Goal: Task Accomplishment & Management: Use online tool/utility

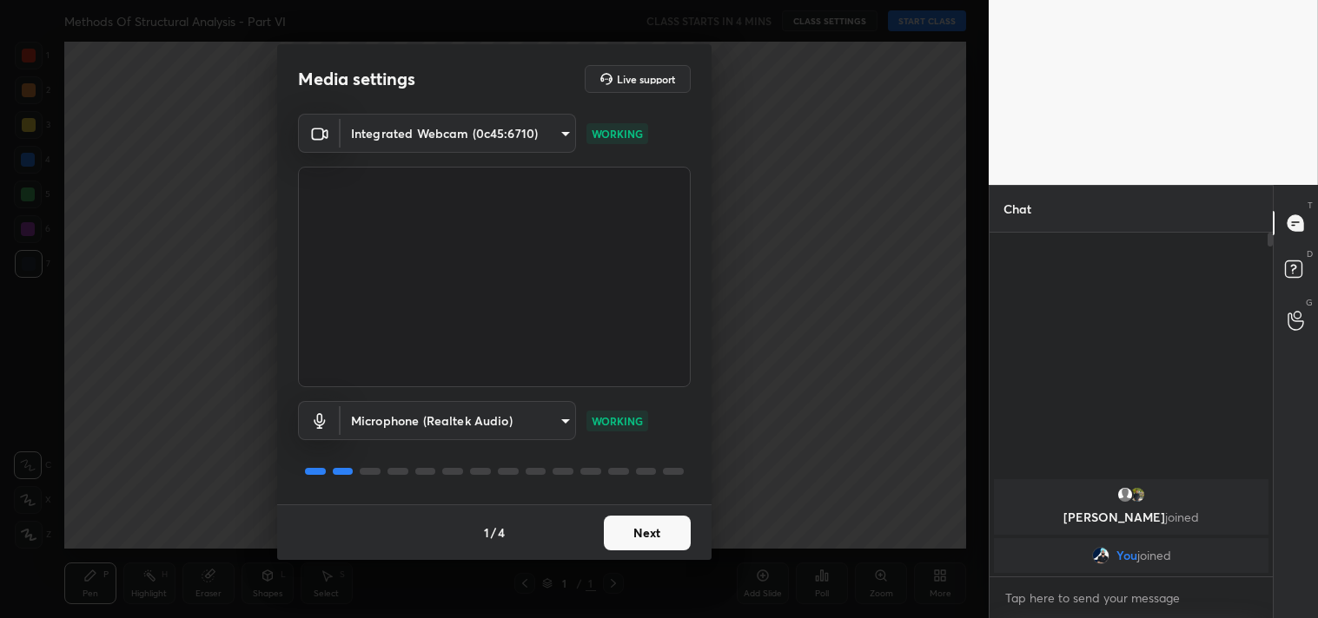
click at [665, 531] on button "Next" at bounding box center [647, 533] width 87 height 35
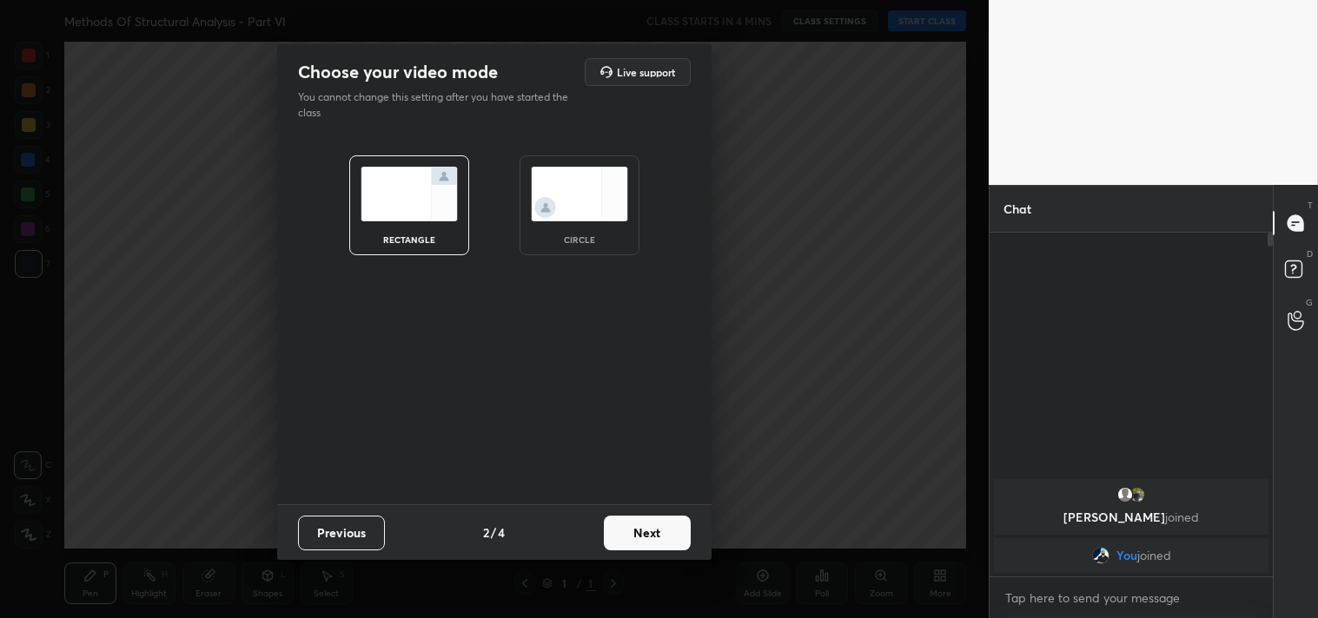
click at [671, 533] on button "Next" at bounding box center [647, 533] width 87 height 35
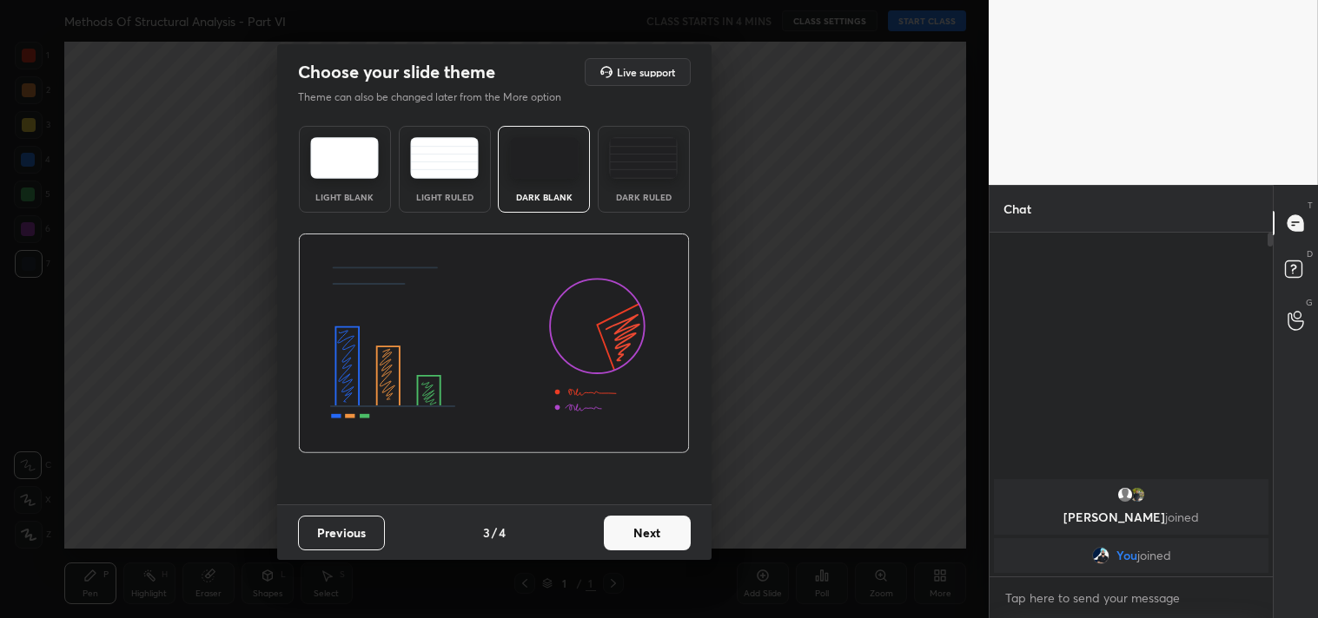
click at [674, 533] on button "Next" at bounding box center [647, 533] width 87 height 35
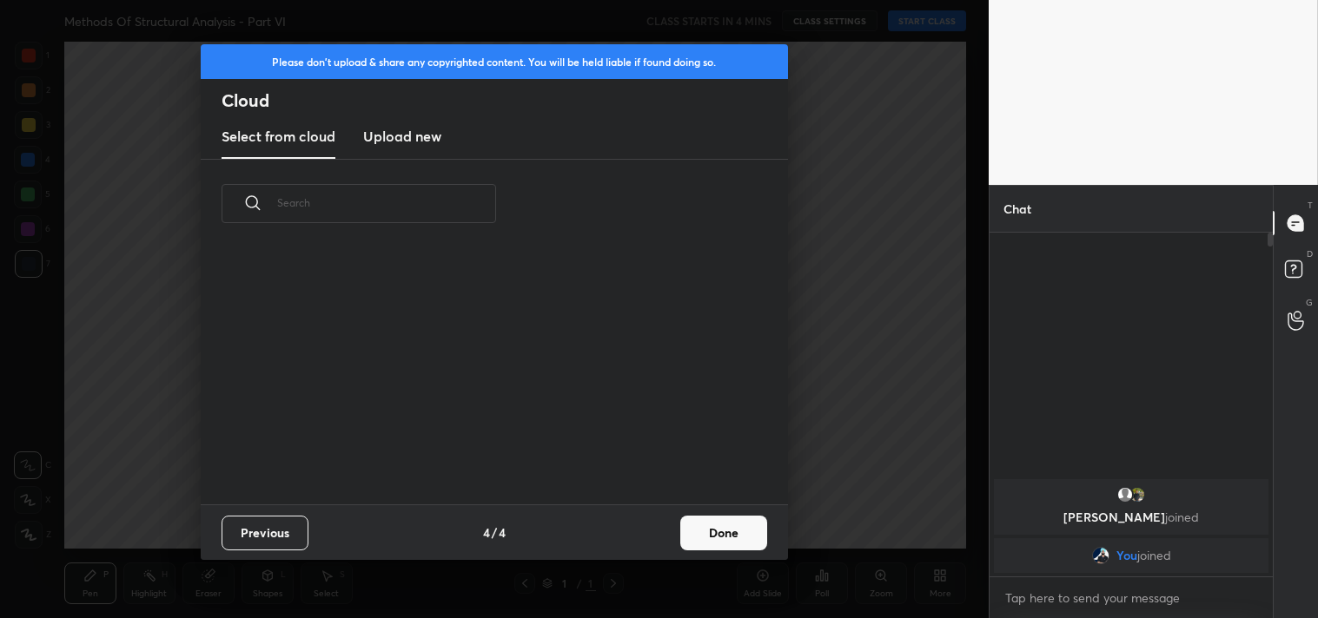
click at [679, 532] on div "Previous 4 / 4 Done" at bounding box center [494, 533] width 587 height 56
click at [724, 536] on button "Done" at bounding box center [723, 533] width 87 height 35
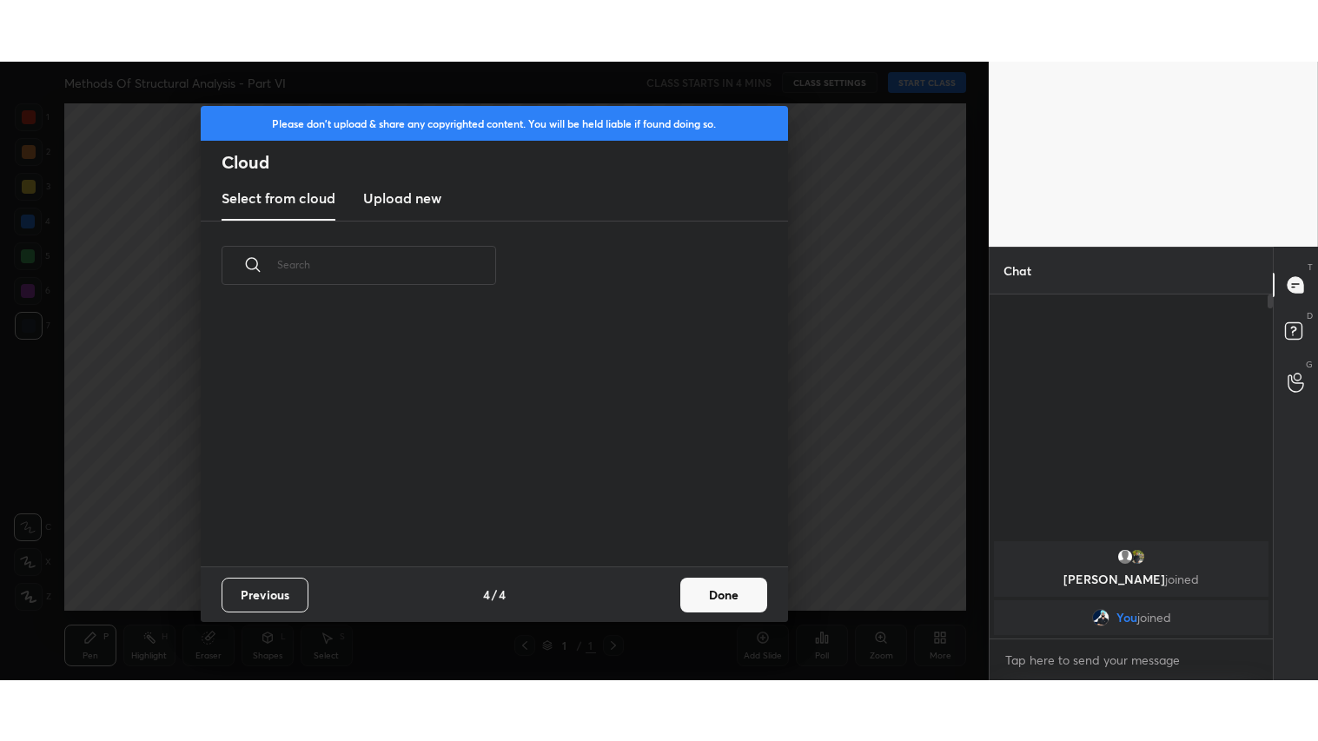
scroll to position [257, 558]
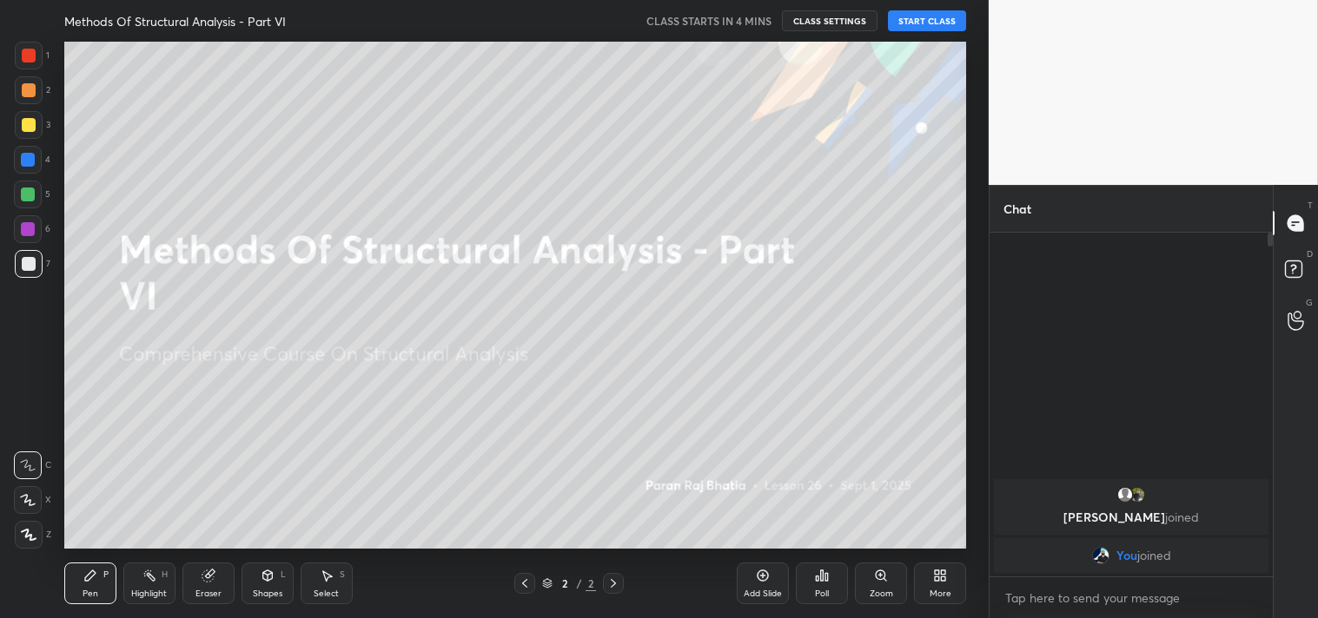
click at [758, 579] on icon at bounding box center [763, 576] width 14 height 14
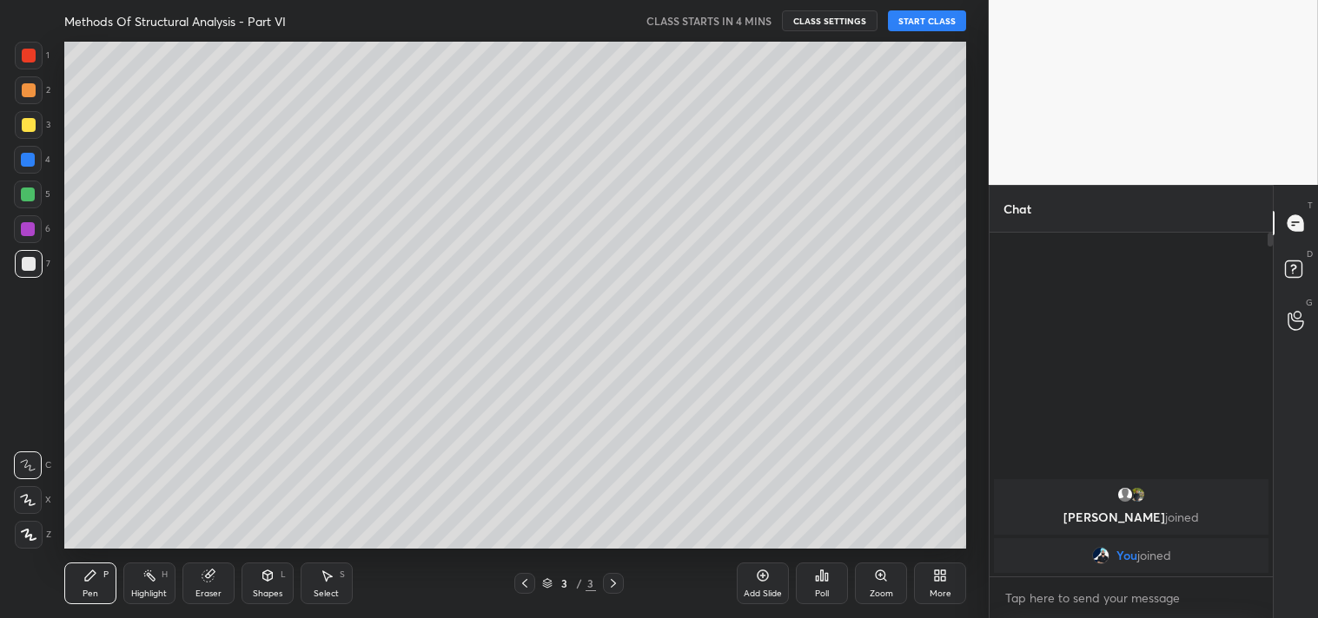
click at [939, 579] on icon at bounding box center [937, 579] width 4 height 4
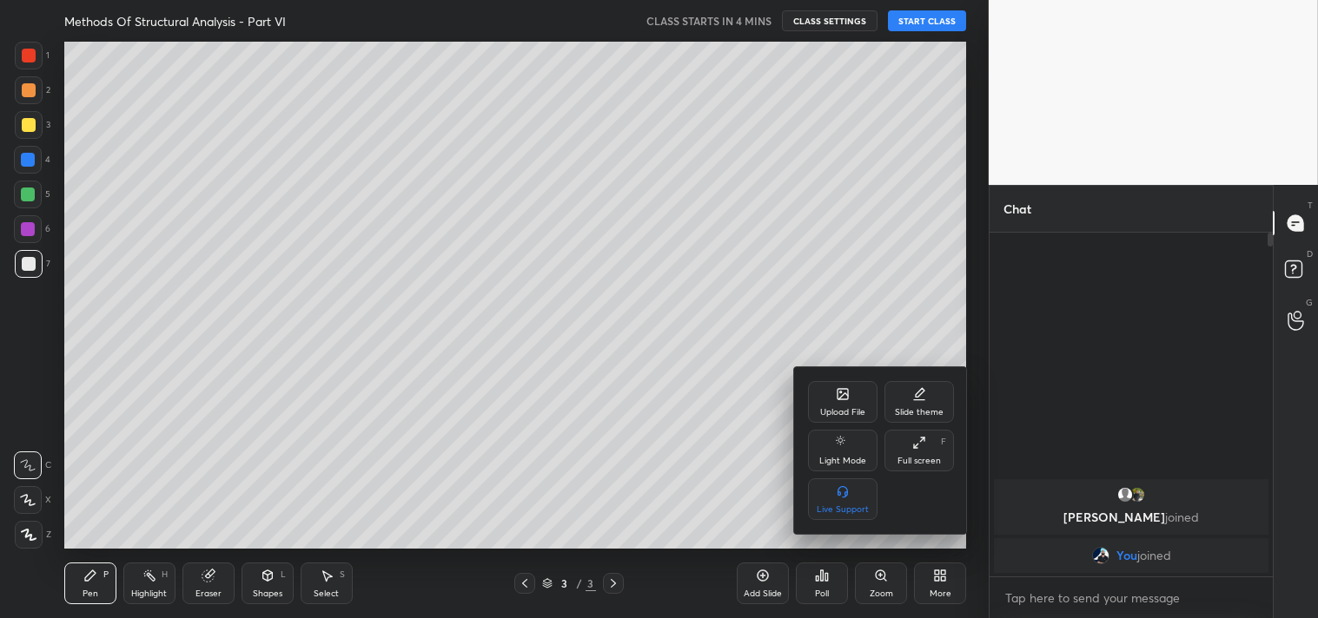
drag, startPoint x: 926, startPoint y: 459, endPoint x: 926, endPoint y: 552, distance: 92.9
click at [926, 463] on div "Full screen" at bounding box center [918, 461] width 43 height 9
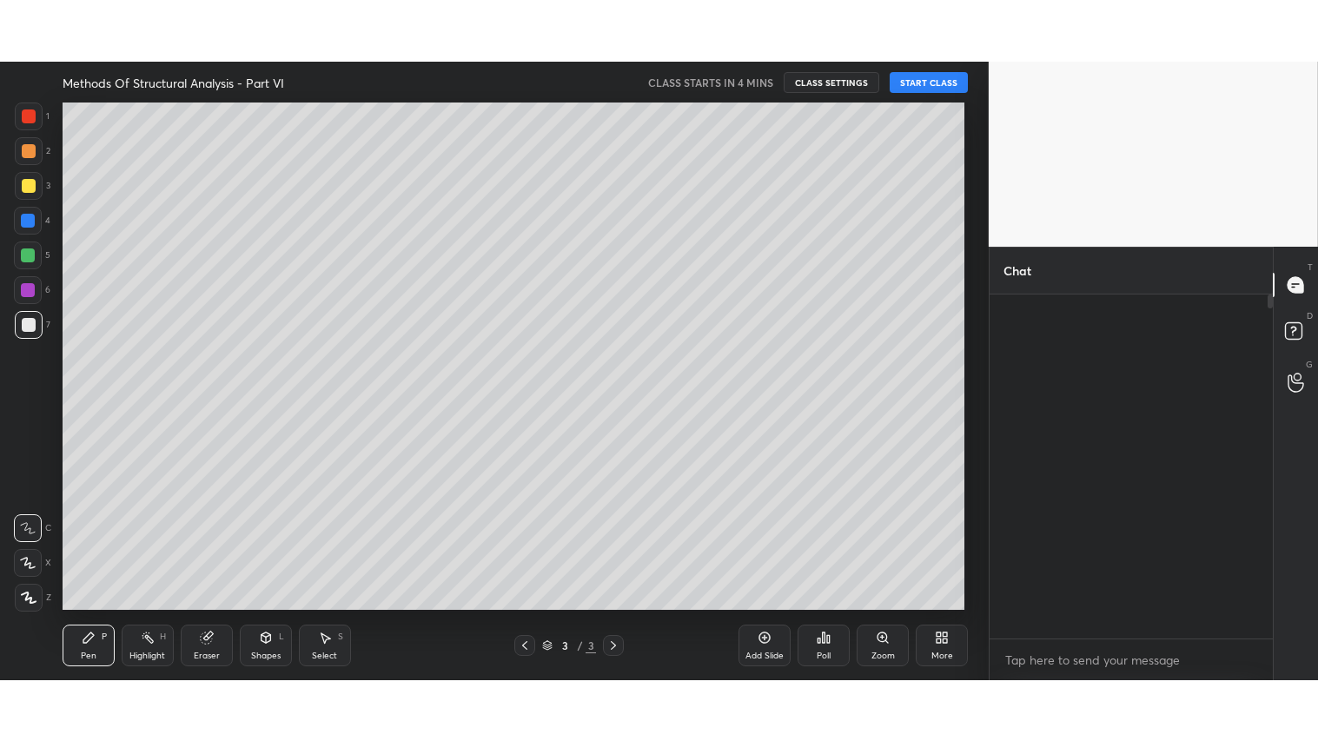
scroll to position [316, 278]
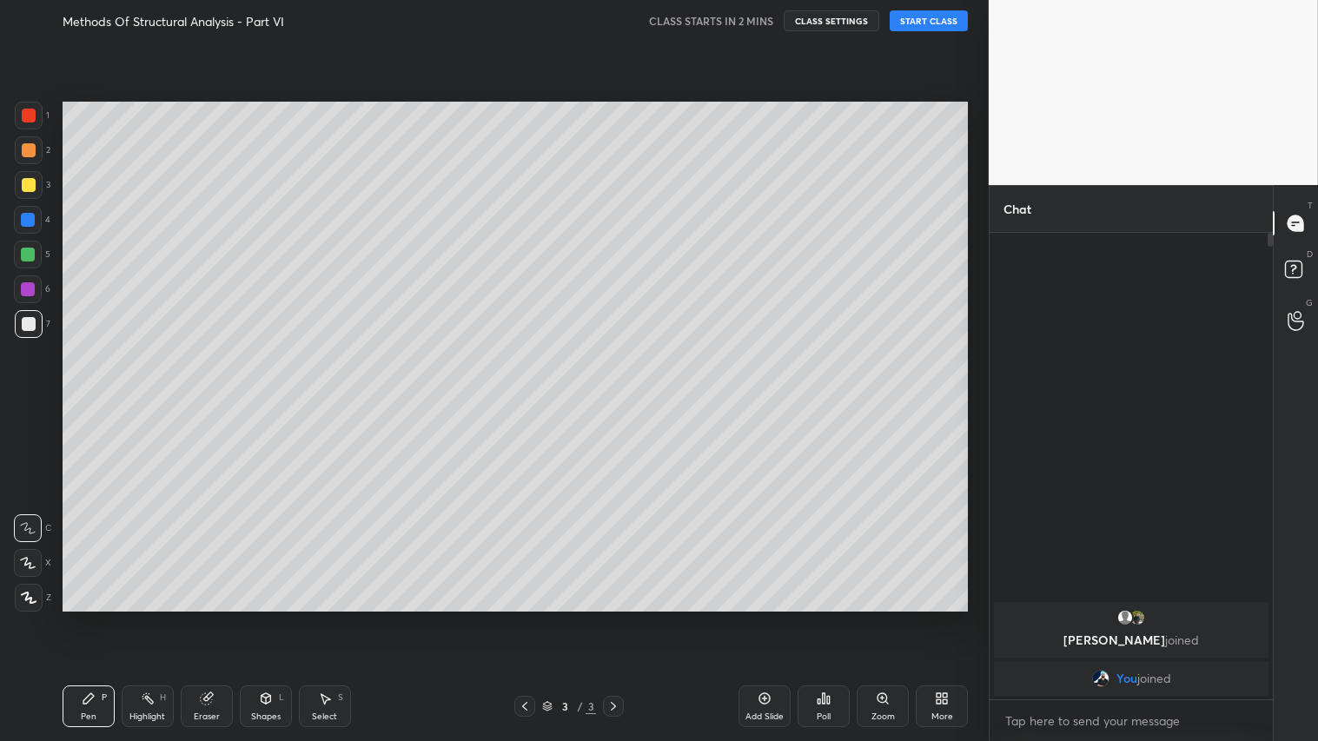
click at [931, 22] on button "START CLASS" at bounding box center [928, 20] width 78 height 21
click at [745, 18] on button "mute" at bounding box center [748, 20] width 63 height 21
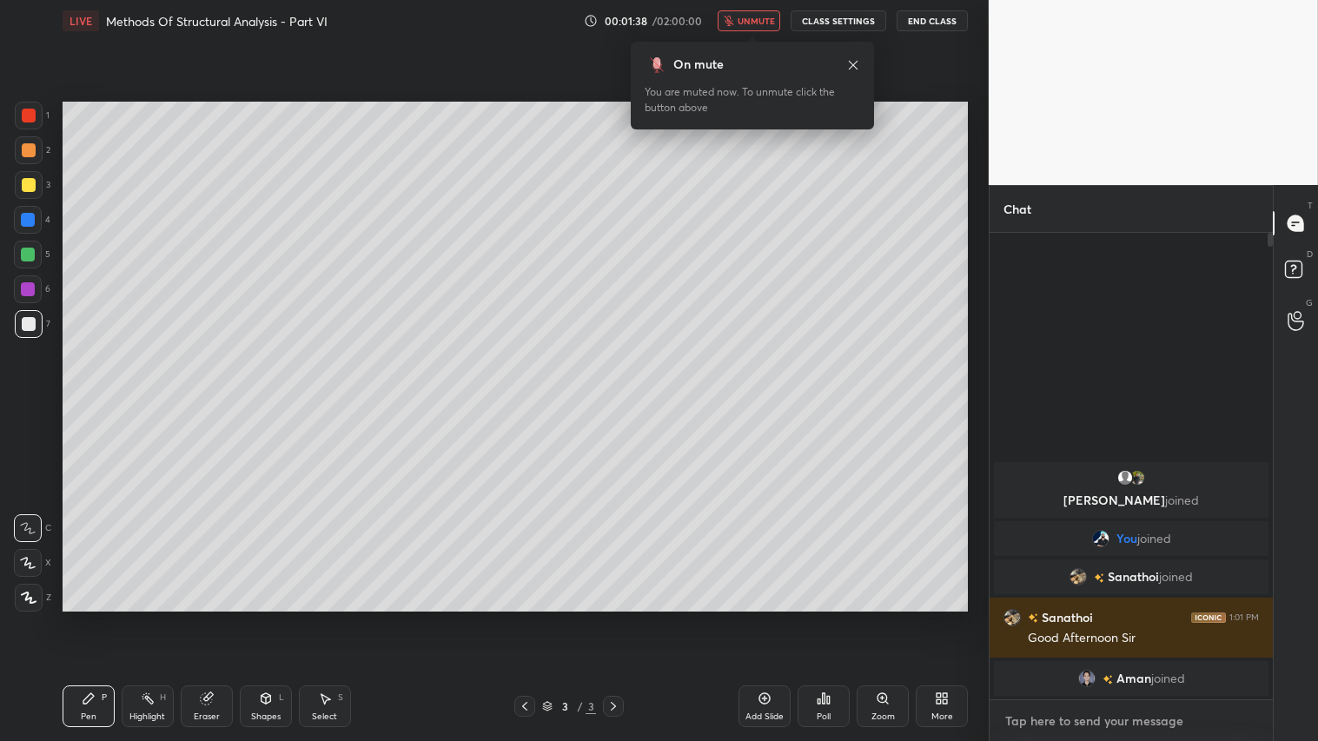
type textarea "x"
click at [1028, 618] on textarea at bounding box center [1130, 721] width 255 height 28
type textarea "j"
type textarea "x"
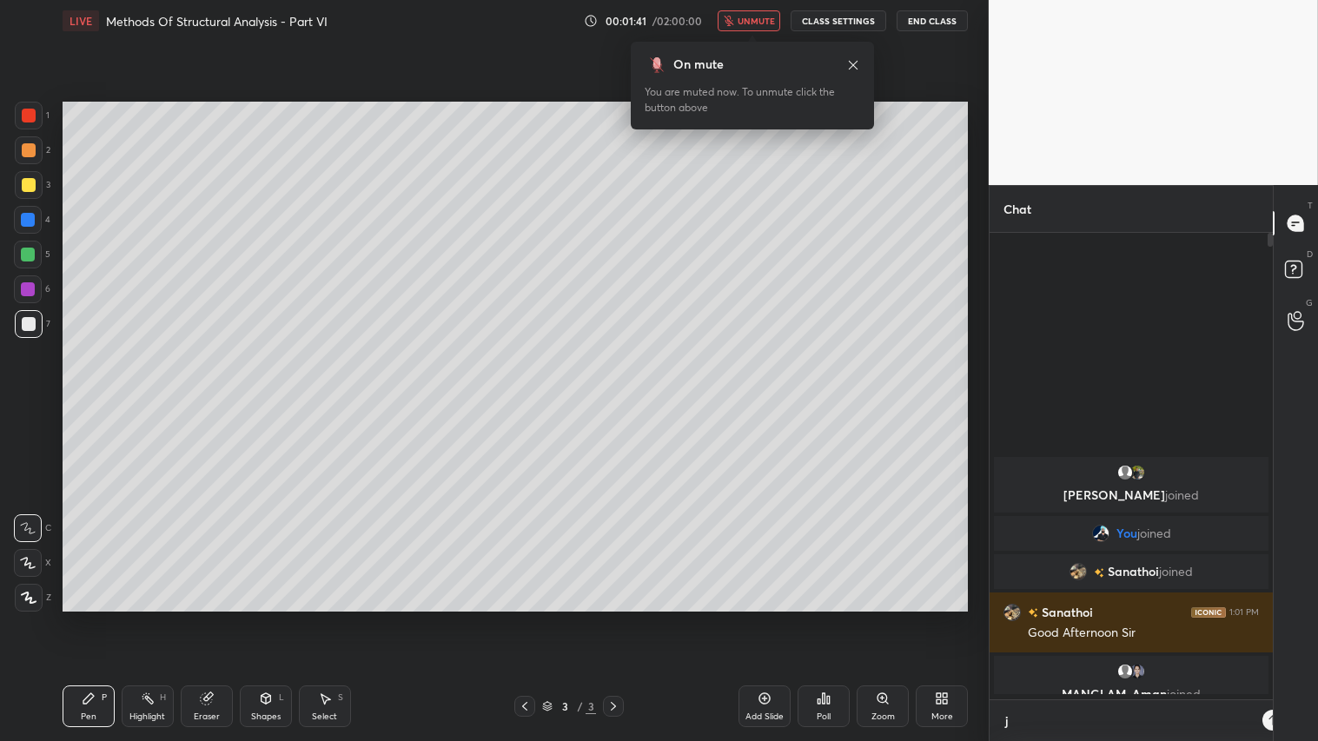
type textarea "jo"
type textarea "x"
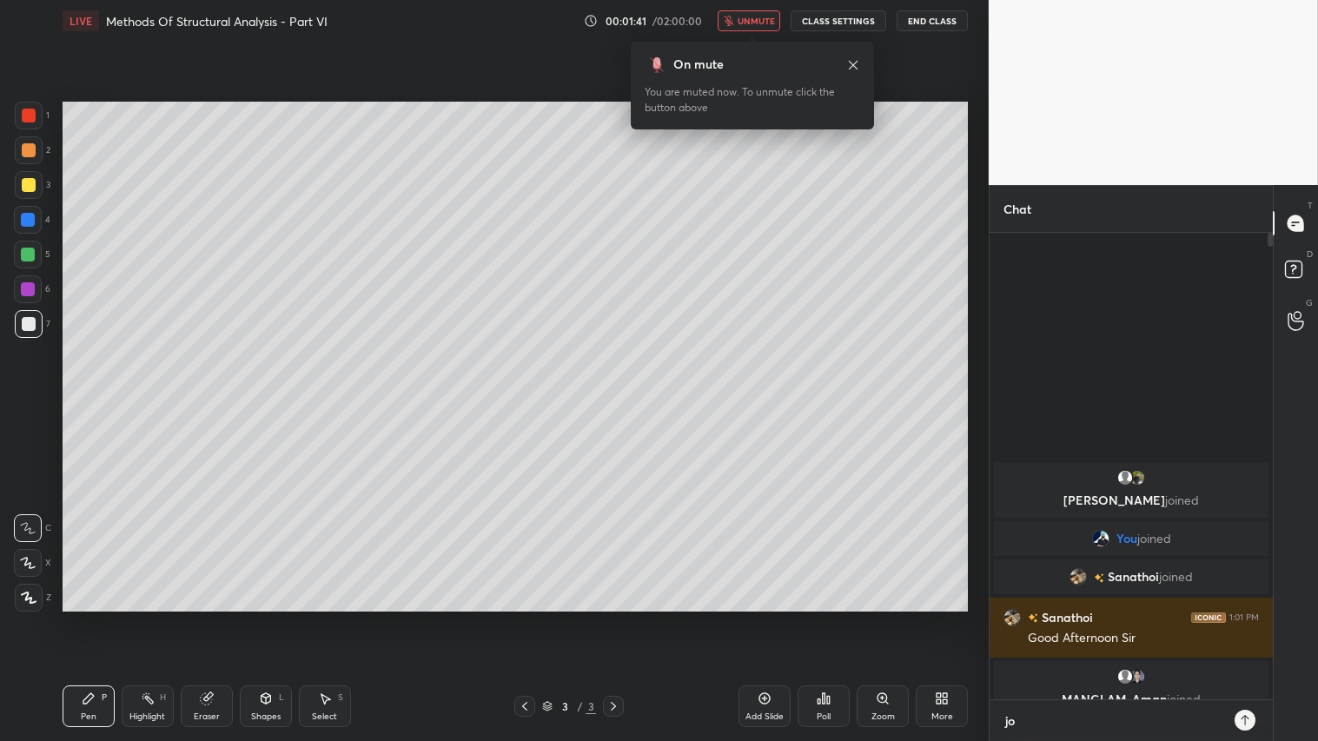
type textarea "joi"
type textarea "x"
type textarea "join"
type textarea "x"
type textarea "joini"
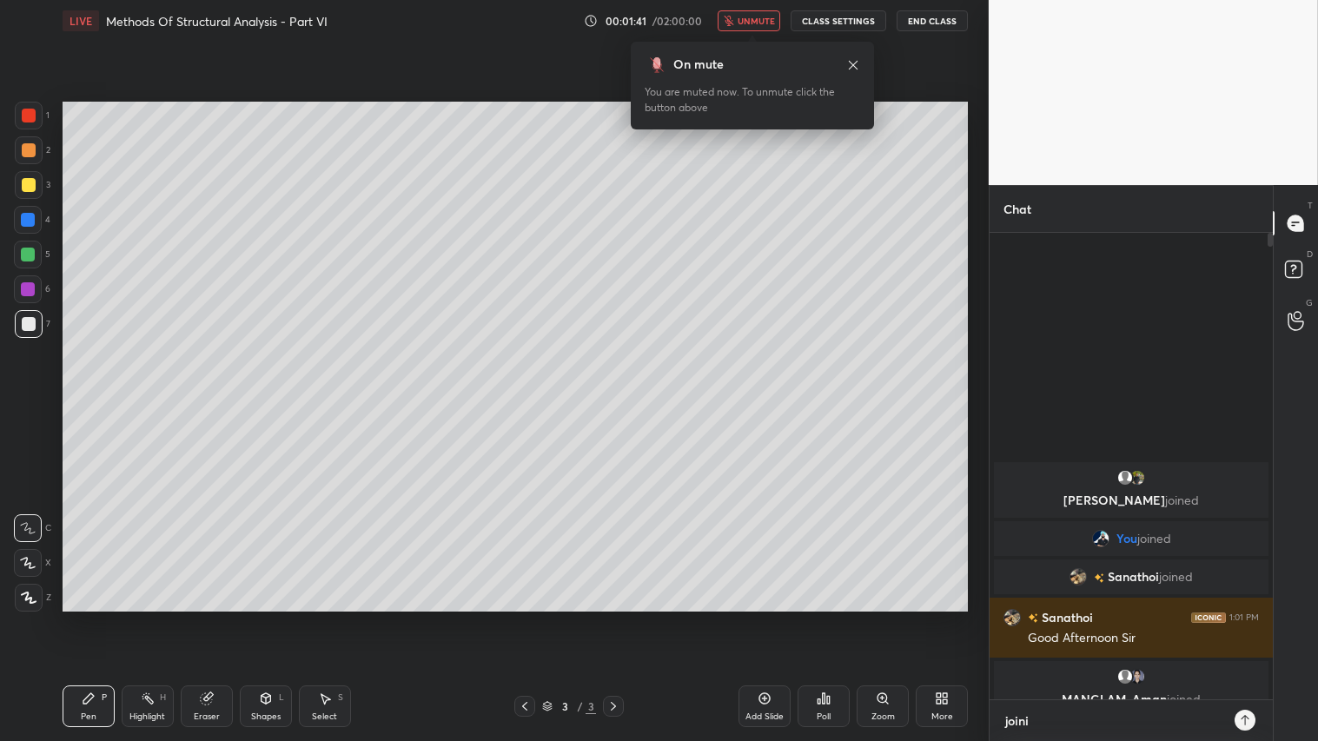
type textarea "x"
type textarea "joinin"
type textarea "x"
type textarea "joining"
type textarea "x"
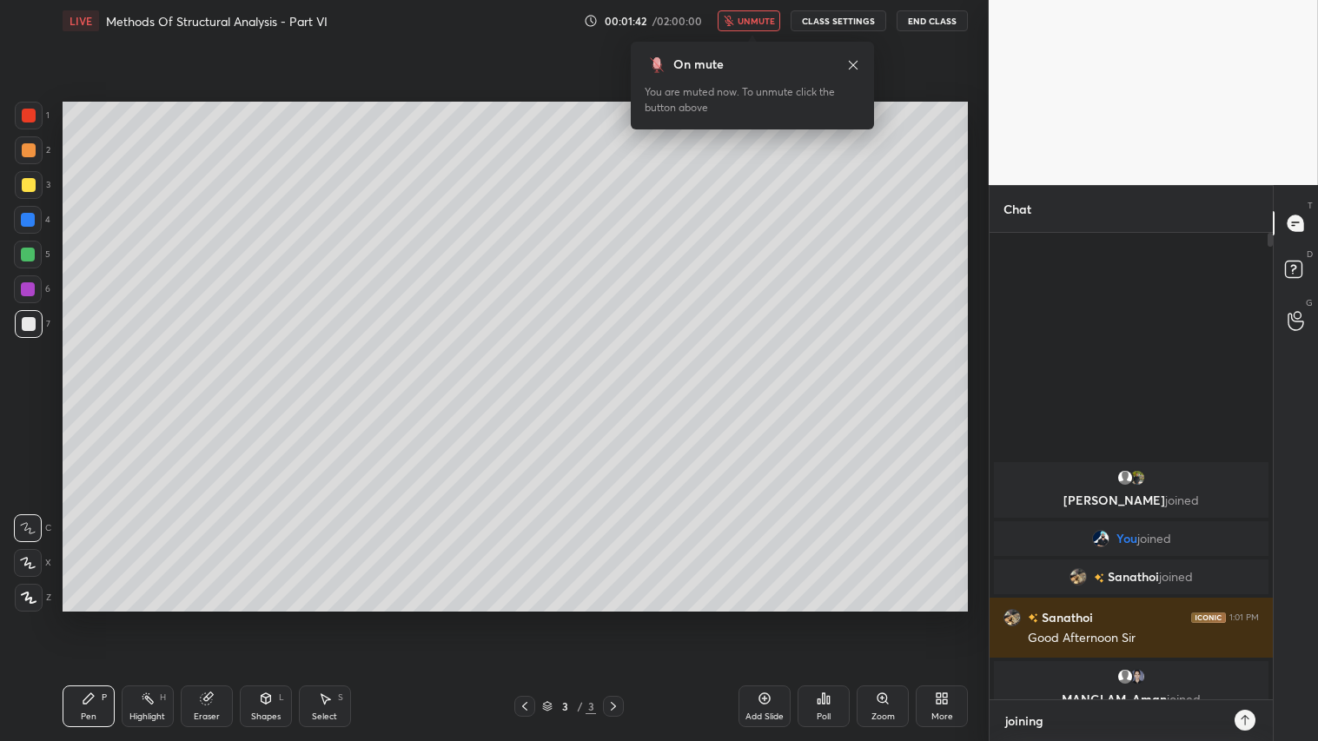
type textarea "joining"
type textarea "x"
type textarea "joining w"
type textarea "x"
type textarea "joining wi"
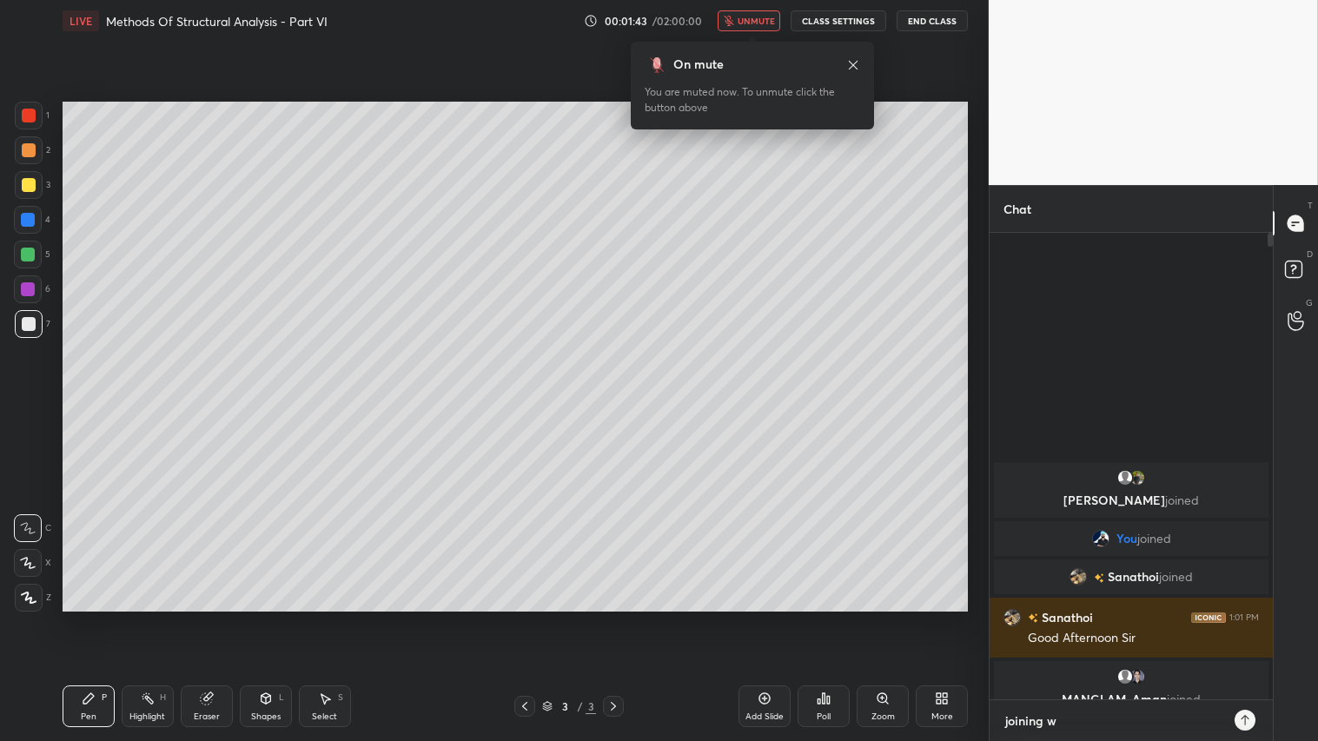
type textarea "x"
type textarea "joining wit"
type textarea "x"
type textarea "joining with"
type textarea "x"
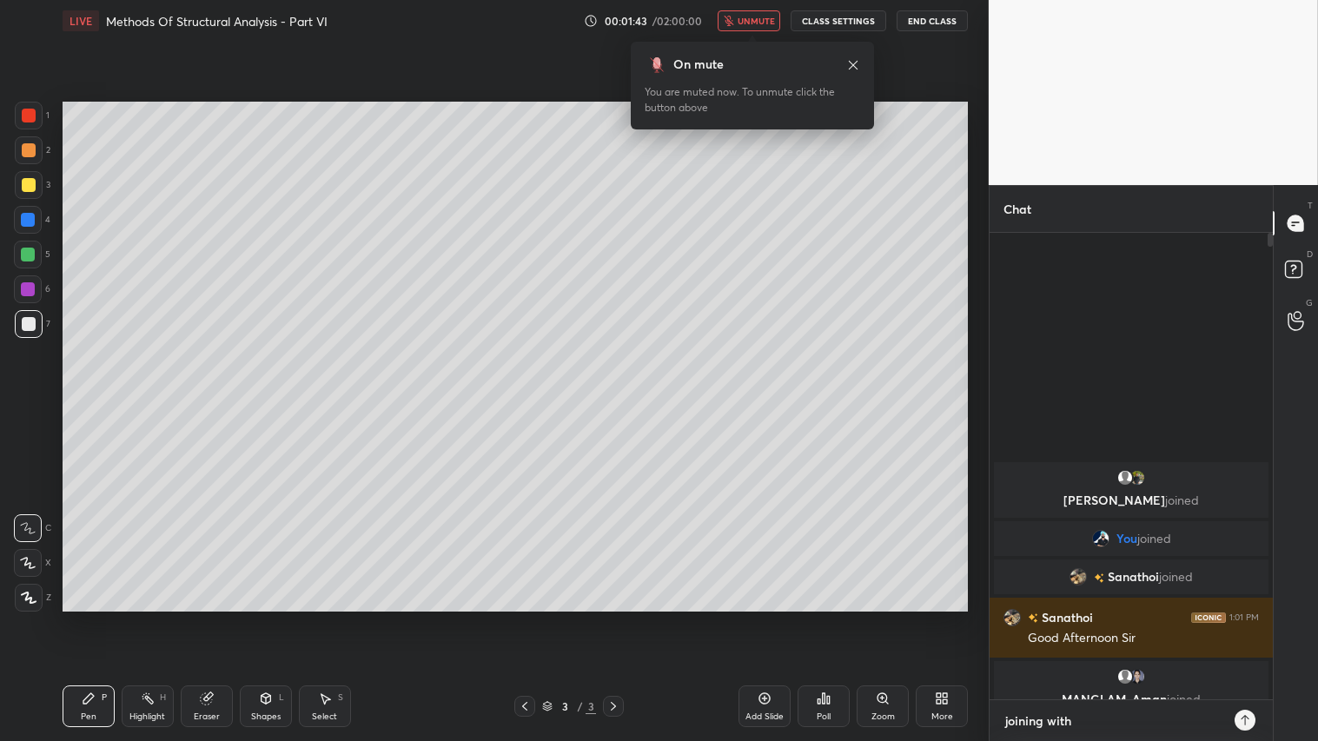
type textarea "joining withi"
type textarea "x"
type textarea "joining within"
type textarea "x"
type textarea "joining within"
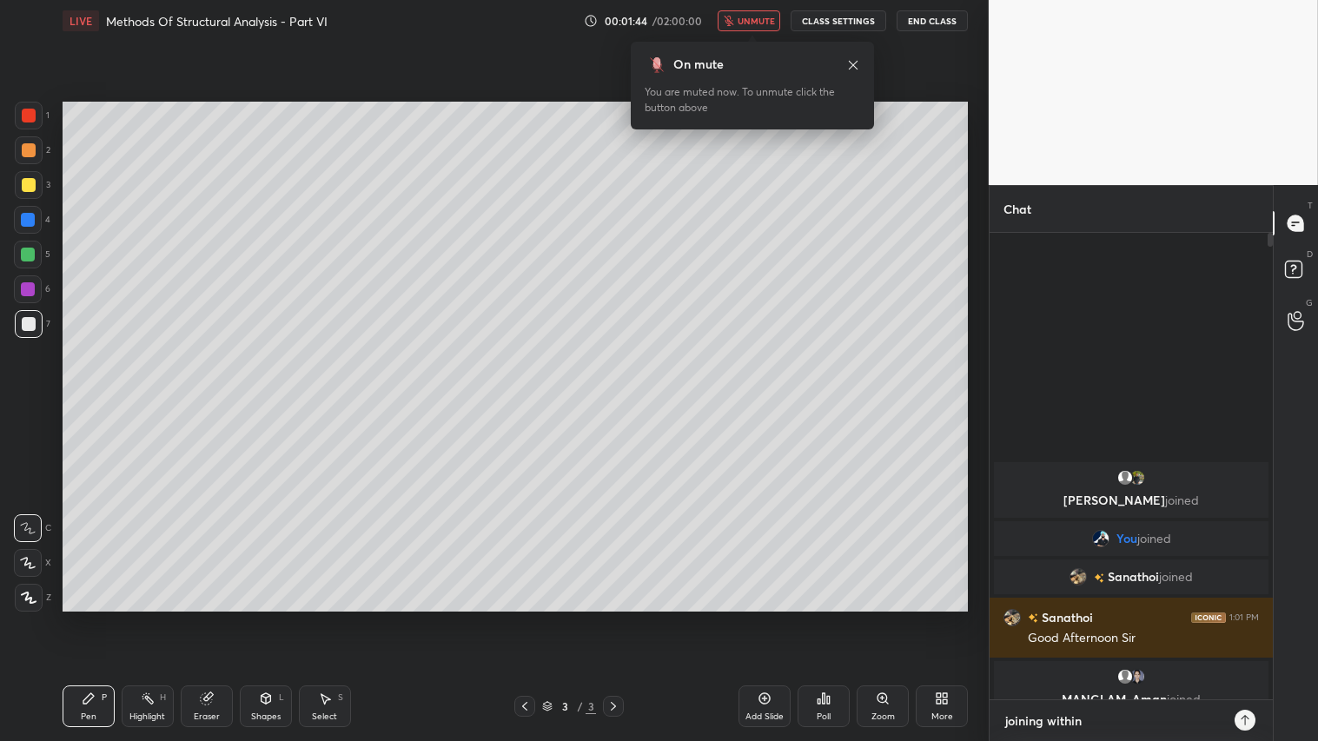
type textarea "x"
type textarea "joining within a"
type textarea "x"
type textarea "joining within a"
type textarea "x"
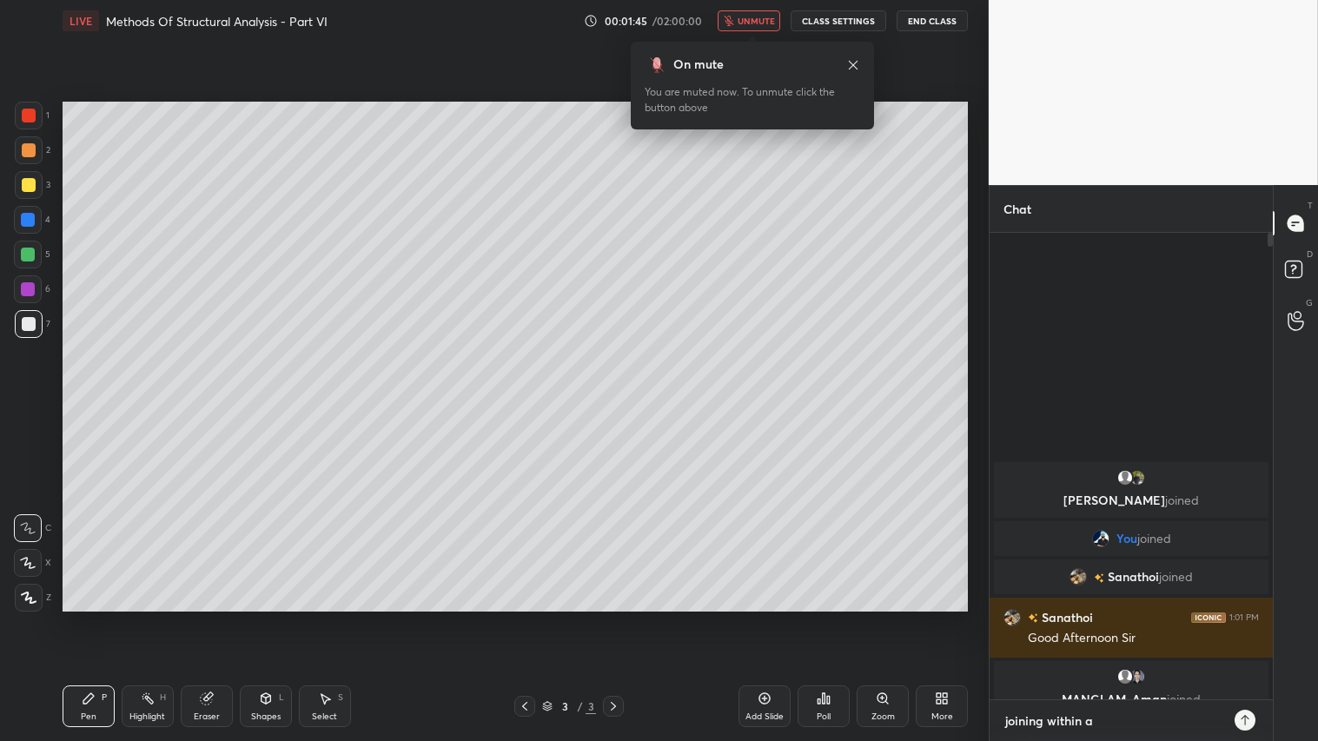
type textarea "joining within a m"
type textarea "x"
type textarea "joining within a mi"
type textarea "x"
type textarea "joining within a min"
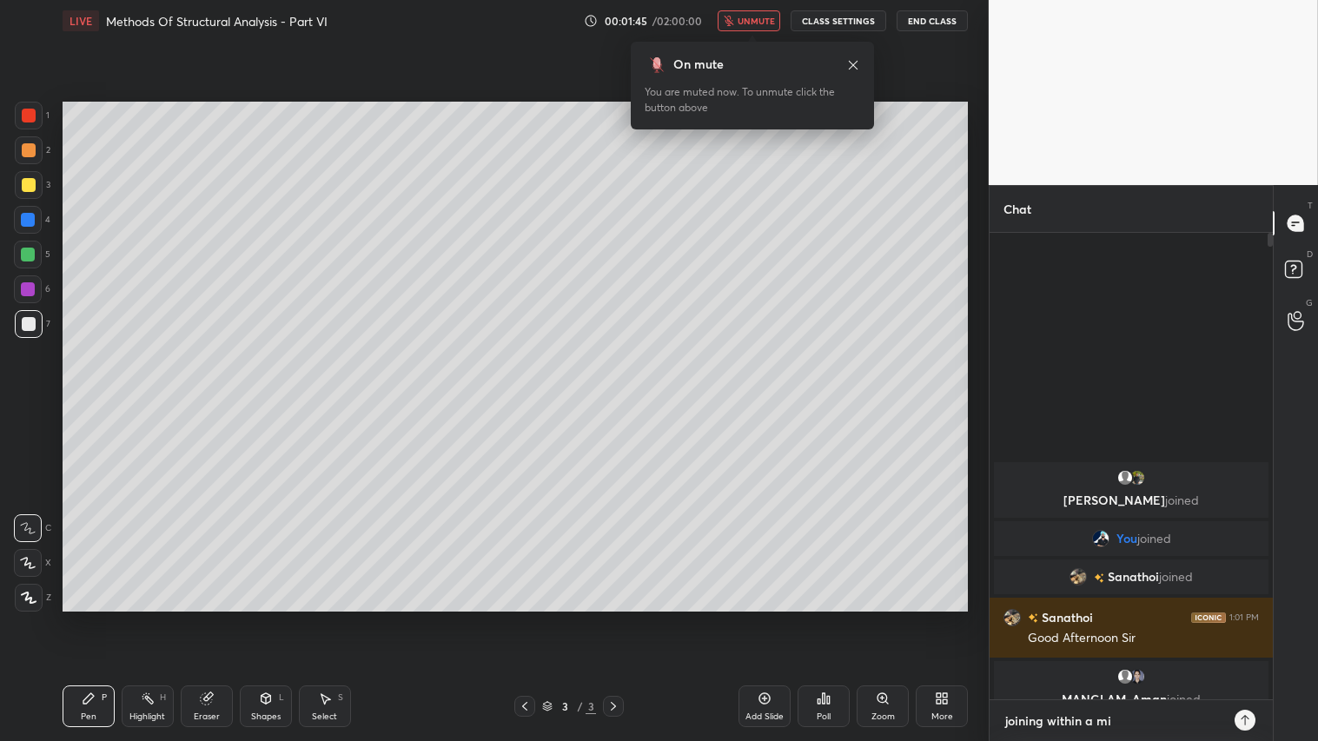
type textarea "x"
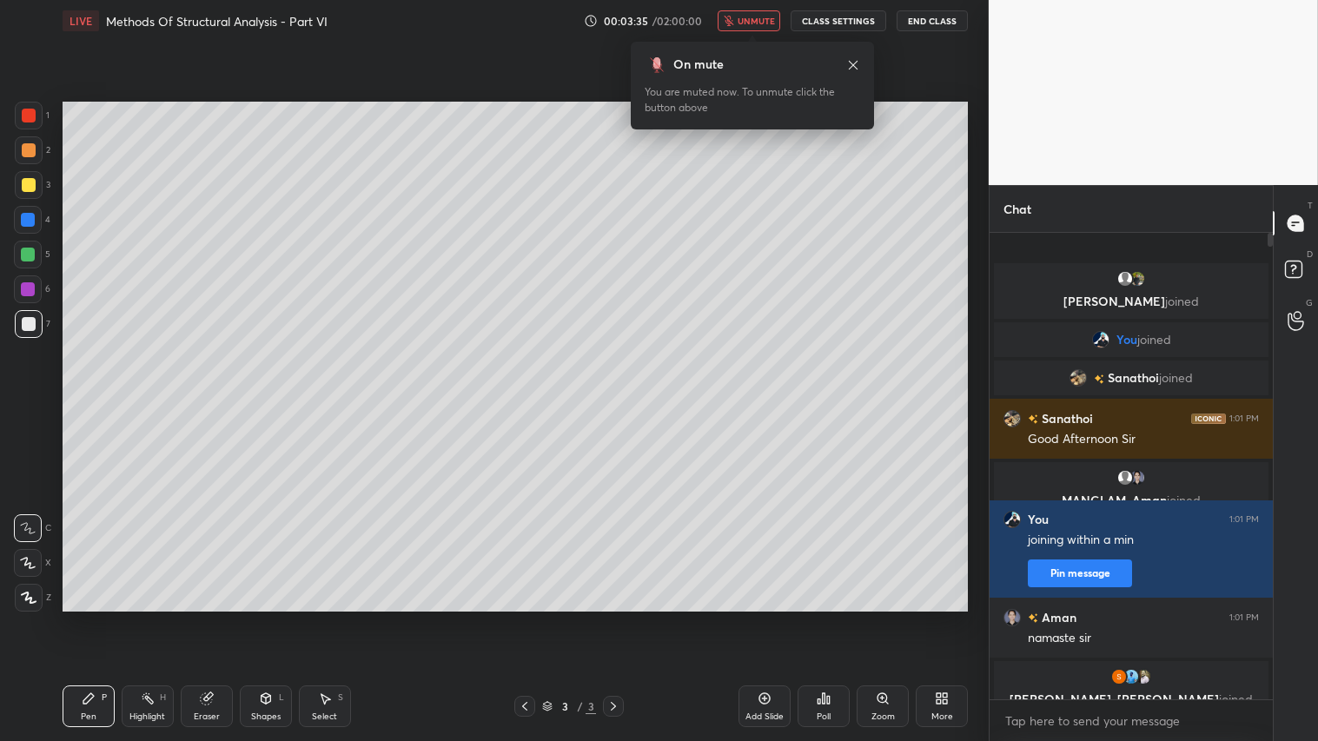
type textarea "x"
click at [832, 23] on button "CLASS SETTINGS" at bounding box center [838, 20] width 96 height 21
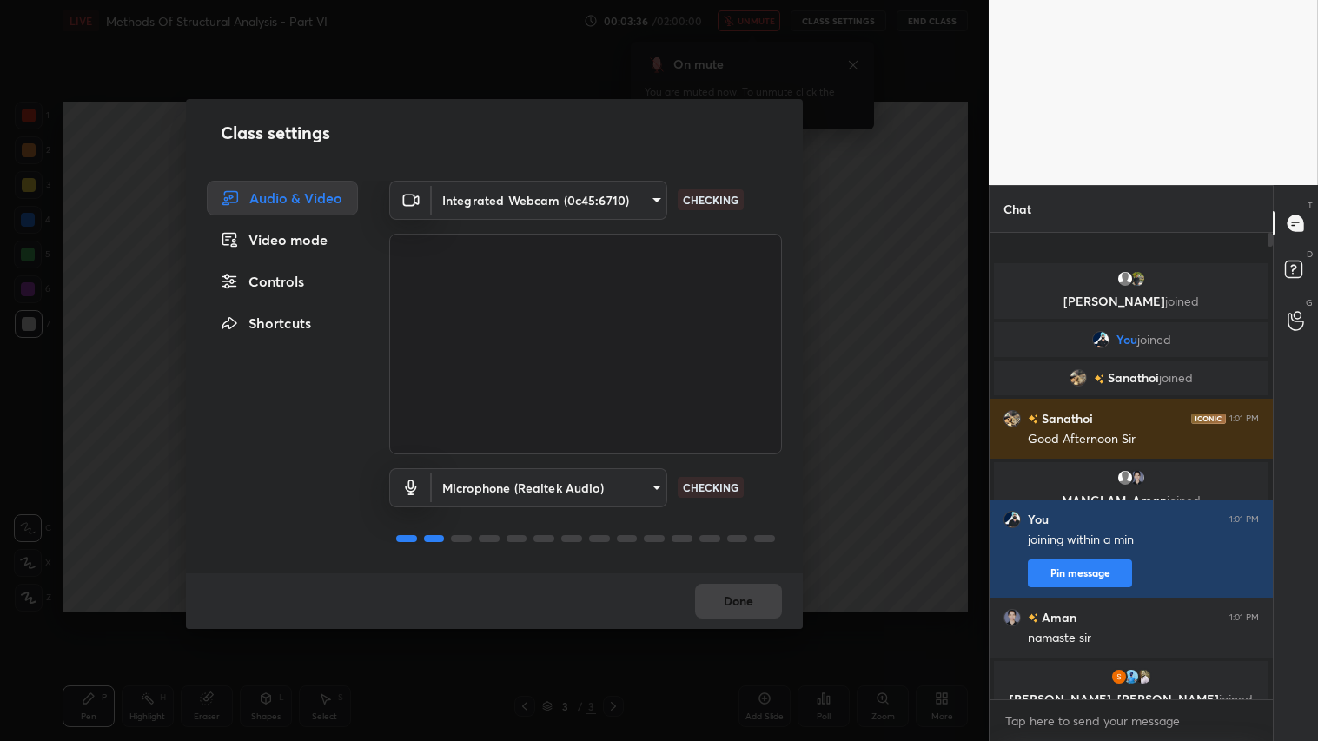
click at [655, 197] on body "1 2 3 4 5 6 7 C X Z C X Z E E Erase all H H LIVE Methods Of Structural Analysis…" at bounding box center [659, 370] width 1318 height 741
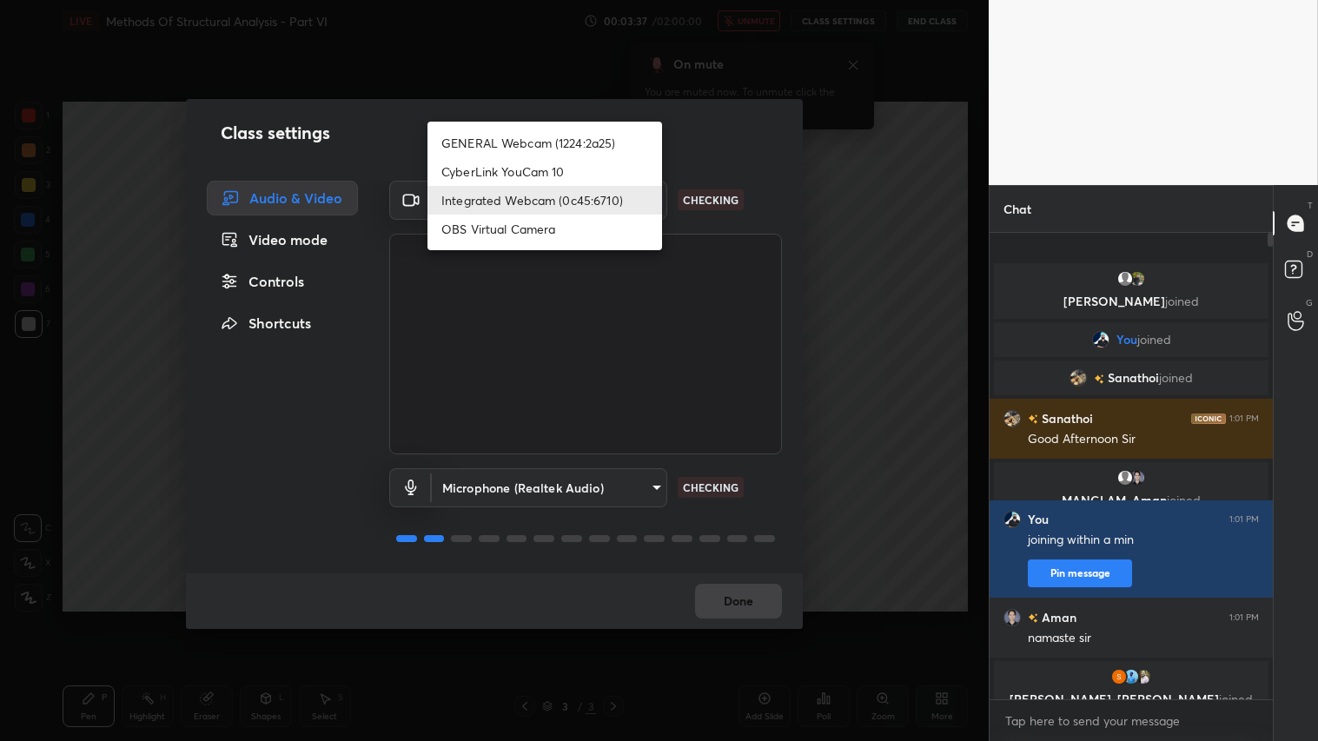
click at [597, 134] on li "GENERAL Webcam (1224:2a25)" at bounding box center [544, 143] width 235 height 29
type input "a804162f24a268607d6802bdfd143bf6309bb53021525fede1067bb20ea62842"
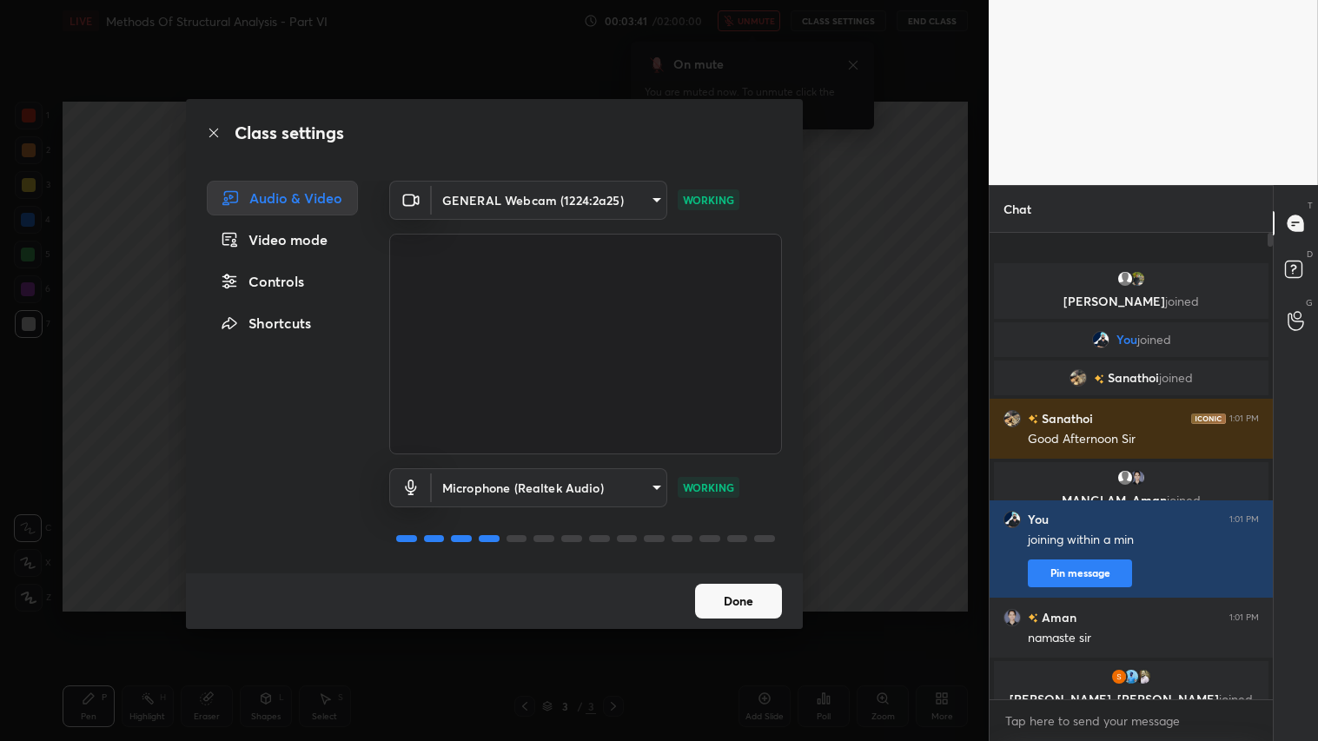
click at [752, 591] on button "Done" at bounding box center [738, 601] width 87 height 35
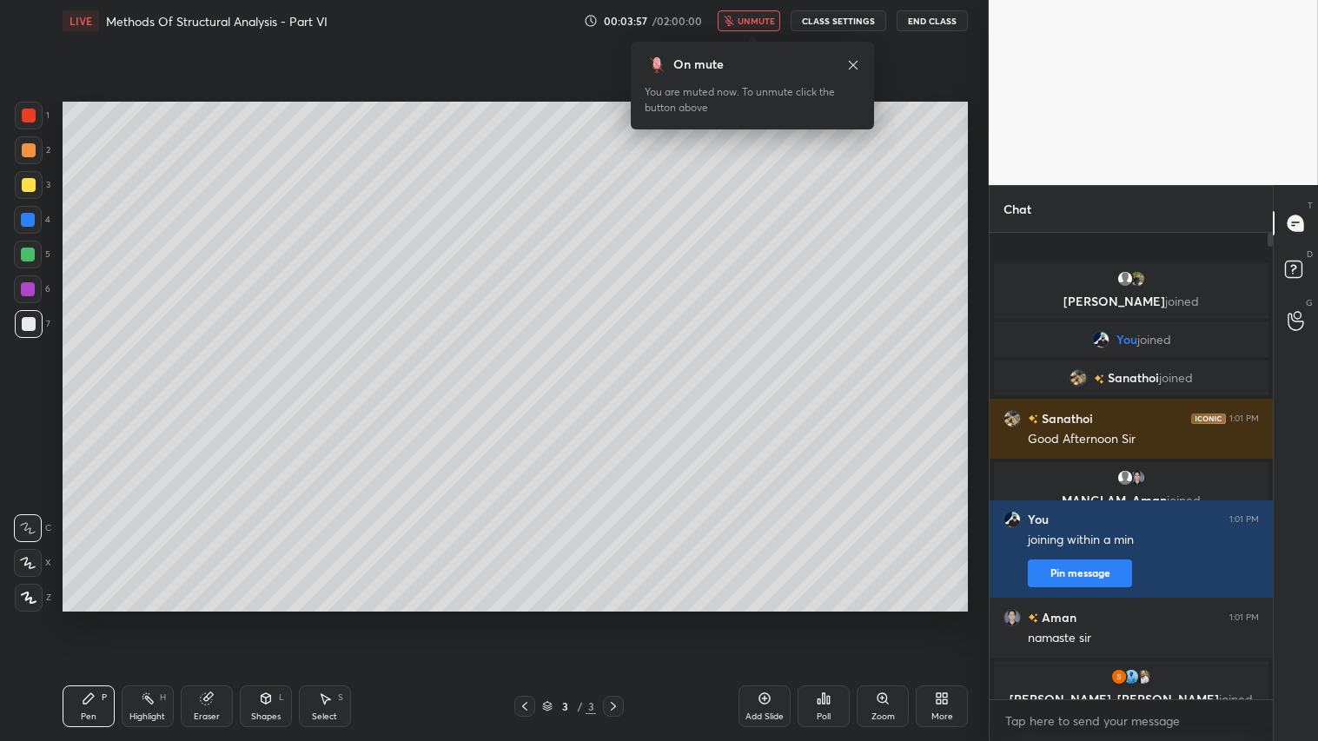
click at [756, 18] on span "unmute" at bounding box center [755, 21] width 37 height 12
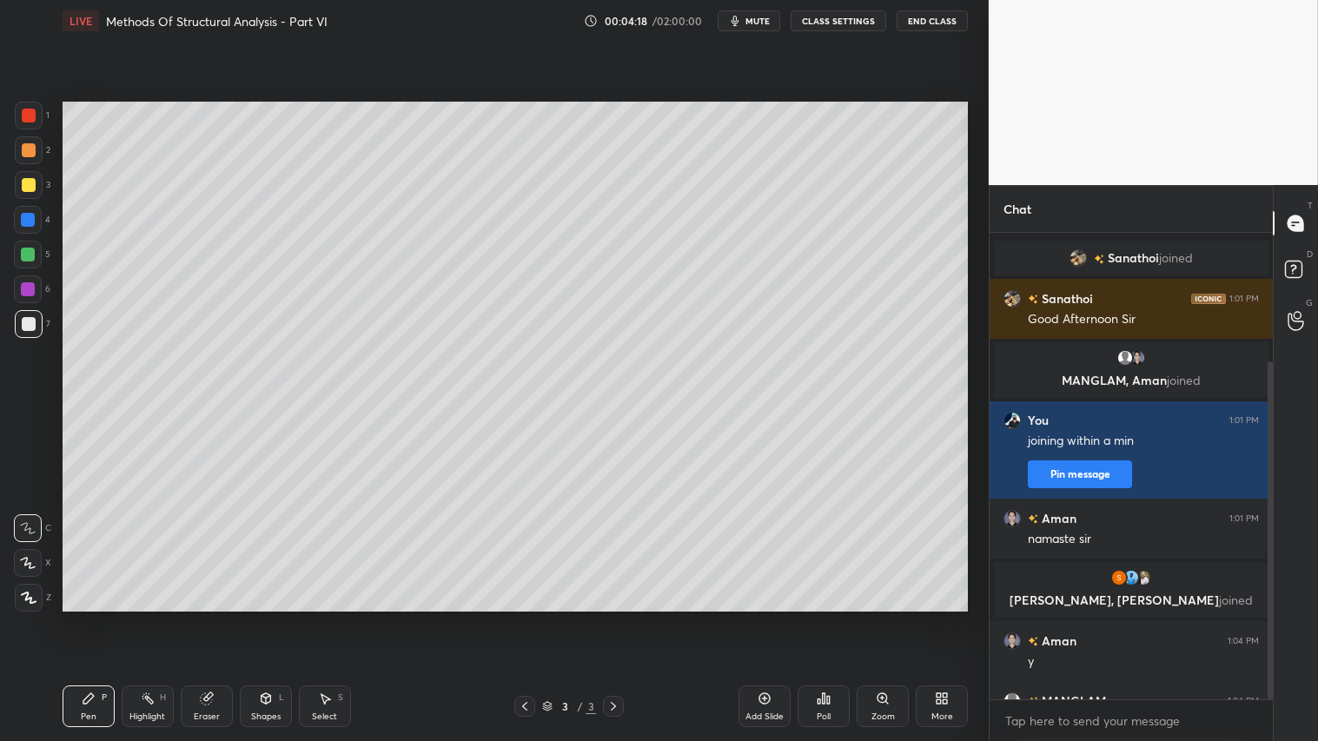
scroll to position [176, 0]
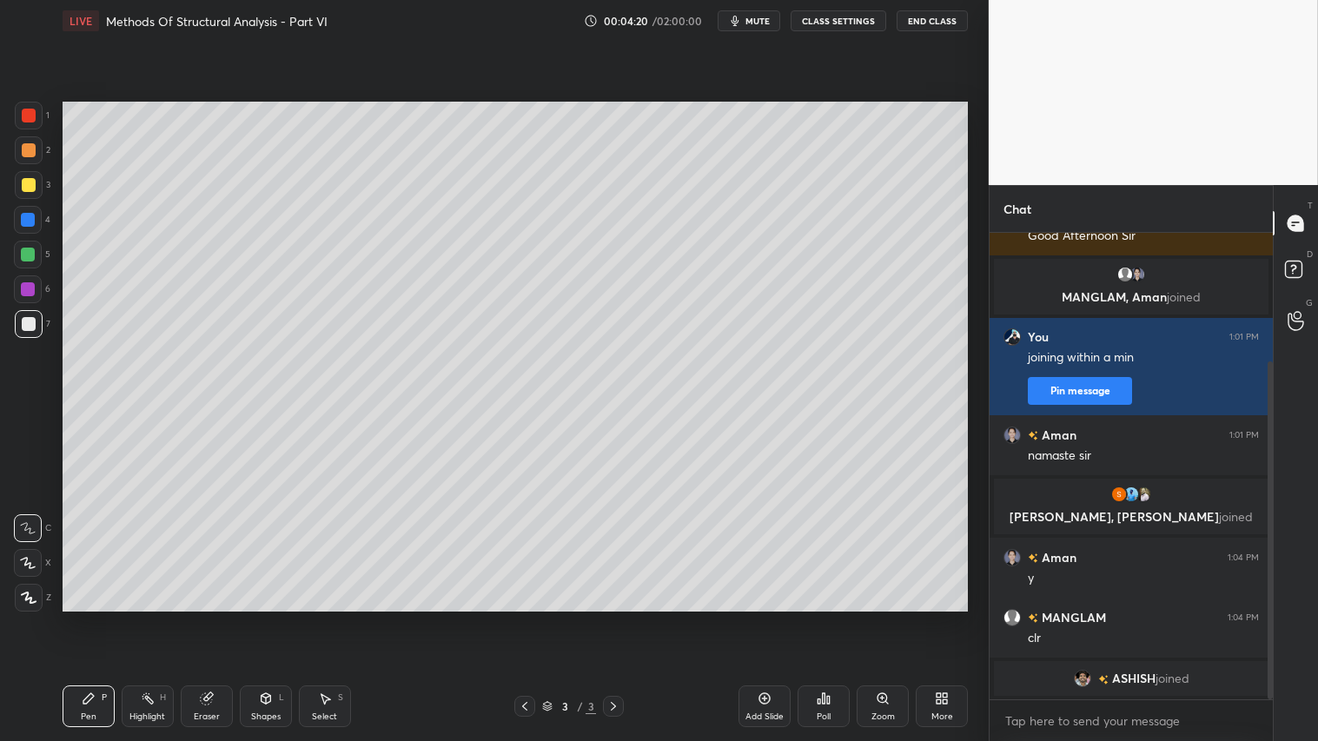
drag, startPoint x: 759, startPoint y: 19, endPoint x: 774, endPoint y: 19, distance: 14.8
click at [760, 19] on span "mute" at bounding box center [757, 21] width 24 height 12
click at [837, 18] on button "CLASS SETTINGS" at bounding box center [838, 20] width 96 height 21
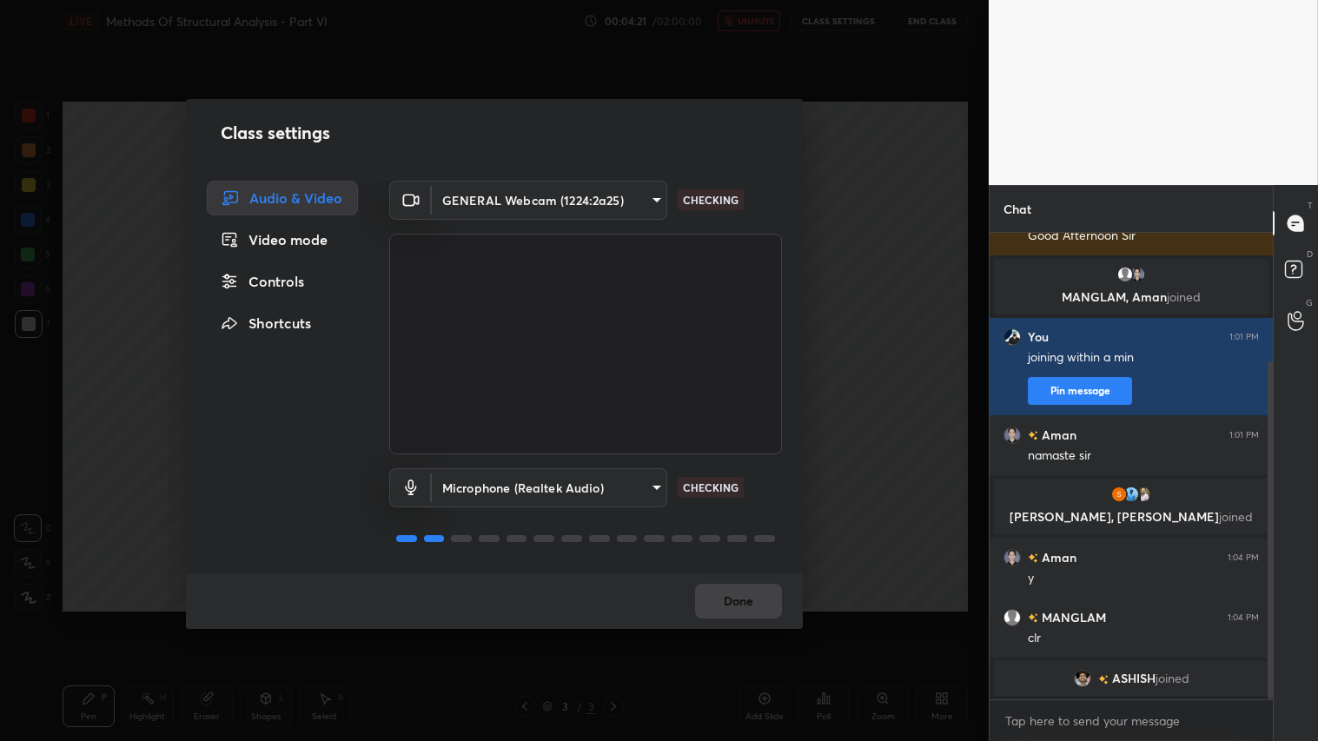
click at [649, 196] on body "1 2 3 4 5 6 7 C X Z C X Z E E Erase all H H LIVE Methods Of Structural Analysis…" at bounding box center [659, 370] width 1318 height 741
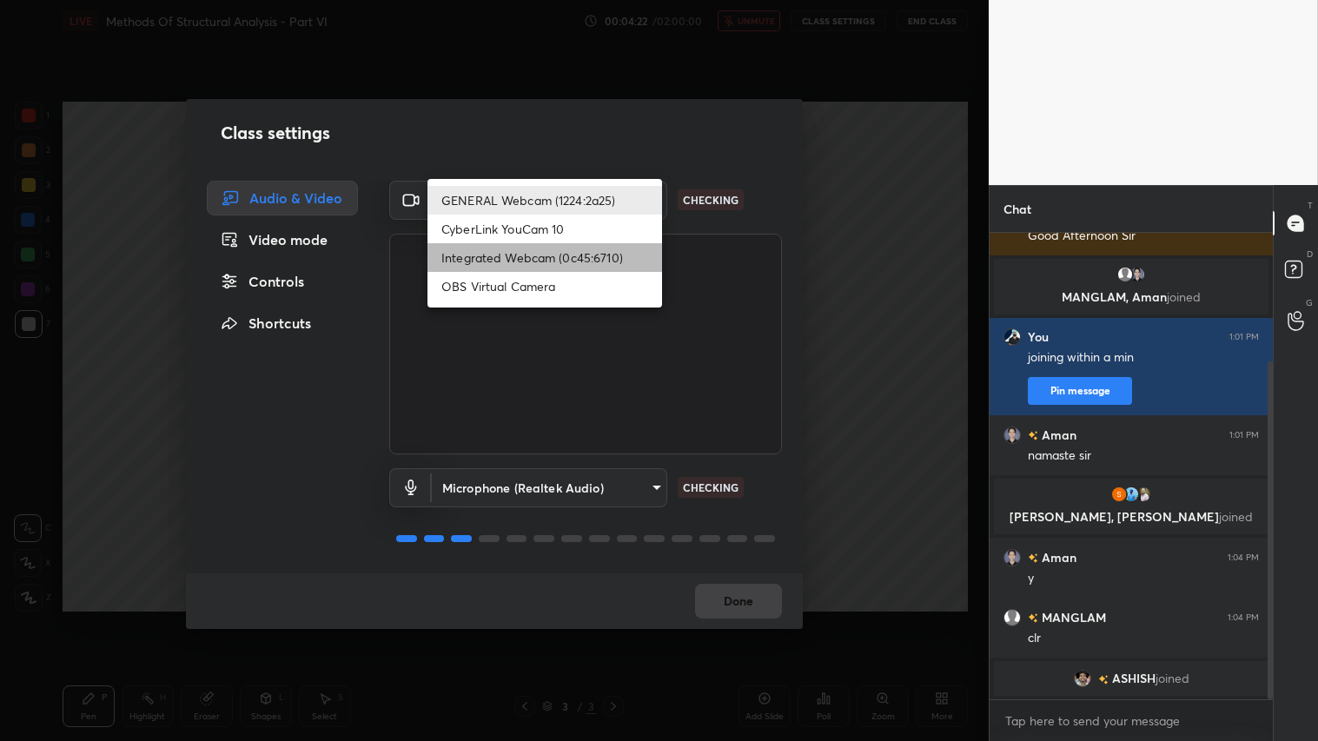
click at [534, 254] on li "Integrated Webcam (0c45:6710)" at bounding box center [544, 257] width 235 height 29
type input "c5c2f7231e9952ba016bf395f8d23ccccda43c405848800533c4c3fa58e8e242"
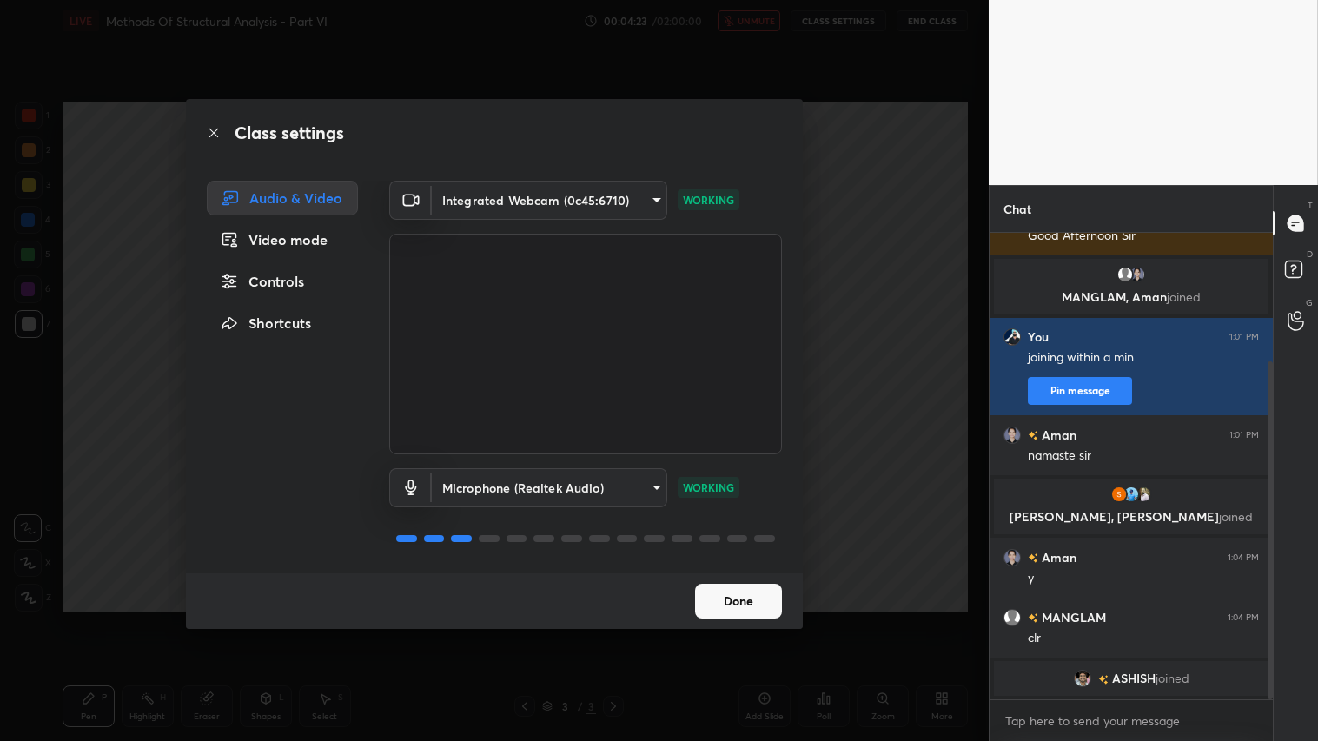
click at [747, 598] on button "Done" at bounding box center [738, 601] width 87 height 35
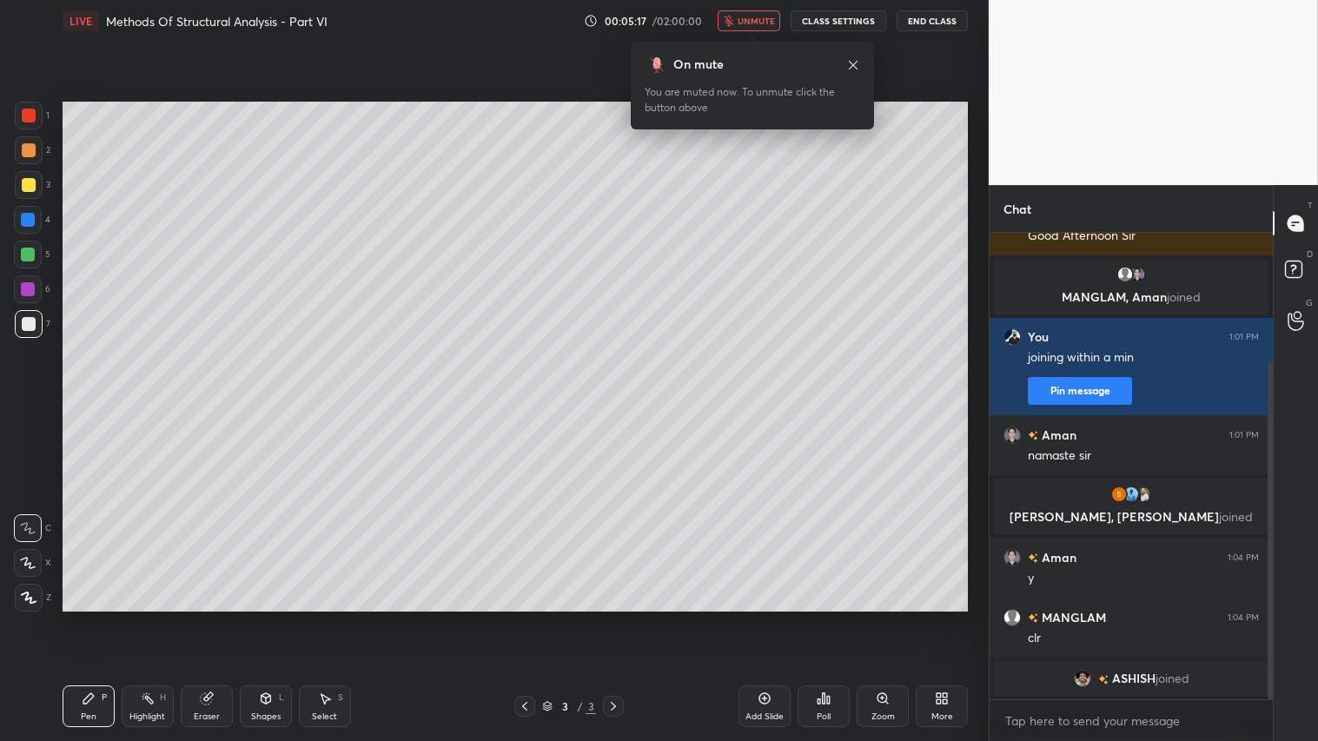
click at [863, 16] on button "CLASS SETTINGS" at bounding box center [838, 20] width 96 height 21
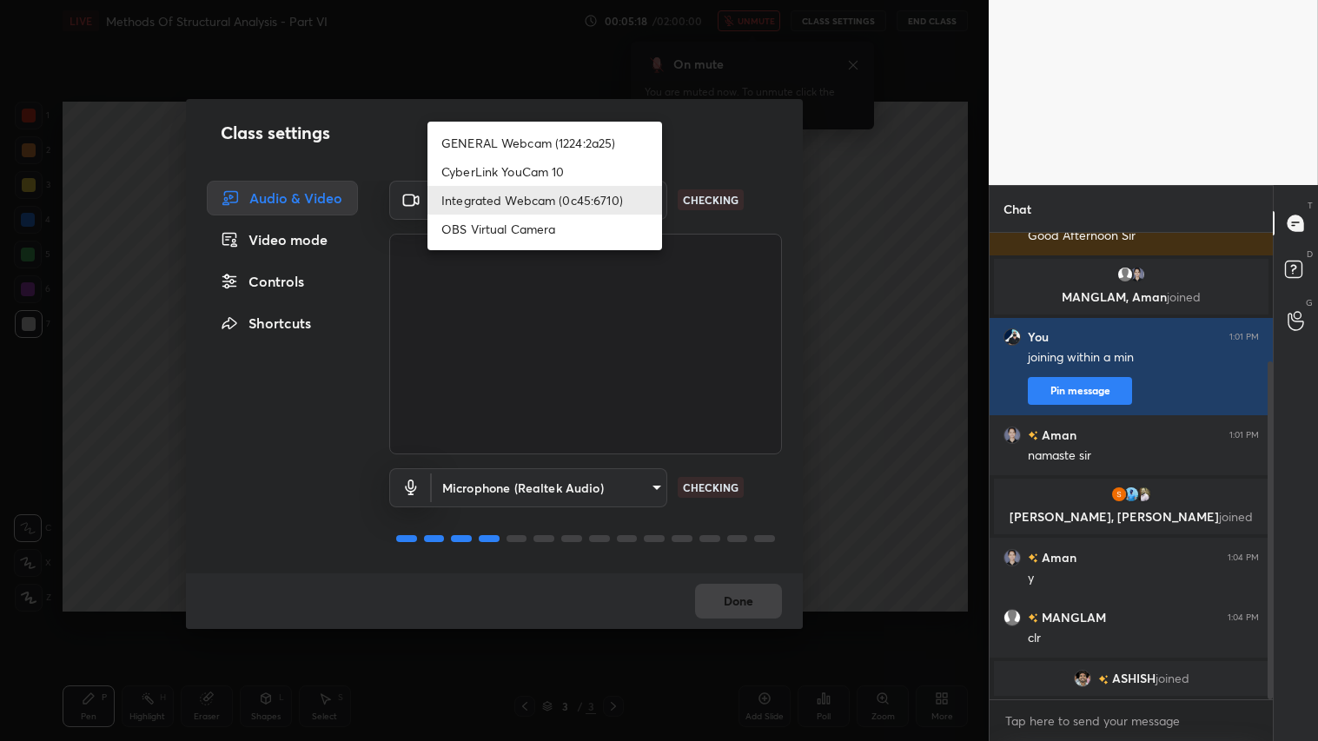
click at [651, 196] on body "1 2 3 4 5 6 7 C X Z C X Z E E Erase all H H LIVE Methods Of Structural Analysis…" at bounding box center [659, 370] width 1318 height 741
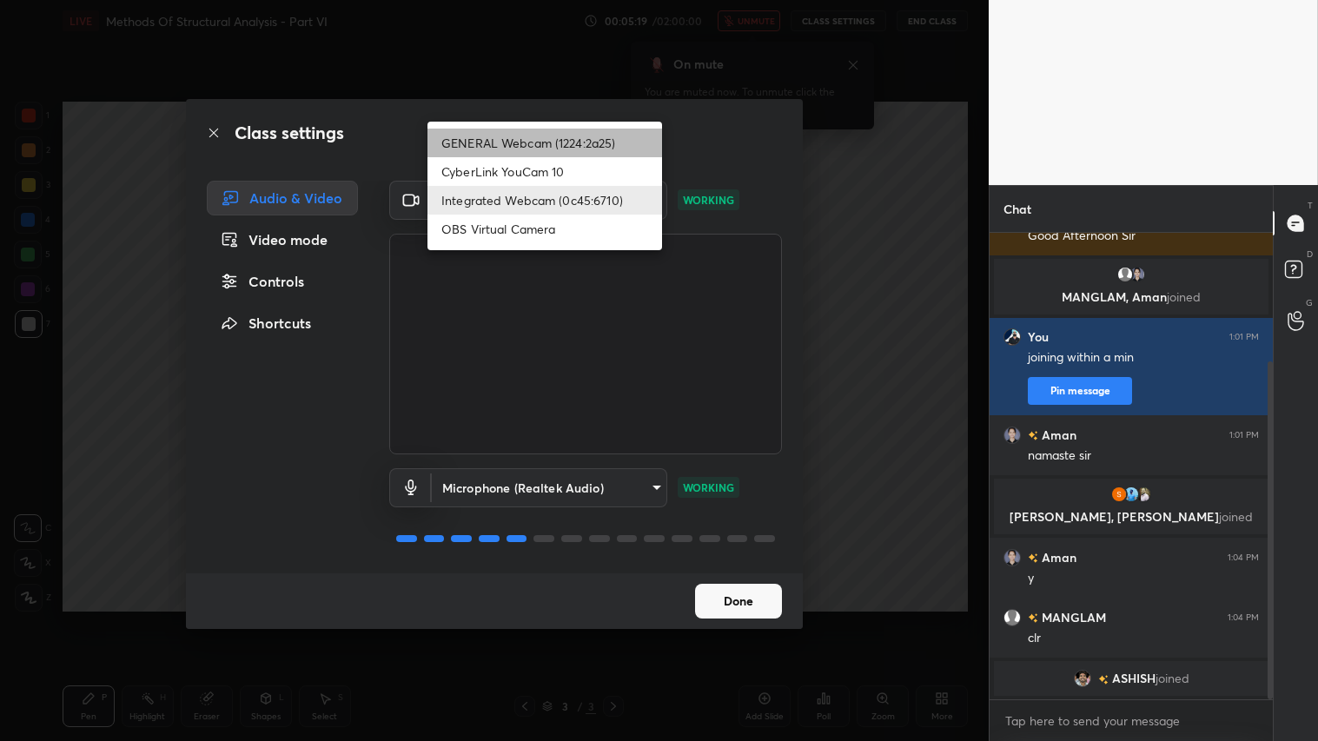
click at [608, 141] on li "GENERAL Webcam (1224:2a25)" at bounding box center [544, 143] width 235 height 29
type input "a804162f24a268607d6802bdfd143bf6309bb53021525fede1067bb20ea62842"
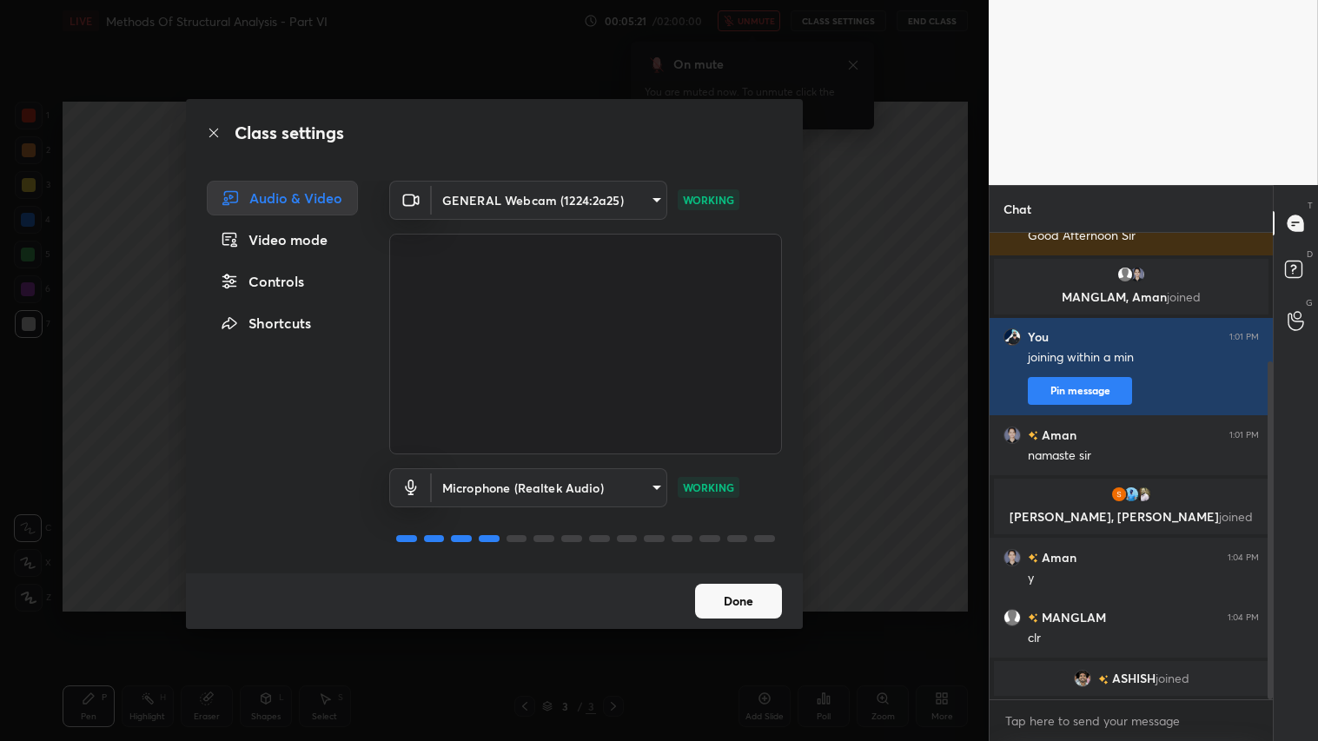
click at [738, 599] on button "Done" at bounding box center [738, 601] width 87 height 35
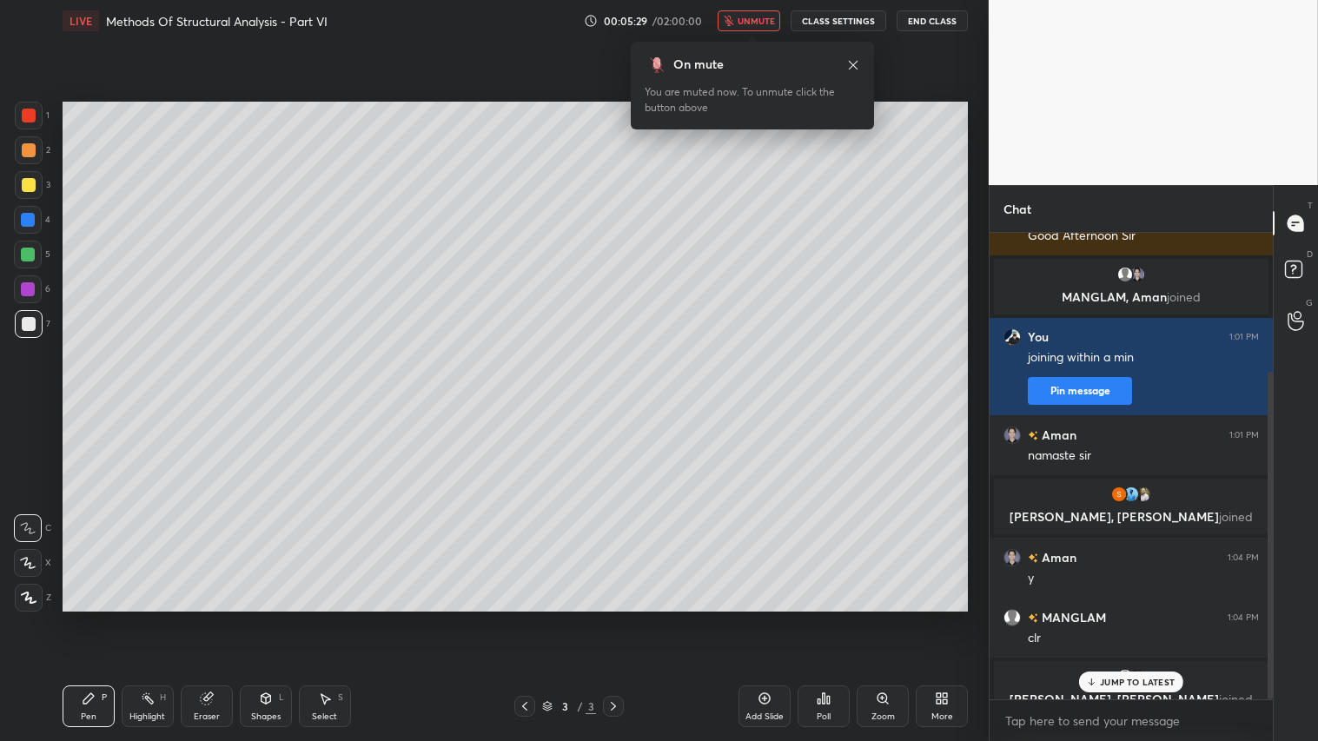
scroll to position [196, 0]
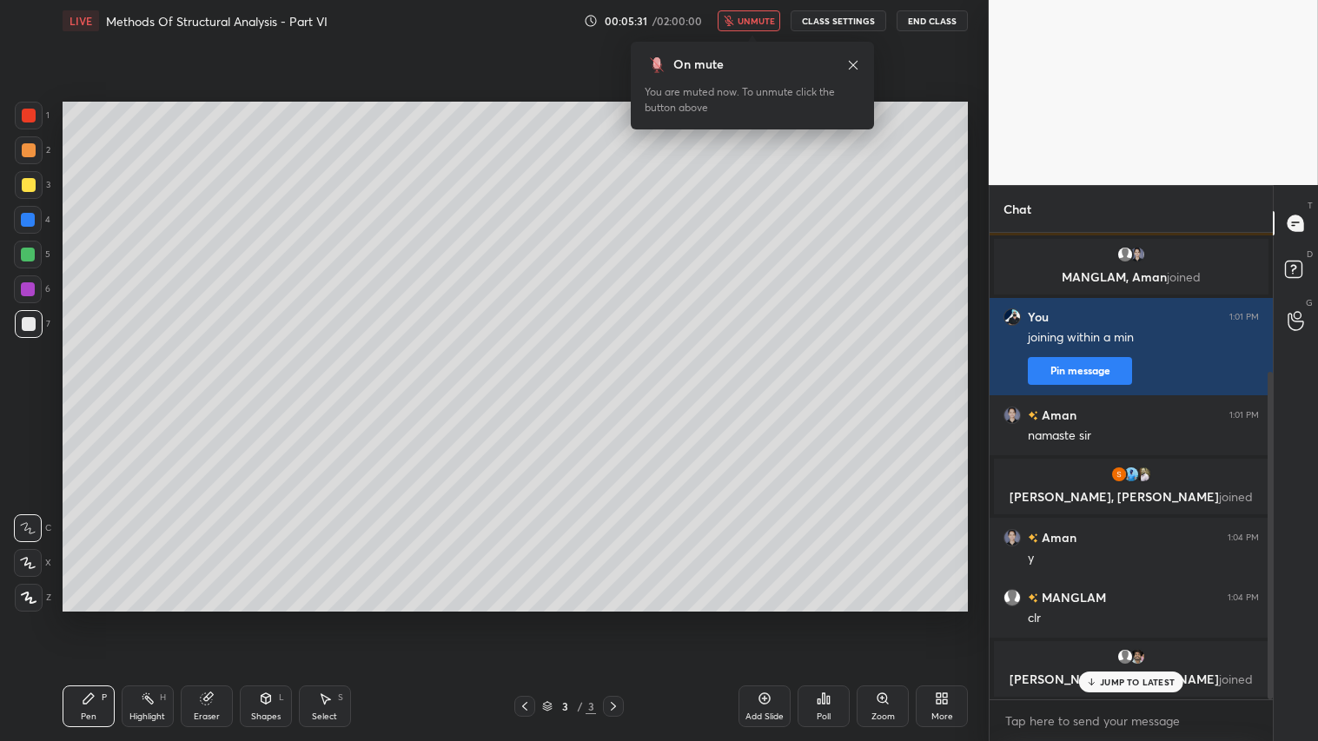
click at [753, 22] on span "unmute" at bounding box center [755, 21] width 37 height 12
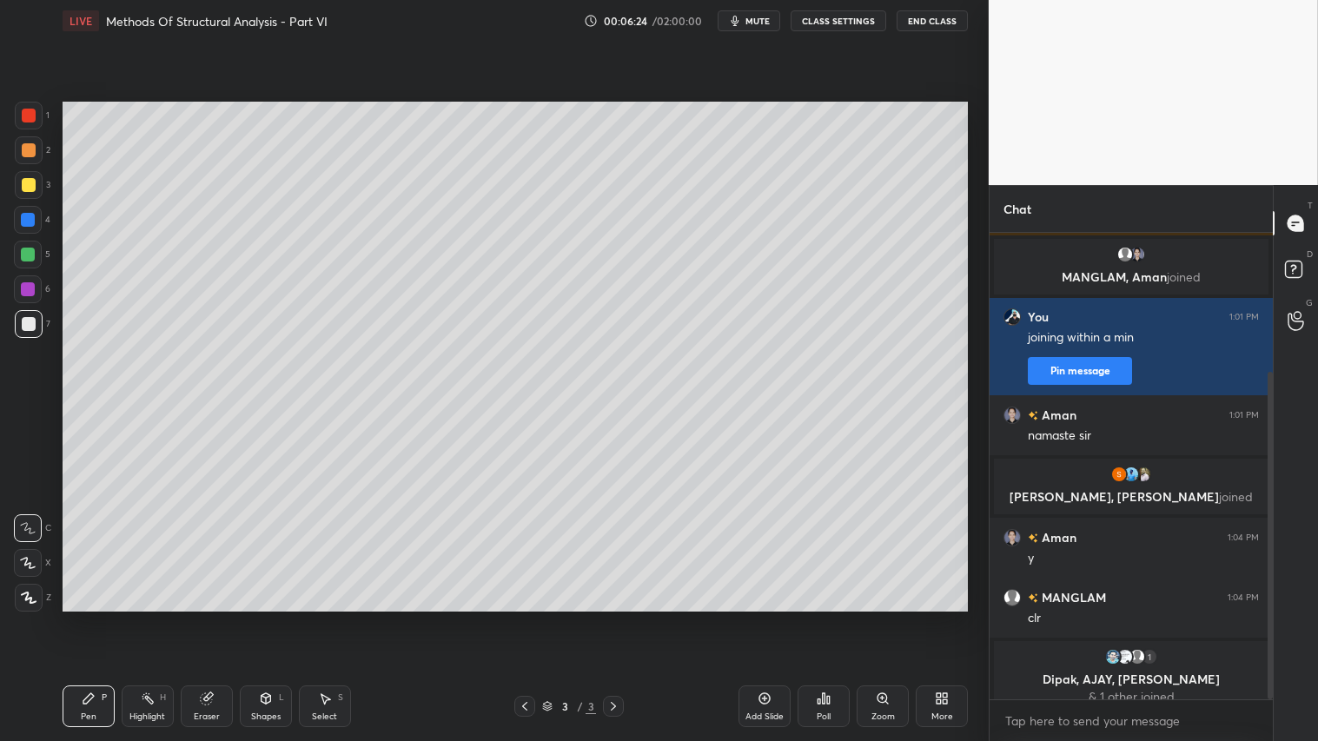
drag, startPoint x: 32, startPoint y: 596, endPoint x: 31, endPoint y: 584, distance: 12.2
click at [31, 597] on icon at bounding box center [29, 598] width 16 height 12
drag, startPoint x: 270, startPoint y: 707, endPoint x: 273, endPoint y: 719, distance: 12.4
click at [269, 618] on div "Shapes L" at bounding box center [266, 706] width 52 height 42
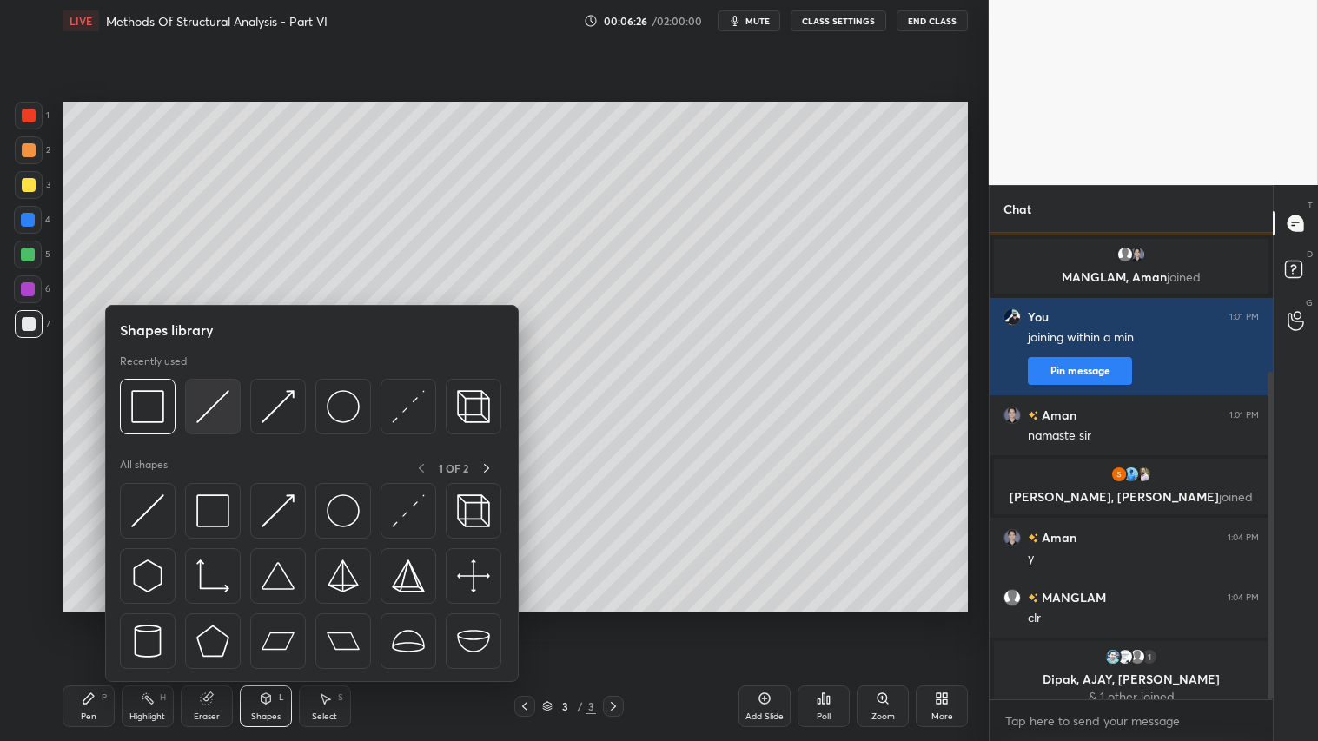
click at [213, 396] on img at bounding box center [212, 406] width 33 height 33
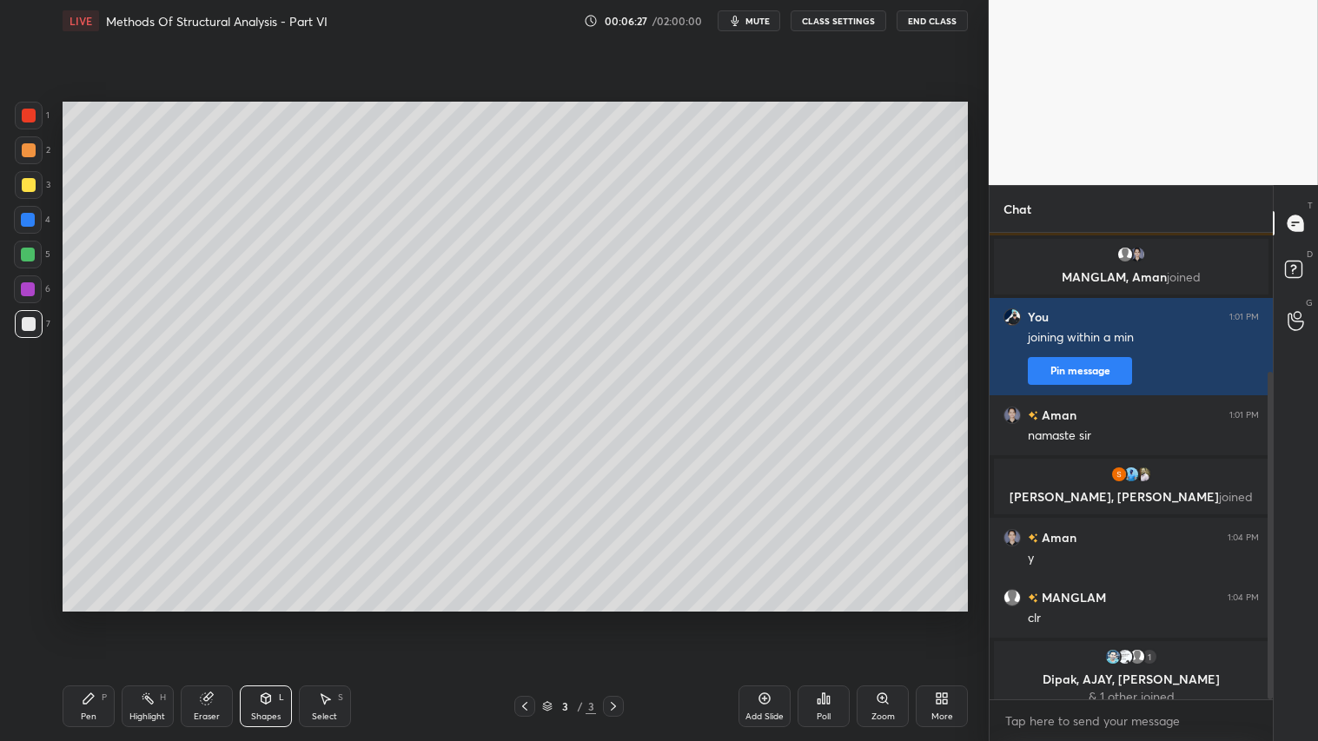
click at [90, 618] on div "Pen P" at bounding box center [89, 706] width 52 height 42
click at [28, 148] on div at bounding box center [29, 150] width 14 height 14
click at [267, 618] on div "Shapes" at bounding box center [266, 716] width 30 height 9
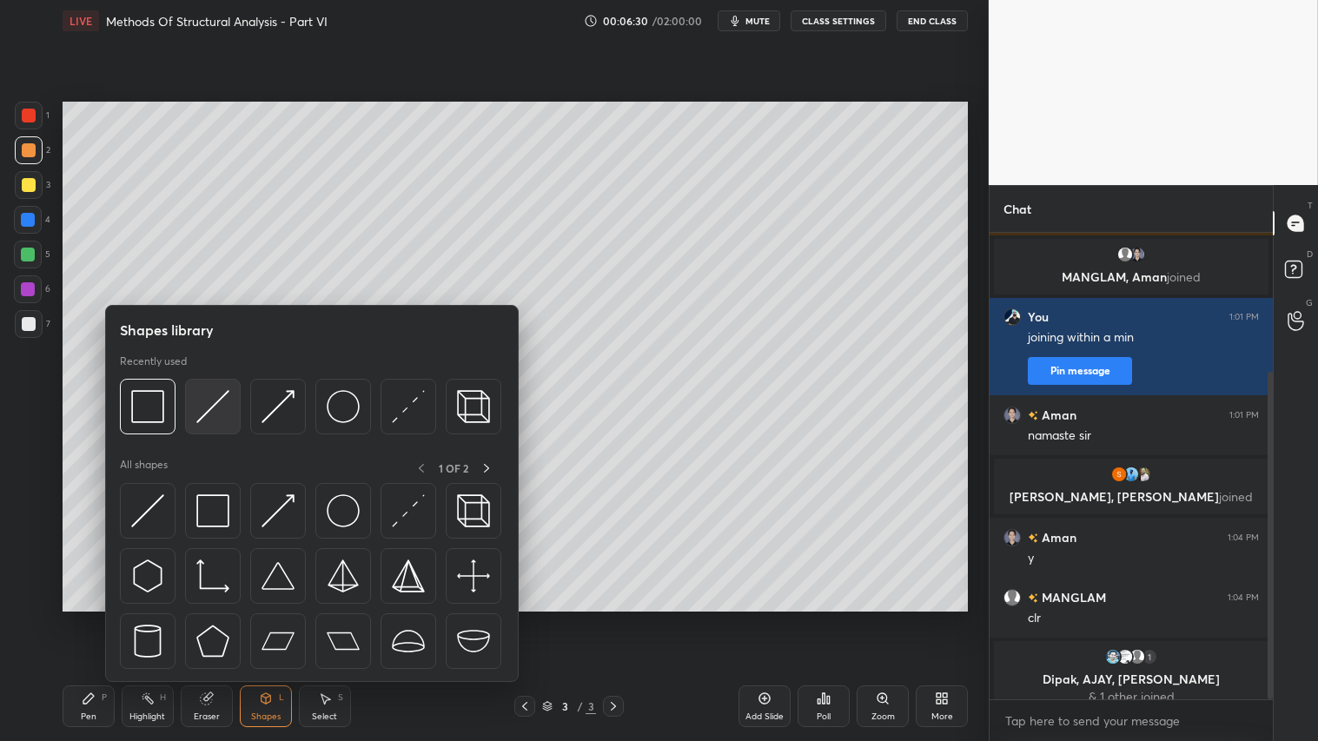
click at [207, 405] on img at bounding box center [212, 406] width 33 height 33
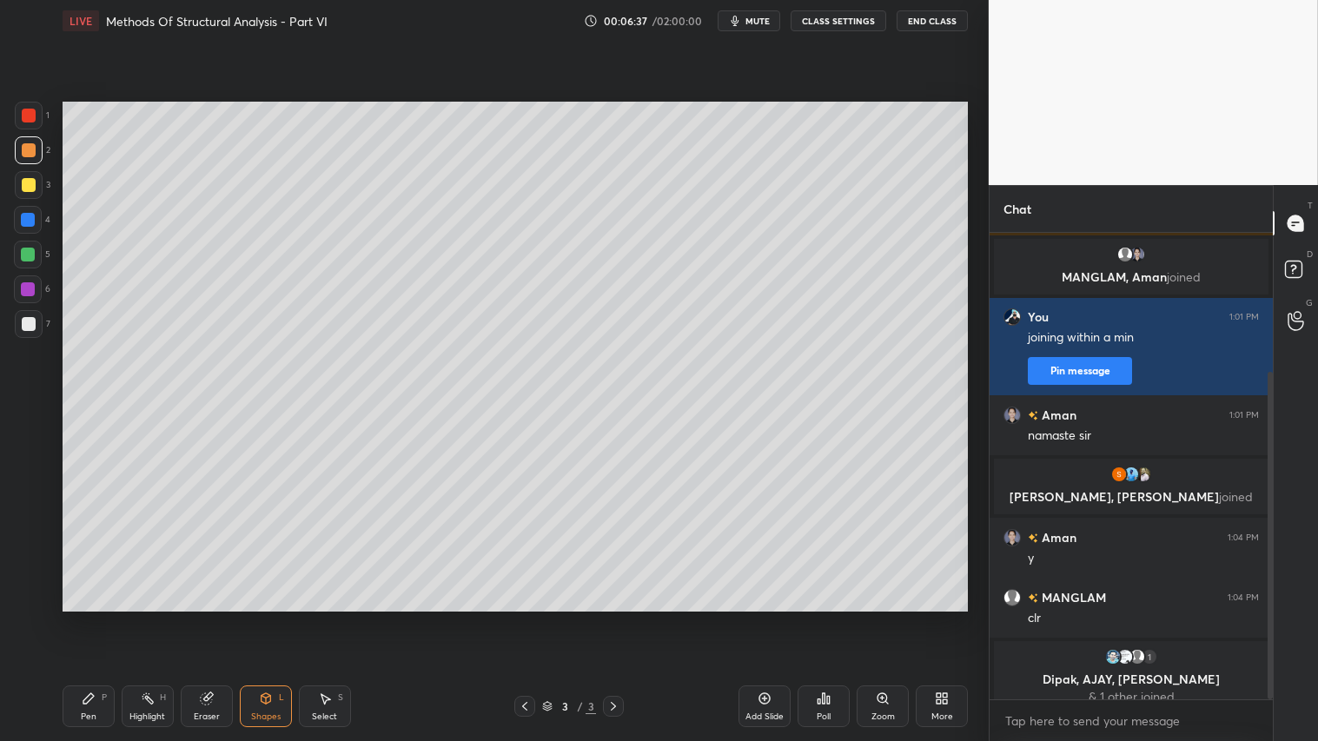
click at [266, 618] on div "Shapes L" at bounding box center [266, 706] width 52 height 42
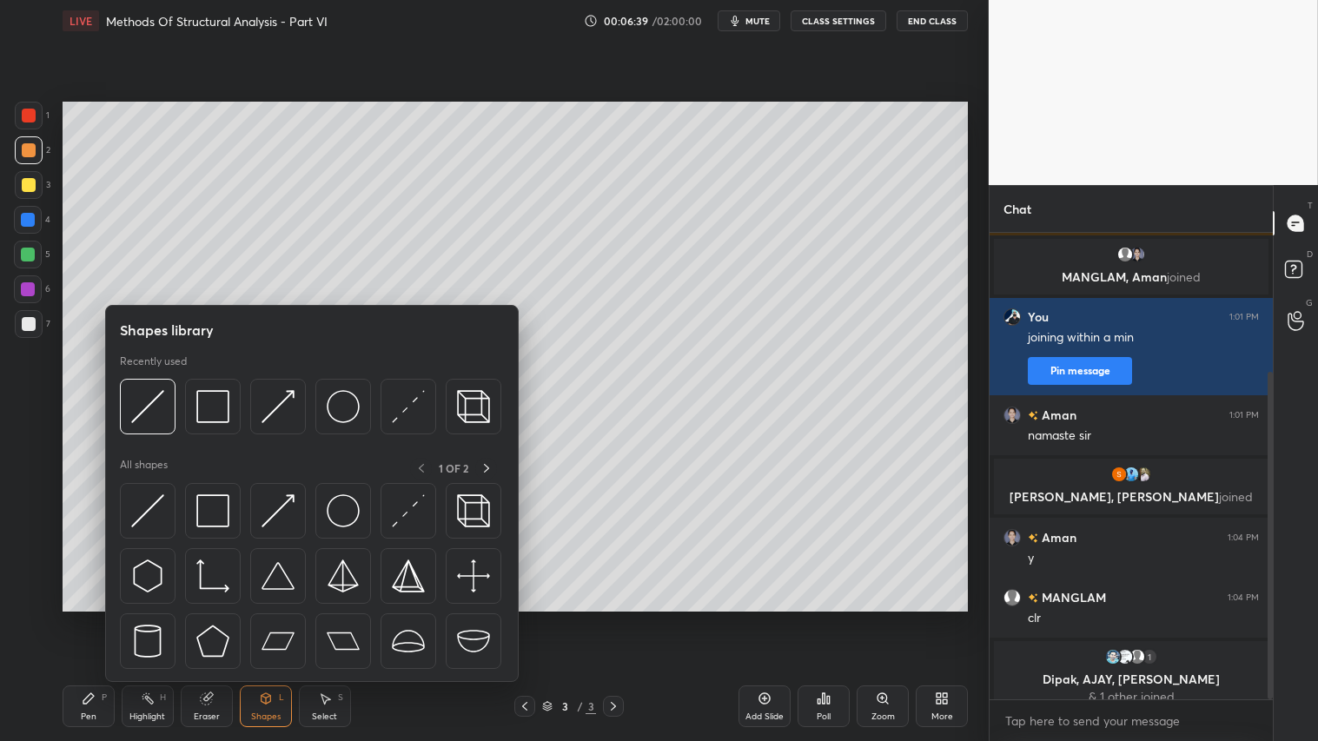
click at [259, 618] on div "Shapes L" at bounding box center [266, 706] width 52 height 42
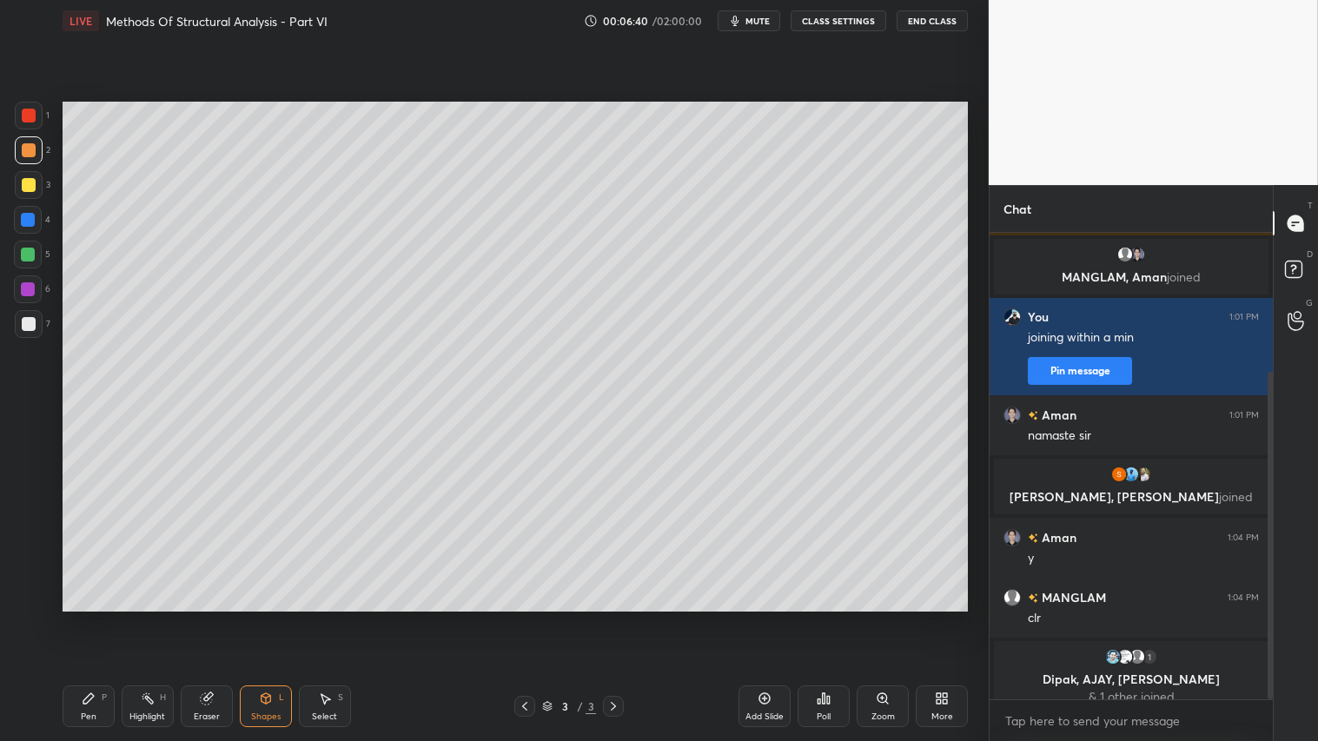
drag, startPoint x: 263, startPoint y: 710, endPoint x: 264, endPoint y: 689, distance: 20.9
click at [264, 618] on div "Shapes L" at bounding box center [266, 706] width 52 height 42
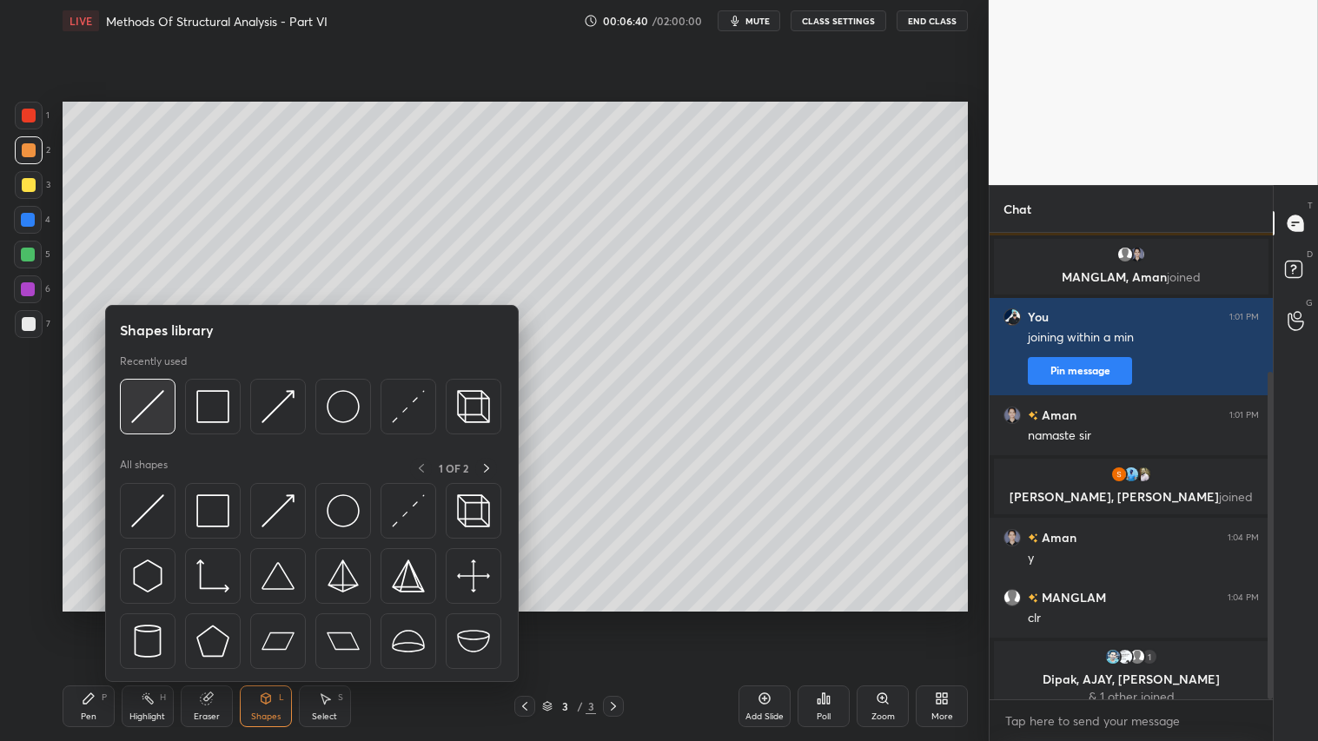
click at [145, 387] on div at bounding box center [148, 407] width 56 height 56
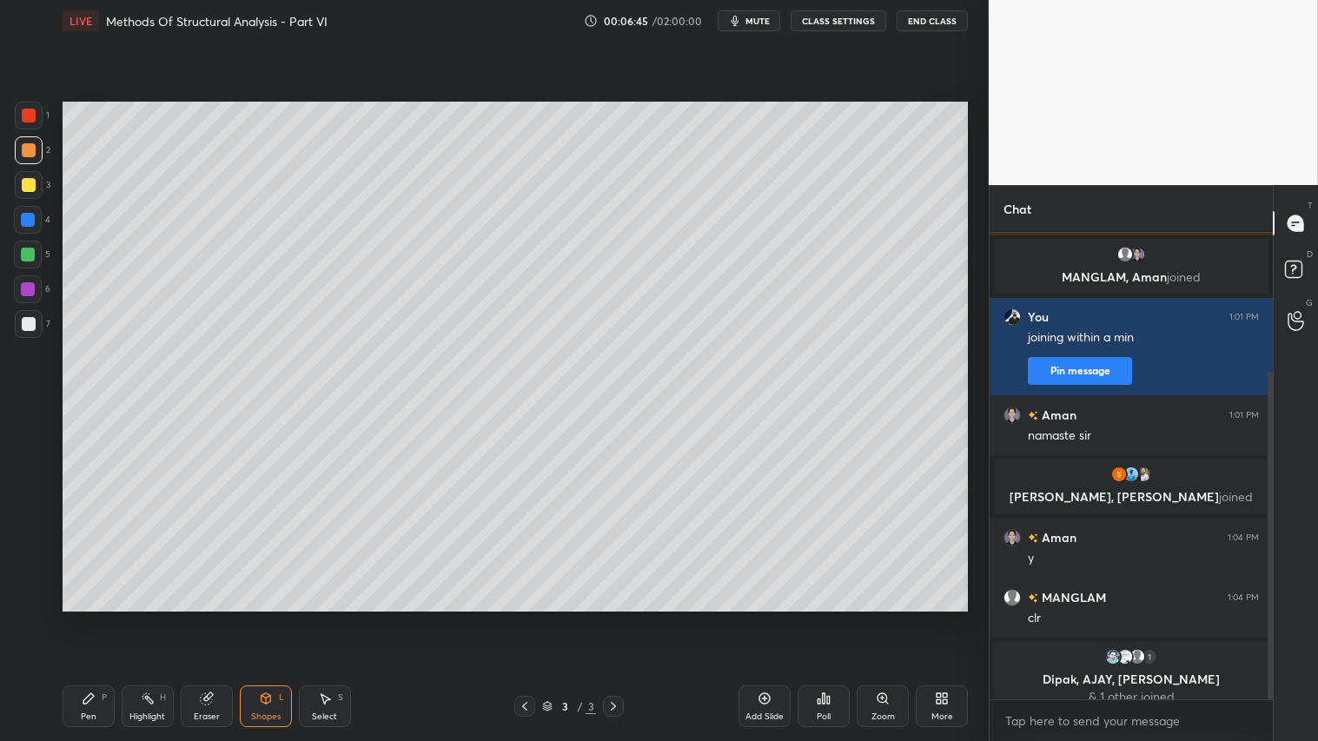
click at [259, 618] on div "Shapes" at bounding box center [266, 716] width 30 height 9
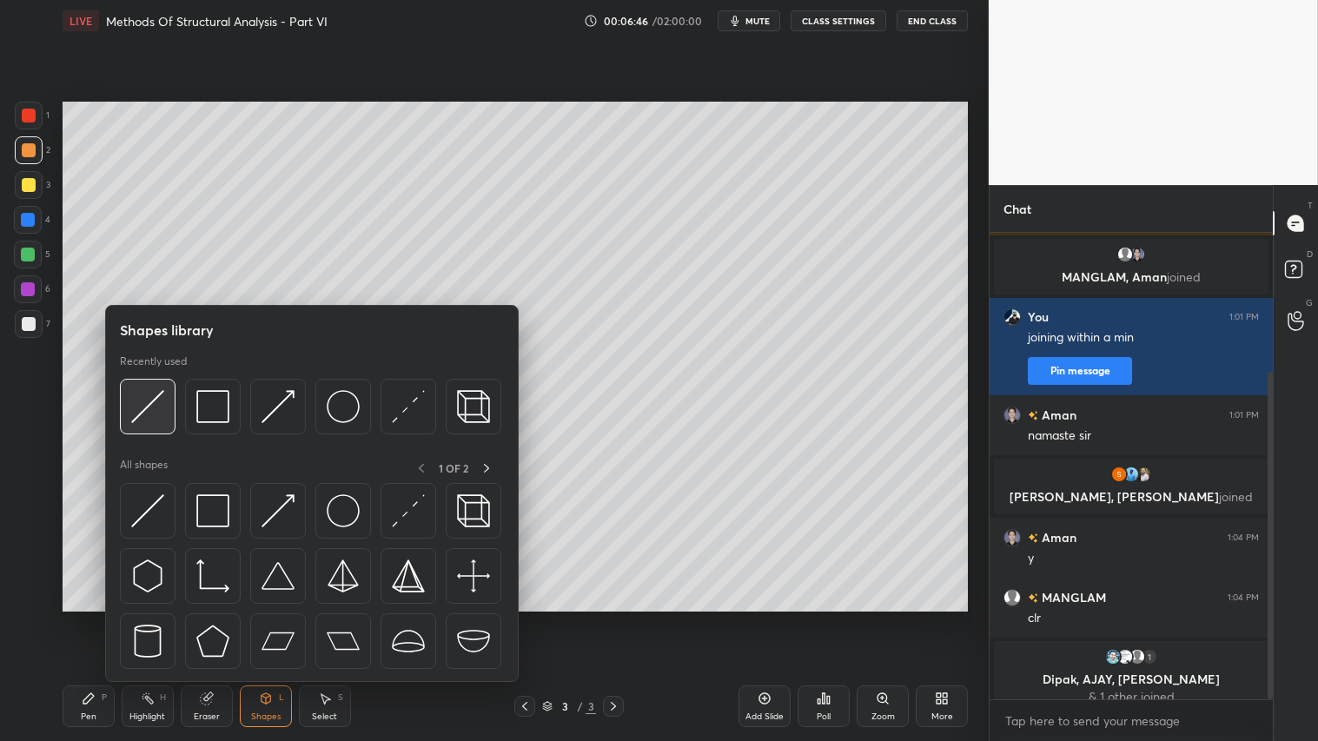
click at [135, 402] on img at bounding box center [147, 406] width 33 height 33
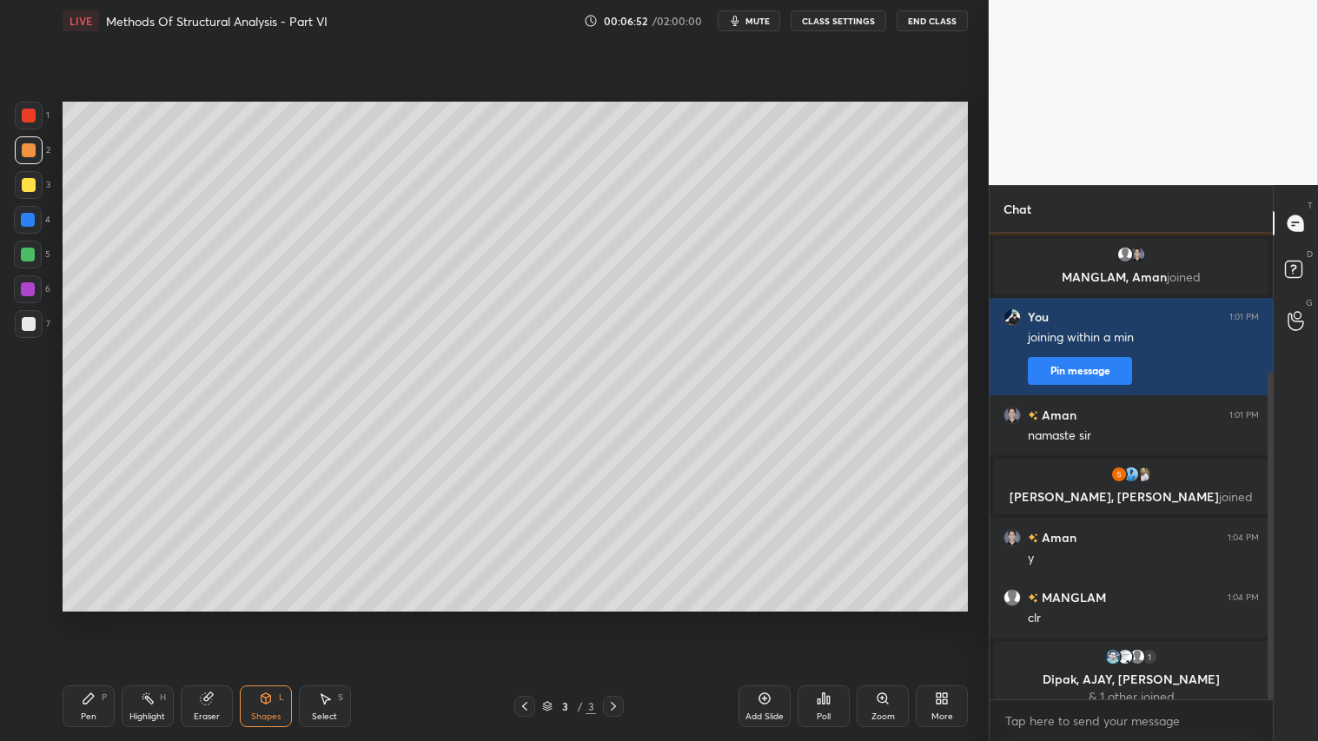
click at [267, 618] on div "Shapes" at bounding box center [266, 716] width 30 height 9
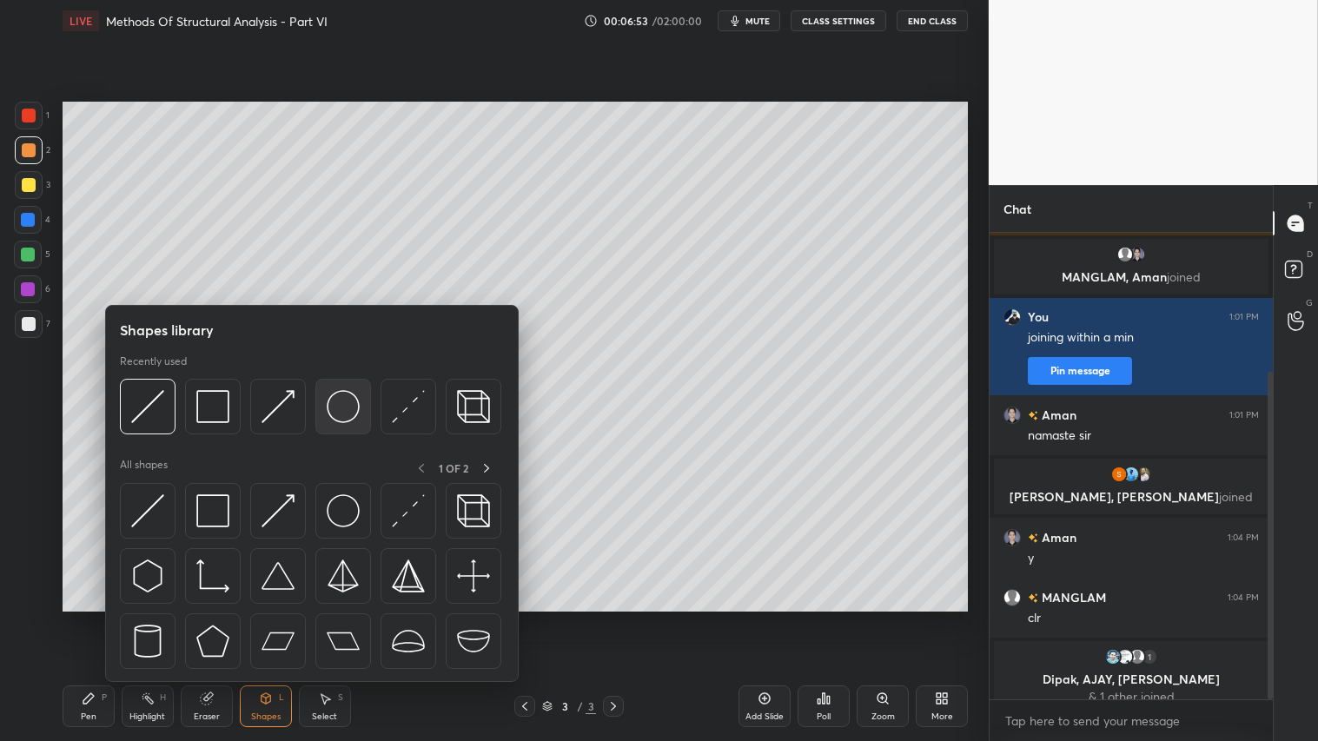
click at [335, 400] on img at bounding box center [343, 406] width 33 height 33
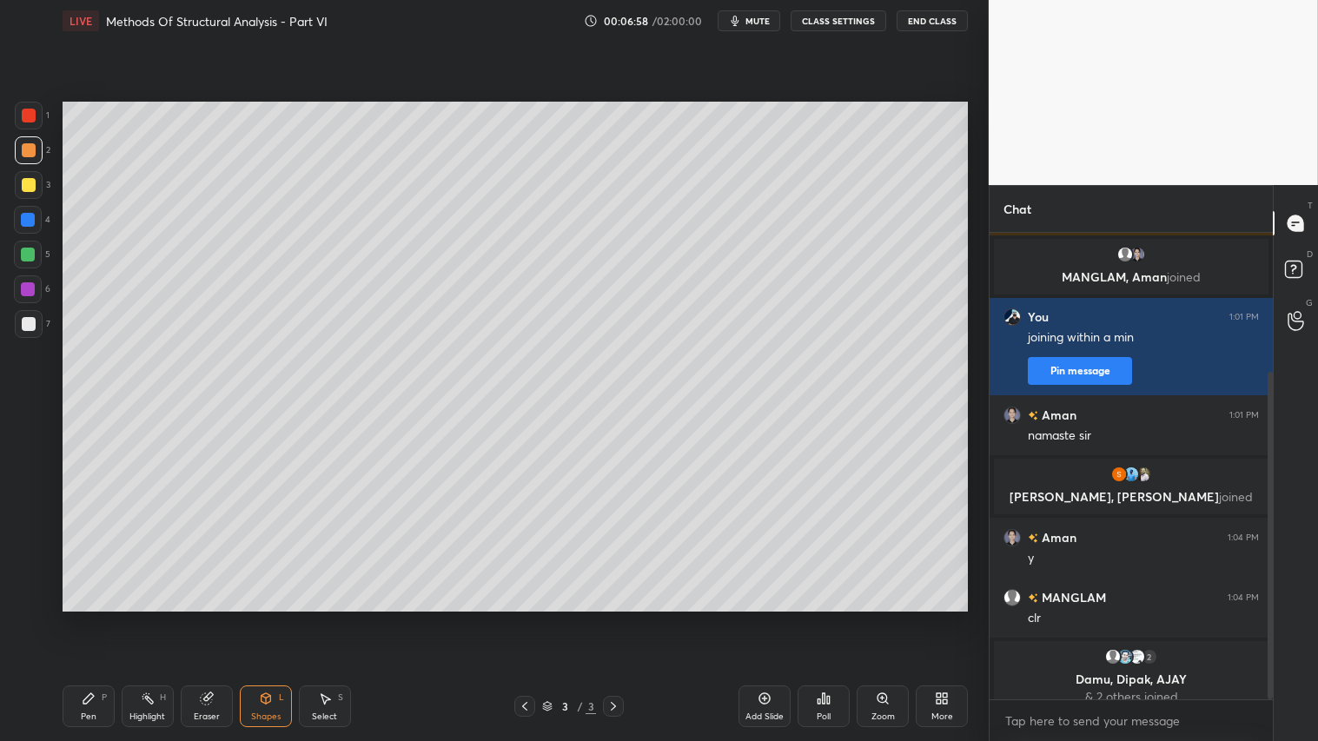
click at [258, 618] on div "Shapes" at bounding box center [266, 716] width 30 height 9
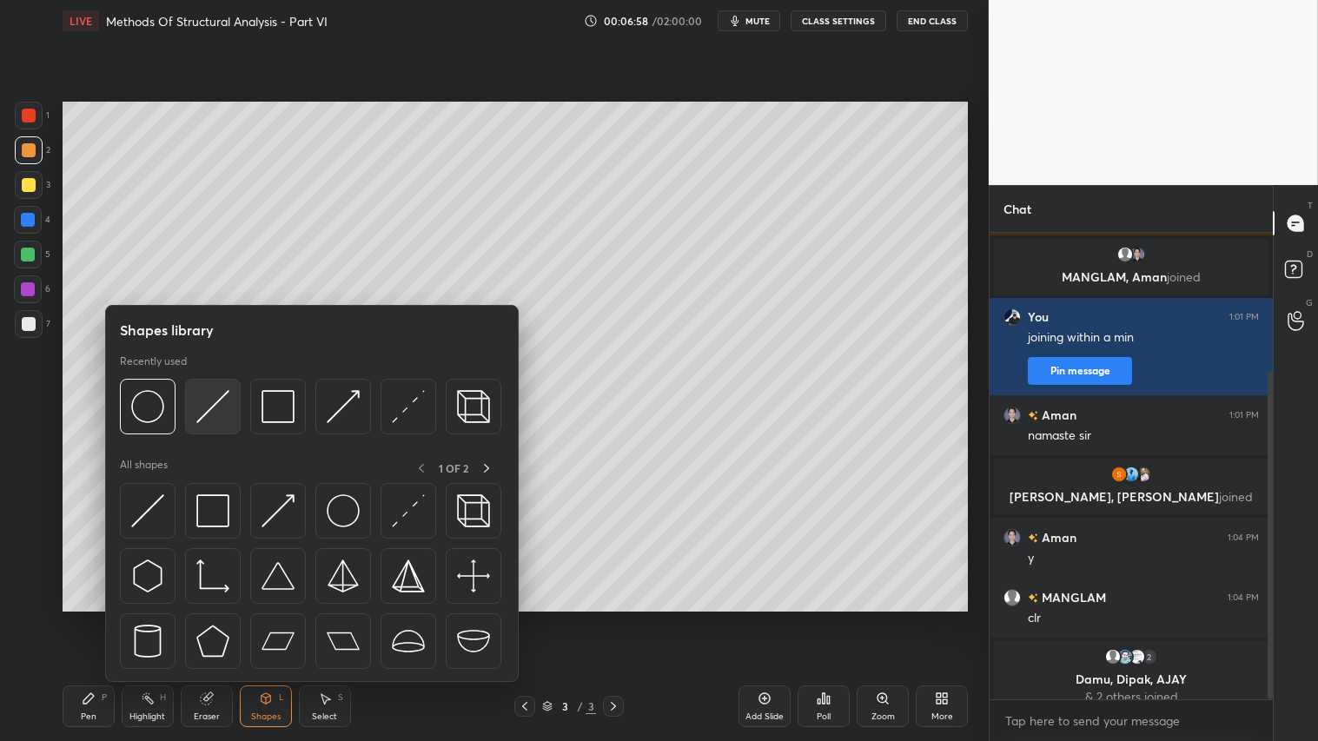
click at [215, 406] on img at bounding box center [212, 406] width 33 height 33
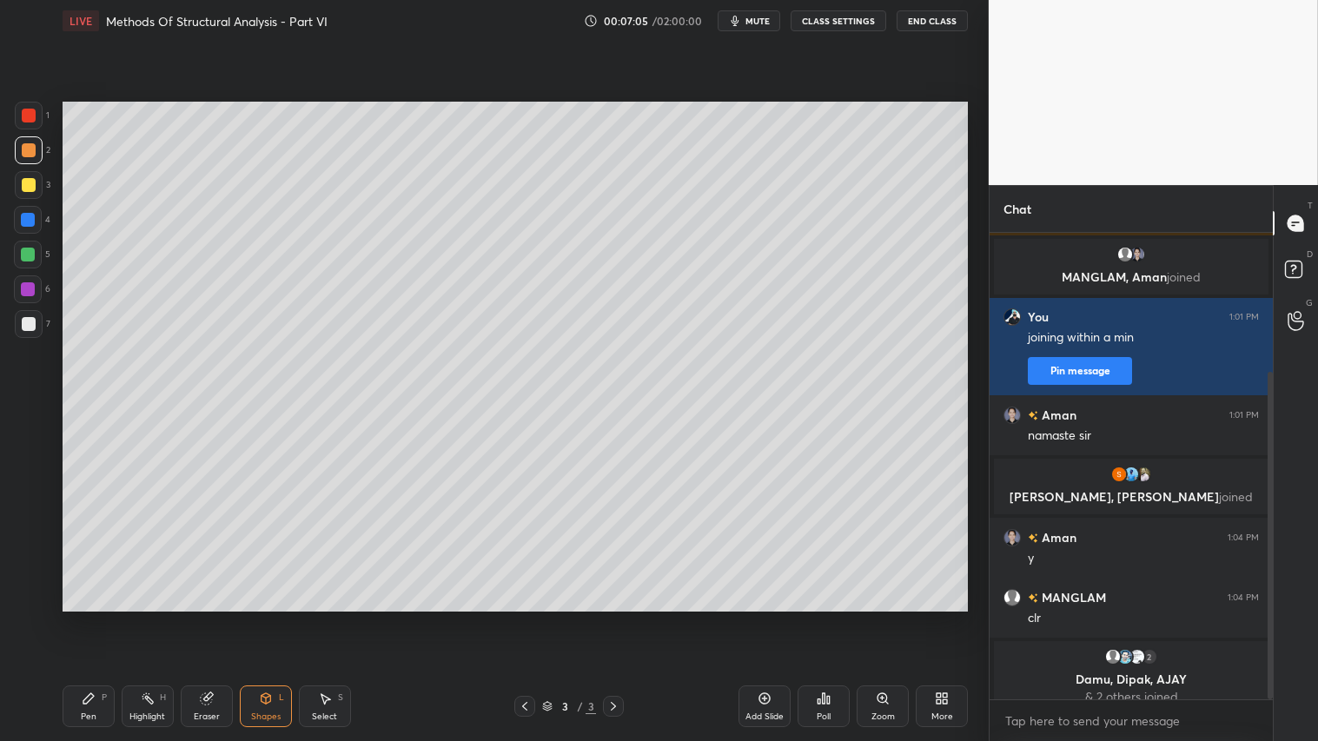
drag, startPoint x: 271, startPoint y: 711, endPoint x: 284, endPoint y: 699, distance: 17.2
click at [275, 618] on div "Shapes L" at bounding box center [266, 706] width 52 height 42
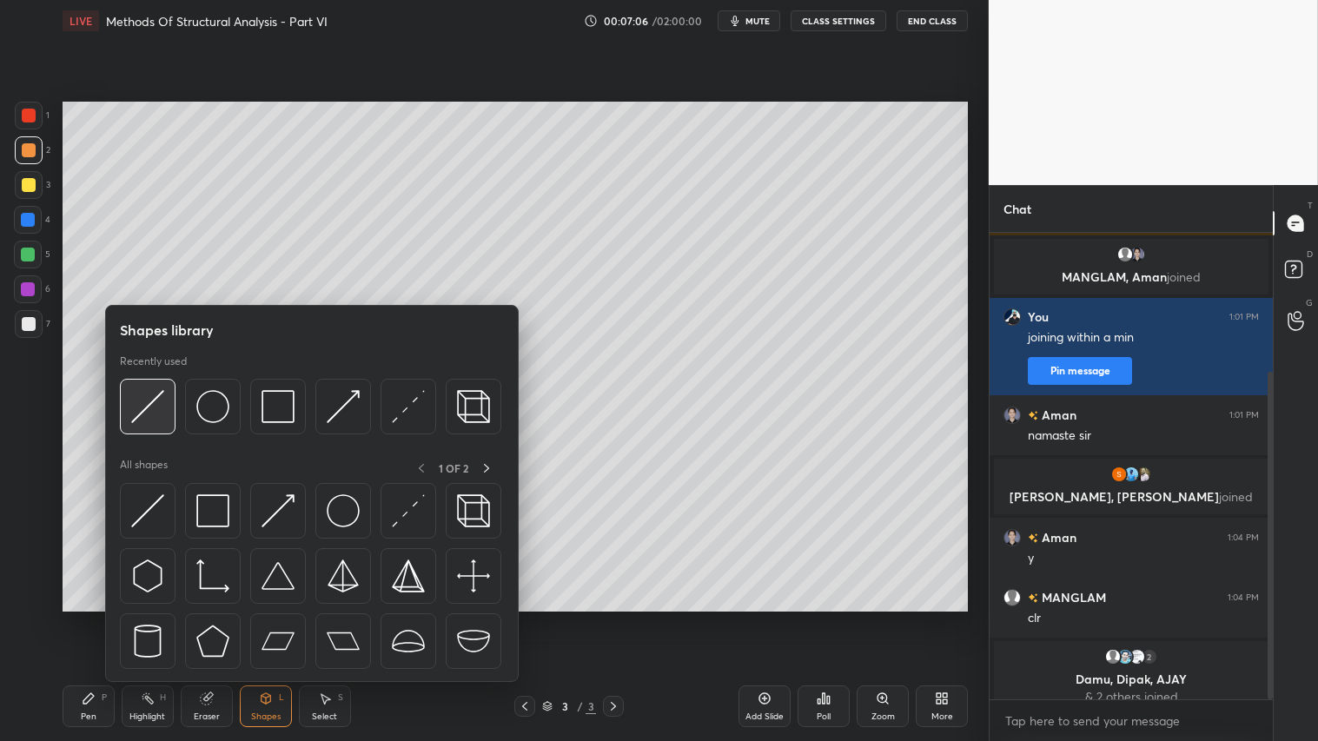
click at [142, 405] on img at bounding box center [147, 406] width 33 height 33
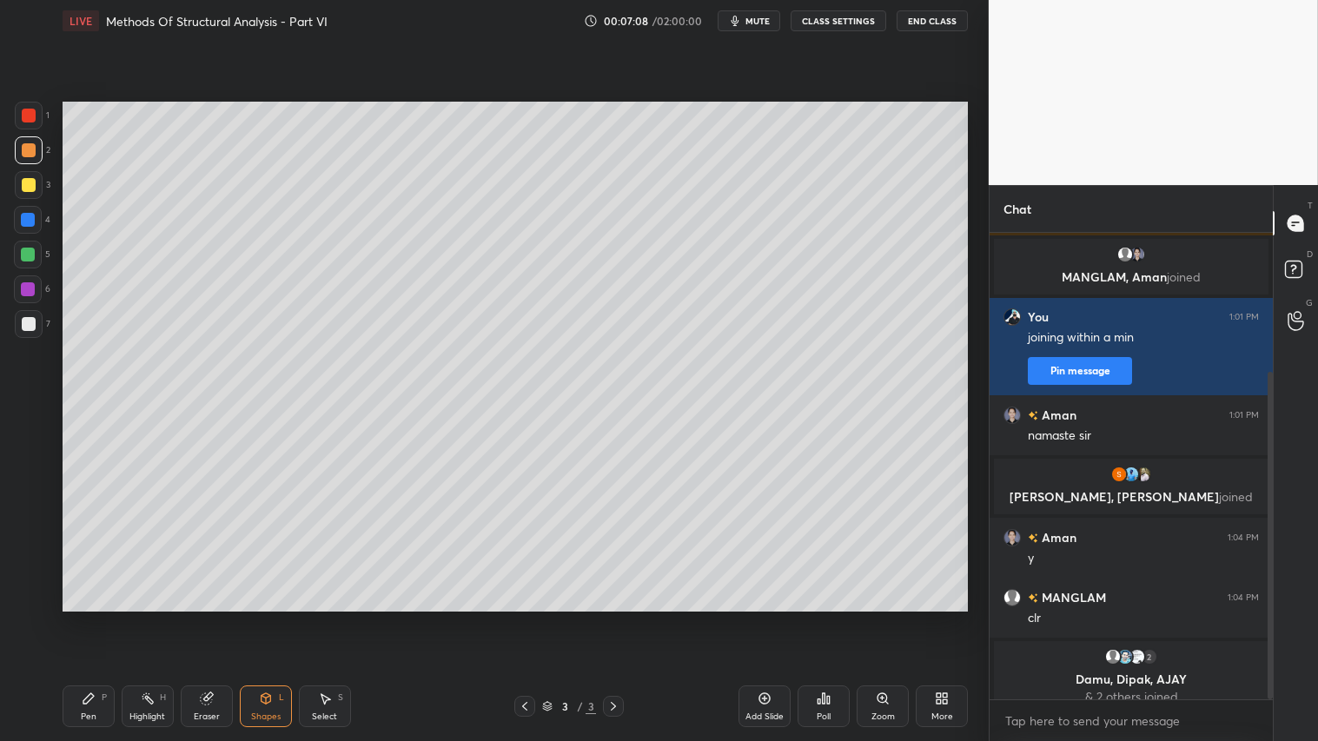
click at [33, 141] on div at bounding box center [29, 150] width 28 height 28
click at [254, 618] on div "Shapes L" at bounding box center [266, 706] width 52 height 42
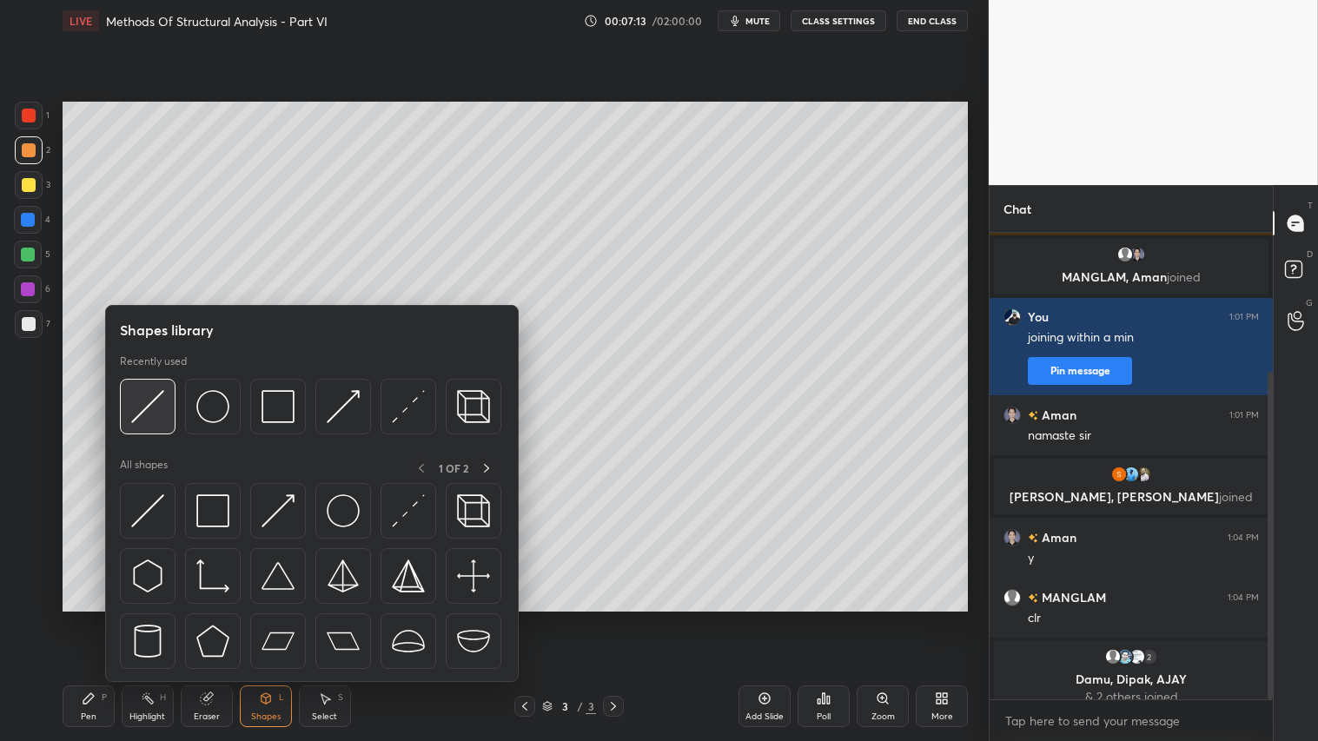
click at [136, 405] on img at bounding box center [147, 406] width 33 height 33
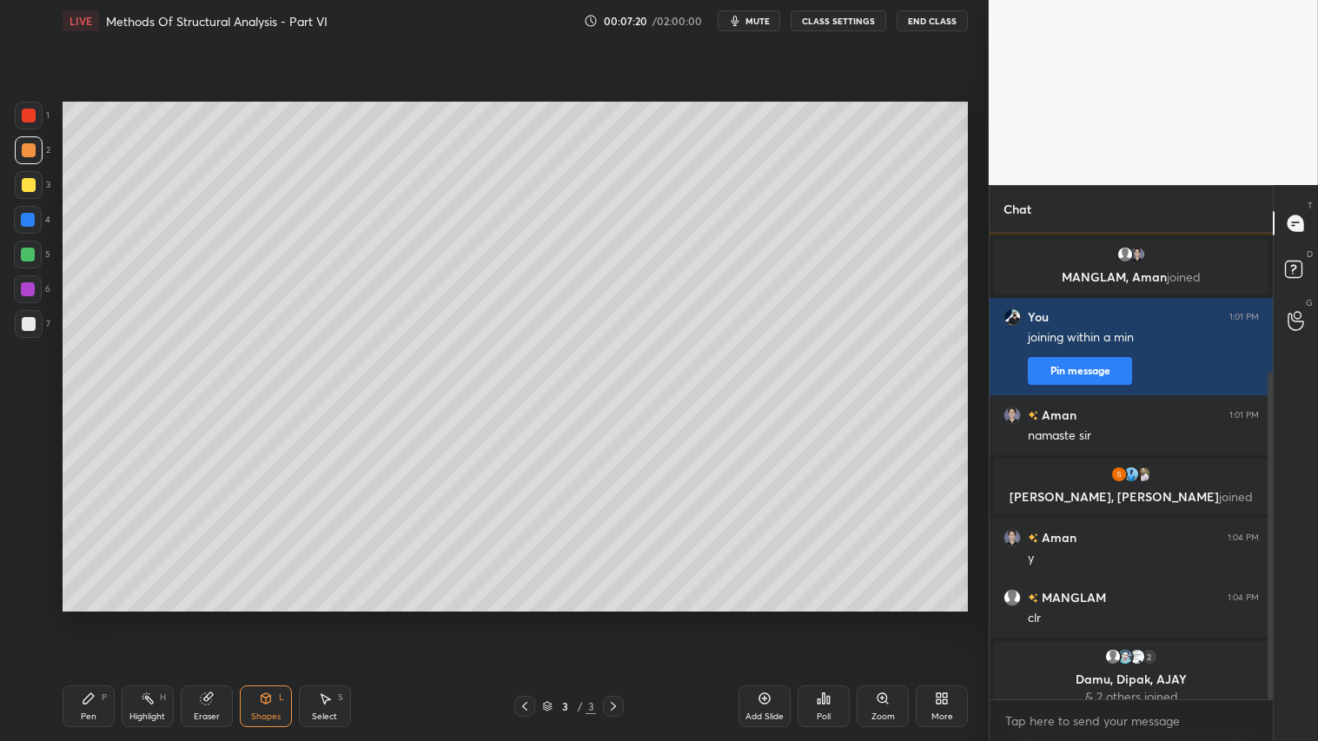
click at [71, 618] on div "Pen P" at bounding box center [89, 706] width 52 height 42
click at [96, 618] on div "Pen P" at bounding box center [89, 706] width 52 height 42
click at [261, 618] on div "Shapes L" at bounding box center [266, 706] width 52 height 42
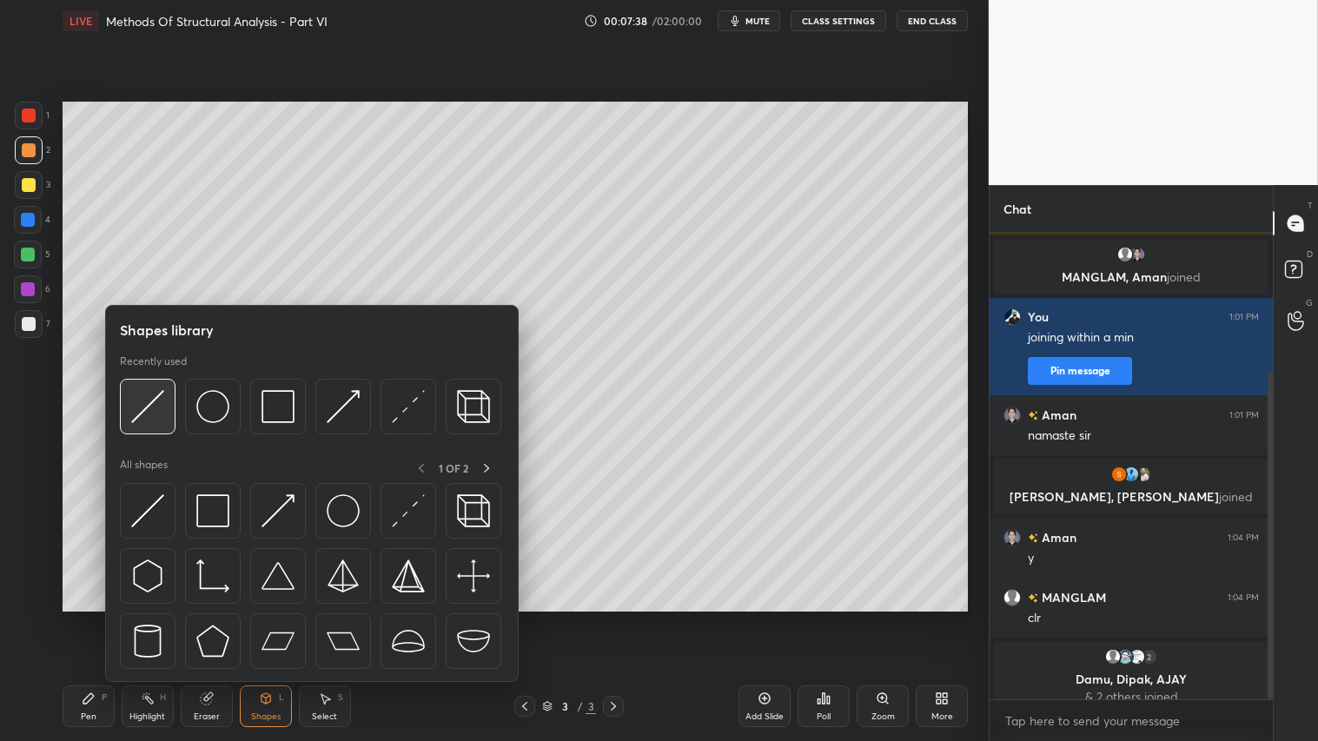
click at [137, 400] on img at bounding box center [147, 406] width 33 height 33
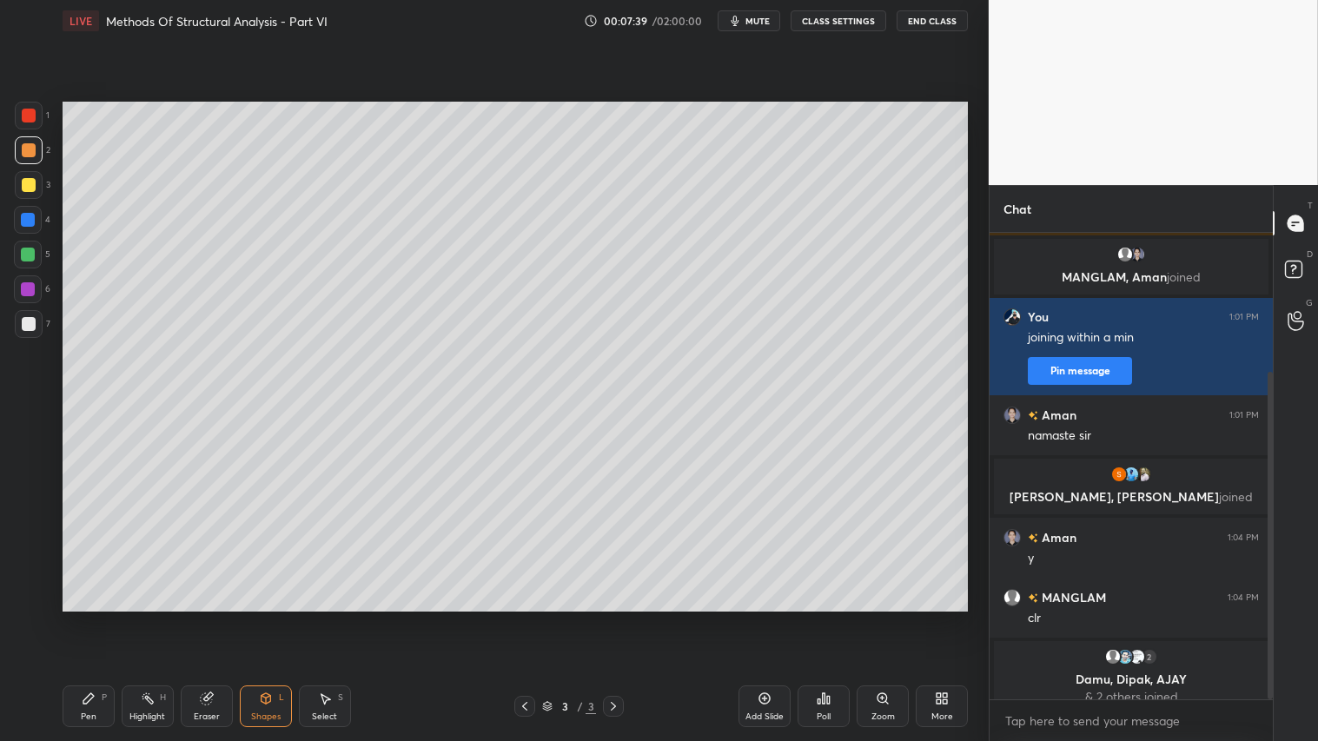
click at [31, 126] on div at bounding box center [29, 116] width 28 height 28
click at [269, 618] on div "Shapes L" at bounding box center [266, 706] width 52 height 42
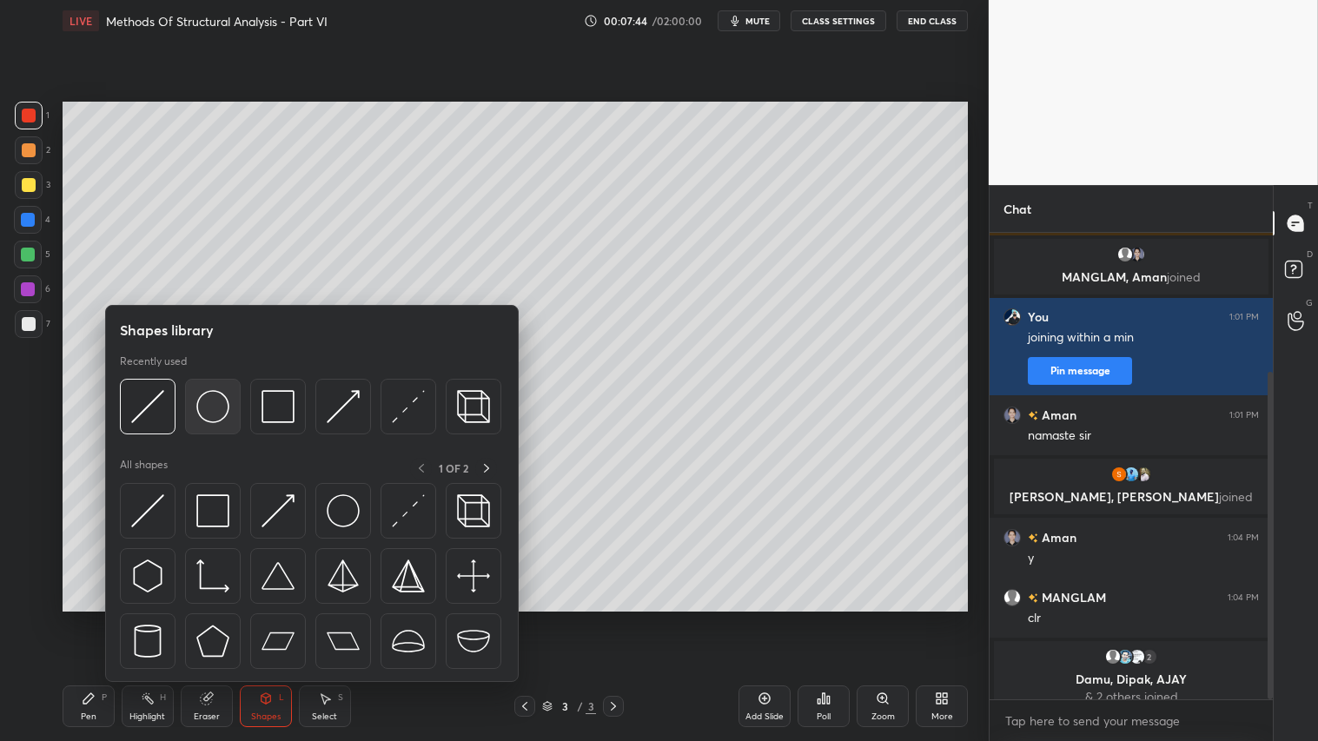
click at [215, 400] on img at bounding box center [212, 406] width 33 height 33
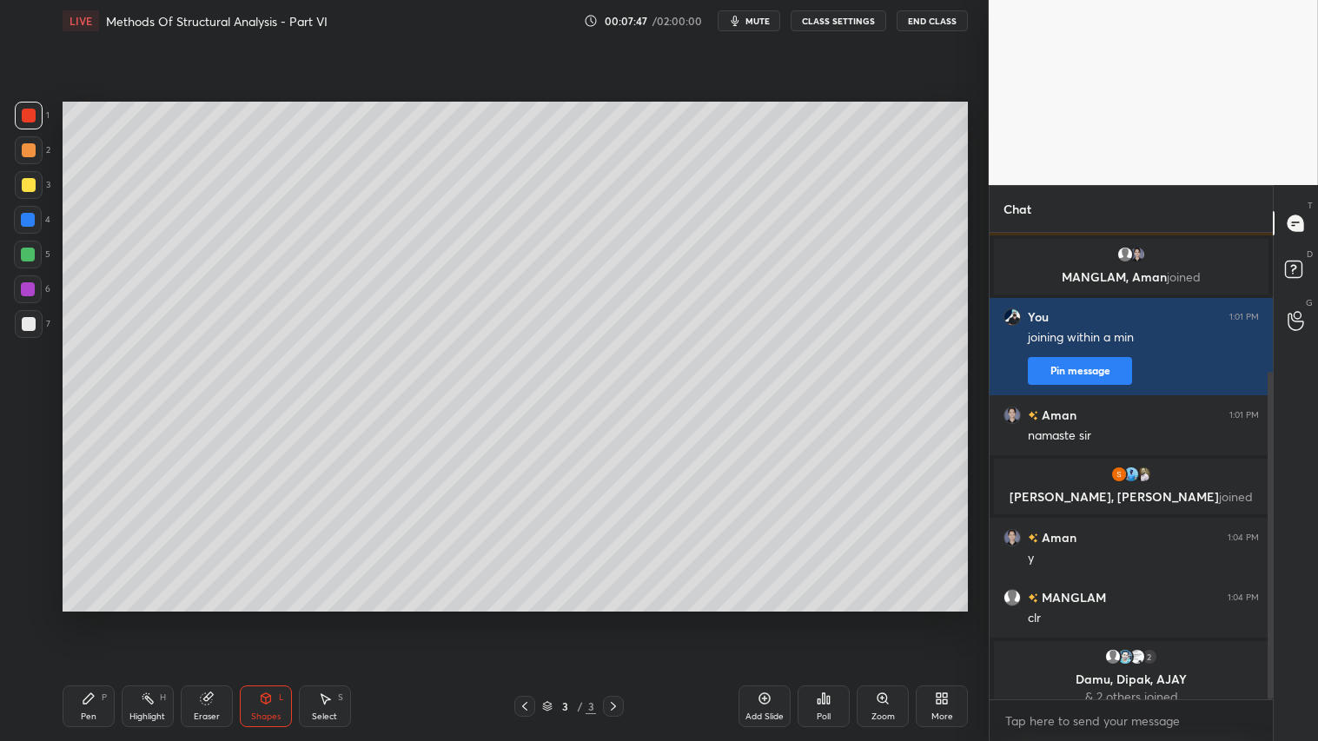
click at [266, 618] on div "Shapes L" at bounding box center [266, 706] width 52 height 42
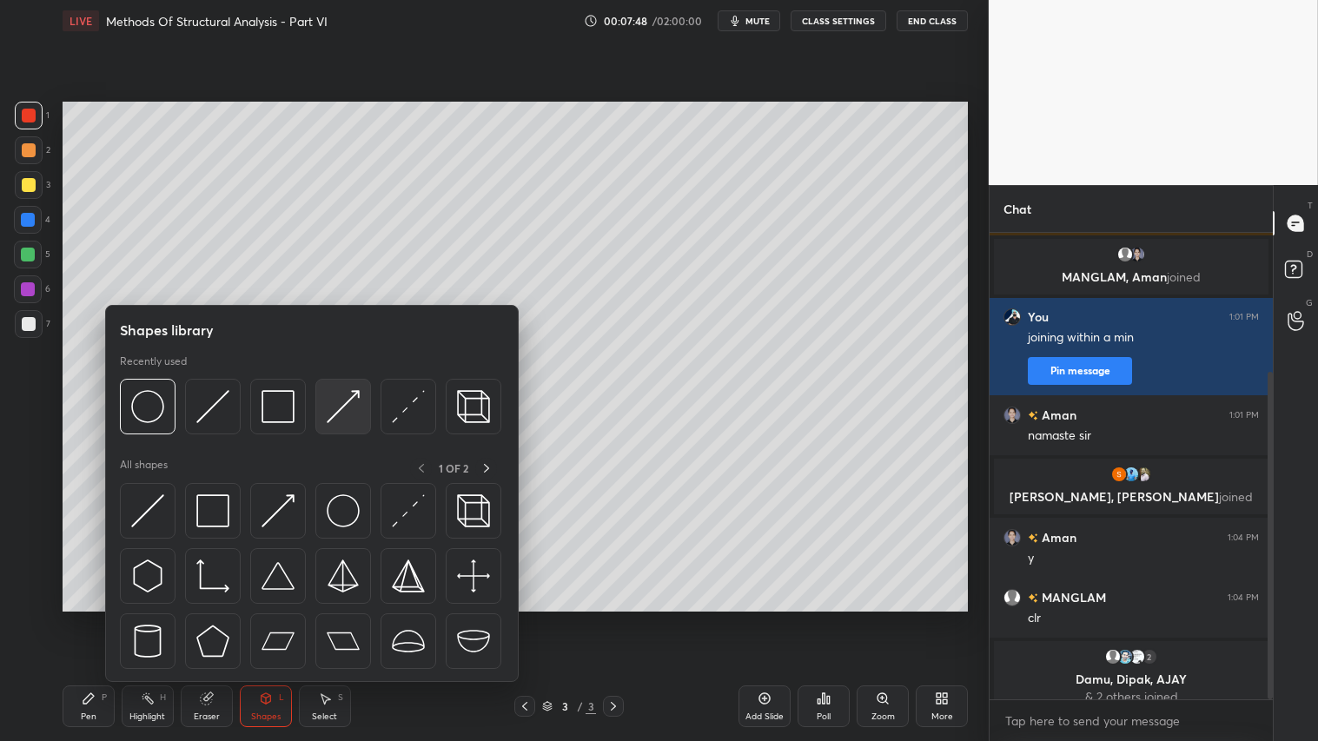
click at [347, 398] on img at bounding box center [343, 406] width 33 height 33
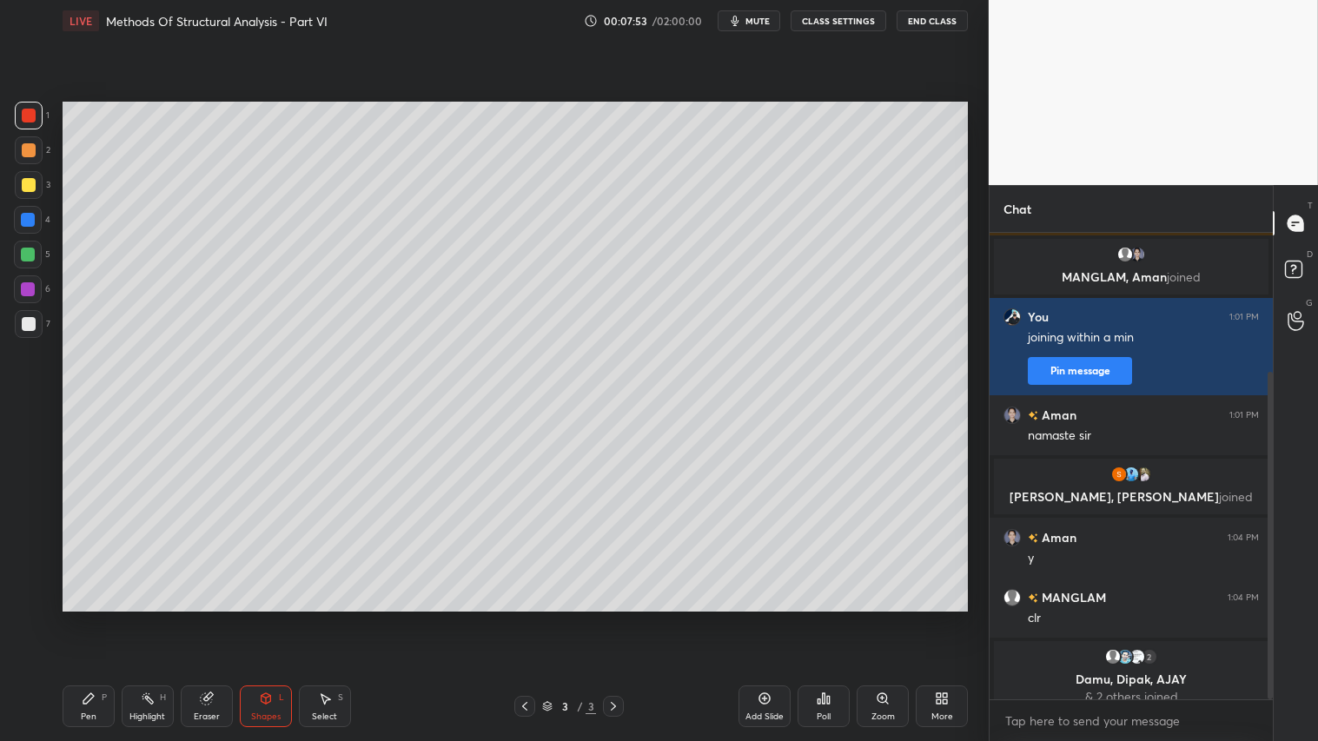
click at [74, 618] on div "Pen P Highlight H Eraser Shapes L Select S 3 / 3 Add Slide Poll Zoom More" at bounding box center [515, 705] width 905 height 69
drag, startPoint x: 83, startPoint y: 715, endPoint x: 89, endPoint y: 730, distance: 15.7
click at [83, 618] on div "Pen" at bounding box center [89, 716] width 16 height 9
drag, startPoint x: 265, startPoint y: 708, endPoint x: 266, endPoint y: 698, distance: 9.6
click at [267, 618] on div "Shapes L" at bounding box center [266, 706] width 52 height 42
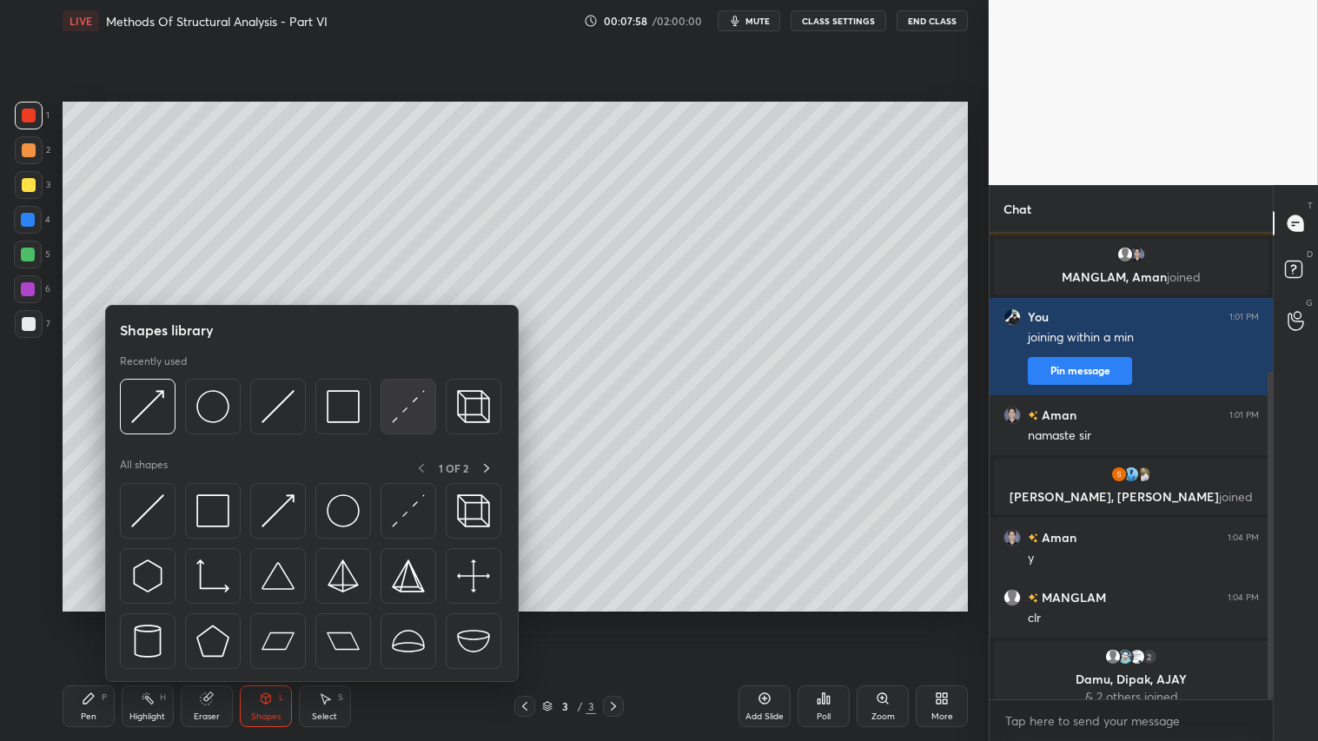
click at [404, 403] on img at bounding box center [408, 406] width 33 height 33
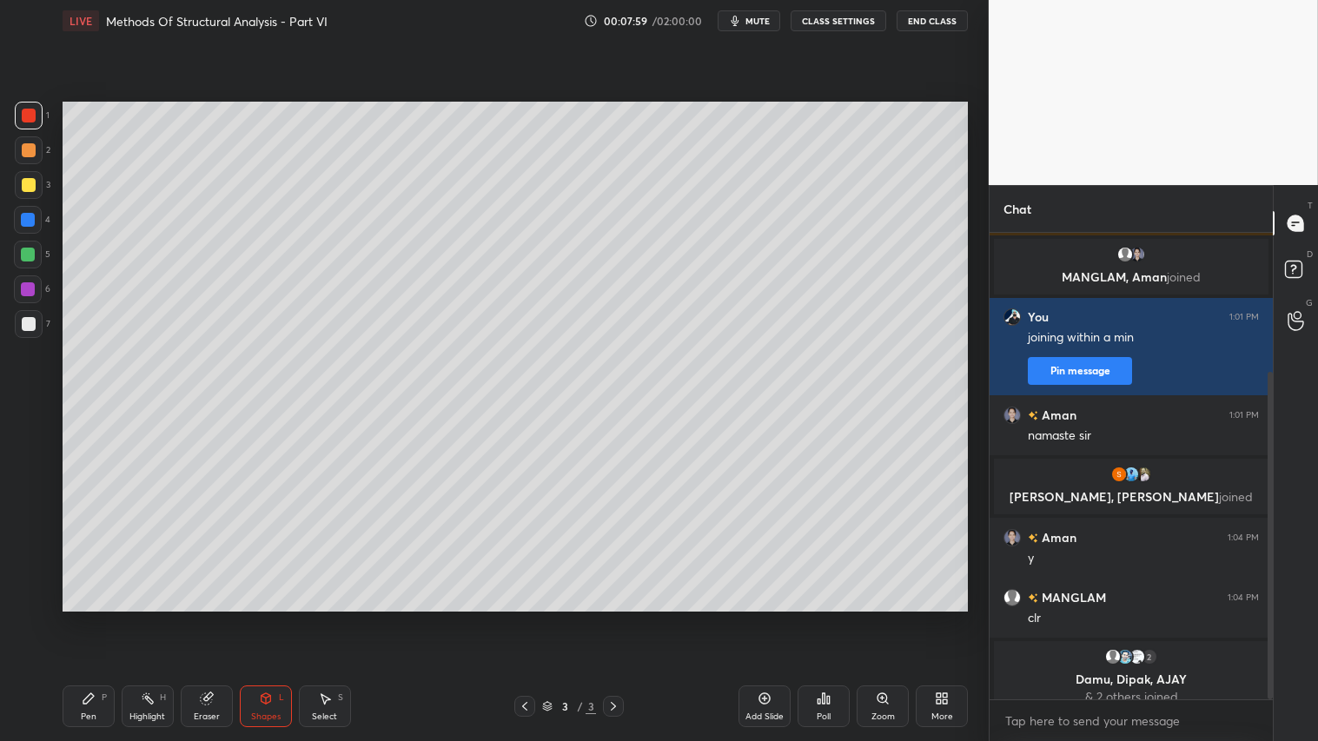
click at [23, 149] on div at bounding box center [29, 150] width 14 height 14
drag, startPoint x: 274, startPoint y: 718, endPoint x: 272, endPoint y: 695, distance: 23.6
click at [274, 618] on div "Shapes" at bounding box center [266, 716] width 30 height 9
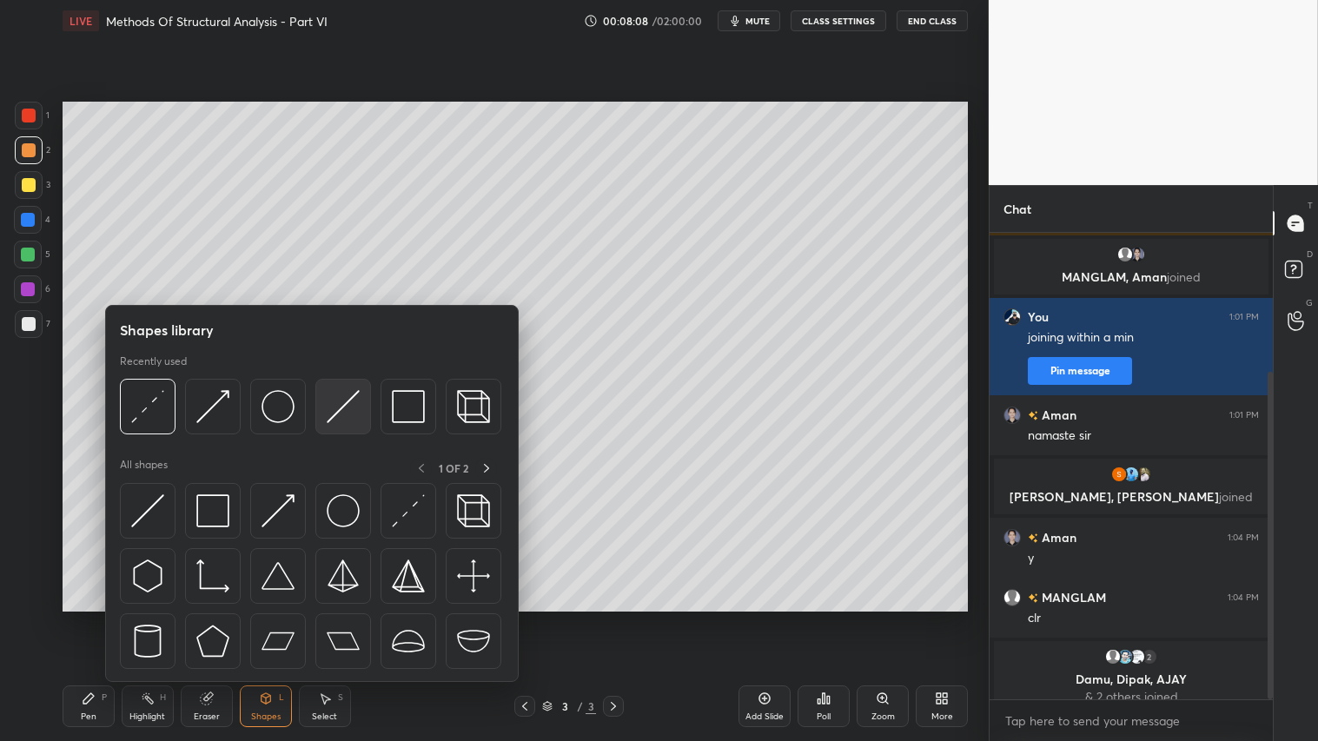
click at [341, 395] on img at bounding box center [343, 406] width 33 height 33
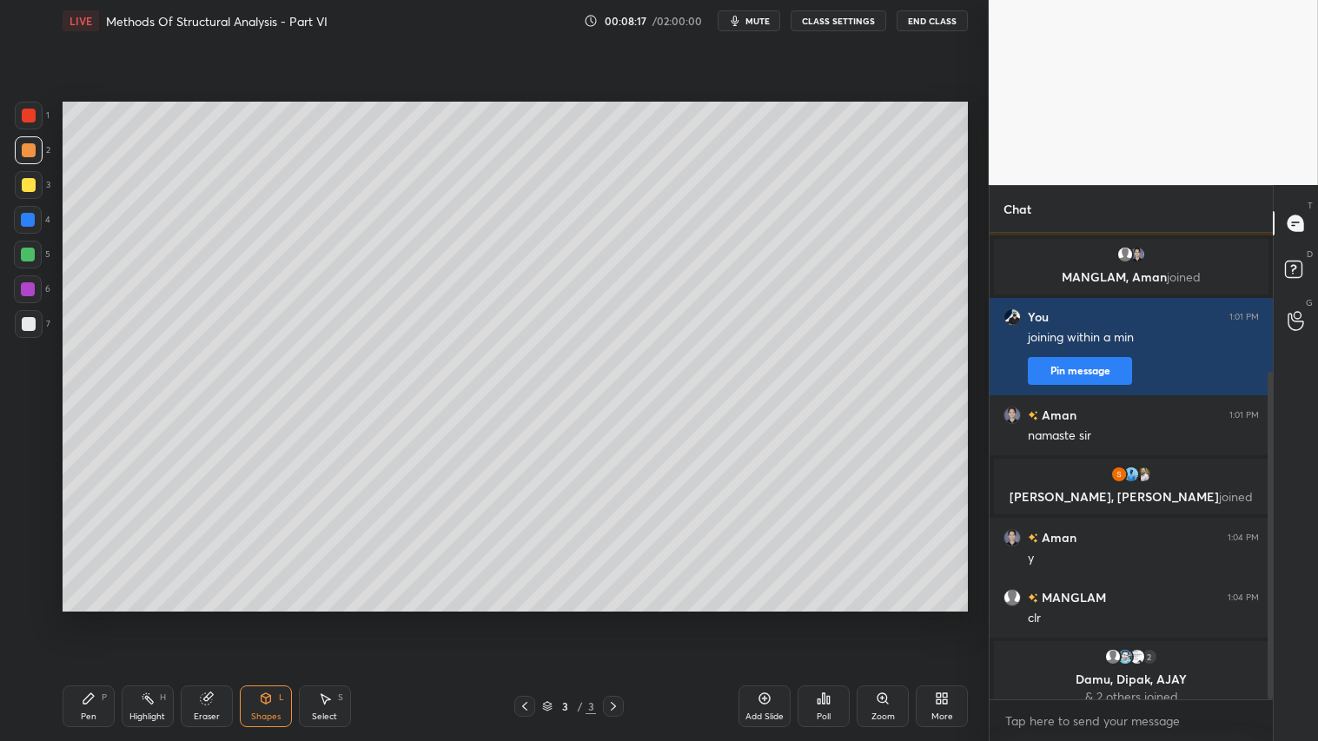
click at [84, 618] on div "Pen P" at bounding box center [89, 706] width 52 height 42
click at [278, 618] on div "Shapes L" at bounding box center [266, 706] width 52 height 42
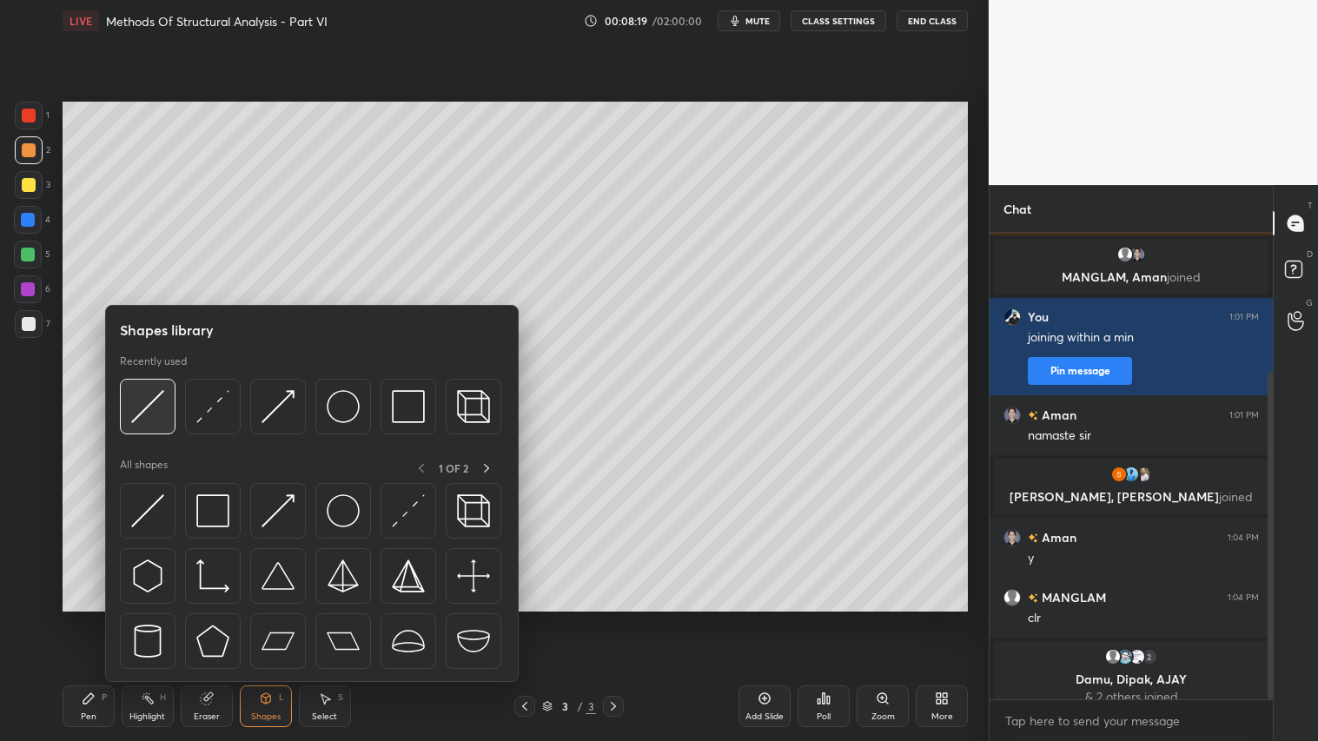
click at [145, 398] on img at bounding box center [147, 406] width 33 height 33
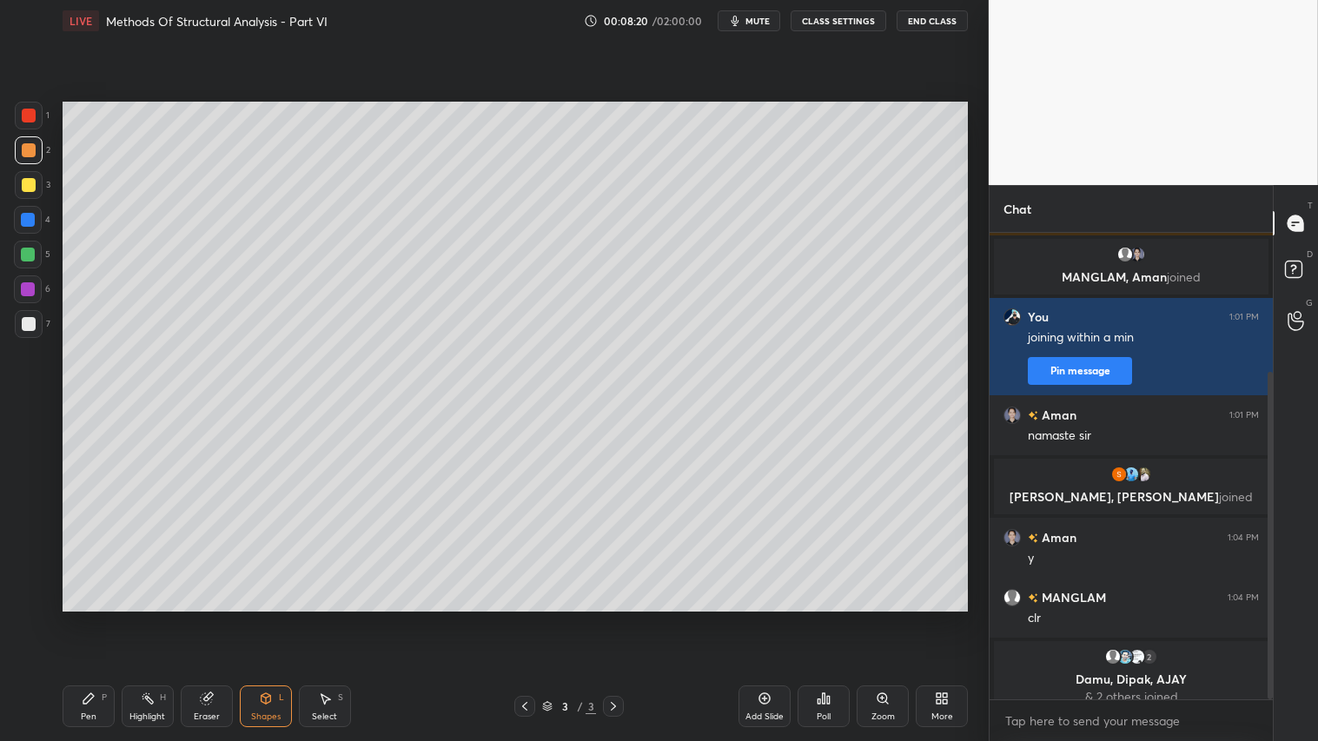
click at [30, 179] on div at bounding box center [29, 185] width 14 height 14
click at [36, 618] on div "1 2 3 4 5 6 7 C X Z C X Z E E Erase all H H LIVE Methods Of Structural Analysis…" at bounding box center [487, 370] width 975 height 741
click at [104, 618] on div "Pen P" at bounding box center [89, 706] width 52 height 42
click at [287, 618] on div "Shapes L" at bounding box center [266, 706] width 52 height 42
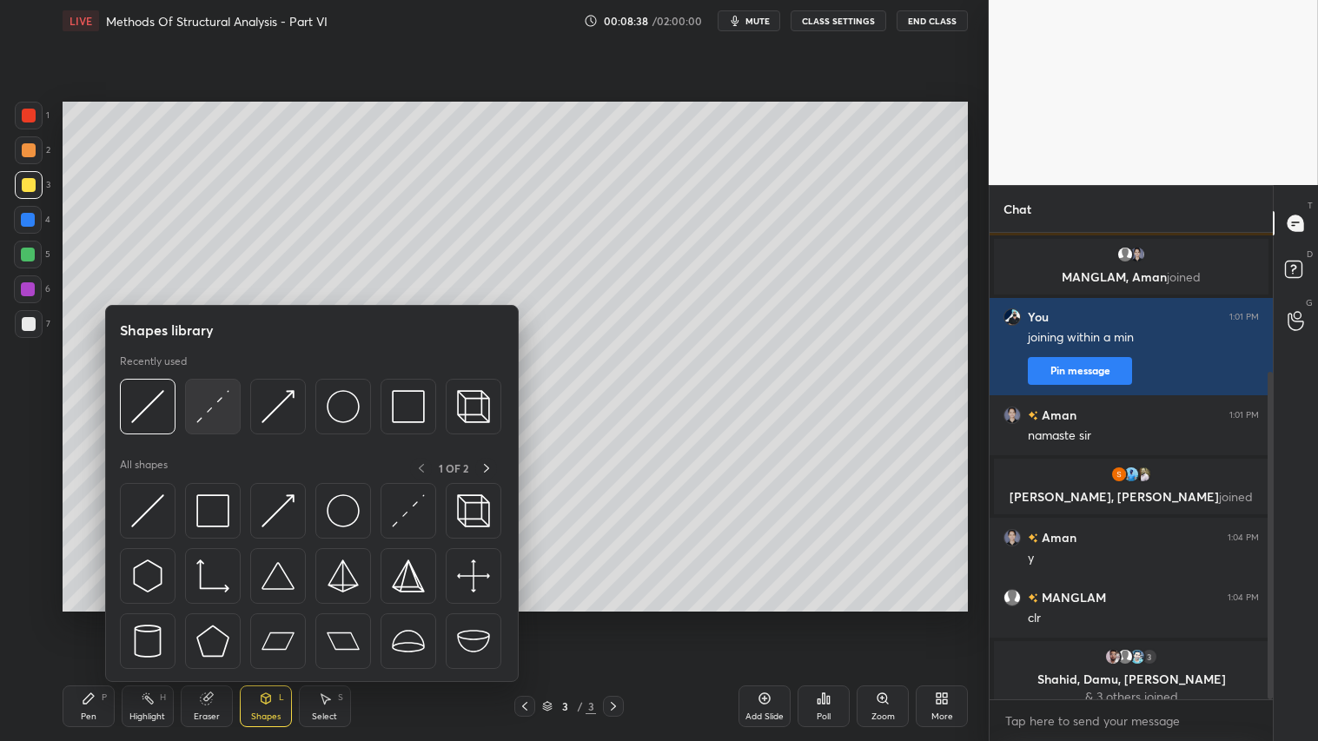
click at [212, 405] on img at bounding box center [212, 406] width 33 height 33
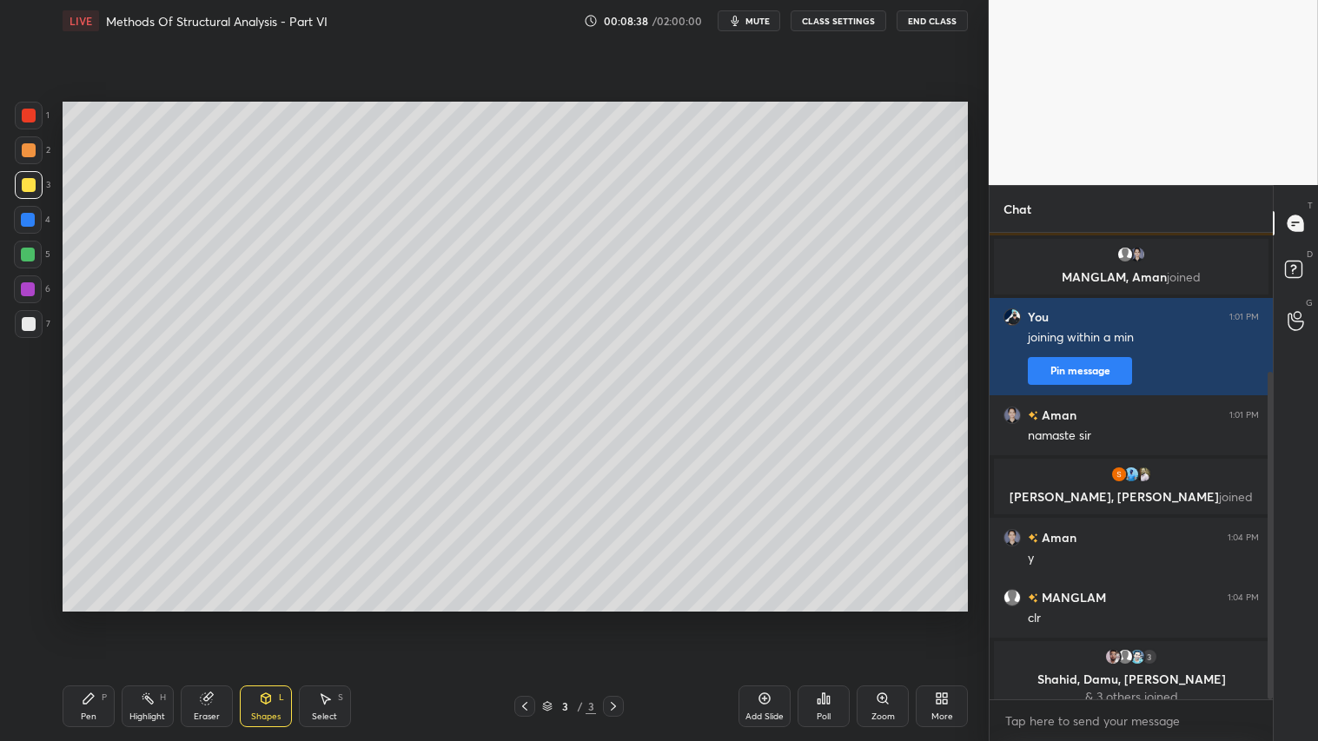
click at [18, 146] on div at bounding box center [29, 150] width 28 height 28
click at [99, 618] on div "Pen P" at bounding box center [89, 706] width 52 height 42
click at [29, 142] on div at bounding box center [29, 150] width 28 height 28
click at [273, 618] on div "Shapes L" at bounding box center [266, 706] width 52 height 42
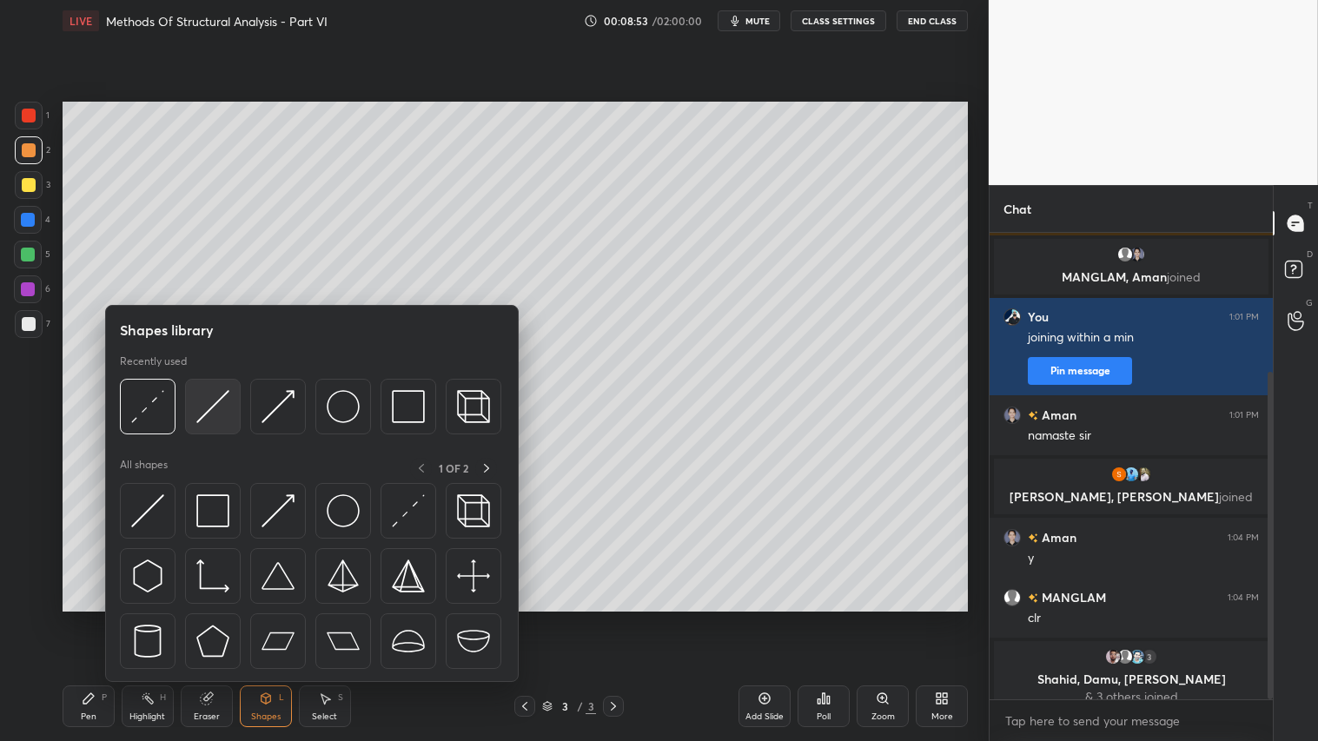
click at [197, 388] on div at bounding box center [213, 407] width 56 height 56
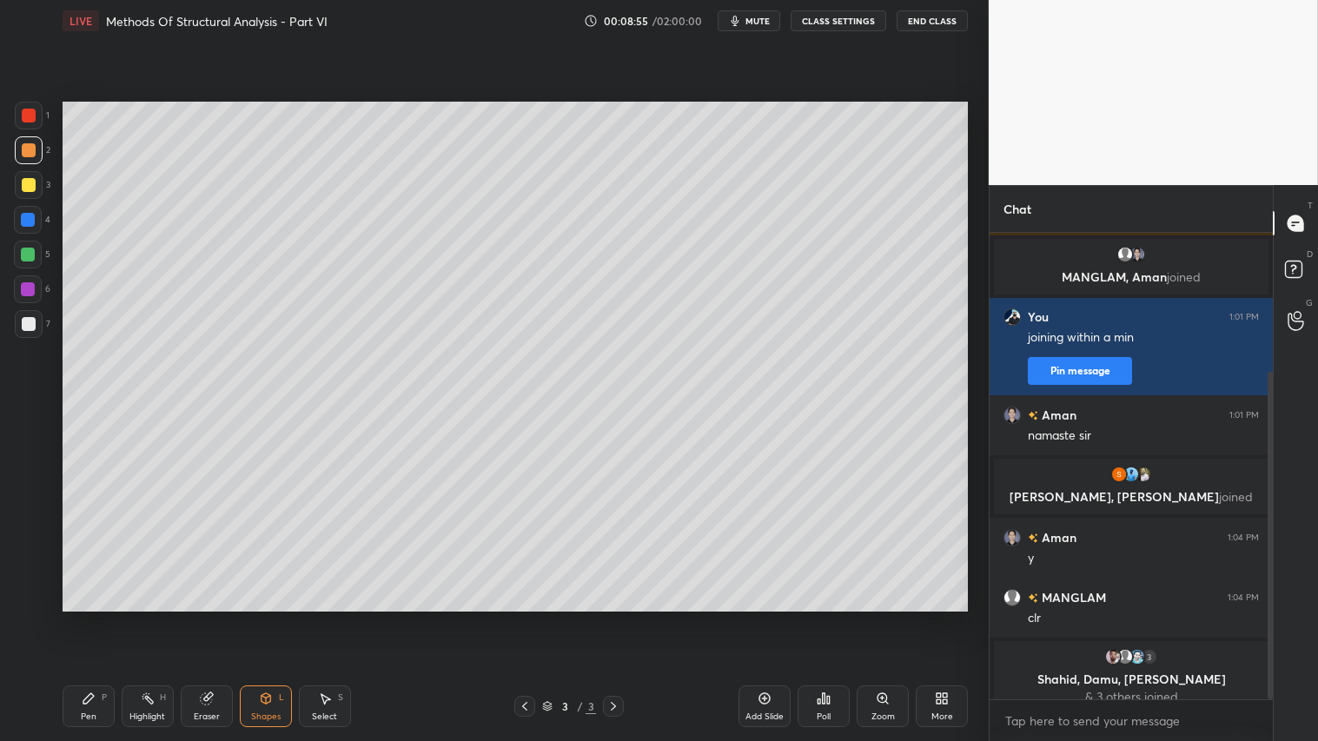
drag, startPoint x: 97, startPoint y: 712, endPoint x: 148, endPoint y: 673, distance: 63.8
click at [102, 618] on div "Pen P" at bounding box center [89, 706] width 52 height 42
drag, startPoint x: 104, startPoint y: 706, endPoint x: 179, endPoint y: 676, distance: 80.7
click at [142, 618] on div "Pen P Highlight H Eraser Shapes L Select S" at bounding box center [232, 706] width 338 height 42
click at [287, 618] on div "Shapes L" at bounding box center [266, 706] width 52 height 42
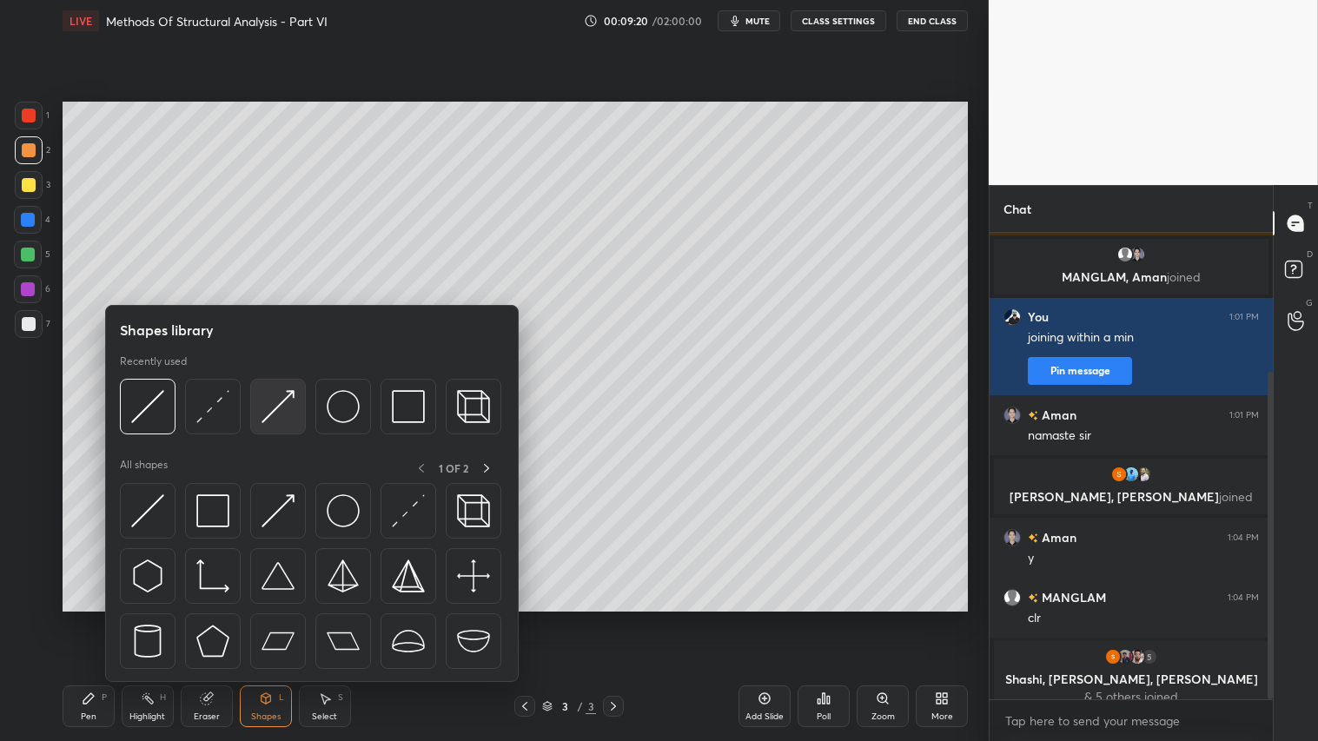
click at [270, 400] on img at bounding box center [277, 406] width 33 height 33
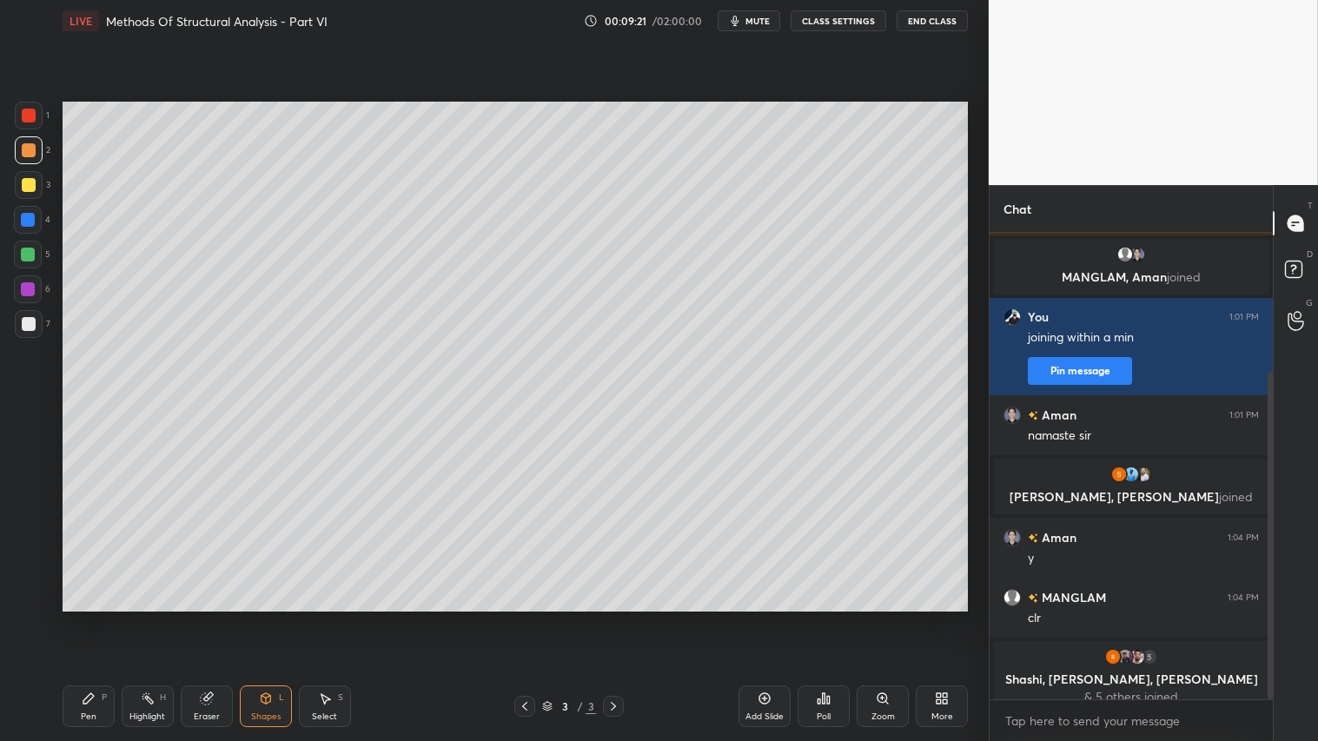
click at [36, 111] on div at bounding box center [29, 116] width 28 height 28
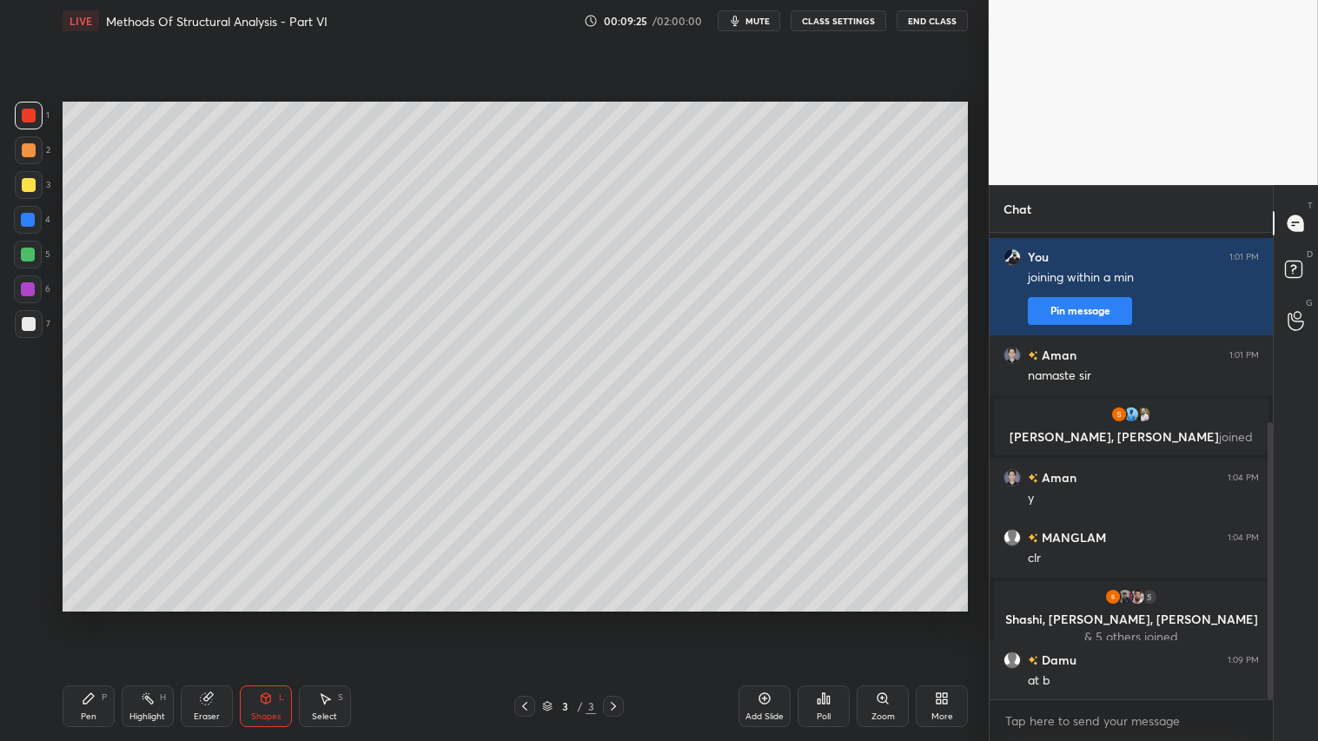
scroll to position [317, 0]
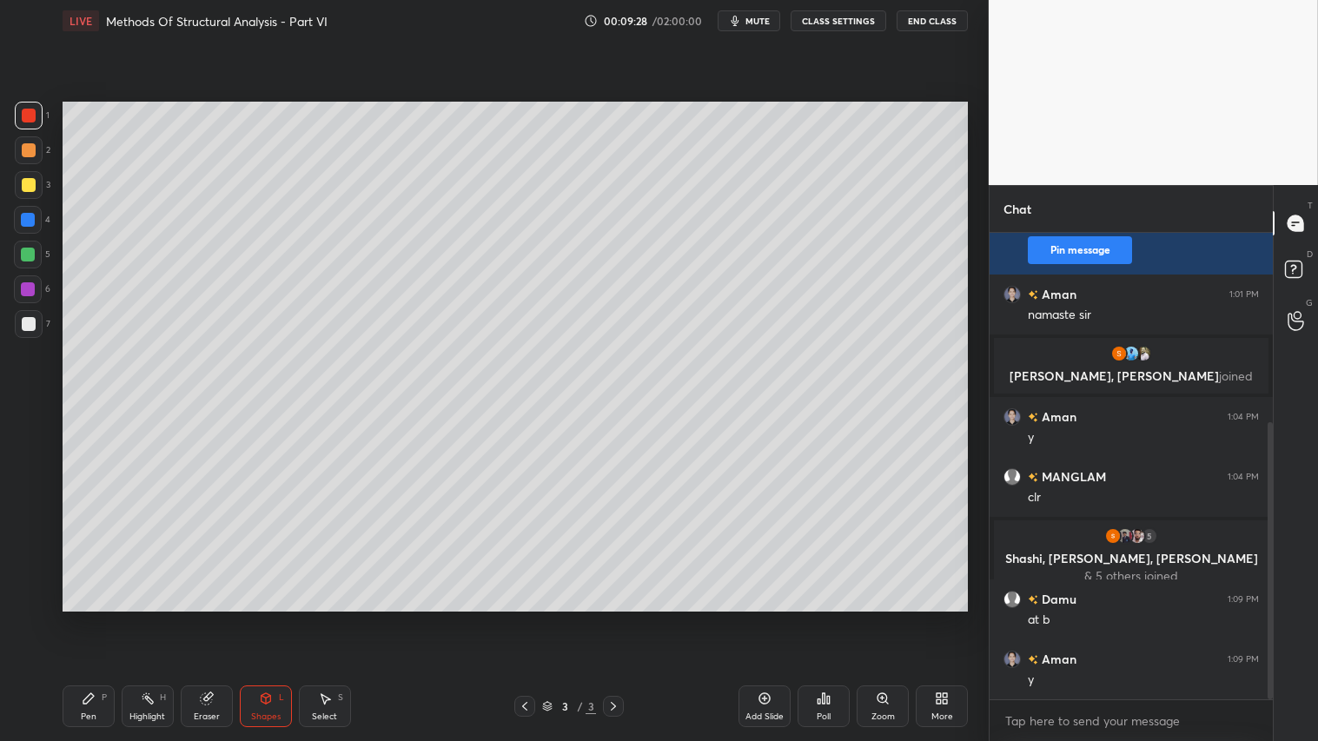
click at [93, 618] on icon at bounding box center [89, 698] width 14 height 14
click at [26, 149] on div at bounding box center [29, 150] width 14 height 14
drag, startPoint x: 93, startPoint y: 704, endPoint x: 87, endPoint y: 689, distance: 16.8
click at [96, 618] on div "Pen P" at bounding box center [89, 706] width 52 height 42
click at [767, 618] on div "Add Slide" at bounding box center [764, 706] width 52 height 42
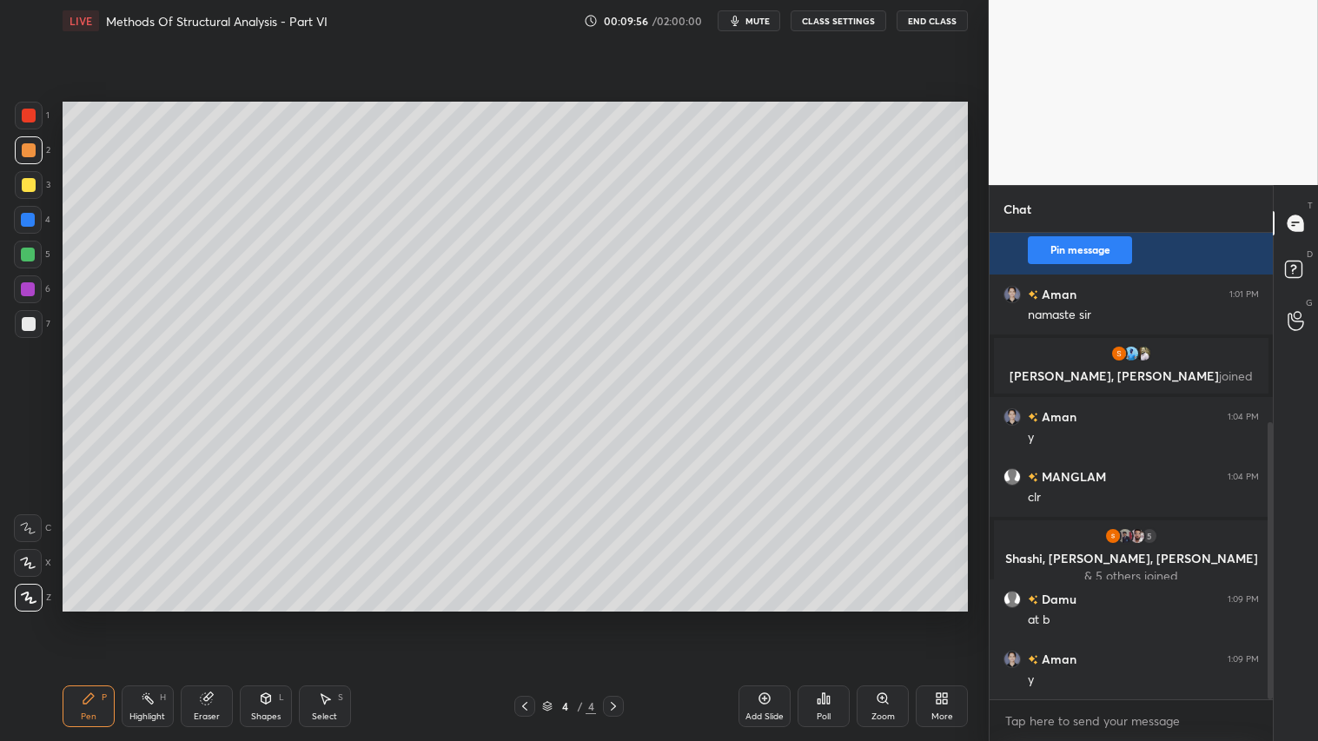
click at [270, 618] on icon at bounding box center [266, 698] width 14 height 14
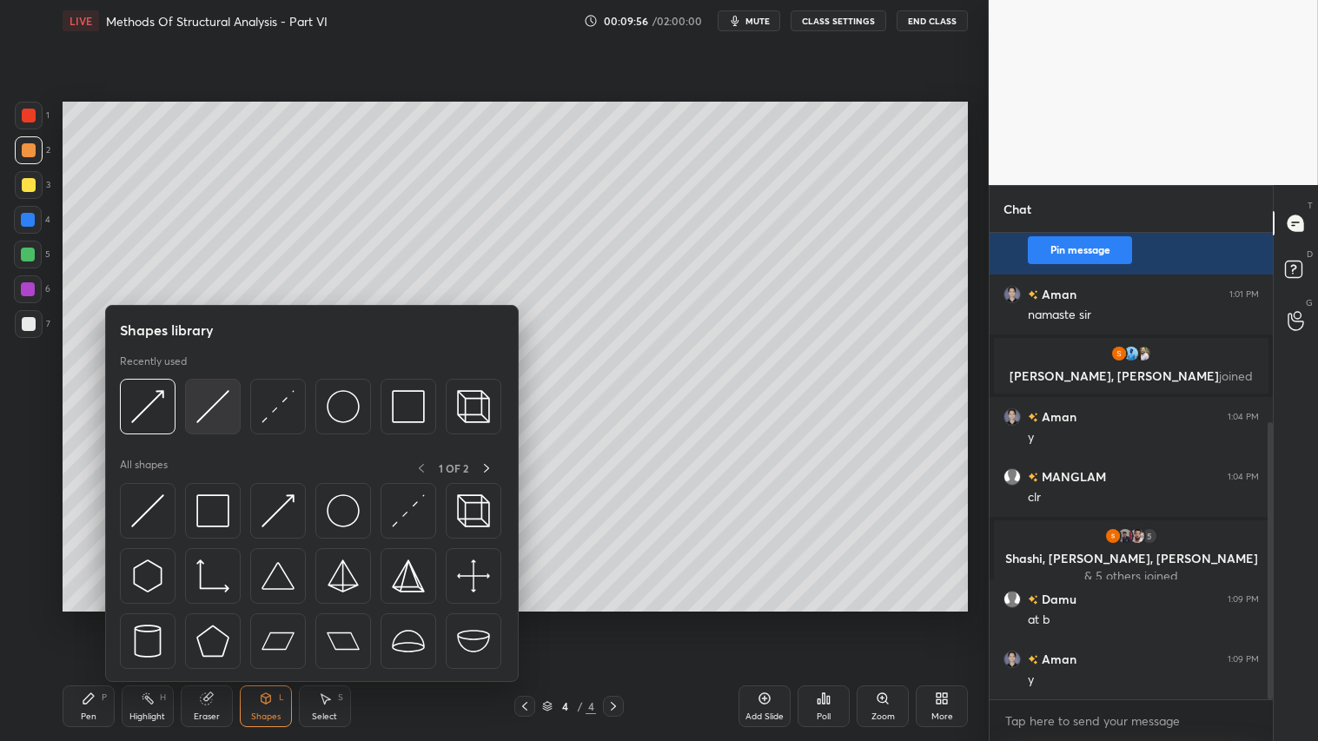
click at [208, 415] on img at bounding box center [212, 406] width 33 height 33
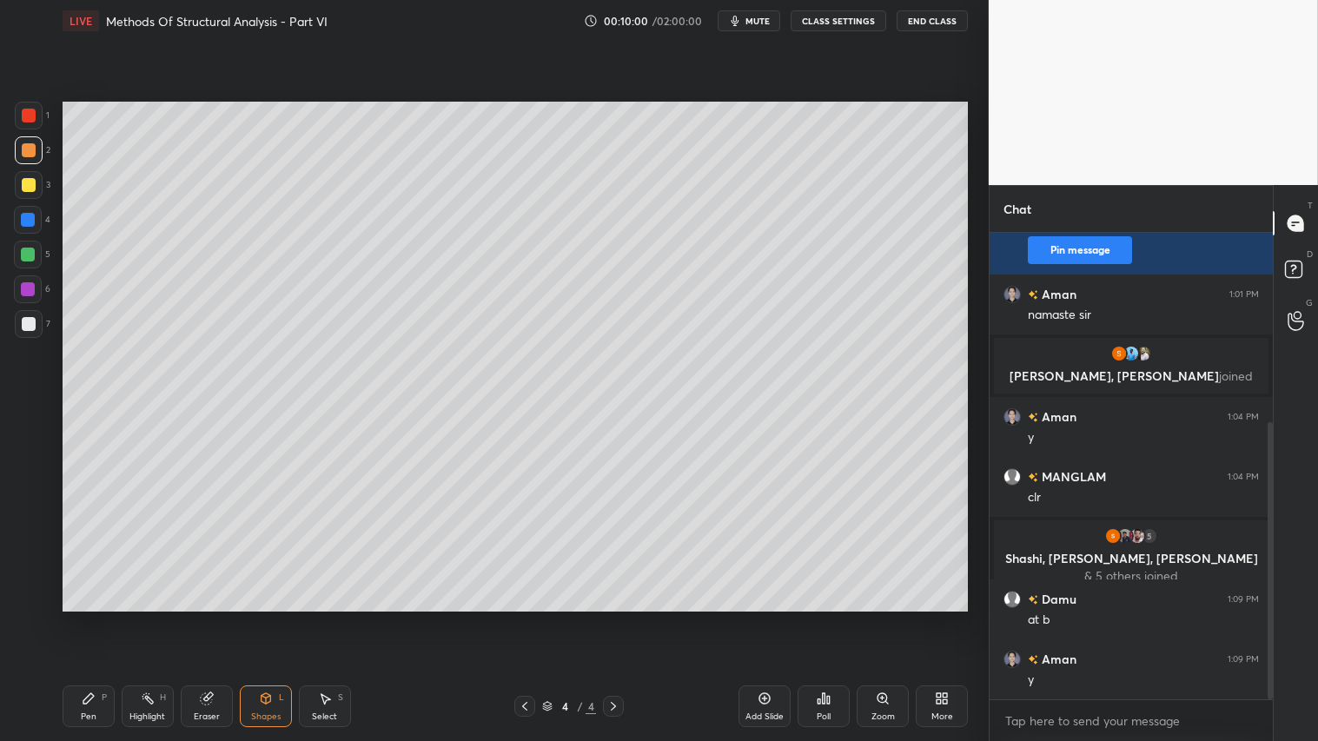
click at [91, 618] on div "Pen P" at bounding box center [89, 706] width 52 height 42
drag, startPoint x: 258, startPoint y: 711, endPoint x: 259, endPoint y: 698, distance: 13.1
click at [261, 618] on div "Shapes" at bounding box center [266, 716] width 30 height 9
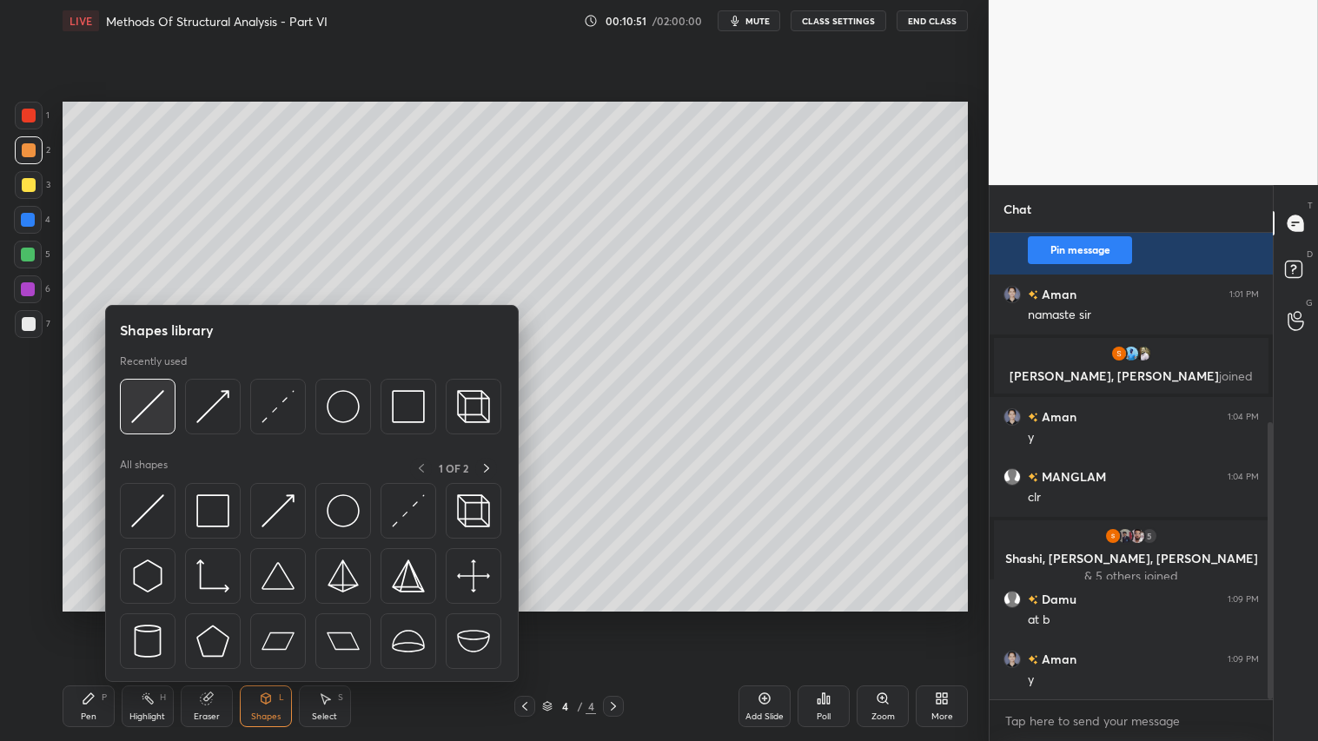
click at [163, 400] on img at bounding box center [147, 406] width 33 height 33
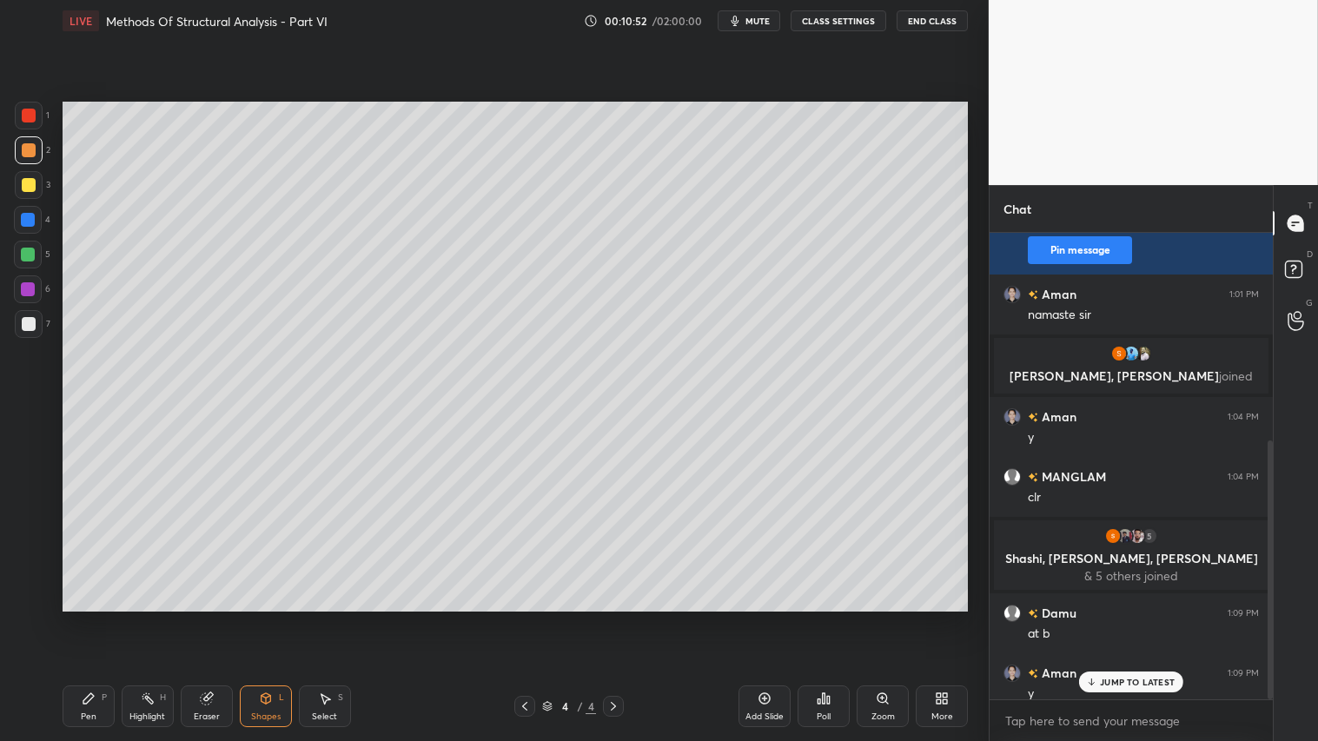
scroll to position [372, 0]
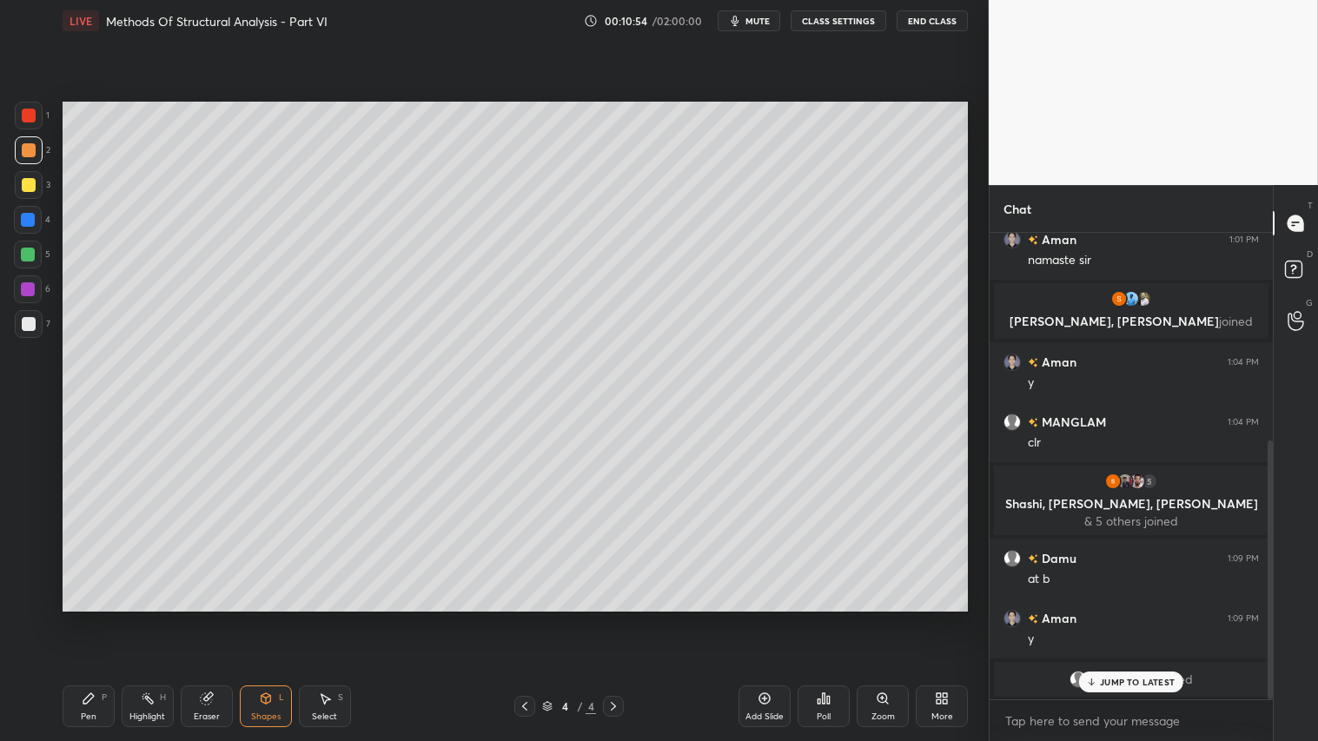
click at [93, 618] on icon at bounding box center [89, 698] width 14 height 14
click at [1134, 618] on div "JUMP TO LATEST" at bounding box center [1131, 681] width 104 height 21
click at [526, 618] on icon at bounding box center [525, 706] width 14 height 14
click at [618, 618] on icon at bounding box center [613, 706] width 14 height 14
click at [278, 618] on div "Shapes" at bounding box center [266, 716] width 30 height 9
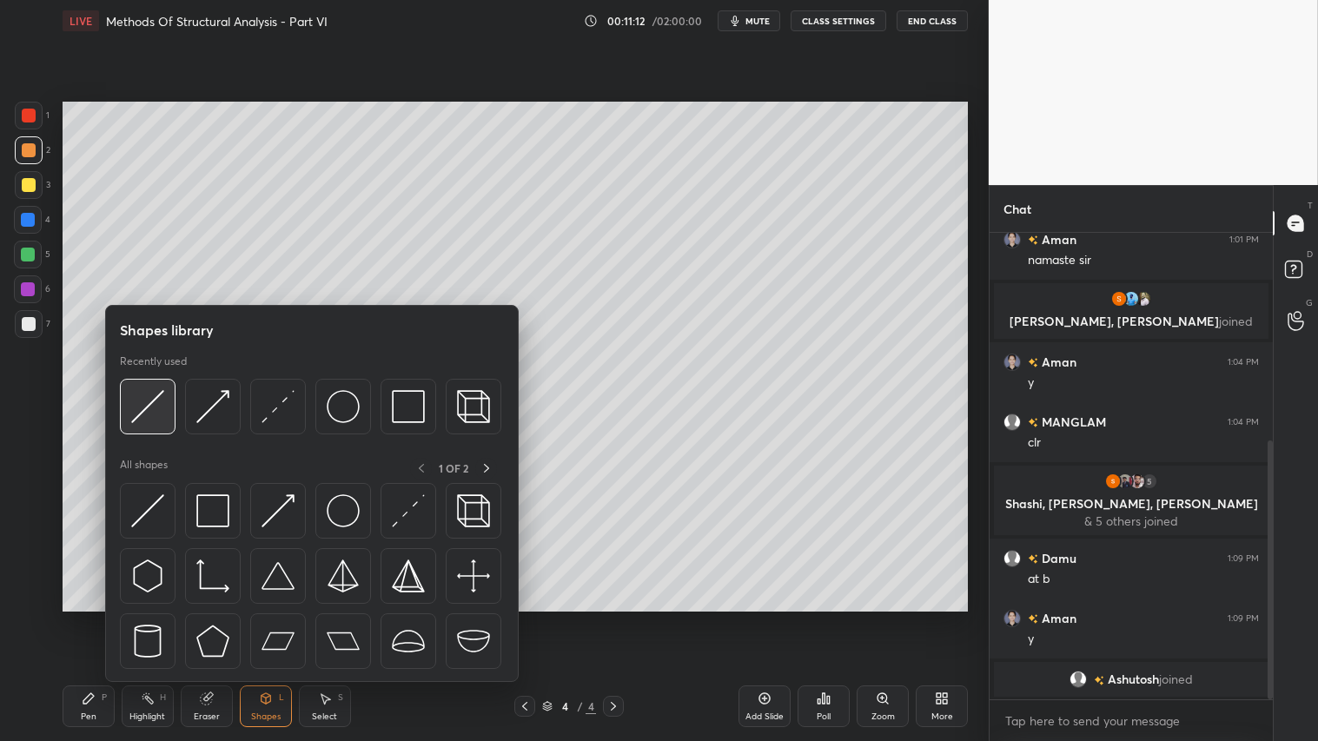
click at [148, 390] on img at bounding box center [147, 406] width 33 height 33
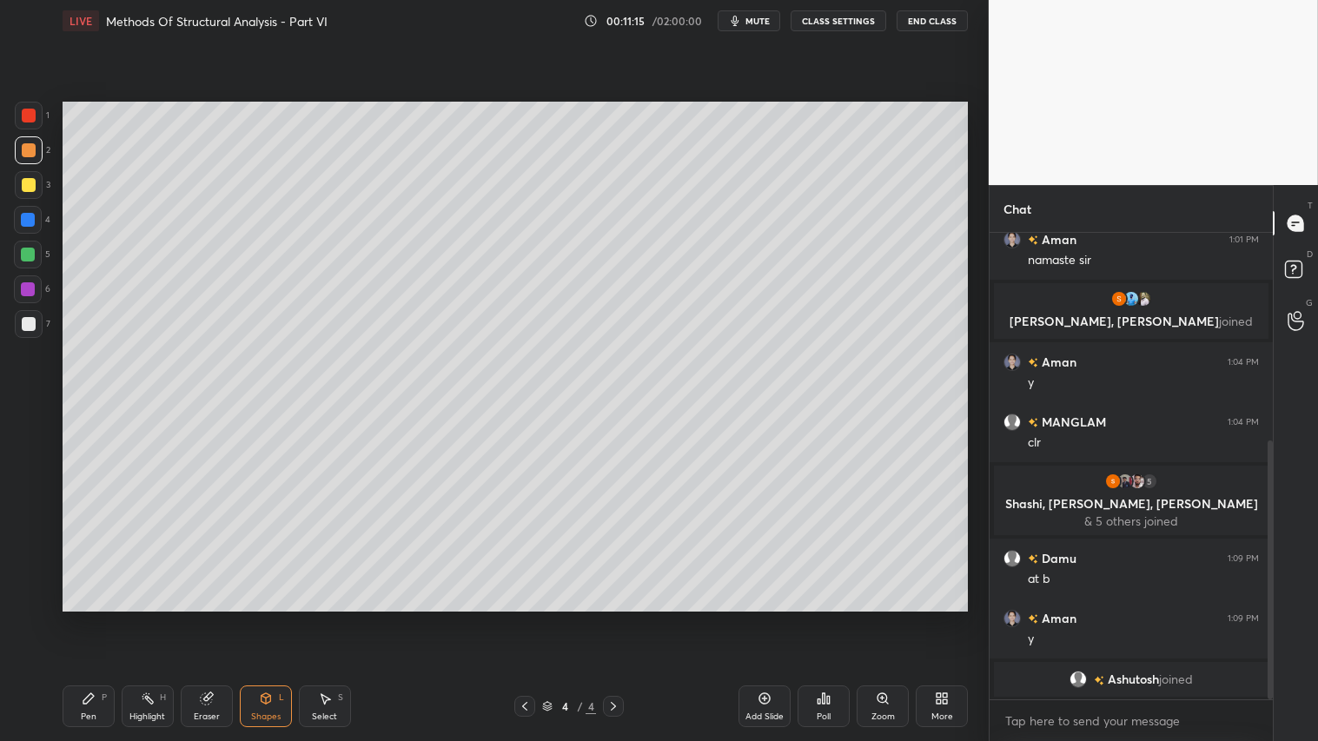
click at [100, 618] on div "Pen P" at bounding box center [89, 706] width 52 height 42
click at [255, 618] on div "Shapes L" at bounding box center [266, 706] width 52 height 42
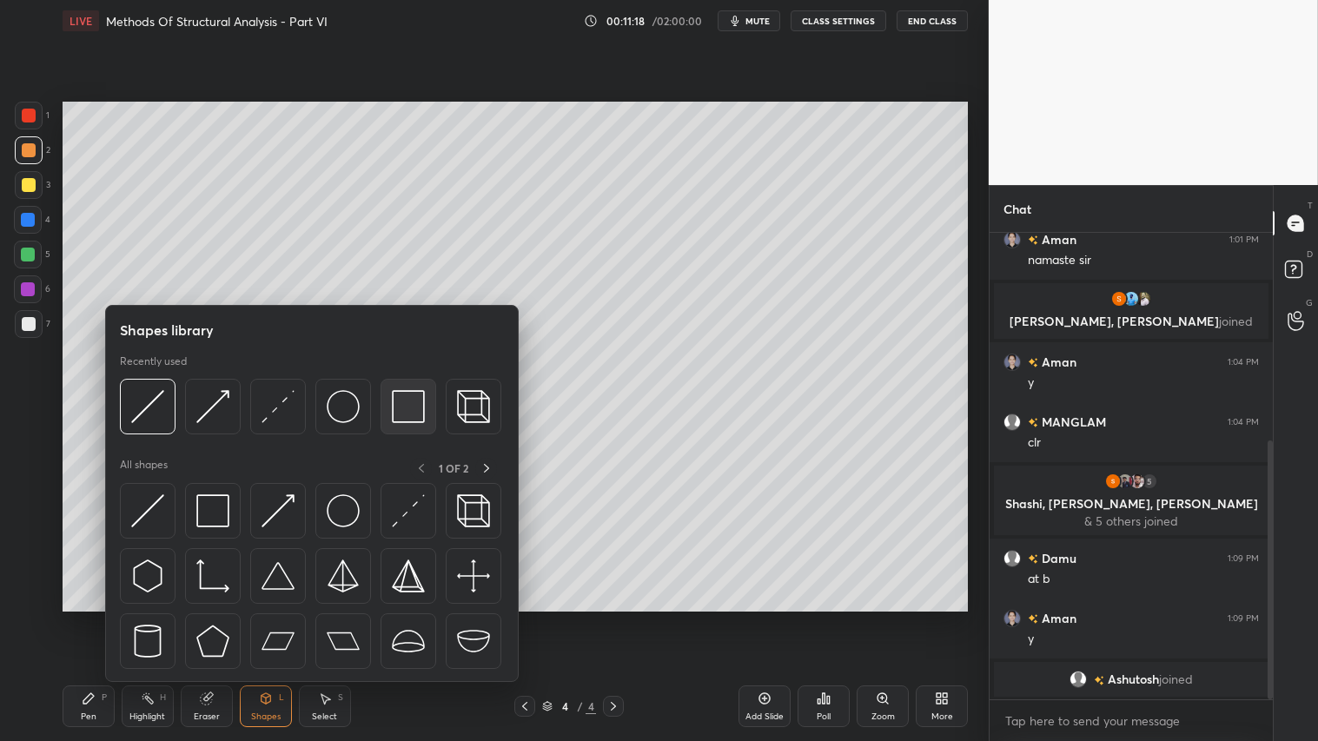
click at [407, 408] on img at bounding box center [408, 406] width 33 height 33
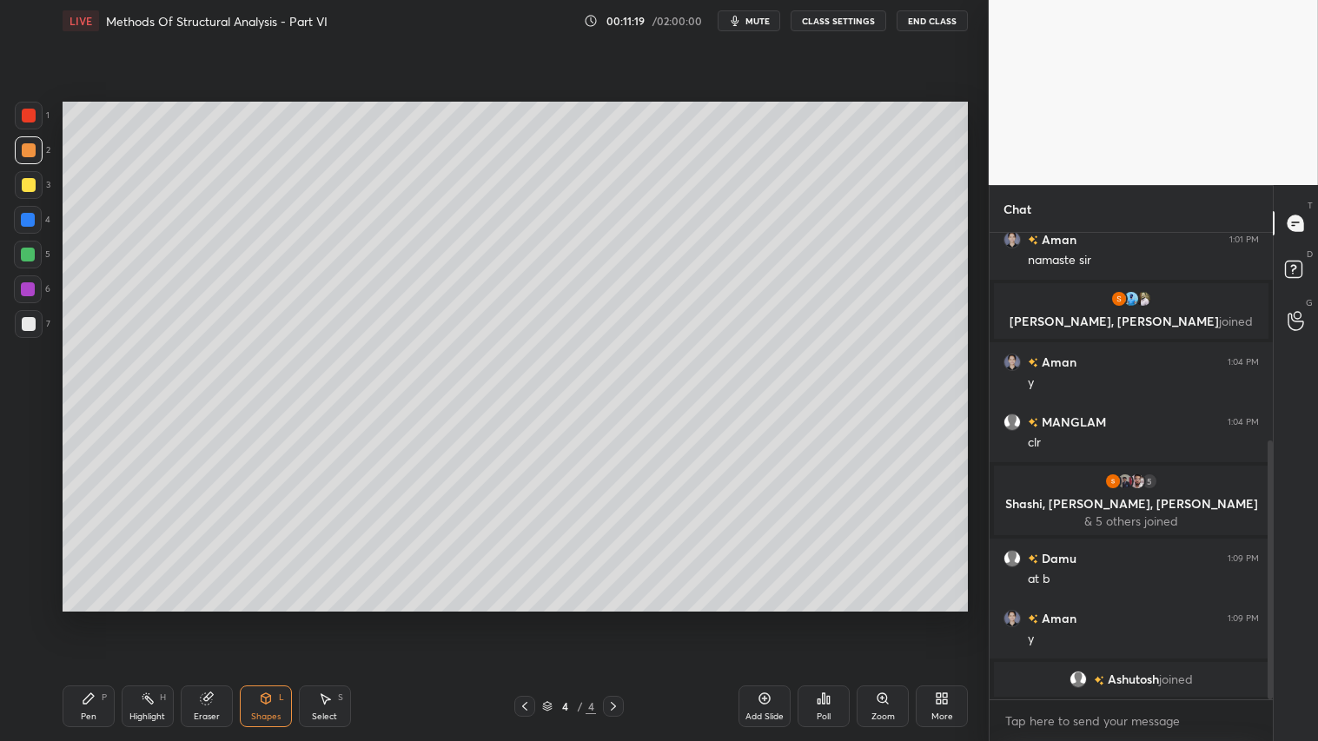
click at [22, 322] on div at bounding box center [29, 324] width 14 height 14
drag, startPoint x: 27, startPoint y: 146, endPoint x: 28, endPoint y: 159, distance: 13.1
click at [28, 148] on div at bounding box center [29, 150] width 14 height 14
drag, startPoint x: 102, startPoint y: 704, endPoint x: 115, endPoint y: 704, distance: 13.0
click at [111, 618] on div "Pen P" at bounding box center [89, 706] width 52 height 42
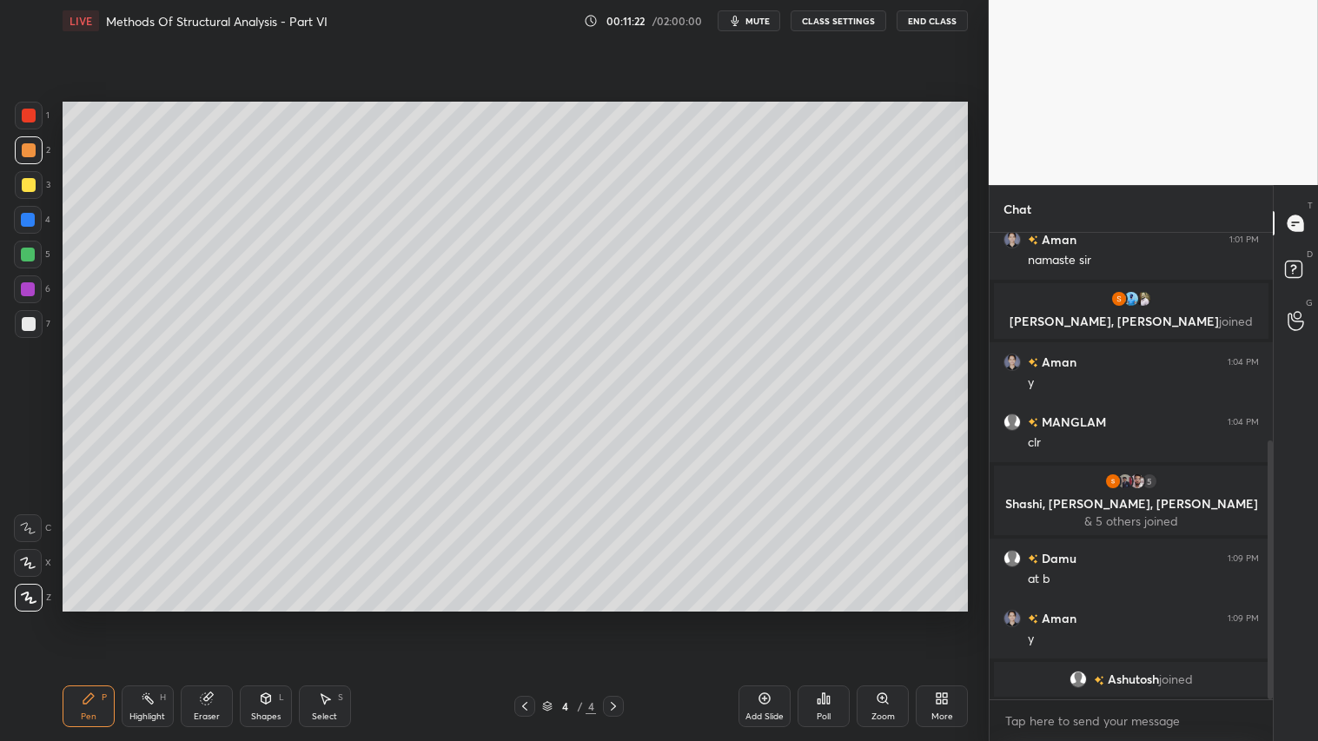
click at [530, 618] on icon at bounding box center [525, 706] width 14 height 14
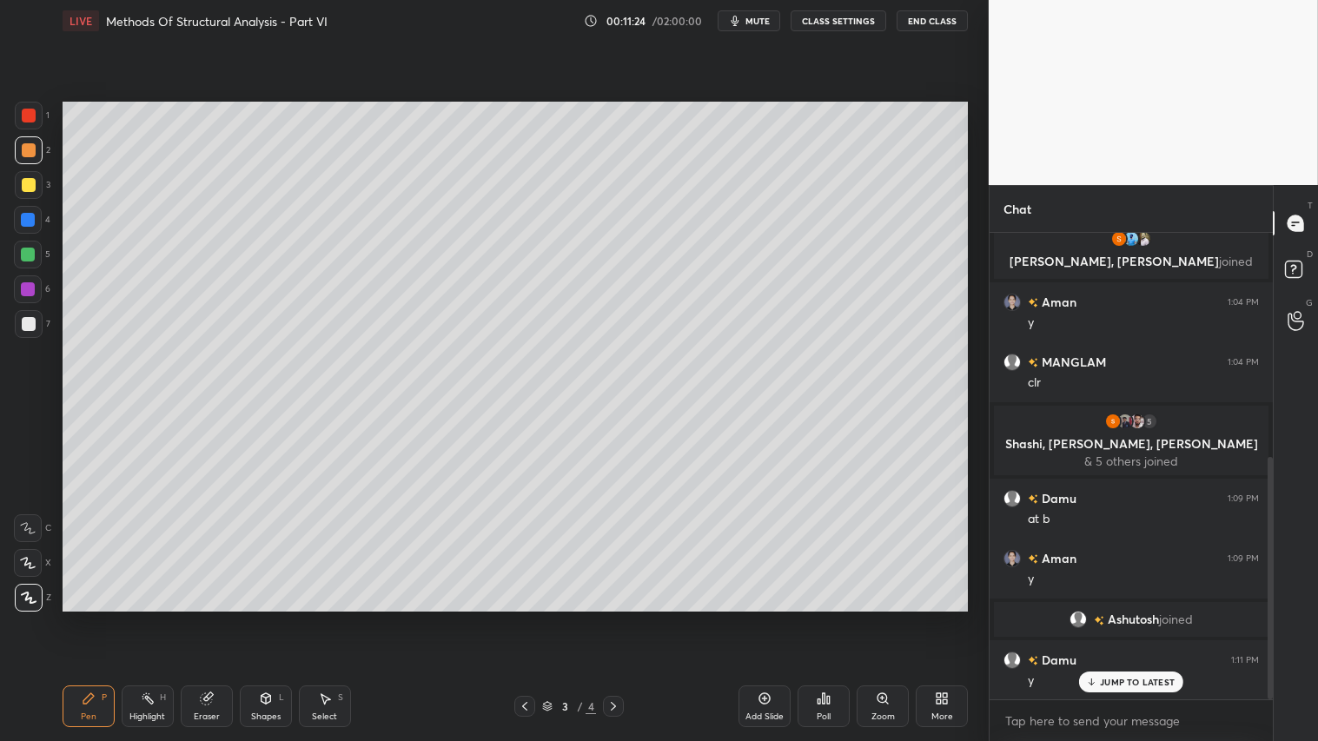
click at [612, 618] on icon at bounding box center [613, 706] width 14 height 14
drag, startPoint x: 83, startPoint y: 702, endPoint x: 80, endPoint y: 692, distance: 9.9
click at [82, 618] on icon at bounding box center [89, 698] width 14 height 14
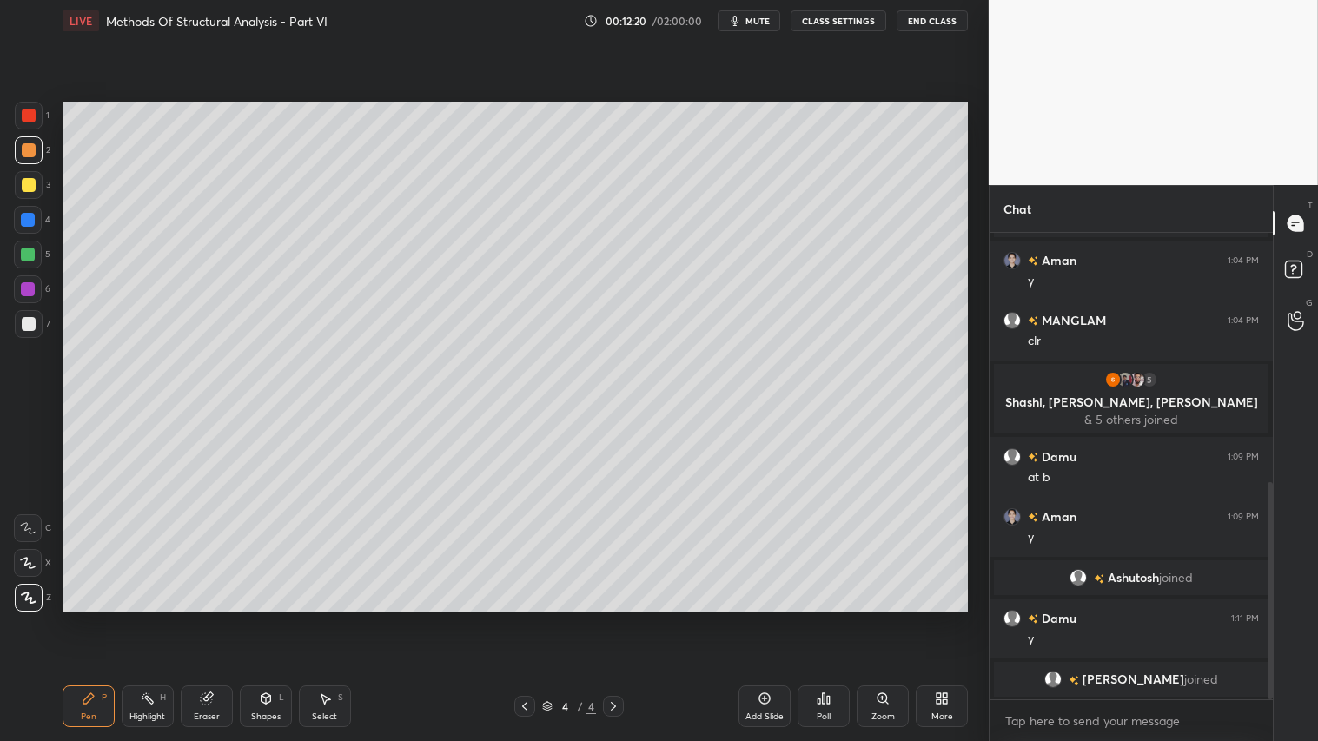
scroll to position [534, 0]
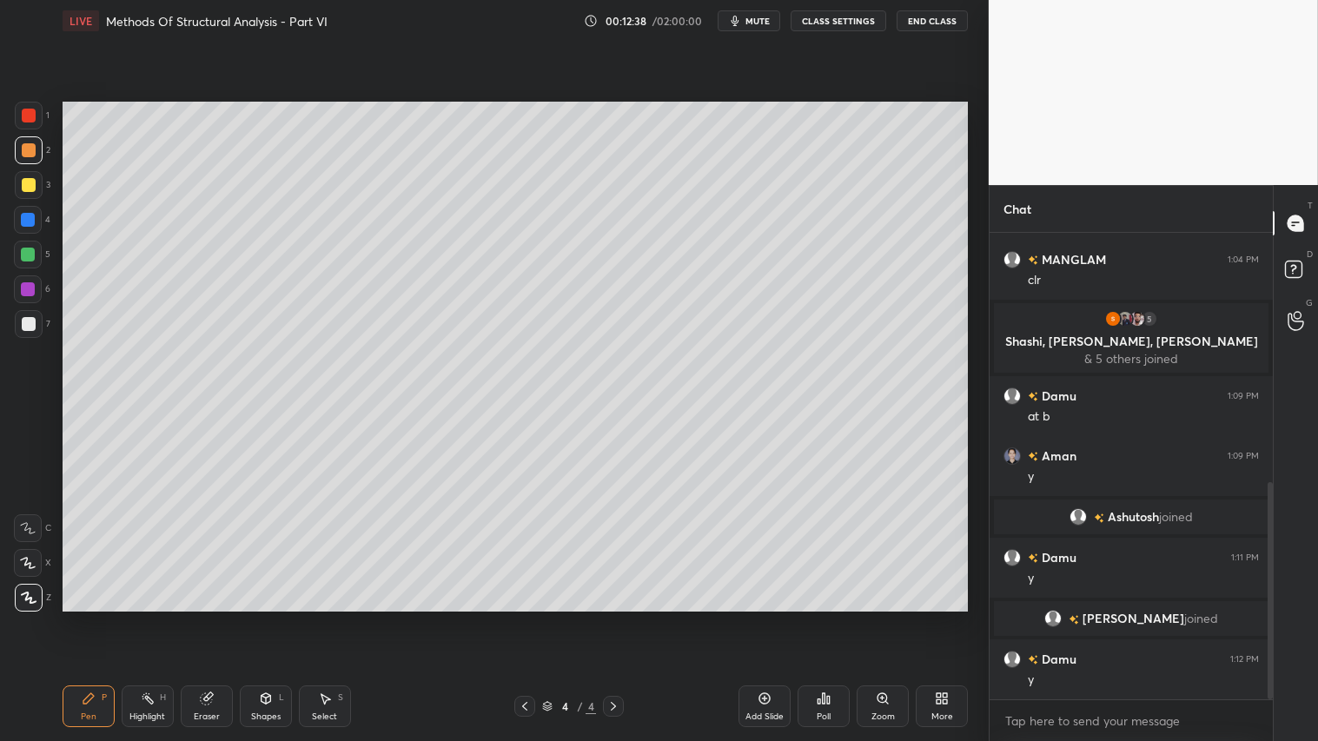
drag, startPoint x: 28, startPoint y: 151, endPoint x: 36, endPoint y: 145, distance: 10.6
click at [30, 151] on div at bounding box center [29, 150] width 14 height 14
click at [96, 618] on div "Pen P" at bounding box center [89, 706] width 52 height 42
click at [264, 618] on div "Shapes L" at bounding box center [266, 706] width 52 height 42
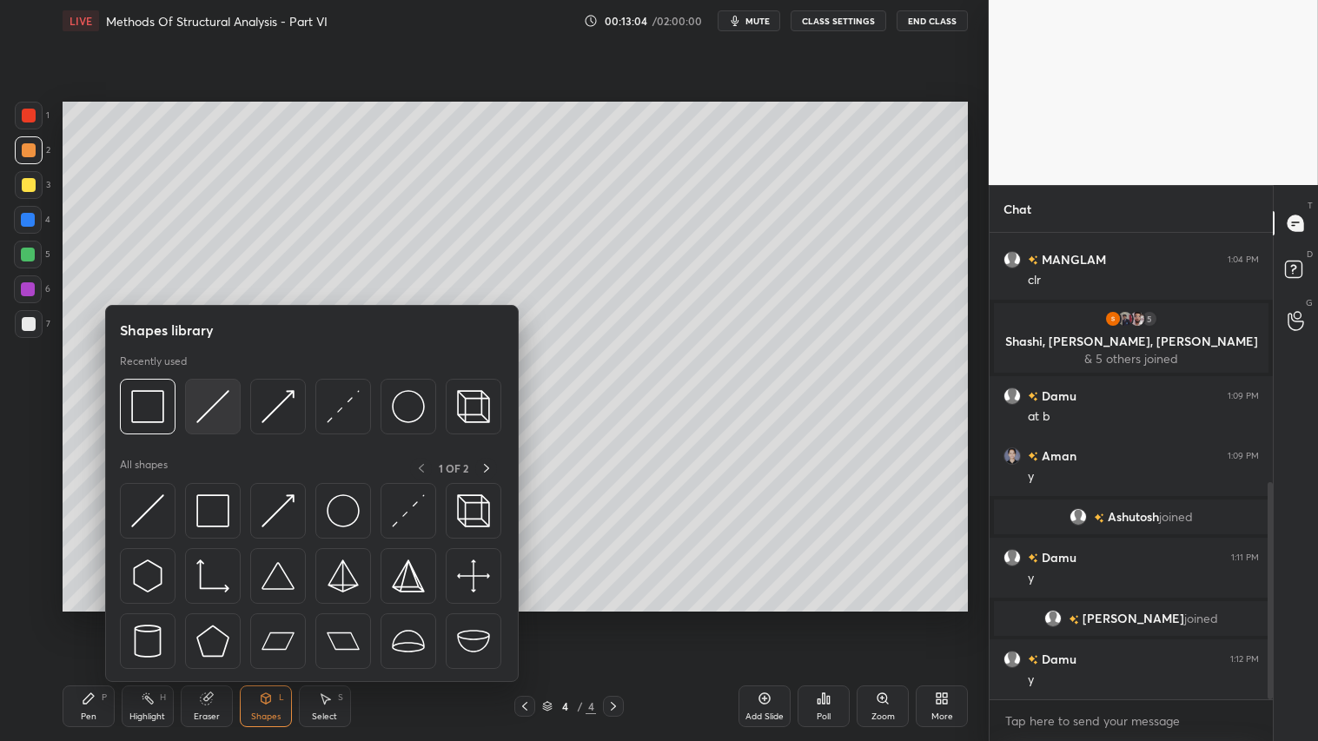
click at [202, 401] on img at bounding box center [212, 406] width 33 height 33
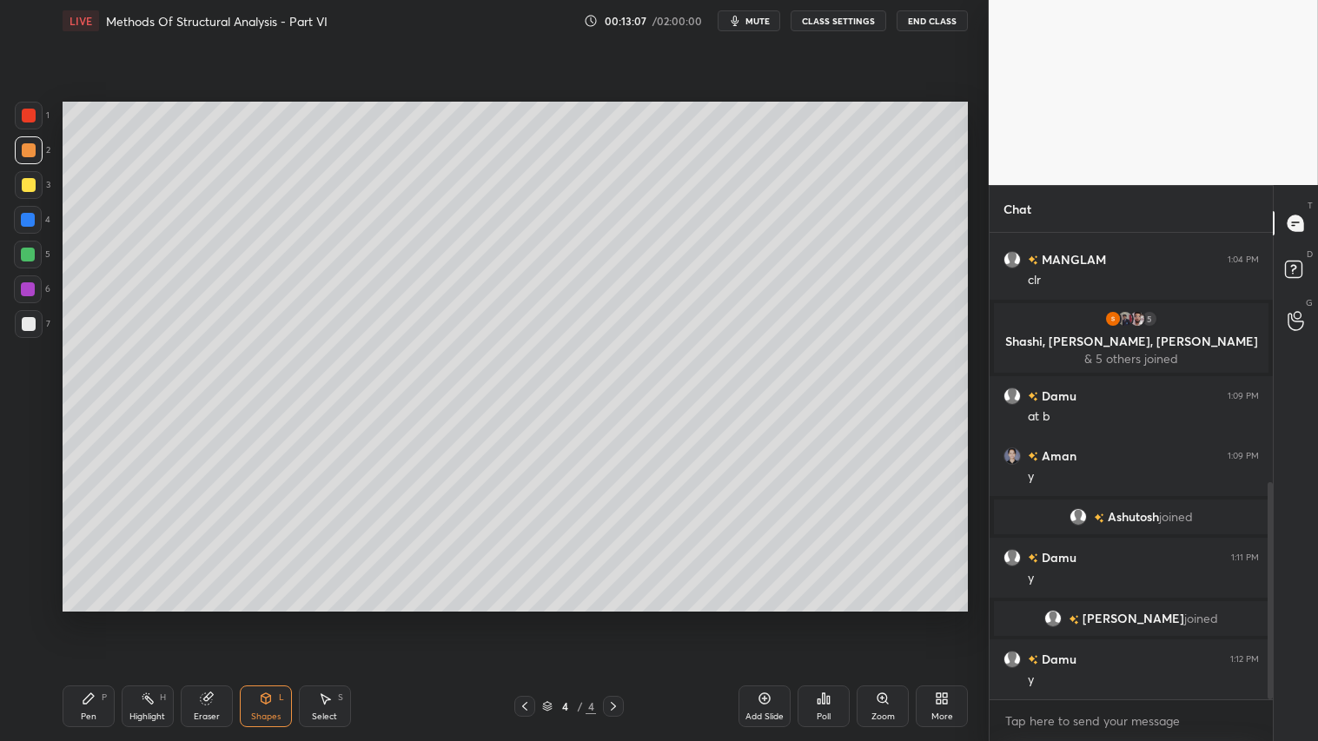
click at [102, 618] on div "Pen P" at bounding box center [89, 706] width 52 height 42
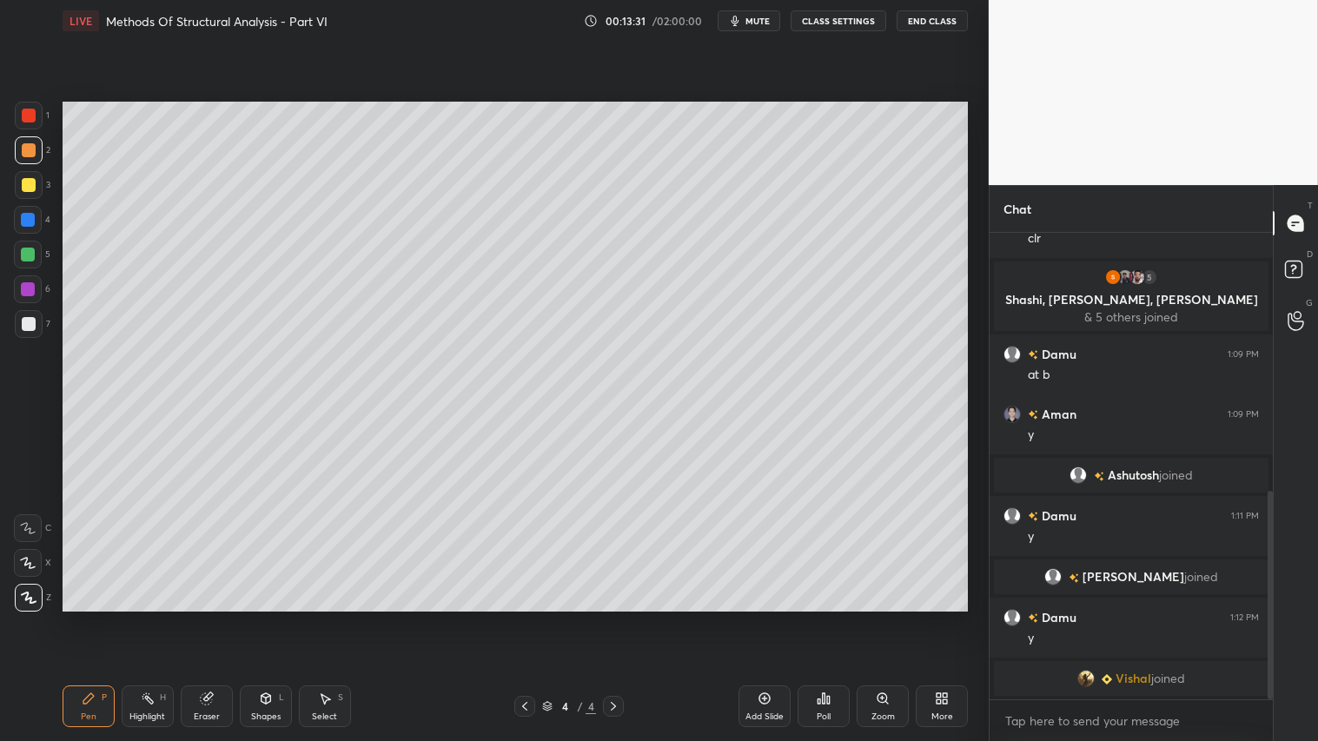
click at [769, 618] on icon at bounding box center [764, 698] width 11 height 11
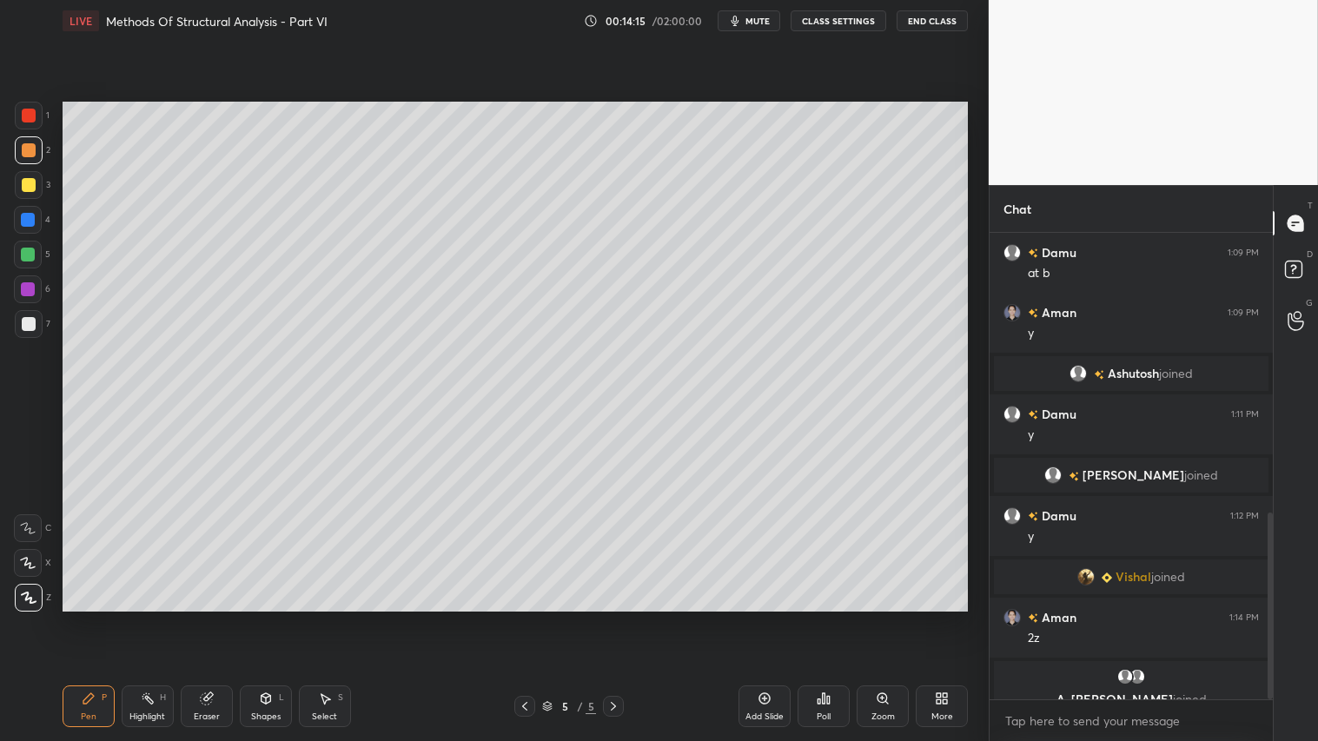
scroll to position [698, 0]
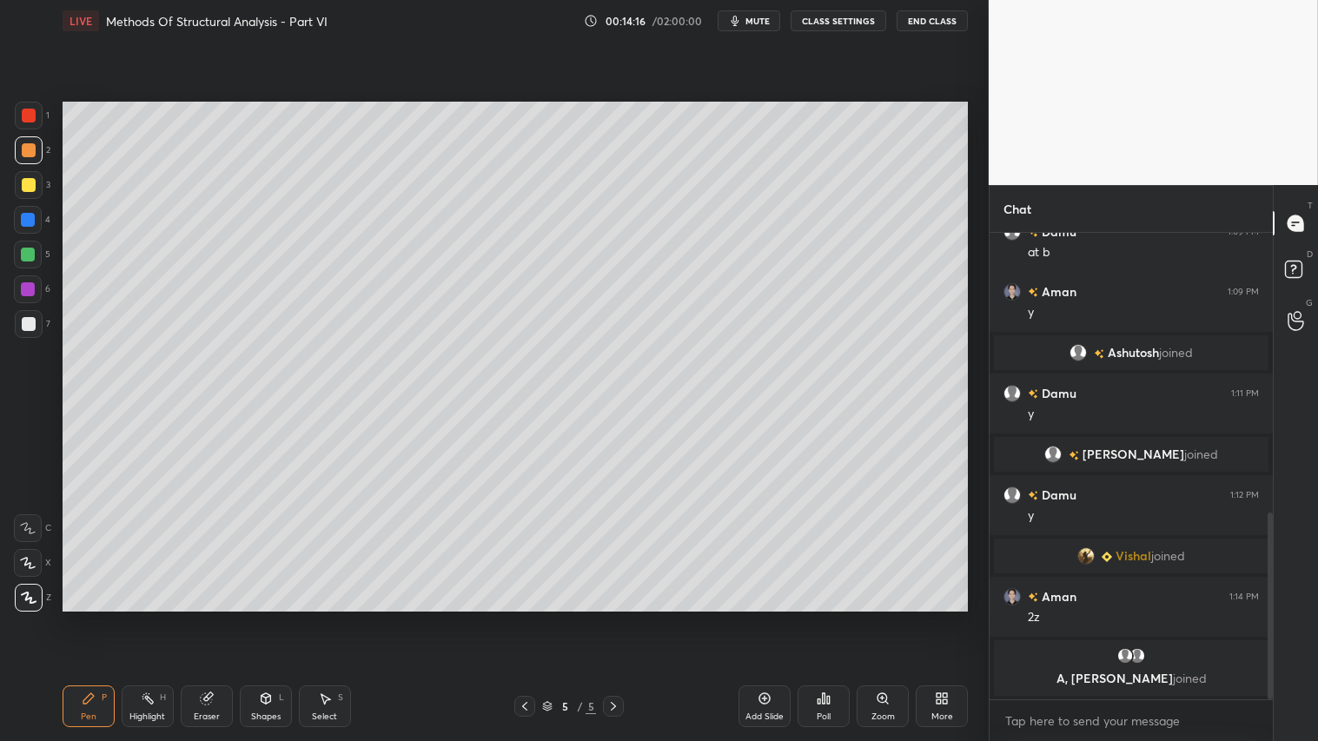
click at [262, 618] on icon at bounding box center [266, 698] width 14 height 14
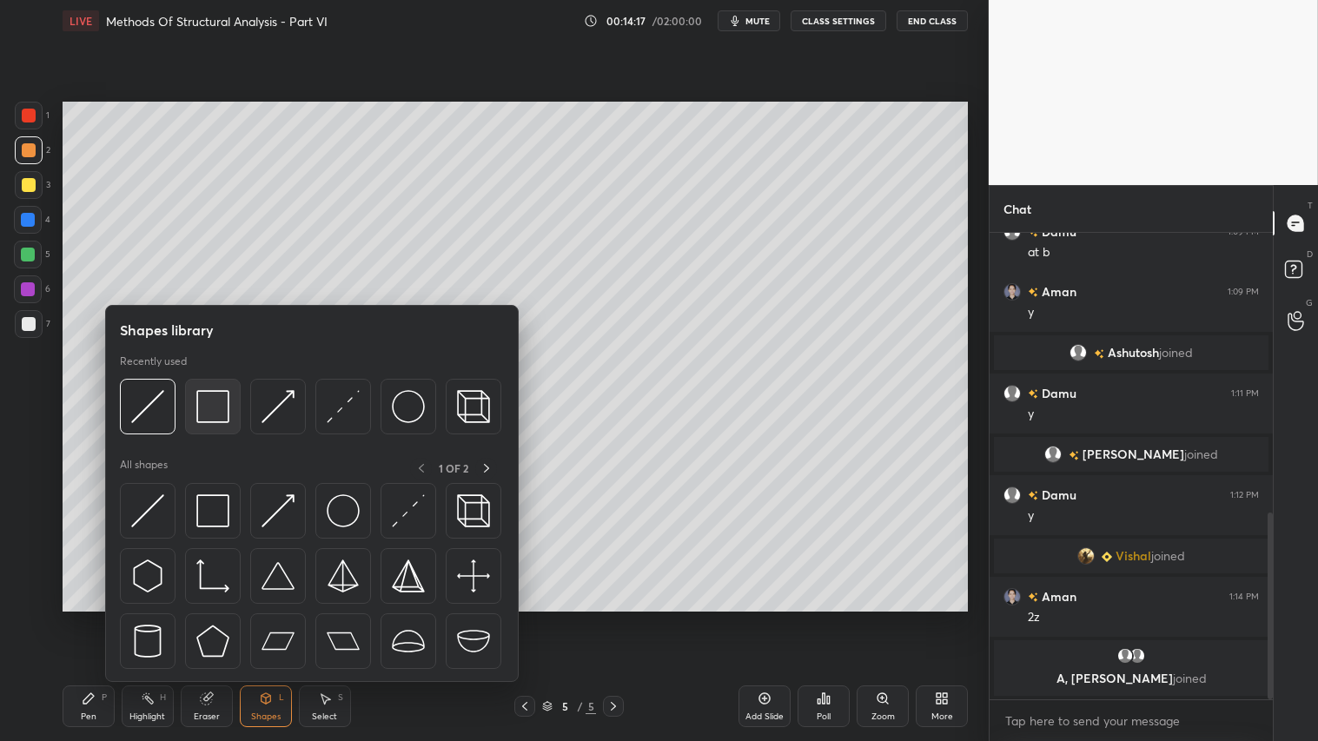
click at [208, 408] on img at bounding box center [212, 406] width 33 height 33
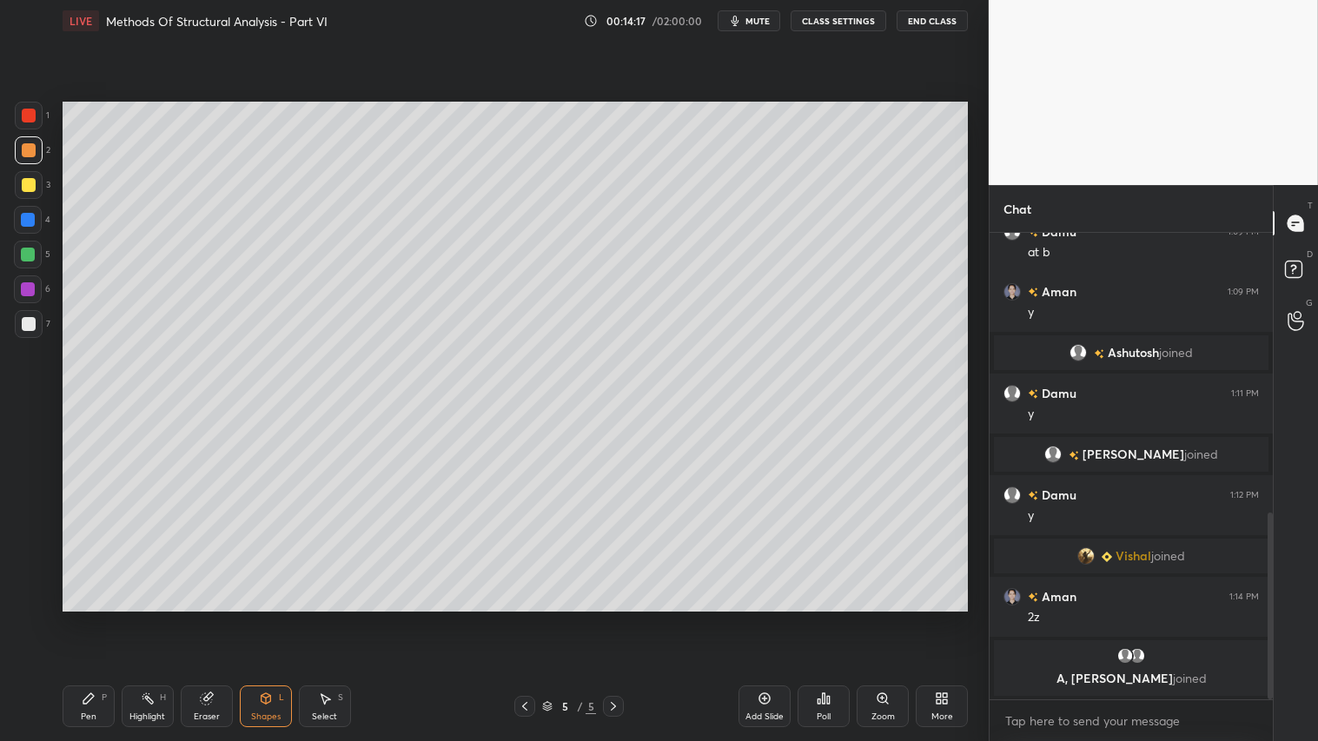
click at [29, 325] on div at bounding box center [29, 324] width 14 height 14
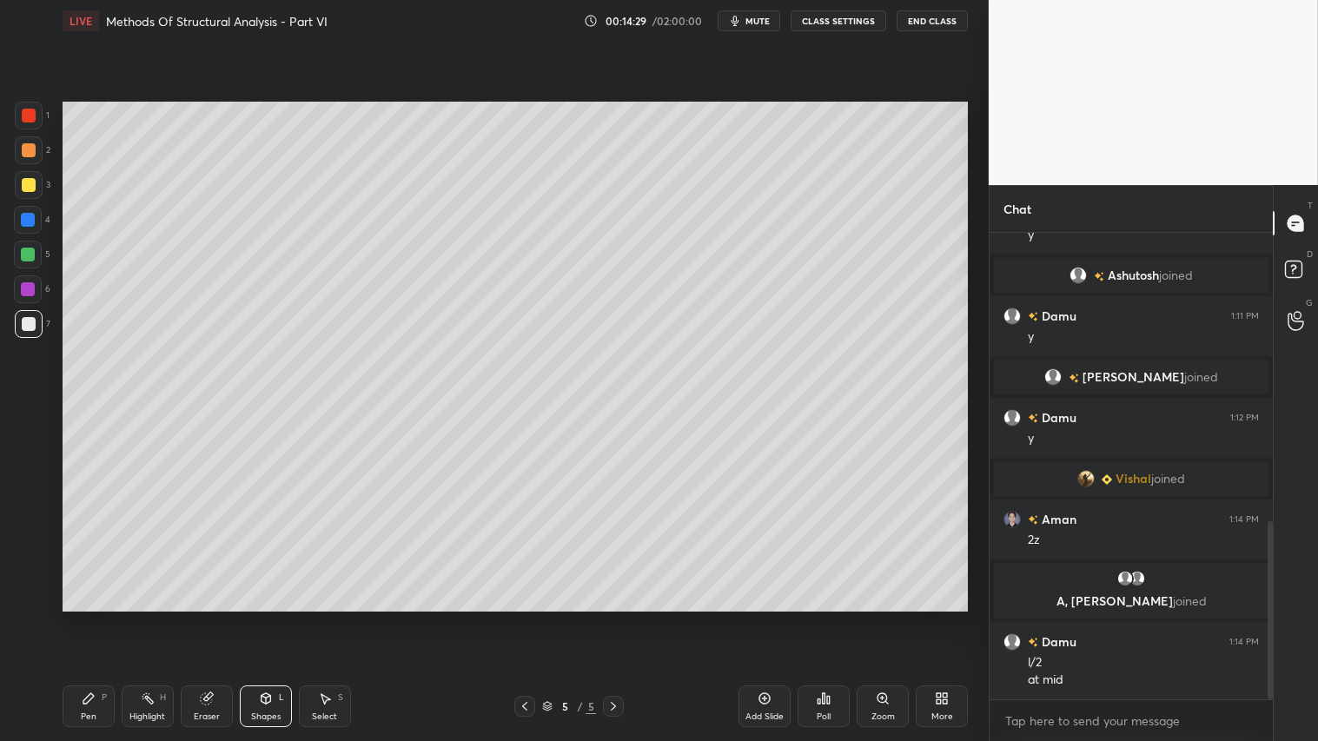
scroll to position [817, 0]
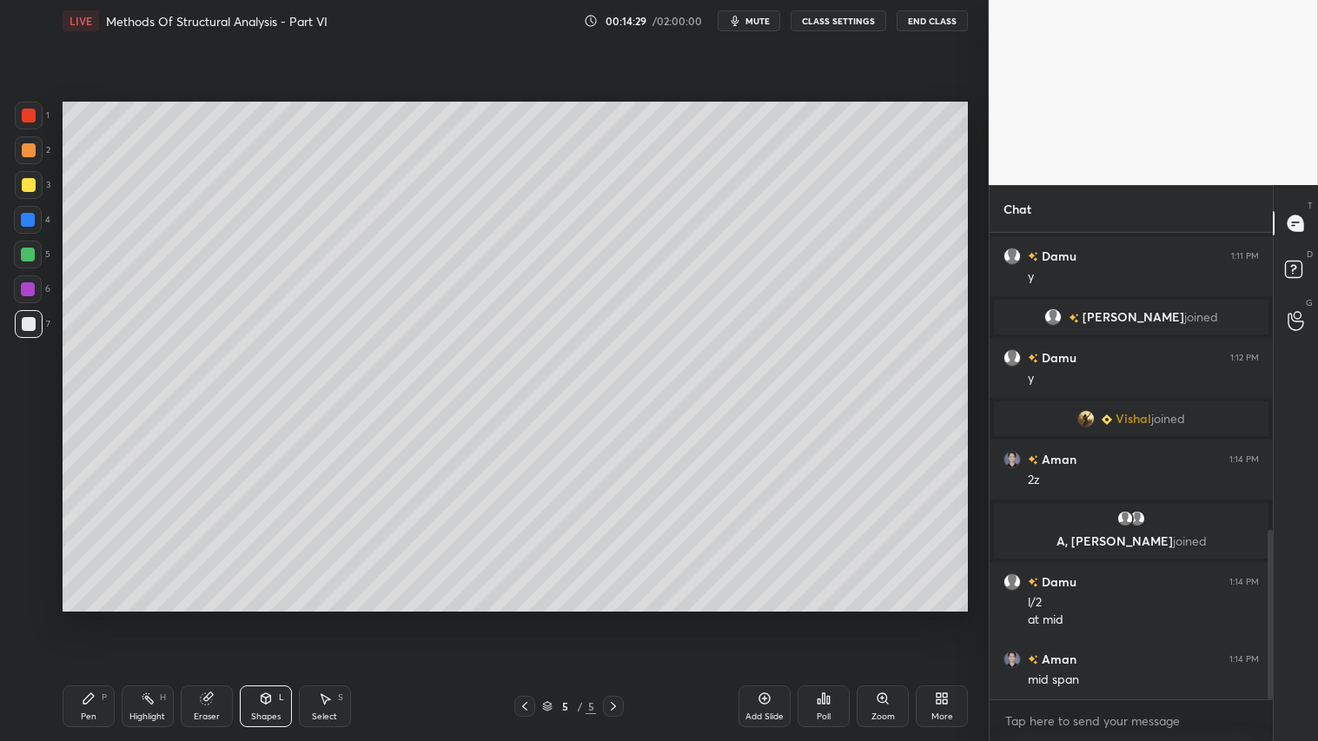
click at [524, 618] on icon at bounding box center [525, 706] width 14 height 14
click at [531, 618] on icon at bounding box center [525, 706] width 14 height 14
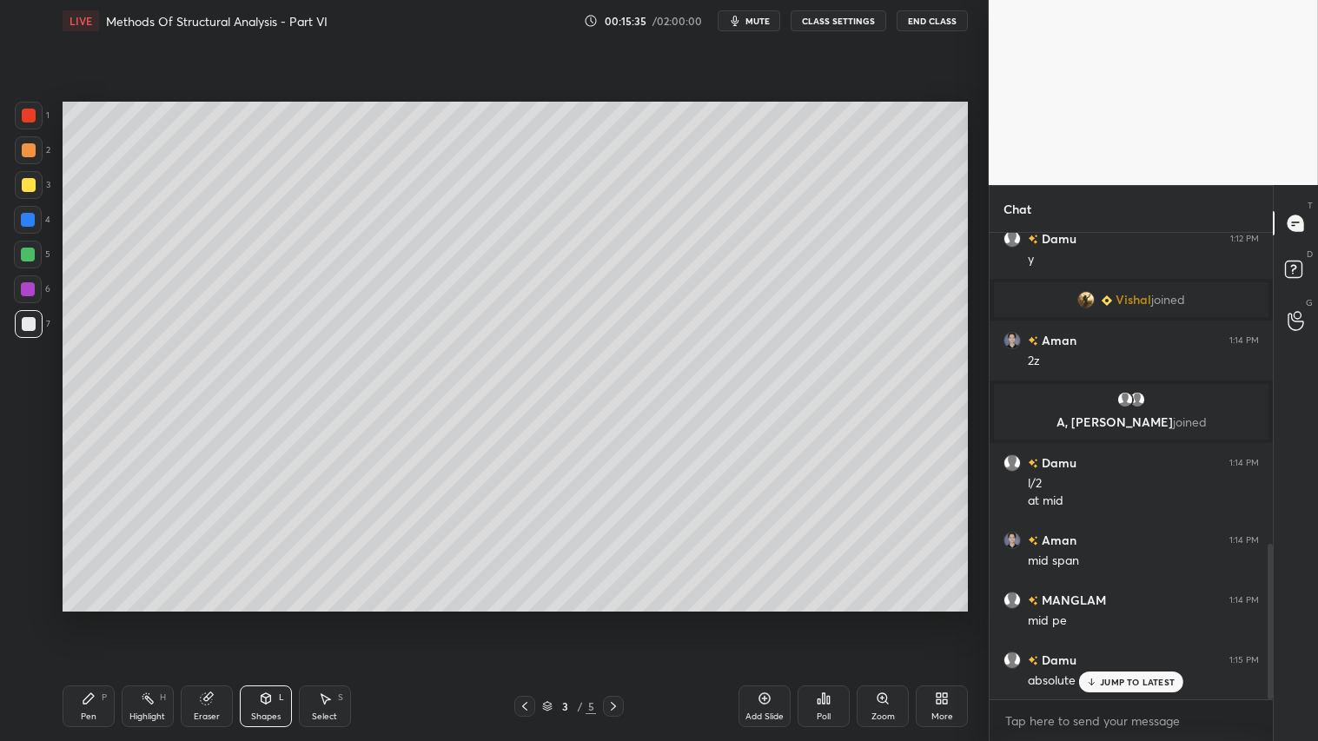
scroll to position [995, 0]
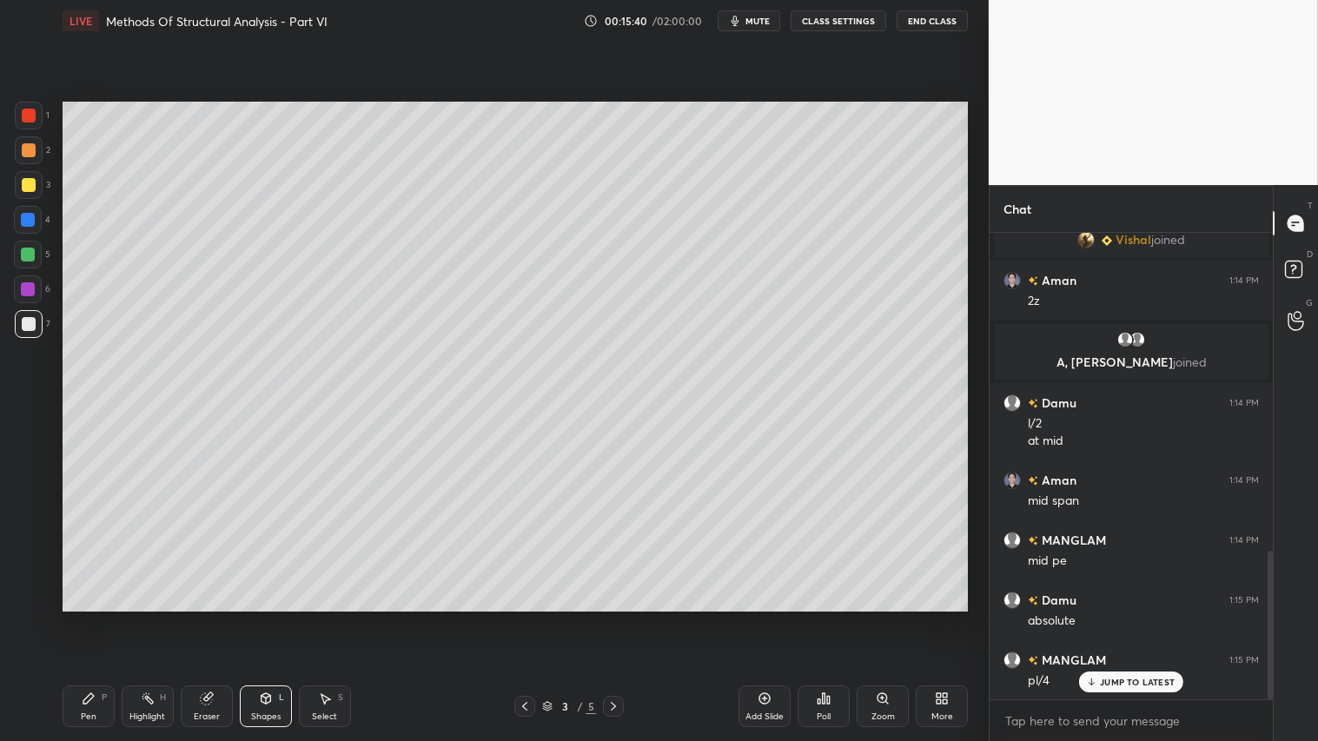
click at [620, 618] on icon at bounding box center [613, 706] width 14 height 14
click at [614, 618] on icon at bounding box center [613, 706] width 14 height 14
click at [31, 152] on div at bounding box center [29, 150] width 14 height 14
click at [83, 618] on icon at bounding box center [89, 698] width 14 height 14
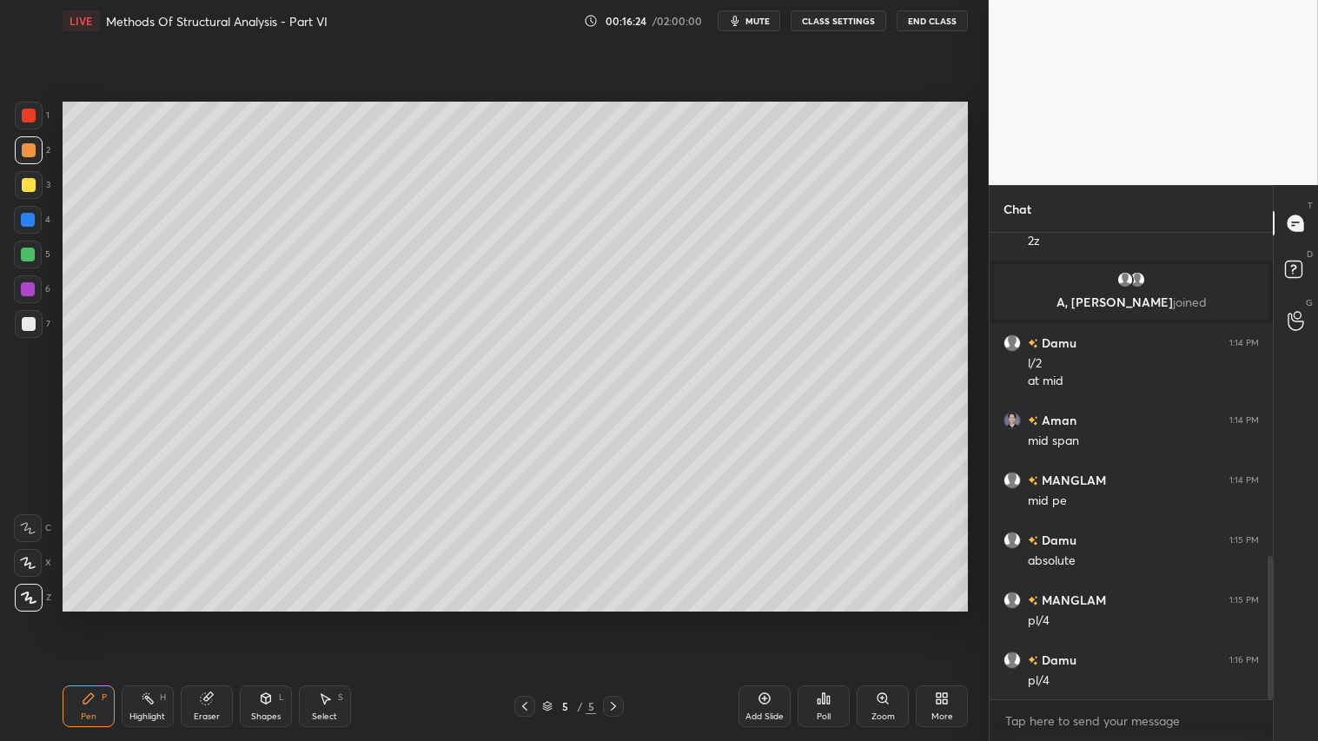
click at [210, 618] on div "Eraser" at bounding box center [207, 706] width 52 height 42
click at [105, 618] on div "P" at bounding box center [104, 697] width 5 height 9
drag, startPoint x: 267, startPoint y: 718, endPoint x: 279, endPoint y: 691, distance: 29.5
click at [269, 618] on div "Shapes" at bounding box center [266, 716] width 30 height 9
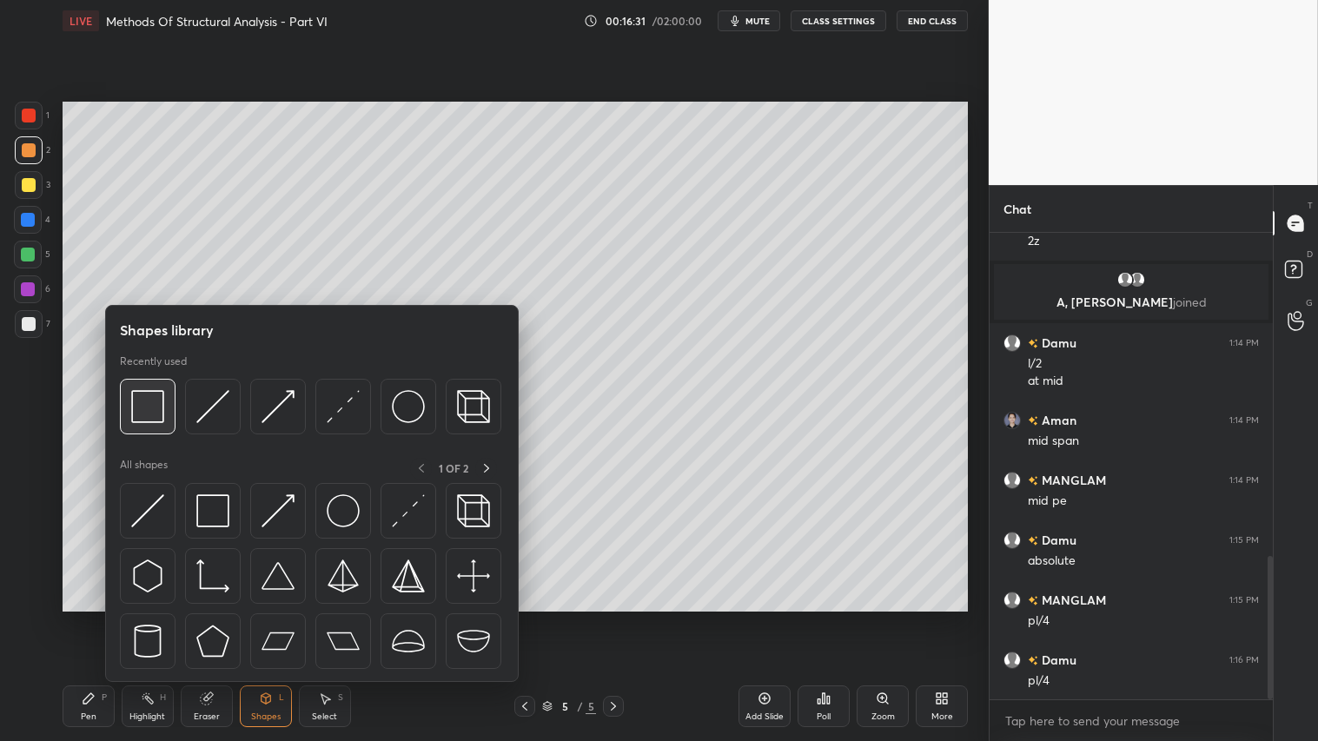
click at [151, 413] on img at bounding box center [147, 406] width 33 height 33
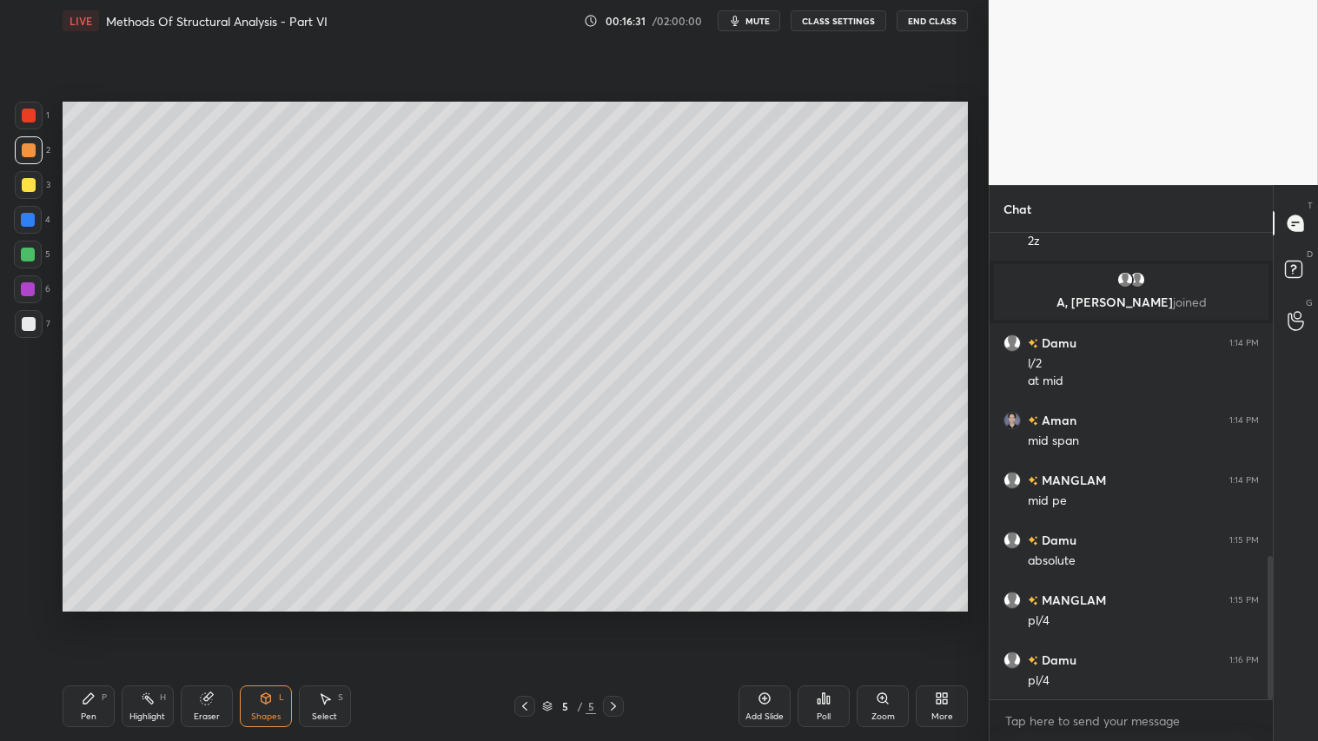
click at [23, 318] on div at bounding box center [29, 324] width 28 height 28
drag, startPoint x: 32, startPoint y: 150, endPoint x: 43, endPoint y: 212, distance: 62.7
click at [32, 155] on div at bounding box center [29, 150] width 14 height 14
click at [90, 618] on div "Pen" at bounding box center [89, 716] width 16 height 9
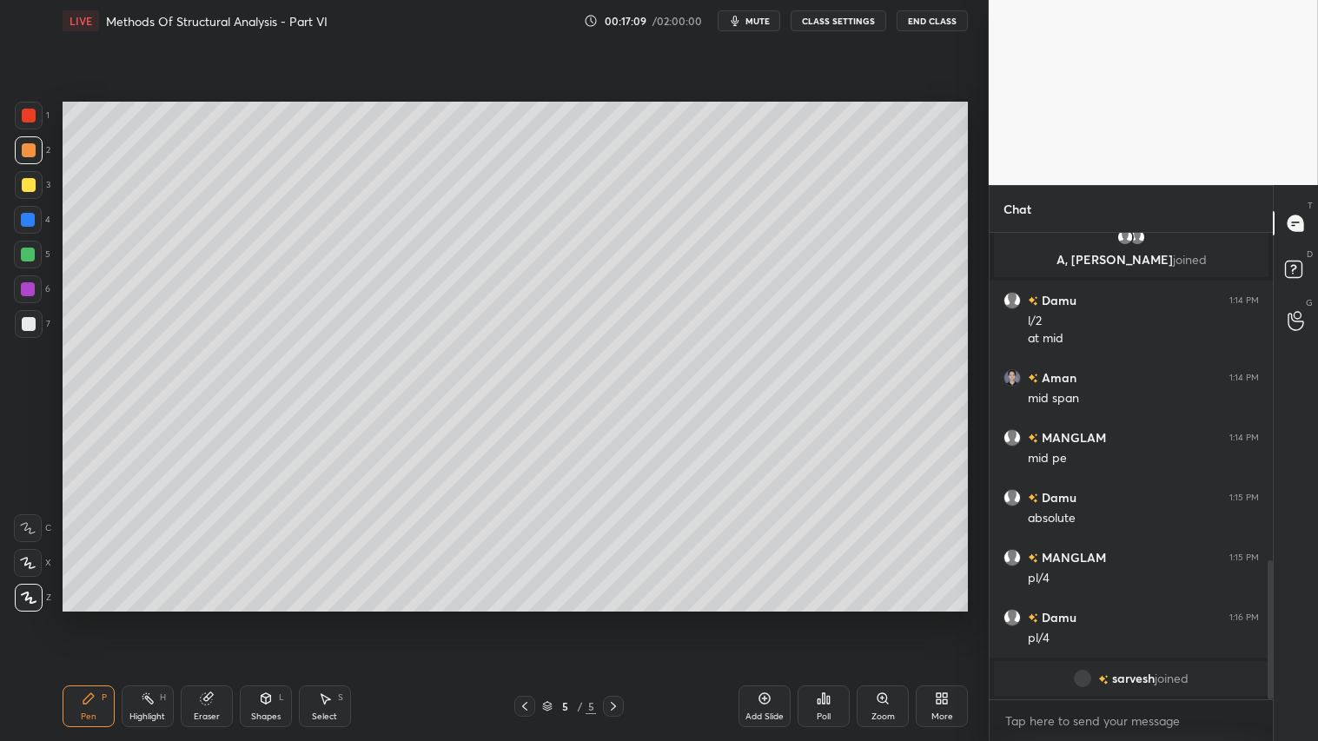
click at [279, 618] on div "Shapes L" at bounding box center [266, 706] width 52 height 42
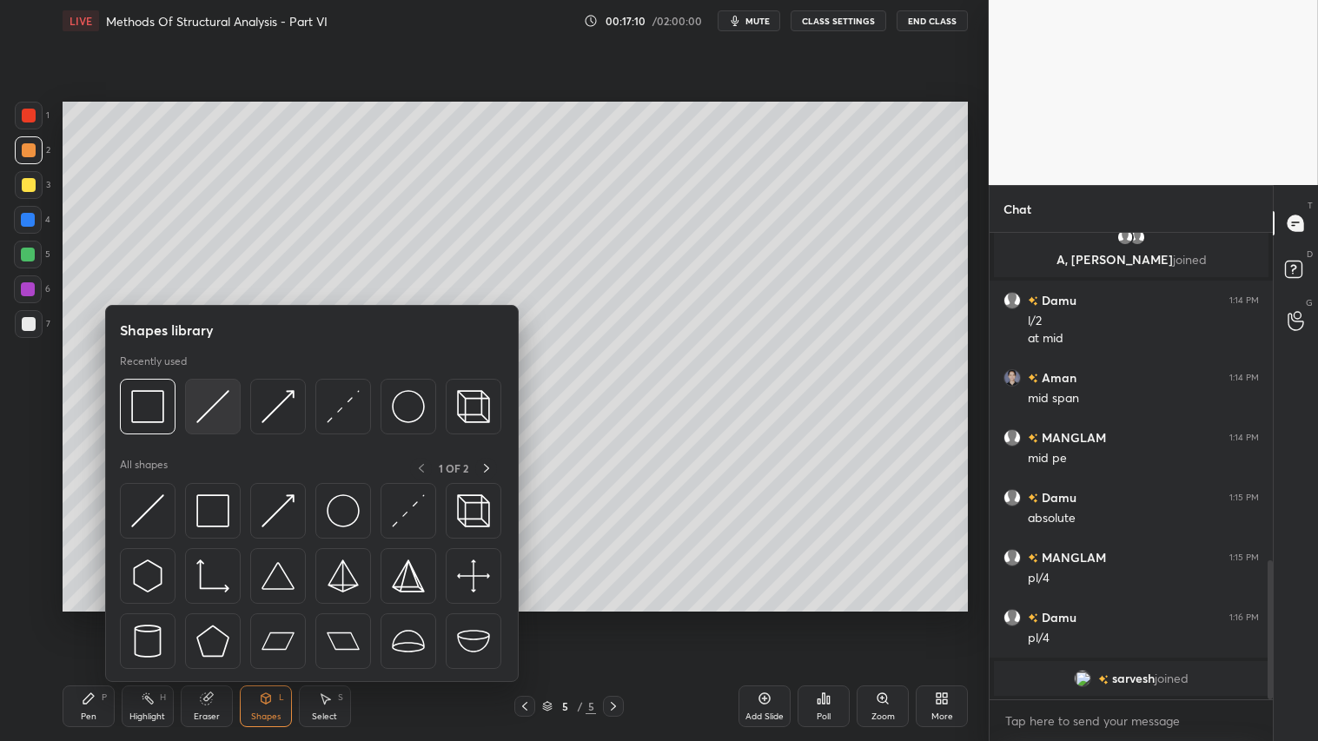
click at [214, 400] on img at bounding box center [212, 406] width 33 height 33
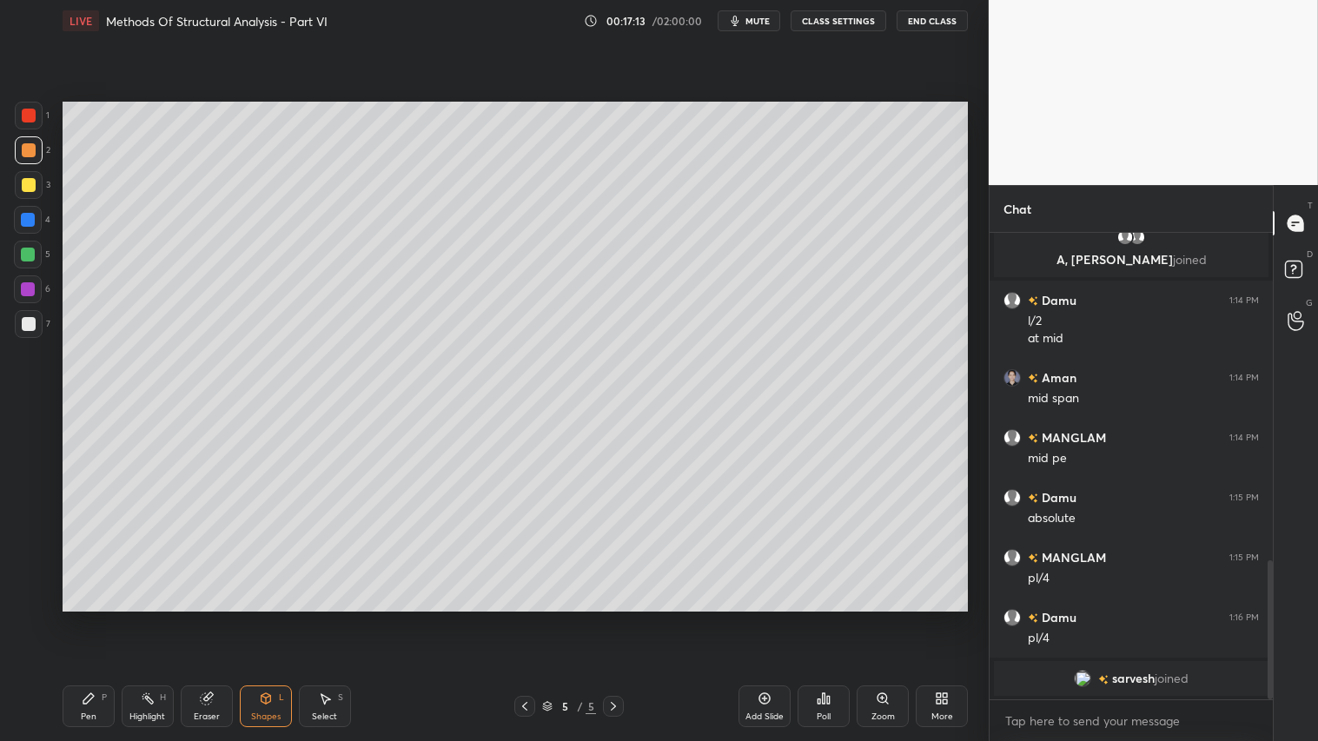
click at [129, 618] on div "Highlight" at bounding box center [147, 716] width 36 height 9
click at [89, 618] on div "Pen" at bounding box center [89, 716] width 16 height 9
click at [274, 618] on div "Shapes" at bounding box center [266, 716] width 30 height 9
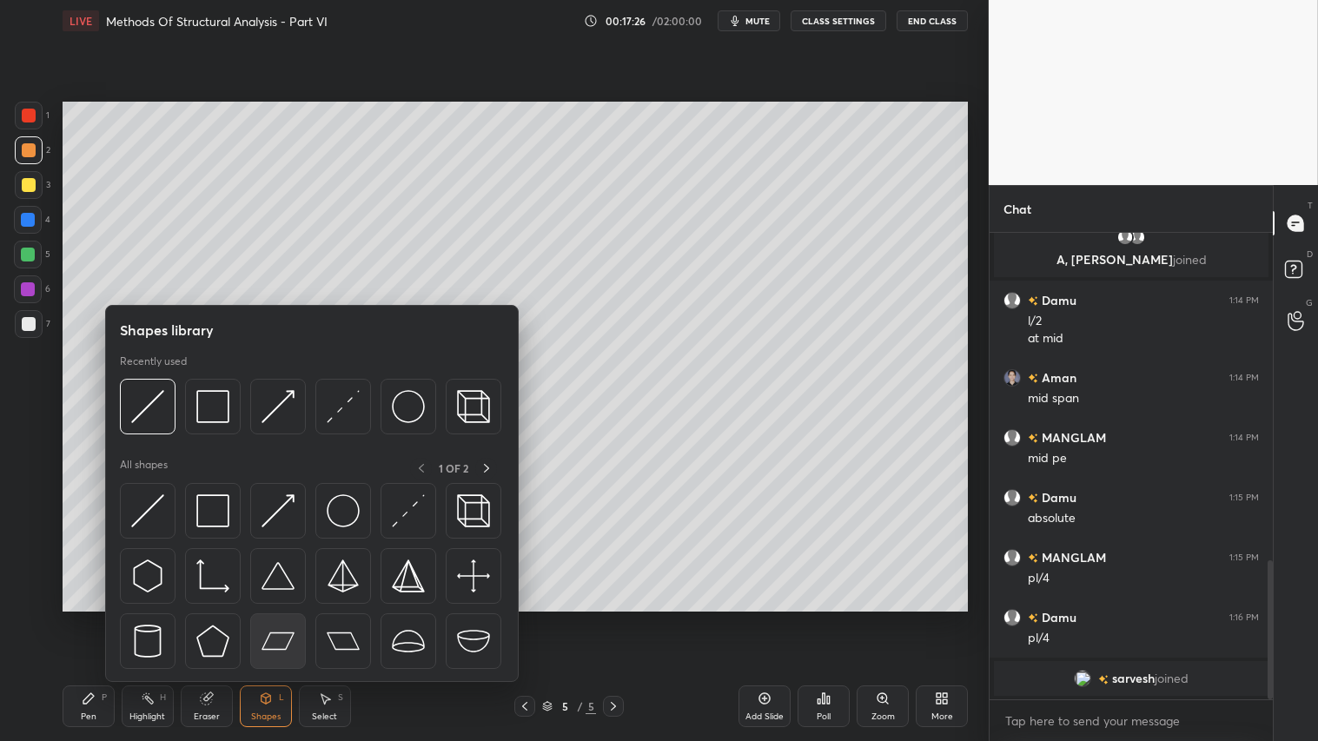
click at [264, 613] on div at bounding box center [278, 641] width 56 height 56
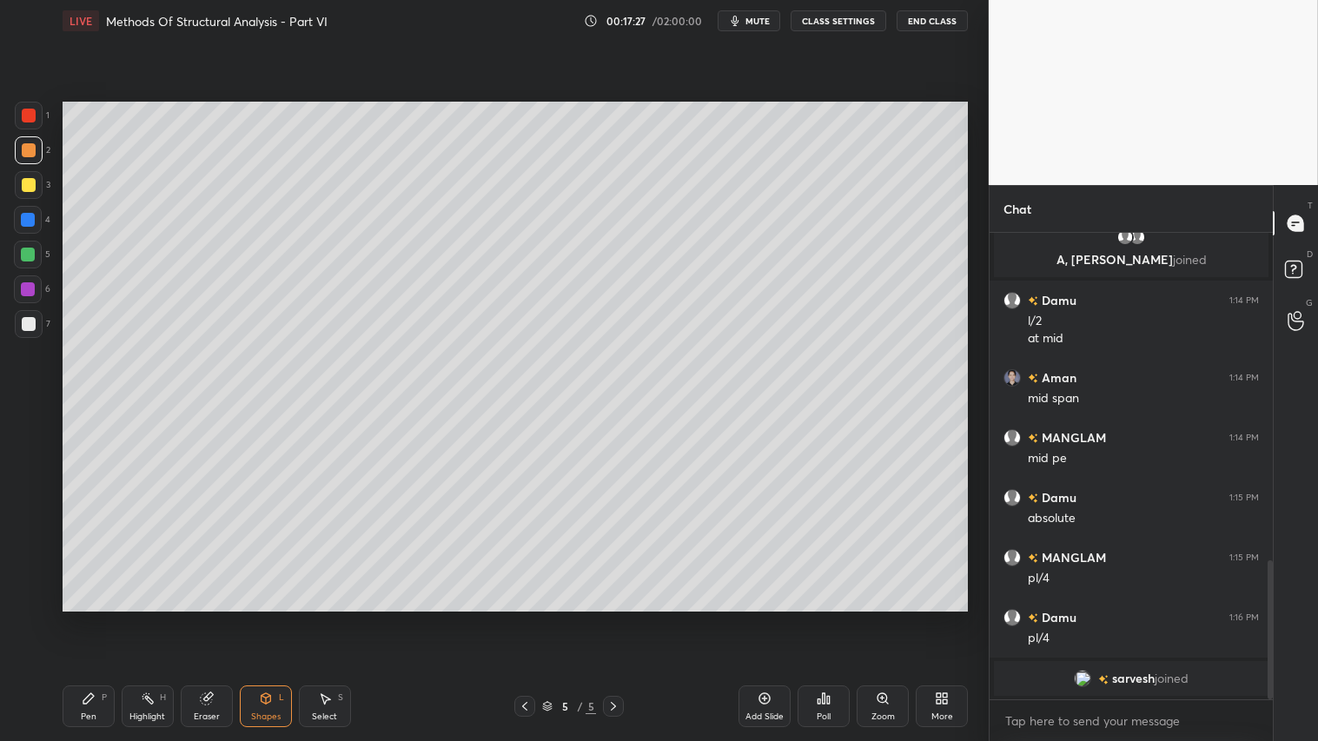
click at [264, 618] on div "Shapes L" at bounding box center [266, 706] width 52 height 42
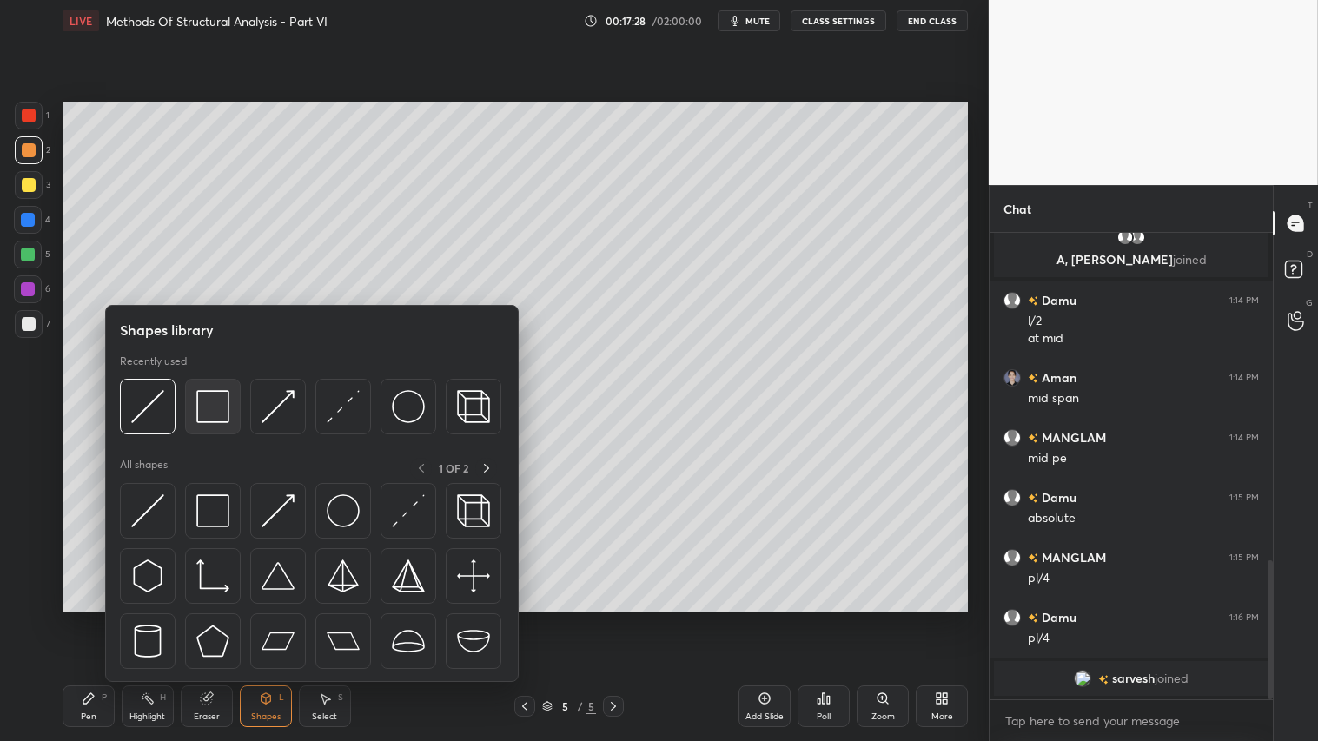
click at [215, 395] on img at bounding box center [212, 406] width 33 height 33
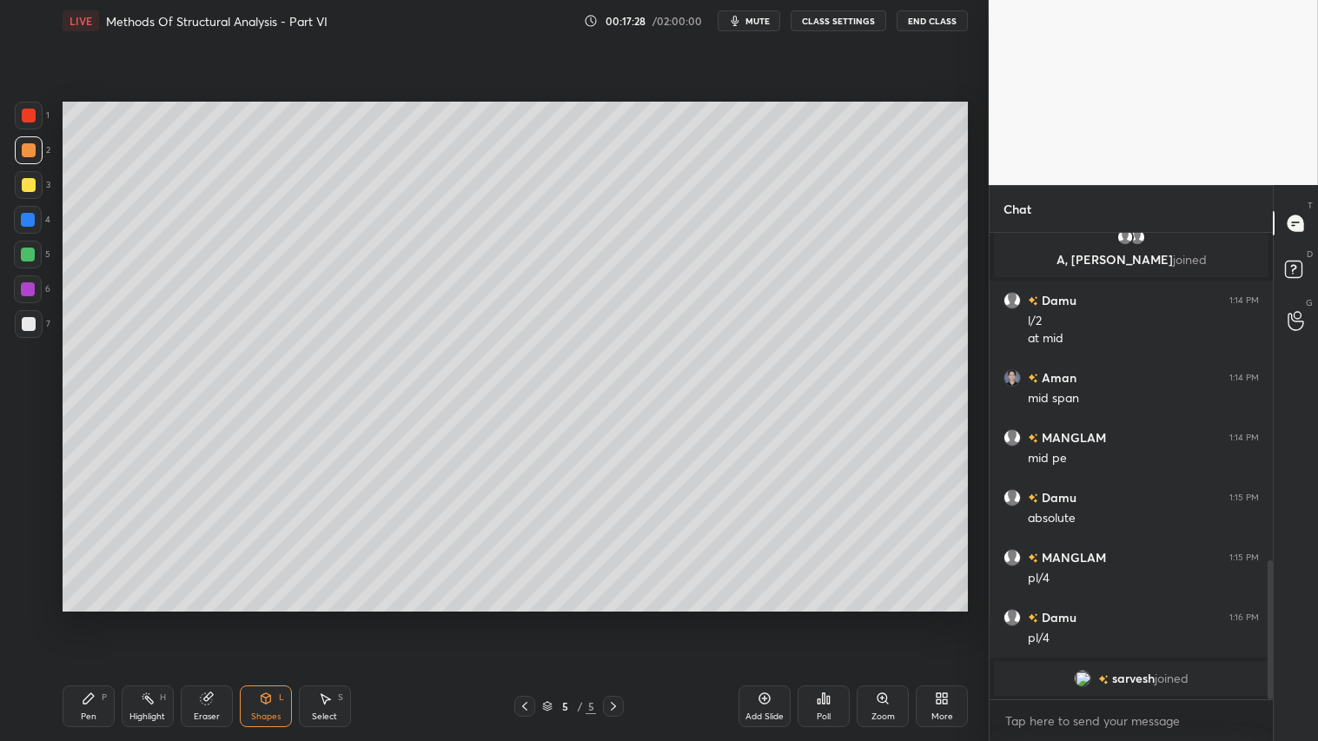
click at [31, 324] on div at bounding box center [29, 324] width 14 height 14
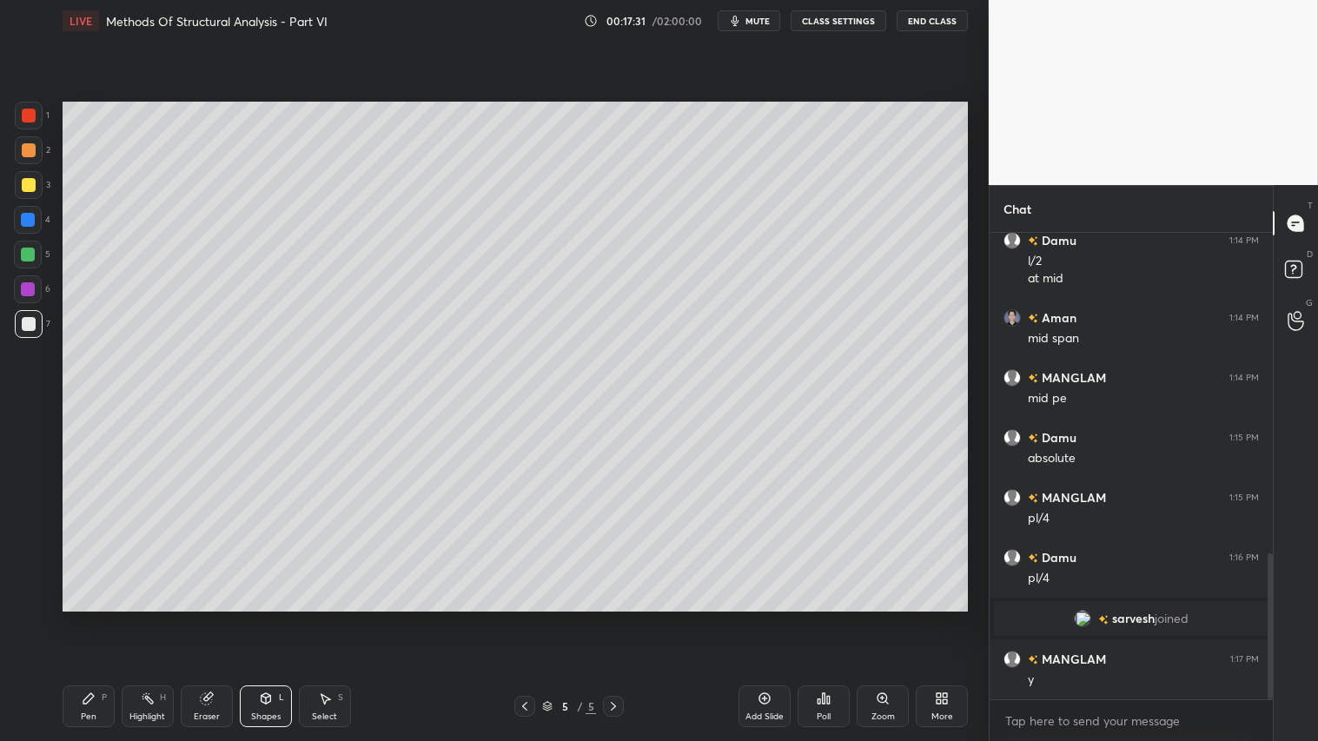
drag, startPoint x: 91, startPoint y: 710, endPoint x: 117, endPoint y: 700, distance: 27.8
click at [94, 618] on div "Pen P" at bounding box center [89, 706] width 52 height 42
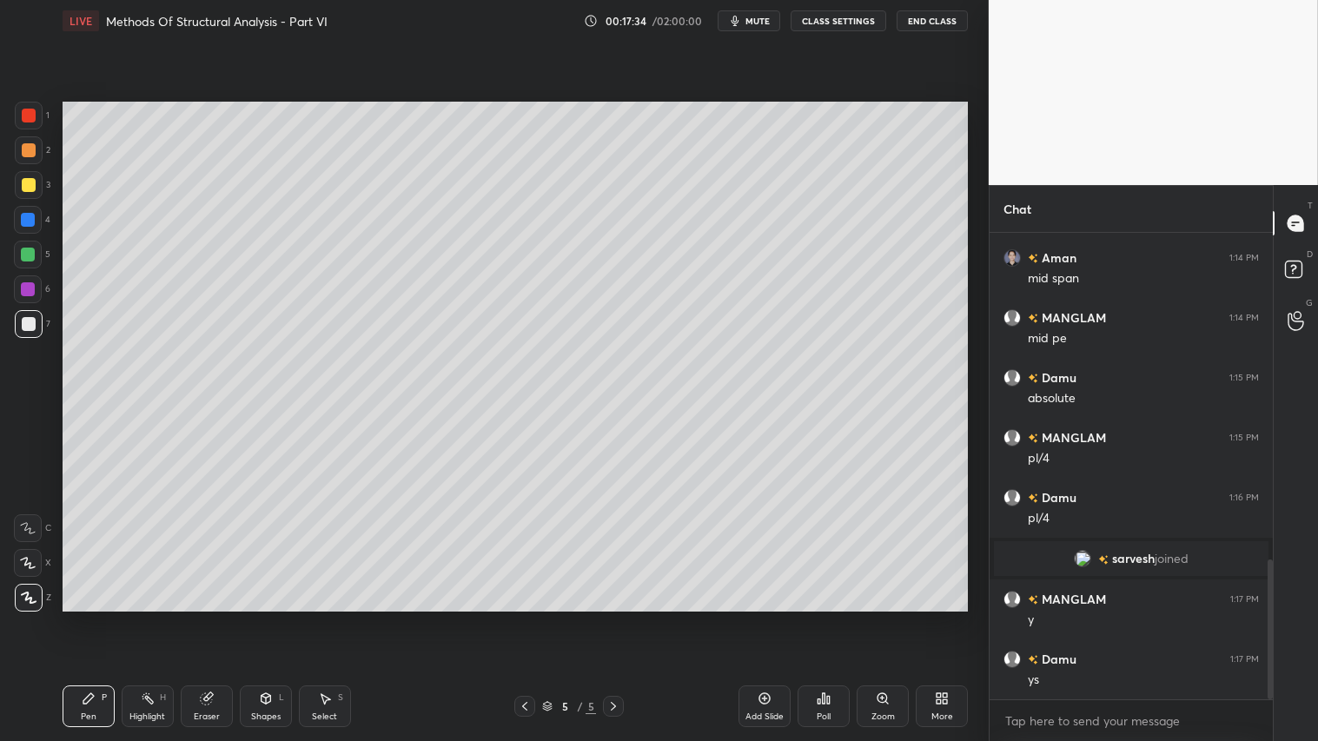
click at [758, 23] on span "mute" at bounding box center [757, 21] width 24 height 12
click at [761, 22] on span "unmute" at bounding box center [755, 21] width 37 height 12
click at [261, 618] on icon at bounding box center [266, 698] width 14 height 14
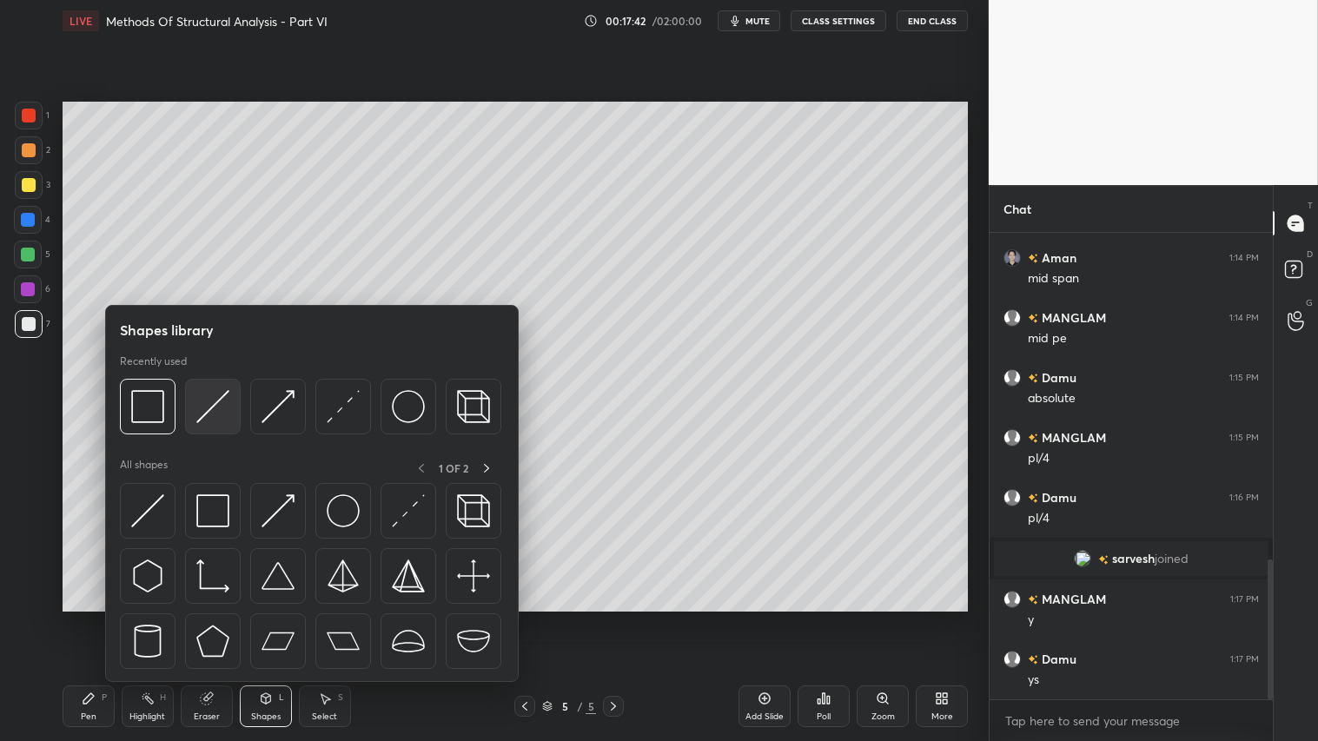
click at [223, 412] on img at bounding box center [212, 406] width 33 height 33
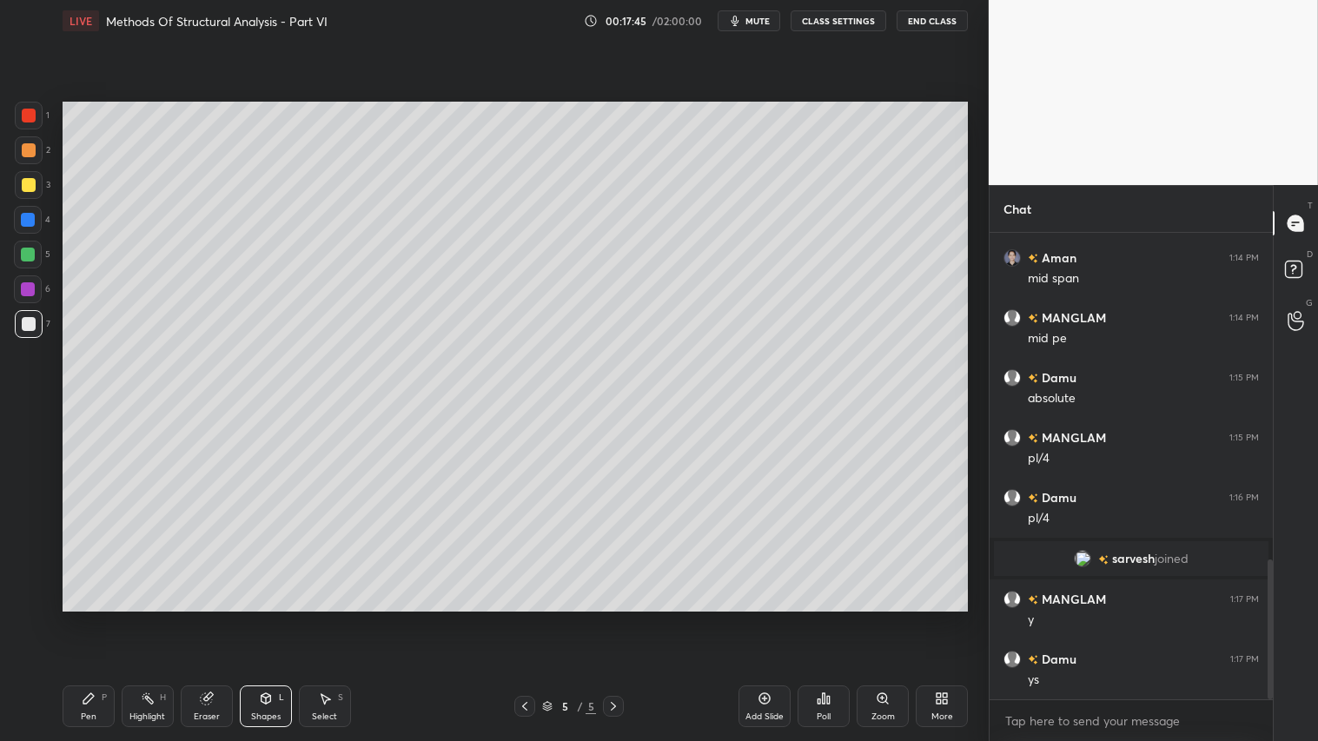
click at [23, 150] on div at bounding box center [29, 150] width 14 height 14
click at [92, 618] on icon at bounding box center [89, 698] width 14 height 14
click at [612, 618] on icon at bounding box center [613, 706] width 14 height 14
click at [762, 618] on div "Add Slide" at bounding box center [764, 706] width 52 height 42
click at [259, 618] on div "Shapes L" at bounding box center [266, 706] width 52 height 42
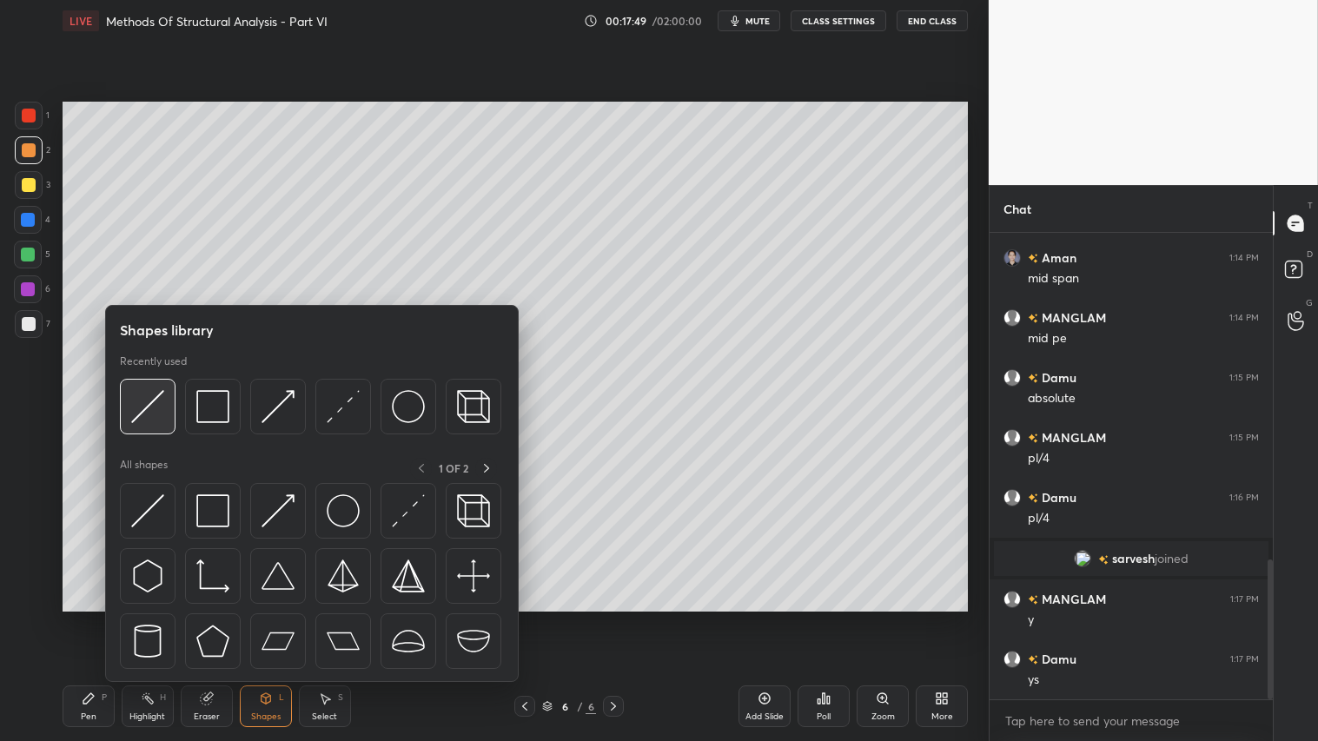
click at [141, 393] on img at bounding box center [147, 406] width 33 height 33
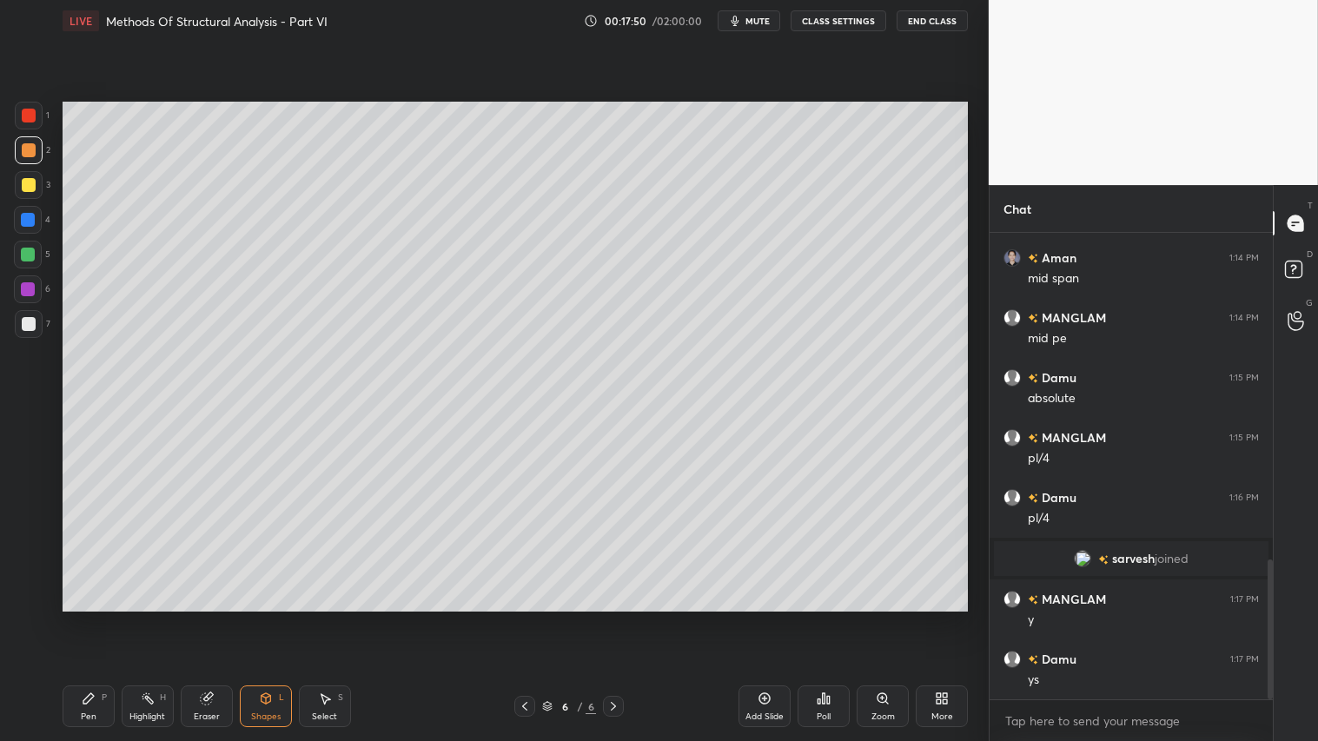
click at [19, 142] on div at bounding box center [29, 150] width 28 height 28
click at [262, 618] on icon at bounding box center [266, 698] width 10 height 10
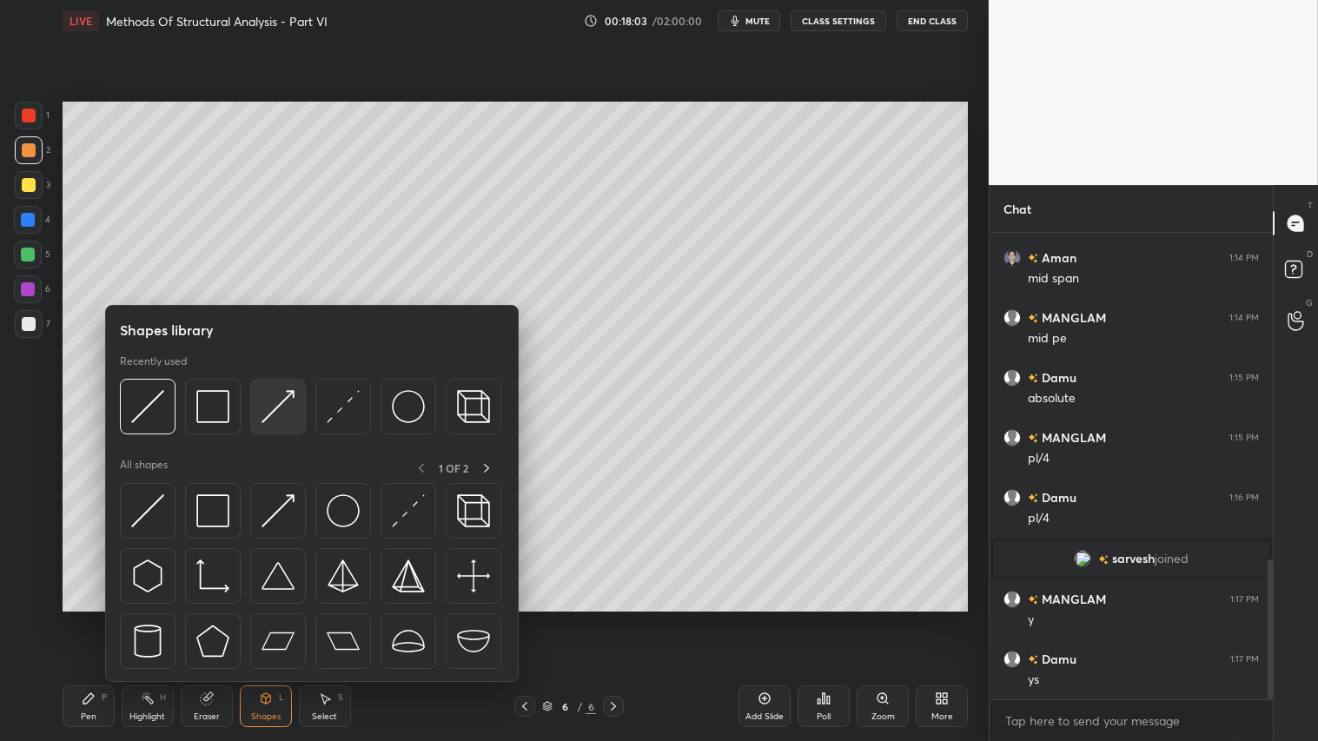
click at [271, 409] on img at bounding box center [277, 406] width 33 height 33
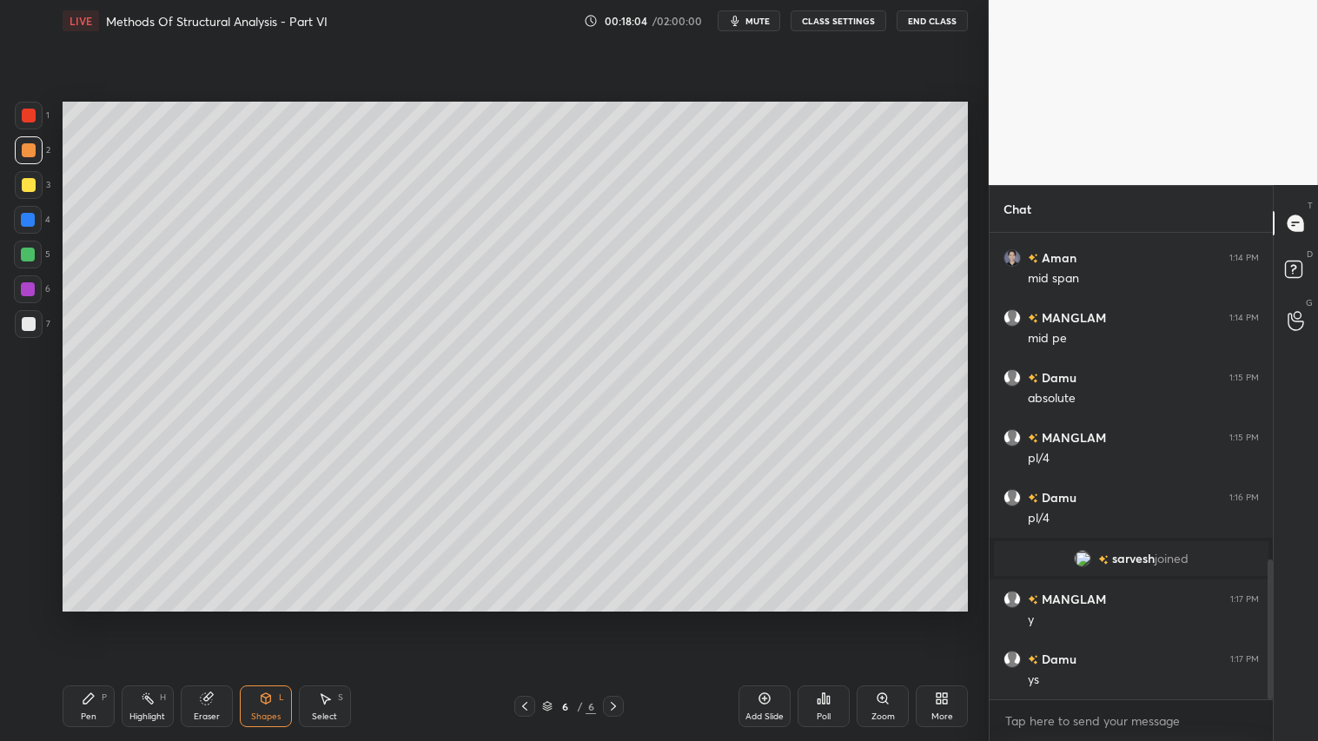
click at [23, 119] on div at bounding box center [29, 116] width 14 height 14
click at [90, 618] on div "Pen P" at bounding box center [89, 706] width 52 height 42
click at [33, 148] on div at bounding box center [29, 150] width 14 height 14
click at [268, 618] on icon at bounding box center [266, 698] width 10 height 10
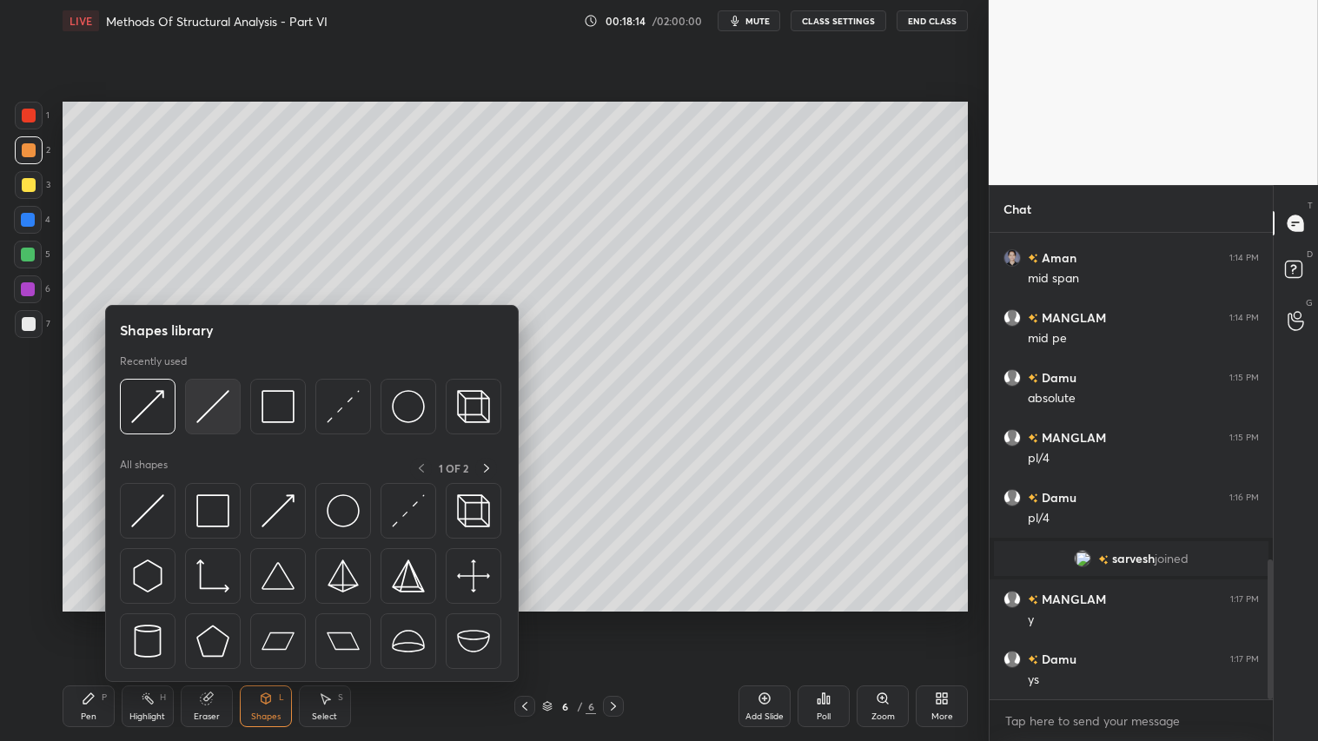
click at [224, 400] on img at bounding box center [212, 406] width 33 height 33
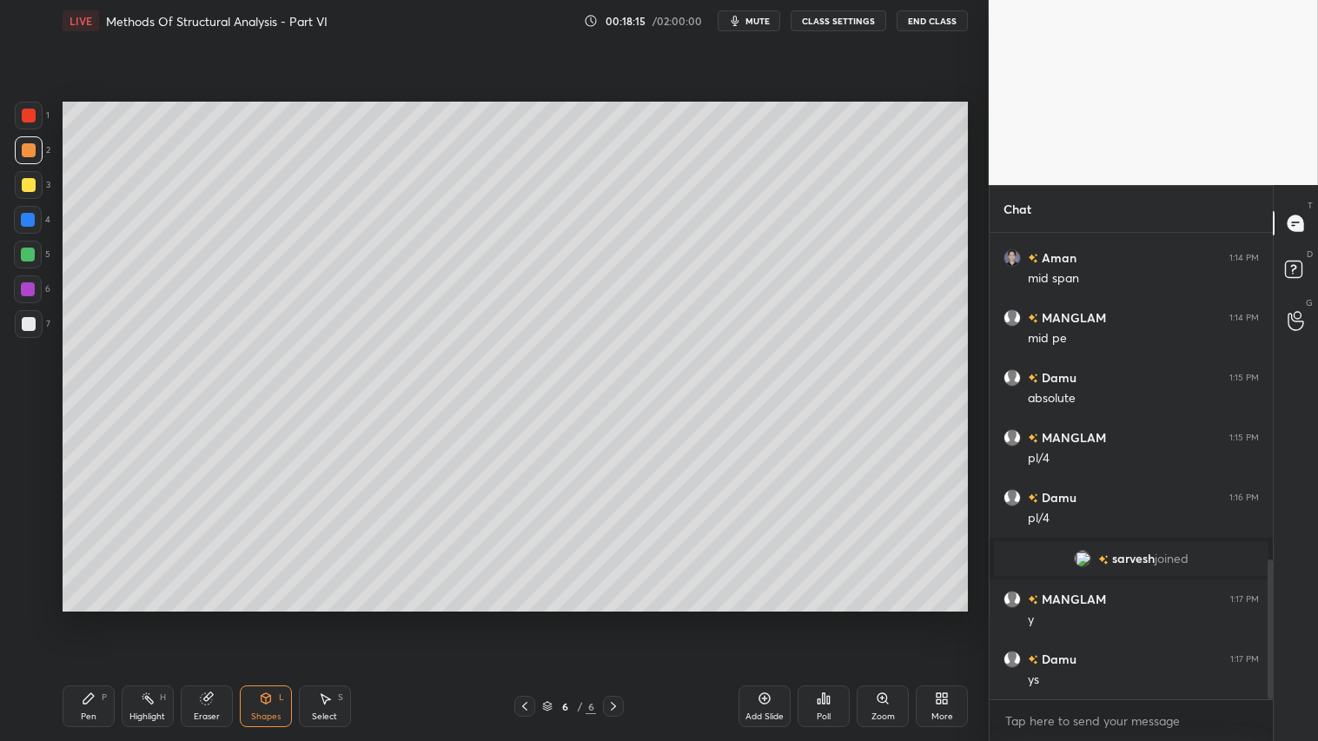
click at [272, 618] on div "LIVE Methods Of Structural Analysis - Part VI 00:18:15 / 02:00:00 mute CLASS SE…" at bounding box center [515, 370] width 919 height 741
drag, startPoint x: 267, startPoint y: 697, endPoint x: 268, endPoint y: 683, distance: 13.9
click at [268, 618] on icon at bounding box center [266, 698] width 14 height 14
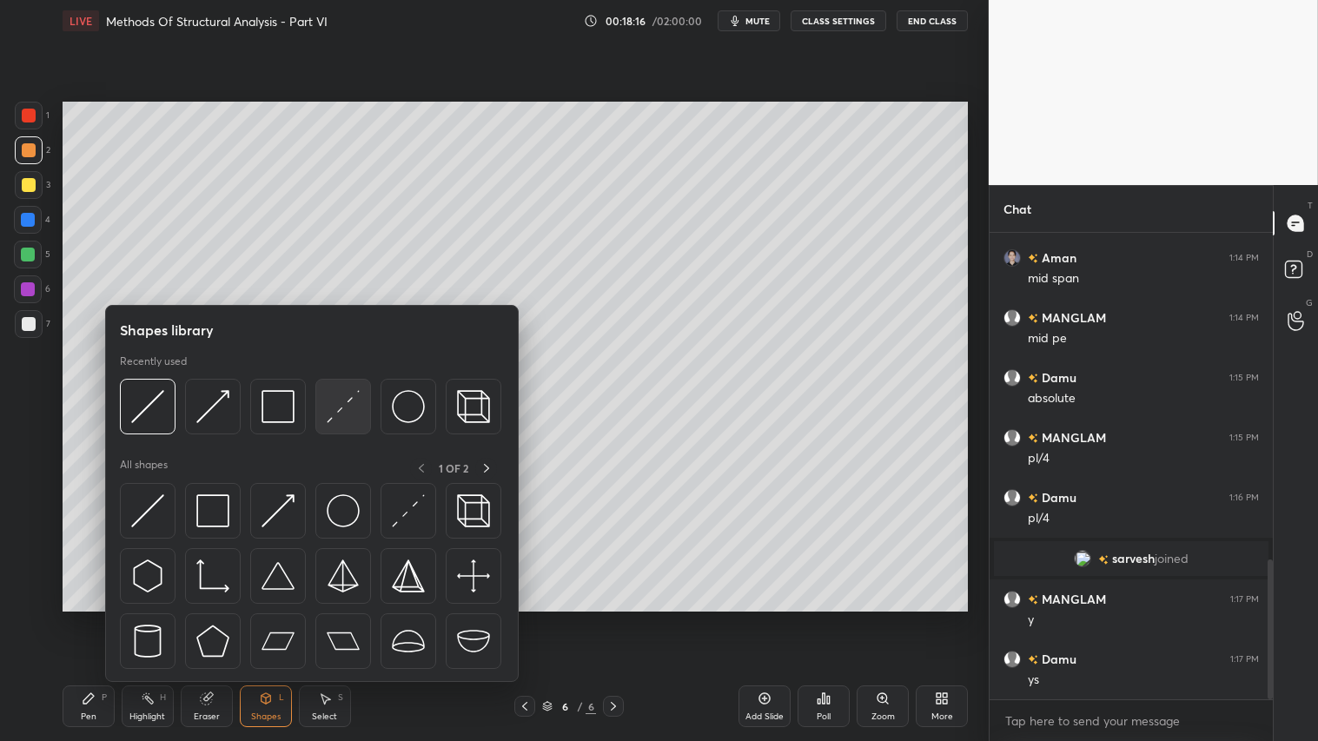
click at [340, 409] on img at bounding box center [343, 406] width 33 height 33
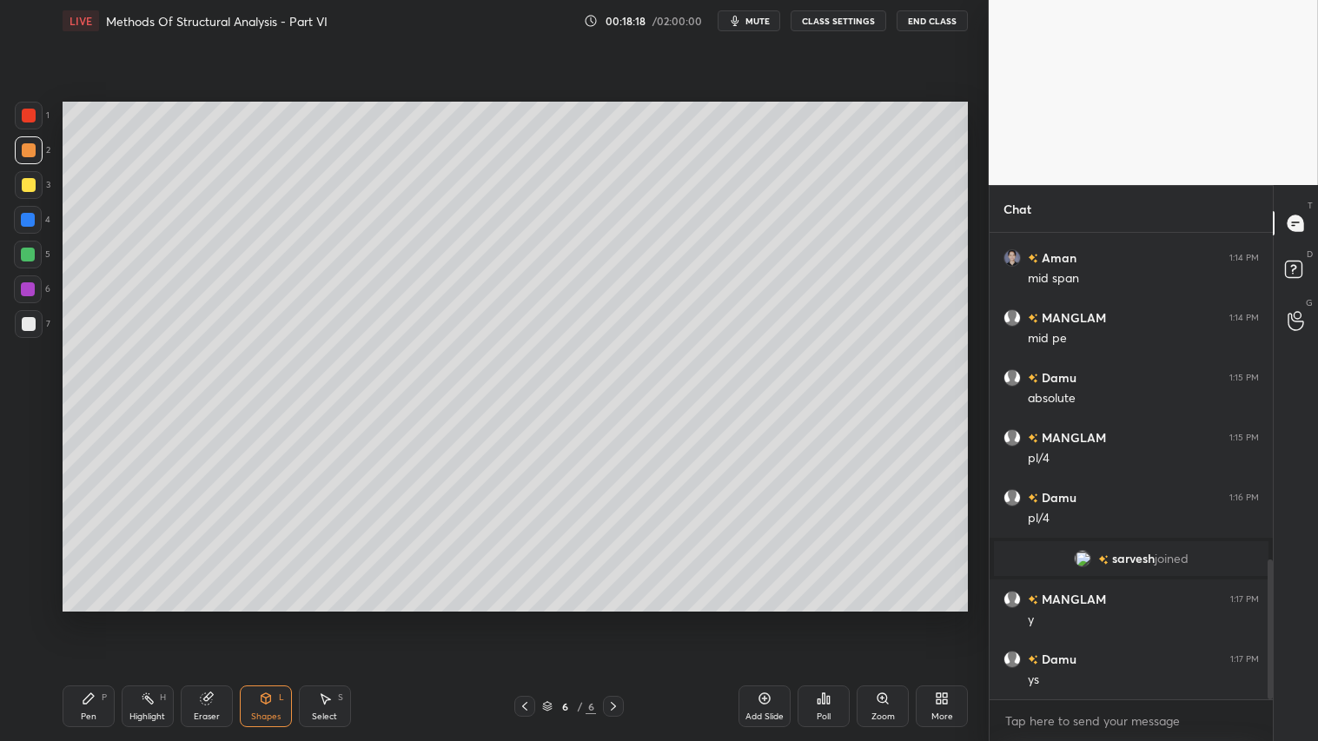
click at [288, 618] on div "Shapes L" at bounding box center [266, 706] width 52 height 42
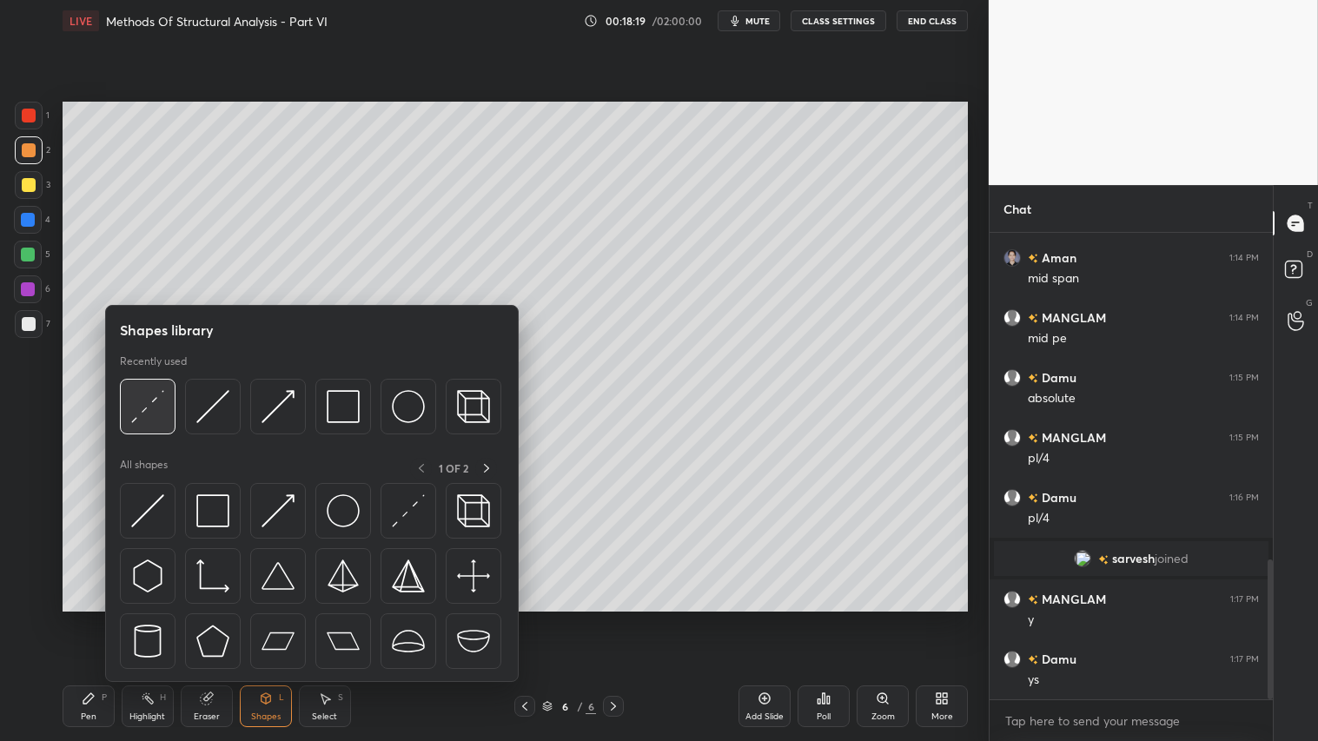
click at [132, 419] on img at bounding box center [147, 406] width 33 height 33
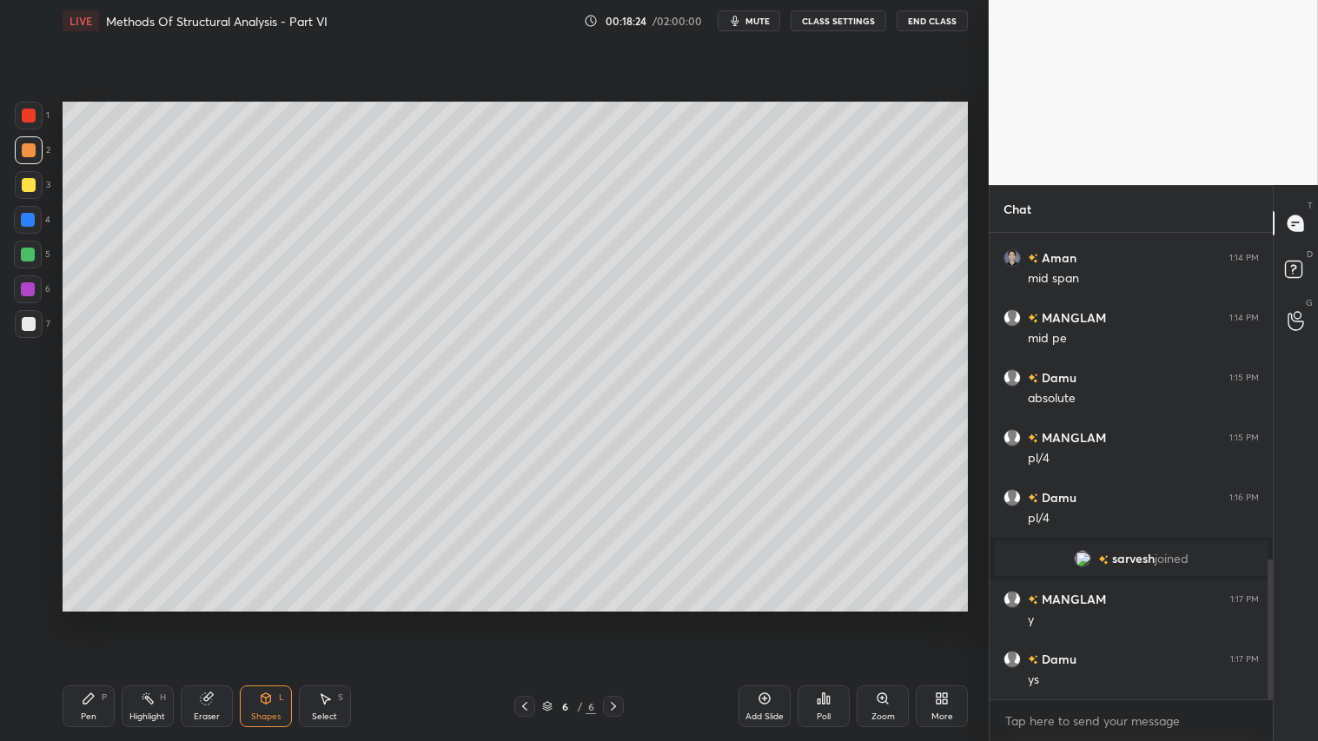
click at [31, 187] on div at bounding box center [29, 185] width 14 height 14
click at [29, 154] on div at bounding box center [29, 150] width 14 height 14
click at [99, 618] on div "Pen P" at bounding box center [89, 706] width 52 height 42
click at [530, 618] on icon at bounding box center [525, 706] width 14 height 14
click at [625, 618] on div "5 / 6" at bounding box center [569, 706] width 338 height 21
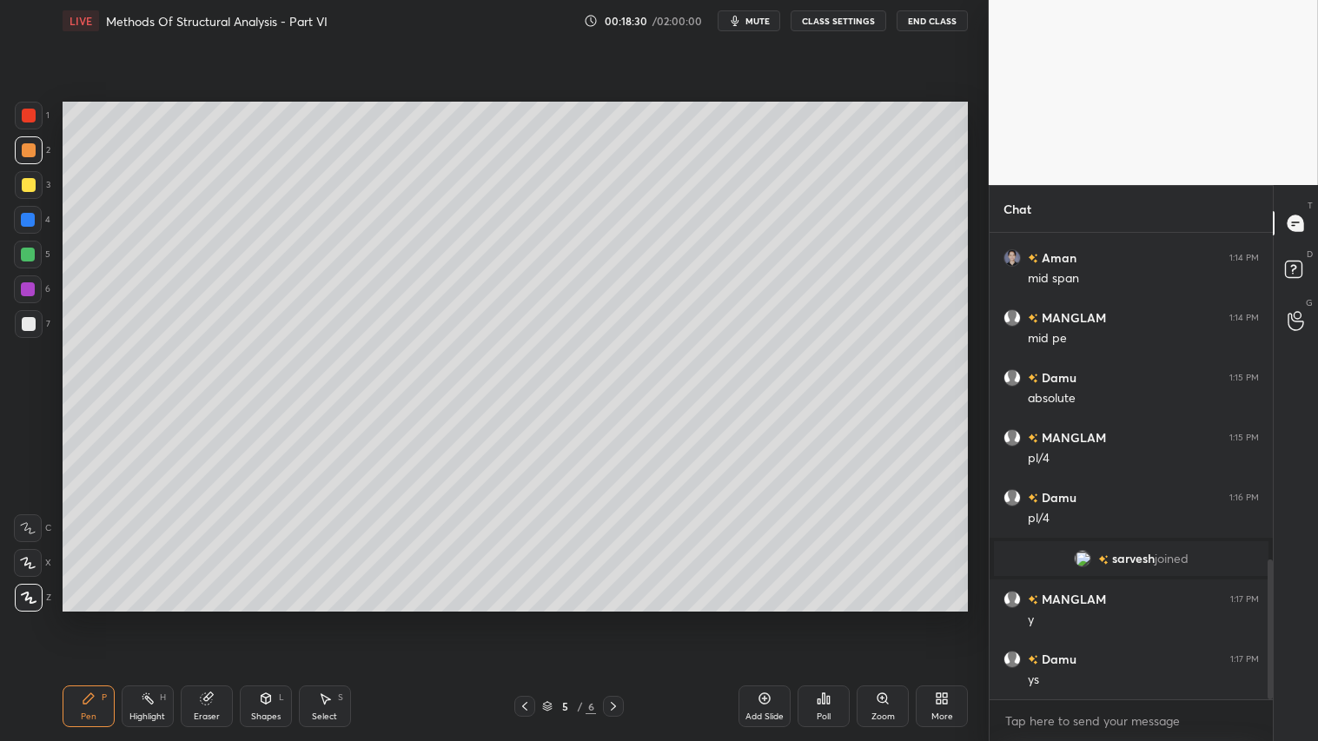
click at [617, 618] on icon at bounding box center [613, 706] width 14 height 14
drag, startPoint x: 325, startPoint y: 709, endPoint x: 301, endPoint y: 649, distance: 64.4
click at [325, 618] on div "Select S" at bounding box center [325, 706] width 52 height 42
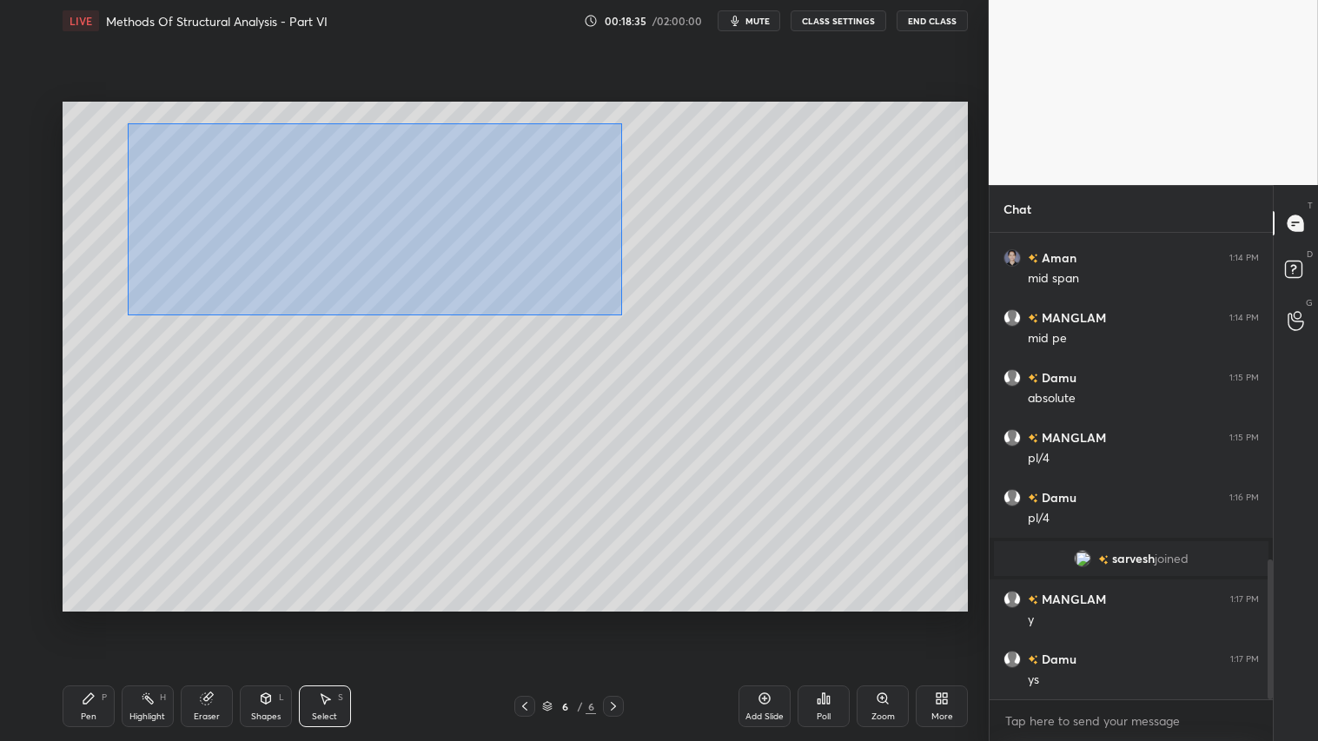
drag, startPoint x: 161, startPoint y: 158, endPoint x: 620, endPoint y: 309, distance: 483.7
click at [624, 314] on div "0 ° Undo Copy Duplicate Duplicate to new slide Delete" at bounding box center [515, 356] width 905 height 509
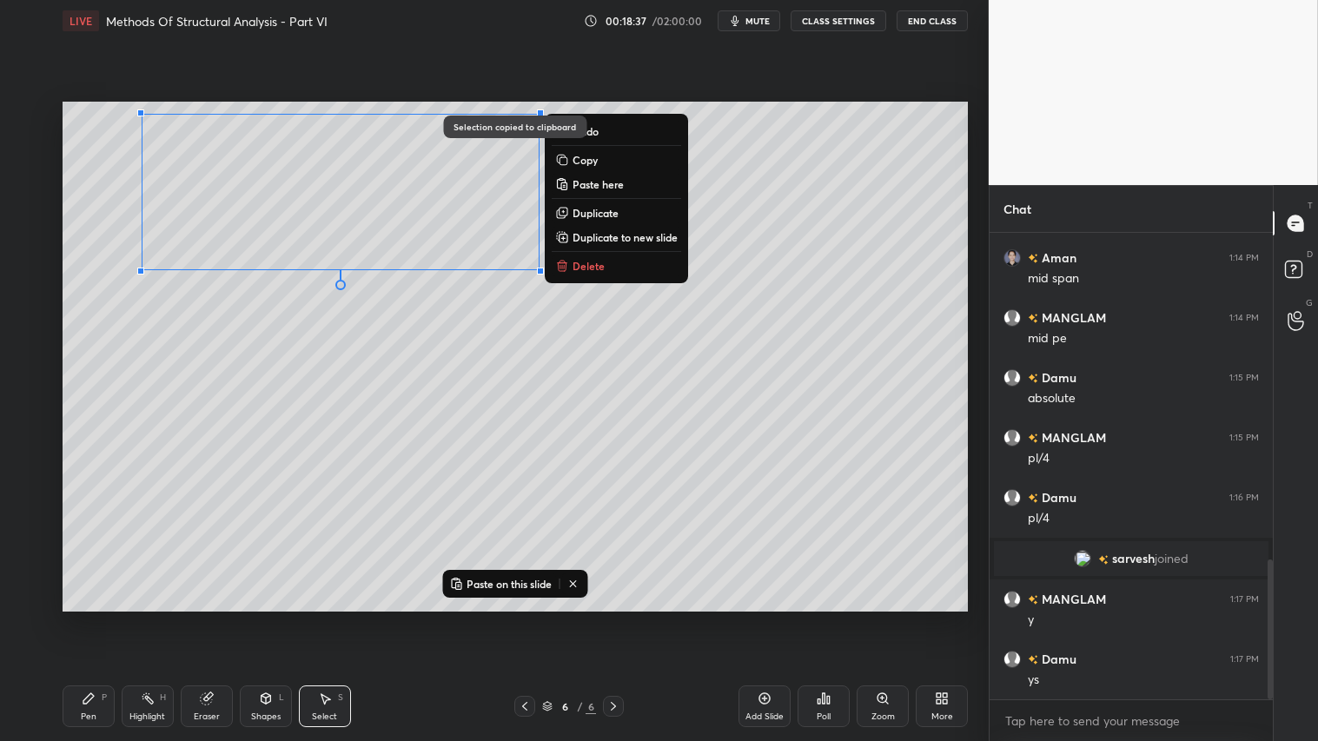
click at [202, 618] on div "Eraser" at bounding box center [207, 716] width 26 height 9
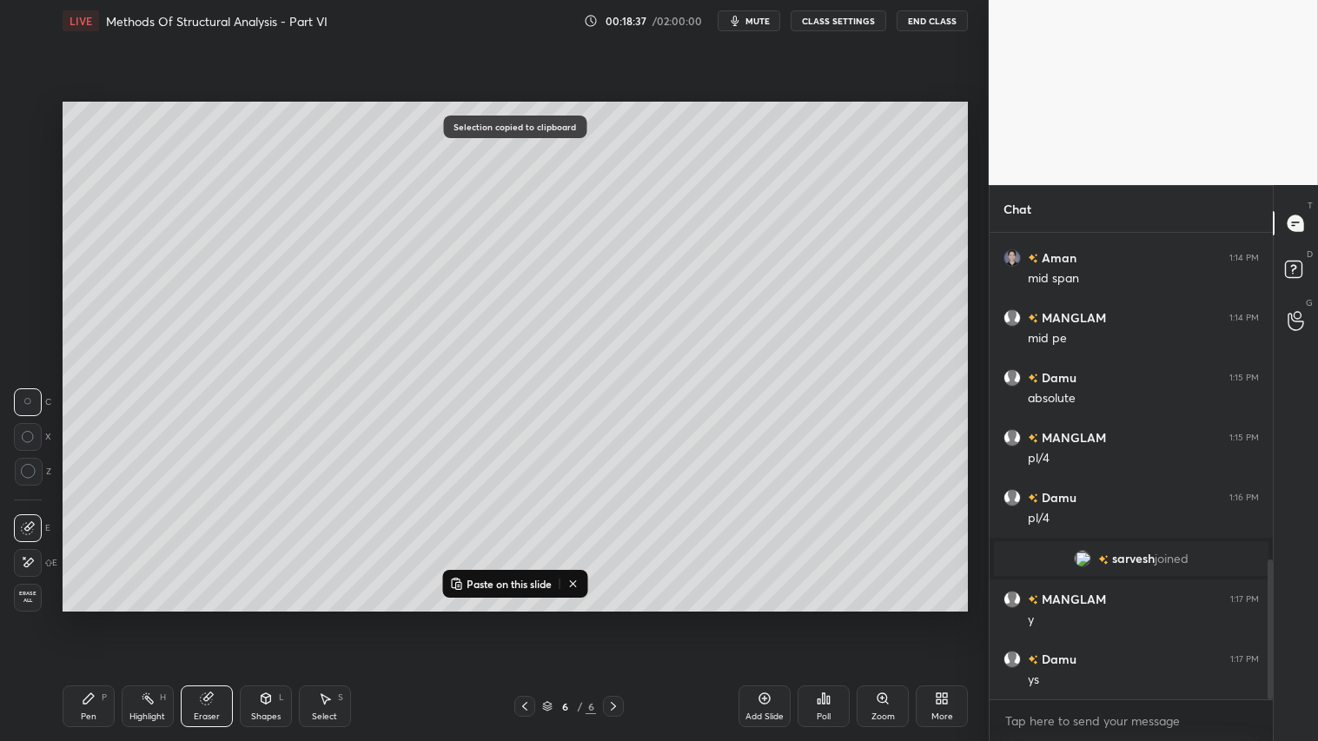
click at [22, 605] on div "Erase all" at bounding box center [28, 598] width 28 height 28
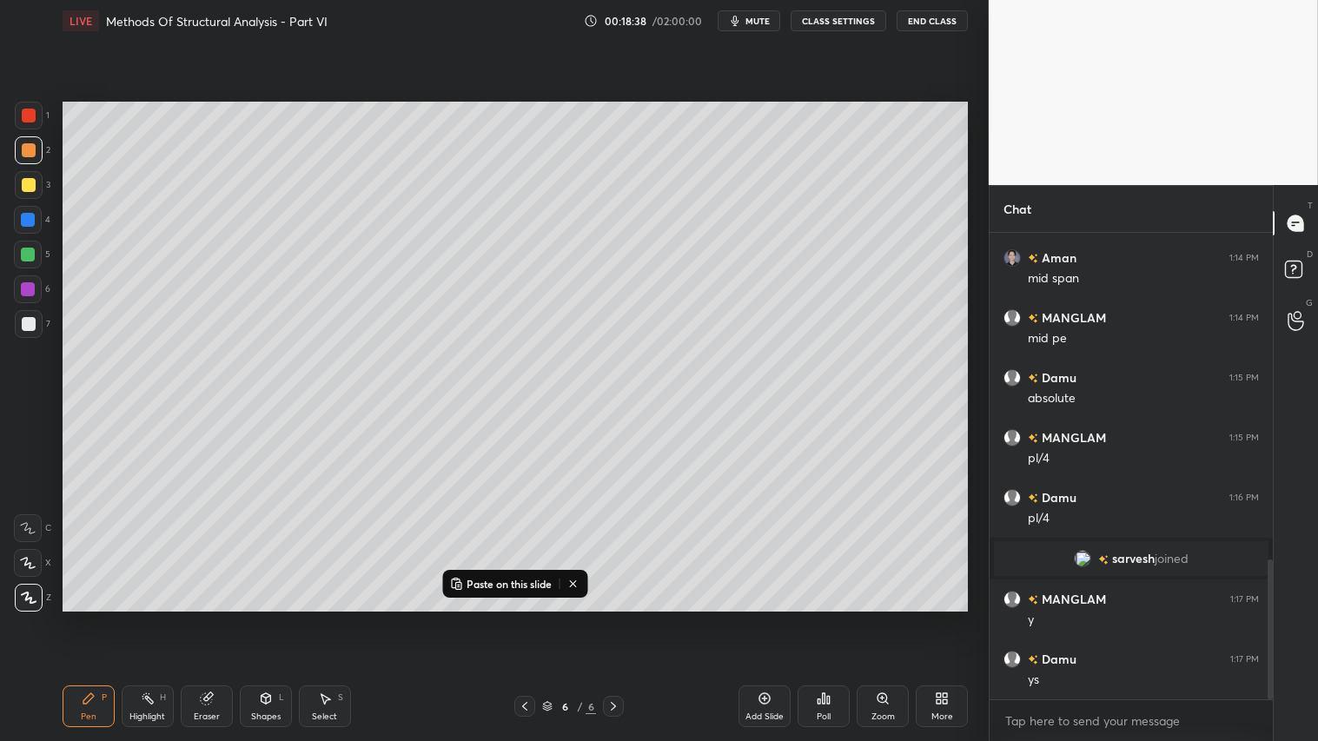
drag, startPoint x: 257, startPoint y: 713, endPoint x: 255, endPoint y: 689, distance: 24.5
click at [258, 618] on div "Shapes" at bounding box center [266, 716] width 30 height 9
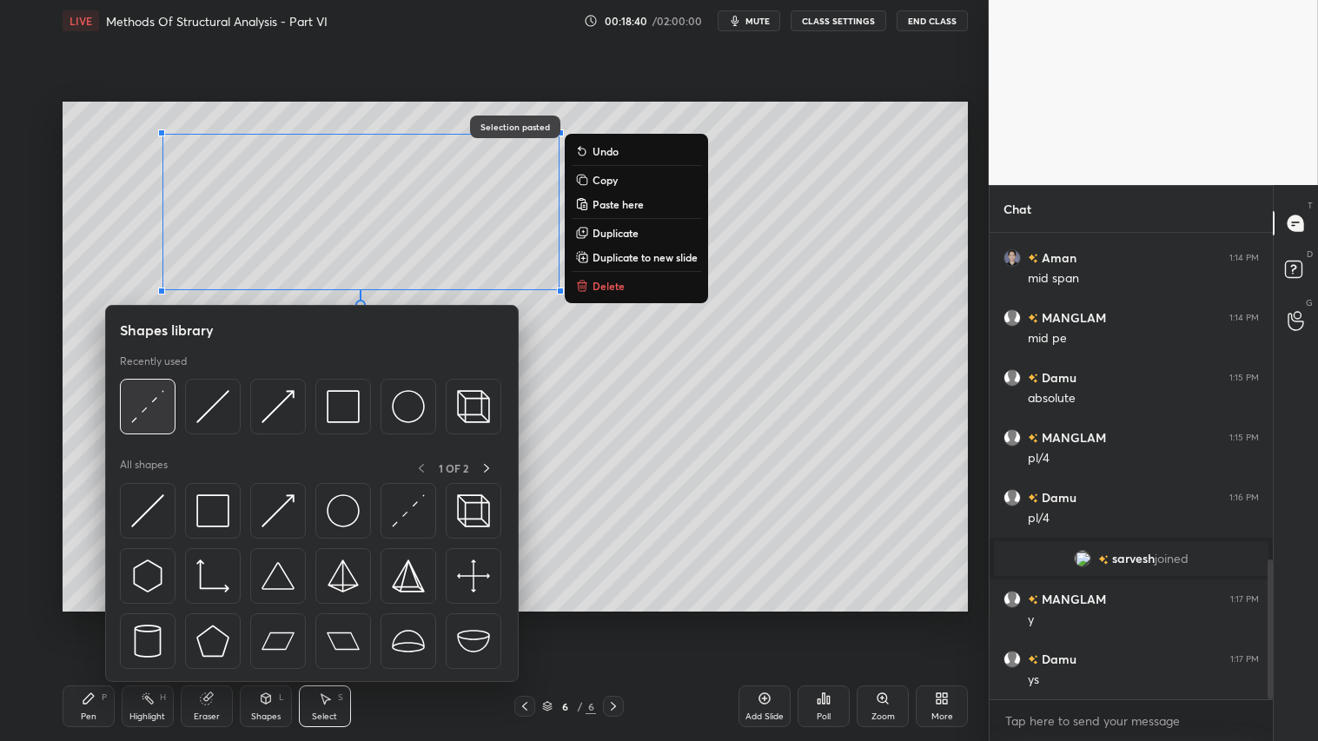
click at [157, 395] on img at bounding box center [147, 406] width 33 height 33
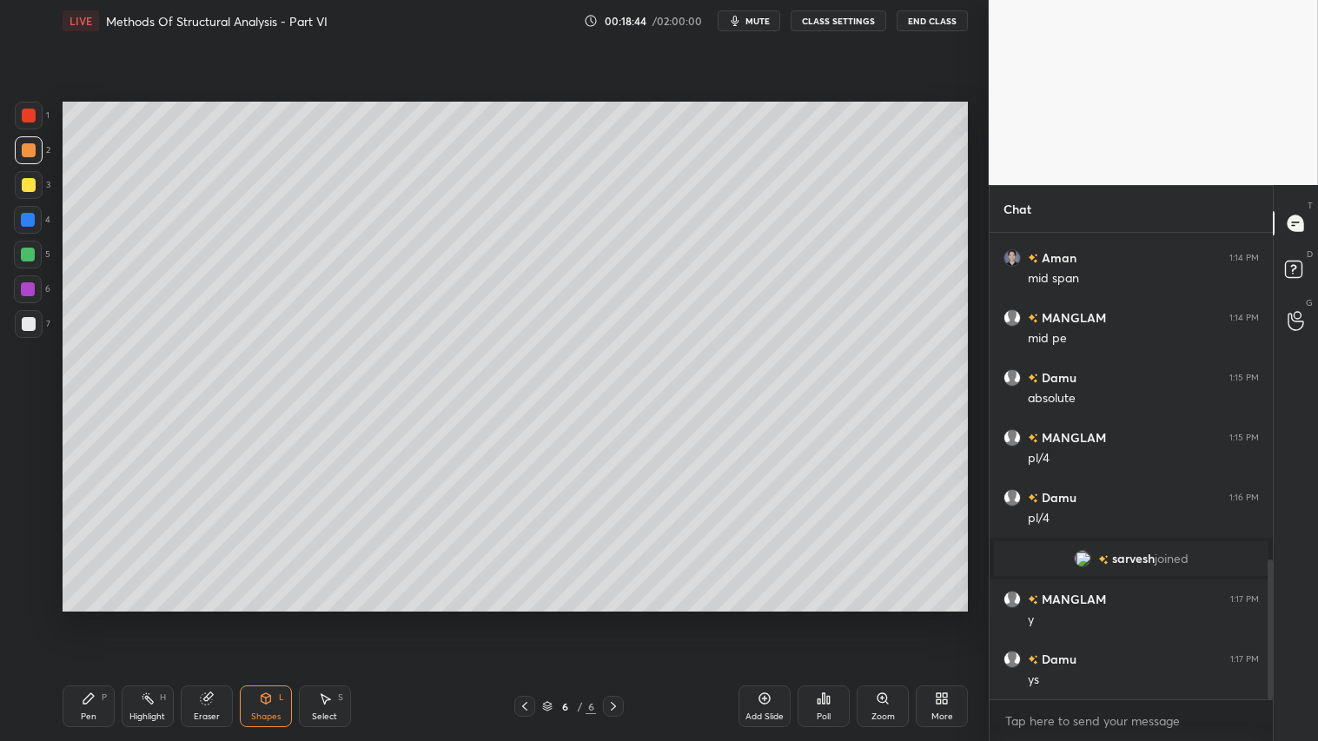
click at [109, 618] on div "Pen P" at bounding box center [89, 706] width 52 height 42
click at [23, 188] on div at bounding box center [29, 185] width 14 height 14
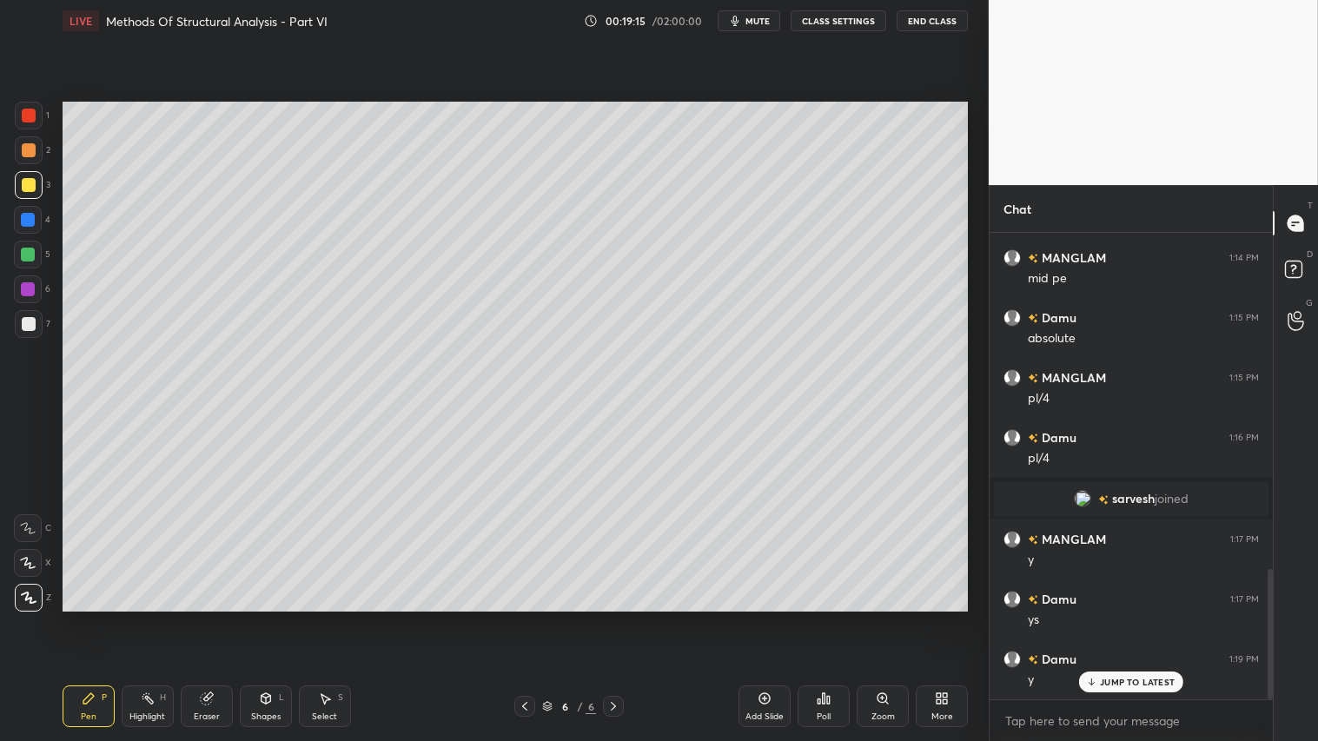
scroll to position [1206, 0]
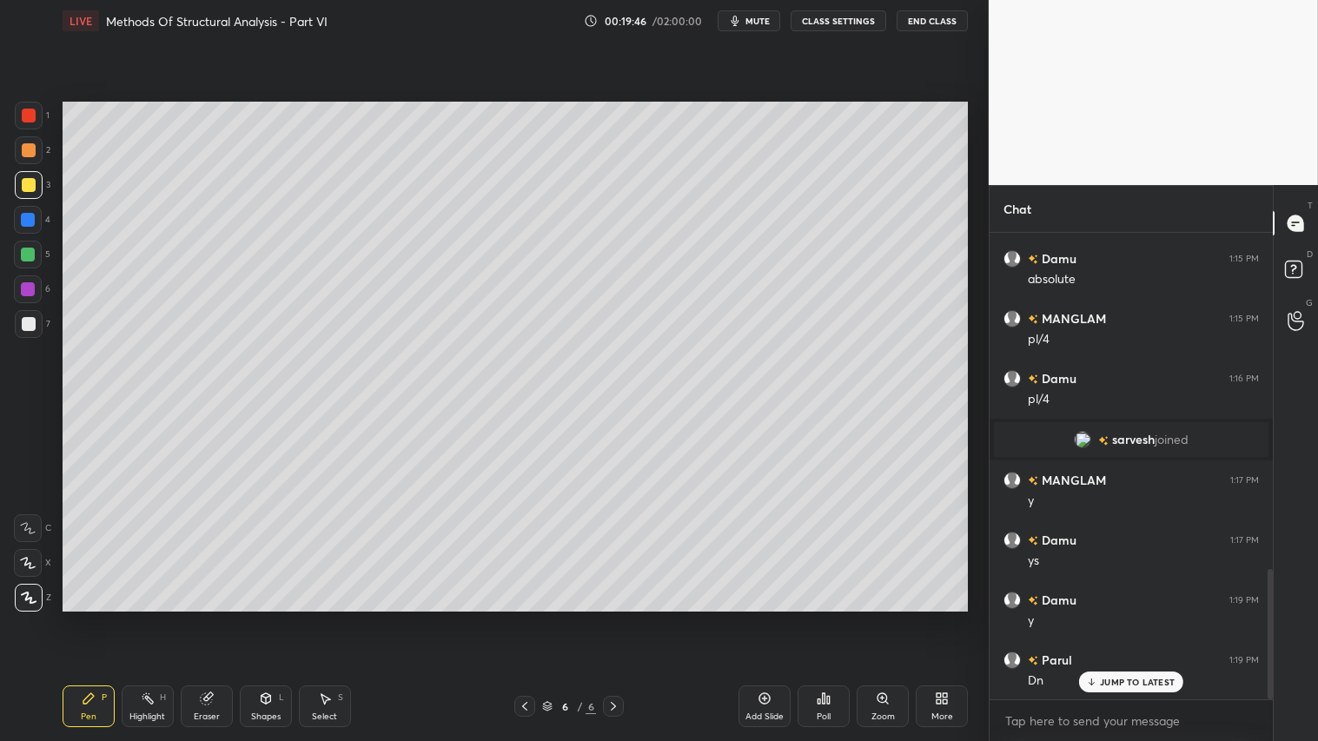
click at [26, 149] on div at bounding box center [29, 150] width 14 height 14
click at [91, 618] on div "Pen" at bounding box center [89, 716] width 16 height 9
click at [521, 618] on icon at bounding box center [525, 706] width 14 height 14
click at [525, 618] on icon at bounding box center [525, 706] width 14 height 14
click at [526, 618] on icon at bounding box center [525, 706] width 14 height 14
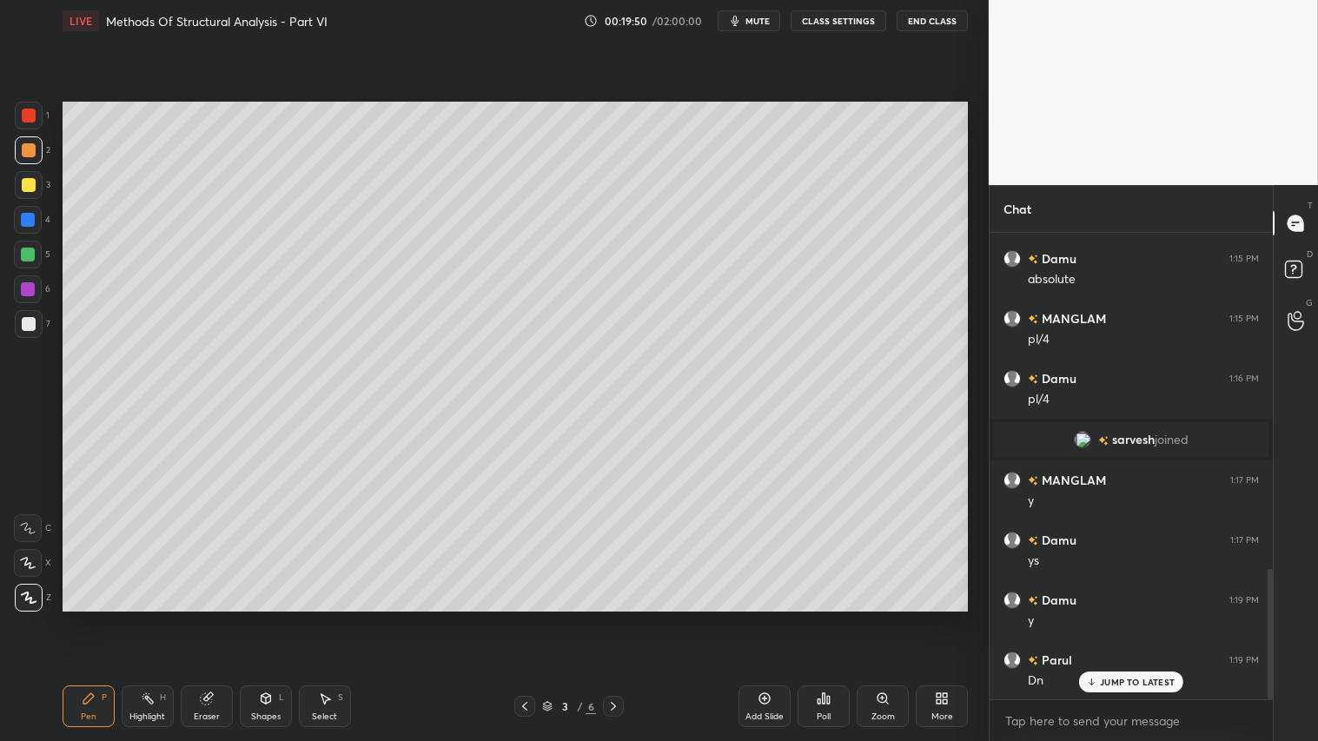
click at [528, 618] on icon at bounding box center [525, 706] width 14 height 14
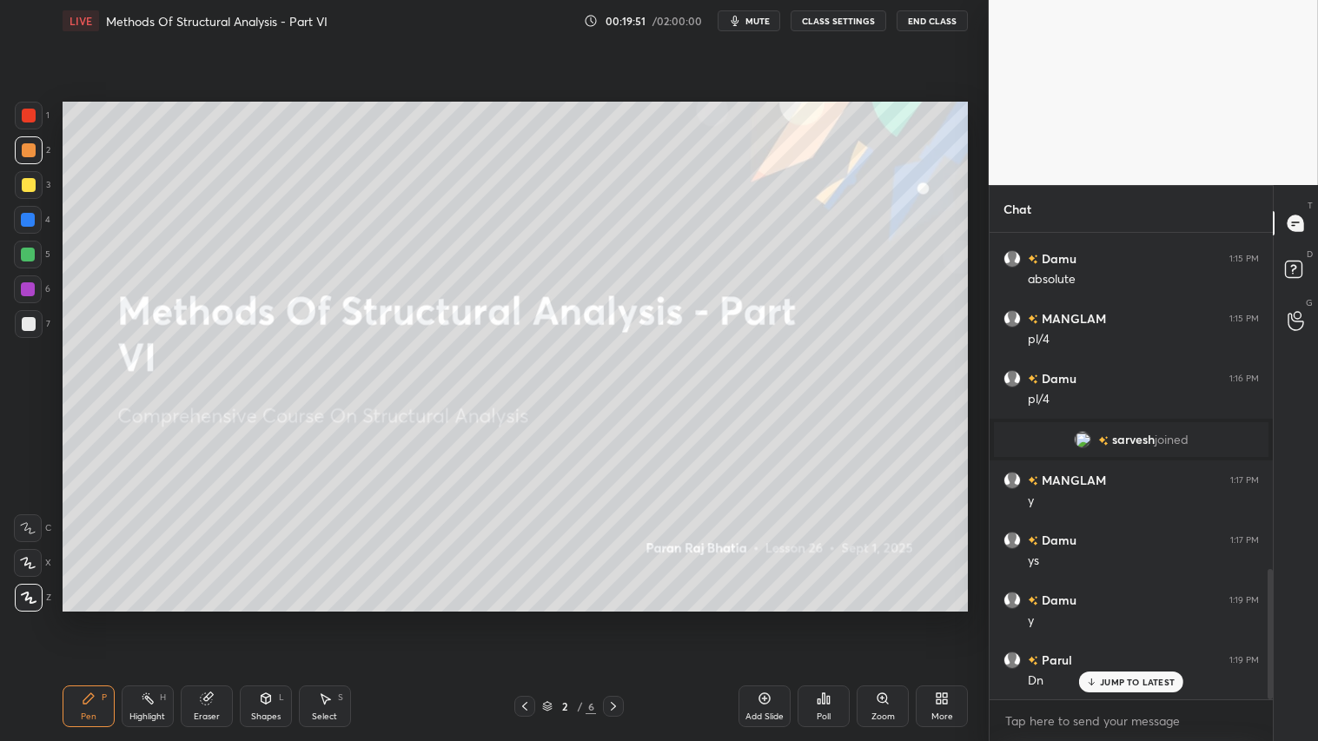
click at [621, 618] on div at bounding box center [613, 706] width 21 height 21
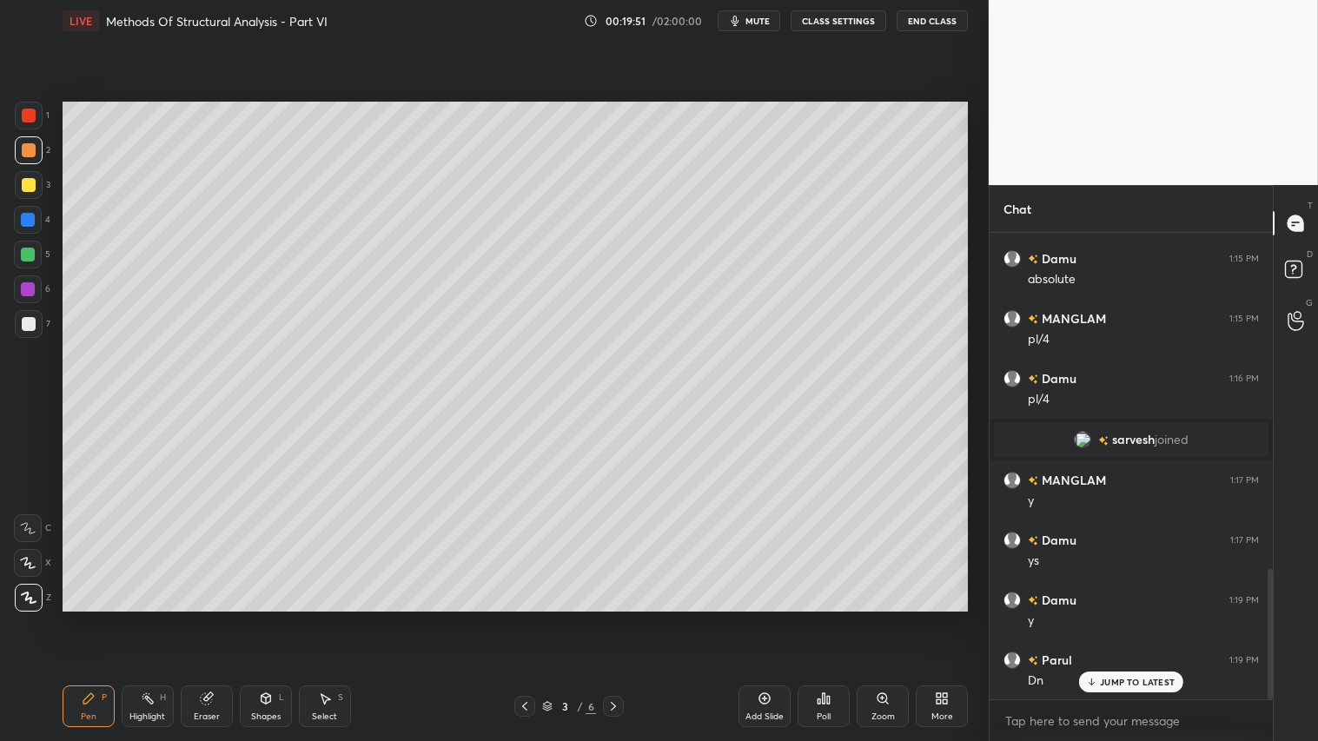
click at [617, 618] on icon at bounding box center [613, 706] width 14 height 14
click at [614, 618] on icon at bounding box center [613, 706] width 14 height 14
click at [617, 618] on icon at bounding box center [613, 706] width 14 height 14
click at [757, 618] on div "Add Slide" at bounding box center [764, 706] width 52 height 42
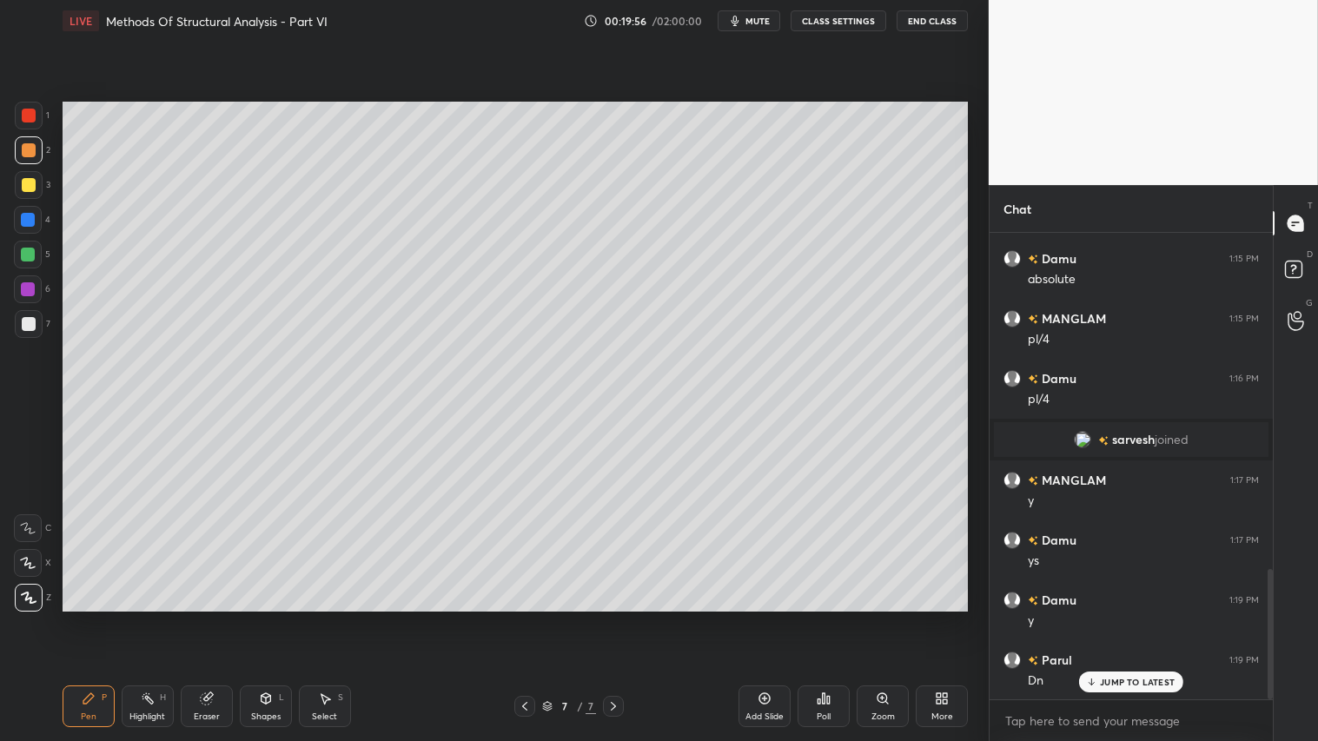
drag, startPoint x: 30, startPoint y: 184, endPoint x: 48, endPoint y: 353, distance: 169.5
click at [30, 182] on div at bounding box center [29, 185] width 14 height 14
click at [88, 618] on div "Pen P" at bounding box center [89, 706] width 52 height 42
drag, startPoint x: 261, startPoint y: 707, endPoint x: 261, endPoint y: 698, distance: 9.6
click at [261, 618] on div "Shapes L" at bounding box center [266, 706] width 52 height 42
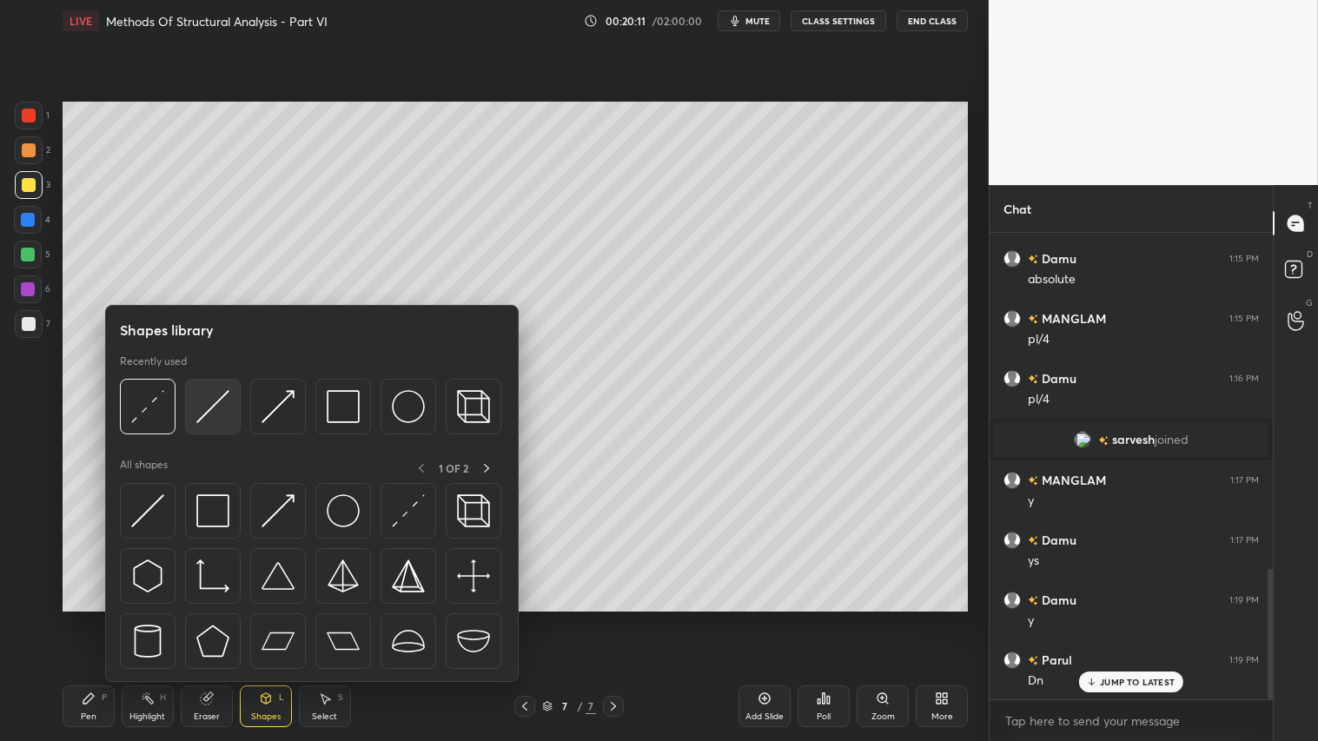
click at [205, 401] on img at bounding box center [212, 406] width 33 height 33
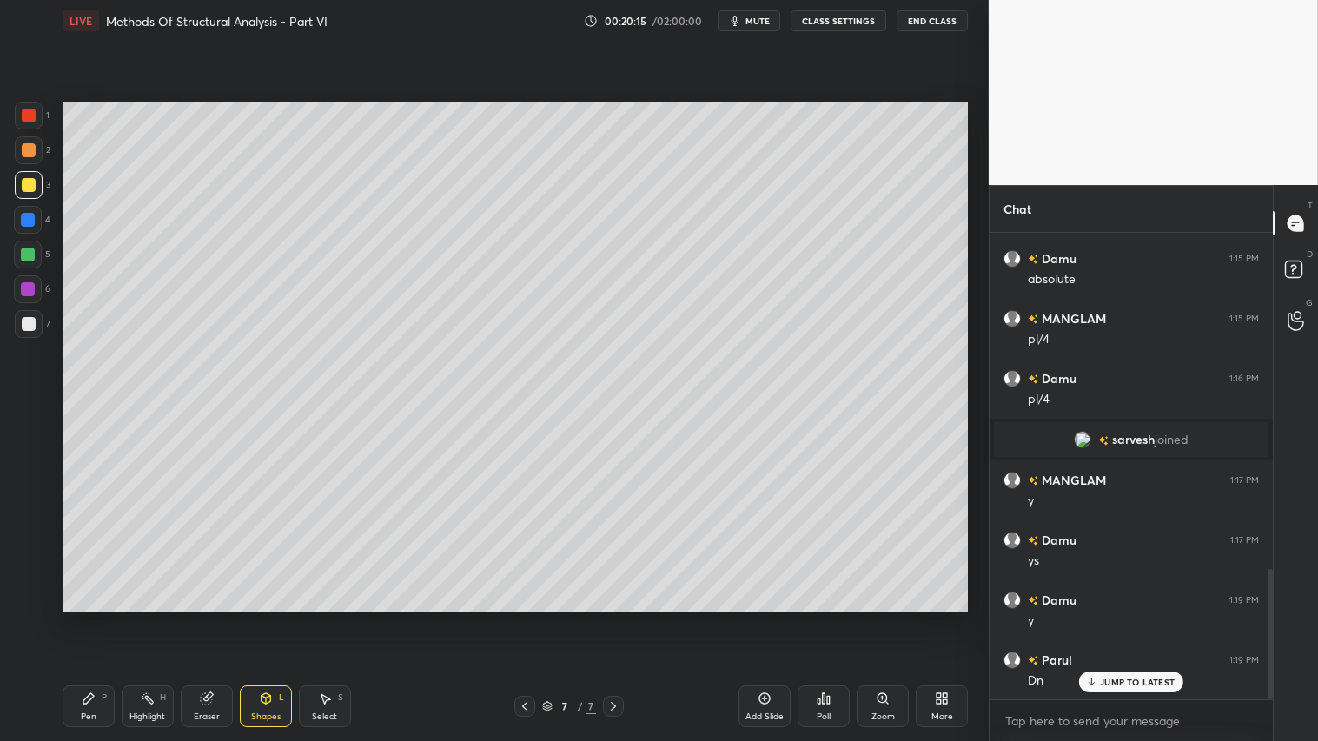
drag, startPoint x: 30, startPoint y: 152, endPoint x: 52, endPoint y: 248, distance: 98.2
click at [30, 152] on div at bounding box center [29, 150] width 14 height 14
click at [67, 618] on div "Pen P" at bounding box center [89, 706] width 52 height 42
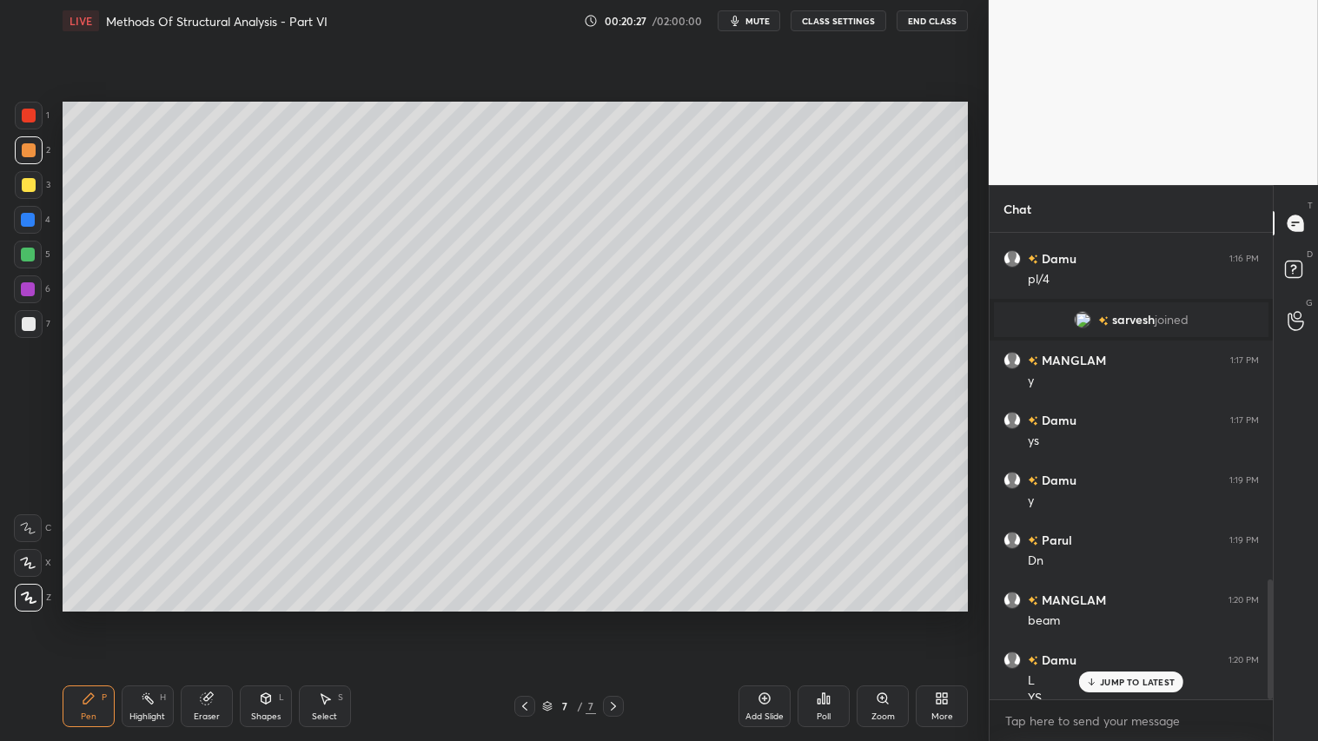
scroll to position [1343, 0]
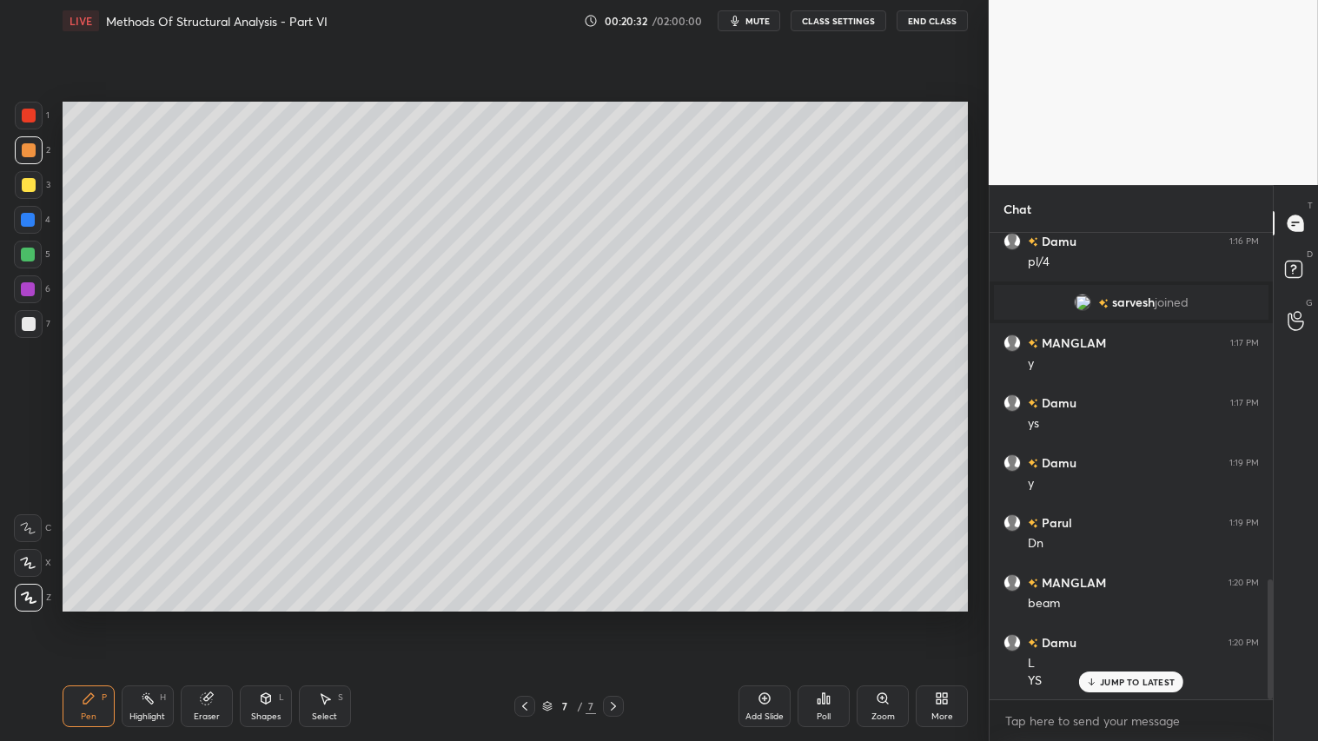
click at [264, 618] on icon at bounding box center [266, 698] width 10 height 10
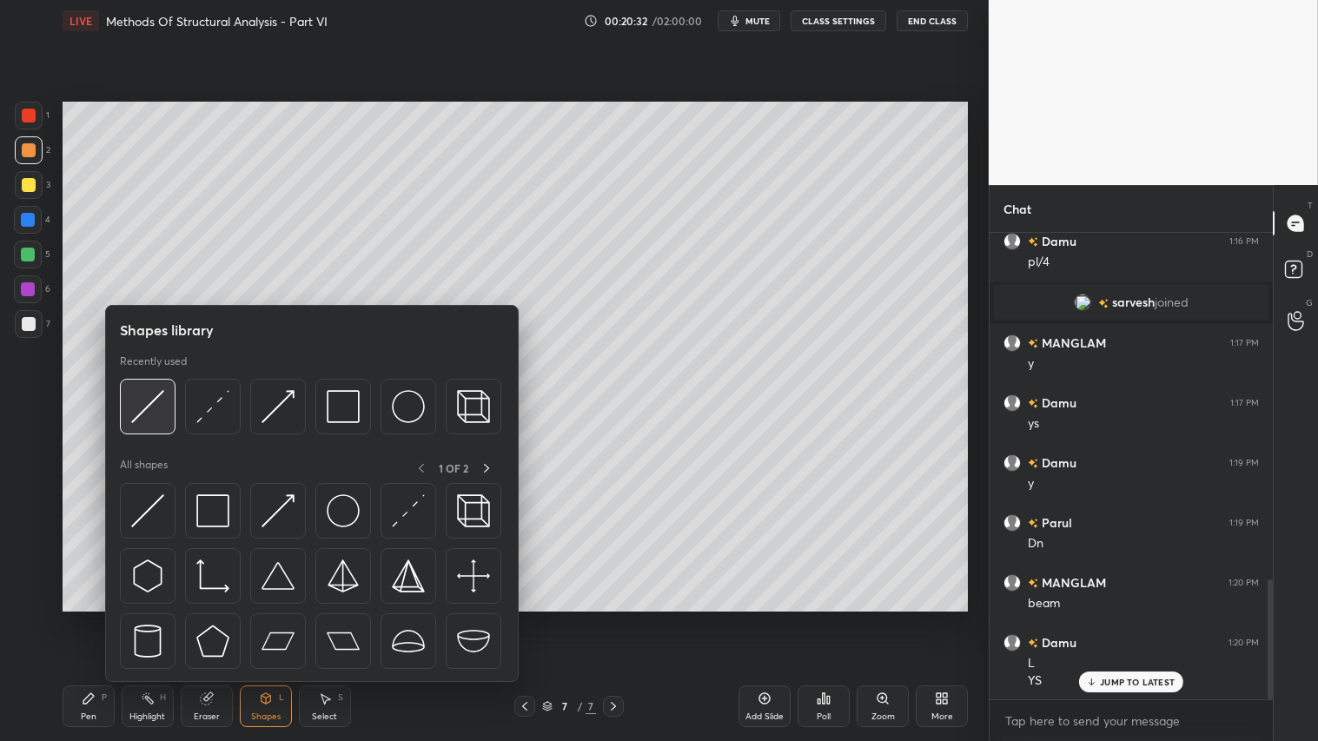
click at [156, 393] on img at bounding box center [147, 406] width 33 height 33
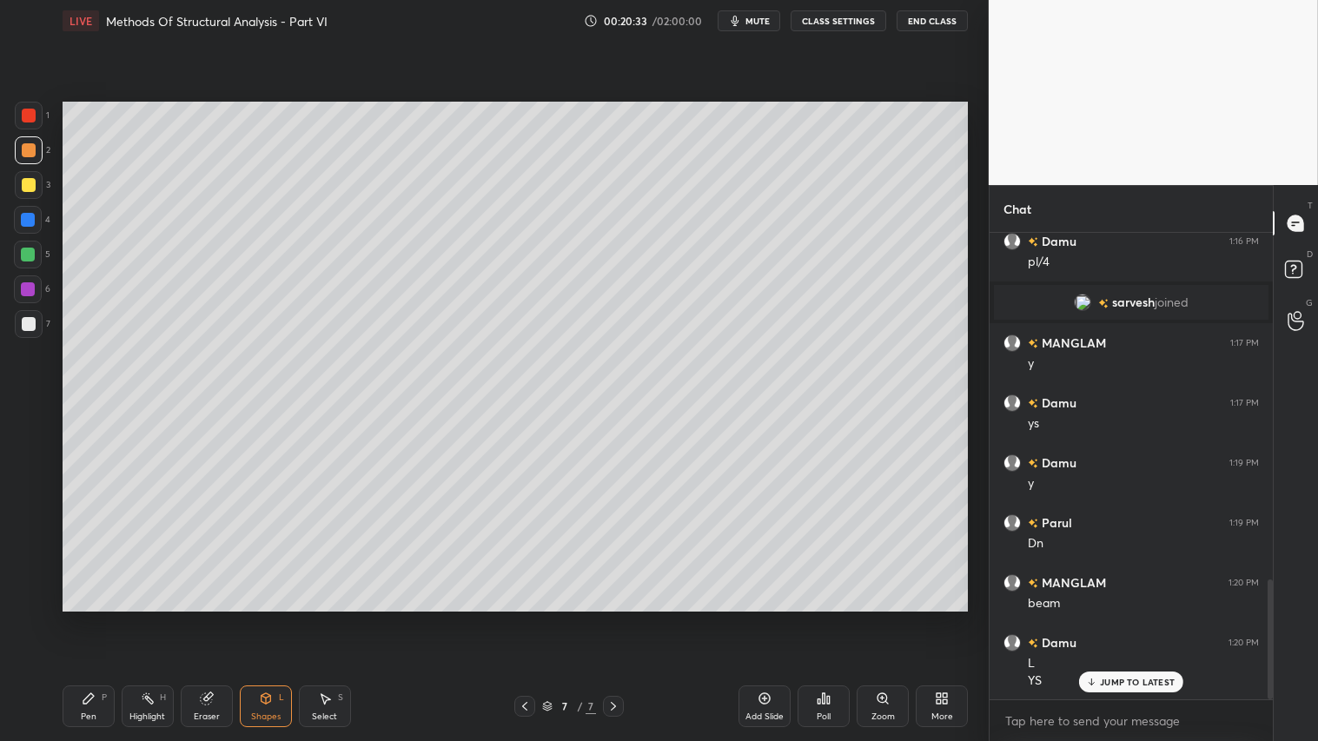
click at [23, 155] on div at bounding box center [29, 150] width 14 height 14
drag, startPoint x: 270, startPoint y: 701, endPoint x: 271, endPoint y: 682, distance: 19.1
click at [271, 618] on icon at bounding box center [266, 698] width 14 height 14
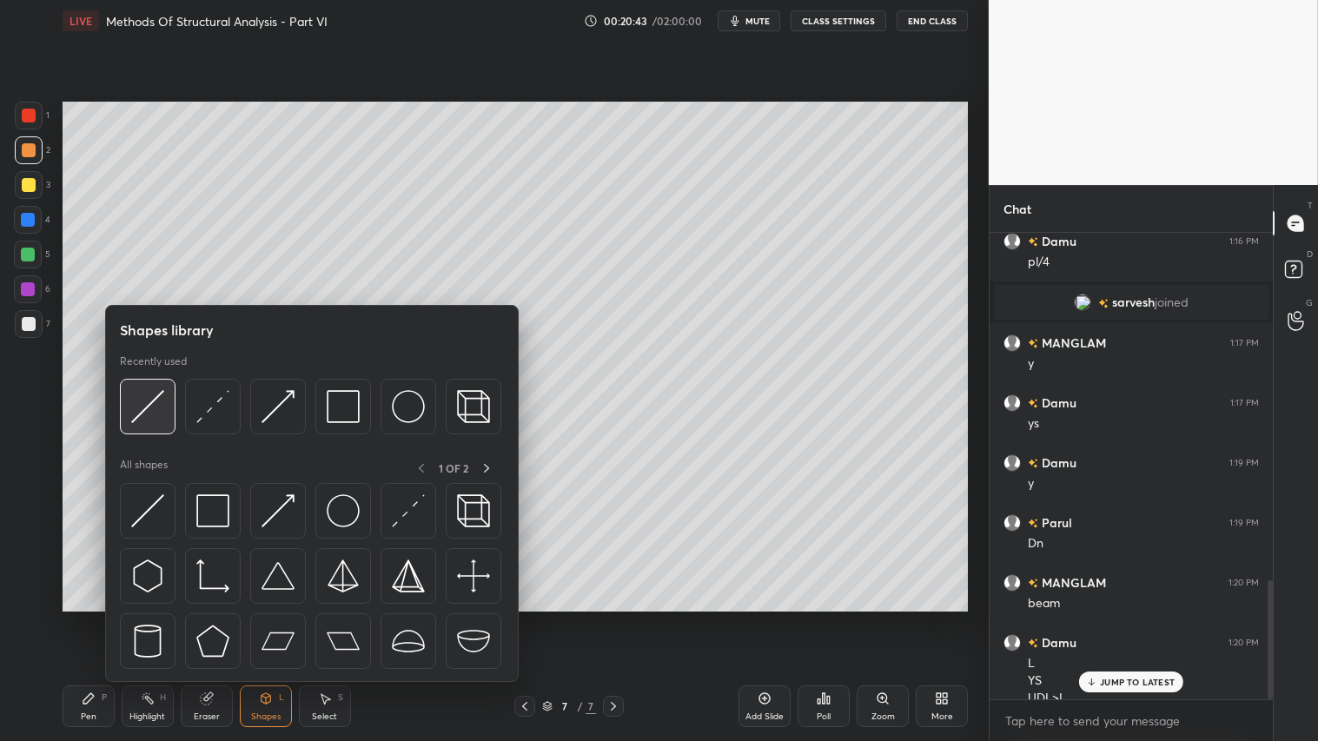
scroll to position [1360, 0]
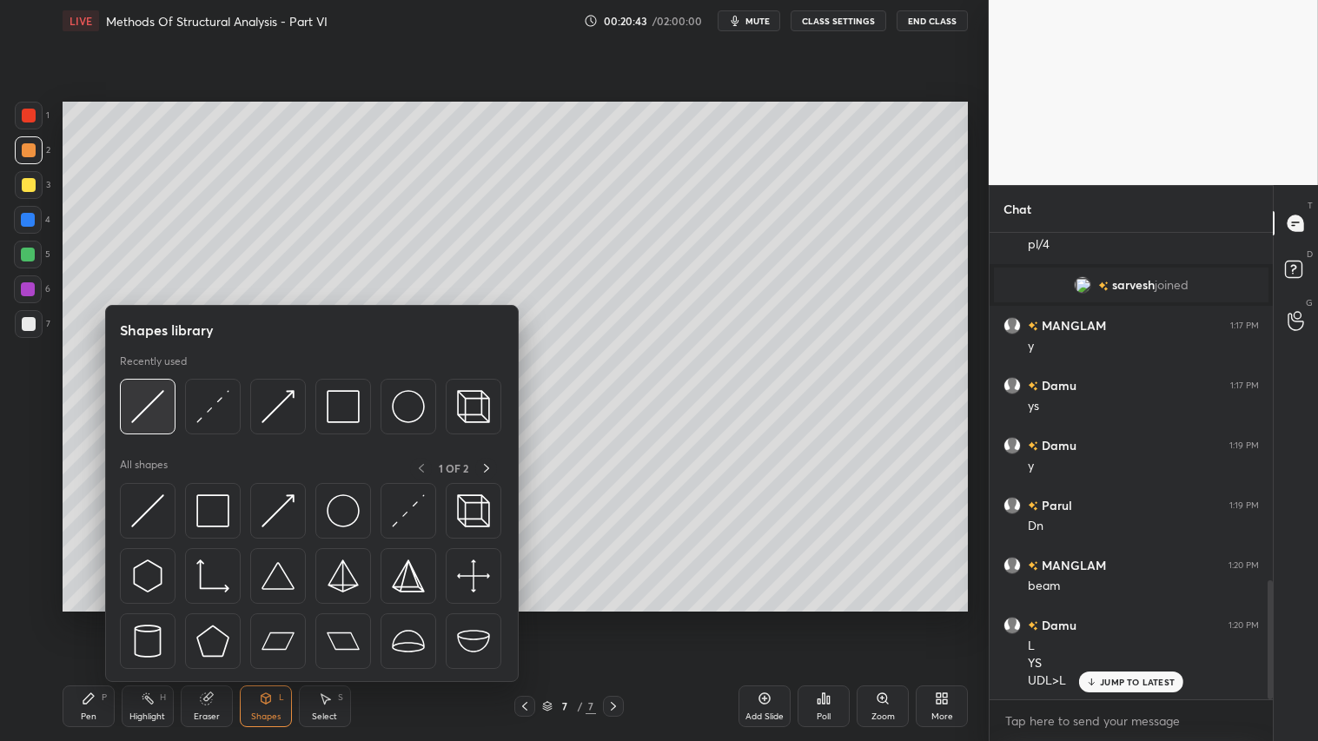
click at [135, 406] on img at bounding box center [147, 406] width 33 height 33
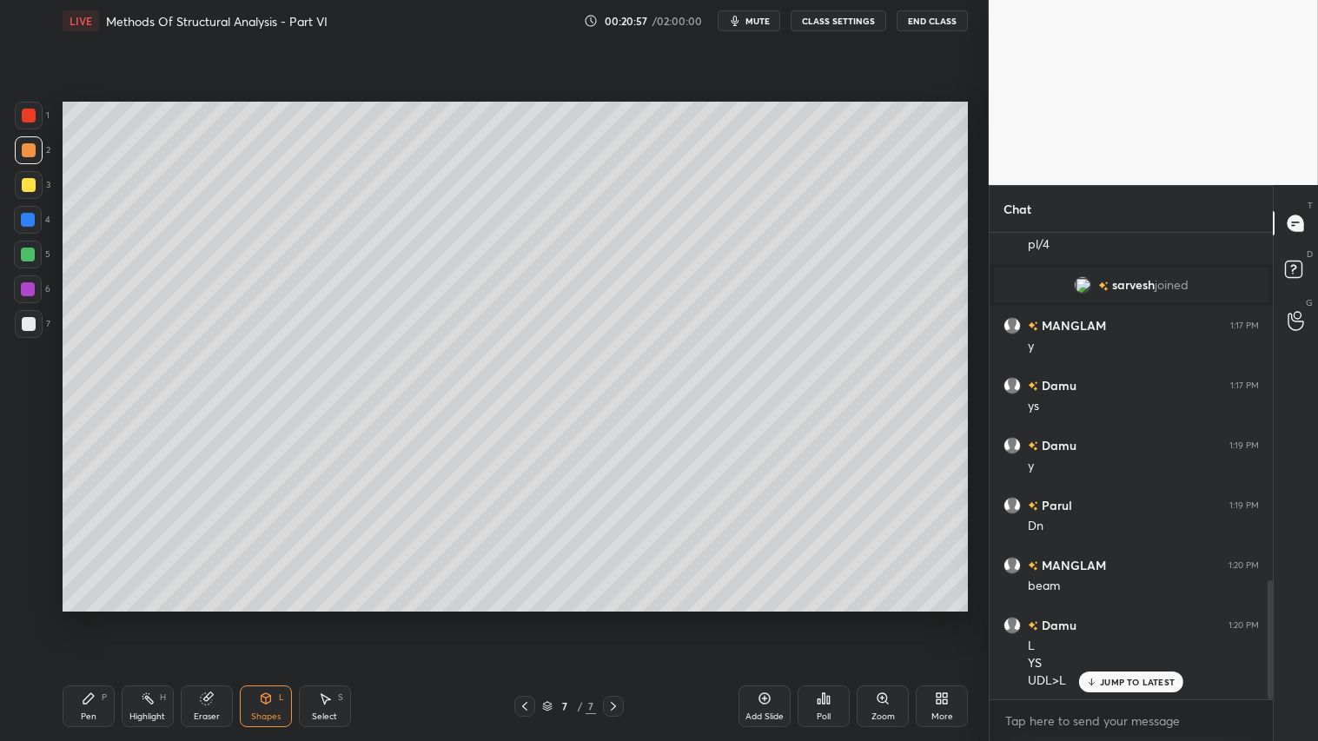
click at [272, 618] on div "Shapes L" at bounding box center [266, 706] width 52 height 42
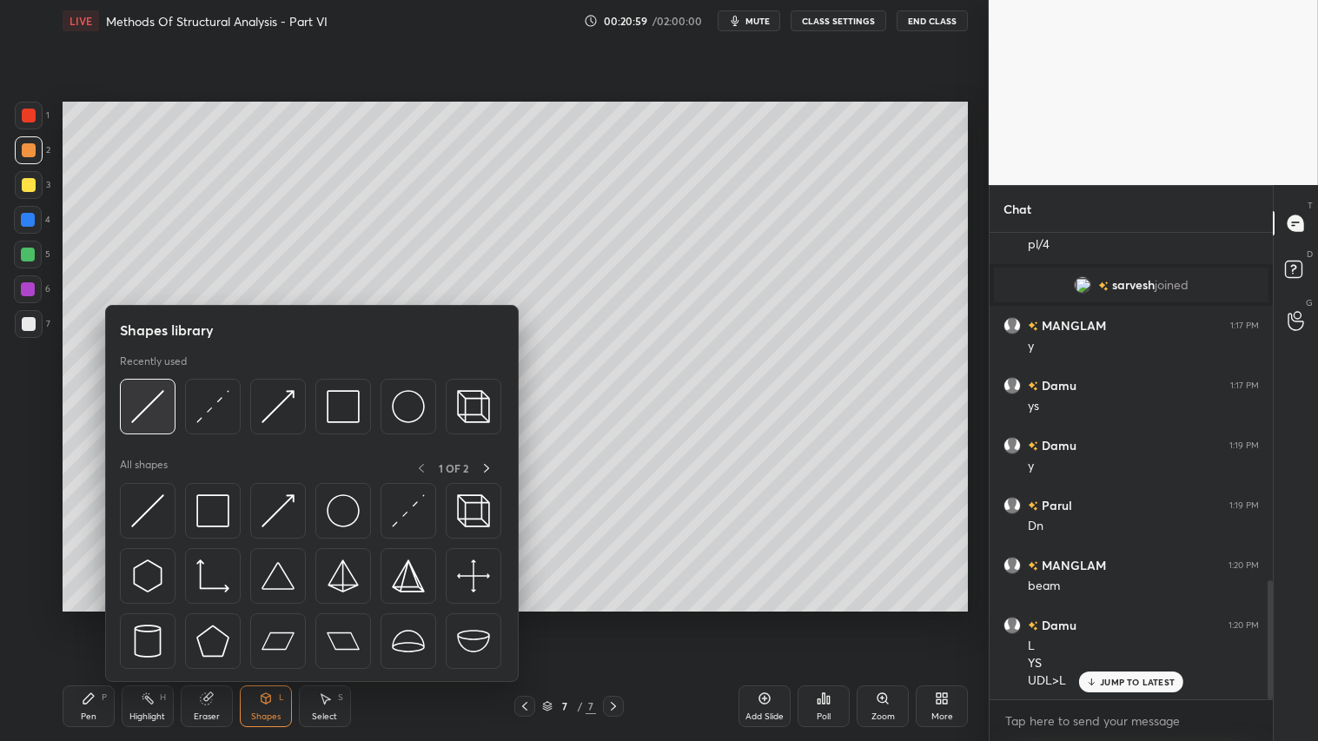
click at [141, 409] on img at bounding box center [147, 406] width 33 height 33
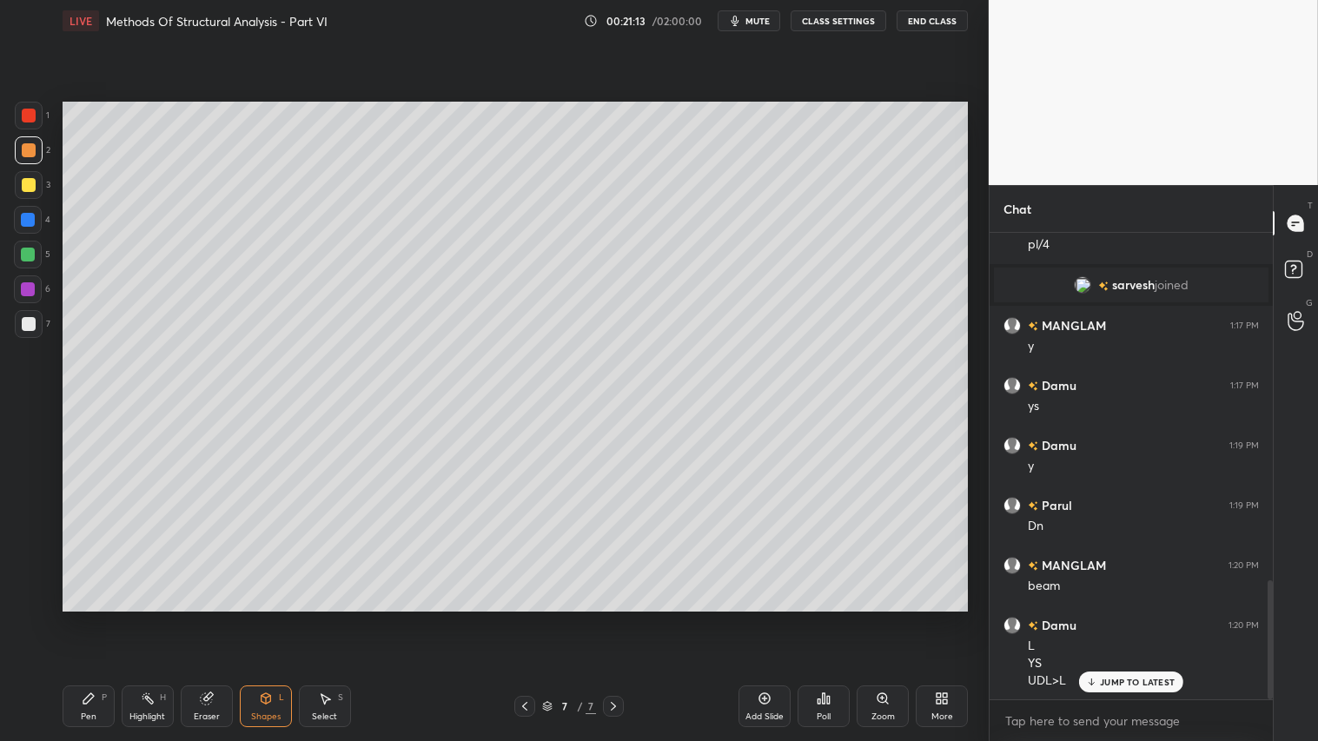
click at [258, 618] on div "Shapes L" at bounding box center [266, 706] width 52 height 42
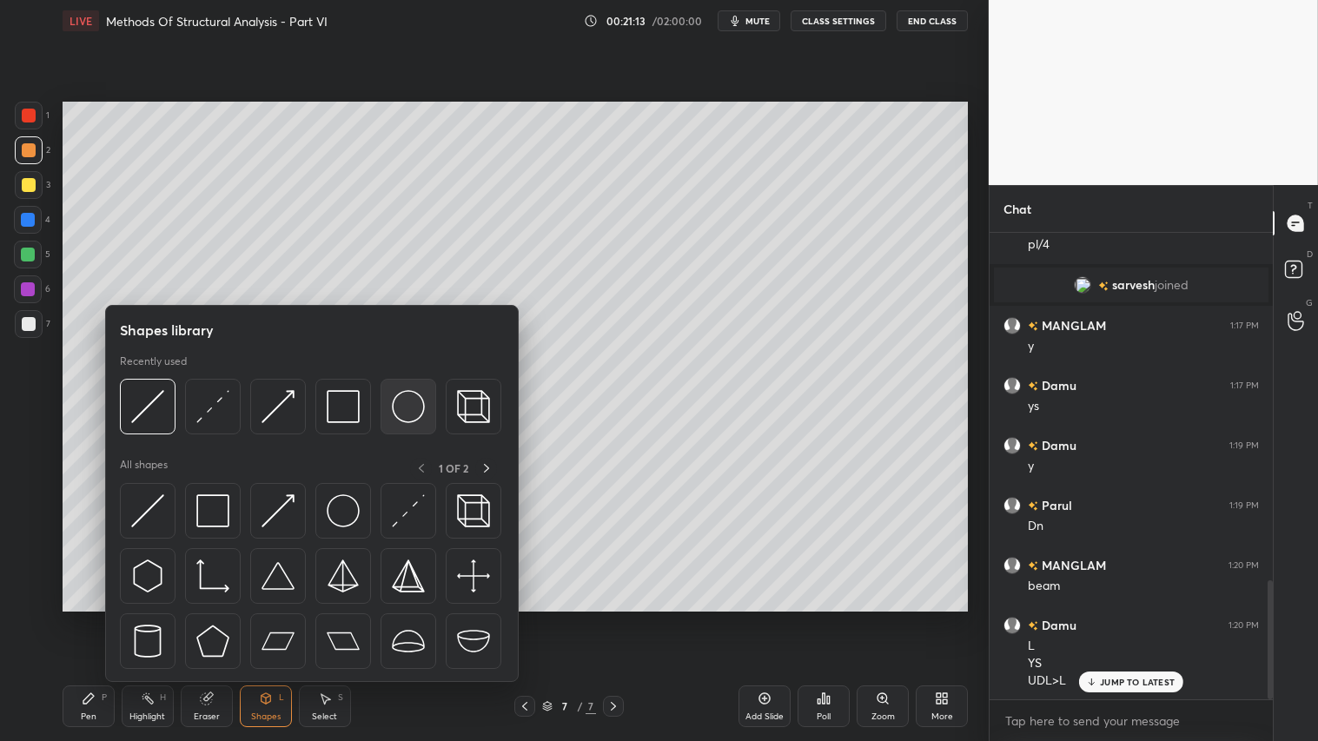
click at [404, 400] on img at bounding box center [408, 406] width 33 height 33
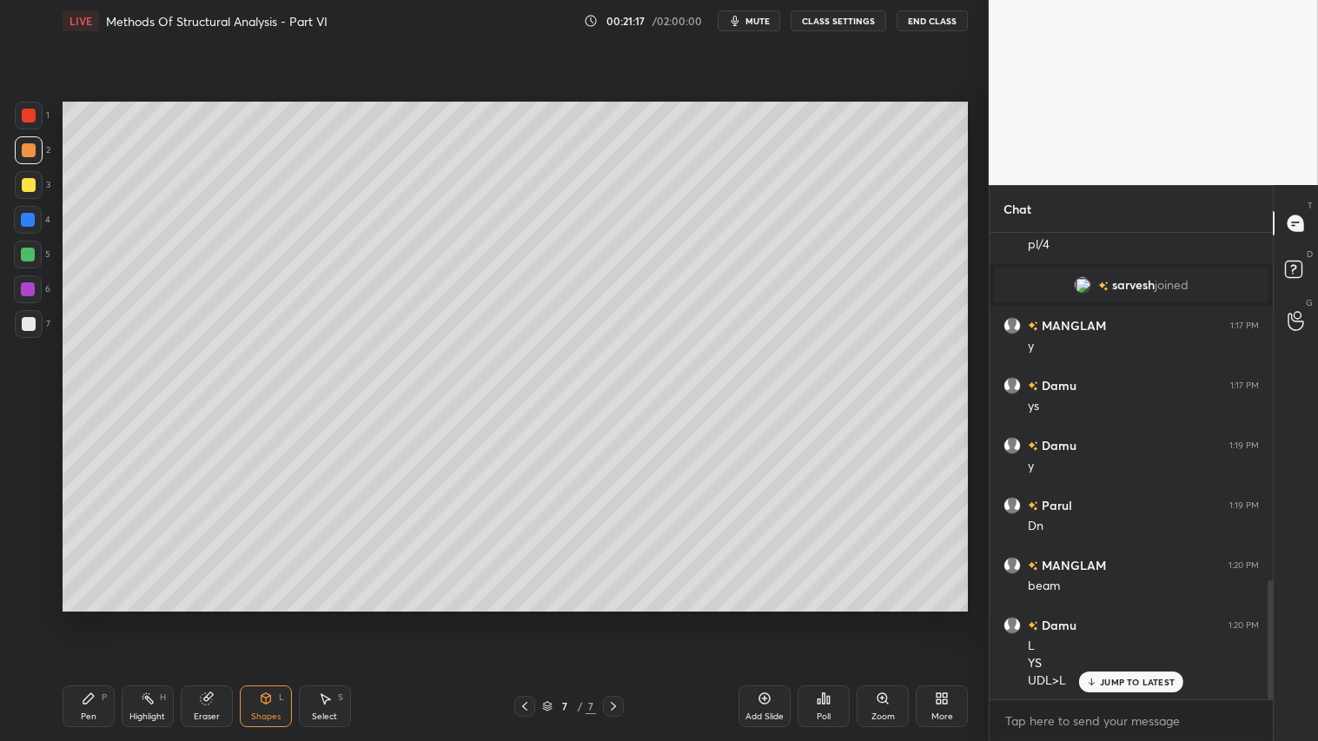
click at [279, 618] on div "Shapes L" at bounding box center [266, 706] width 52 height 42
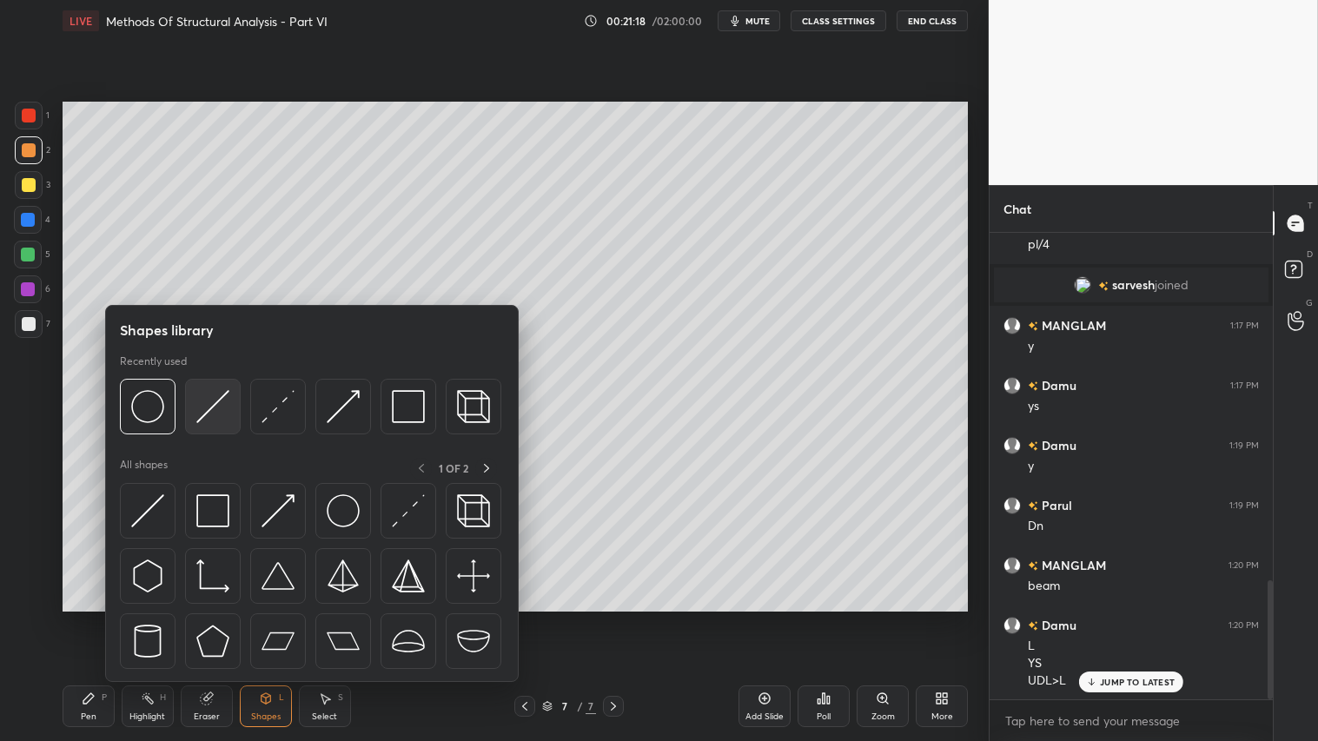
click at [207, 411] on img at bounding box center [212, 406] width 33 height 33
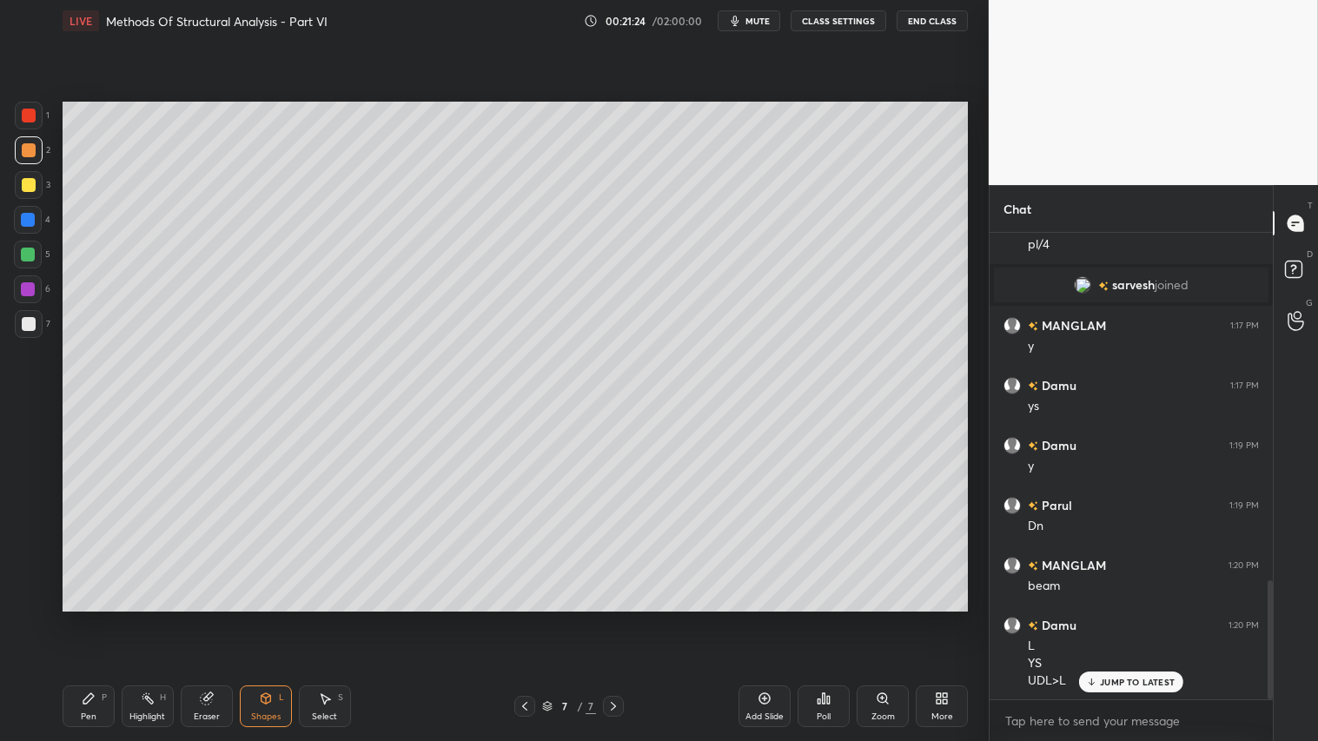
click at [31, 185] on div at bounding box center [29, 185] width 14 height 14
click at [255, 618] on div "Shapes" at bounding box center [266, 716] width 30 height 9
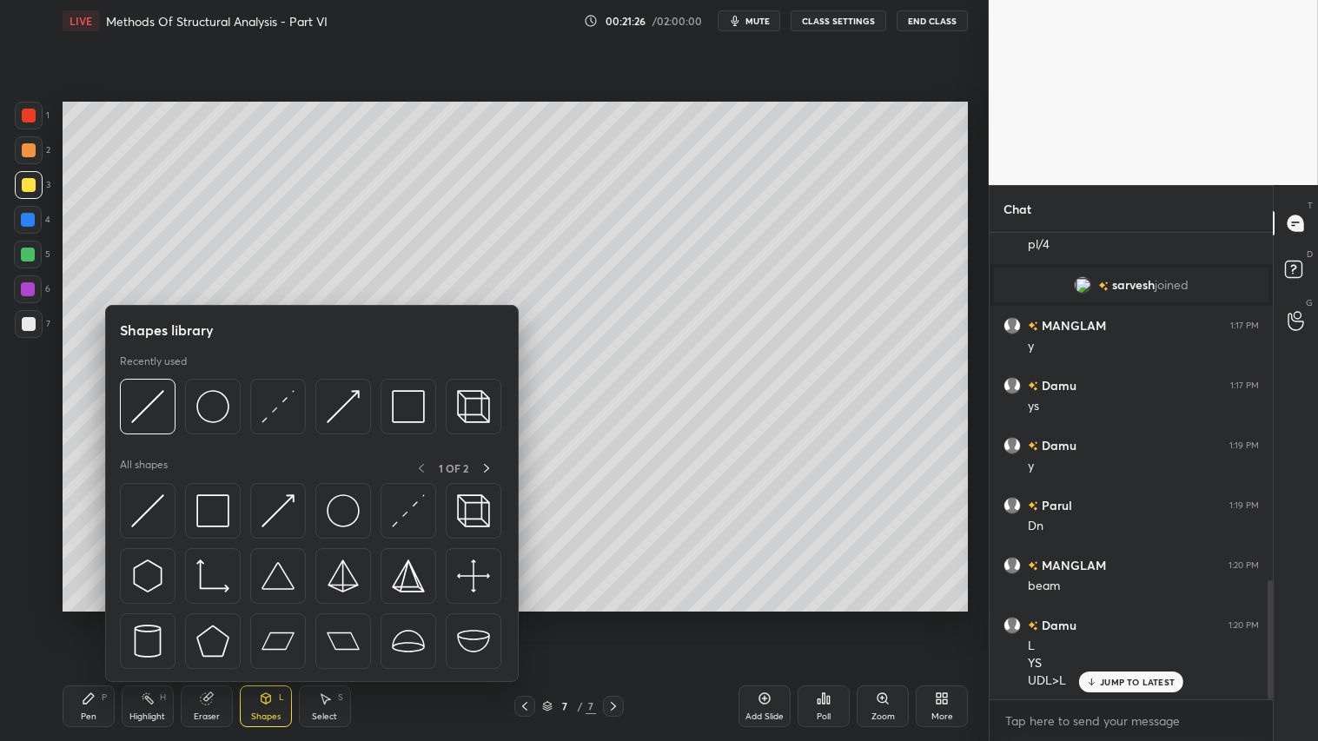
click at [36, 150] on div at bounding box center [29, 150] width 28 height 28
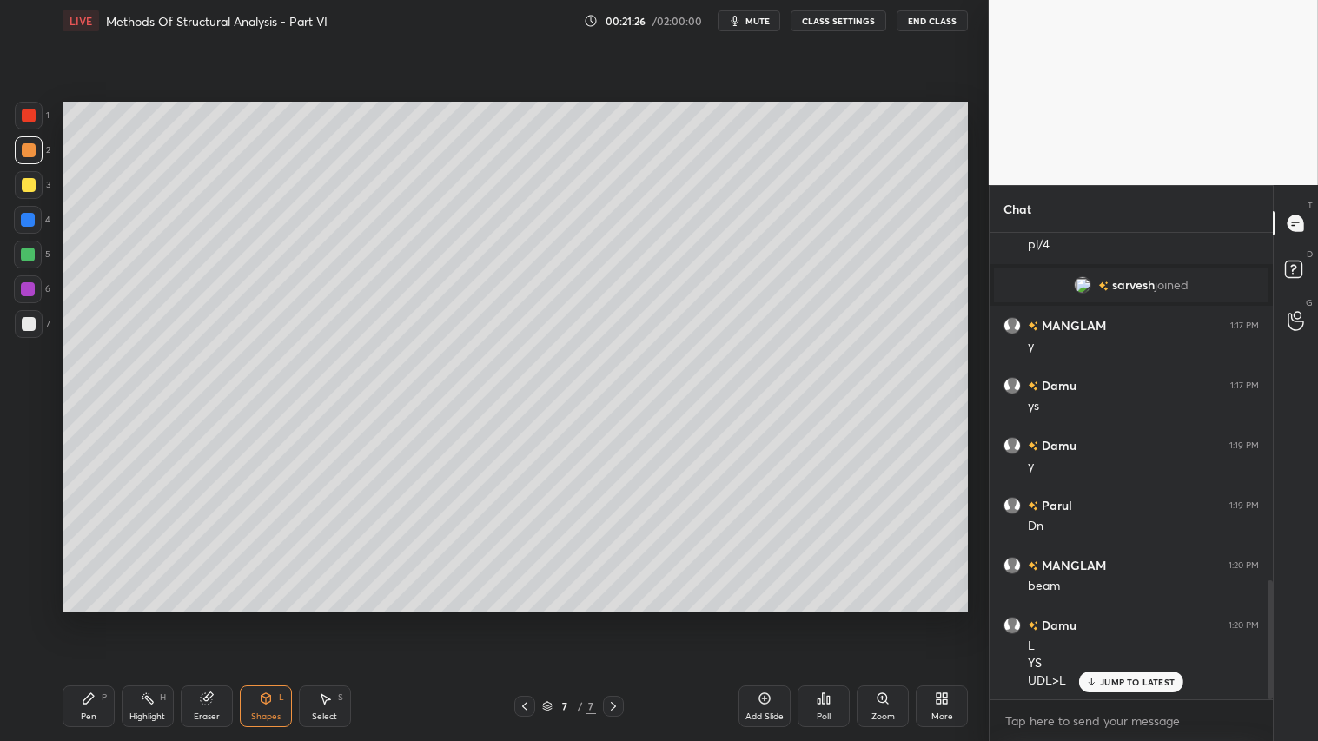
drag, startPoint x: 252, startPoint y: 708, endPoint x: 261, endPoint y: 717, distance: 12.9
click at [255, 618] on div "Shapes L" at bounding box center [266, 706] width 52 height 42
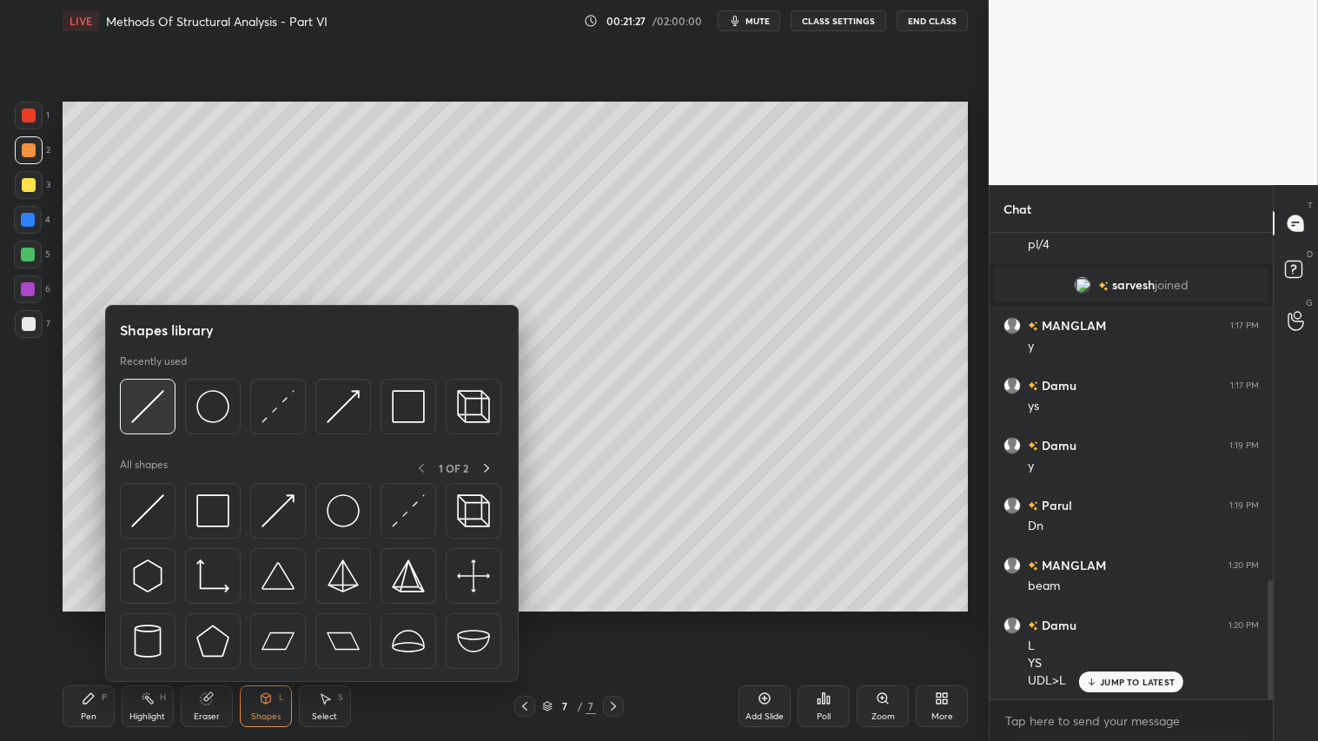
click at [146, 393] on img at bounding box center [147, 406] width 33 height 33
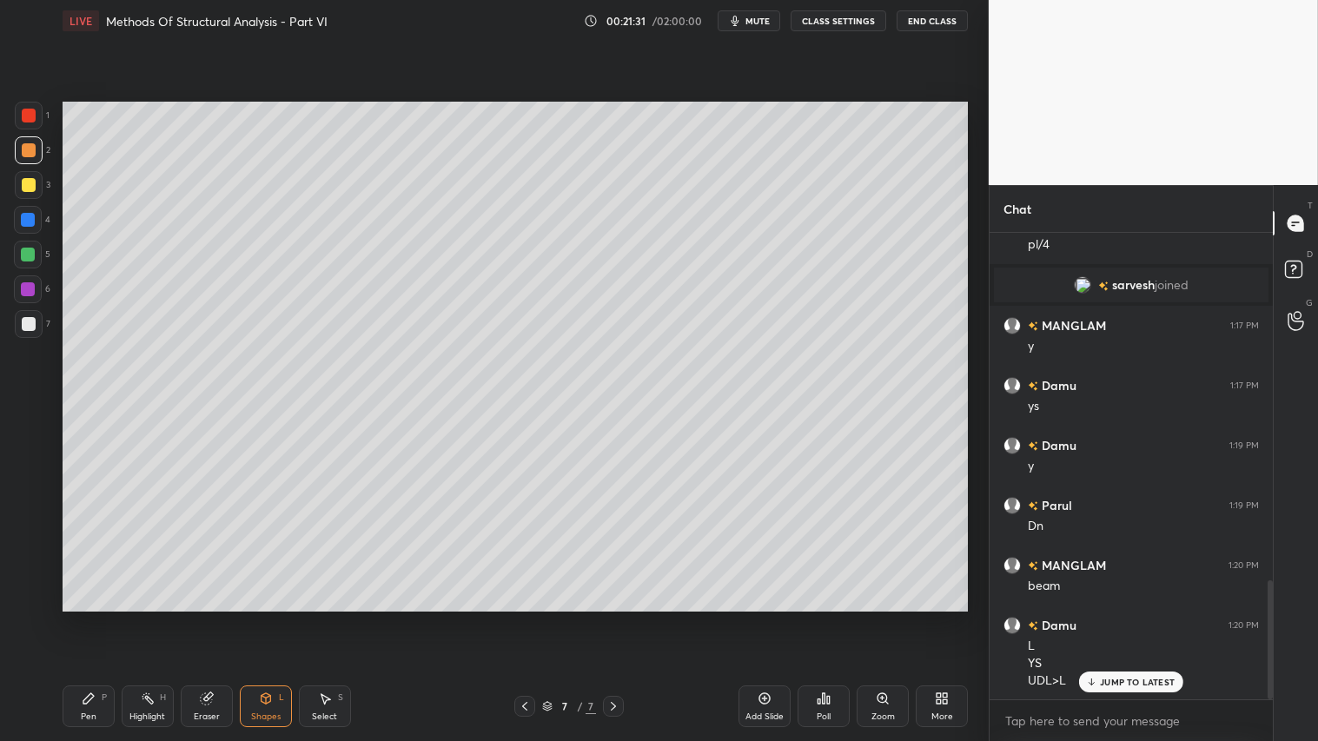
drag, startPoint x: 273, startPoint y: 705, endPoint x: 295, endPoint y: 684, distance: 30.7
click at [273, 618] on div "Shapes L" at bounding box center [266, 706] width 52 height 42
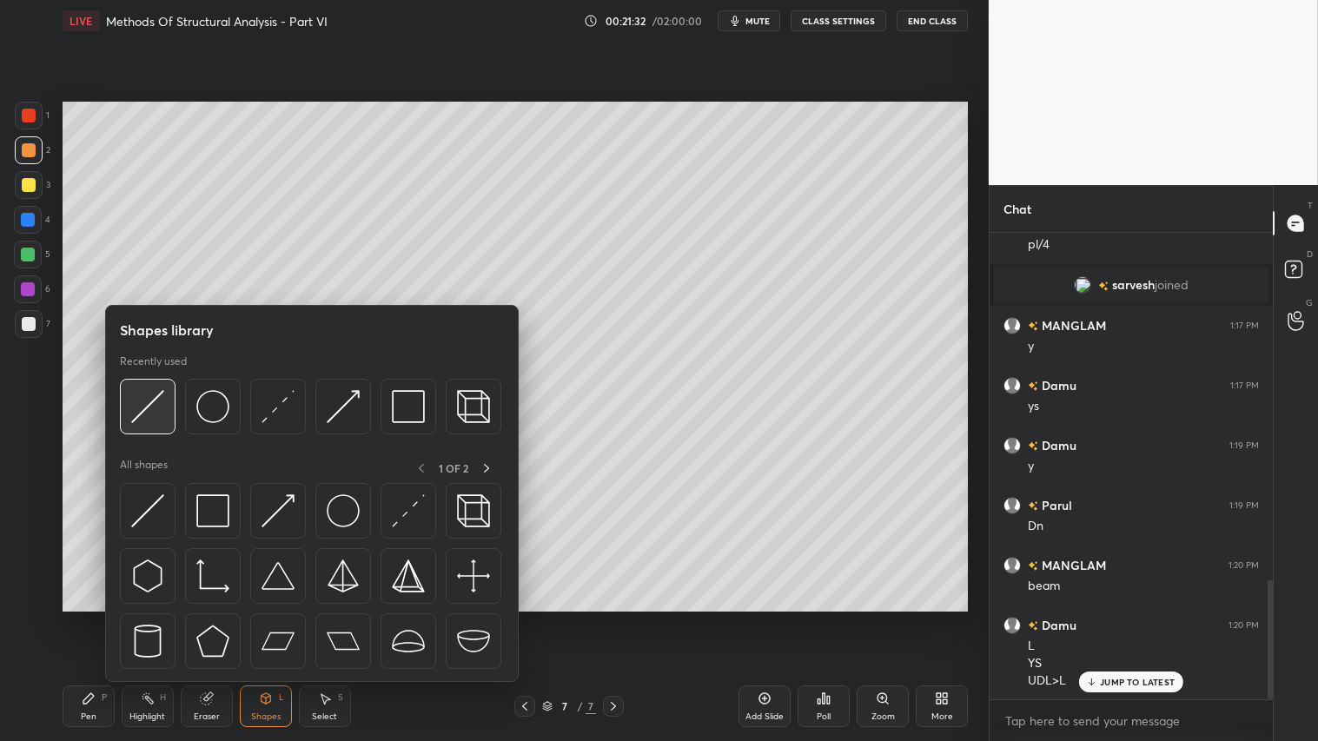
click at [143, 401] on img at bounding box center [147, 406] width 33 height 33
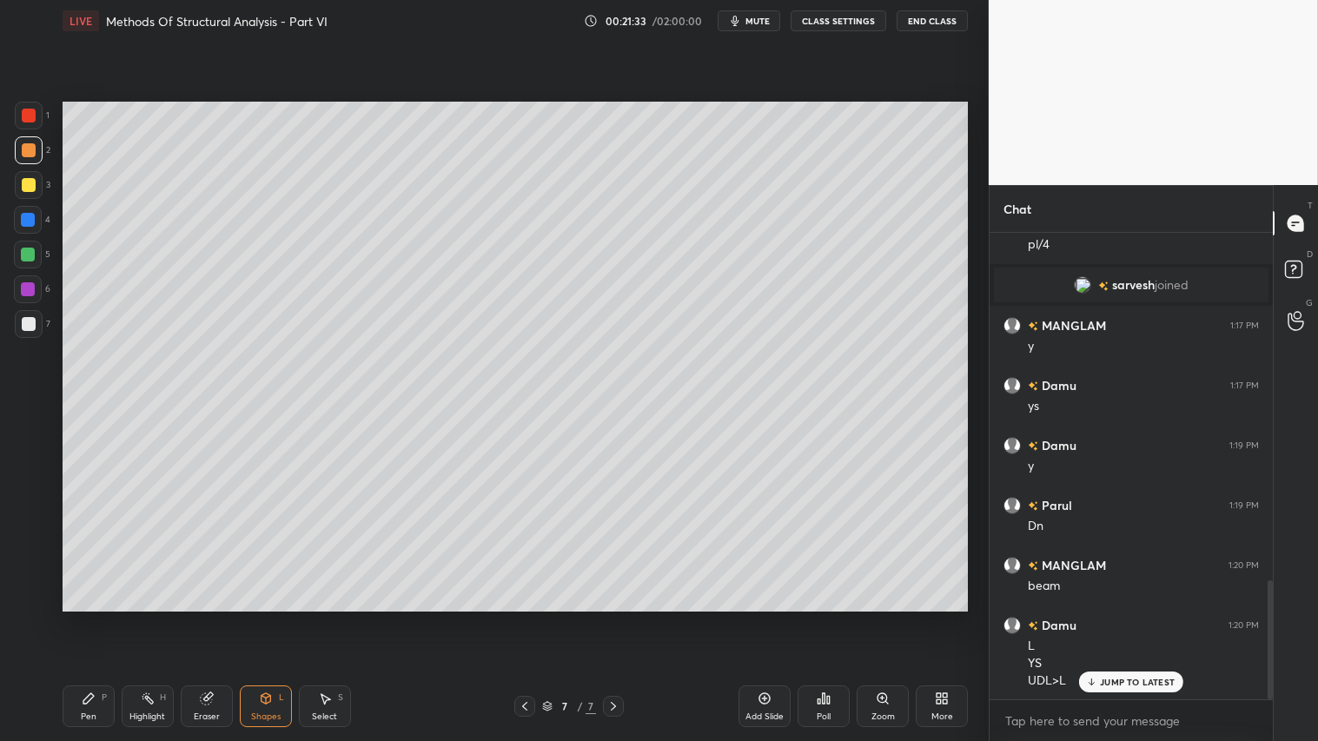
click at [26, 184] on div at bounding box center [29, 185] width 14 height 14
drag, startPoint x: 90, startPoint y: 707, endPoint x: 157, endPoint y: 618, distance: 111.7
click at [92, 618] on div "Pen P" at bounding box center [89, 706] width 52 height 42
click at [263, 618] on div "Shapes L" at bounding box center [266, 706] width 52 height 42
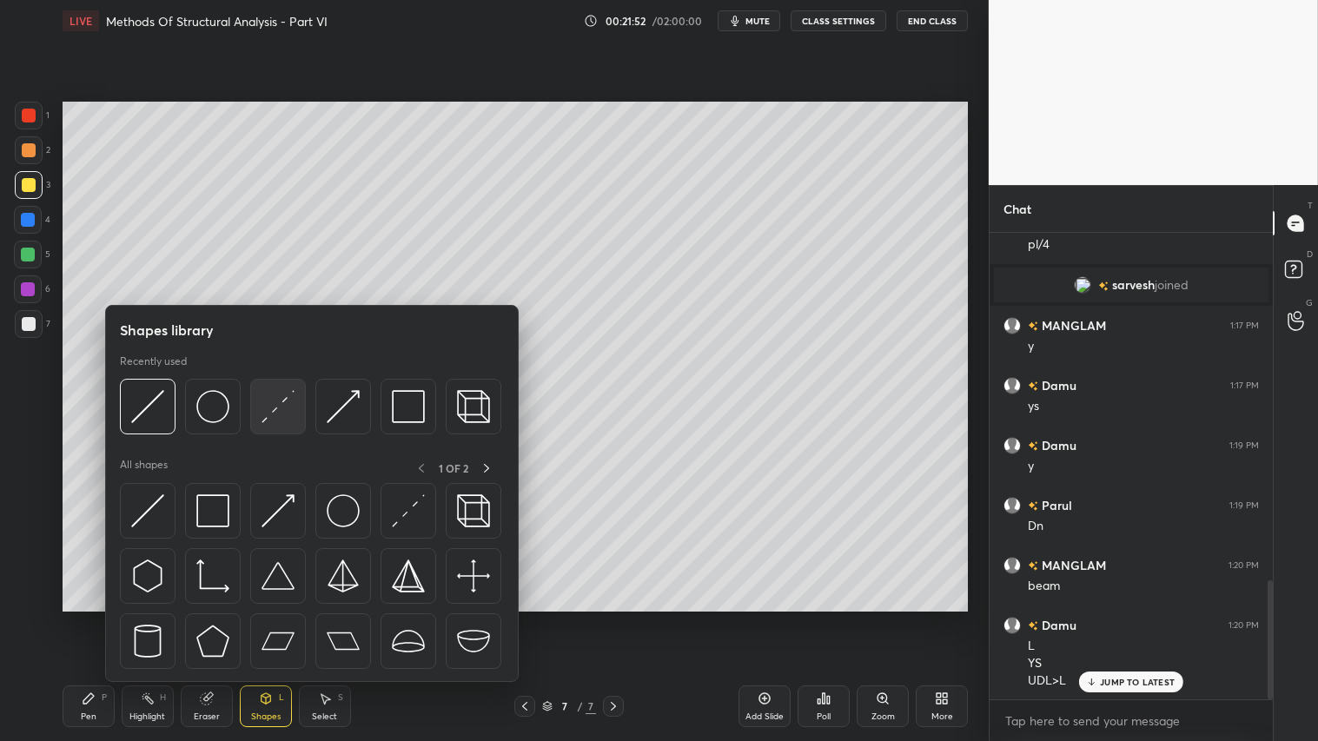
click at [278, 403] on img at bounding box center [277, 406] width 33 height 33
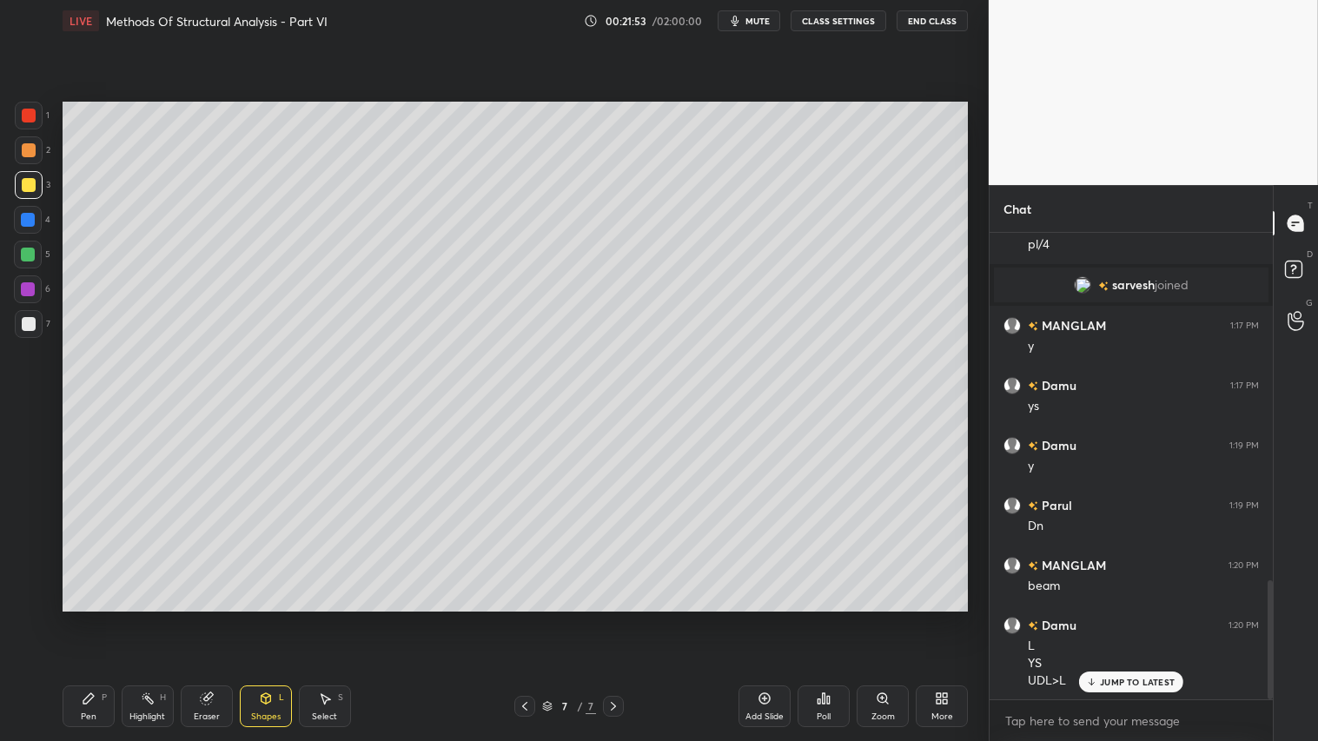
click at [24, 146] on div at bounding box center [29, 150] width 14 height 14
click at [265, 618] on div "Shapes" at bounding box center [266, 716] width 30 height 9
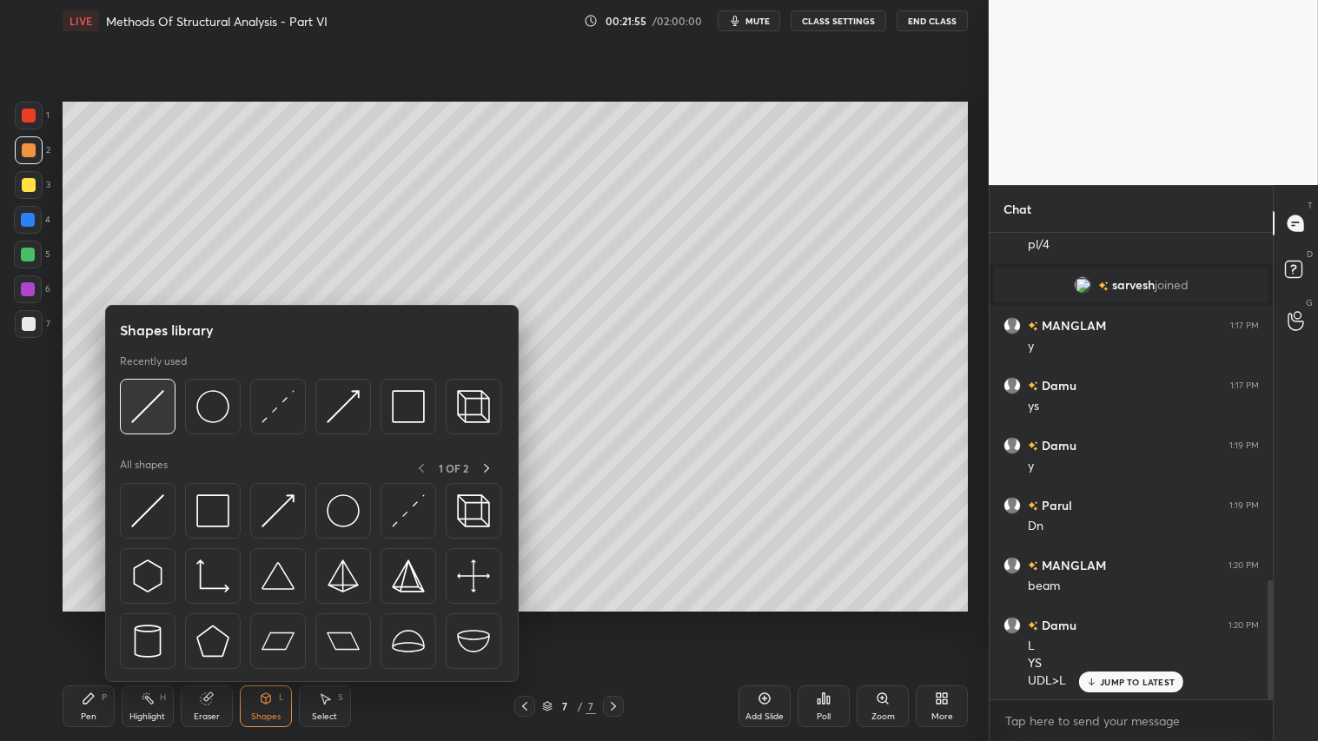
click at [142, 412] on img at bounding box center [147, 406] width 33 height 33
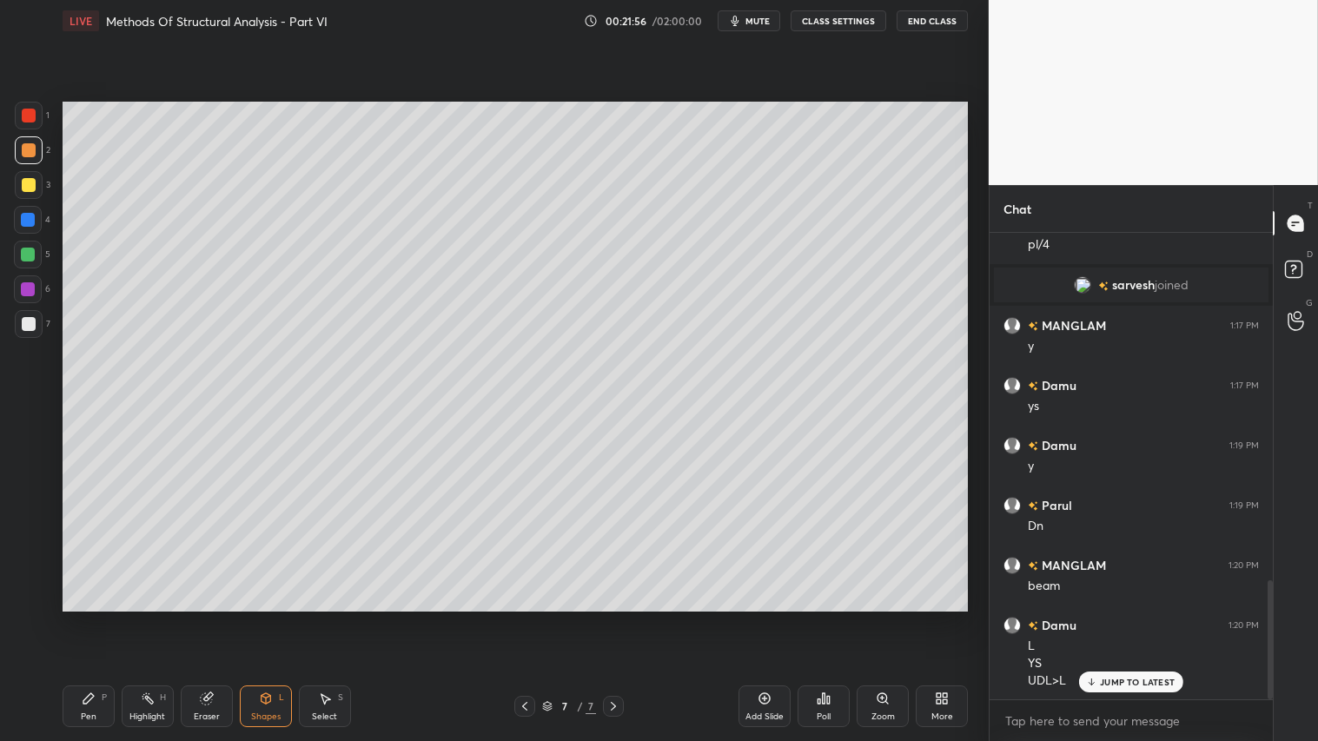
click at [294, 618] on div "Pen P Highlight H Eraser Shapes L Select S" at bounding box center [232, 706] width 338 height 42
click at [247, 618] on div "Shapes L" at bounding box center [266, 706] width 52 height 42
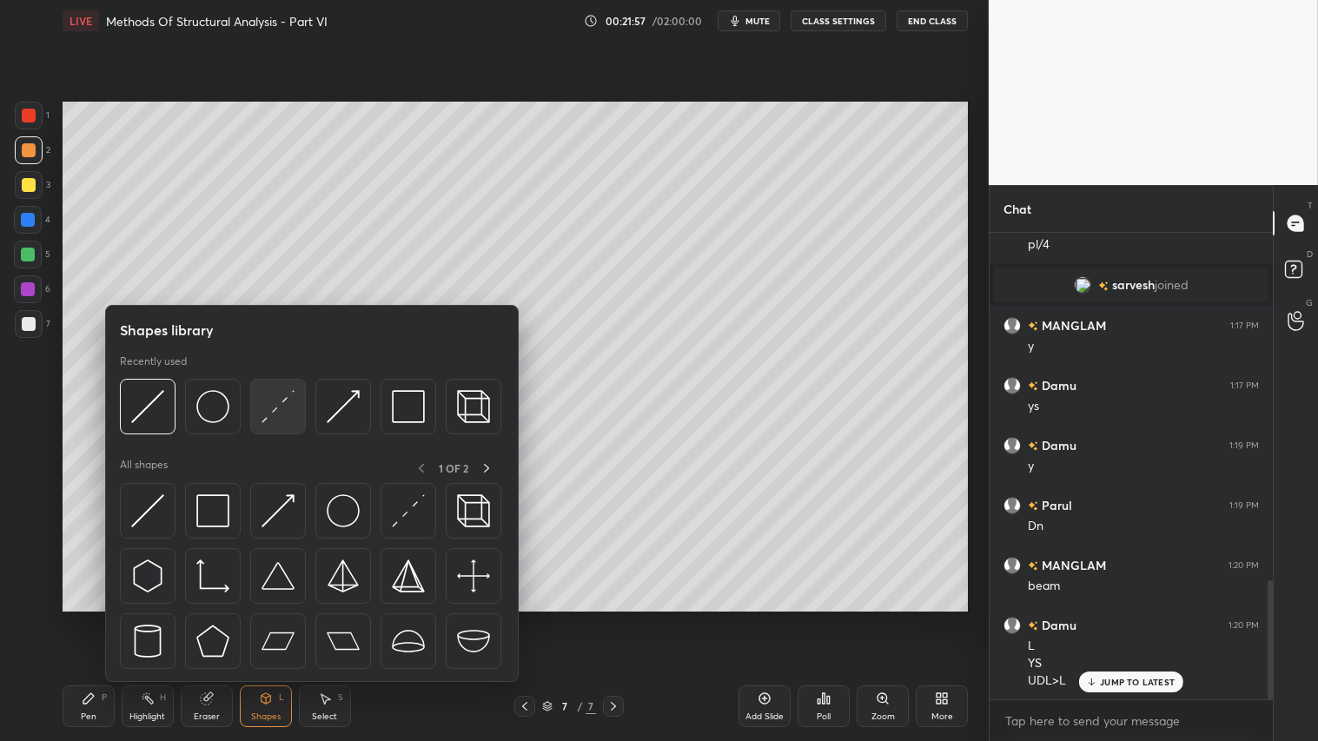
click at [292, 396] on img at bounding box center [277, 406] width 33 height 33
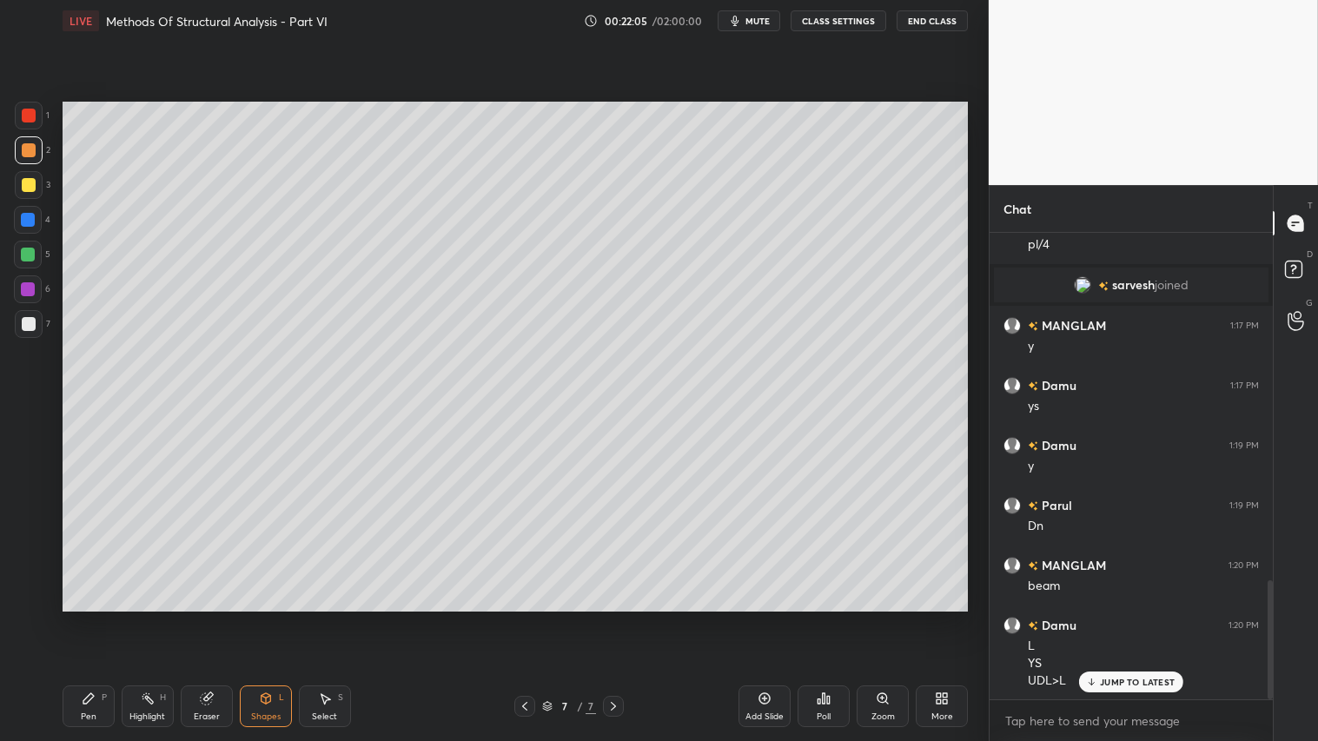
click at [264, 618] on div "Shapes" at bounding box center [266, 716] width 30 height 9
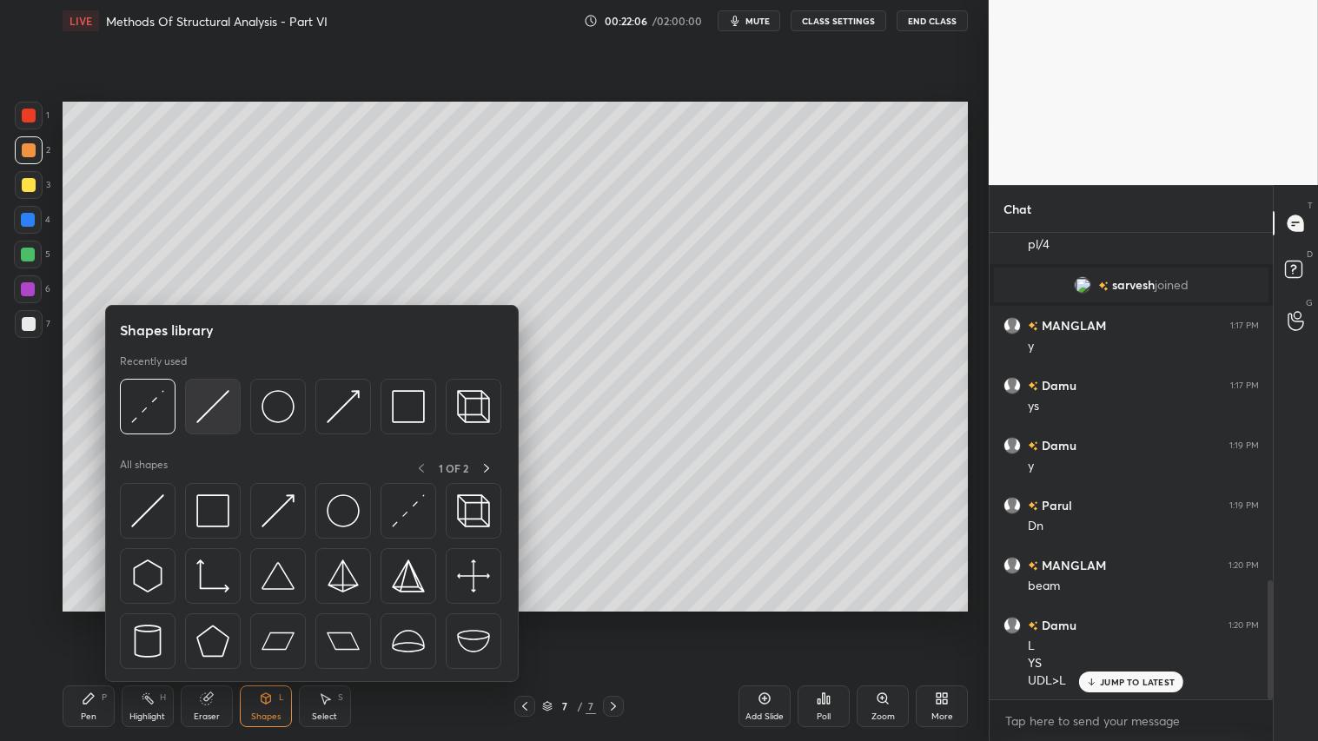
click at [219, 396] on img at bounding box center [212, 406] width 33 height 33
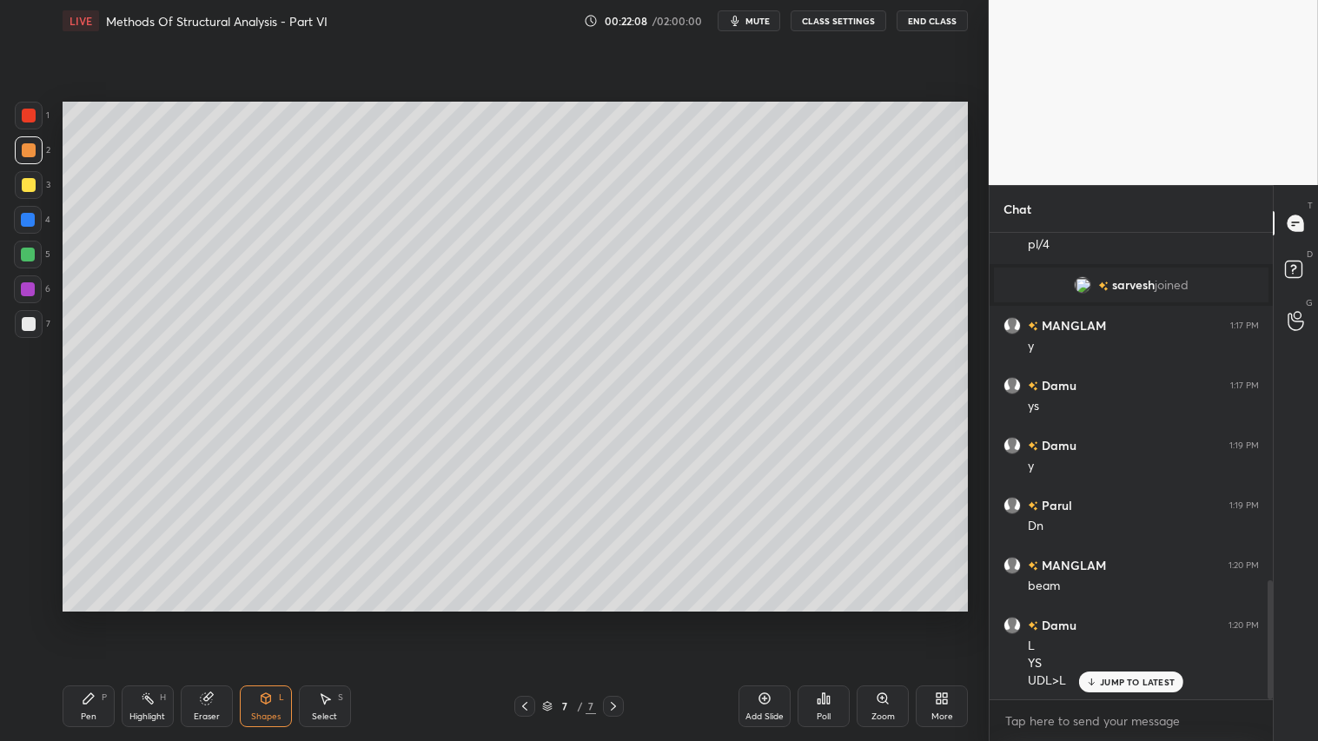
drag, startPoint x: 331, startPoint y: 699, endPoint x: 332, endPoint y: 617, distance: 82.5
click at [331, 618] on icon at bounding box center [325, 698] width 14 height 14
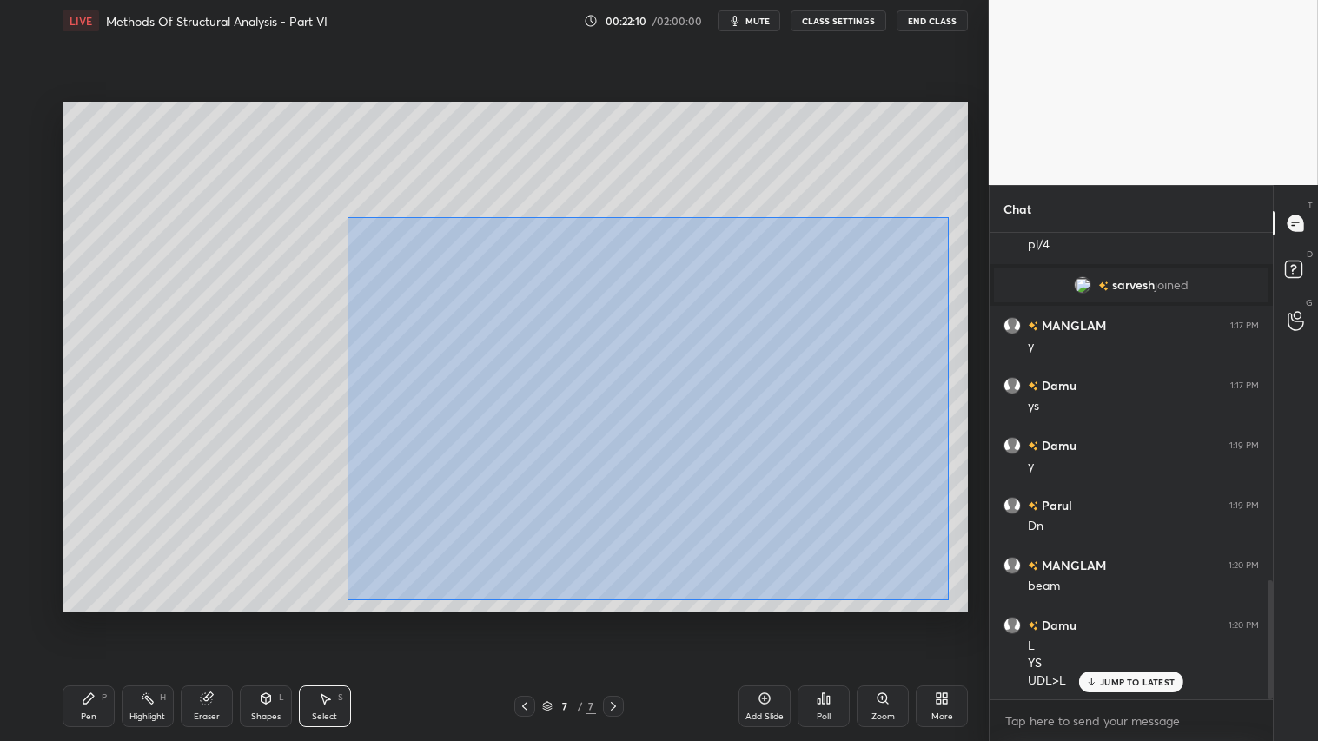
drag, startPoint x: 347, startPoint y: 217, endPoint x: 945, endPoint y: 598, distance: 708.5
click at [948, 600] on div "0 ° Undo Copy Paste here Duplicate Duplicate to new slide Delete" at bounding box center [515, 356] width 905 height 509
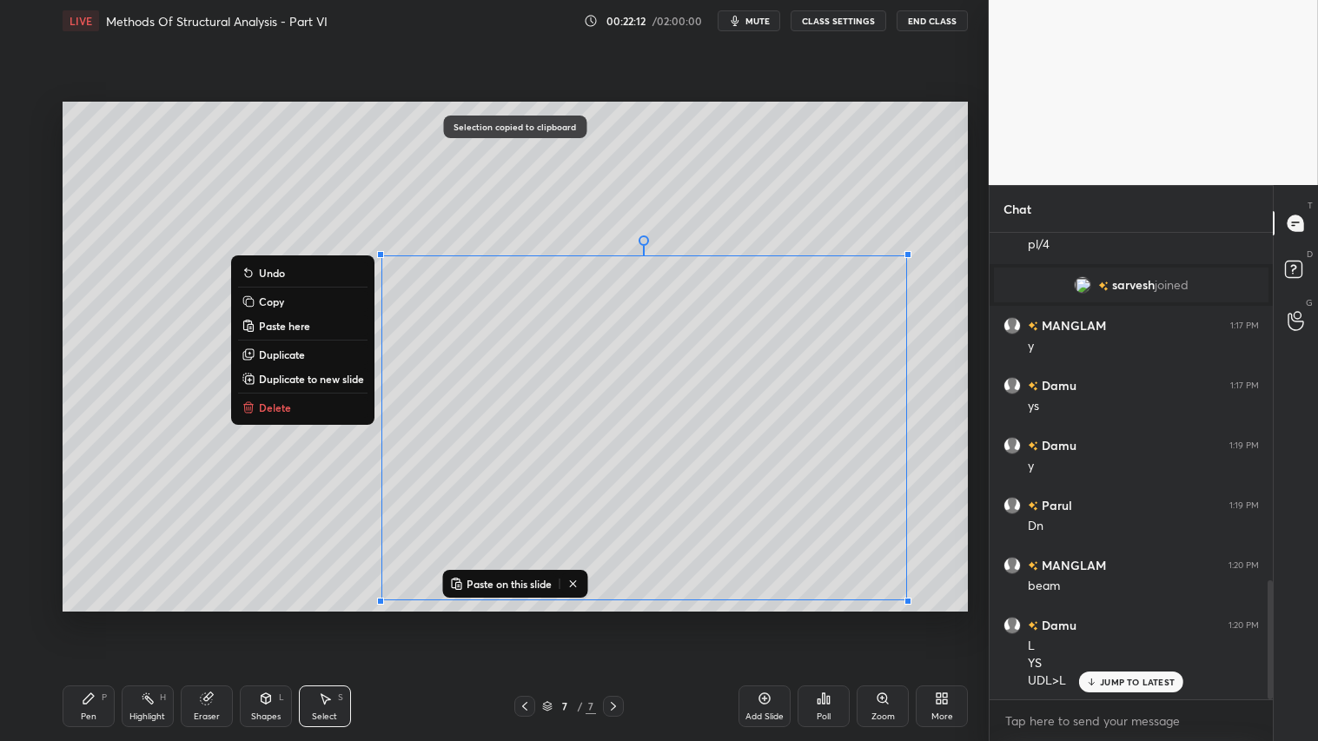
click at [261, 618] on icon at bounding box center [266, 698] width 10 height 10
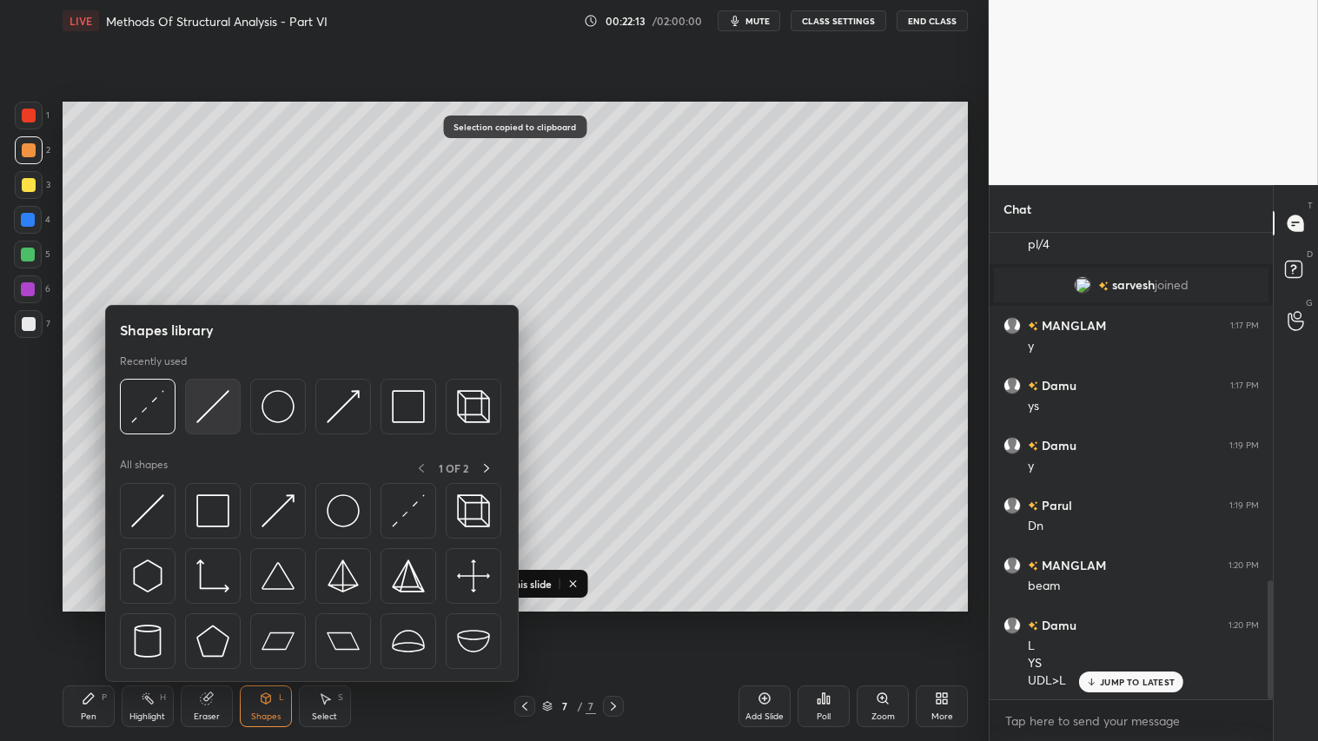
click at [214, 407] on img at bounding box center [212, 406] width 33 height 33
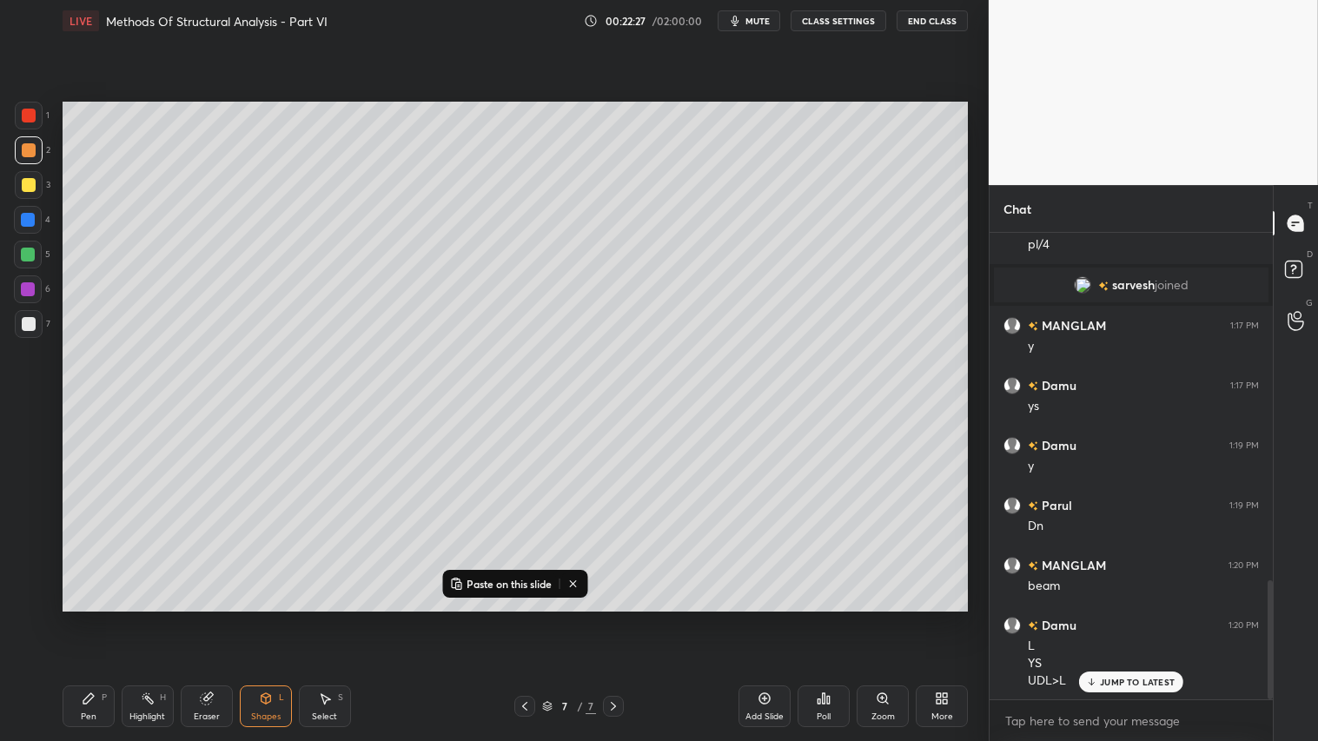
click at [83, 618] on div "Pen P" at bounding box center [89, 706] width 52 height 42
click at [264, 618] on div "Shapes L" at bounding box center [266, 706] width 52 height 42
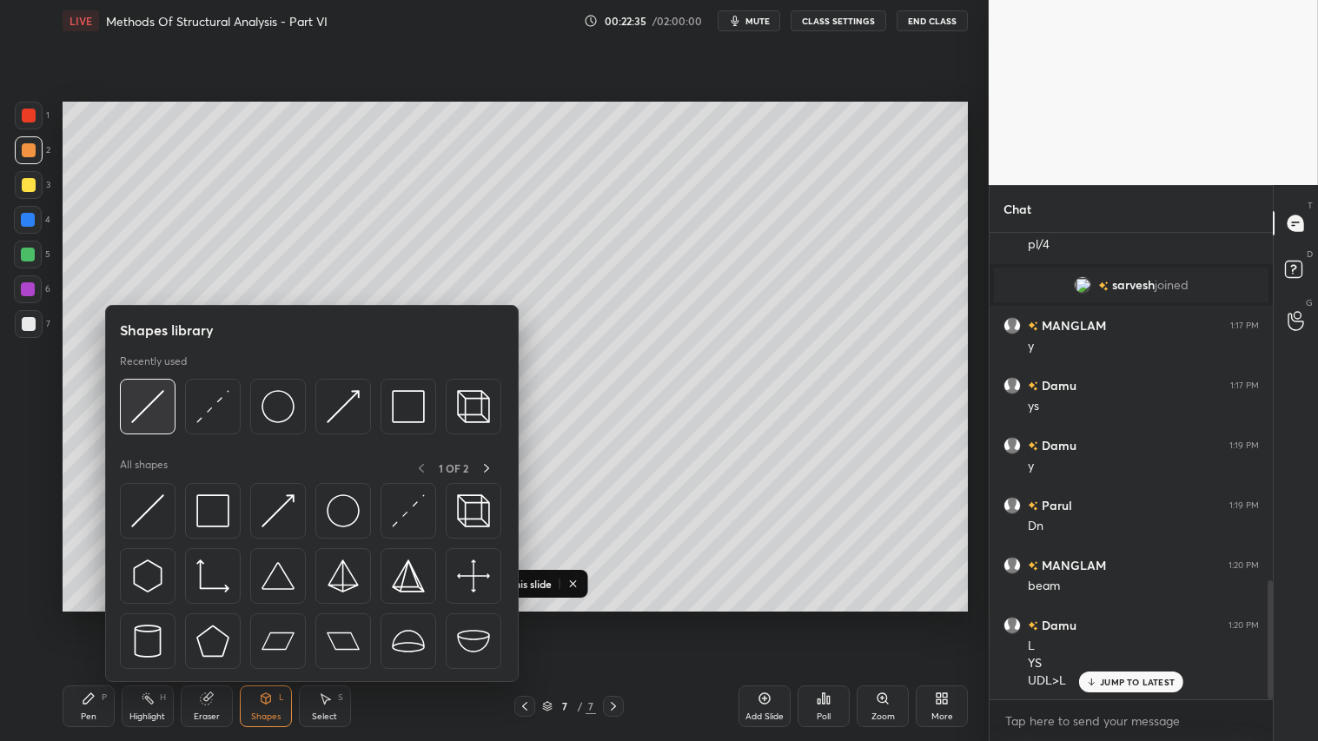
click at [148, 401] on img at bounding box center [147, 406] width 33 height 33
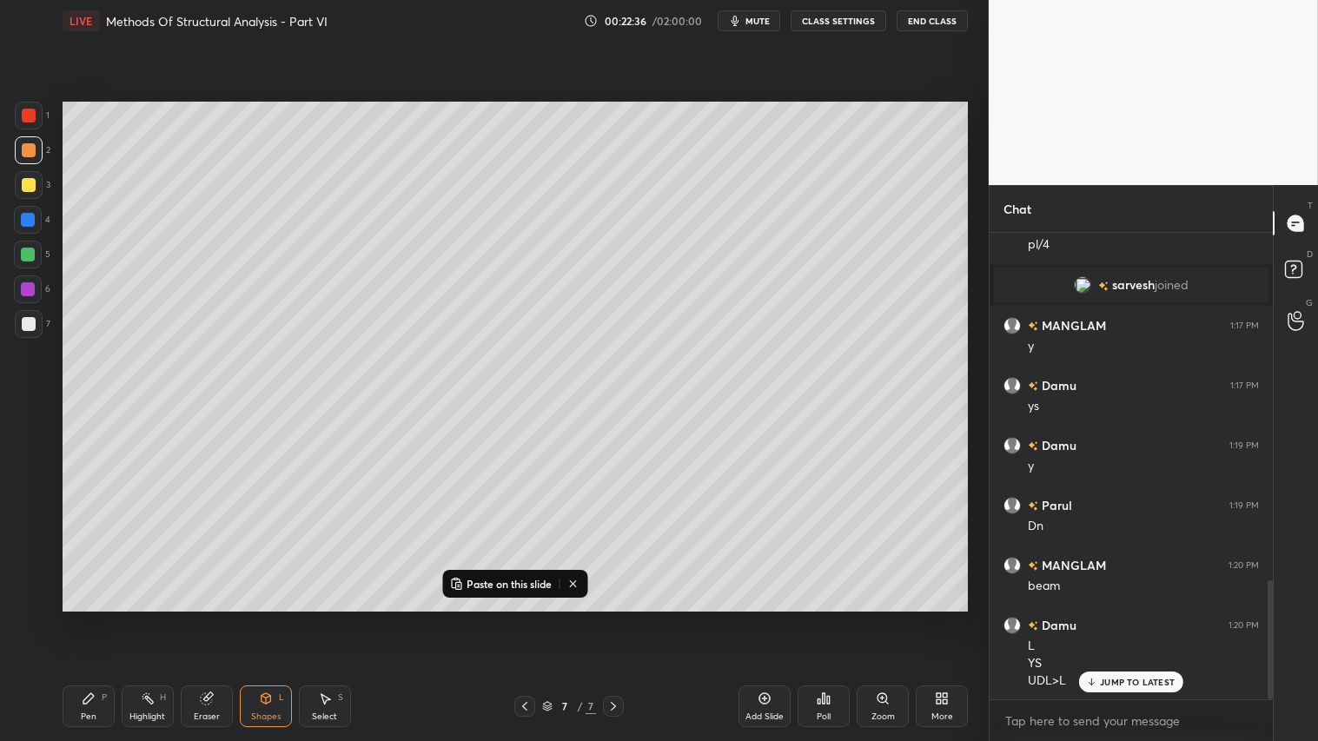
click at [30, 114] on div at bounding box center [29, 116] width 14 height 14
drag, startPoint x: 96, startPoint y: 715, endPoint x: 96, endPoint y: 701, distance: 13.9
click at [96, 618] on div "Pen P" at bounding box center [89, 706] width 52 height 42
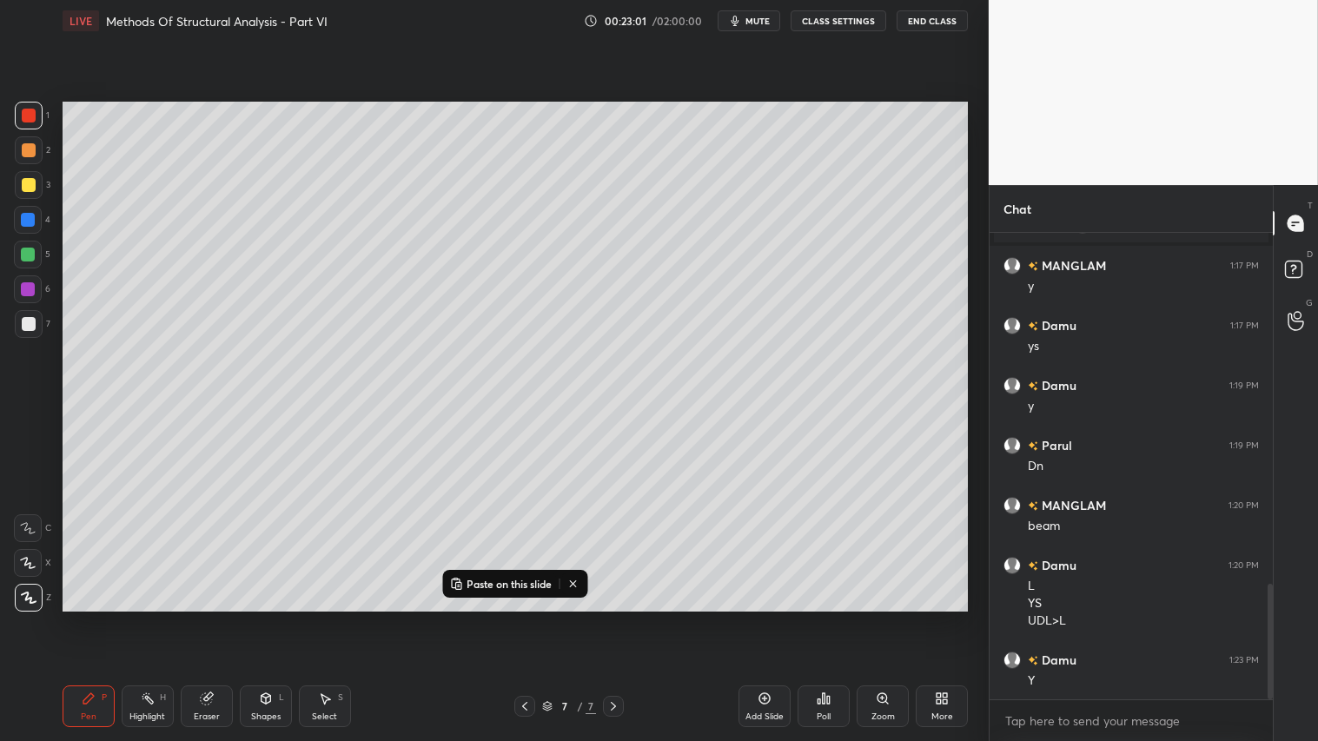
click at [266, 618] on div "Shapes" at bounding box center [266, 716] width 30 height 9
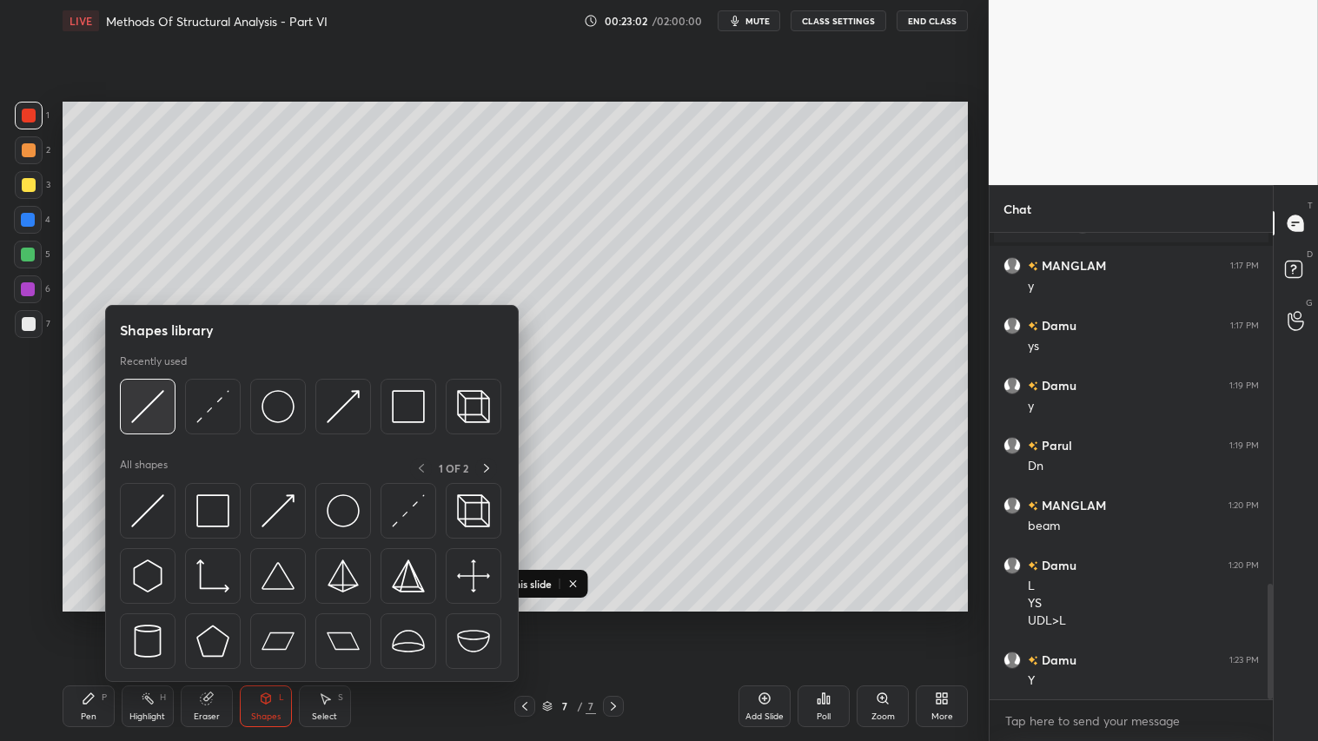
click at [136, 401] on img at bounding box center [147, 406] width 33 height 33
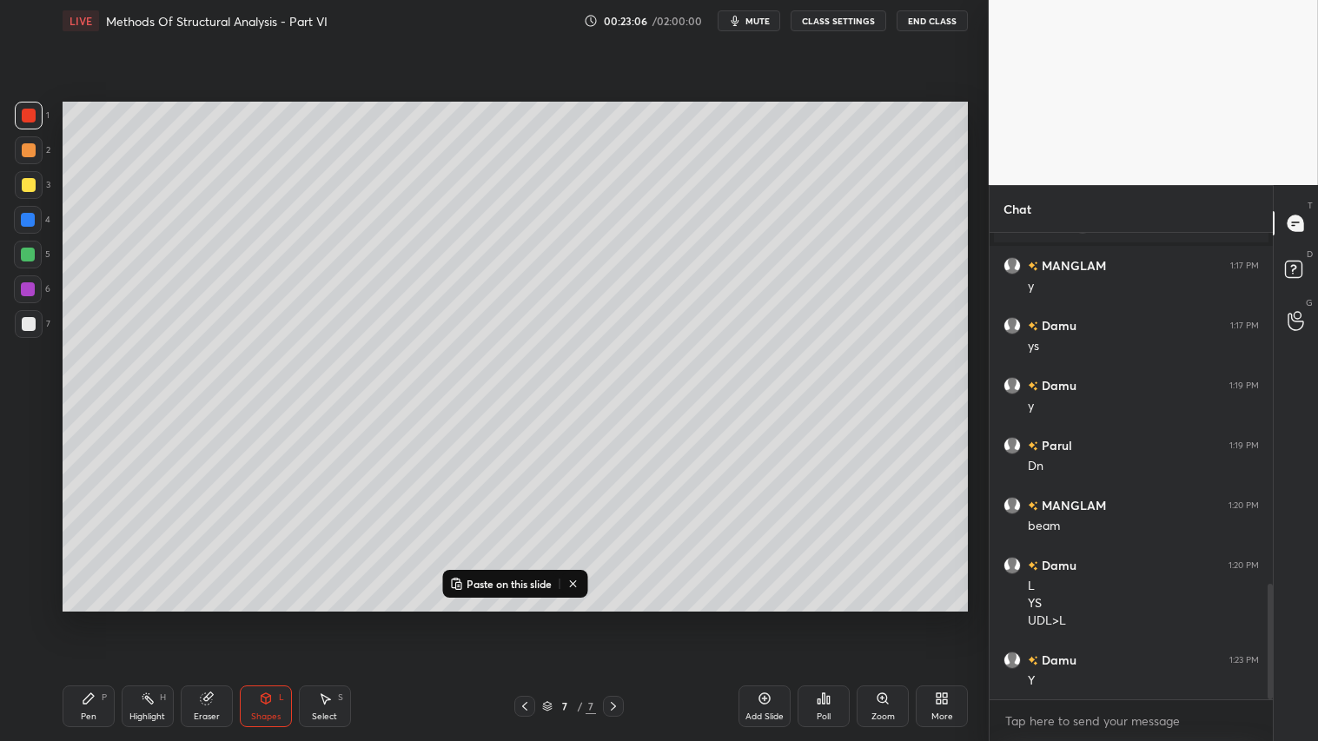
drag, startPoint x: 85, startPoint y: 713, endPoint x: 97, endPoint y: 632, distance: 81.7
click at [85, 618] on div "Pen" at bounding box center [89, 716] width 16 height 9
drag, startPoint x: 259, startPoint y: 707, endPoint x: 262, endPoint y: 684, distance: 22.9
click at [262, 618] on div "Shapes L" at bounding box center [266, 706] width 52 height 42
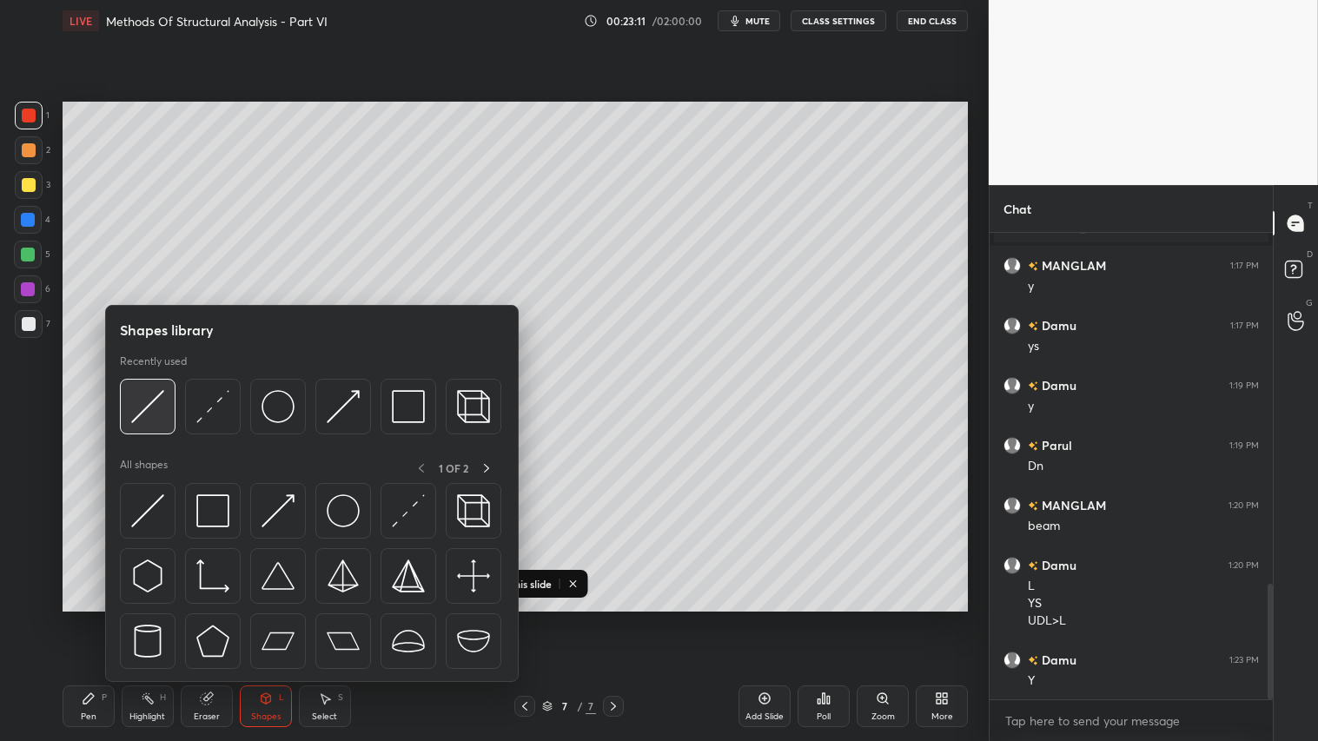
click at [159, 394] on img at bounding box center [147, 406] width 33 height 33
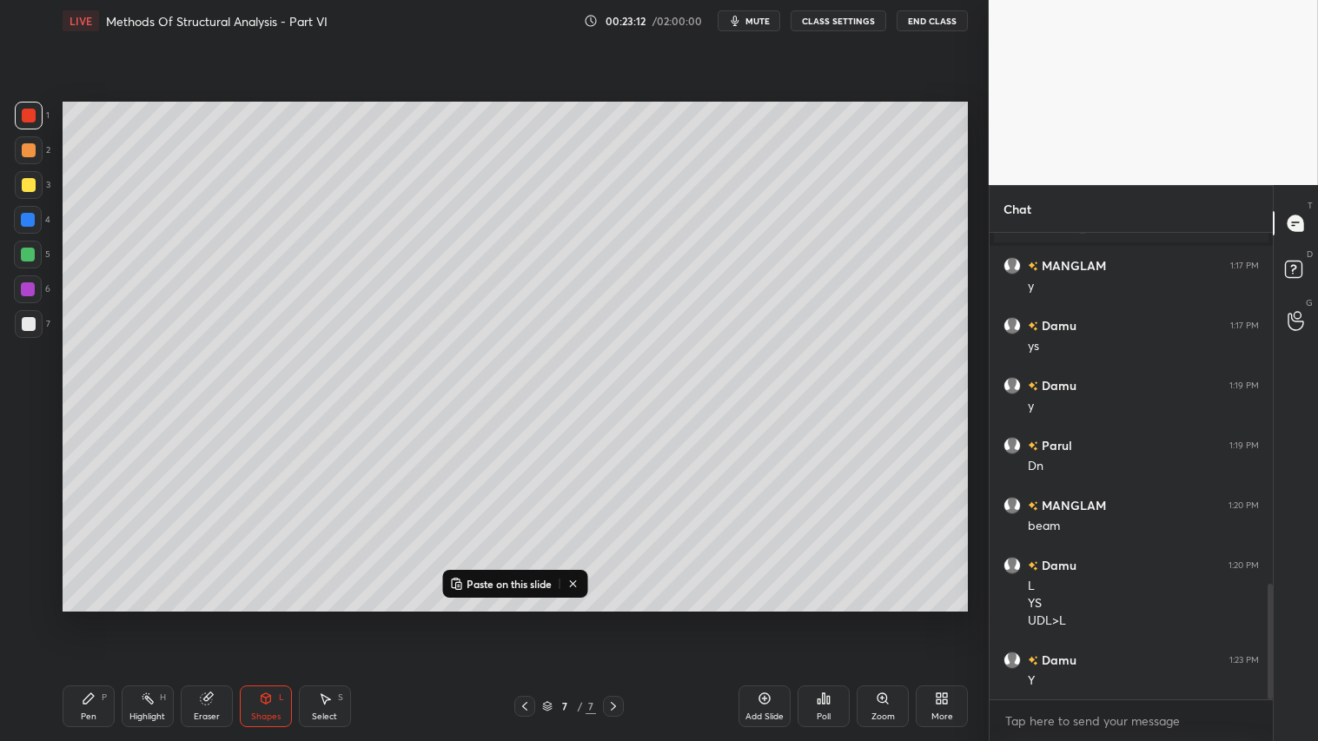
drag, startPoint x: 37, startPoint y: 187, endPoint x: 54, endPoint y: 184, distance: 16.7
click at [42, 185] on div "3" at bounding box center [33, 185] width 36 height 28
click at [96, 618] on div "Pen P" at bounding box center [89, 706] width 52 height 42
drag, startPoint x: 26, startPoint y: 151, endPoint x: 30, endPoint y: 159, distance: 8.9
click at [24, 151] on div at bounding box center [29, 150] width 14 height 14
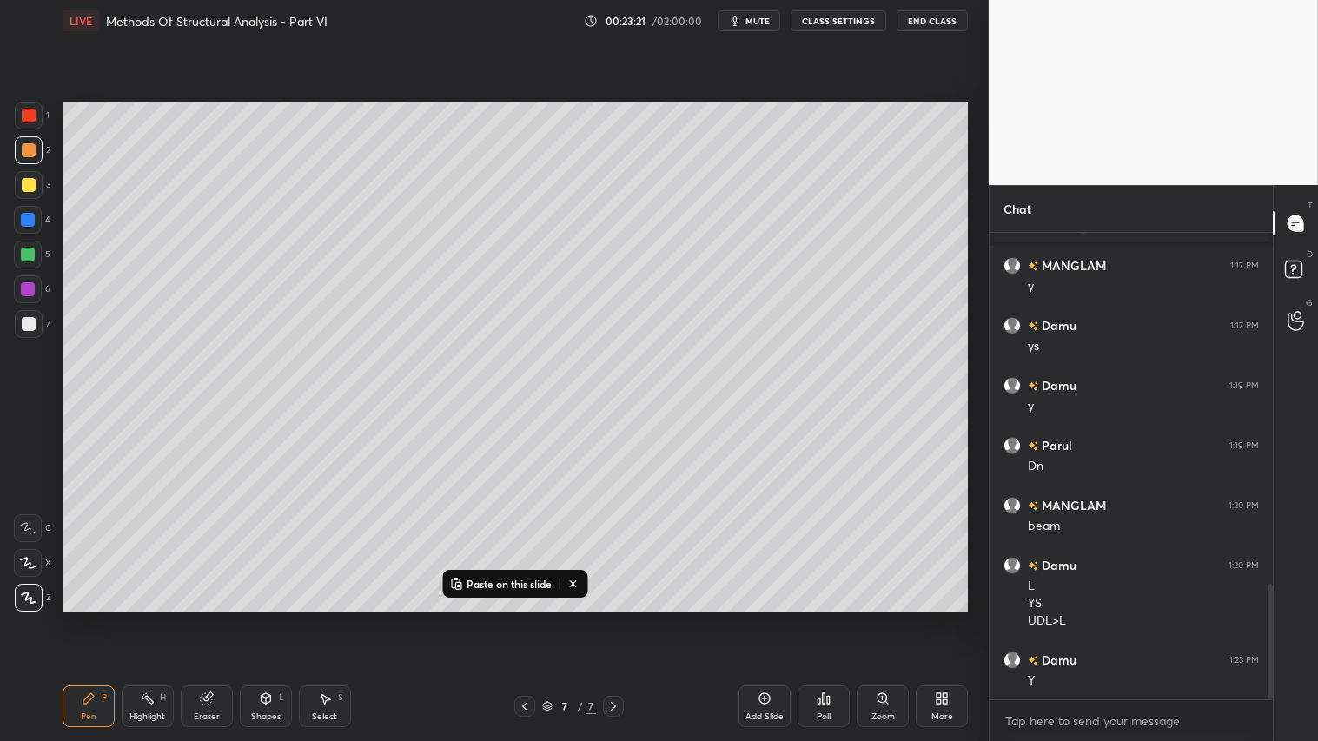
click at [101, 618] on div "Pen P" at bounding box center [89, 706] width 52 height 42
click at [268, 618] on div "Shapes" at bounding box center [266, 716] width 30 height 9
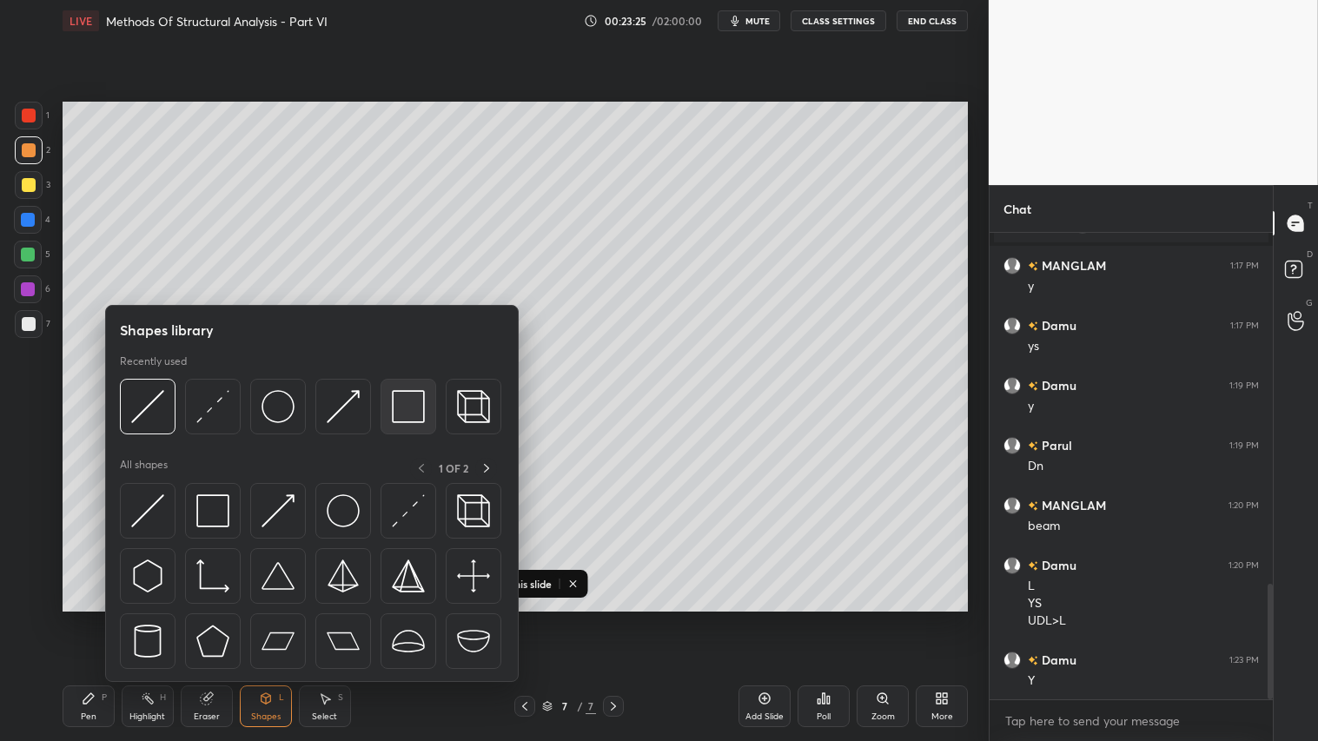
click at [393, 412] on img at bounding box center [408, 406] width 33 height 33
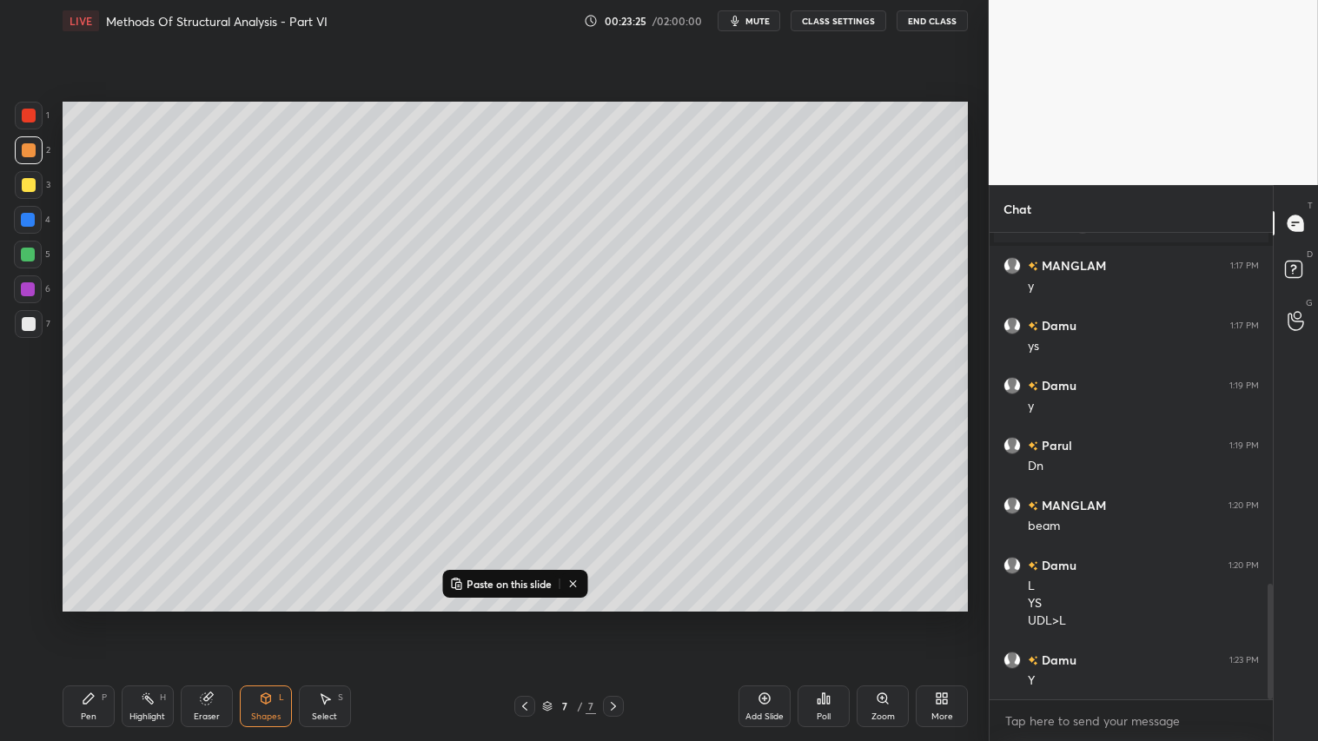
drag, startPoint x: 20, startPoint y: 319, endPoint x: 61, endPoint y: 322, distance: 41.0
click at [21, 319] on div at bounding box center [29, 324] width 28 height 28
click at [576, 592] on button at bounding box center [573, 583] width 22 height 21
click at [99, 618] on div "Pen P" at bounding box center [89, 706] width 52 height 42
drag, startPoint x: 29, startPoint y: 148, endPoint x: 53, endPoint y: 348, distance: 202.1
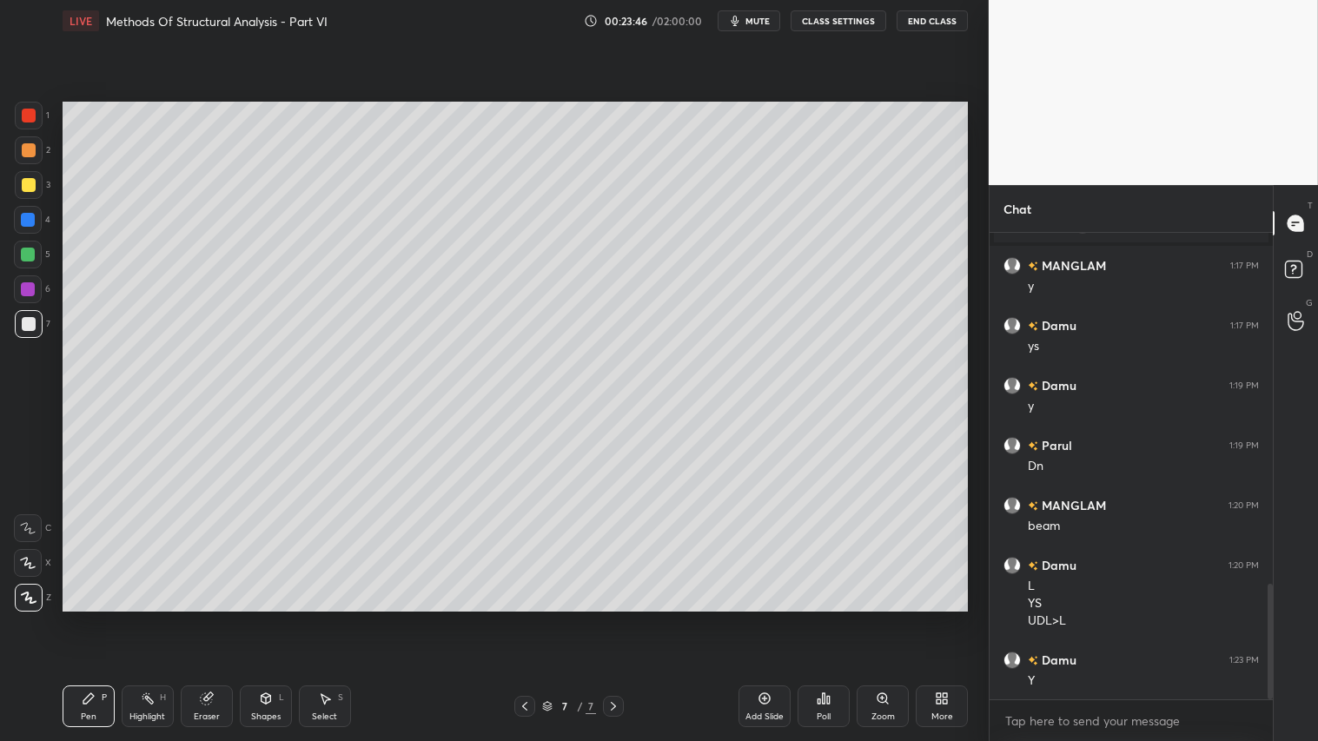
click at [30, 161] on div at bounding box center [29, 150] width 28 height 28
click at [83, 618] on div "Pen" at bounding box center [89, 716] width 16 height 9
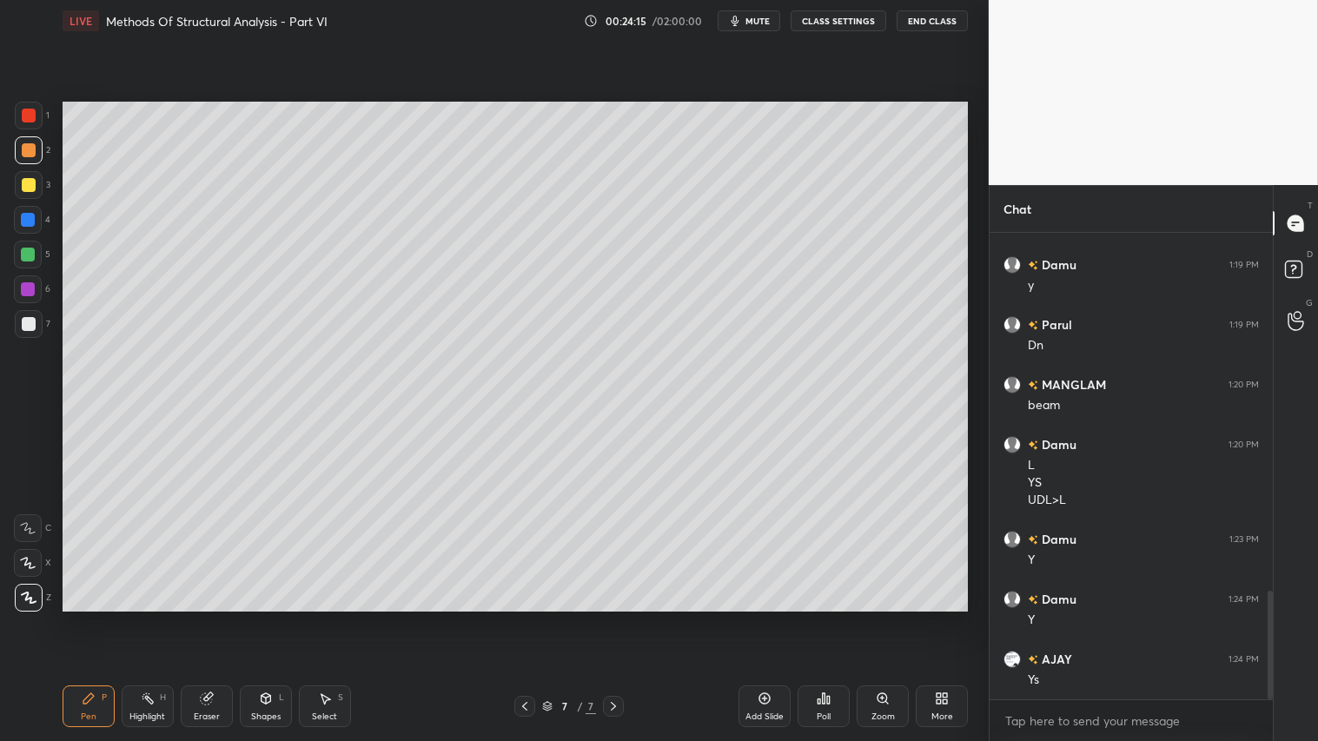
drag, startPoint x: 33, startPoint y: 115, endPoint x: 50, endPoint y: 263, distance: 149.5
click at [36, 122] on div at bounding box center [29, 116] width 28 height 28
click at [76, 618] on div "Pen P" at bounding box center [89, 706] width 52 height 42
click at [30, 314] on div at bounding box center [29, 324] width 28 height 28
click at [31, 117] on div at bounding box center [29, 116] width 14 height 14
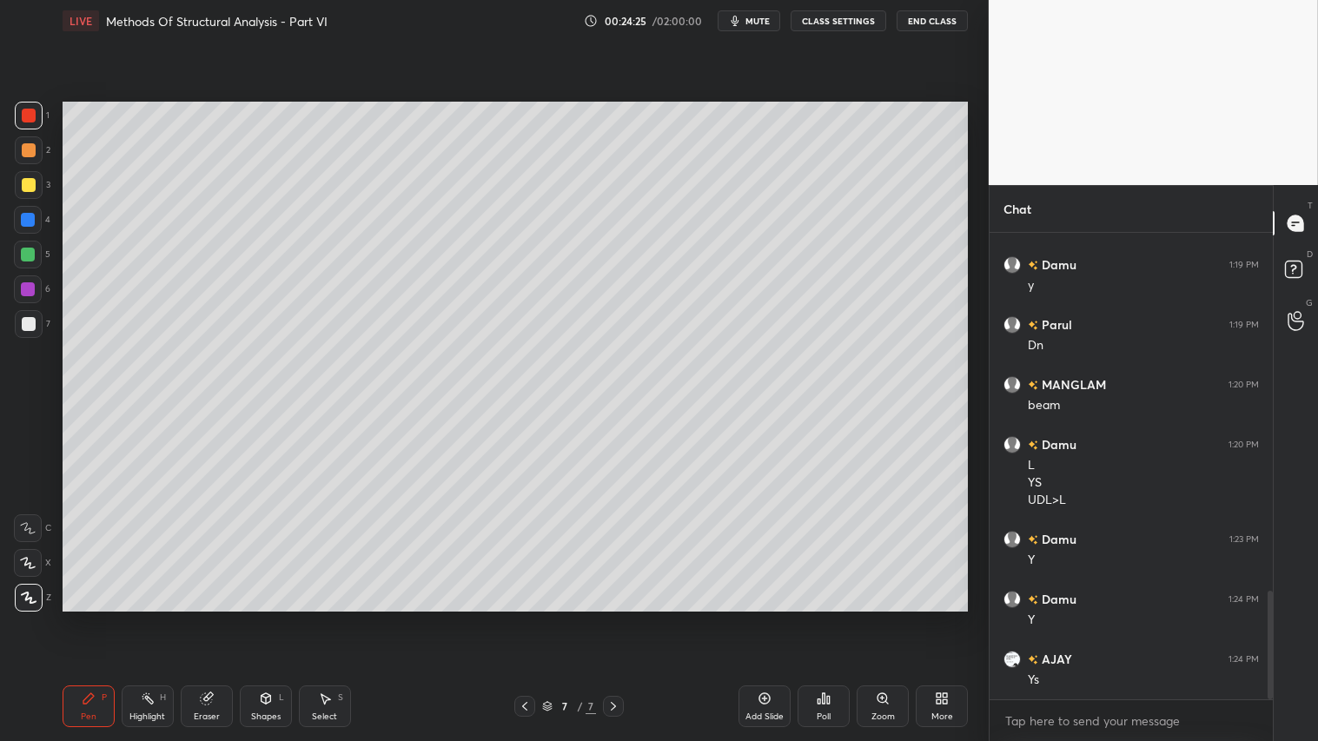
click at [93, 618] on icon at bounding box center [89, 698] width 14 height 14
click at [205, 618] on div "Eraser" at bounding box center [207, 706] width 52 height 42
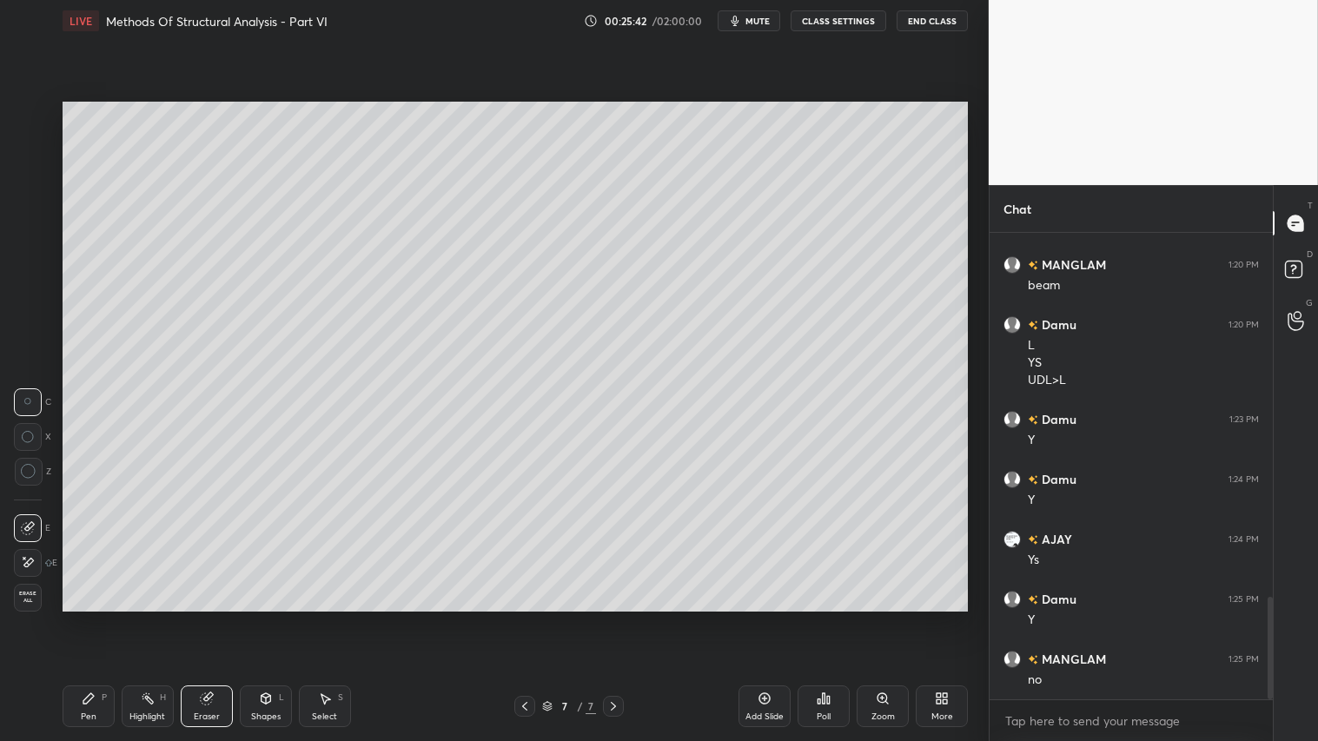
click at [87, 618] on div "Pen P" at bounding box center [89, 706] width 52 height 42
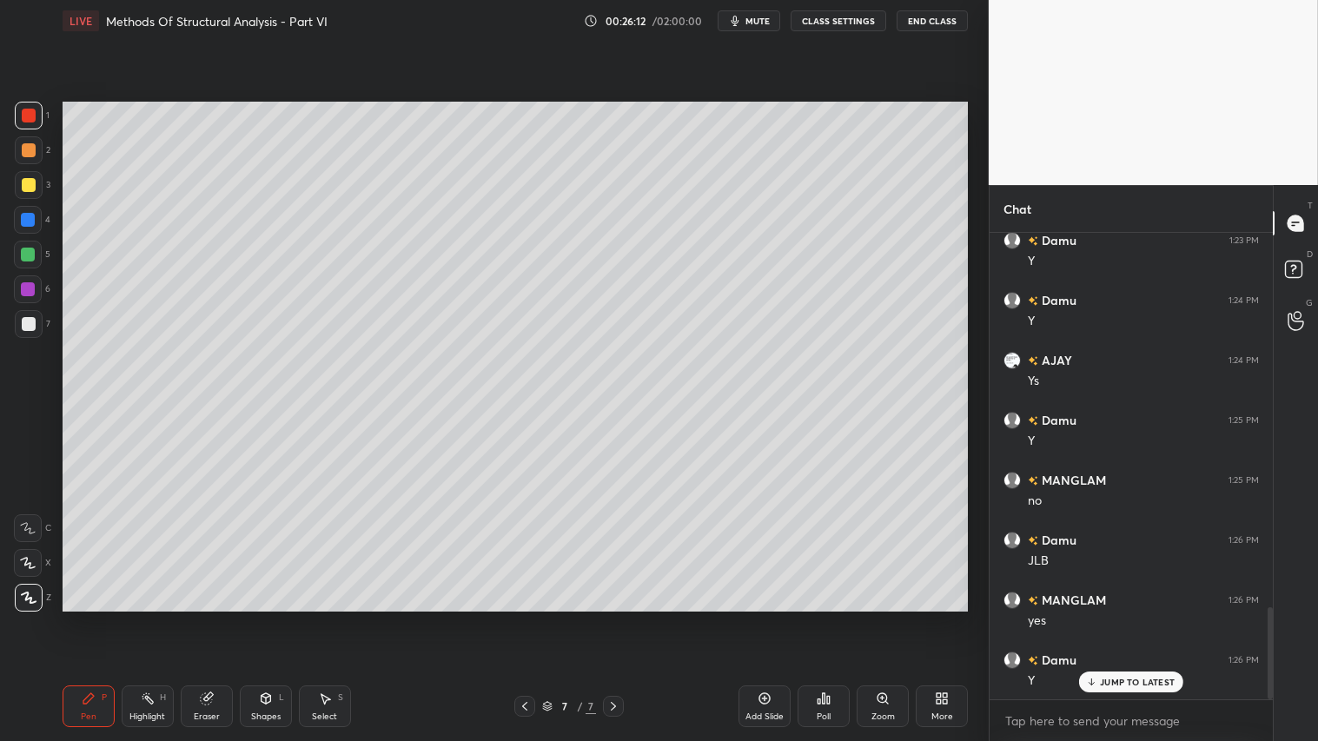
scroll to position [1900, 0]
click at [258, 618] on div "Shapes" at bounding box center [266, 716] width 30 height 9
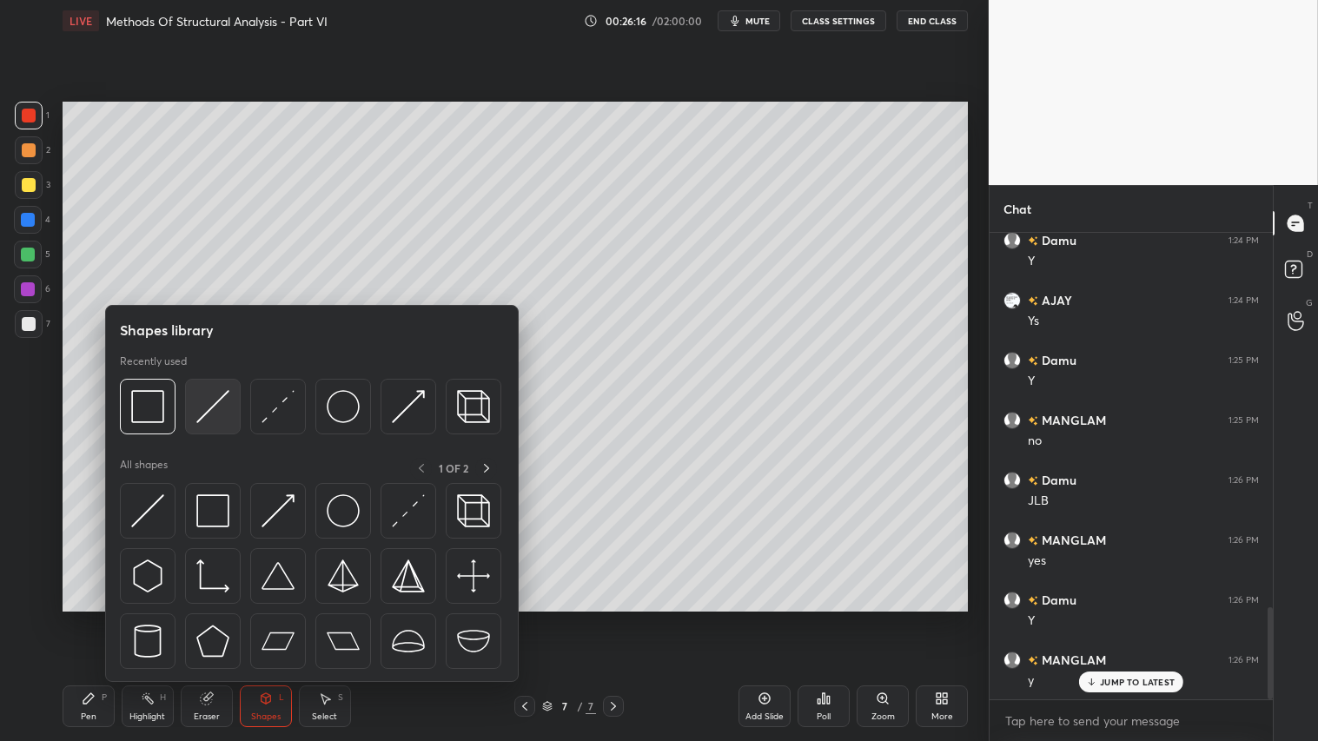
click at [200, 409] on img at bounding box center [212, 406] width 33 height 33
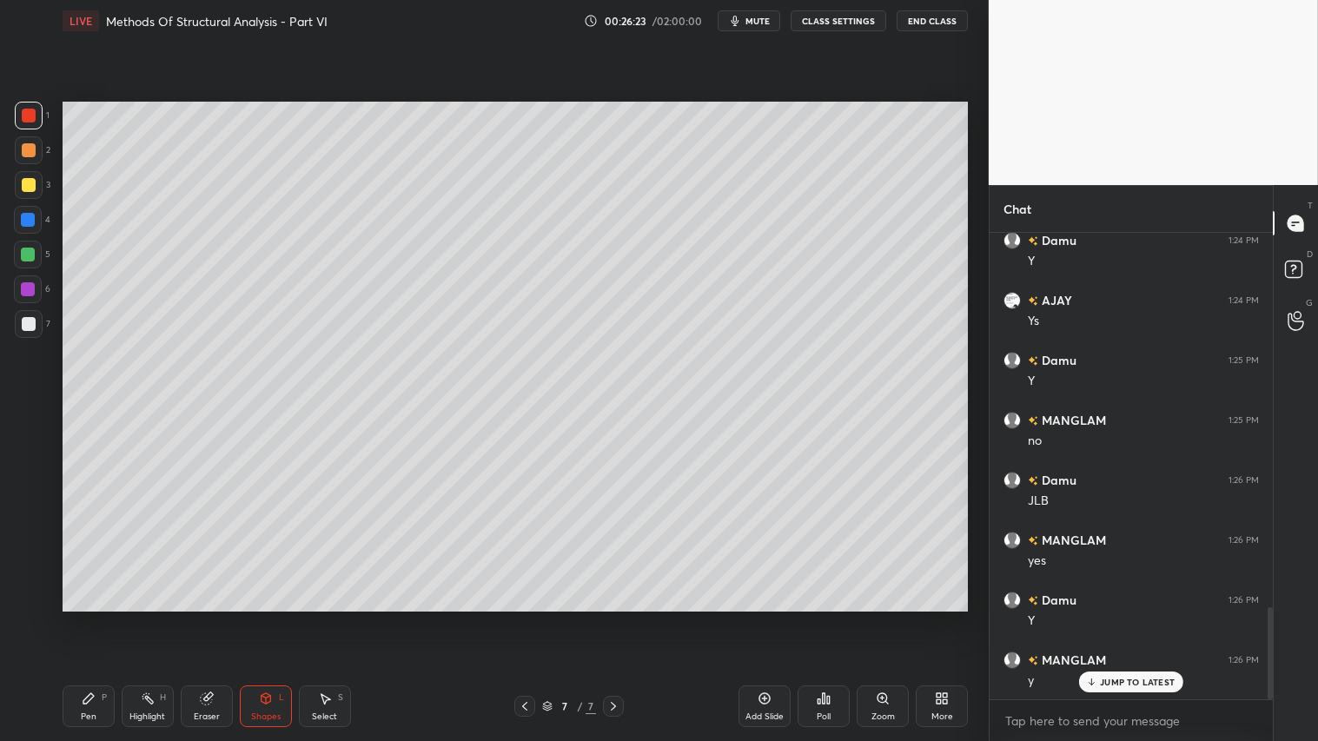
click at [90, 618] on div "Pen P" at bounding box center [89, 706] width 52 height 42
click at [263, 618] on icon at bounding box center [266, 698] width 14 height 14
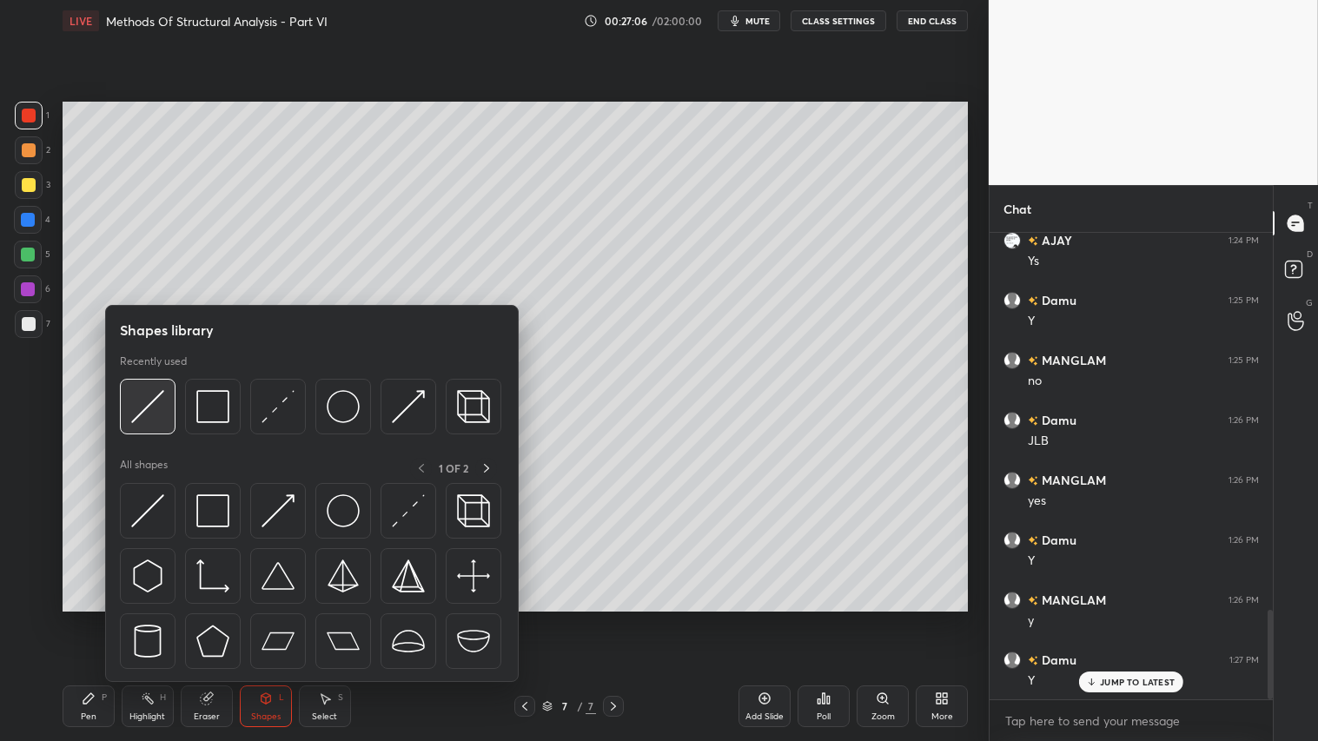
click at [154, 417] on img at bounding box center [147, 406] width 33 height 33
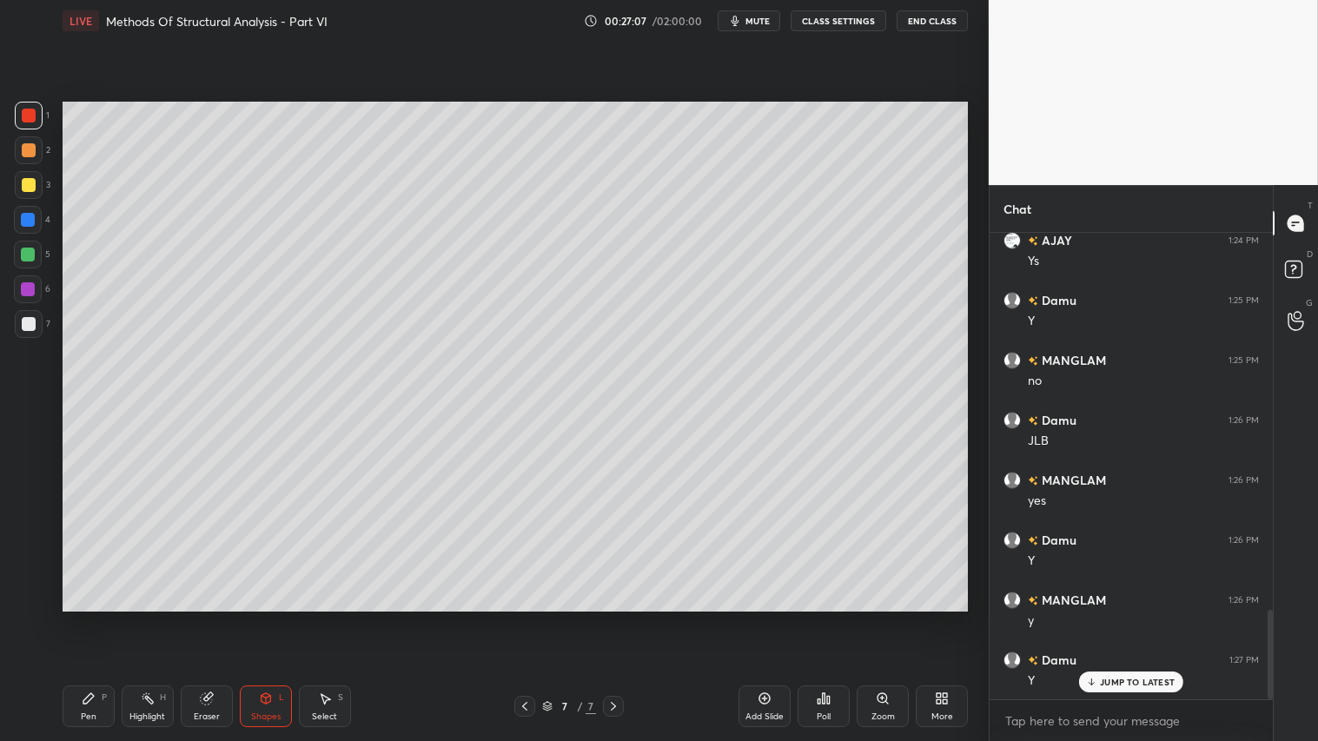
click at [24, 108] on div at bounding box center [29, 116] width 28 height 28
drag, startPoint x: 96, startPoint y: 701, endPoint x: 248, endPoint y: 636, distance: 166.2
click at [96, 618] on div "Pen P" at bounding box center [89, 706] width 52 height 42
click at [23, 149] on div at bounding box center [29, 150] width 14 height 14
drag, startPoint x: 758, startPoint y: 717, endPoint x: 749, endPoint y: 709, distance: 12.3
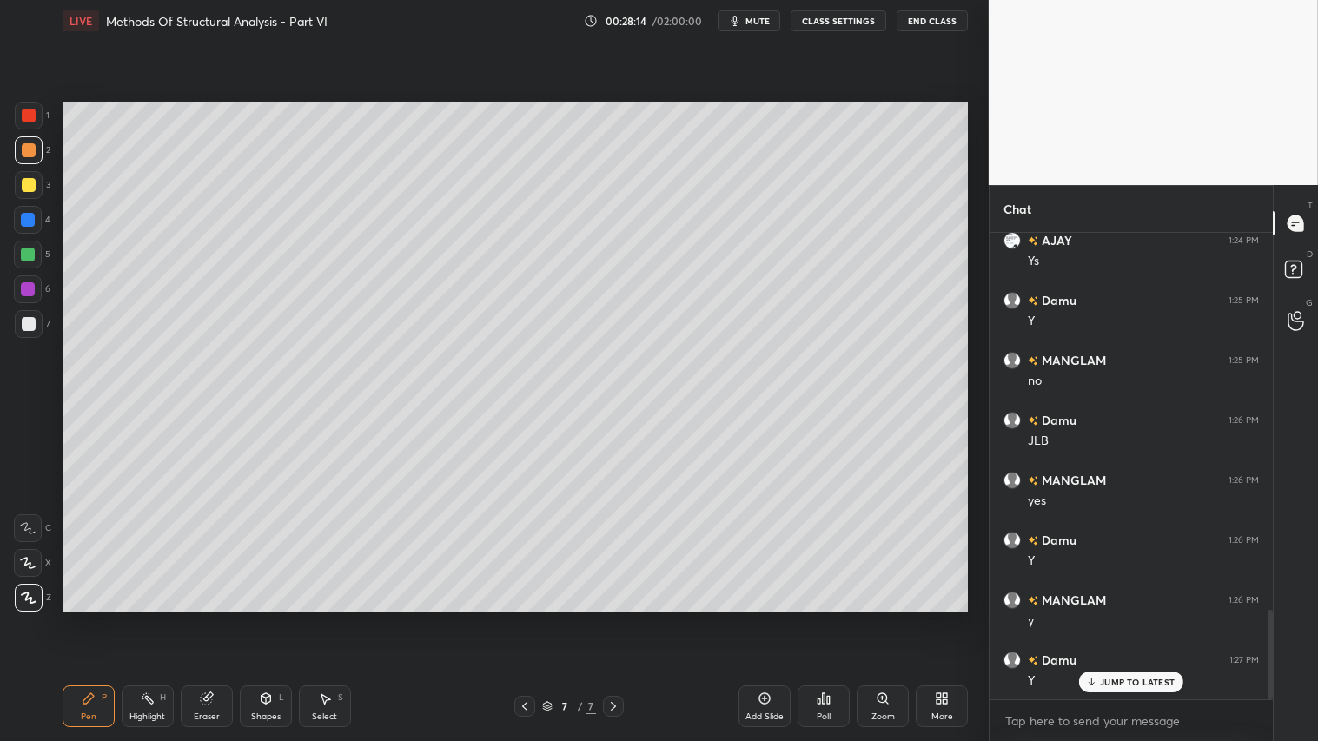
click at [757, 618] on div "Add Slide" at bounding box center [764, 716] width 38 height 9
drag, startPoint x: 211, startPoint y: 700, endPoint x: 213, endPoint y: 681, distance: 19.2
click at [211, 618] on g at bounding box center [206, 698] width 13 height 13
click at [88, 618] on div "Pen" at bounding box center [89, 716] width 16 height 9
click at [528, 618] on icon at bounding box center [525, 706] width 14 height 14
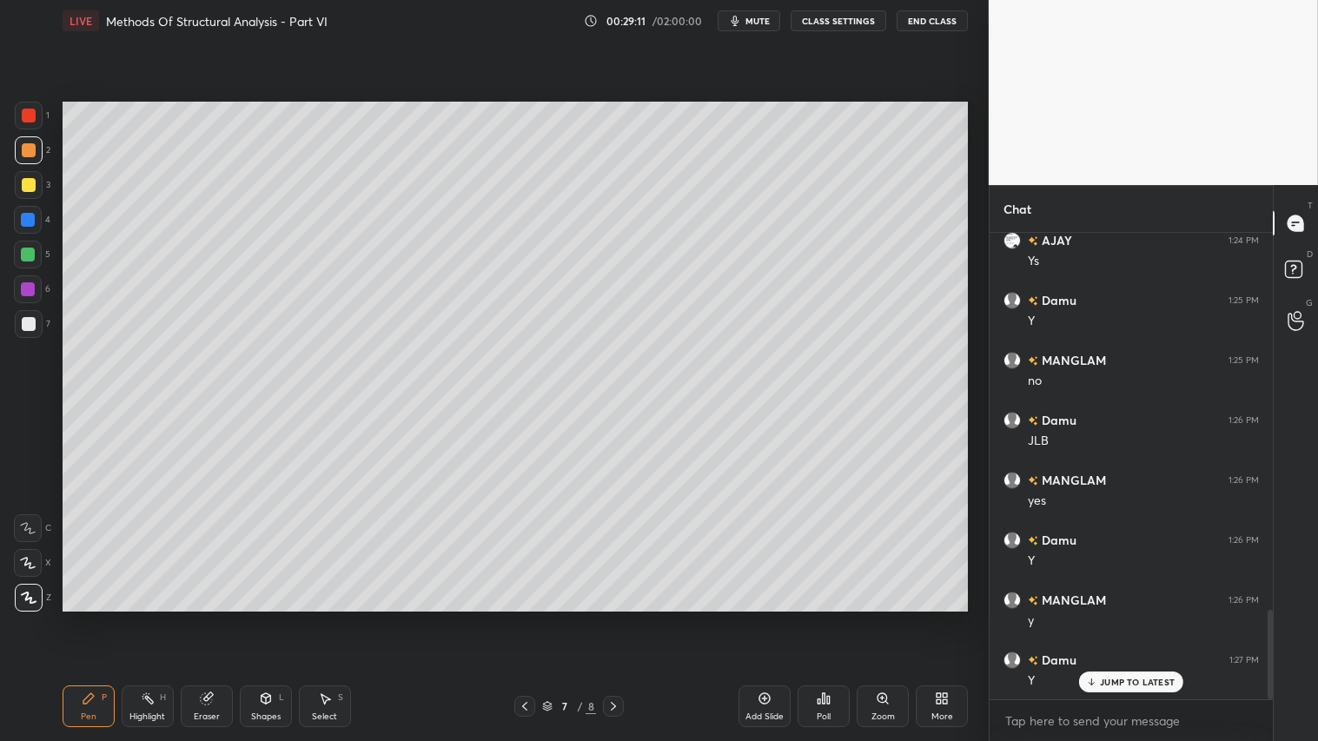
click at [613, 618] on icon at bounding box center [613, 706] width 14 height 14
click at [527, 618] on icon at bounding box center [525, 706] width 14 height 14
click at [618, 618] on icon at bounding box center [613, 706] width 14 height 14
click at [268, 618] on div "Shapes L" at bounding box center [266, 706] width 52 height 42
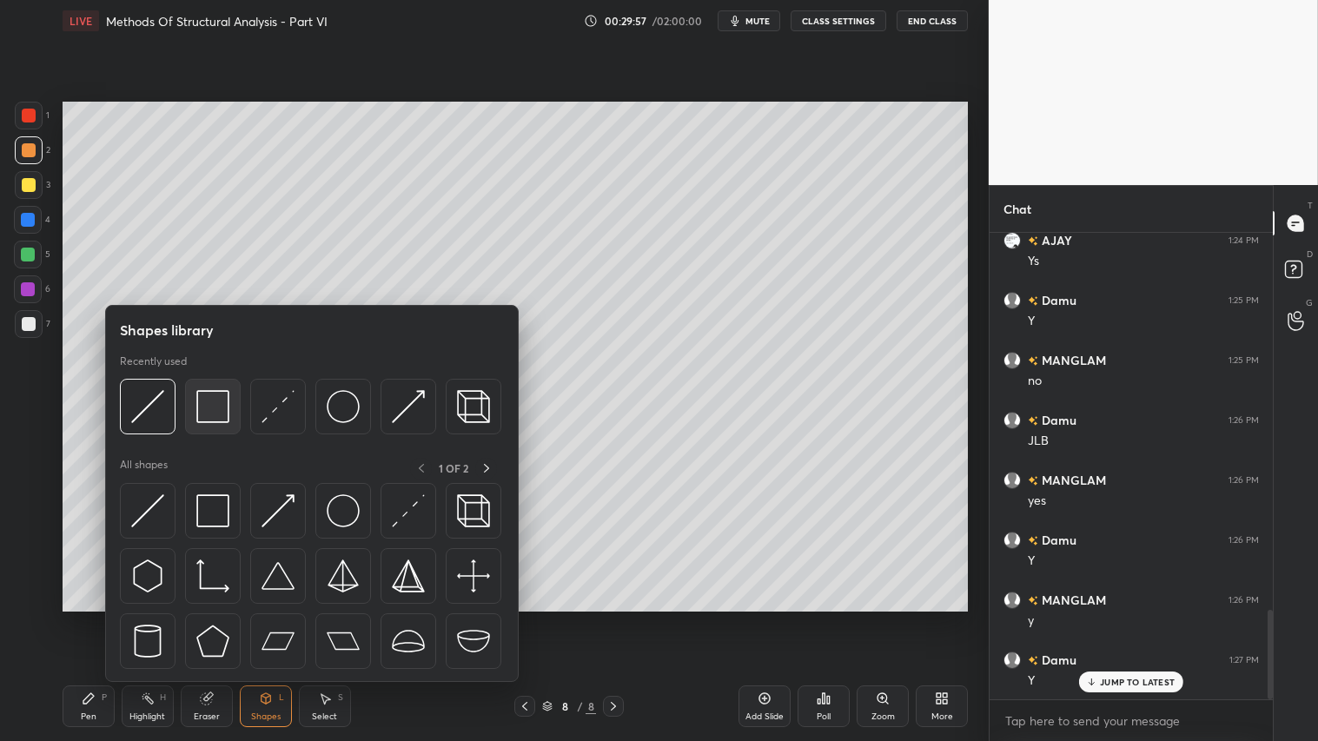
click at [214, 400] on img at bounding box center [212, 406] width 33 height 33
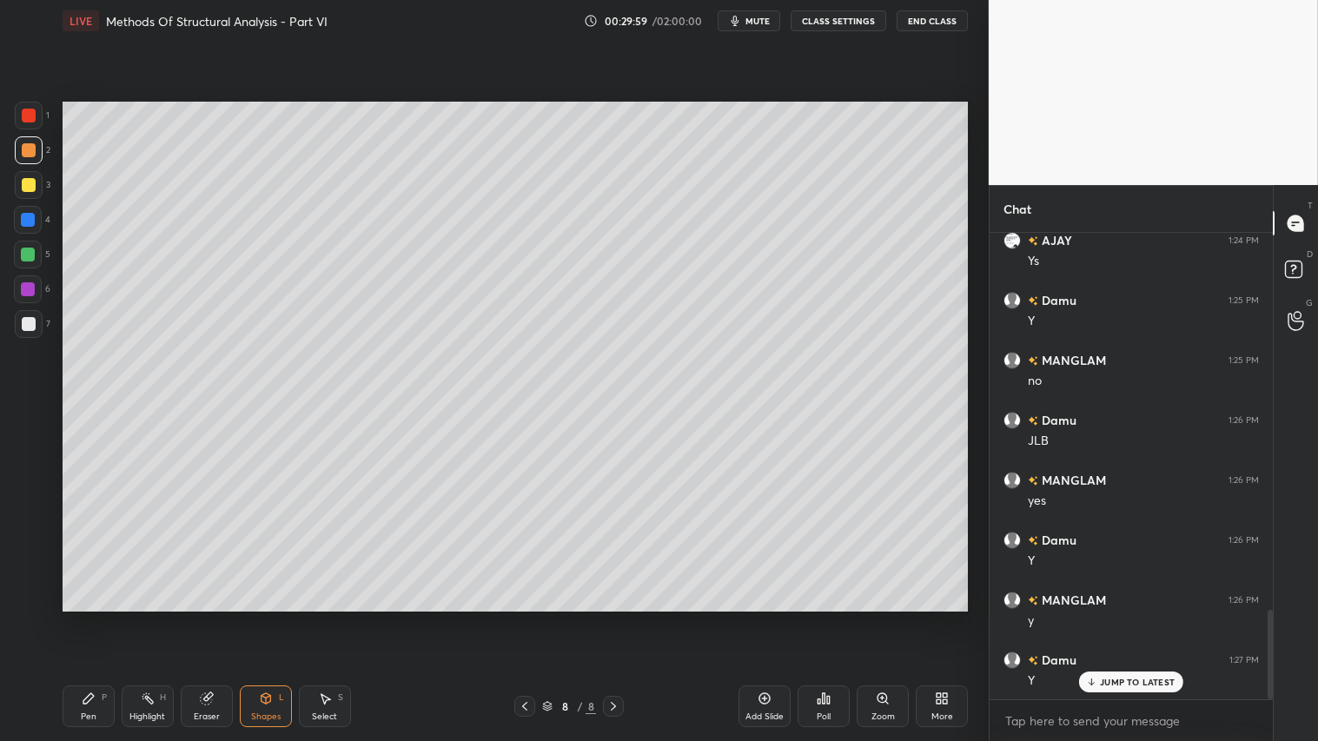
drag, startPoint x: 23, startPoint y: 321, endPoint x: 43, endPoint y: 318, distance: 20.3
click at [29, 319] on div at bounding box center [29, 324] width 14 height 14
click at [27, 148] on div at bounding box center [29, 150] width 14 height 14
click at [89, 618] on icon at bounding box center [89, 698] width 14 height 14
click at [522, 618] on div at bounding box center [524, 706] width 21 height 21
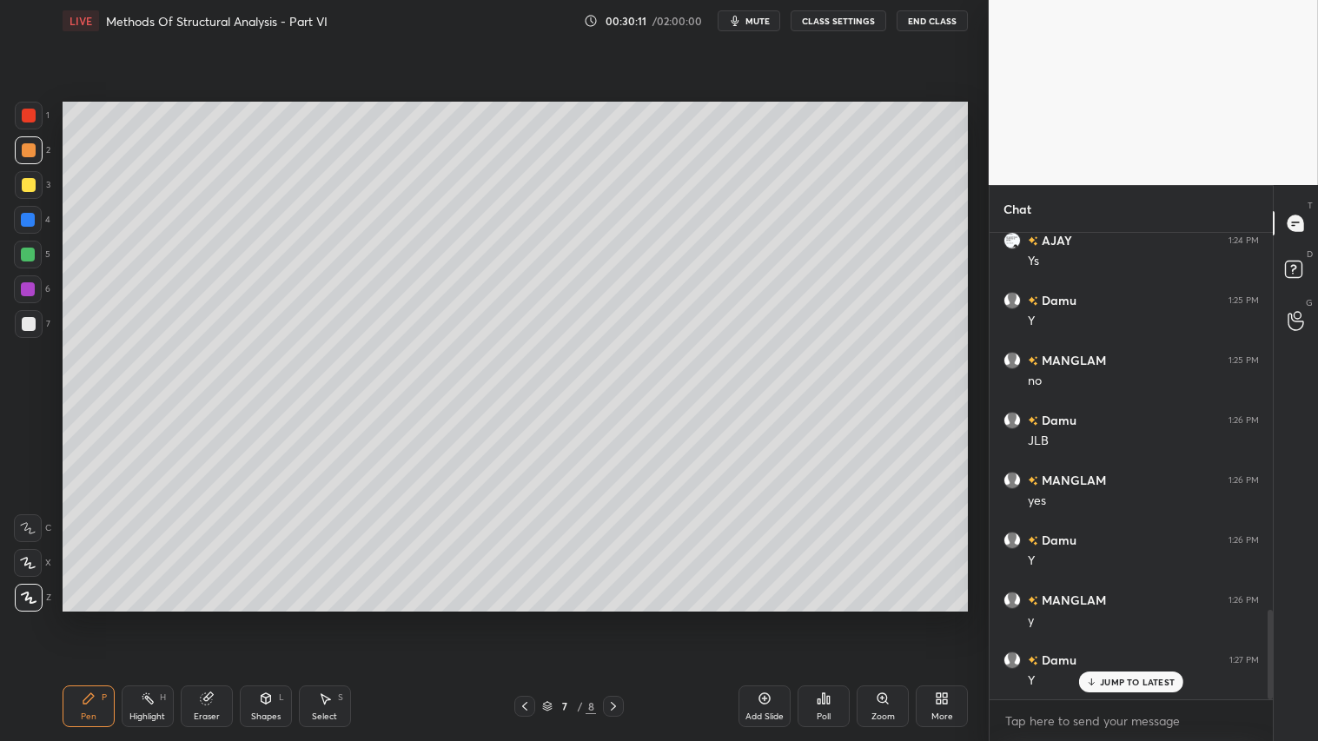
click at [275, 618] on div "Shapes" at bounding box center [266, 716] width 30 height 9
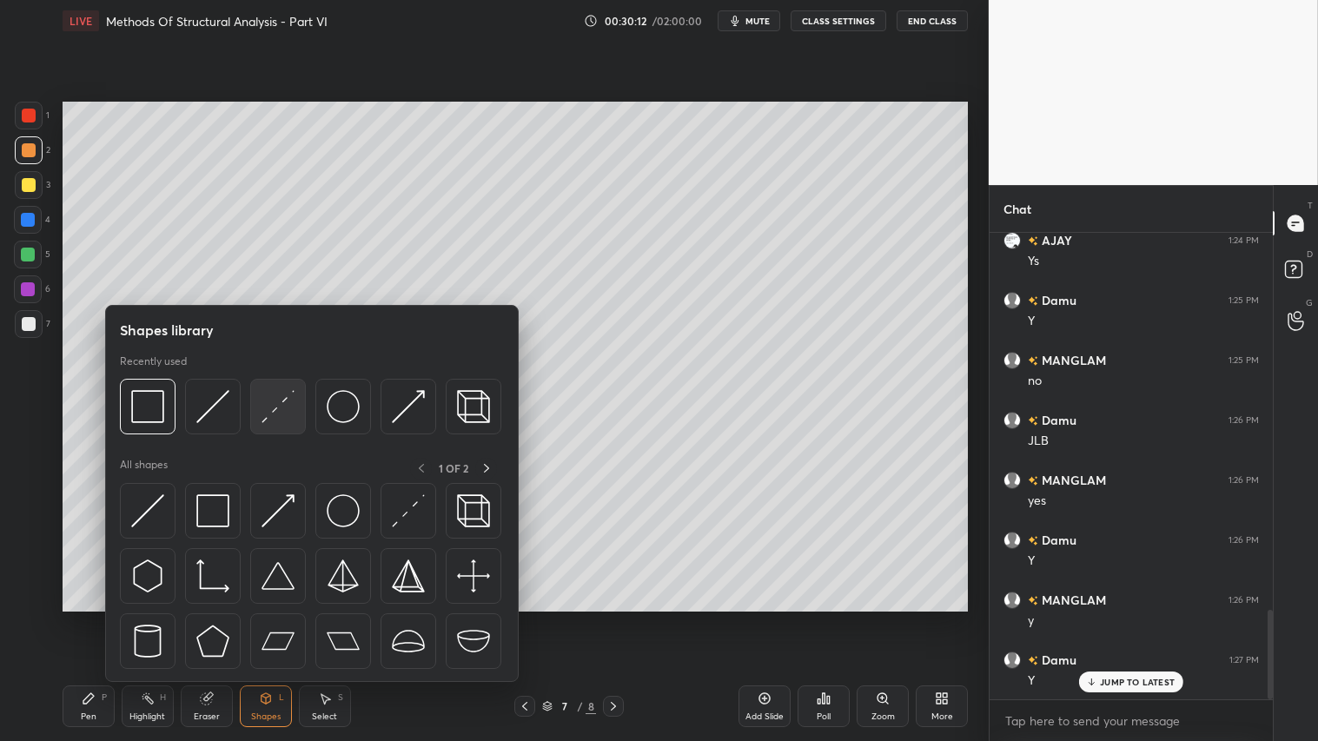
click at [281, 405] on img at bounding box center [277, 406] width 33 height 33
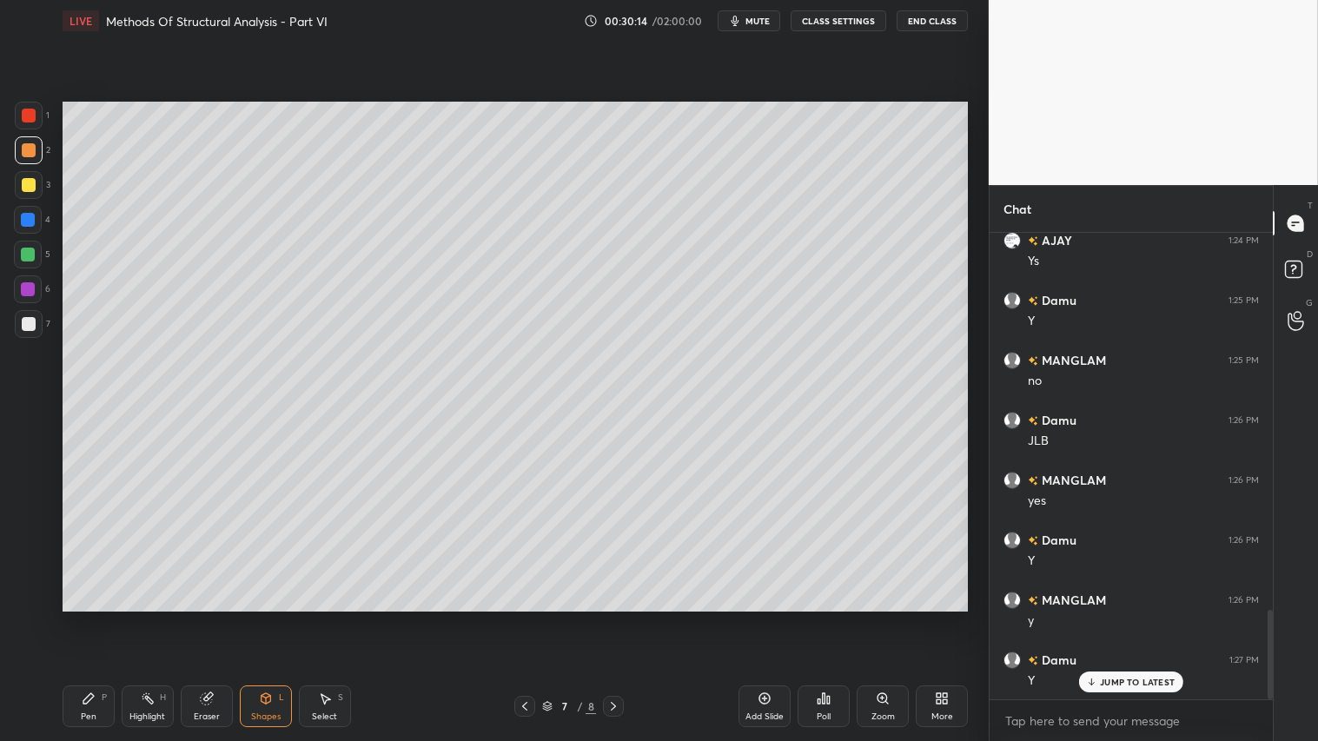
click at [258, 618] on div "Pen P Highlight H Eraser Shapes L Select S 7 / 8 Add Slide Poll Zoom More" at bounding box center [515, 705] width 905 height 69
drag, startPoint x: 257, startPoint y: 724, endPoint x: 263, endPoint y: 714, distance: 12.1
click at [259, 618] on div "Shapes L" at bounding box center [266, 706] width 52 height 42
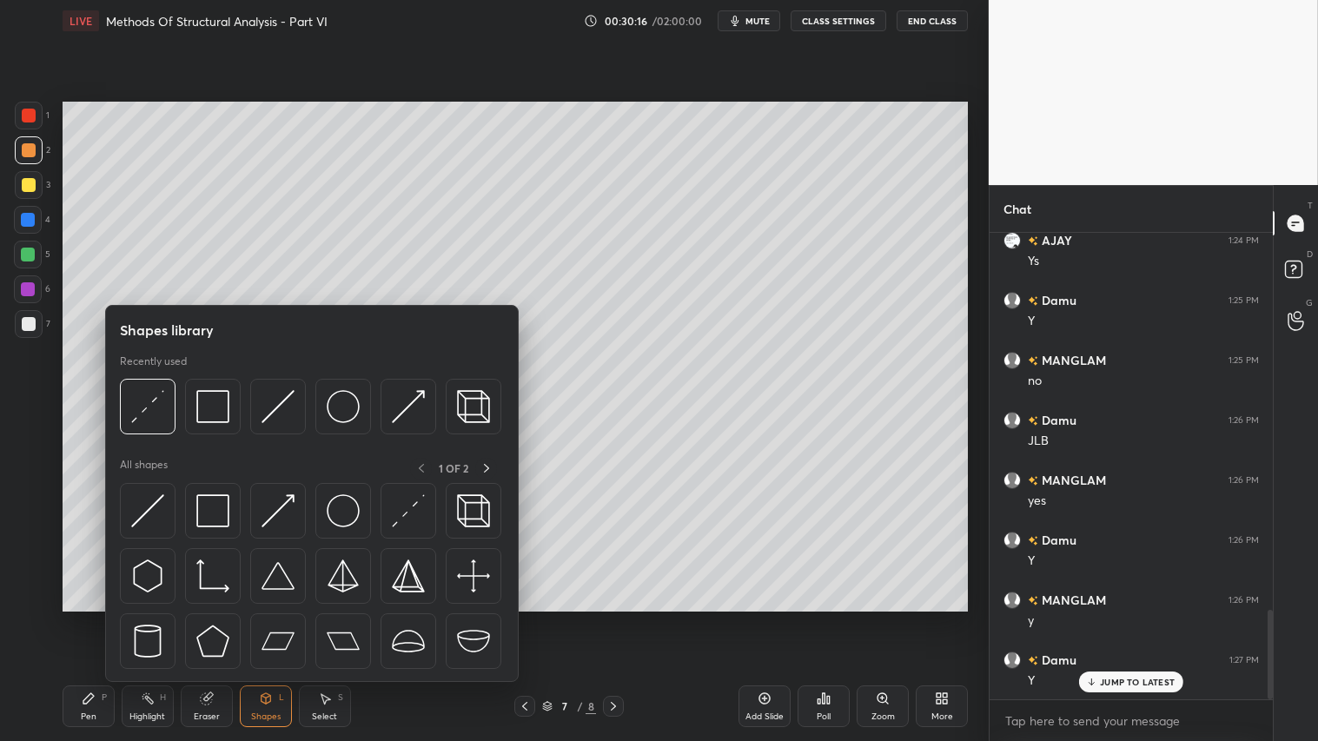
click at [83, 618] on icon at bounding box center [89, 698] width 14 height 14
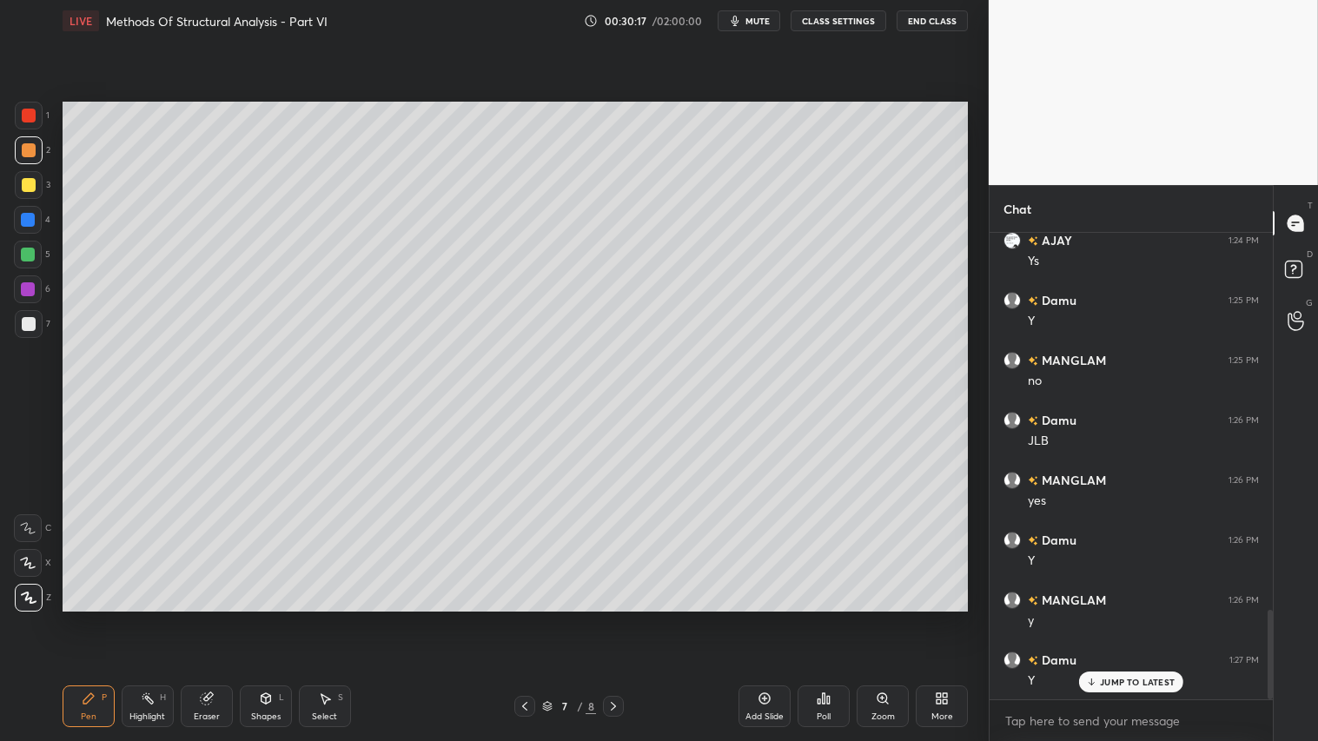
drag, startPoint x: 26, startPoint y: 561, endPoint x: 246, endPoint y: 680, distance: 249.9
click at [27, 561] on icon at bounding box center [28, 563] width 16 height 12
drag, startPoint x: 32, startPoint y: 215, endPoint x: 46, endPoint y: 280, distance: 66.6
click at [35, 213] on div at bounding box center [28, 220] width 28 height 28
click at [266, 618] on icon at bounding box center [266, 698] width 10 height 10
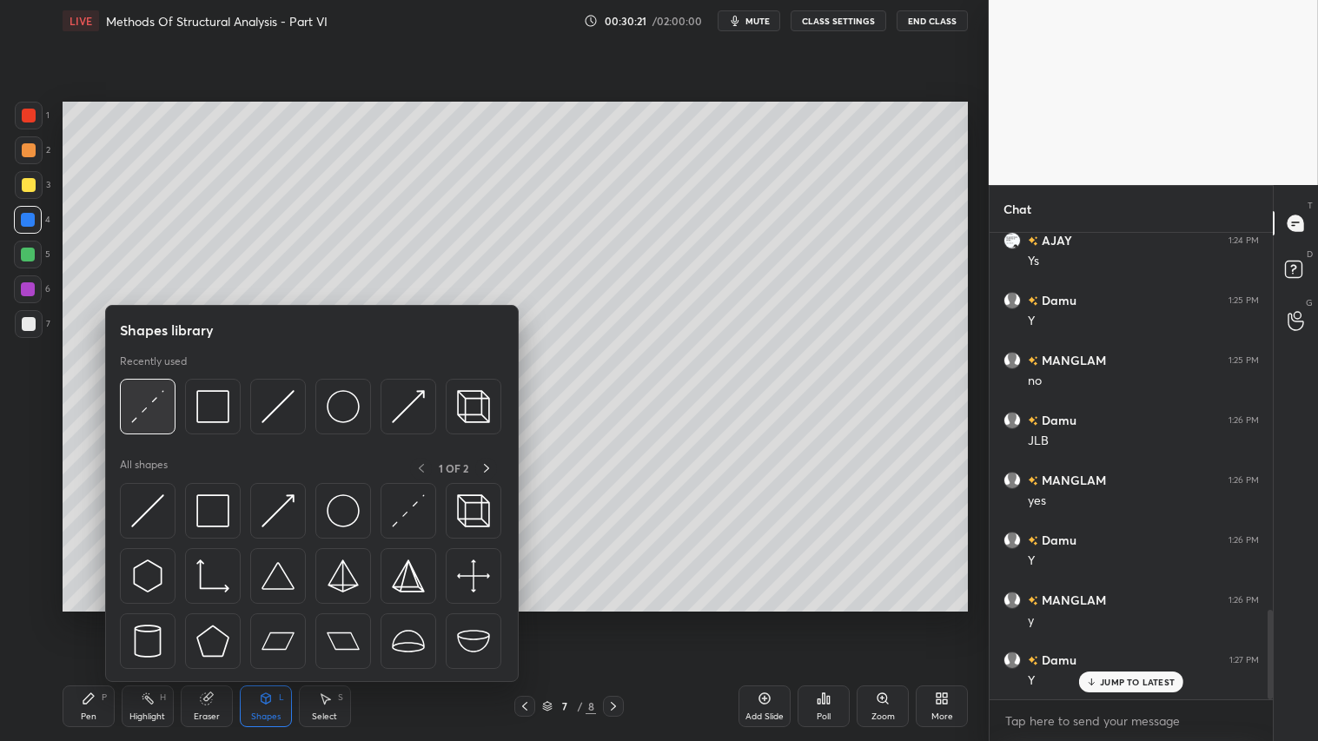
click at [156, 400] on img at bounding box center [147, 406] width 33 height 33
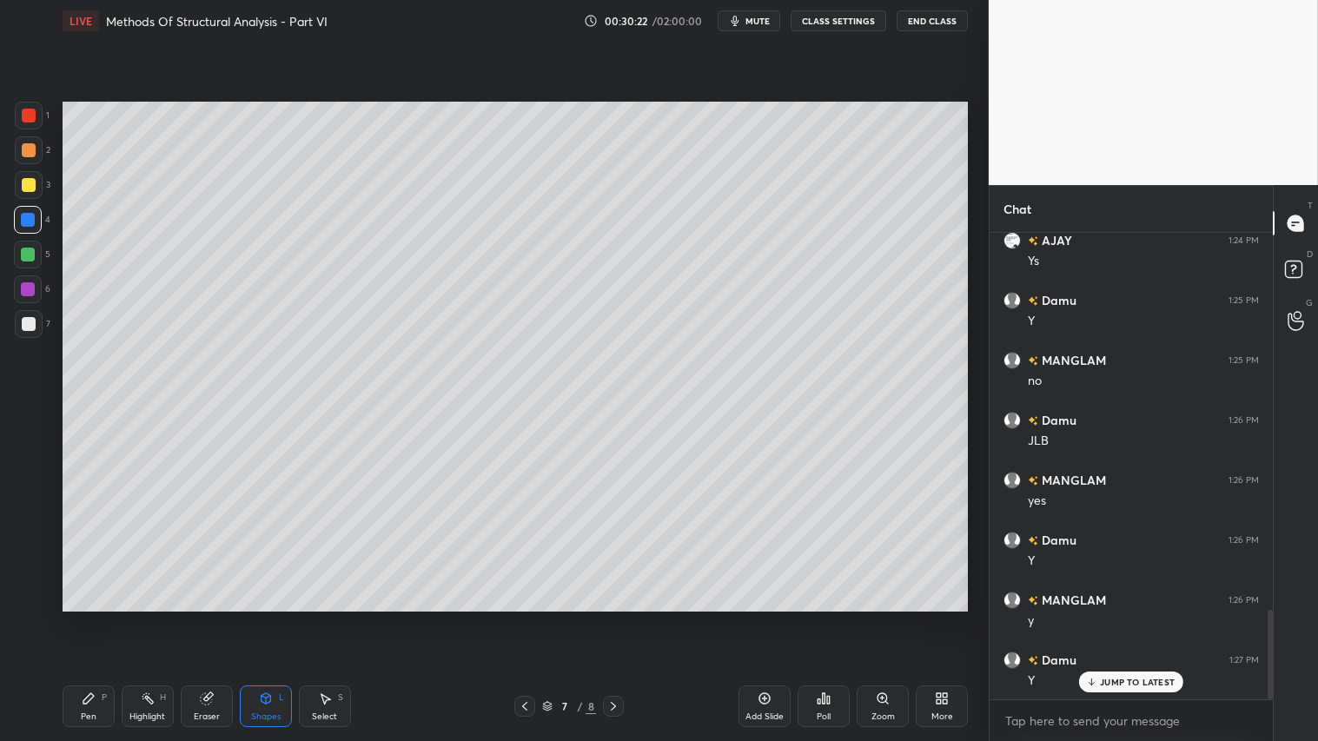
drag, startPoint x: 24, startPoint y: 318, endPoint x: 56, endPoint y: 330, distance: 34.4
click at [27, 318] on div at bounding box center [29, 324] width 14 height 14
click at [97, 618] on div "Pen P" at bounding box center [89, 706] width 52 height 42
click at [28, 187] on div at bounding box center [29, 185] width 14 height 14
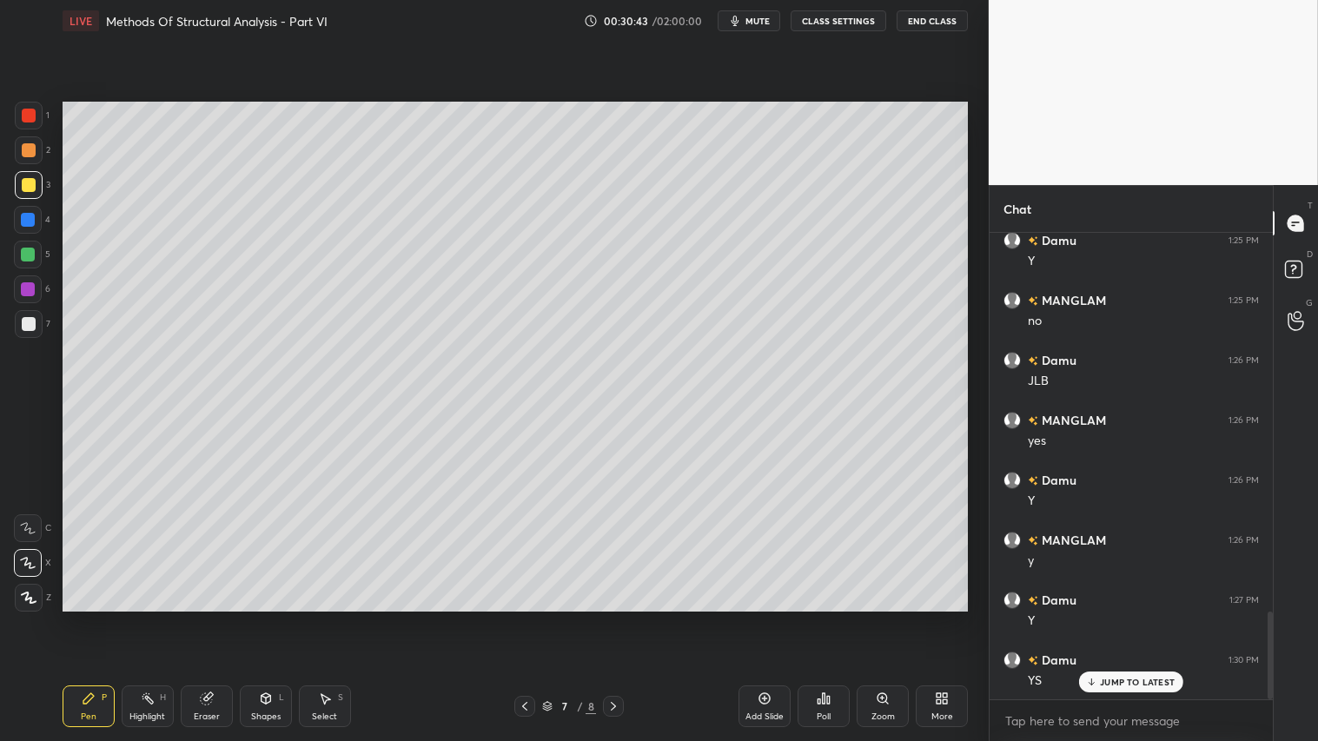
click at [28, 156] on div at bounding box center [29, 150] width 14 height 14
click at [81, 618] on div "Pen P" at bounding box center [89, 706] width 52 height 42
click at [27, 601] on icon at bounding box center [29, 598] width 16 height 12
click at [619, 618] on icon at bounding box center [613, 706] width 14 height 14
click at [271, 618] on icon at bounding box center [266, 698] width 14 height 14
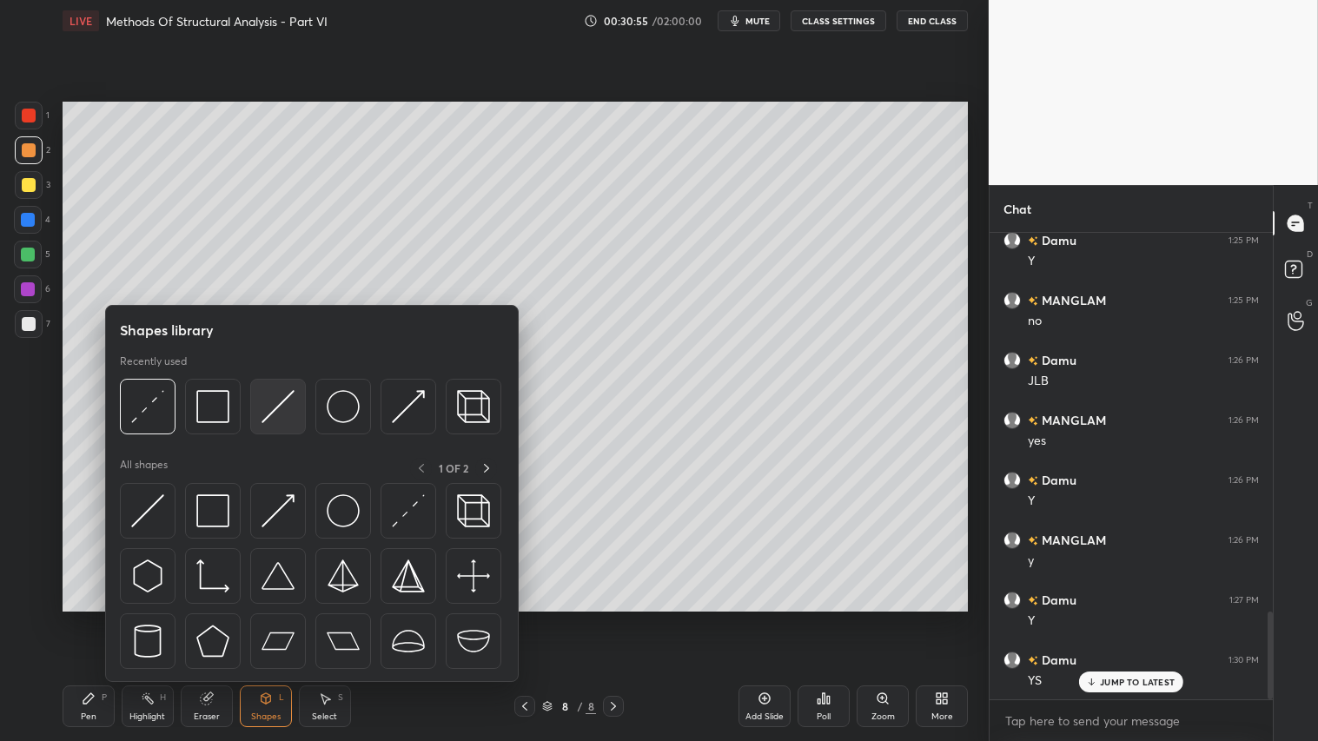
click at [280, 406] on img at bounding box center [277, 406] width 33 height 33
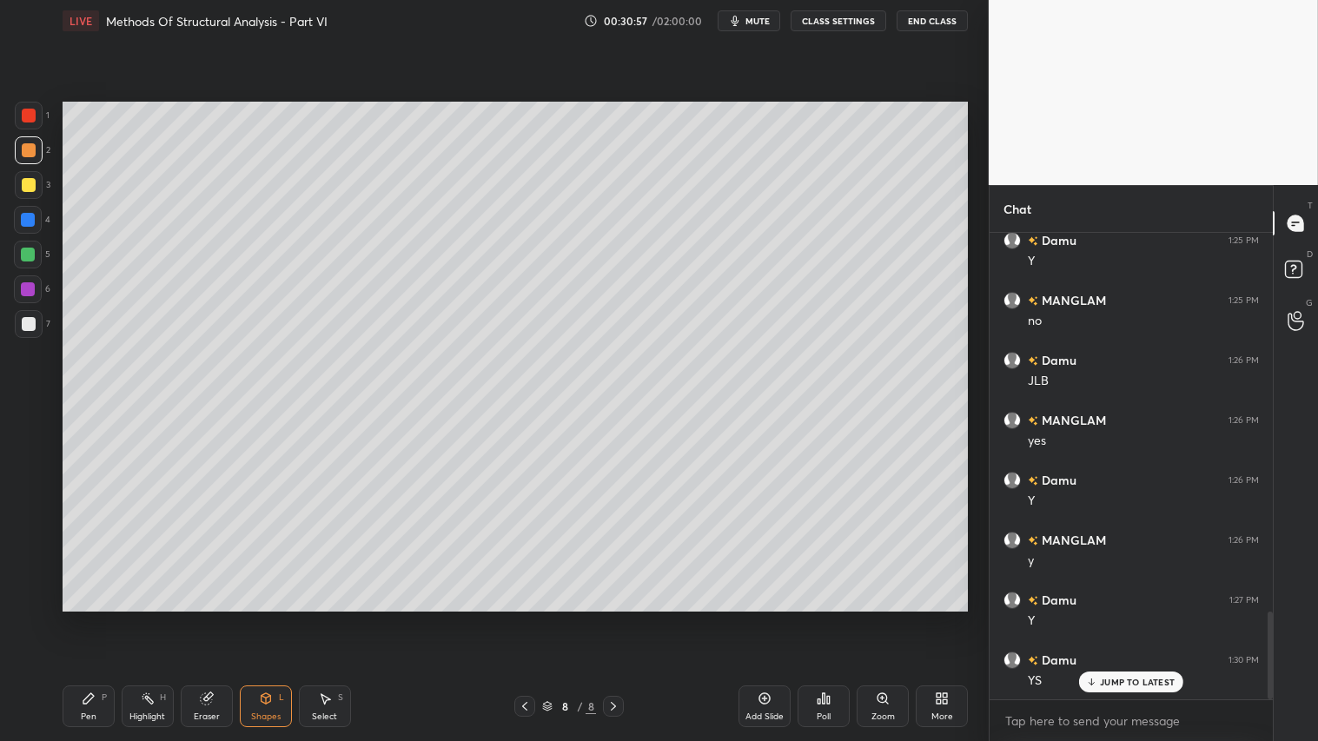
drag, startPoint x: 101, startPoint y: 704, endPoint x: 203, endPoint y: 620, distance: 132.7
click at [102, 618] on div "Pen P" at bounding box center [89, 706] width 52 height 42
click at [528, 618] on icon at bounding box center [525, 706] width 14 height 14
click at [614, 618] on icon at bounding box center [613, 706] width 14 height 14
click at [278, 618] on div "Shapes L" at bounding box center [266, 706] width 52 height 42
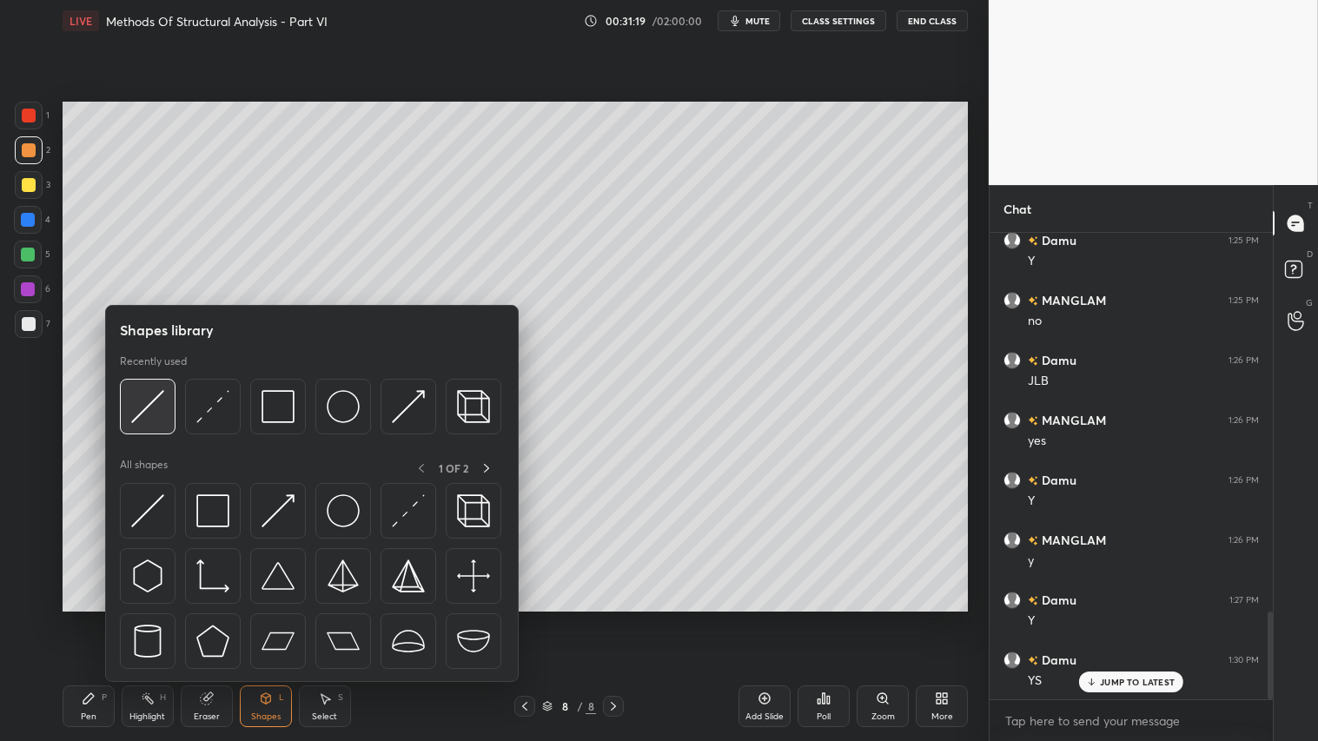
click at [146, 392] on img at bounding box center [147, 406] width 33 height 33
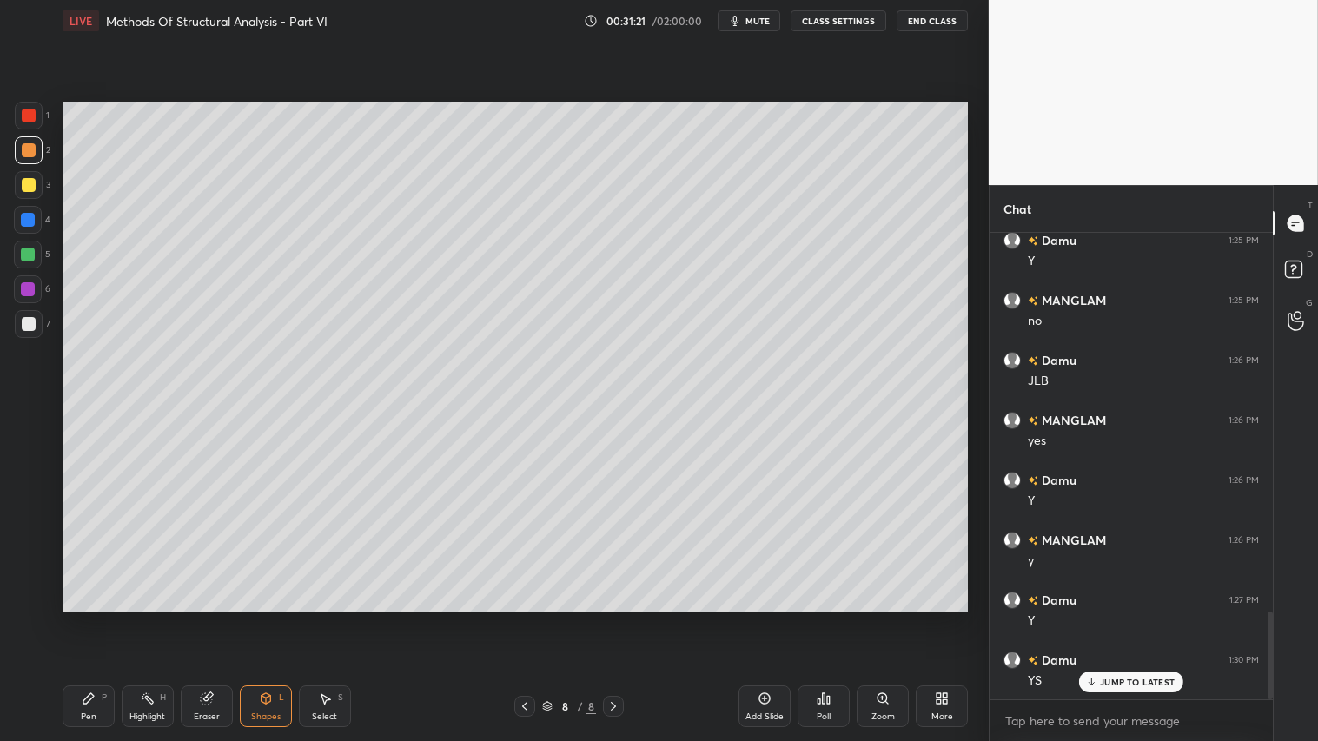
drag, startPoint x: 82, startPoint y: 705, endPoint x: 327, endPoint y: 640, distance: 254.3
click at [88, 618] on div "Pen P" at bounding box center [89, 706] width 52 height 42
click at [269, 618] on icon at bounding box center [266, 698] width 14 height 14
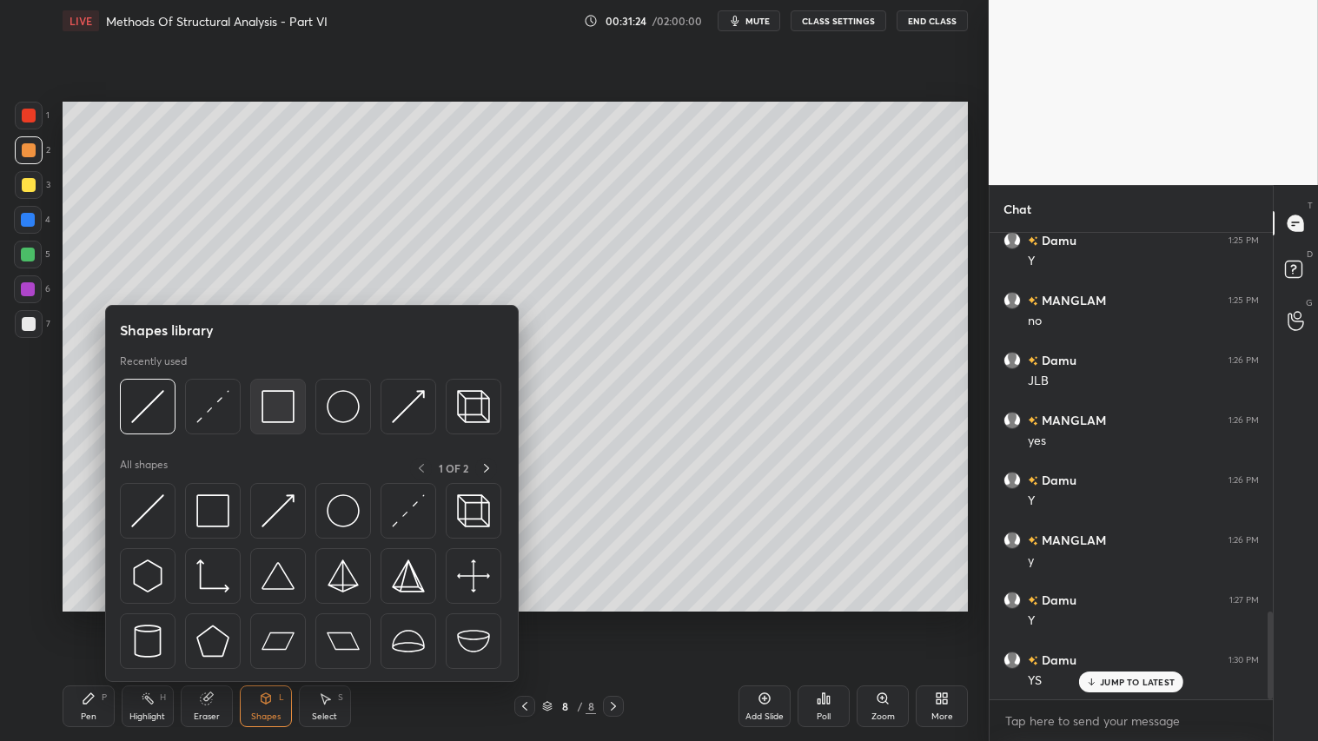
click at [287, 415] on img at bounding box center [277, 406] width 33 height 33
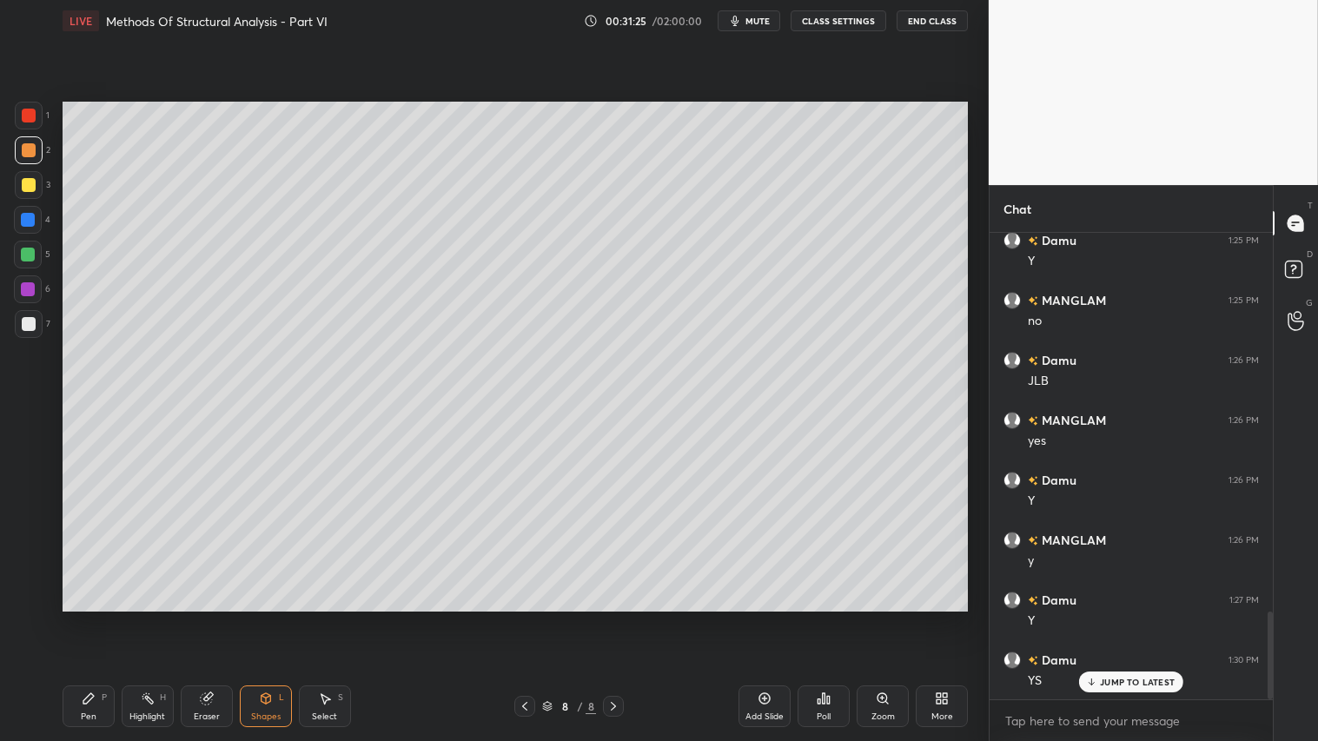
drag, startPoint x: 23, startPoint y: 183, endPoint x: 55, endPoint y: 203, distance: 37.1
click at [23, 182] on div at bounding box center [29, 185] width 14 height 14
click at [117, 618] on div "Pen P Highlight H Eraser Shapes L Select S" at bounding box center [232, 706] width 338 height 42
click at [92, 618] on icon at bounding box center [89, 698] width 14 height 14
click at [32, 144] on div at bounding box center [29, 150] width 28 height 28
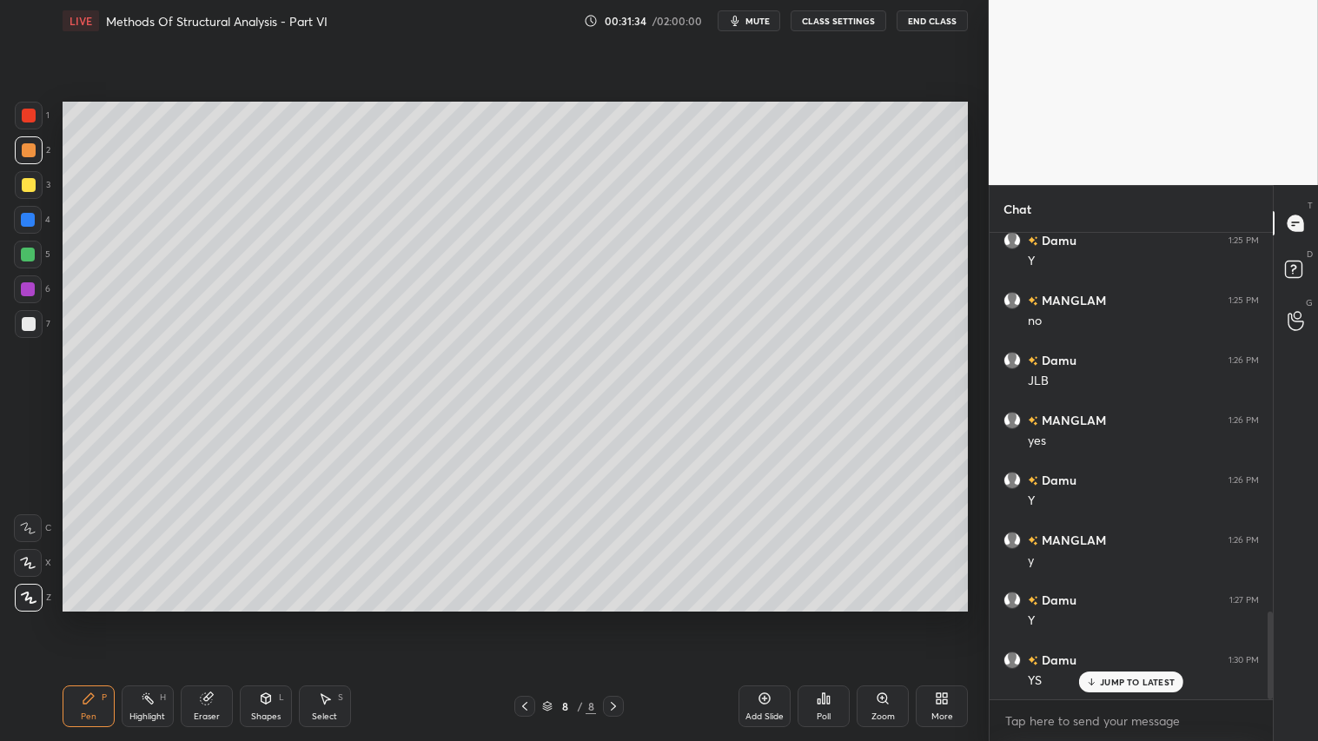
click at [94, 618] on div "Pen P" at bounding box center [89, 706] width 52 height 42
drag, startPoint x: 769, startPoint y: 712, endPoint x: 766, endPoint y: 701, distance: 11.6
click at [769, 618] on div "Add Slide" at bounding box center [764, 706] width 52 height 42
click at [266, 618] on div "Shapes" at bounding box center [266, 716] width 30 height 9
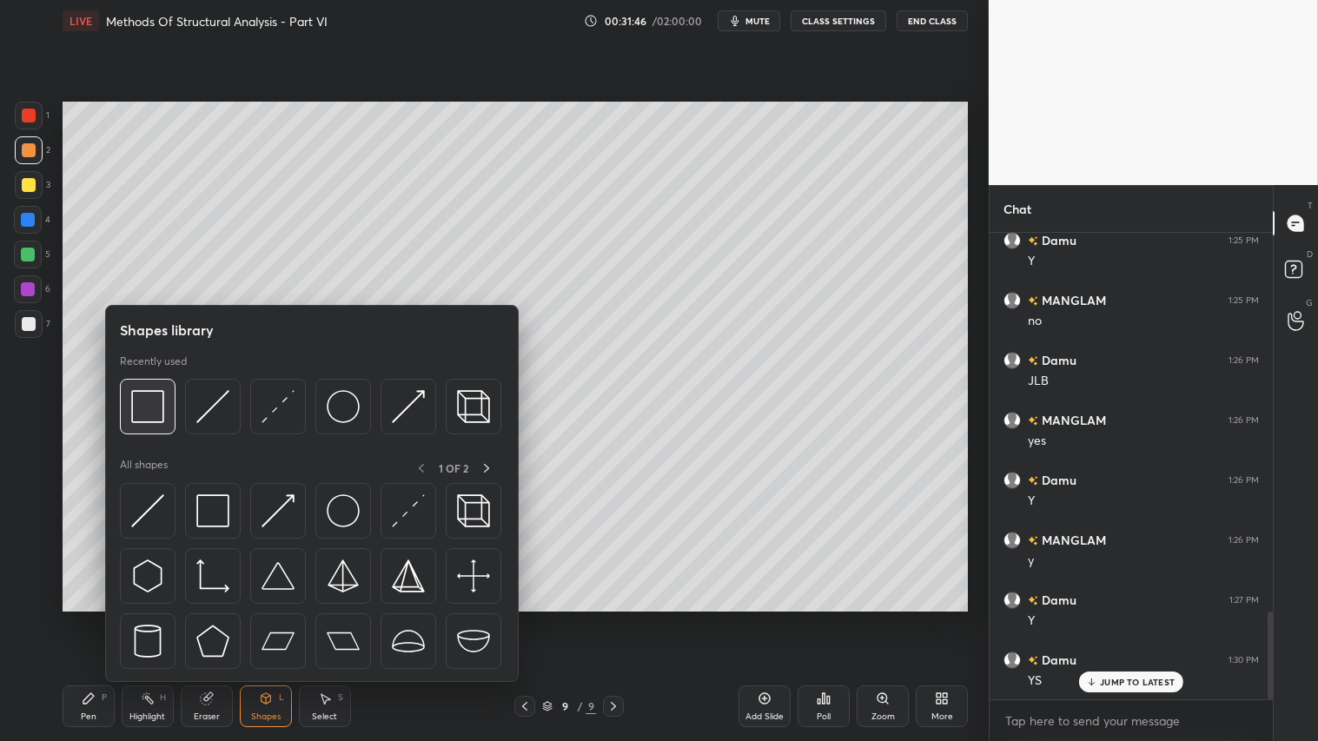
click at [160, 413] on img at bounding box center [147, 406] width 33 height 33
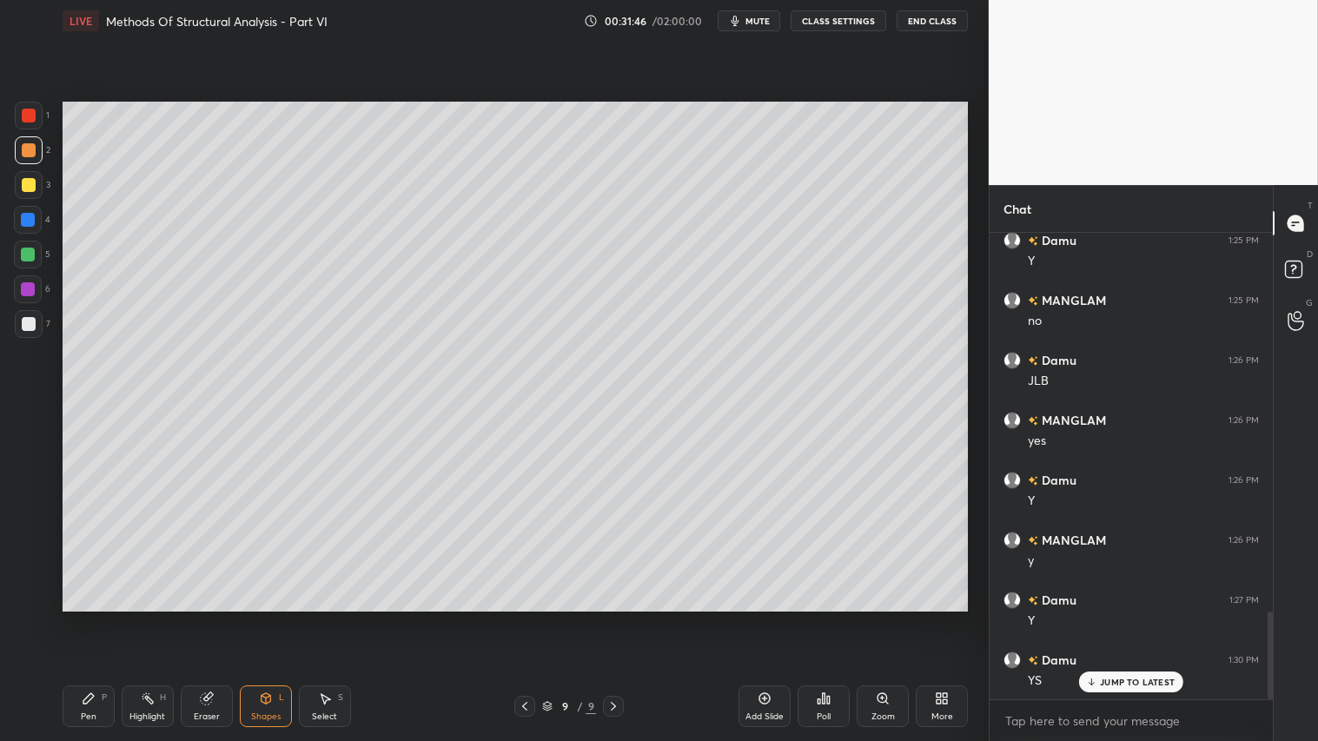
click at [24, 317] on div at bounding box center [29, 324] width 14 height 14
drag, startPoint x: 30, startPoint y: 144, endPoint x: 22, endPoint y: 202, distance: 58.7
click at [28, 150] on div at bounding box center [29, 150] width 14 height 14
click at [92, 618] on div "Pen" at bounding box center [89, 716] width 16 height 9
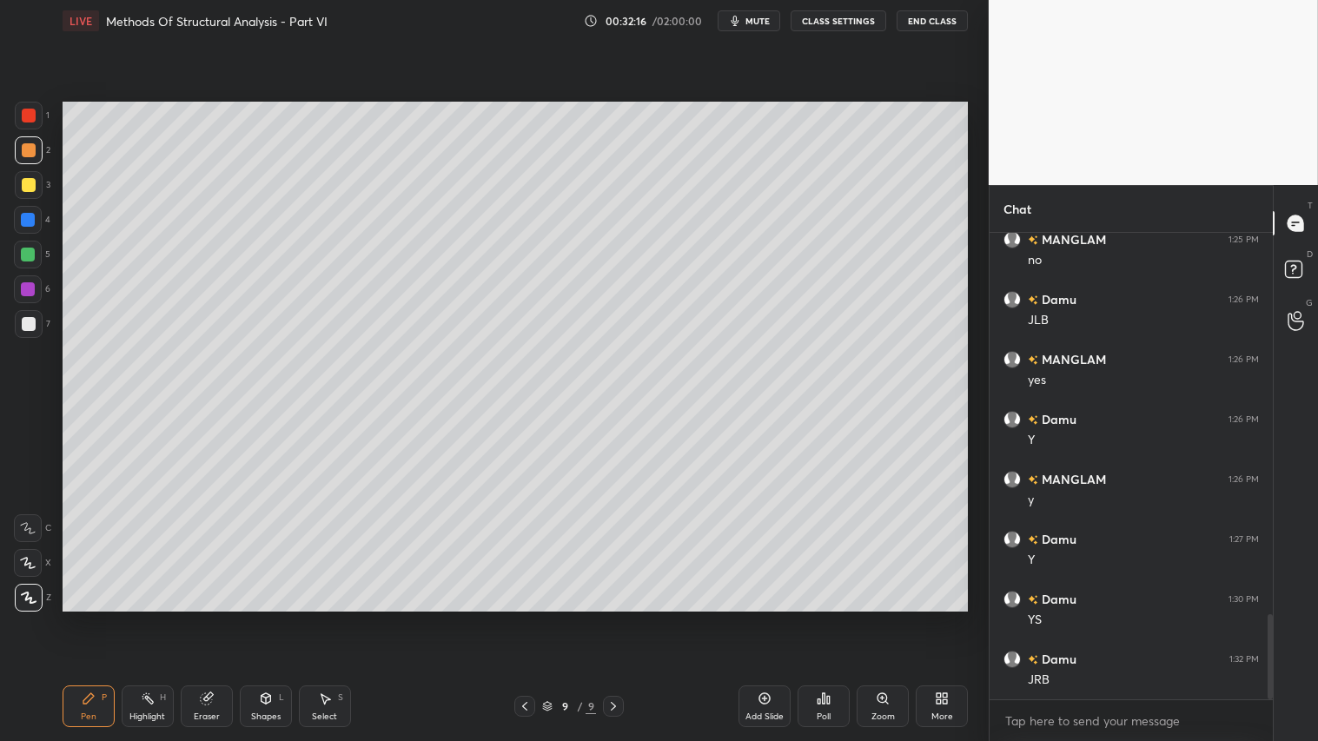
click at [532, 618] on icon at bounding box center [525, 706] width 14 height 14
drag, startPoint x: 521, startPoint y: 708, endPoint x: 535, endPoint y: 648, distance: 61.5
click at [522, 618] on icon at bounding box center [525, 706] width 14 height 14
click at [619, 618] on icon at bounding box center [613, 706] width 14 height 14
click at [615, 618] on icon at bounding box center [613, 706] width 14 height 14
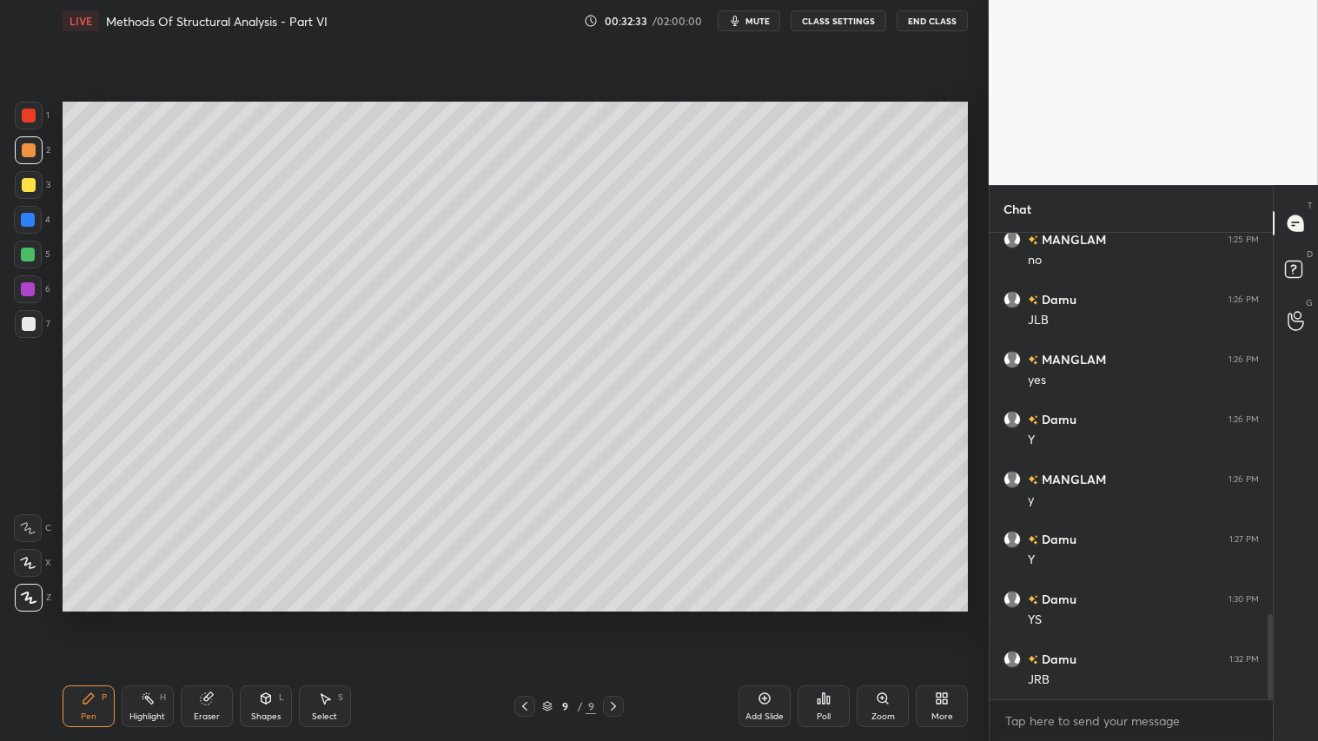
click at [261, 618] on icon at bounding box center [266, 698] width 10 height 10
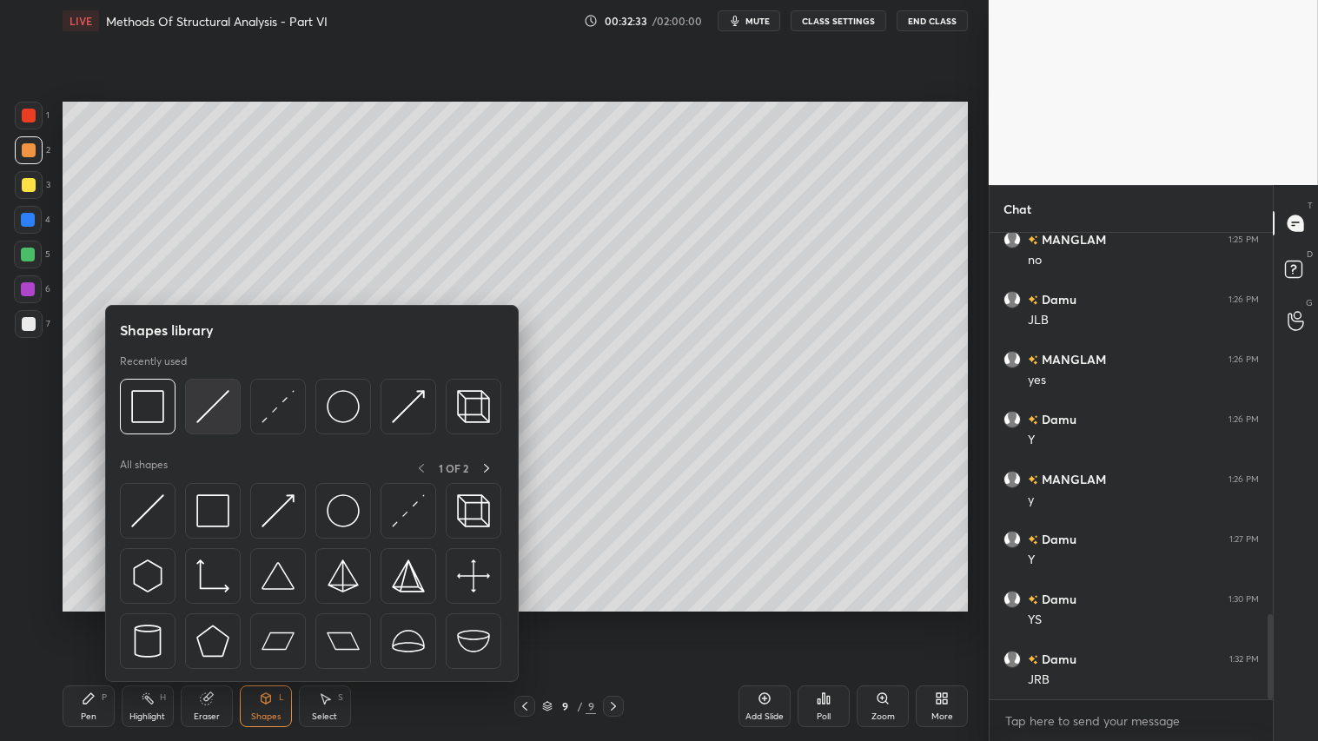
click at [201, 409] on img at bounding box center [212, 406] width 33 height 33
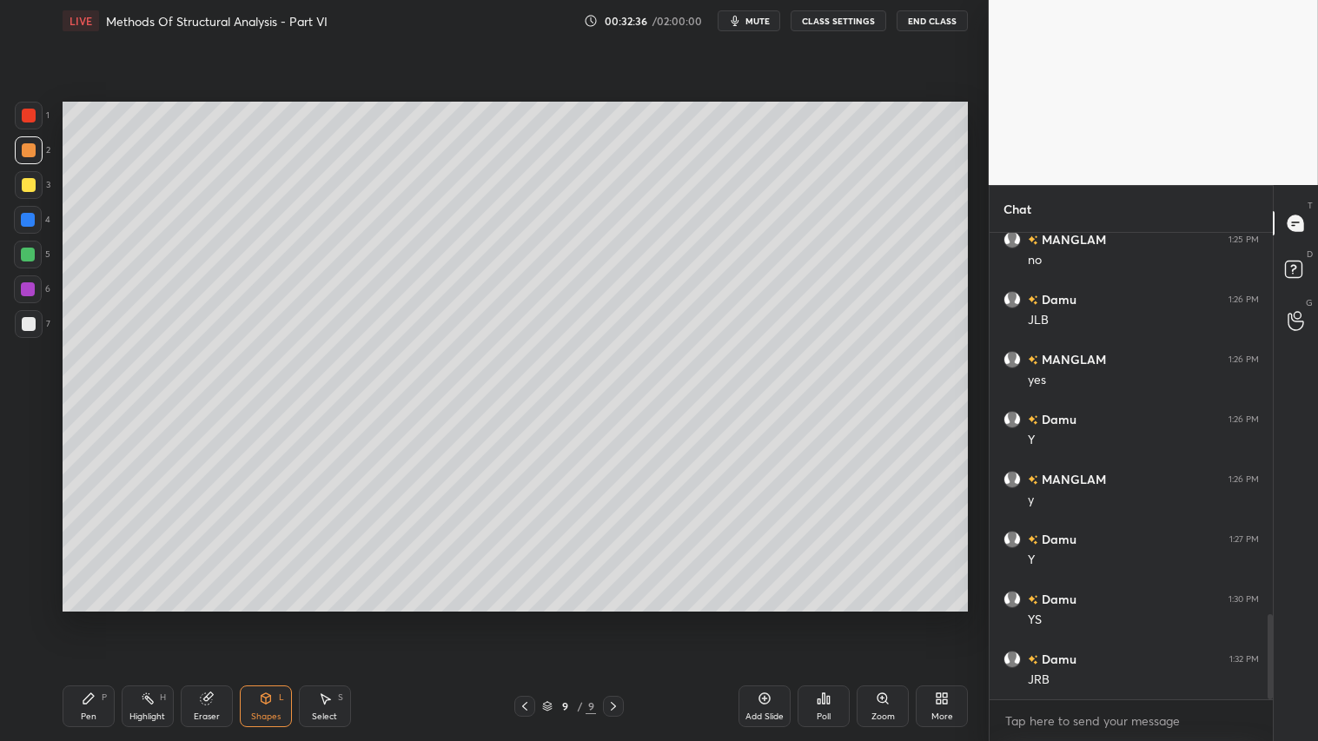
click at [92, 618] on icon at bounding box center [88, 698] width 10 height 10
click at [528, 618] on icon at bounding box center [525, 706] width 14 height 14
click at [532, 618] on div at bounding box center [524, 706] width 21 height 21
drag, startPoint x: 29, startPoint y: 322, endPoint x: 38, endPoint y: 339, distance: 19.1
click at [30, 322] on div at bounding box center [29, 324] width 14 height 14
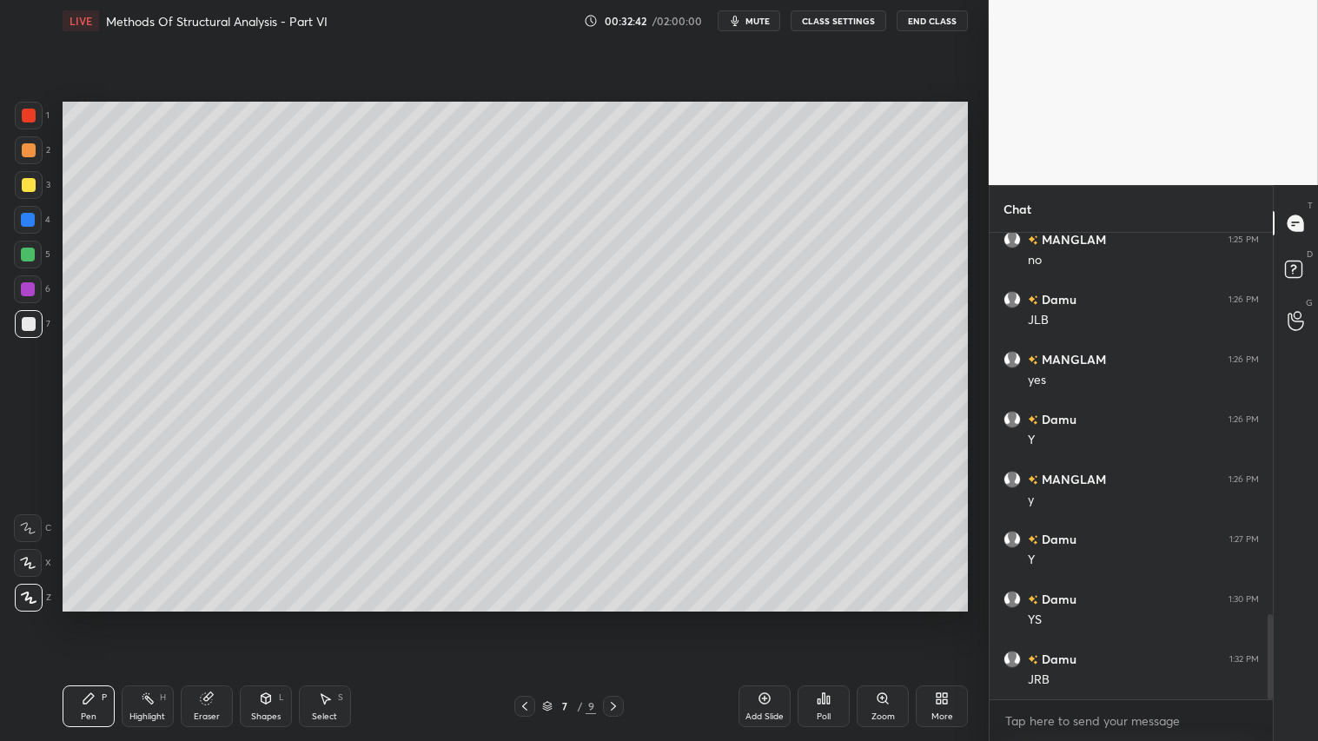
drag, startPoint x: 257, startPoint y: 700, endPoint x: 257, endPoint y: 691, distance: 9.6
click at [261, 618] on div "Shapes L" at bounding box center [266, 706] width 52 height 42
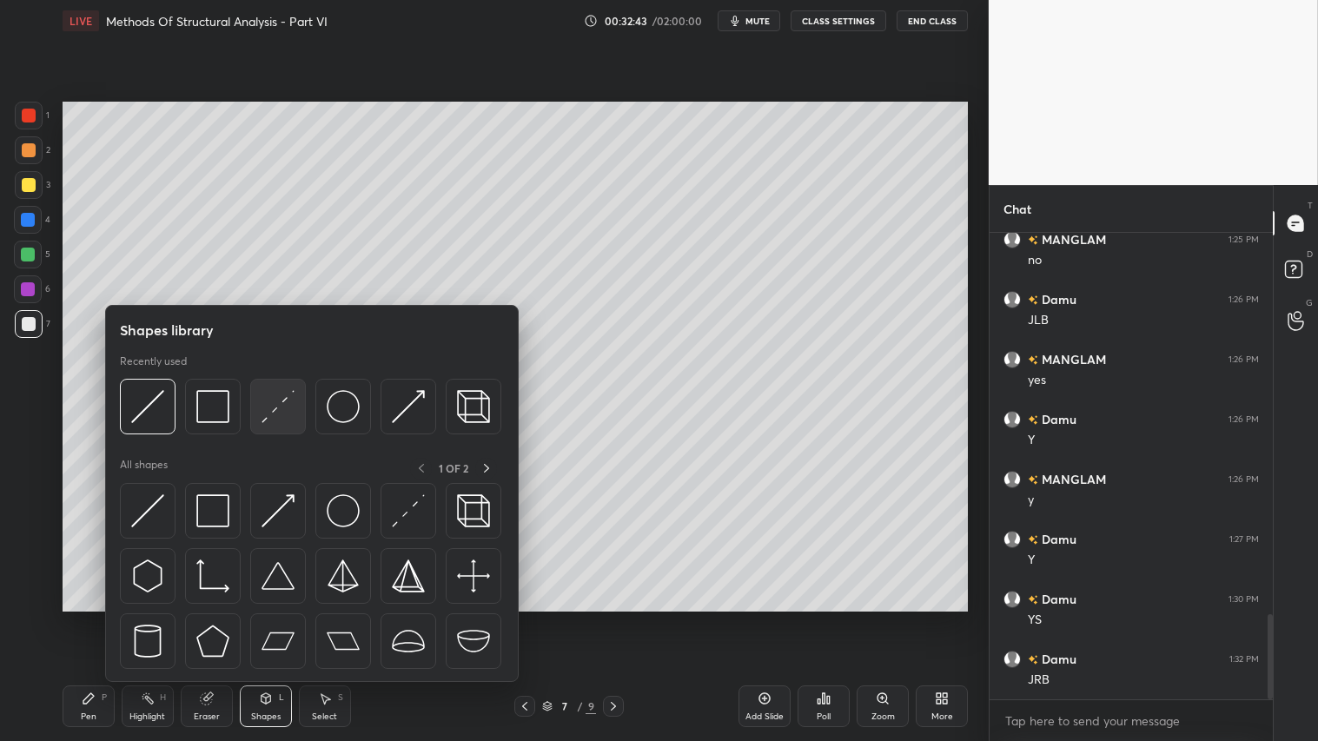
click at [280, 403] on img at bounding box center [277, 406] width 33 height 33
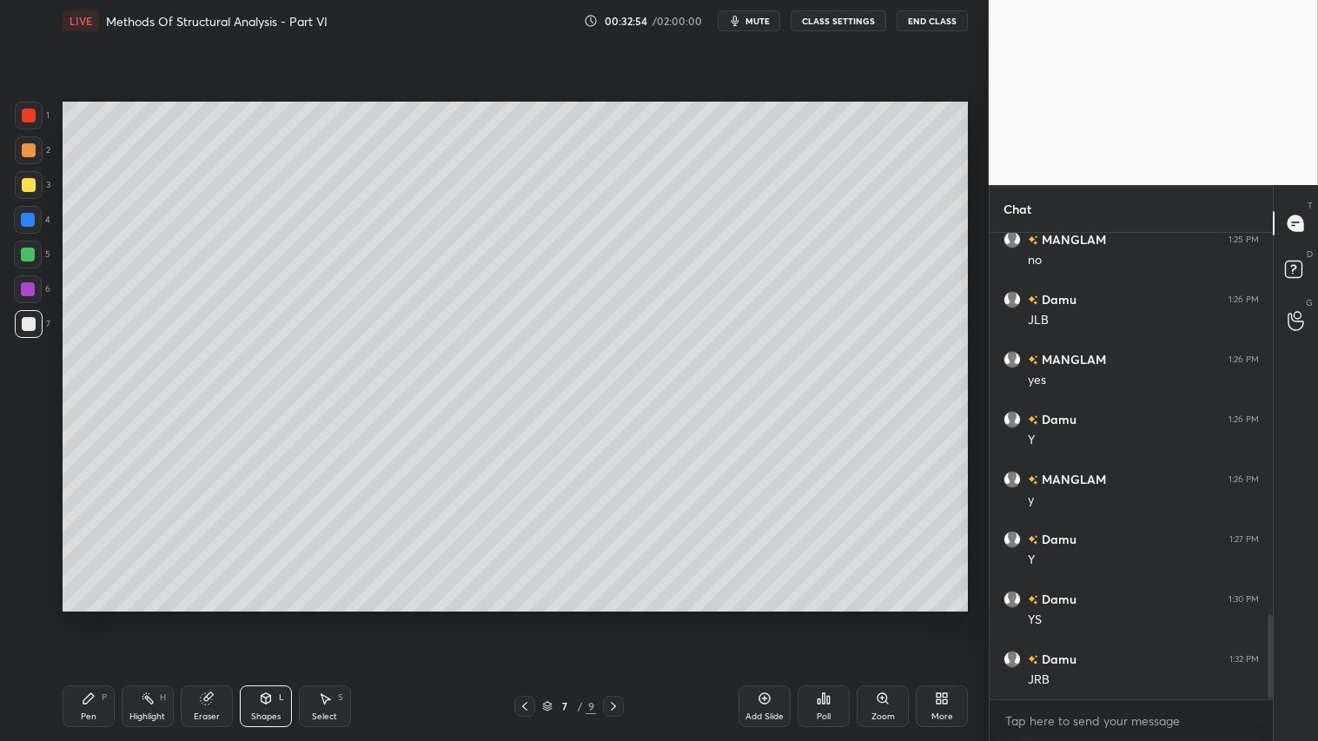
click at [608, 618] on icon at bounding box center [613, 706] width 14 height 14
click at [609, 618] on icon at bounding box center [613, 706] width 14 height 14
click at [33, 156] on div at bounding box center [29, 150] width 28 height 28
drag, startPoint x: 85, startPoint y: 711, endPoint x: 93, endPoint y: 697, distance: 15.9
click at [89, 618] on div "Pen P" at bounding box center [89, 706] width 52 height 42
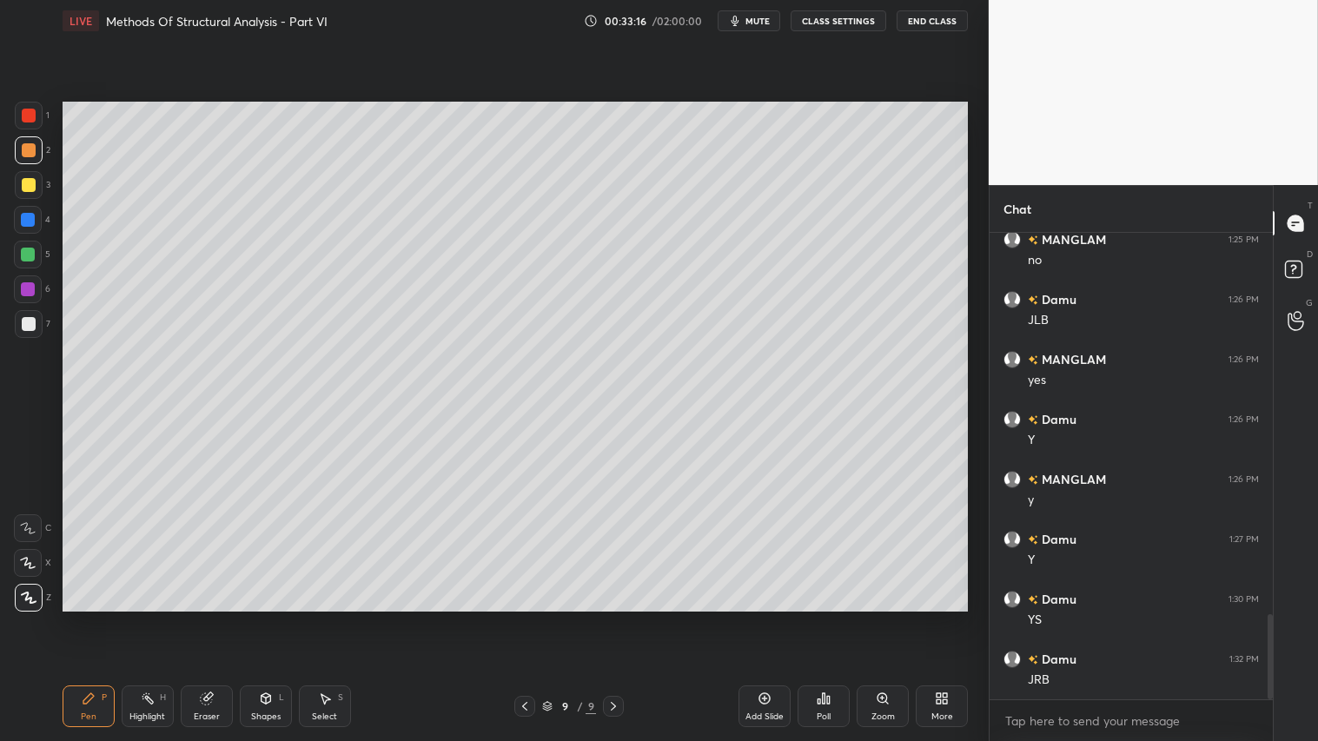
drag, startPoint x: 276, startPoint y: 704, endPoint x: 274, endPoint y: 684, distance: 19.3
click at [278, 618] on div "Shapes L" at bounding box center [266, 706] width 52 height 42
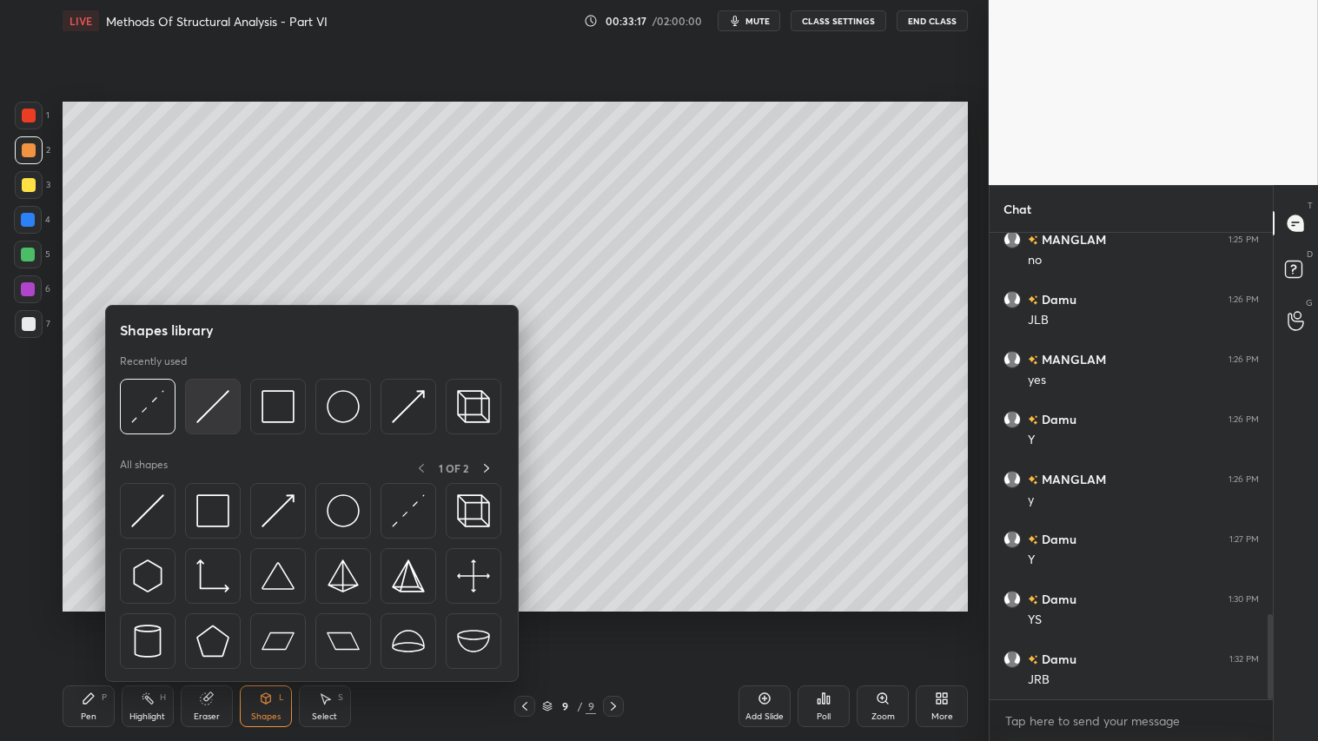
click at [205, 402] on img at bounding box center [212, 406] width 33 height 33
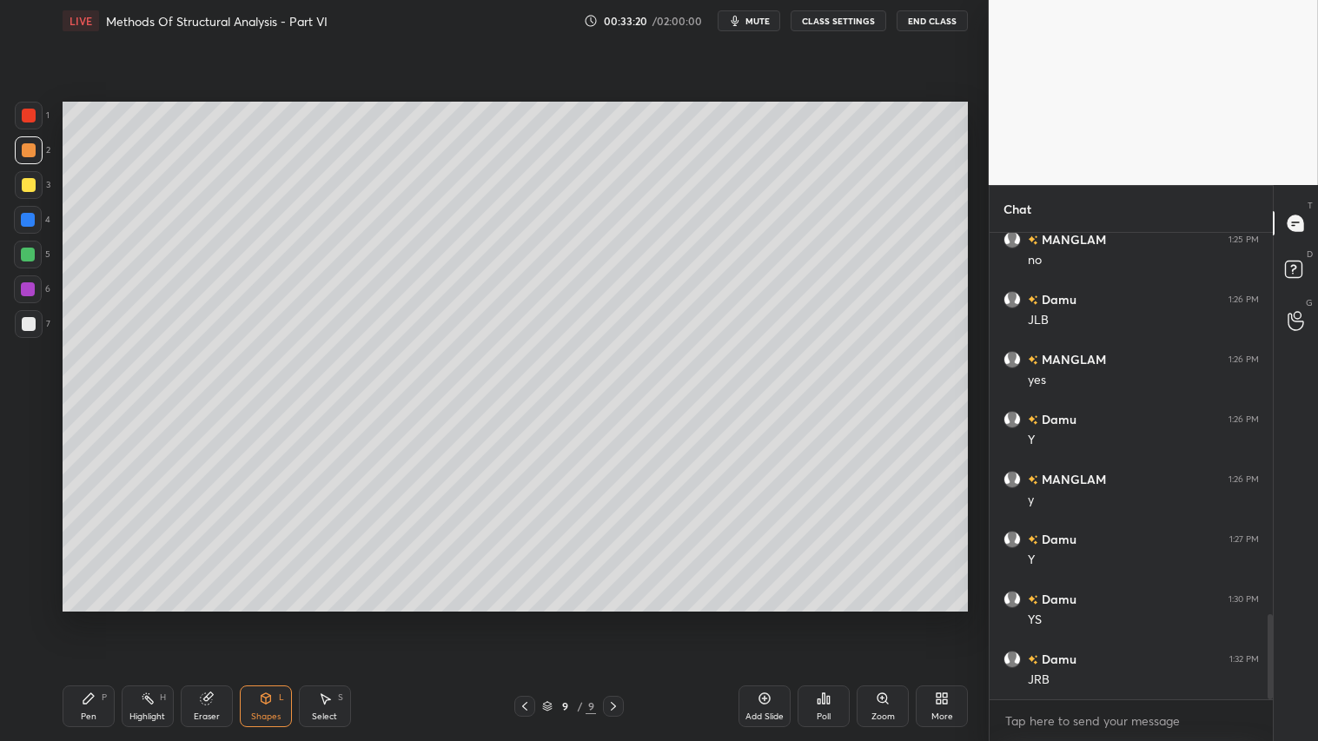
drag, startPoint x: 92, startPoint y: 708, endPoint x: 100, endPoint y: 701, distance: 10.5
click at [96, 618] on div "Pen P" at bounding box center [89, 706] width 52 height 42
click at [284, 618] on div "Shapes L" at bounding box center [266, 706] width 52 height 42
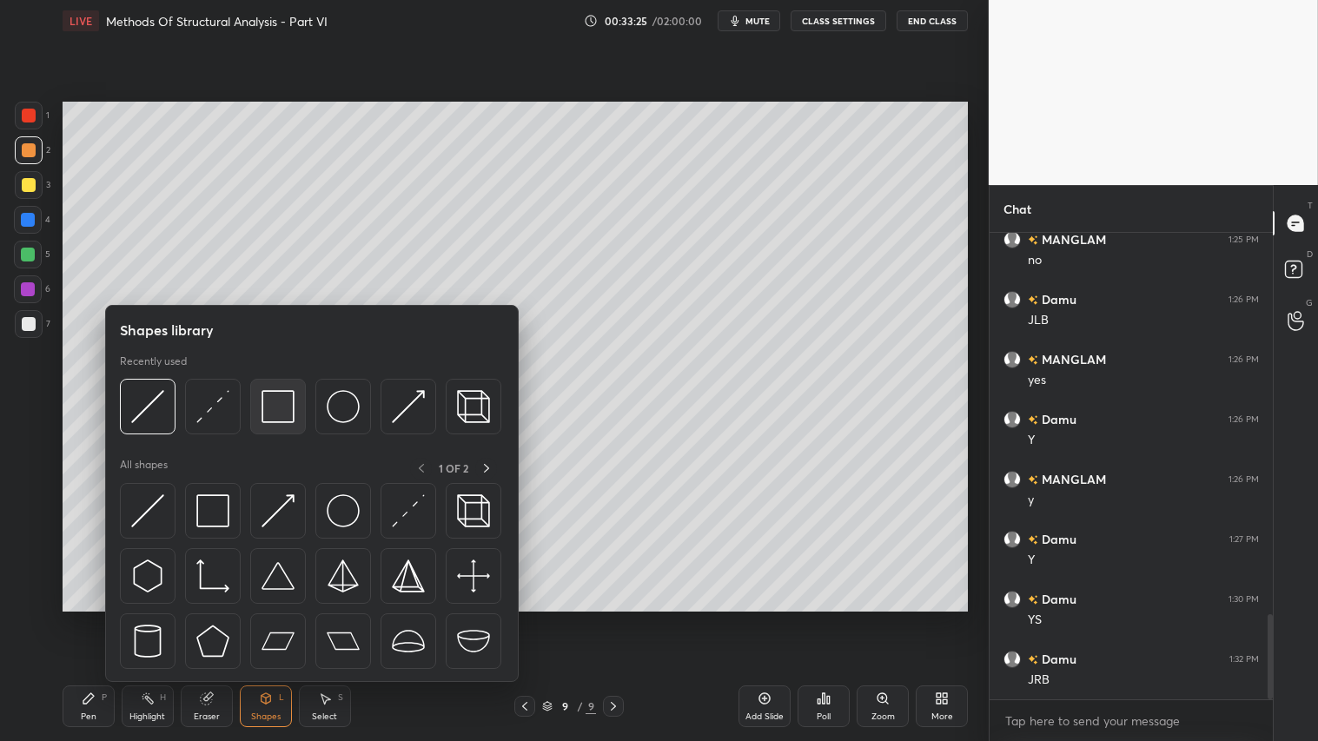
click at [282, 401] on img at bounding box center [277, 406] width 33 height 33
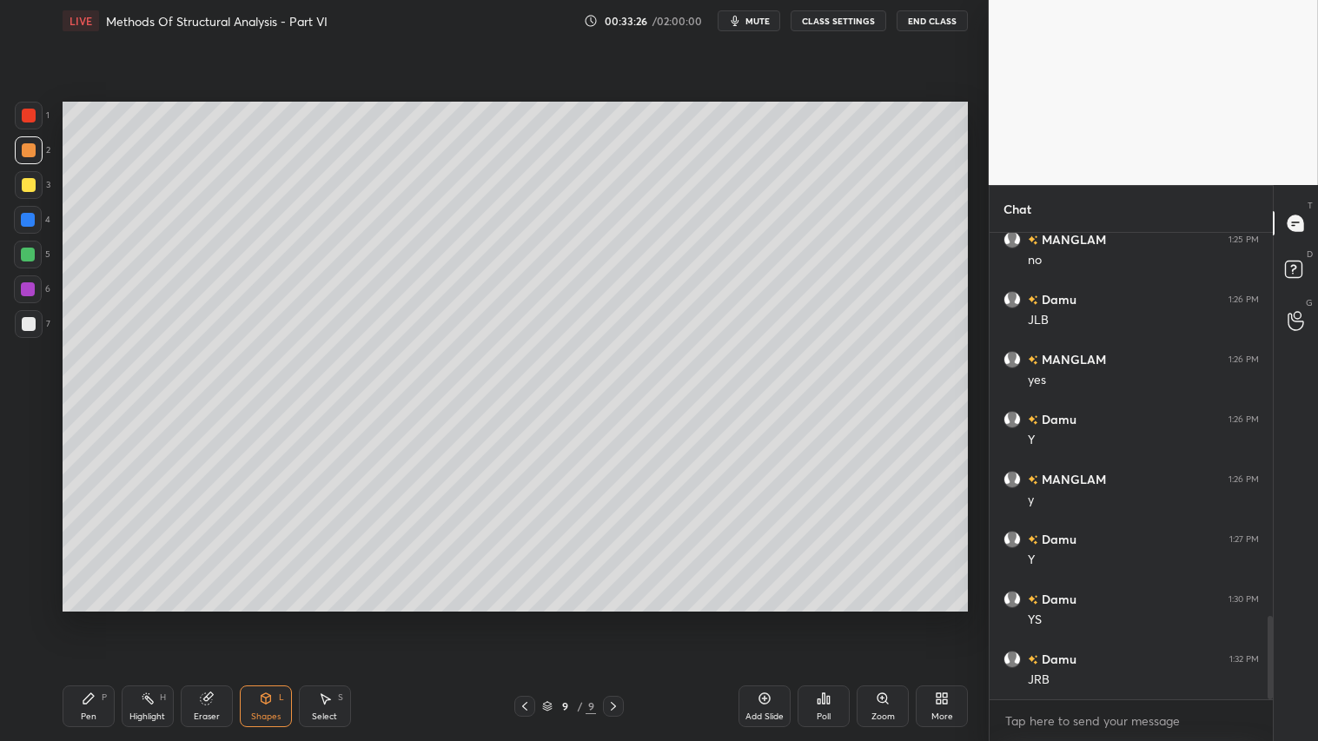
click at [30, 327] on div at bounding box center [29, 324] width 14 height 14
click at [525, 618] on icon at bounding box center [525, 706] width 14 height 14
click at [524, 618] on icon at bounding box center [525, 706] width 14 height 14
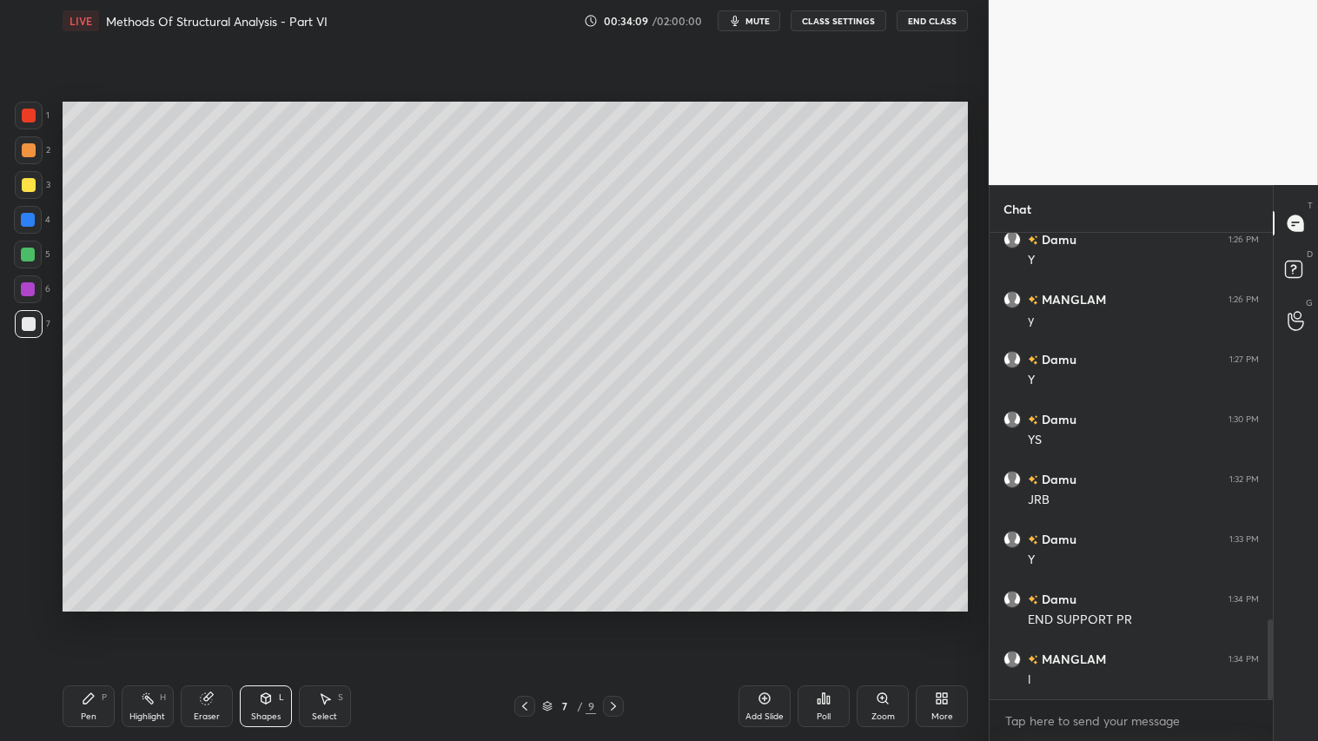
click at [604, 618] on div "7 / 9" at bounding box center [568, 706] width 109 height 21
click at [618, 618] on icon at bounding box center [613, 706] width 14 height 14
click at [619, 618] on icon at bounding box center [613, 706] width 14 height 14
click at [96, 618] on div "Pen P" at bounding box center [89, 706] width 52 height 42
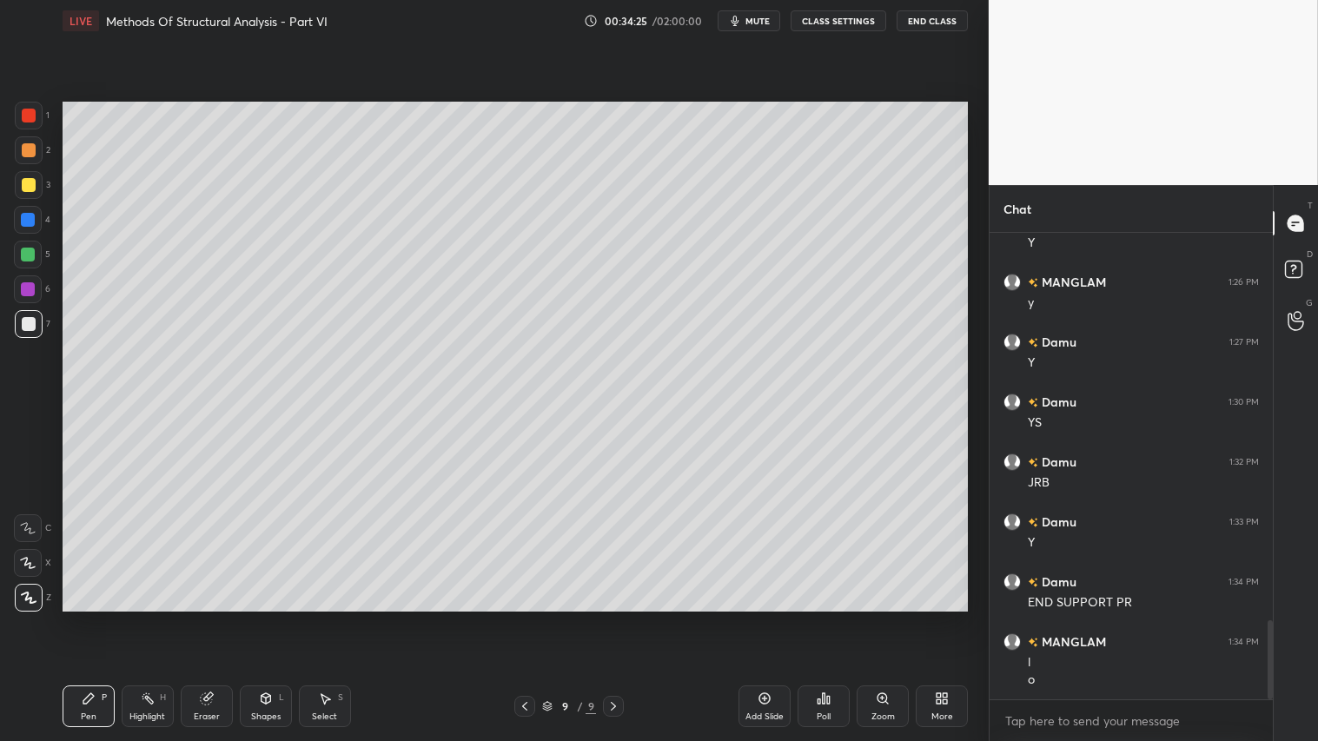
click at [31, 144] on div at bounding box center [29, 150] width 14 height 14
click at [30, 143] on div at bounding box center [29, 150] width 14 height 14
click at [87, 618] on div "Pen P" at bounding box center [89, 706] width 52 height 42
drag, startPoint x: 98, startPoint y: 699, endPoint x: 92, endPoint y: 684, distance: 16.8
click at [98, 618] on div "Pen P" at bounding box center [89, 706] width 52 height 42
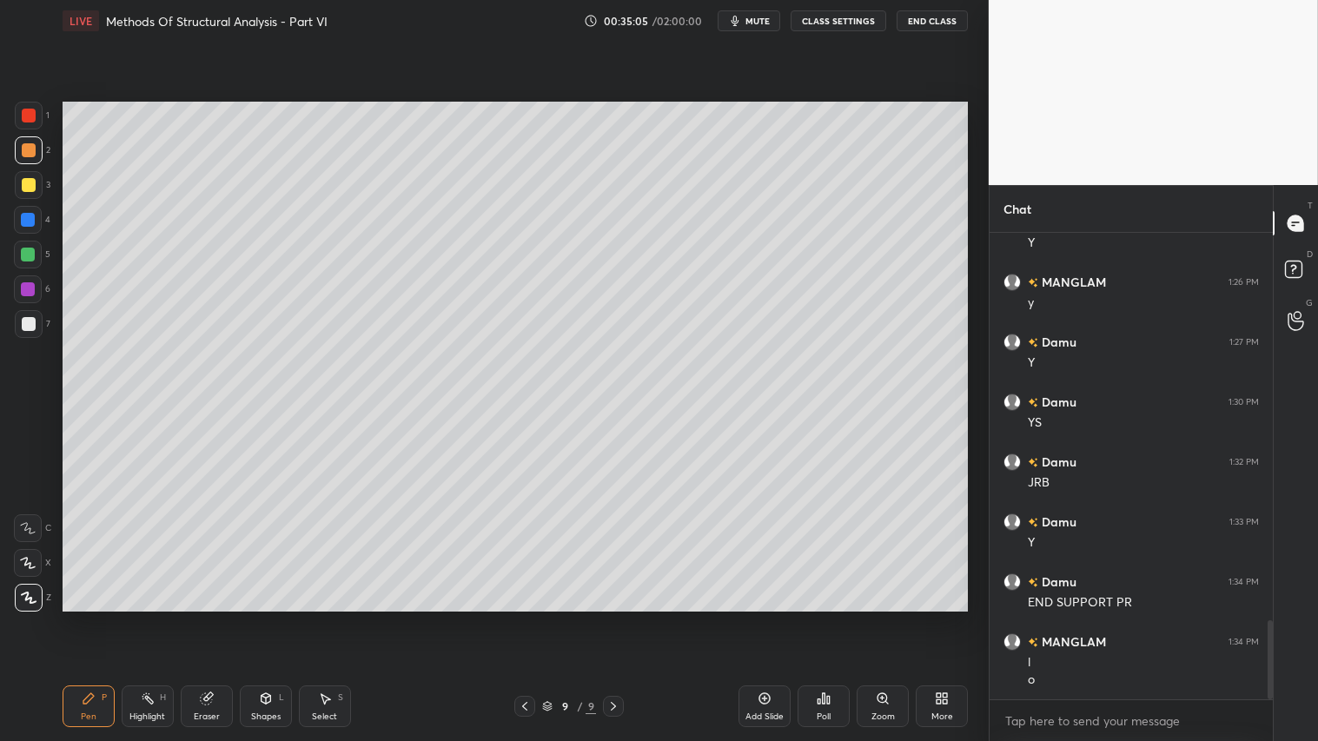
click at [102, 618] on div "Pen P" at bounding box center [89, 706] width 52 height 42
click at [253, 618] on div "Shapes L" at bounding box center [266, 706] width 52 height 42
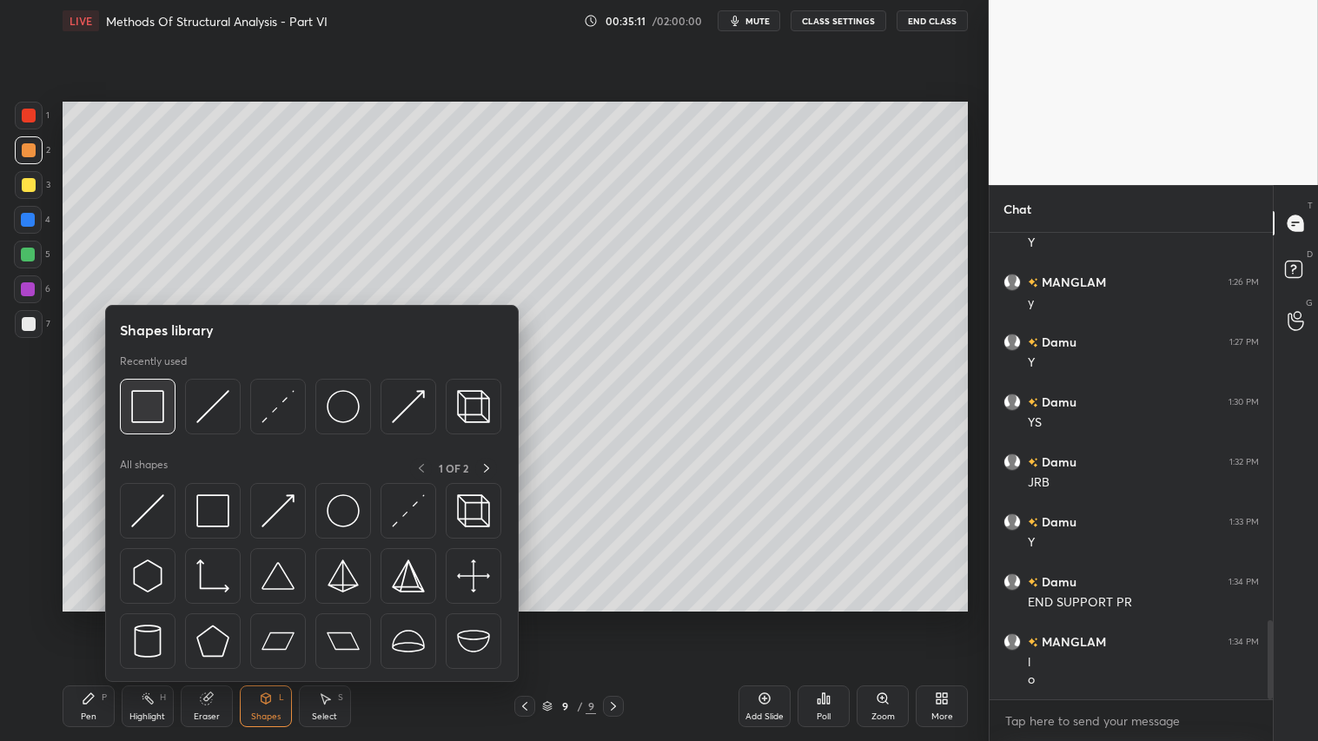
click at [161, 388] on div at bounding box center [148, 407] width 56 height 56
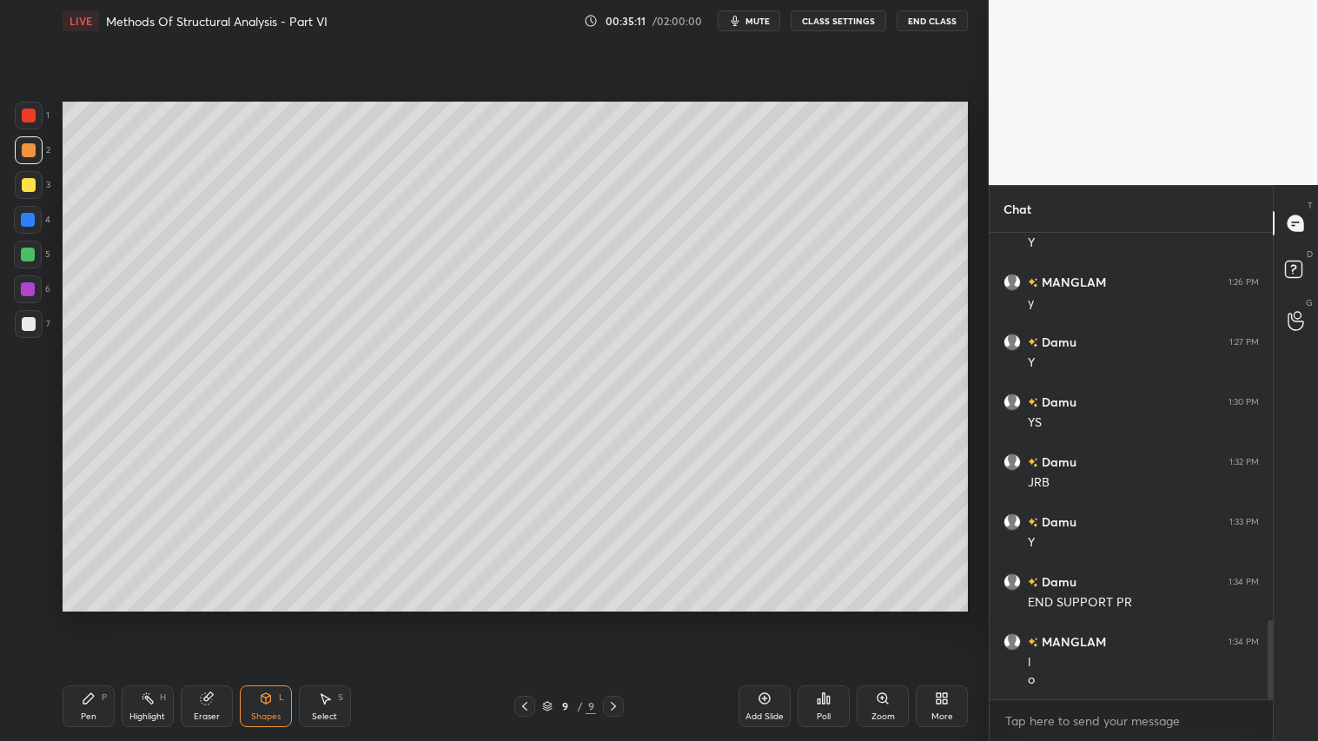
drag, startPoint x: 24, startPoint y: 321, endPoint x: 44, endPoint y: 327, distance: 20.6
click at [29, 318] on div at bounding box center [29, 324] width 14 height 14
drag, startPoint x: 29, startPoint y: 148, endPoint x: 27, endPoint y: 163, distance: 15.7
click at [29, 146] on div at bounding box center [29, 150] width 14 height 14
click at [97, 618] on div "Pen P" at bounding box center [89, 706] width 52 height 42
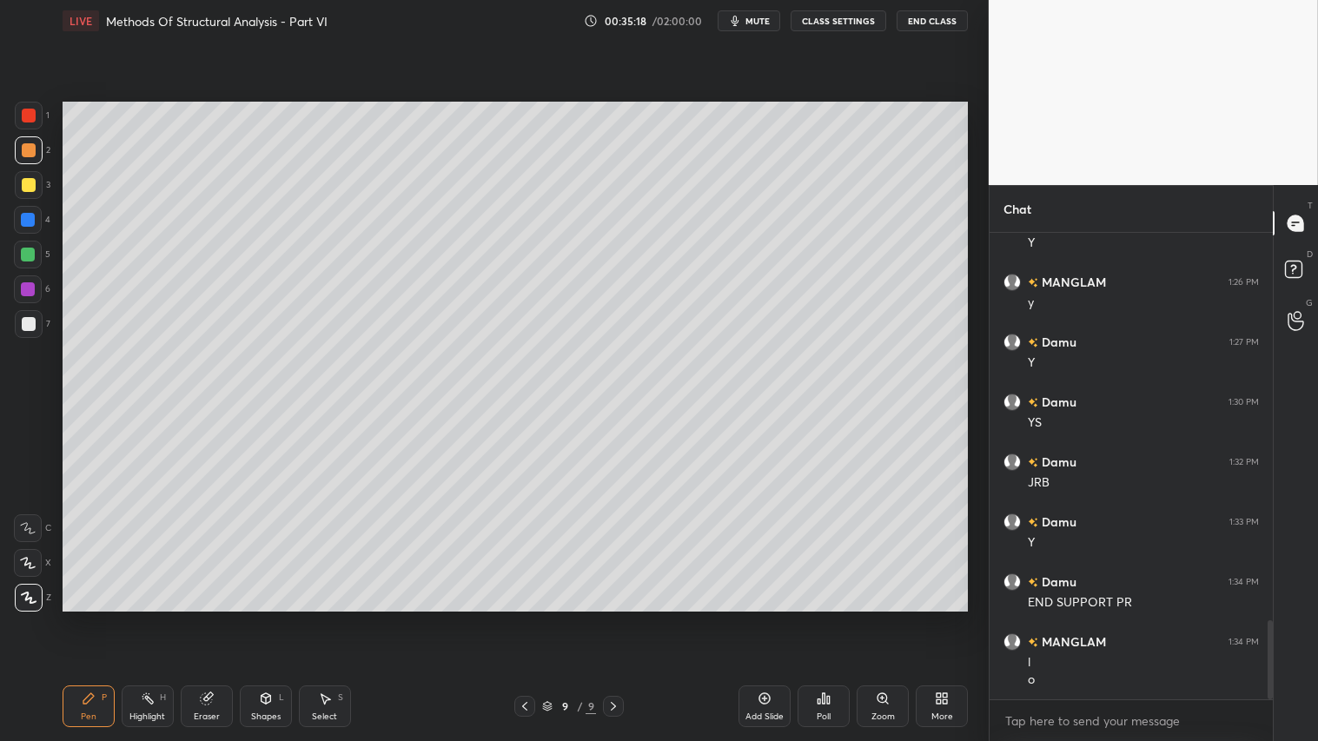
click at [29, 152] on div at bounding box center [29, 150] width 14 height 14
click at [90, 618] on div "Pen P" at bounding box center [89, 706] width 52 height 42
drag, startPoint x: 97, startPoint y: 713, endPoint x: 99, endPoint y: 704, distance: 8.9
click at [100, 618] on div "Pen P" at bounding box center [89, 706] width 52 height 42
click at [96, 618] on div "Pen P" at bounding box center [89, 706] width 52 height 42
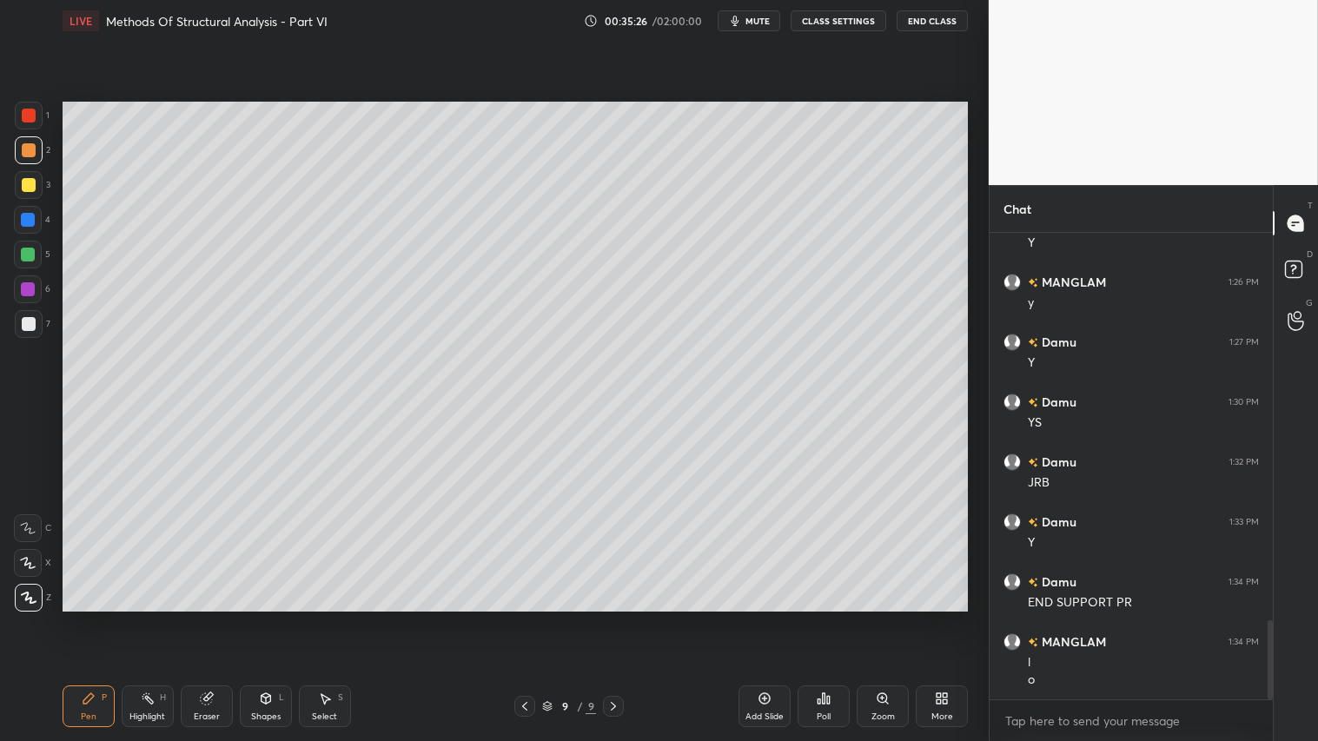
click at [29, 151] on div at bounding box center [29, 150] width 14 height 14
click at [93, 618] on div "Pen P" at bounding box center [89, 706] width 52 height 42
click at [83, 618] on div "Pen" at bounding box center [89, 716] width 16 height 9
click at [19, 159] on div at bounding box center [29, 150] width 28 height 28
click at [89, 618] on div "Pen P" at bounding box center [89, 706] width 52 height 42
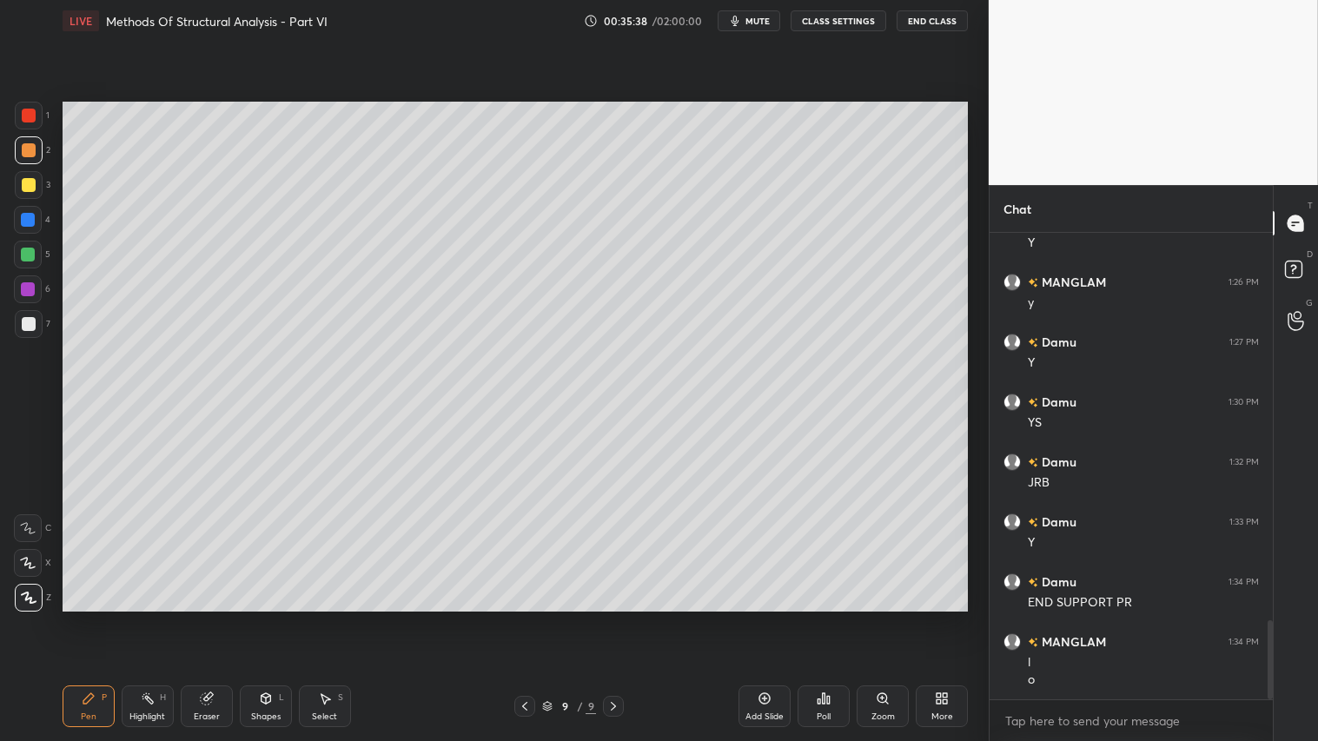
scroll to position [2338, 0]
click at [266, 618] on icon at bounding box center [266, 701] width 0 height 6
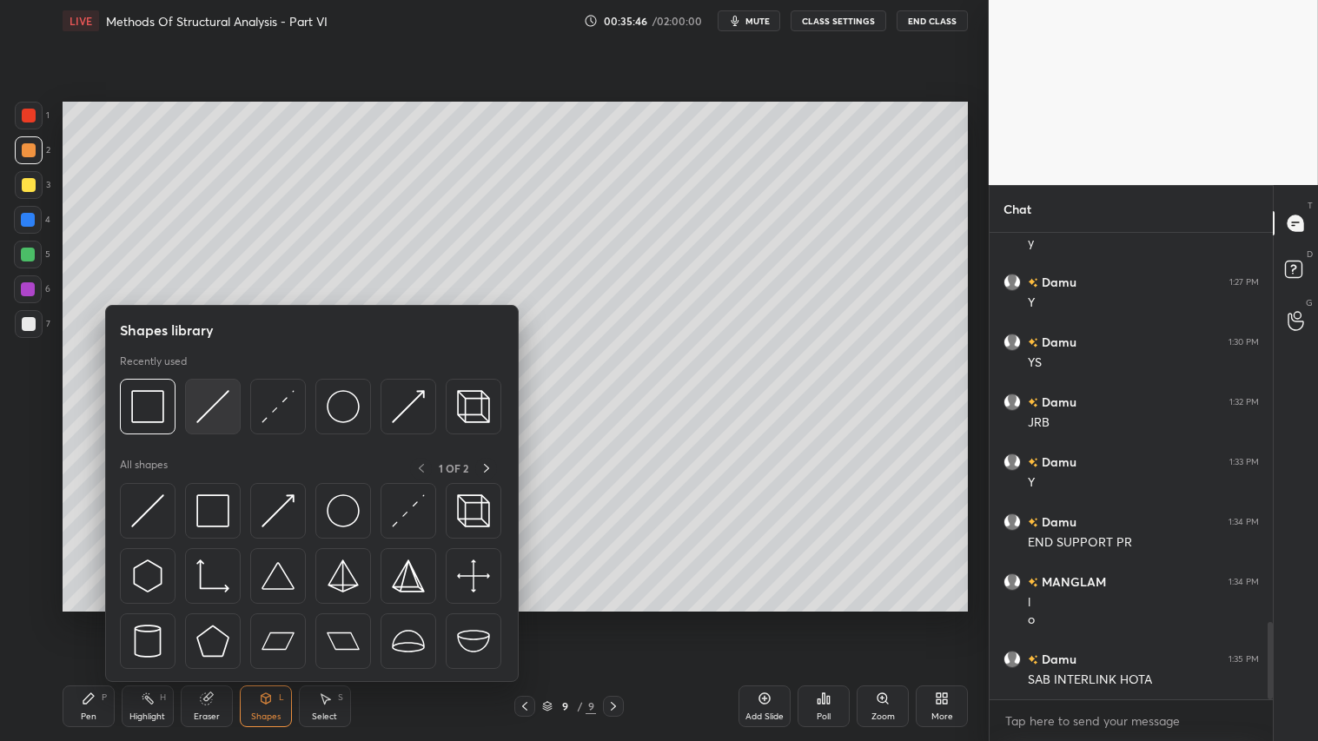
click at [196, 407] on img at bounding box center [212, 406] width 33 height 33
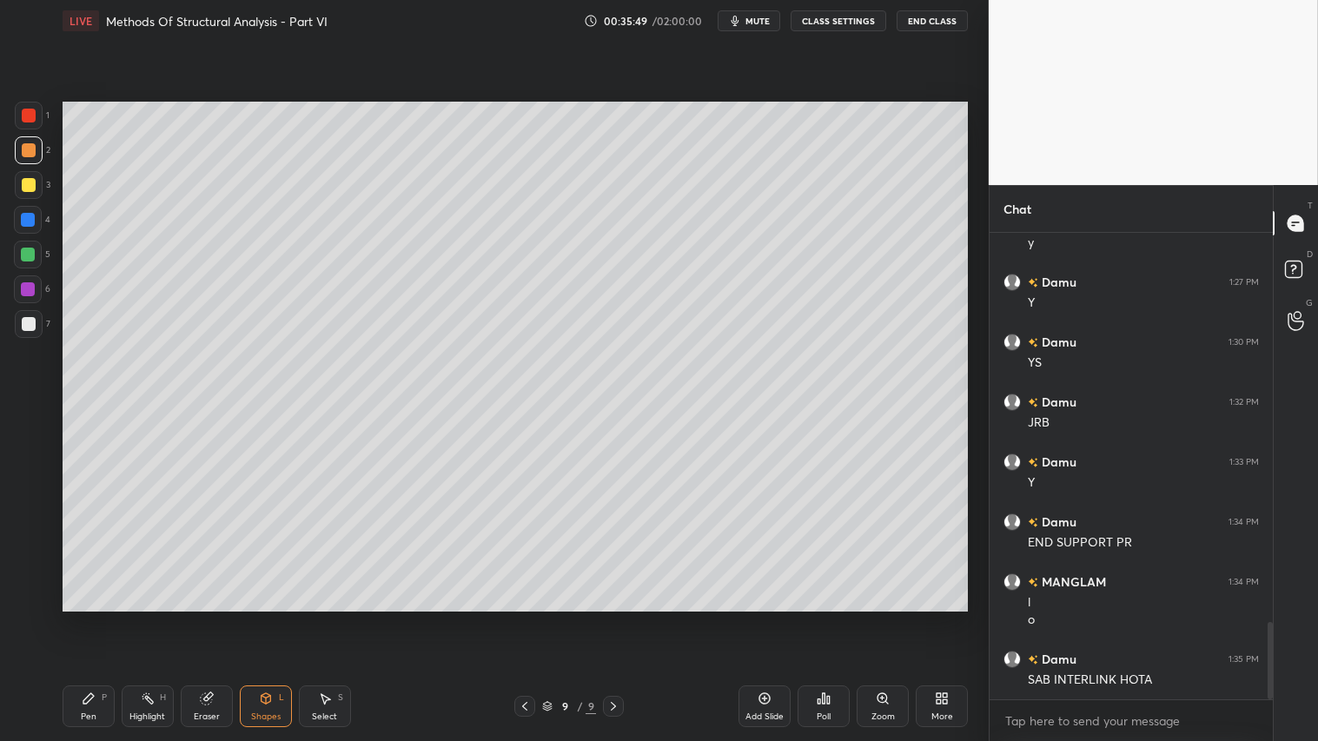
click at [96, 618] on div "Pen P" at bounding box center [89, 706] width 52 height 42
drag, startPoint x: 269, startPoint y: 714, endPoint x: 274, endPoint y: 705, distance: 9.7
click at [271, 618] on div "Shapes" at bounding box center [266, 716] width 30 height 9
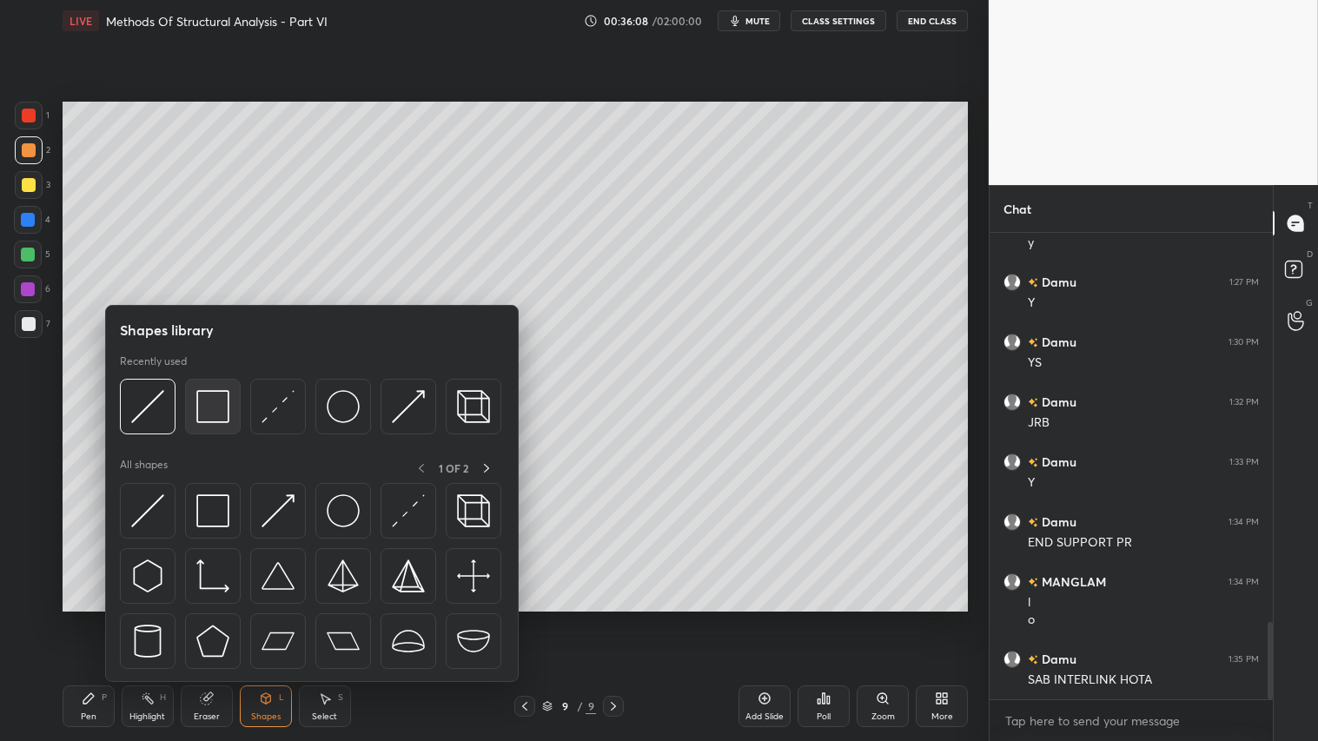
click at [210, 401] on img at bounding box center [212, 406] width 33 height 33
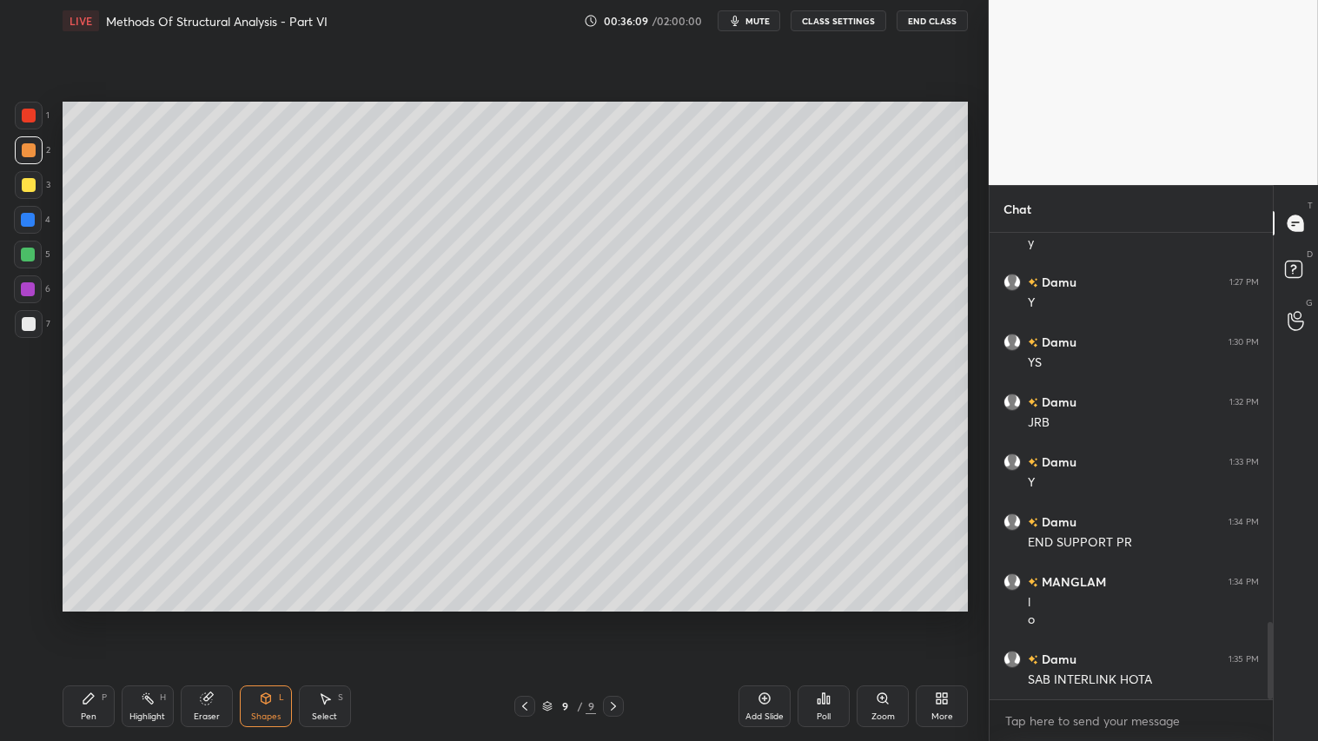
drag, startPoint x: 31, startPoint y: 180, endPoint x: 56, endPoint y: 238, distance: 63.1
click at [31, 180] on div at bounding box center [29, 185] width 14 height 14
click at [31, 141] on div at bounding box center [29, 150] width 28 height 28
click at [96, 618] on div "Pen P" at bounding box center [89, 706] width 52 height 42
click at [769, 618] on div "Add Slide" at bounding box center [764, 706] width 52 height 42
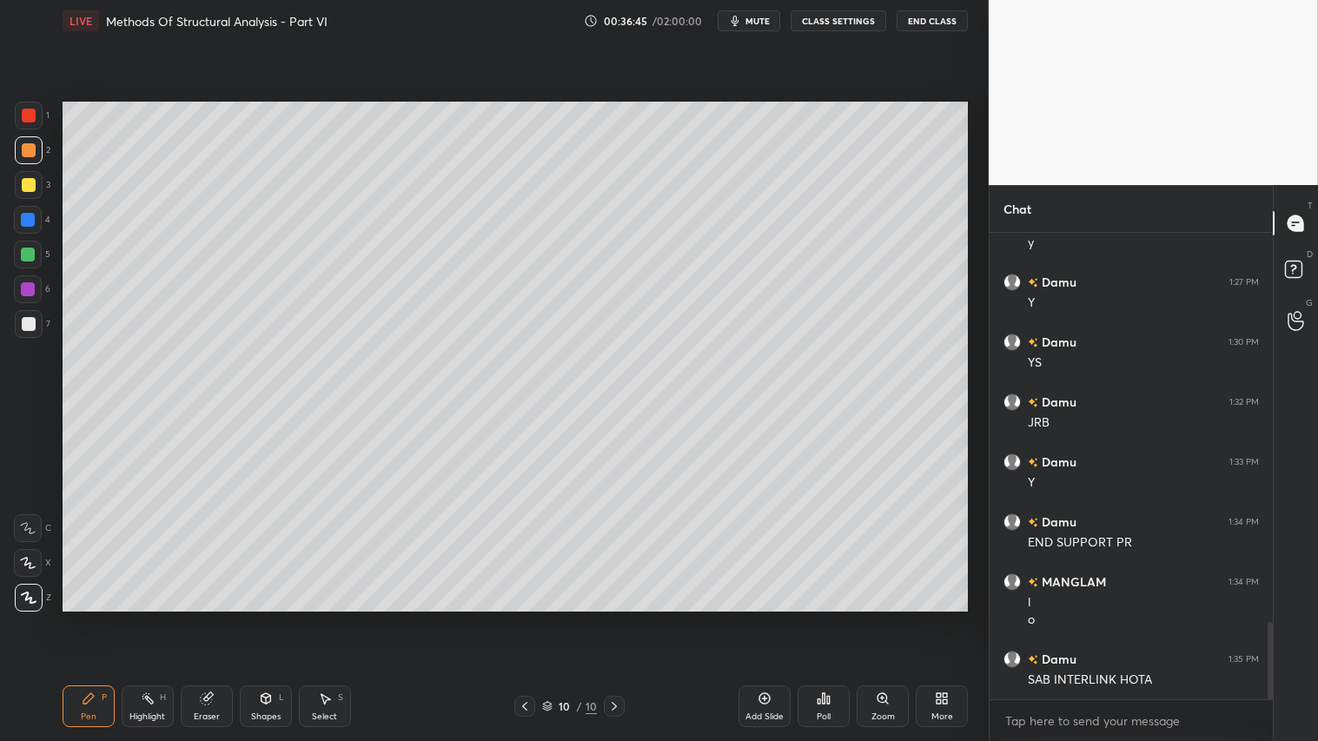
click at [526, 618] on icon at bounding box center [525, 706] width 14 height 14
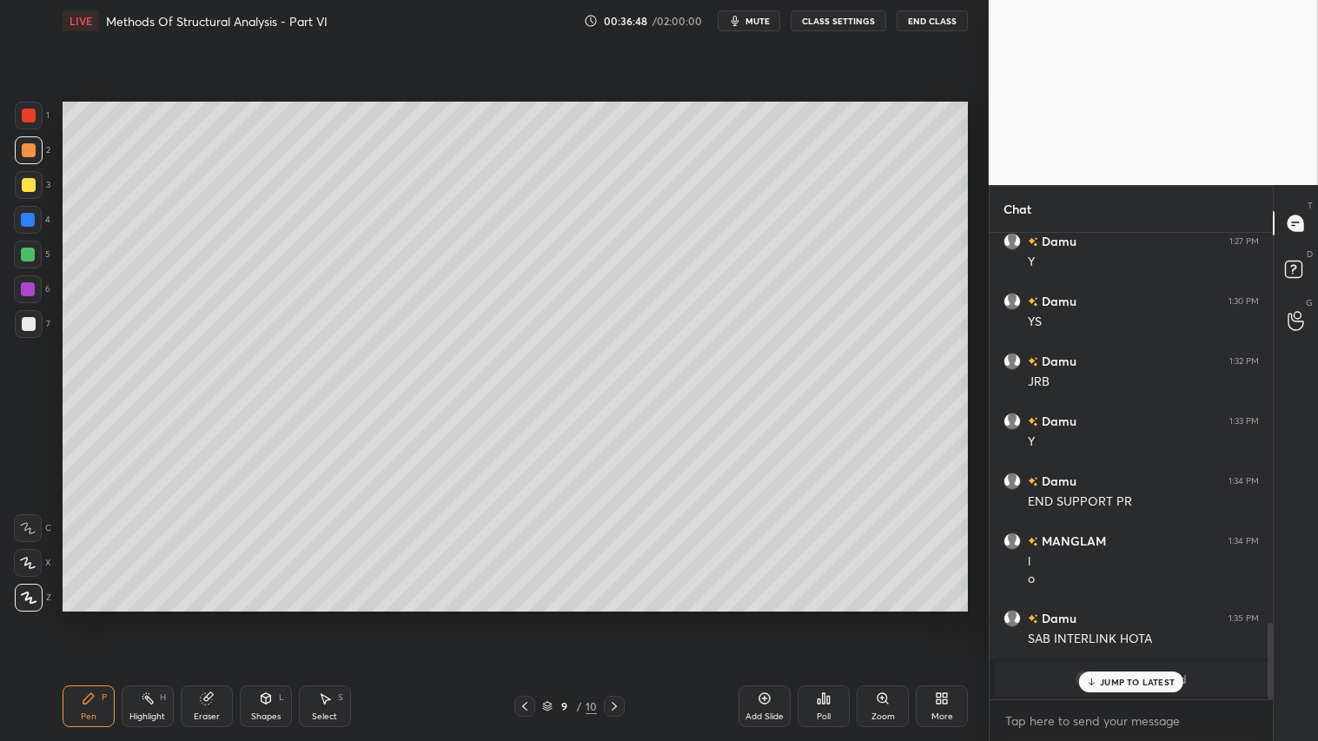
click at [1127, 618] on p "JUMP TO LATEST" at bounding box center [1137, 682] width 75 height 10
click at [614, 618] on icon at bounding box center [614, 706] width 14 height 14
click at [256, 618] on div "Shapes L" at bounding box center [266, 706] width 52 height 42
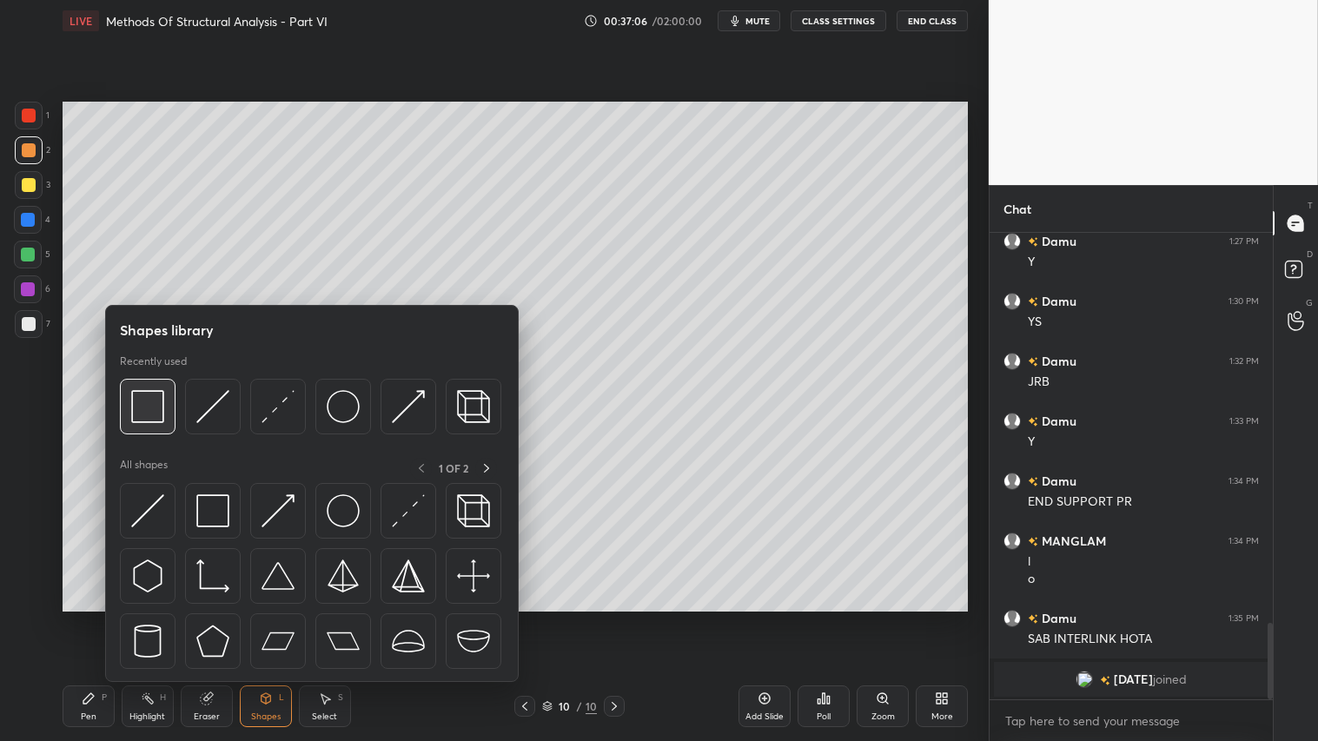
click at [162, 413] on img at bounding box center [147, 406] width 33 height 33
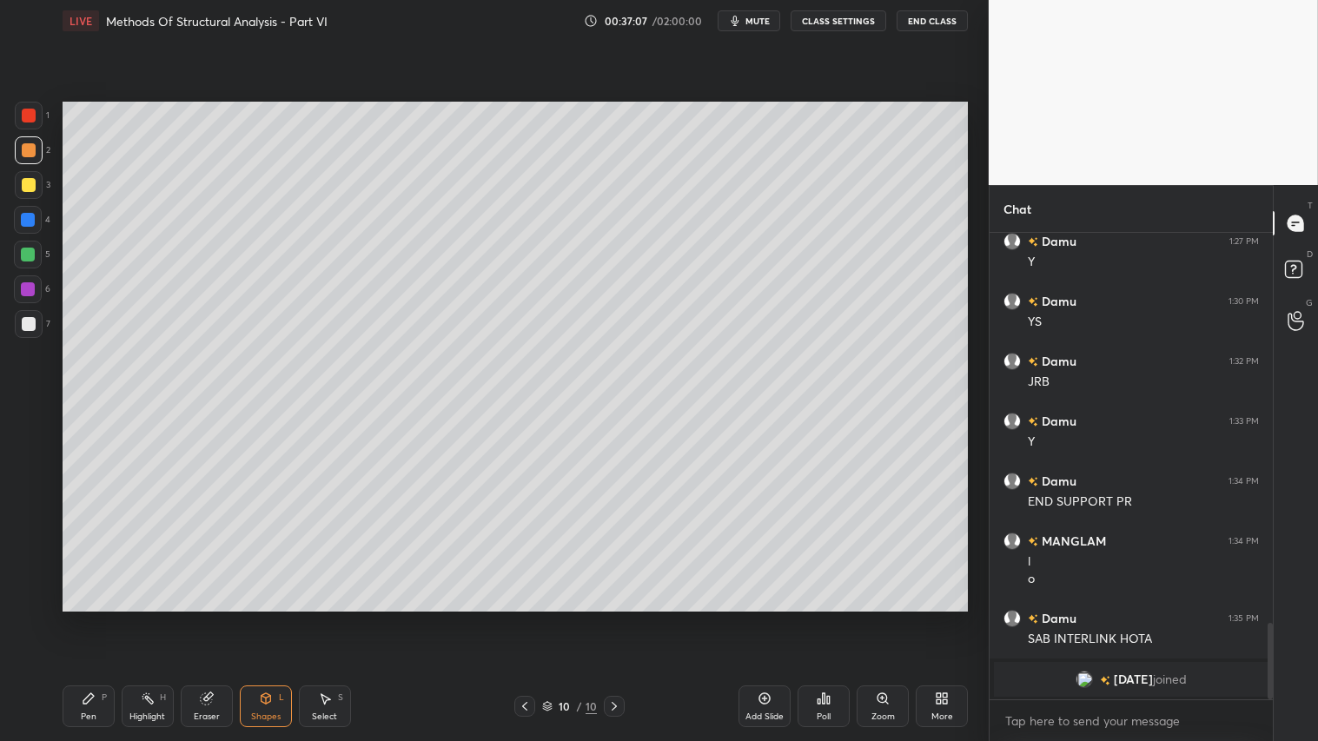
click at [21, 316] on div at bounding box center [29, 324] width 28 height 28
click at [276, 618] on div "Shapes" at bounding box center [266, 716] width 30 height 9
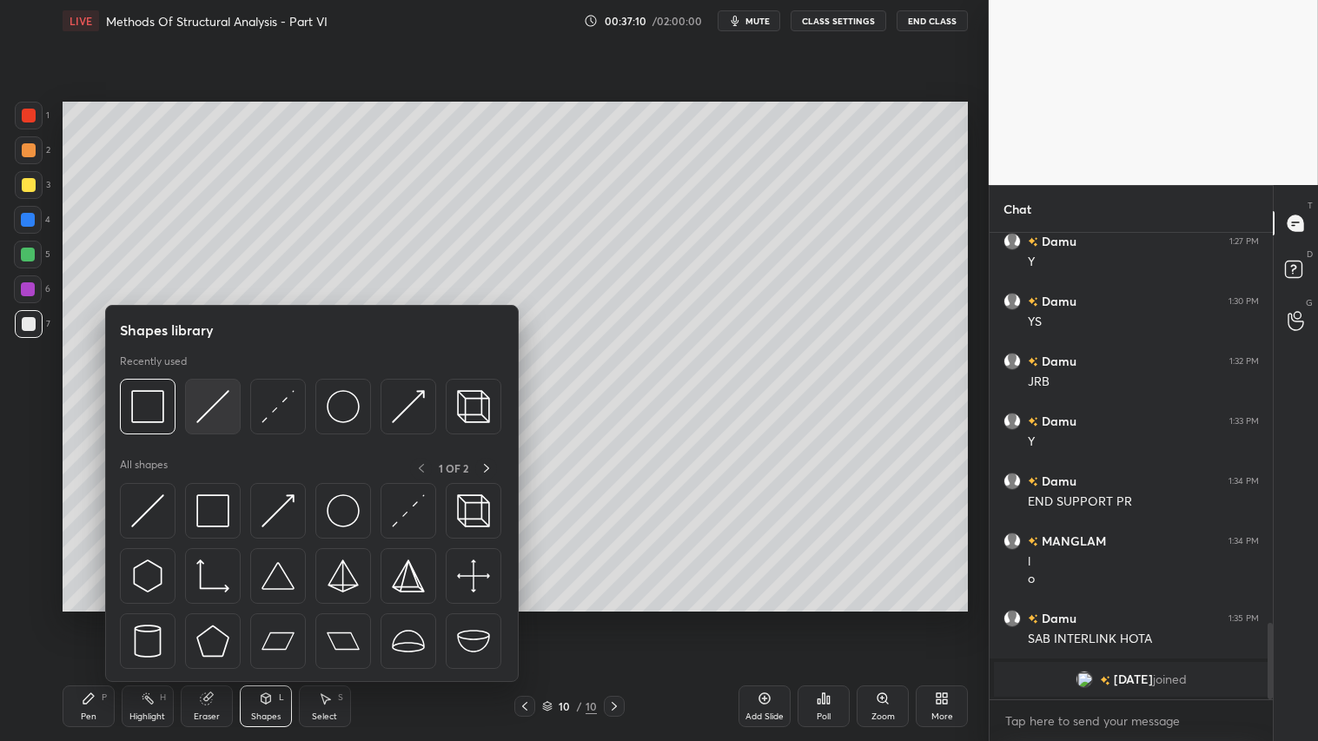
click at [202, 407] on img at bounding box center [212, 406] width 33 height 33
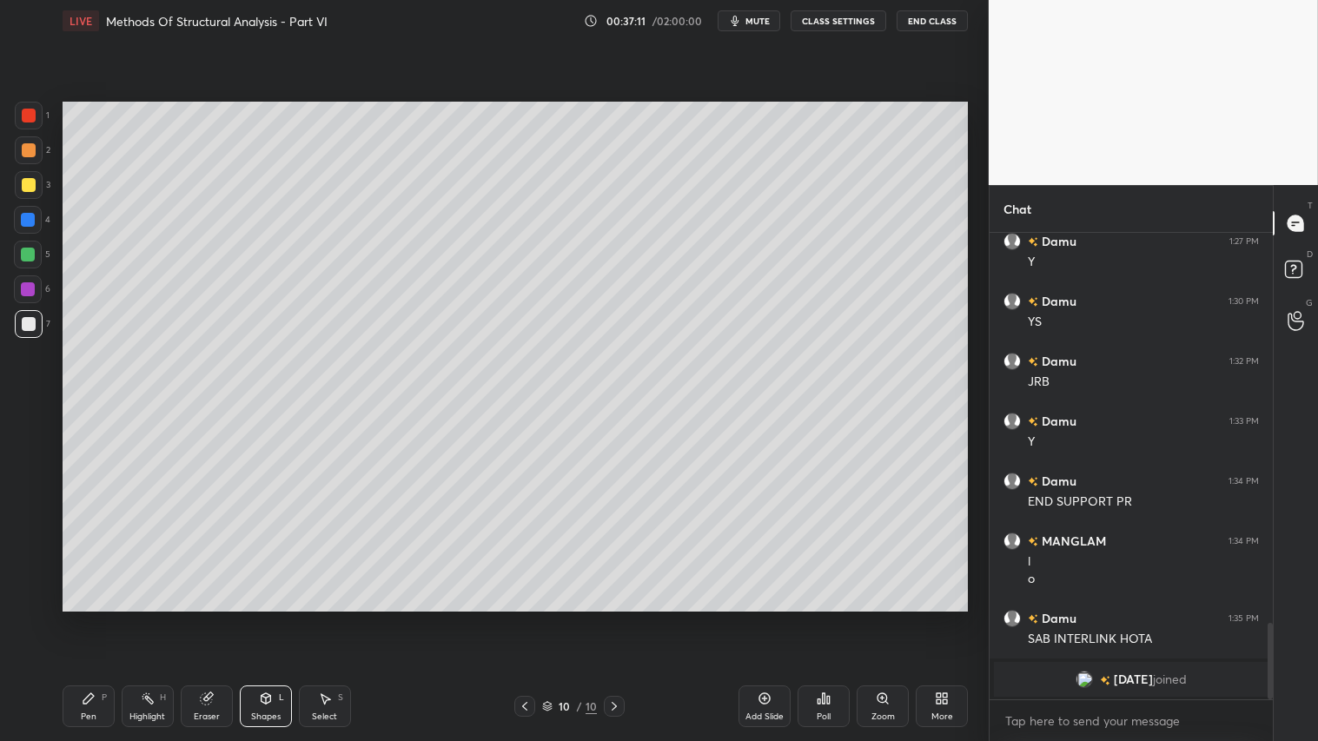
click at [30, 137] on div at bounding box center [29, 150] width 28 height 28
click at [92, 618] on div "Pen" at bounding box center [89, 716] width 16 height 9
click at [284, 618] on div "Shapes L" at bounding box center [266, 706] width 52 height 42
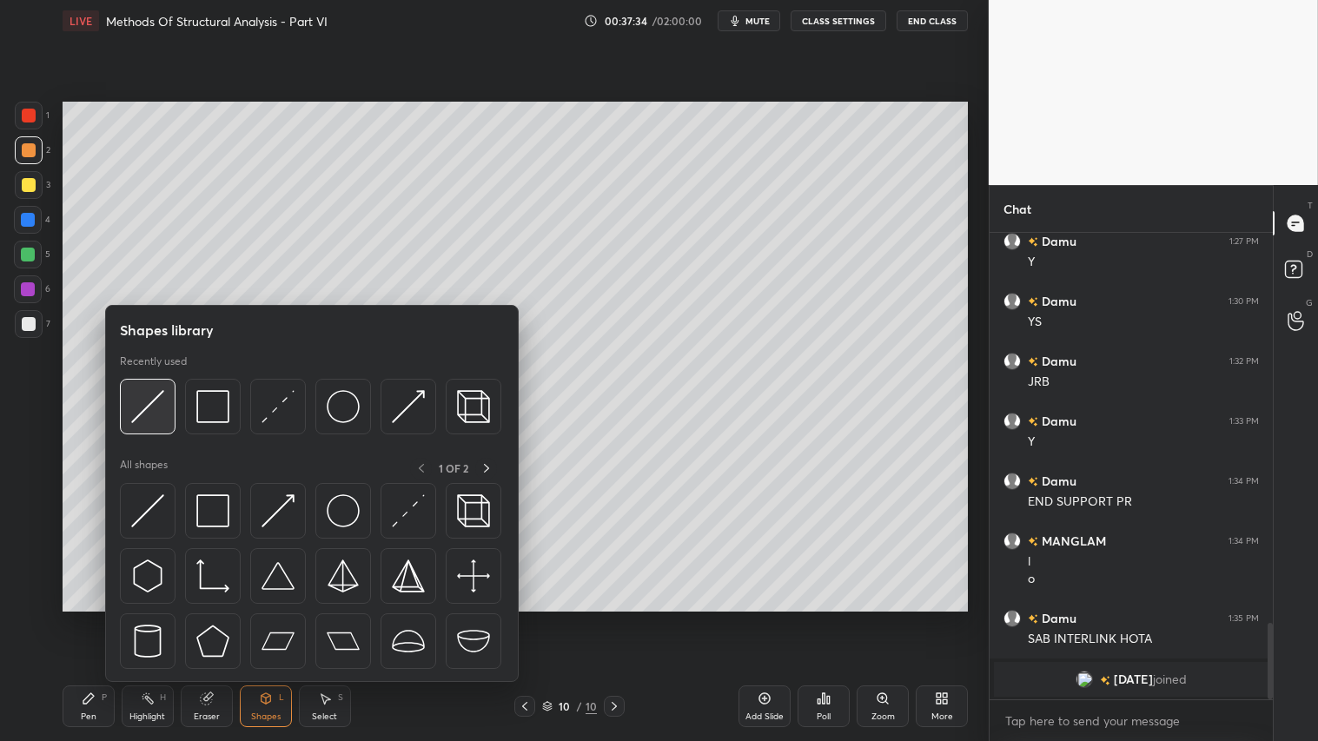
click at [160, 398] on img at bounding box center [147, 406] width 33 height 33
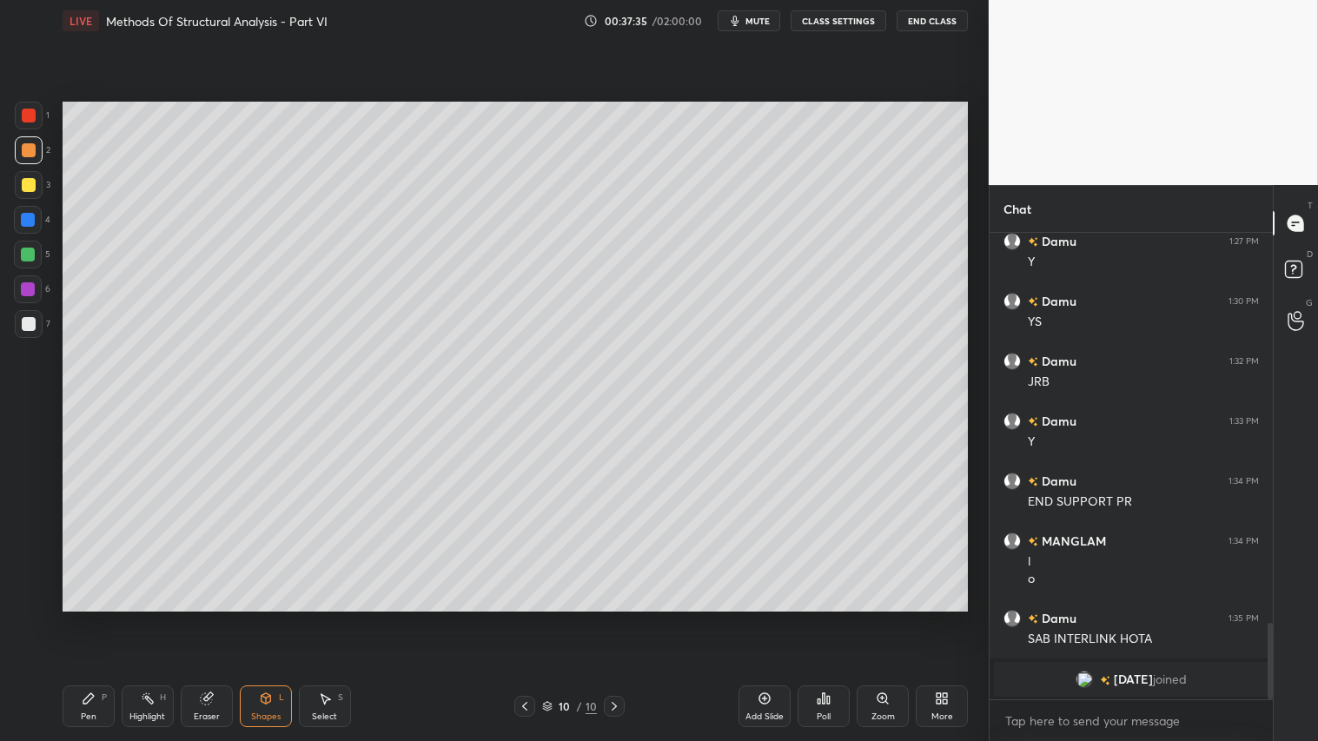
click at [24, 114] on div at bounding box center [29, 116] width 14 height 14
drag, startPoint x: 94, startPoint y: 710, endPoint x: 108, endPoint y: 617, distance: 94.0
click at [97, 618] on div "Pen P" at bounding box center [89, 706] width 52 height 42
click at [208, 618] on div "Eraser" at bounding box center [207, 706] width 52 height 42
click at [88, 618] on div "Pen P" at bounding box center [89, 706] width 52 height 42
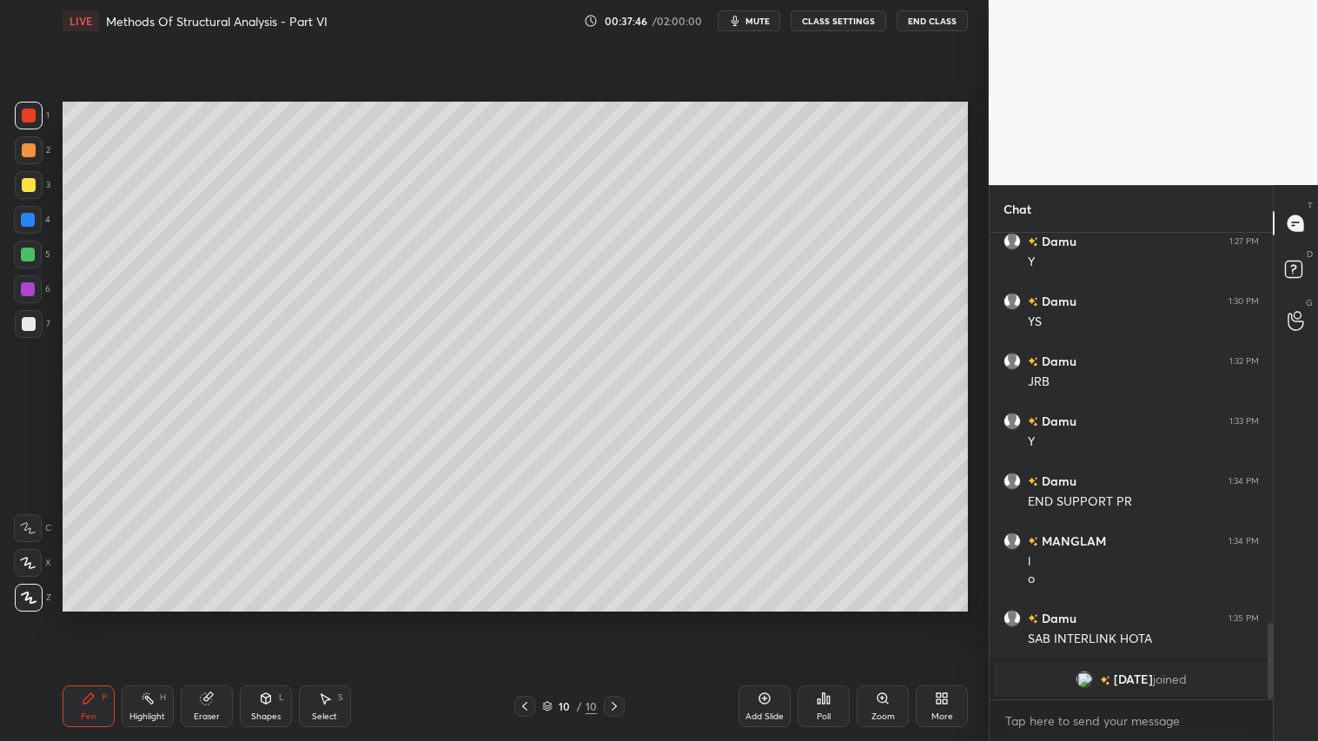
drag, startPoint x: 28, startPoint y: 148, endPoint x: 50, endPoint y: 202, distance: 59.2
click at [30, 148] on div at bounding box center [29, 150] width 14 height 14
click at [28, 117] on div at bounding box center [29, 116] width 14 height 14
click at [32, 184] on div at bounding box center [29, 185] width 14 height 14
click at [102, 618] on div "Pen P" at bounding box center [89, 706] width 52 height 42
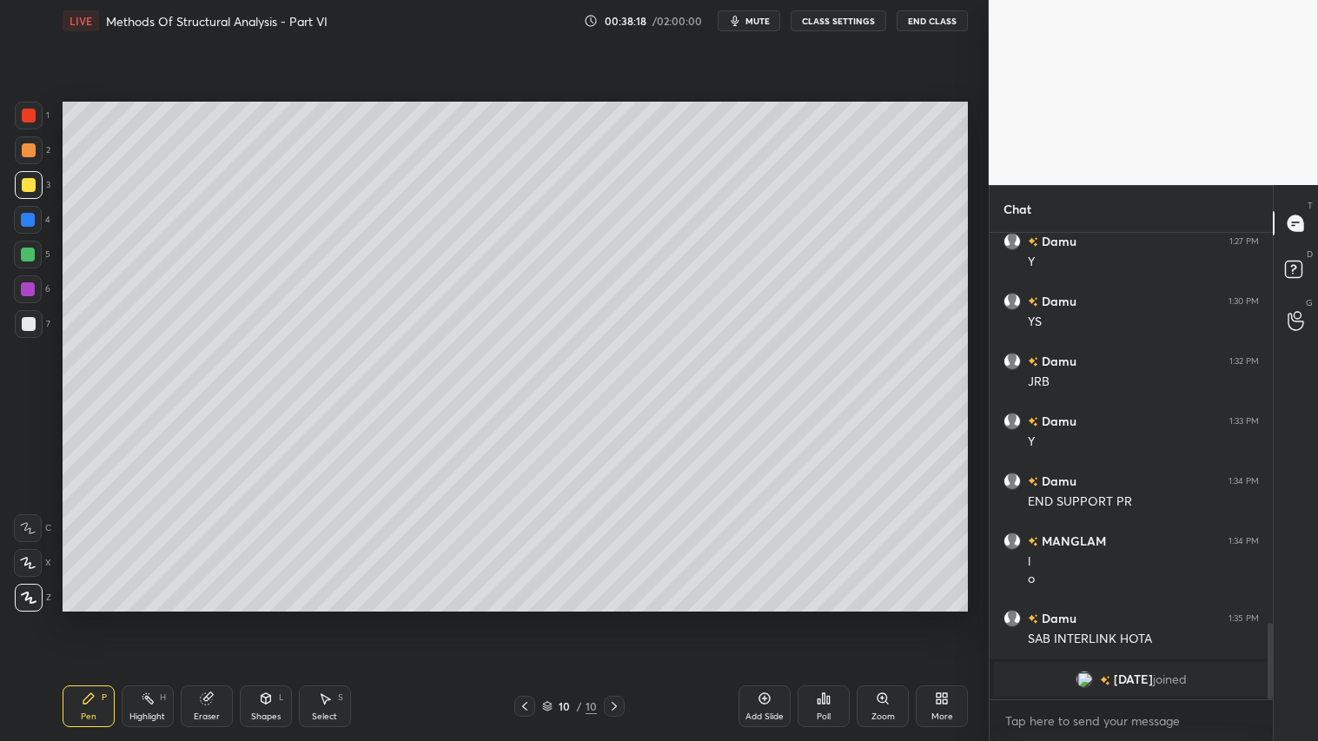
drag, startPoint x: 219, startPoint y: 706, endPoint x: 244, endPoint y: 646, distance: 65.0
click at [223, 618] on div "Eraser" at bounding box center [207, 706] width 52 height 42
click at [84, 618] on div "Pen P" at bounding box center [89, 706] width 52 height 42
drag, startPoint x: 22, startPoint y: 107, endPoint x: 31, endPoint y: 109, distance: 9.9
click at [28, 109] on div at bounding box center [29, 116] width 28 height 28
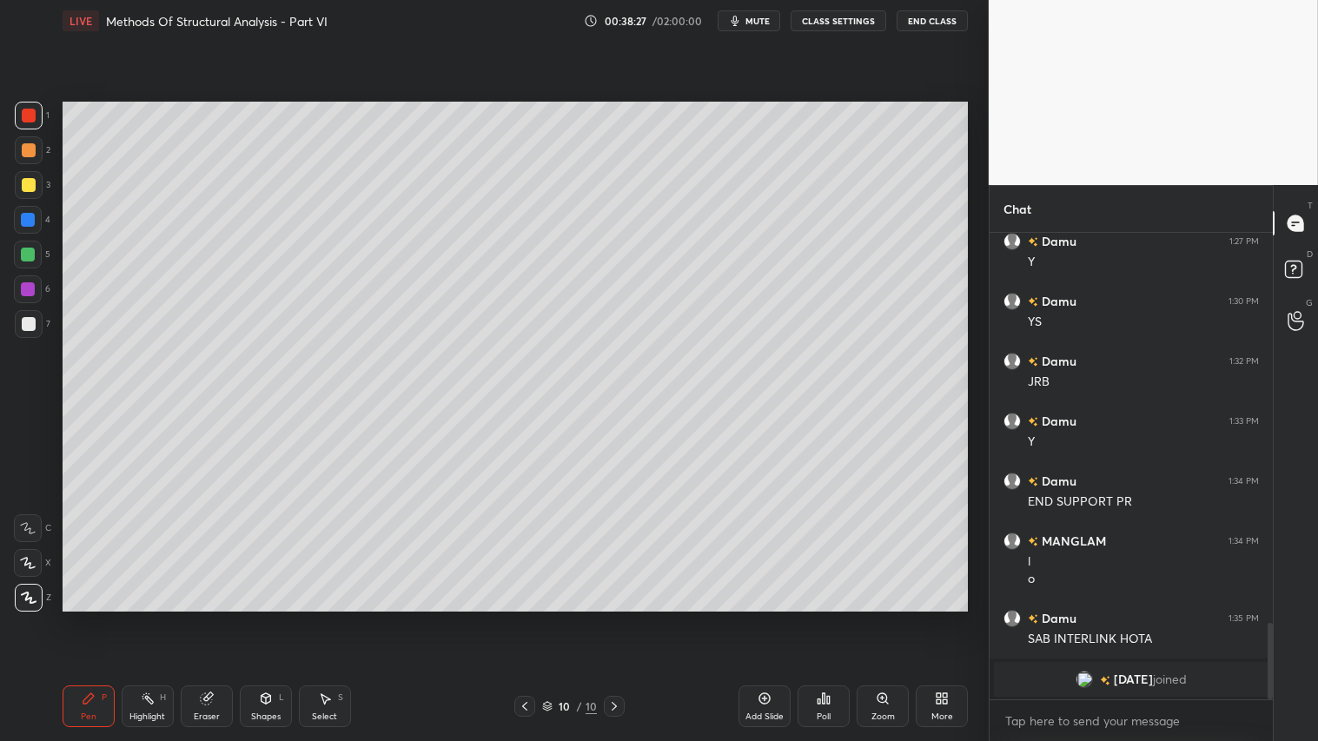
drag, startPoint x: 24, startPoint y: 152, endPoint x: 45, endPoint y: 193, distance: 45.8
click at [29, 163] on div at bounding box center [29, 150] width 28 height 28
click at [31, 142] on div at bounding box center [29, 150] width 28 height 28
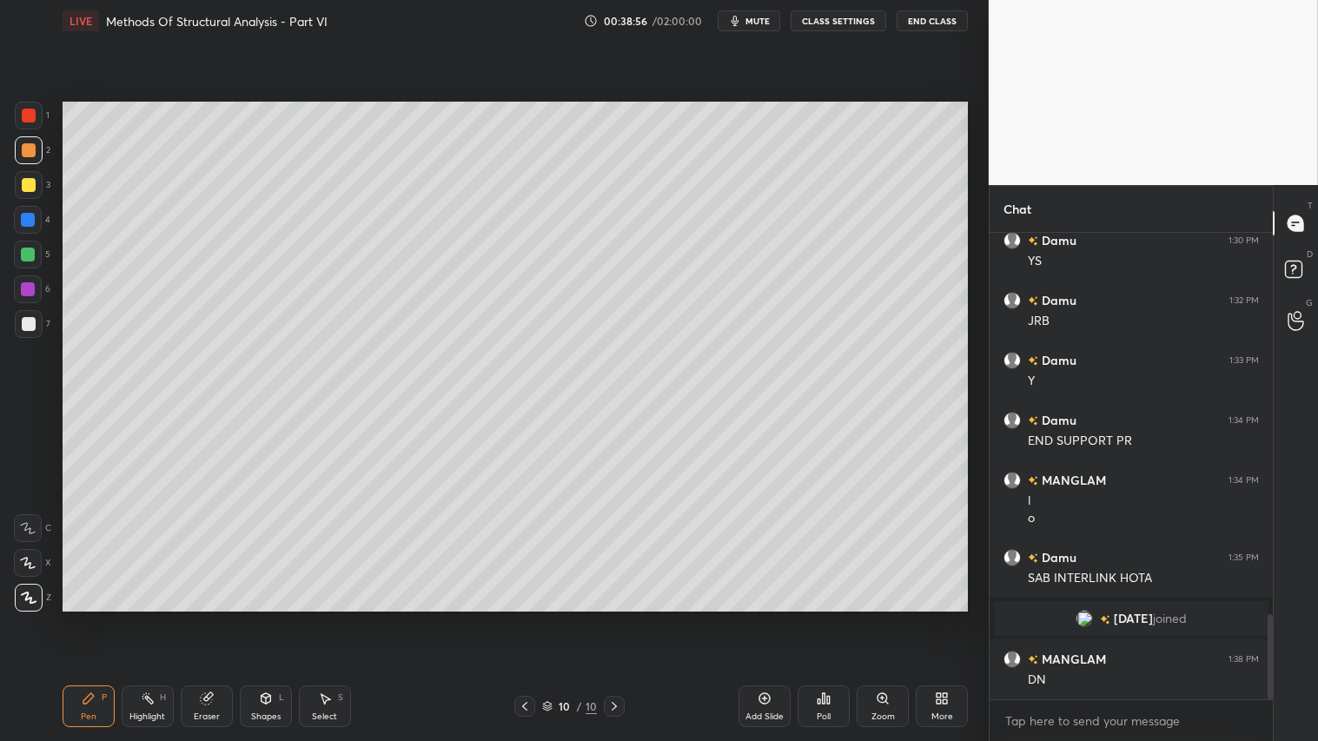
drag, startPoint x: 28, startPoint y: 142, endPoint x: 26, endPoint y: 127, distance: 15.7
click at [28, 142] on div at bounding box center [29, 150] width 28 height 28
click at [71, 618] on div "Pen P" at bounding box center [89, 706] width 52 height 42
click at [273, 618] on div "Shapes L" at bounding box center [266, 706] width 52 height 42
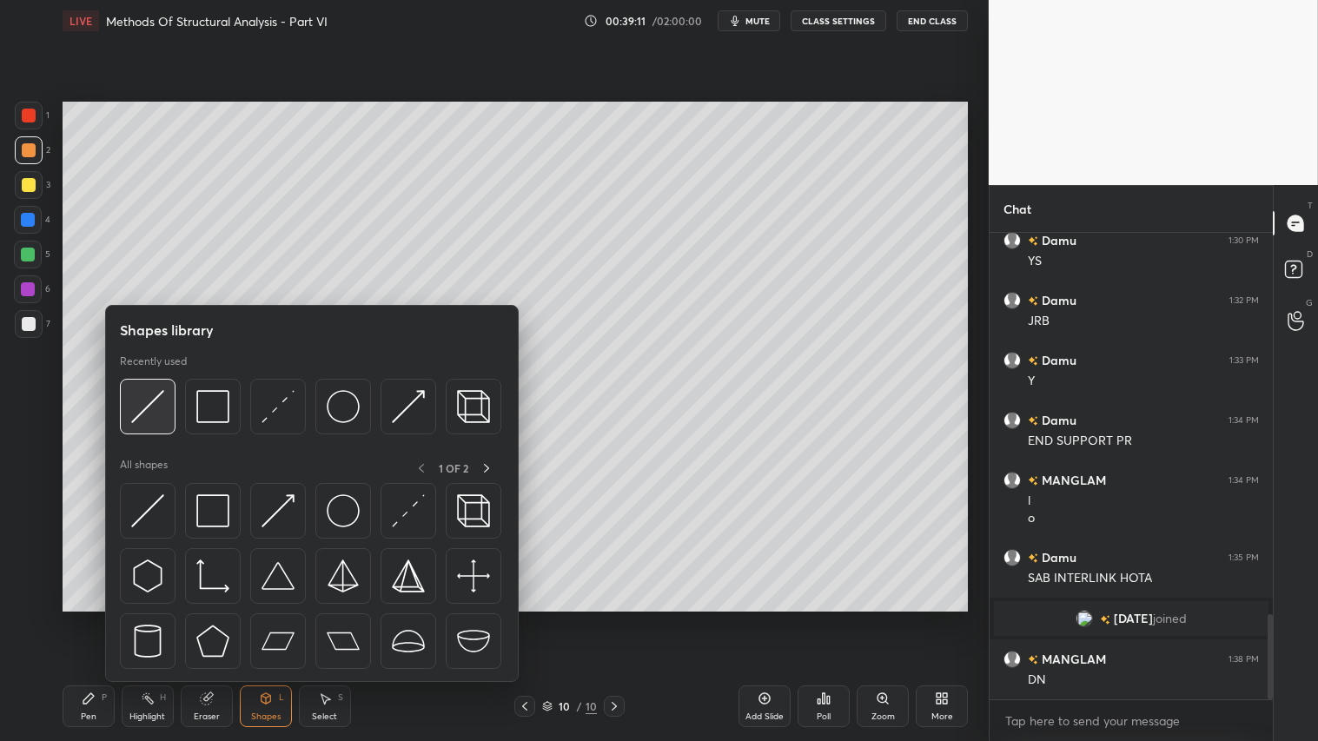
click at [163, 388] on div at bounding box center [148, 407] width 56 height 56
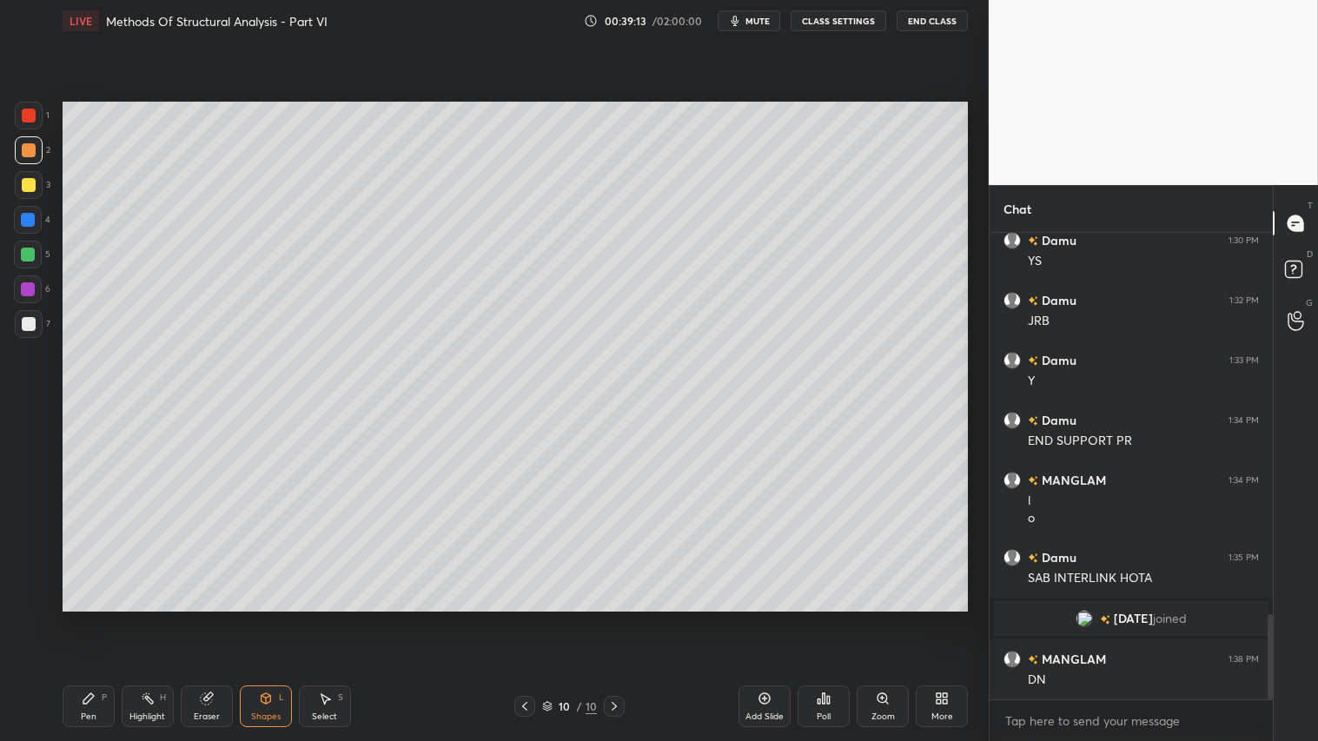
click at [24, 149] on div at bounding box center [29, 150] width 14 height 14
drag, startPoint x: 87, startPoint y: 707, endPoint x: 84, endPoint y: 698, distance: 9.1
click at [87, 618] on div "Pen P" at bounding box center [89, 706] width 52 height 42
click at [268, 618] on icon at bounding box center [266, 698] width 14 height 14
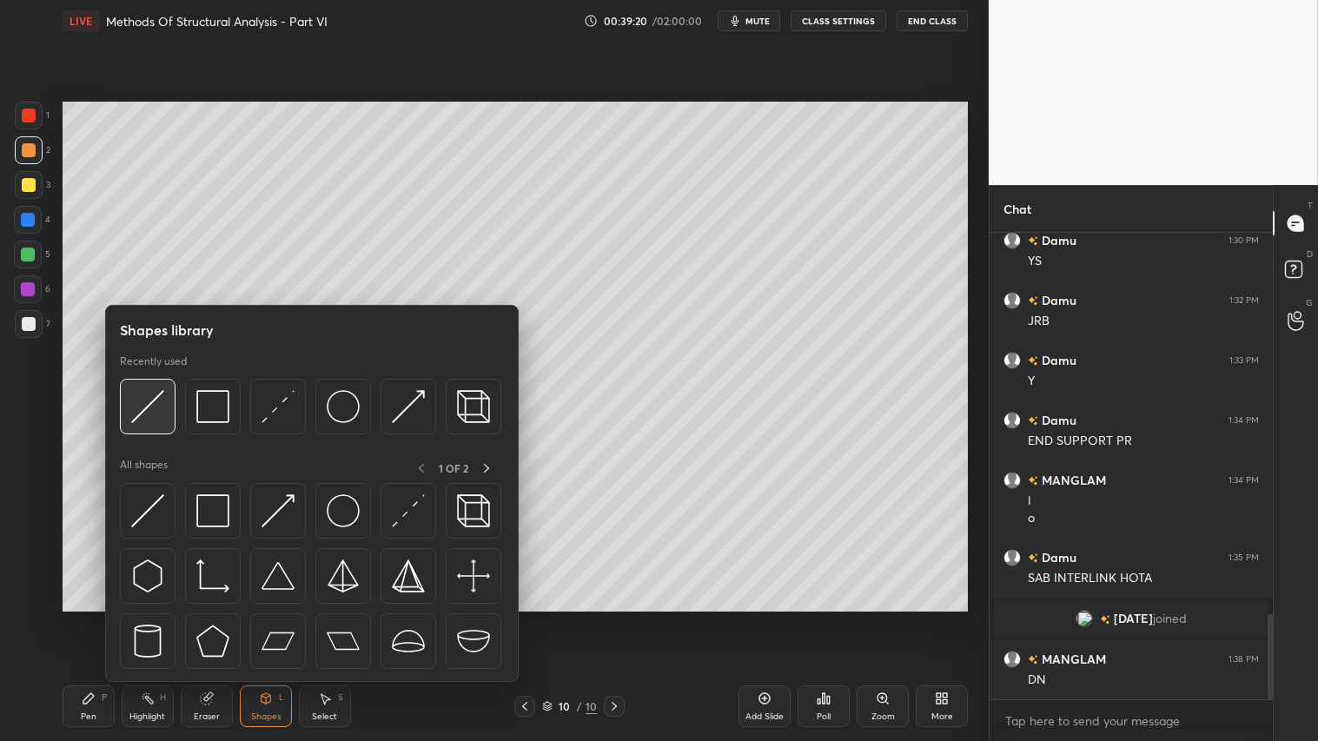
click at [159, 387] on div at bounding box center [148, 407] width 56 height 56
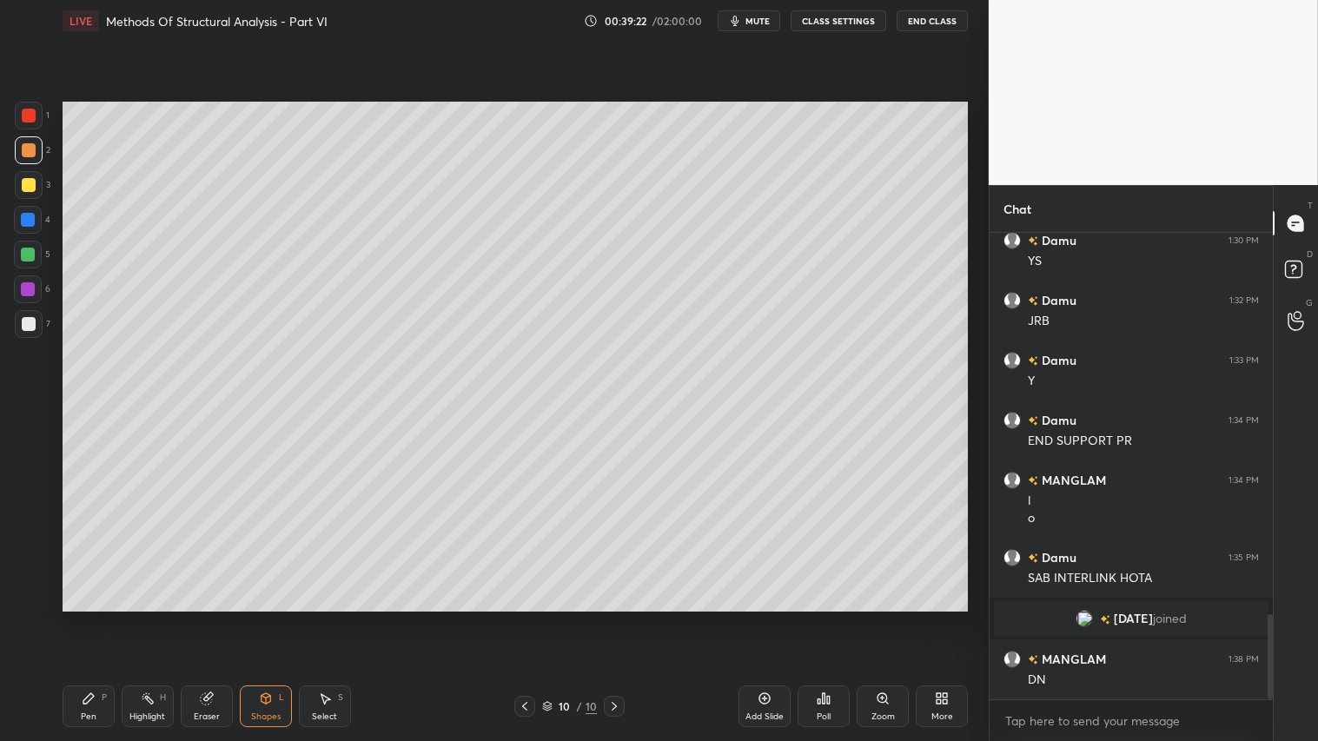
click at [106, 618] on div "P" at bounding box center [104, 697] width 5 height 9
click at [265, 618] on icon at bounding box center [266, 698] width 14 height 14
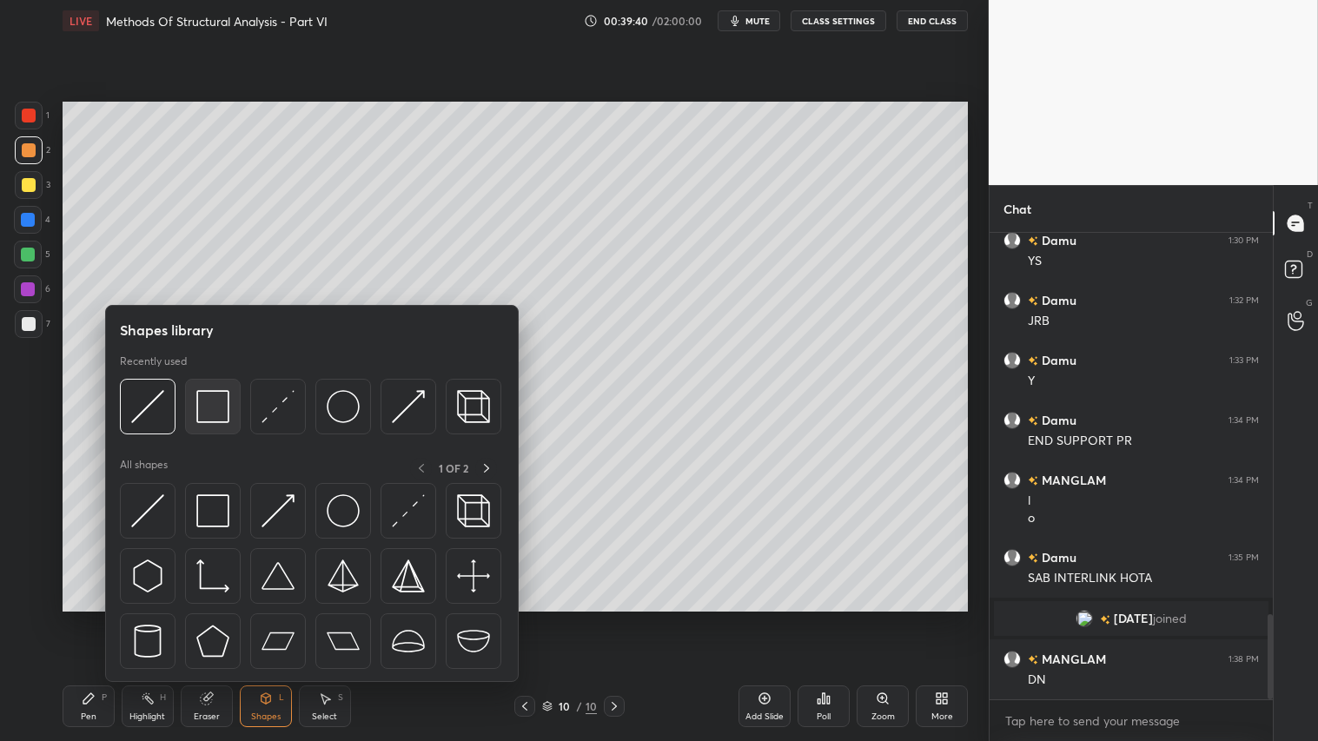
click at [221, 382] on div at bounding box center [213, 407] width 56 height 56
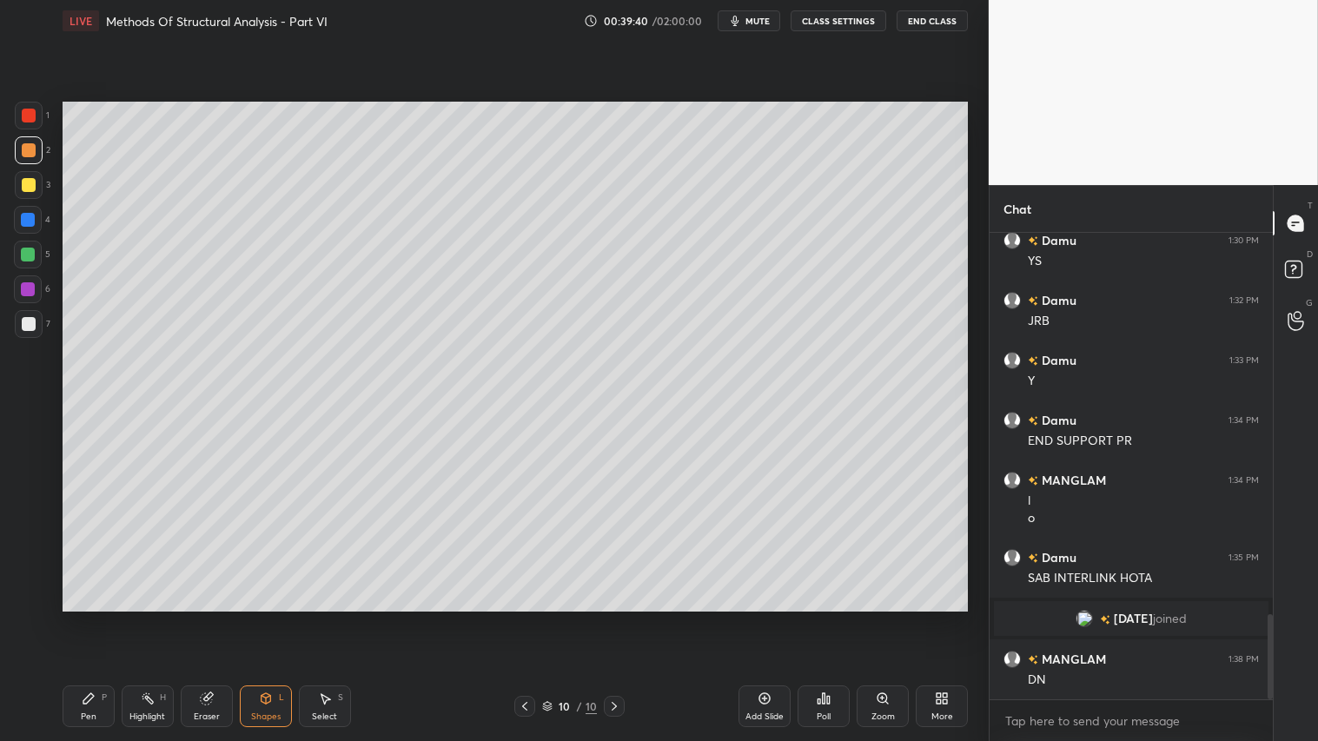
drag, startPoint x: 26, startPoint y: 320, endPoint x: 56, endPoint y: 348, distance: 41.2
click at [26, 319] on div at bounding box center [29, 324] width 14 height 14
click at [23, 149] on div at bounding box center [29, 150] width 14 height 14
drag, startPoint x: 96, startPoint y: 698, endPoint x: 88, endPoint y: 682, distance: 18.7
click at [94, 618] on div "Pen P" at bounding box center [89, 706] width 52 height 42
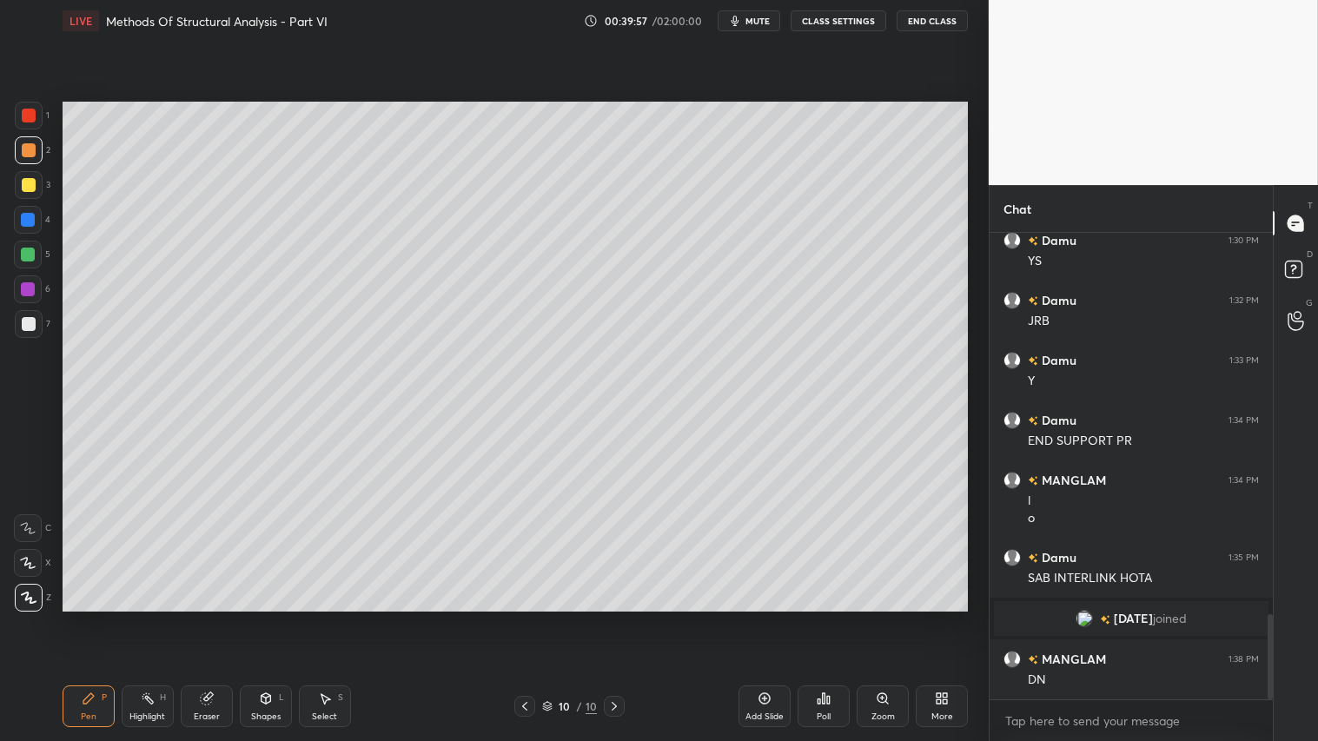
click at [776, 618] on div "Add Slide" at bounding box center [764, 706] width 52 height 42
click at [273, 618] on div "Shapes L" at bounding box center [266, 706] width 52 height 42
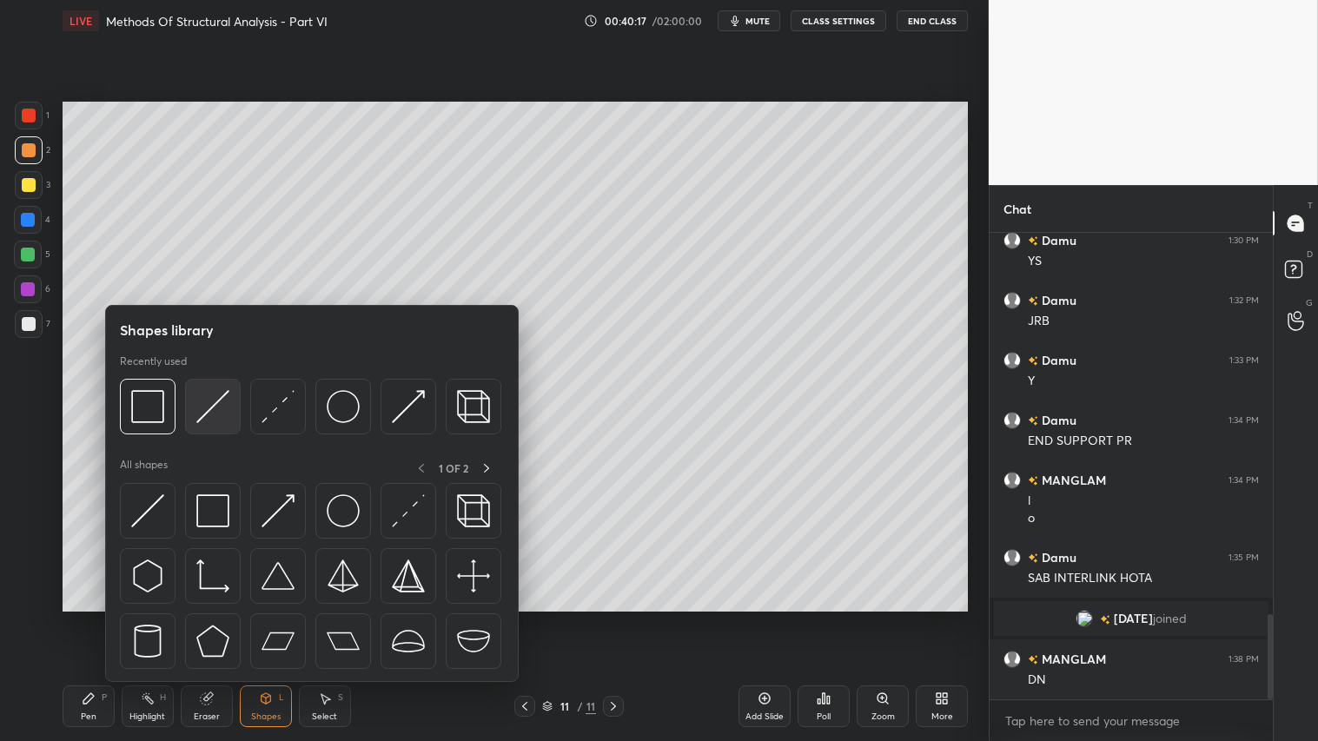
click at [209, 400] on img at bounding box center [212, 406] width 33 height 33
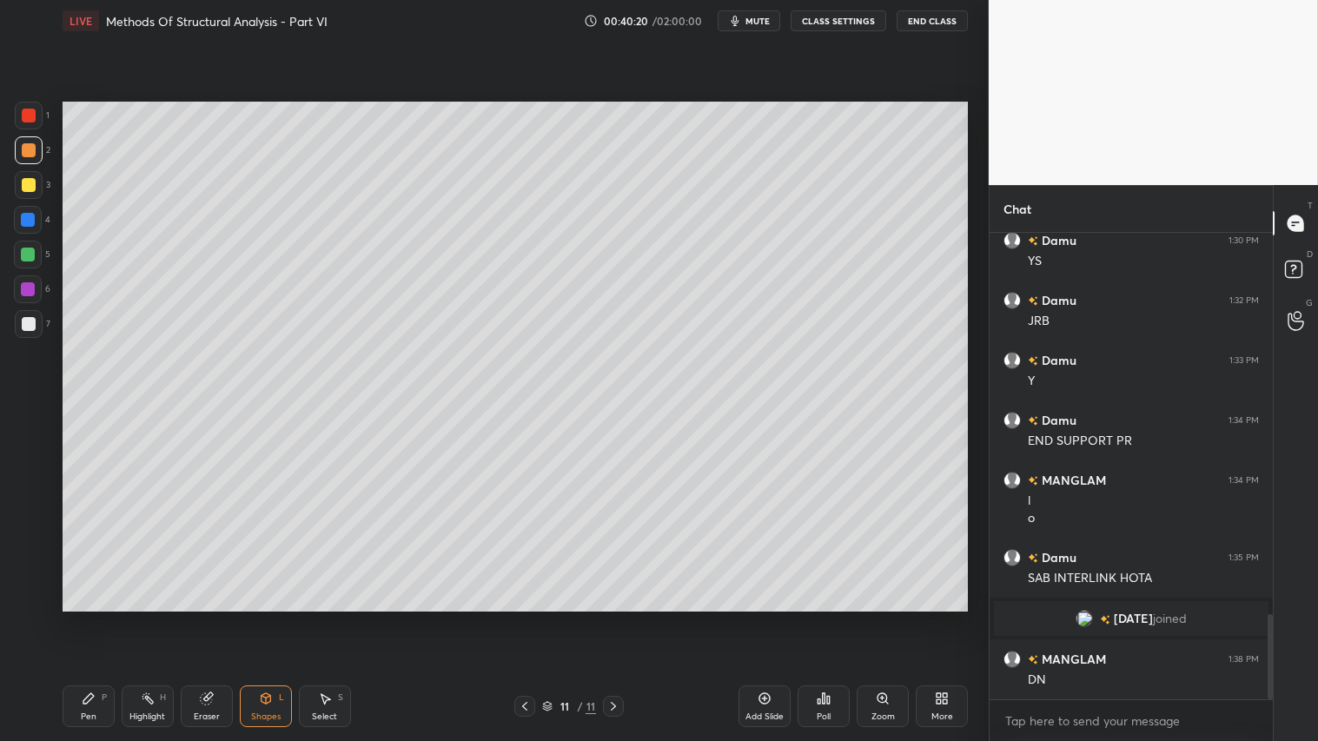
drag, startPoint x: 99, startPoint y: 686, endPoint x: 113, endPoint y: 676, distance: 17.4
click at [100, 618] on div "Pen P" at bounding box center [89, 706] width 52 height 42
click at [282, 618] on div "Shapes L" at bounding box center [266, 706] width 52 height 42
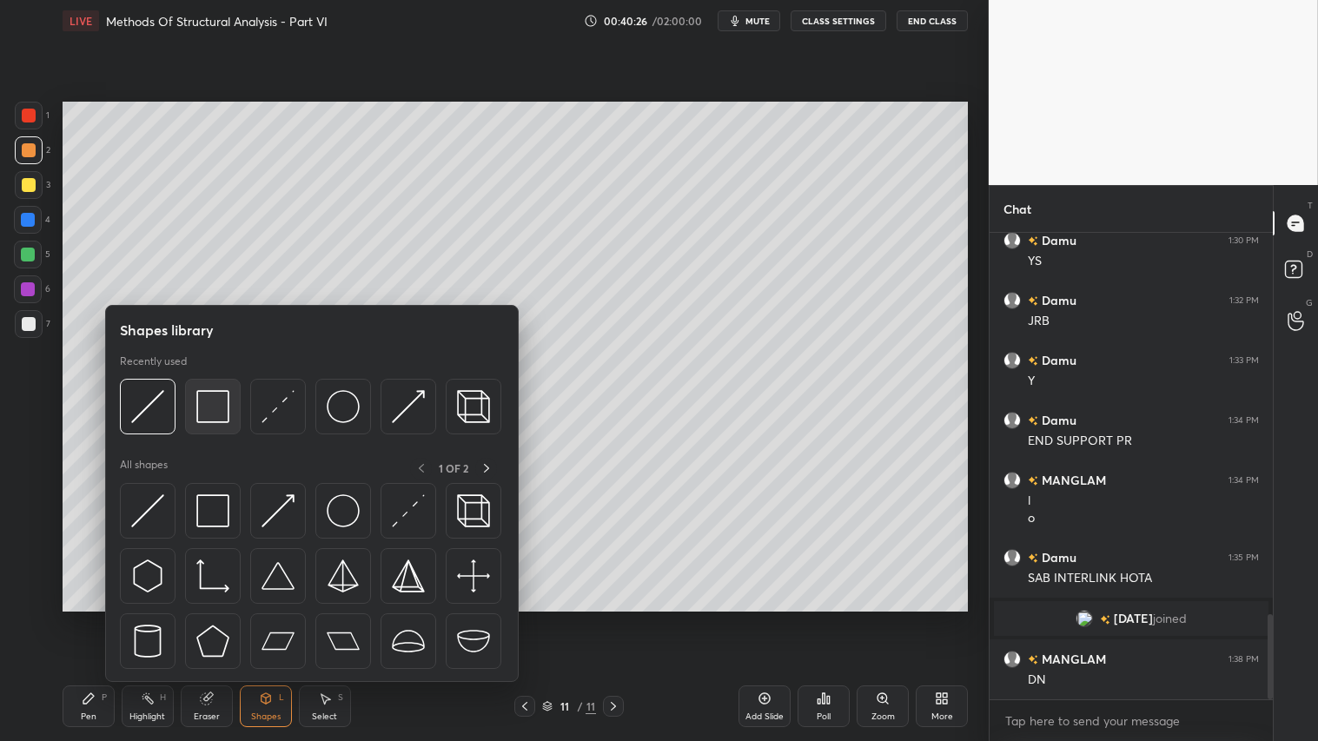
click at [214, 411] on img at bounding box center [212, 406] width 33 height 33
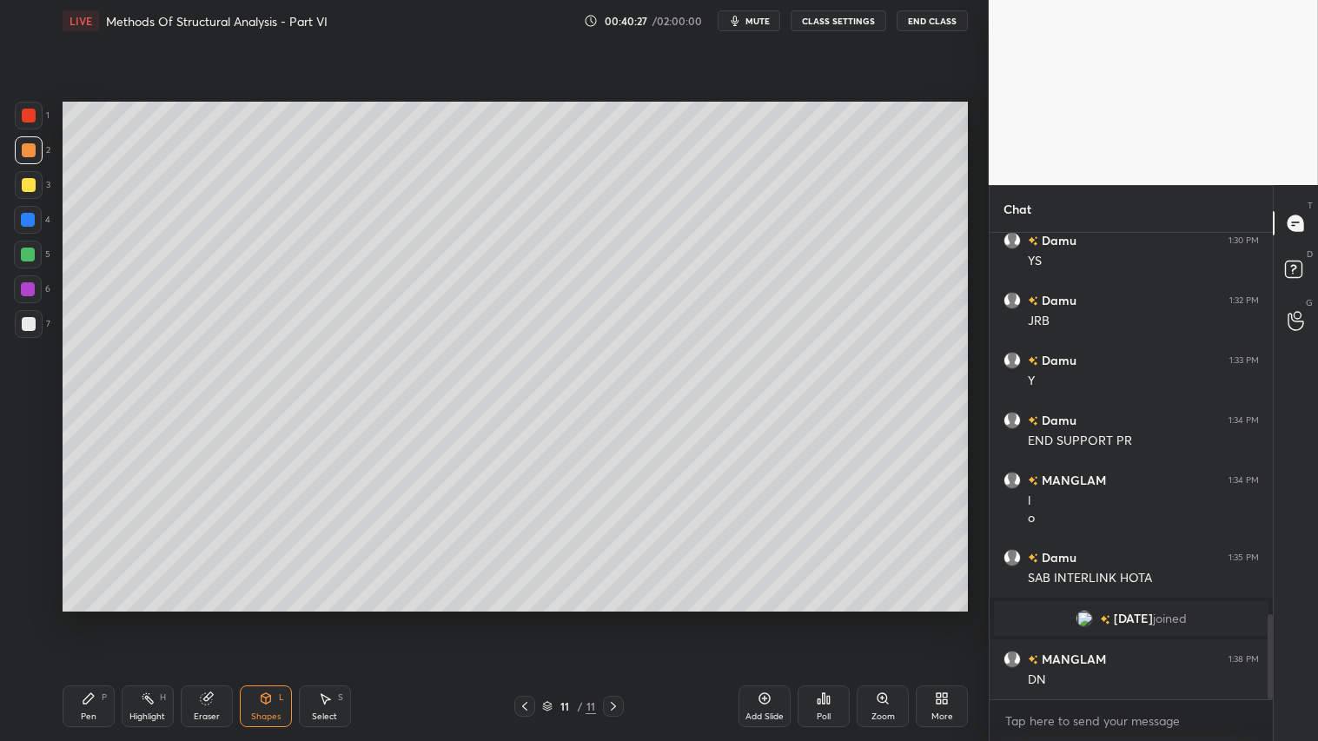
click at [28, 326] on div at bounding box center [29, 324] width 14 height 14
click at [261, 618] on div "Shapes" at bounding box center [266, 716] width 30 height 9
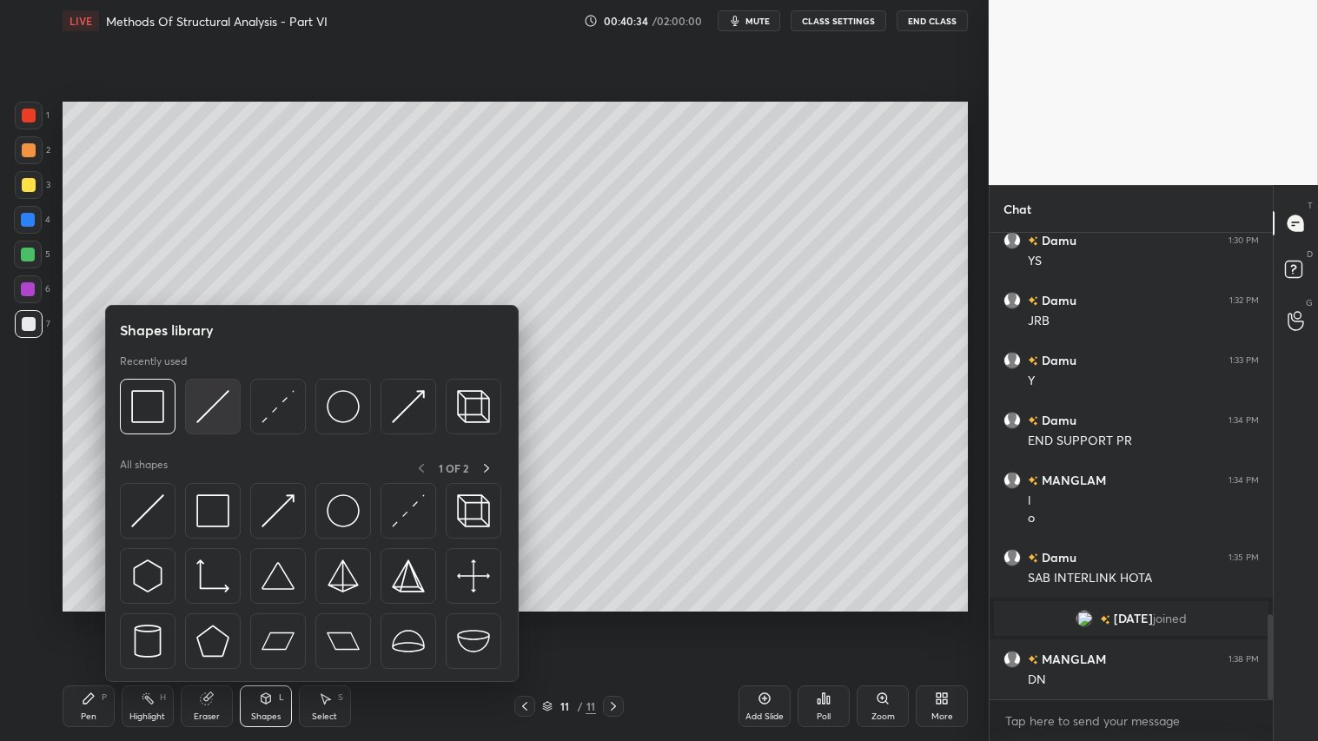
click at [201, 400] on img at bounding box center [212, 406] width 33 height 33
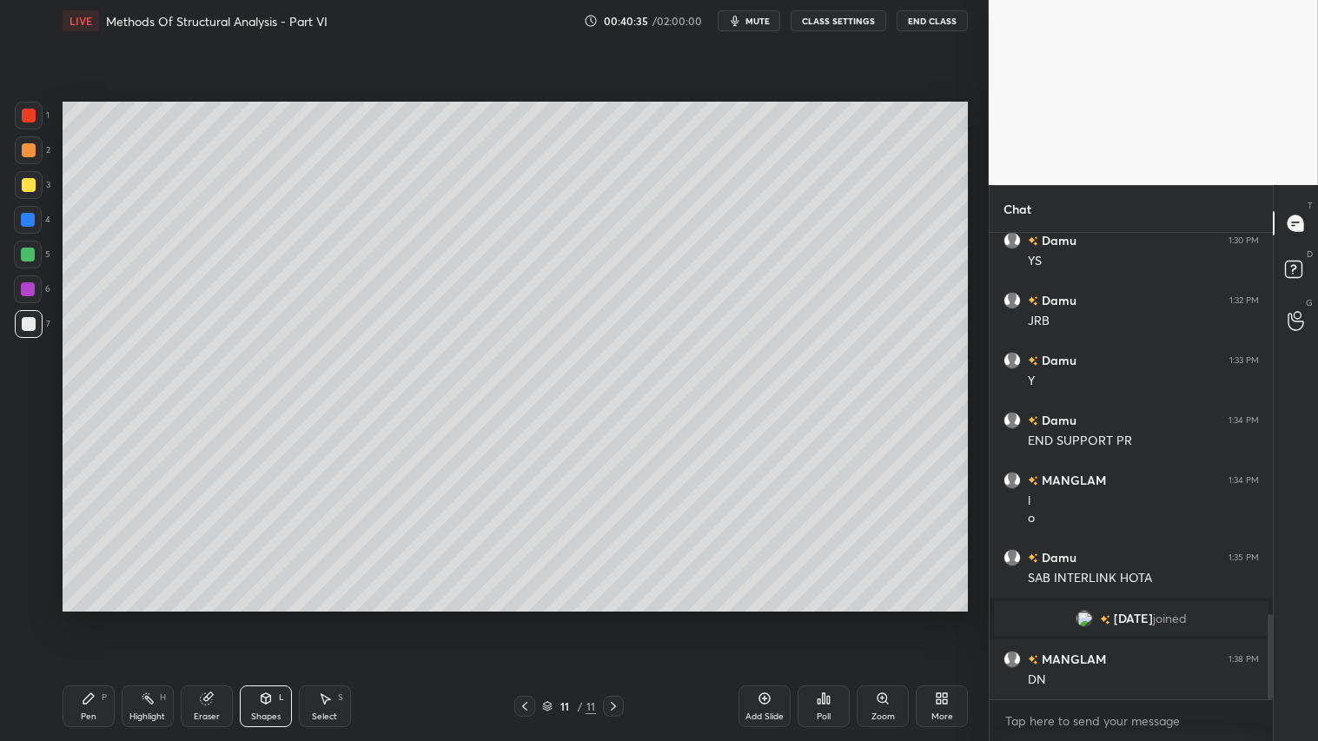
drag, startPoint x: 30, startPoint y: 149, endPoint x: 61, endPoint y: 217, distance: 75.4
click at [30, 149] on div at bounding box center [29, 150] width 14 height 14
click at [97, 618] on div "Pen P" at bounding box center [89, 706] width 52 height 42
click at [262, 618] on icon at bounding box center [266, 698] width 10 height 10
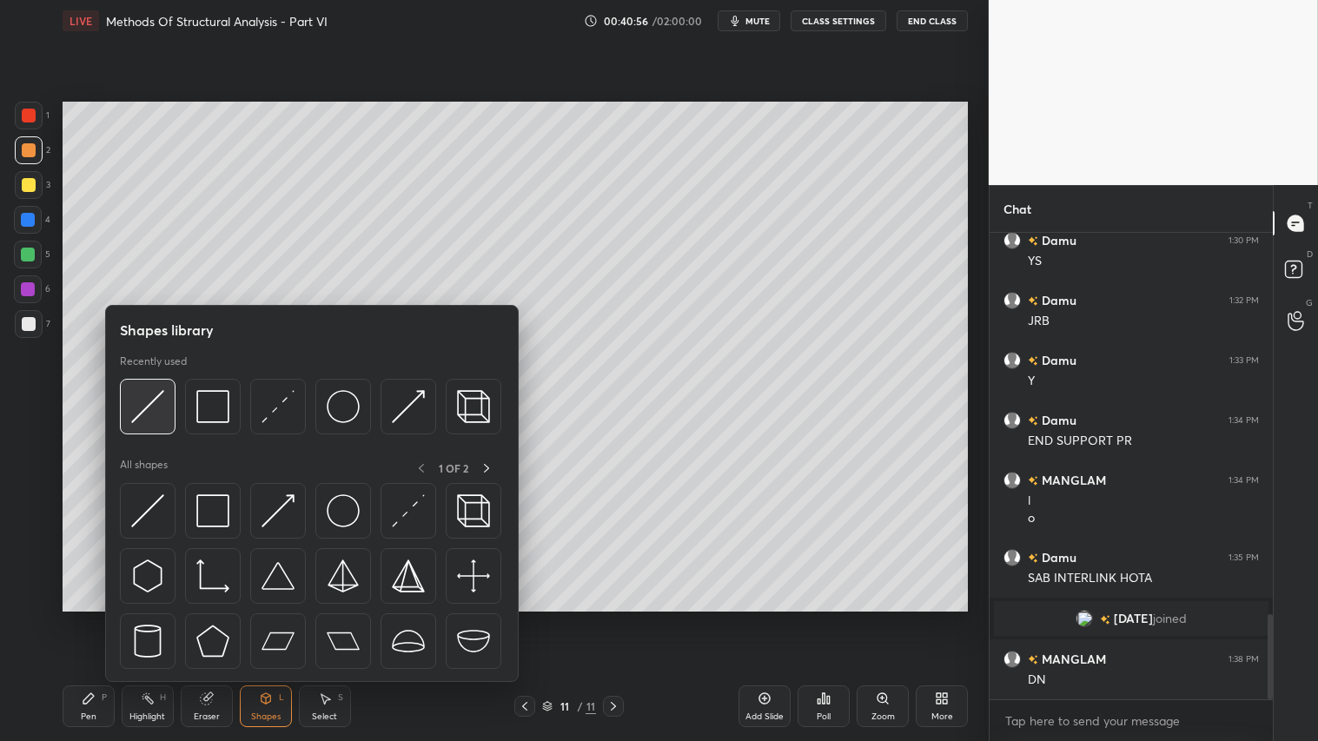
click at [158, 385] on div at bounding box center [148, 407] width 56 height 56
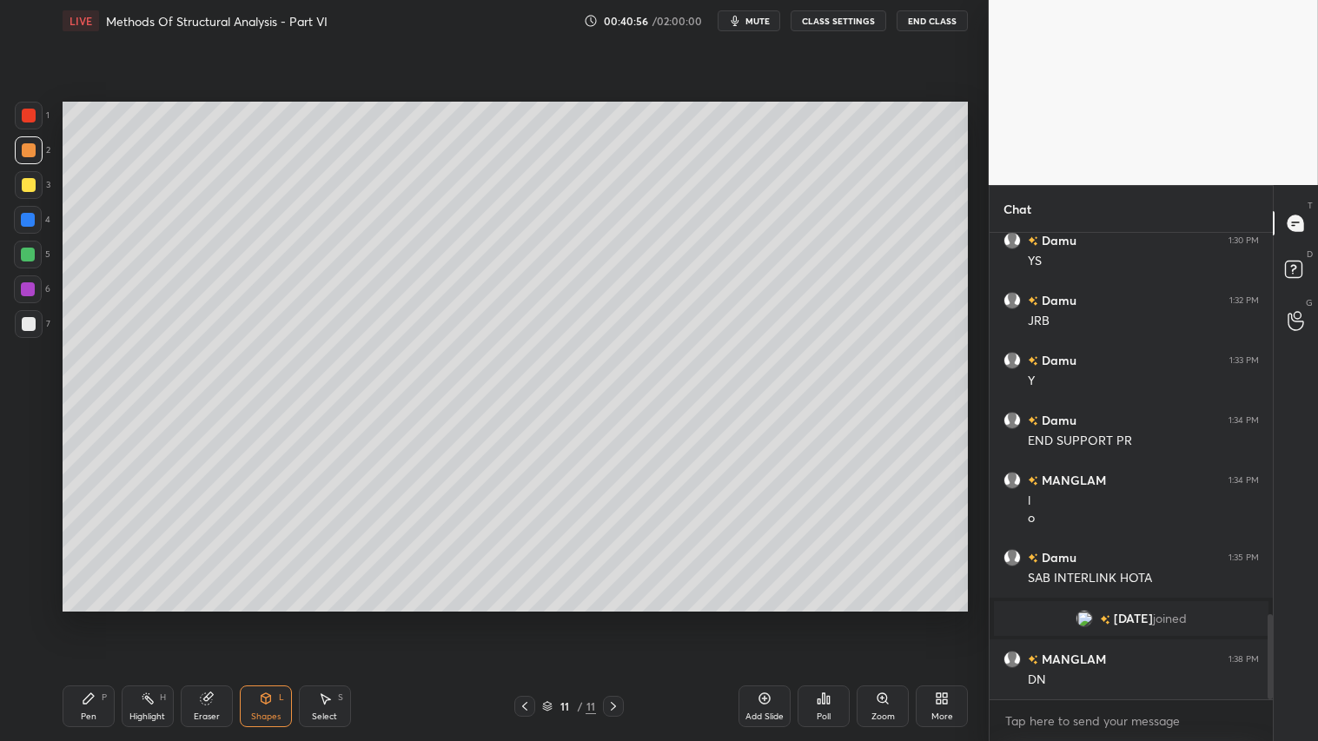
drag, startPoint x: 29, startPoint y: 113, endPoint x: 37, endPoint y: 120, distance: 11.1
click at [30, 113] on div at bounding box center [29, 116] width 14 height 14
click at [90, 618] on div "Pen P" at bounding box center [89, 706] width 52 height 42
drag, startPoint x: 27, startPoint y: 151, endPoint x: 53, endPoint y: 191, distance: 47.7
click at [27, 152] on div at bounding box center [29, 150] width 14 height 14
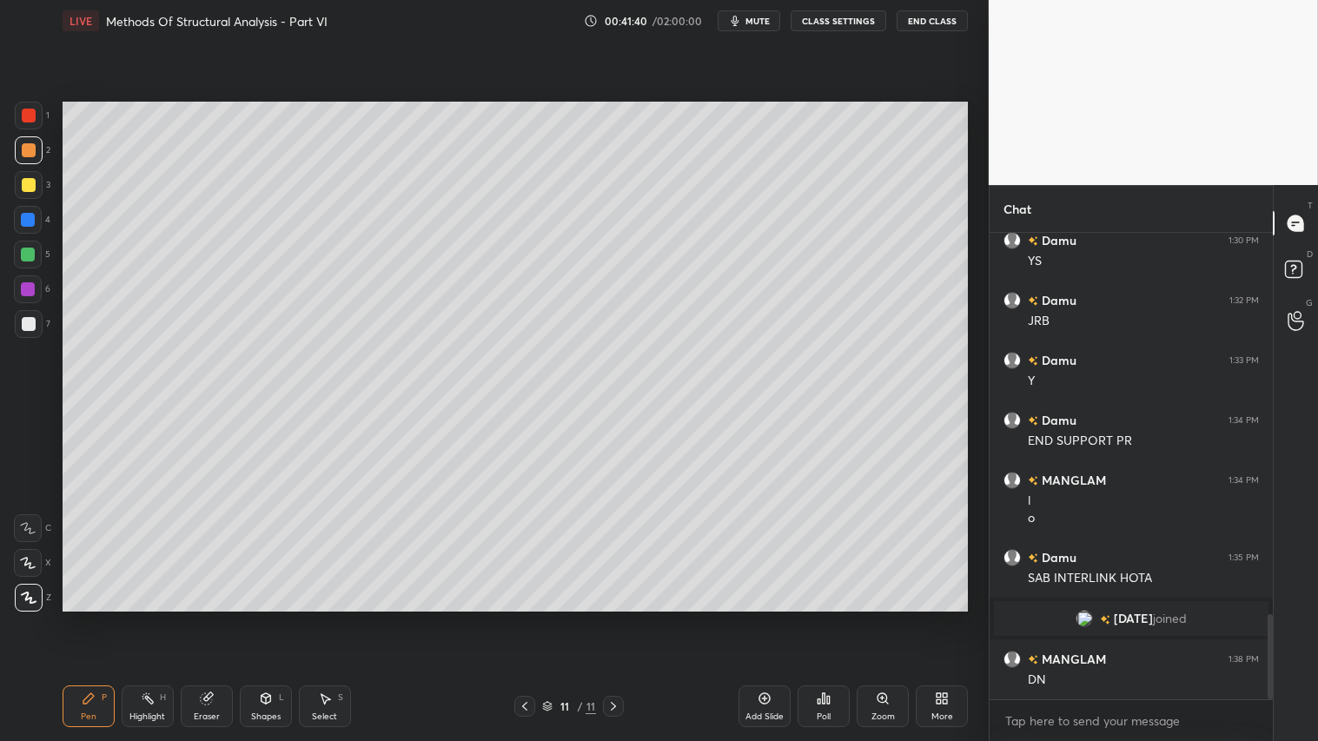
click at [526, 618] on icon at bounding box center [525, 706] width 14 height 14
click at [527, 618] on icon at bounding box center [525, 706] width 14 height 14
click at [528, 618] on icon at bounding box center [525, 706] width 14 height 14
click at [523, 618] on icon at bounding box center [525, 706] width 14 height 14
click at [619, 618] on icon at bounding box center [613, 706] width 14 height 14
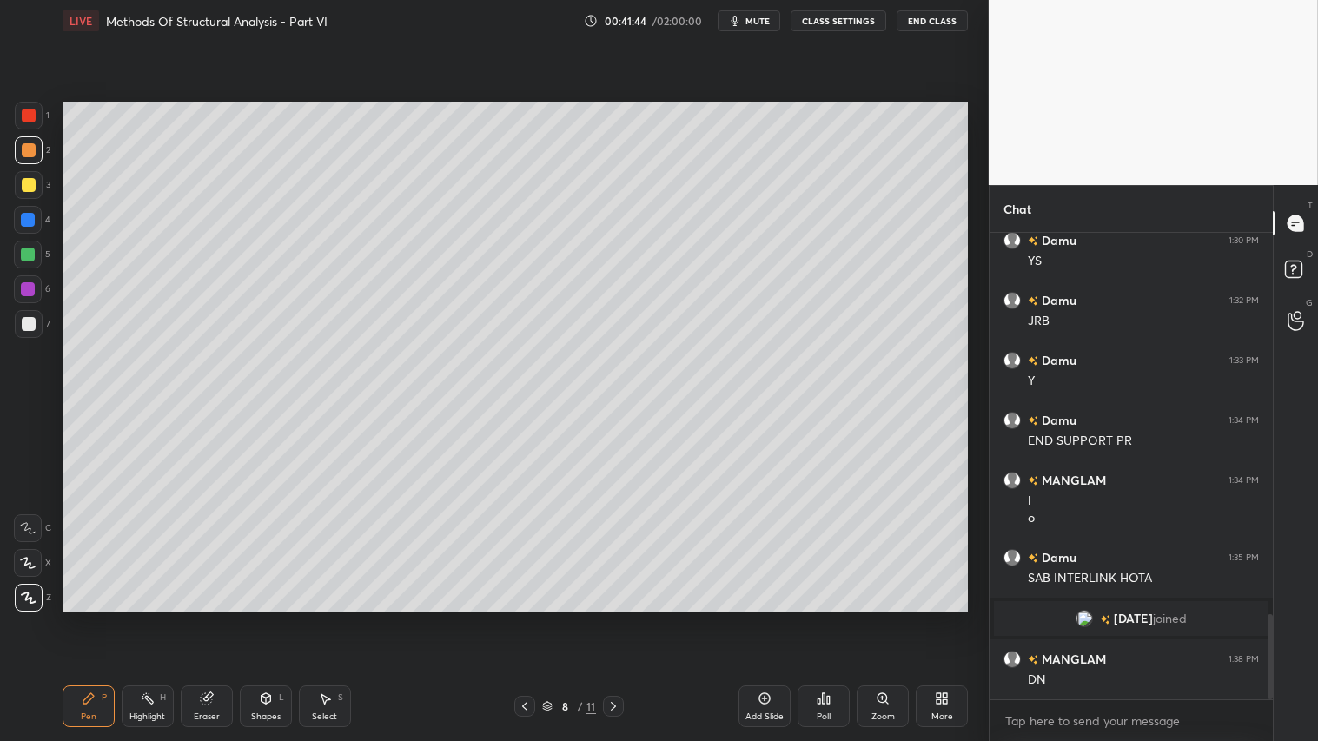
click at [621, 618] on div at bounding box center [613, 706] width 21 height 21
click at [618, 618] on icon at bounding box center [613, 706] width 14 height 14
click at [615, 618] on icon at bounding box center [613, 706] width 14 height 14
click at [617, 618] on icon at bounding box center [613, 706] width 14 height 14
click at [766, 618] on icon at bounding box center [764, 698] width 14 height 14
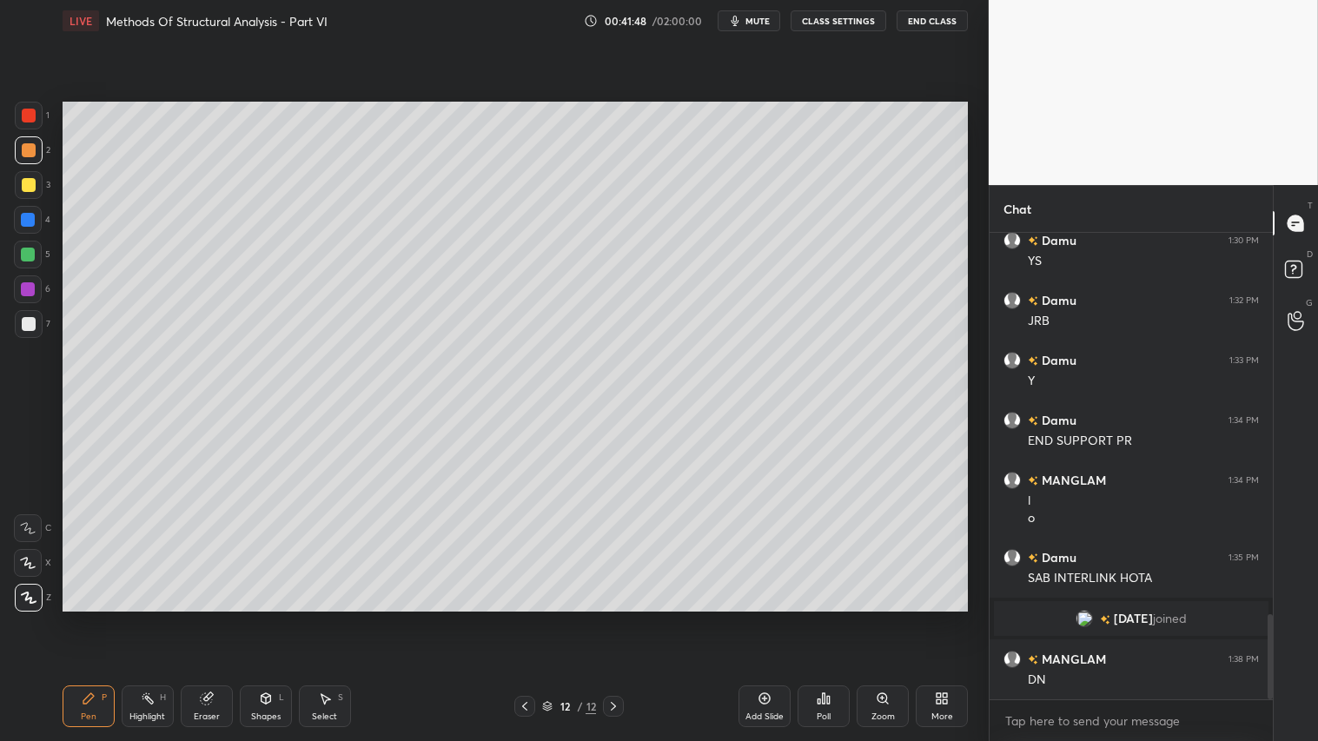
drag, startPoint x: 27, startPoint y: 142, endPoint x: 30, endPoint y: 301, distance: 159.0
click at [26, 143] on div at bounding box center [29, 150] width 28 height 28
drag, startPoint x: 80, startPoint y: 705, endPoint x: 79, endPoint y: 687, distance: 18.3
click at [80, 618] on div "Pen P" at bounding box center [89, 706] width 52 height 42
click at [30, 188] on div at bounding box center [29, 185] width 14 height 14
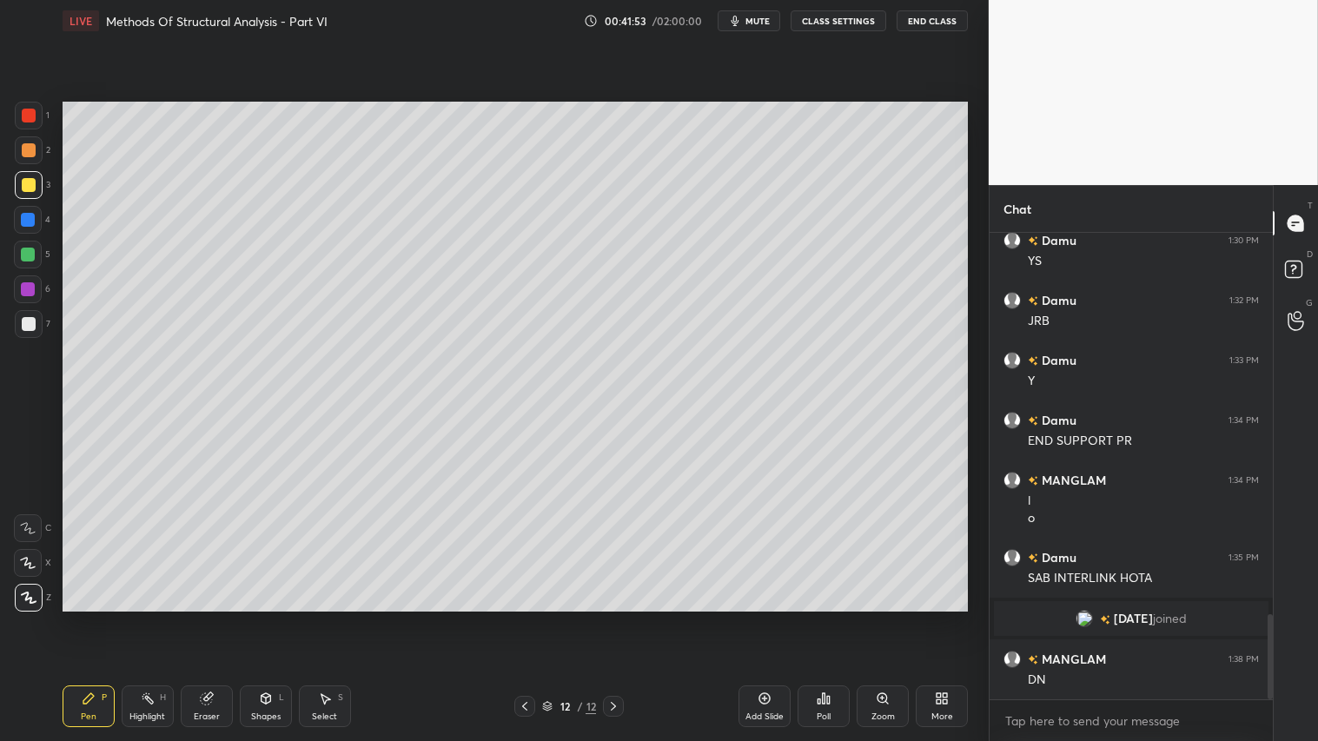
click at [32, 143] on div at bounding box center [29, 150] width 14 height 14
click at [268, 618] on div "Shapes" at bounding box center [266, 716] width 30 height 9
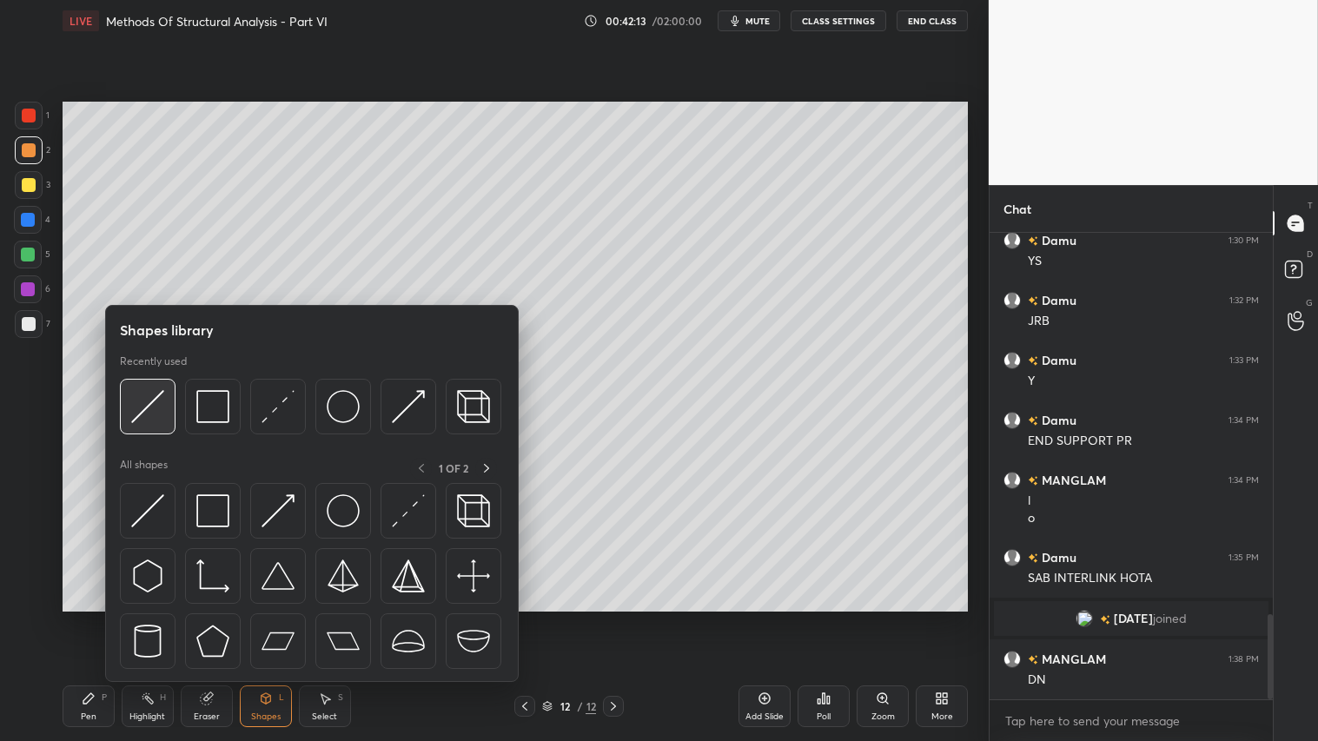
click at [136, 394] on img at bounding box center [147, 406] width 33 height 33
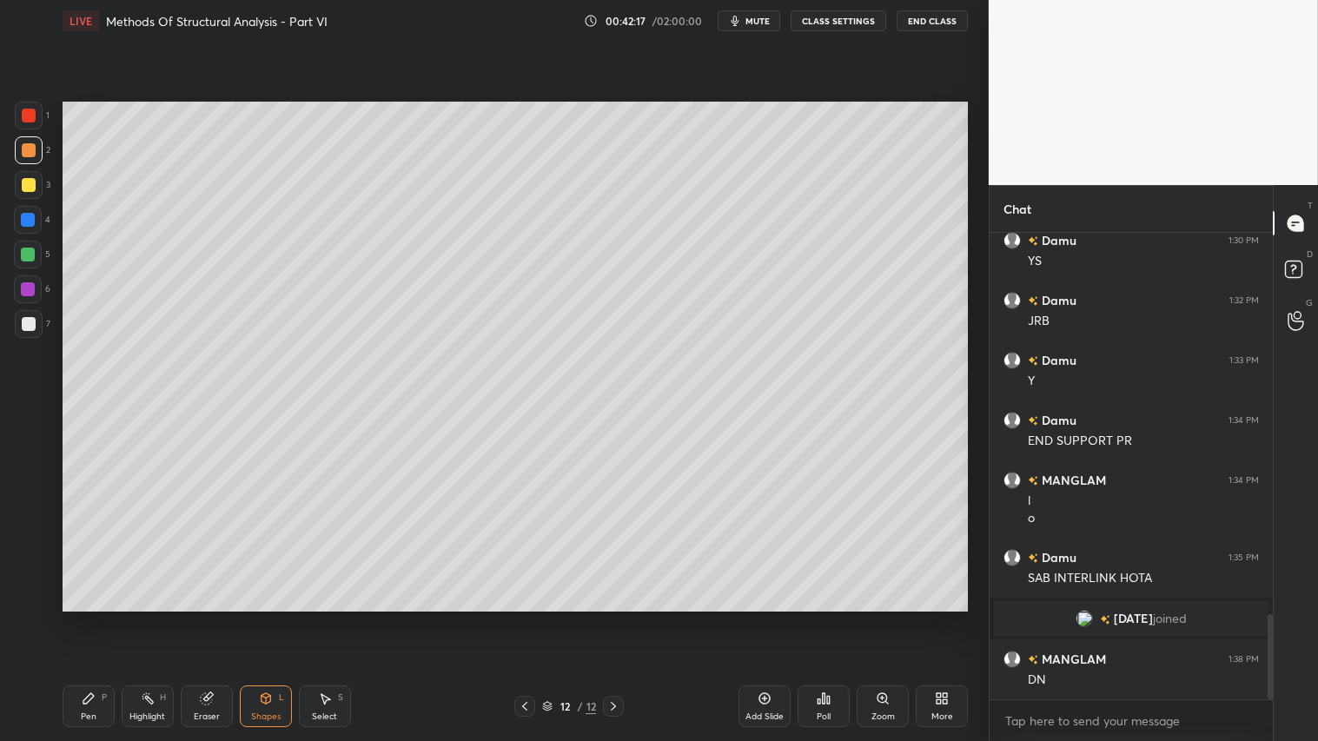
click at [756, 15] on span "mute" at bounding box center [757, 21] width 24 height 12
drag, startPoint x: 252, startPoint y: 704, endPoint x: 268, endPoint y: 687, distance: 23.4
click at [253, 618] on div "Shapes L" at bounding box center [266, 706] width 52 height 42
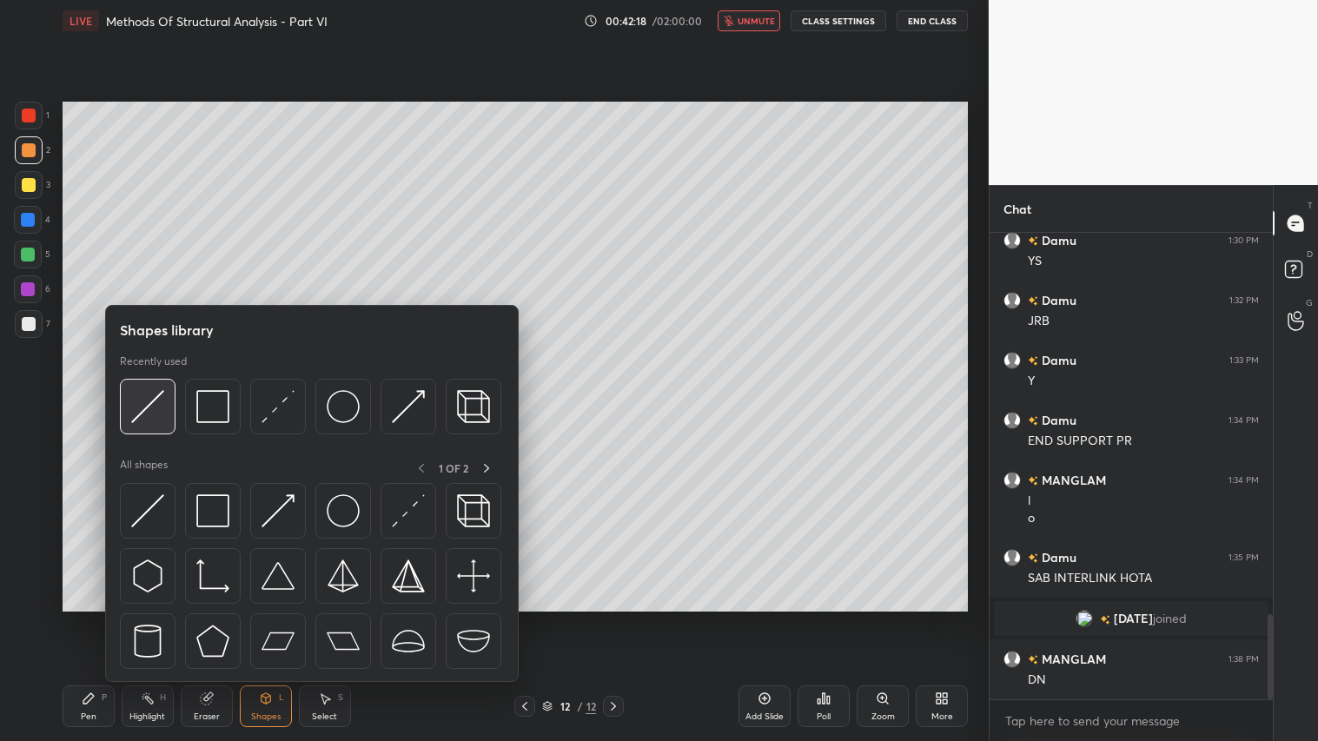
click at [153, 403] on img at bounding box center [147, 406] width 33 height 33
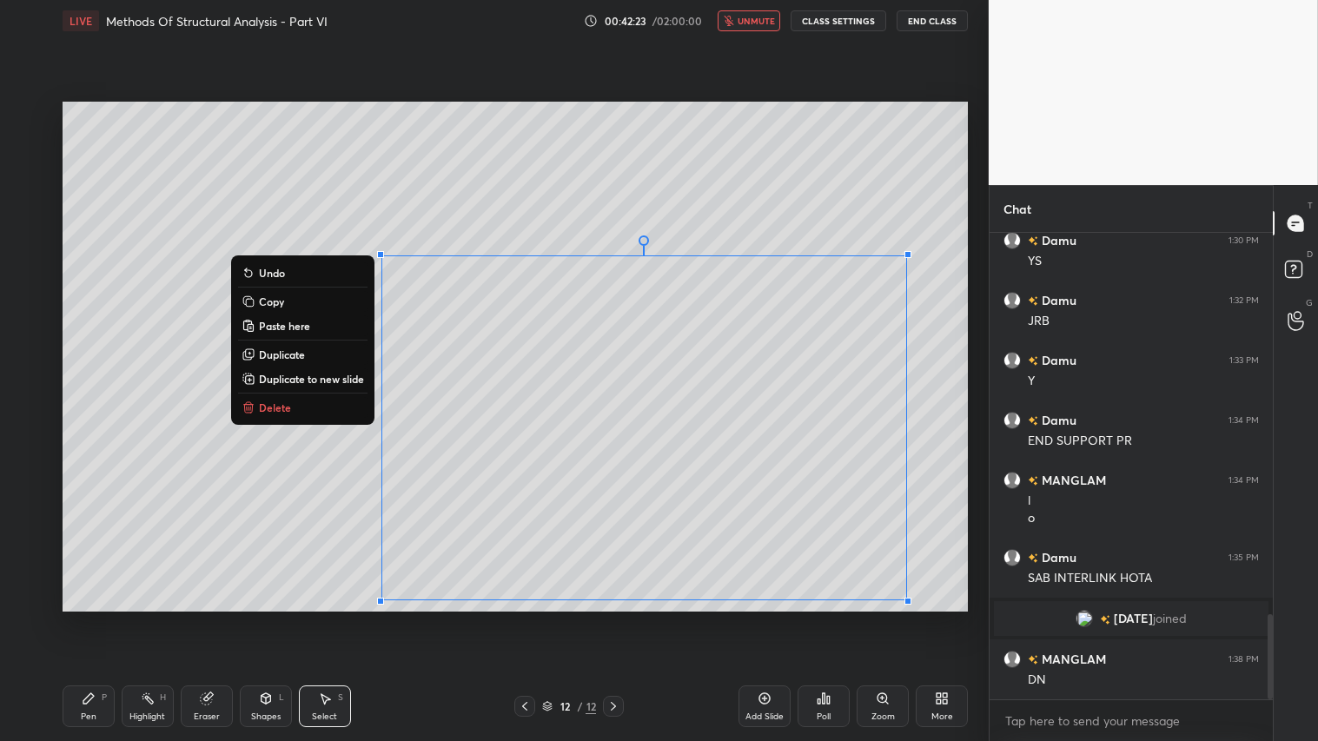
click at [275, 618] on div "Shapes L" at bounding box center [266, 706] width 52 height 42
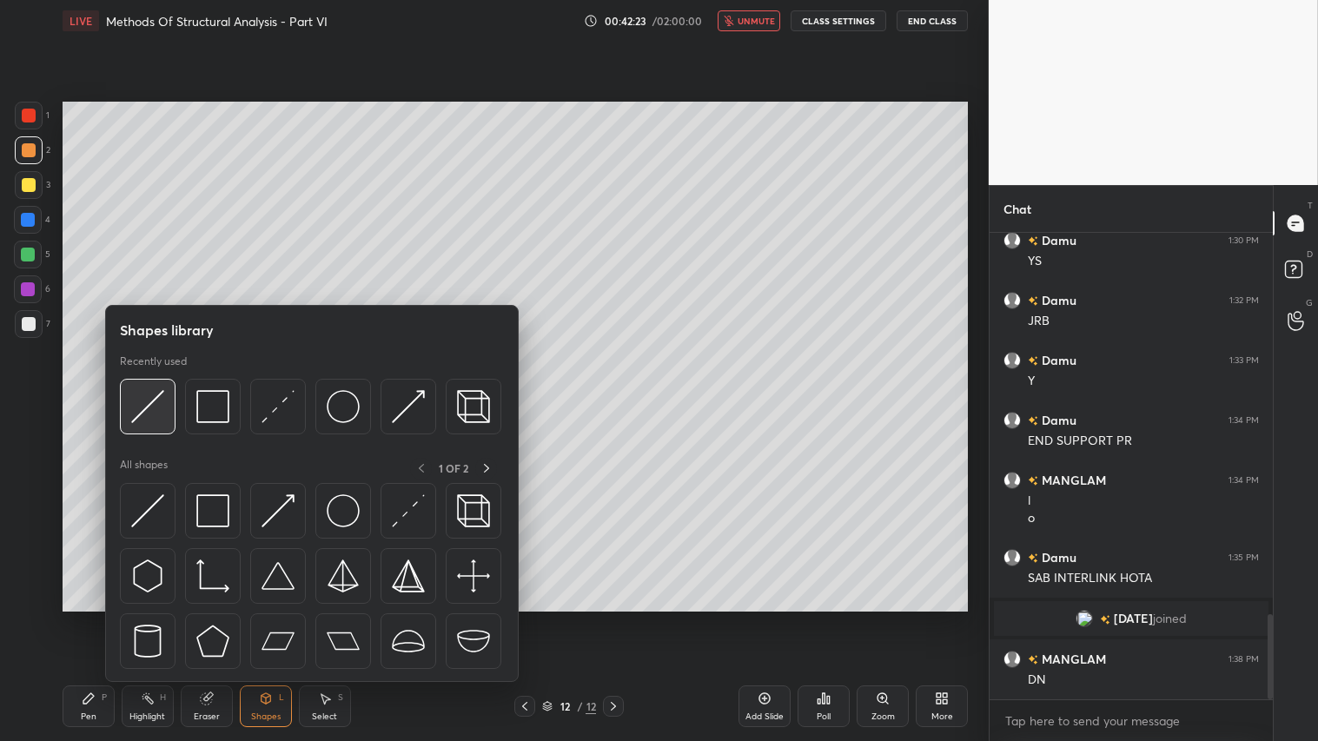
click at [157, 409] on img at bounding box center [147, 406] width 33 height 33
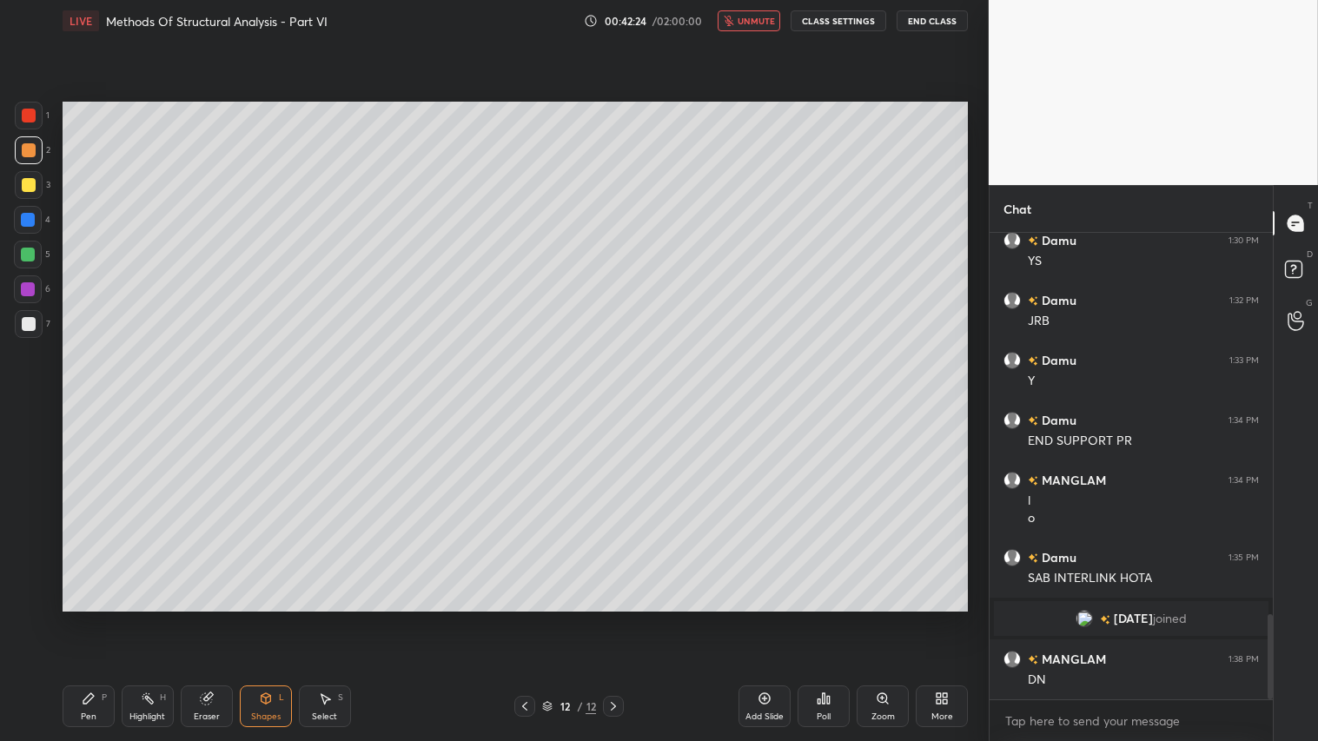
click at [23, 183] on div at bounding box center [29, 185] width 14 height 14
click at [28, 152] on div at bounding box center [29, 150] width 14 height 14
click at [754, 18] on span "unmute" at bounding box center [755, 21] width 37 height 12
click at [99, 618] on div "Pen P" at bounding box center [89, 706] width 52 height 42
click at [264, 618] on icon at bounding box center [266, 698] width 10 height 10
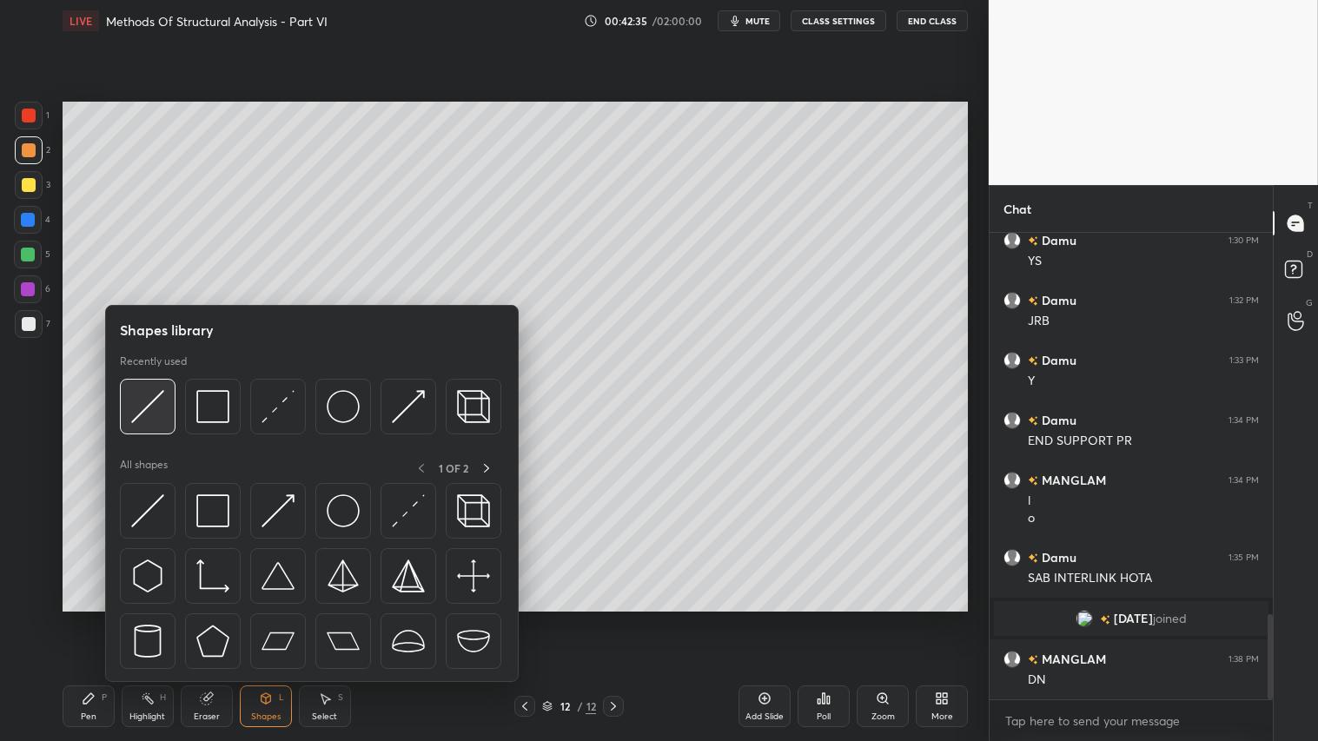
click at [161, 391] on img at bounding box center [147, 406] width 33 height 33
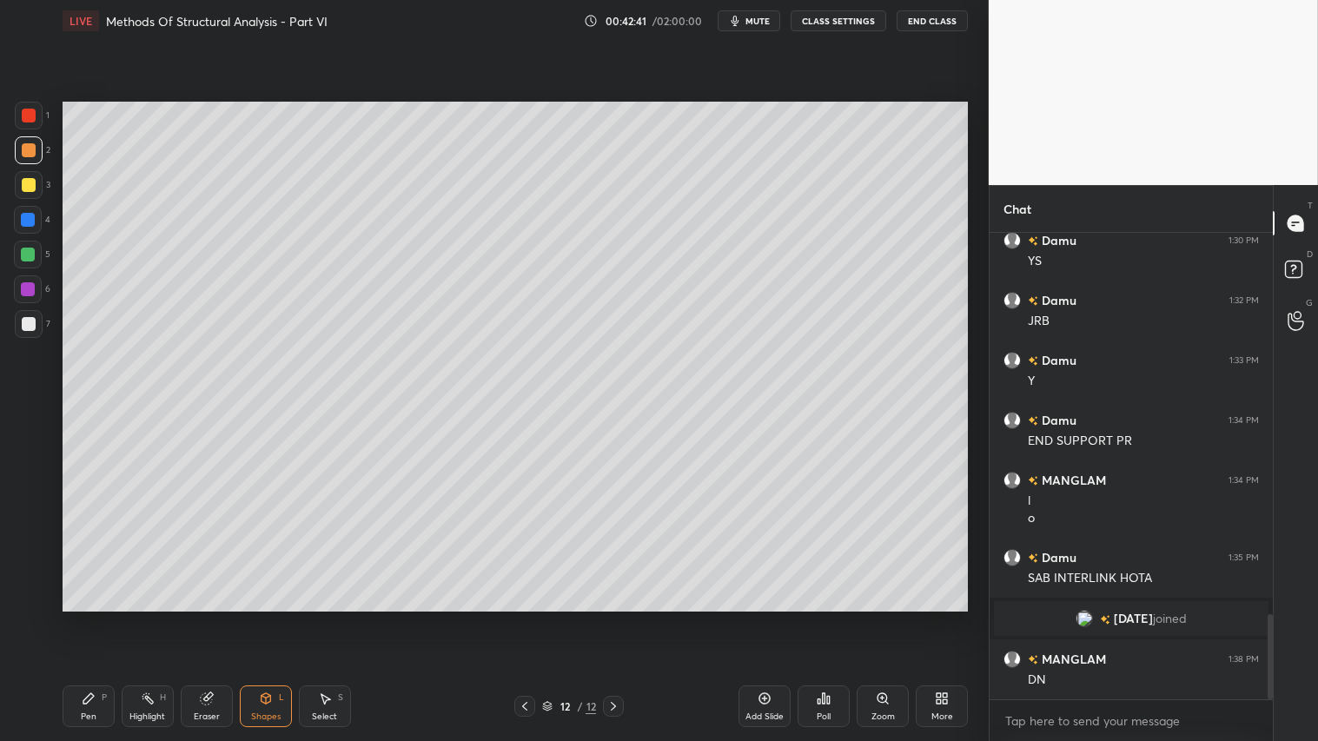
drag, startPoint x: 96, startPoint y: 693, endPoint x: 302, endPoint y: 622, distance: 217.8
click at [99, 618] on div "Pen P" at bounding box center [89, 706] width 52 height 42
click at [273, 618] on div "Shapes L" at bounding box center [266, 706] width 52 height 42
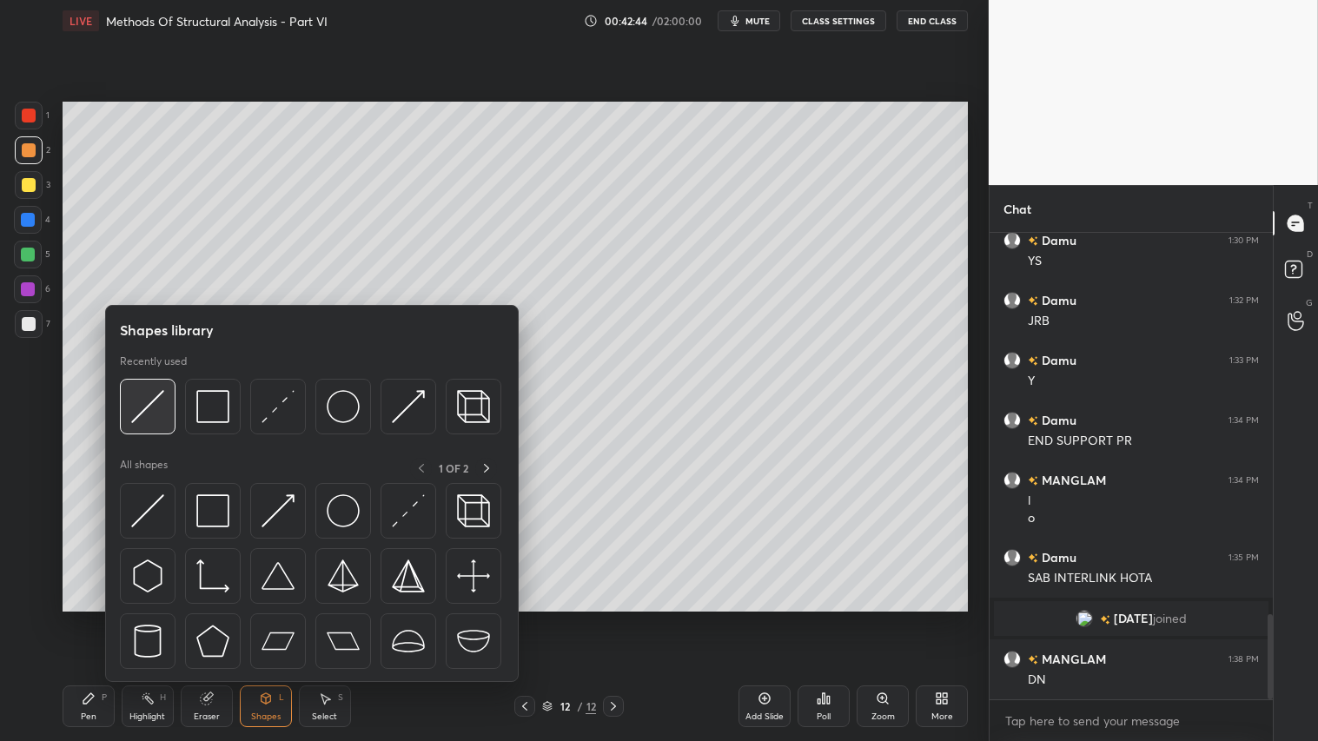
click at [149, 394] on img at bounding box center [147, 406] width 33 height 33
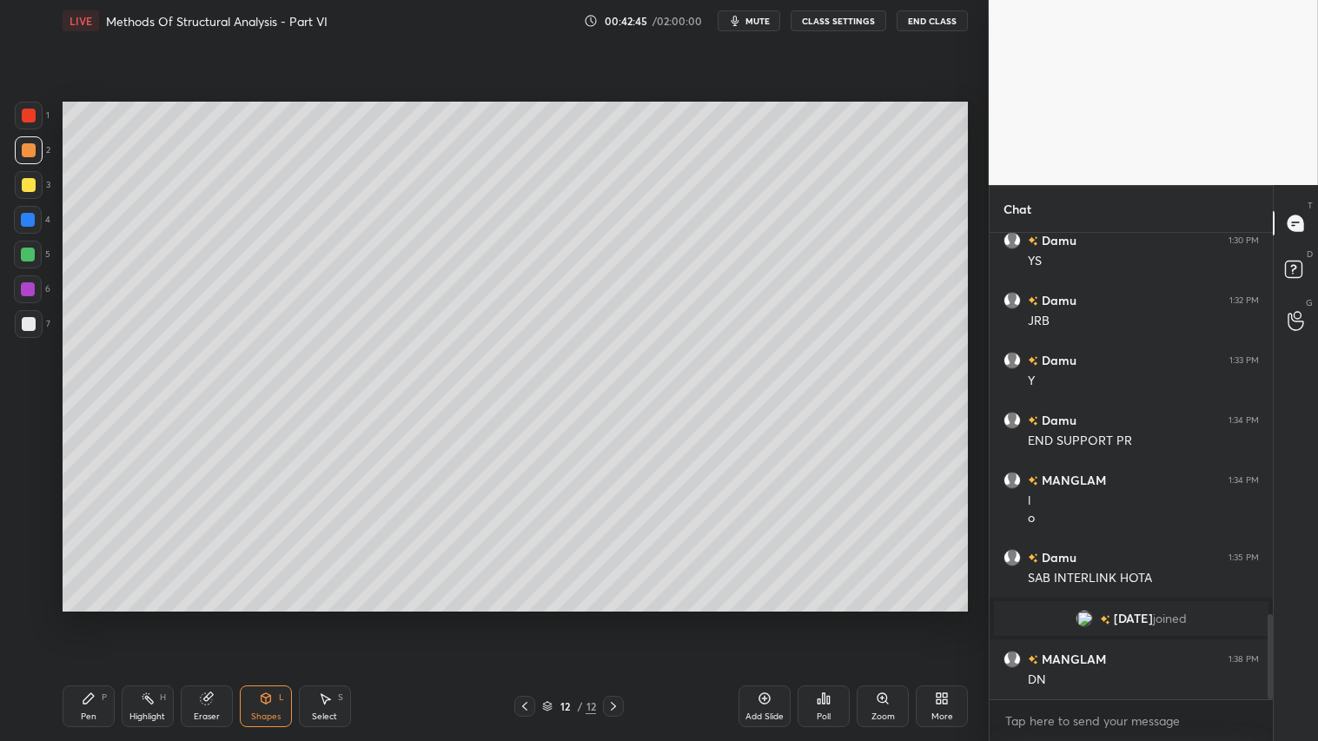
click at [32, 116] on div at bounding box center [29, 116] width 14 height 14
drag, startPoint x: 89, startPoint y: 699, endPoint x: 90, endPoint y: 612, distance: 87.7
click at [89, 618] on icon at bounding box center [88, 698] width 10 height 10
click at [261, 618] on icon at bounding box center [266, 698] width 14 height 14
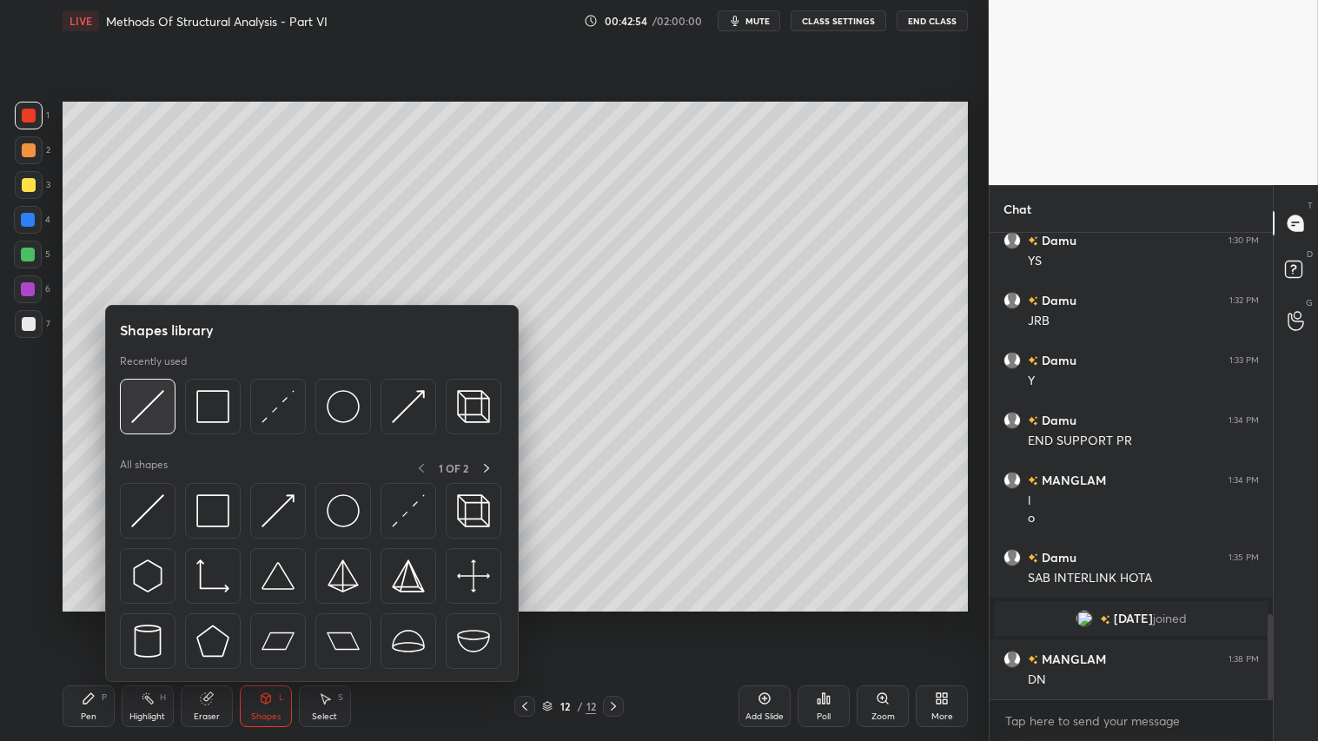
click at [148, 395] on img at bounding box center [147, 406] width 33 height 33
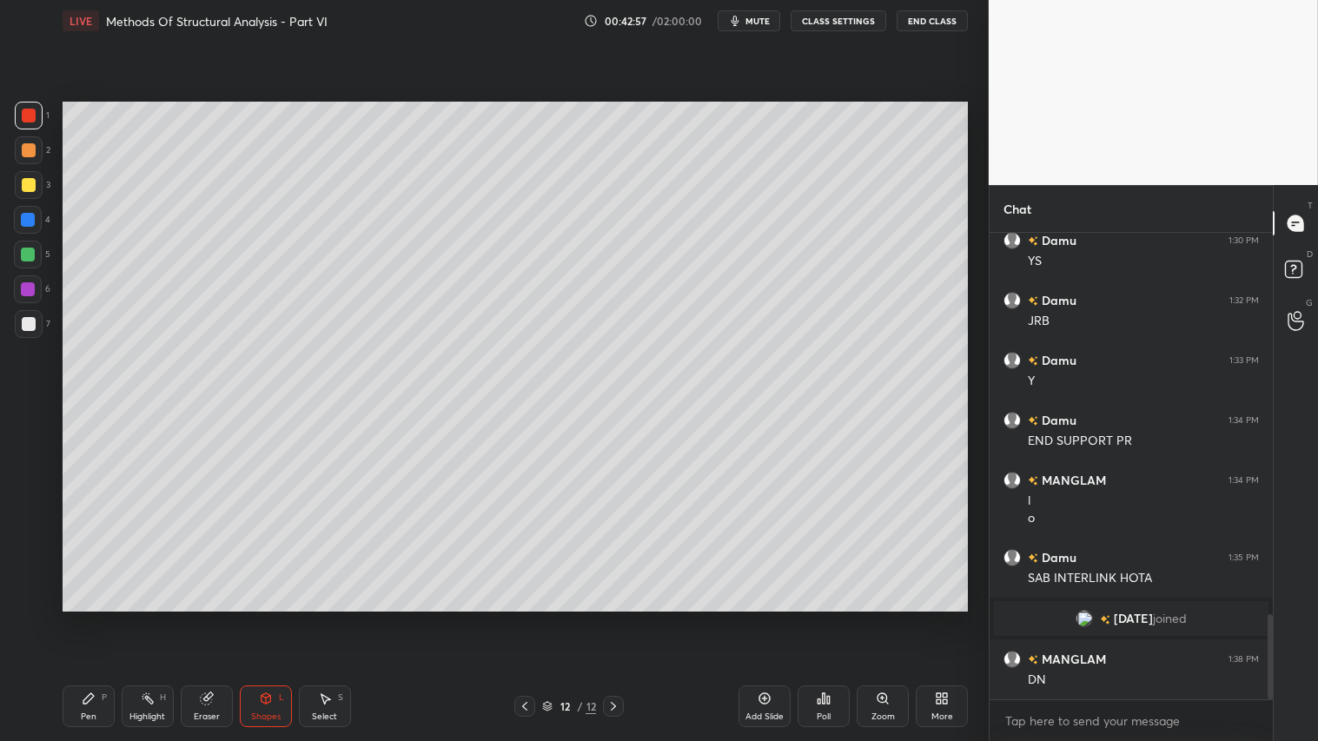
drag, startPoint x: 26, startPoint y: 179, endPoint x: 47, endPoint y: 182, distance: 21.1
click at [31, 180] on div at bounding box center [29, 185] width 14 height 14
click at [97, 618] on div "Pen P" at bounding box center [89, 706] width 52 height 42
click at [27, 106] on div at bounding box center [29, 116] width 28 height 28
click at [266, 618] on icon at bounding box center [266, 698] width 14 height 14
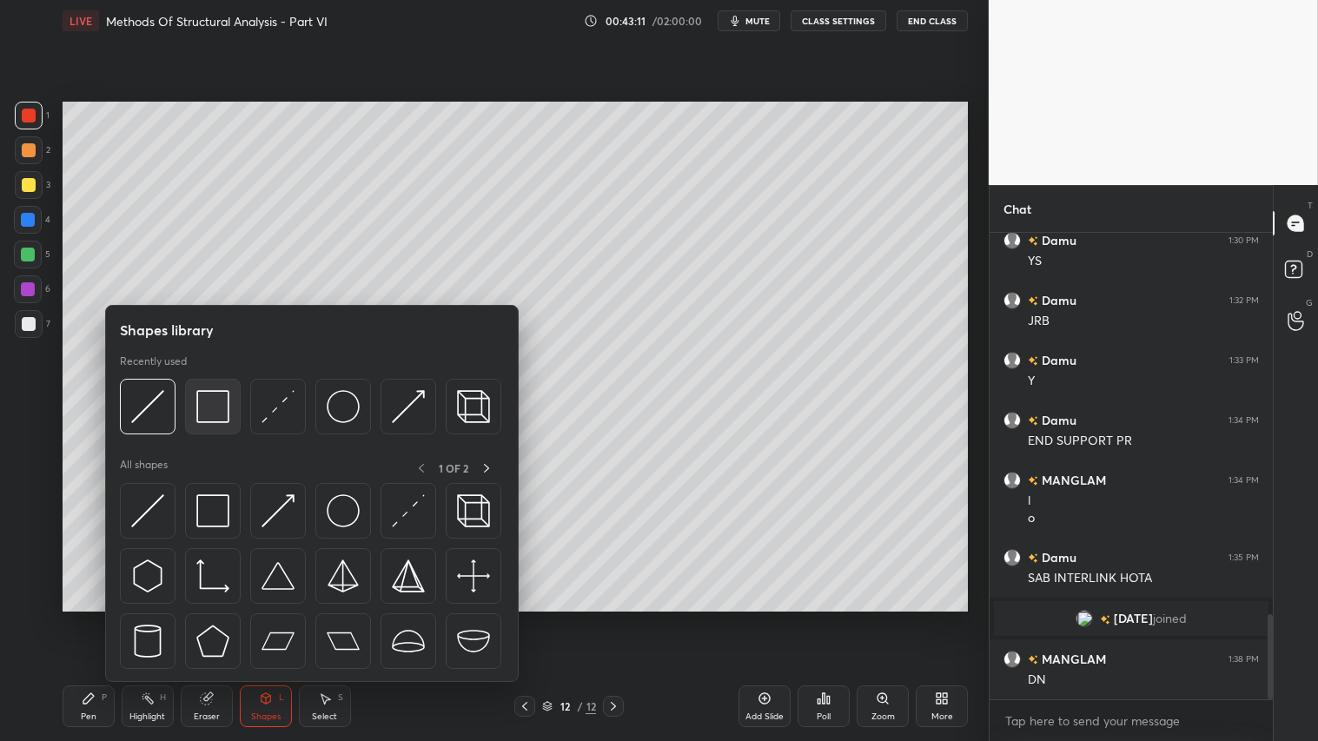
click at [227, 410] on img at bounding box center [212, 406] width 33 height 33
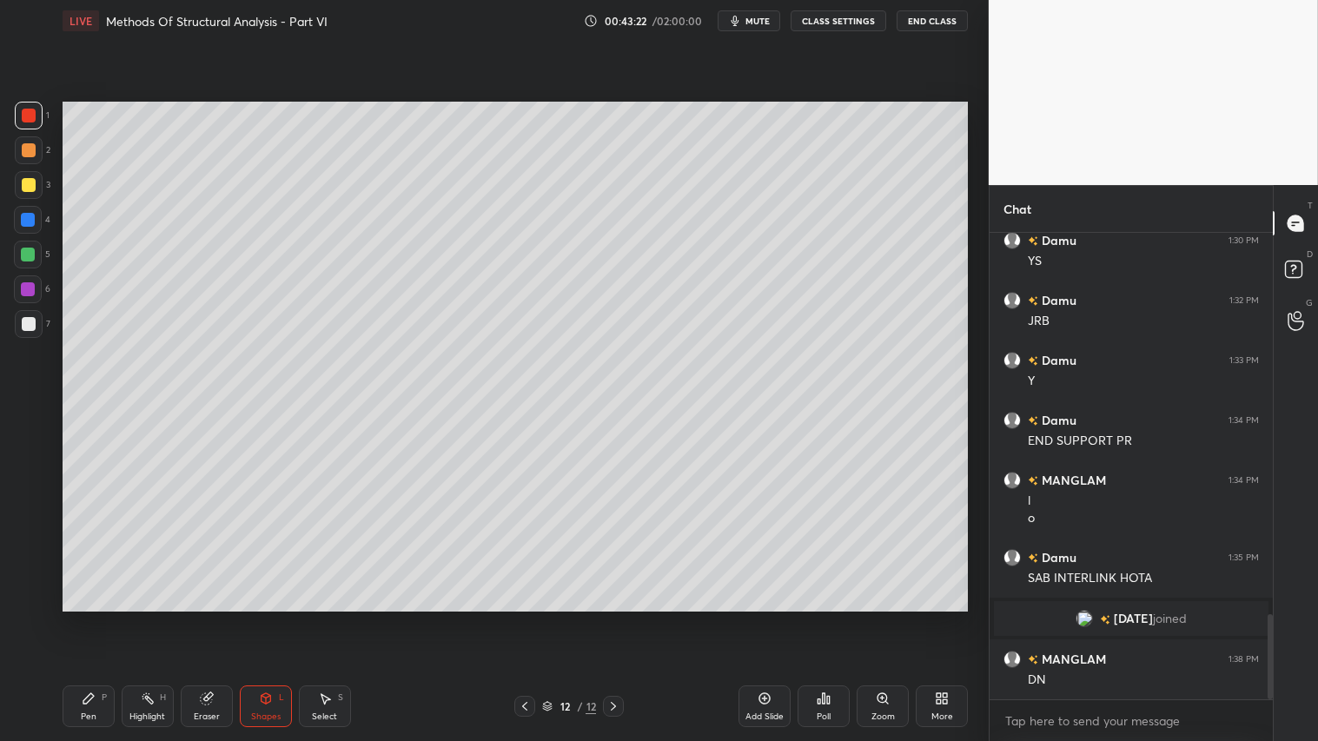
click at [23, 155] on div at bounding box center [29, 150] width 14 height 14
drag, startPoint x: 73, startPoint y: 708, endPoint x: 202, endPoint y: 636, distance: 148.2
click at [75, 618] on div "Pen P" at bounding box center [89, 706] width 52 height 42
click at [23, 106] on div at bounding box center [29, 116] width 28 height 28
drag, startPoint x: 252, startPoint y: 726, endPoint x: 263, endPoint y: 693, distance: 34.9
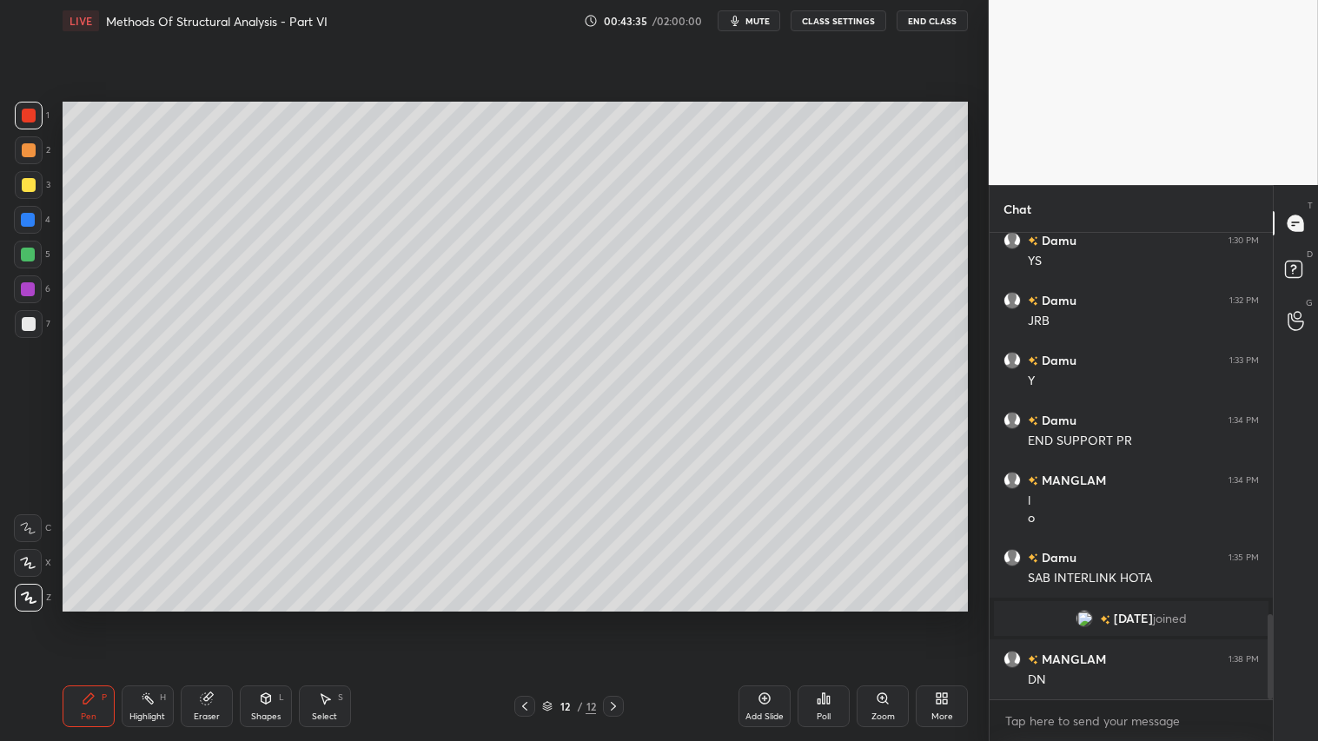
click at [254, 618] on div "Shapes L" at bounding box center [266, 706] width 52 height 42
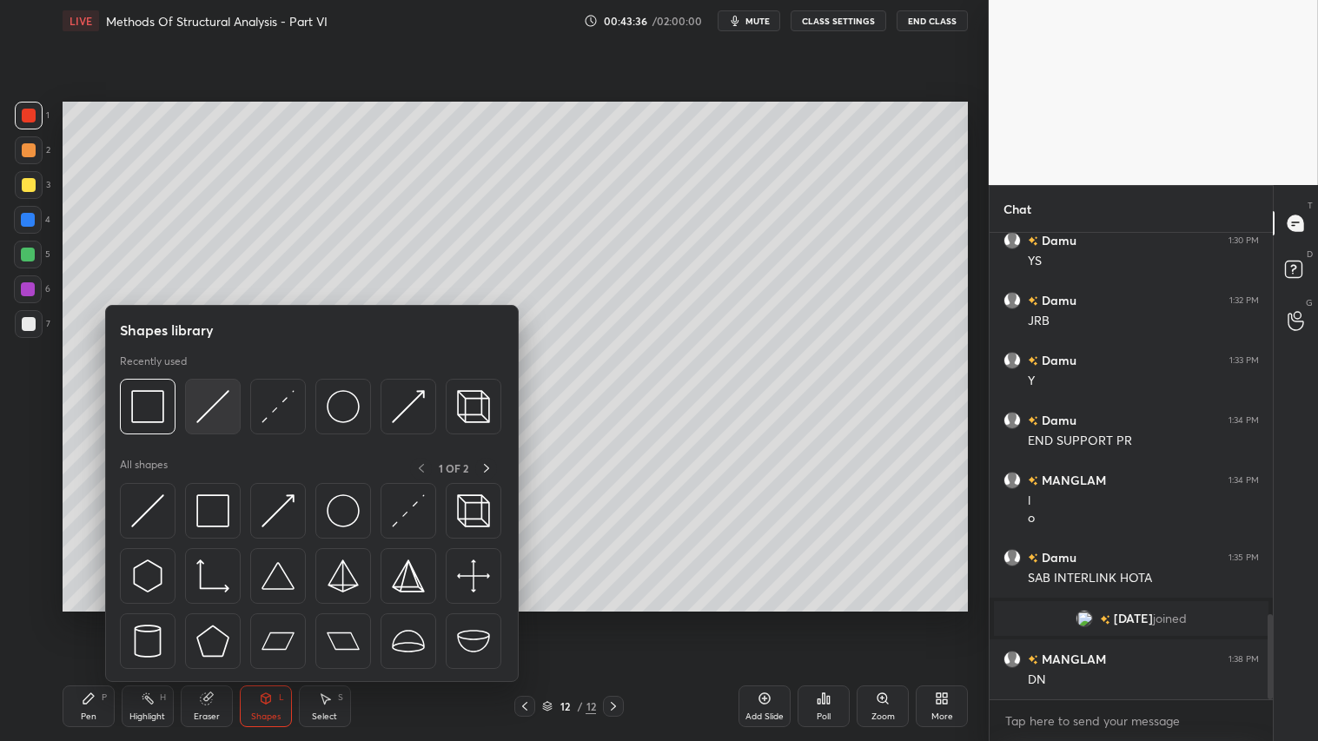
click at [212, 404] on img at bounding box center [212, 406] width 33 height 33
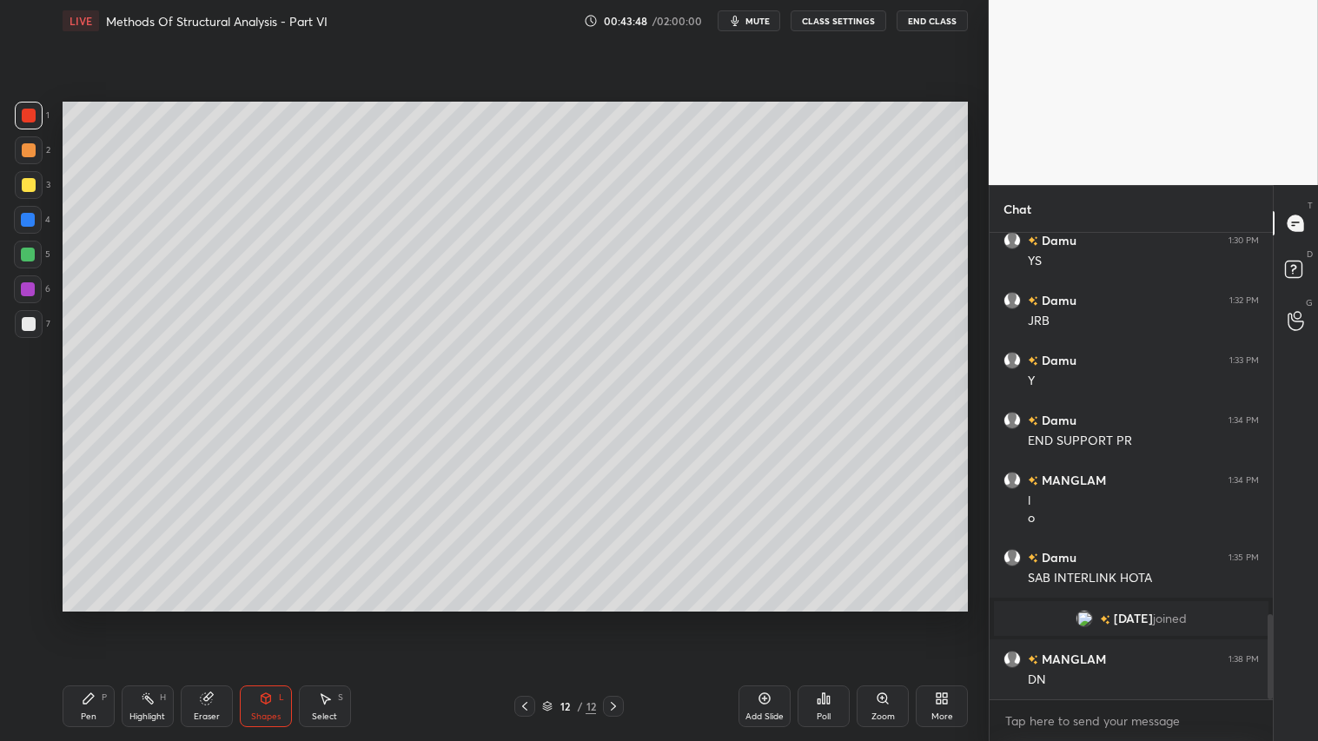
click at [73, 618] on div "Pen P" at bounding box center [89, 706] width 52 height 42
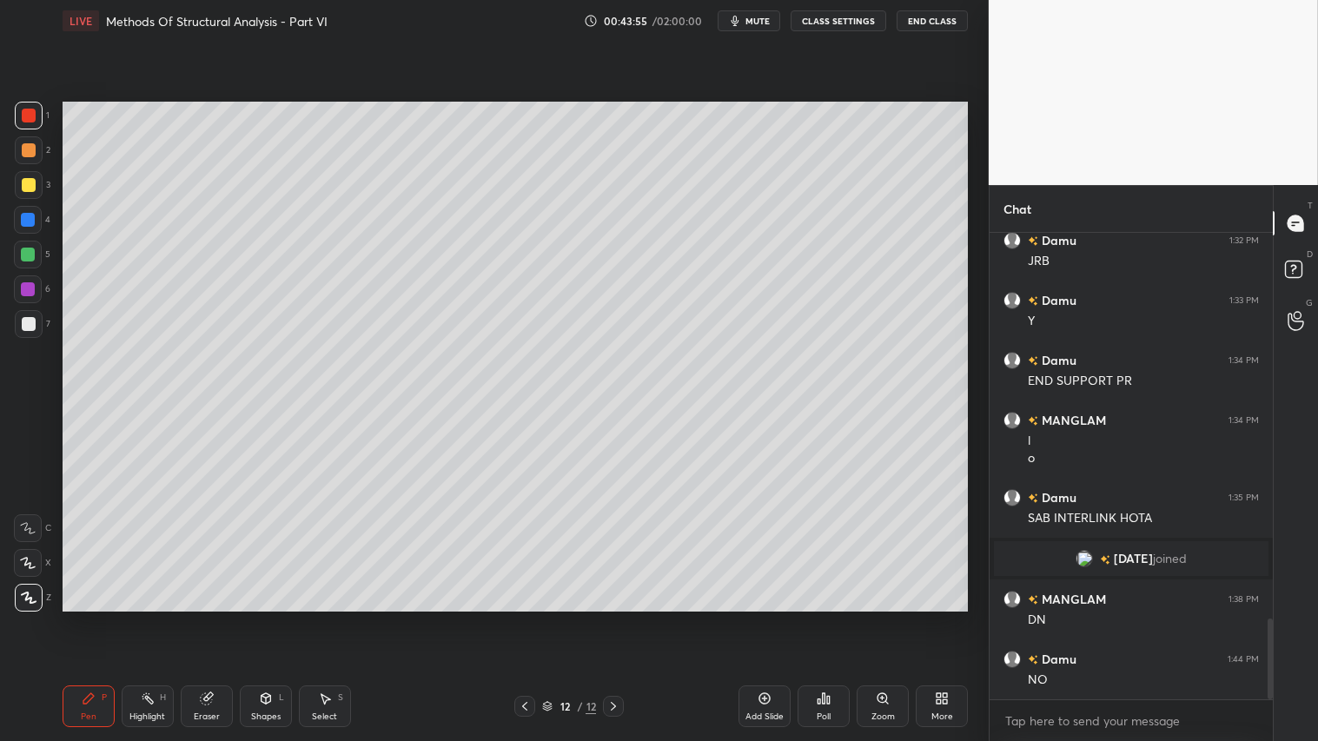
scroll to position [2216, 0]
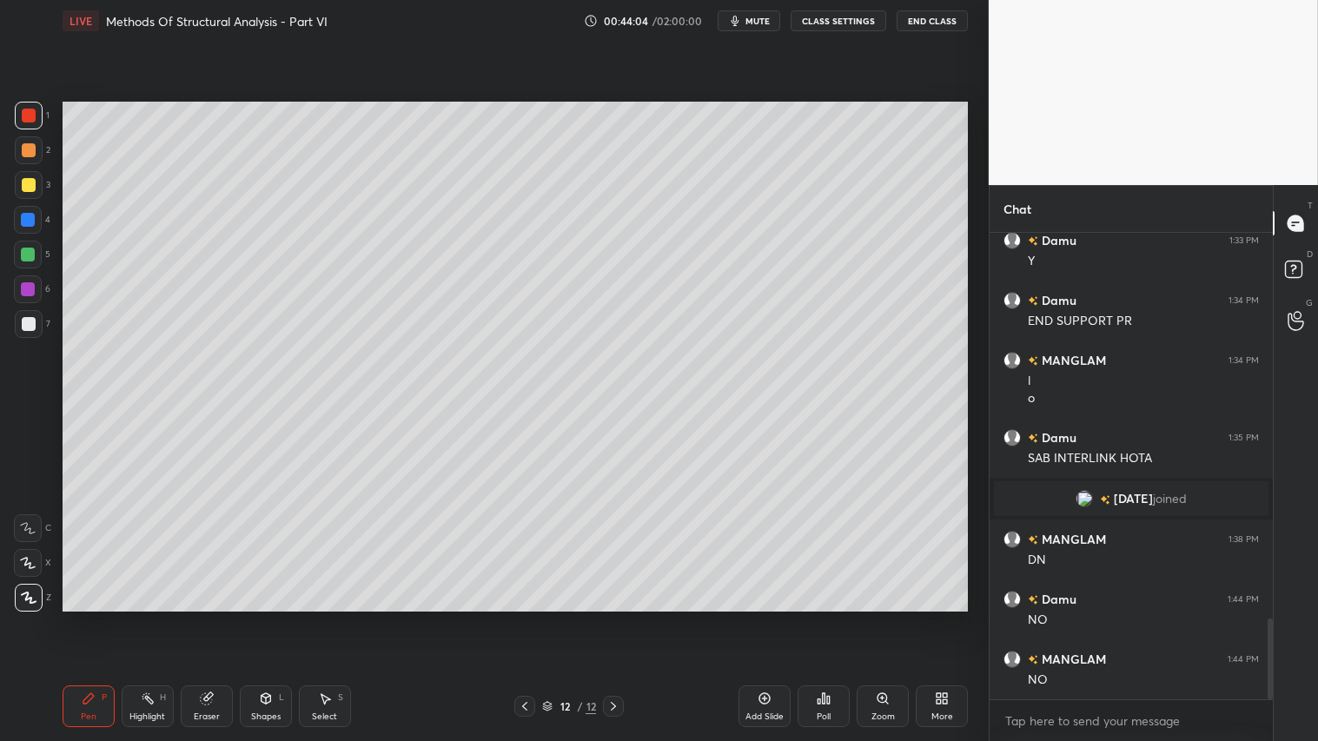
drag, startPoint x: 106, startPoint y: 711, endPoint x: 104, endPoint y: 701, distance: 9.7
click at [106, 618] on div "Pen P" at bounding box center [89, 706] width 52 height 42
click at [270, 618] on div "Shapes" at bounding box center [266, 716] width 30 height 9
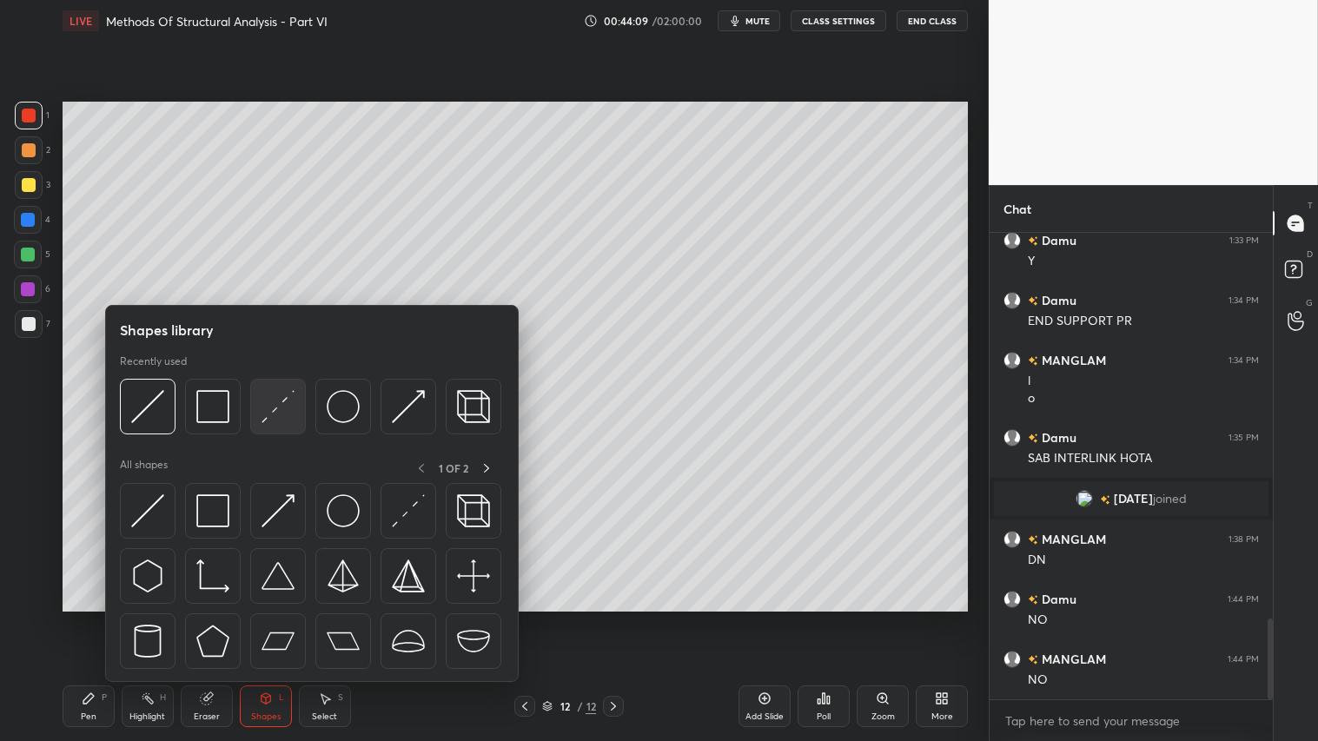
click at [278, 404] on img at bounding box center [277, 406] width 33 height 33
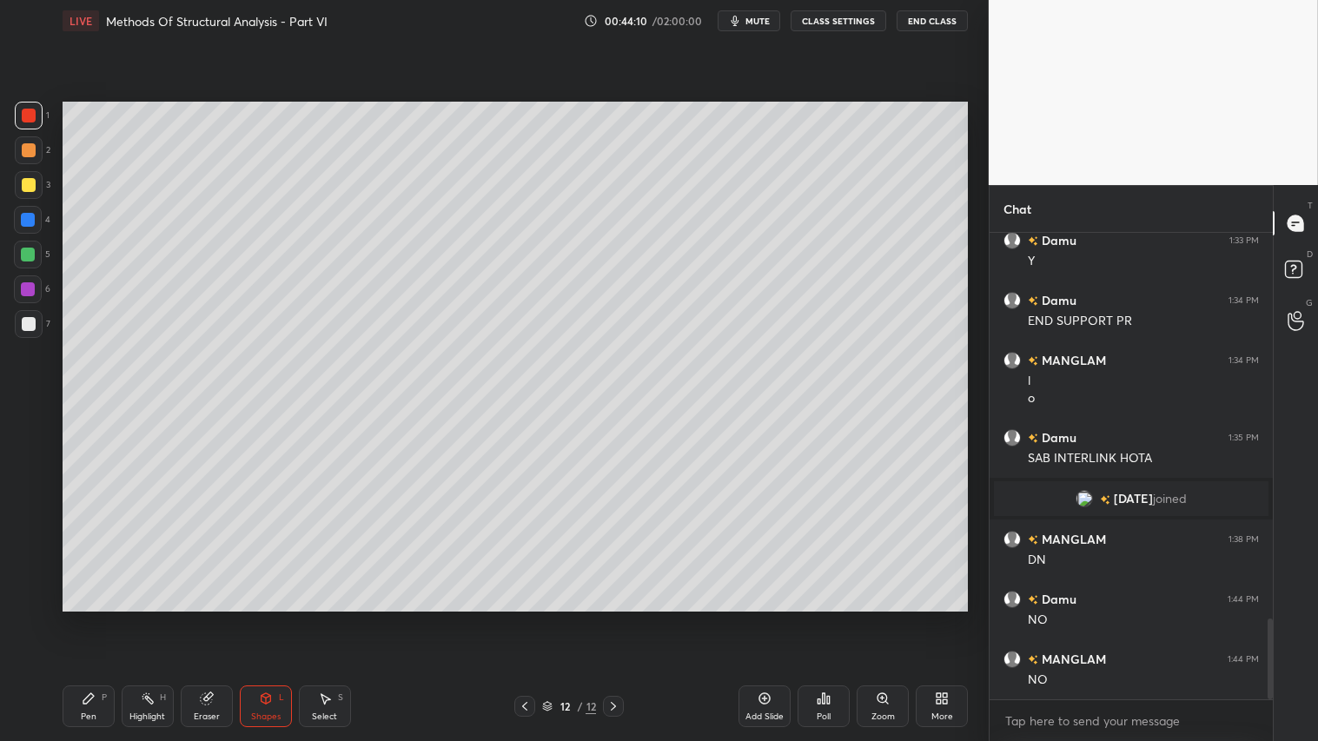
scroll to position [2276, 0]
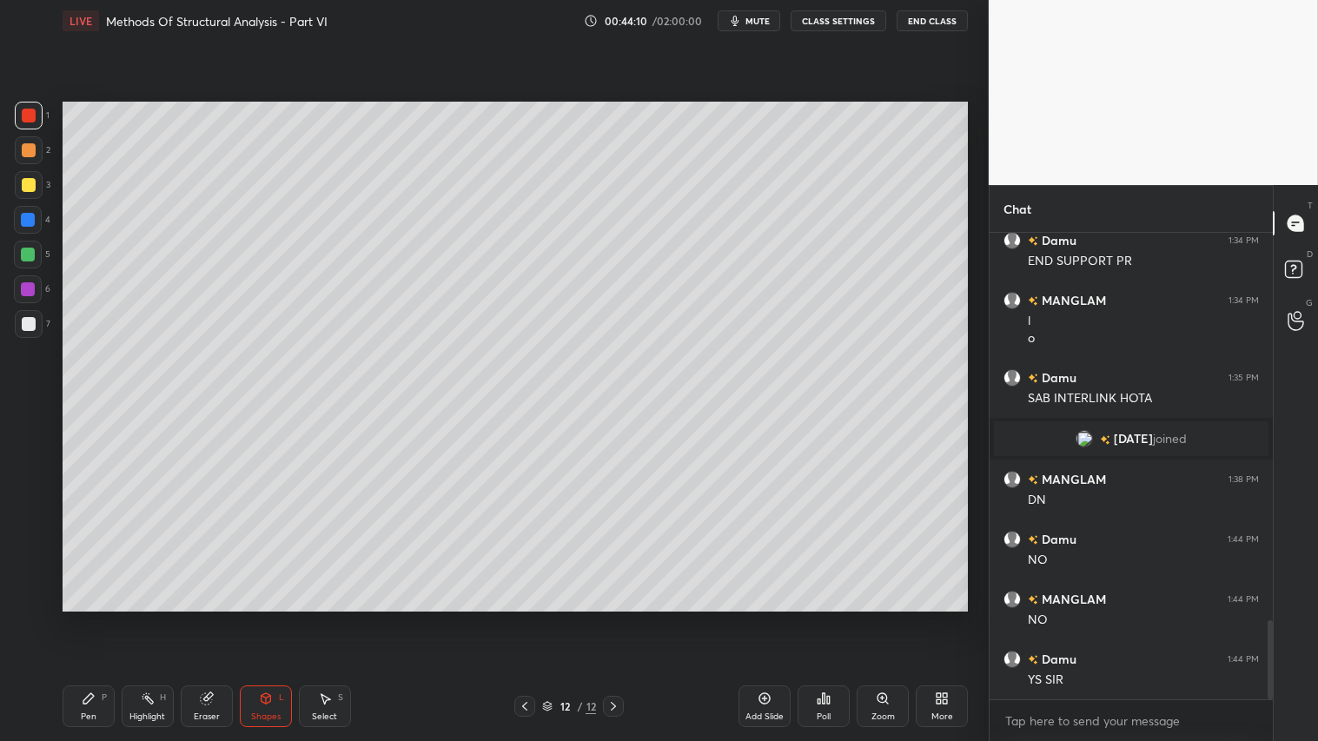
click at [30, 322] on div at bounding box center [29, 324] width 14 height 14
drag, startPoint x: 258, startPoint y: 700, endPoint x: 261, endPoint y: 682, distance: 18.6
click at [259, 618] on icon at bounding box center [266, 698] width 14 height 14
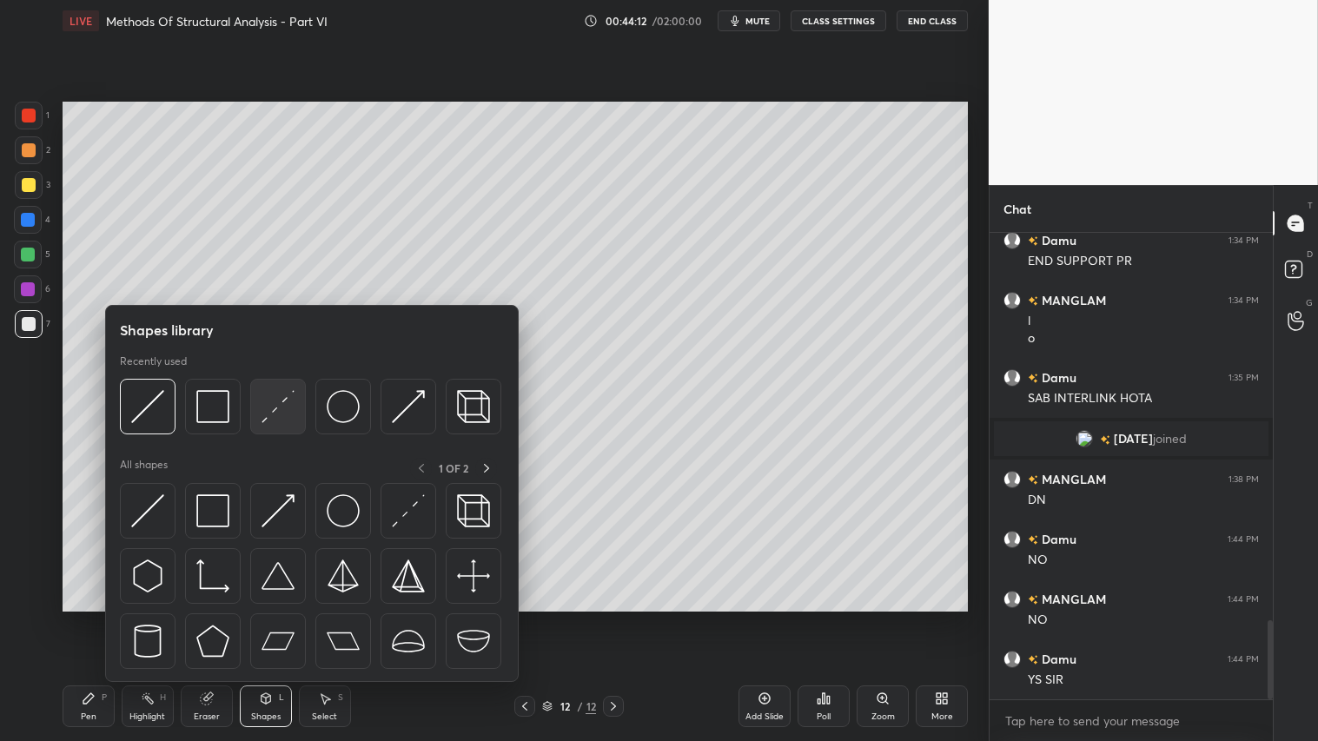
click at [274, 400] on img at bounding box center [277, 406] width 33 height 33
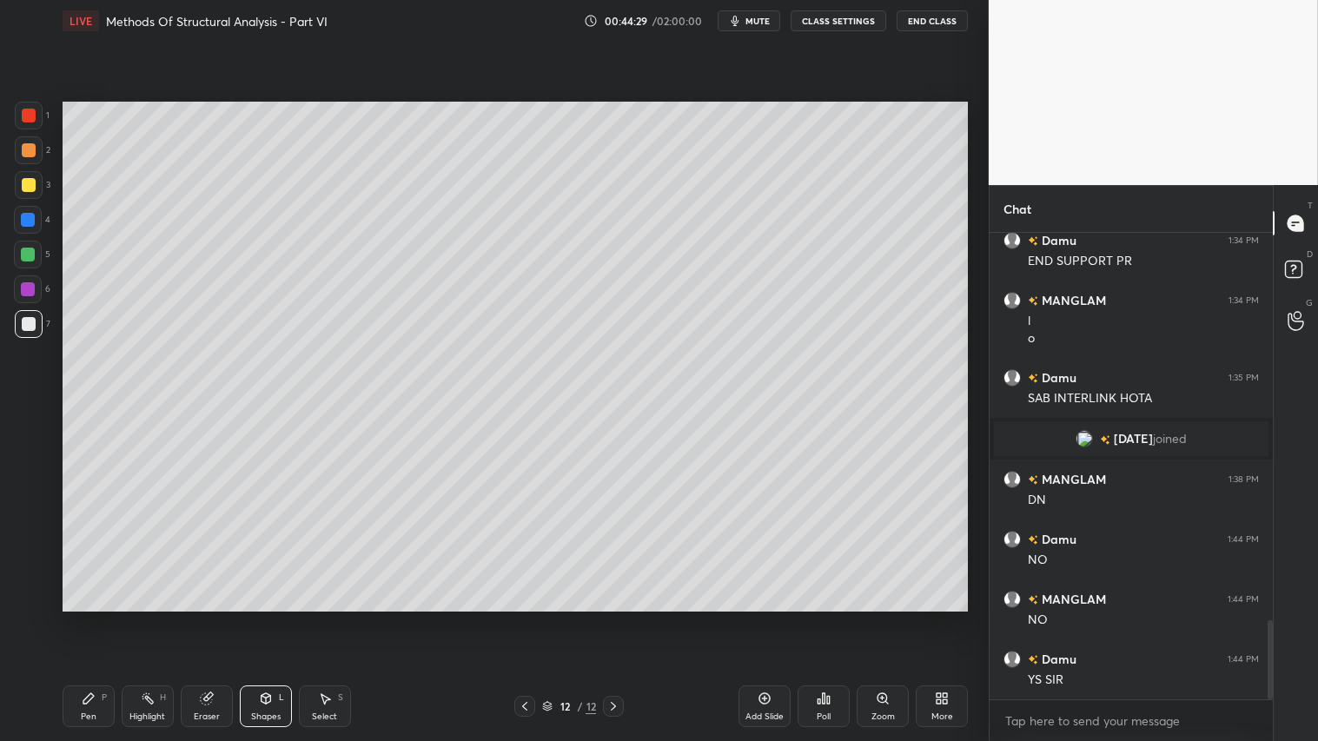
drag, startPoint x: 267, startPoint y: 700, endPoint x: 269, endPoint y: 682, distance: 18.4
click at [267, 618] on icon at bounding box center [266, 698] width 10 height 10
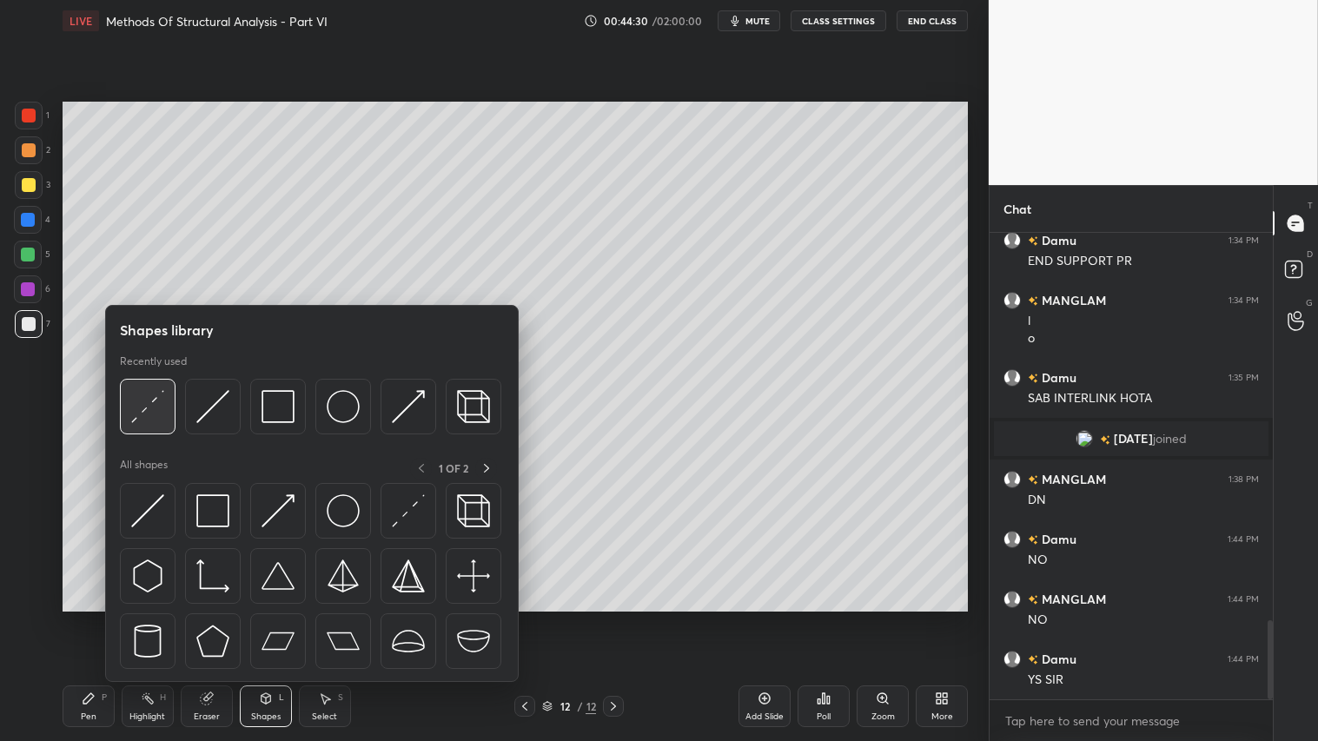
click at [141, 401] on img at bounding box center [147, 406] width 33 height 33
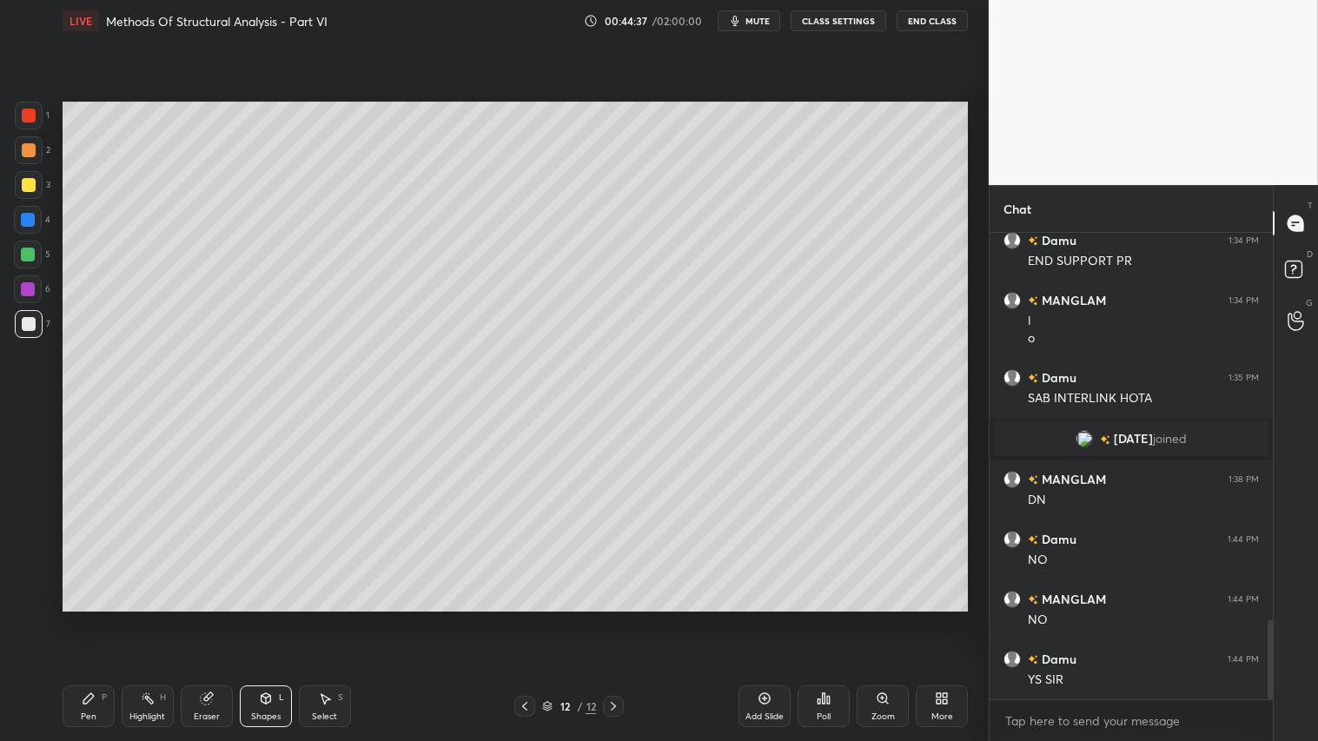
click at [266, 618] on icon at bounding box center [266, 698] width 14 height 14
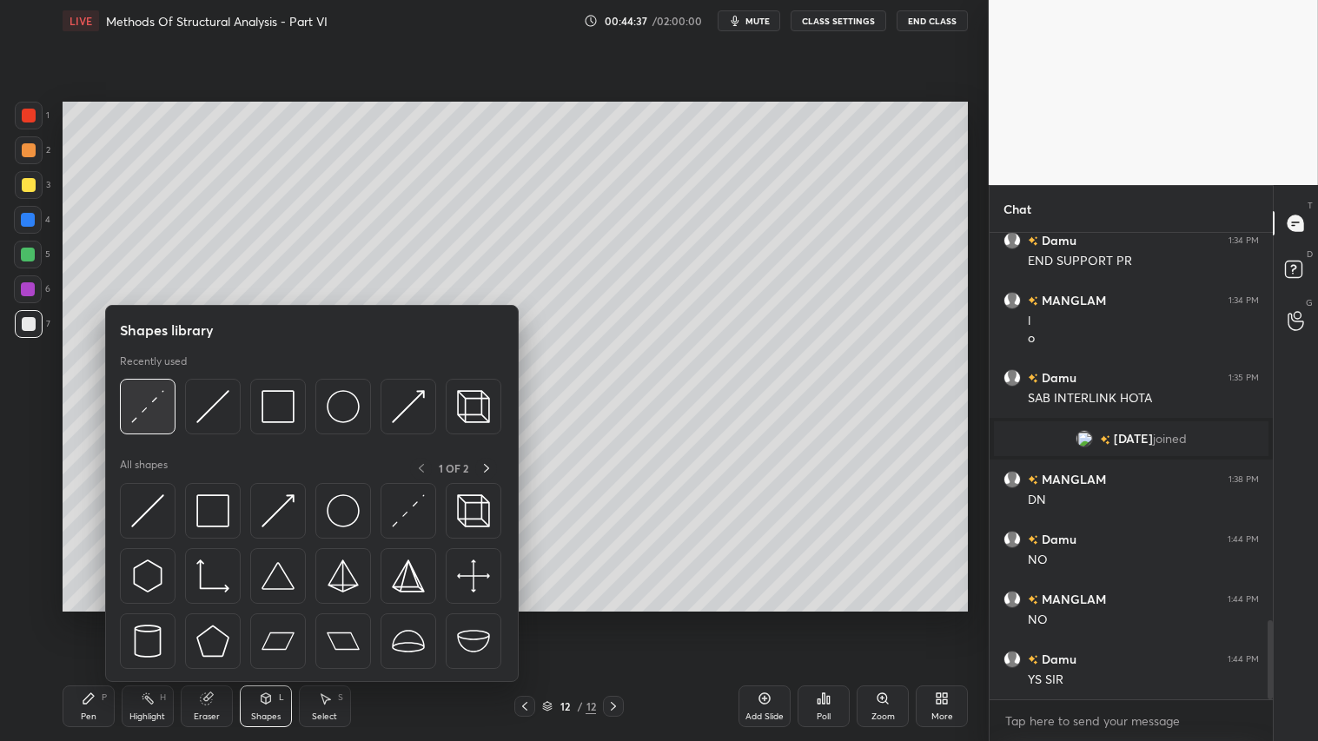
click at [149, 397] on img at bounding box center [147, 406] width 33 height 33
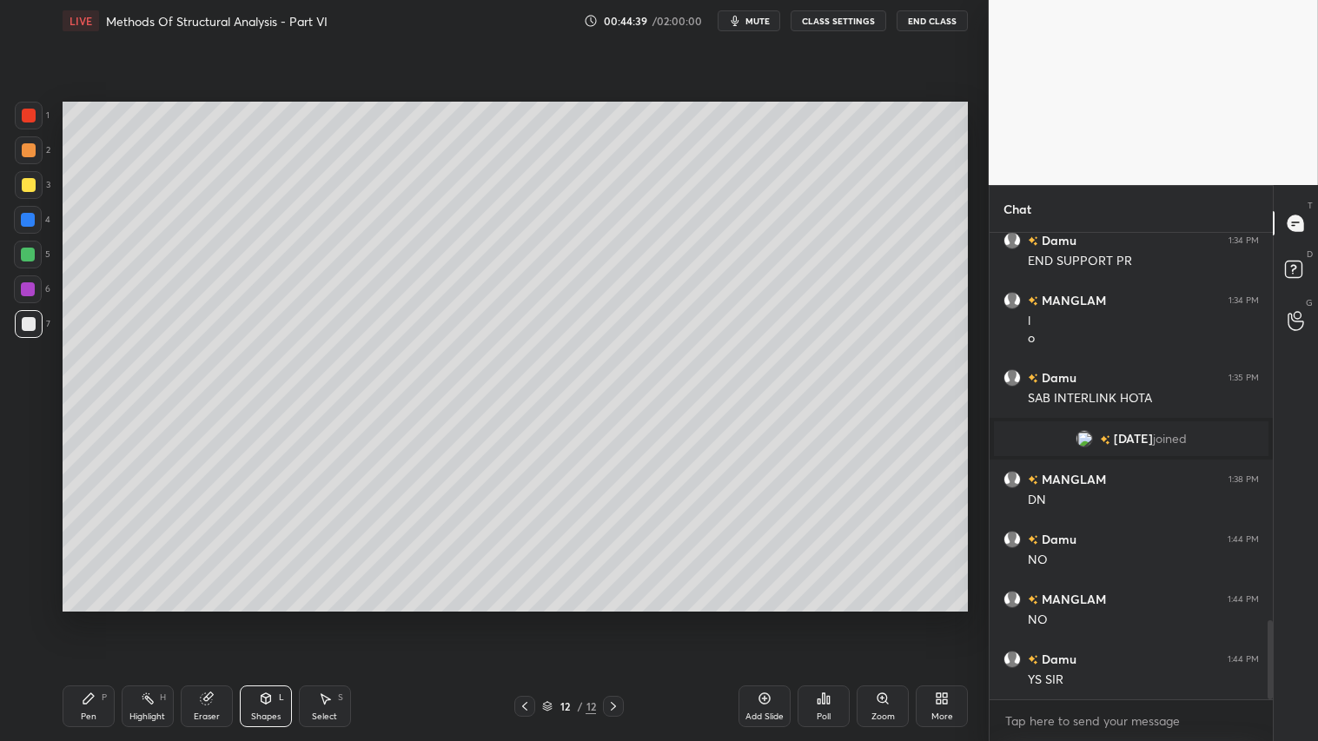
drag, startPoint x: 24, startPoint y: 142, endPoint x: 56, endPoint y: 180, distance: 49.9
click at [26, 142] on div at bounding box center [29, 150] width 28 height 28
click at [83, 618] on icon at bounding box center [89, 698] width 14 height 14
click at [273, 618] on div "Shapes L" at bounding box center [266, 706] width 52 height 42
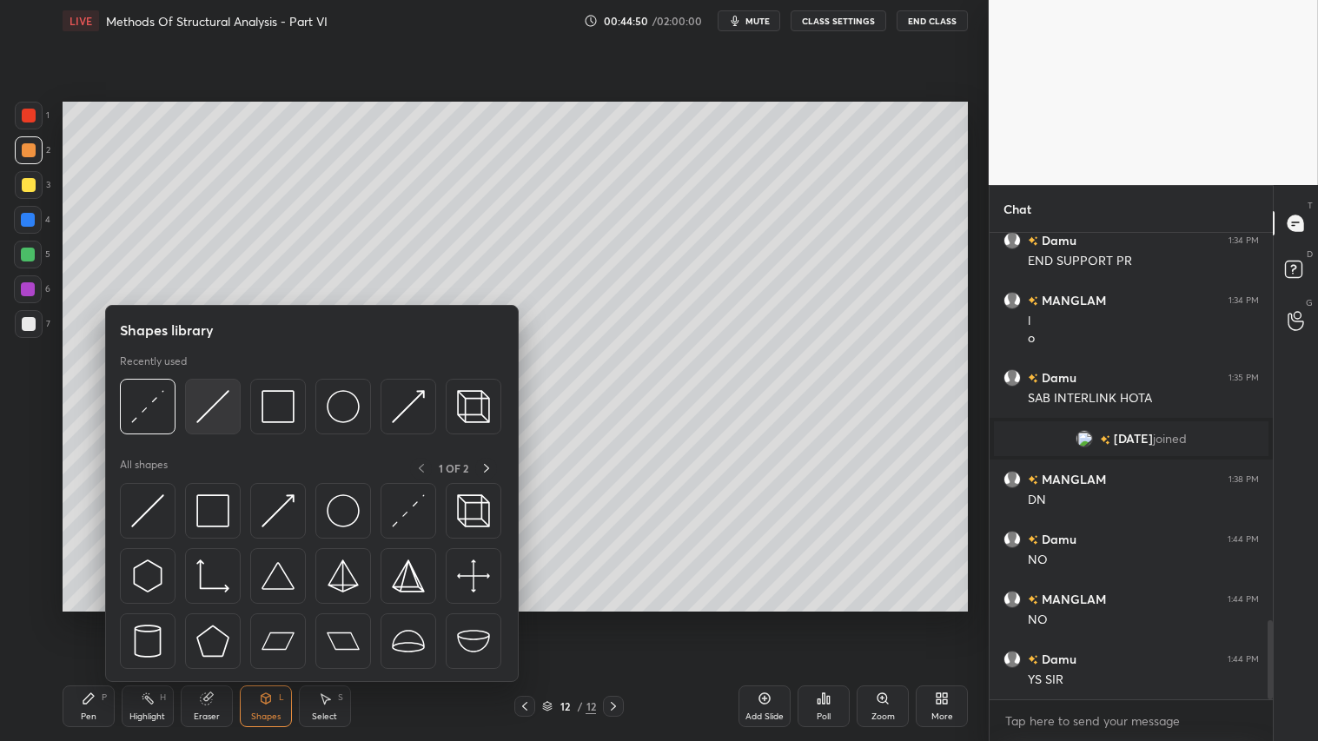
click at [209, 388] on div at bounding box center [213, 407] width 56 height 56
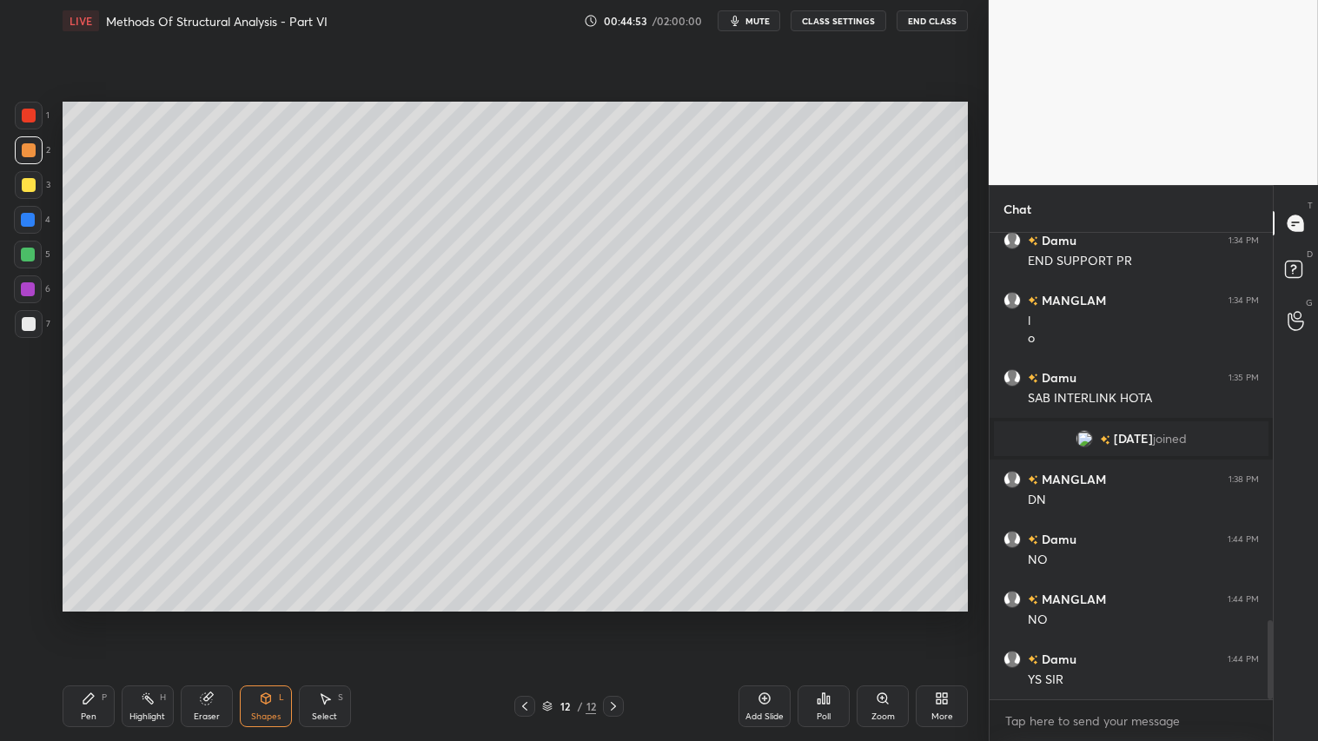
click at [96, 618] on div "Pen P" at bounding box center [89, 706] width 52 height 42
click at [261, 618] on icon at bounding box center [266, 698] width 14 height 14
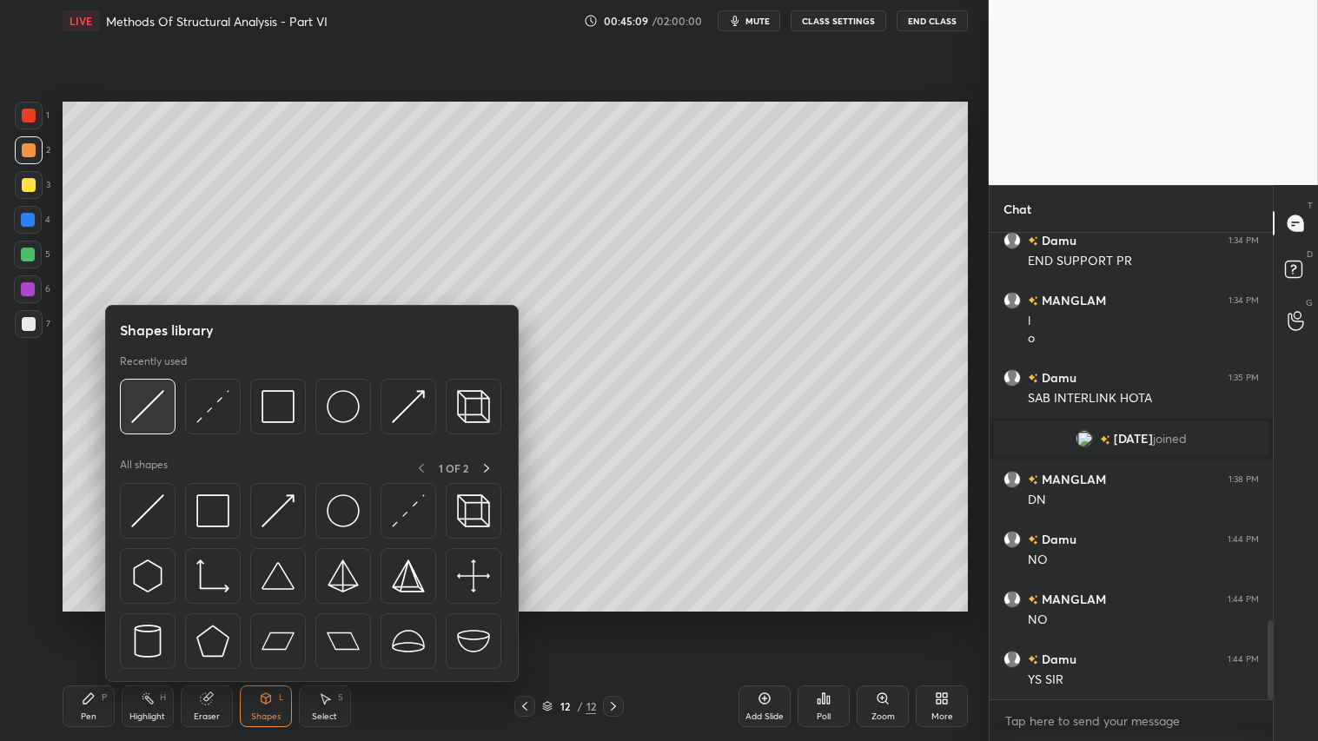
click at [154, 398] on img at bounding box center [147, 406] width 33 height 33
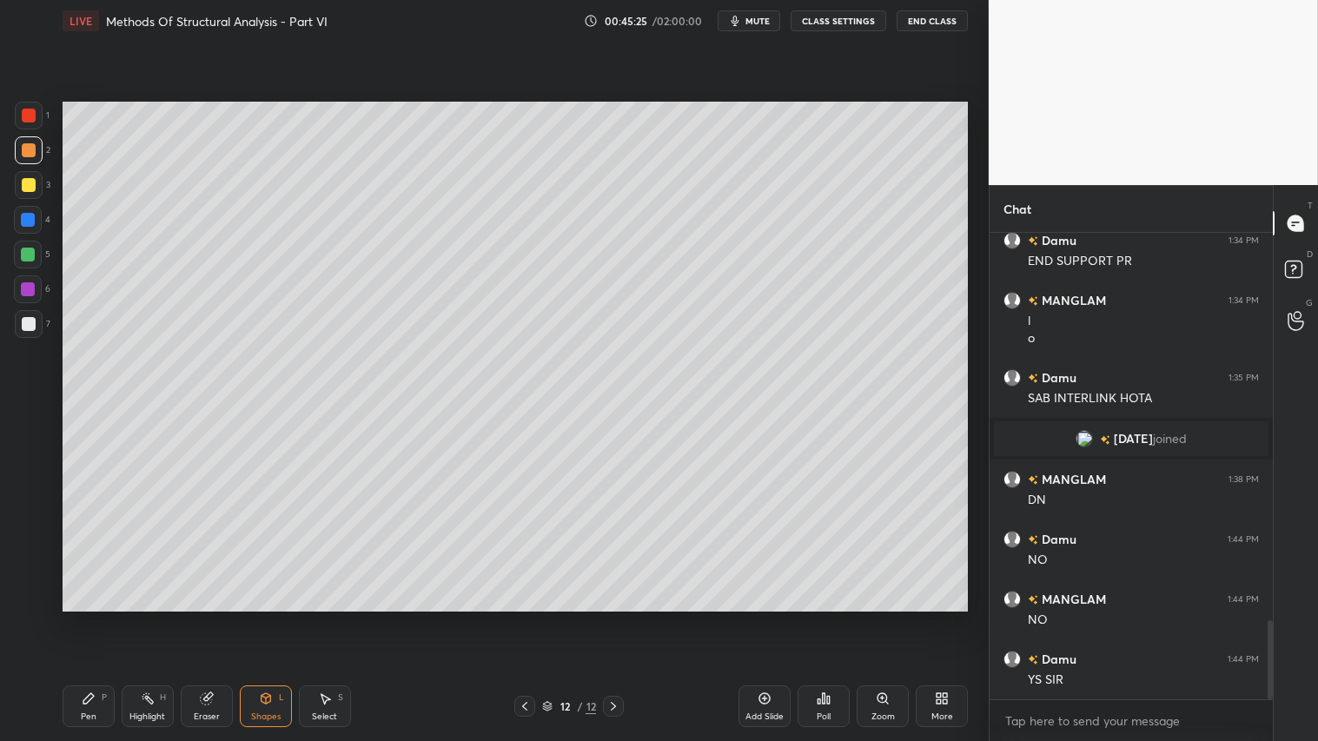
drag, startPoint x: 29, startPoint y: 132, endPoint x: 36, endPoint y: 191, distance: 59.5
click at [29, 139] on div "1 2 3 4 5 6 7" at bounding box center [32, 223] width 36 height 243
click at [88, 618] on div "Pen" at bounding box center [89, 716] width 16 height 9
click at [771, 618] on div "Add Slide" at bounding box center [764, 706] width 52 height 42
click at [269, 618] on div "Shapes" at bounding box center [266, 716] width 30 height 9
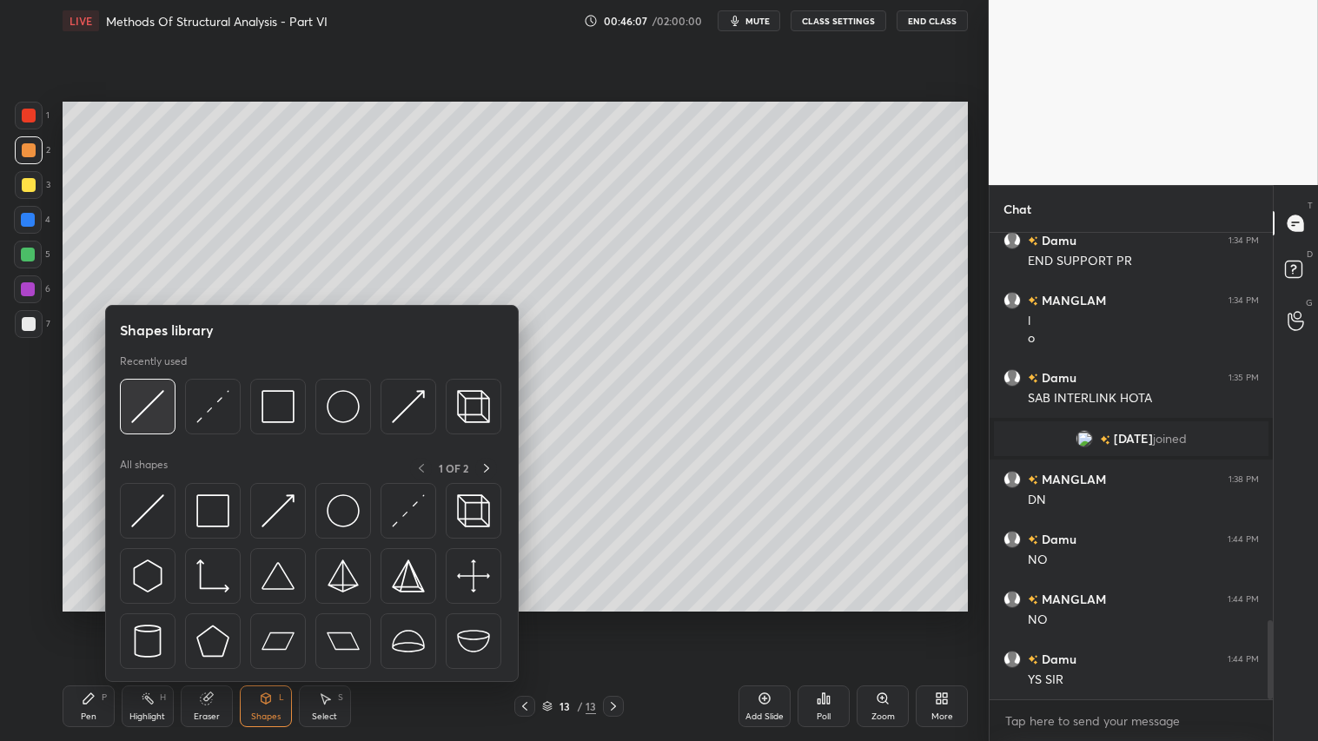
click at [160, 422] on img at bounding box center [147, 406] width 33 height 33
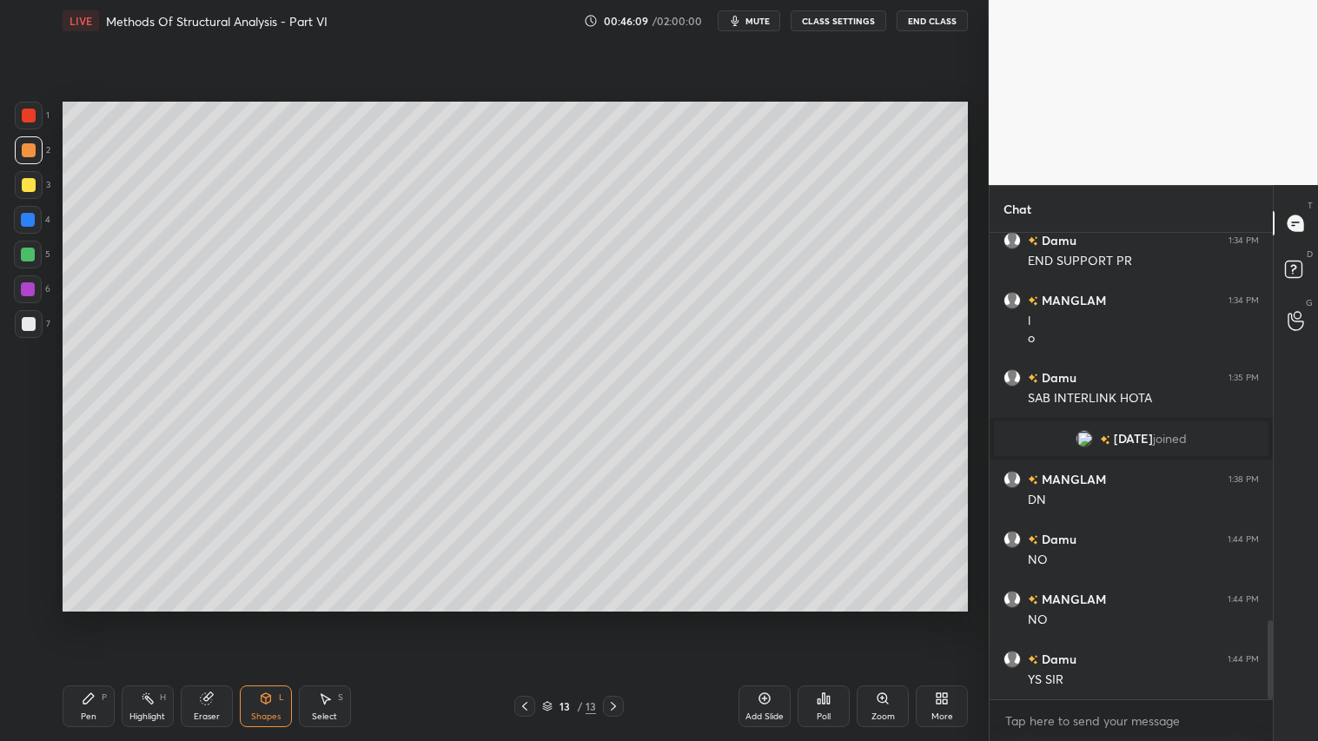
click at [92, 618] on icon at bounding box center [89, 698] width 14 height 14
click at [521, 618] on icon at bounding box center [525, 706] width 14 height 14
click at [612, 618] on icon at bounding box center [613, 706] width 14 height 14
click at [275, 618] on div "Shapes" at bounding box center [266, 716] width 30 height 9
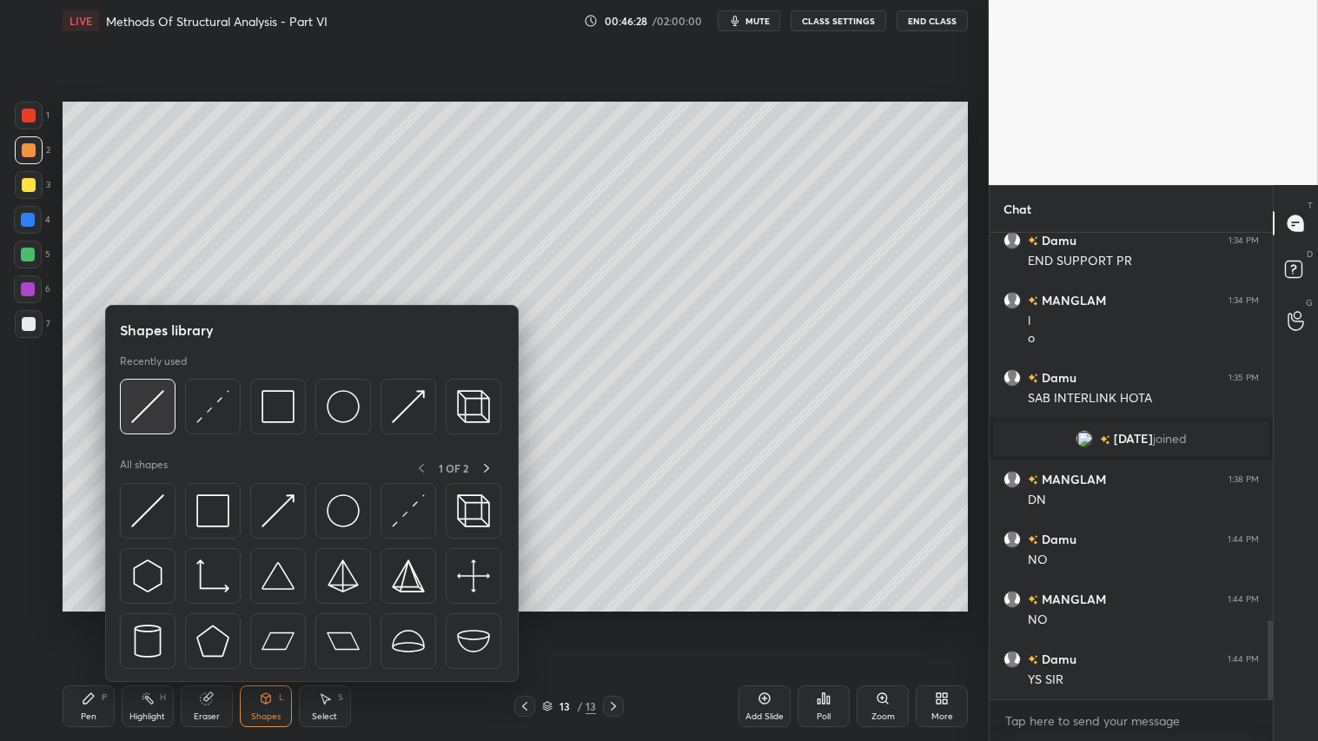
click at [153, 395] on img at bounding box center [147, 406] width 33 height 33
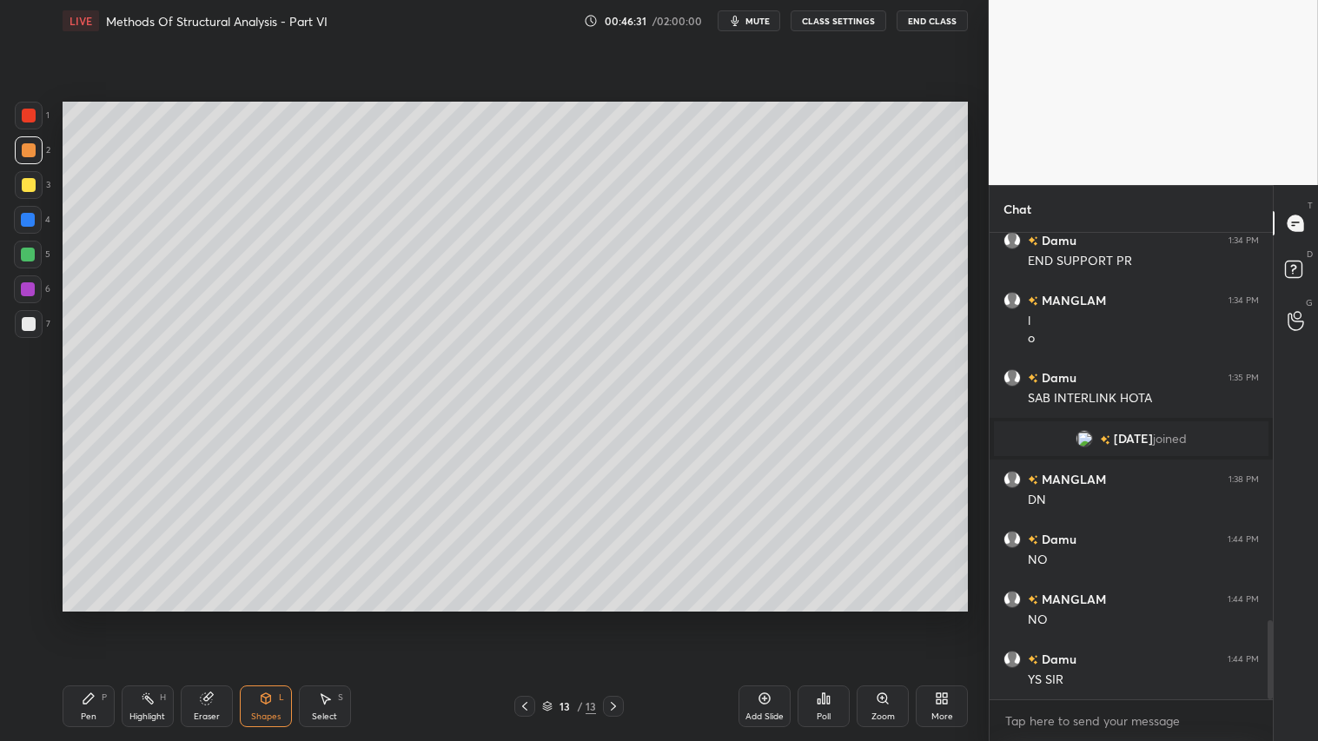
click at [89, 618] on icon at bounding box center [88, 698] width 10 height 10
click at [275, 618] on div "Shapes" at bounding box center [266, 716] width 30 height 9
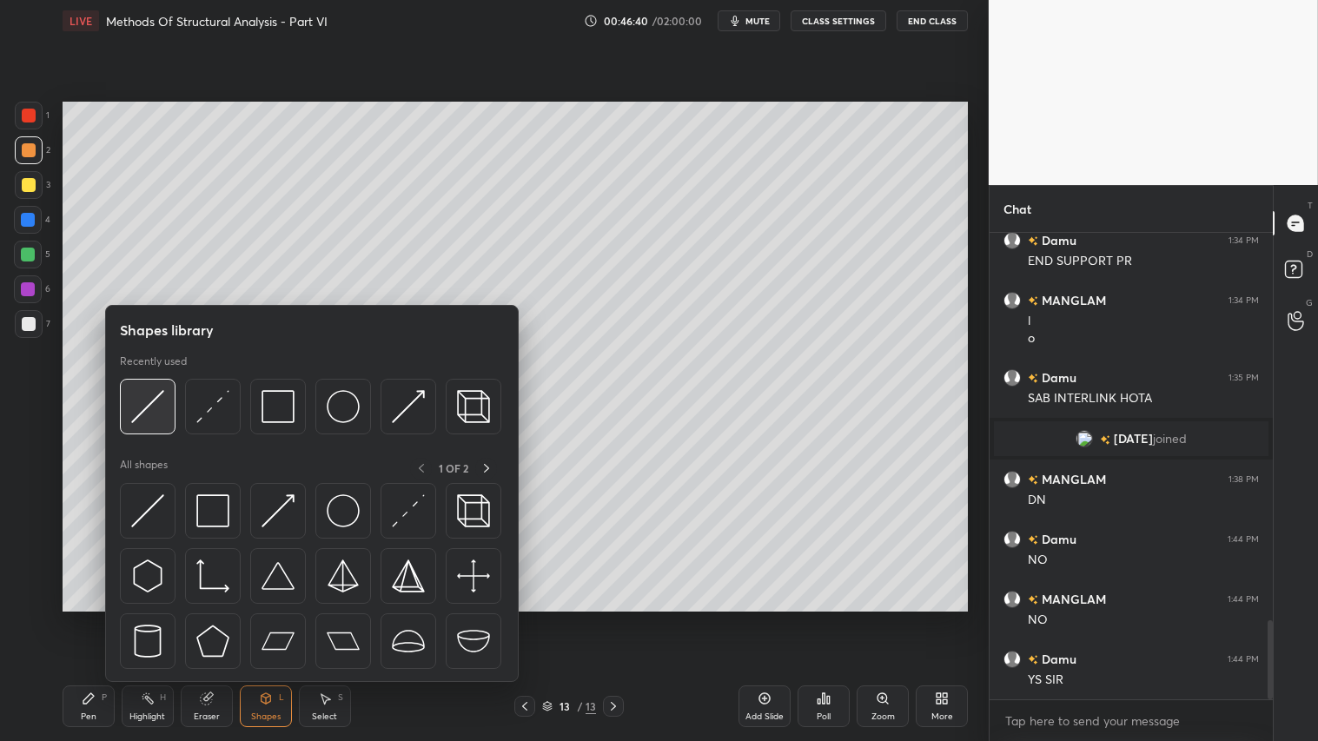
click at [149, 405] on img at bounding box center [147, 406] width 33 height 33
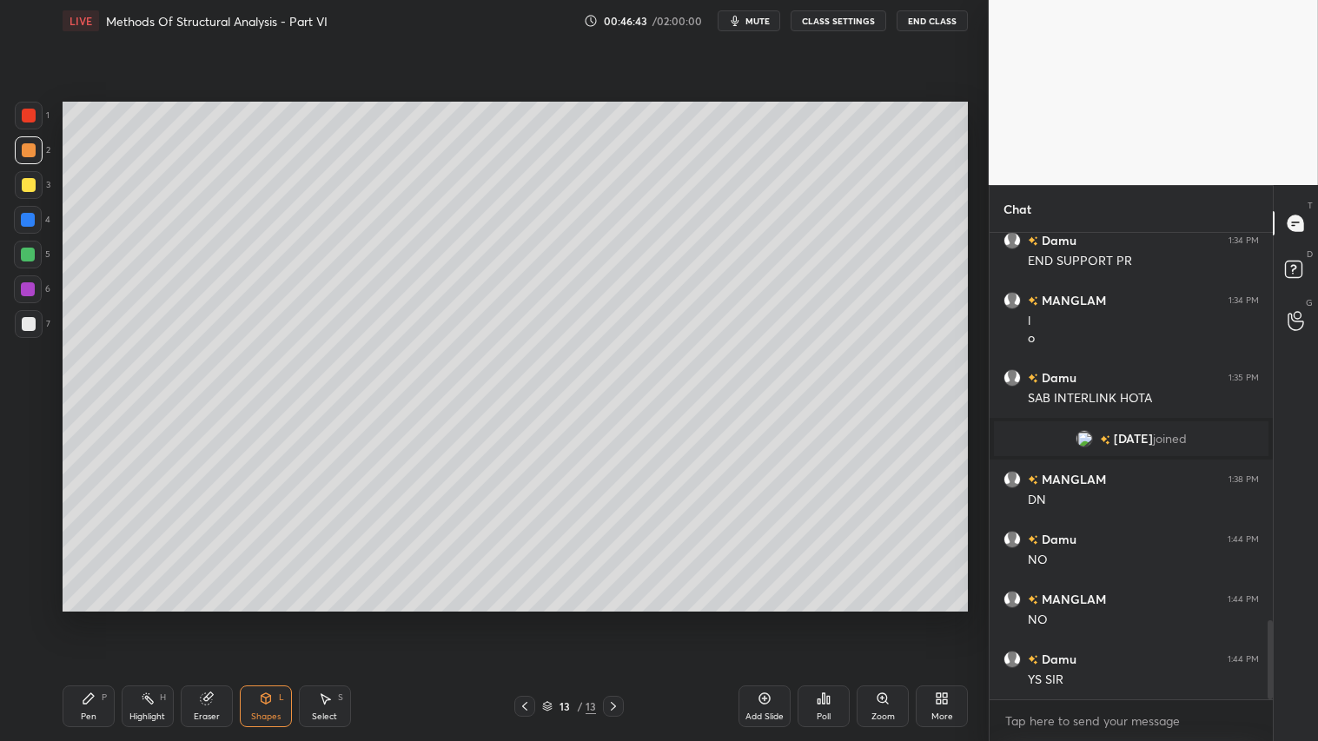
click at [71, 618] on div "Pen P" at bounding box center [89, 706] width 52 height 42
click at [274, 618] on div "Shapes L" at bounding box center [266, 706] width 52 height 42
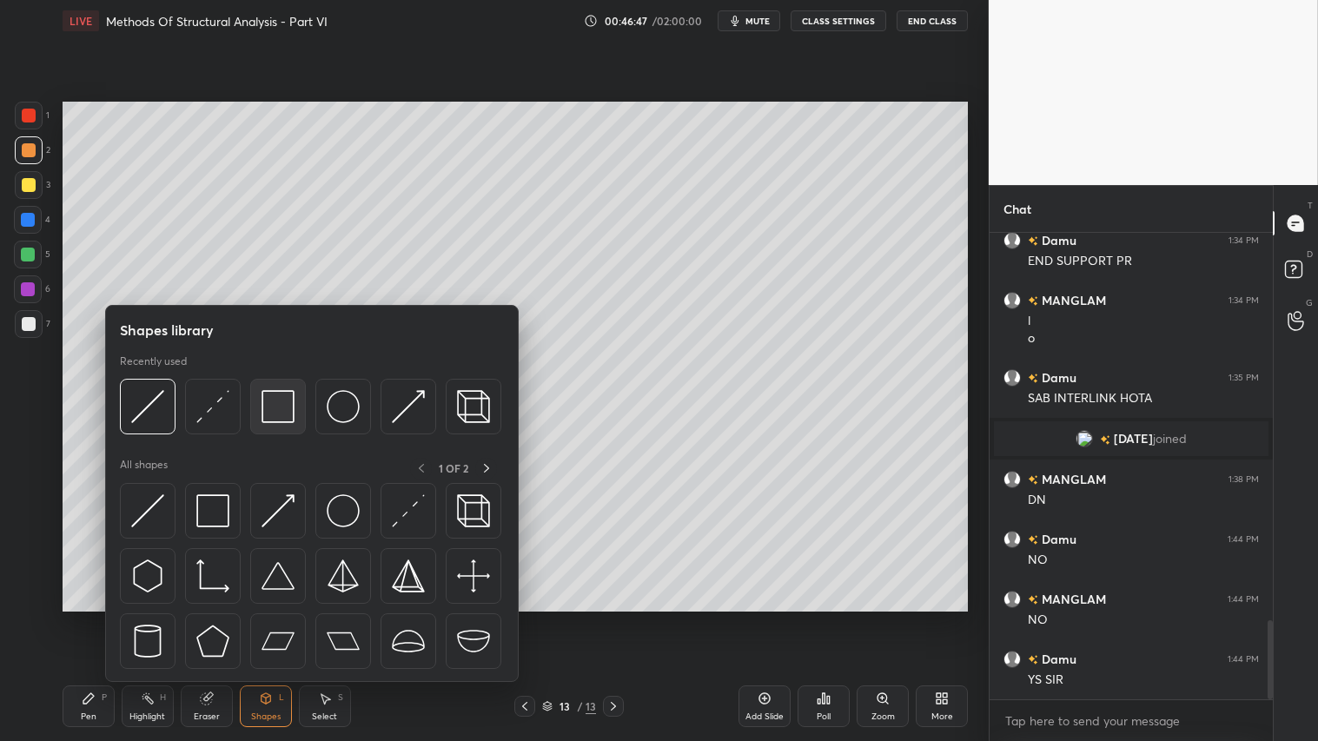
click at [288, 400] on img at bounding box center [277, 406] width 33 height 33
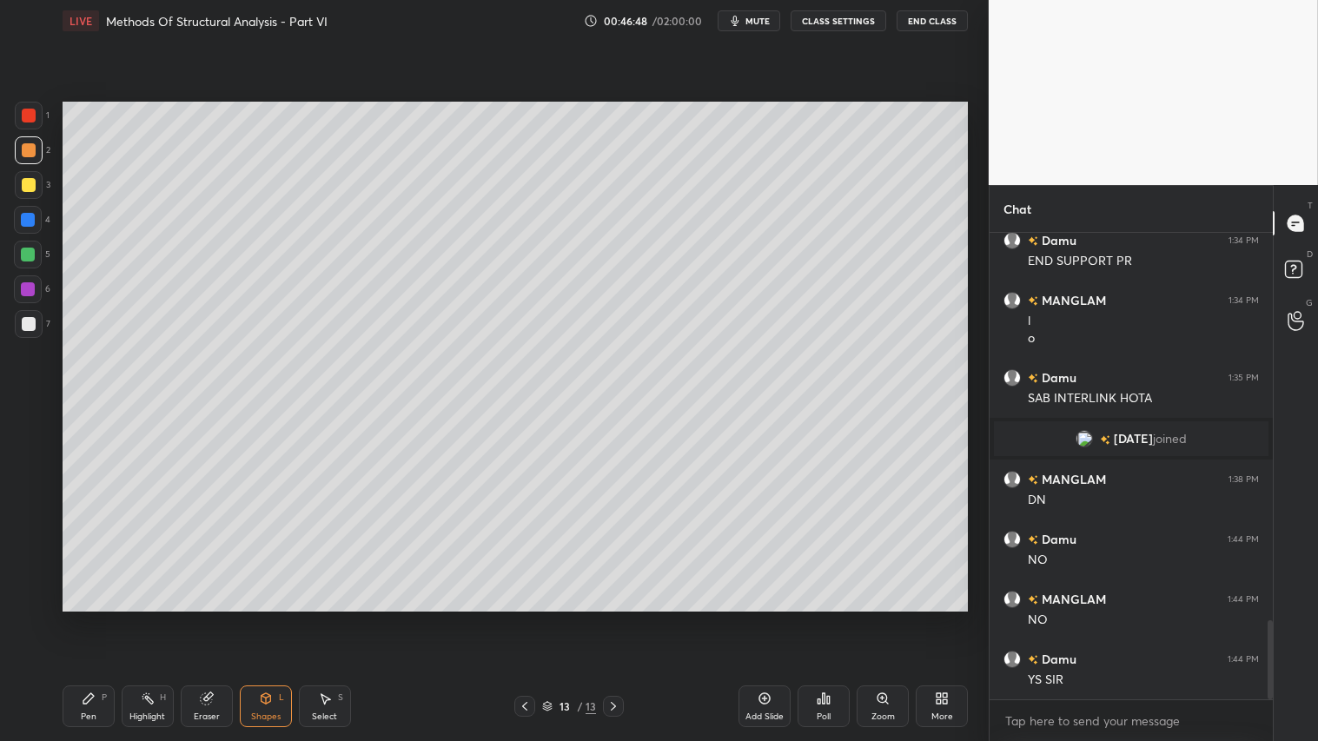
click at [31, 314] on div at bounding box center [29, 324] width 28 height 28
click at [29, 146] on div at bounding box center [29, 150] width 14 height 14
drag, startPoint x: 29, startPoint y: 156, endPoint x: 22, endPoint y: 145, distance: 13.3
click at [27, 155] on div at bounding box center [29, 150] width 14 height 14
click at [89, 618] on div "Pen P" at bounding box center [89, 706] width 52 height 42
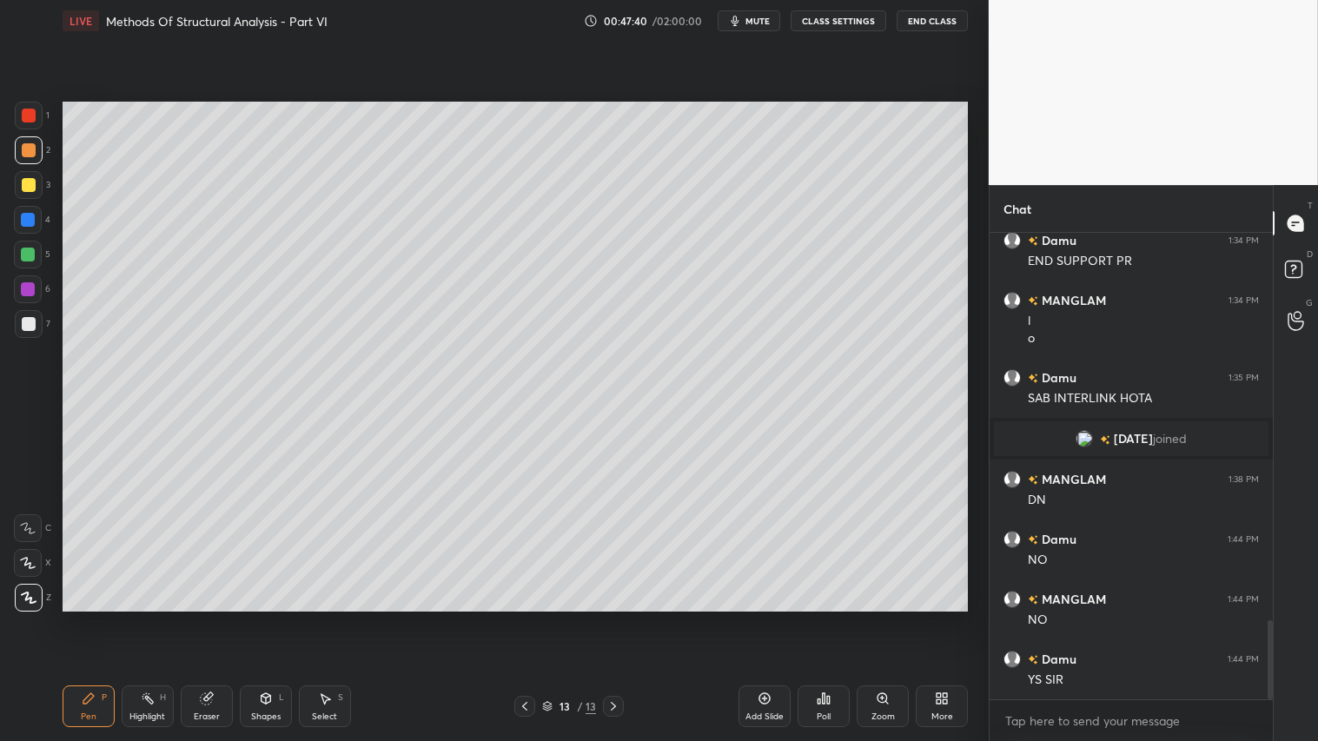
drag, startPoint x: 270, startPoint y: 707, endPoint x: 269, endPoint y: 717, distance: 10.5
click at [272, 618] on div "Shapes L" at bounding box center [266, 706] width 52 height 42
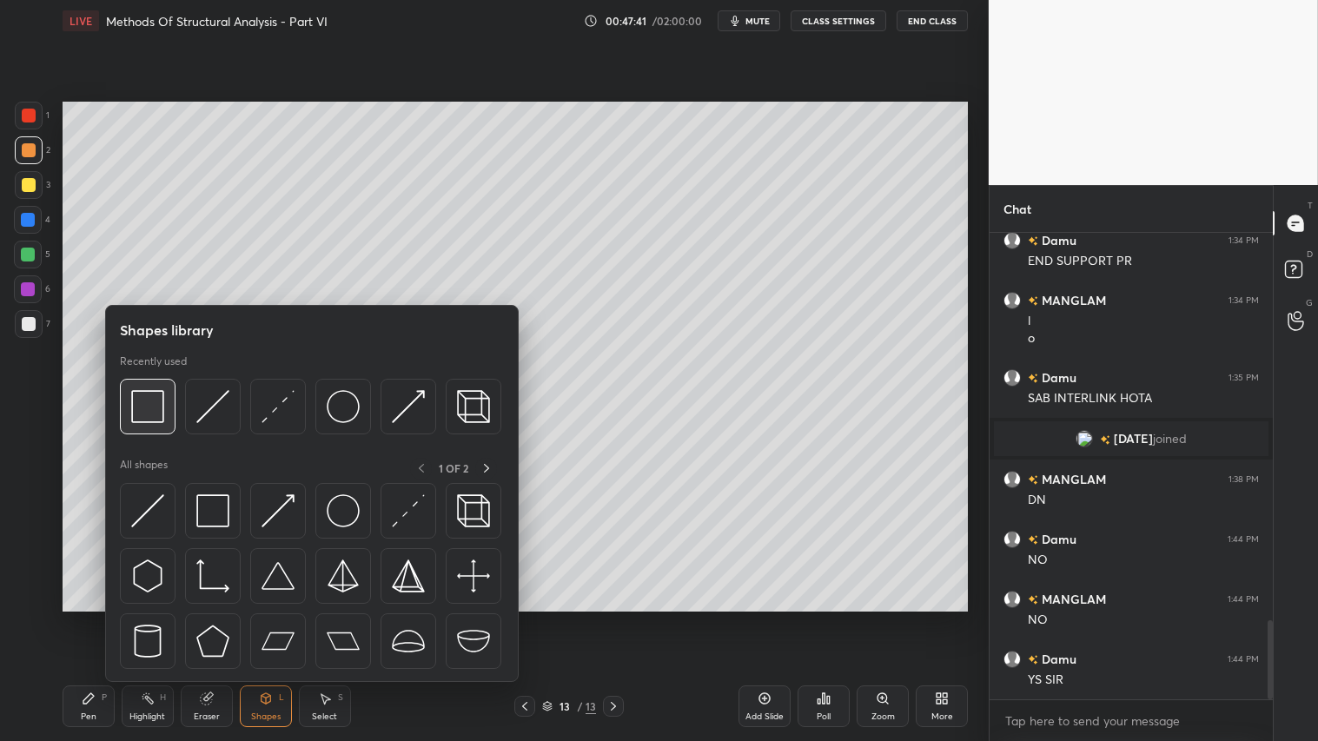
click at [135, 414] on img at bounding box center [147, 406] width 33 height 33
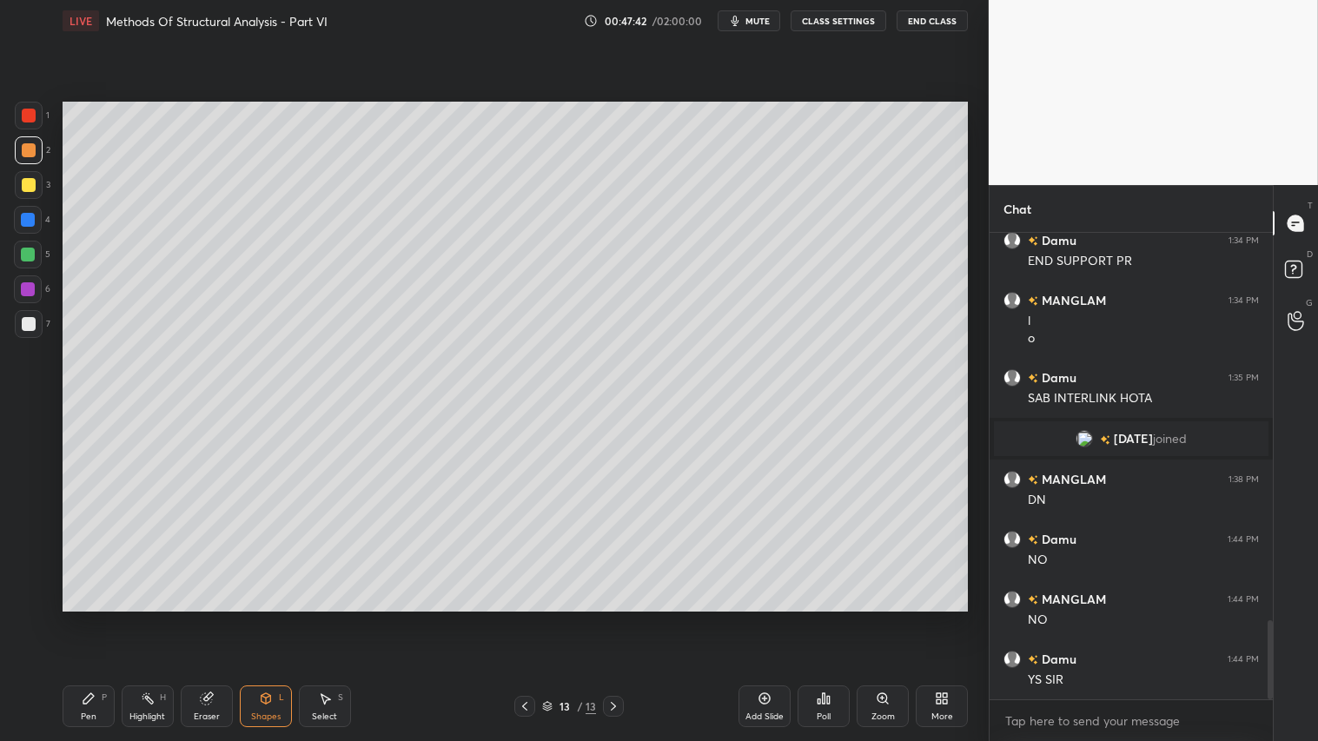
drag, startPoint x: 26, startPoint y: 315, endPoint x: 58, endPoint y: 325, distance: 33.5
click at [33, 315] on div at bounding box center [29, 324] width 28 height 28
click at [31, 159] on div at bounding box center [29, 150] width 28 height 28
click at [85, 618] on icon at bounding box center [89, 698] width 14 height 14
click at [263, 618] on div "Shapes L" at bounding box center [266, 706] width 52 height 42
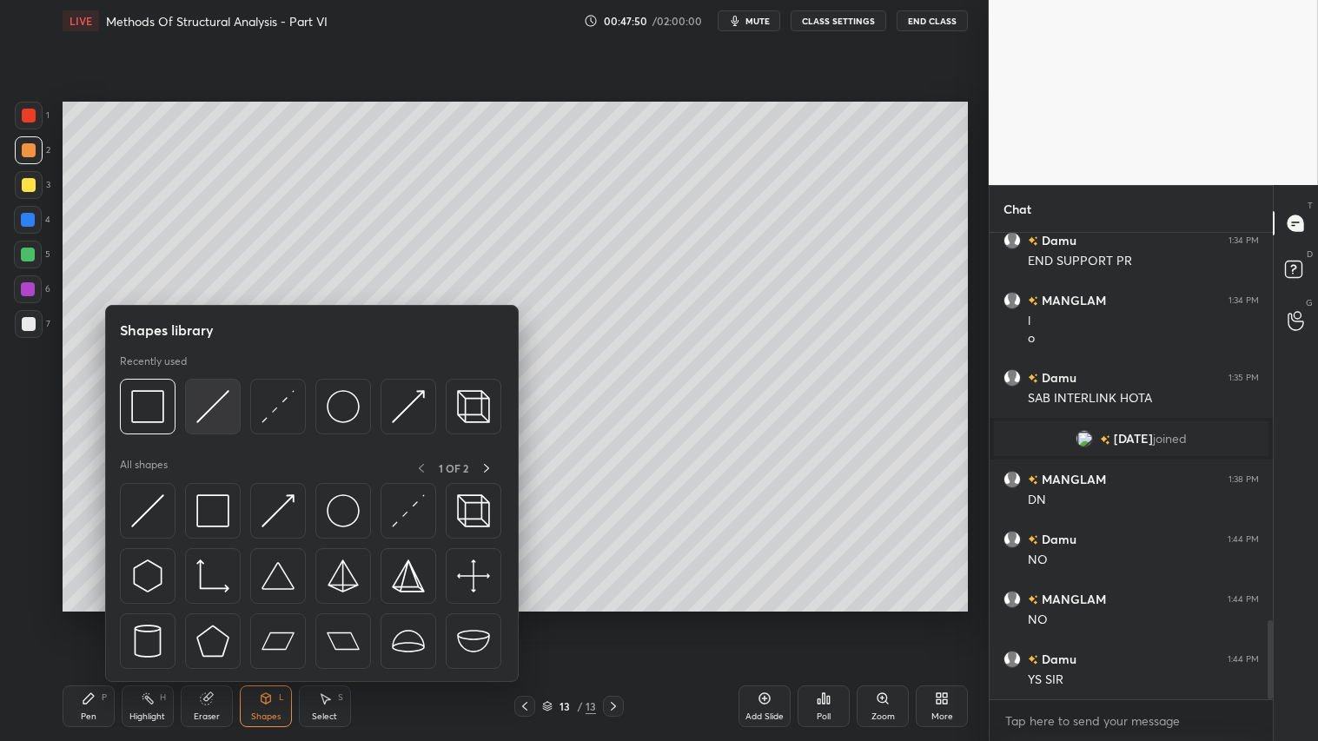
click at [212, 401] on img at bounding box center [212, 406] width 33 height 33
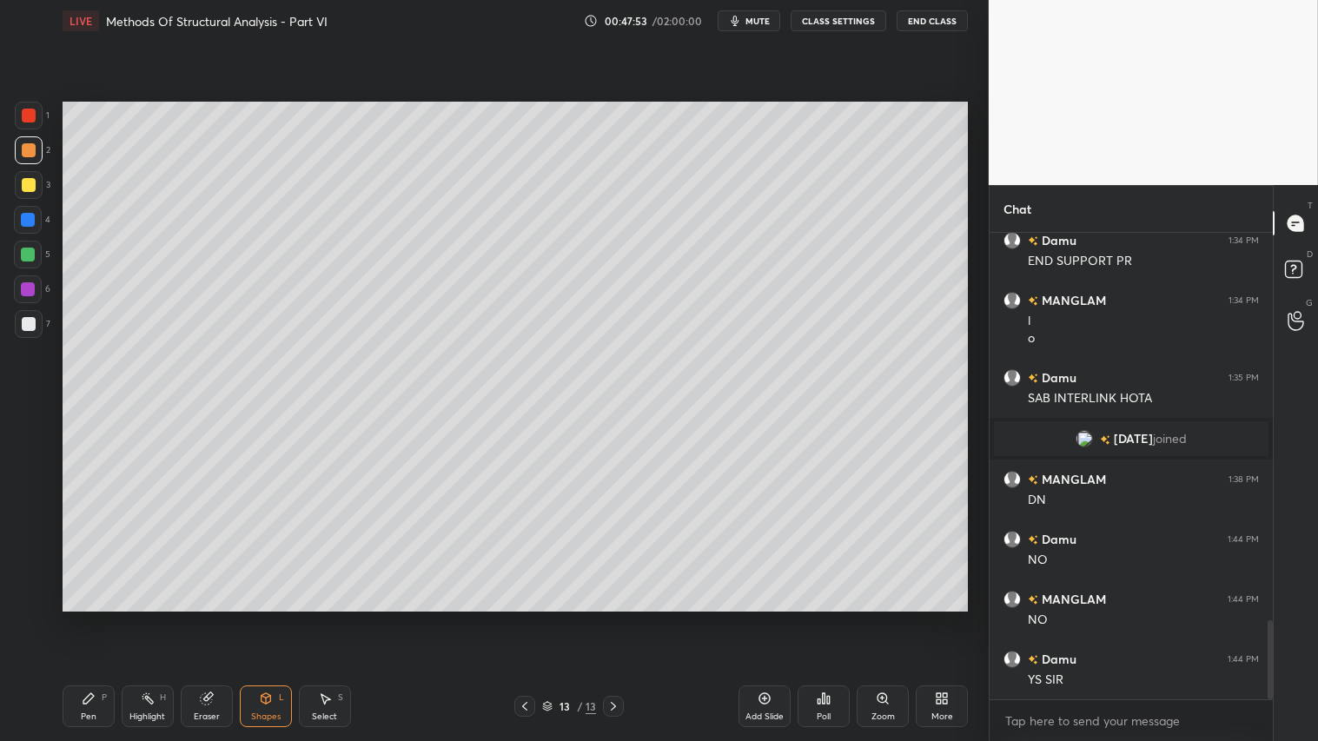
click at [96, 618] on div "Pen P" at bounding box center [89, 706] width 52 height 42
click at [256, 618] on div "Shapes L" at bounding box center [266, 706] width 52 height 42
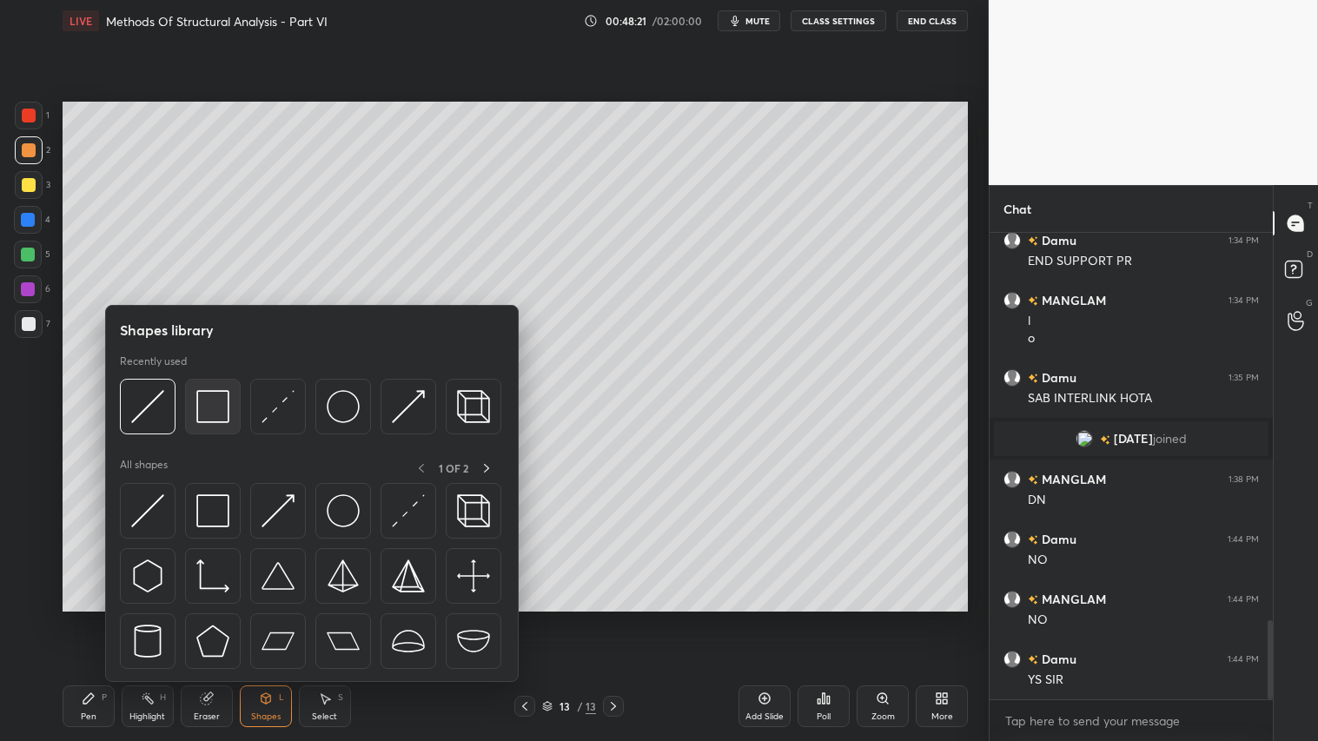
click at [212, 406] on img at bounding box center [212, 406] width 33 height 33
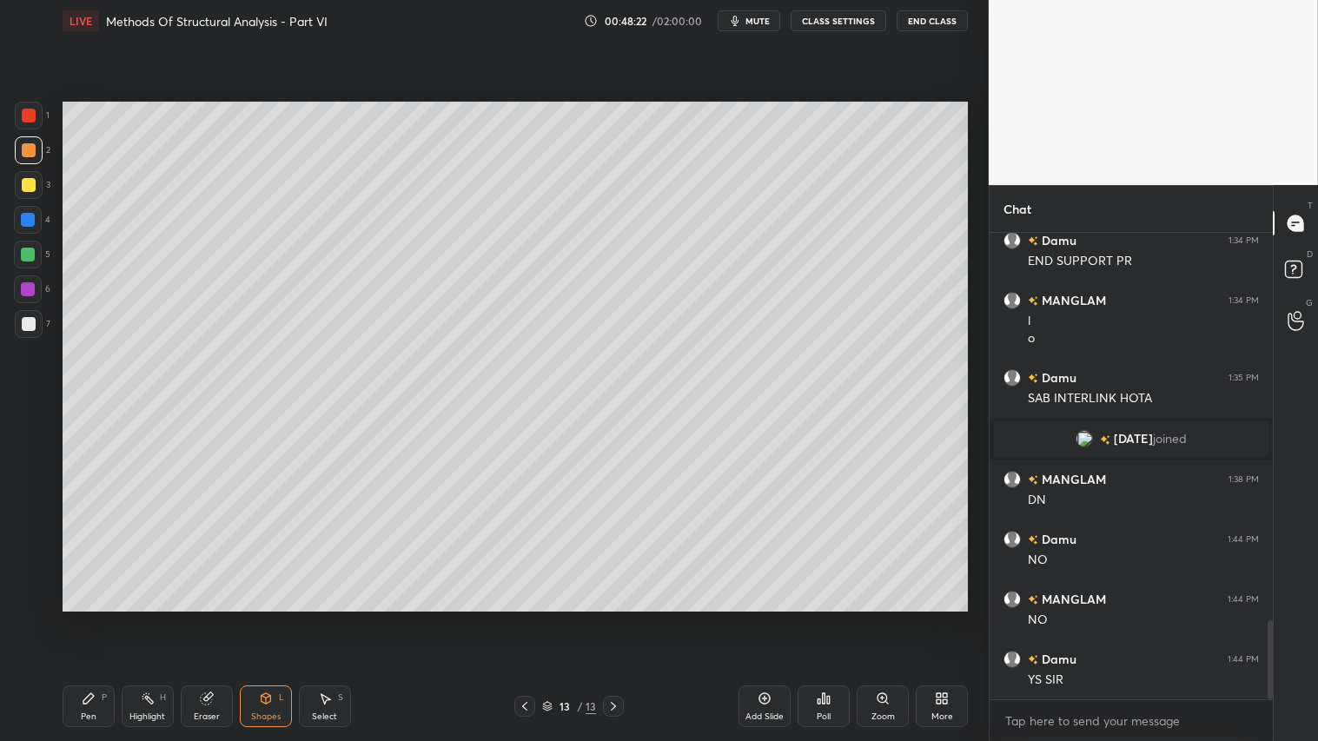
drag, startPoint x: 35, startPoint y: 327, endPoint x: 48, endPoint y: 328, distance: 13.1
click at [36, 327] on div at bounding box center [29, 324] width 28 height 28
click at [22, 150] on div at bounding box center [29, 150] width 14 height 14
click at [102, 618] on div "Pen P" at bounding box center [89, 706] width 52 height 42
click at [770, 618] on div "Add Slide" at bounding box center [764, 706] width 52 height 42
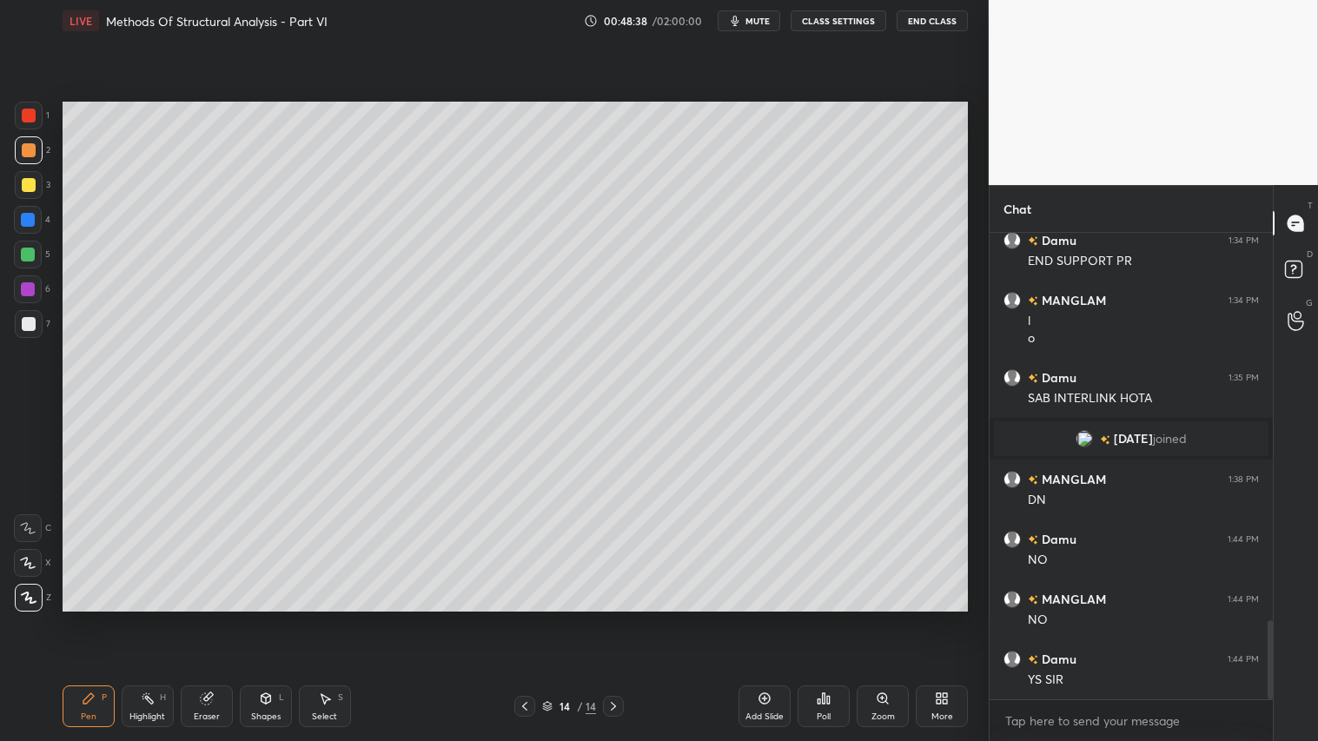
click at [273, 618] on div "Shapes L" at bounding box center [266, 706] width 52 height 42
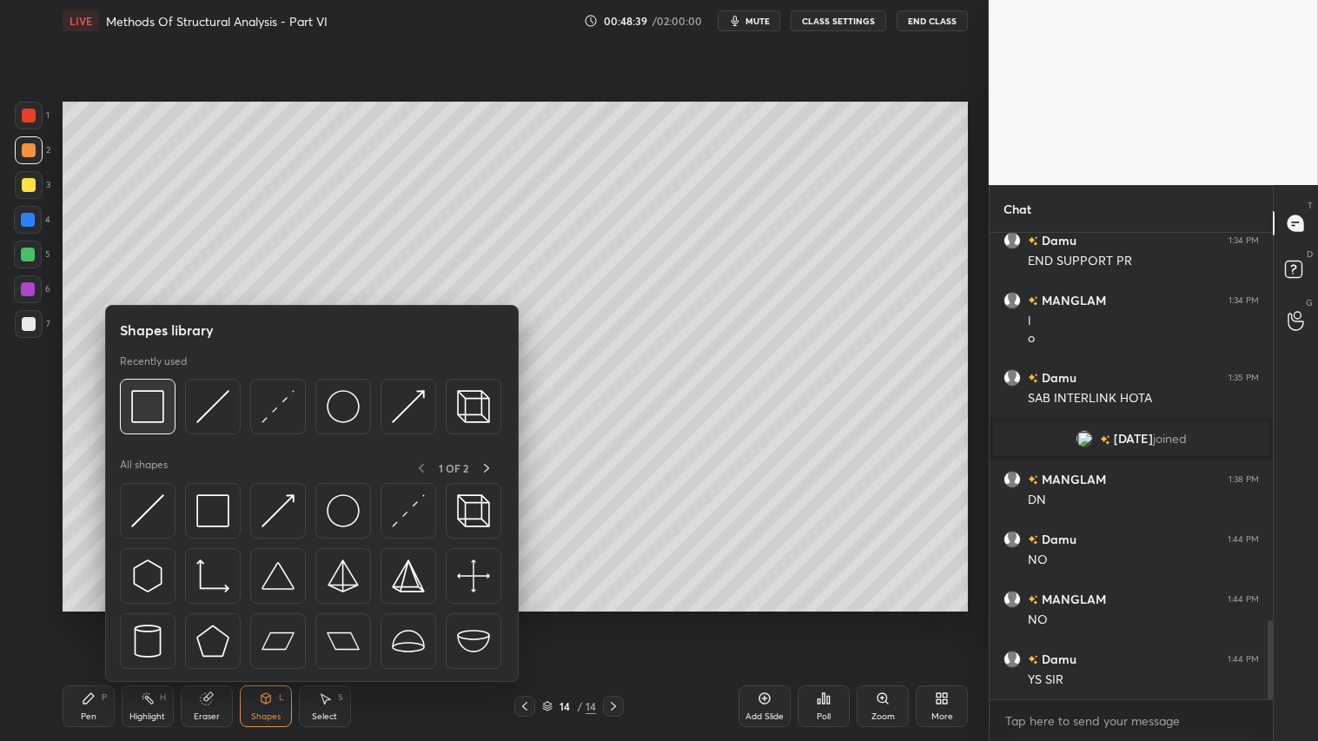
click at [150, 387] on div at bounding box center [148, 407] width 56 height 56
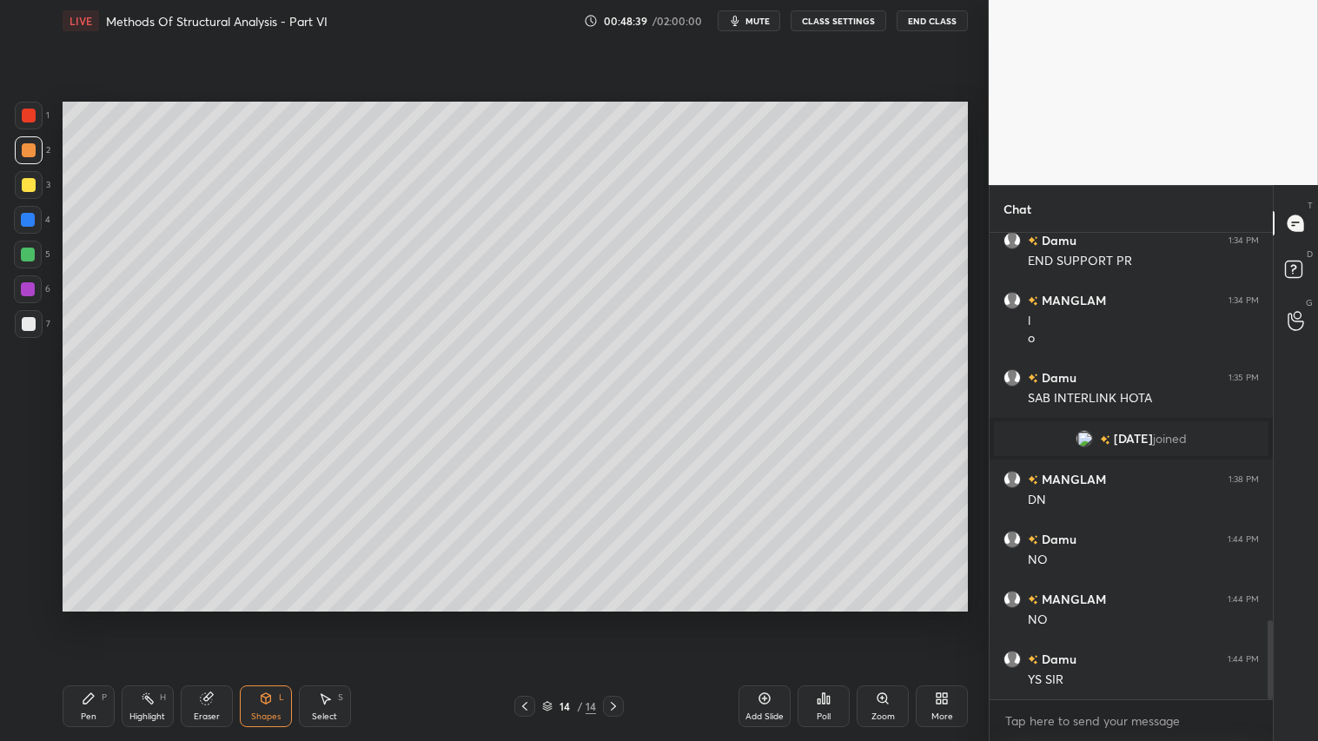
click at [28, 319] on div at bounding box center [29, 324] width 14 height 14
drag, startPoint x: 26, startPoint y: 139, endPoint x: 26, endPoint y: 172, distance: 33.0
click at [26, 140] on div at bounding box center [29, 150] width 28 height 28
click at [89, 618] on icon at bounding box center [88, 698] width 10 height 10
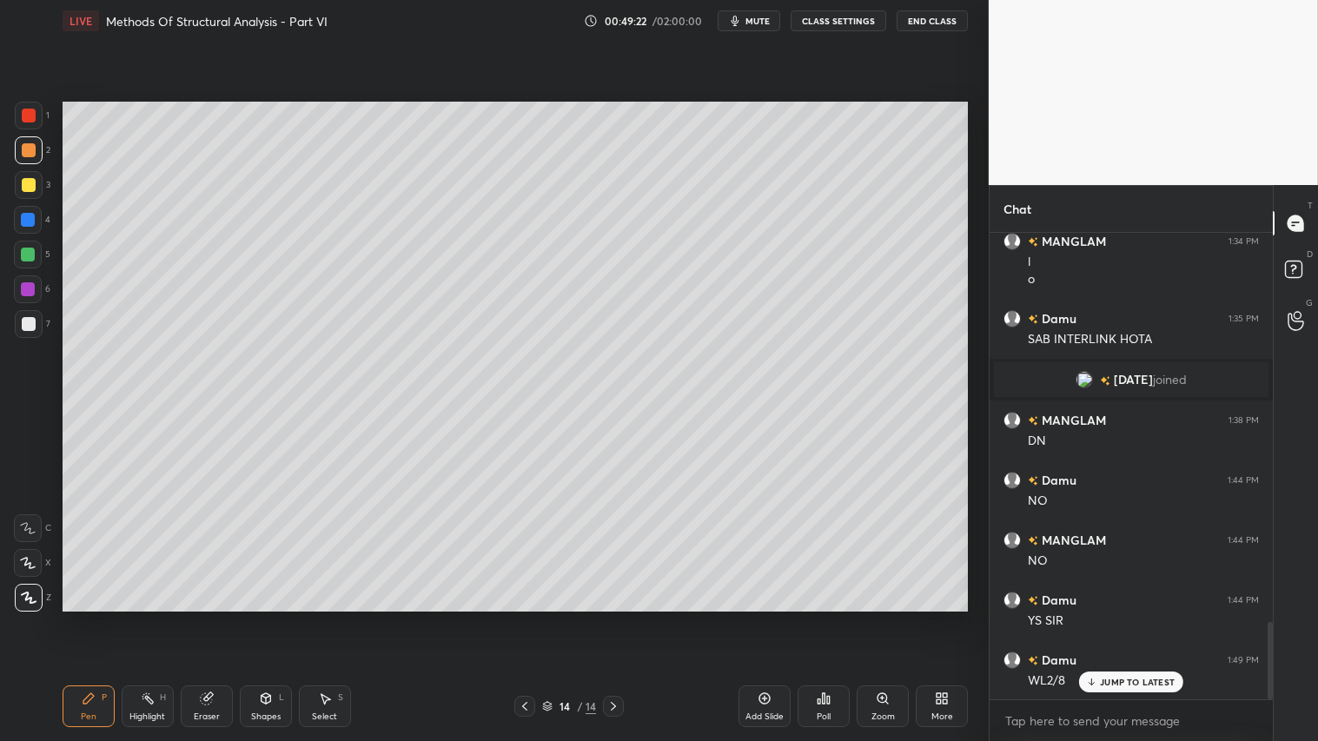
drag, startPoint x: 525, startPoint y: 704, endPoint x: 628, endPoint y: 714, distance: 103.8
click at [526, 618] on icon at bounding box center [524, 706] width 5 height 9
click at [612, 618] on icon at bounding box center [613, 706] width 14 height 14
click at [268, 618] on icon at bounding box center [266, 698] width 14 height 14
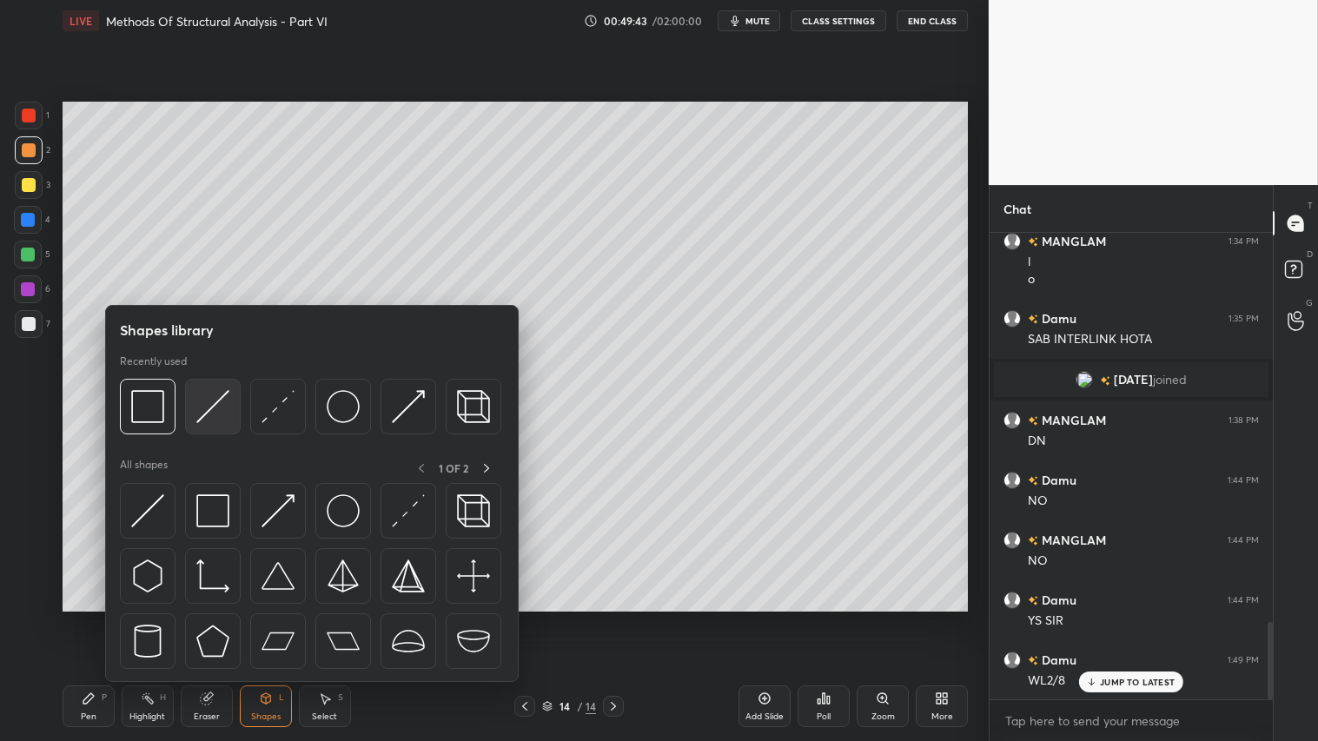
click at [217, 397] on img at bounding box center [212, 406] width 33 height 33
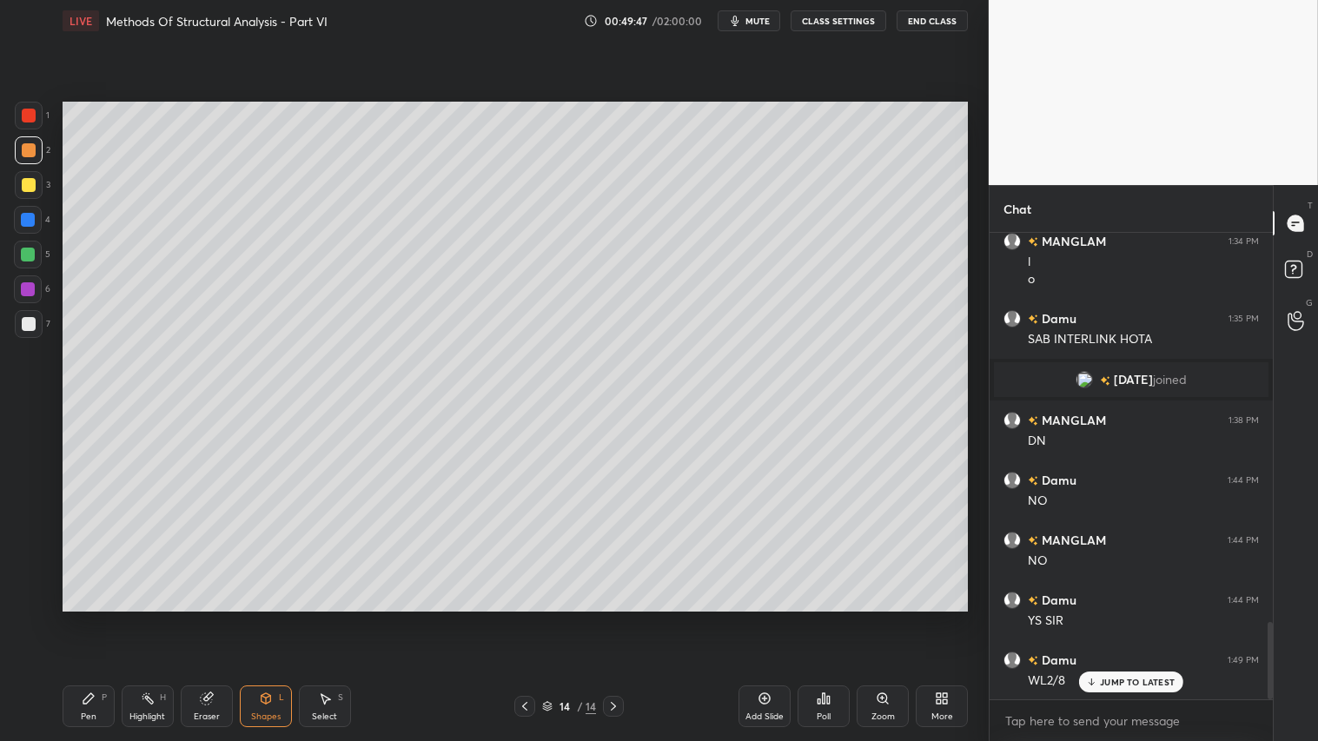
click at [528, 618] on icon at bounding box center [525, 706] width 14 height 14
click at [615, 618] on icon at bounding box center [613, 706] width 5 height 9
click at [93, 618] on div "Pen P" at bounding box center [89, 706] width 52 height 42
click at [262, 618] on div "Shapes L" at bounding box center [266, 706] width 52 height 42
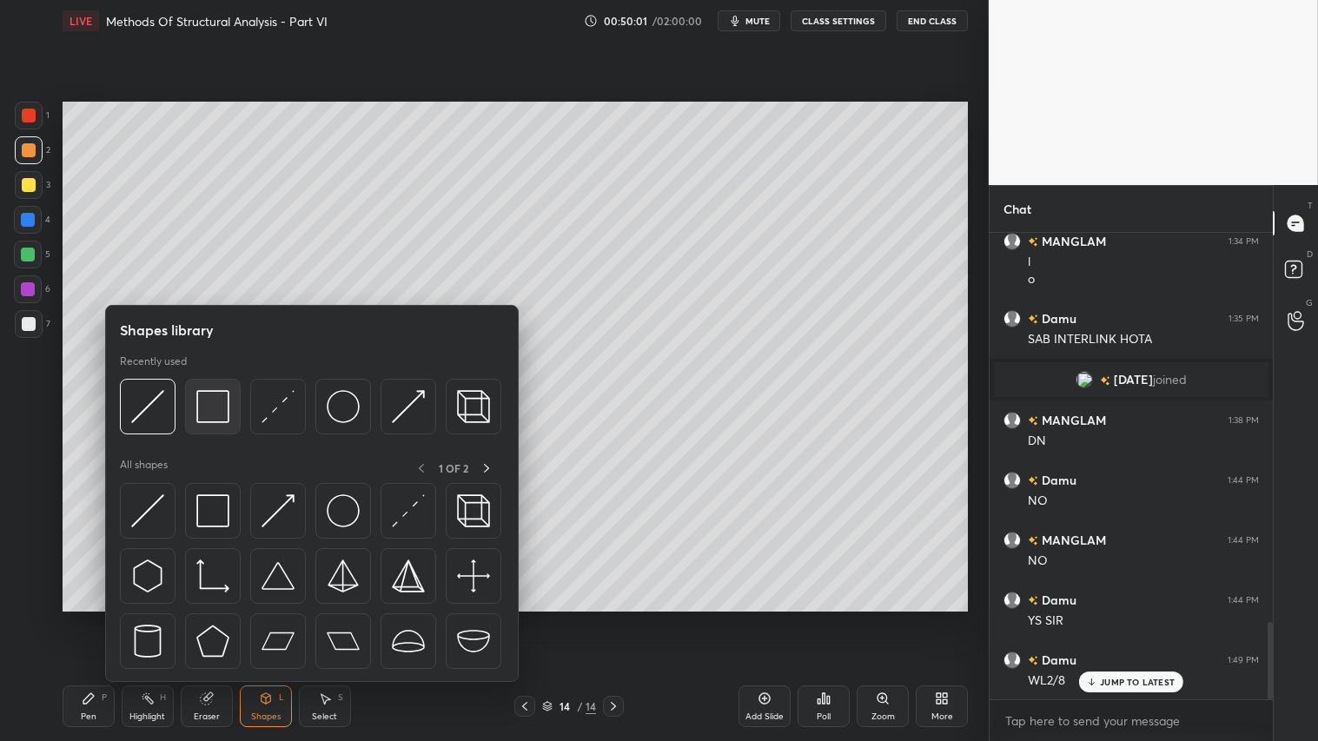
click at [212, 397] on img at bounding box center [212, 406] width 33 height 33
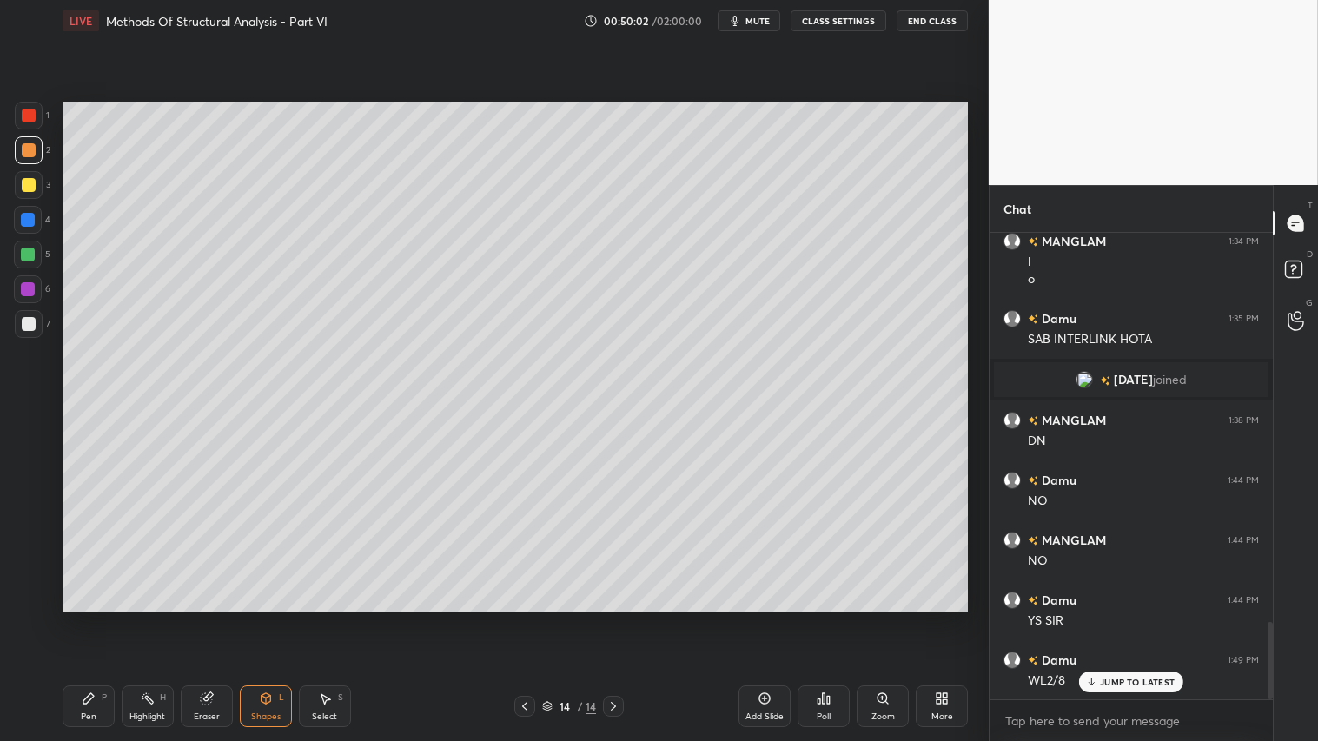
click at [30, 325] on div at bounding box center [29, 324] width 14 height 14
click at [30, 149] on div at bounding box center [29, 150] width 14 height 14
click at [255, 618] on div "Shapes" at bounding box center [266, 716] width 30 height 9
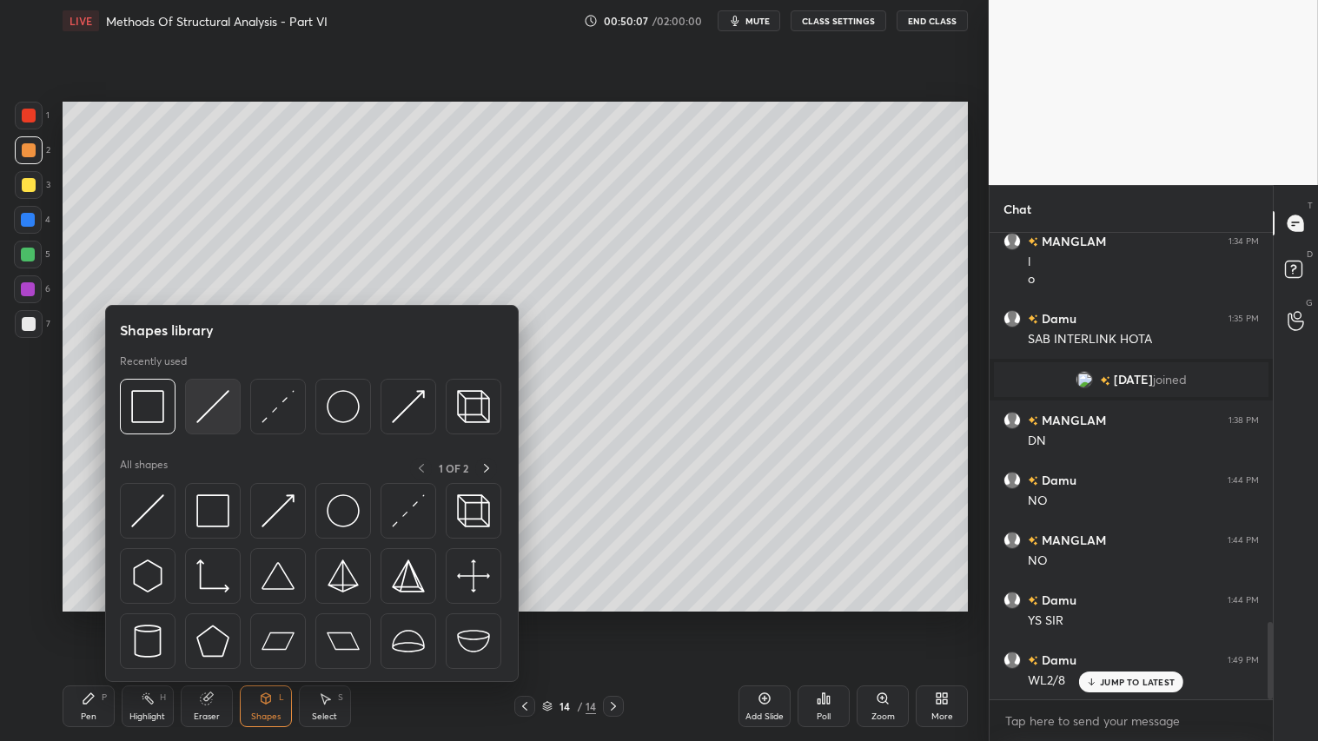
click at [200, 412] on img at bounding box center [212, 406] width 33 height 33
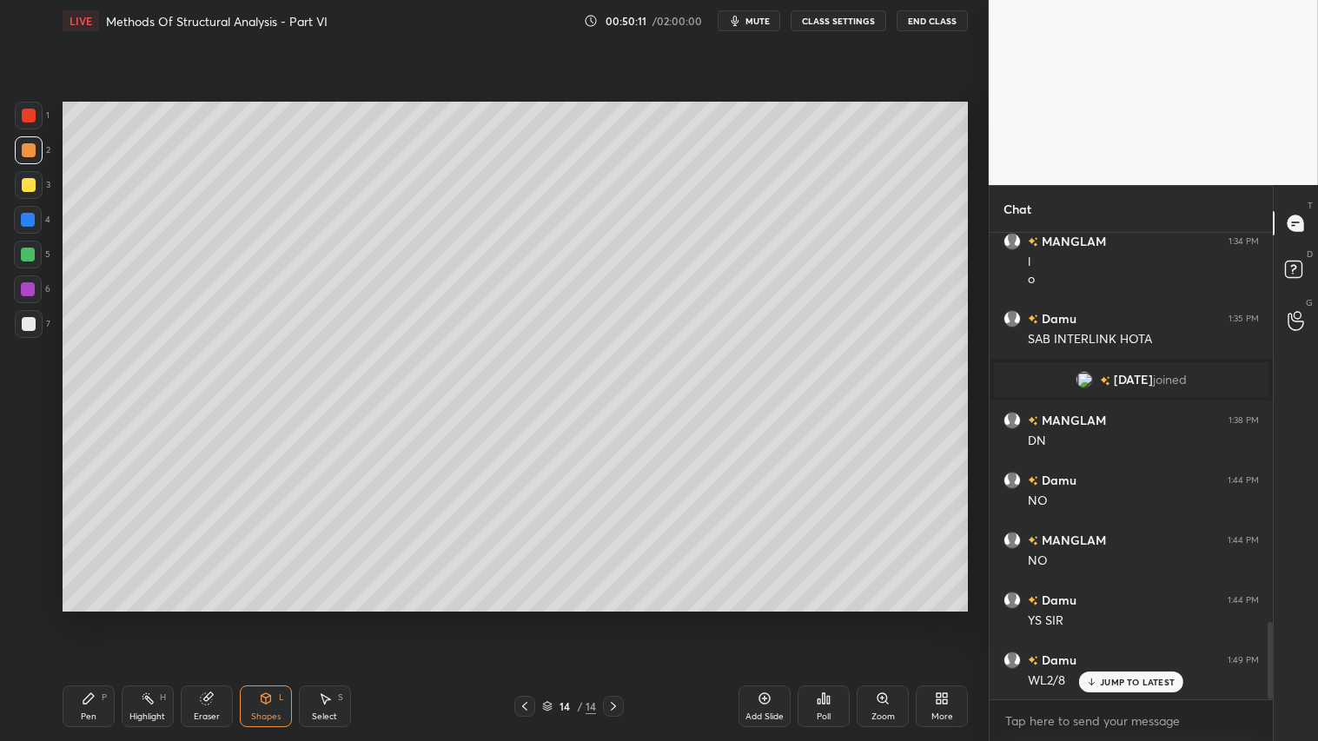
drag, startPoint x: 30, startPoint y: 151, endPoint x: 53, endPoint y: 195, distance: 49.4
click at [29, 150] on div at bounding box center [29, 150] width 14 height 14
click at [266, 618] on icon at bounding box center [266, 701] width 0 height 6
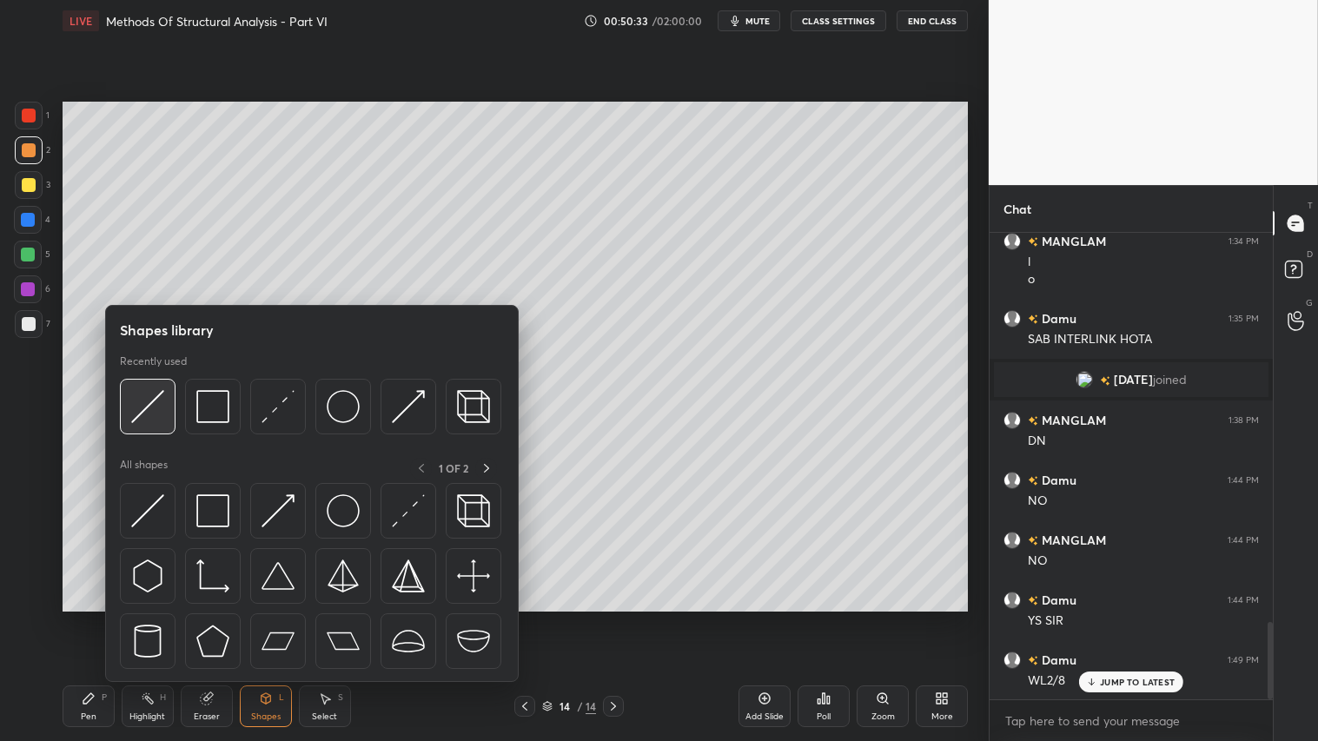
click at [157, 398] on img at bounding box center [147, 406] width 33 height 33
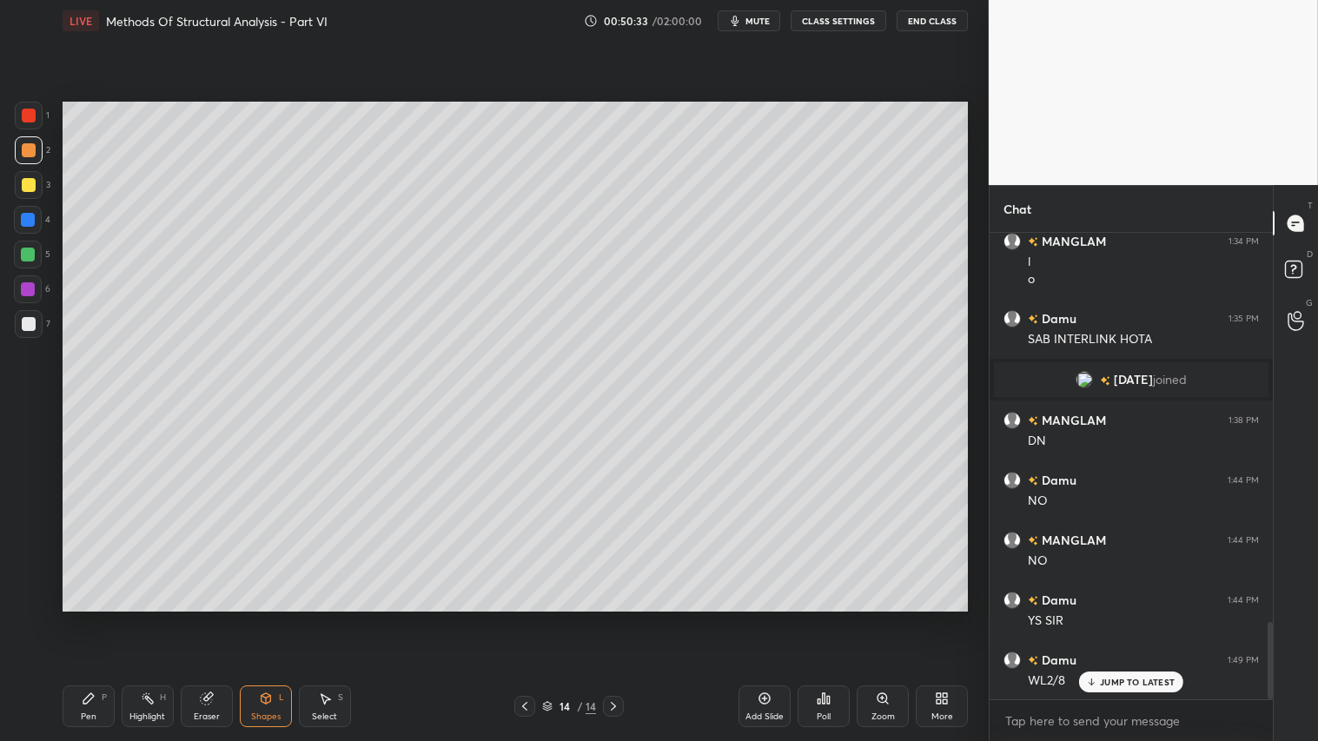
click at [28, 109] on div at bounding box center [29, 116] width 14 height 14
click at [91, 618] on div "Pen P" at bounding box center [89, 706] width 52 height 42
click at [273, 618] on div "Shapes" at bounding box center [266, 716] width 30 height 9
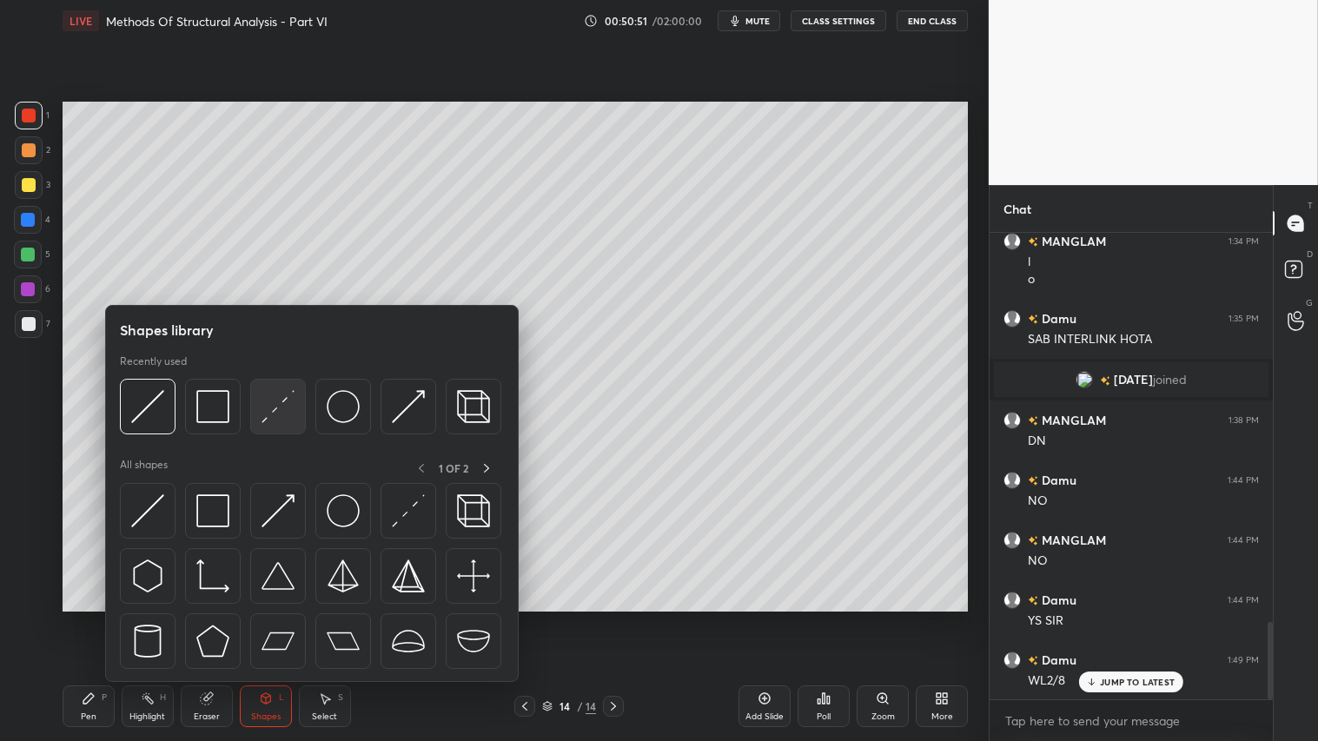
click at [274, 397] on img at bounding box center [277, 406] width 33 height 33
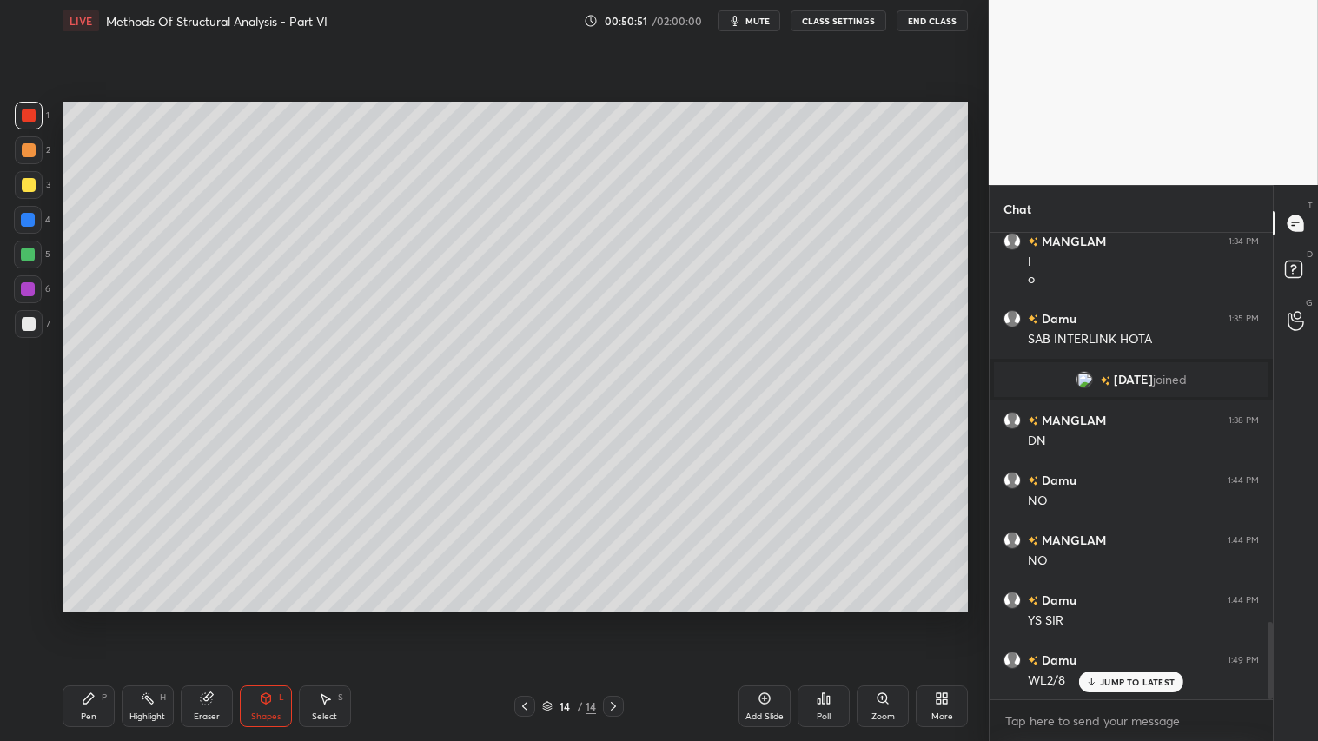
drag, startPoint x: 36, startPoint y: 139, endPoint x: 39, endPoint y: 150, distance: 11.8
click at [37, 139] on div at bounding box center [29, 150] width 28 height 28
click at [26, 183] on div at bounding box center [29, 185] width 14 height 14
click at [30, 157] on div at bounding box center [29, 150] width 14 height 14
drag, startPoint x: 96, startPoint y: 709, endPoint x: 96, endPoint y: 687, distance: 21.7
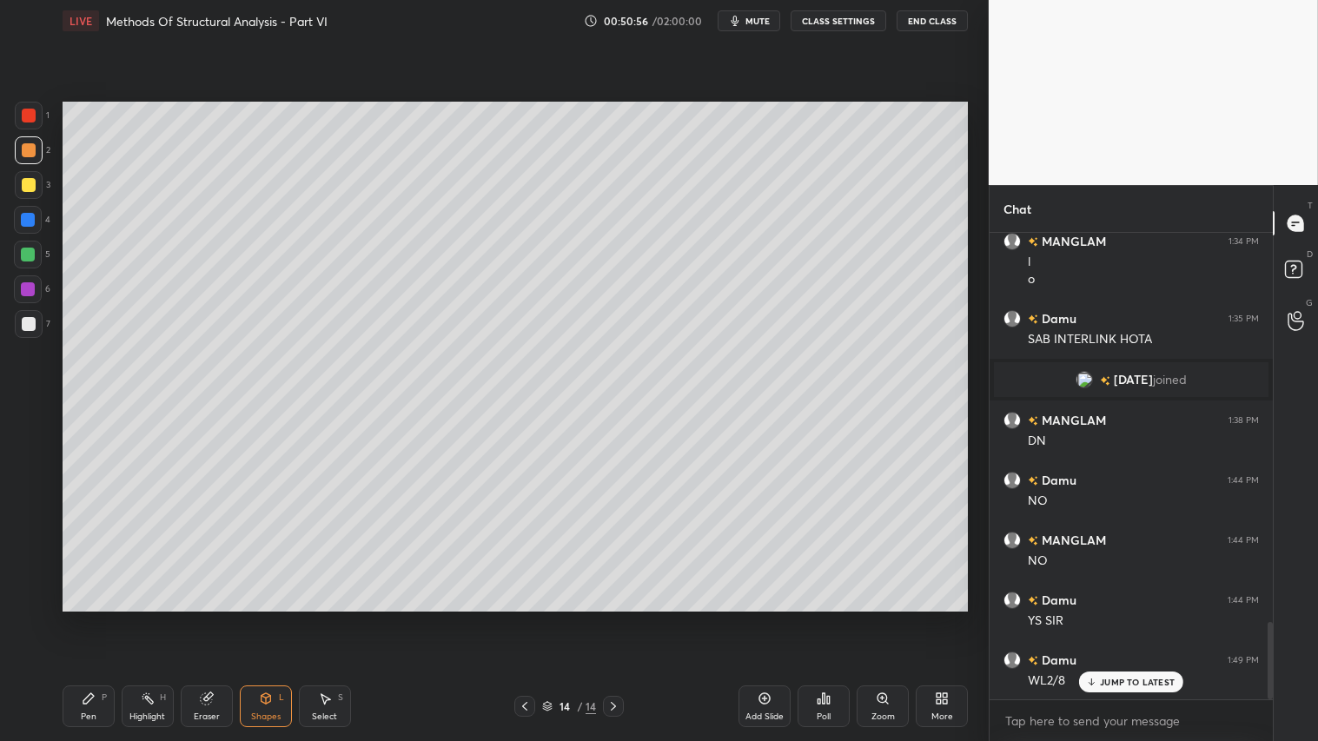
click at [94, 618] on div "Pen P" at bounding box center [89, 706] width 52 height 42
click at [40, 153] on div at bounding box center [29, 150] width 28 height 28
click at [523, 618] on icon at bounding box center [525, 706] width 14 height 14
click at [527, 618] on icon at bounding box center [525, 706] width 14 height 14
click at [612, 618] on icon at bounding box center [613, 706] width 14 height 14
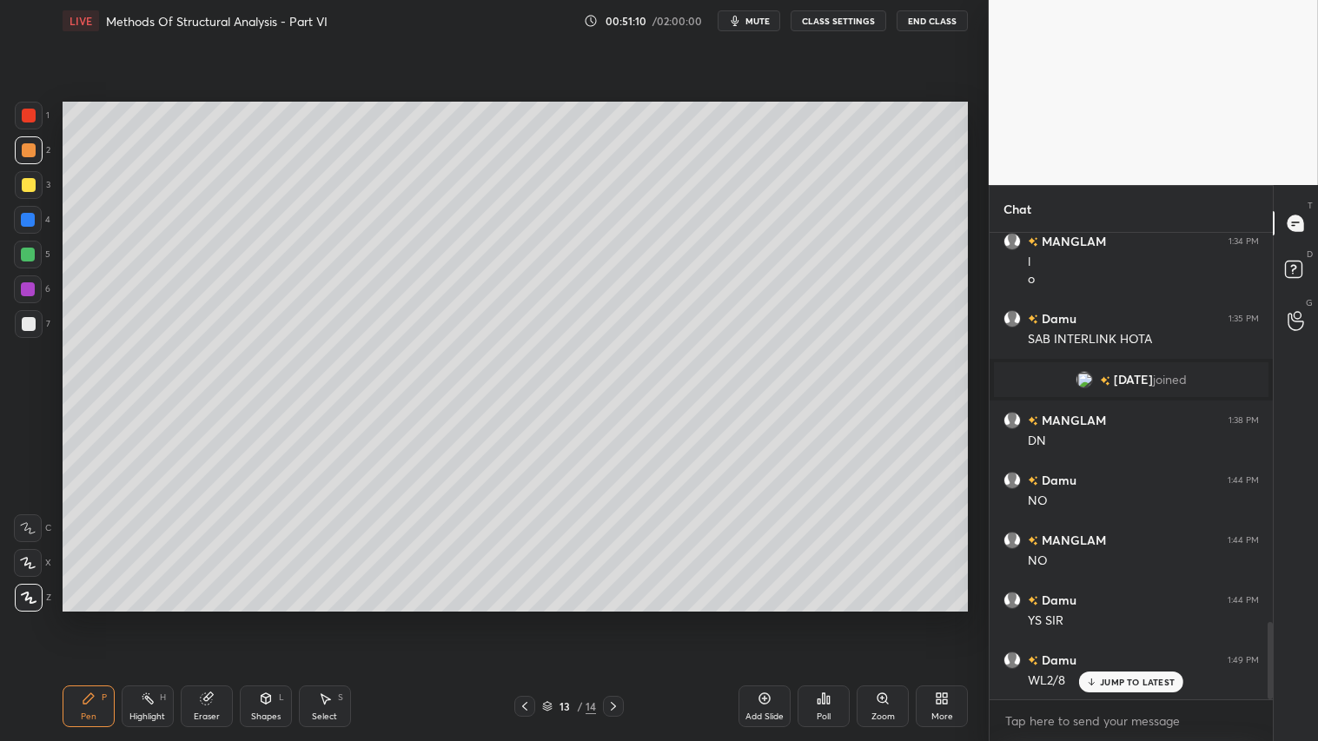
click at [612, 618] on icon at bounding box center [613, 706] width 14 height 14
click at [27, 325] on div at bounding box center [29, 324] width 14 height 14
drag, startPoint x: 259, startPoint y: 716, endPoint x: 261, endPoint y: 698, distance: 17.5
click at [261, 618] on div "Shapes" at bounding box center [266, 716] width 30 height 9
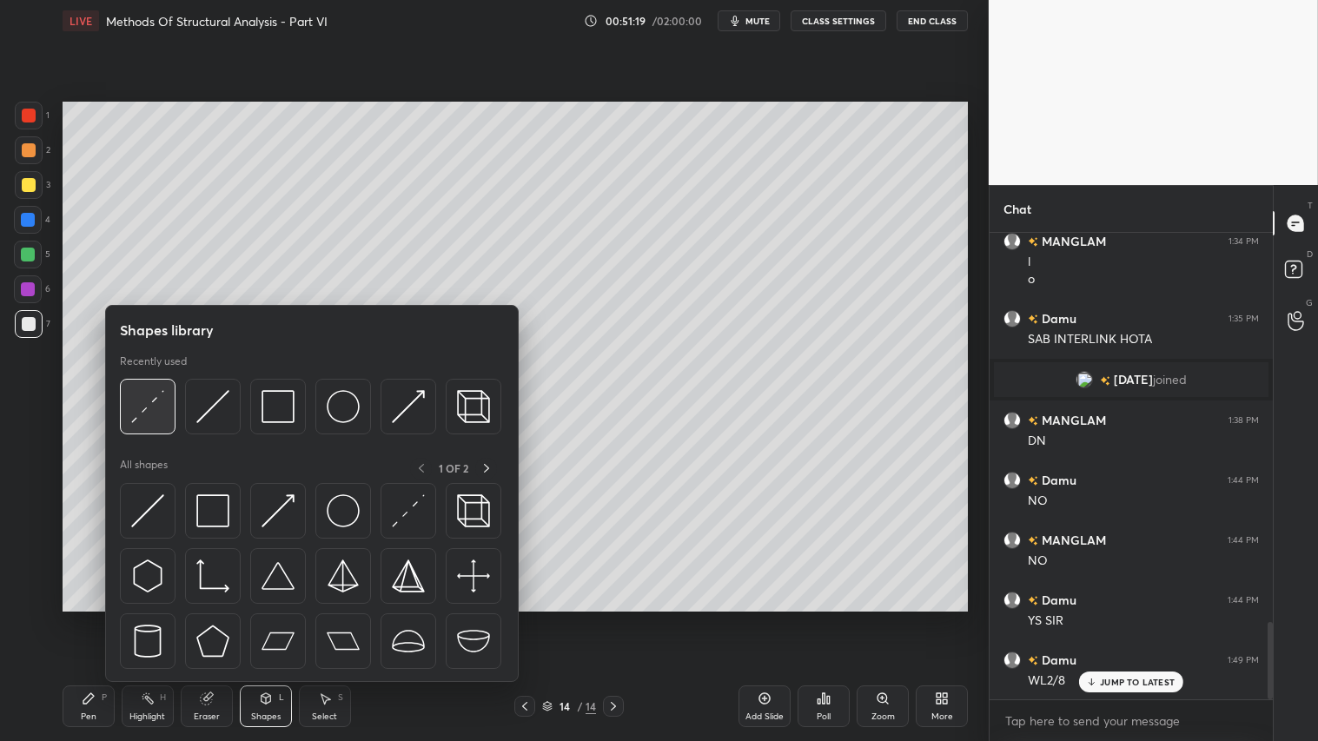
click at [149, 400] on img at bounding box center [147, 406] width 33 height 33
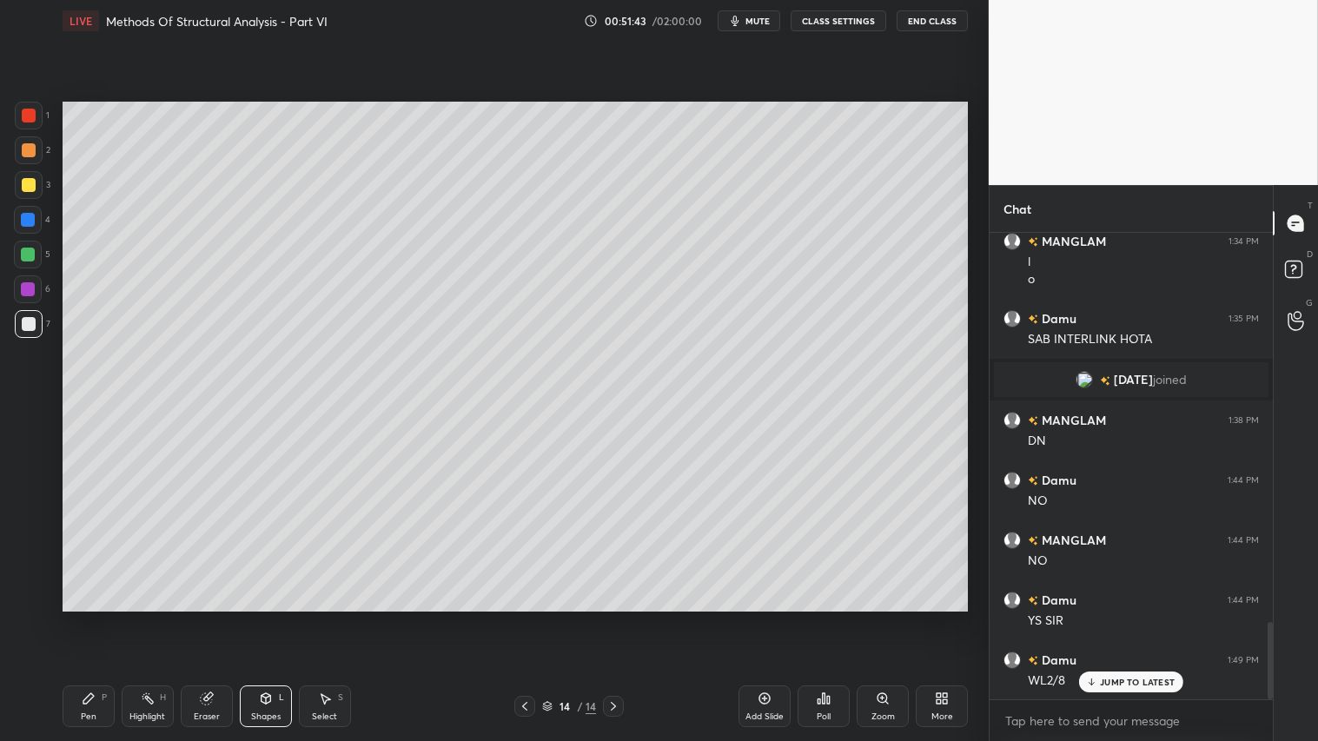
click at [76, 618] on div "Pen P" at bounding box center [89, 706] width 52 height 42
click at [206, 618] on icon at bounding box center [205, 698] width 11 height 11
drag, startPoint x: 84, startPoint y: 702, endPoint x: 76, endPoint y: 691, distance: 13.0
click at [84, 618] on icon at bounding box center [88, 698] width 10 height 10
click at [527, 618] on icon at bounding box center [525, 706] width 14 height 14
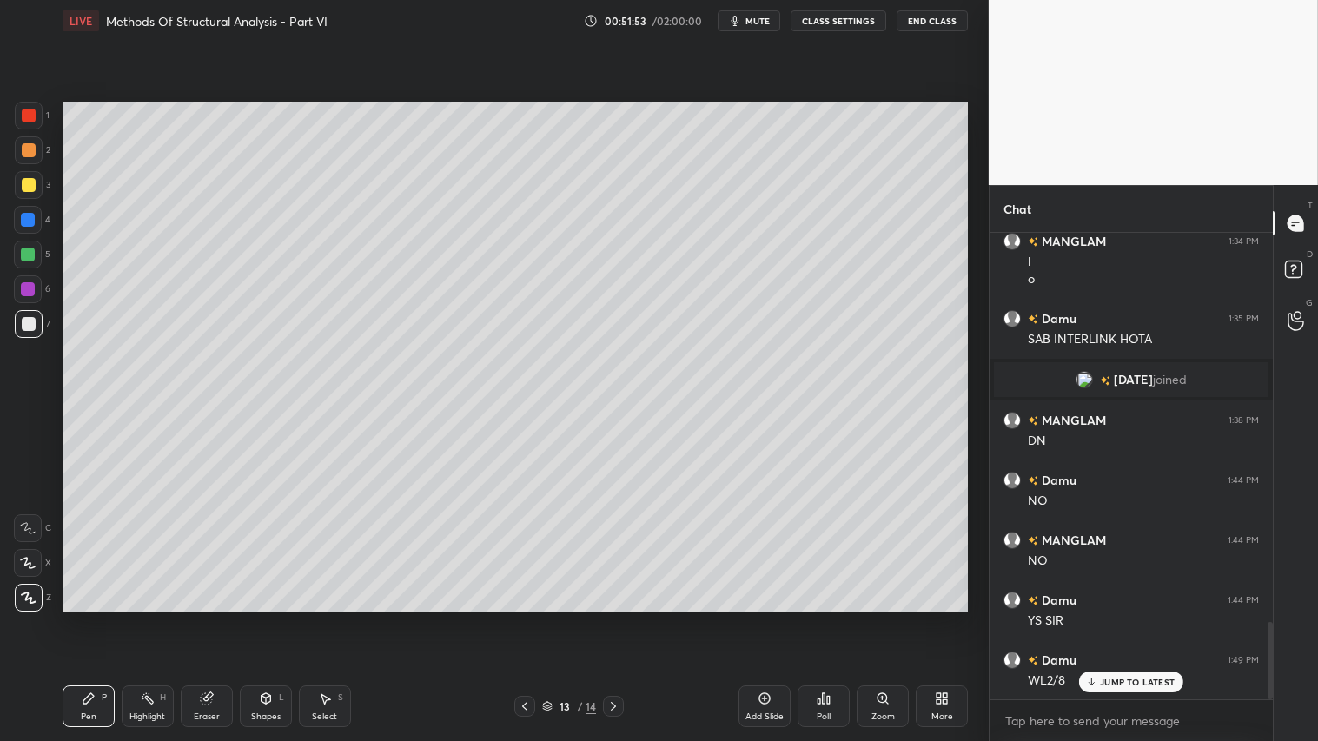
click at [526, 618] on icon at bounding box center [525, 706] width 14 height 14
click at [618, 618] on icon at bounding box center [613, 706] width 14 height 14
click at [29, 151] on div at bounding box center [29, 150] width 14 height 14
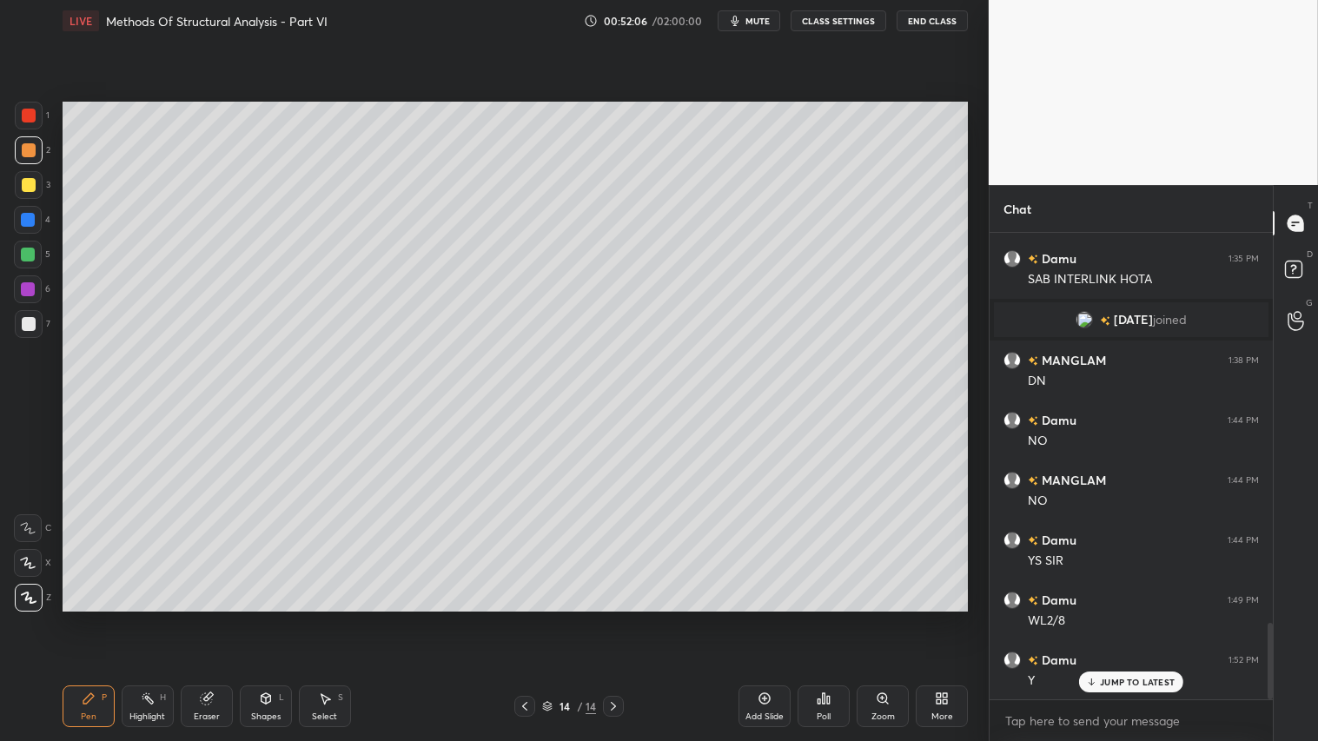
drag, startPoint x: 24, startPoint y: 188, endPoint x: 35, endPoint y: 183, distance: 11.3
click at [24, 188] on div at bounding box center [29, 185] width 14 height 14
click at [523, 618] on icon at bounding box center [525, 706] width 14 height 14
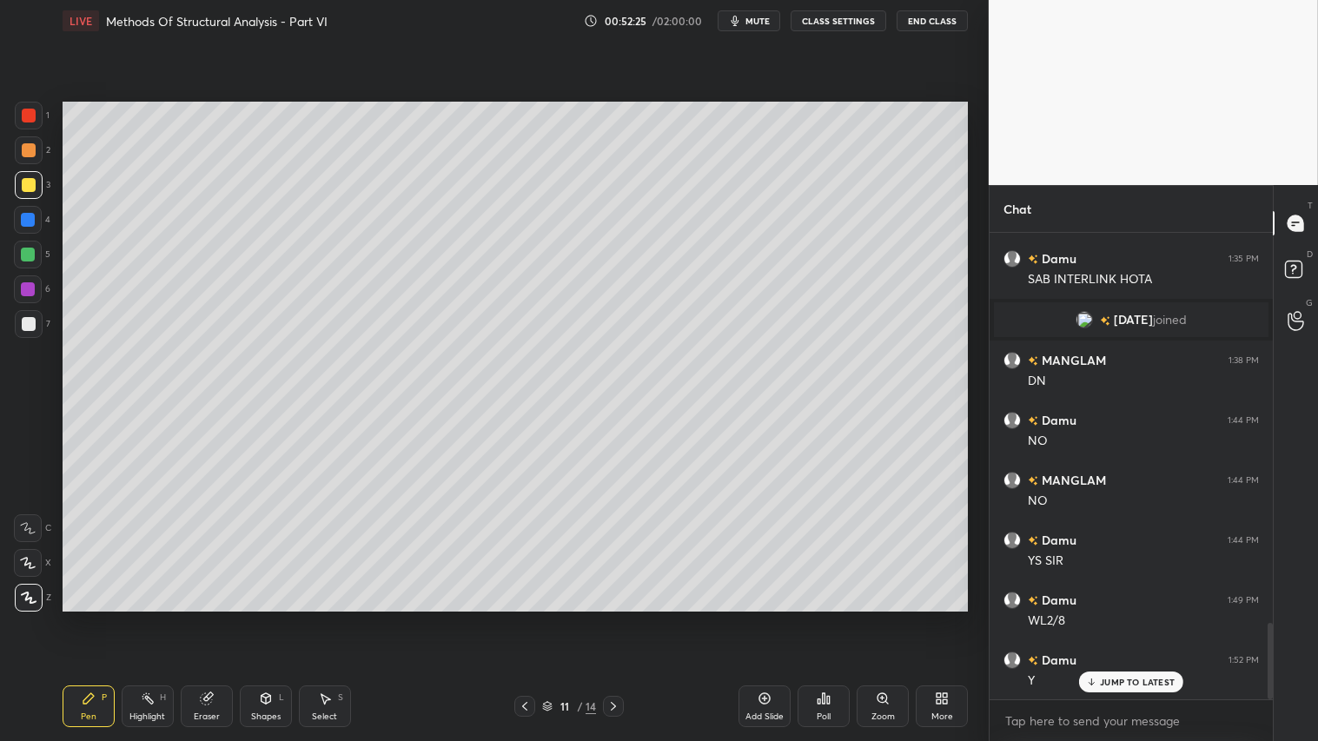
click at [523, 618] on icon at bounding box center [525, 706] width 14 height 14
click at [526, 618] on icon at bounding box center [525, 706] width 14 height 14
click at [525, 618] on icon at bounding box center [525, 706] width 14 height 14
click at [618, 618] on icon at bounding box center [613, 706] width 14 height 14
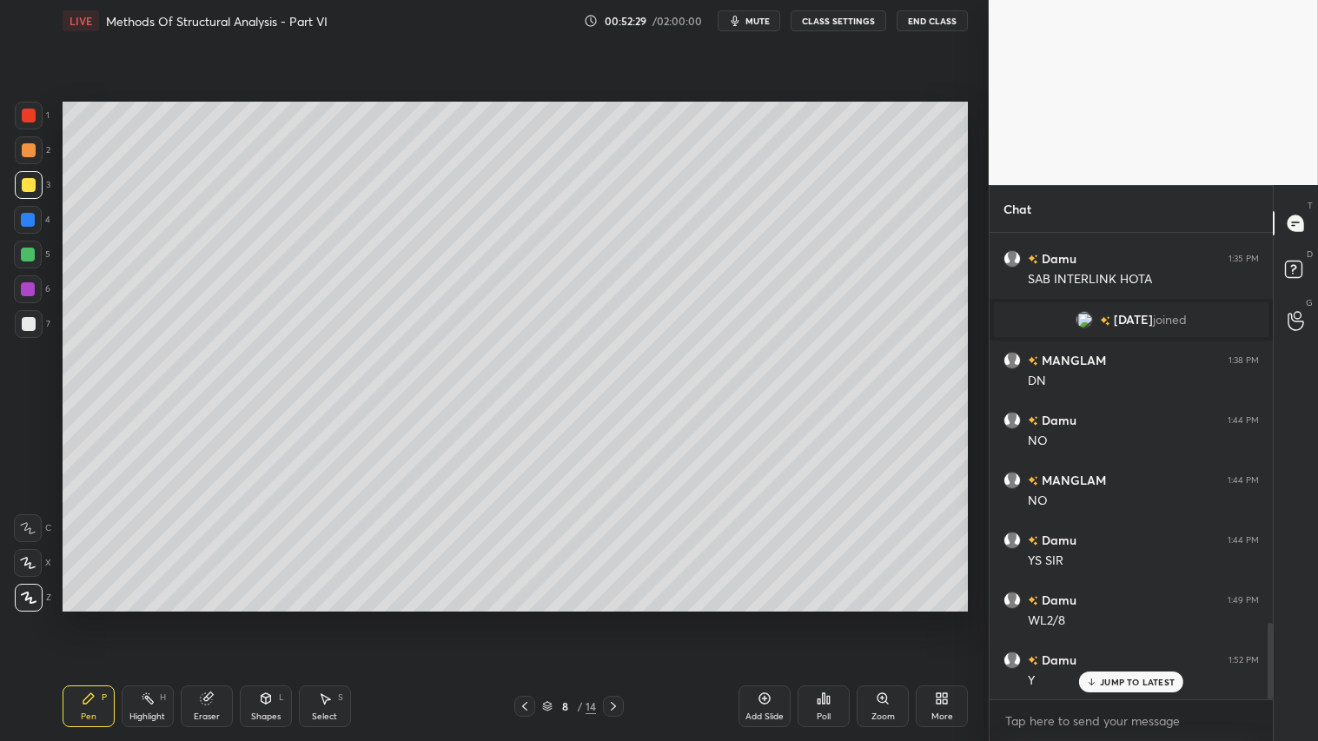
click at [619, 618] on icon at bounding box center [613, 706] width 14 height 14
click at [618, 618] on icon at bounding box center [613, 706] width 14 height 14
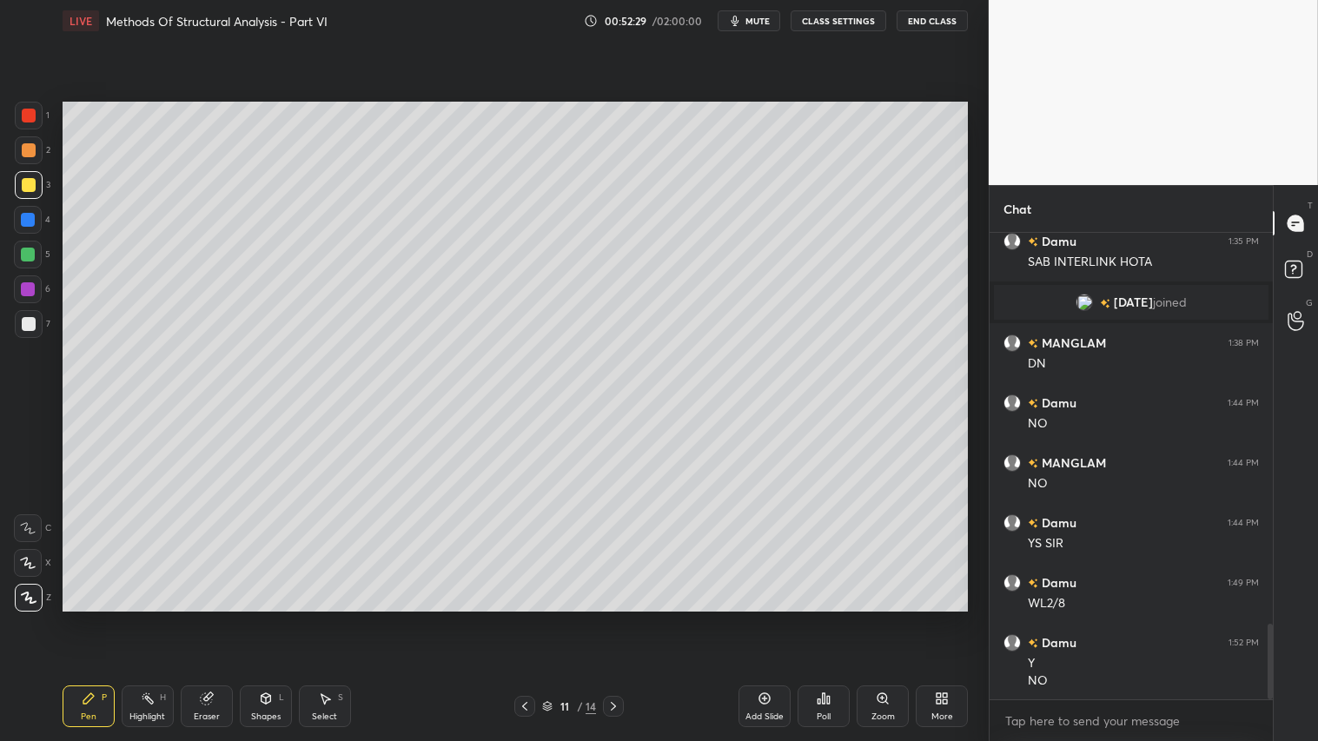
click at [618, 618] on icon at bounding box center [613, 706] width 14 height 14
click at [614, 618] on icon at bounding box center [613, 706] width 14 height 14
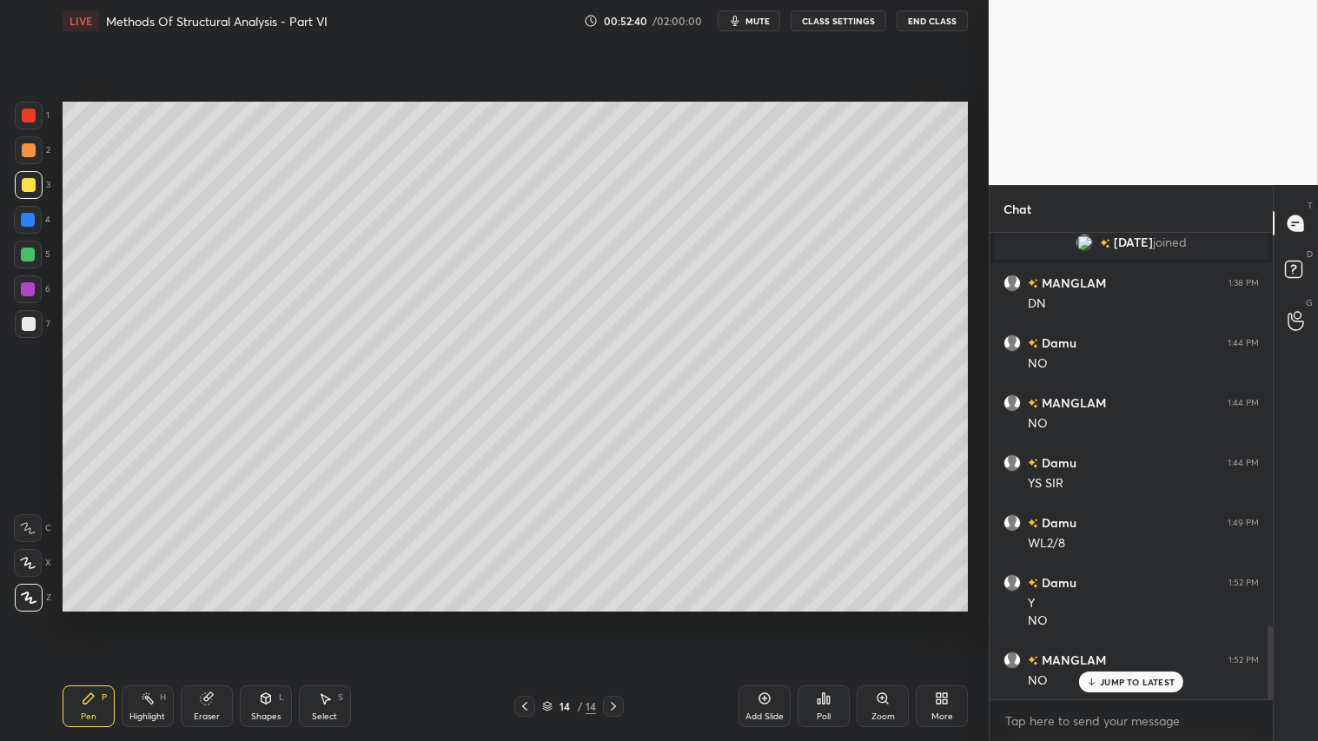
scroll to position [2532, 0]
click at [31, 149] on div at bounding box center [29, 150] width 14 height 14
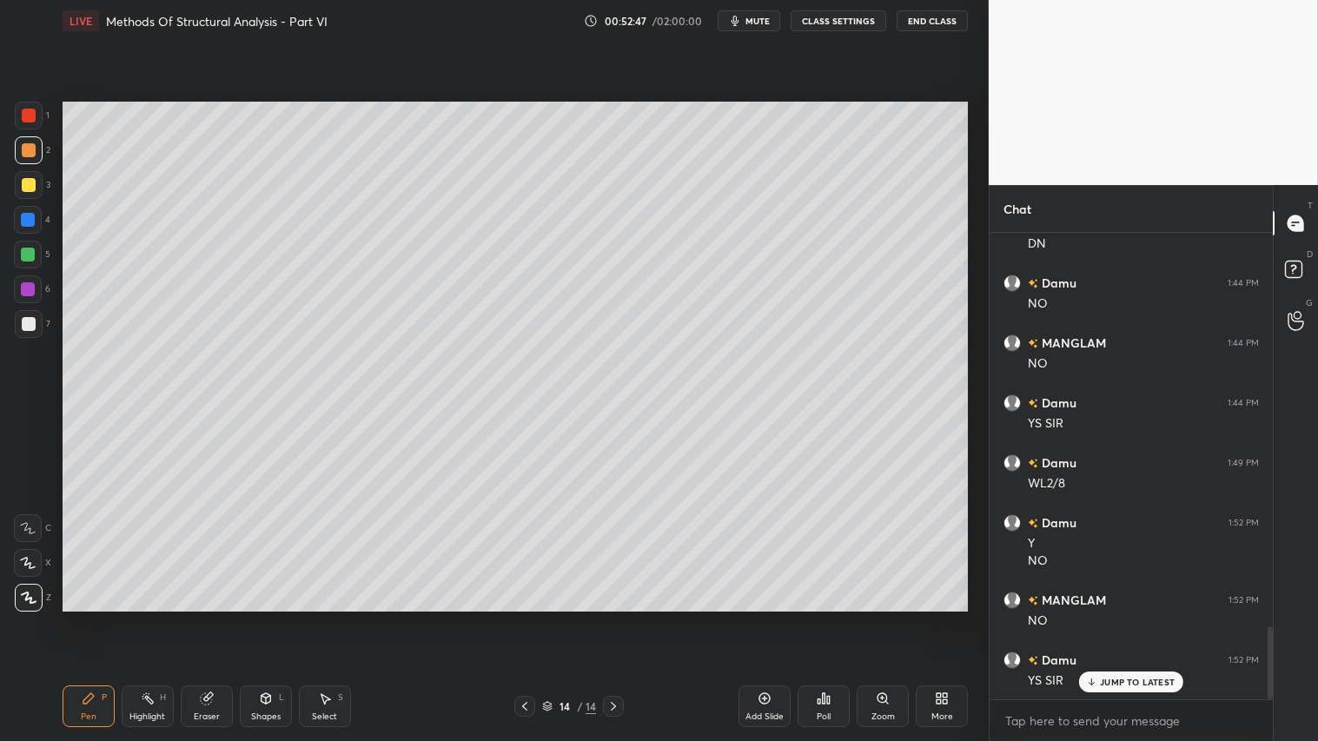
click at [98, 618] on div "Pen P" at bounding box center [89, 706] width 52 height 42
drag, startPoint x: 617, startPoint y: 702, endPoint x: 733, endPoint y: 713, distance: 116.9
click at [620, 618] on icon at bounding box center [613, 706] width 14 height 14
click at [759, 618] on div "Add Slide" at bounding box center [764, 706] width 52 height 42
click at [516, 618] on div at bounding box center [524, 706] width 21 height 21
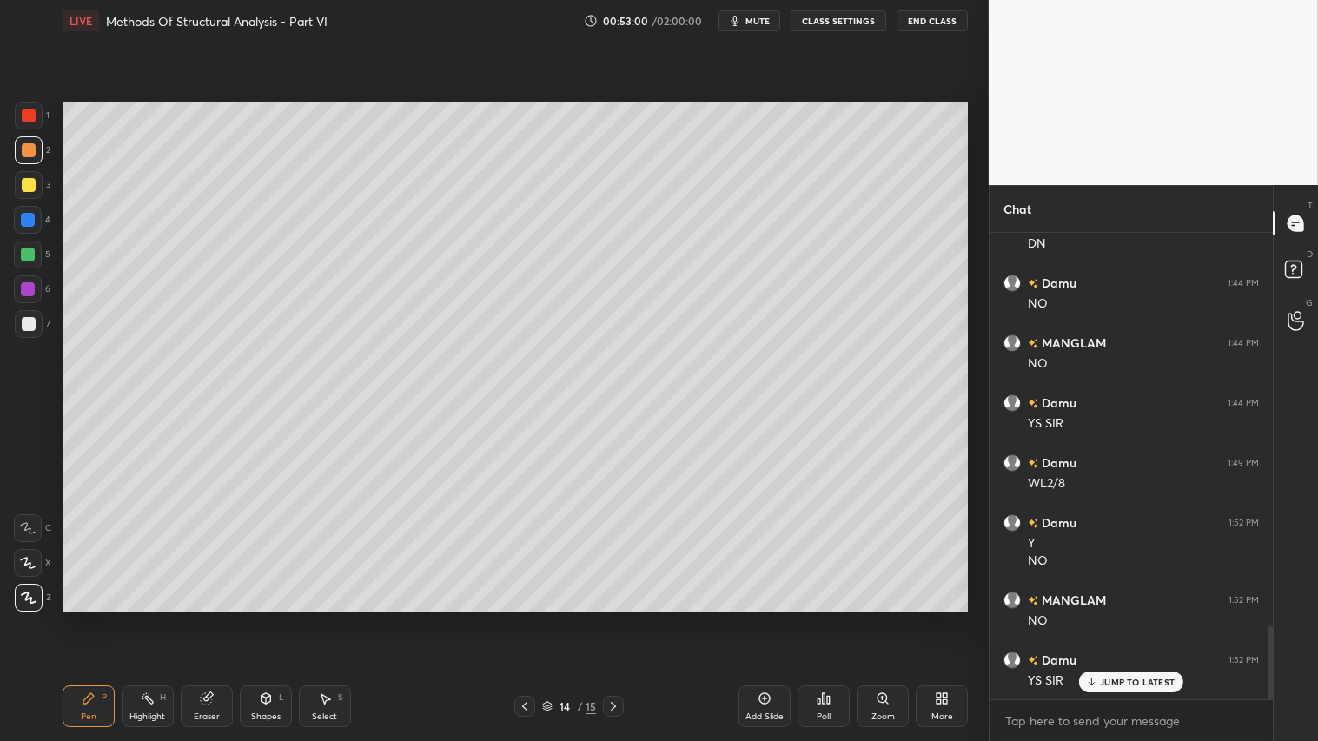
click at [522, 618] on icon at bounding box center [525, 706] width 14 height 14
click at [525, 618] on icon at bounding box center [525, 706] width 14 height 14
click at [528, 618] on icon at bounding box center [525, 706] width 14 height 14
click at [524, 618] on icon at bounding box center [524, 706] width 5 height 9
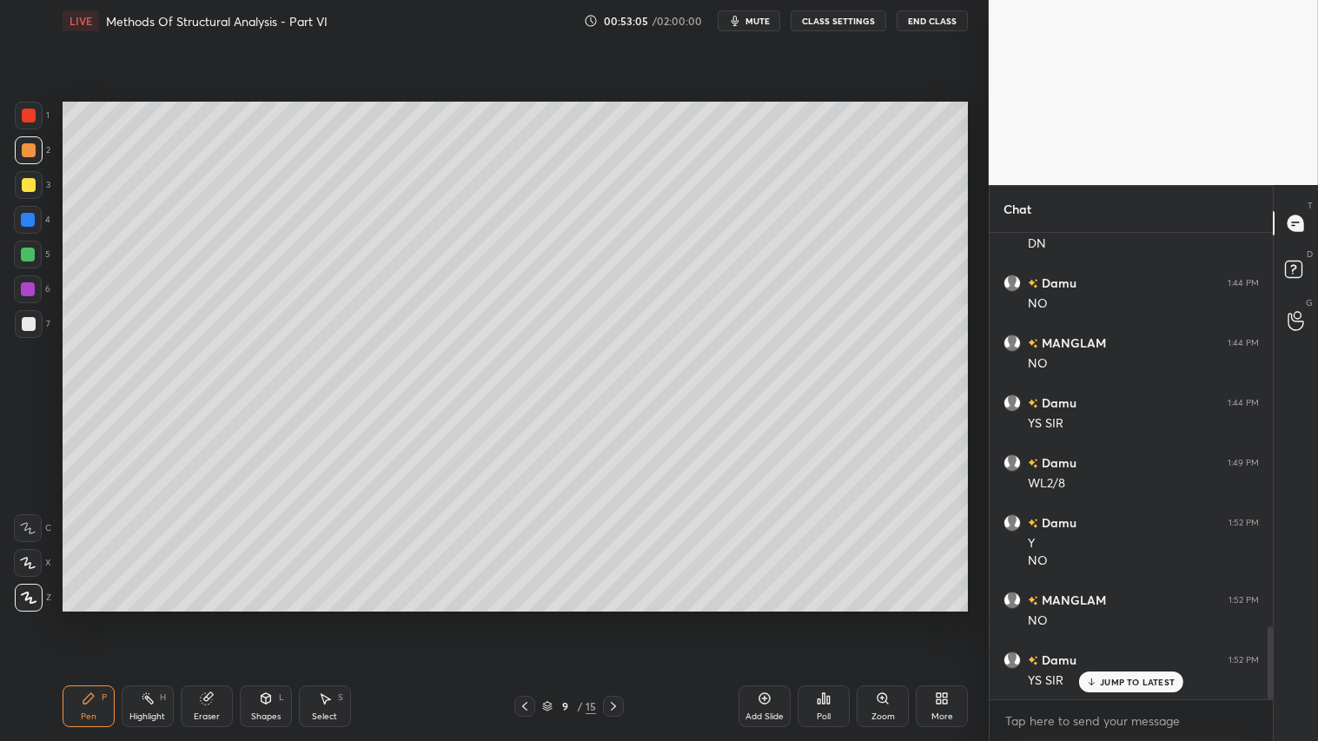
click at [613, 618] on icon at bounding box center [613, 706] width 14 height 14
click at [615, 618] on icon at bounding box center [613, 706] width 14 height 14
click at [617, 618] on icon at bounding box center [613, 706] width 14 height 14
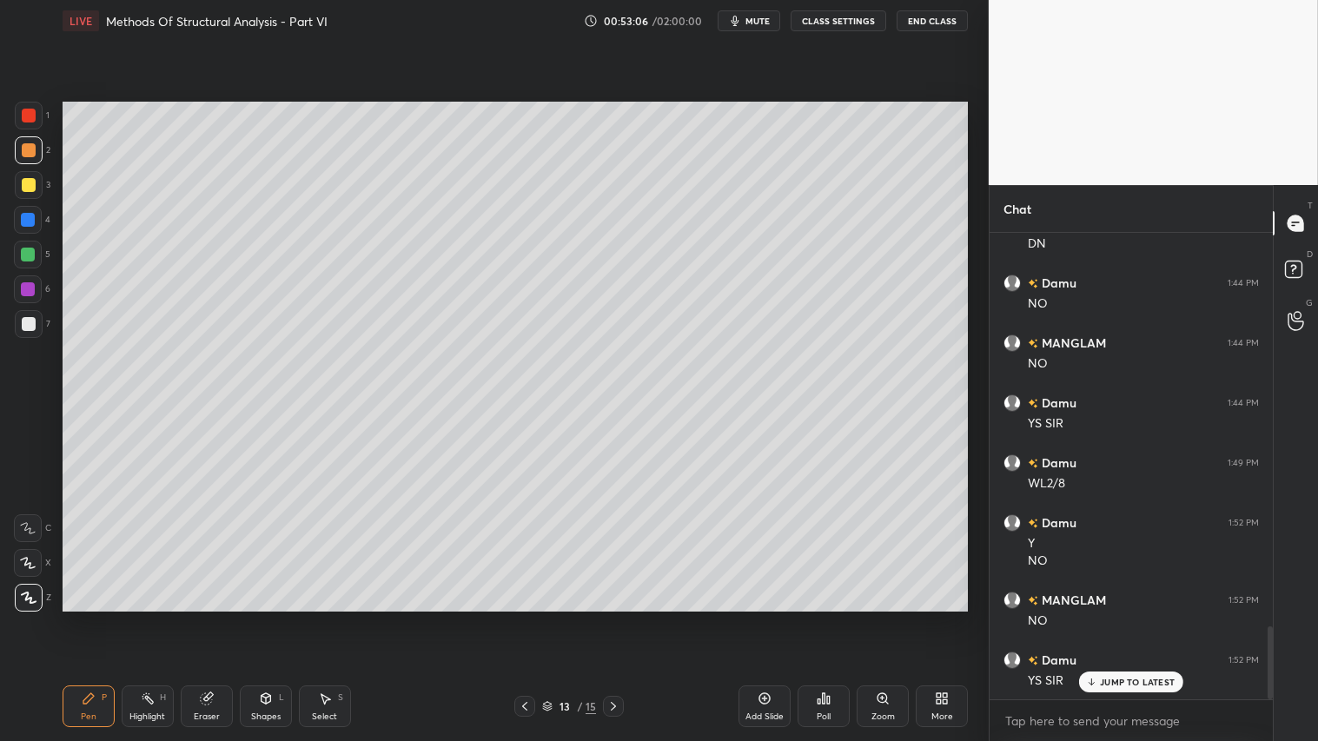
click at [617, 618] on icon at bounding box center [613, 706] width 14 height 14
click at [618, 618] on icon at bounding box center [613, 706] width 14 height 14
click at [28, 188] on div at bounding box center [29, 185] width 14 height 14
click at [82, 618] on icon at bounding box center [89, 698] width 14 height 14
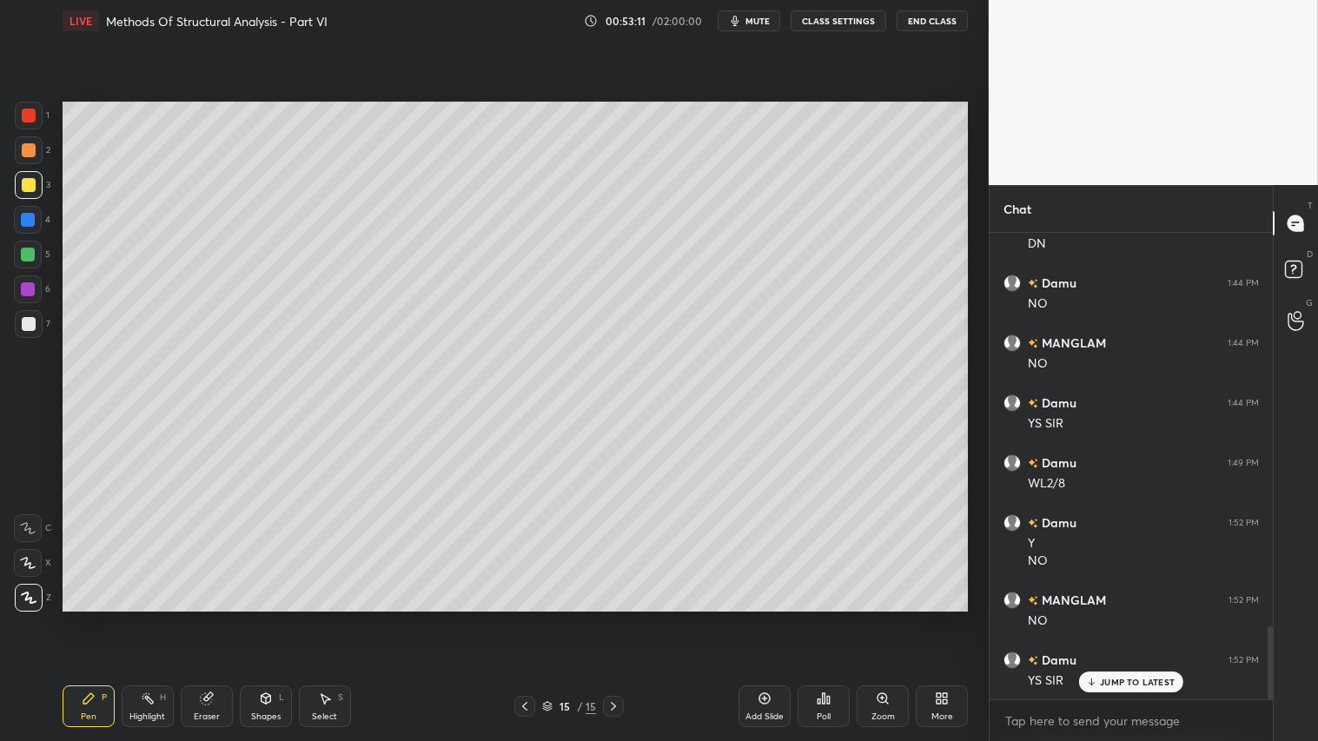
click at [28, 145] on div at bounding box center [29, 150] width 14 height 14
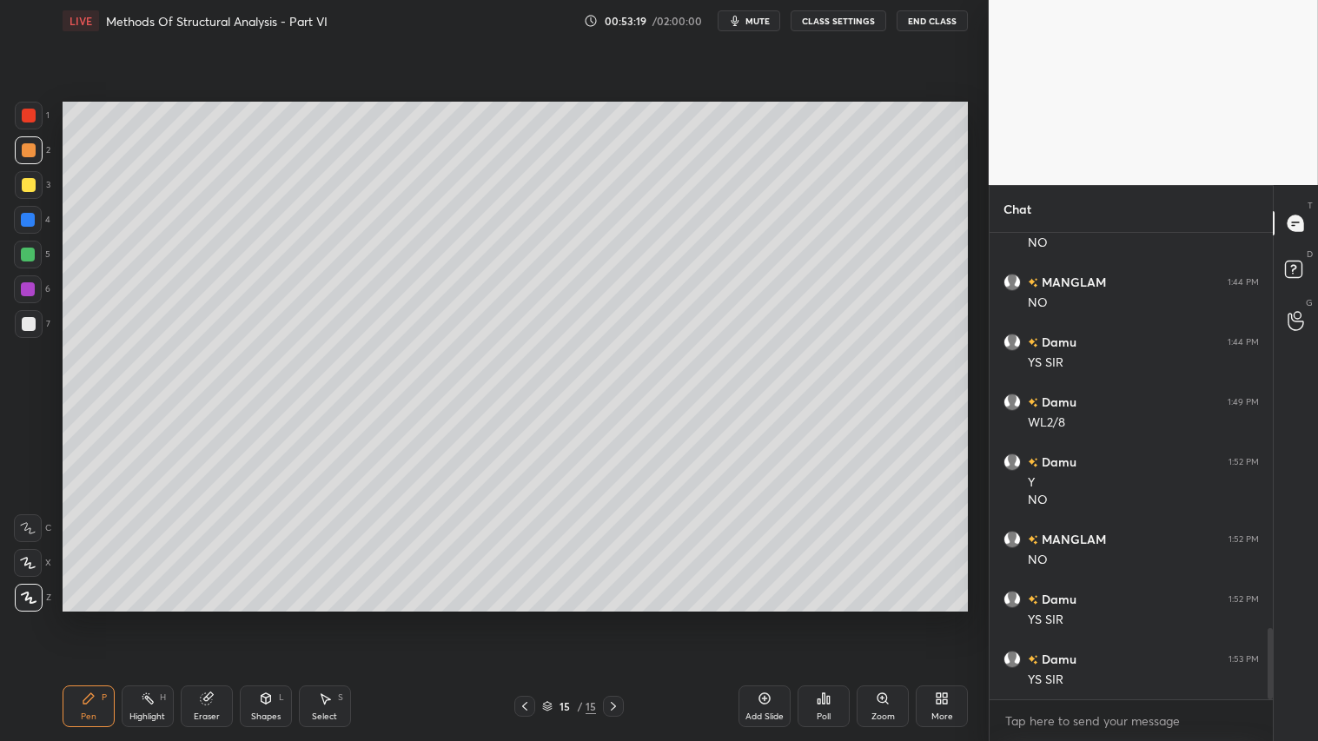
click at [88, 618] on div "Pen P" at bounding box center [89, 706] width 52 height 42
click at [278, 618] on div "Shapes L" at bounding box center [266, 706] width 52 height 42
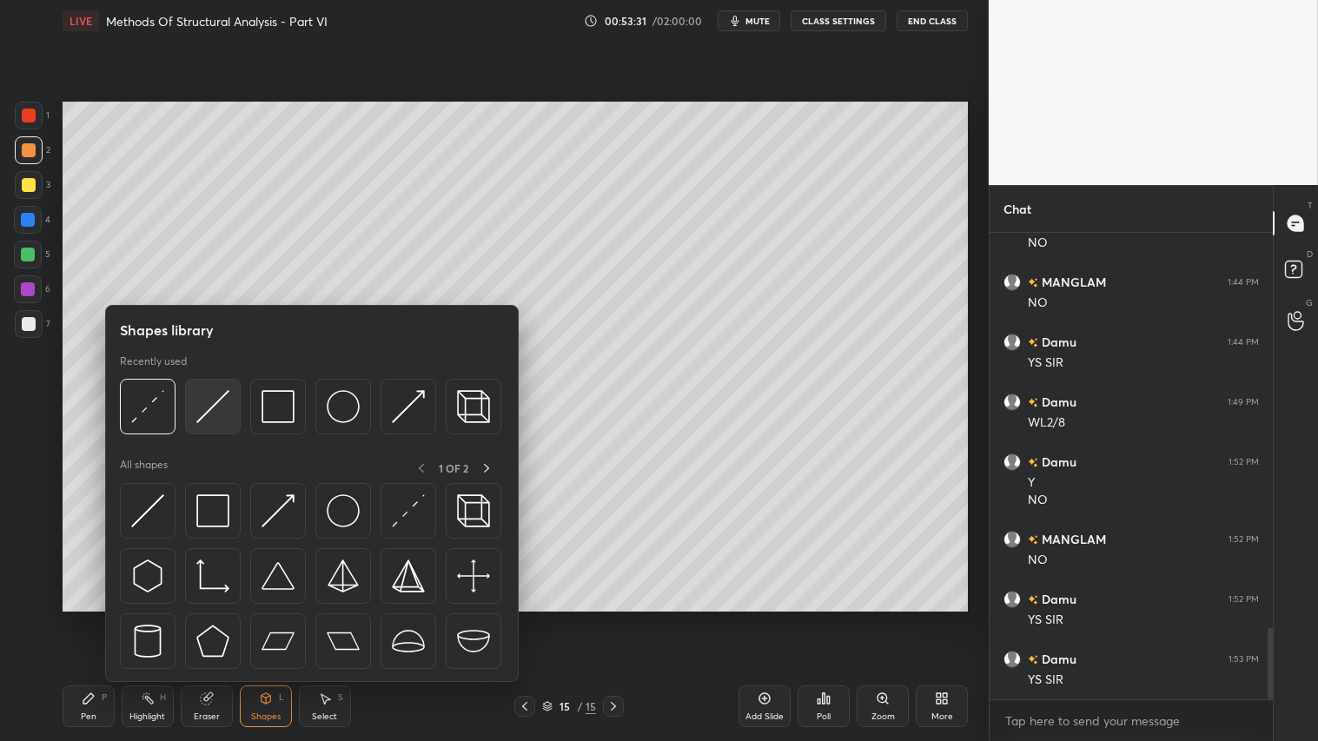
click at [210, 409] on img at bounding box center [212, 406] width 33 height 33
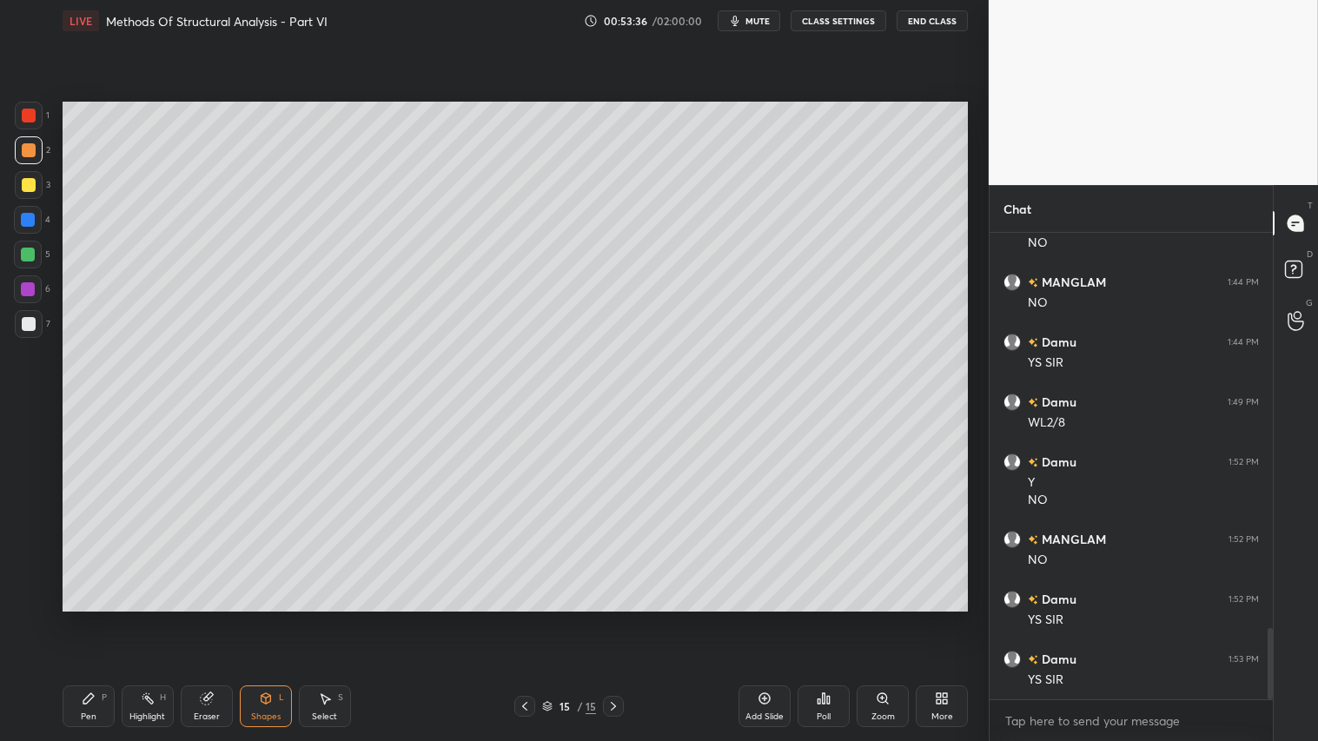
drag, startPoint x: 28, startPoint y: 144, endPoint x: 50, endPoint y: 195, distance: 54.9
click at [28, 145] on div at bounding box center [29, 150] width 14 height 14
click at [273, 618] on div "Shapes L" at bounding box center [266, 706] width 52 height 42
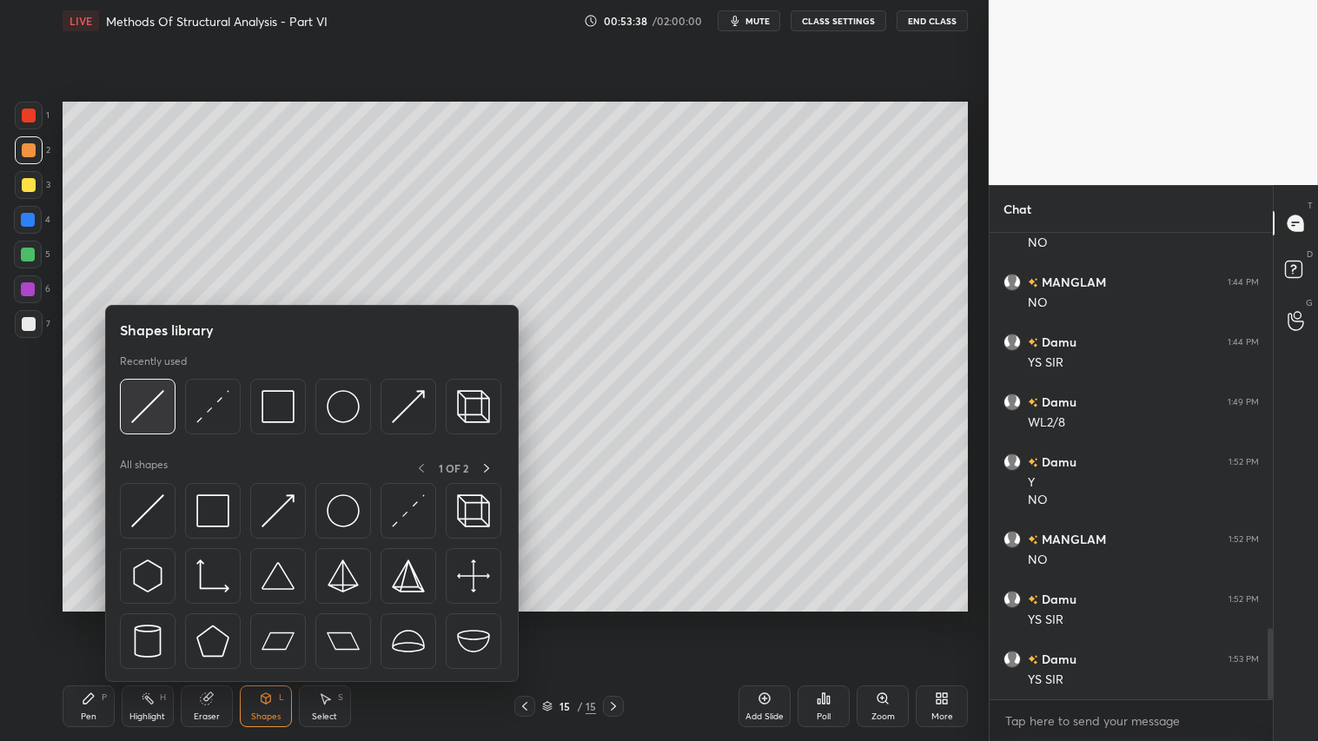
click at [154, 404] on img at bounding box center [147, 406] width 33 height 33
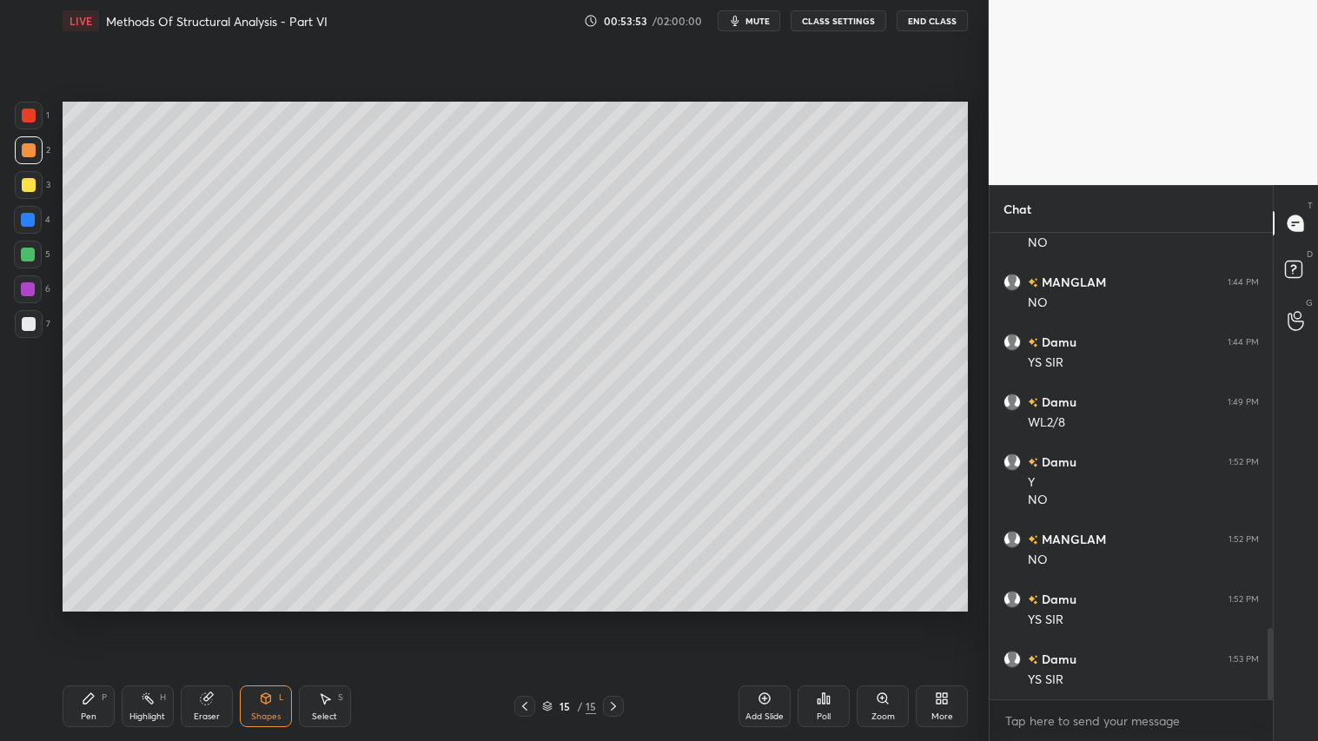
click at [271, 618] on div "Shapes L" at bounding box center [266, 706] width 52 height 42
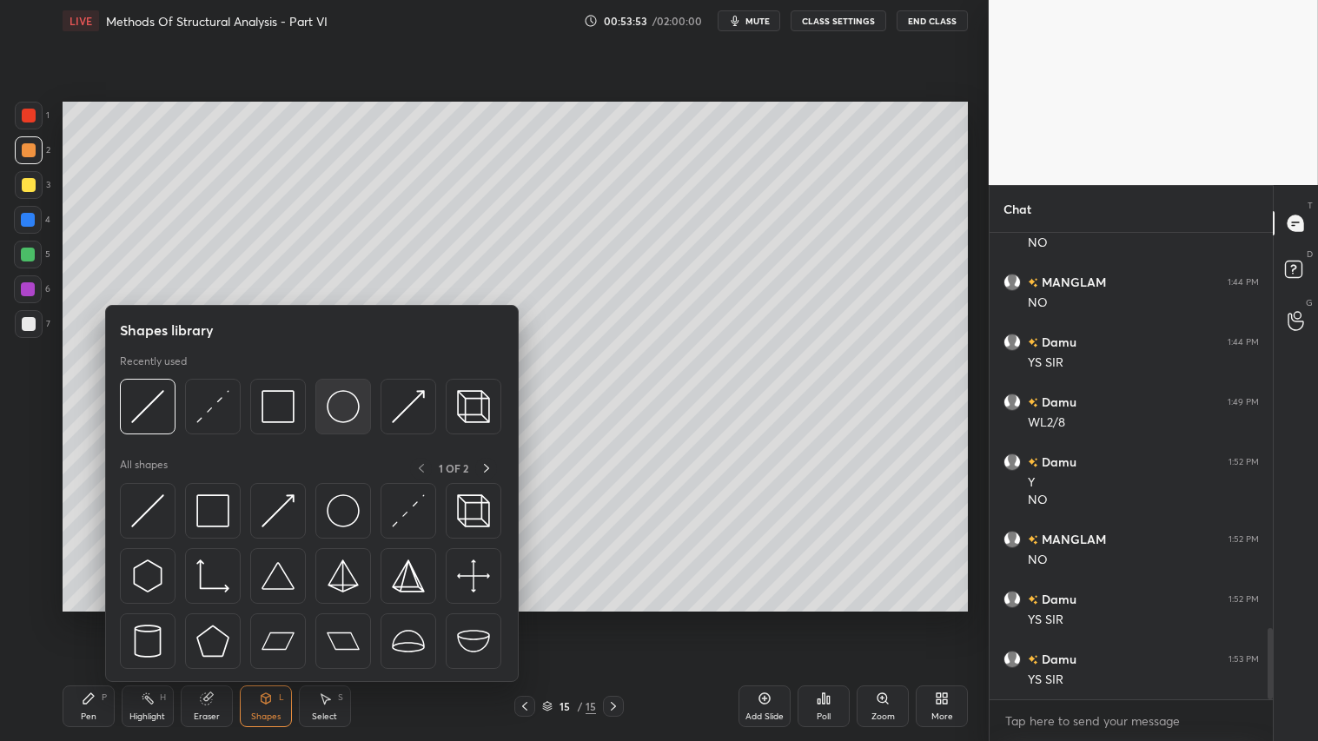
click at [339, 397] on img at bounding box center [343, 406] width 33 height 33
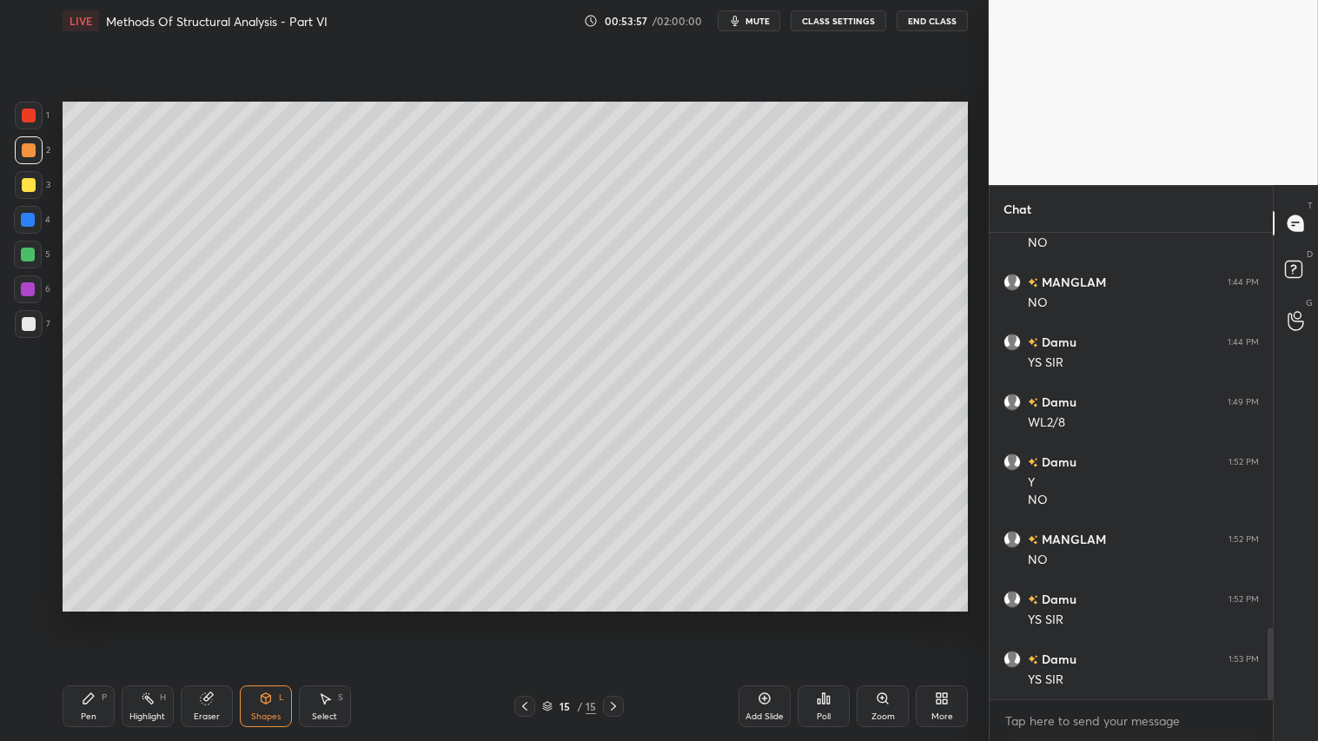
click at [272, 618] on div "Shapes" at bounding box center [266, 716] width 30 height 9
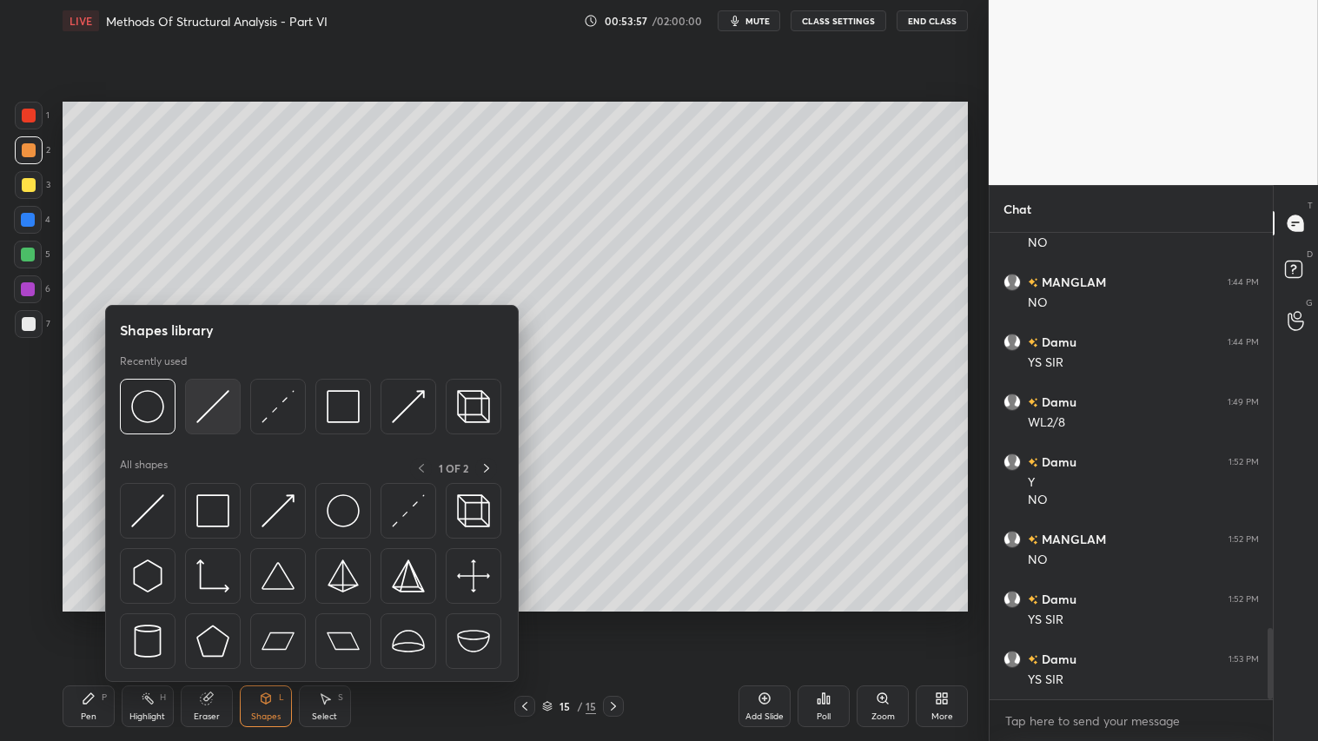
click at [197, 408] on img at bounding box center [212, 406] width 33 height 33
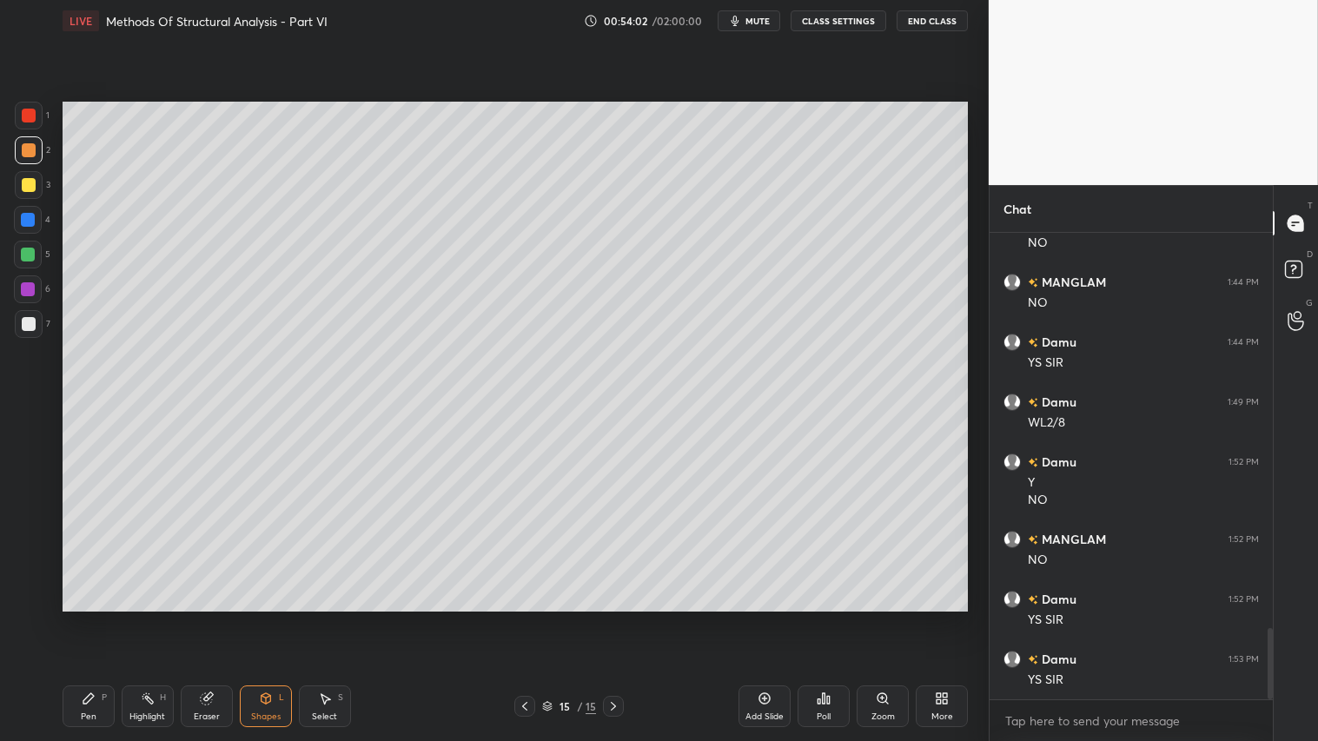
click at [96, 618] on div "Pen P" at bounding box center [89, 706] width 52 height 42
drag, startPoint x: 272, startPoint y: 717, endPoint x: 264, endPoint y: 705, distance: 13.7
click at [269, 618] on div "Shapes" at bounding box center [266, 716] width 30 height 9
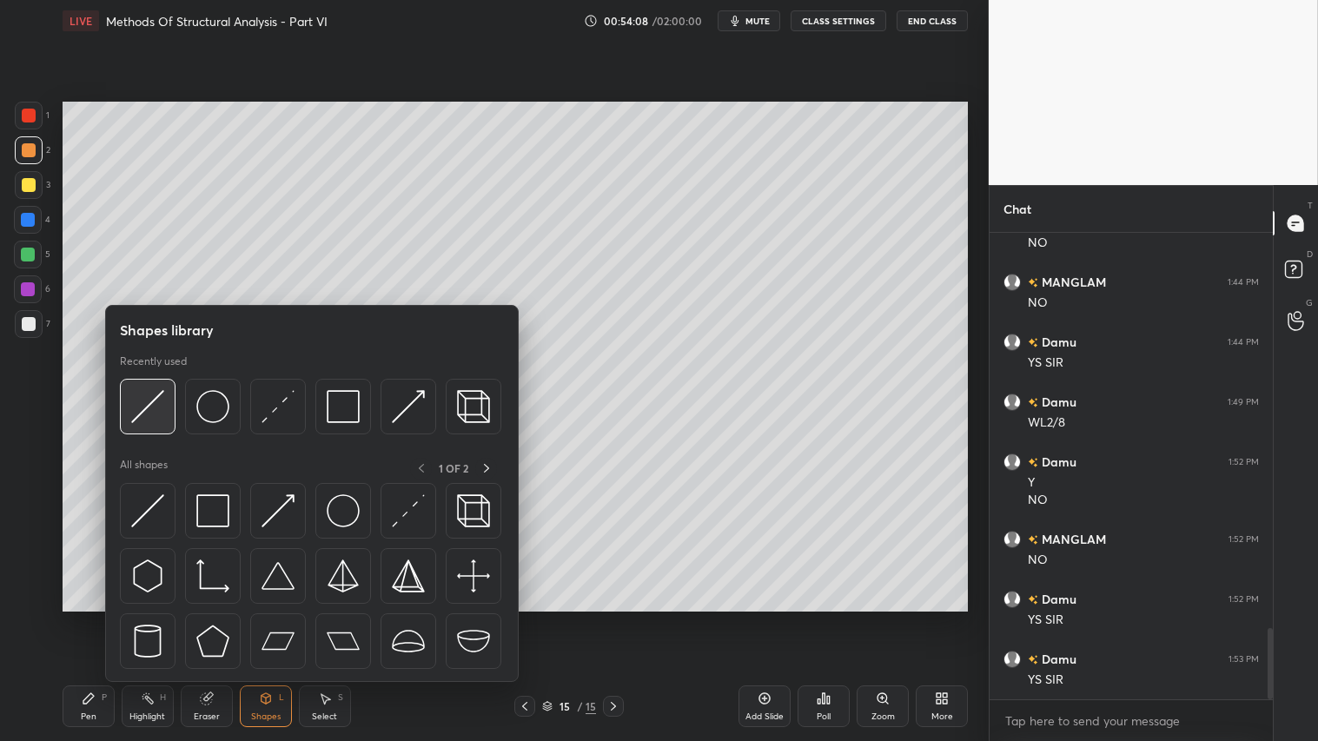
click at [154, 408] on img at bounding box center [147, 406] width 33 height 33
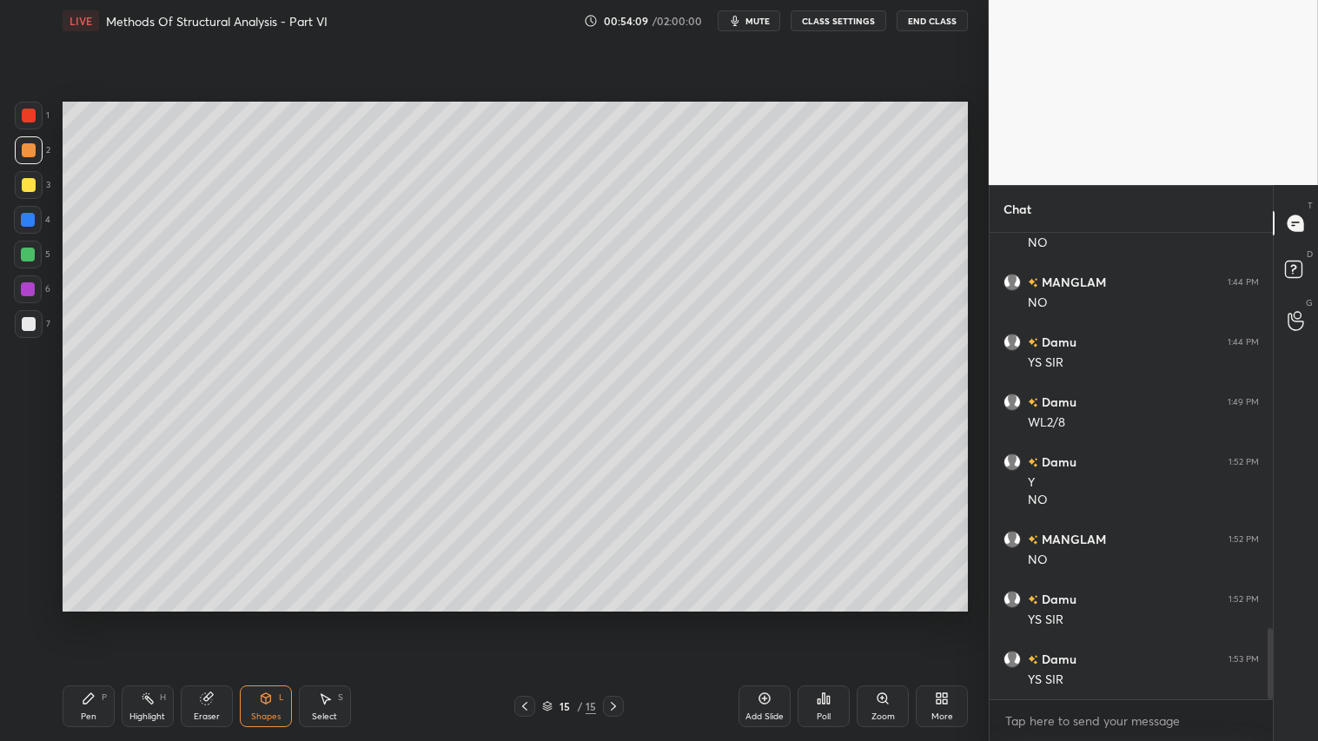
drag, startPoint x: 26, startPoint y: 188, endPoint x: 50, endPoint y: 263, distance: 79.4
click at [23, 188] on div at bounding box center [29, 185] width 14 height 14
click at [244, 618] on div "Shapes L" at bounding box center [266, 706] width 52 height 42
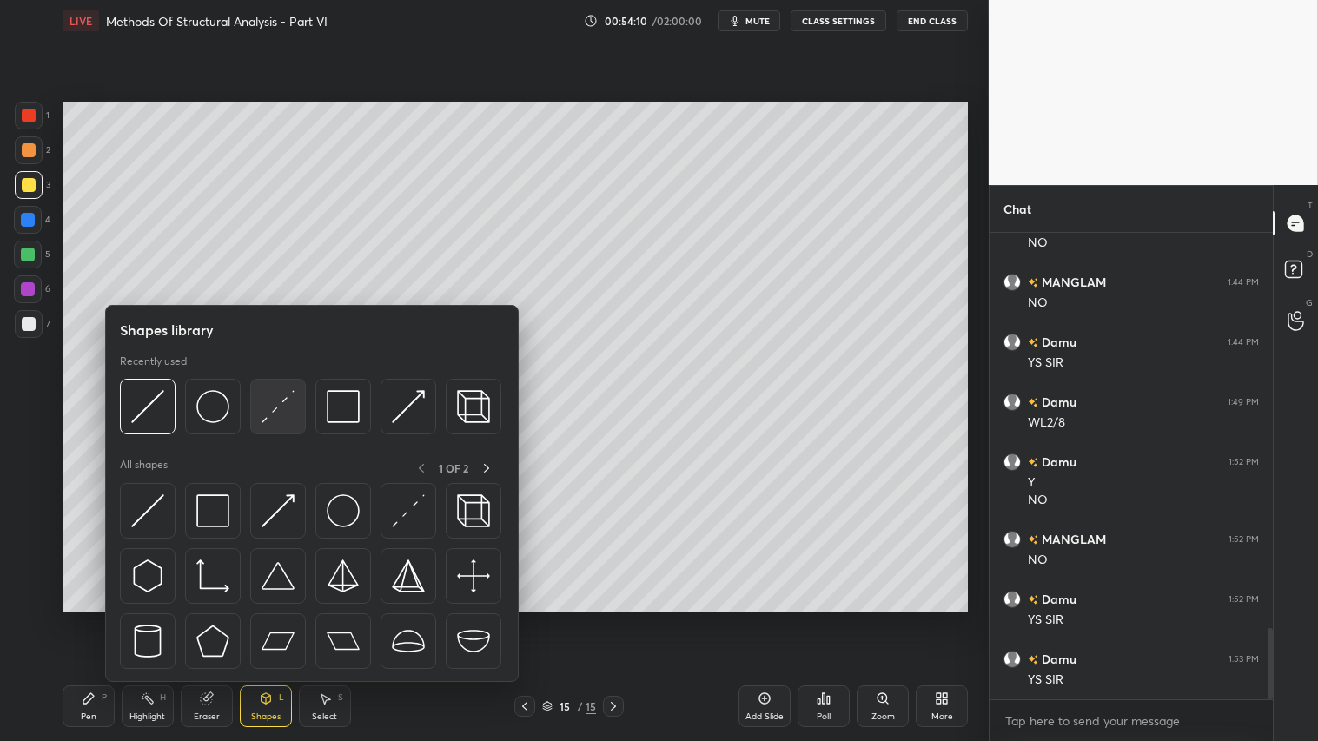
click at [284, 404] on img at bounding box center [277, 406] width 33 height 33
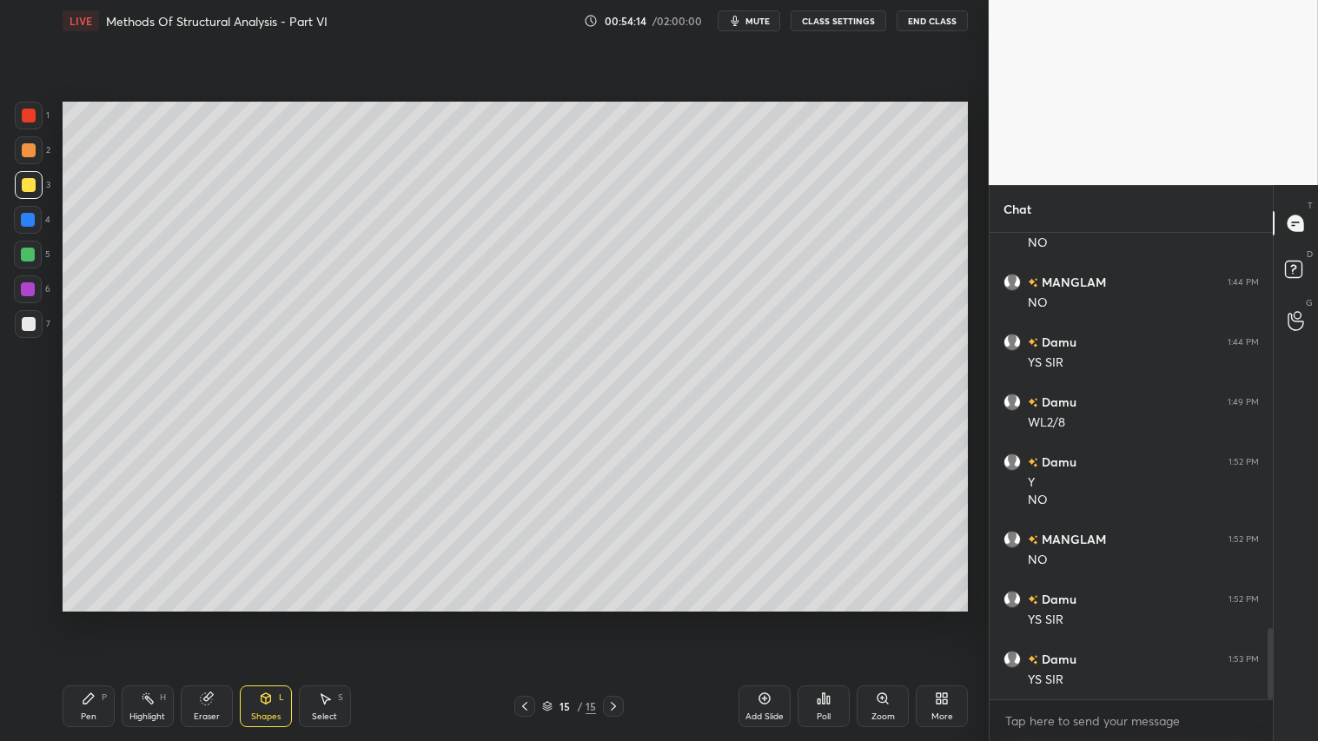
drag, startPoint x: 28, startPoint y: 140, endPoint x: 27, endPoint y: 152, distance: 12.2
click at [26, 140] on div at bounding box center [29, 150] width 28 height 28
click at [249, 618] on div "Shapes L" at bounding box center [266, 706] width 52 height 42
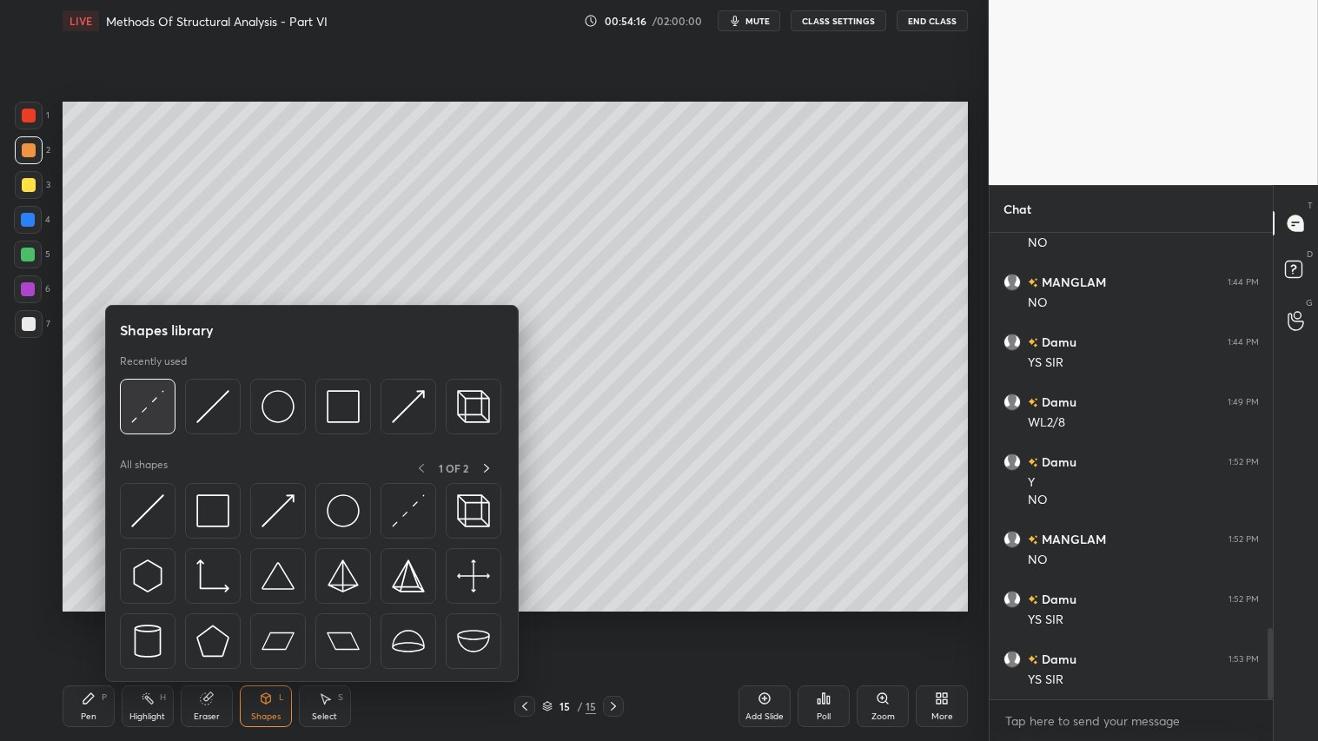
click at [157, 394] on img at bounding box center [147, 406] width 33 height 33
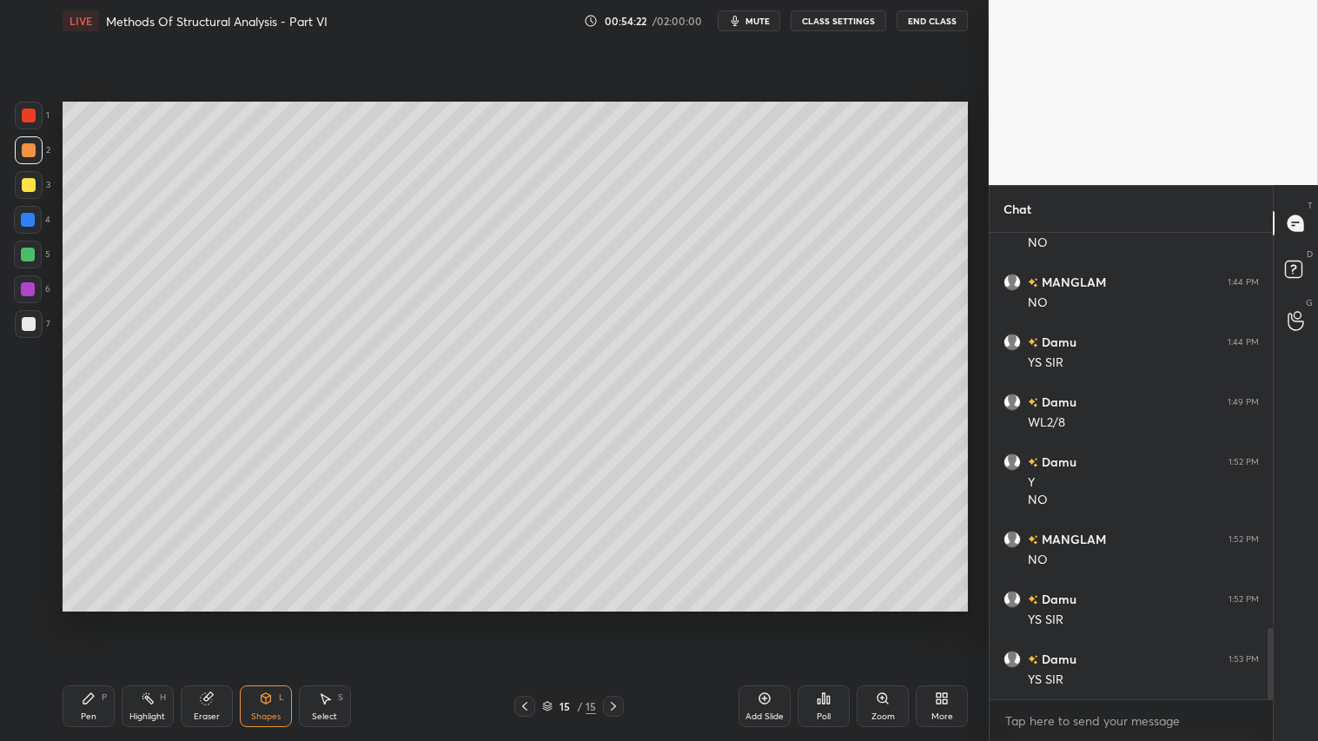
click at [109, 618] on div "Pen P" at bounding box center [89, 706] width 52 height 42
click at [265, 618] on div "Shapes" at bounding box center [266, 716] width 30 height 9
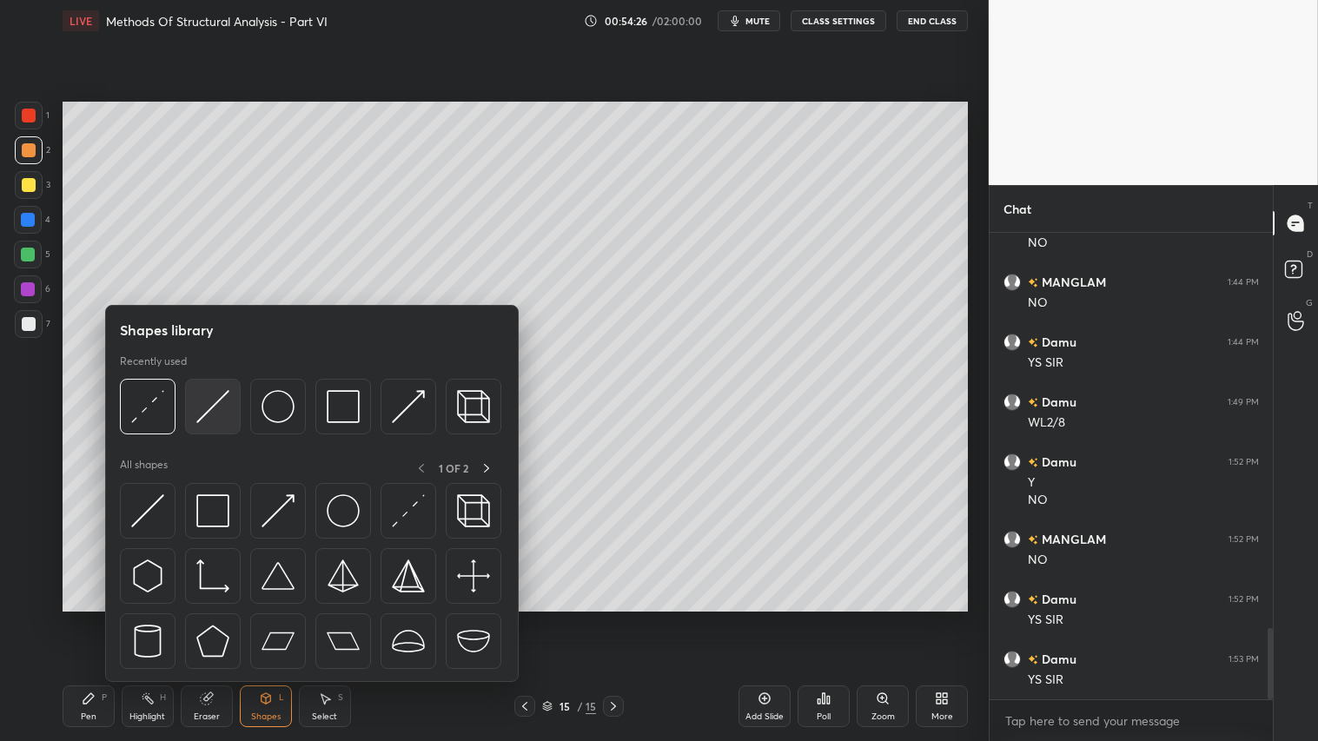
click at [206, 410] on img at bounding box center [212, 406] width 33 height 33
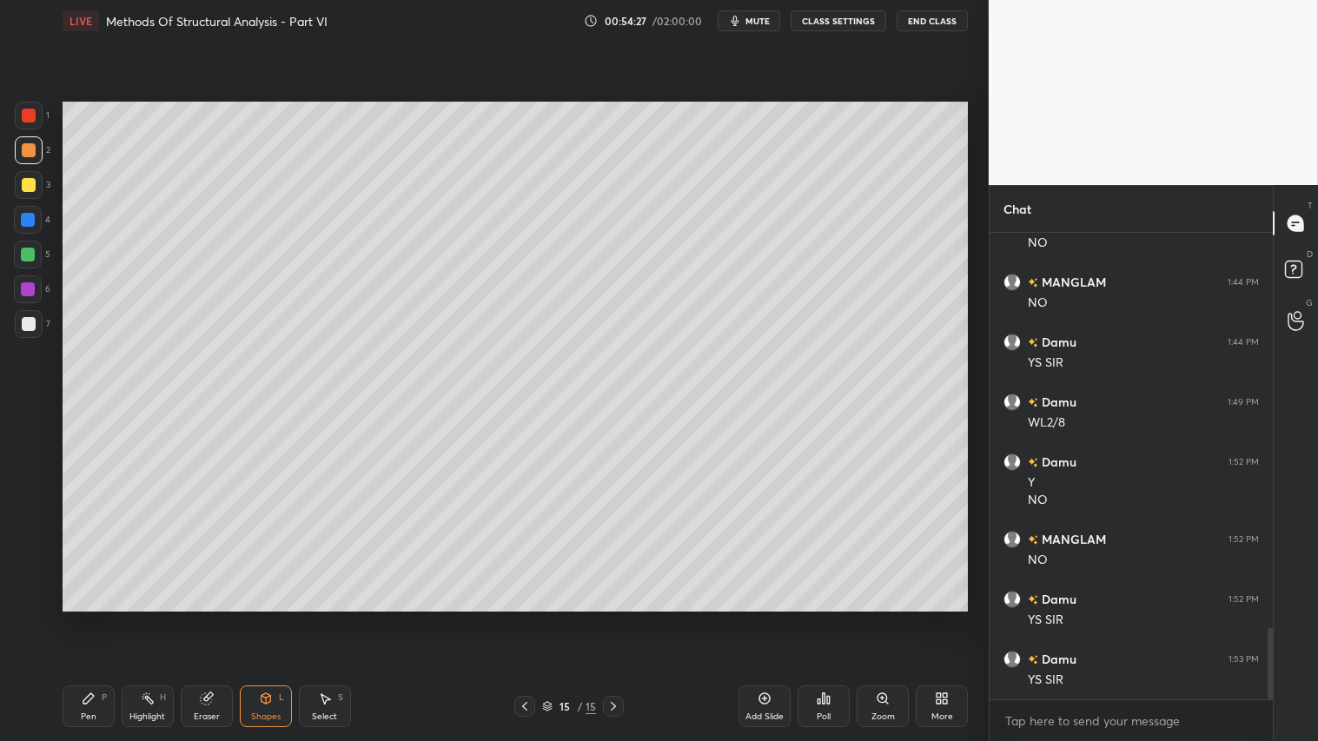
drag, startPoint x: 37, startPoint y: 179, endPoint x: 61, endPoint y: 176, distance: 23.6
click at [39, 179] on div at bounding box center [29, 185] width 28 height 28
click at [71, 618] on div "Pen P" at bounding box center [89, 706] width 52 height 42
click at [279, 618] on div "Shapes" at bounding box center [266, 716] width 30 height 9
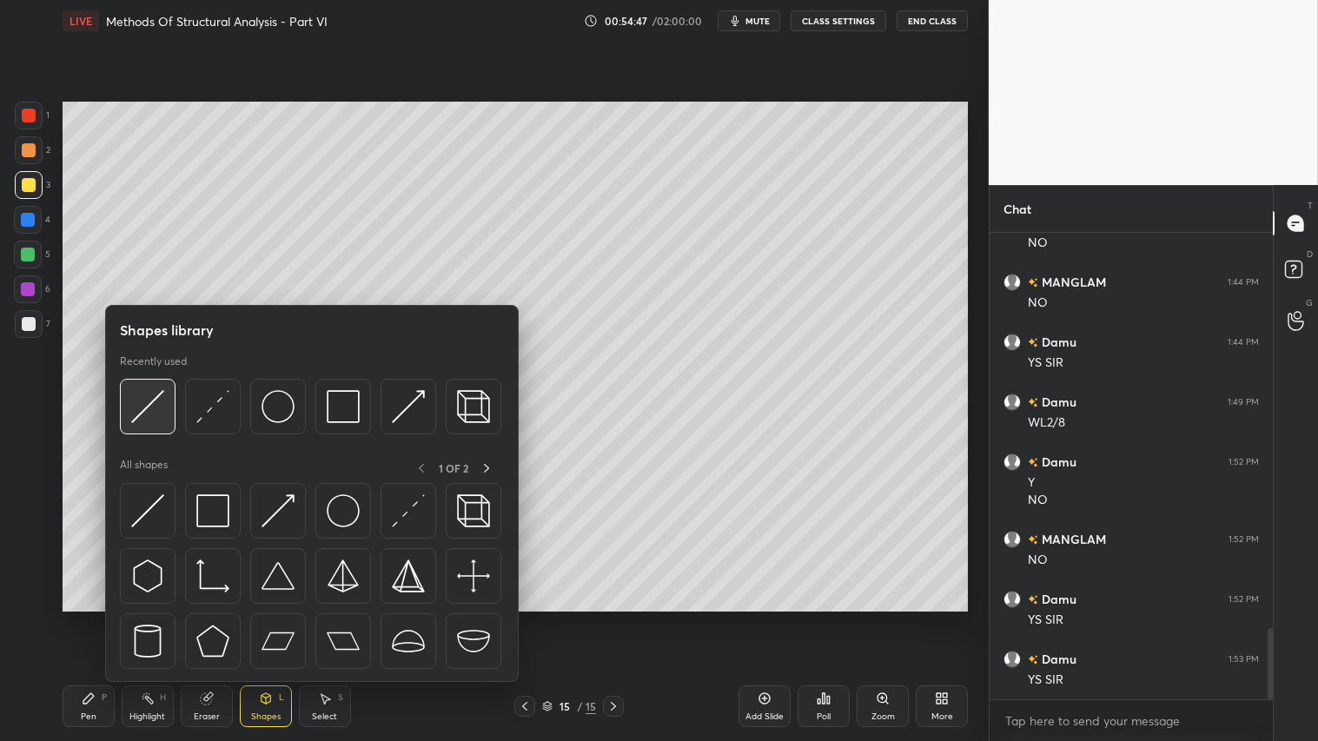
click at [158, 393] on img at bounding box center [147, 406] width 33 height 33
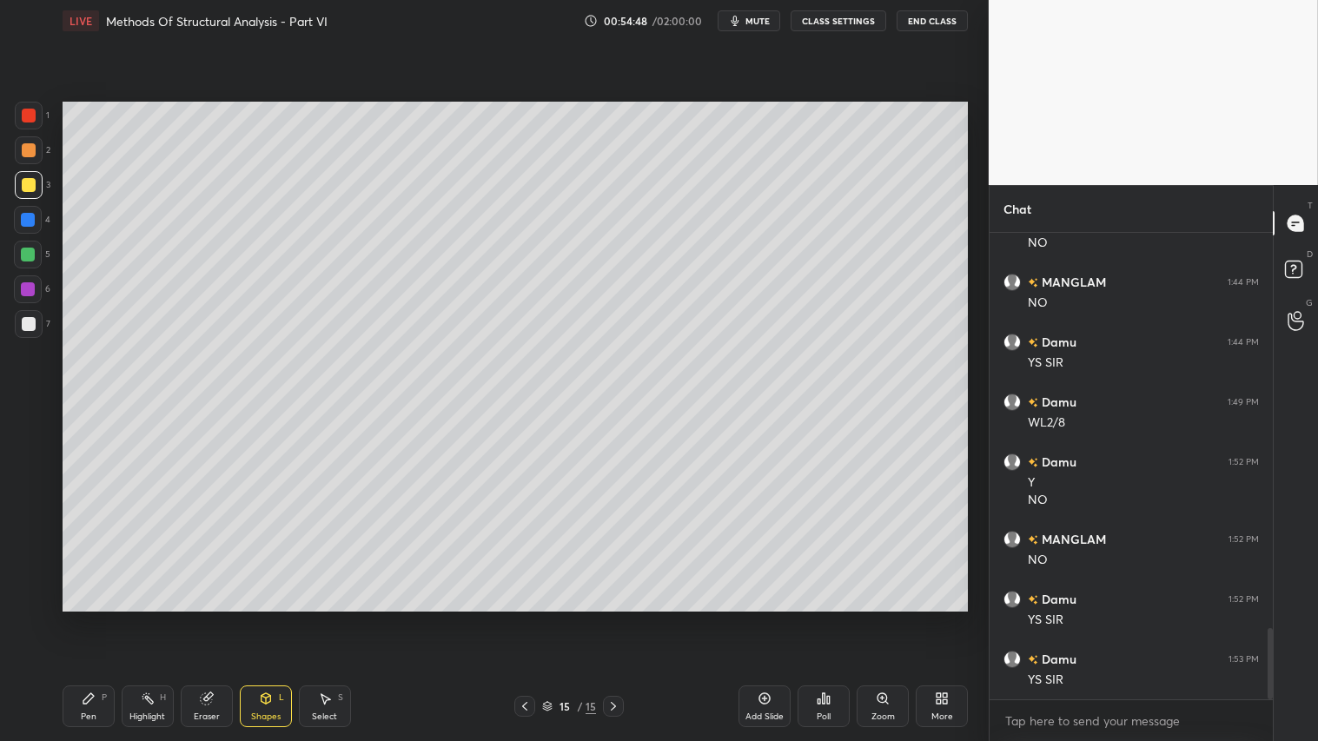
click at [31, 152] on div at bounding box center [29, 150] width 14 height 14
click at [109, 618] on div "Pen P" at bounding box center [89, 706] width 52 height 42
click at [30, 115] on div at bounding box center [29, 116] width 14 height 14
click at [274, 618] on div "Shapes" at bounding box center [266, 716] width 30 height 9
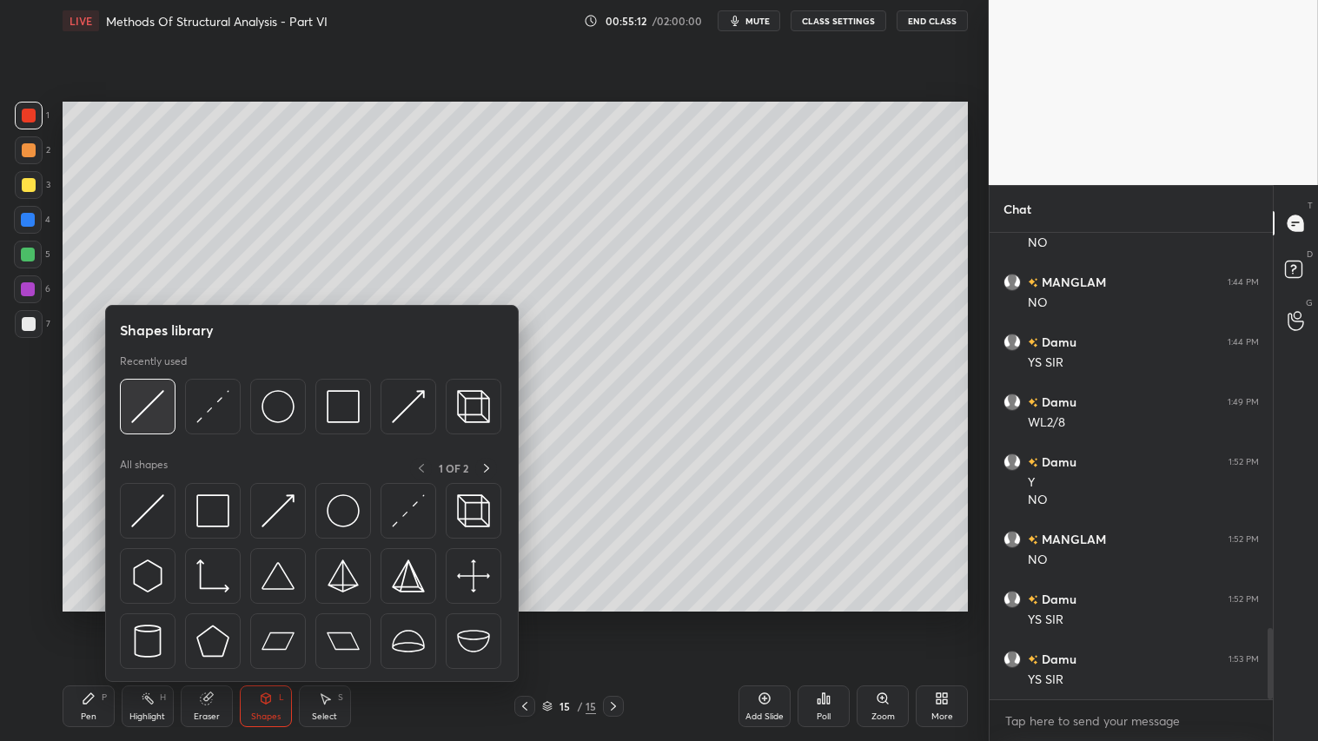
click at [153, 409] on img at bounding box center [147, 406] width 33 height 33
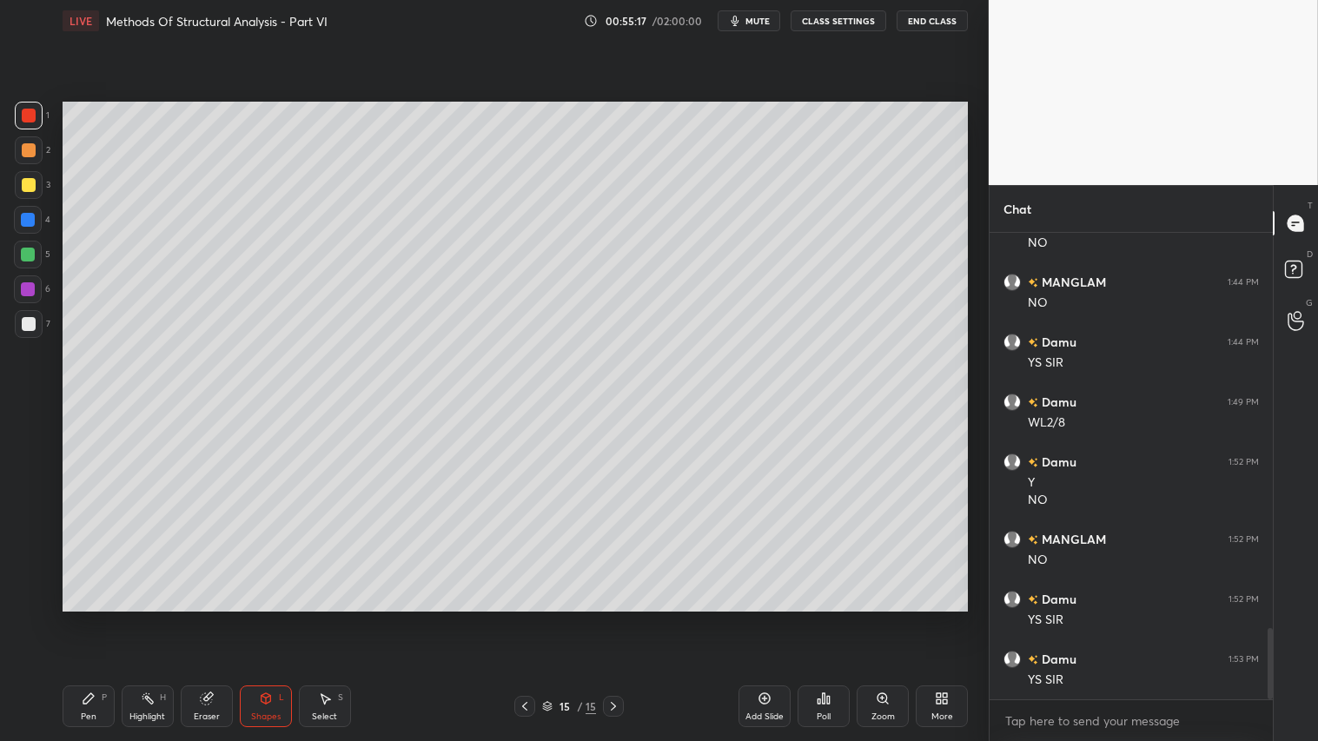
click at [85, 618] on div "Pen P" at bounding box center [89, 706] width 52 height 42
click at [32, 317] on div at bounding box center [29, 324] width 14 height 14
drag, startPoint x: 30, startPoint y: 115, endPoint x: 37, endPoint y: 122, distance: 11.1
click at [31, 116] on div at bounding box center [29, 116] width 14 height 14
drag, startPoint x: 30, startPoint y: 153, endPoint x: 59, endPoint y: 203, distance: 58.4
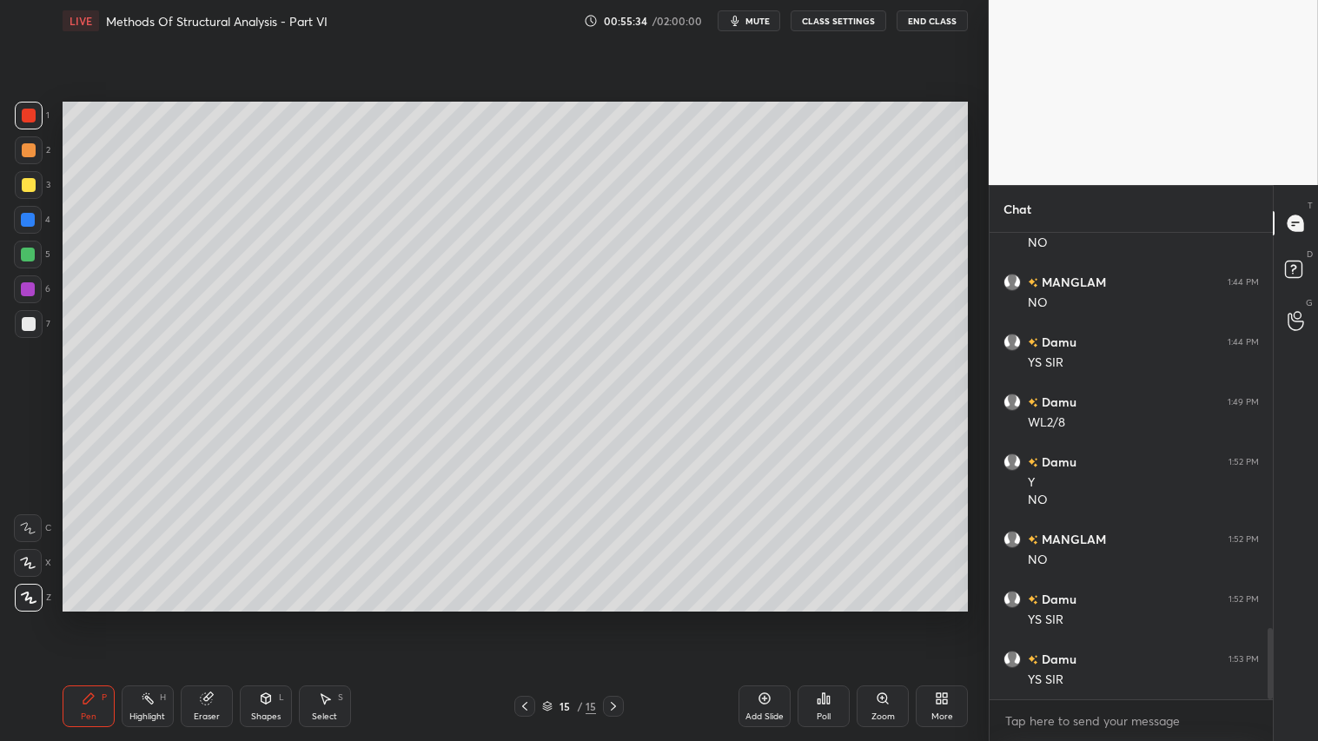
click at [30, 153] on div at bounding box center [29, 150] width 14 height 14
click at [257, 618] on div "Shapes L" at bounding box center [266, 706] width 52 height 42
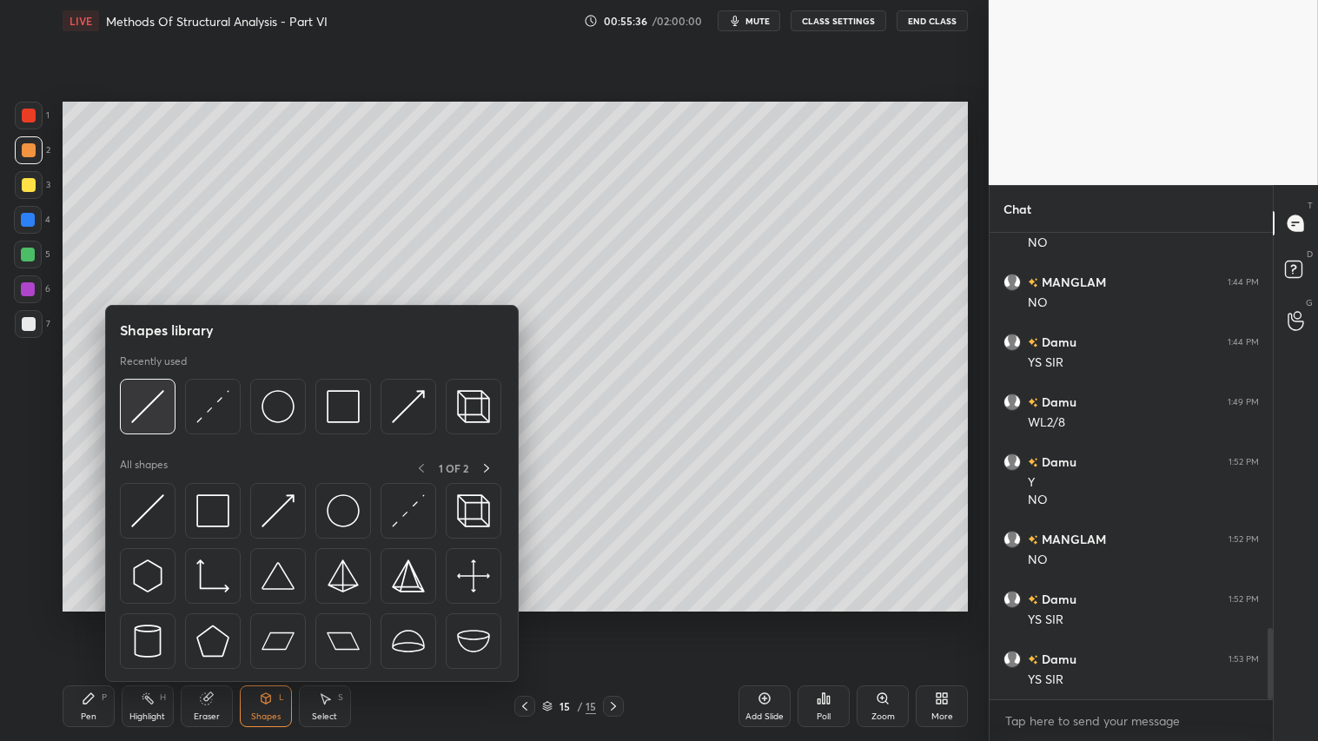
click at [149, 397] on img at bounding box center [147, 406] width 33 height 33
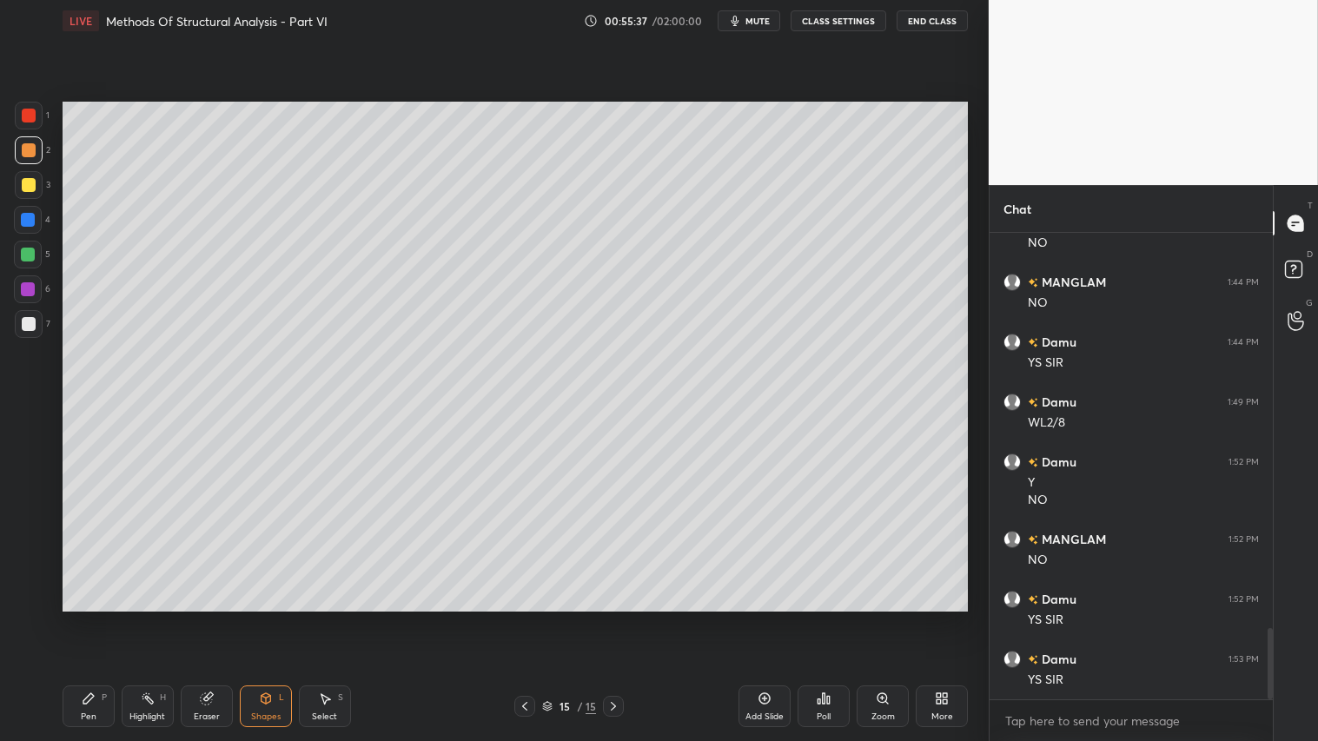
drag, startPoint x: 30, startPoint y: 123, endPoint x: 54, endPoint y: 153, distance: 38.3
click at [32, 123] on div at bounding box center [29, 116] width 28 height 28
drag, startPoint x: 89, startPoint y: 705, endPoint x: 96, endPoint y: 697, distance: 11.1
click at [89, 618] on icon at bounding box center [89, 698] width 14 height 14
drag, startPoint x: 263, startPoint y: 711, endPoint x: 266, endPoint y: 689, distance: 21.9
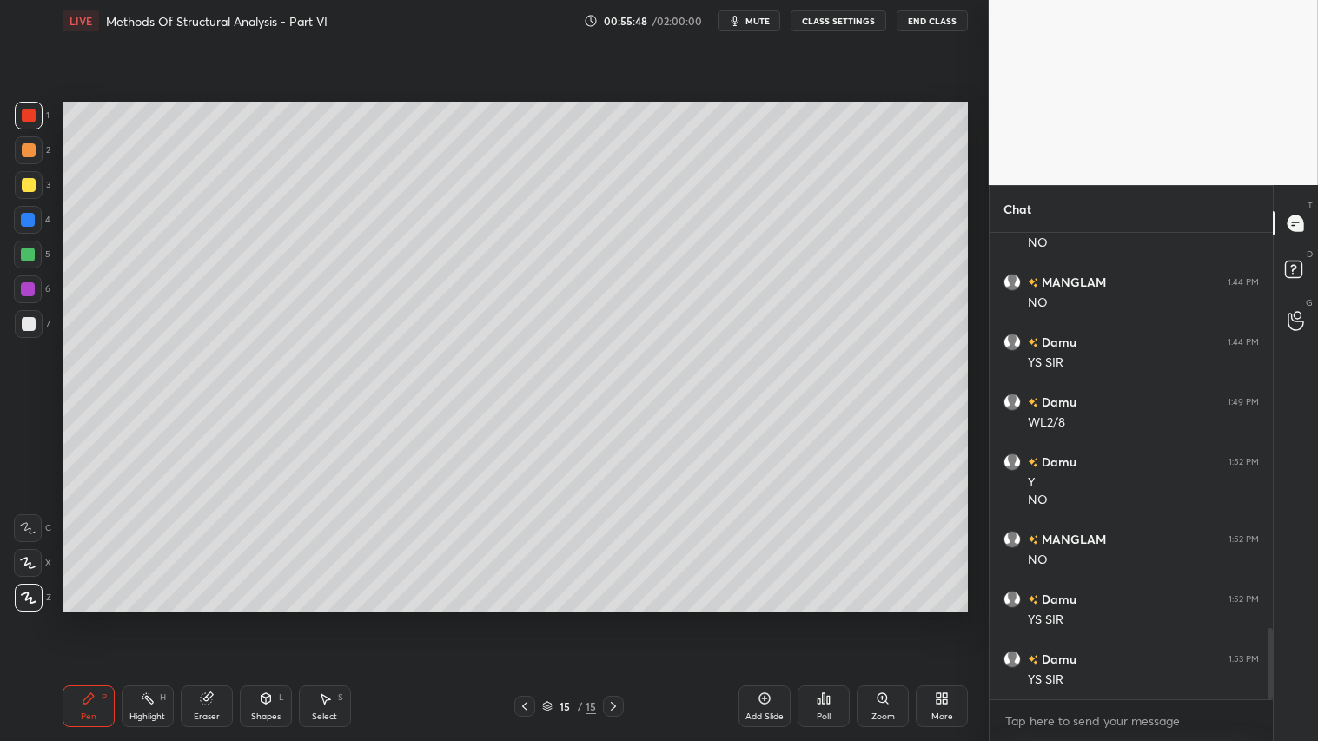
click at [266, 618] on div "Shapes L" at bounding box center [266, 706] width 52 height 42
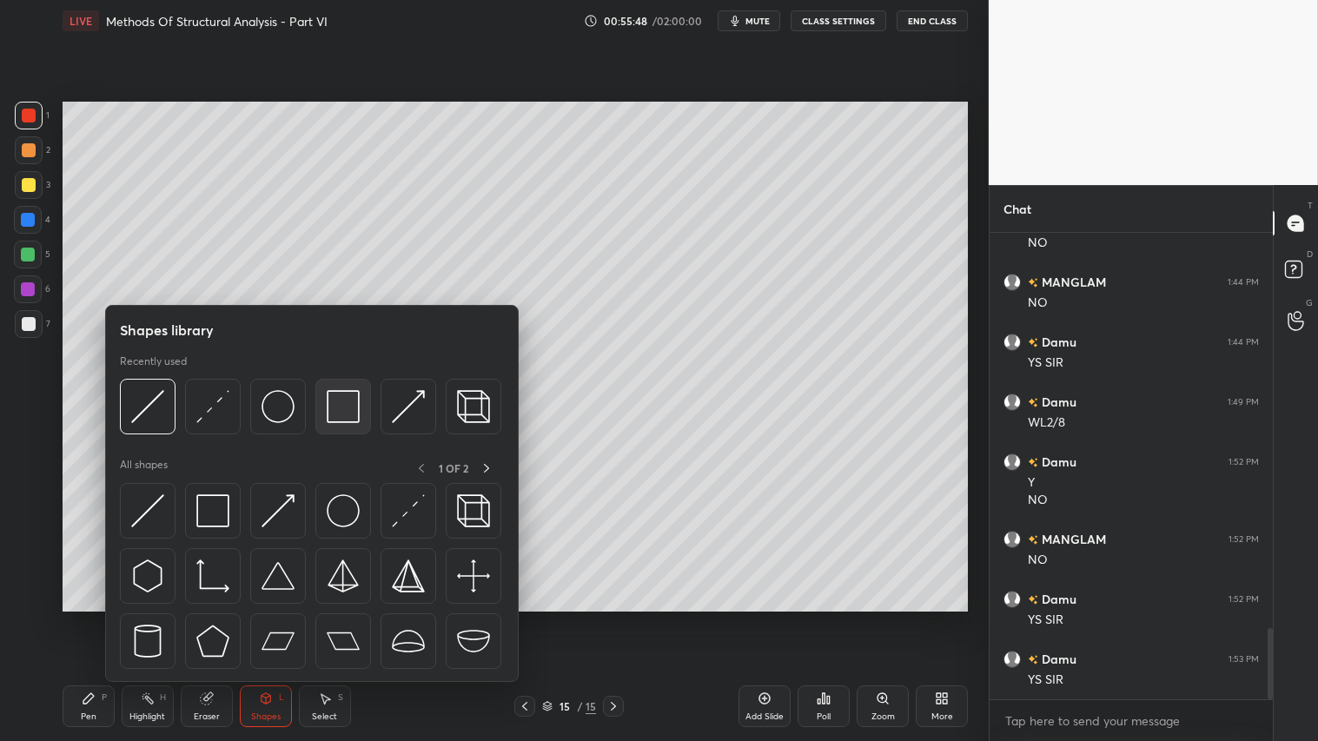
click at [330, 395] on img at bounding box center [343, 406] width 33 height 33
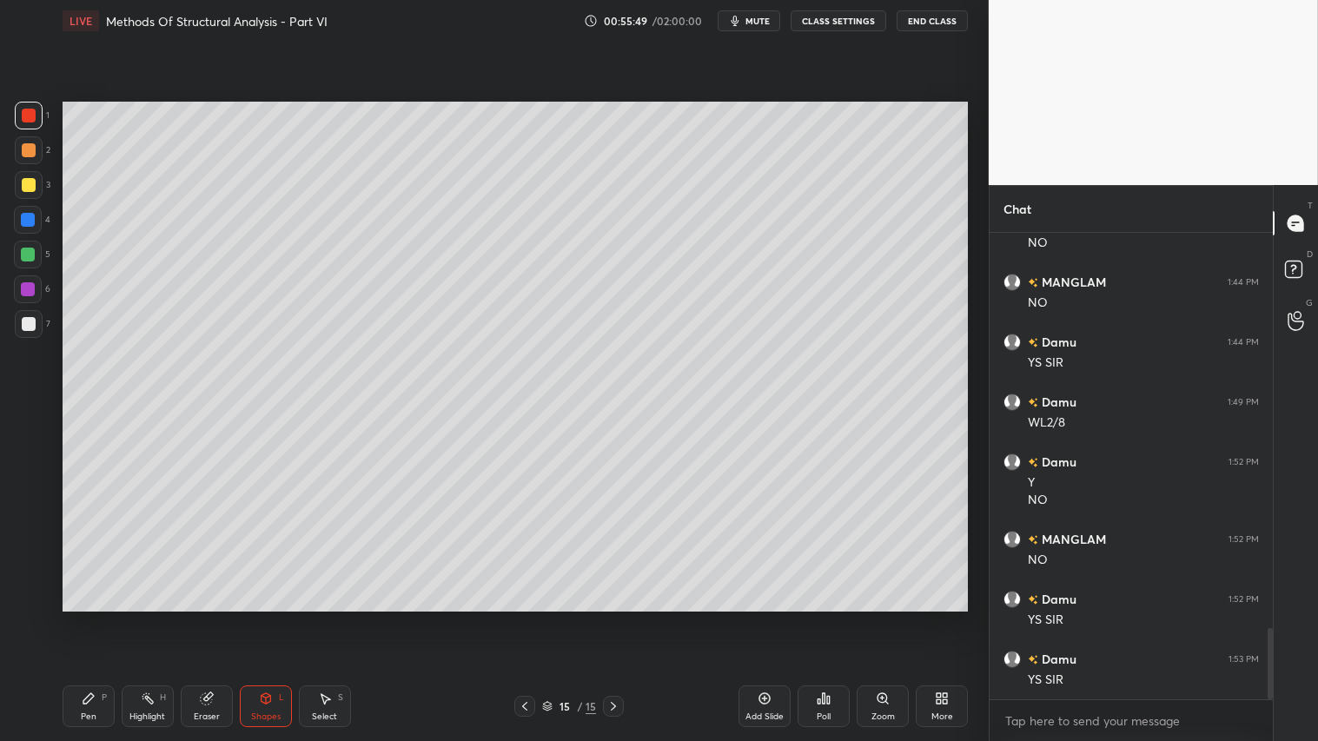
drag, startPoint x: 26, startPoint y: 323, endPoint x: 36, endPoint y: 323, distance: 10.4
click at [32, 323] on div at bounding box center [29, 324] width 14 height 14
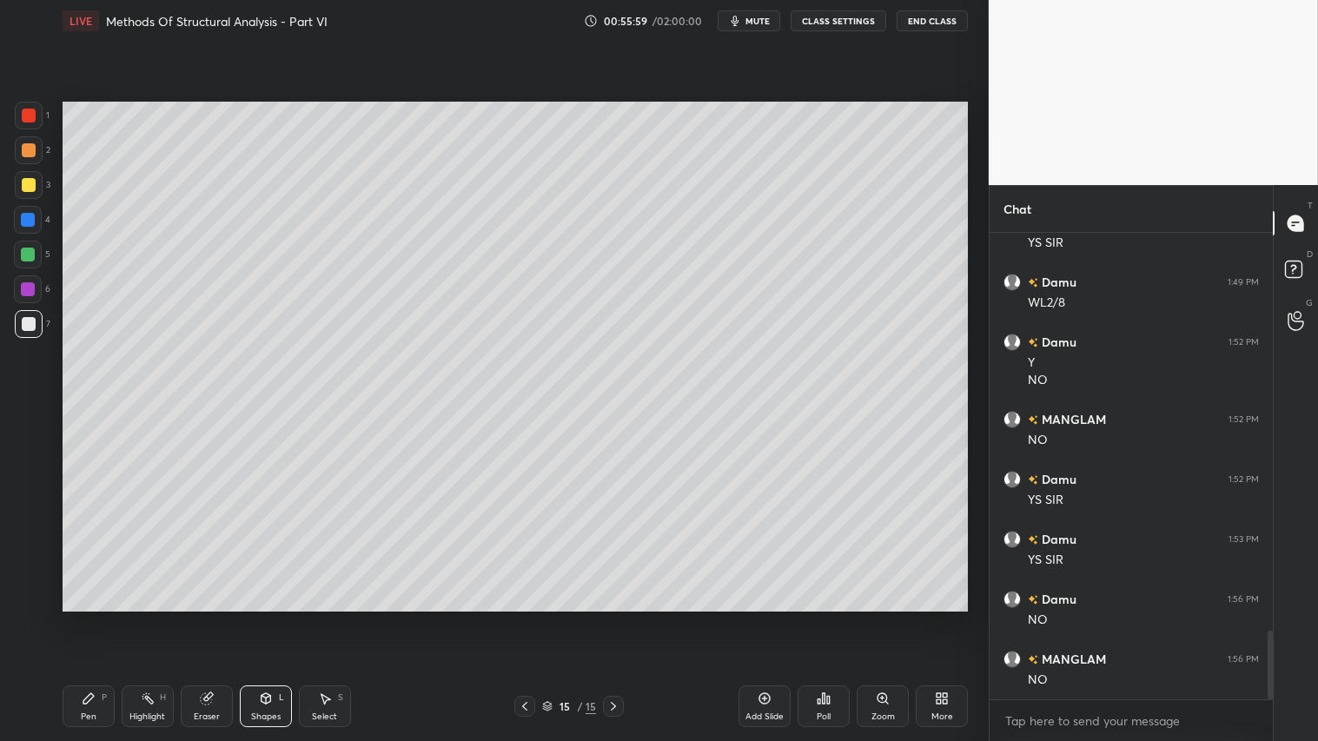
click at [27, 149] on div at bounding box center [29, 150] width 14 height 14
drag, startPoint x: 76, startPoint y: 724, endPoint x: 71, endPoint y: 716, distance: 10.1
click at [76, 618] on div "Pen P" at bounding box center [89, 706] width 52 height 42
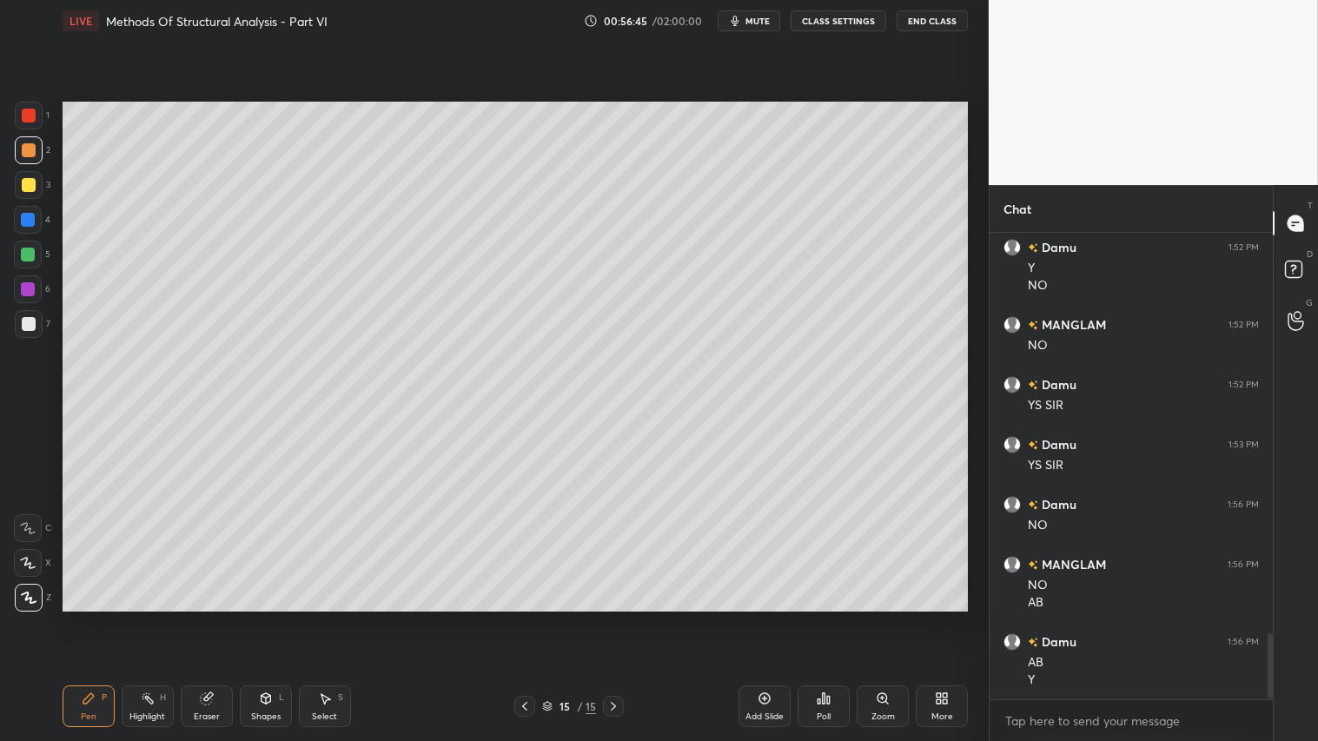
scroll to position [2867, 0]
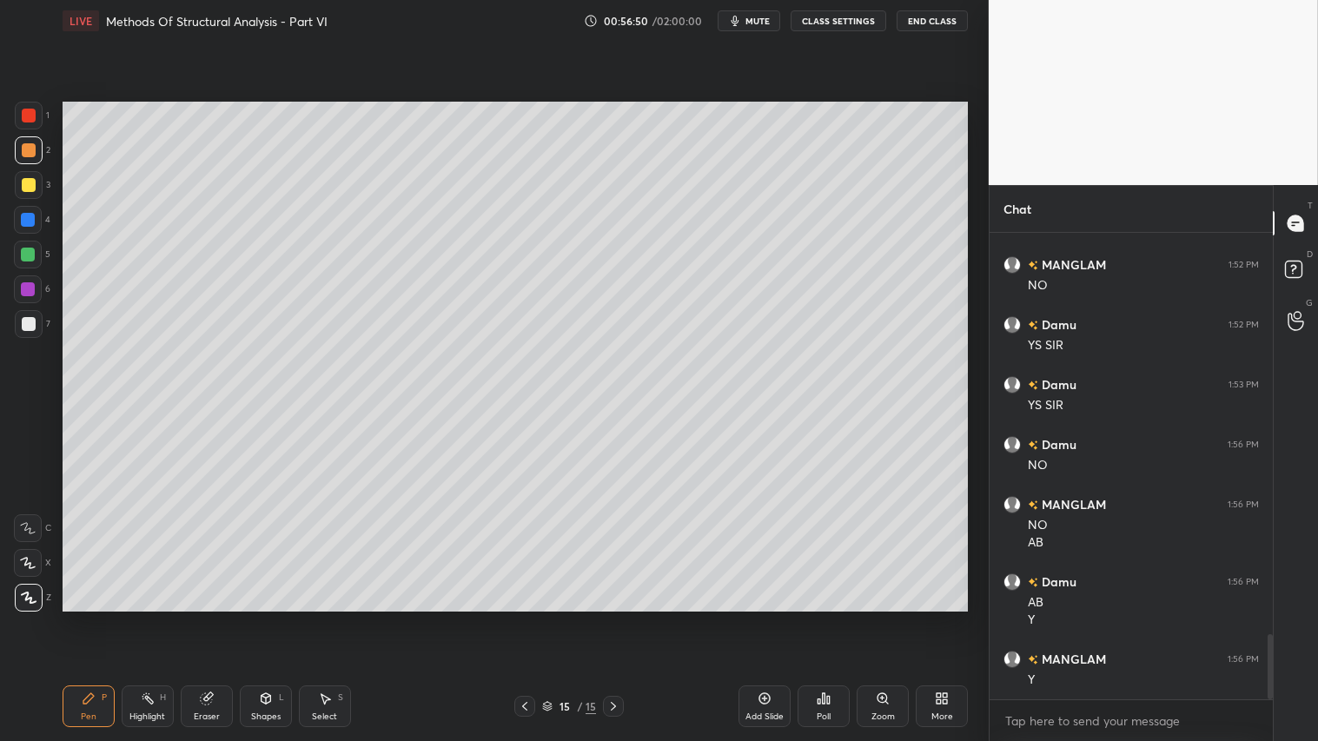
click at [26, 107] on div at bounding box center [29, 116] width 28 height 28
click at [83, 618] on div "Pen" at bounding box center [89, 716] width 16 height 9
click at [202, 618] on div "Eraser" at bounding box center [207, 706] width 52 height 42
click at [78, 618] on div "Pen P" at bounding box center [89, 706] width 52 height 42
click at [30, 146] on div at bounding box center [29, 150] width 14 height 14
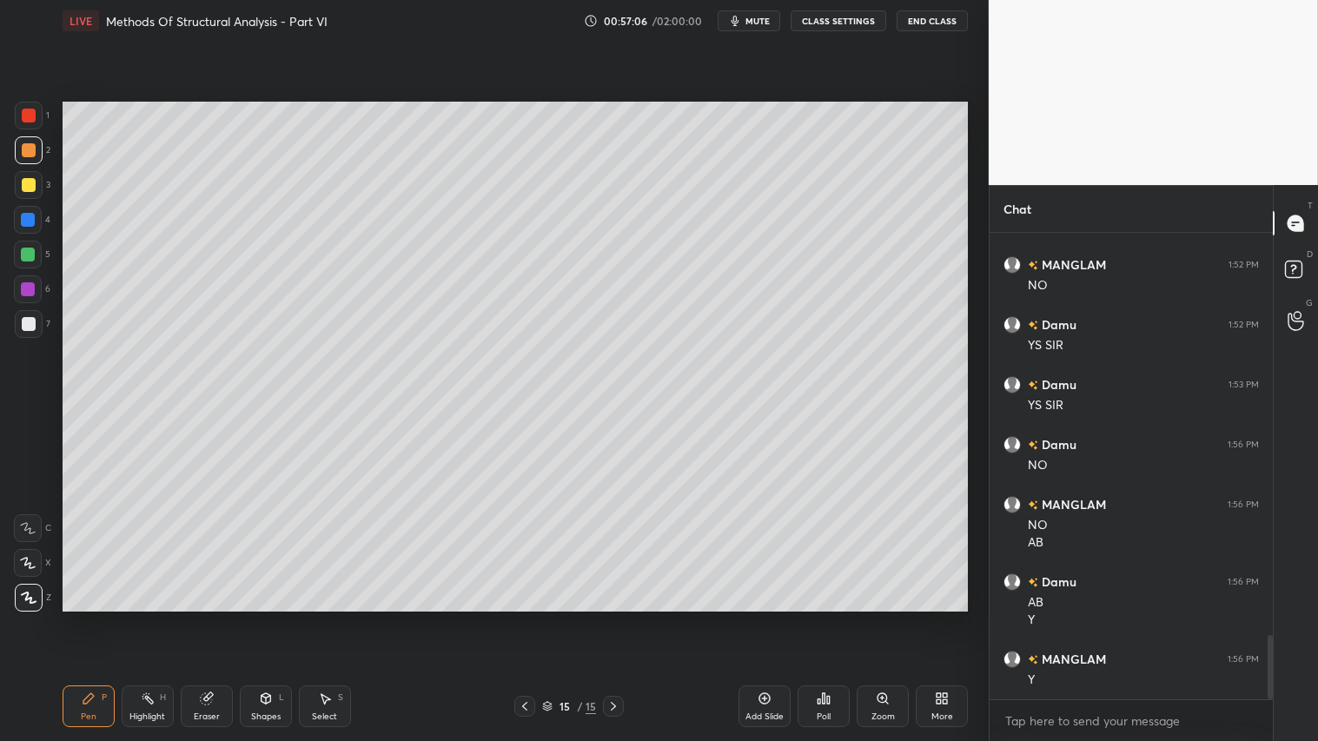
scroll to position [2927, 0]
drag, startPoint x: 35, startPoint y: 109, endPoint x: 165, endPoint y: 623, distance: 529.6
click at [35, 115] on div at bounding box center [29, 116] width 14 height 14
click at [254, 618] on div "Shapes" at bounding box center [266, 716] width 30 height 9
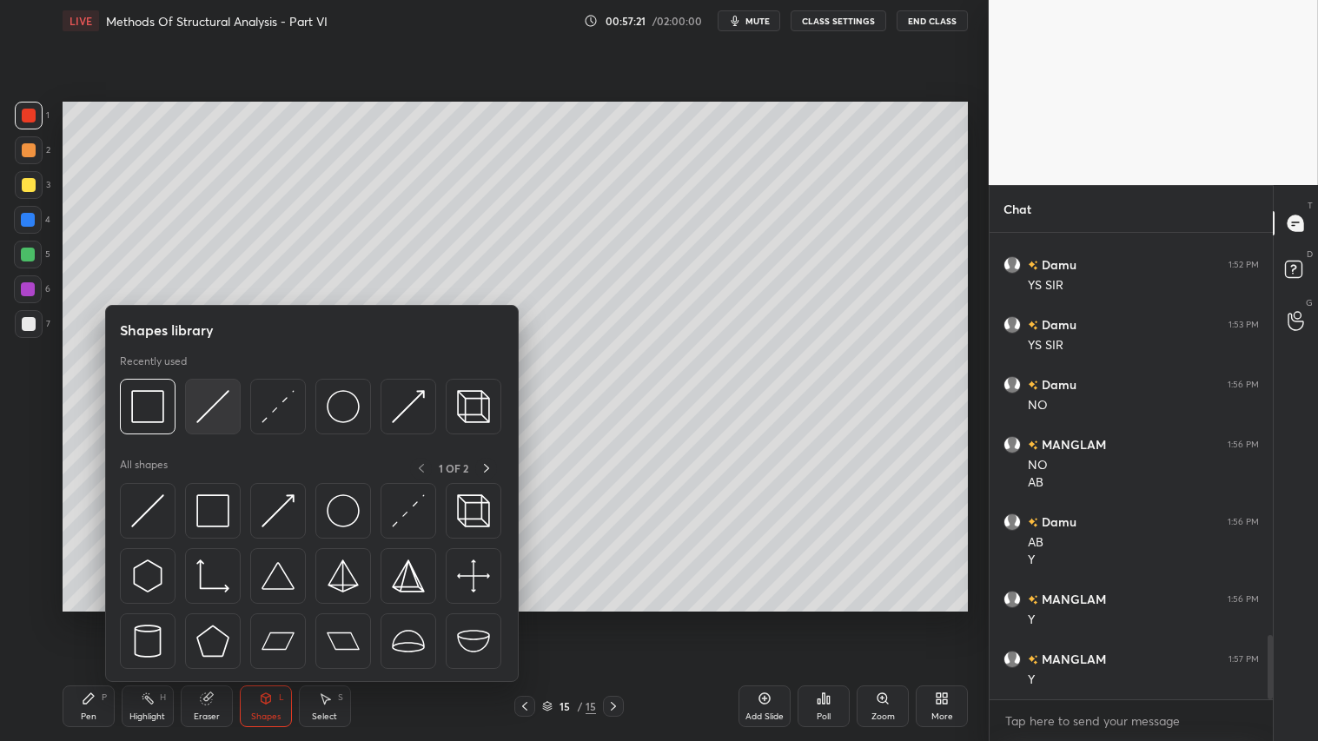
click at [217, 397] on img at bounding box center [212, 406] width 33 height 33
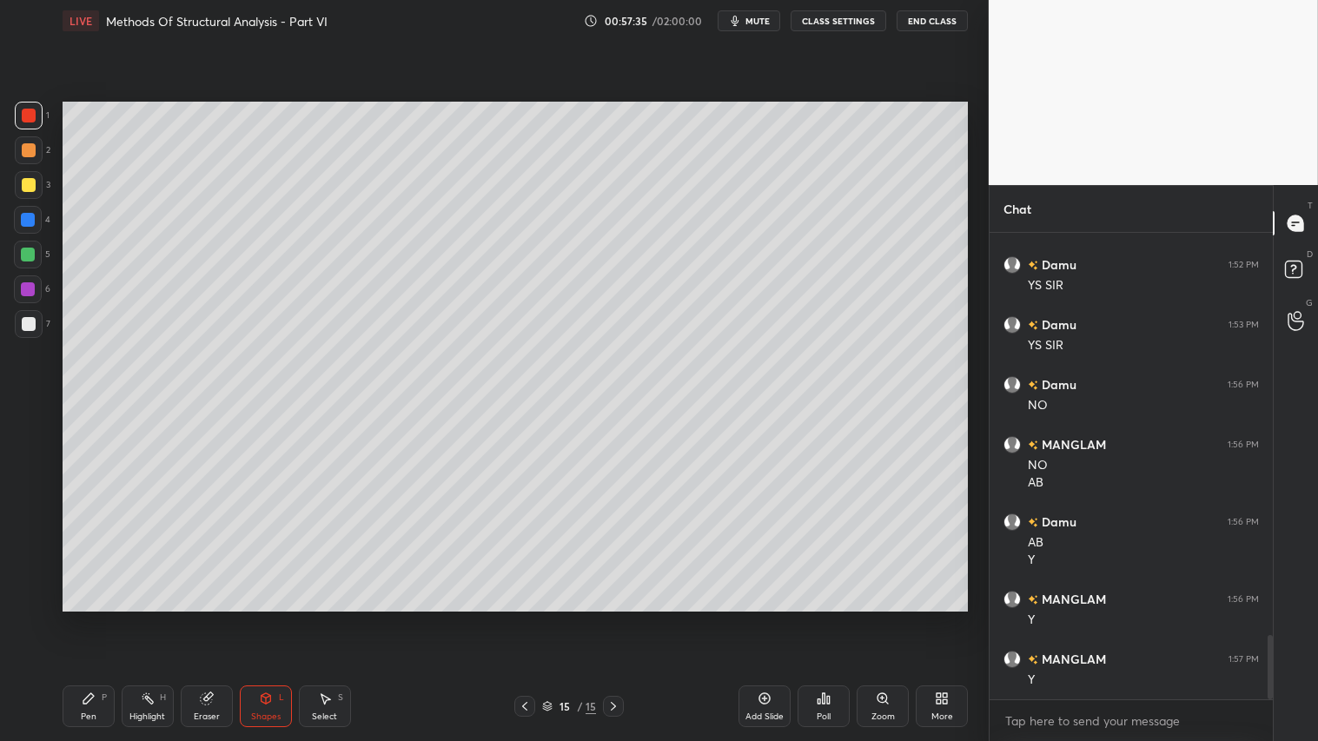
drag, startPoint x: 89, startPoint y: 711, endPoint x: 97, endPoint y: 714, distance: 9.4
click at [87, 618] on div "Pen P" at bounding box center [89, 706] width 52 height 42
drag, startPoint x: 275, startPoint y: 712, endPoint x: 267, endPoint y: 730, distance: 19.4
click at [279, 618] on div "Shapes" at bounding box center [266, 716] width 30 height 9
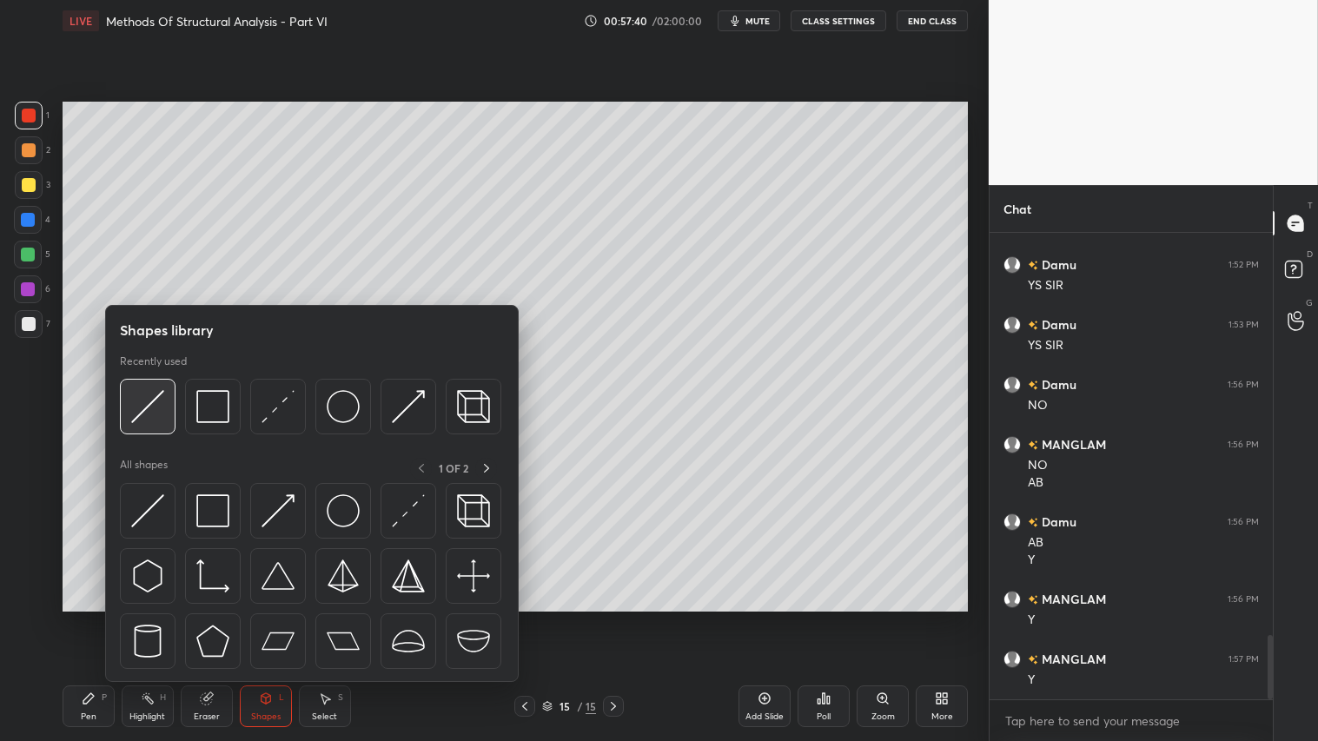
click at [137, 395] on img at bounding box center [147, 406] width 33 height 33
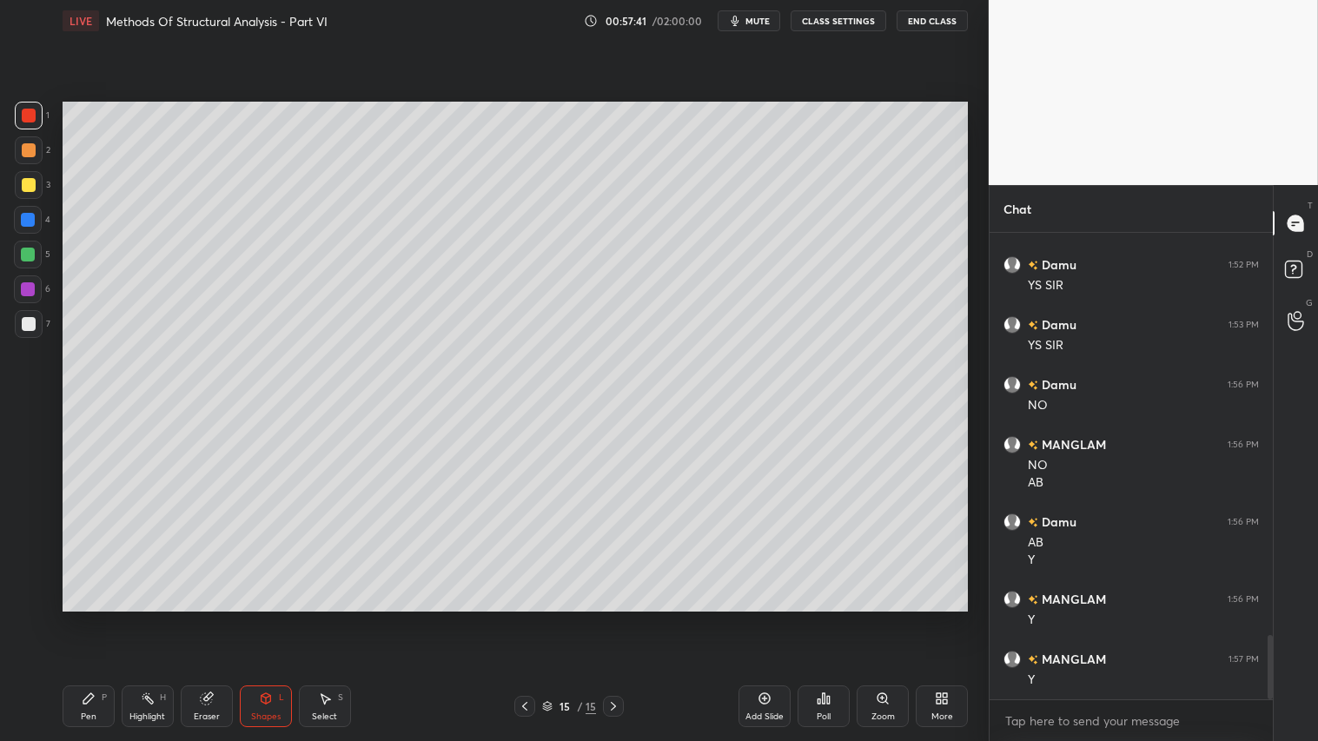
scroll to position [2986, 0]
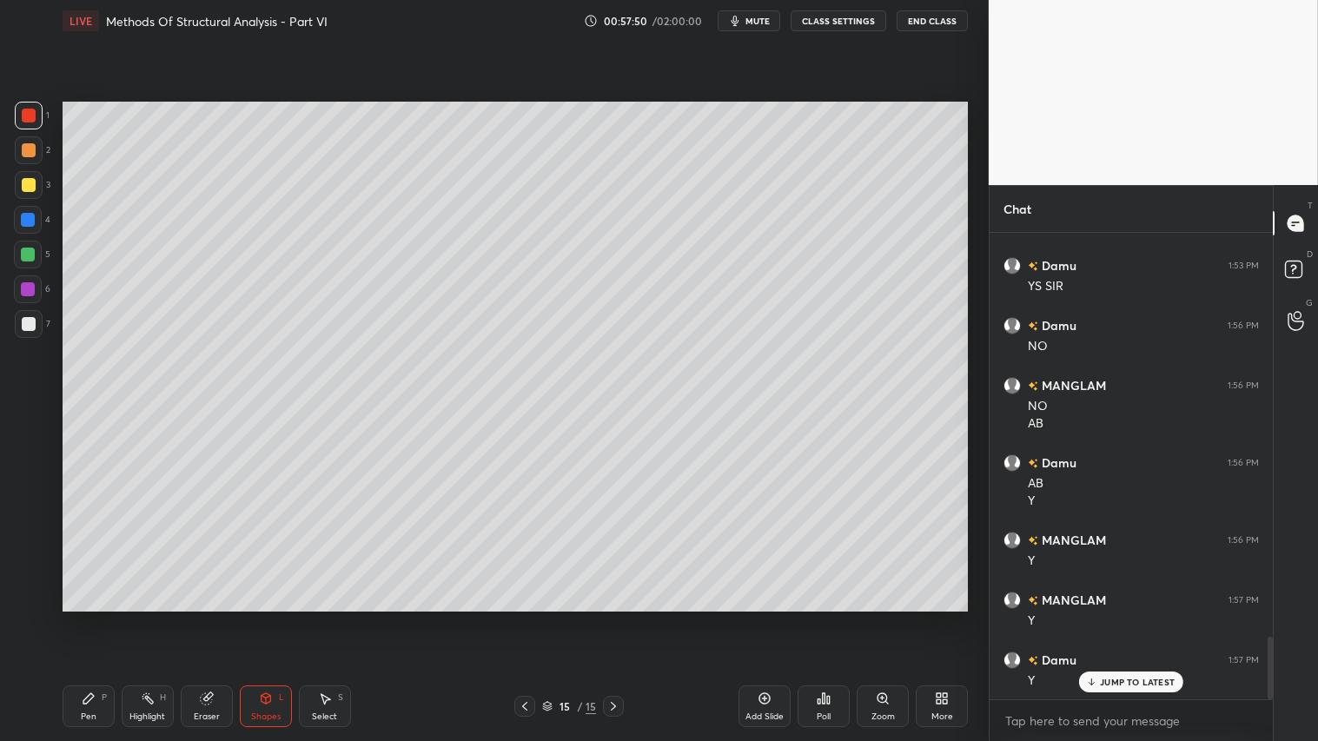
click at [27, 307] on div "6" at bounding box center [32, 292] width 36 height 35
click at [24, 322] on div at bounding box center [29, 324] width 14 height 14
drag, startPoint x: 261, startPoint y: 700, endPoint x: 259, endPoint y: 682, distance: 18.3
click at [261, 618] on icon at bounding box center [266, 698] width 10 height 10
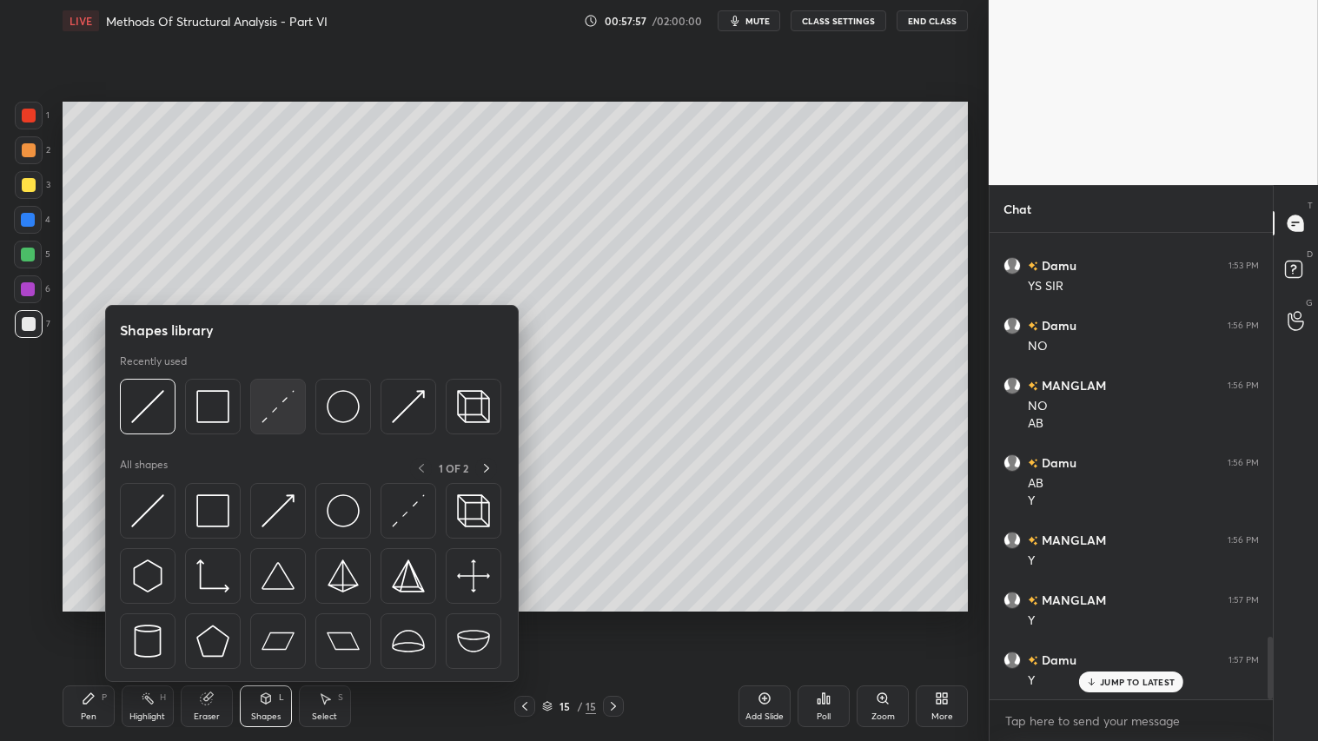
click at [283, 390] on img at bounding box center [277, 406] width 33 height 33
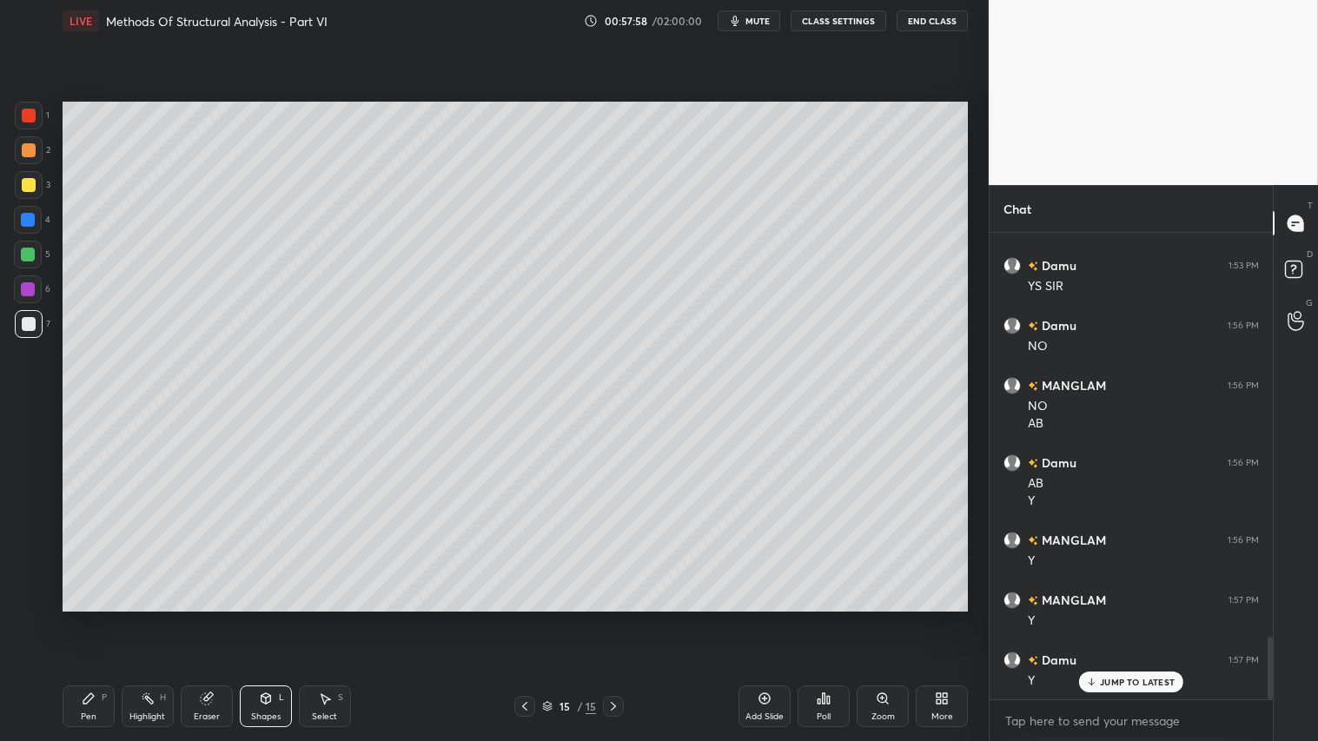
click at [97, 618] on div "Pen P" at bounding box center [89, 706] width 52 height 42
click at [30, 559] on icon at bounding box center [28, 563] width 16 height 12
click at [269, 618] on div "Shapes" at bounding box center [266, 716] width 30 height 9
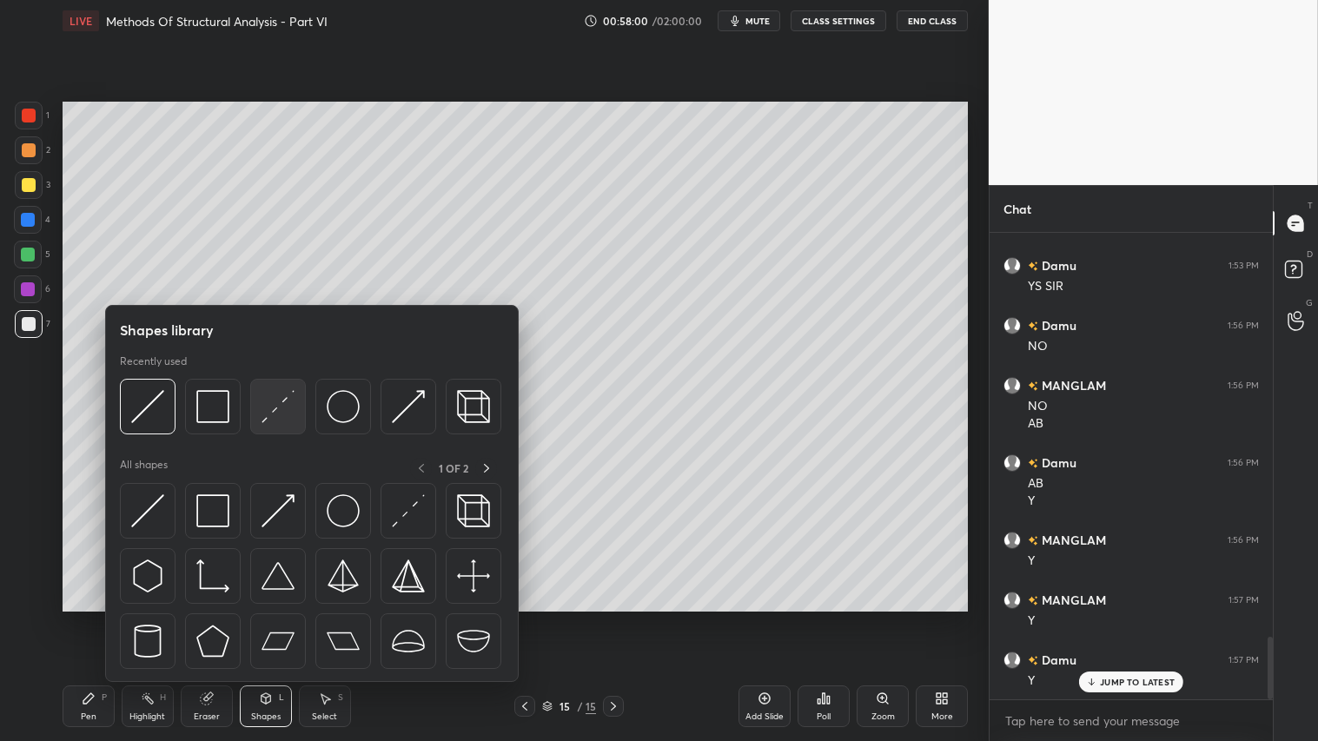
click at [273, 407] on img at bounding box center [277, 406] width 33 height 33
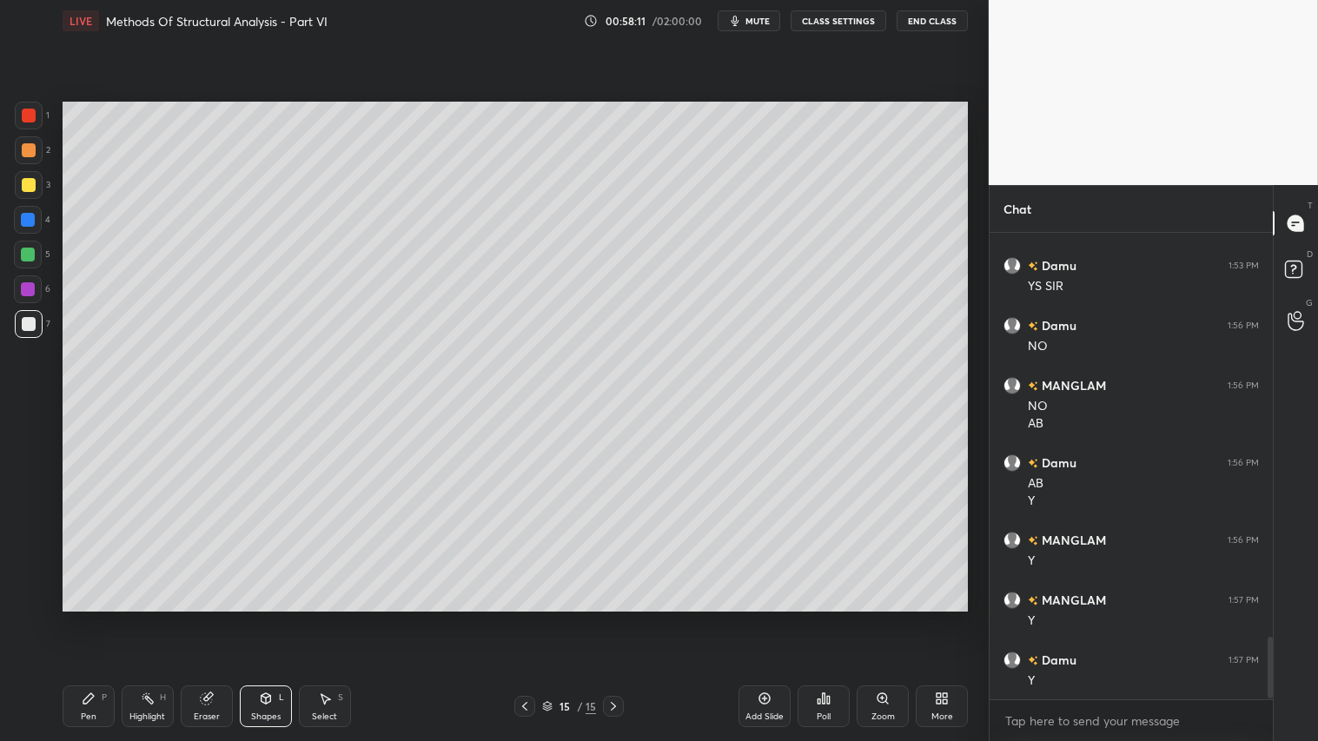
scroll to position [3046, 0]
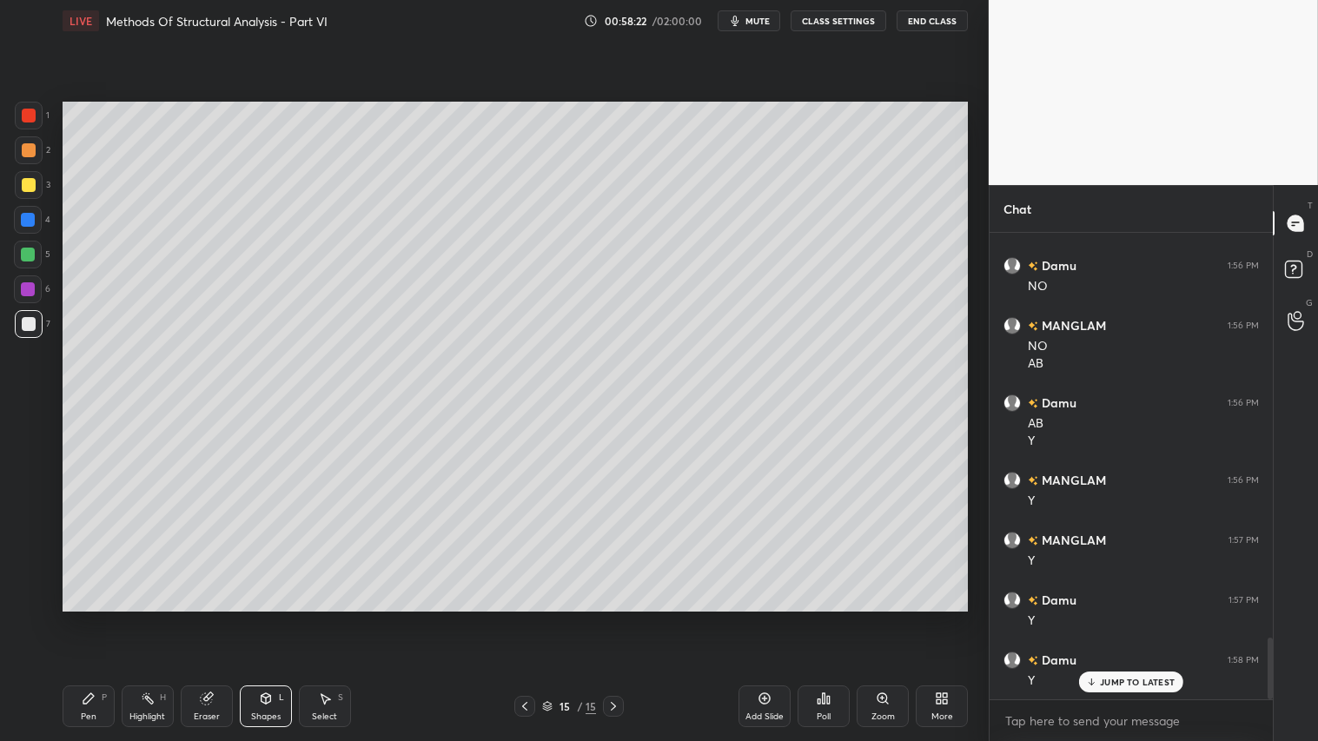
drag, startPoint x: 27, startPoint y: 114, endPoint x: 50, endPoint y: 325, distance: 212.3
click at [27, 119] on div at bounding box center [29, 116] width 14 height 14
click at [90, 618] on div "Pen P" at bounding box center [89, 706] width 52 height 42
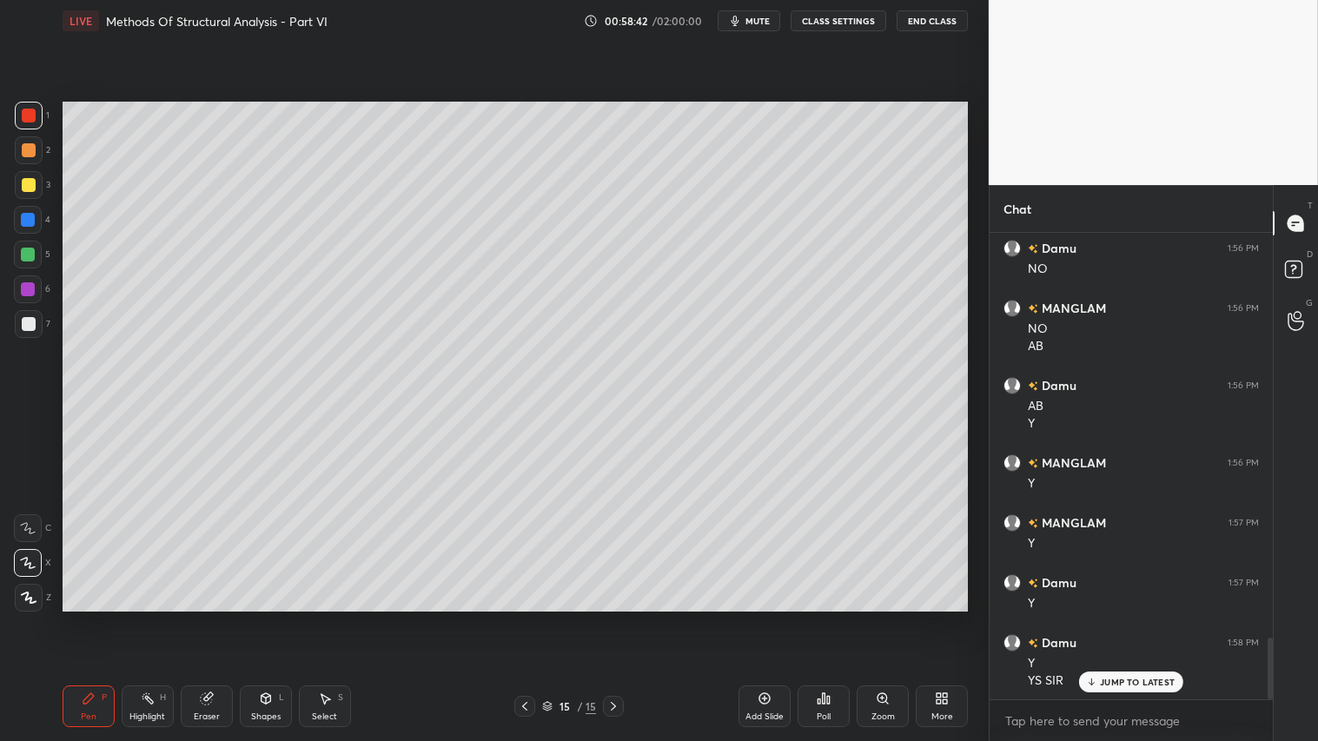
drag, startPoint x: 23, startPoint y: 109, endPoint x: 39, endPoint y: 151, distance: 45.3
click at [24, 110] on div at bounding box center [29, 116] width 14 height 14
click at [23, 596] on icon at bounding box center [29, 598] width 16 height 12
click at [262, 618] on div "Shapes L" at bounding box center [266, 706] width 52 height 42
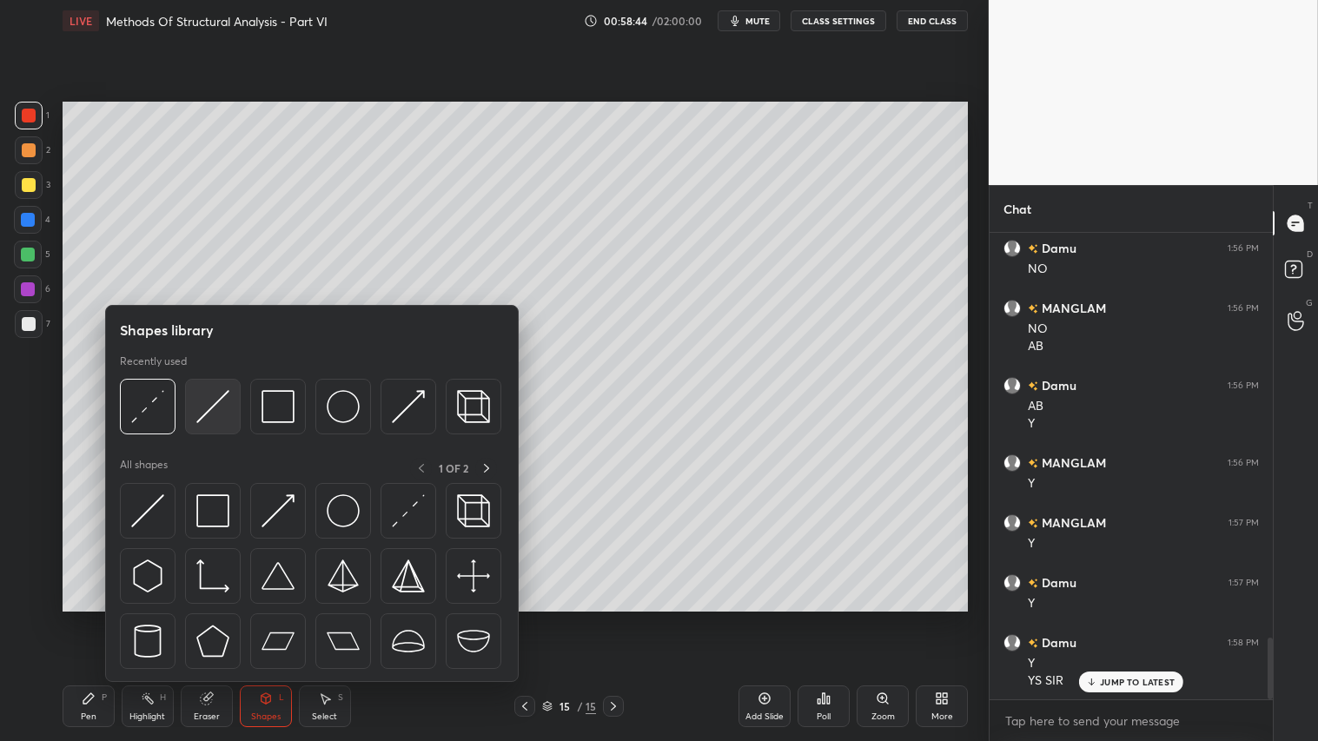
click at [196, 415] on img at bounding box center [212, 406] width 33 height 33
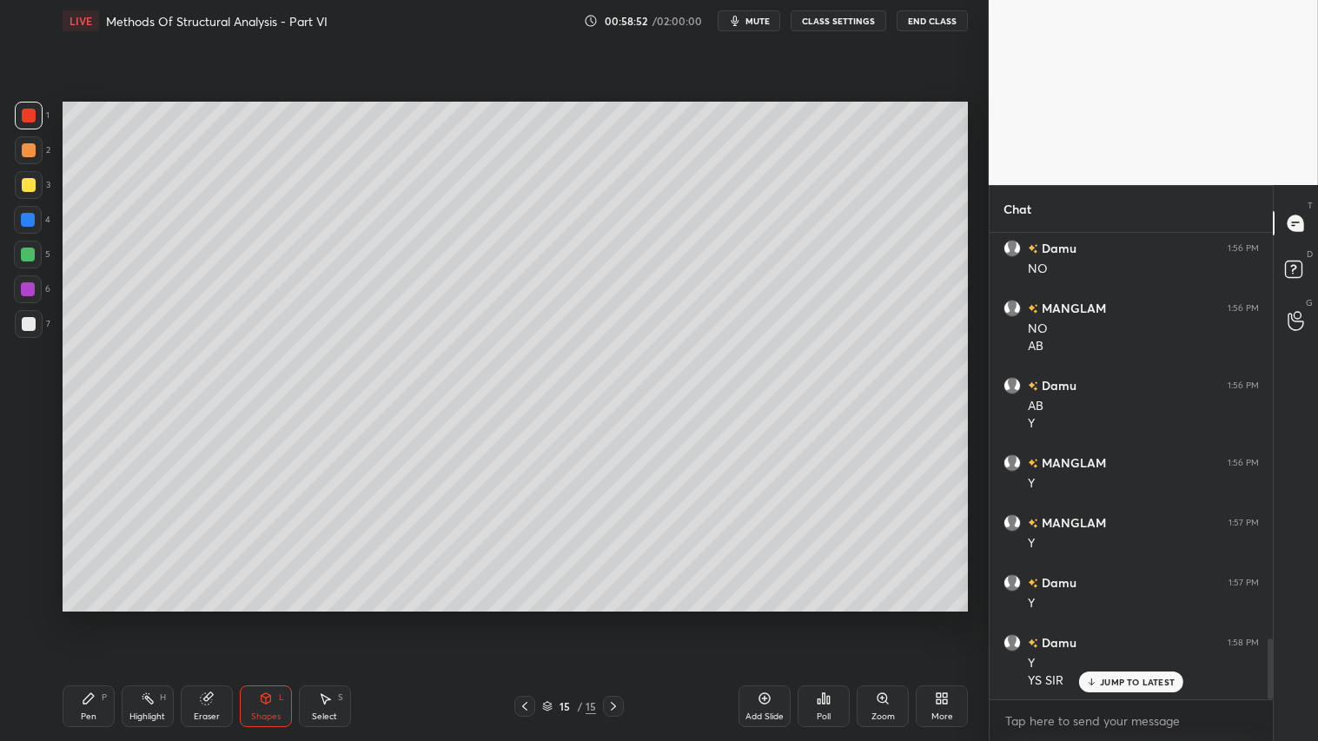
scroll to position [3124, 0]
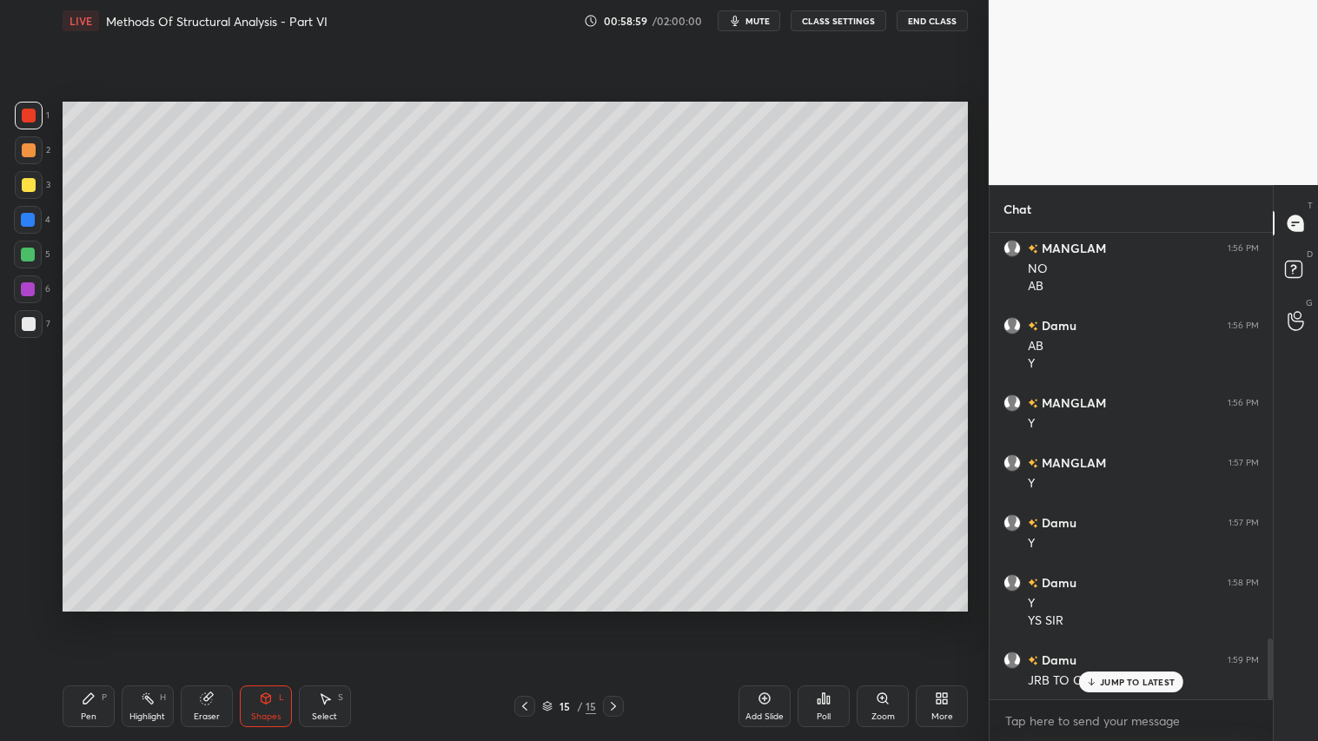
click at [244, 618] on div "Shapes L" at bounding box center [266, 706] width 52 height 42
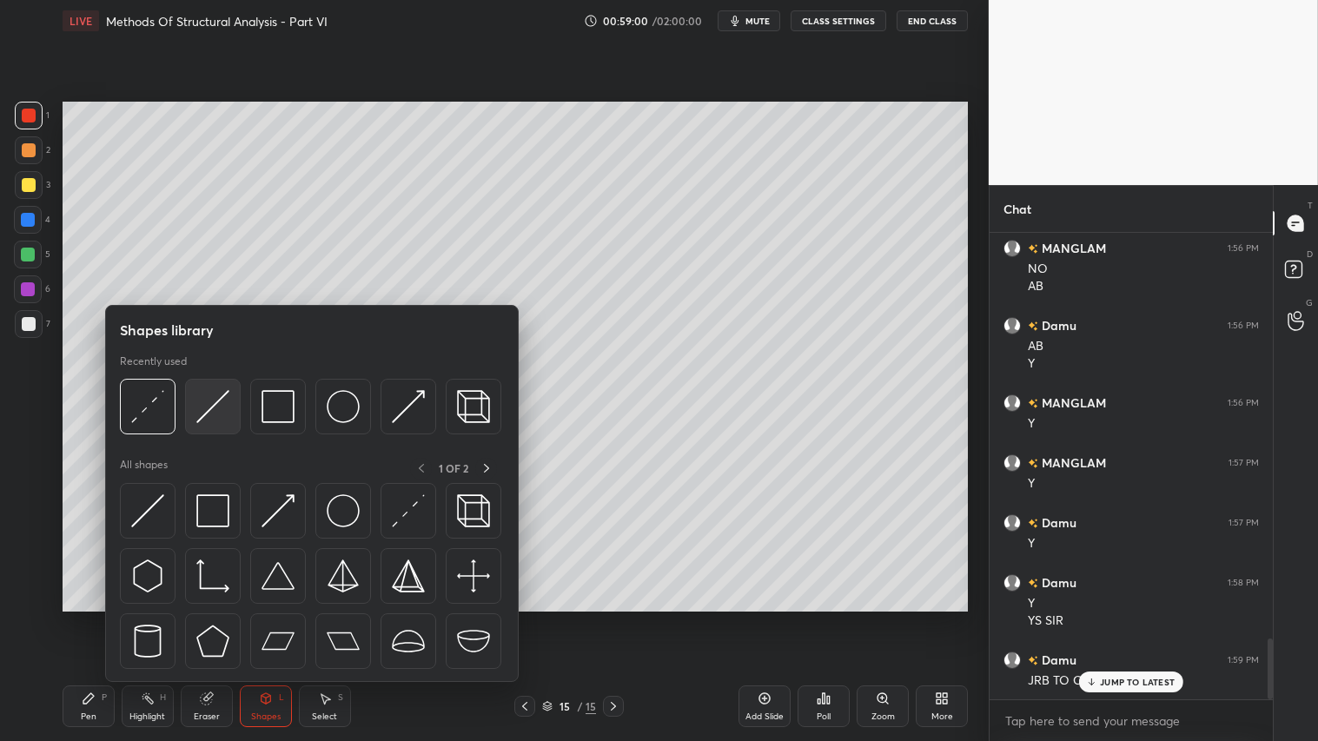
click at [214, 405] on img at bounding box center [212, 406] width 33 height 33
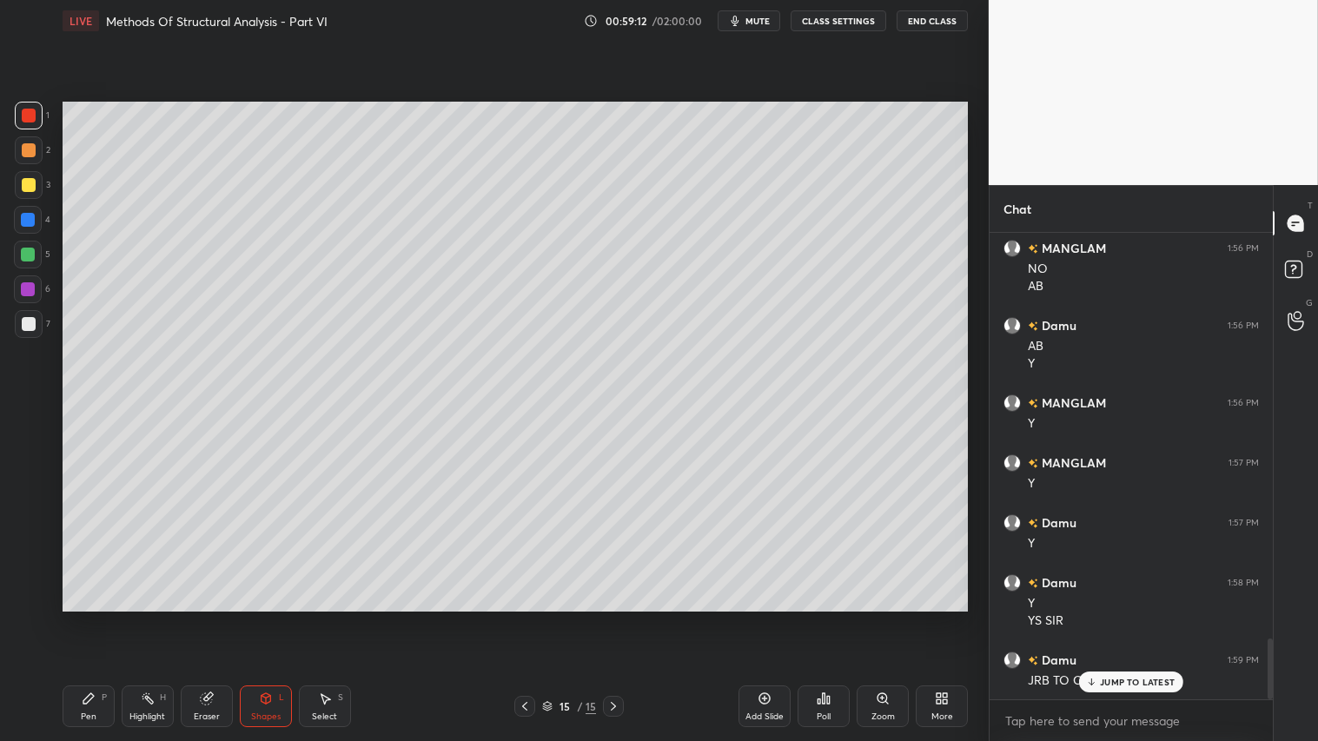
click at [87, 618] on div "Pen P" at bounding box center [89, 706] width 52 height 42
click at [269, 618] on icon at bounding box center [266, 698] width 10 height 10
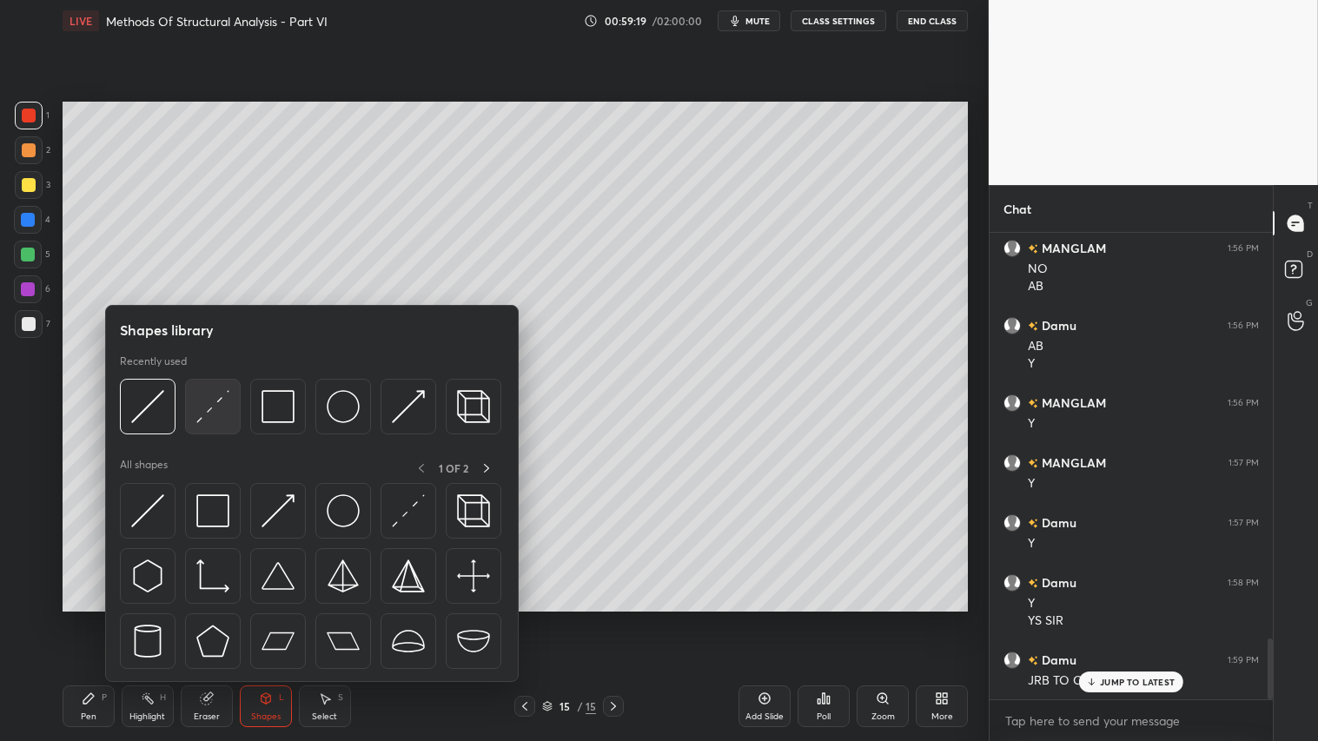
click at [210, 412] on img at bounding box center [212, 406] width 33 height 33
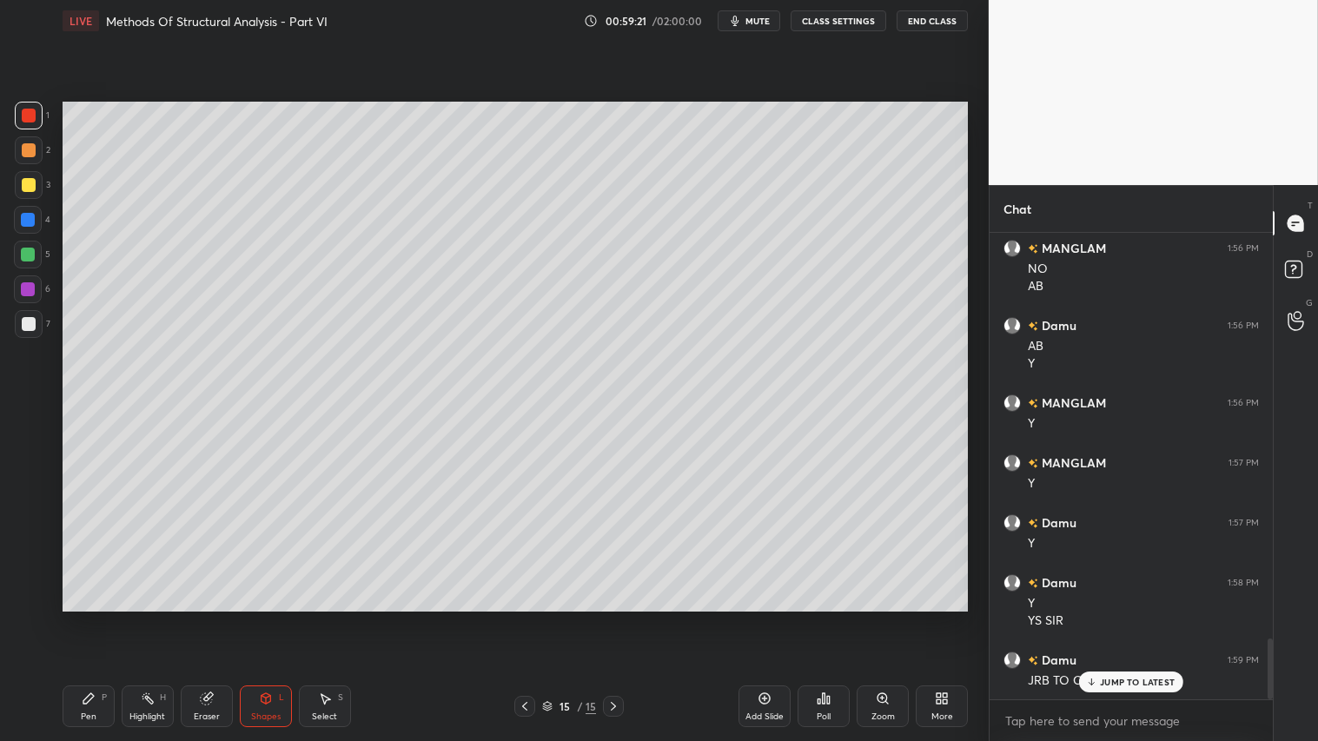
drag, startPoint x: 255, startPoint y: 705, endPoint x: 257, endPoint y: 693, distance: 12.3
click at [257, 618] on div "Shapes L" at bounding box center [266, 706] width 52 height 42
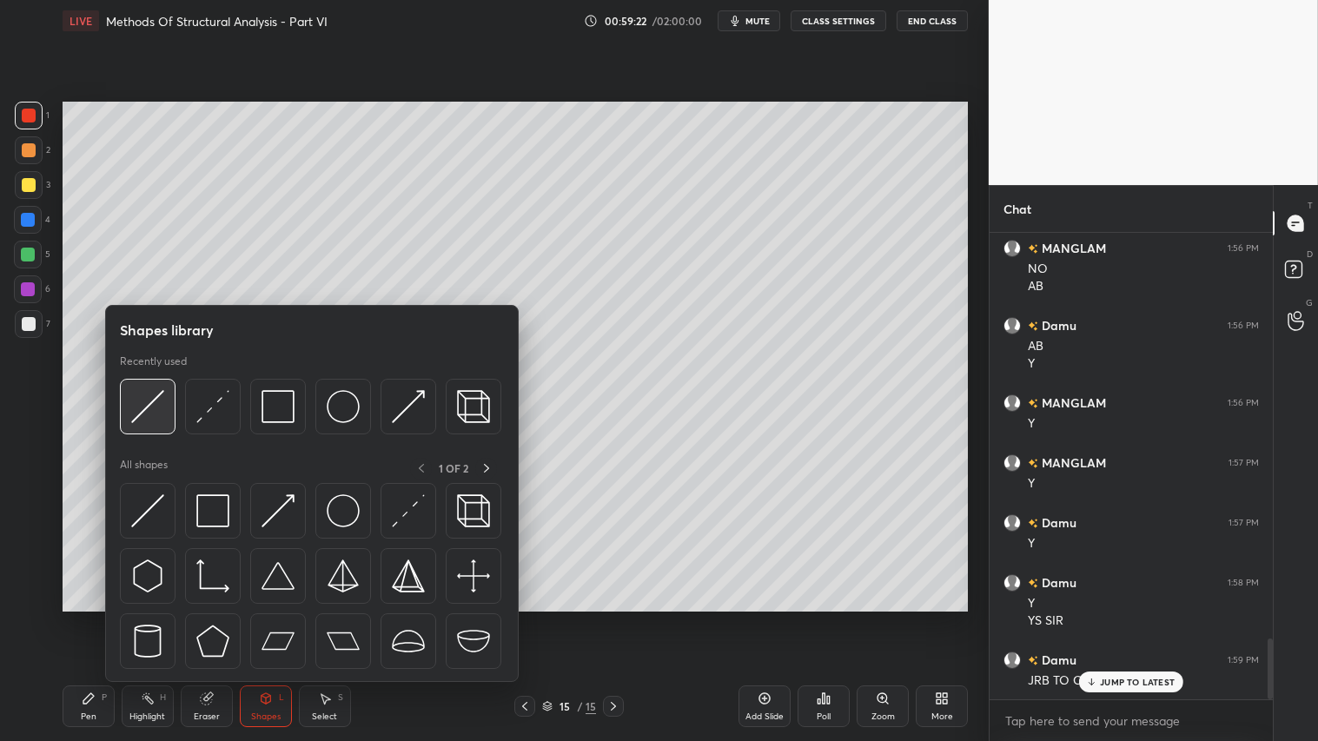
click at [149, 388] on div at bounding box center [148, 407] width 56 height 56
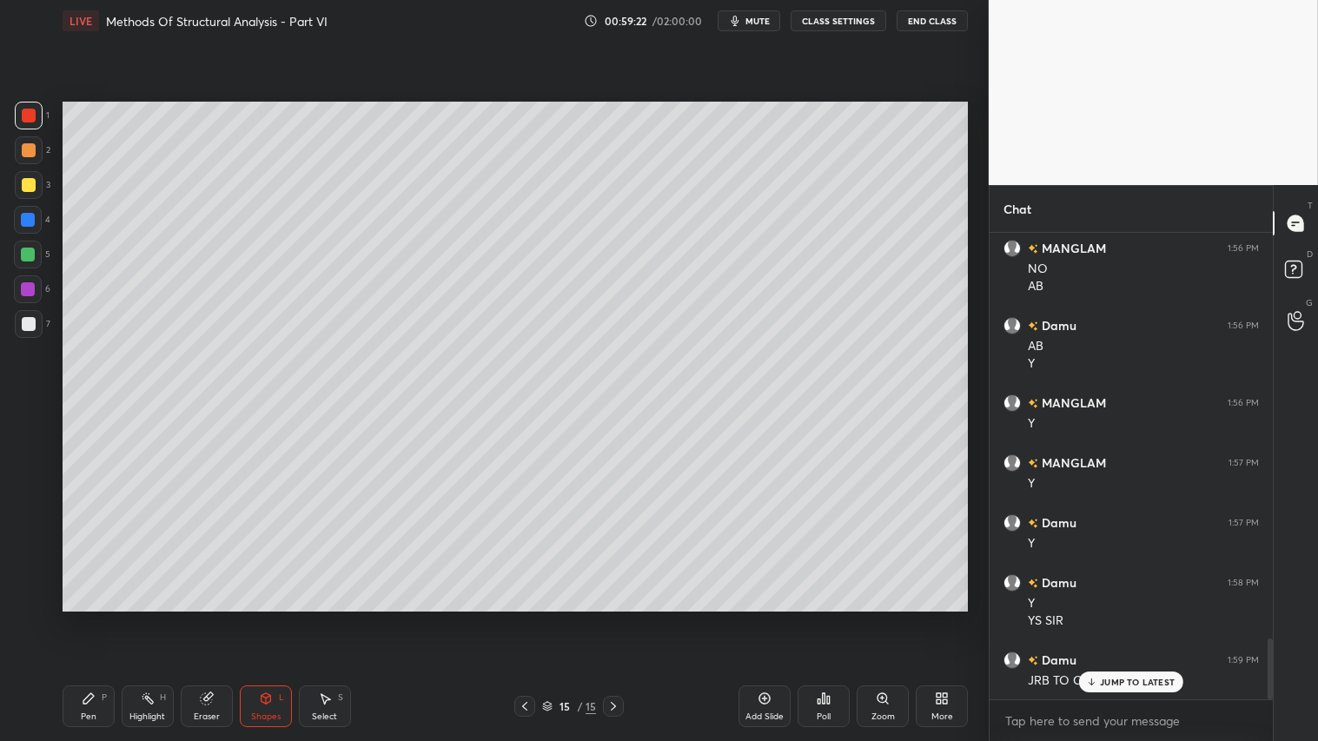
drag, startPoint x: 32, startPoint y: 318, endPoint x: 41, endPoint y: 323, distance: 10.1
click at [33, 319] on div at bounding box center [29, 324] width 14 height 14
click at [255, 618] on div "Shapes L" at bounding box center [266, 706] width 52 height 42
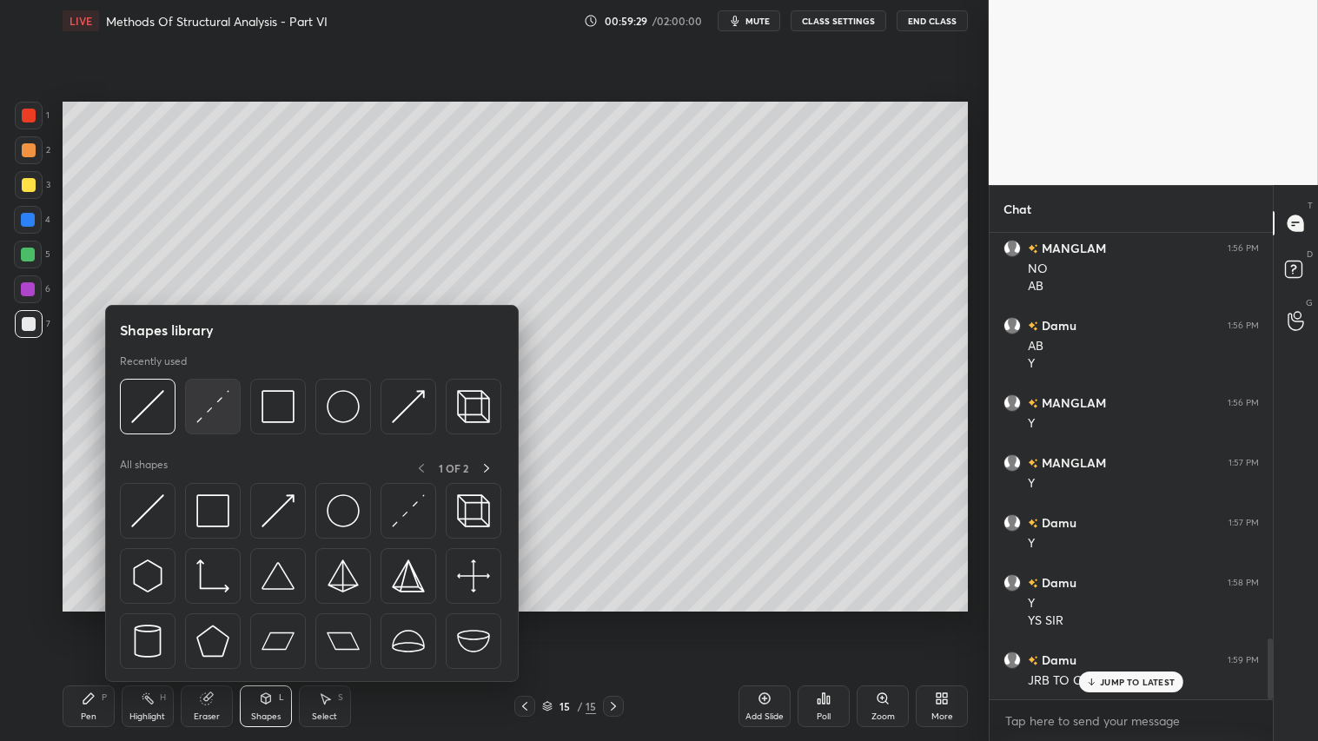
click at [217, 397] on img at bounding box center [212, 406] width 33 height 33
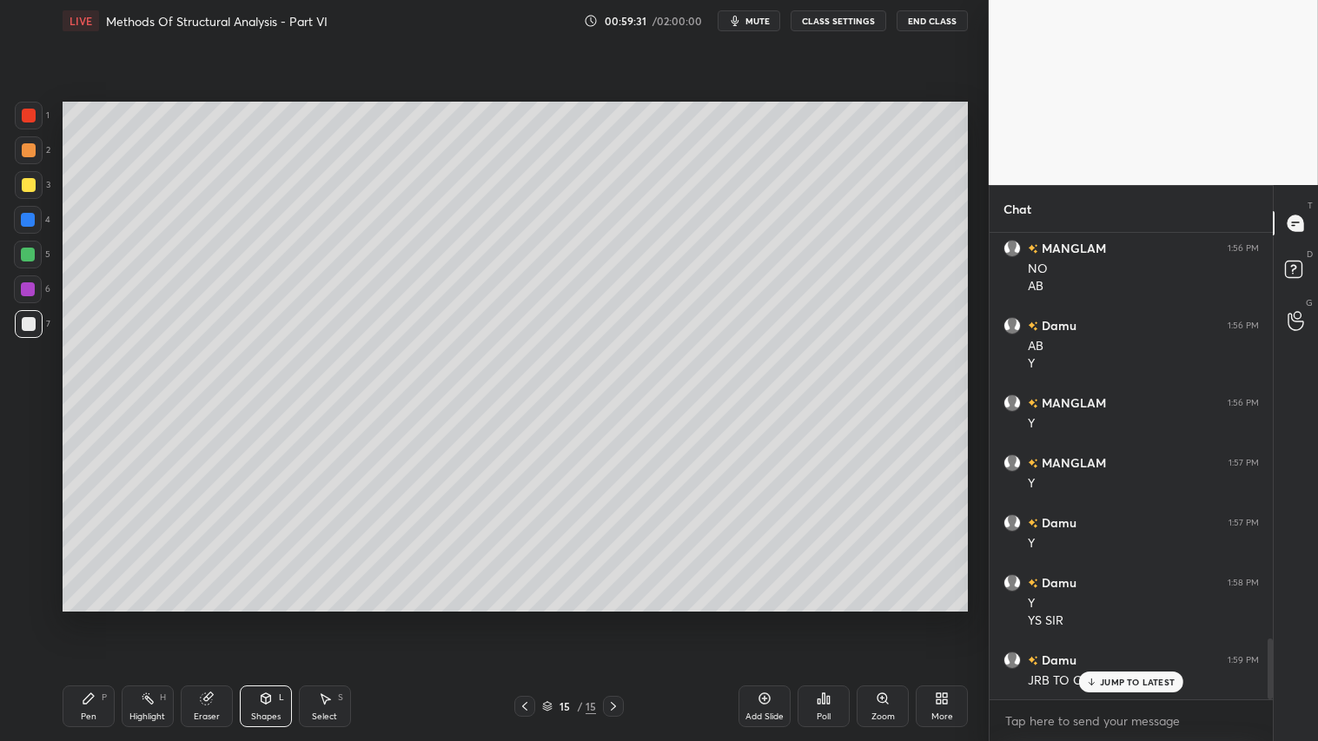
drag, startPoint x: 102, startPoint y: 709, endPoint x: 69, endPoint y: 635, distance: 80.5
click at [102, 618] on div "Pen P" at bounding box center [89, 706] width 52 height 42
drag, startPoint x: 32, startPoint y: 558, endPoint x: 47, endPoint y: 570, distance: 19.1
click at [35, 559] on icon at bounding box center [28, 563] width 16 height 12
click at [266, 618] on div "Shapes L" at bounding box center [266, 706] width 52 height 42
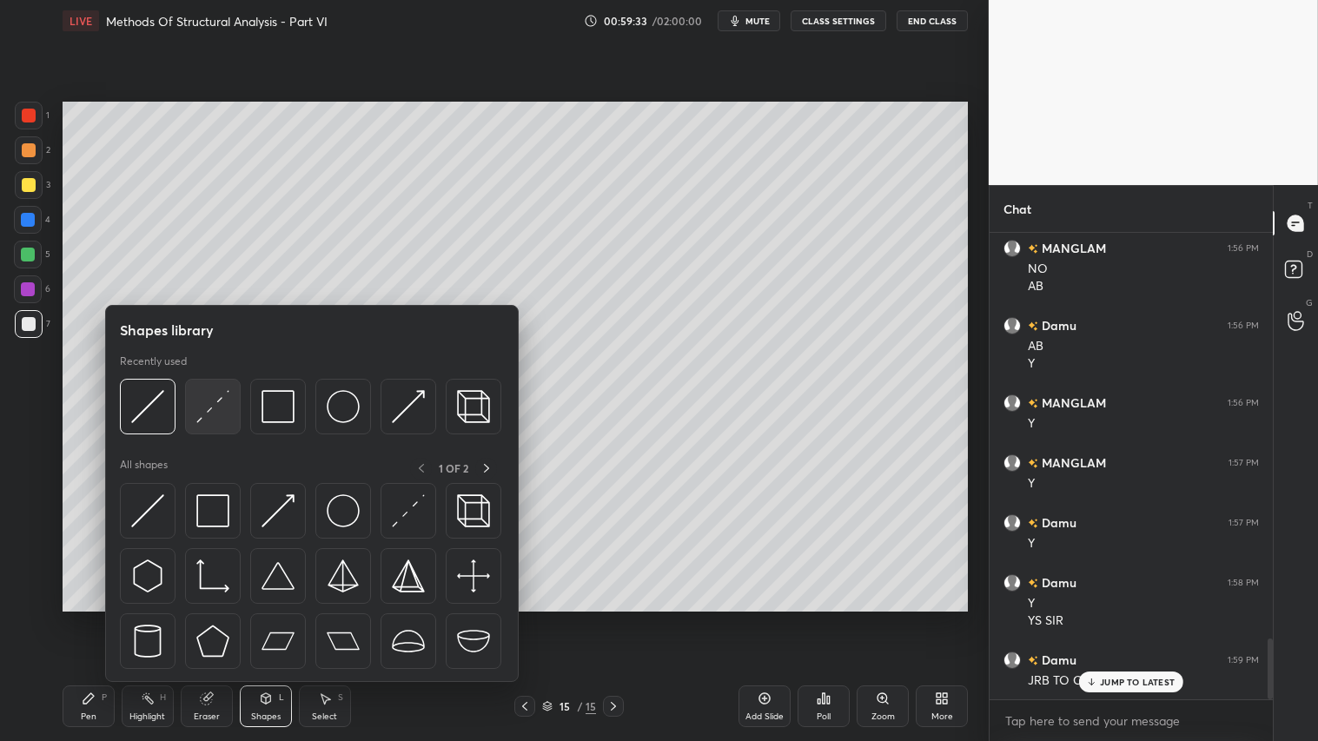
click at [197, 420] on img at bounding box center [212, 406] width 33 height 33
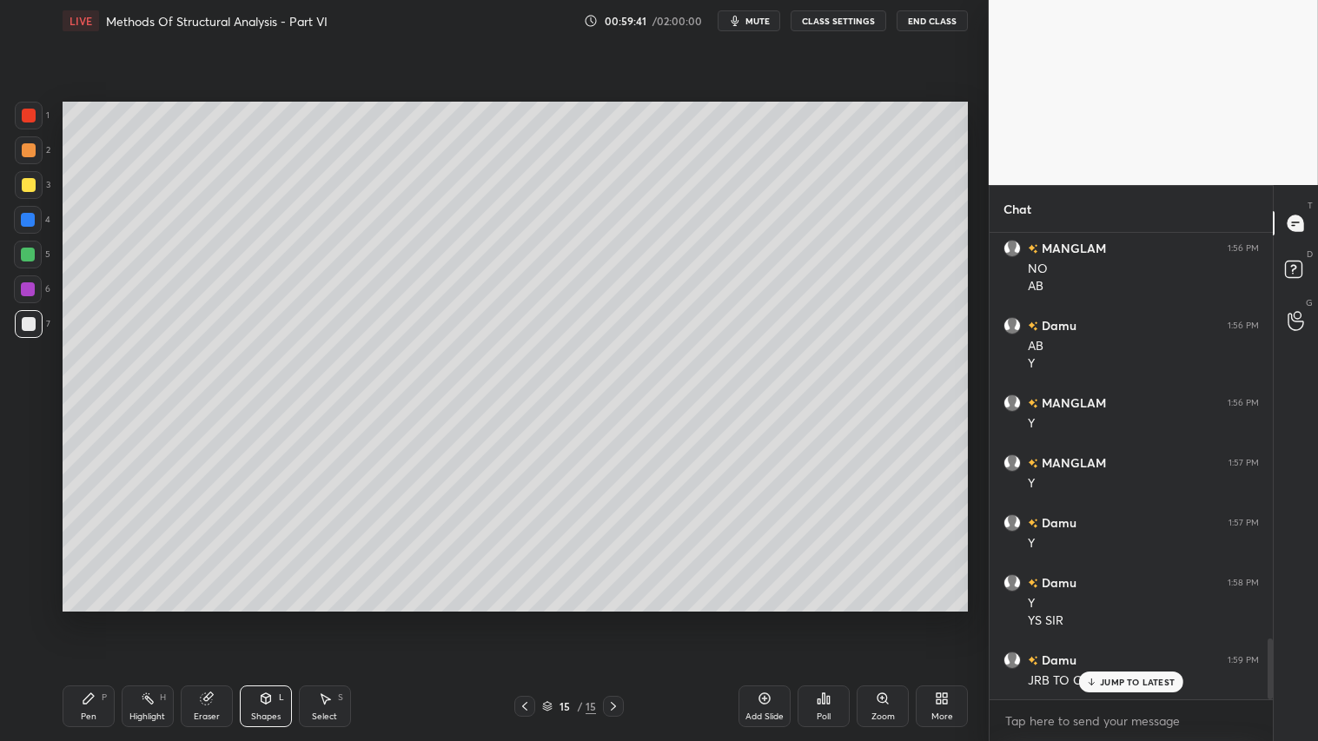
drag, startPoint x: 31, startPoint y: 96, endPoint x: 56, endPoint y: 198, distance: 104.7
click at [31, 98] on div "1 2 3 4 5 6 7 C X Z C X Z E E Erase all H H LIVE Methods Of Structural Analysis…" at bounding box center [487, 370] width 975 height 741
click at [90, 618] on div "Pen" at bounding box center [89, 716] width 16 height 9
drag, startPoint x: 24, startPoint y: 113, endPoint x: 48, endPoint y: 125, distance: 26.4
click at [26, 113] on div at bounding box center [29, 116] width 14 height 14
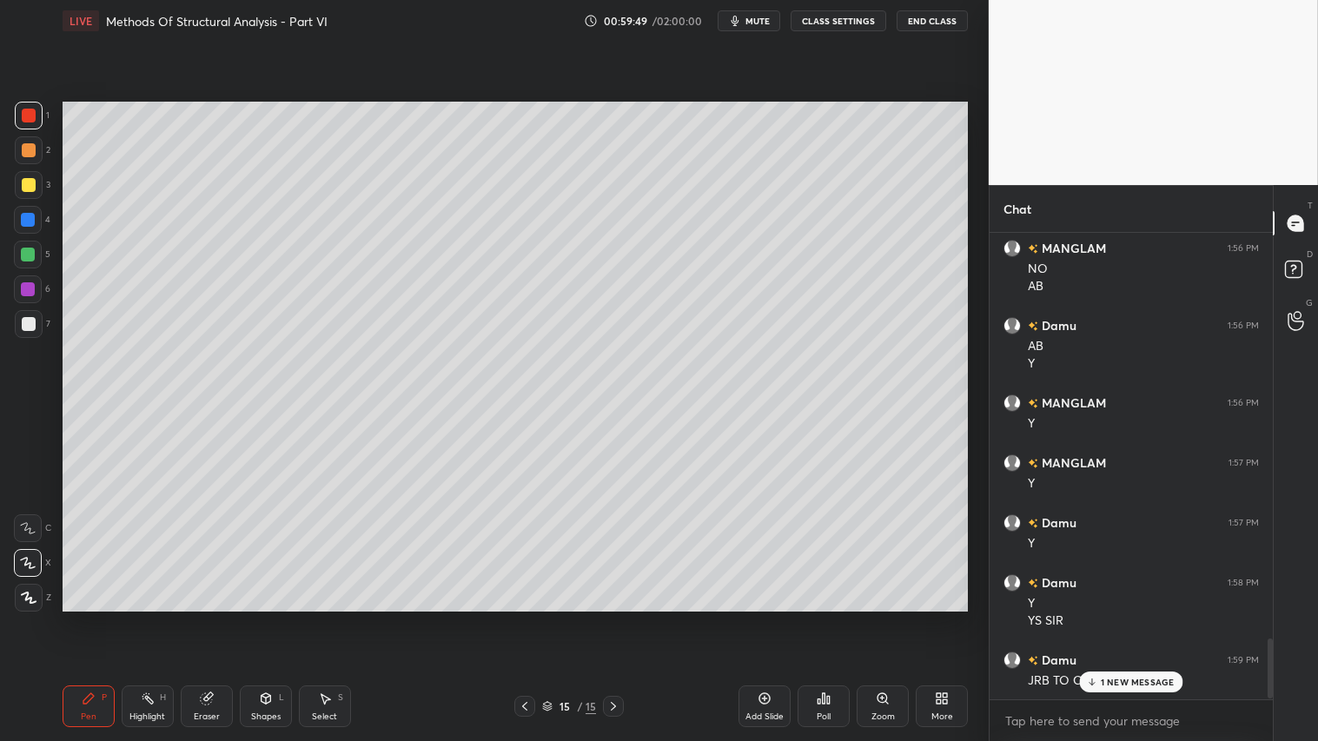
scroll to position [3184, 0]
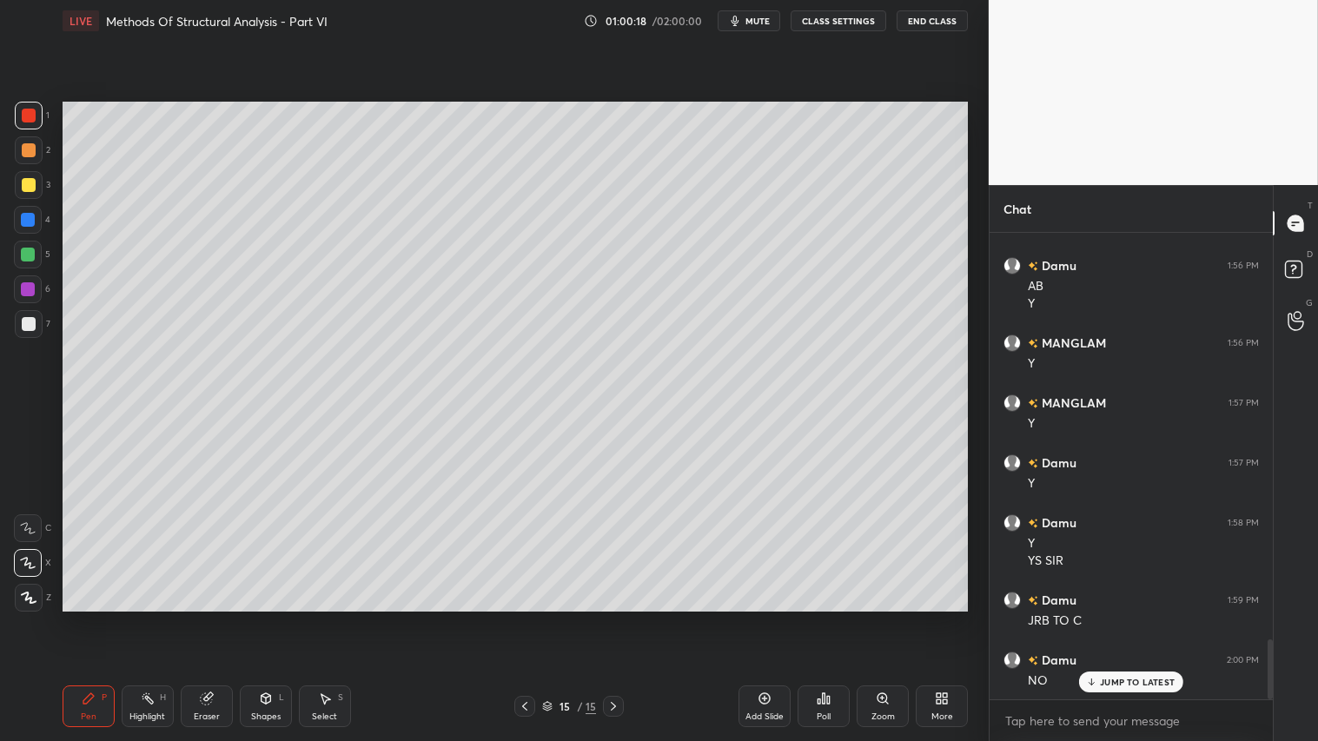
click at [35, 146] on div at bounding box center [29, 150] width 28 height 28
click at [109, 618] on div "Pen P" at bounding box center [89, 706] width 52 height 42
click at [30, 179] on div at bounding box center [29, 185] width 14 height 14
click at [274, 618] on div "Shapes L" at bounding box center [266, 706] width 52 height 42
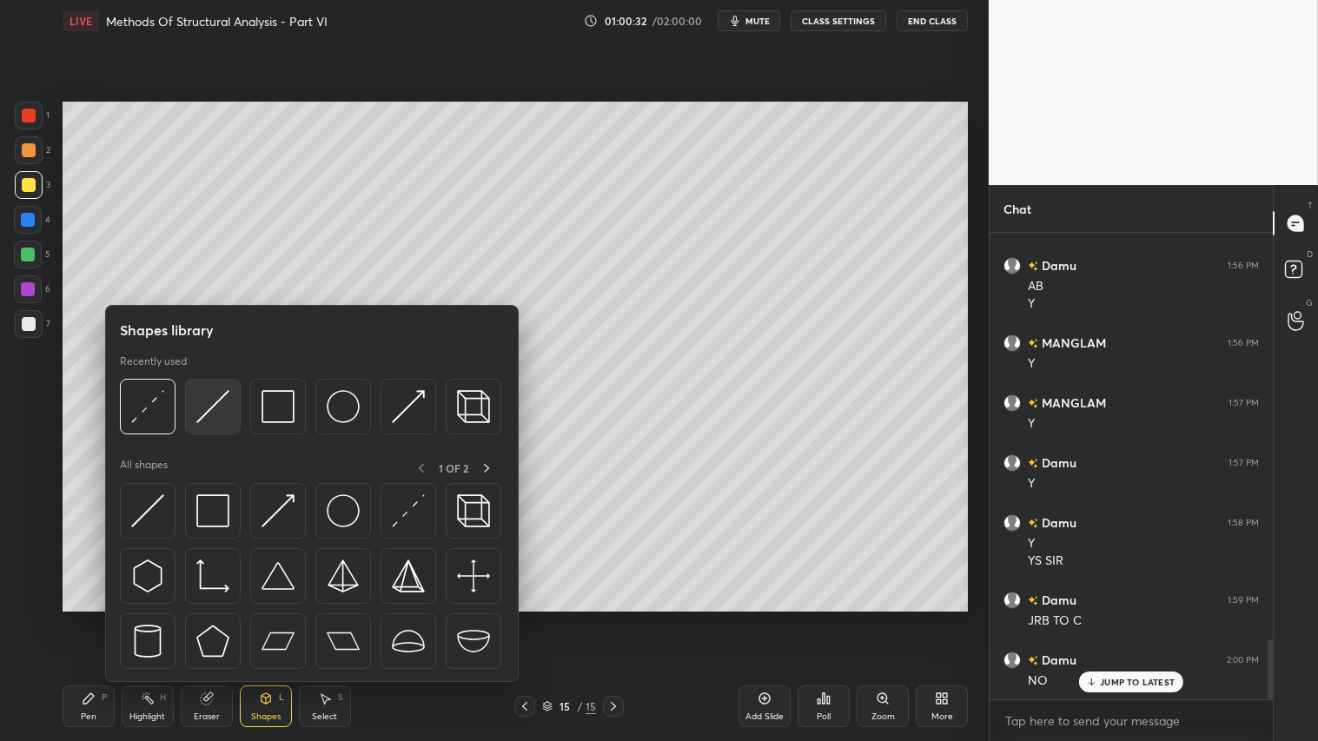
click at [212, 388] on div at bounding box center [213, 407] width 56 height 56
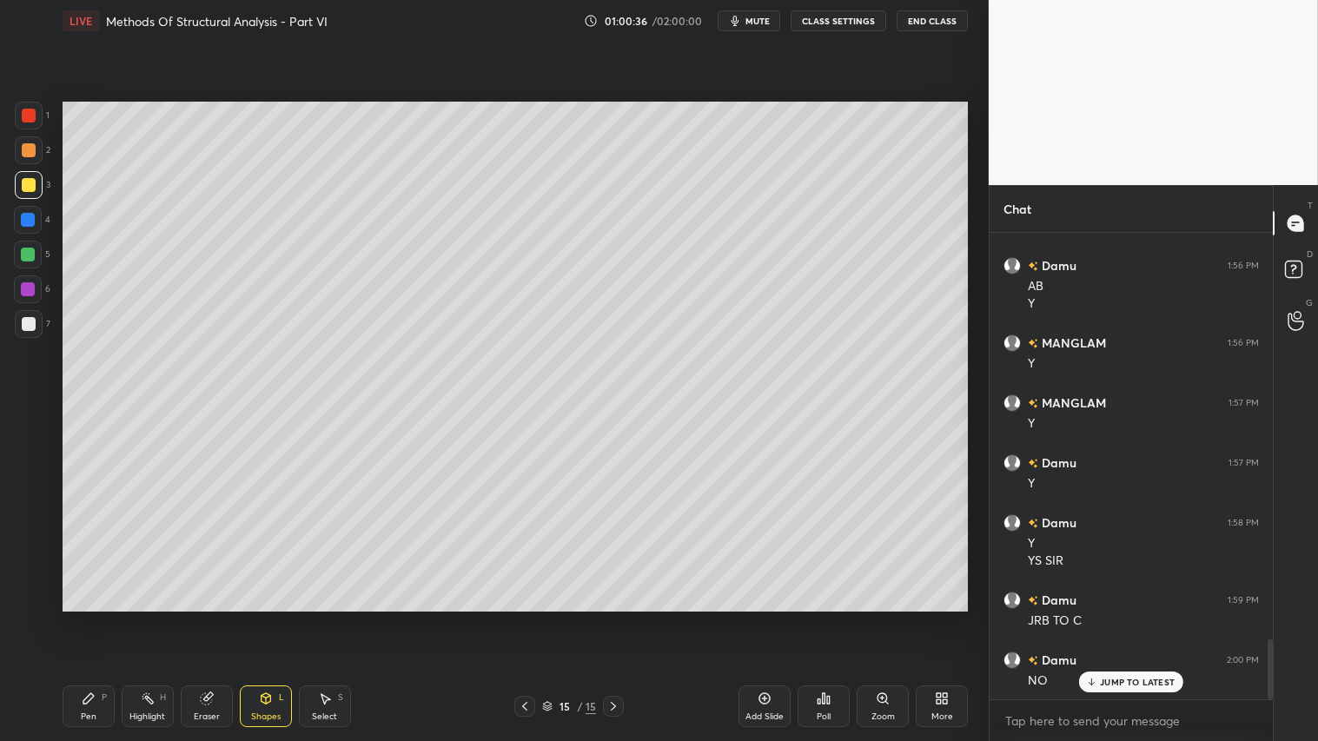
drag, startPoint x: 90, startPoint y: 714, endPoint x: 246, endPoint y: 622, distance: 180.7
click at [96, 618] on div "Pen P" at bounding box center [89, 706] width 52 height 42
click at [22, 324] on div at bounding box center [29, 324] width 14 height 14
click at [36, 181] on div at bounding box center [29, 185] width 28 height 28
drag, startPoint x: 26, startPoint y: 321, endPoint x: 50, endPoint y: 327, distance: 24.0
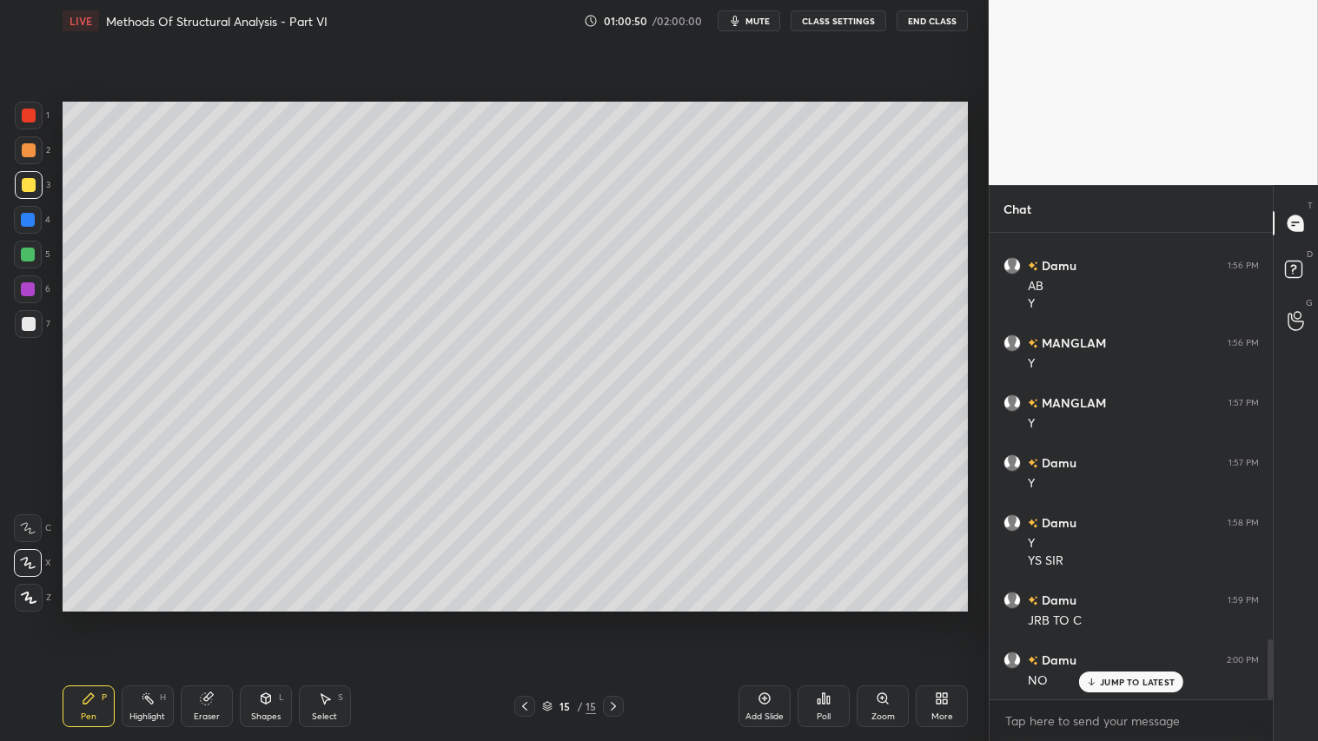
click at [28, 321] on div at bounding box center [29, 324] width 14 height 14
click at [31, 188] on div at bounding box center [29, 185] width 14 height 14
click at [26, 143] on div at bounding box center [29, 150] width 14 height 14
click at [83, 618] on div "Pen P" at bounding box center [89, 706] width 52 height 42
click at [30, 584] on div at bounding box center [29, 598] width 28 height 28
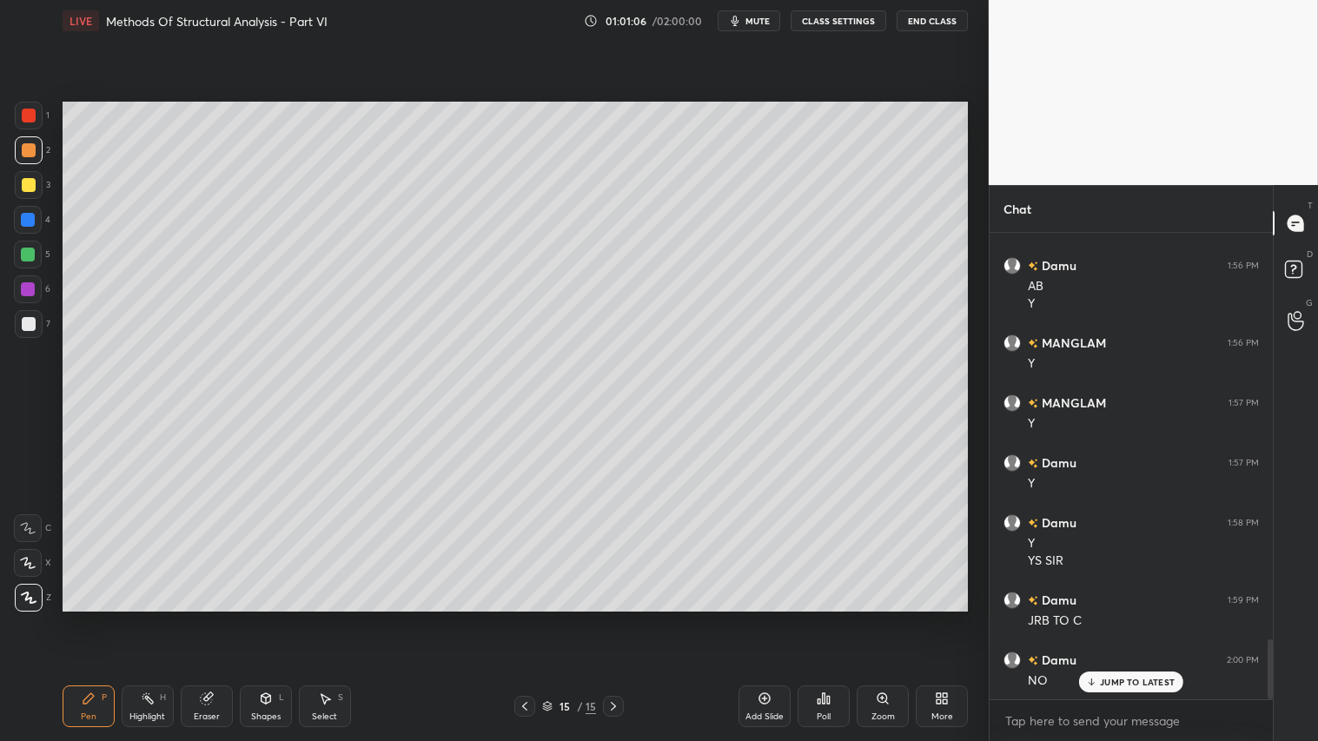
drag, startPoint x: 617, startPoint y: 704, endPoint x: 650, endPoint y: 704, distance: 33.0
click at [618, 618] on icon at bounding box center [613, 706] width 14 height 14
click at [769, 618] on icon at bounding box center [764, 698] width 14 height 14
drag, startPoint x: 267, startPoint y: 702, endPoint x: 267, endPoint y: 686, distance: 15.6
click at [269, 618] on icon at bounding box center [266, 698] width 14 height 14
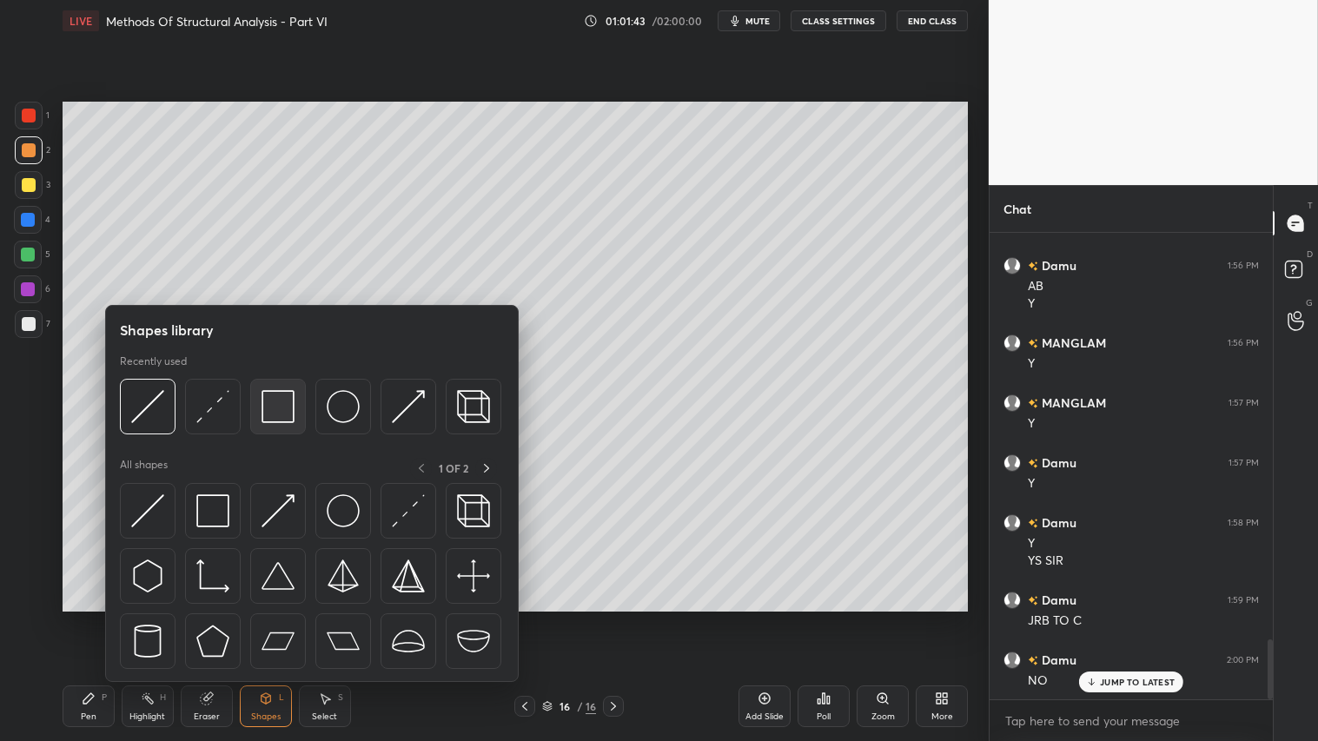
click at [288, 400] on img at bounding box center [277, 406] width 33 height 33
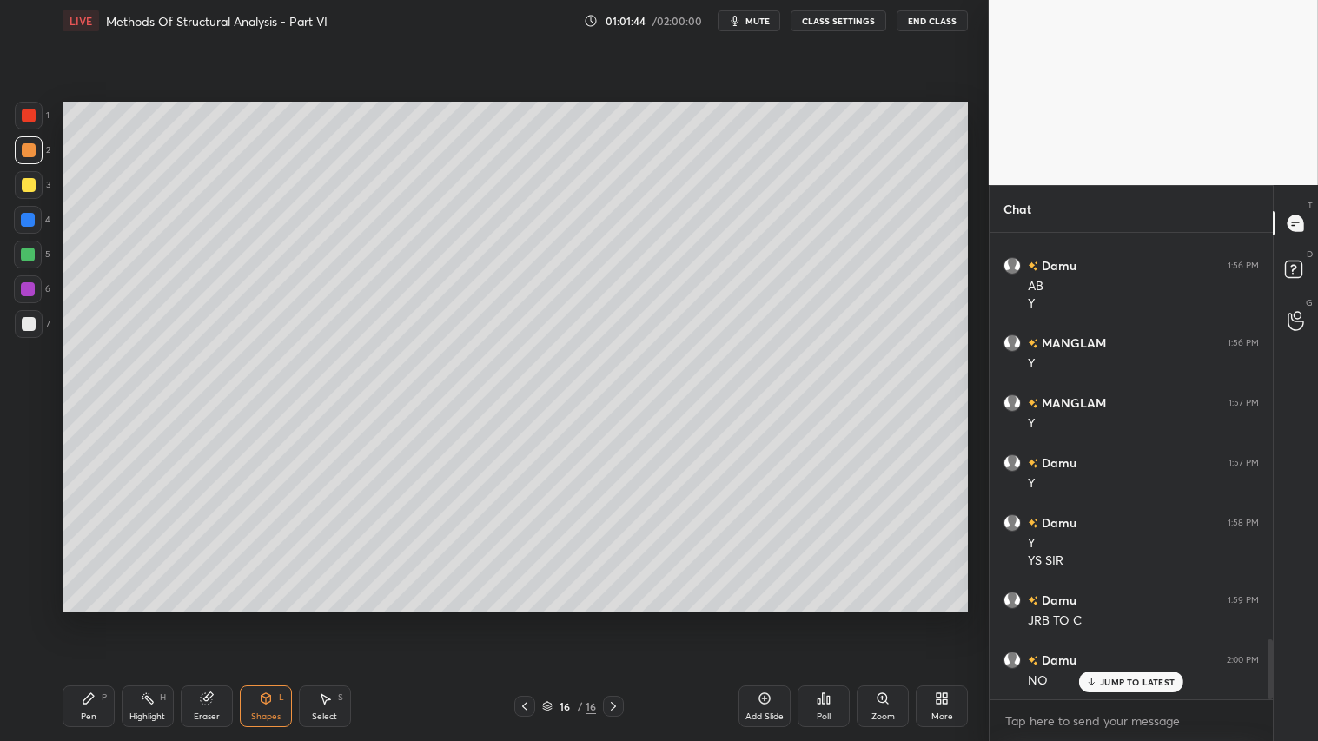
click at [31, 326] on div at bounding box center [29, 324] width 14 height 14
click at [30, 149] on div at bounding box center [29, 150] width 14 height 14
click at [91, 618] on icon at bounding box center [89, 698] width 14 height 14
click at [30, 192] on div at bounding box center [29, 185] width 28 height 28
click at [74, 618] on div "Pen P" at bounding box center [89, 706] width 52 height 42
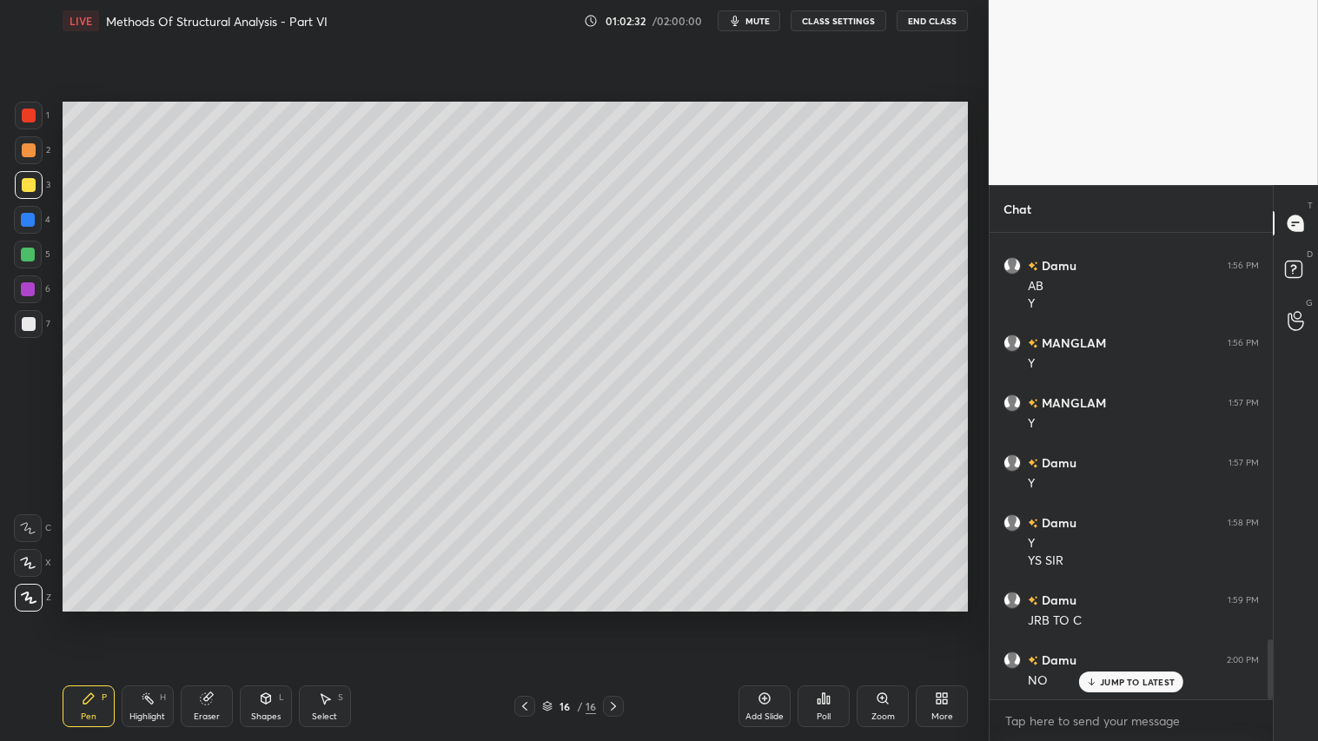
click at [27, 158] on div at bounding box center [29, 150] width 28 height 28
click at [525, 618] on icon at bounding box center [525, 706] width 14 height 14
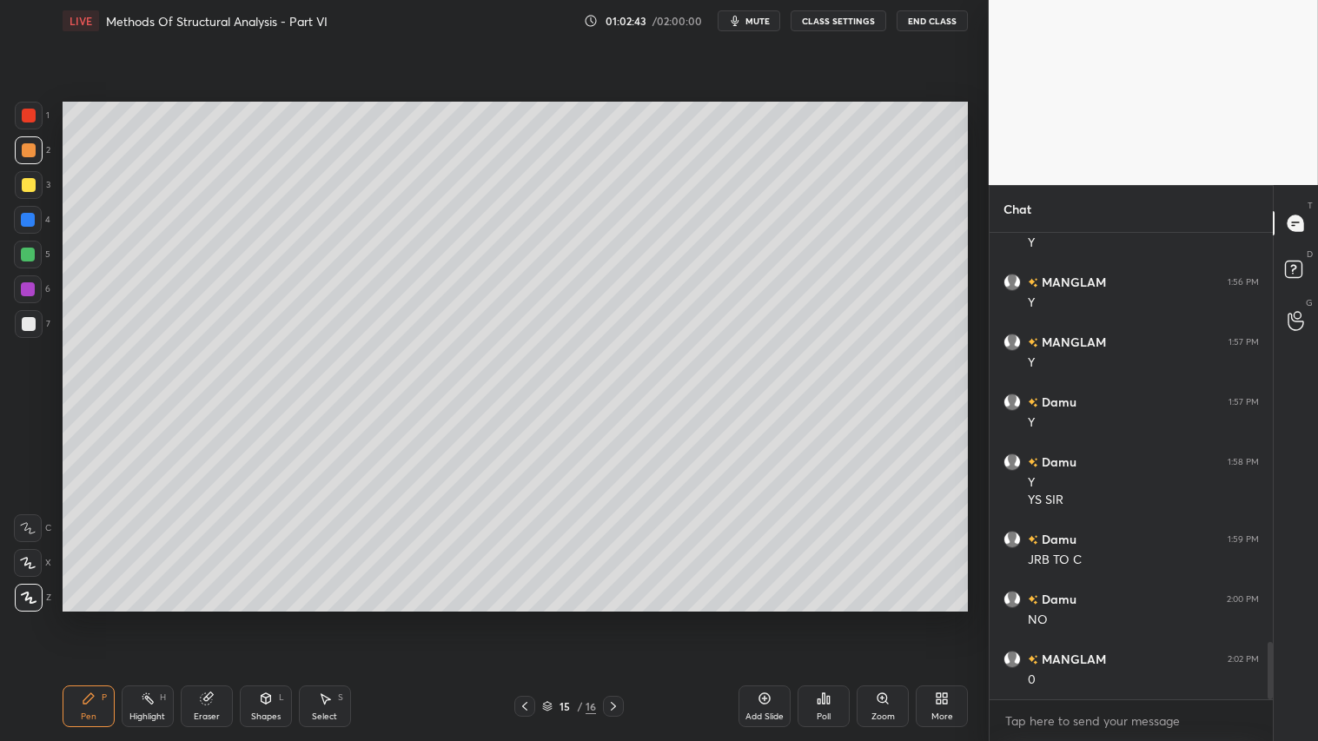
scroll to position [3304, 0]
click at [29, 143] on div at bounding box center [29, 150] width 14 height 14
click at [612, 618] on icon at bounding box center [613, 706] width 14 height 14
click at [519, 618] on icon at bounding box center [525, 706] width 14 height 14
drag, startPoint x: 618, startPoint y: 706, endPoint x: 609, endPoint y: 701, distance: 10.9
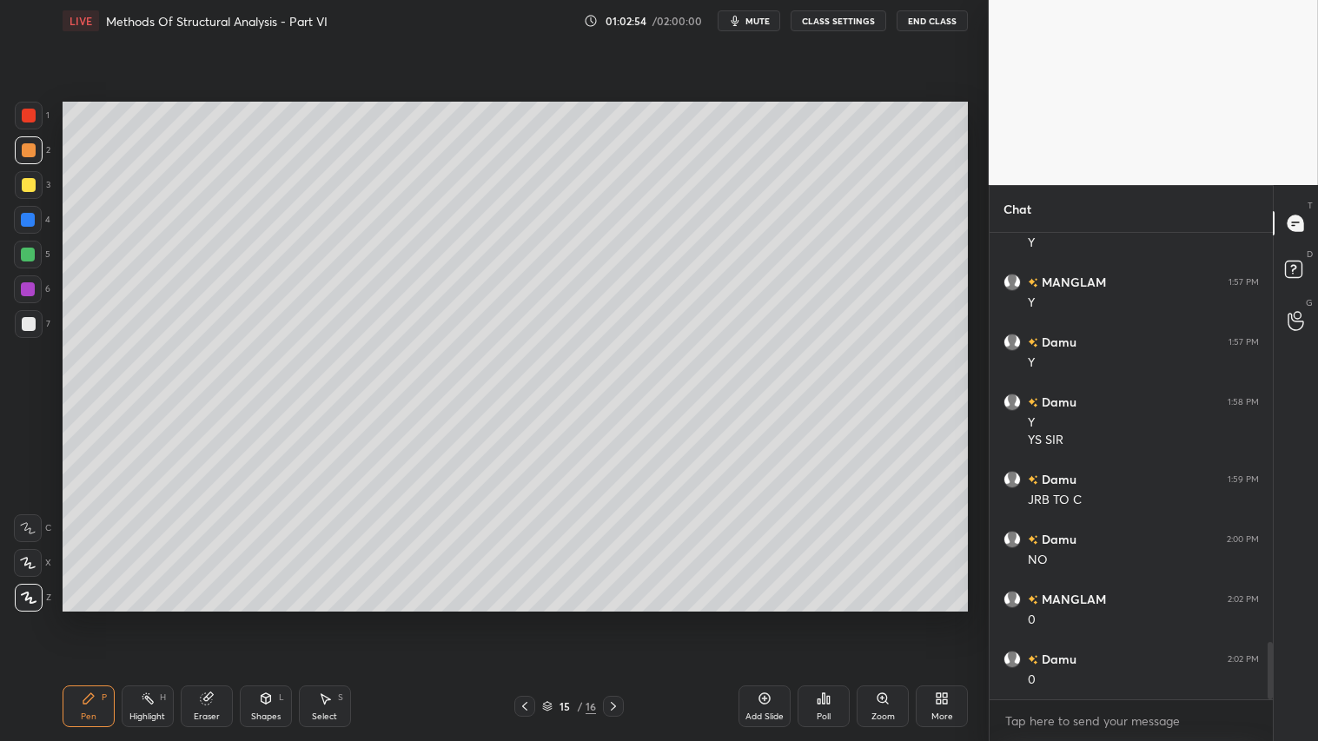
click at [618, 618] on icon at bounding box center [613, 706] width 14 height 14
click at [29, 145] on div at bounding box center [29, 150] width 28 height 28
click at [89, 618] on div "Pen P" at bounding box center [89, 706] width 52 height 42
click at [247, 618] on div "Shapes L" at bounding box center [266, 706] width 52 height 42
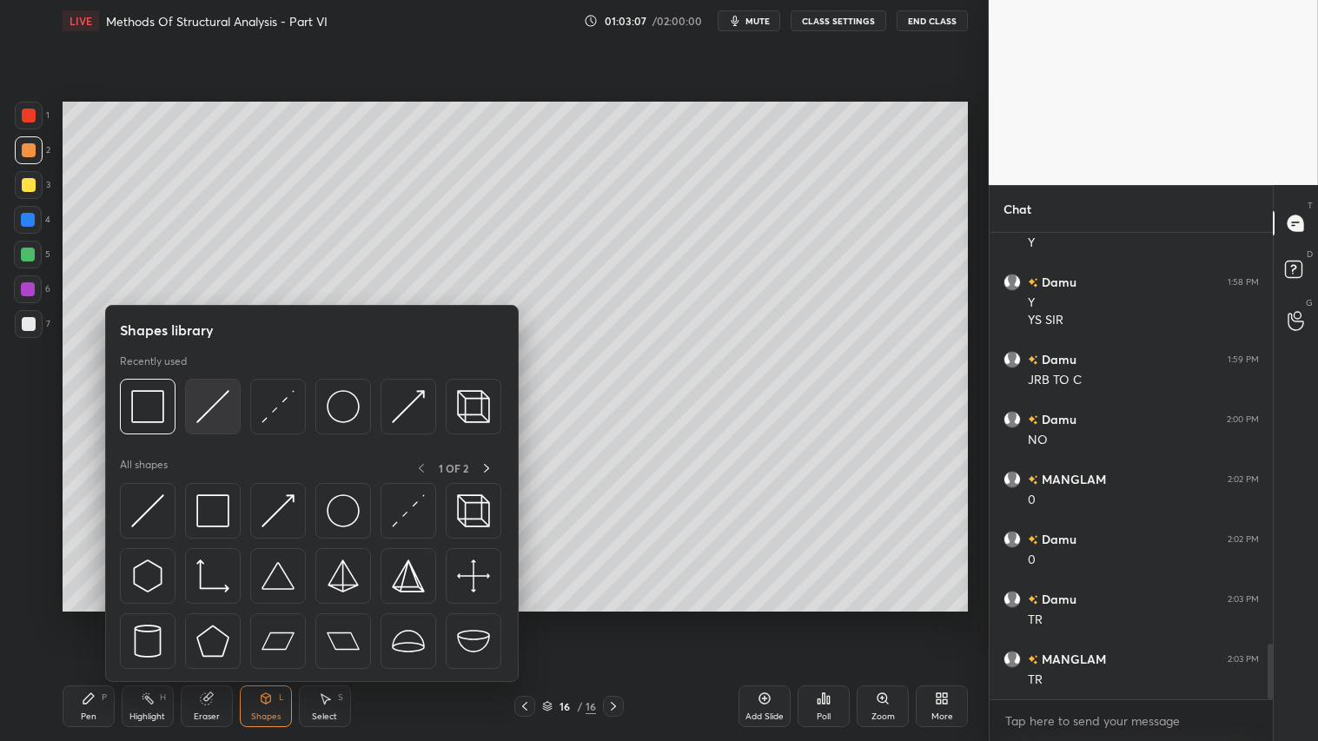
click at [212, 410] on img at bounding box center [212, 406] width 33 height 33
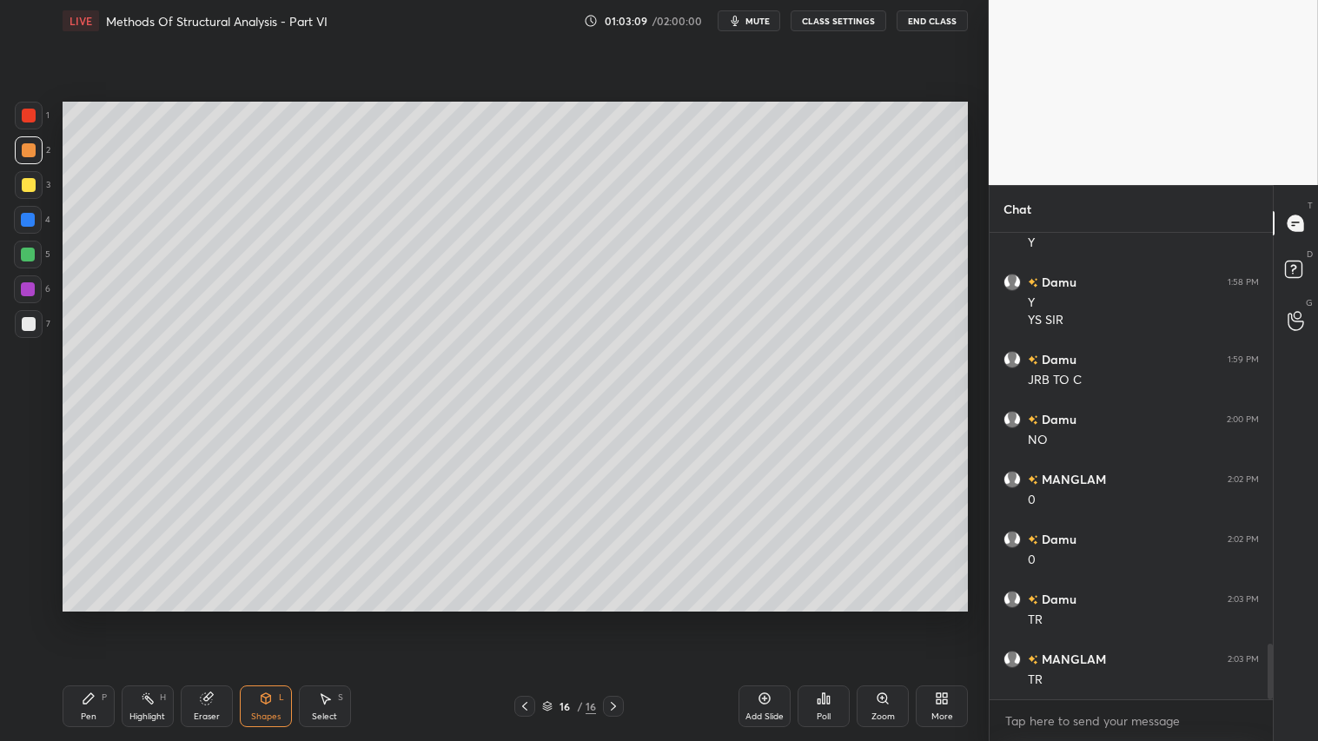
click at [104, 618] on div "P" at bounding box center [104, 697] width 5 height 9
click at [526, 618] on div at bounding box center [524, 706] width 21 height 21
click at [526, 618] on icon at bounding box center [525, 706] width 14 height 14
click at [615, 618] on icon at bounding box center [613, 706] width 14 height 14
click at [618, 618] on icon at bounding box center [613, 706] width 14 height 14
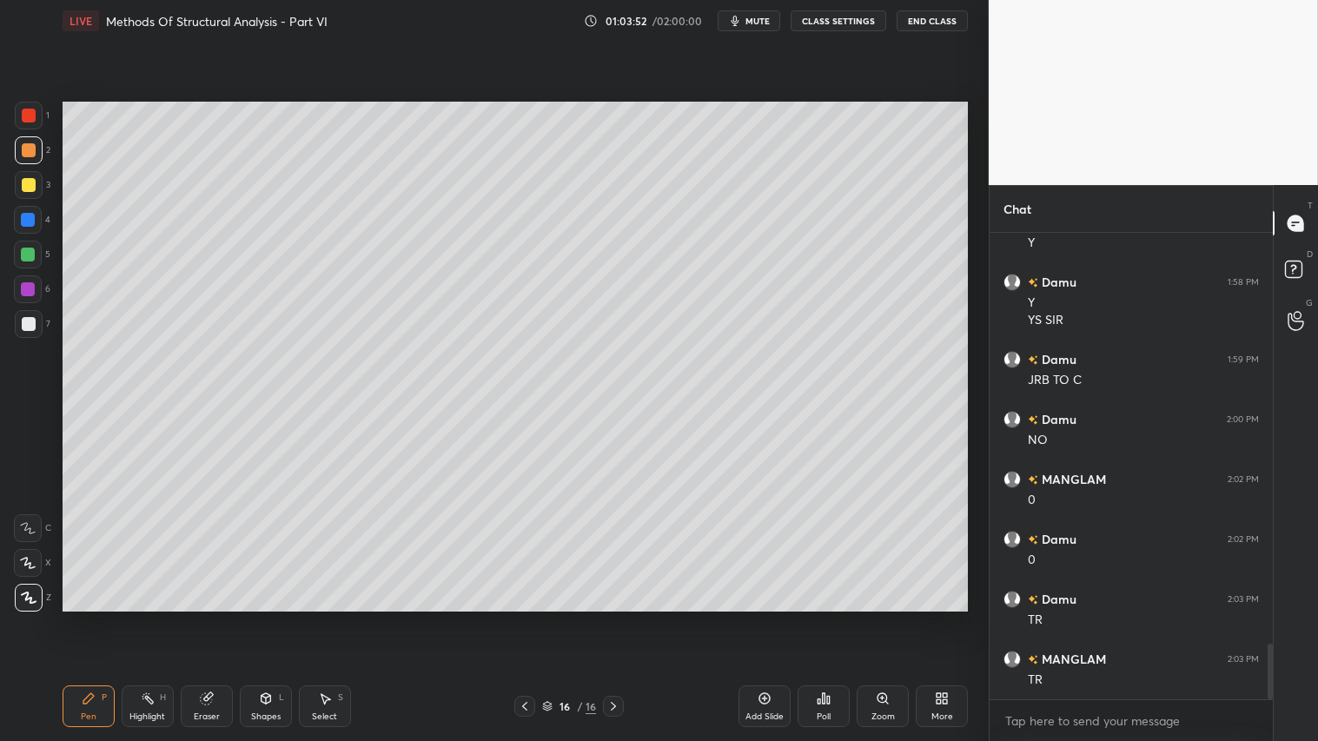
click at [262, 618] on div "Shapes L" at bounding box center [266, 706] width 52 height 42
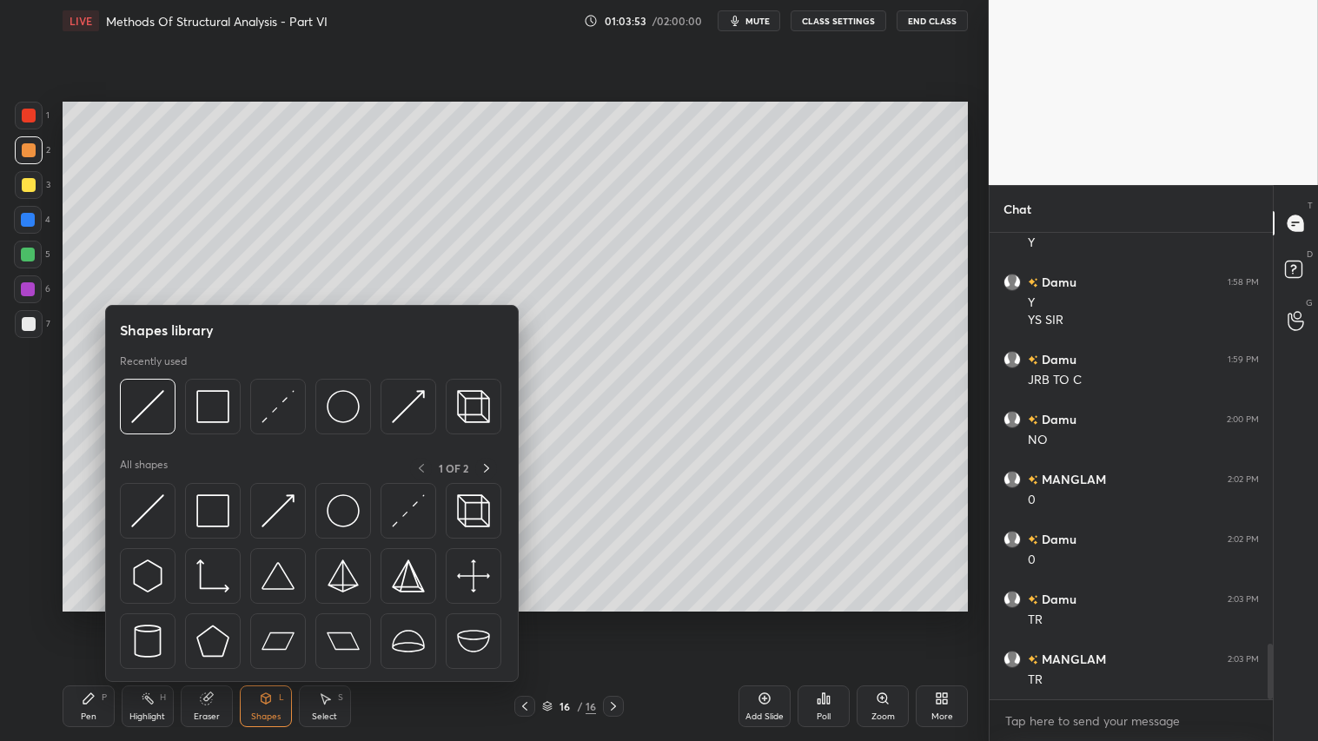
click at [109, 618] on div "Pen P" at bounding box center [89, 706] width 52 height 42
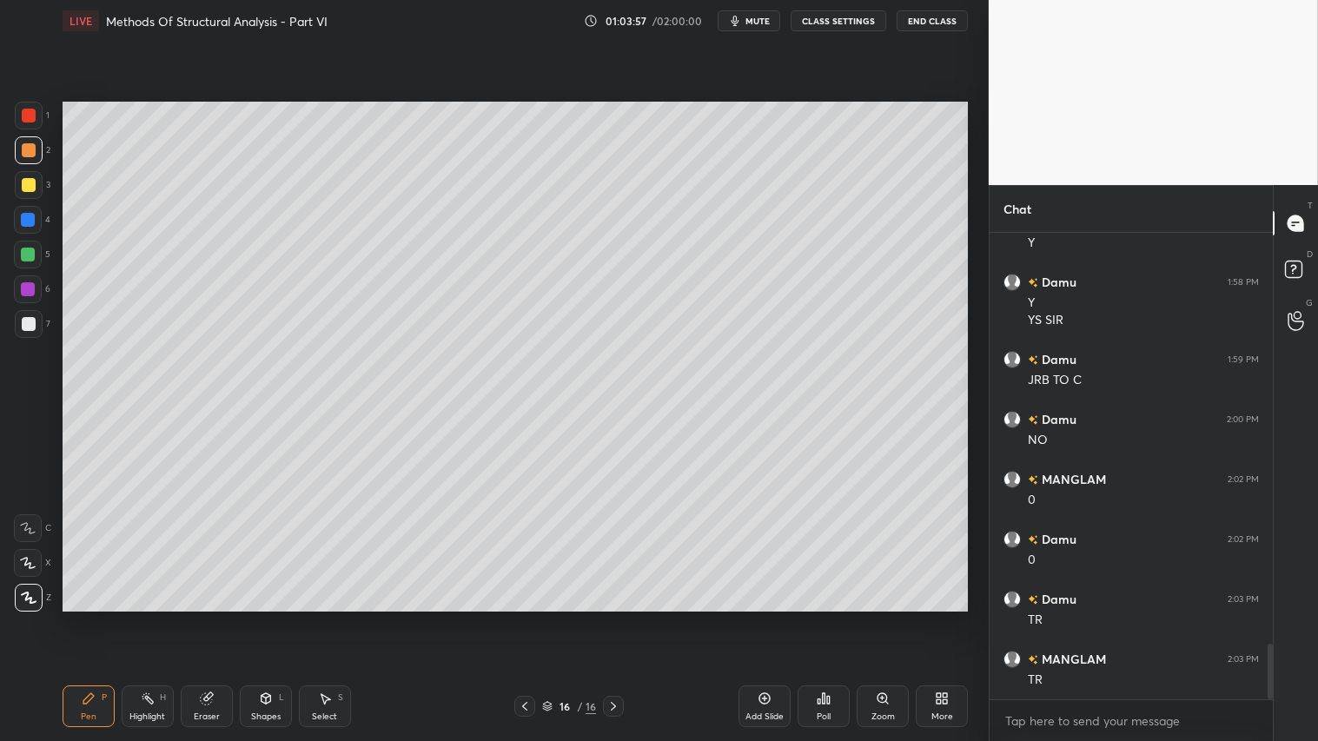
click at [519, 618] on icon at bounding box center [525, 706] width 14 height 14
click at [612, 618] on icon at bounding box center [613, 706] width 14 height 14
click at [30, 151] on div at bounding box center [29, 150] width 14 height 14
click at [271, 618] on icon at bounding box center [266, 698] width 14 height 14
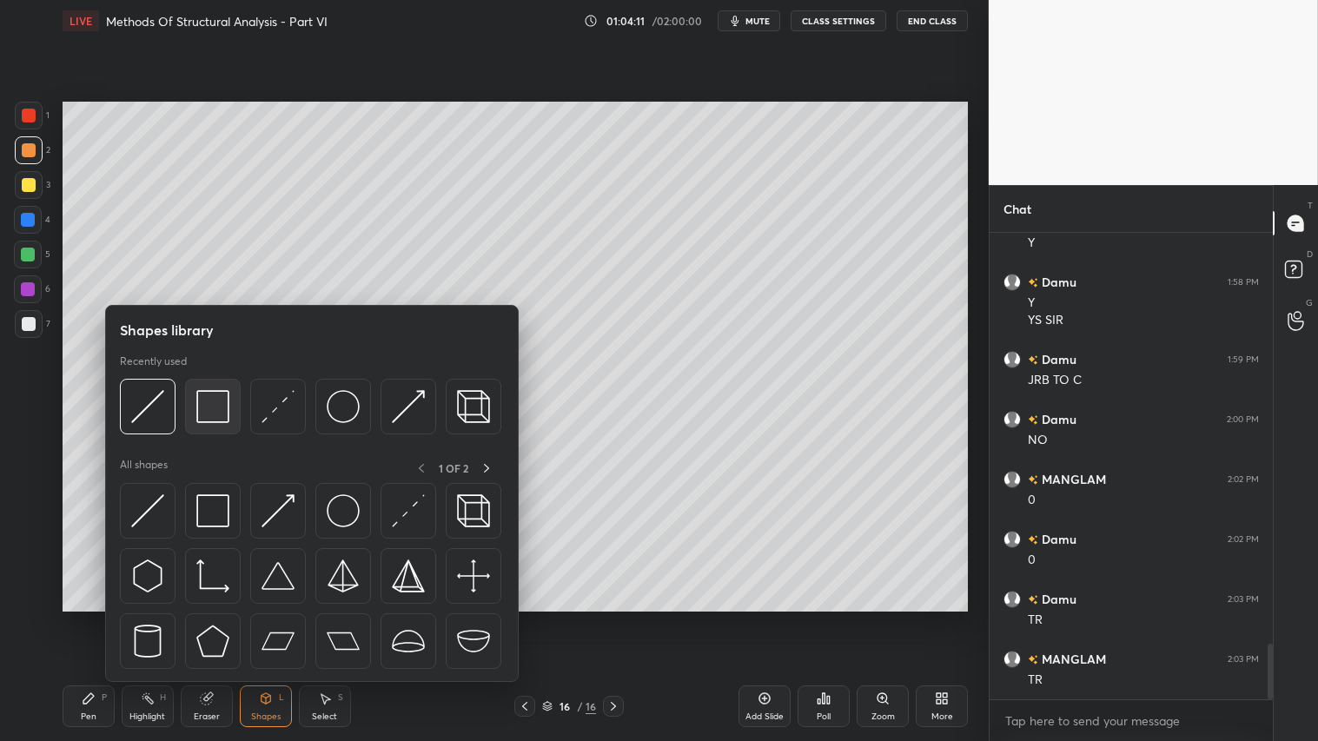
click at [217, 401] on img at bounding box center [212, 406] width 33 height 33
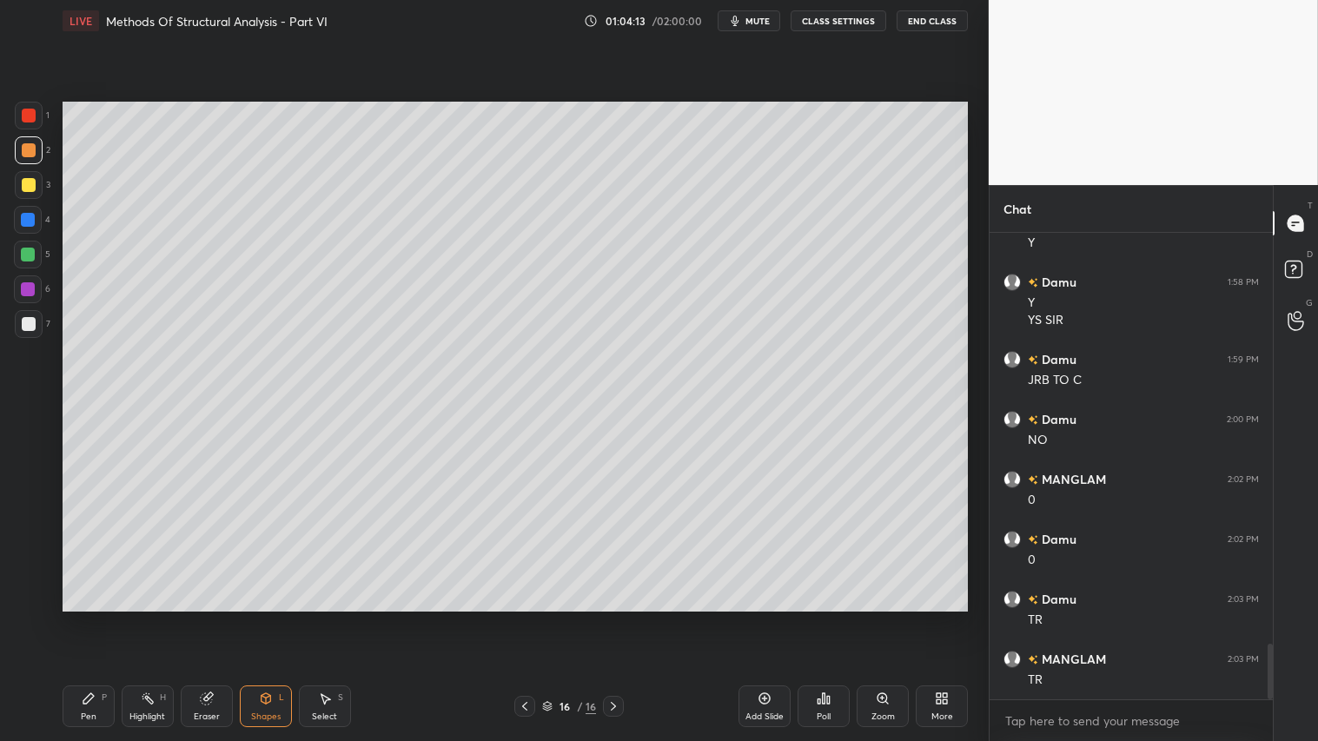
click at [29, 188] on div at bounding box center [29, 185] width 14 height 14
click at [33, 155] on div at bounding box center [29, 150] width 14 height 14
click at [100, 618] on div "Pen P Highlight H Eraser Shapes L Select S 16 / 16 Add Slide Poll Zoom More" at bounding box center [515, 705] width 905 height 69
click at [99, 618] on div "Pen P" at bounding box center [89, 706] width 52 height 42
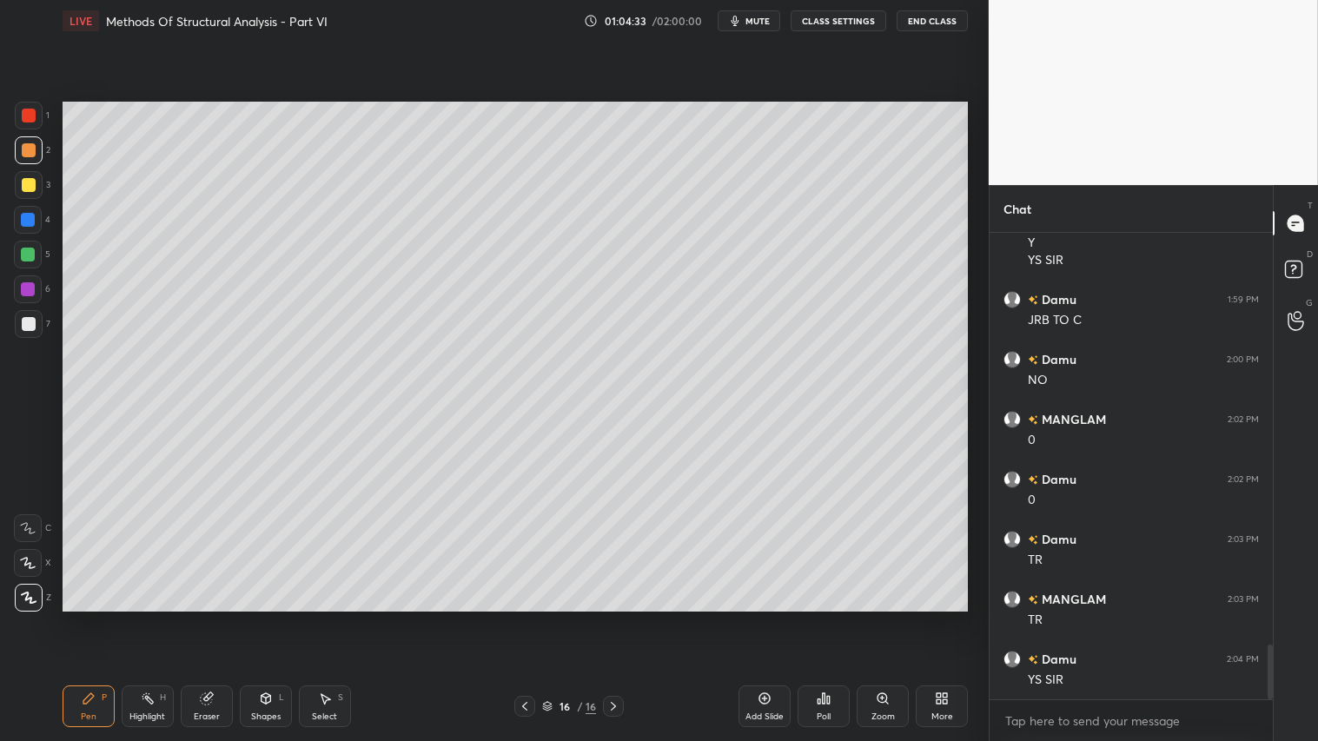
click at [521, 618] on div at bounding box center [524, 706] width 21 height 21
click at [525, 618] on icon at bounding box center [525, 706] width 14 height 14
click at [613, 618] on icon at bounding box center [613, 706] width 14 height 14
click at [626, 618] on div "Pen P Highlight H Eraser Shapes L Select S 15 / 16 Add Slide Poll Zoom More" at bounding box center [515, 705] width 905 height 69
click at [618, 618] on div at bounding box center [613, 706] width 21 height 21
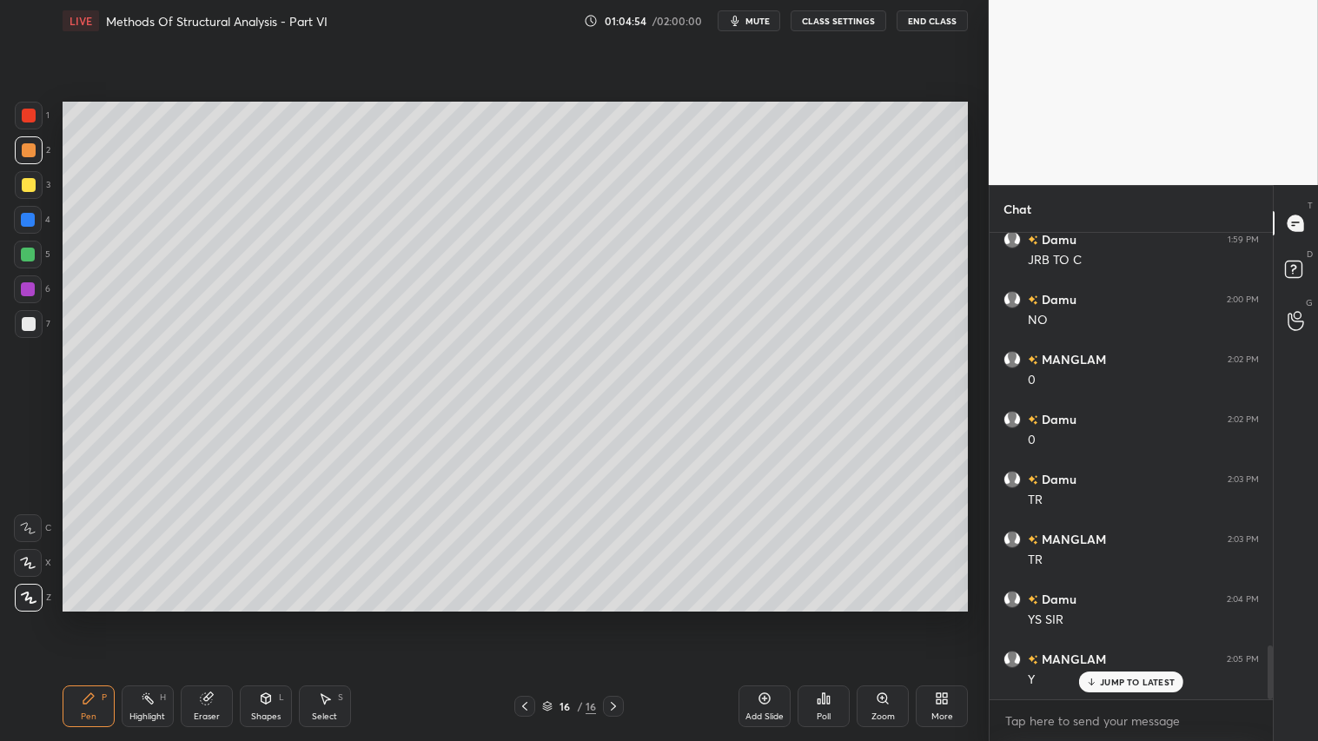
scroll to position [3603, 0]
click at [262, 618] on div "Shapes" at bounding box center [266, 716] width 30 height 9
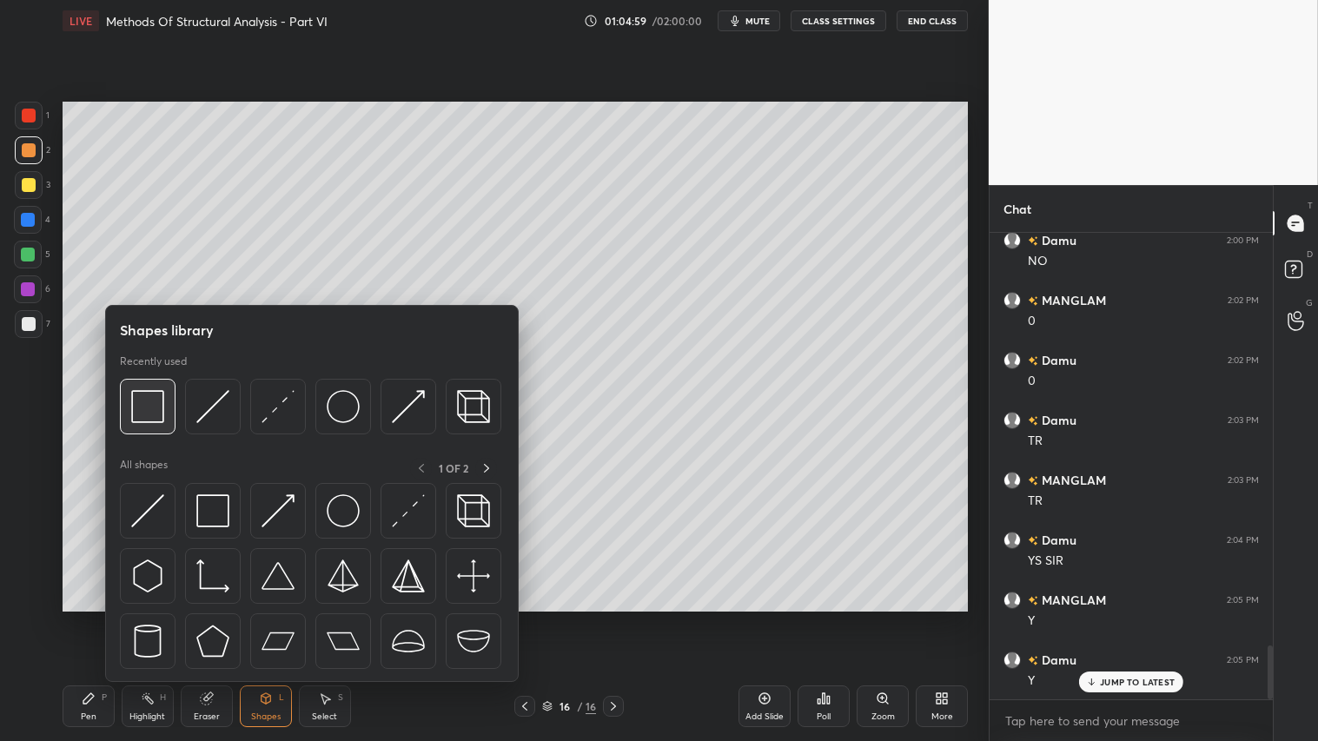
click at [142, 403] on img at bounding box center [147, 406] width 33 height 33
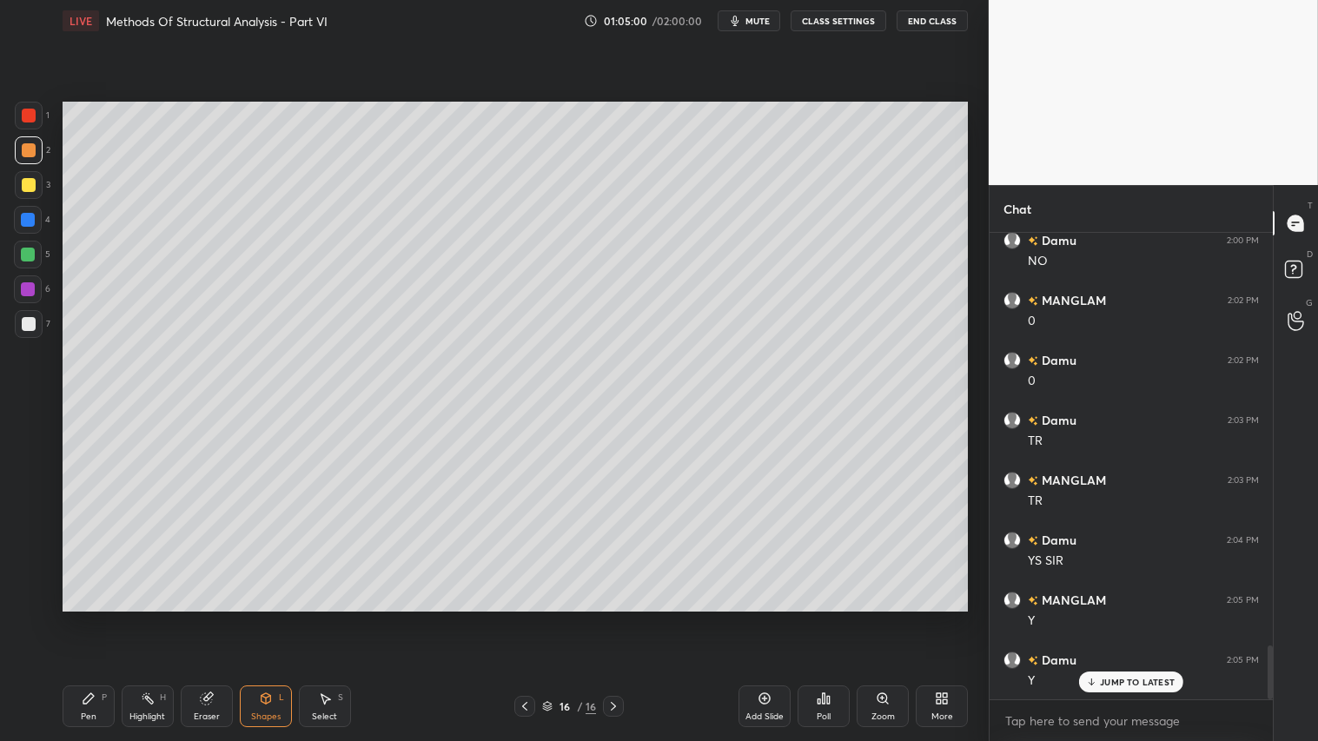
drag, startPoint x: 29, startPoint y: 319, endPoint x: 44, endPoint y: 332, distance: 20.4
click at [30, 319] on div at bounding box center [29, 324] width 14 height 14
click at [269, 618] on icon at bounding box center [266, 697] width 10 height 3
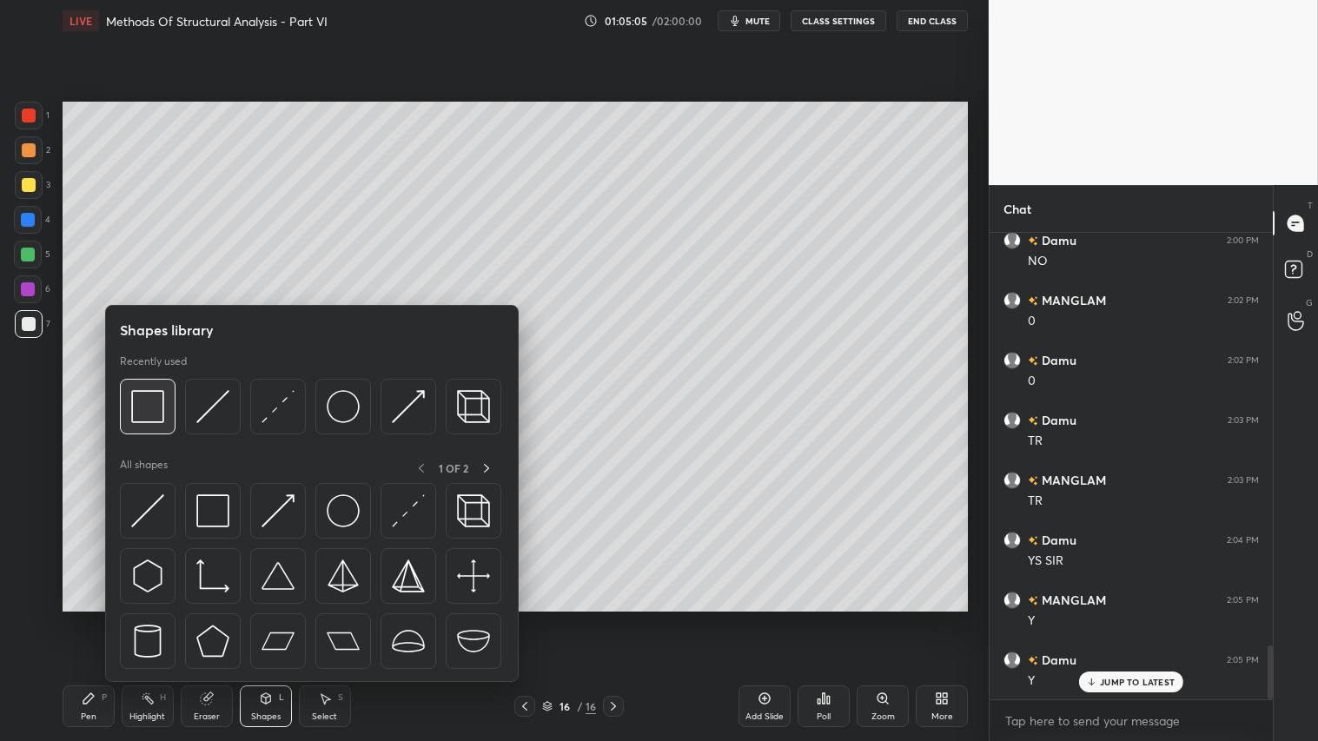
click at [153, 400] on img at bounding box center [147, 406] width 33 height 33
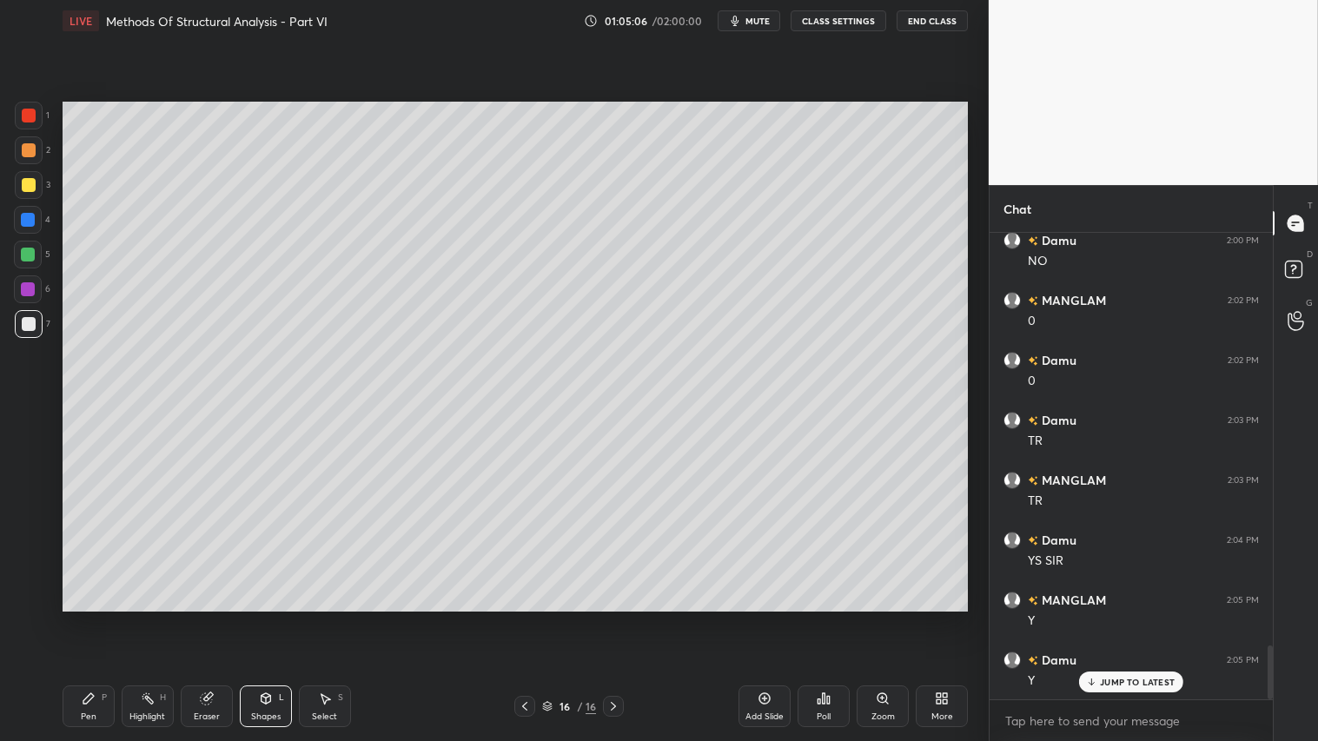
click at [21, 177] on div at bounding box center [29, 185] width 28 height 28
click at [209, 618] on icon at bounding box center [207, 698] width 14 height 14
click at [94, 618] on div "Pen P" at bounding box center [89, 706] width 52 height 42
click at [29, 149] on div at bounding box center [29, 150] width 14 height 14
click at [259, 618] on div "Shapes" at bounding box center [266, 716] width 30 height 9
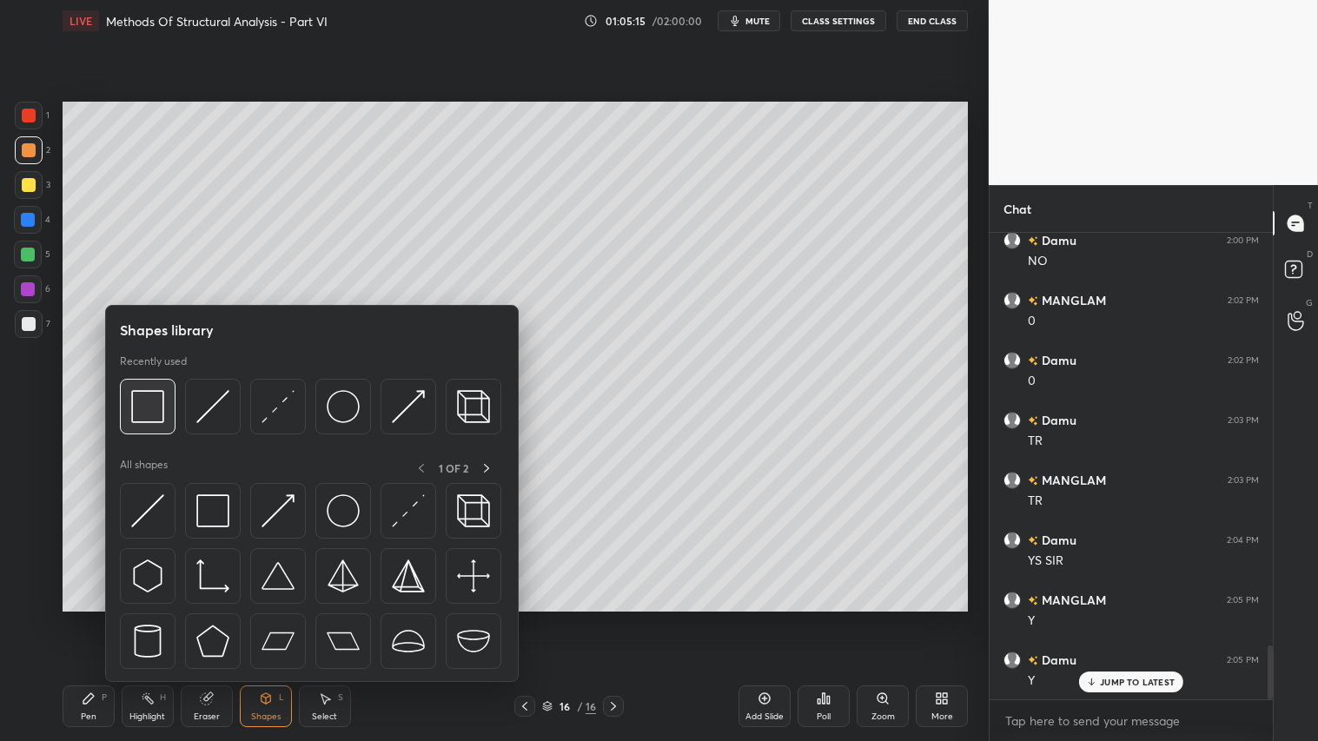
click at [156, 393] on img at bounding box center [147, 406] width 33 height 33
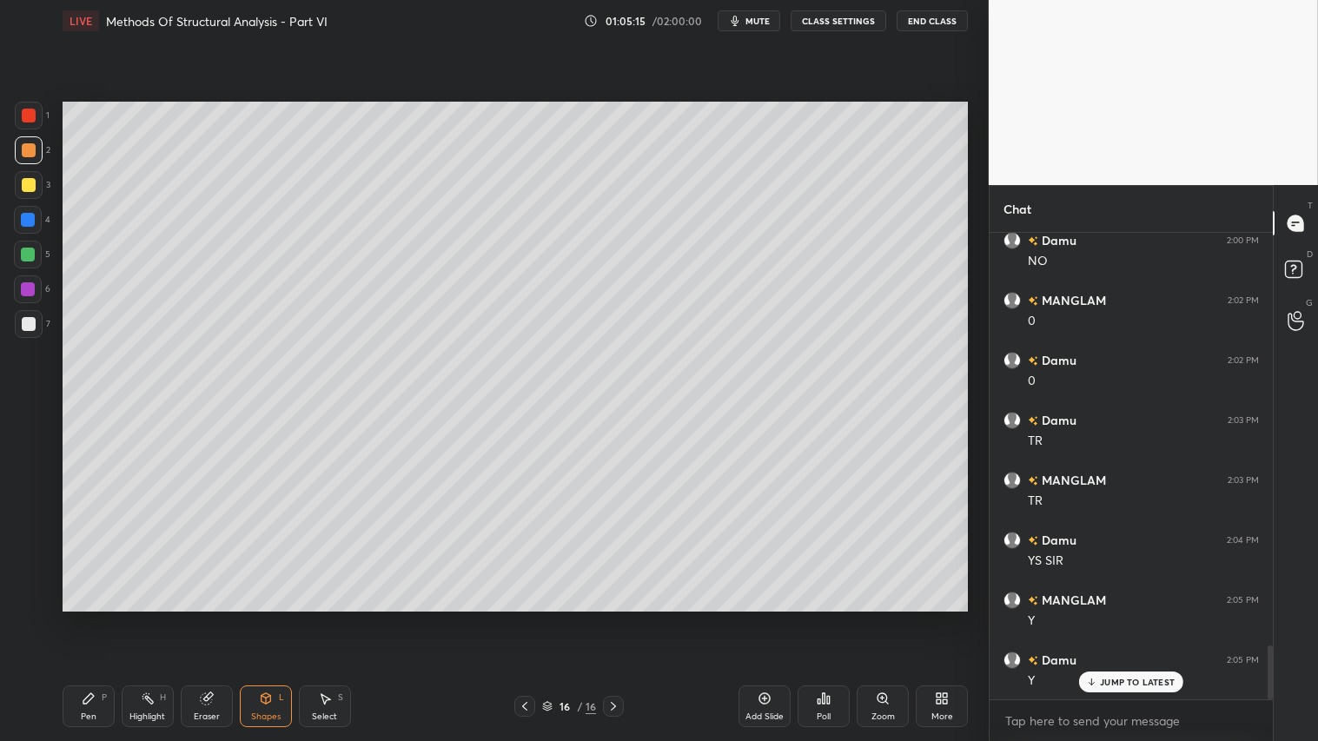
drag, startPoint x: 27, startPoint y: 175, endPoint x: 46, endPoint y: 180, distance: 19.6
click at [29, 175] on div at bounding box center [29, 185] width 28 height 28
click at [24, 150] on div at bounding box center [29, 150] width 14 height 14
click at [87, 618] on div "Pen" at bounding box center [89, 716] width 16 height 9
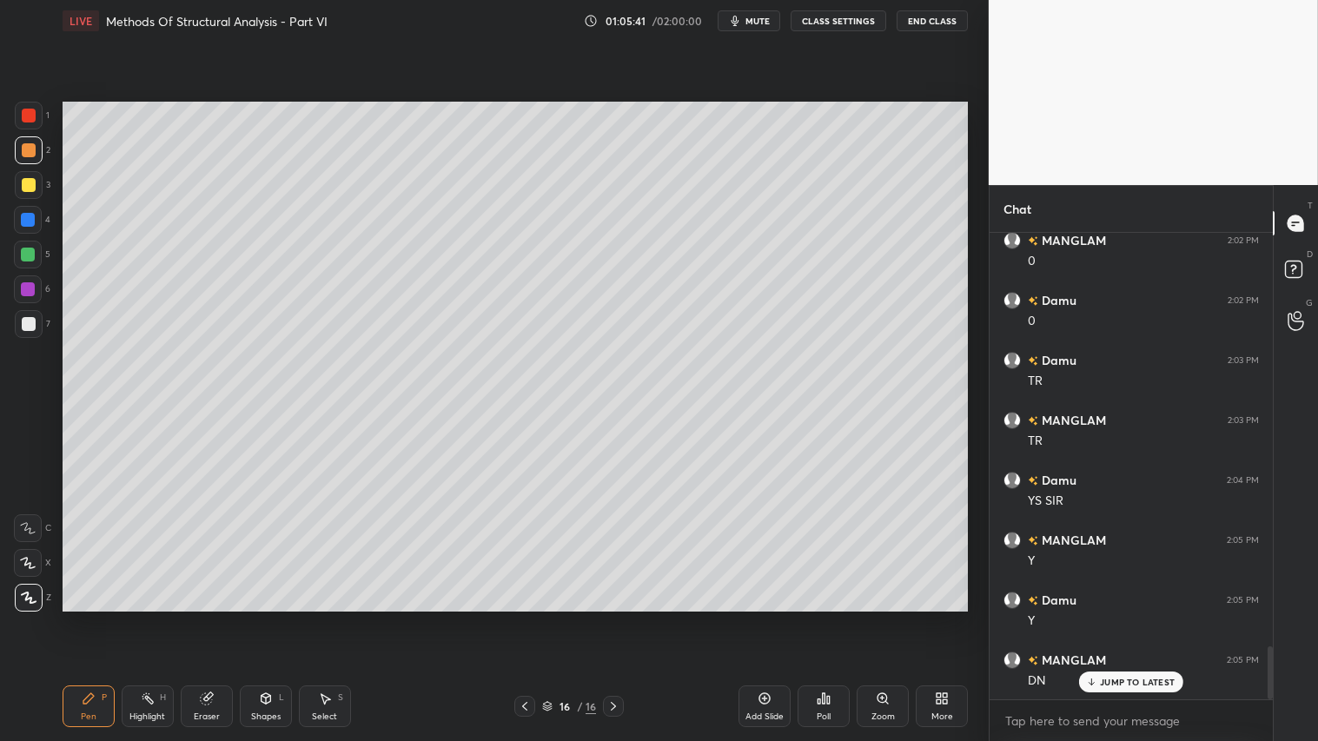
drag, startPoint x: 614, startPoint y: 708, endPoint x: 732, endPoint y: 711, distance: 118.2
click at [621, 618] on div at bounding box center [613, 706] width 21 height 21
click at [763, 618] on div "Add Slide" at bounding box center [764, 706] width 52 height 42
click at [525, 618] on icon at bounding box center [525, 706] width 14 height 14
click at [528, 618] on icon at bounding box center [525, 706] width 14 height 14
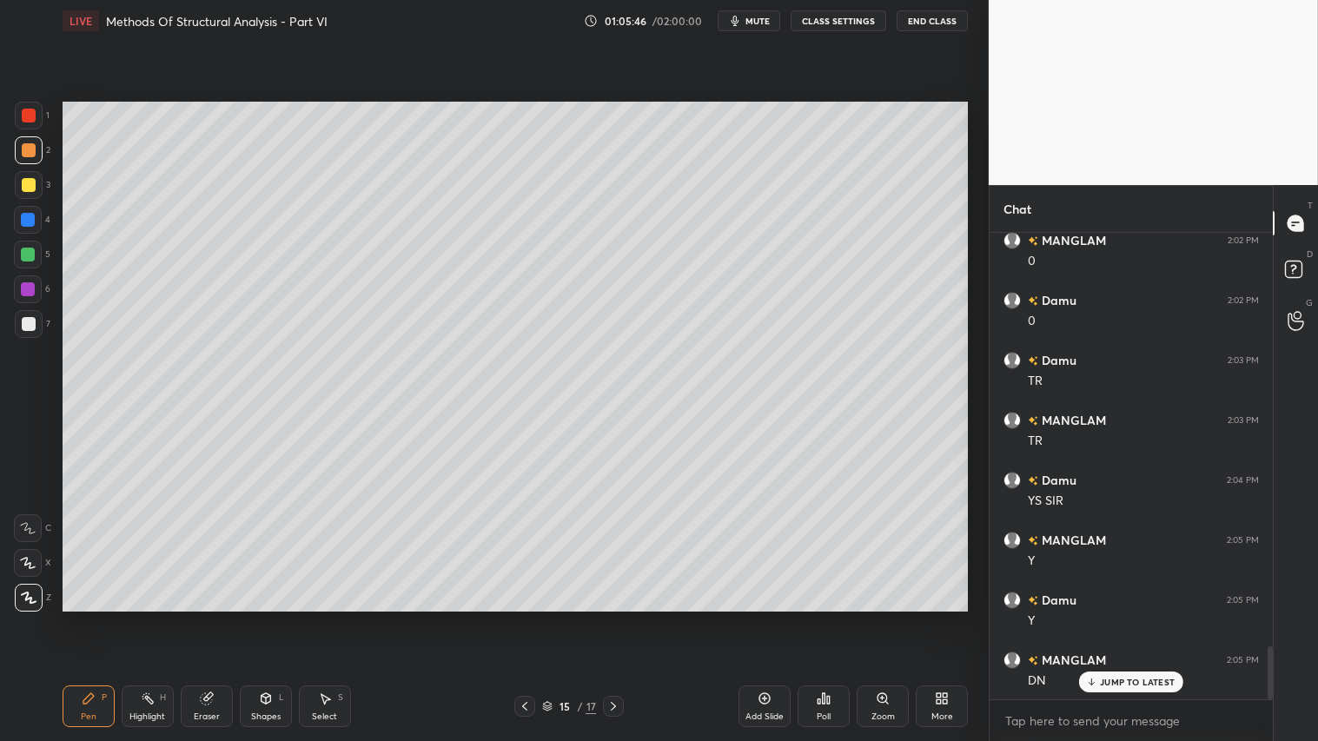
click at [615, 618] on div at bounding box center [613, 706] width 21 height 21
click at [619, 618] on icon at bounding box center [613, 706] width 14 height 14
click at [742, 29] on button "mute" at bounding box center [748, 20] width 63 height 21
click at [258, 618] on div "Shapes L" at bounding box center [266, 706] width 52 height 42
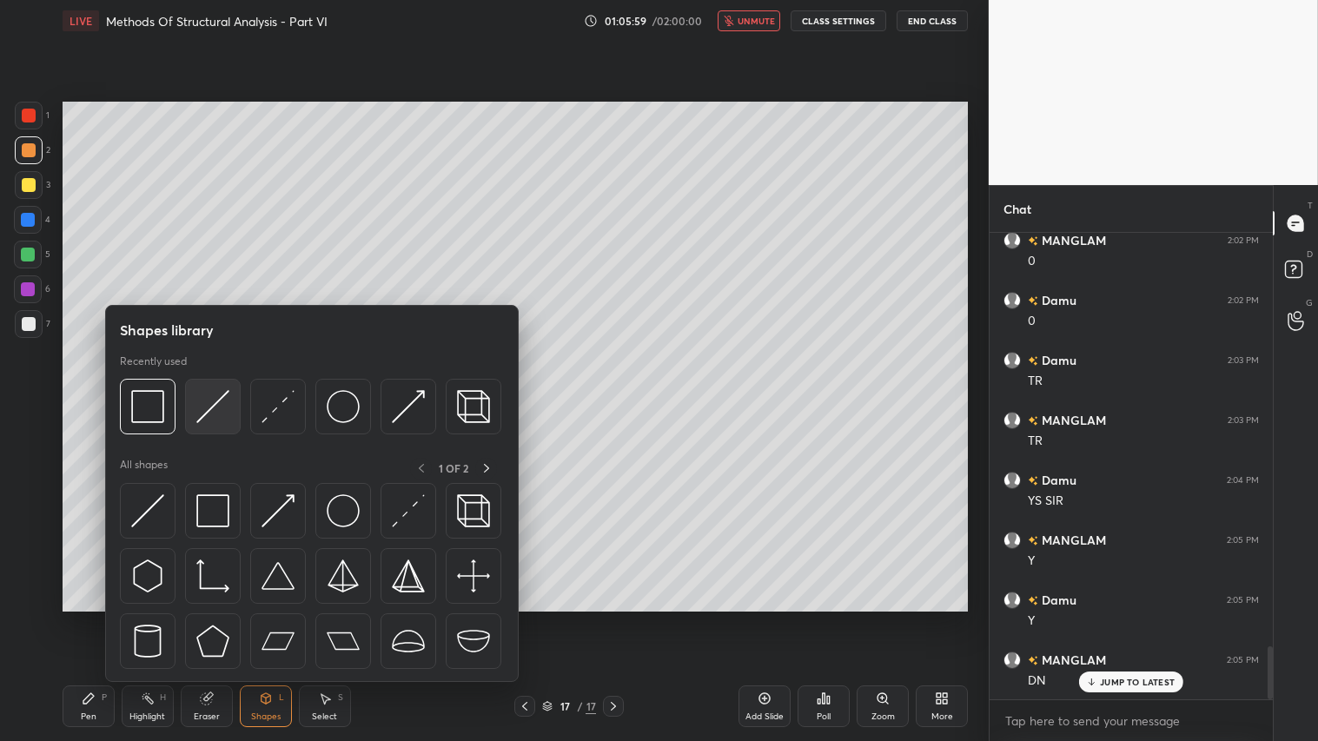
click at [204, 396] on img at bounding box center [212, 406] width 33 height 33
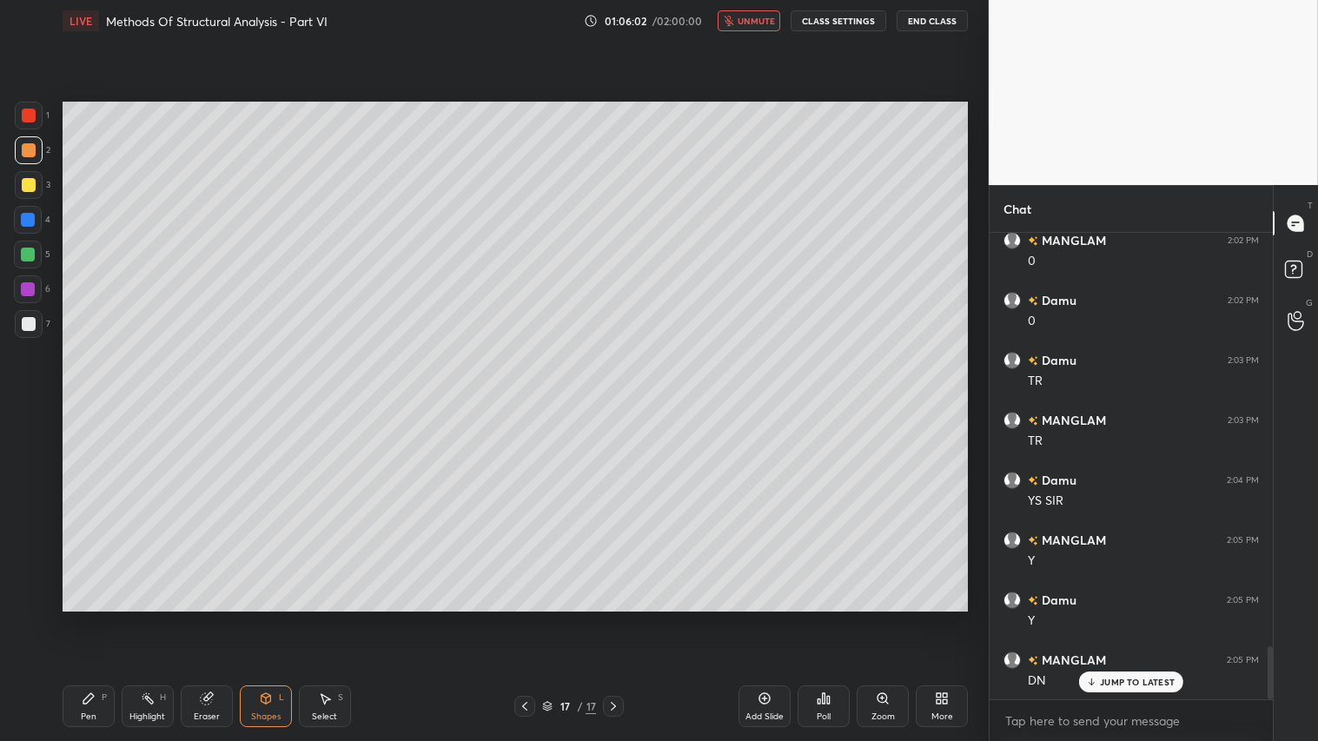
click at [23, 143] on div at bounding box center [29, 150] width 28 height 28
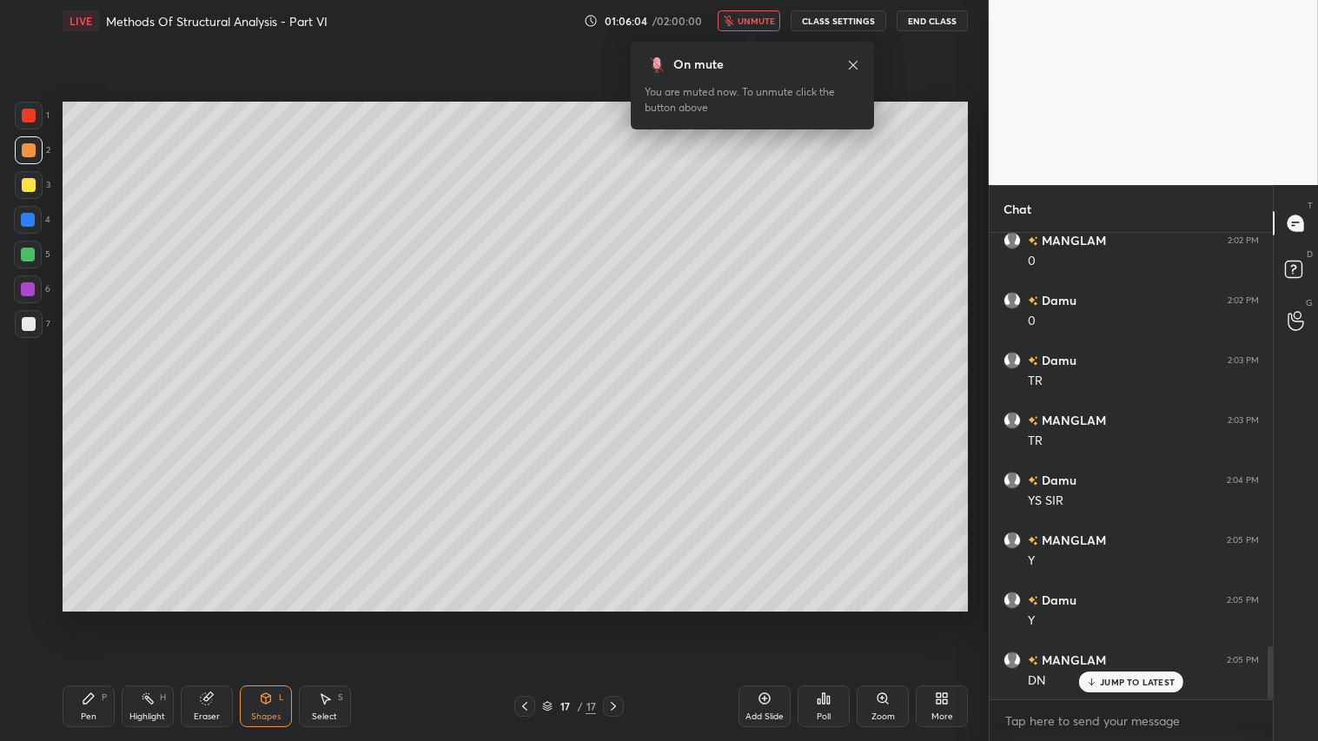
click at [92, 618] on icon at bounding box center [89, 698] width 14 height 14
click at [766, 17] on span "unmute" at bounding box center [755, 21] width 37 height 12
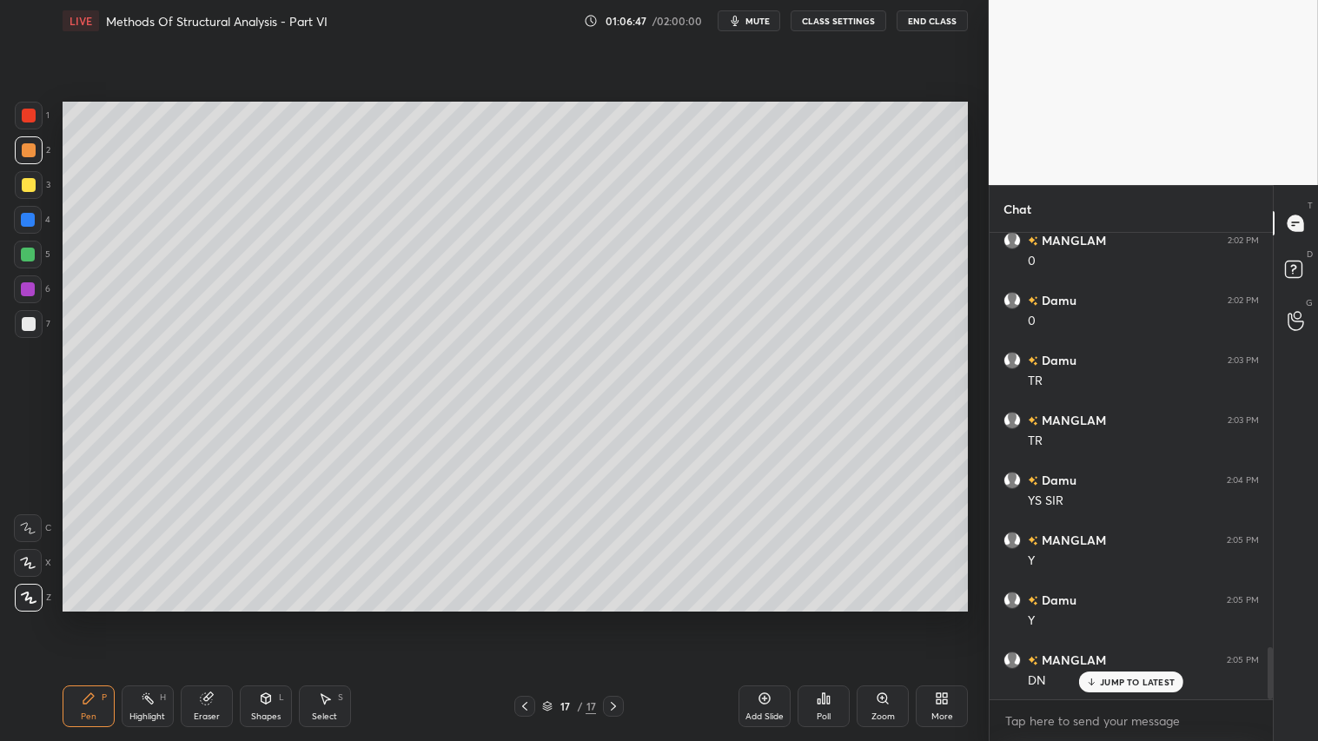
scroll to position [3723, 0]
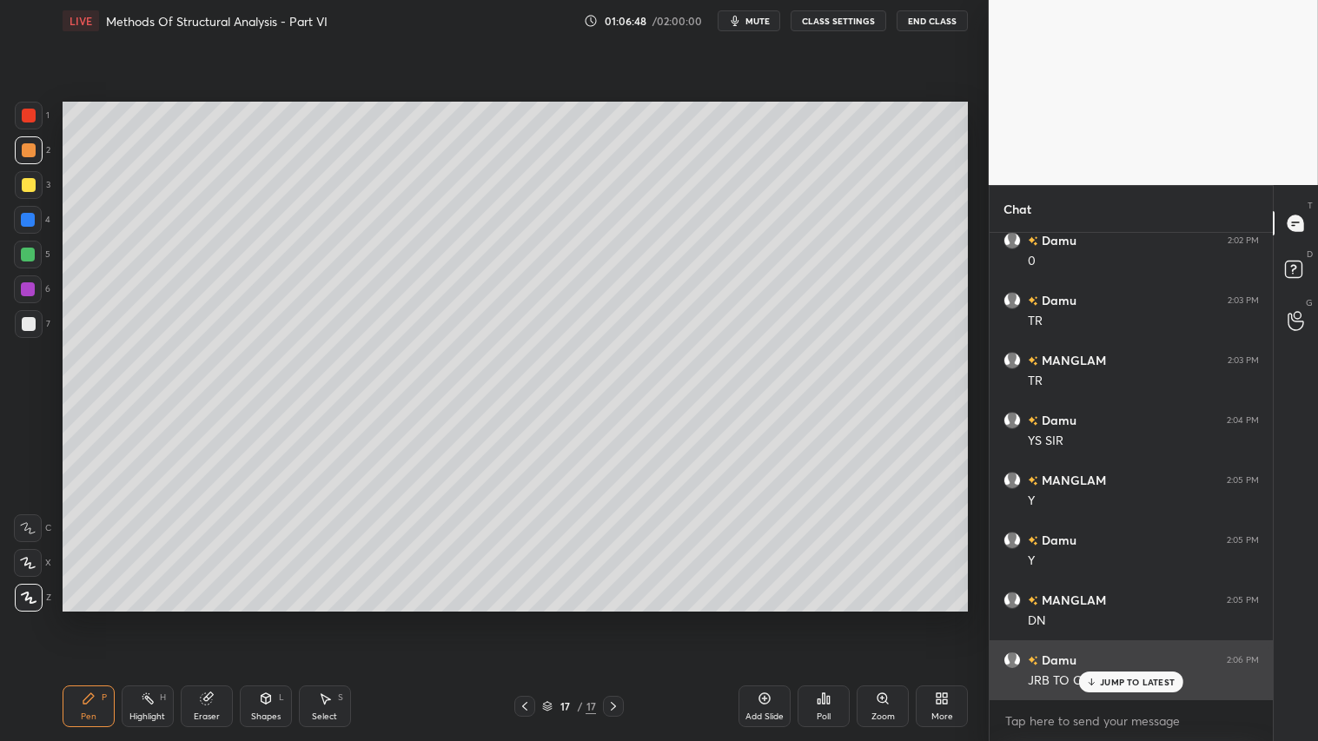
click at [1122, 618] on p "JUMP TO LATEST" at bounding box center [1137, 682] width 75 height 10
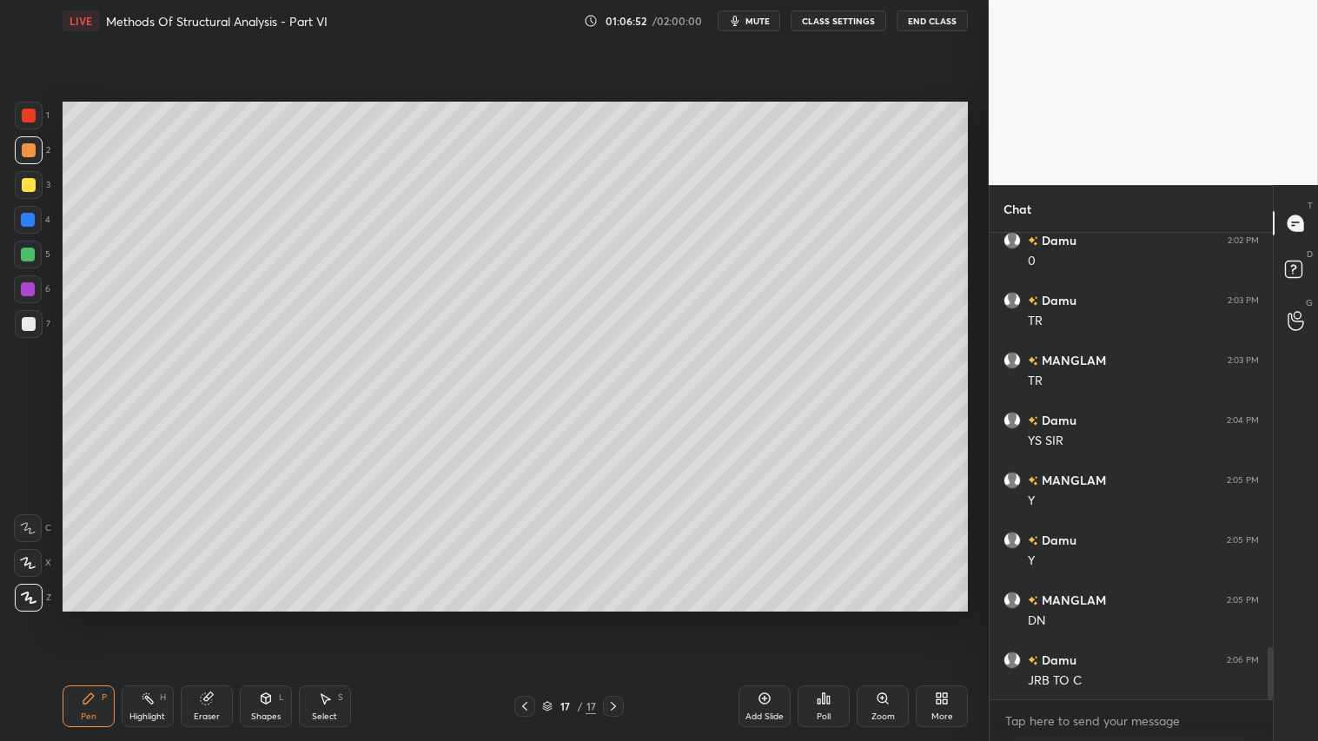
click at [527, 618] on div at bounding box center [524, 706] width 21 height 21
click at [524, 618] on icon at bounding box center [525, 706] width 14 height 14
click at [611, 618] on div at bounding box center [613, 706] width 21 height 21
click at [617, 618] on icon at bounding box center [613, 706] width 14 height 14
click at [15, 154] on div at bounding box center [29, 150] width 28 height 28
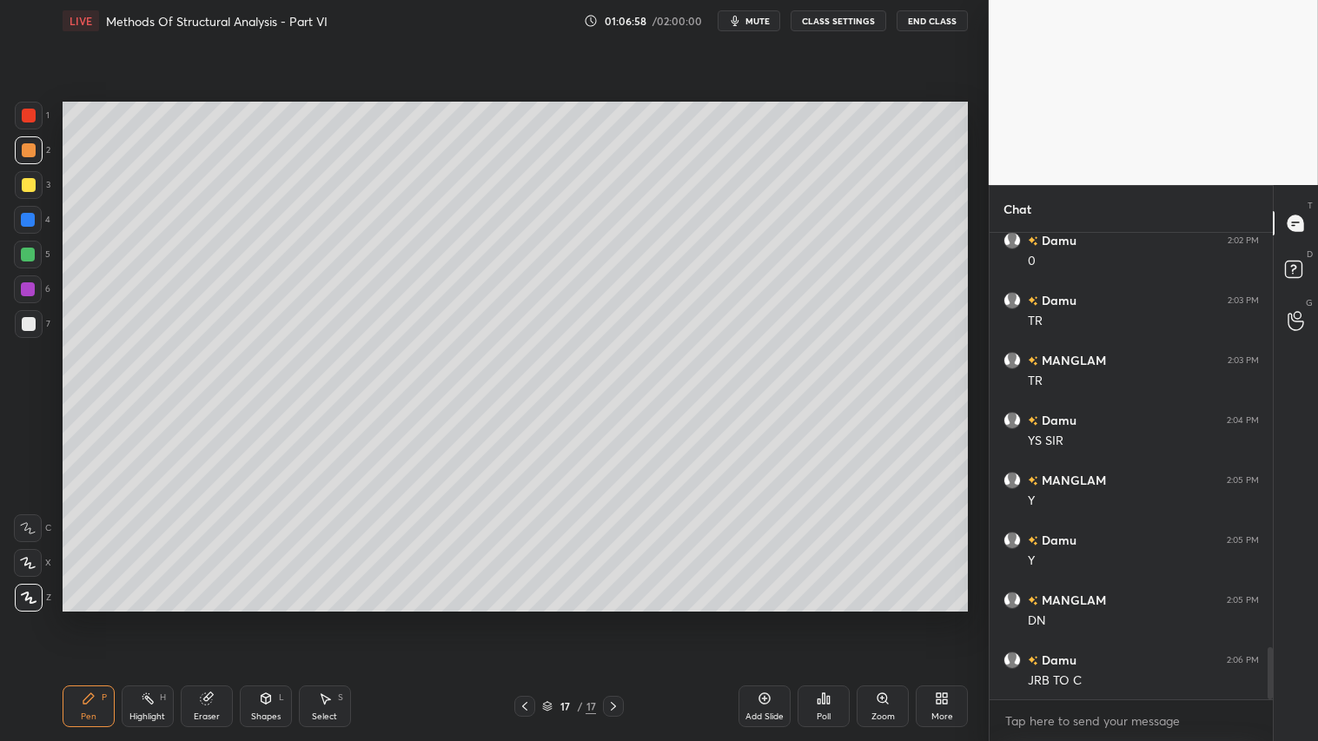
click at [90, 618] on div "Pen P" at bounding box center [89, 706] width 52 height 42
drag, startPoint x: 78, startPoint y: 717, endPoint x: 65, endPoint y: 702, distance: 19.7
click at [78, 618] on div "Pen P" at bounding box center [89, 706] width 52 height 42
click at [94, 618] on div "Pen" at bounding box center [89, 716] width 16 height 9
click at [101, 618] on div "Pen P" at bounding box center [89, 706] width 52 height 42
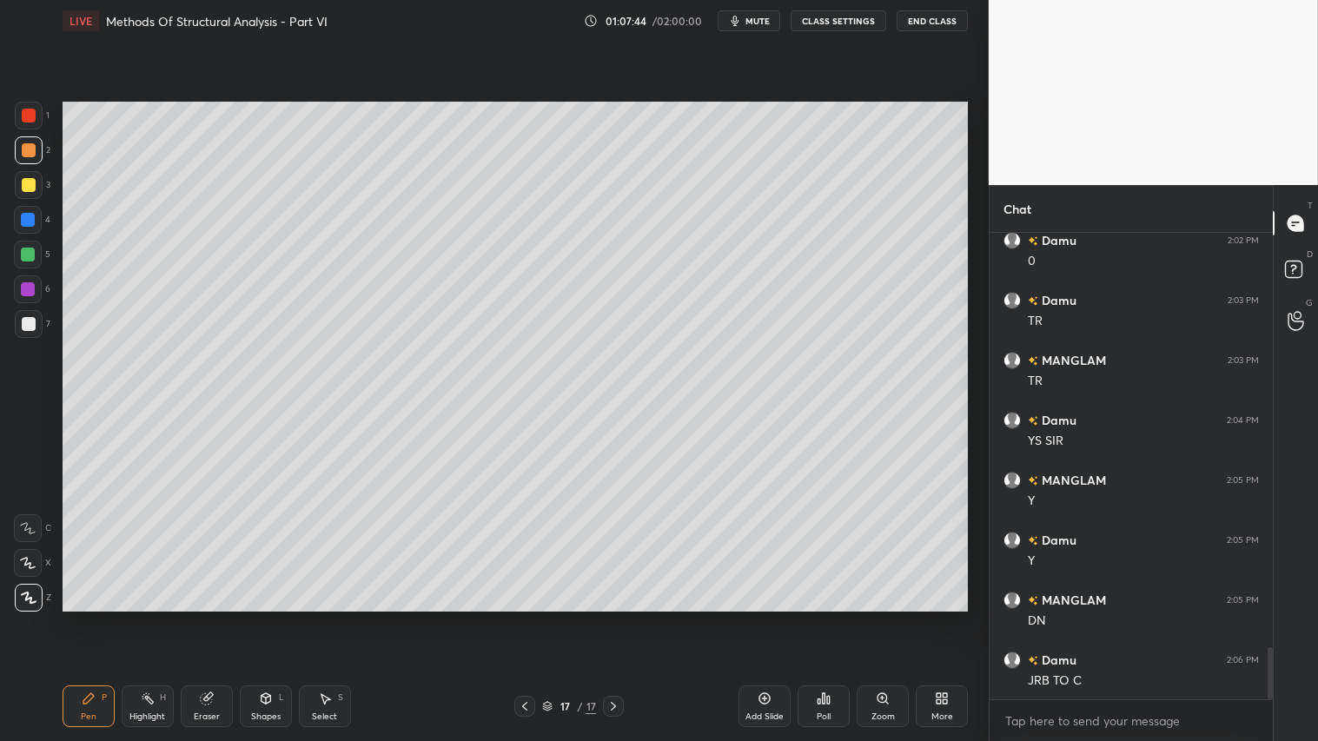
drag, startPoint x: 29, startPoint y: 154, endPoint x: 28, endPoint y: 169, distance: 15.7
click at [28, 156] on div at bounding box center [29, 150] width 14 height 14
click at [68, 618] on div "Pen P" at bounding box center [89, 706] width 52 height 42
click at [278, 618] on div "Shapes L" at bounding box center [266, 706] width 52 height 42
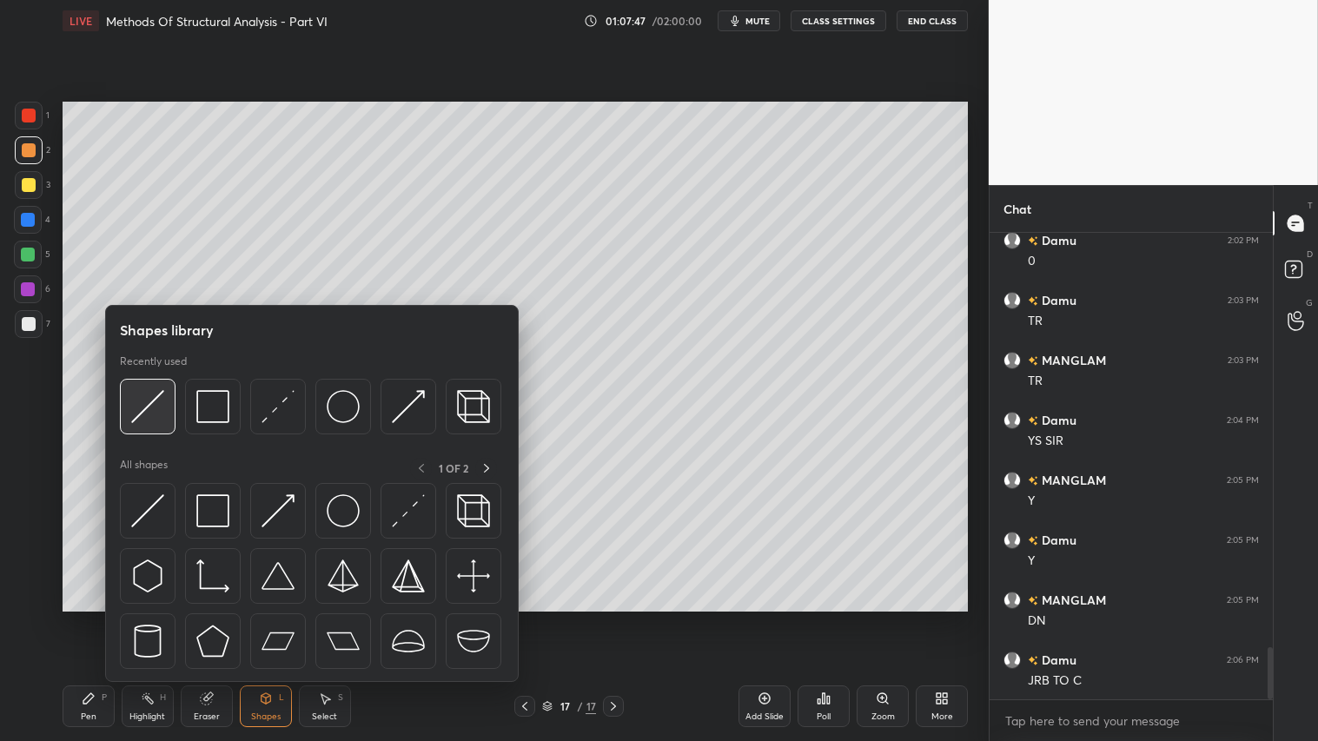
click at [148, 400] on img at bounding box center [147, 406] width 33 height 33
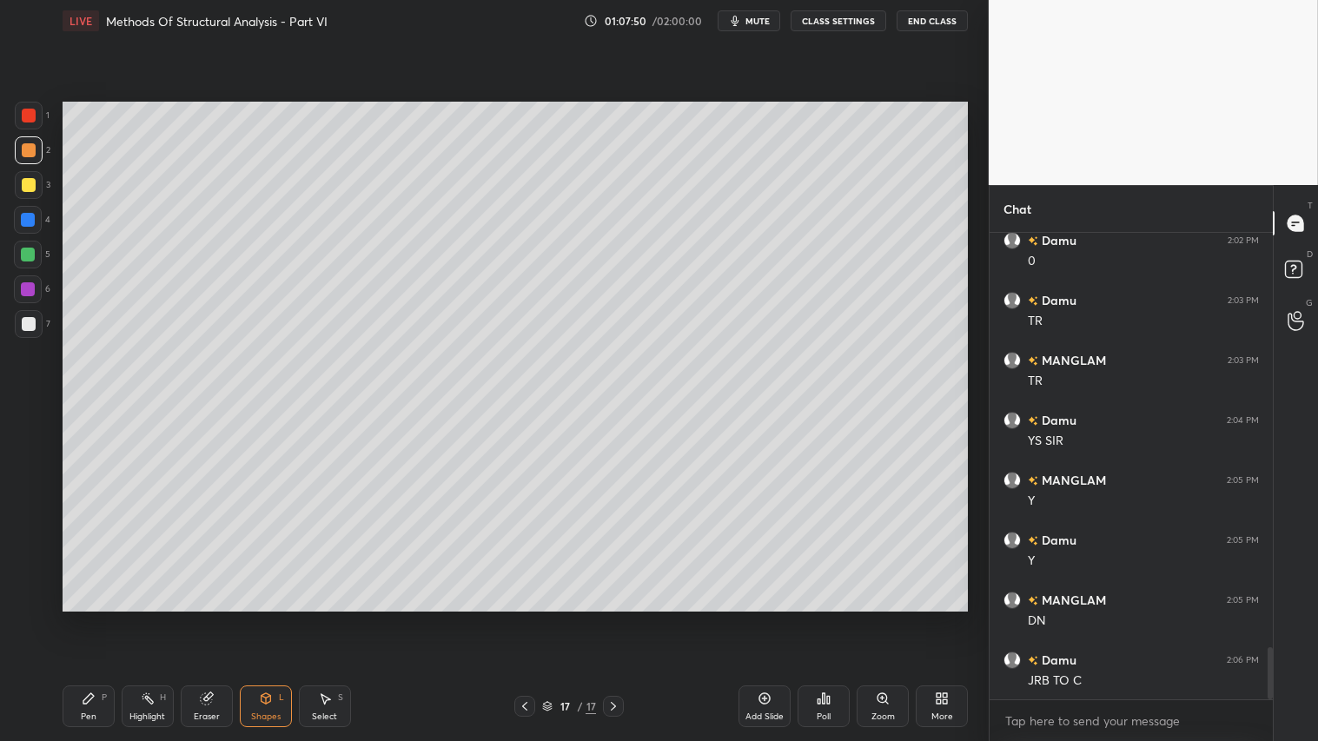
click at [80, 618] on div "Pen P" at bounding box center [89, 706] width 52 height 42
click at [530, 618] on div "Pen P Highlight H Eraser Shapes L Select S 17 / 17 Add Slide Poll Zoom More" at bounding box center [515, 705] width 905 height 69
click at [528, 618] on icon at bounding box center [525, 706] width 14 height 14
click at [532, 618] on icon at bounding box center [525, 706] width 14 height 14
click at [620, 618] on div at bounding box center [613, 706] width 21 height 21
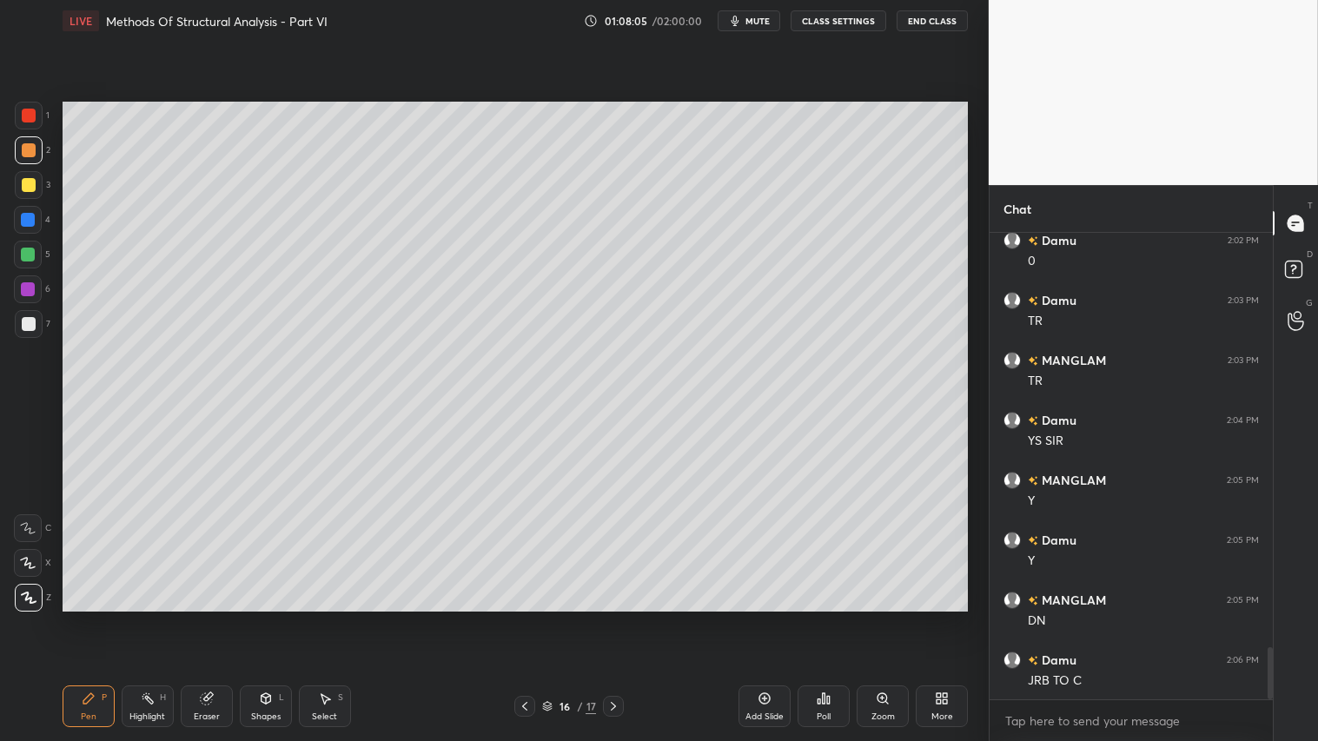
click at [619, 618] on icon at bounding box center [613, 706] width 14 height 14
click at [618, 618] on icon at bounding box center [613, 706] width 14 height 14
click at [287, 618] on div "Shapes L" at bounding box center [266, 706] width 52 height 42
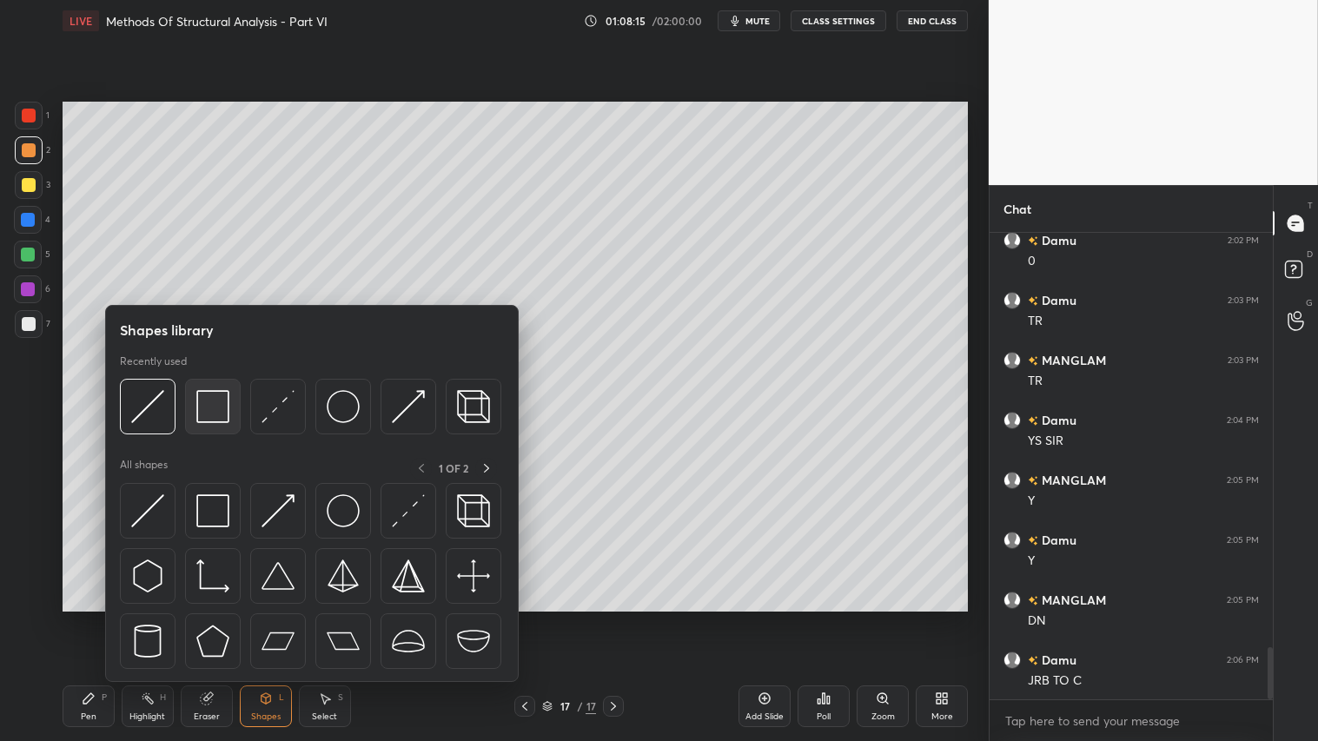
click at [222, 393] on img at bounding box center [212, 406] width 33 height 33
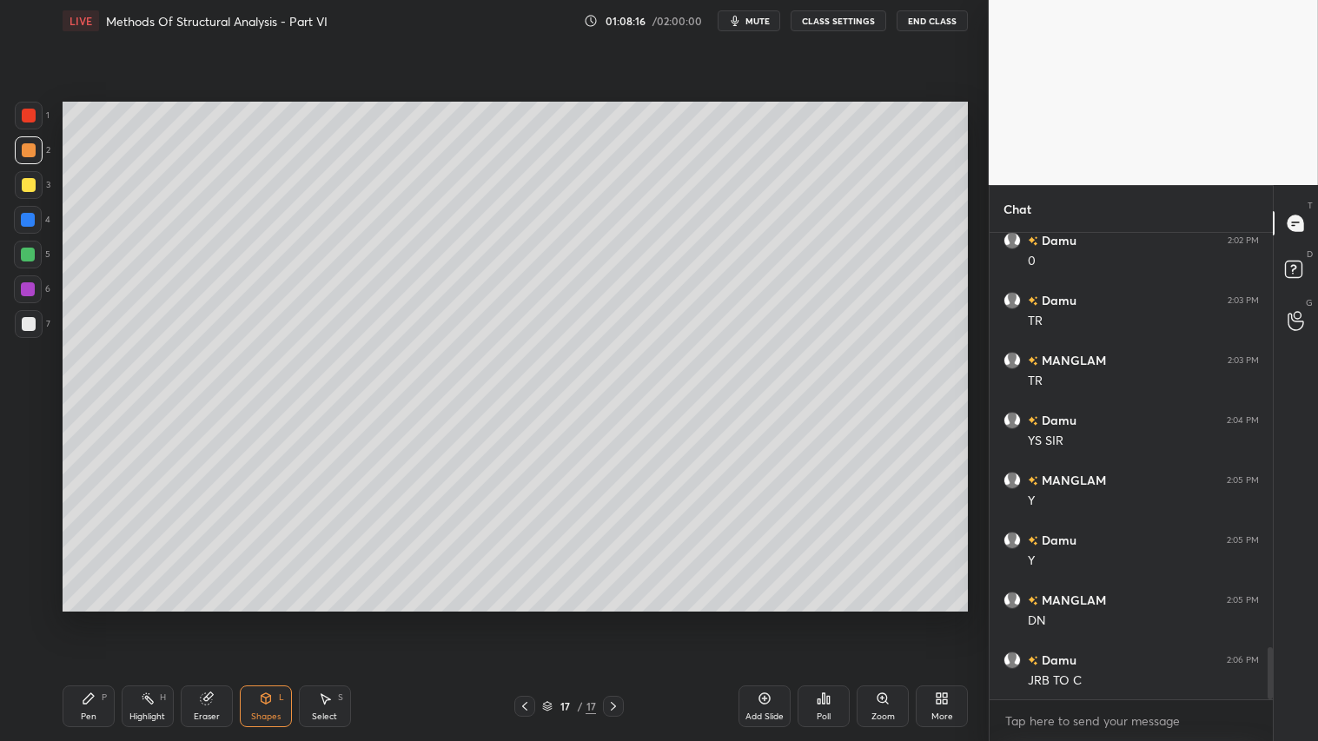
click at [30, 319] on div at bounding box center [29, 324] width 14 height 14
click at [22, 149] on div at bounding box center [29, 150] width 14 height 14
click at [96, 618] on div "Pen P" at bounding box center [89, 706] width 52 height 42
click at [262, 618] on div "Shapes" at bounding box center [266, 716] width 30 height 9
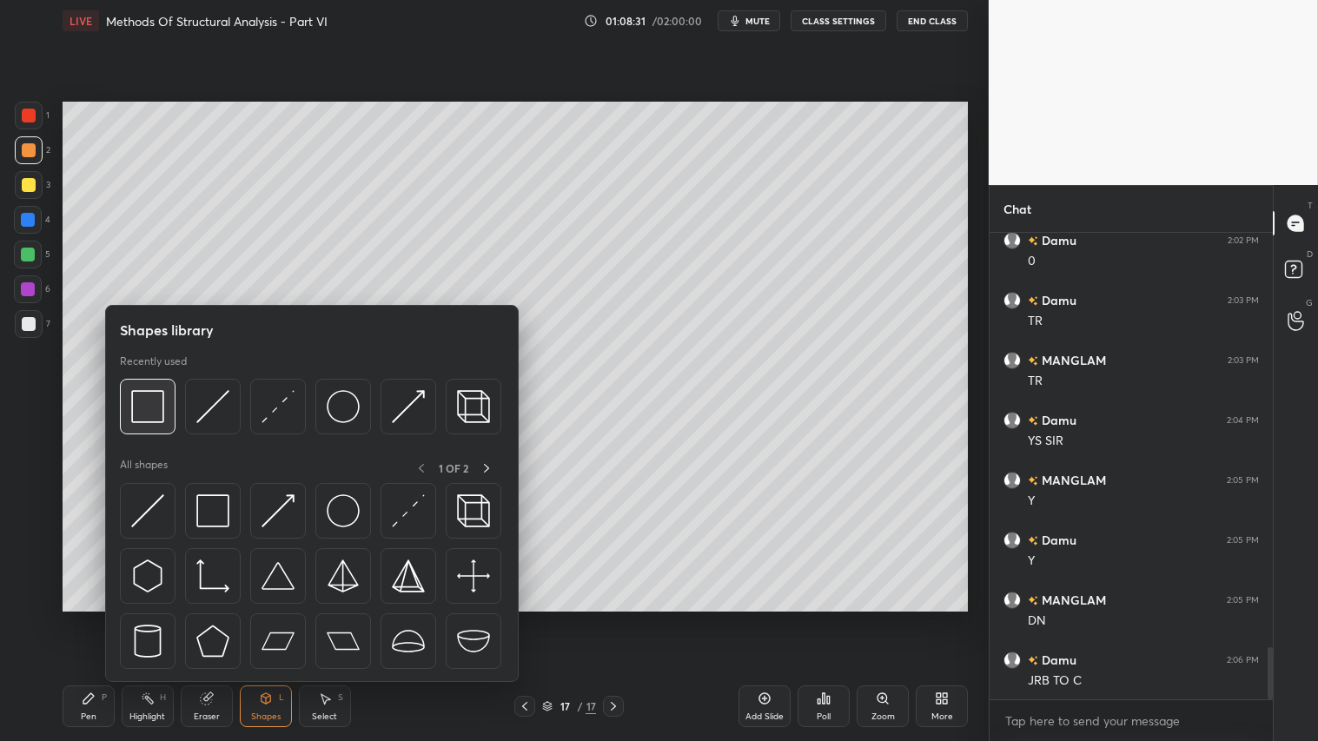
click at [157, 396] on img at bounding box center [147, 406] width 33 height 33
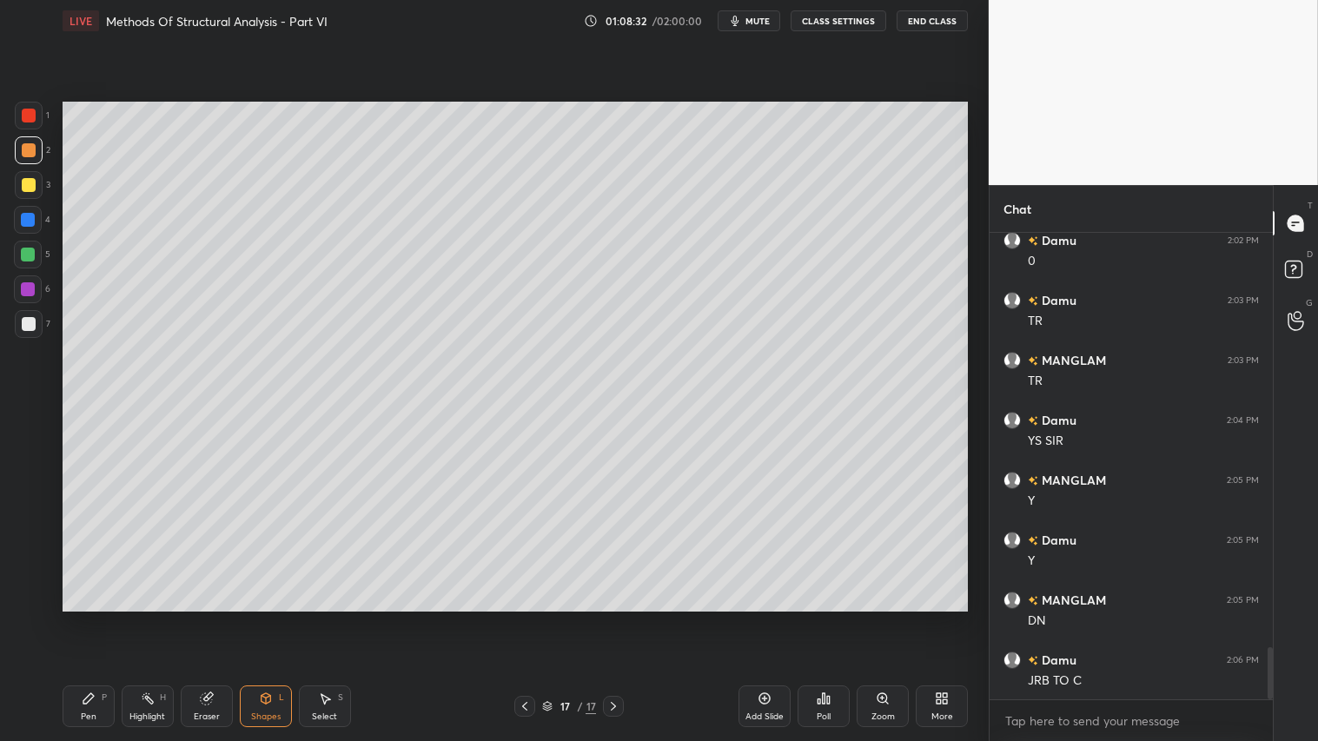
drag, startPoint x: 28, startPoint y: 315, endPoint x: 57, endPoint y: 319, distance: 29.7
click at [29, 315] on div at bounding box center [29, 324] width 28 height 28
click at [24, 184] on div at bounding box center [29, 185] width 14 height 14
click at [28, 149] on div at bounding box center [29, 150] width 14 height 14
drag, startPoint x: 90, startPoint y: 714, endPoint x: 81, endPoint y: 709, distance: 10.9
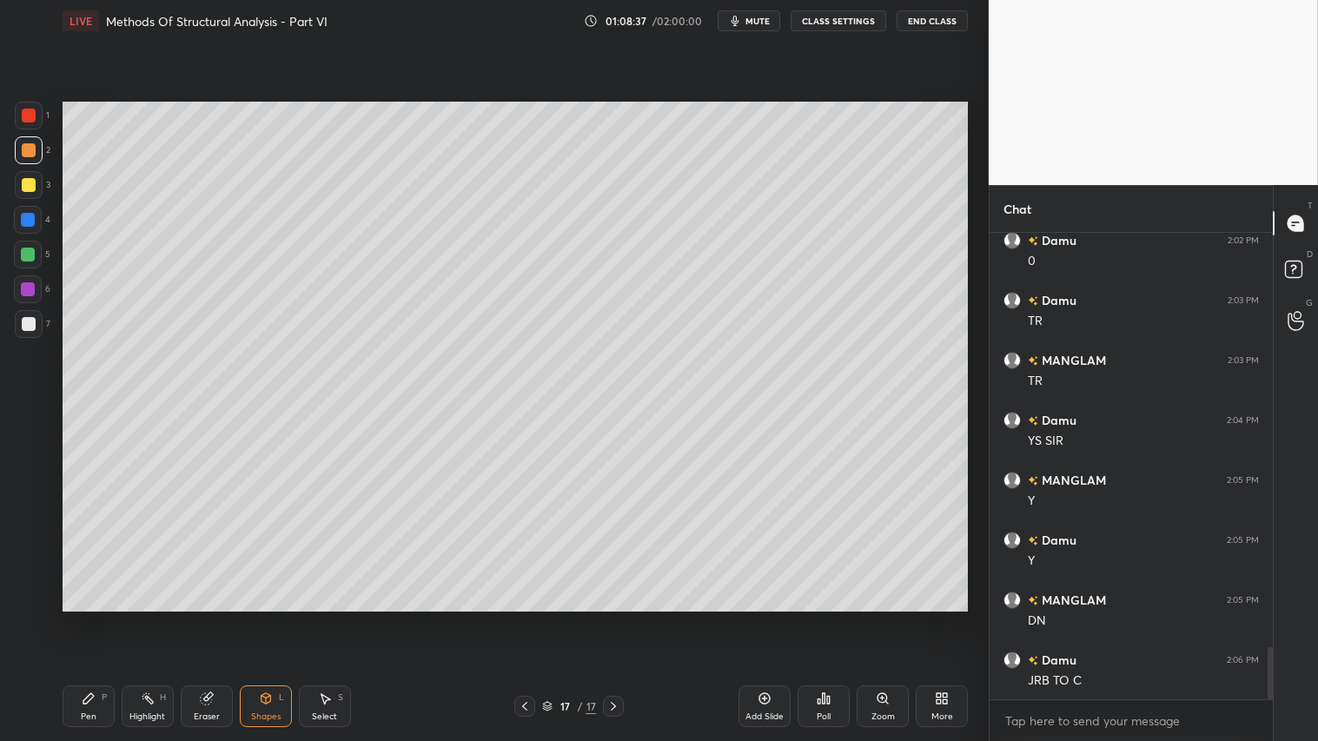
click at [89, 618] on div "Pen" at bounding box center [89, 716] width 16 height 9
click at [525, 618] on icon at bounding box center [525, 706] width 14 height 14
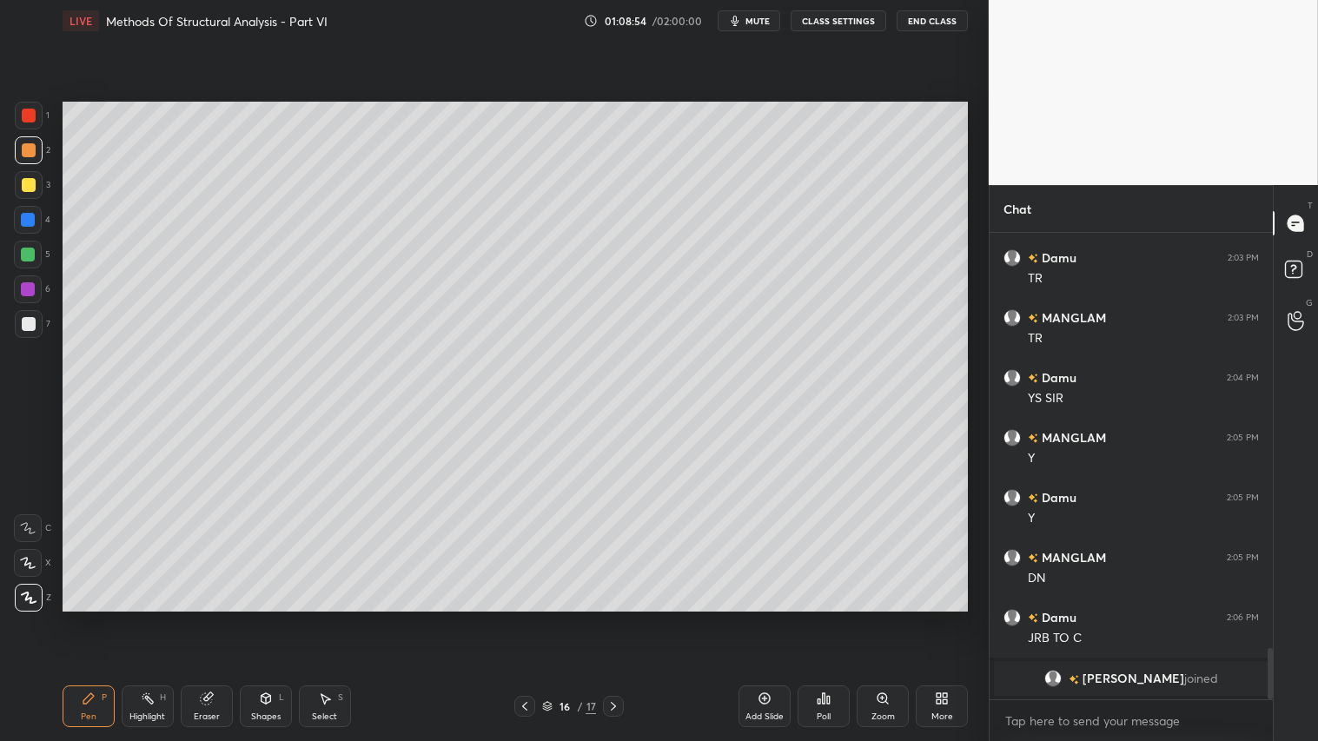
click at [611, 618] on icon at bounding box center [613, 706] width 14 height 14
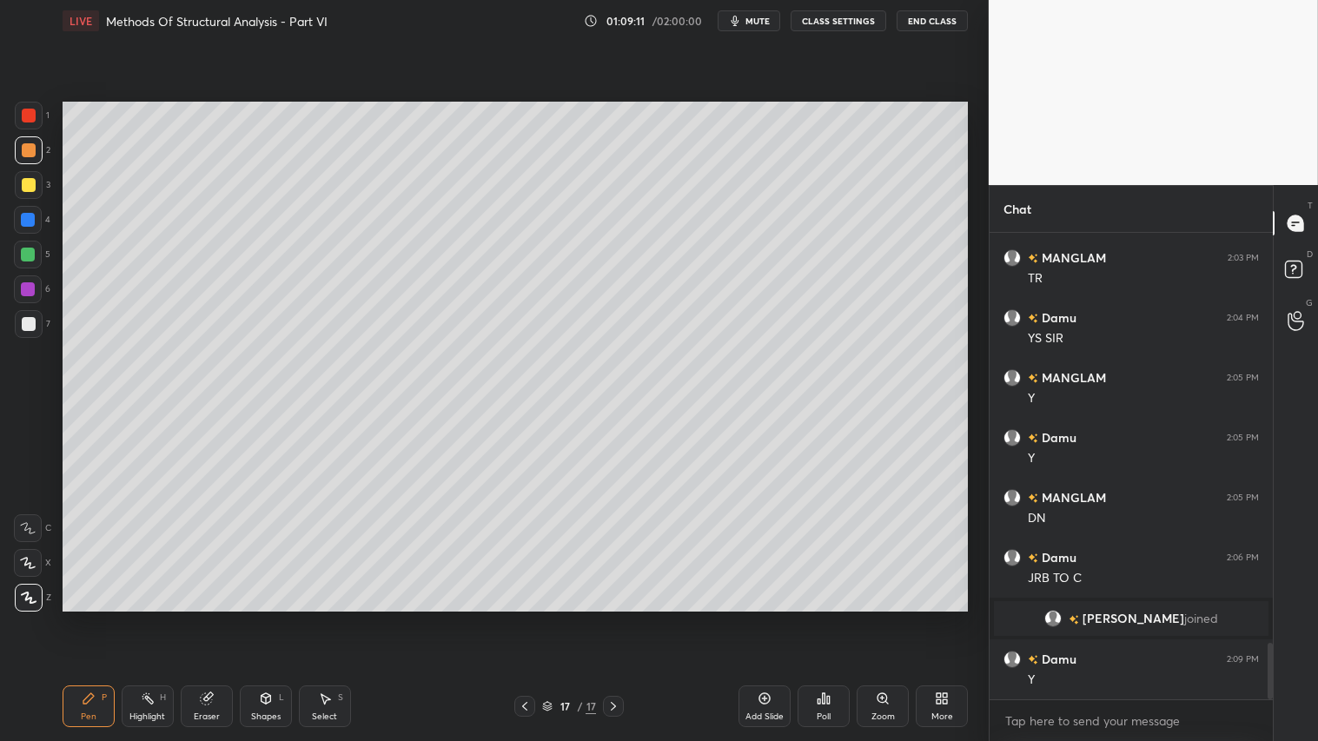
scroll to position [3377, 0]
click at [270, 618] on icon at bounding box center [266, 698] width 14 height 14
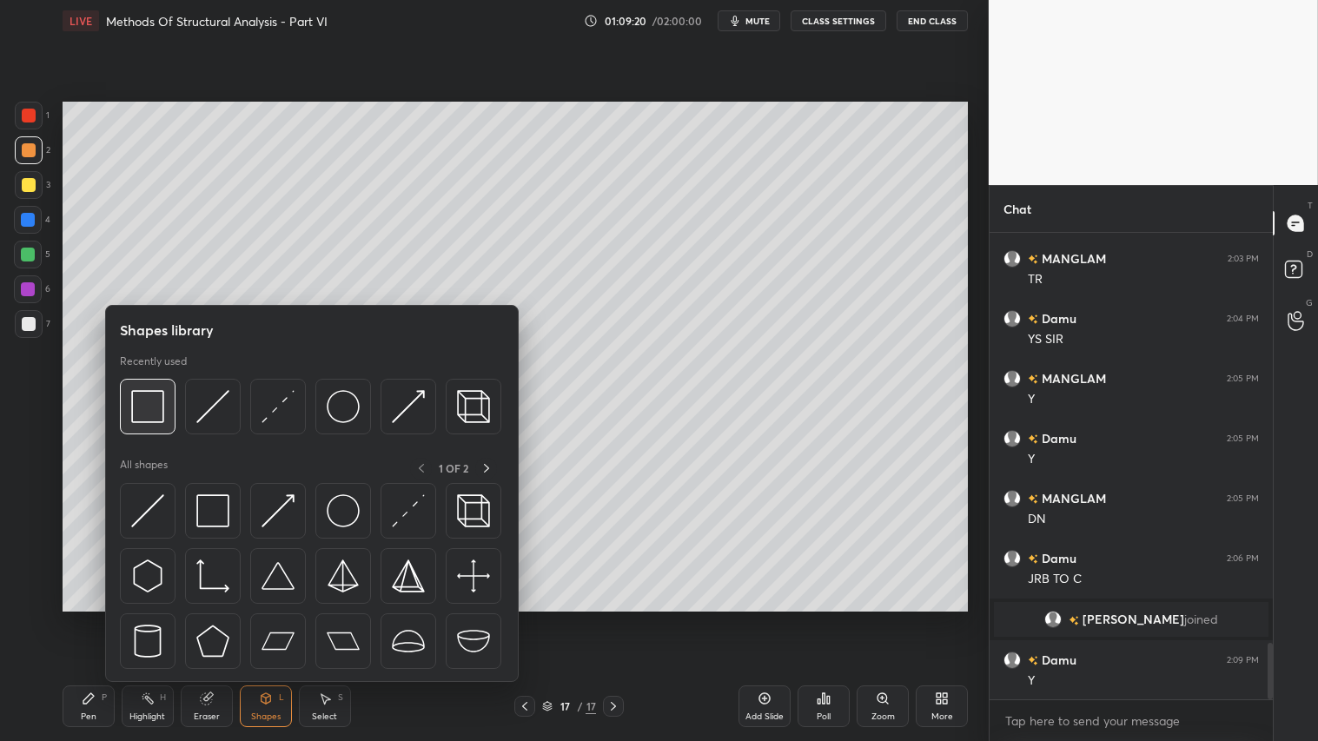
click at [149, 401] on img at bounding box center [147, 406] width 33 height 33
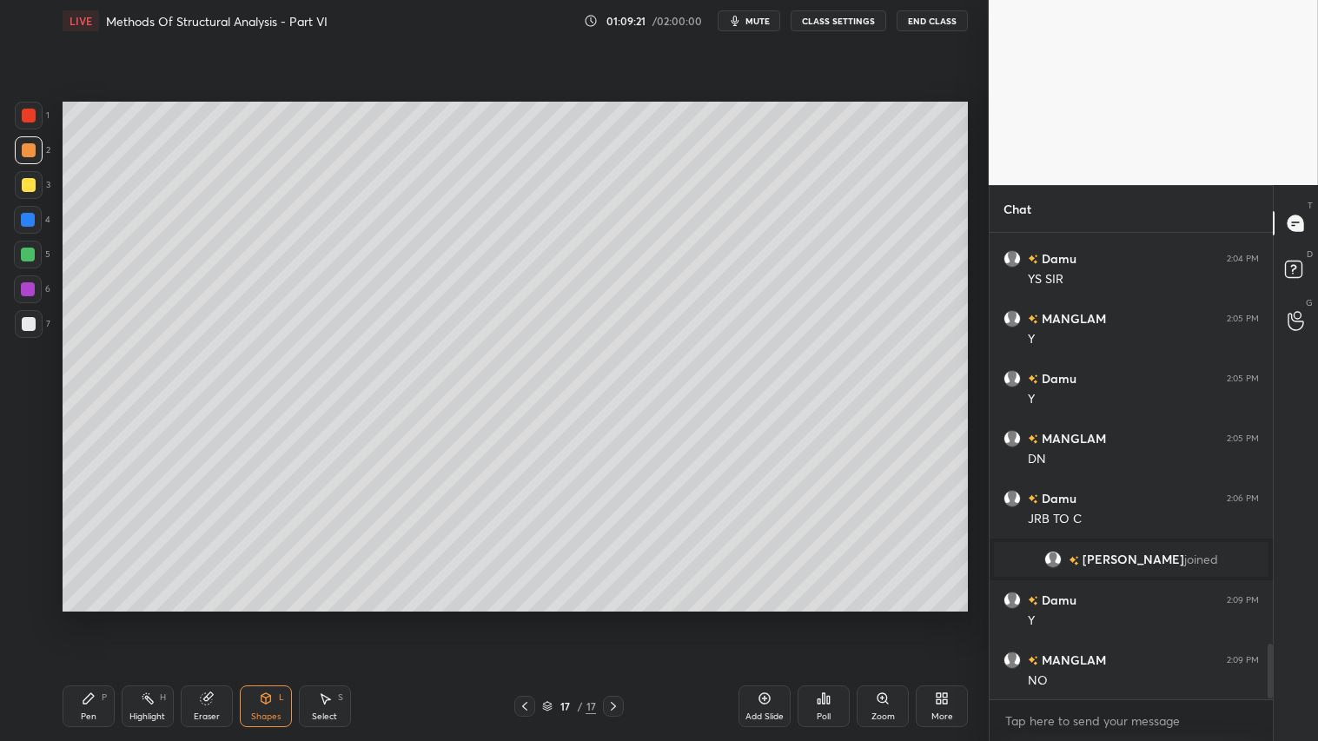
scroll to position [3497, 0]
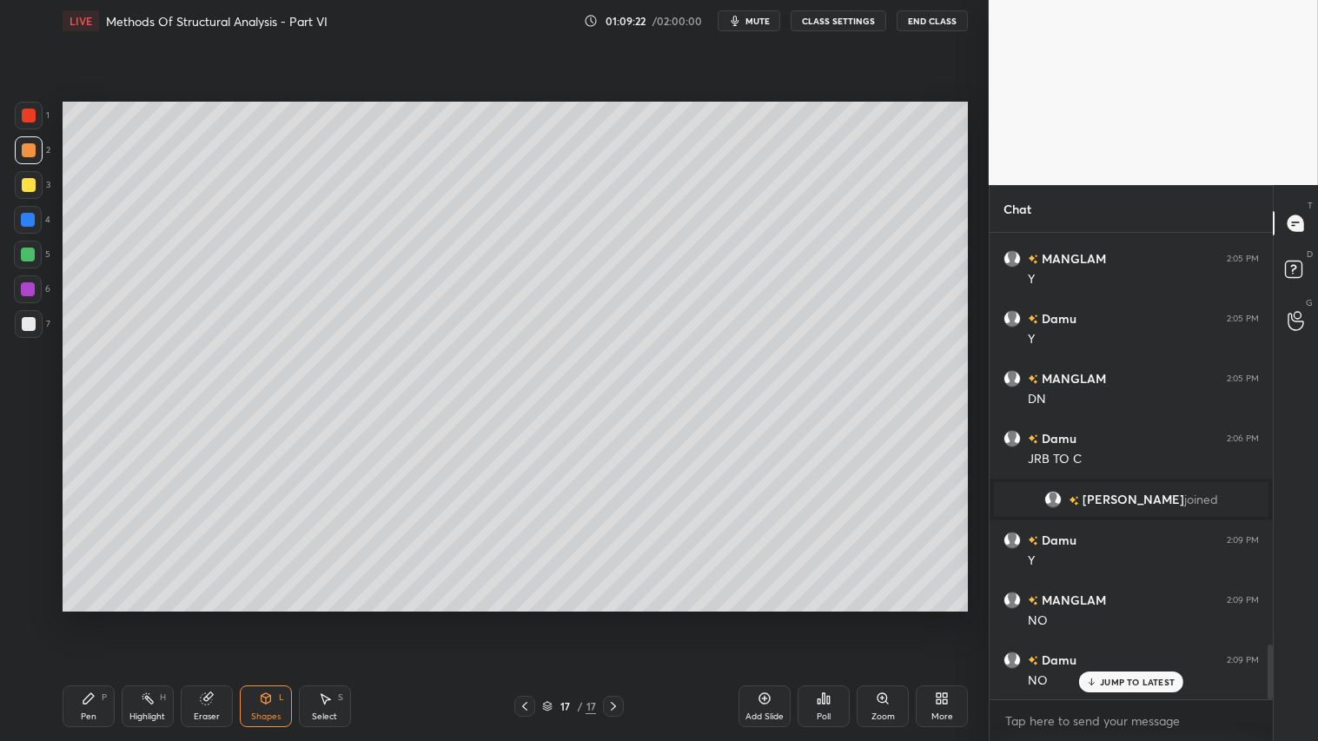
click at [37, 179] on div at bounding box center [29, 185] width 28 height 28
click at [89, 618] on icon at bounding box center [89, 698] width 14 height 14
click at [526, 618] on icon at bounding box center [525, 706] width 14 height 14
click at [618, 618] on icon at bounding box center [613, 706] width 14 height 14
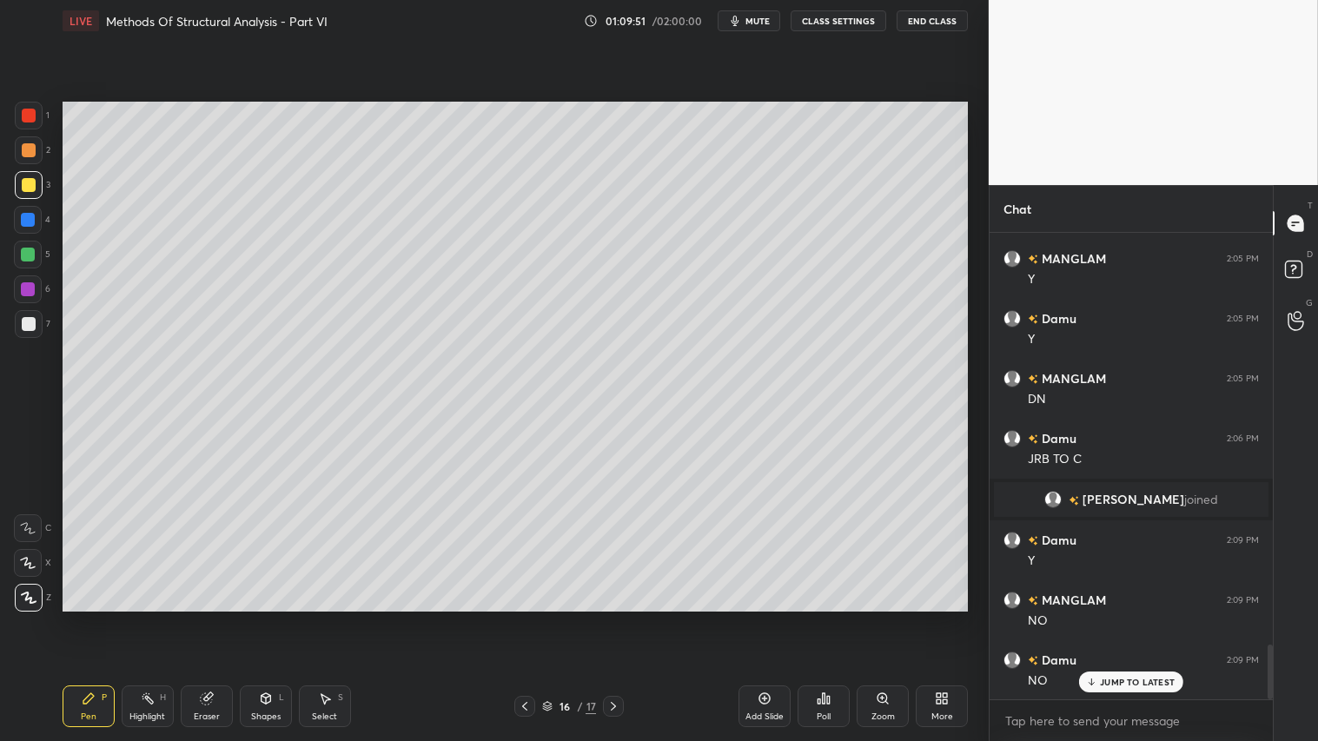
drag, startPoint x: 29, startPoint y: 149, endPoint x: 37, endPoint y: 215, distance: 66.6
click at [30, 149] on div at bounding box center [29, 150] width 14 height 14
click at [109, 618] on div "Pen P" at bounding box center [89, 706] width 52 height 42
click at [612, 618] on icon at bounding box center [613, 706] width 14 height 14
click at [770, 618] on div "Add Slide" at bounding box center [764, 706] width 52 height 42
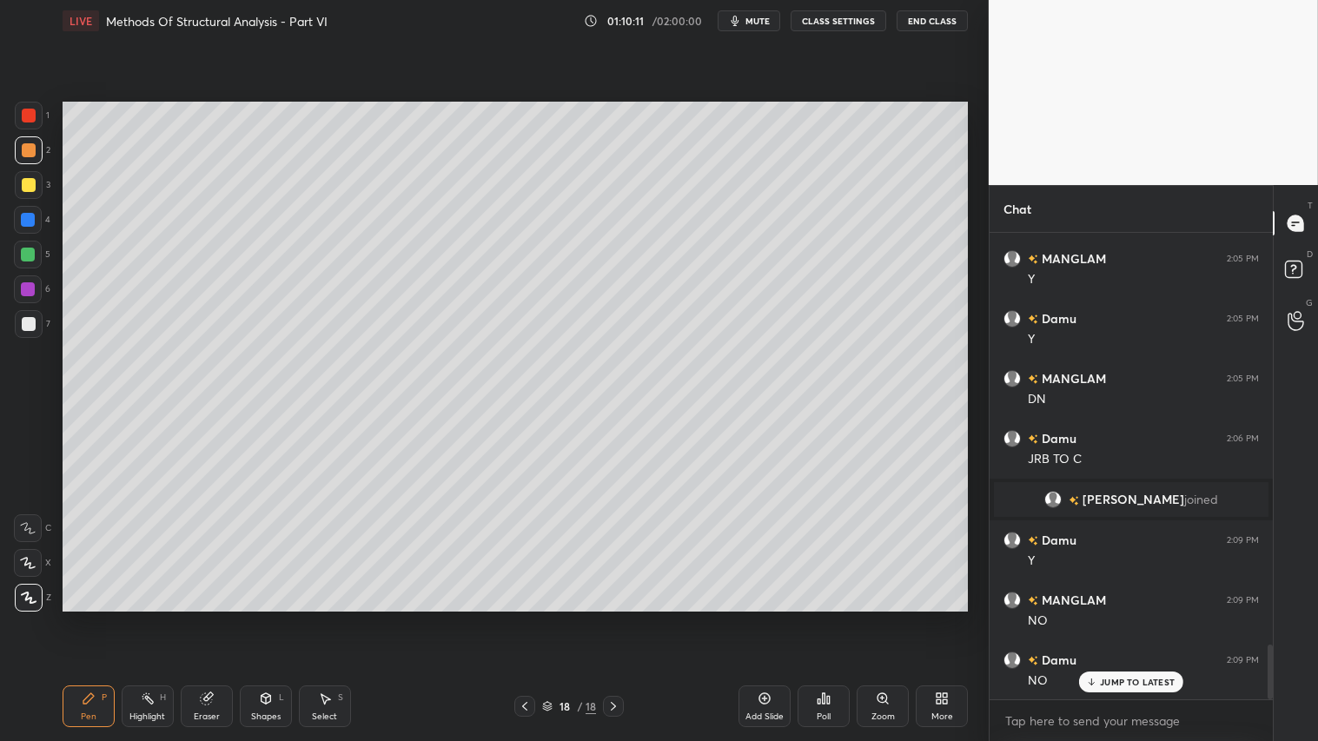
click at [273, 618] on div "Shapes L" at bounding box center [266, 706] width 52 height 42
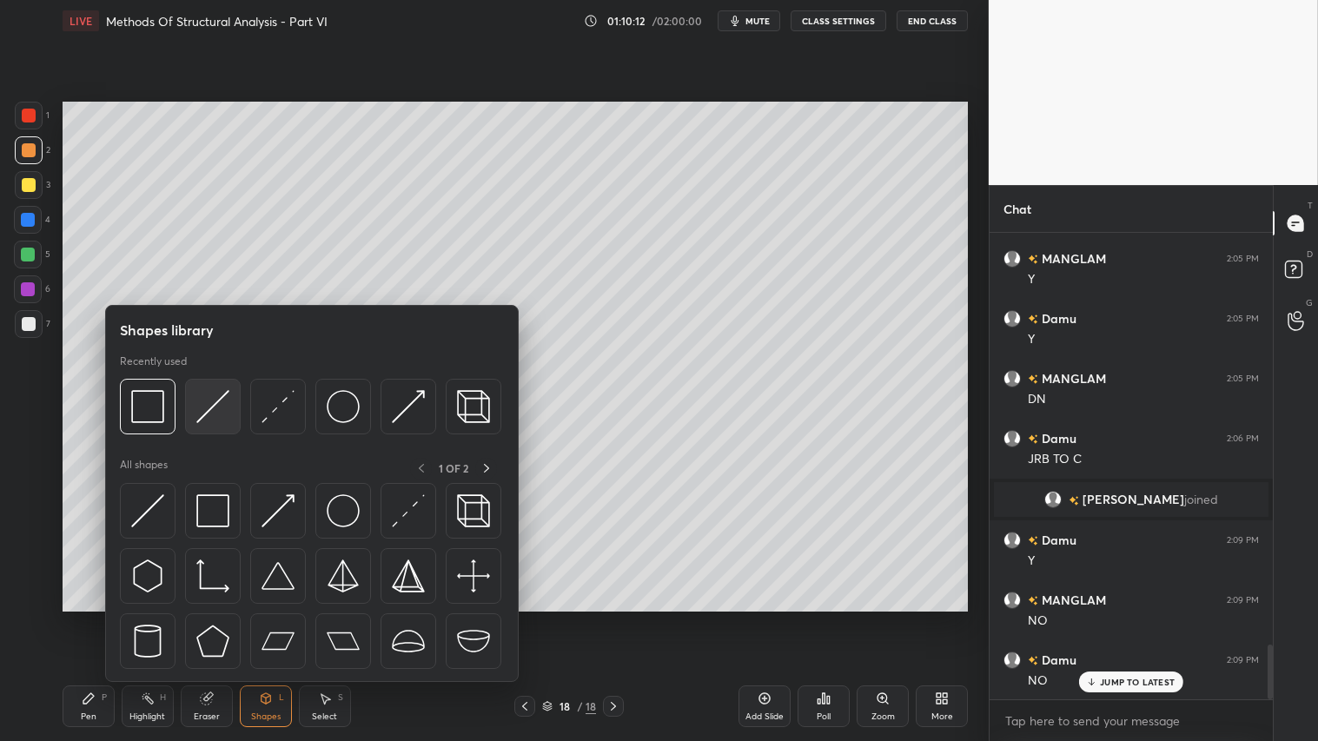
click at [221, 398] on img at bounding box center [212, 406] width 33 height 33
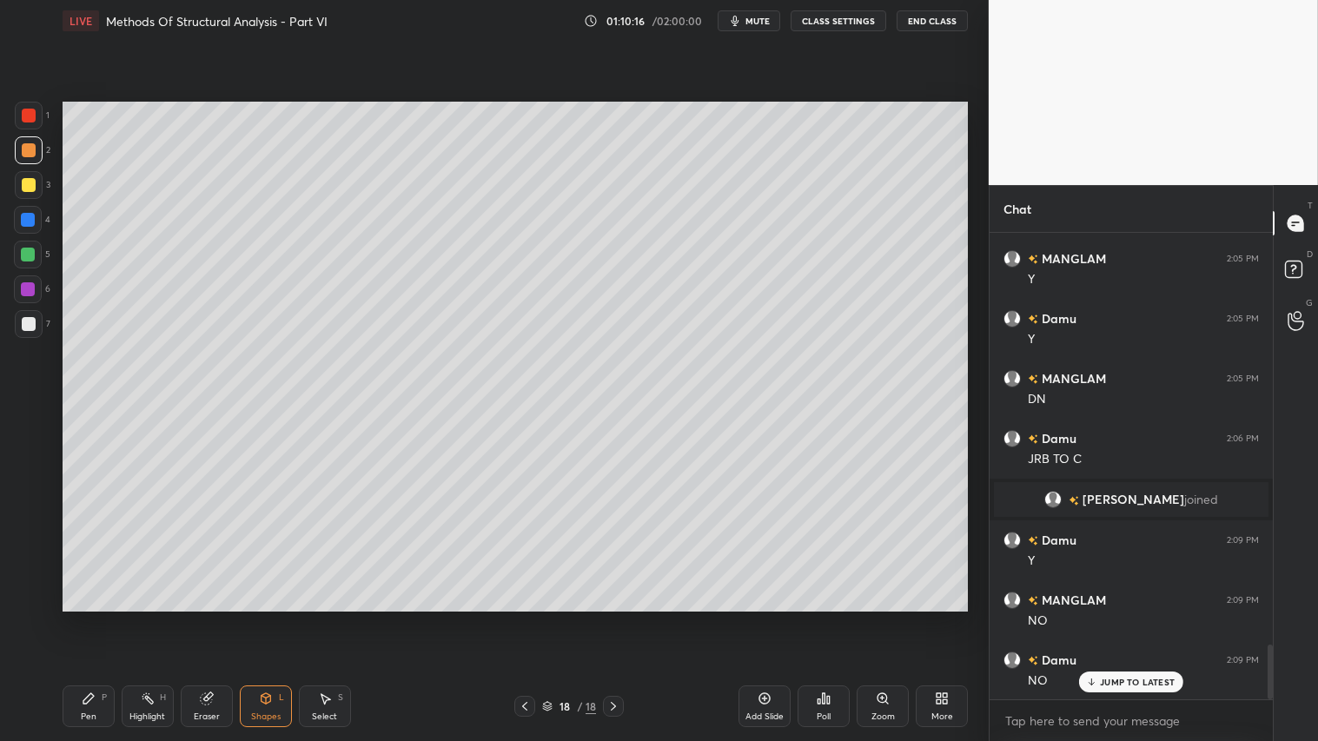
click at [29, 150] on div at bounding box center [29, 150] width 14 height 14
click at [92, 618] on div "Pen" at bounding box center [89, 716] width 16 height 9
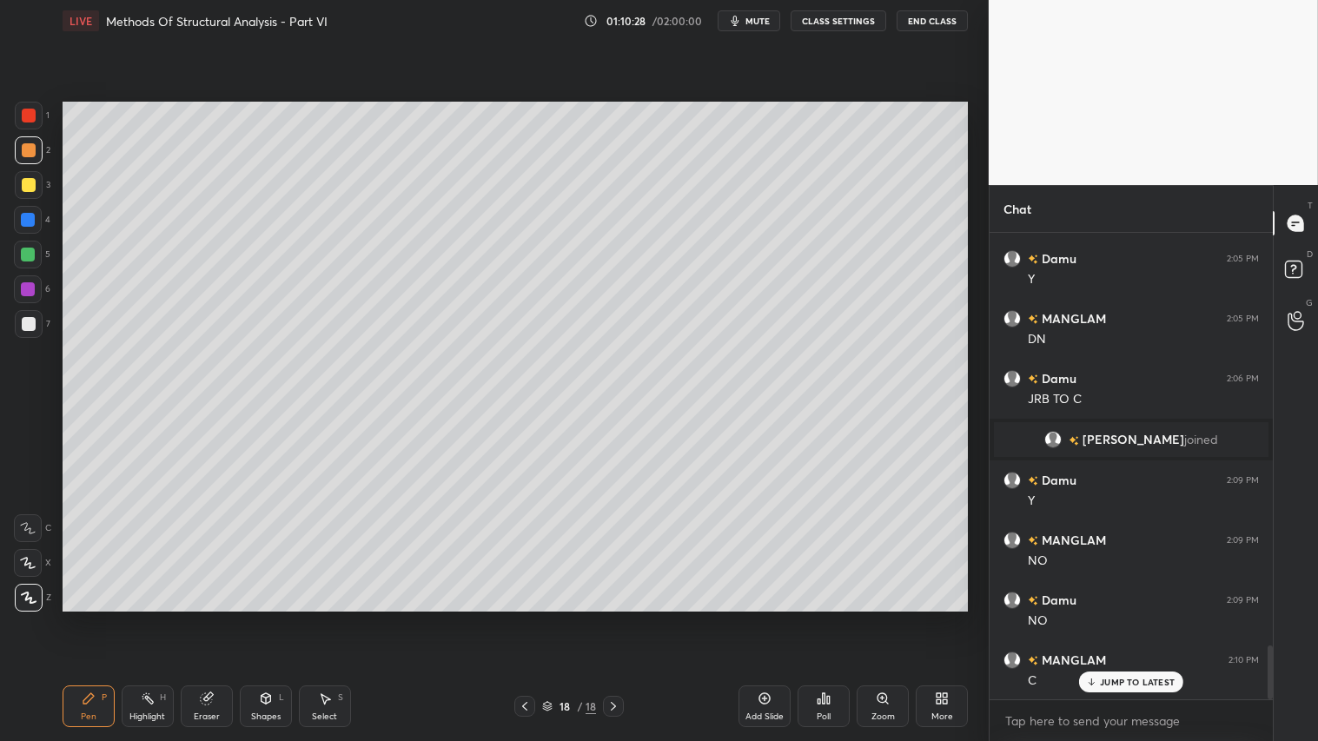
click at [528, 618] on icon at bounding box center [525, 706] width 14 height 14
click at [526, 618] on icon at bounding box center [525, 706] width 14 height 14
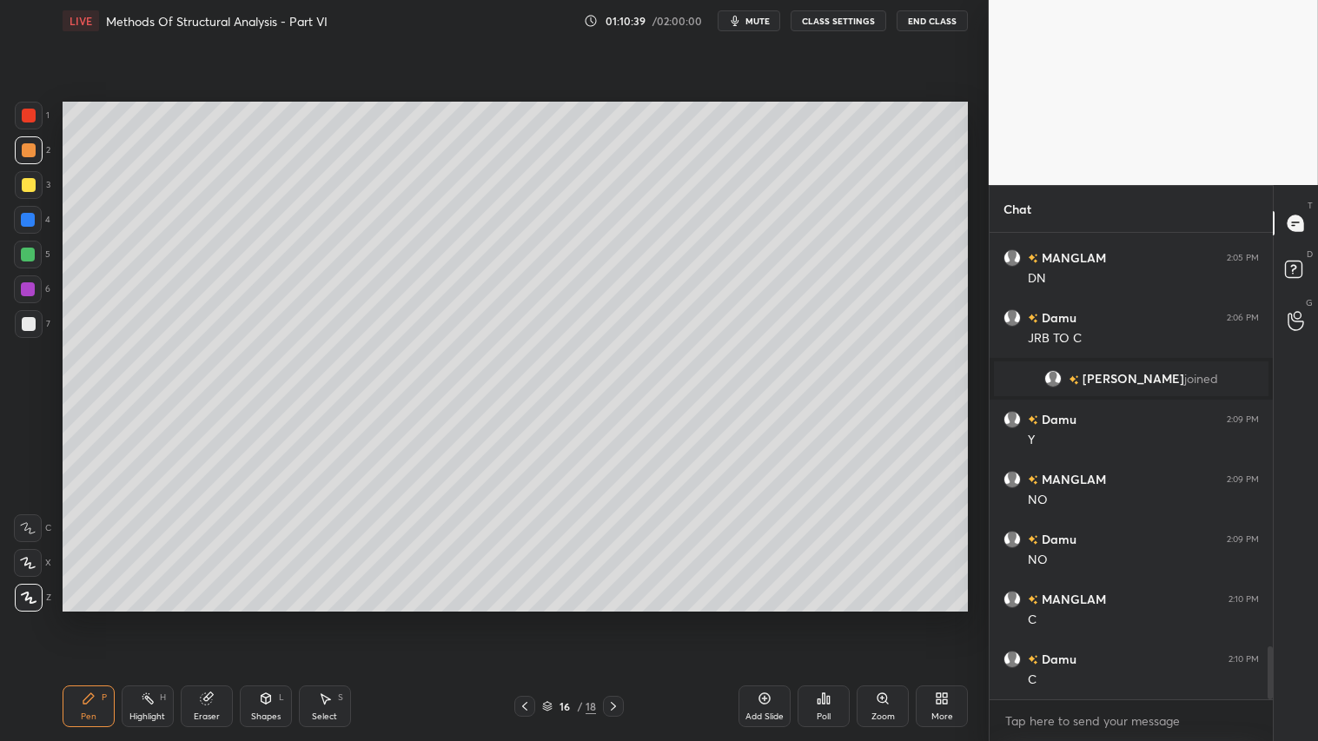
click at [617, 618] on icon at bounding box center [613, 706] width 14 height 14
click at [519, 618] on icon at bounding box center [525, 706] width 14 height 14
click at [524, 618] on icon at bounding box center [525, 706] width 14 height 14
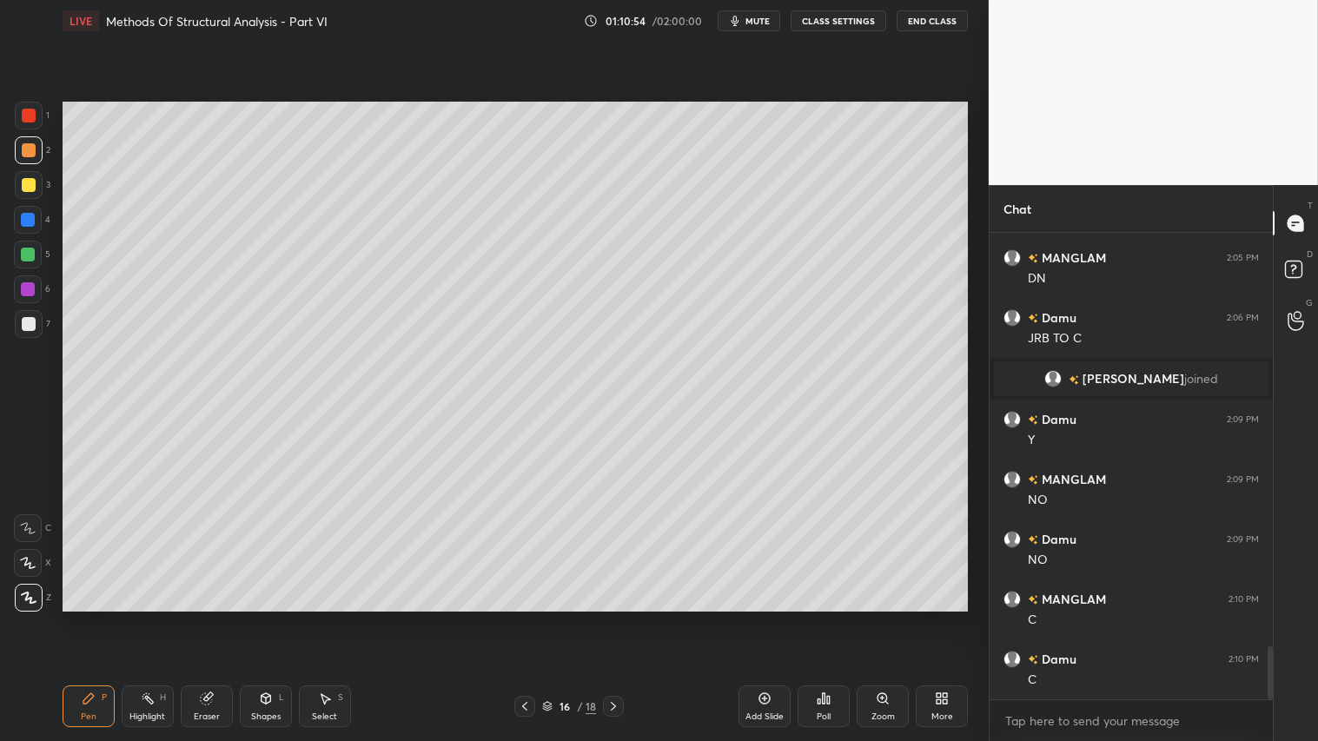
click at [524, 618] on icon at bounding box center [525, 706] width 14 height 14
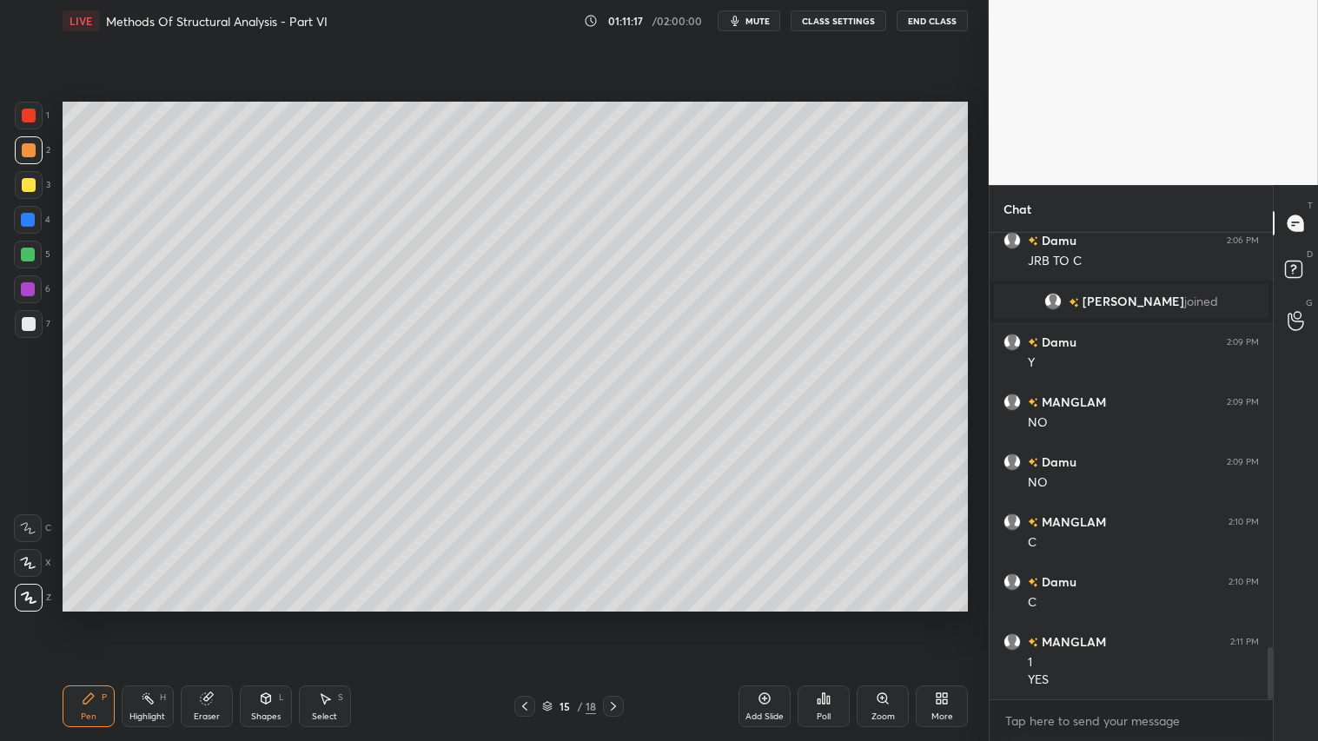
scroll to position [3755, 0]
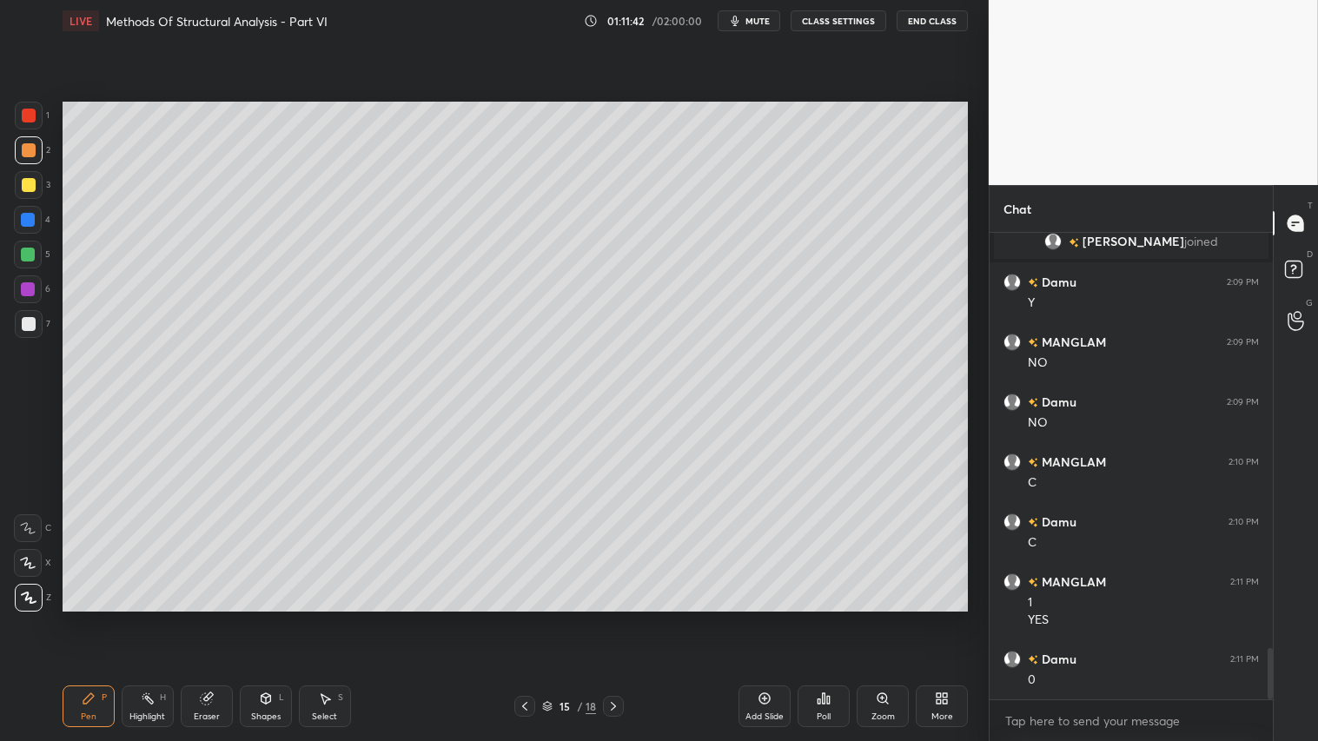
click at [613, 618] on icon at bounding box center [613, 706] width 14 height 14
click at [612, 618] on icon at bounding box center [613, 706] width 14 height 14
drag, startPoint x: 19, startPoint y: 150, endPoint x: 22, endPoint y: 185, distance: 34.8
click at [22, 149] on div at bounding box center [29, 150] width 14 height 14
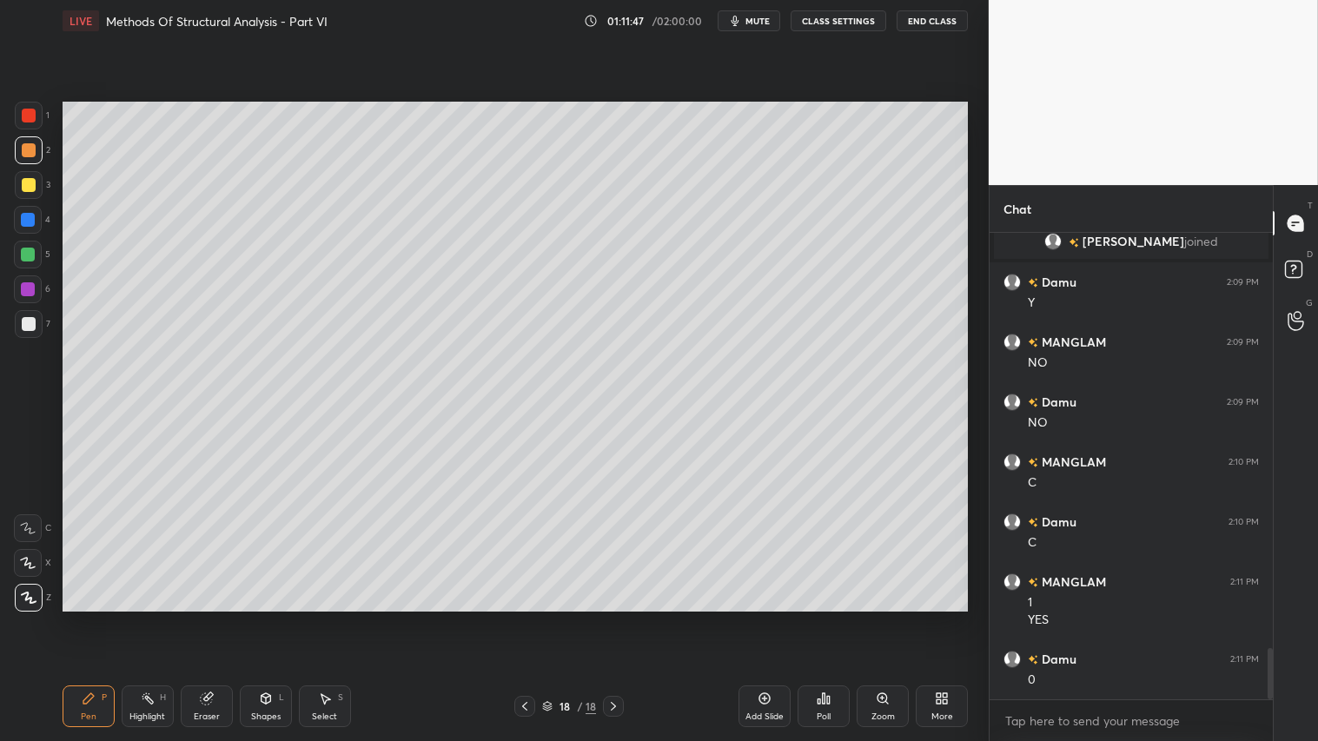
click at [83, 618] on div "Pen P" at bounding box center [89, 706] width 52 height 42
click at [263, 618] on icon at bounding box center [266, 698] width 14 height 14
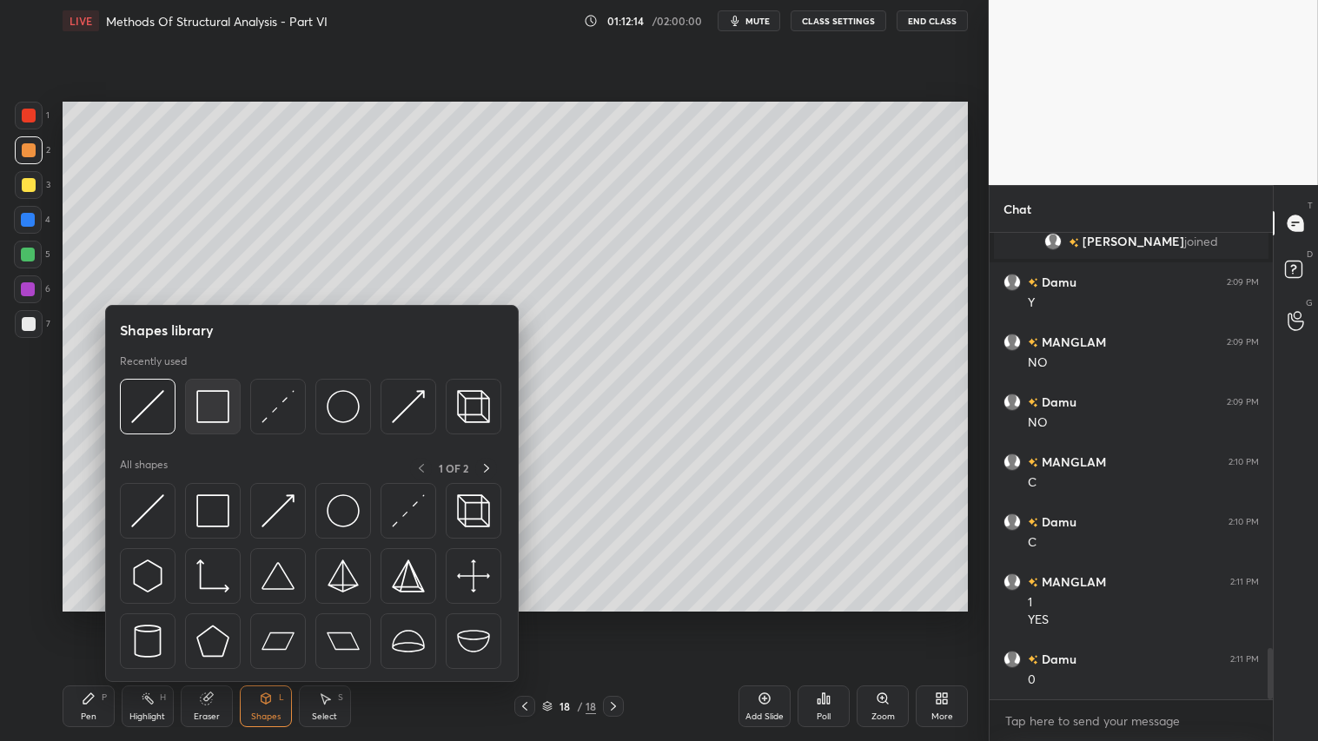
click at [214, 420] on img at bounding box center [212, 406] width 33 height 33
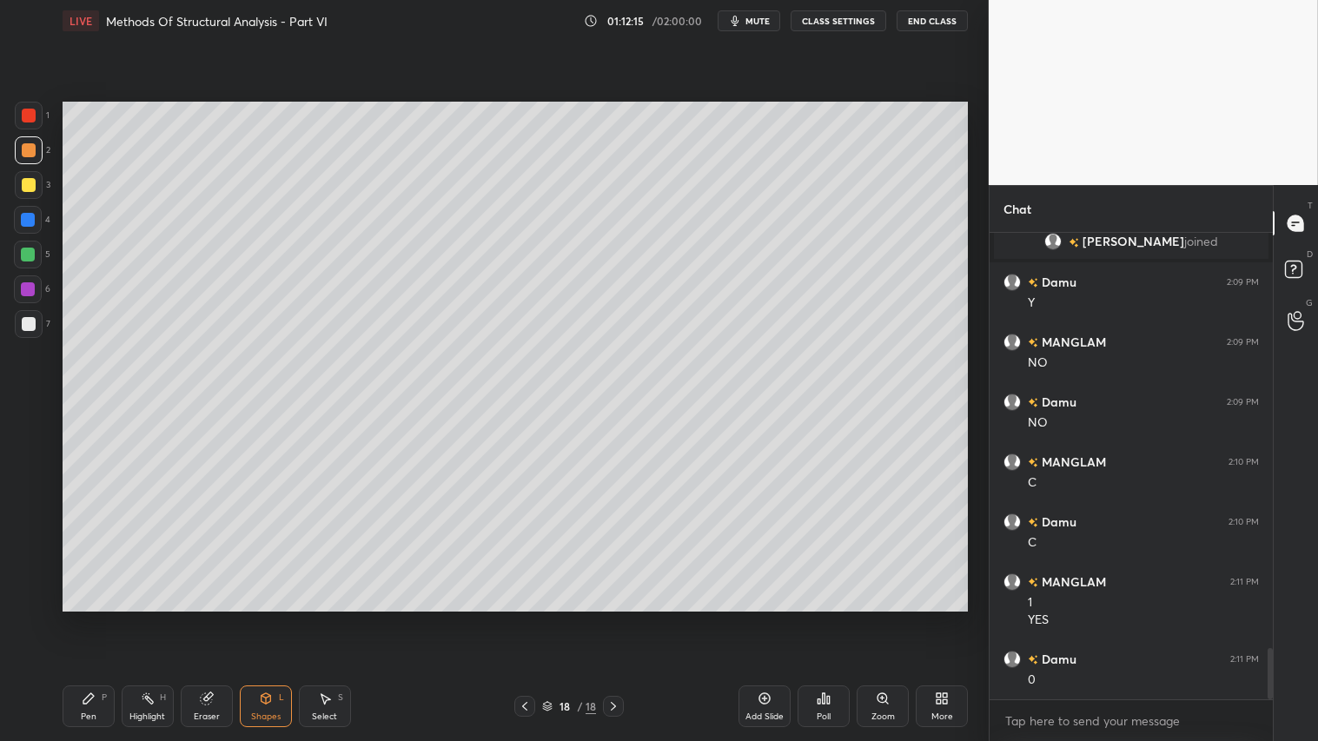
click at [22, 318] on div at bounding box center [29, 324] width 14 height 14
click at [29, 155] on div at bounding box center [29, 150] width 14 height 14
click at [79, 618] on div "Pen P" at bounding box center [89, 706] width 52 height 42
click at [263, 618] on div "Shapes" at bounding box center [266, 716] width 30 height 9
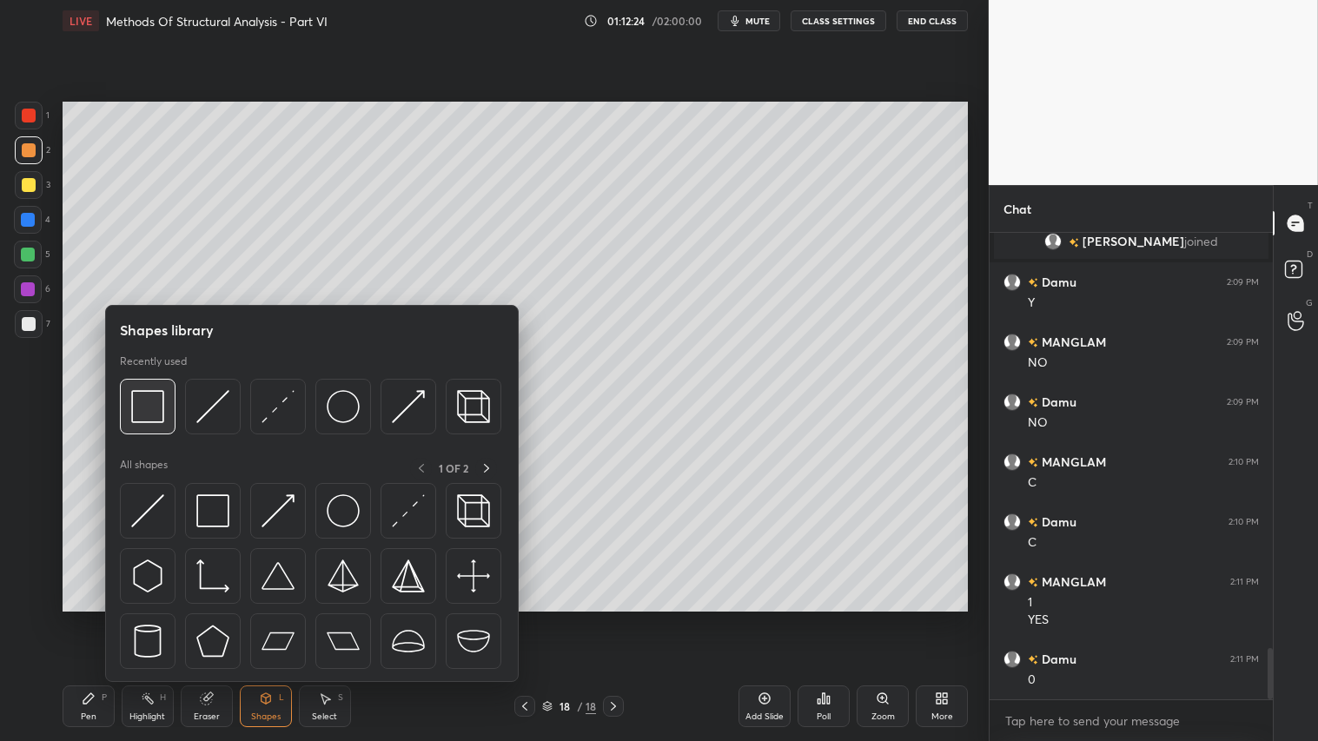
click at [154, 404] on img at bounding box center [147, 406] width 33 height 33
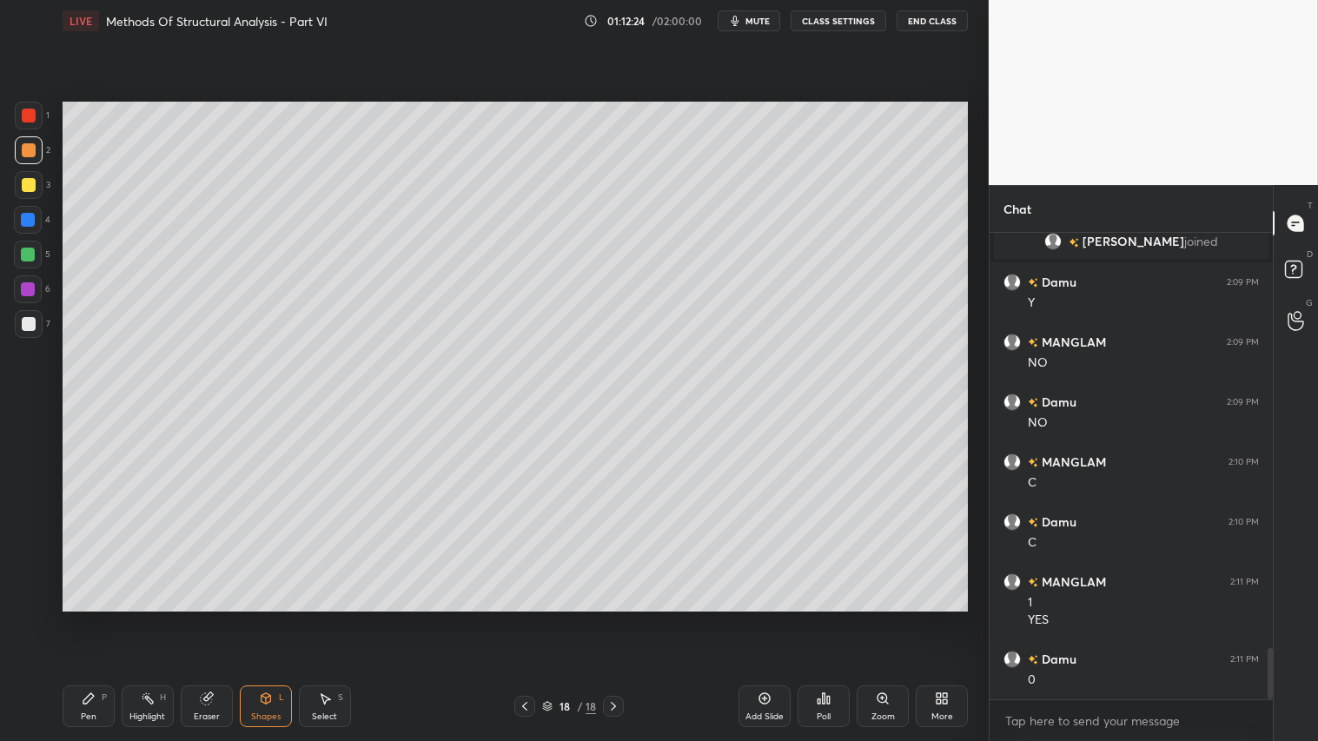
click at [24, 324] on div at bounding box center [29, 324] width 14 height 14
click at [24, 146] on div at bounding box center [29, 150] width 14 height 14
click at [273, 618] on div "Shapes L" at bounding box center [266, 706] width 52 height 42
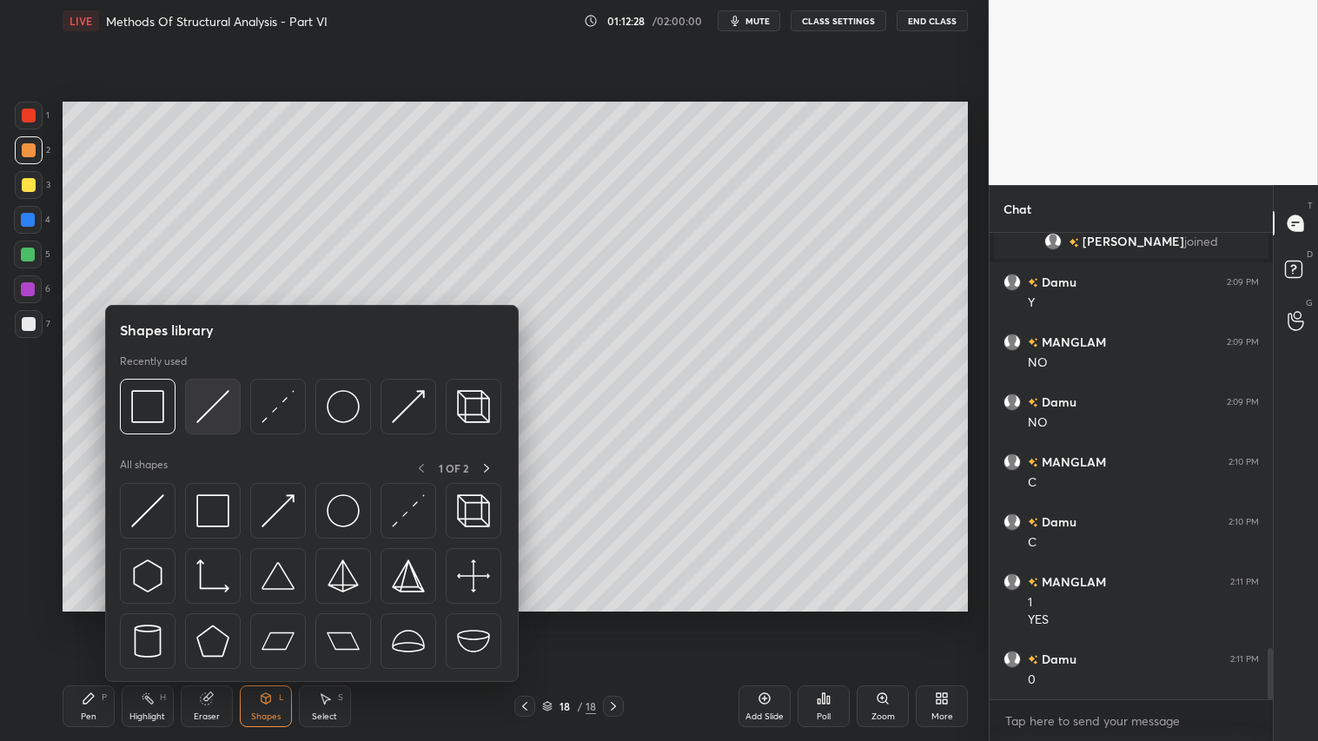
click at [202, 405] on img at bounding box center [212, 406] width 33 height 33
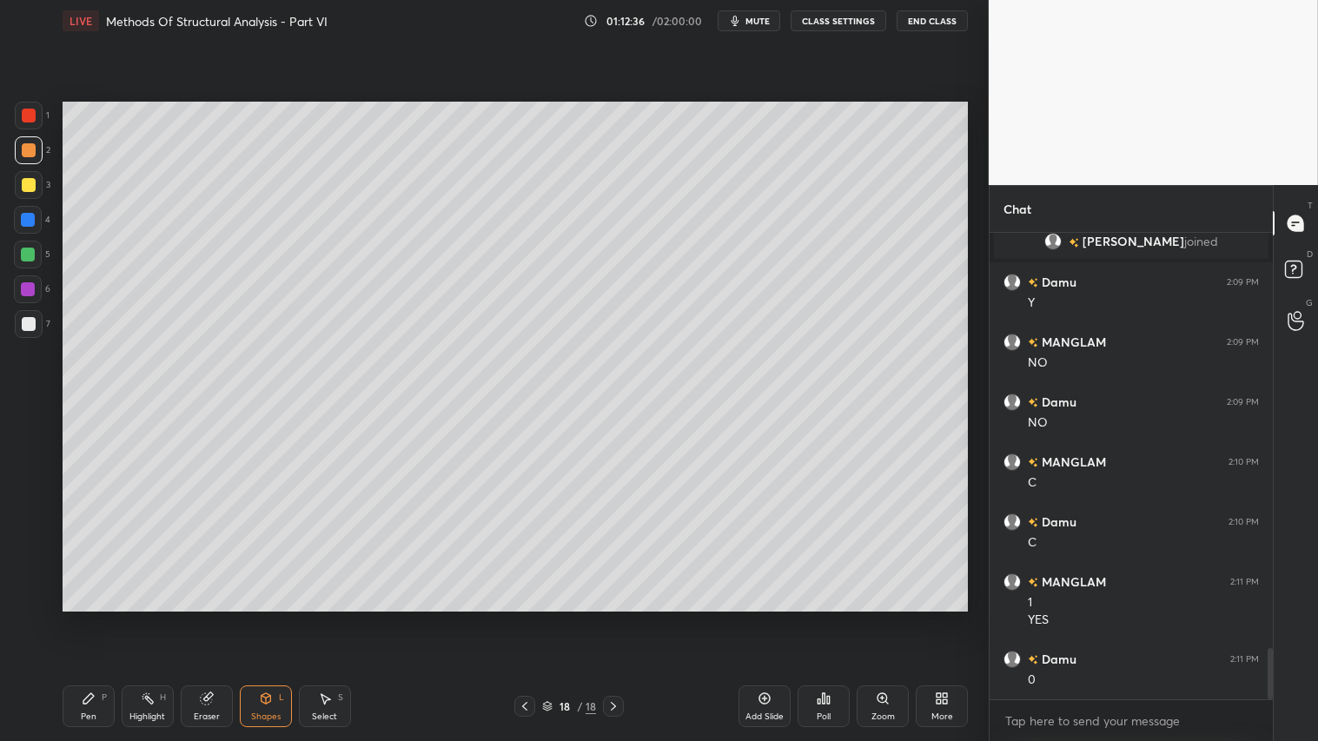
drag, startPoint x: 91, startPoint y: 704, endPoint x: 155, endPoint y: 632, distance: 95.4
click at [96, 618] on div "Pen P" at bounding box center [89, 706] width 52 height 42
drag, startPoint x: 23, startPoint y: 116, endPoint x: 49, endPoint y: 283, distance: 168.8
click at [23, 116] on div at bounding box center [29, 116] width 14 height 14
click at [263, 618] on div "LIVE Methods Of Structural Analysis - Part VI 01:12:45 / 02:00:00 mute CLASS SE…" at bounding box center [515, 370] width 919 height 741
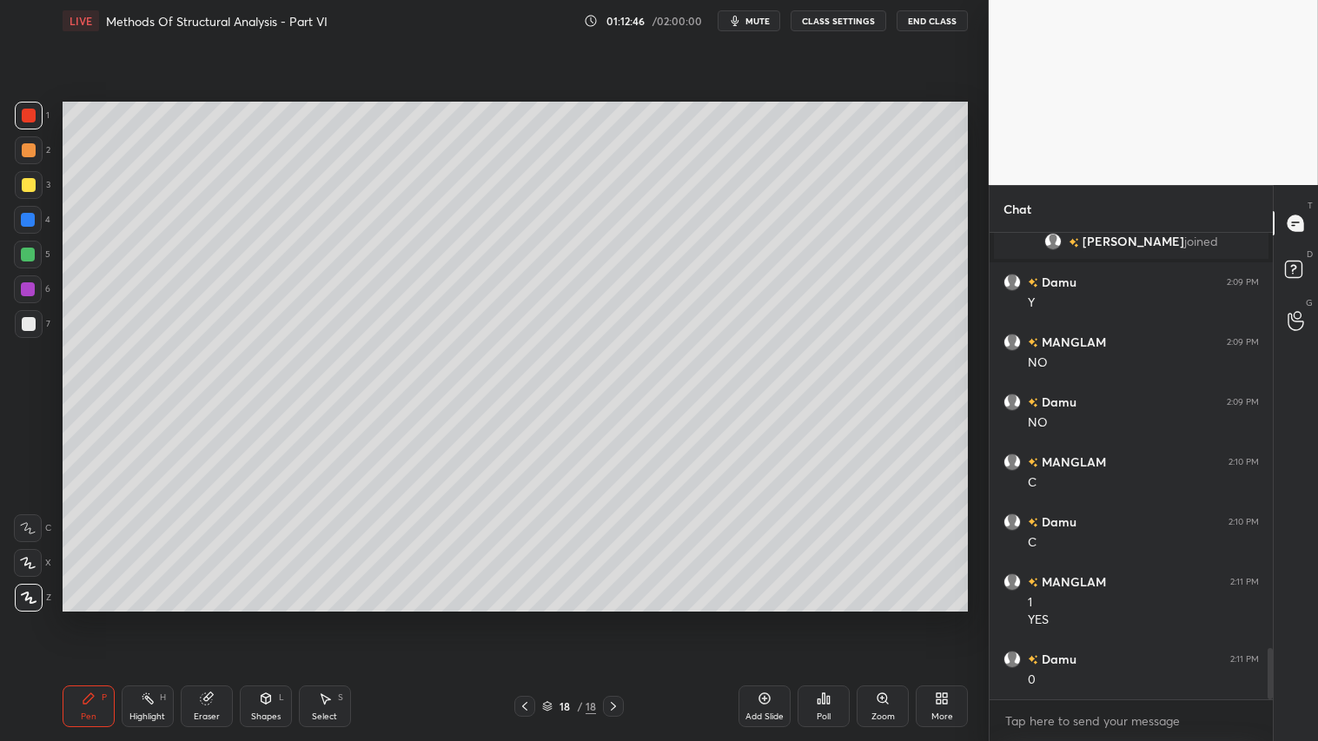
click at [273, 618] on div "Shapes L" at bounding box center [266, 706] width 52 height 42
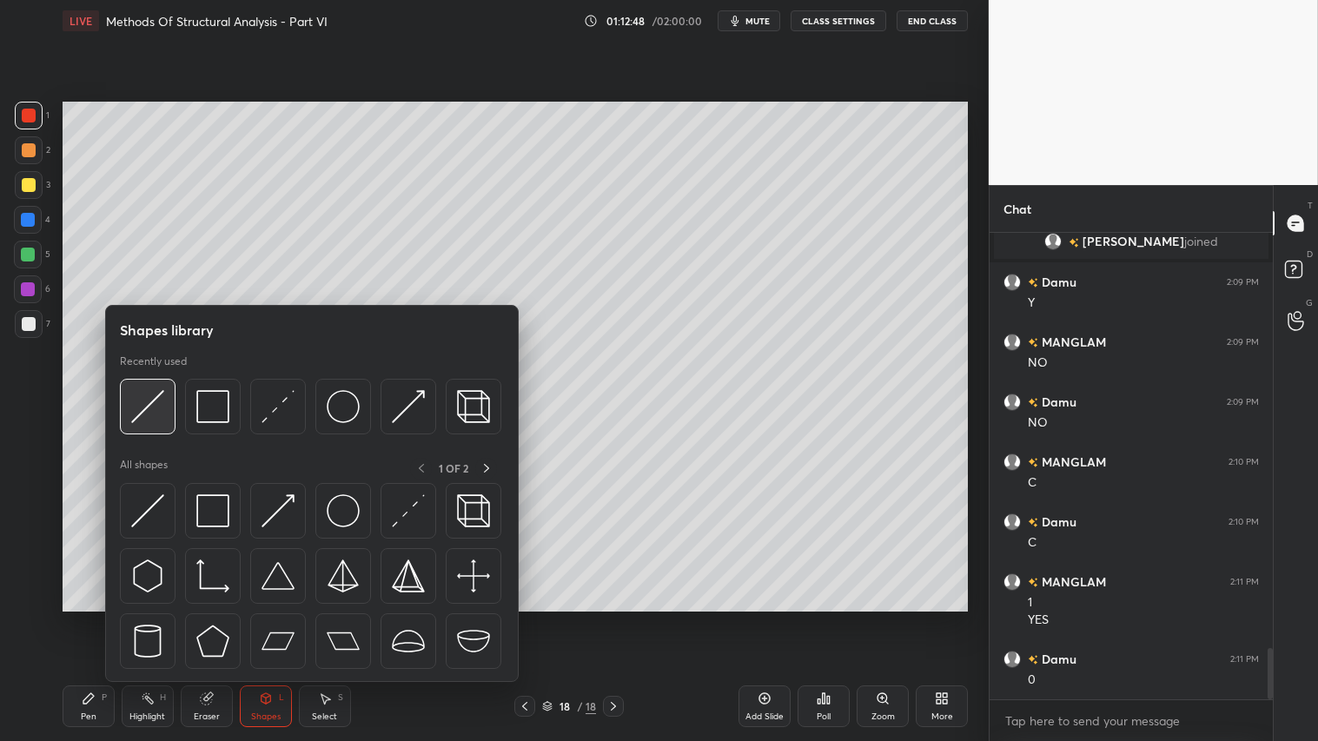
click at [148, 396] on img at bounding box center [147, 406] width 33 height 33
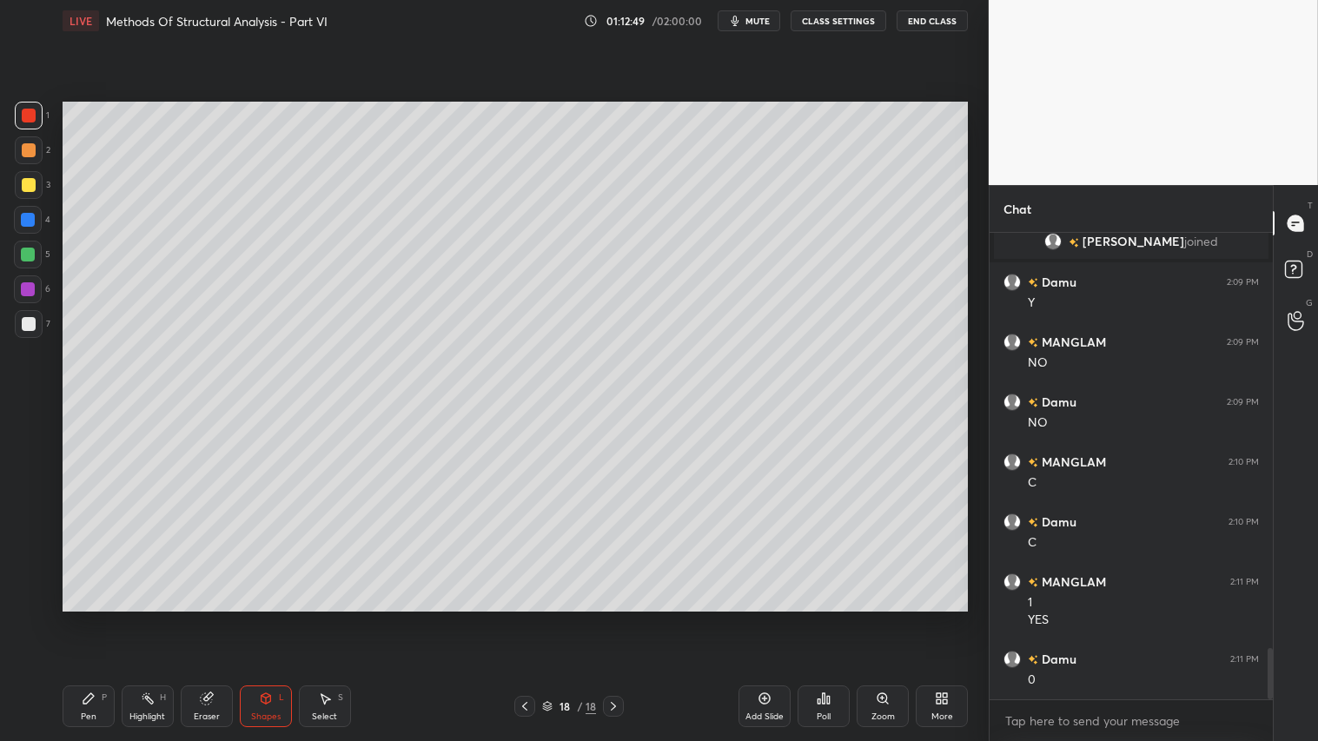
click at [31, 115] on div at bounding box center [29, 116] width 14 height 14
click at [98, 618] on div "Pen P" at bounding box center [89, 706] width 52 height 42
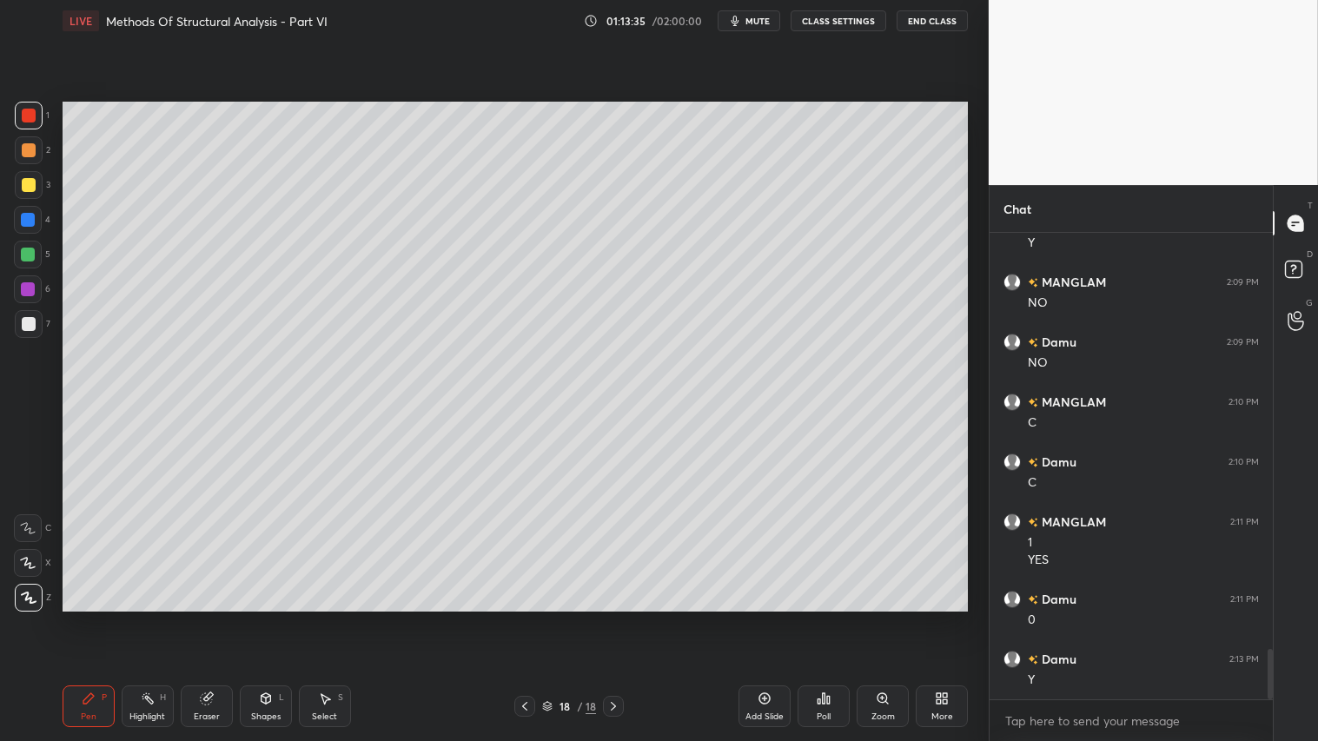
click at [274, 618] on div "Shapes L" at bounding box center [266, 706] width 52 height 42
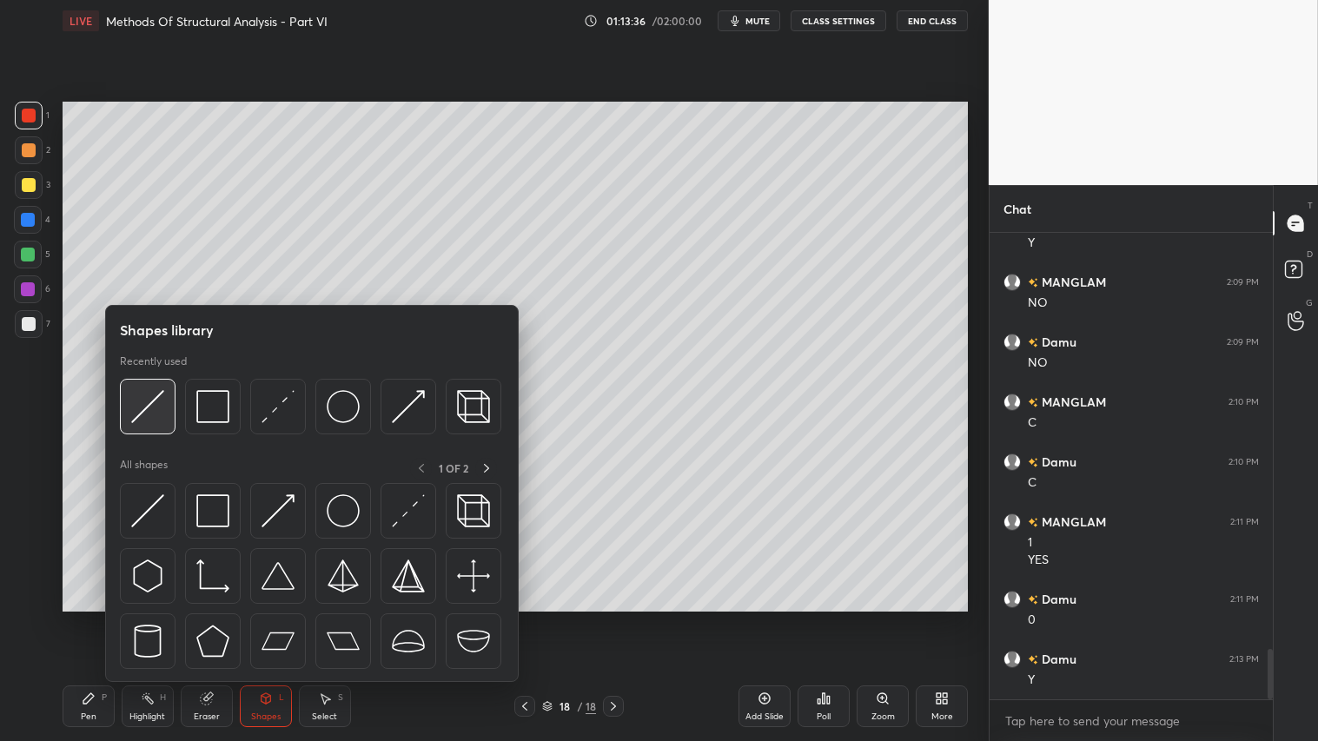
click at [149, 402] on img at bounding box center [147, 406] width 33 height 33
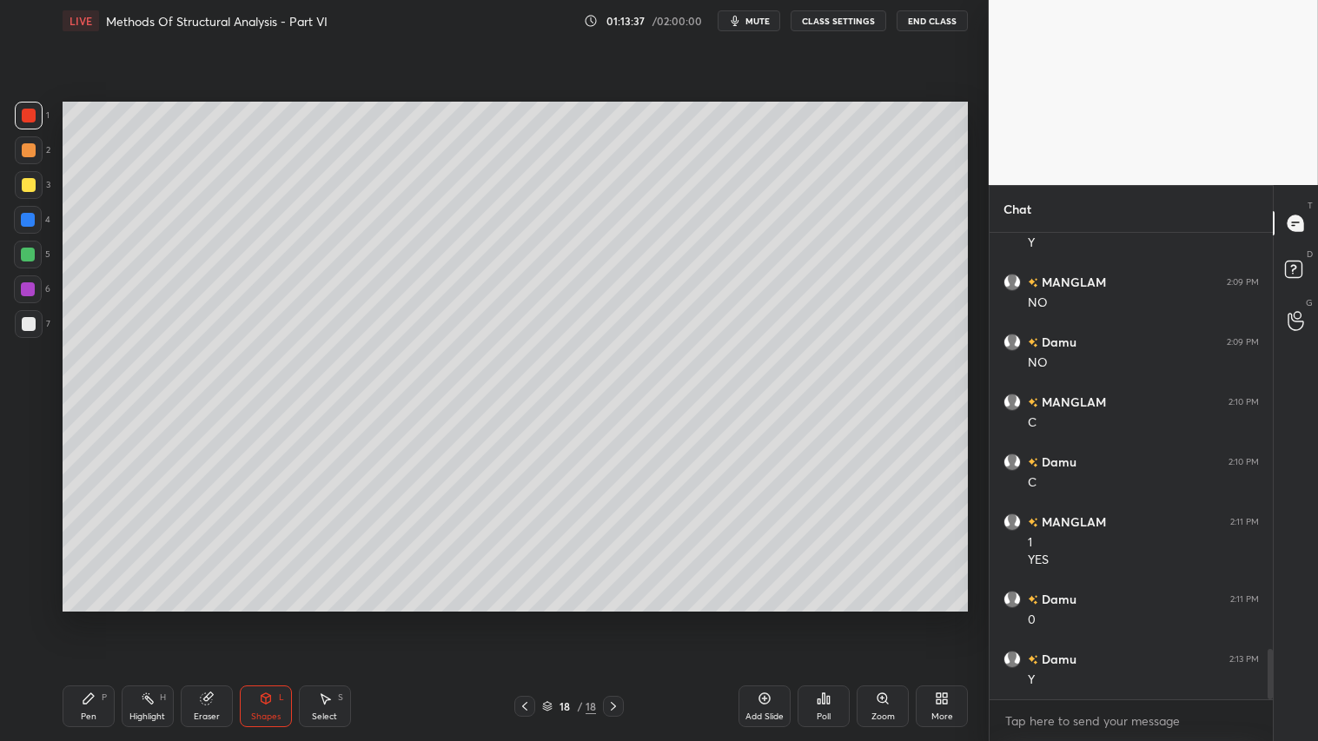
drag, startPoint x: 27, startPoint y: 323, endPoint x: 50, endPoint y: 322, distance: 22.6
click at [30, 322] on div at bounding box center [29, 324] width 14 height 14
drag, startPoint x: 23, startPoint y: 113, endPoint x: 53, endPoint y: 124, distance: 31.6
click at [24, 113] on div at bounding box center [29, 116] width 14 height 14
drag, startPoint x: 81, startPoint y: 696, endPoint x: 108, endPoint y: 678, distance: 32.5
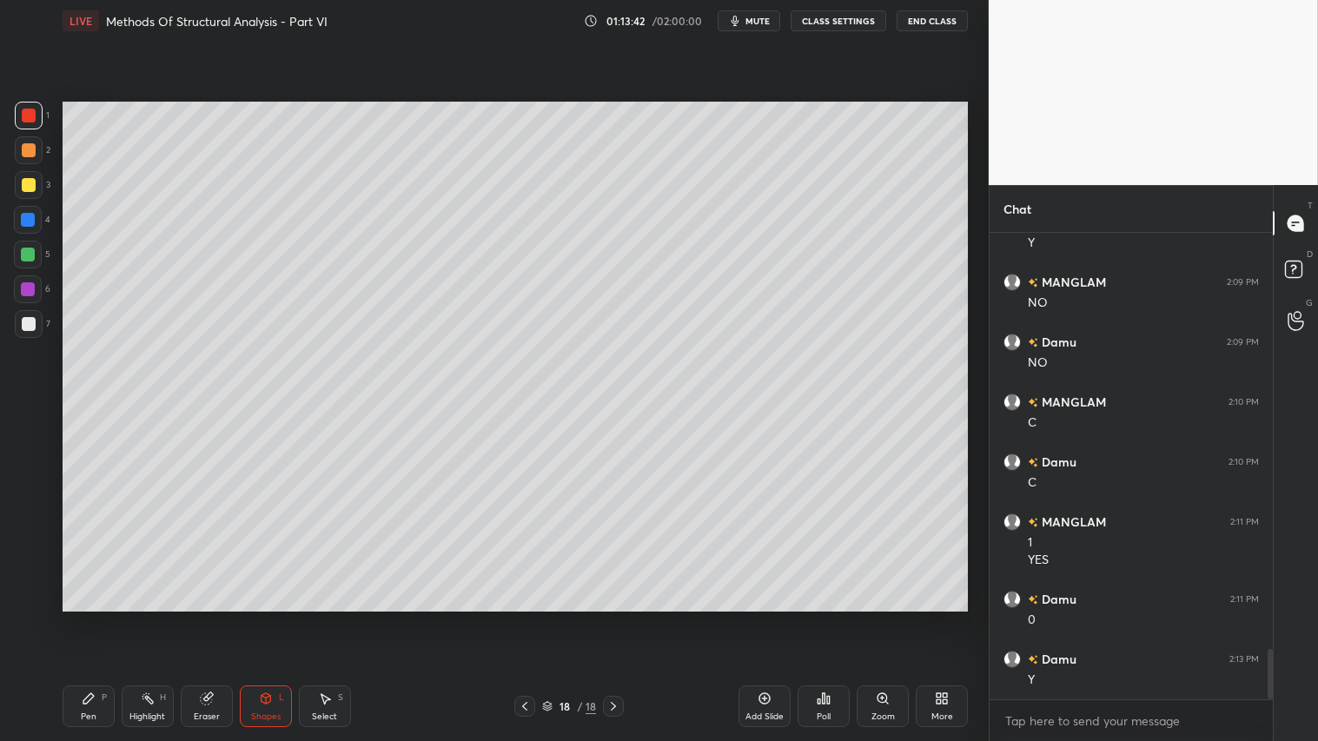
click at [82, 618] on icon at bounding box center [89, 698] width 14 height 14
click at [203, 618] on icon at bounding box center [205, 698] width 11 height 11
drag, startPoint x: 92, startPoint y: 700, endPoint x: 114, endPoint y: 686, distance: 25.8
click at [93, 618] on icon at bounding box center [89, 698] width 14 height 14
drag, startPoint x: 268, startPoint y: 712, endPoint x: 275, endPoint y: 721, distance: 11.7
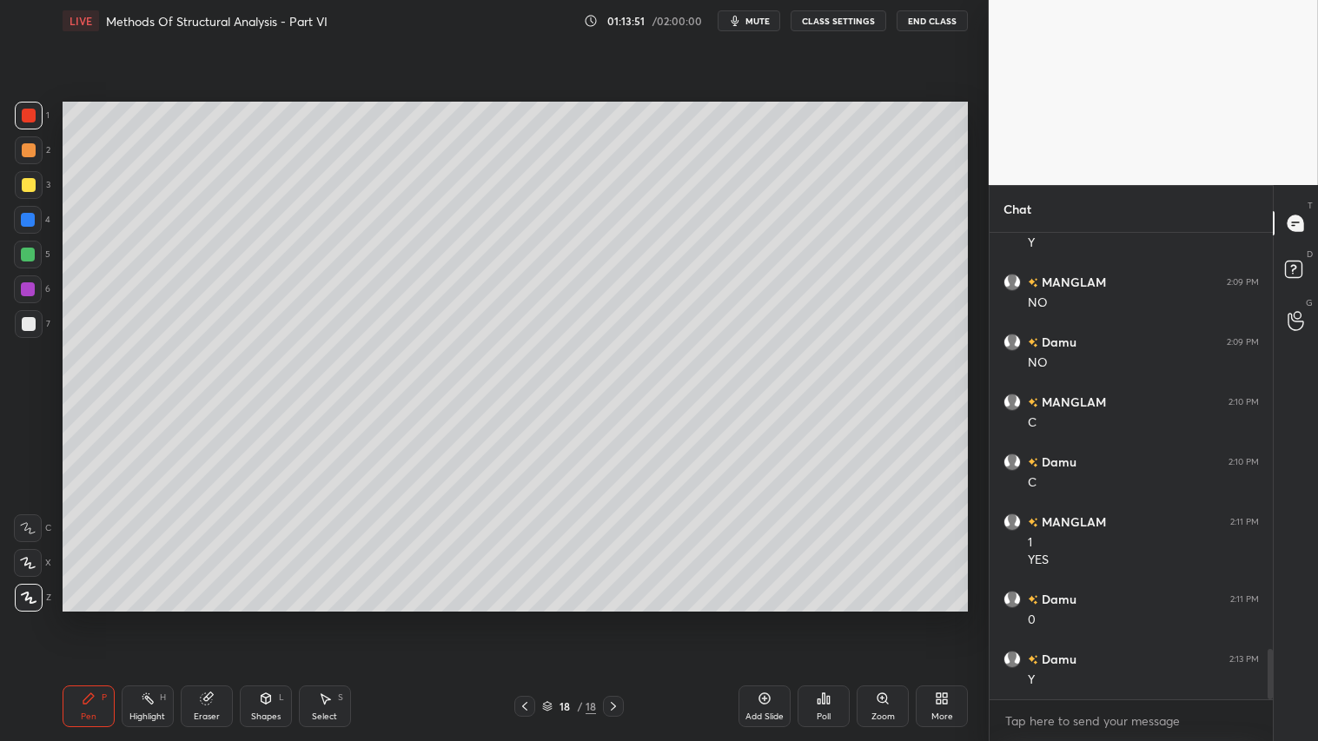
click at [267, 618] on div "Shapes" at bounding box center [266, 716] width 30 height 9
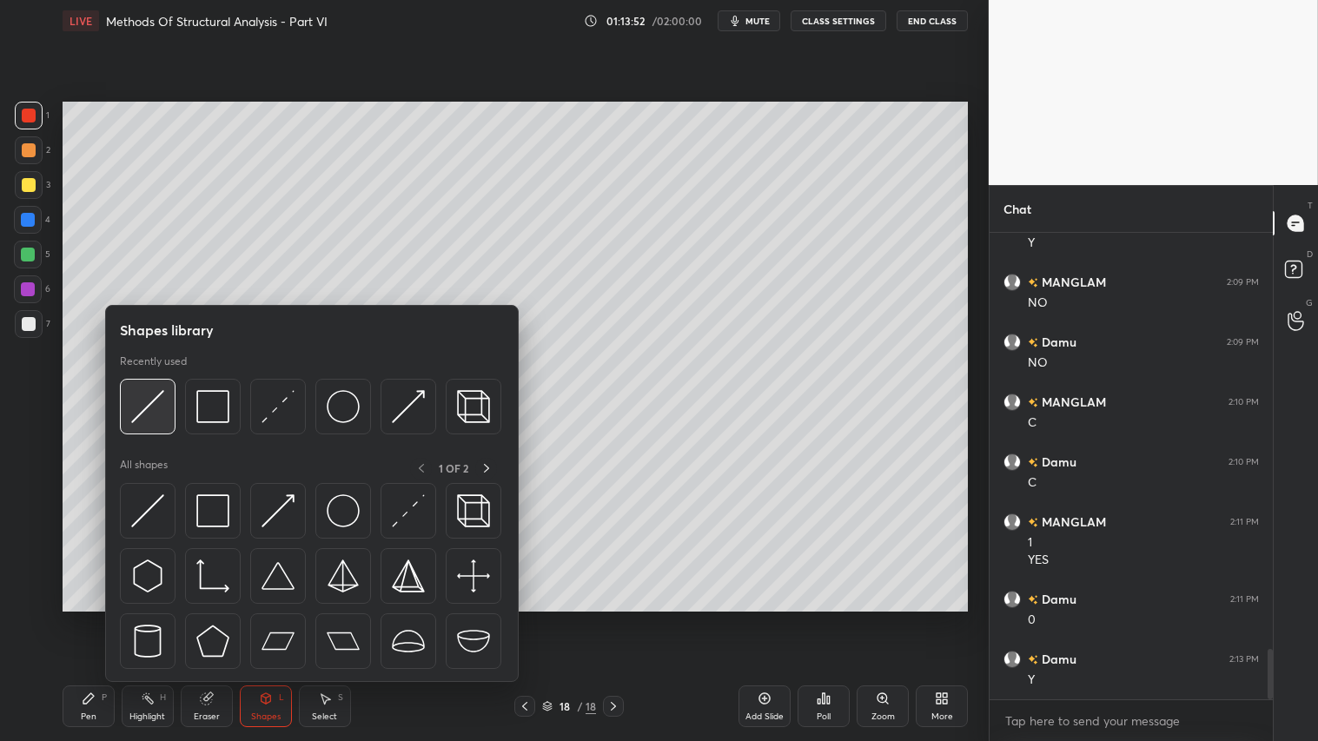
click at [162, 397] on img at bounding box center [147, 406] width 33 height 33
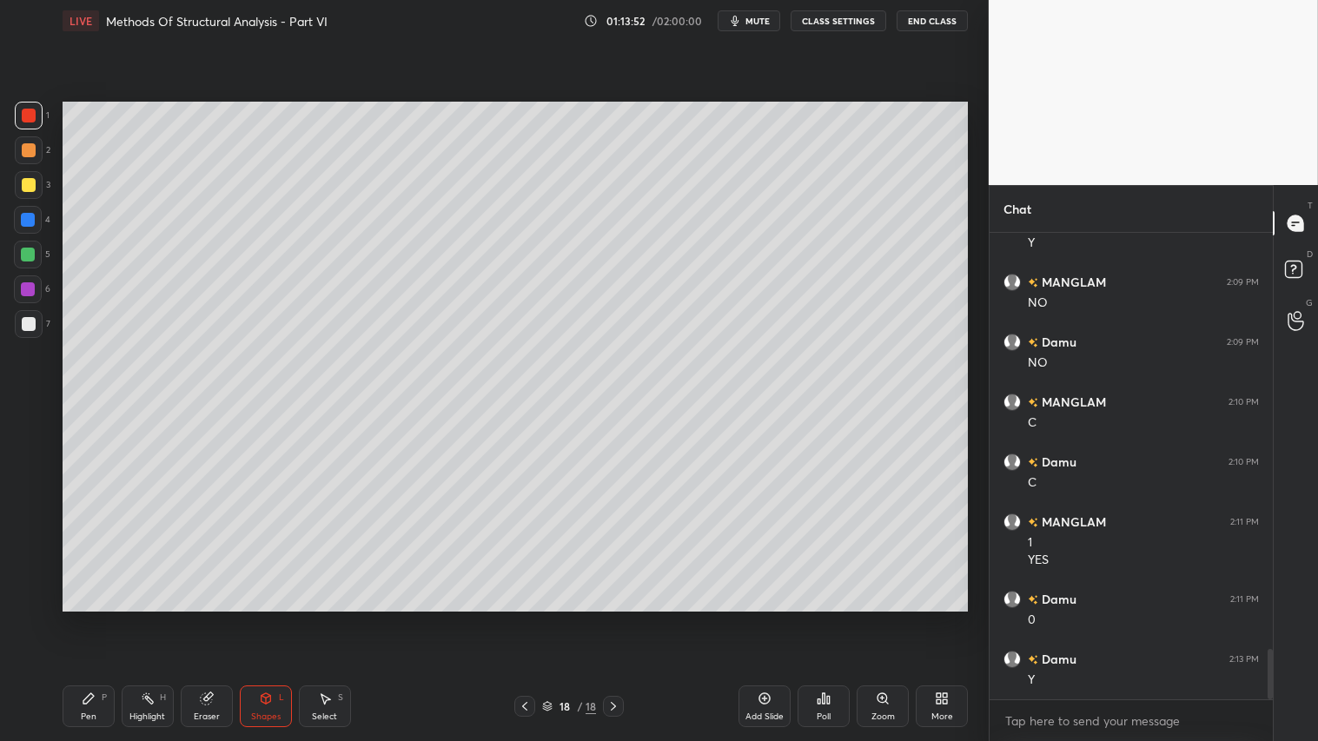
click at [24, 315] on div at bounding box center [29, 324] width 28 height 28
click at [261, 618] on div "Shapes" at bounding box center [266, 716] width 30 height 9
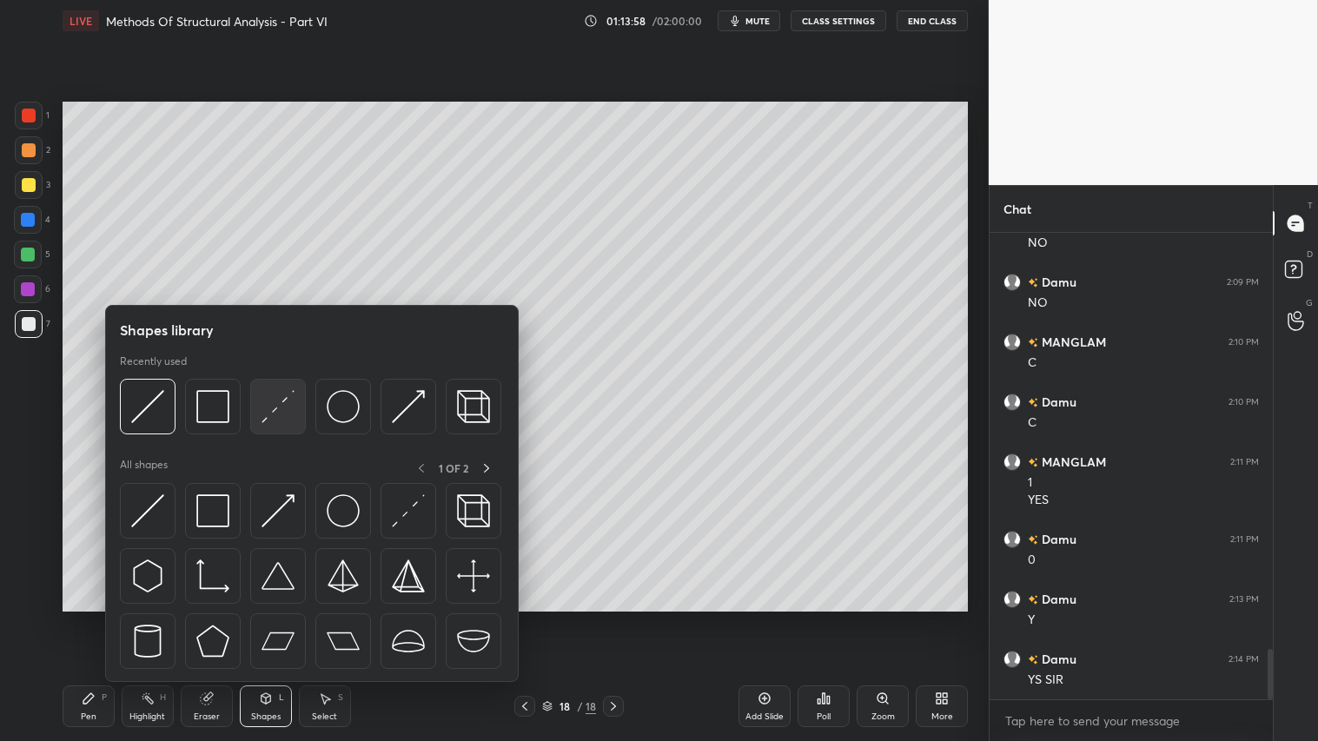
click at [274, 405] on img at bounding box center [277, 406] width 33 height 33
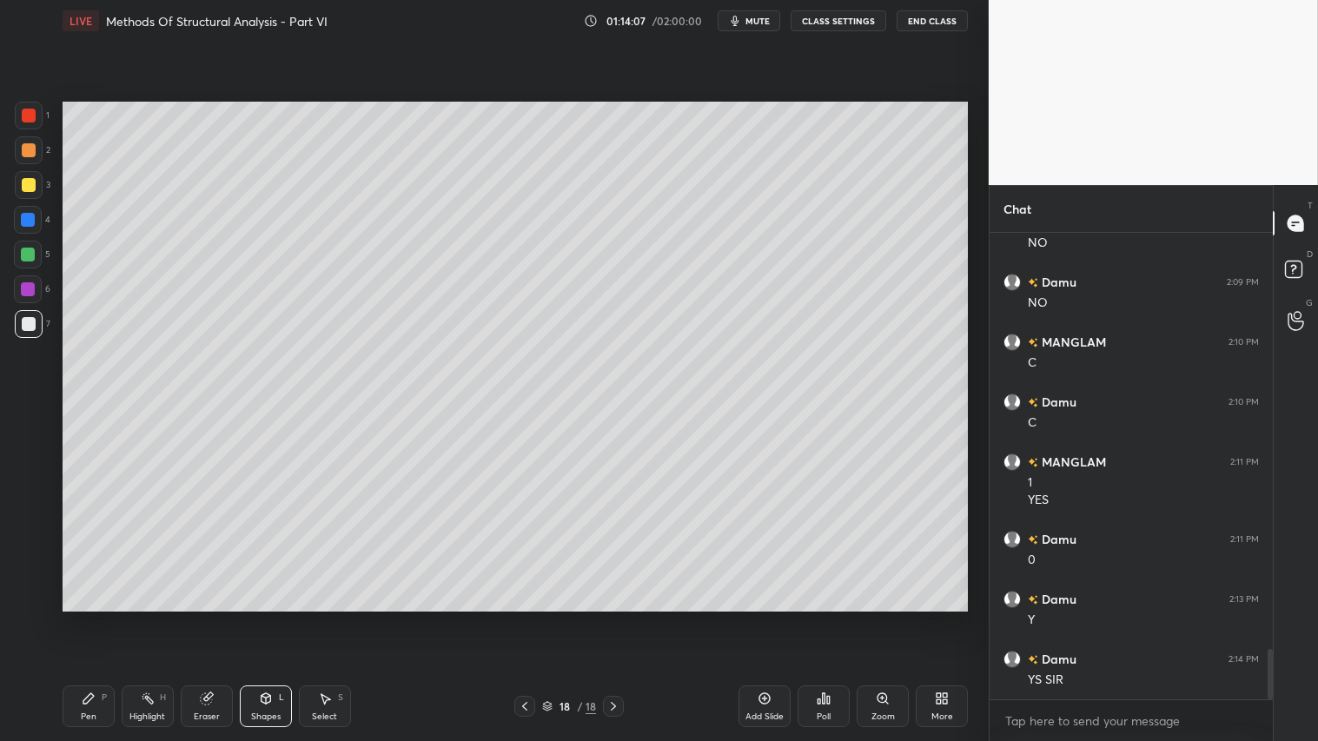
click at [91, 618] on div "Pen" at bounding box center [89, 716] width 16 height 9
click at [36, 145] on div at bounding box center [29, 150] width 28 height 28
click at [272, 618] on div "Shapes L" at bounding box center [266, 706] width 52 height 42
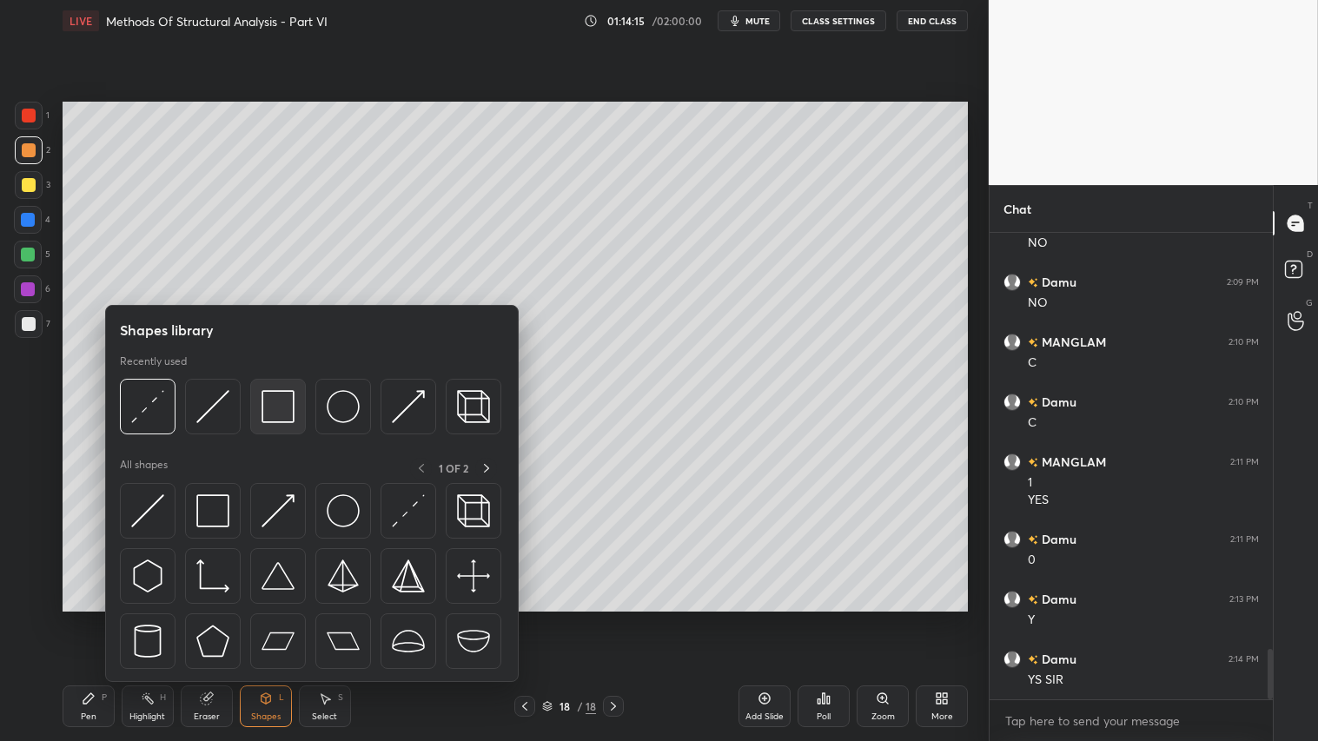
click at [280, 408] on img at bounding box center [277, 406] width 33 height 33
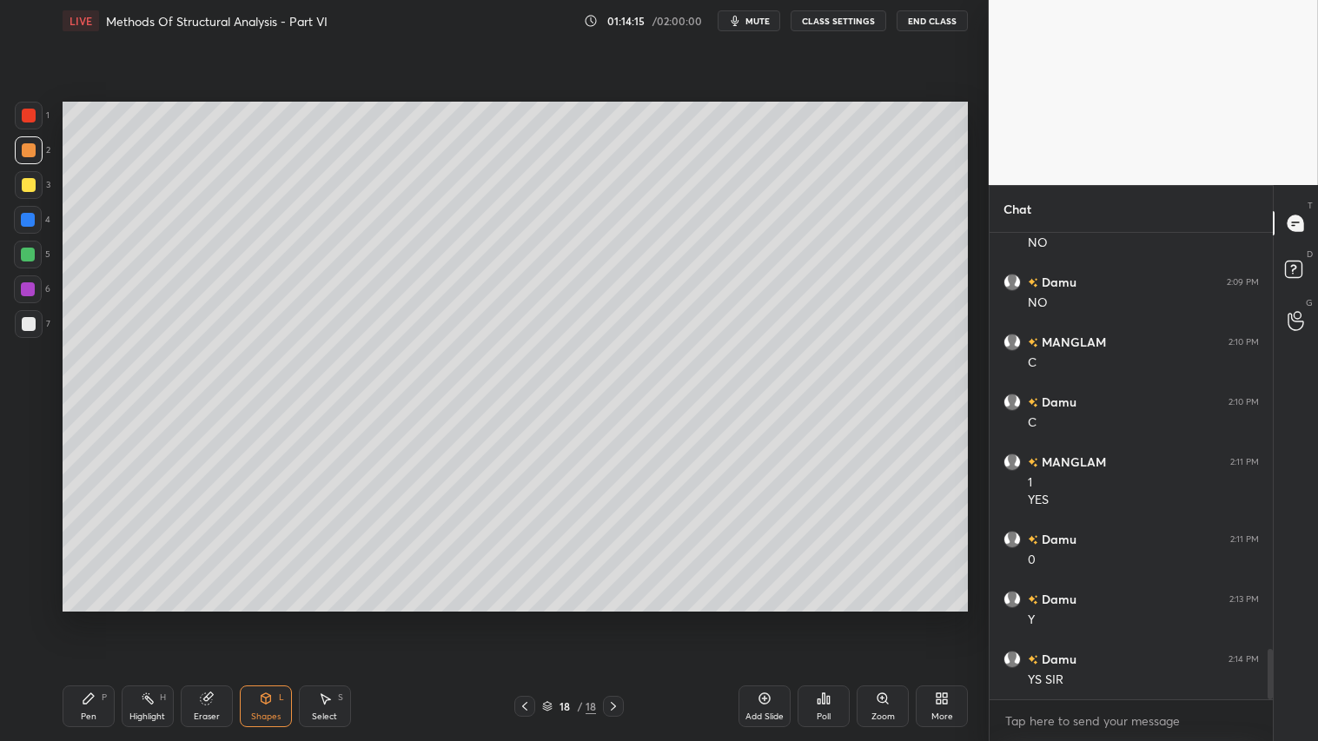
drag, startPoint x: 27, startPoint y: 322, endPoint x: 61, endPoint y: 316, distance: 34.4
click at [30, 321] on div at bounding box center [29, 324] width 14 height 14
drag, startPoint x: 209, startPoint y: 701, endPoint x: 341, endPoint y: 629, distance: 150.4
click at [213, 618] on icon at bounding box center [207, 698] width 14 height 14
click at [100, 618] on div "Pen P" at bounding box center [89, 706] width 52 height 42
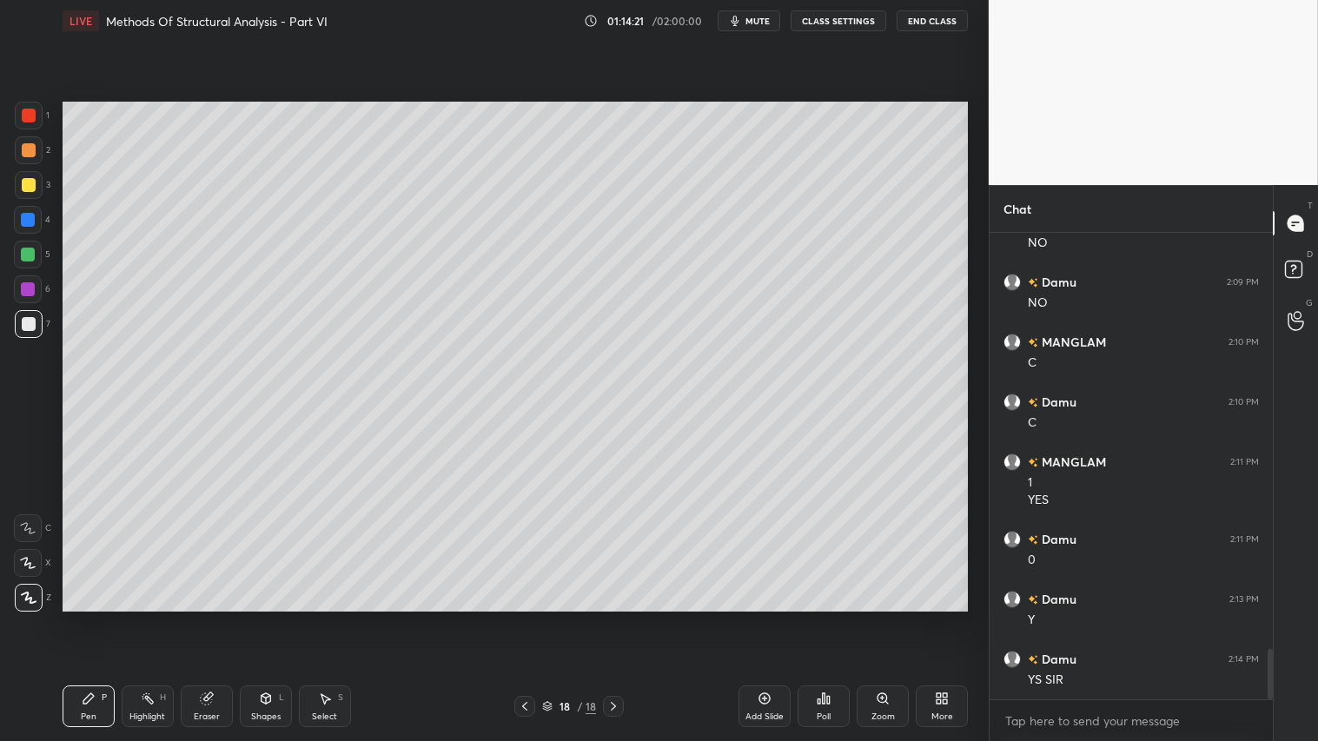
click at [31, 140] on div at bounding box center [29, 150] width 28 height 28
click at [30, 154] on div at bounding box center [29, 150] width 14 height 14
click at [23, 321] on div at bounding box center [29, 324] width 14 height 14
click at [27, 144] on div at bounding box center [29, 150] width 28 height 28
click at [89, 618] on icon at bounding box center [89, 698] width 14 height 14
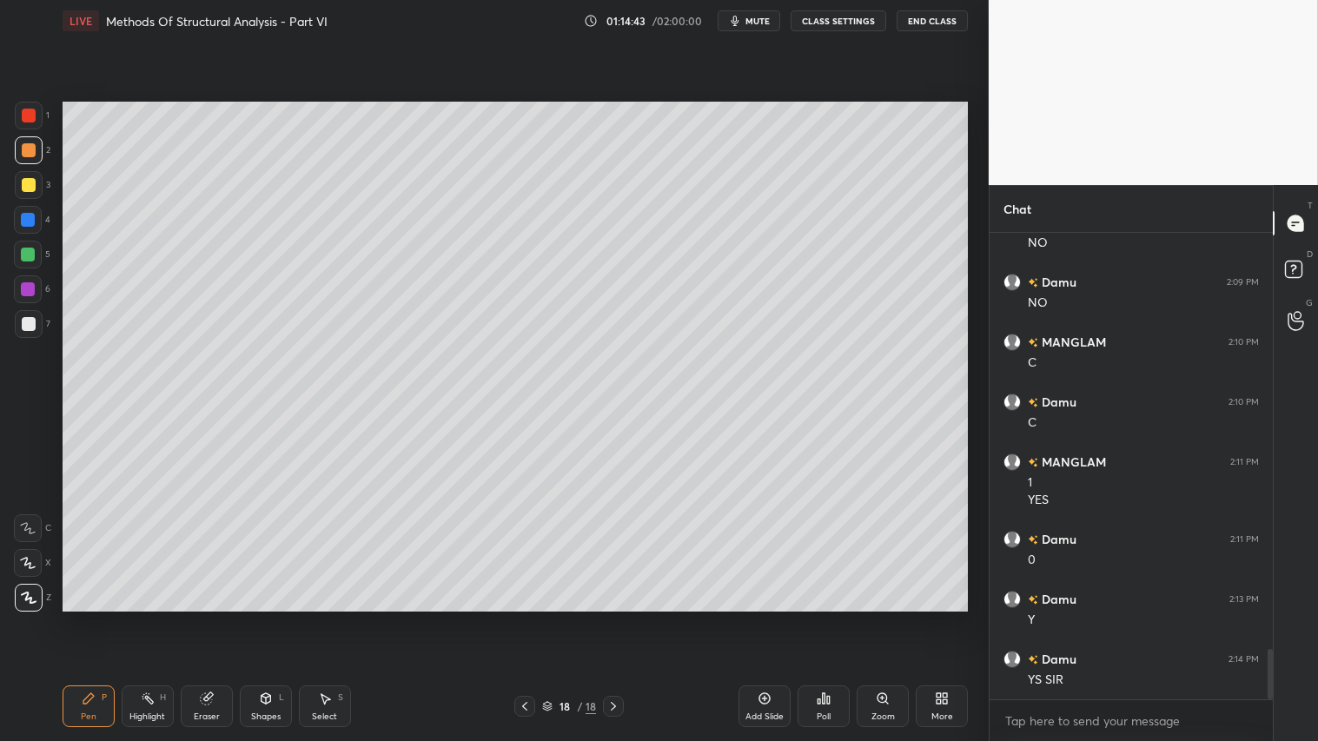
click at [274, 618] on div "Shapes L" at bounding box center [266, 706] width 52 height 42
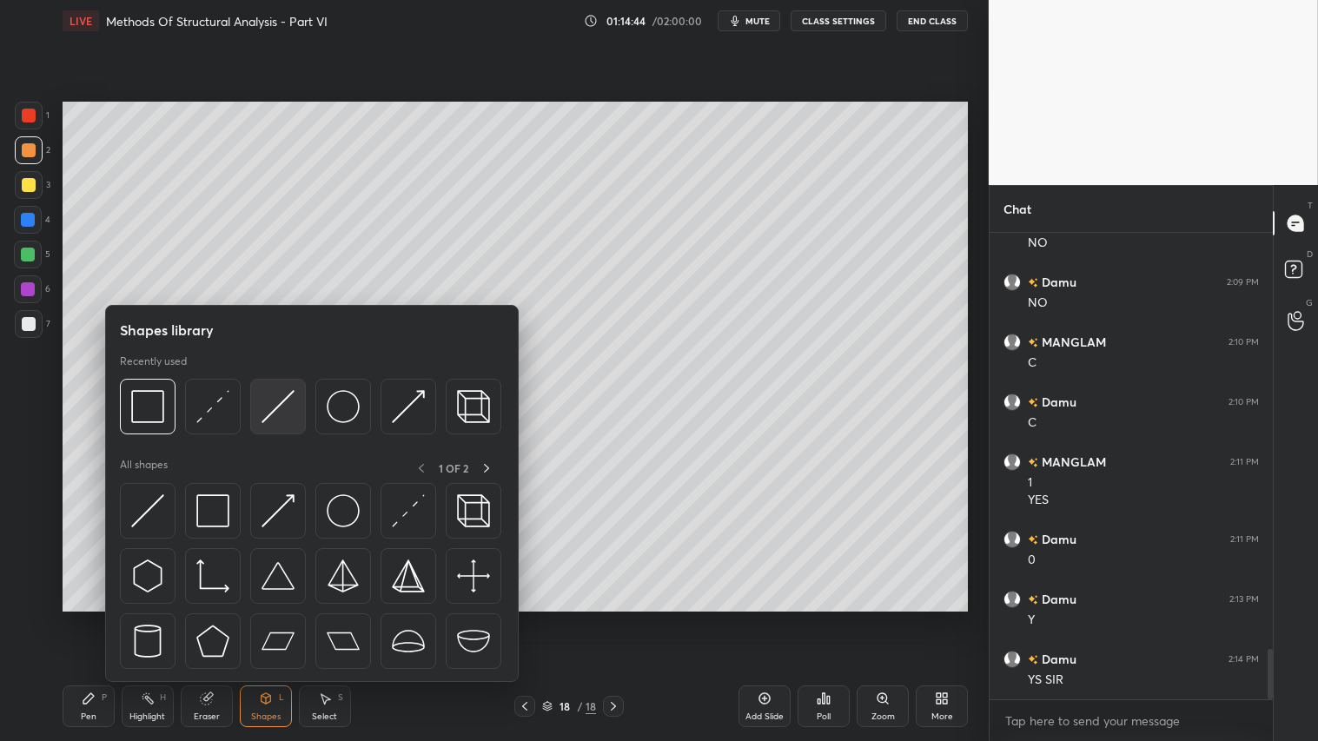
click at [284, 407] on img at bounding box center [277, 406] width 33 height 33
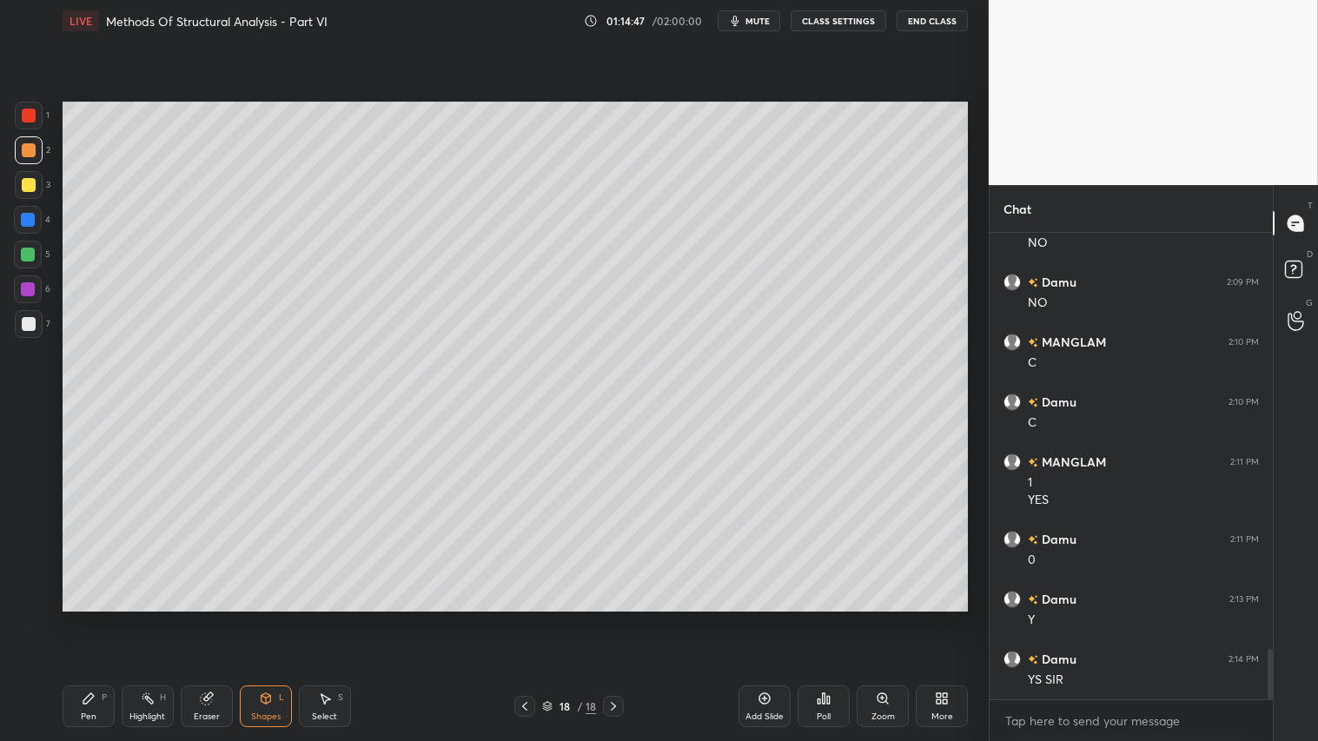
click at [101, 618] on div "Pen P" at bounding box center [89, 706] width 52 height 42
click at [282, 618] on div "Shapes L" at bounding box center [266, 706] width 52 height 42
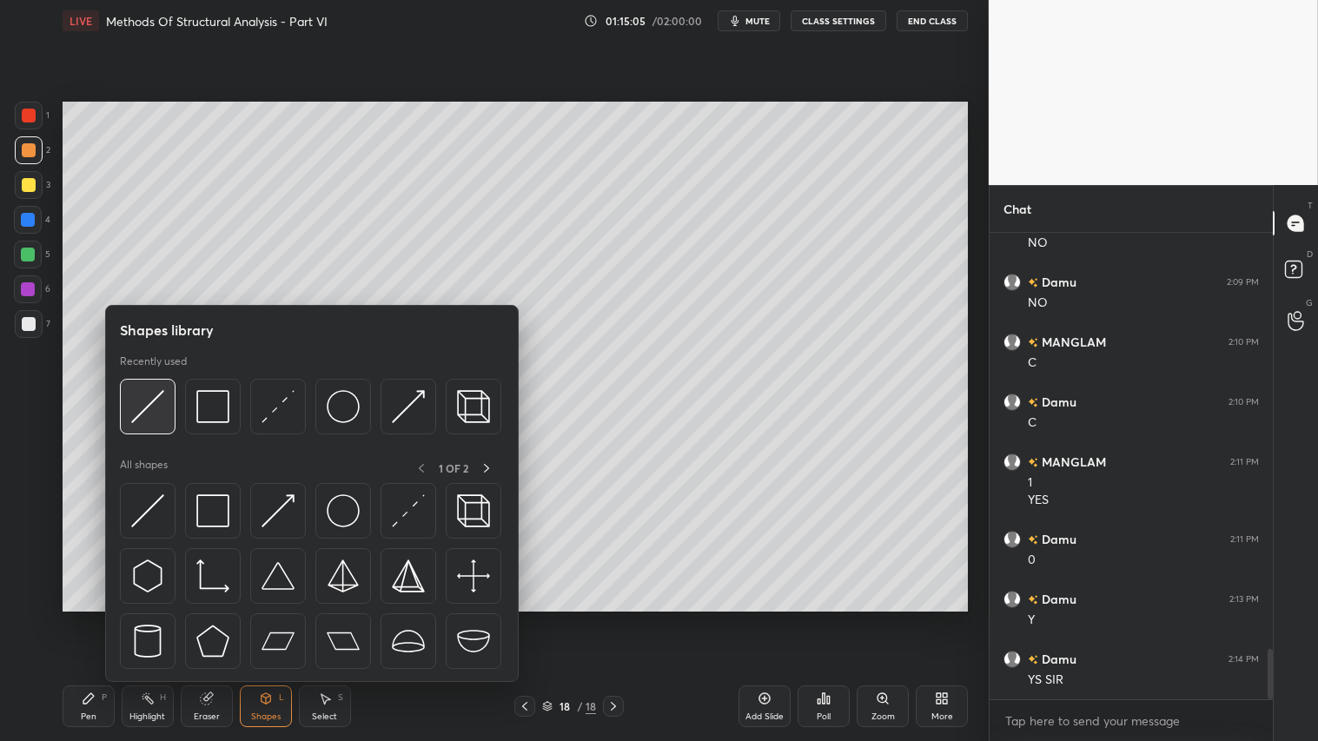
click at [166, 408] on div at bounding box center [148, 407] width 56 height 56
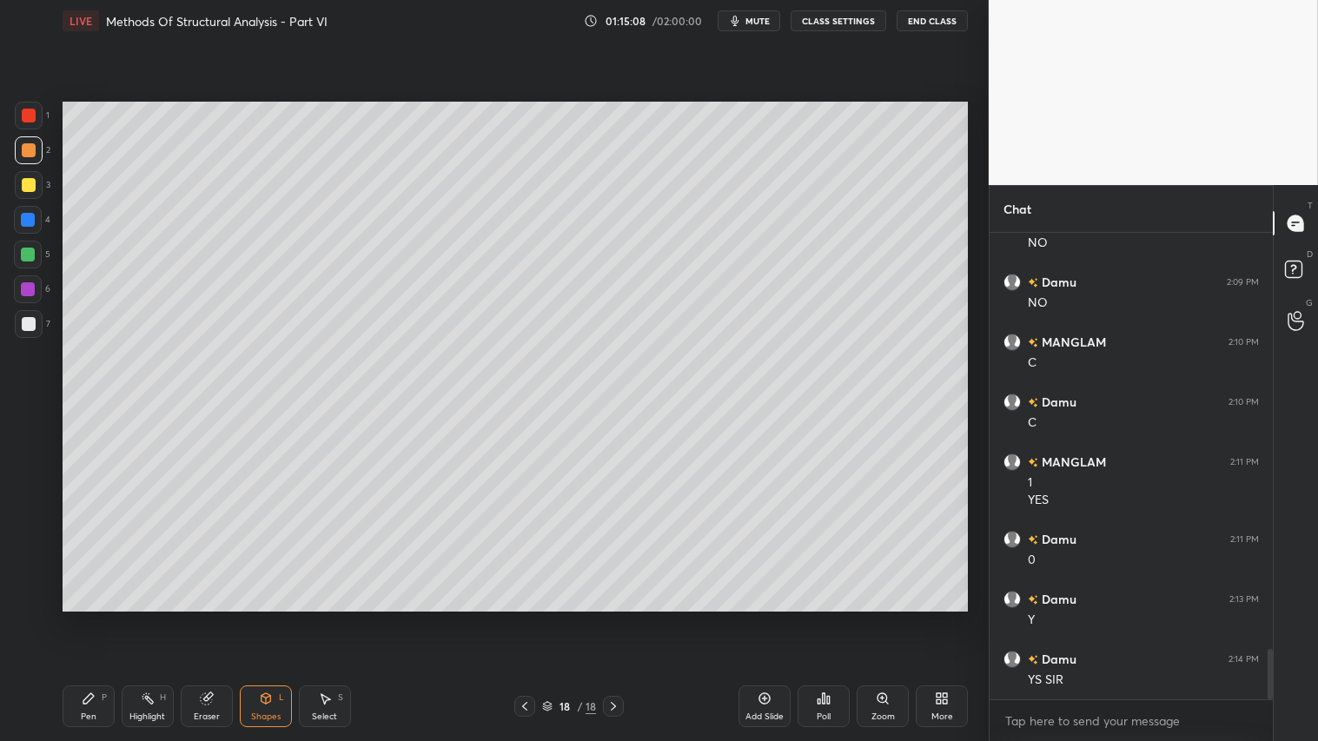
drag, startPoint x: 96, startPoint y: 707, endPoint x: 109, endPoint y: 706, distance: 13.1
click at [97, 618] on div "Pen P" at bounding box center [89, 706] width 52 height 42
drag, startPoint x: 265, startPoint y: 710, endPoint x: 268, endPoint y: 698, distance: 12.4
click at [266, 618] on div "Shapes L" at bounding box center [266, 706] width 52 height 42
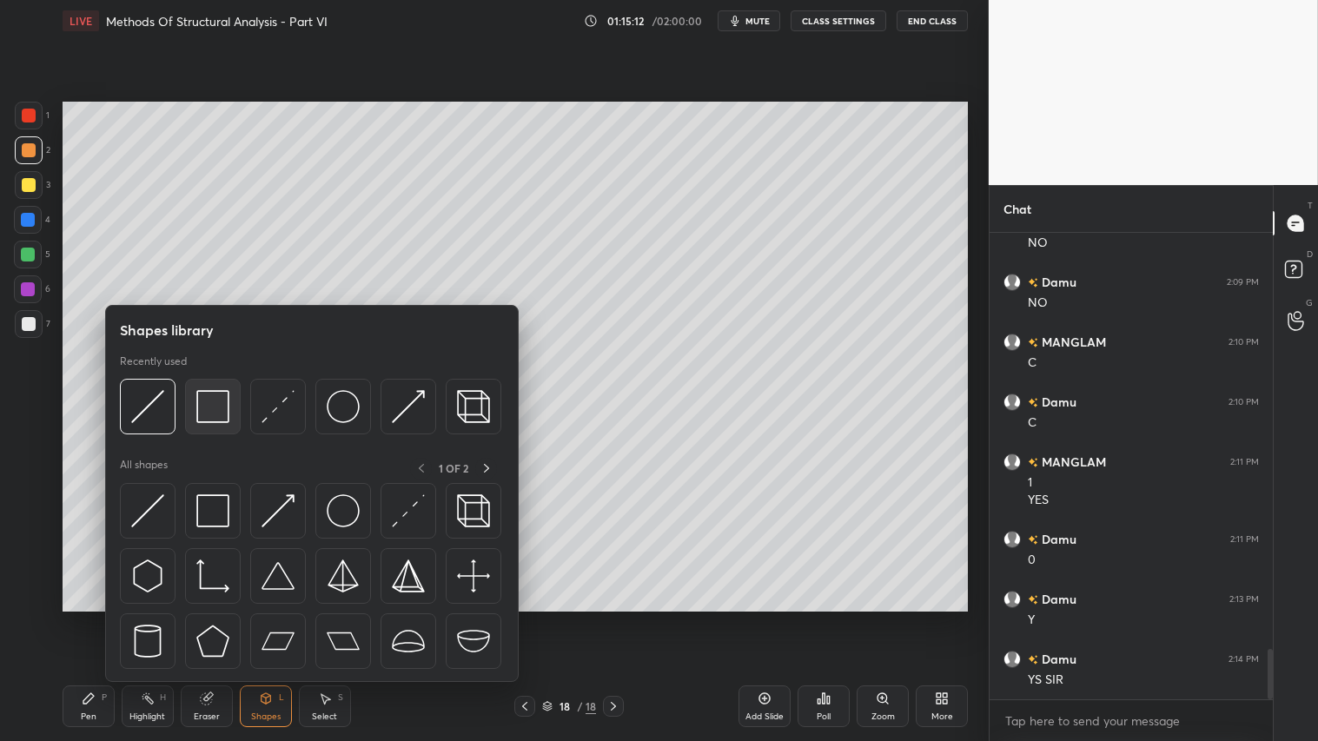
click at [213, 394] on img at bounding box center [212, 406] width 33 height 33
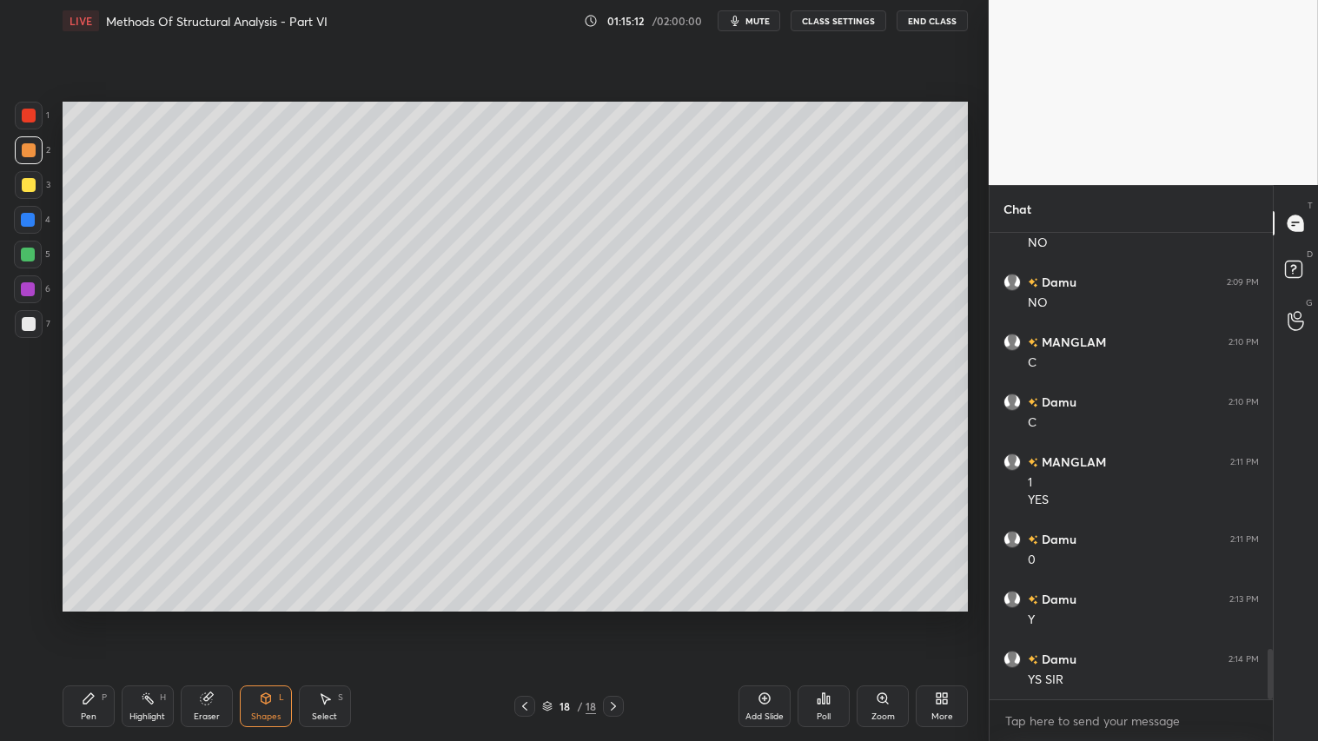
drag, startPoint x: 30, startPoint y: 323, endPoint x: 44, endPoint y: 330, distance: 15.5
click at [30, 323] on div at bounding box center [29, 324] width 14 height 14
click at [750, 23] on span "mute" at bounding box center [757, 21] width 24 height 12
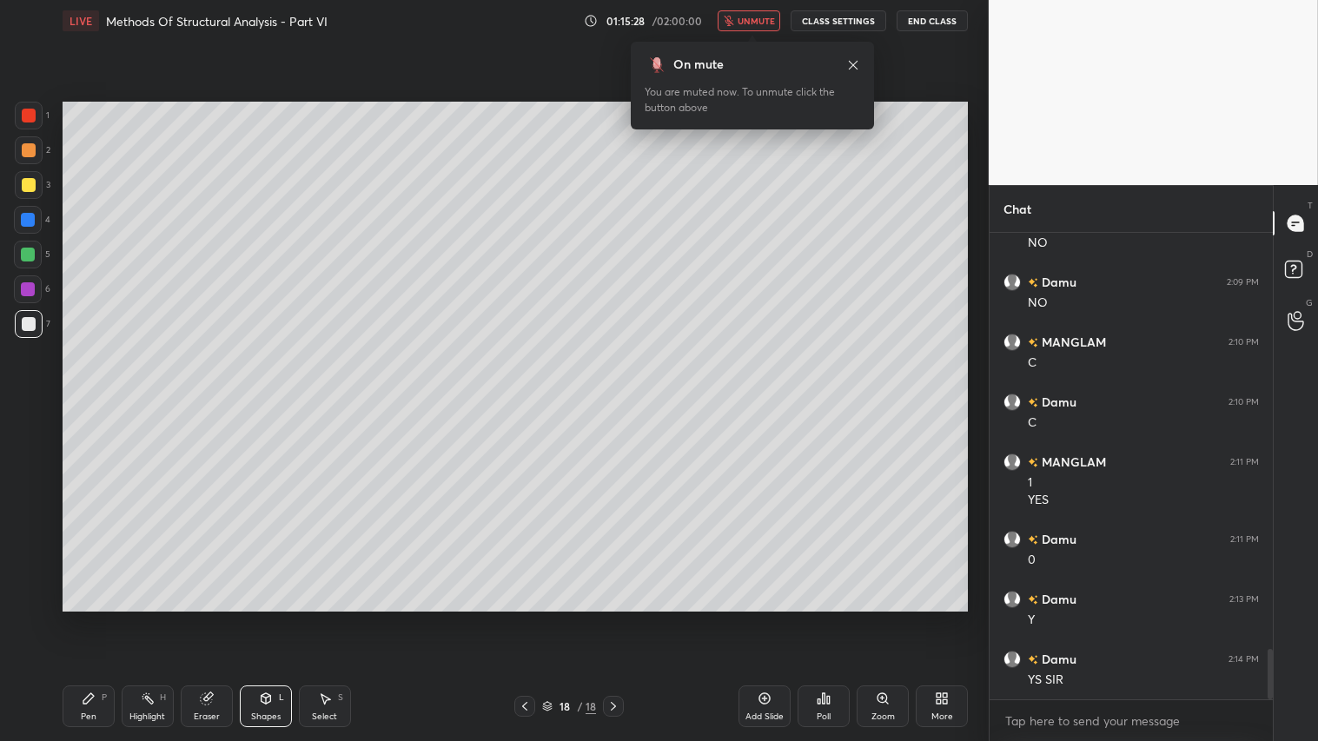
scroll to position [3982, 0]
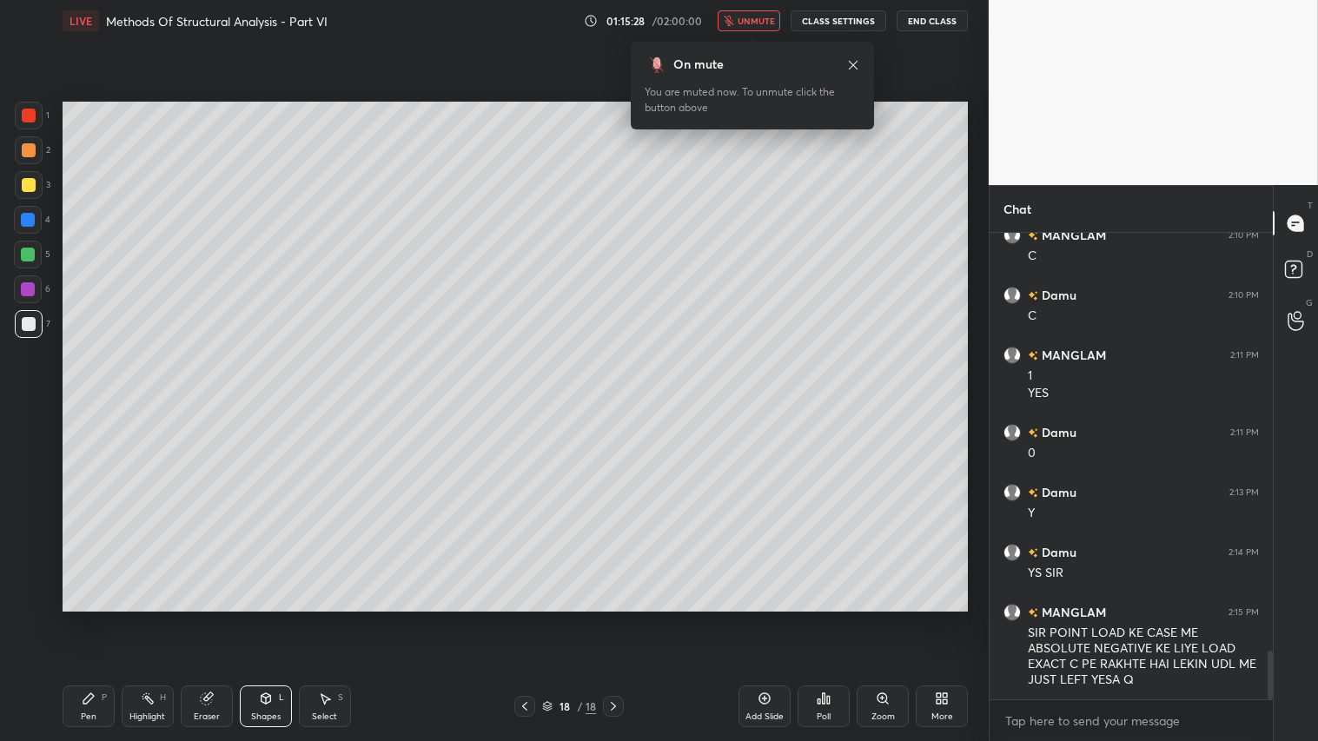
click at [765, 20] on span "unmute" at bounding box center [755, 21] width 37 height 12
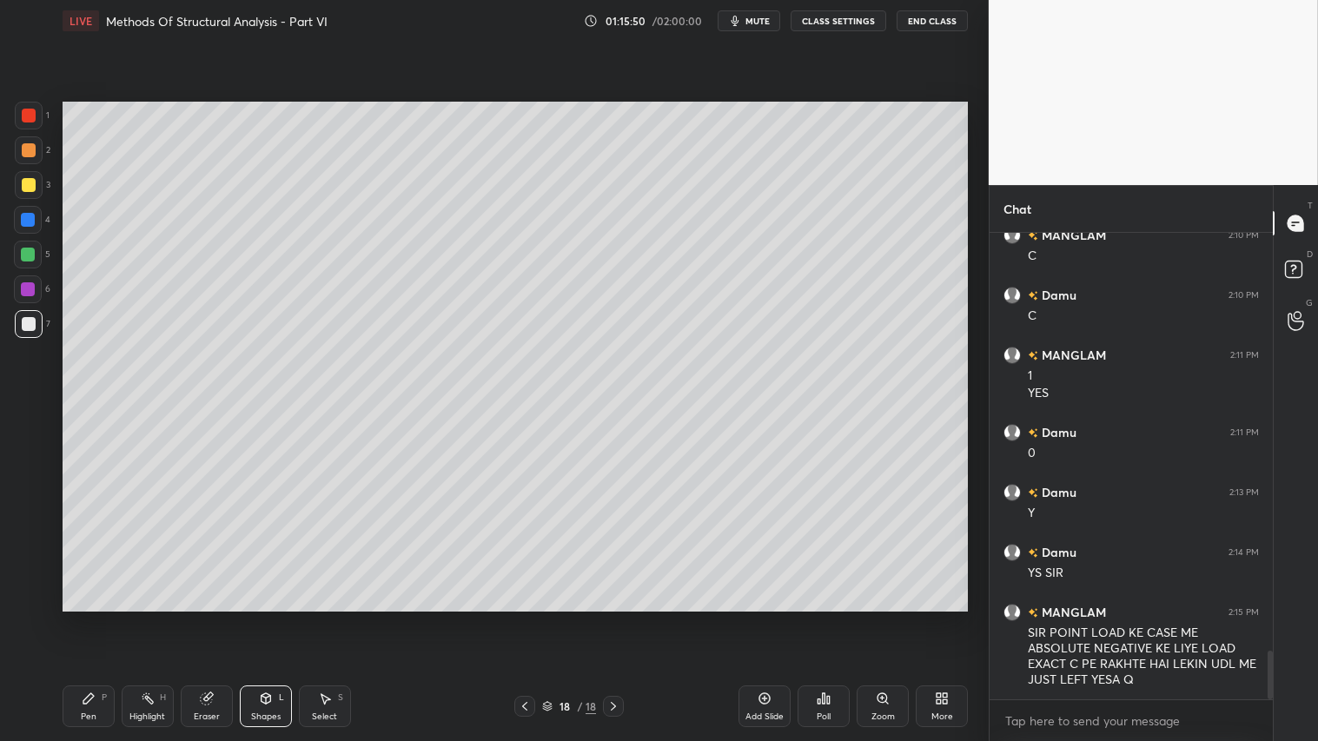
click at [36, 120] on div at bounding box center [29, 116] width 28 height 28
drag, startPoint x: 26, startPoint y: 143, endPoint x: 47, endPoint y: 227, distance: 86.0
click at [26, 143] on div at bounding box center [29, 150] width 14 height 14
click at [96, 618] on div "Pen P" at bounding box center [89, 706] width 52 height 42
click at [526, 618] on icon at bounding box center [525, 706] width 14 height 14
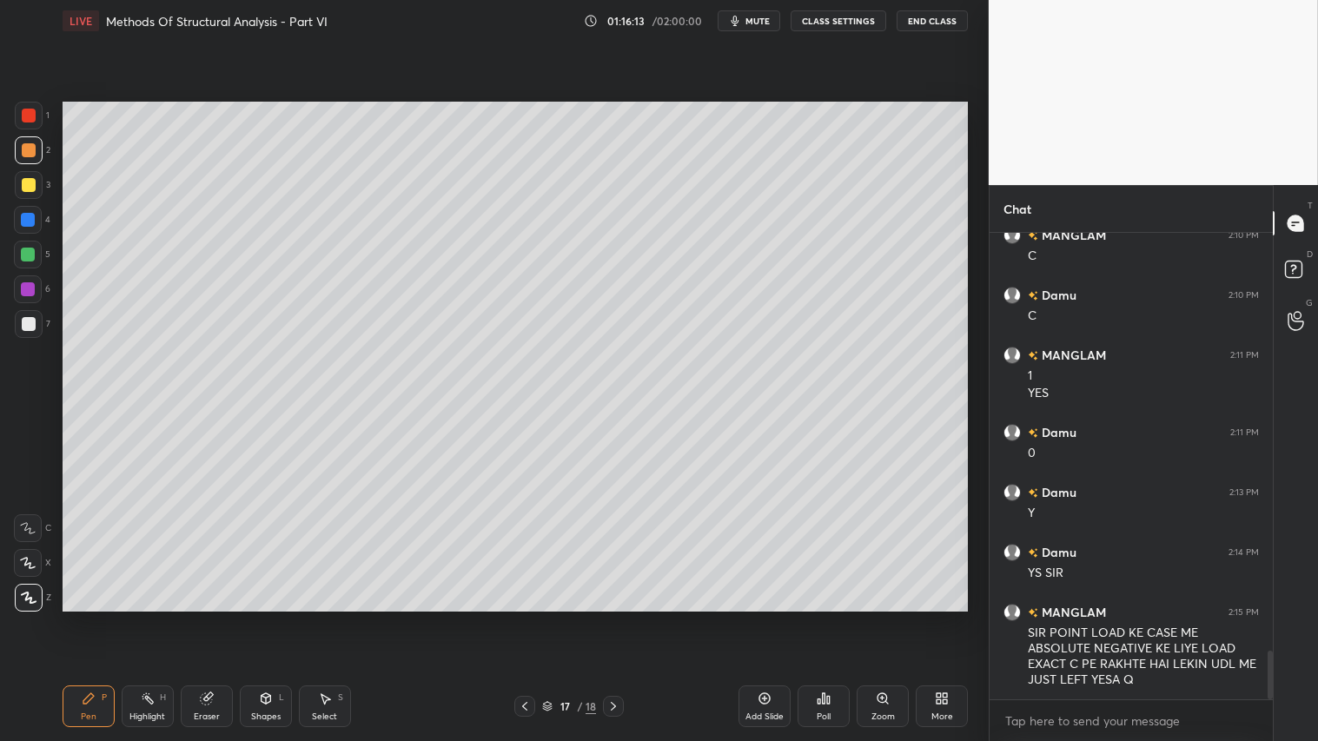
click at [528, 618] on icon at bounding box center [525, 706] width 14 height 14
click at [527, 618] on icon at bounding box center [525, 706] width 14 height 14
click at [528, 618] on icon at bounding box center [525, 706] width 14 height 14
click at [526, 618] on icon at bounding box center [525, 706] width 14 height 14
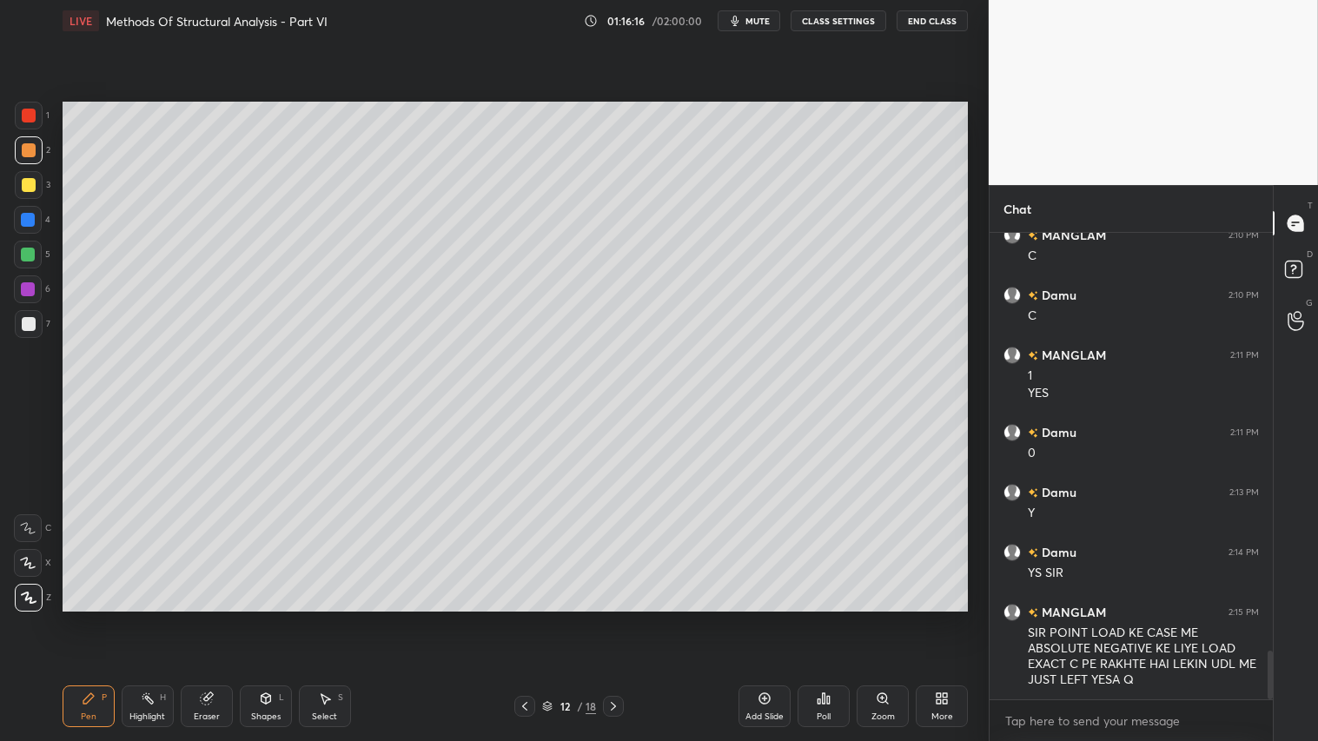
click at [526, 618] on icon at bounding box center [525, 706] width 14 height 14
click at [530, 618] on icon at bounding box center [525, 706] width 14 height 14
click at [532, 618] on icon at bounding box center [525, 706] width 14 height 14
click at [525, 618] on icon at bounding box center [525, 706] width 14 height 14
click at [522, 618] on icon at bounding box center [525, 706] width 14 height 14
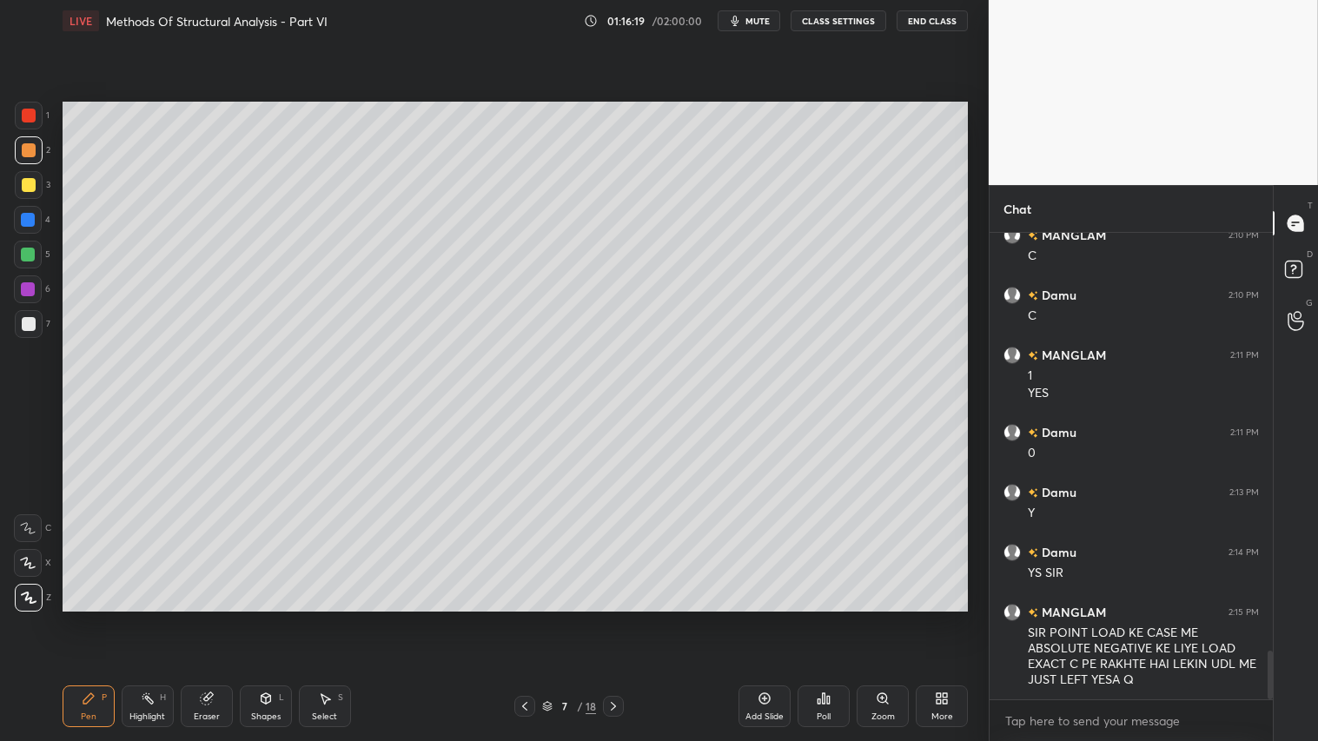
click at [526, 618] on icon at bounding box center [525, 706] width 14 height 14
click at [613, 618] on icon at bounding box center [613, 706] width 14 height 14
click at [527, 618] on icon at bounding box center [525, 706] width 14 height 14
click at [617, 618] on icon at bounding box center [613, 706] width 14 height 14
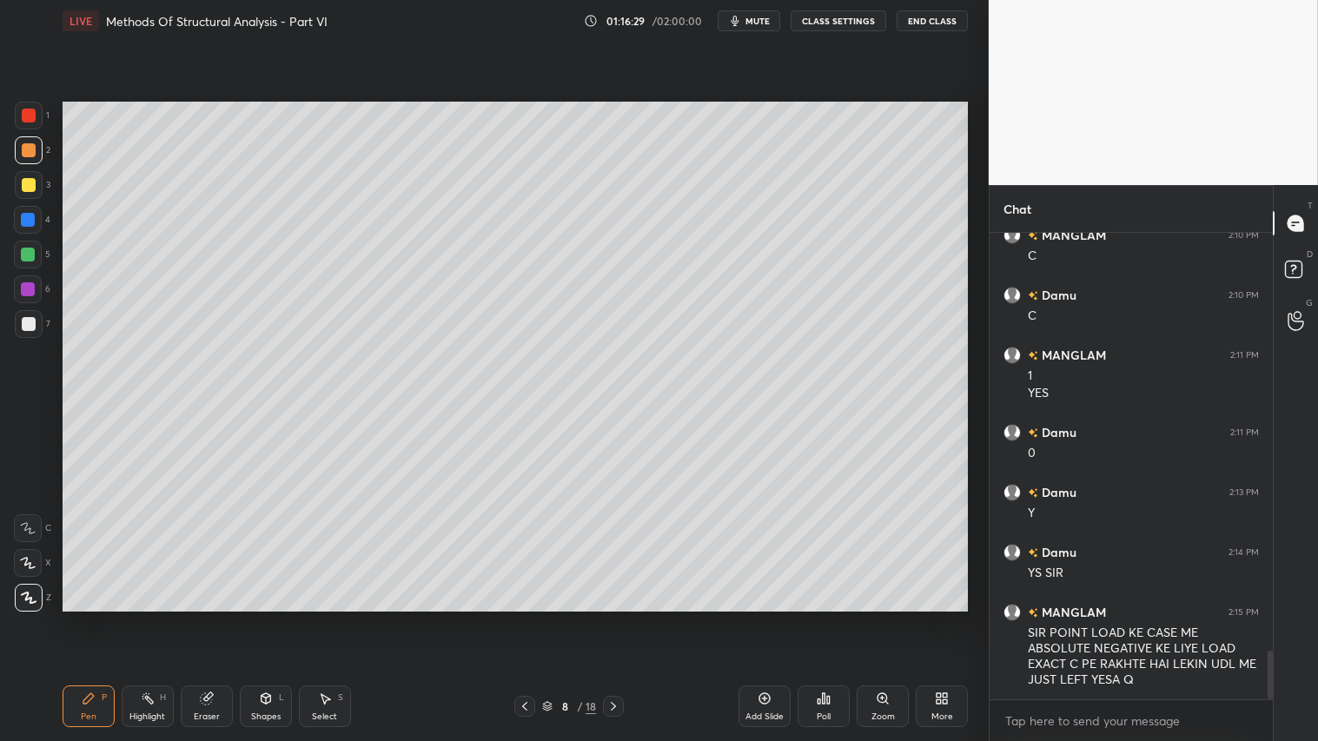
click at [615, 618] on icon at bounding box center [613, 706] width 14 height 14
click at [617, 618] on icon at bounding box center [613, 706] width 14 height 14
click at [253, 618] on div "Shapes L" at bounding box center [266, 706] width 52 height 42
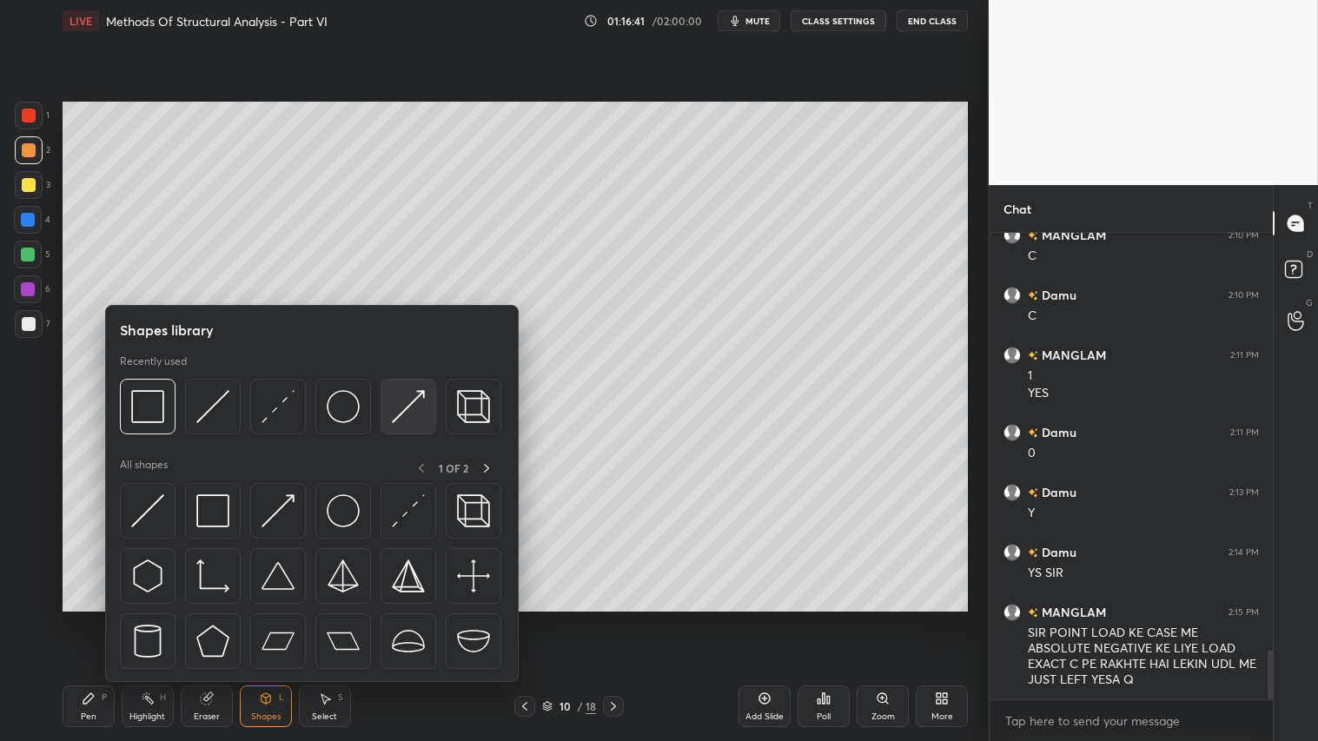
click at [412, 403] on img at bounding box center [408, 406] width 33 height 33
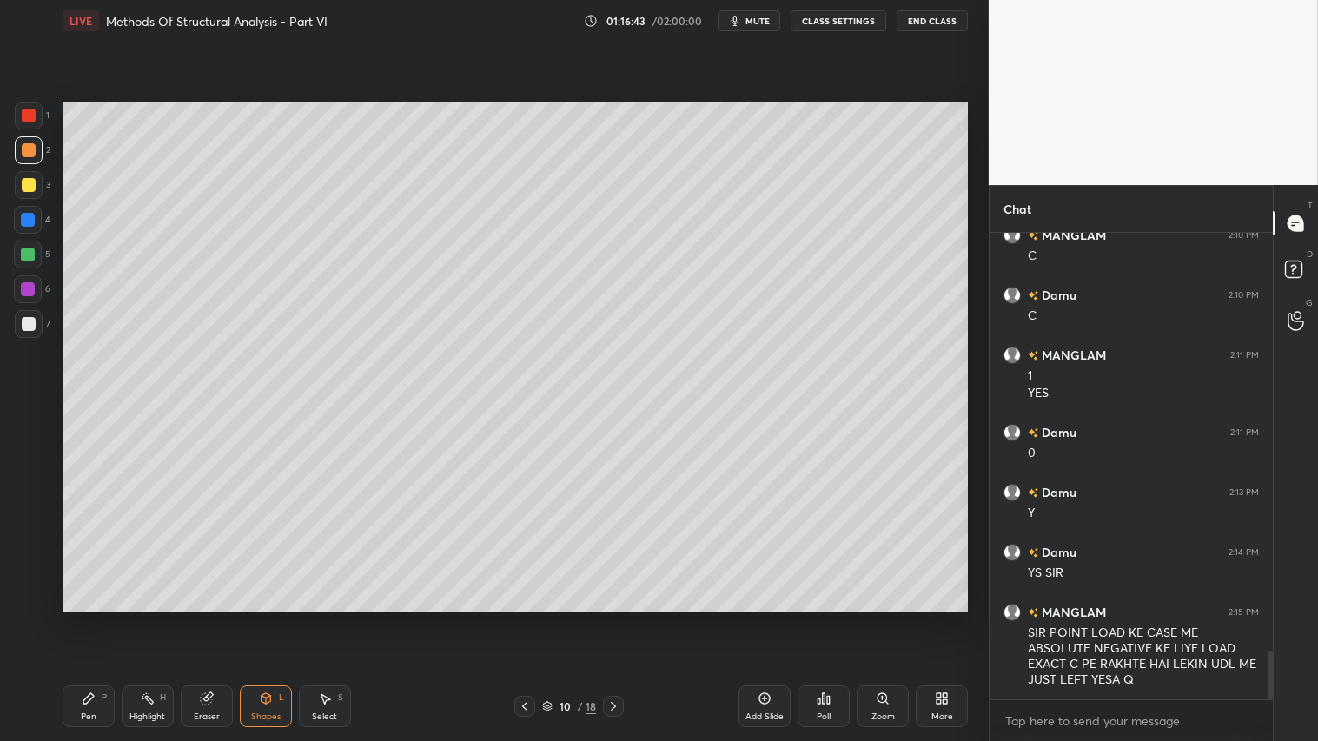
click at [32, 183] on div at bounding box center [29, 185] width 14 height 14
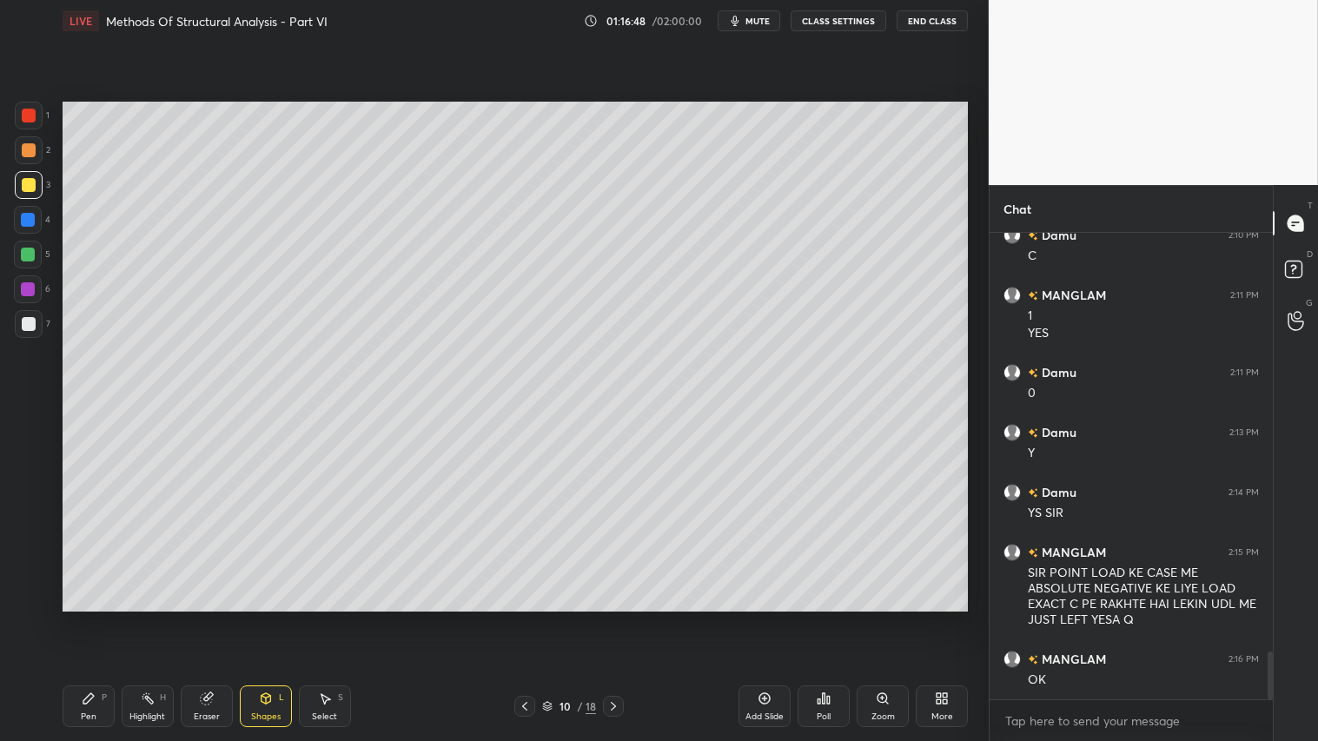
click at [526, 618] on icon at bounding box center [525, 706] width 14 height 14
click at [30, 149] on div at bounding box center [29, 150] width 14 height 14
click at [612, 618] on icon at bounding box center [613, 706] width 14 height 14
click at [614, 618] on icon at bounding box center [613, 706] width 14 height 14
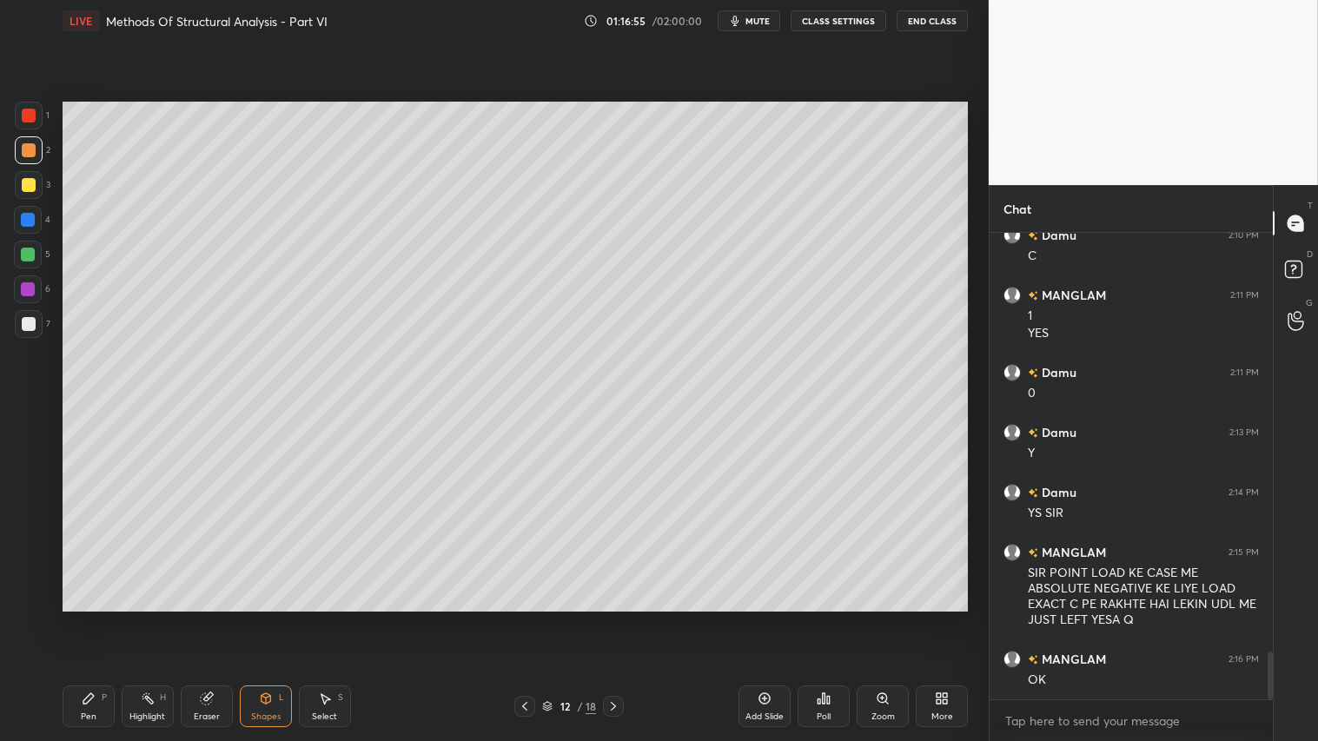
click at [617, 618] on icon at bounding box center [613, 706] width 14 height 14
click at [617, 618] on div at bounding box center [613, 706] width 21 height 21
click at [524, 618] on icon at bounding box center [525, 706] width 14 height 14
click at [522, 618] on div at bounding box center [524, 706] width 21 height 21
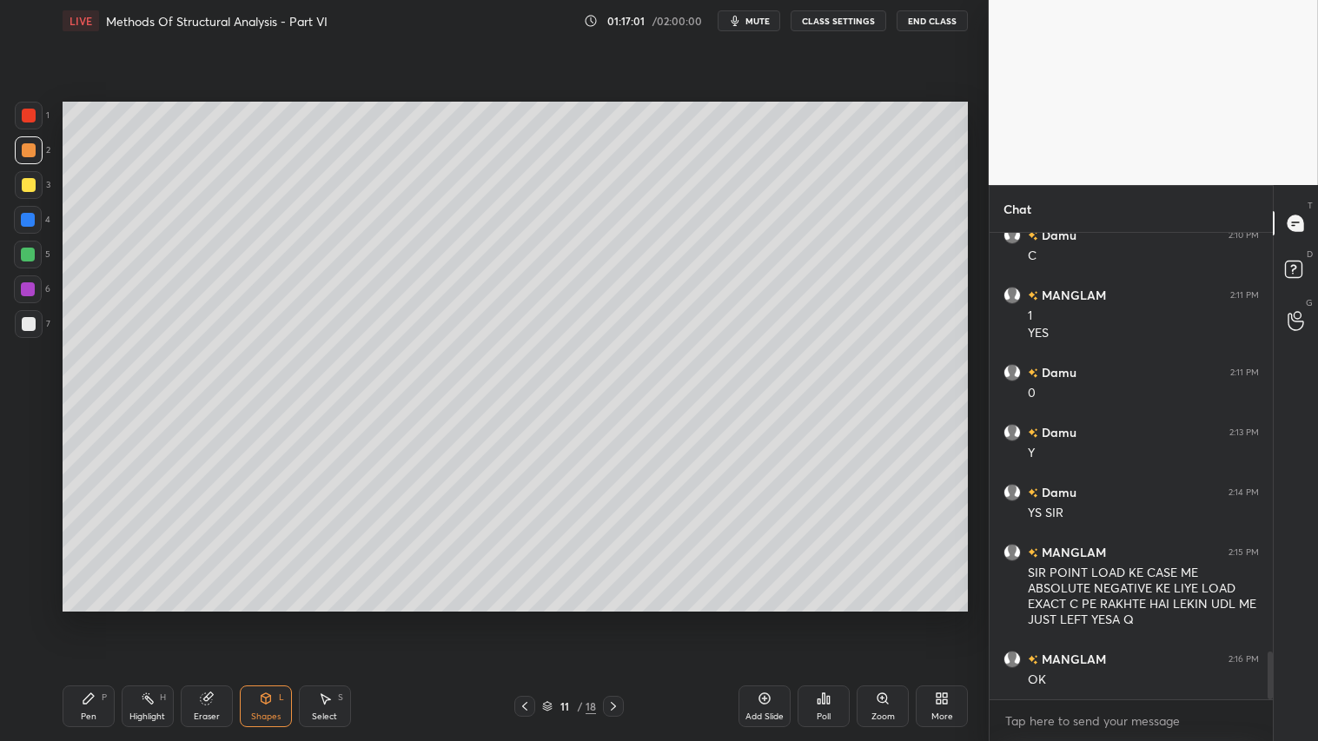
click at [30, 174] on div at bounding box center [29, 185] width 28 height 28
click at [276, 618] on div "Shapes" at bounding box center [266, 716] width 30 height 9
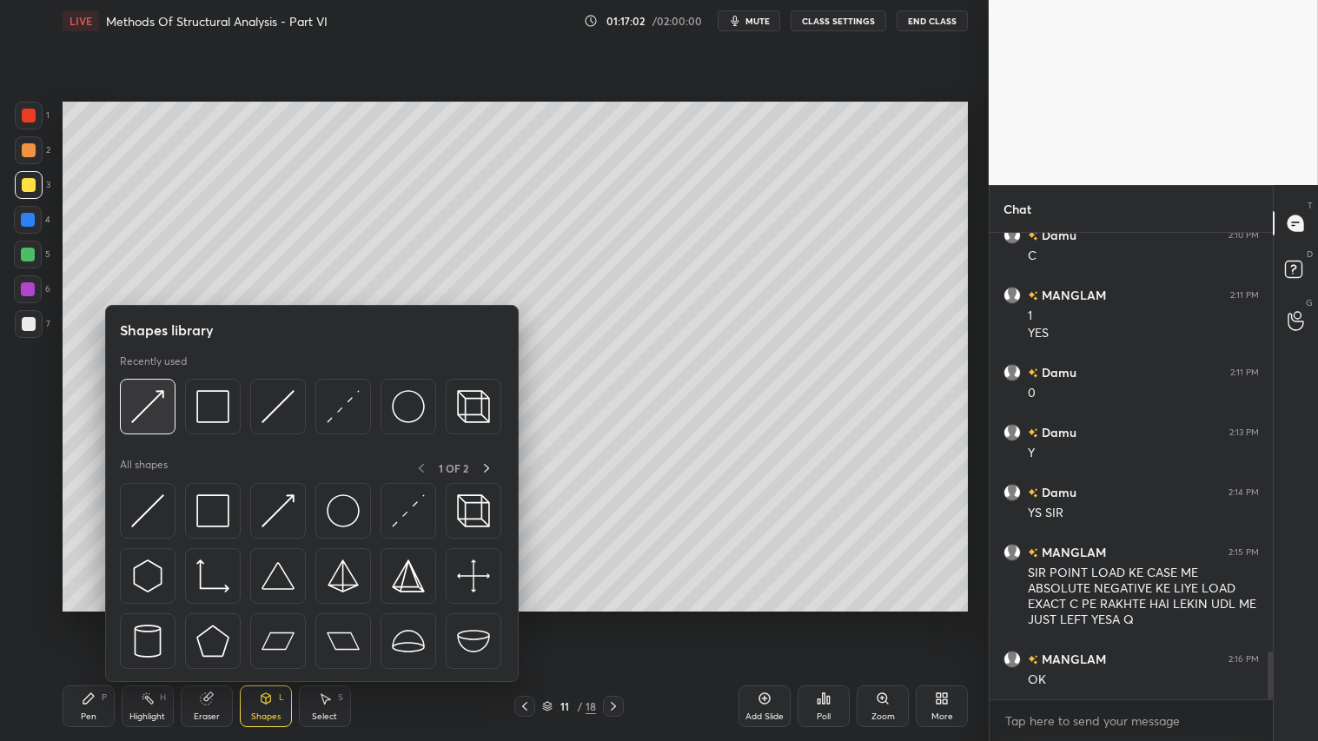
click at [161, 402] on img at bounding box center [147, 406] width 33 height 33
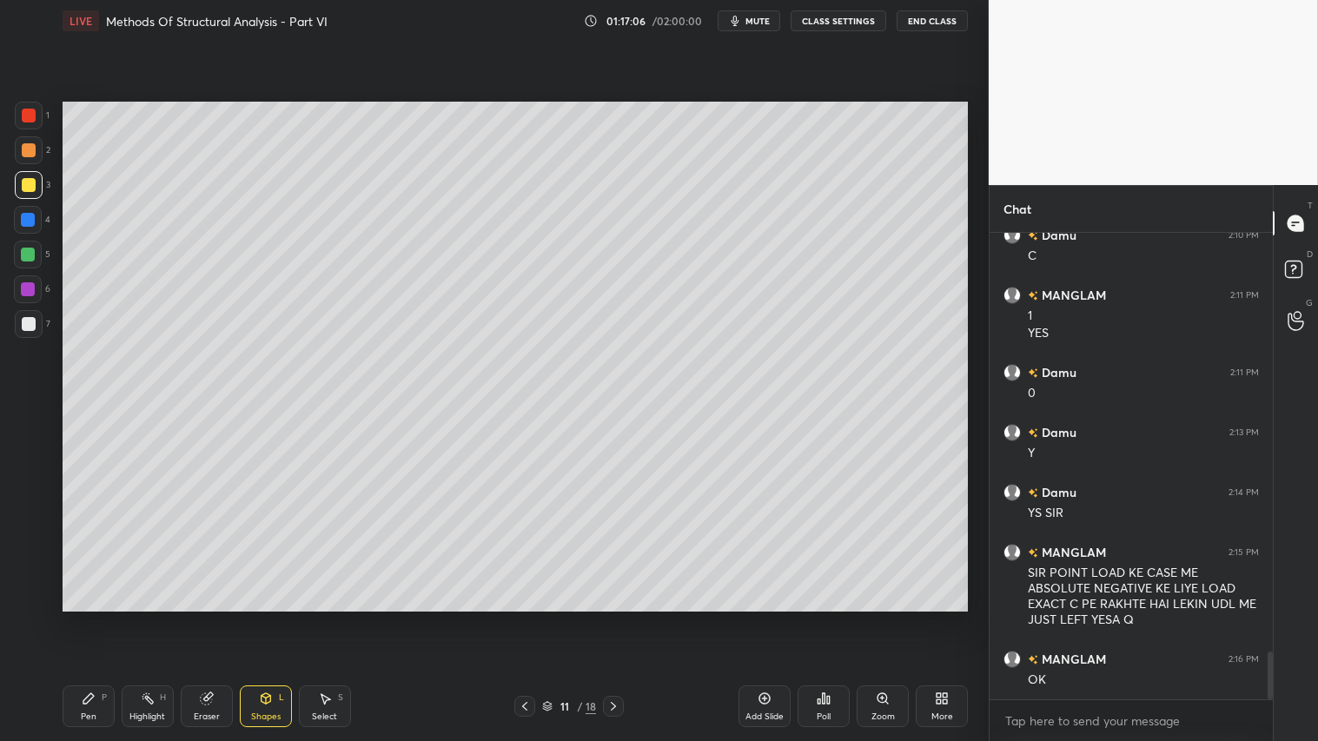
click at [613, 618] on icon at bounding box center [613, 706] width 14 height 14
click at [612, 618] on icon at bounding box center [613, 706] width 14 height 14
click at [614, 618] on icon at bounding box center [613, 706] width 14 height 14
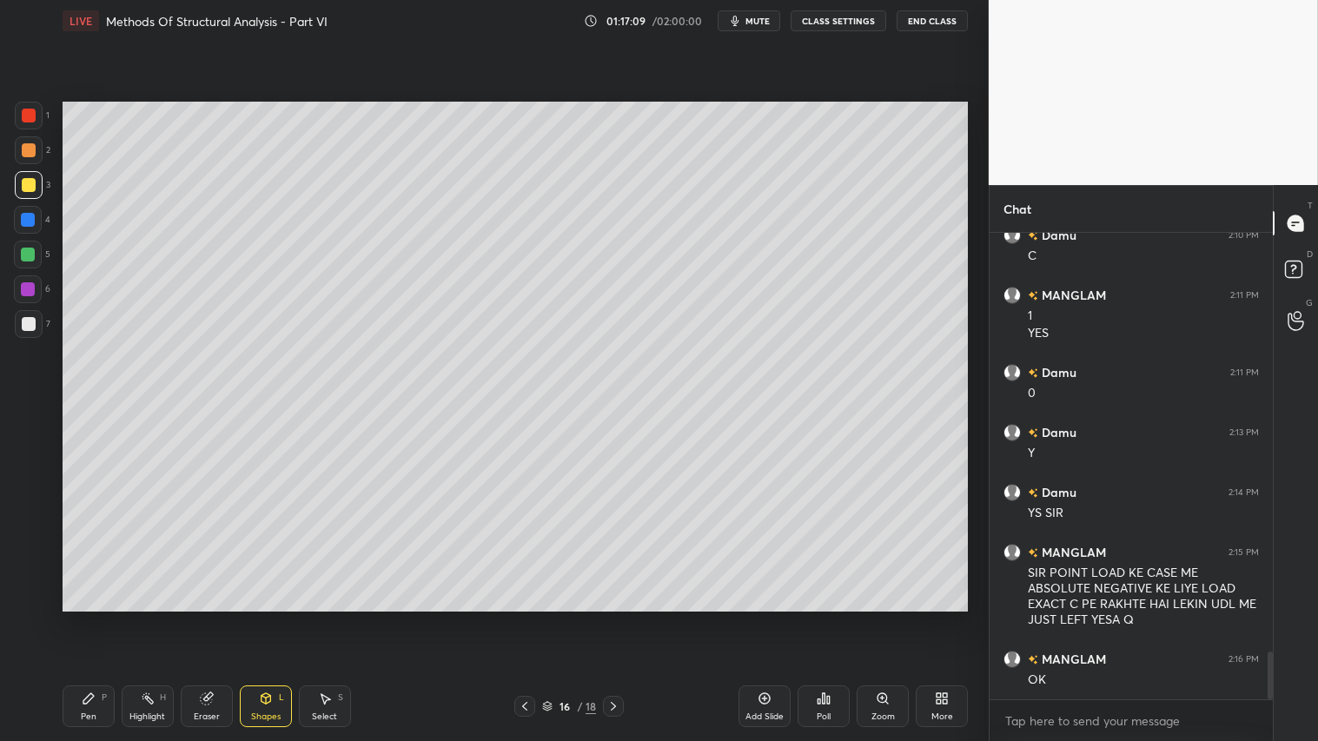
click at [612, 618] on icon at bounding box center [613, 706] width 14 height 14
click at [611, 618] on icon at bounding box center [613, 706] width 14 height 14
click at [33, 174] on div at bounding box center [29, 185] width 28 height 28
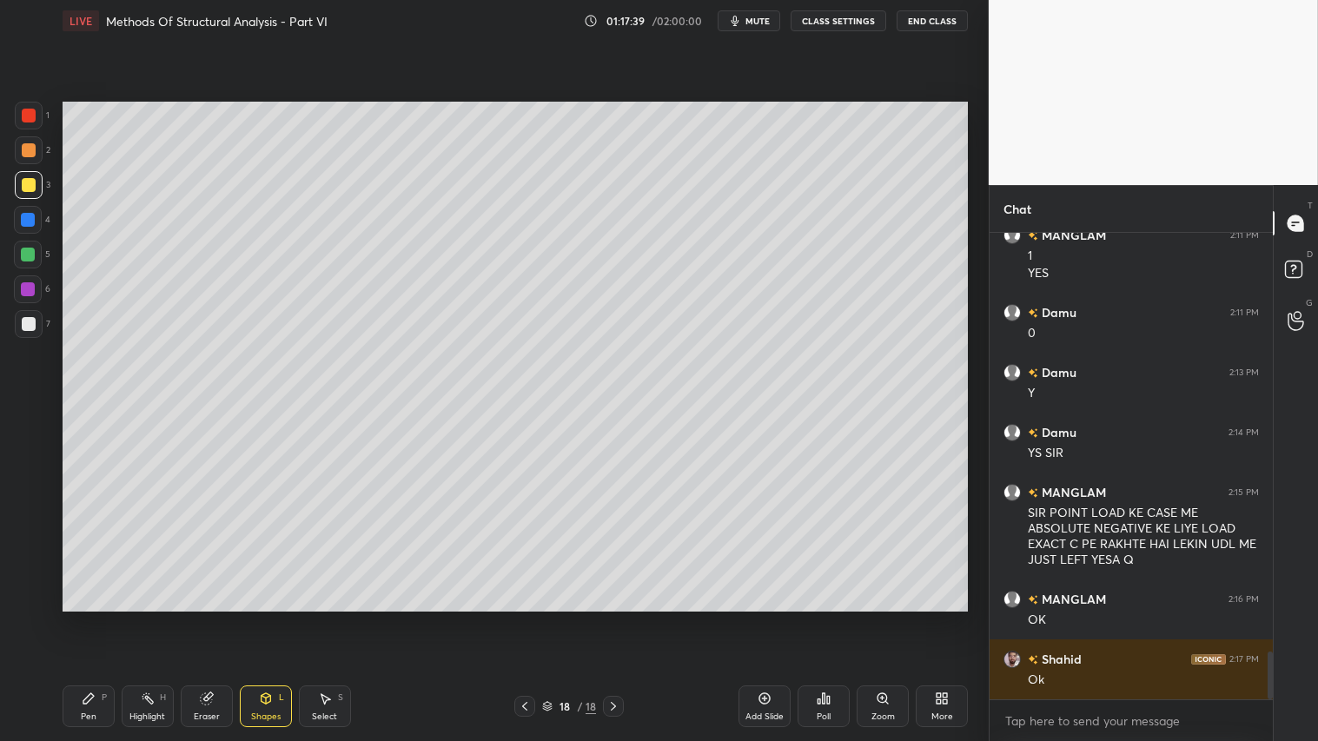
click at [26, 162] on div at bounding box center [29, 150] width 28 height 28
click at [80, 618] on div "Pen P" at bounding box center [89, 706] width 52 height 42
drag, startPoint x: 617, startPoint y: 699, endPoint x: 737, endPoint y: 698, distance: 119.9
click at [618, 618] on icon at bounding box center [613, 706] width 14 height 14
click at [775, 618] on div "Add Slide" at bounding box center [764, 706] width 52 height 42
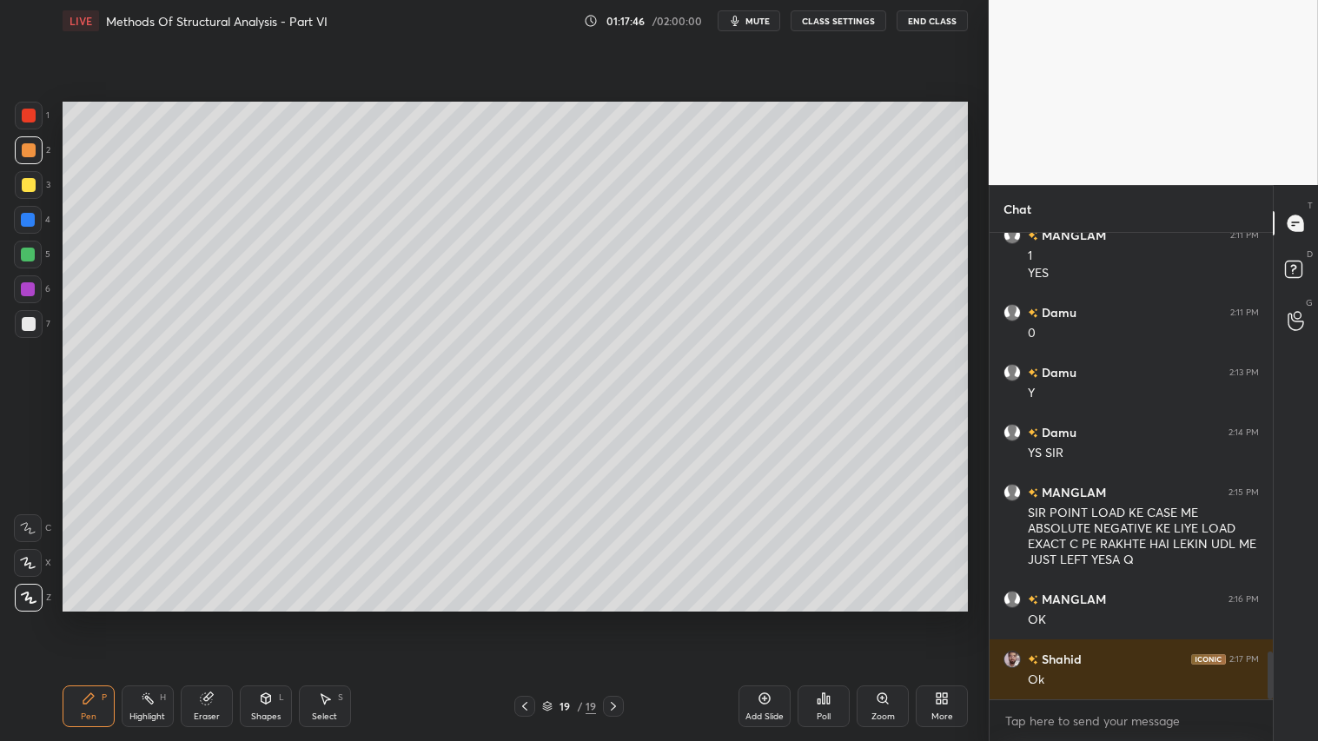
click at [523, 618] on icon at bounding box center [525, 706] width 14 height 14
click at [612, 618] on icon at bounding box center [613, 706] width 14 height 14
drag, startPoint x: 272, startPoint y: 712, endPoint x: 275, endPoint y: 692, distance: 20.3
click at [274, 618] on div "Shapes L" at bounding box center [266, 706] width 52 height 42
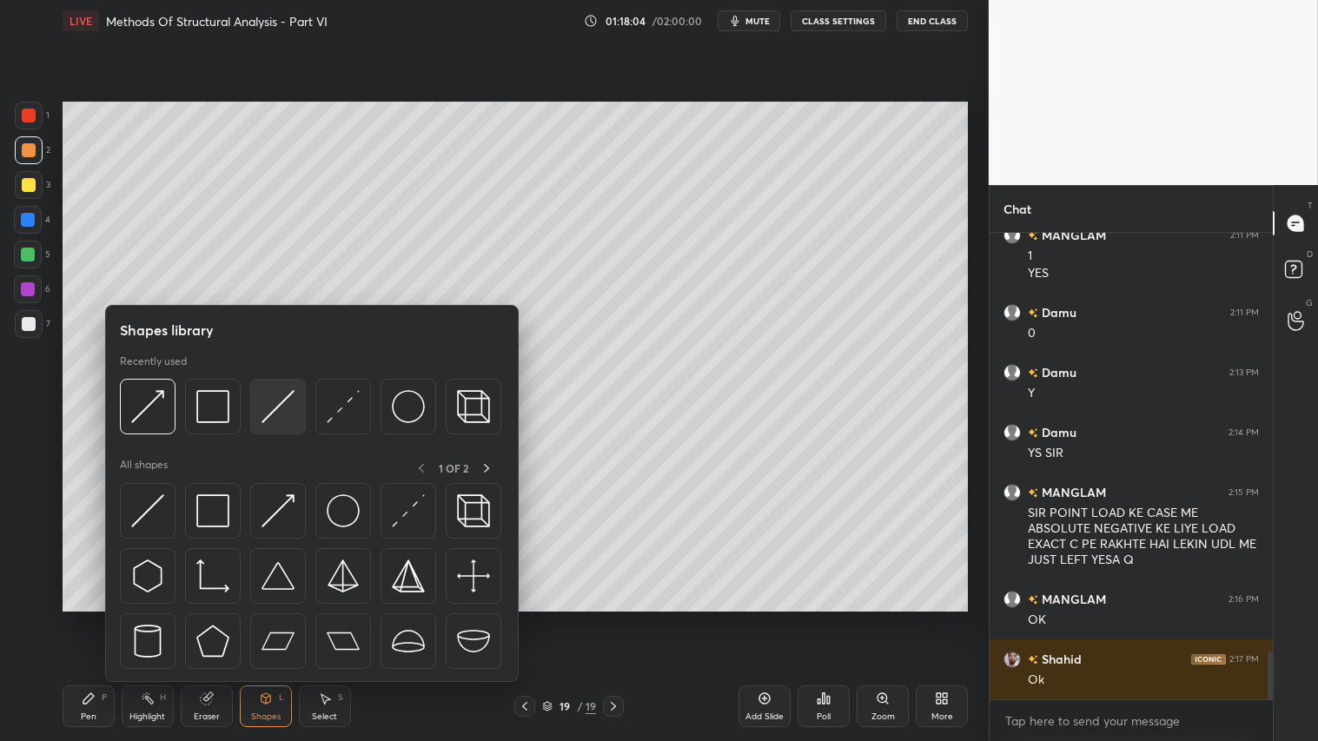
click at [288, 397] on img at bounding box center [277, 406] width 33 height 33
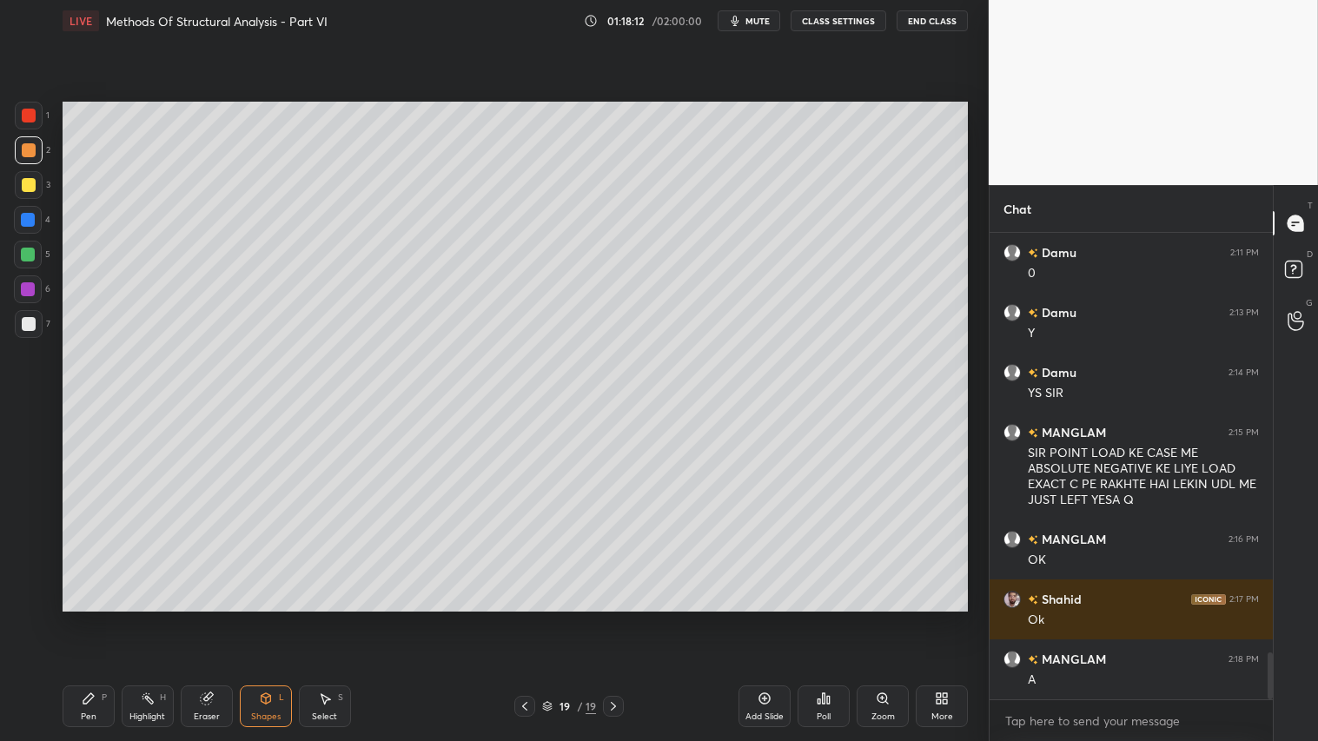
scroll to position [4222, 0]
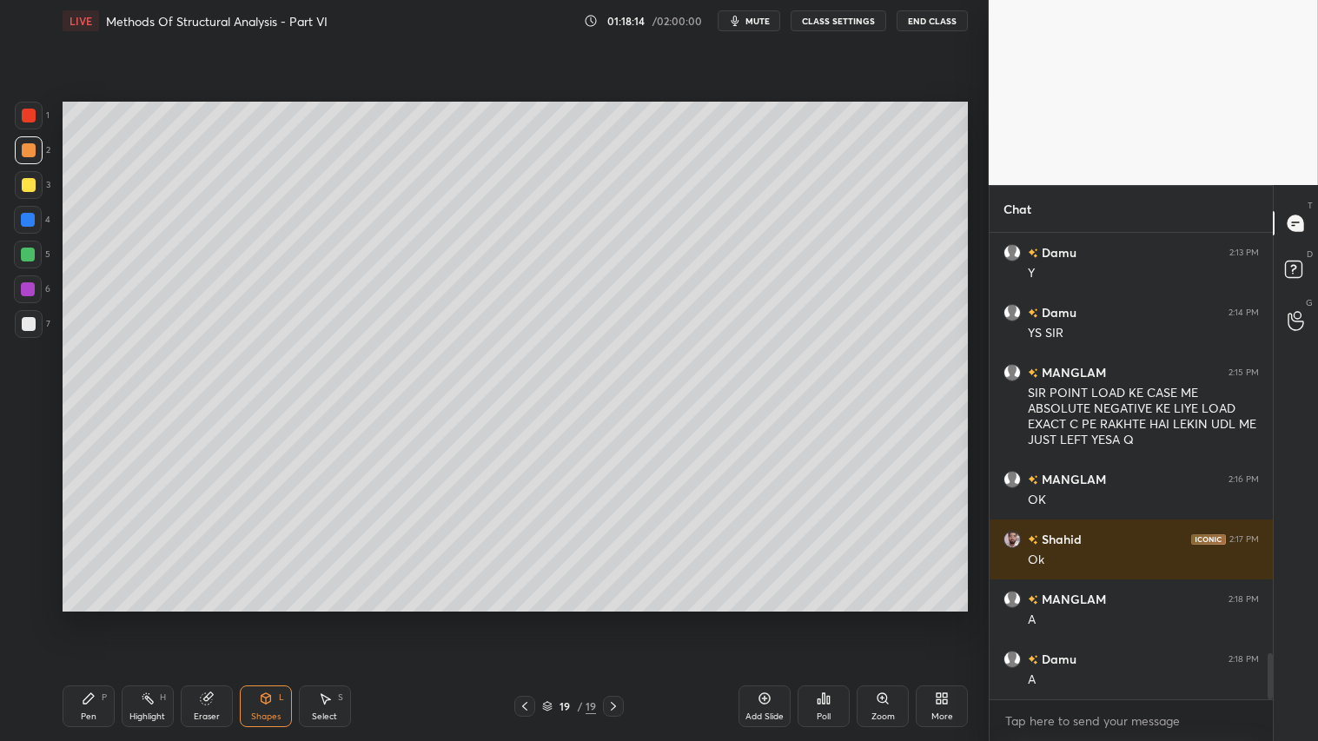
drag, startPoint x: 22, startPoint y: 149, endPoint x: 48, endPoint y: 498, distance: 350.2
click at [26, 163] on div at bounding box center [29, 150] width 28 height 28
click at [96, 618] on div "Pen P" at bounding box center [89, 706] width 52 height 42
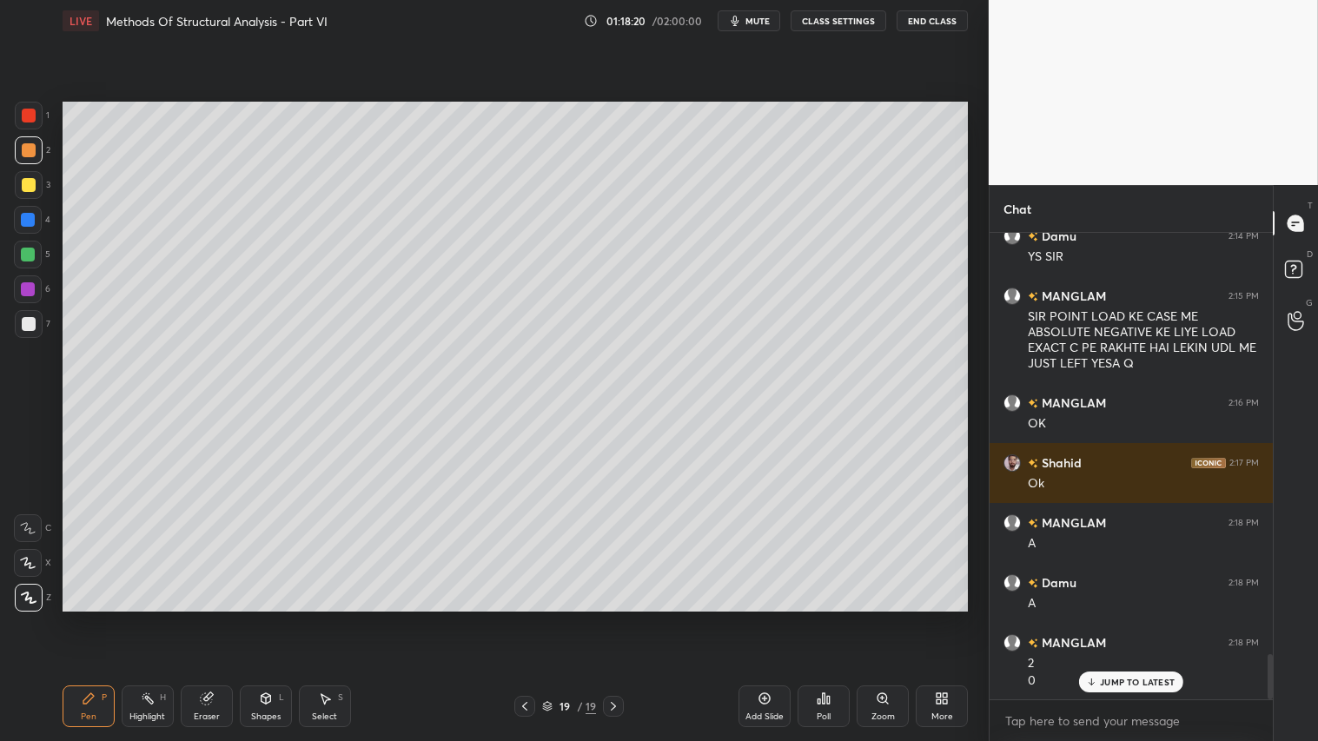
scroll to position [4358, 0]
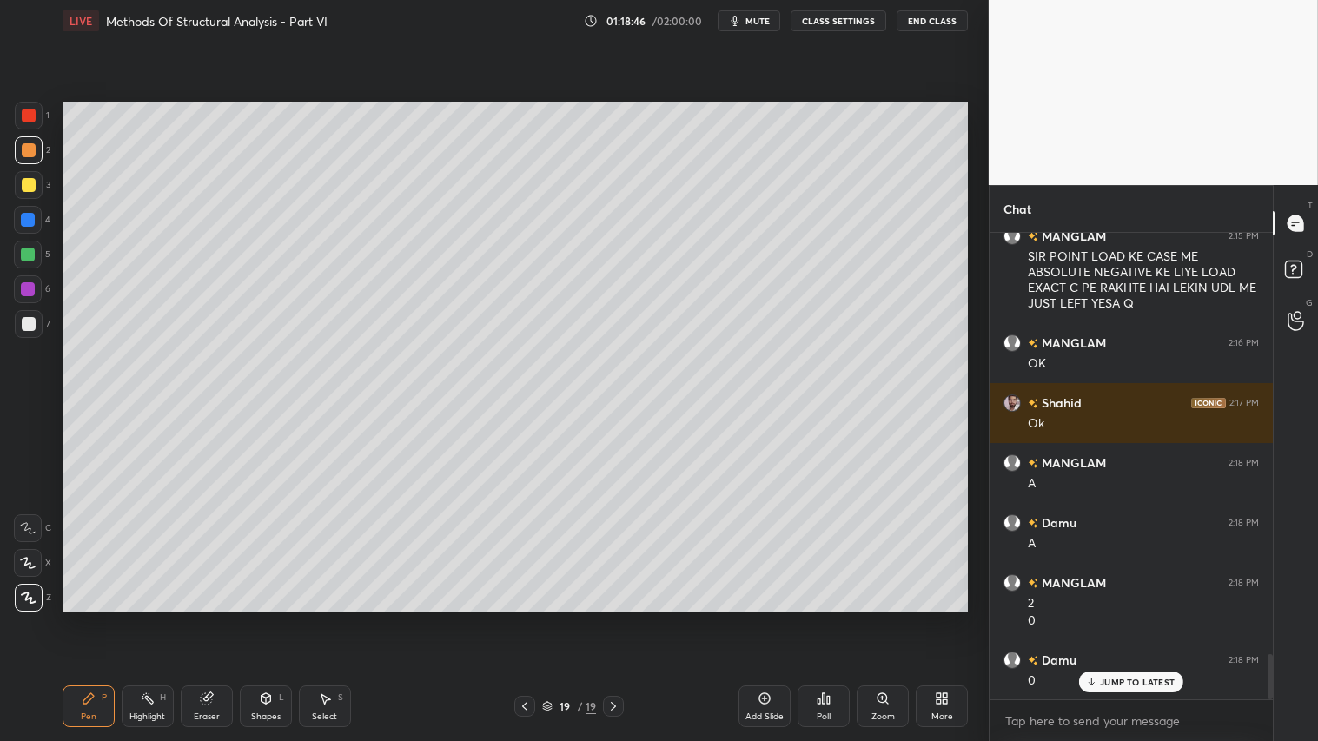
drag, startPoint x: 269, startPoint y: 708, endPoint x: 270, endPoint y: 697, distance: 11.3
click at [270, 618] on div "Shapes L" at bounding box center [266, 706] width 52 height 42
click at [30, 148] on div at bounding box center [29, 150] width 14 height 14
click at [94, 618] on icon at bounding box center [89, 698] width 14 height 14
drag, startPoint x: 31, startPoint y: 145, endPoint x: 43, endPoint y: 148, distance: 12.4
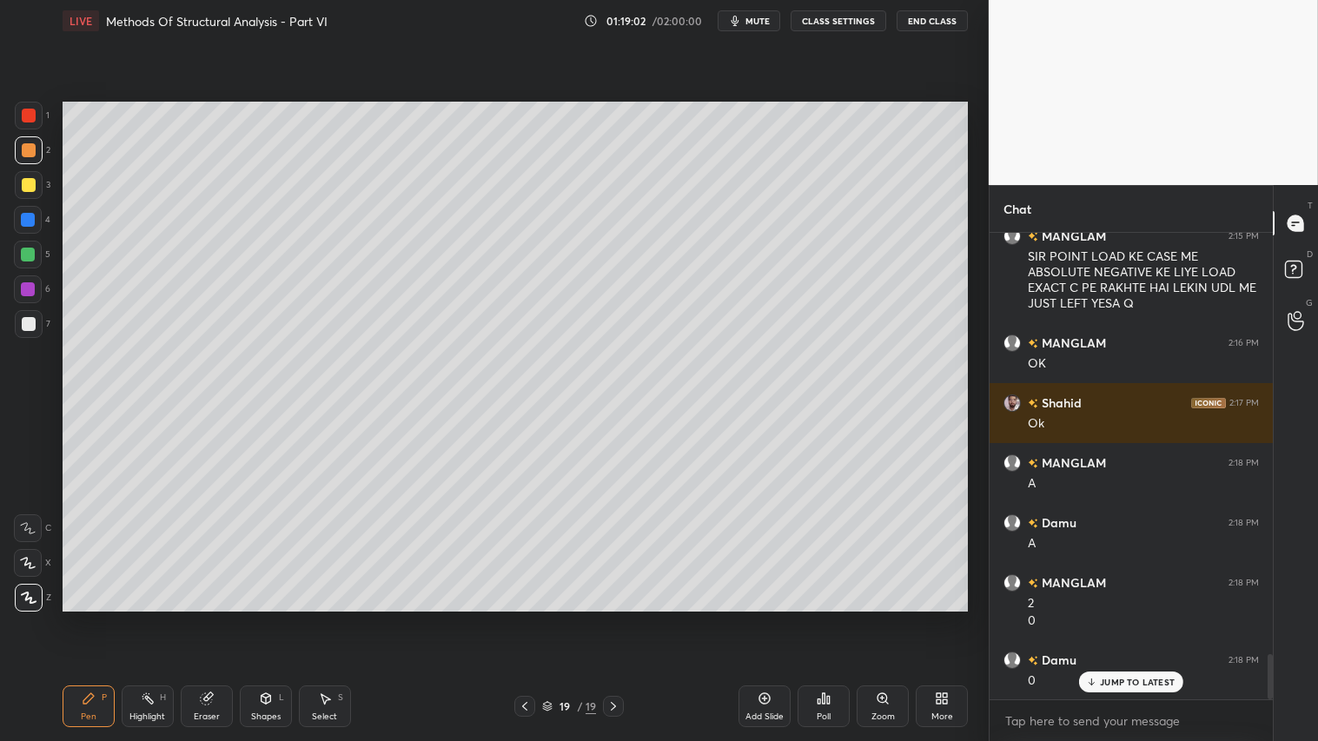
click at [33, 145] on div at bounding box center [29, 150] width 14 height 14
drag, startPoint x: 19, startPoint y: 143, endPoint x: 40, endPoint y: 163, distance: 28.9
click at [19, 145] on div at bounding box center [29, 150] width 28 height 28
click at [266, 618] on div "Shapes" at bounding box center [266, 716] width 30 height 9
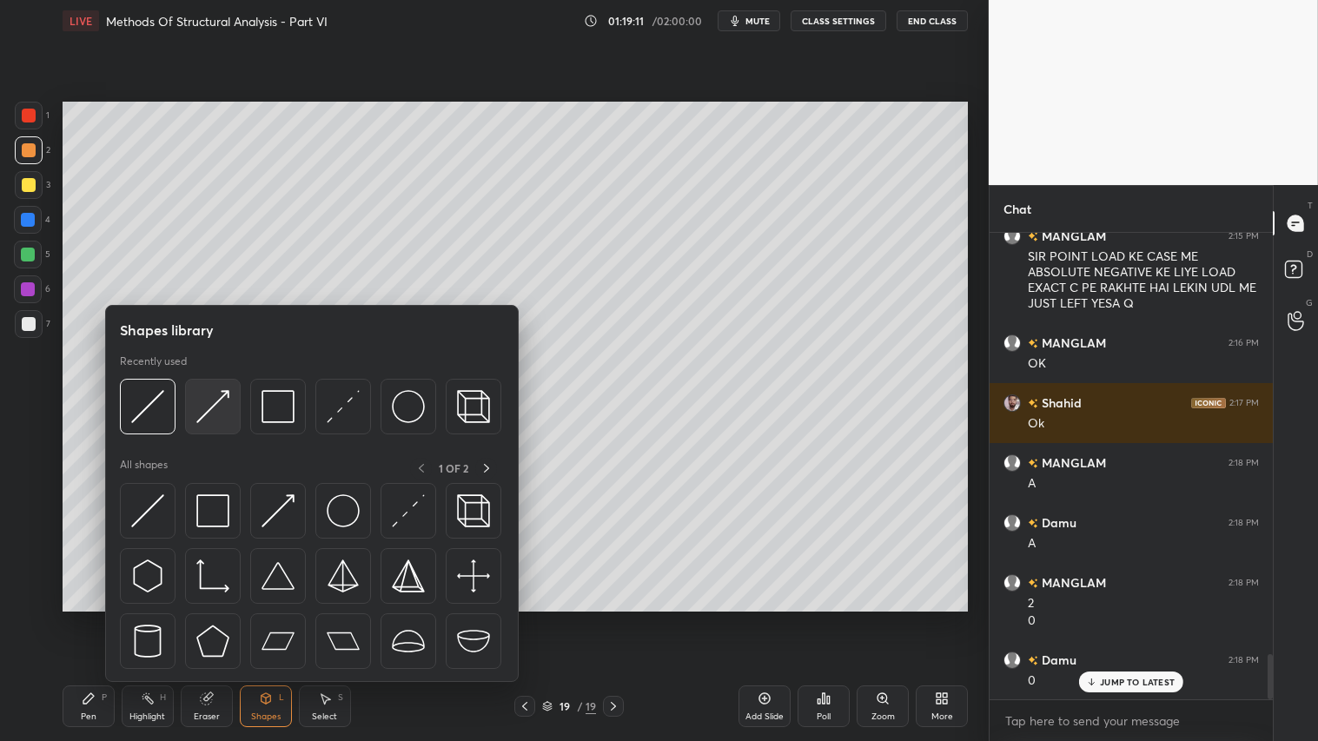
click at [213, 404] on img at bounding box center [212, 406] width 33 height 33
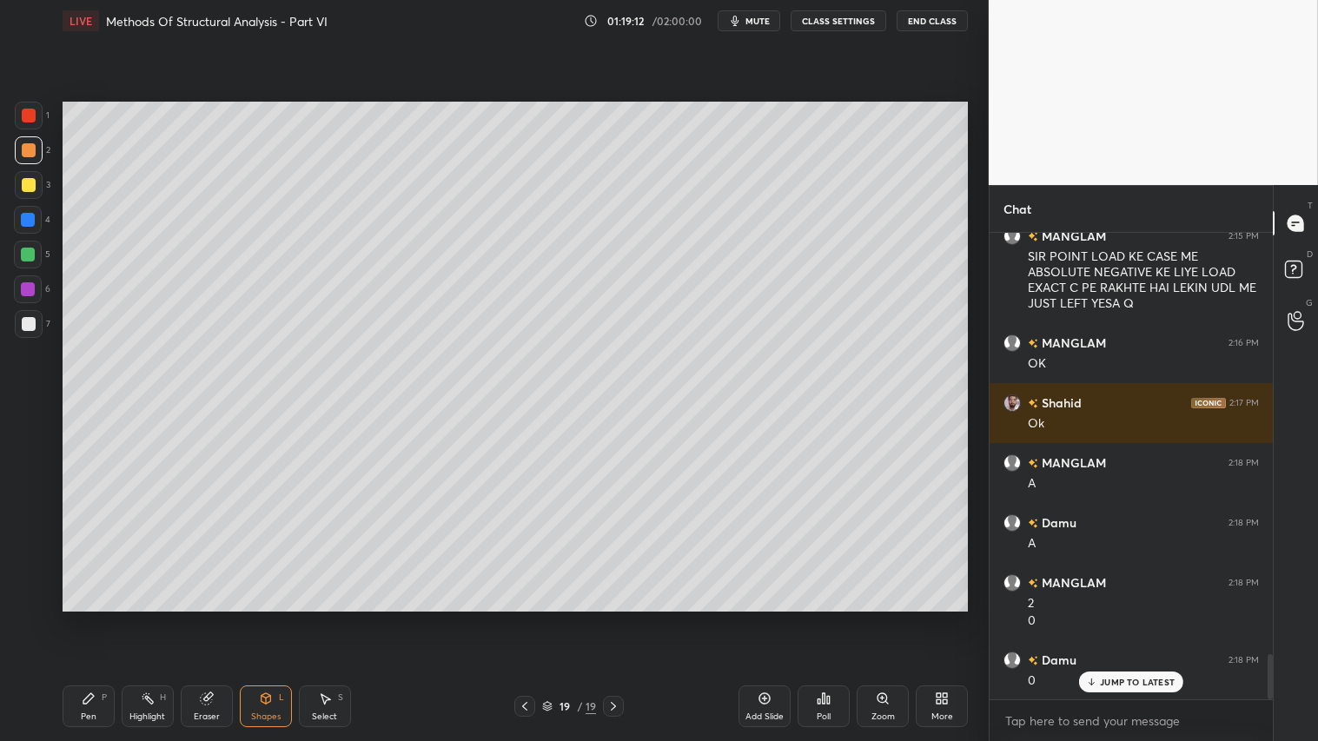
click at [24, 185] on div at bounding box center [29, 185] width 14 height 14
click at [273, 618] on div "Shapes L" at bounding box center [266, 706] width 52 height 42
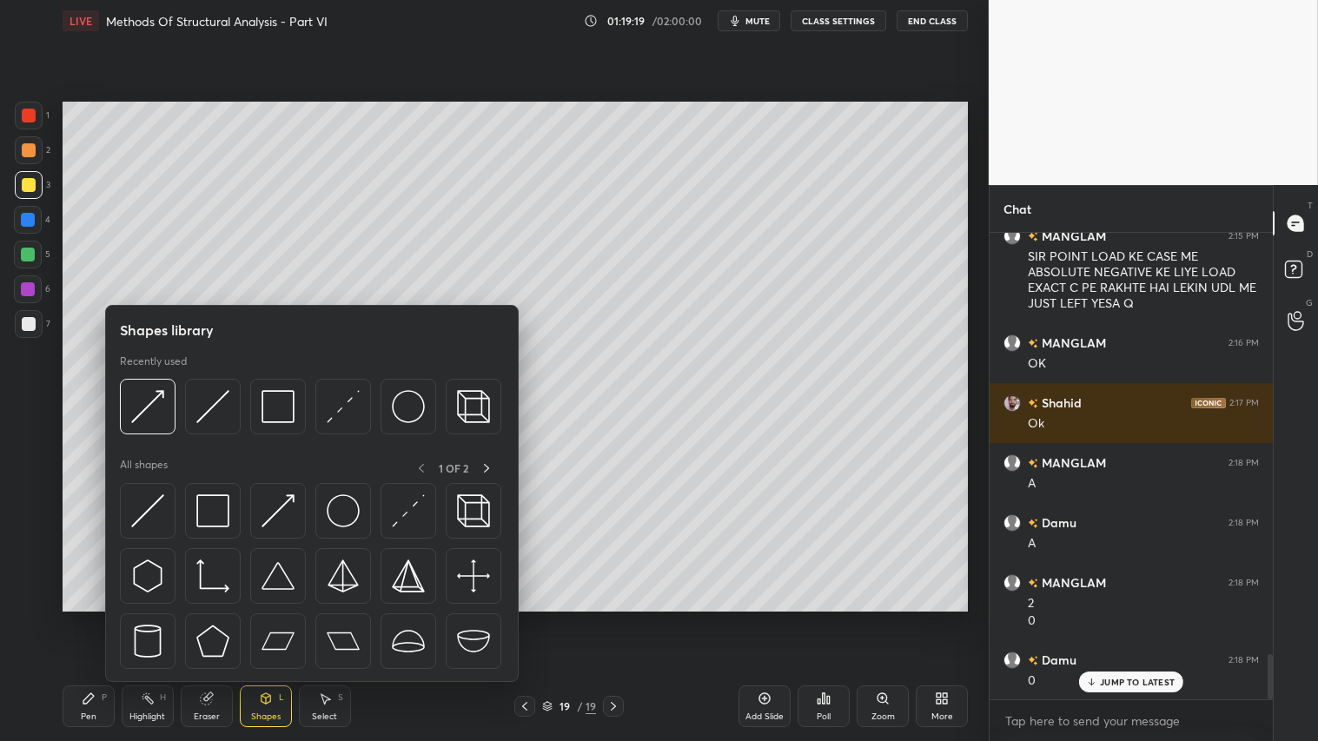
click at [229, 377] on div "Recently used" at bounding box center [310, 398] width 381 height 89
click at [219, 393] on img at bounding box center [212, 406] width 33 height 33
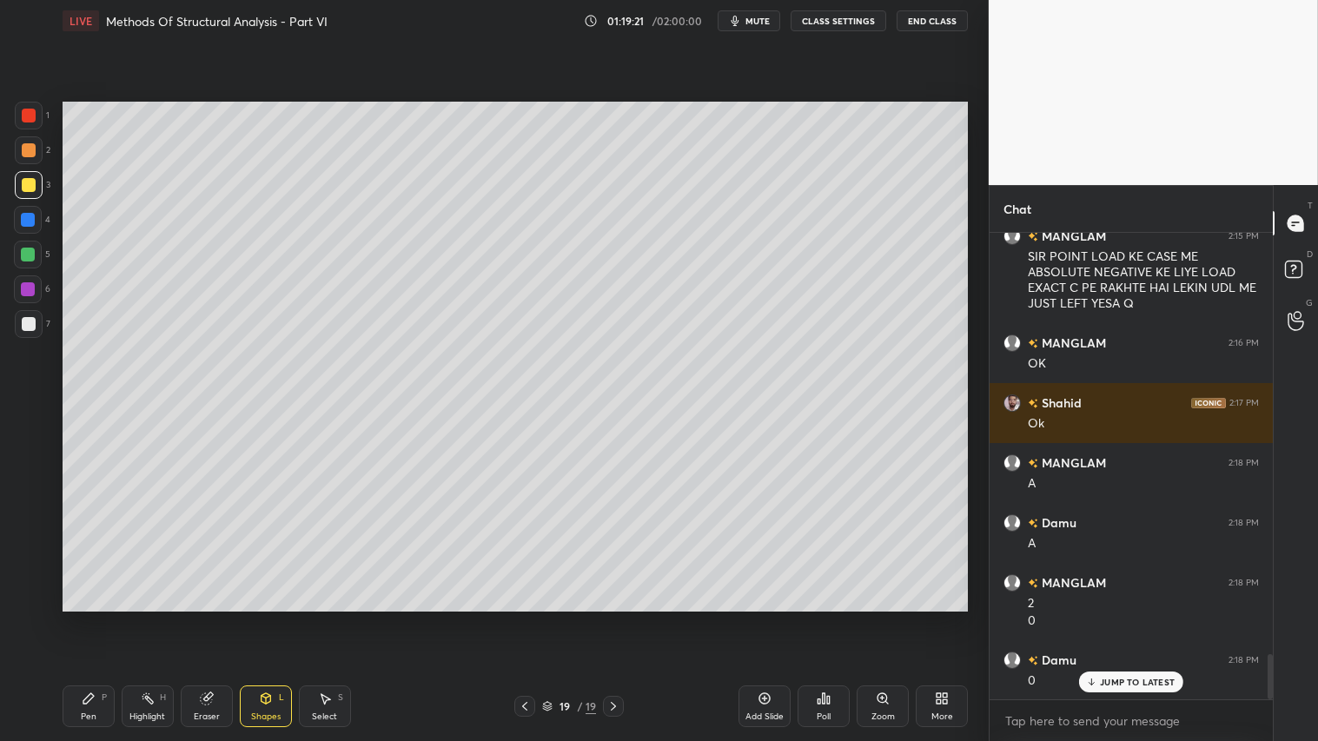
drag, startPoint x: 24, startPoint y: 109, endPoint x: 54, endPoint y: 109, distance: 29.5
click at [27, 109] on div at bounding box center [29, 116] width 14 height 14
click at [98, 618] on div "Pen P" at bounding box center [89, 706] width 52 height 42
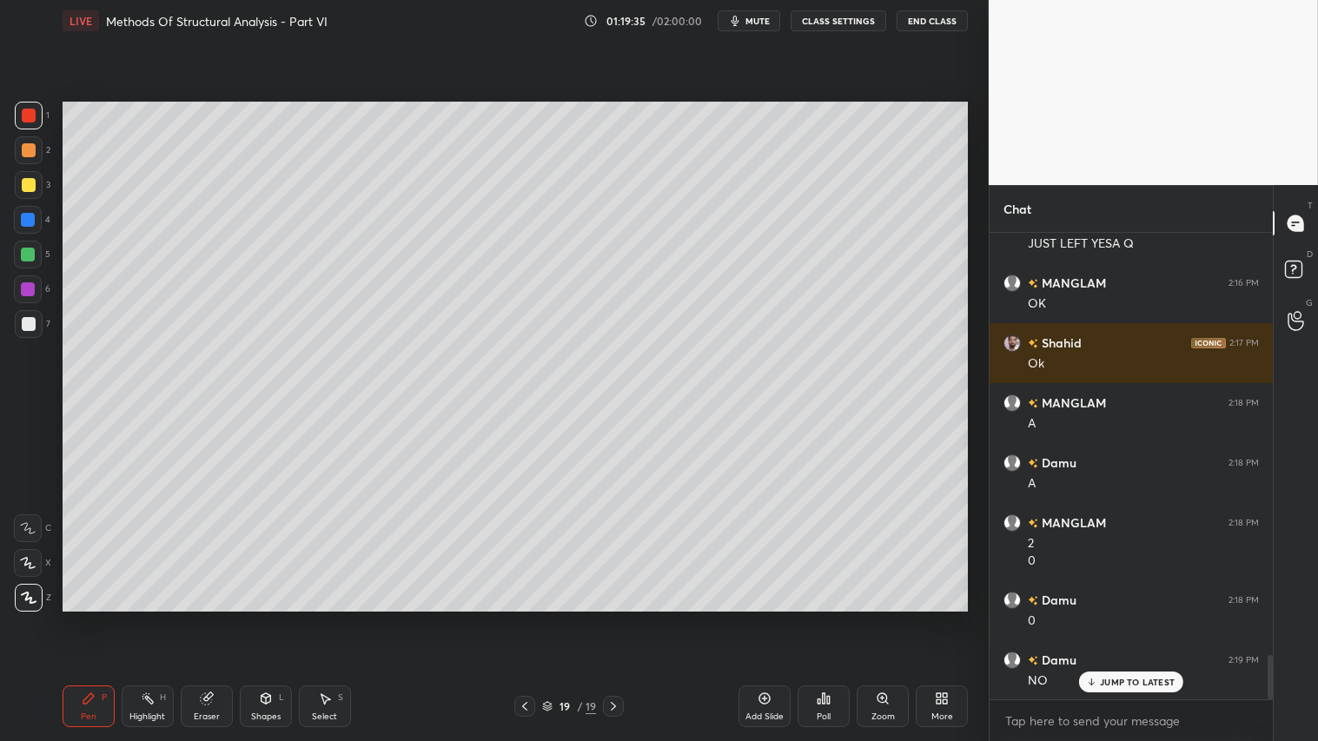
click at [111, 618] on div "Pen P" at bounding box center [89, 706] width 52 height 42
click at [274, 618] on div "Shapes L" at bounding box center [266, 706] width 52 height 42
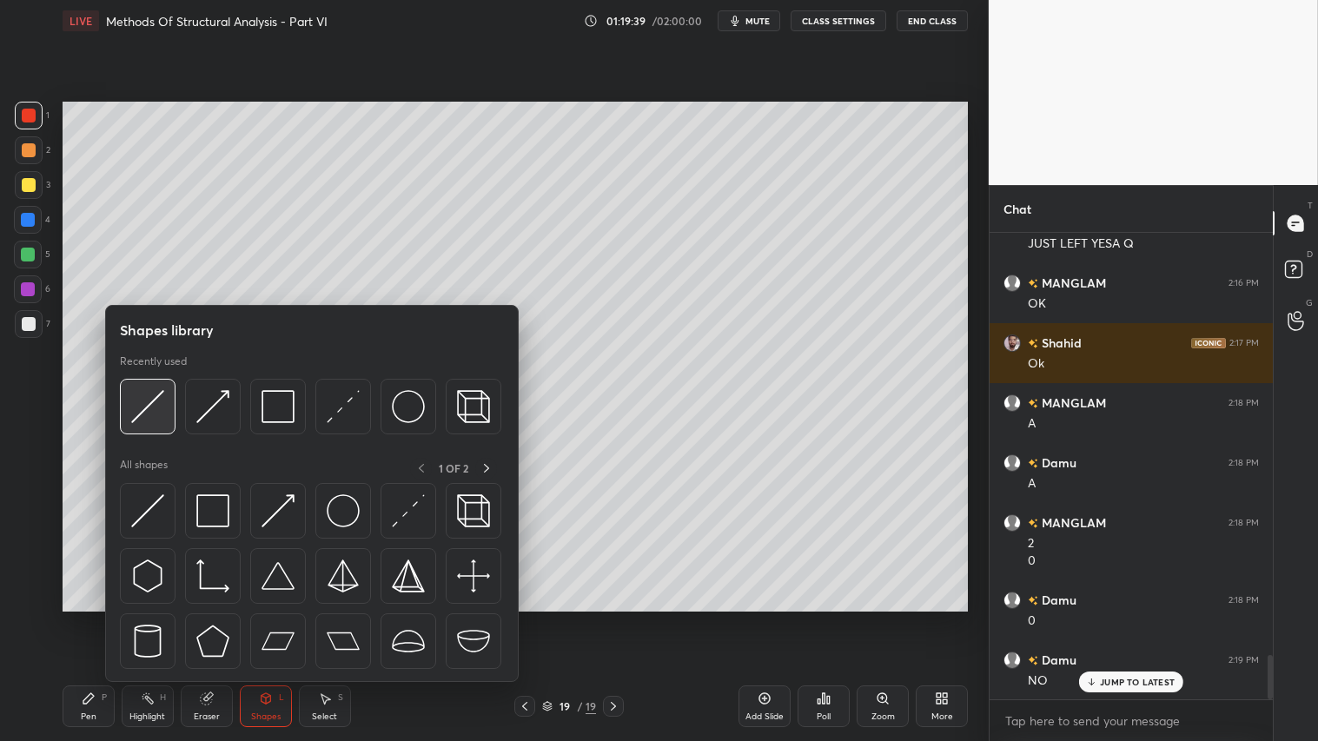
click at [146, 393] on img at bounding box center [147, 406] width 33 height 33
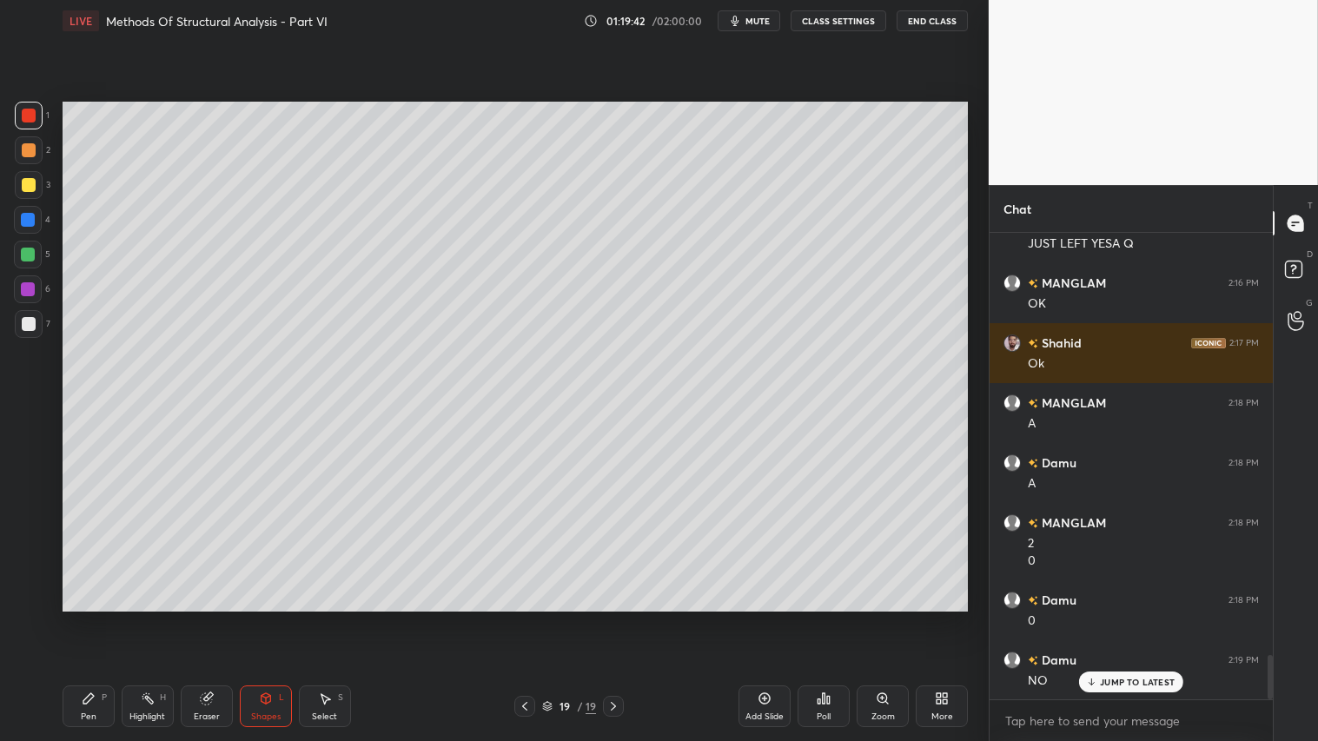
click at [98, 618] on div "Pen P" at bounding box center [89, 706] width 52 height 42
click at [269, 618] on div "Shapes" at bounding box center [266, 716] width 30 height 9
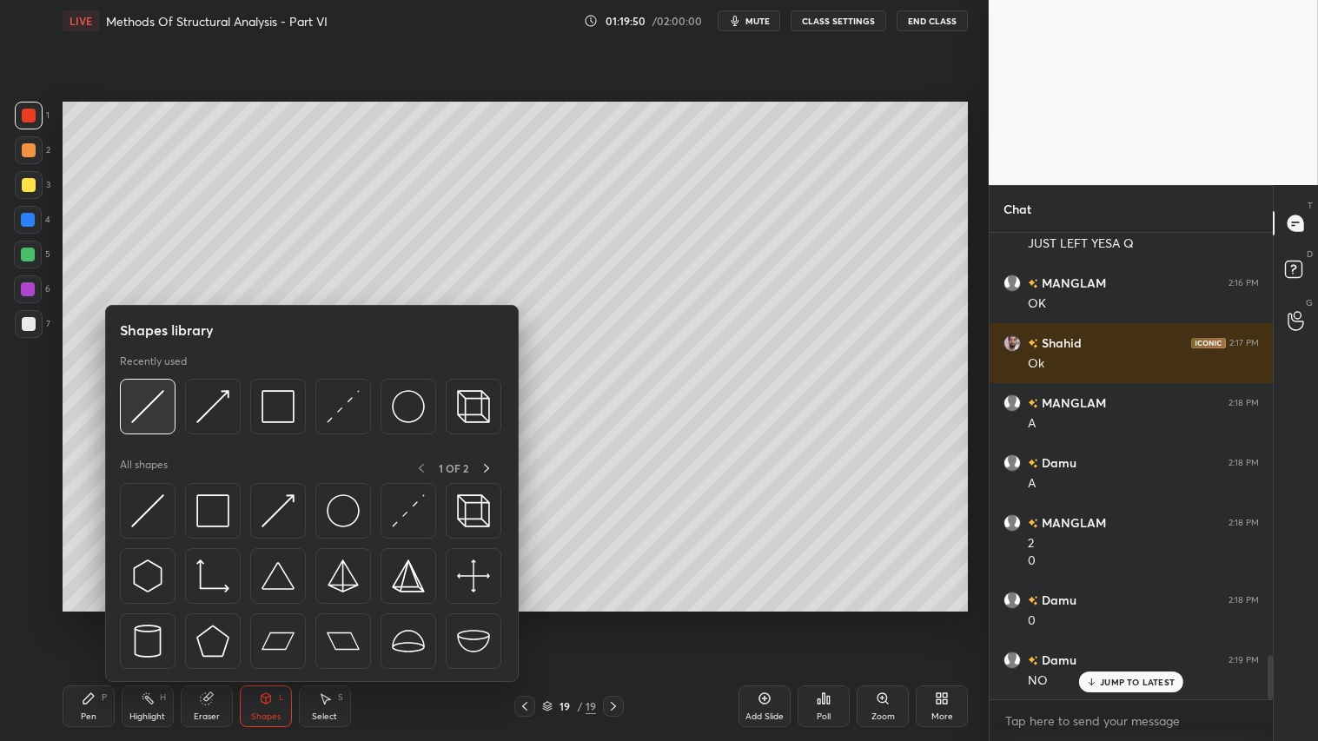
click at [148, 400] on img at bounding box center [147, 406] width 33 height 33
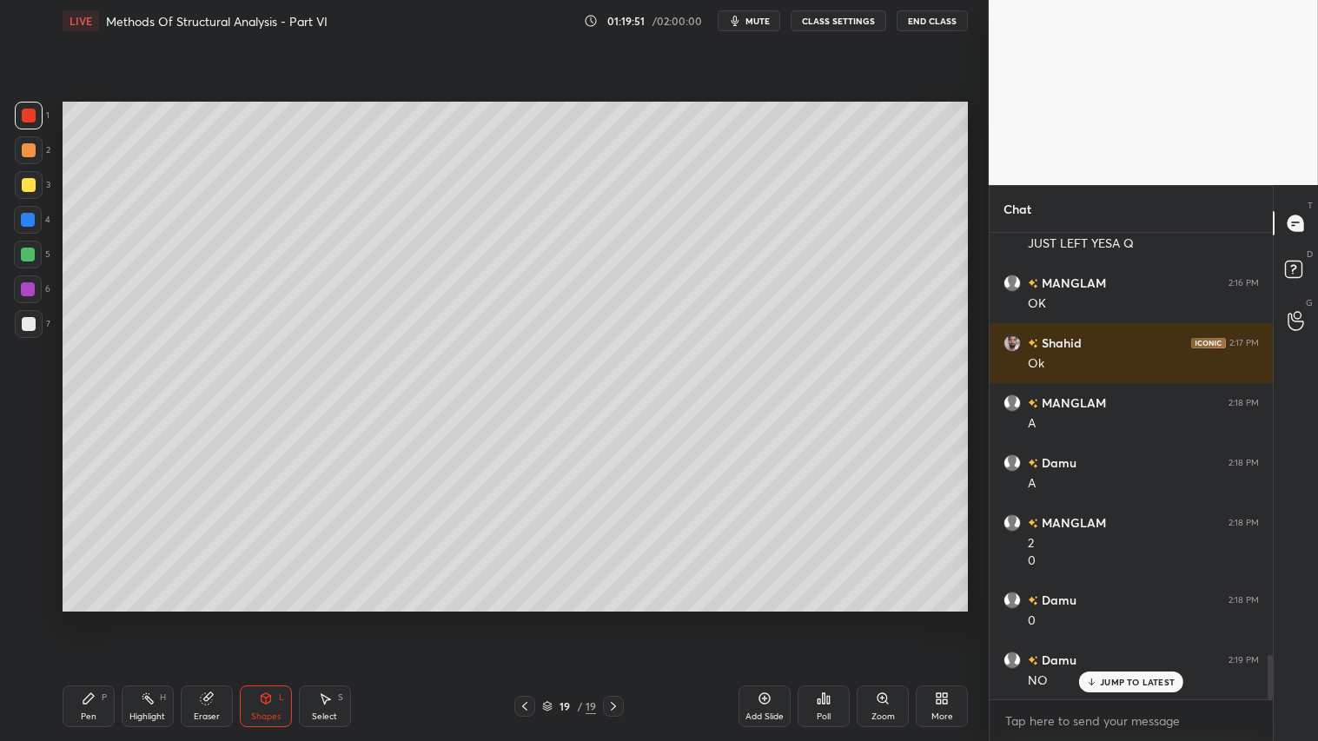
drag, startPoint x: 27, startPoint y: 317, endPoint x: 48, endPoint y: 318, distance: 20.9
click at [27, 317] on div at bounding box center [29, 324] width 14 height 14
click at [92, 618] on icon at bounding box center [89, 698] width 14 height 14
click at [36, 560] on div at bounding box center [28, 563] width 28 height 28
click at [261, 618] on icon at bounding box center [266, 698] width 14 height 14
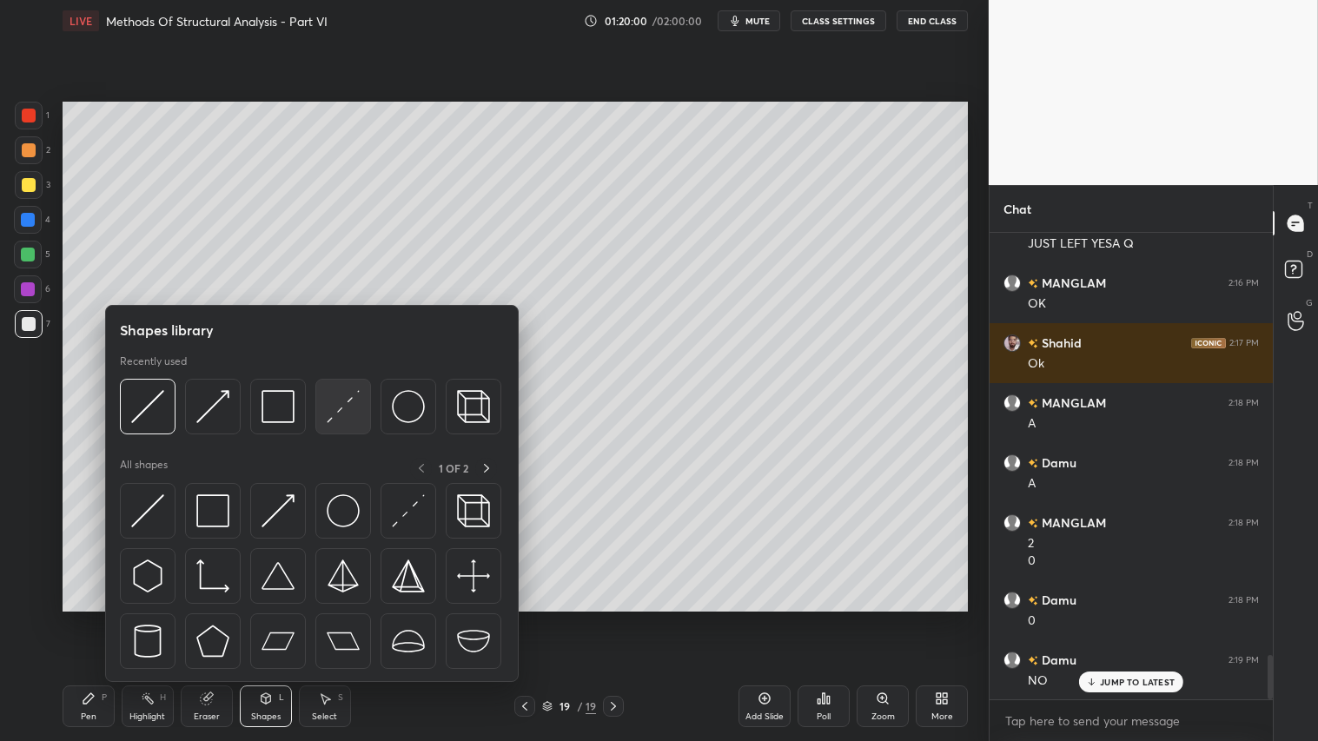
click at [341, 406] on img at bounding box center [343, 406] width 33 height 33
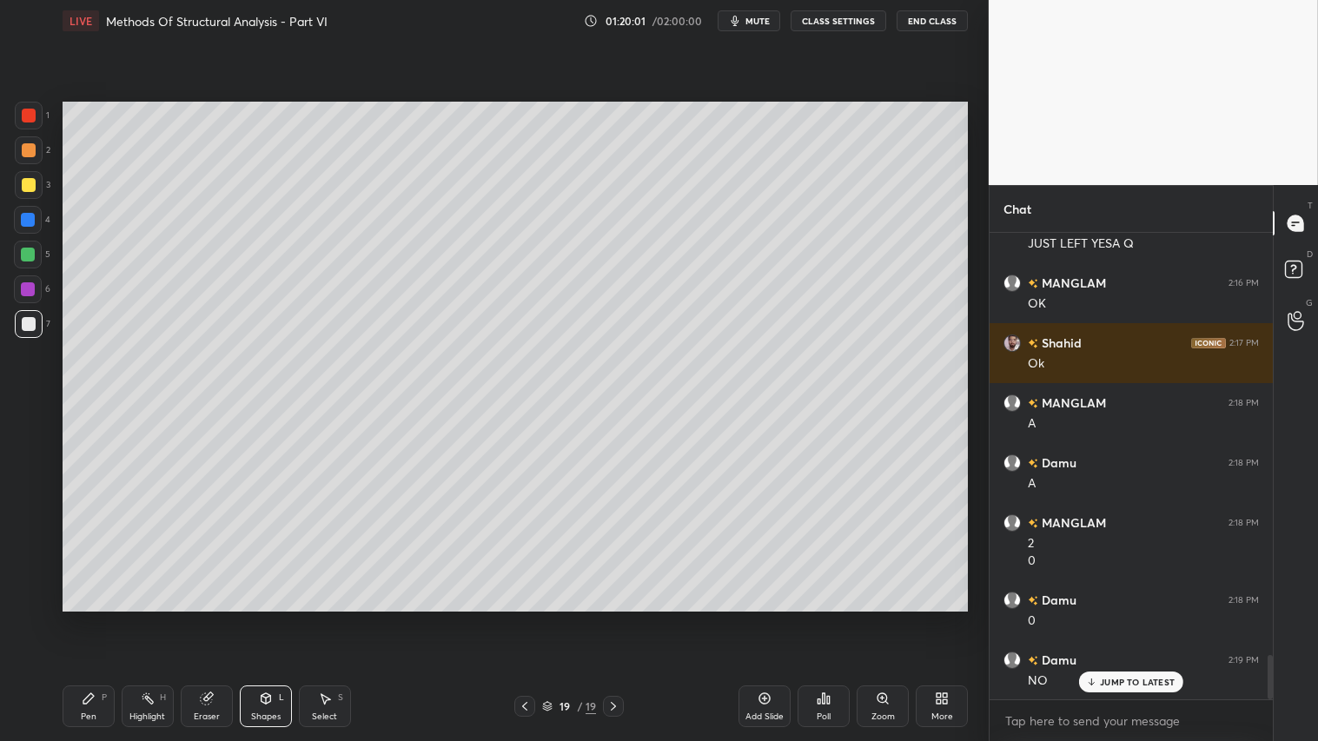
drag, startPoint x: 89, startPoint y: 704, endPoint x: 72, endPoint y: 660, distance: 46.8
click at [90, 618] on icon at bounding box center [89, 698] width 14 height 14
click at [22, 592] on icon at bounding box center [29, 598] width 16 height 12
click at [261, 618] on div "Shapes" at bounding box center [266, 716] width 30 height 9
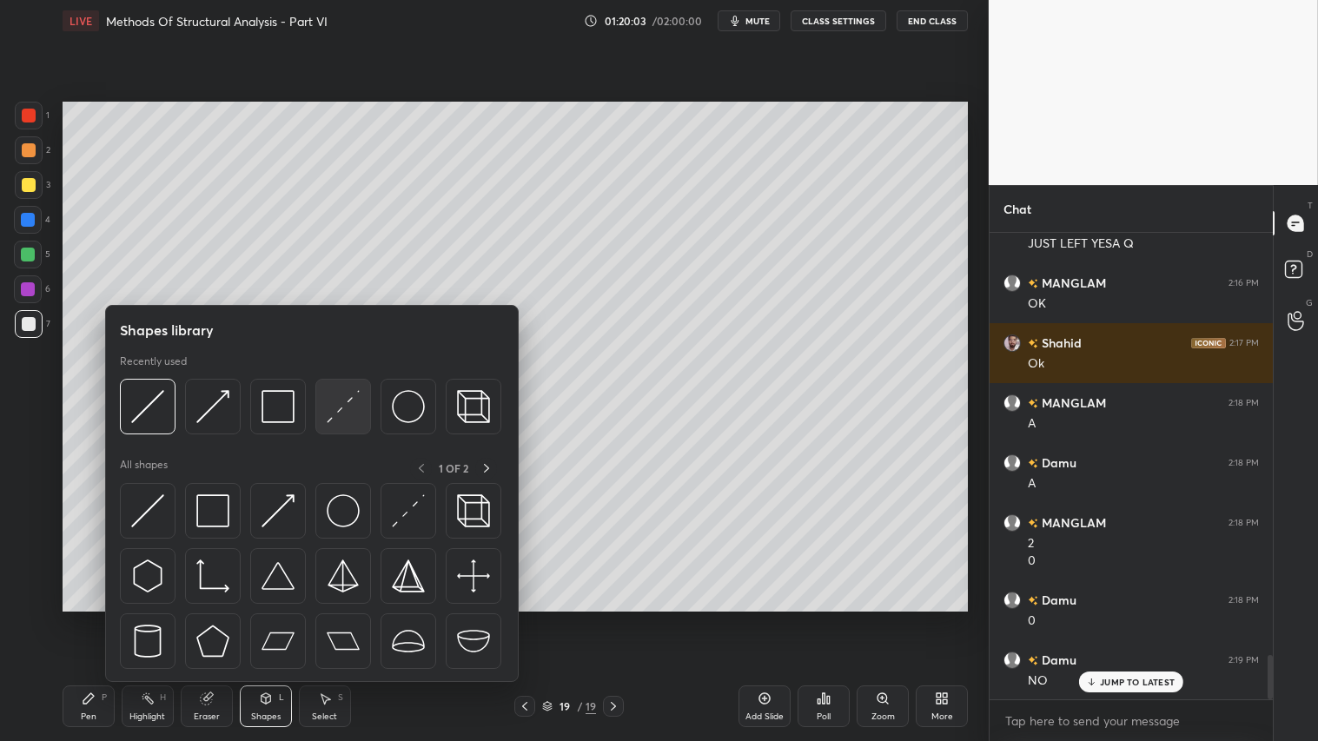
click at [345, 397] on img at bounding box center [343, 406] width 33 height 33
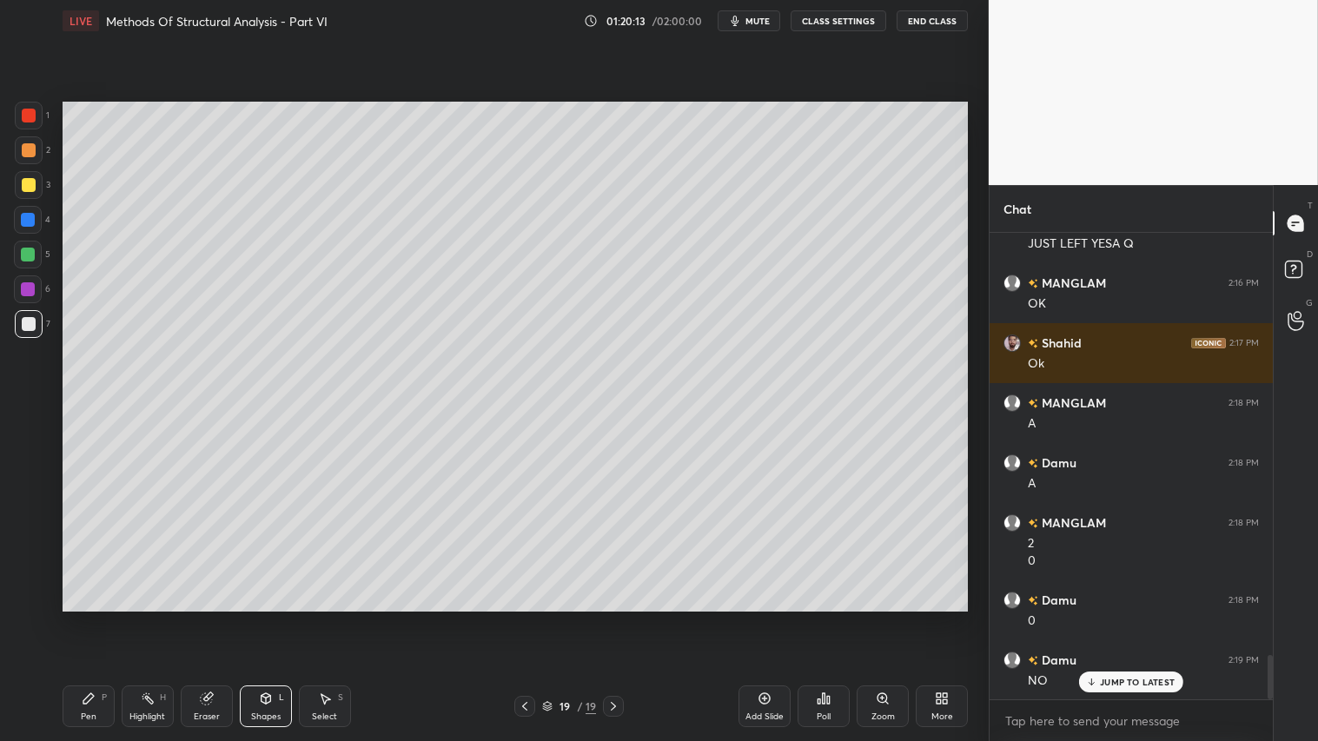
click at [23, 146] on div at bounding box center [29, 150] width 14 height 14
click at [27, 142] on div at bounding box center [29, 150] width 28 height 28
drag, startPoint x: 81, startPoint y: 712, endPoint x: 87, endPoint y: 684, distance: 29.3
click at [84, 618] on div "Pen P" at bounding box center [89, 706] width 52 height 42
click at [29, 149] on div at bounding box center [29, 150] width 14 height 14
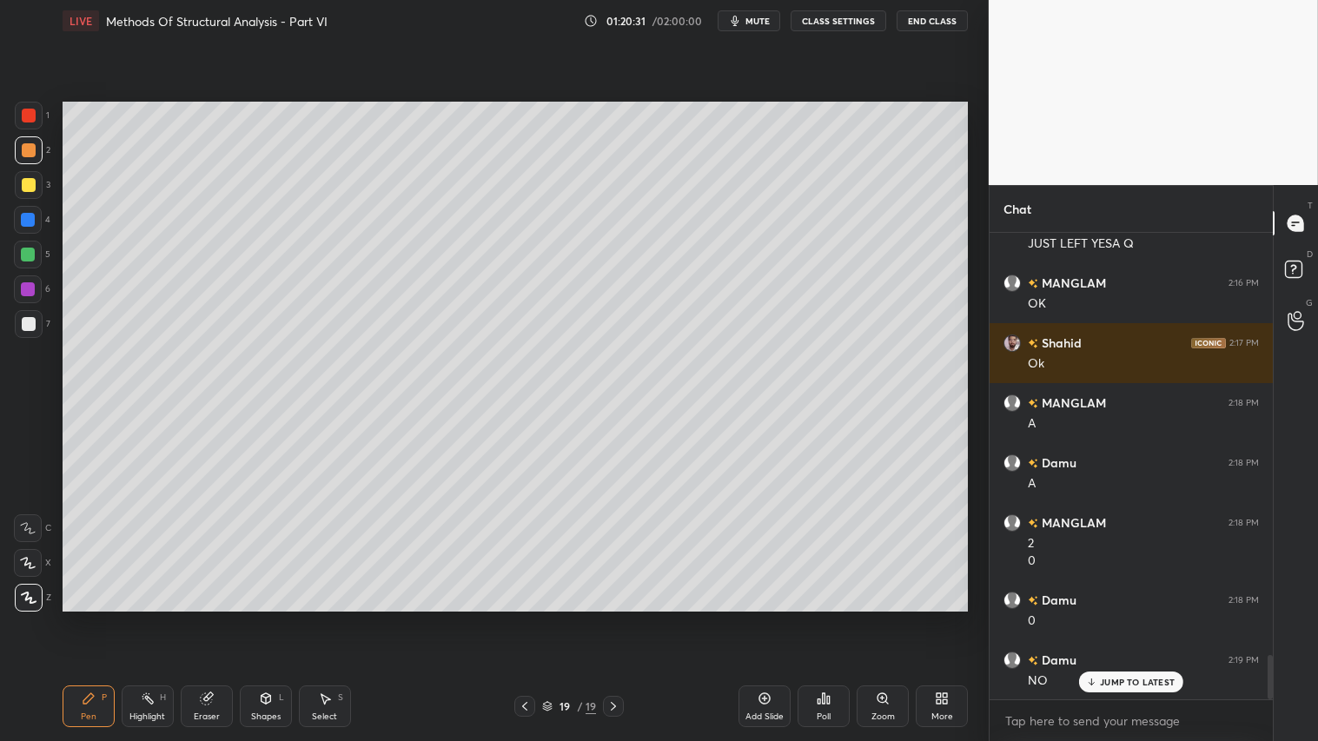
click at [29, 154] on div at bounding box center [29, 150] width 14 height 14
click at [75, 618] on div "Pen P" at bounding box center [89, 706] width 52 height 42
click at [271, 618] on div "Shapes" at bounding box center [266, 716] width 30 height 9
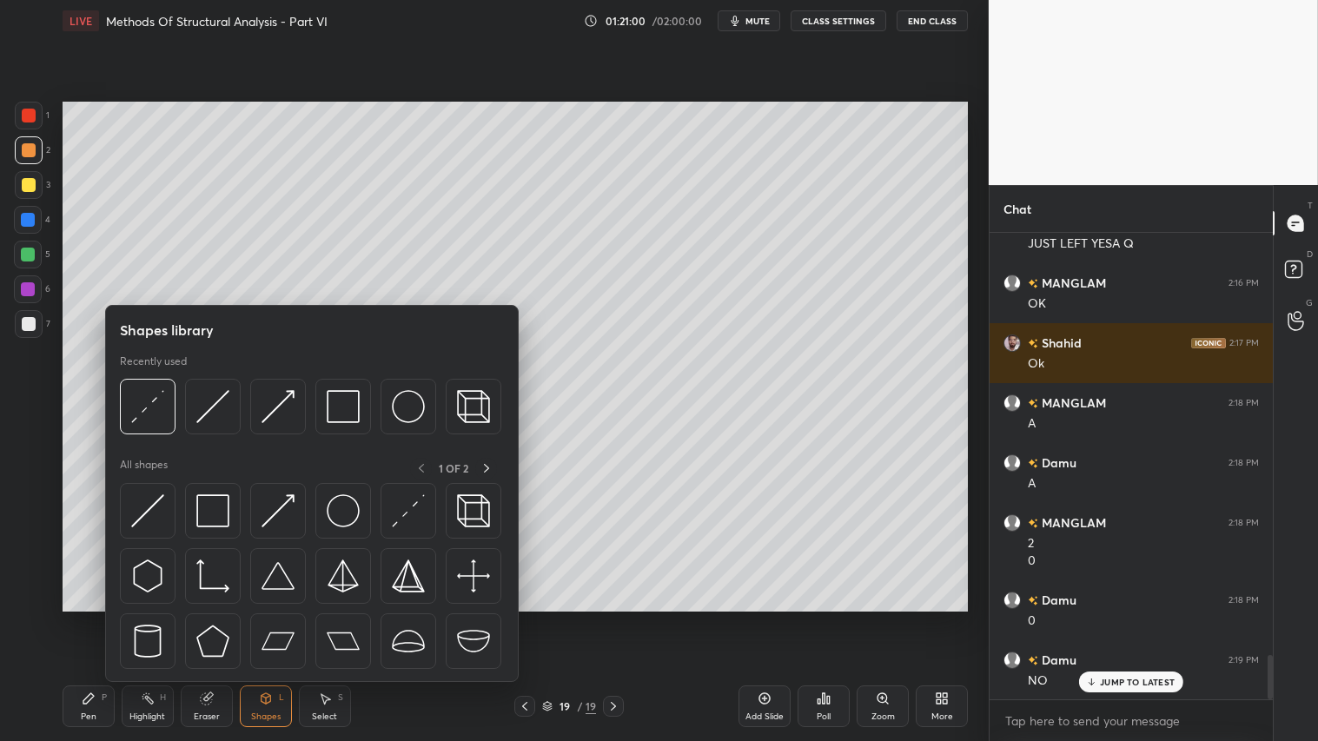
click at [87, 618] on div "Pen P" at bounding box center [89, 706] width 52 height 42
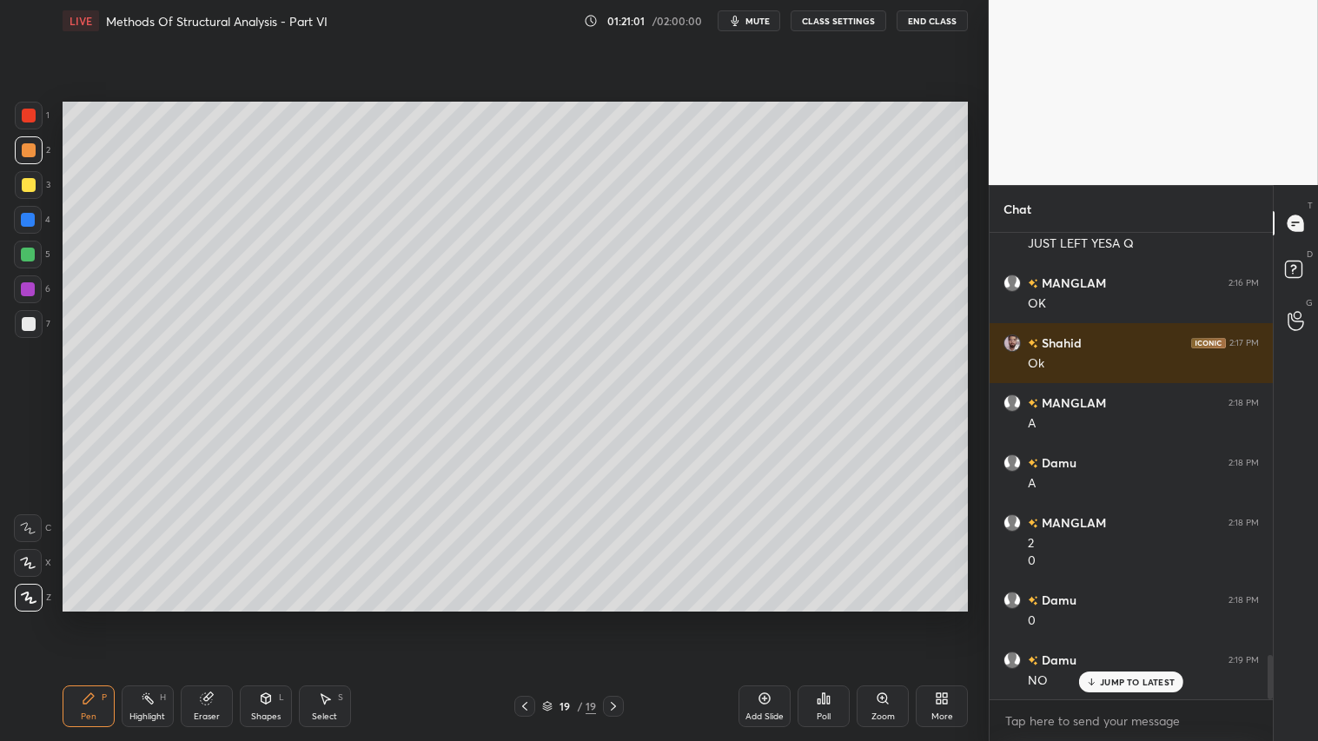
click at [36, 149] on div at bounding box center [29, 150] width 28 height 28
click at [283, 618] on div "L" at bounding box center [281, 697] width 5 height 9
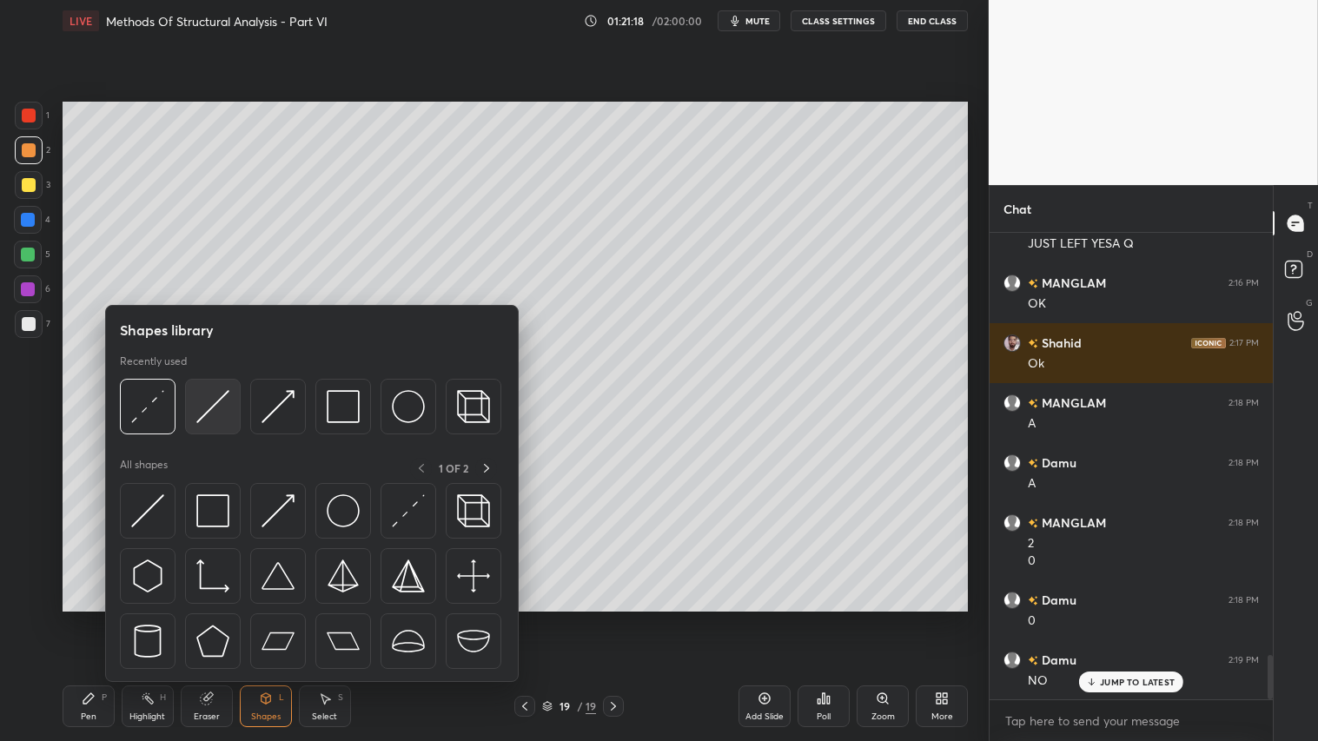
click at [215, 397] on img at bounding box center [212, 406] width 33 height 33
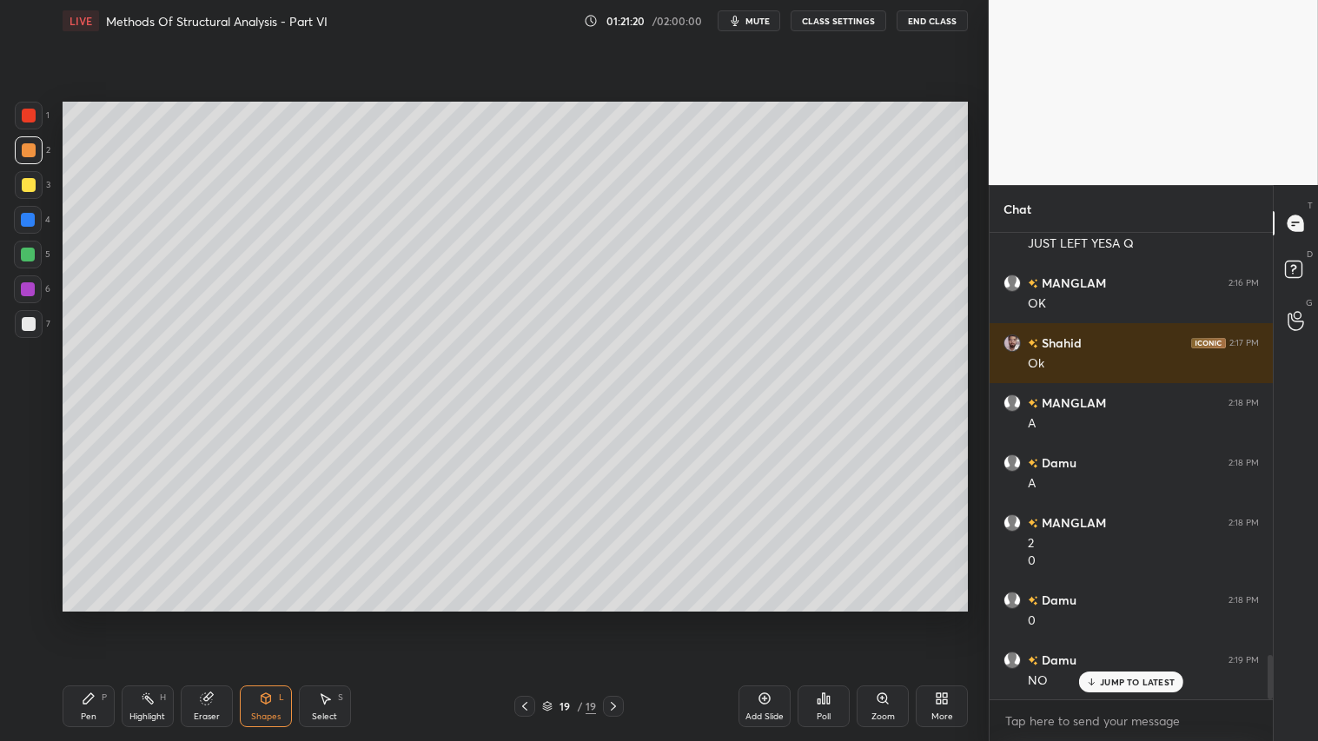
click at [512, 618] on div "19 / 19" at bounding box center [569, 706] width 338 height 21
click at [528, 618] on icon at bounding box center [525, 706] width 14 height 14
click at [622, 618] on div at bounding box center [613, 706] width 21 height 21
click at [33, 149] on div at bounding box center [29, 150] width 14 height 14
click at [98, 618] on div "Pen P" at bounding box center [89, 706] width 52 height 42
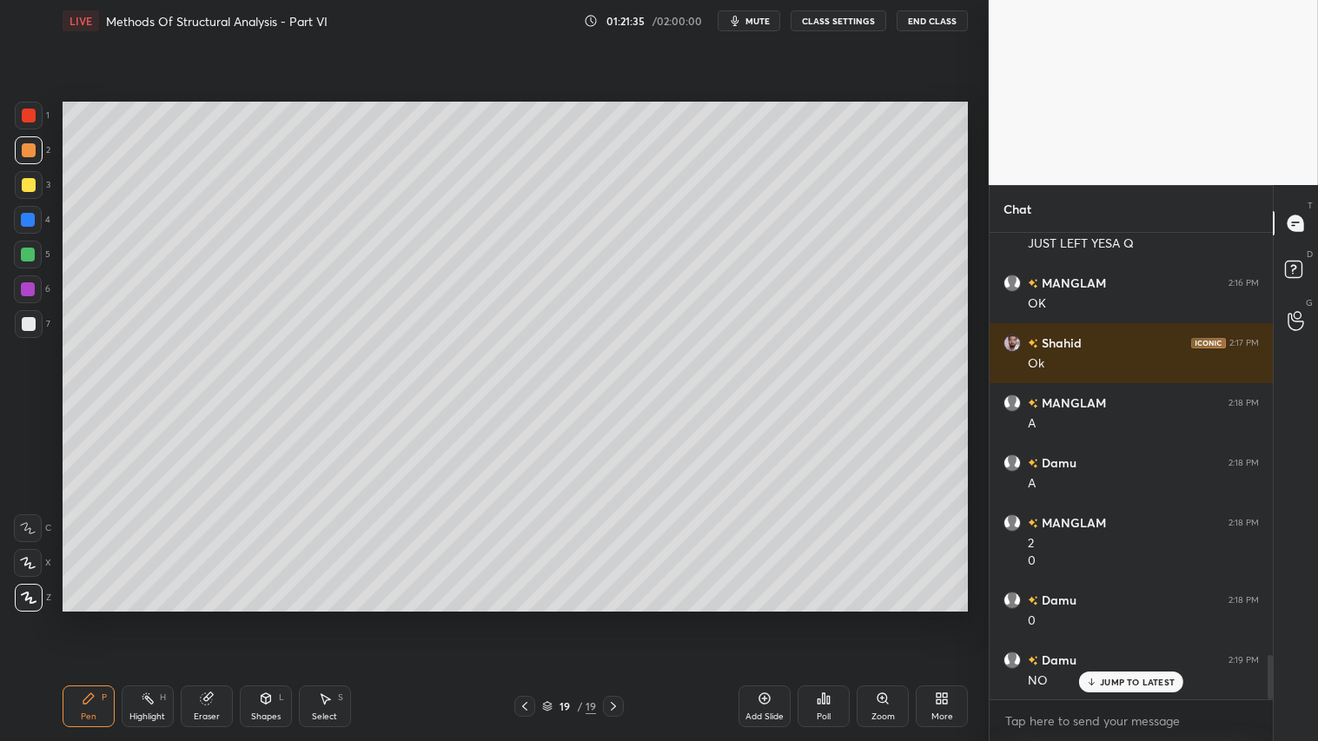
click at [274, 618] on div "Shapes L" at bounding box center [266, 706] width 52 height 42
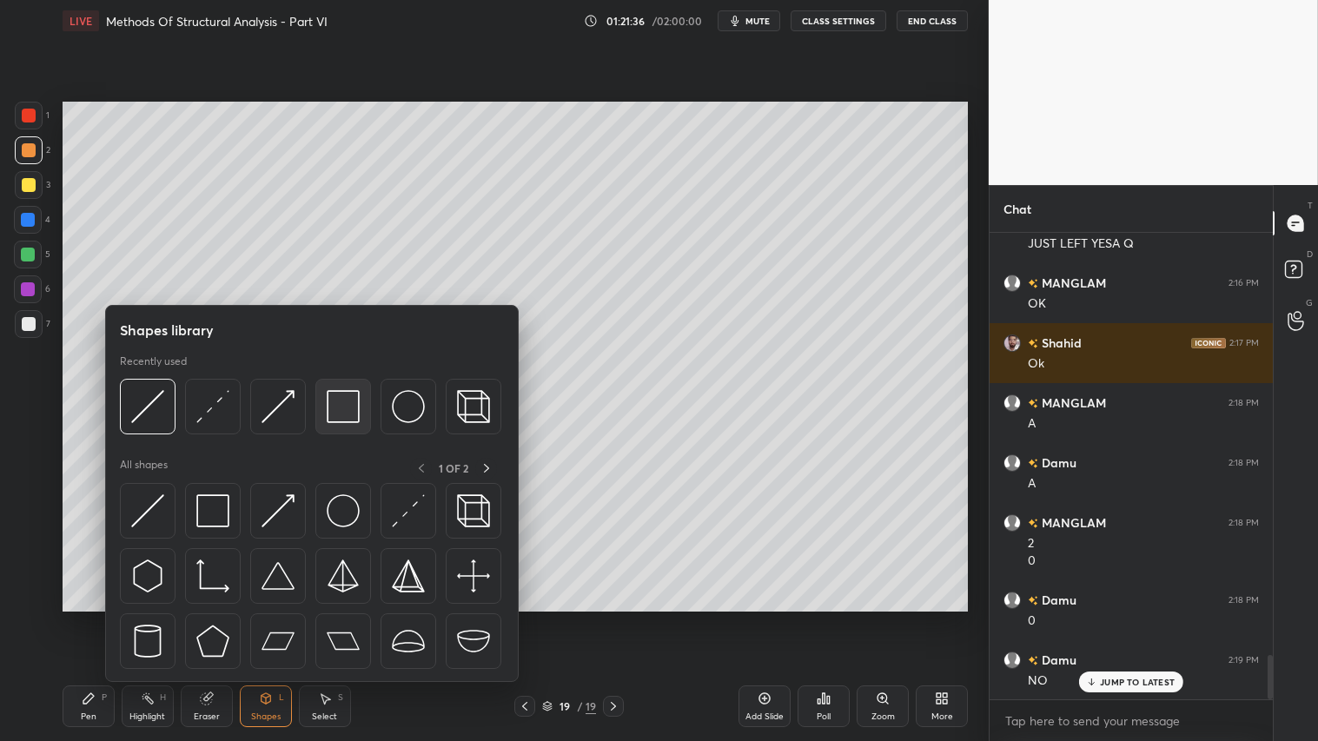
click at [353, 392] on img at bounding box center [343, 406] width 33 height 33
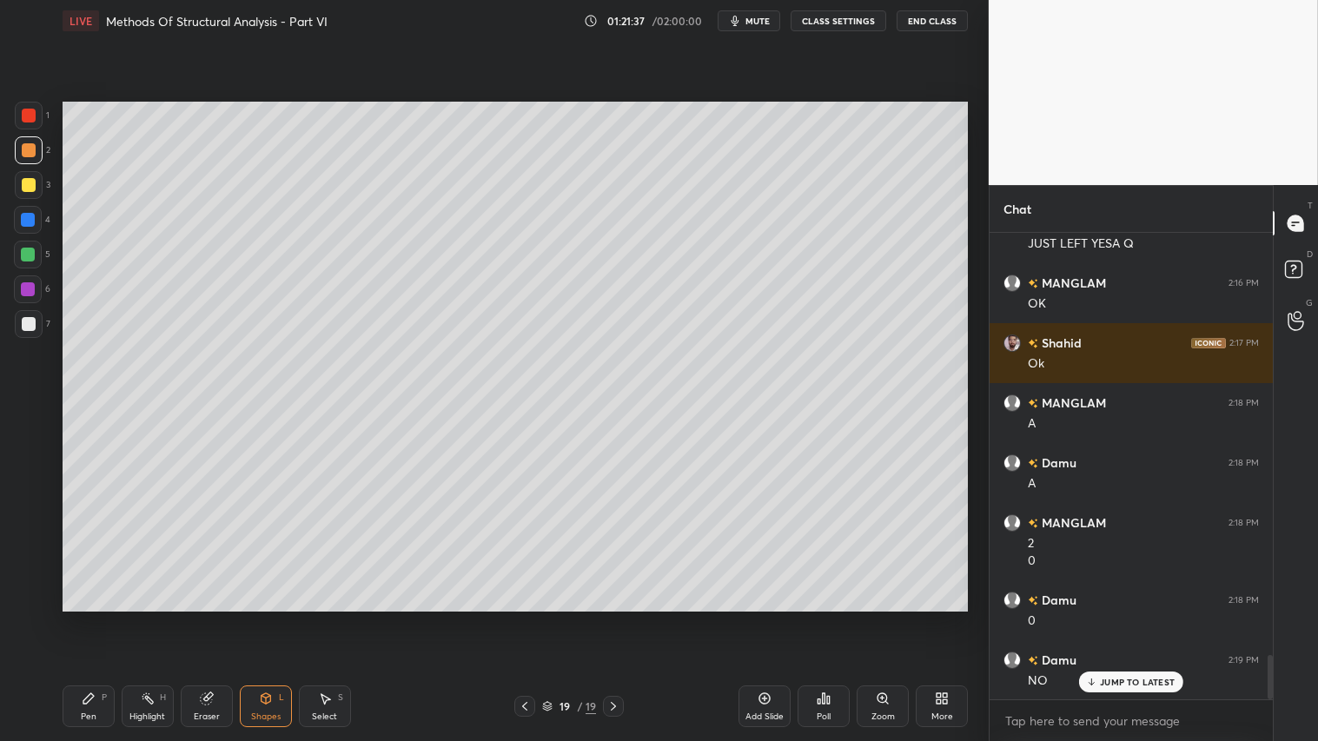
click at [30, 324] on div at bounding box center [29, 324] width 14 height 14
click at [758, 23] on span "mute" at bounding box center [757, 21] width 24 height 12
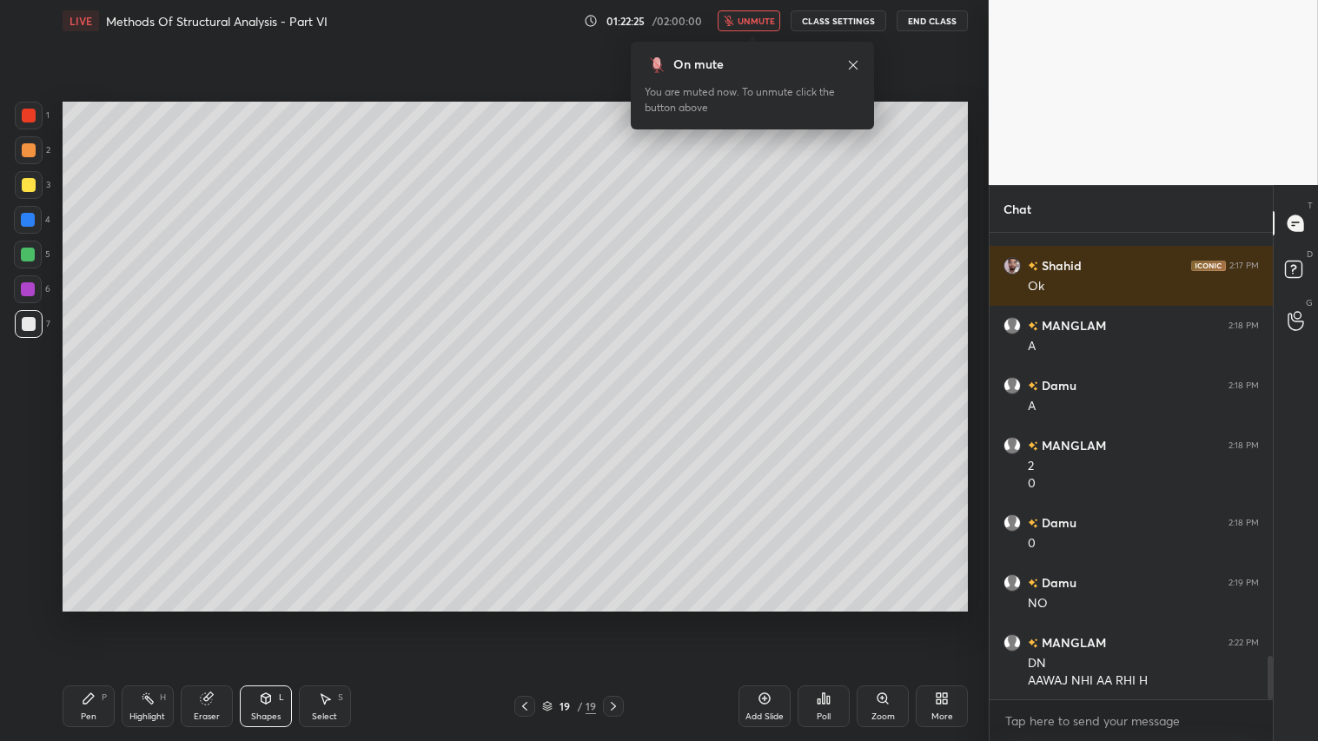
scroll to position [4556, 0]
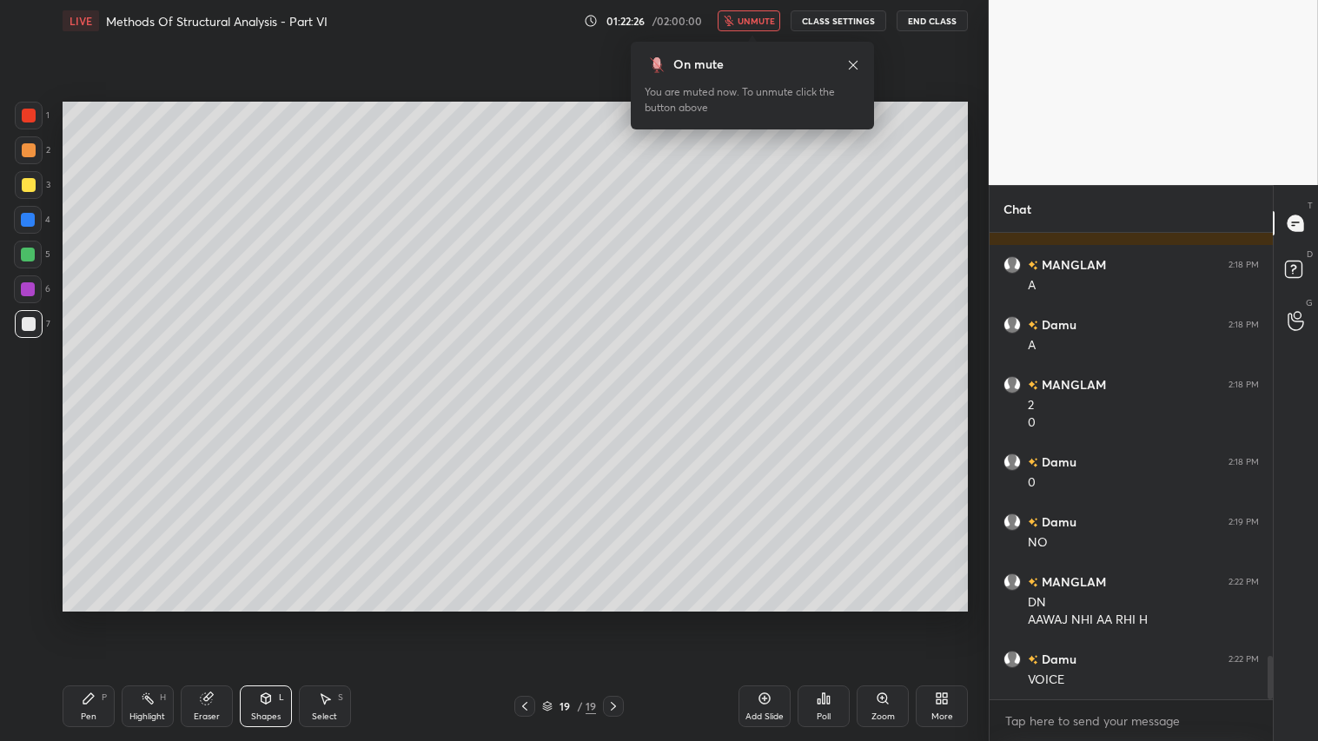
click at [757, 18] on span "unmute" at bounding box center [755, 21] width 37 height 12
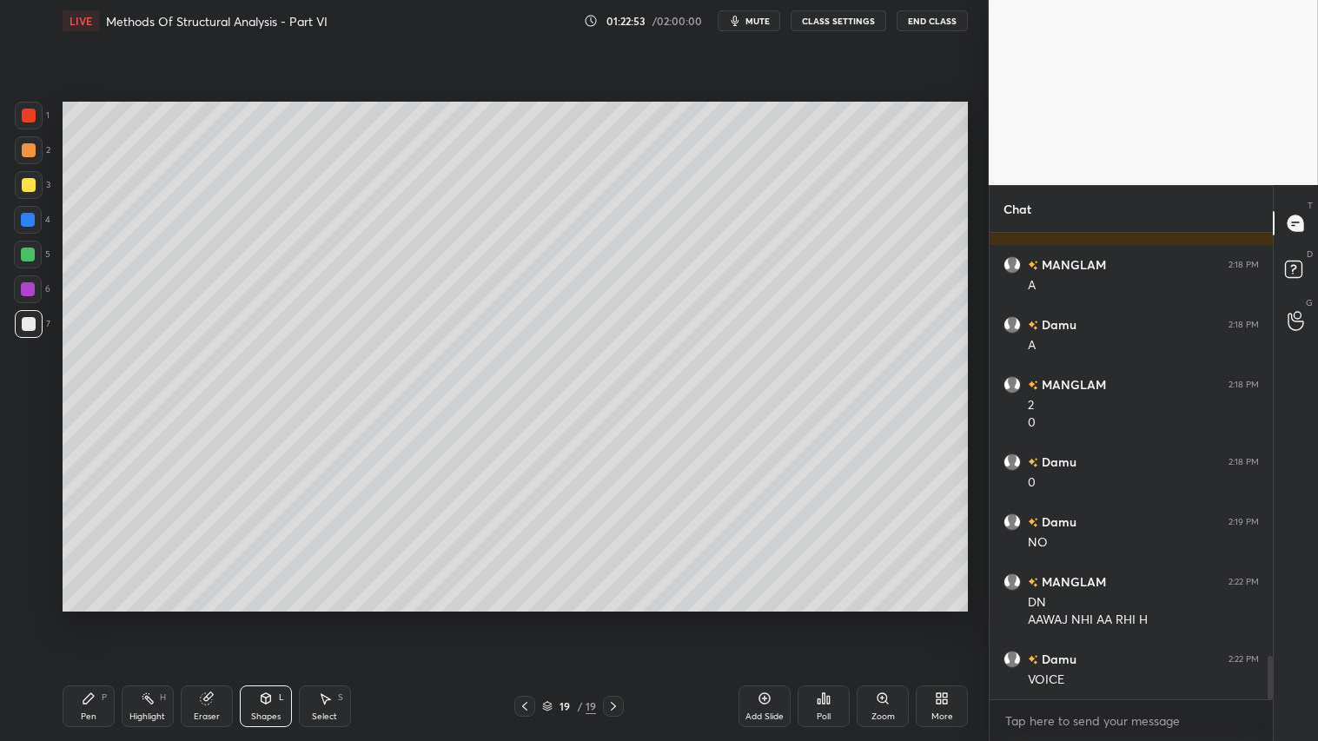
click at [525, 618] on icon at bounding box center [525, 706] width 14 height 14
click at [524, 618] on icon at bounding box center [524, 706] width 5 height 9
click at [526, 618] on icon at bounding box center [525, 706] width 14 height 14
click at [524, 618] on icon at bounding box center [525, 706] width 14 height 14
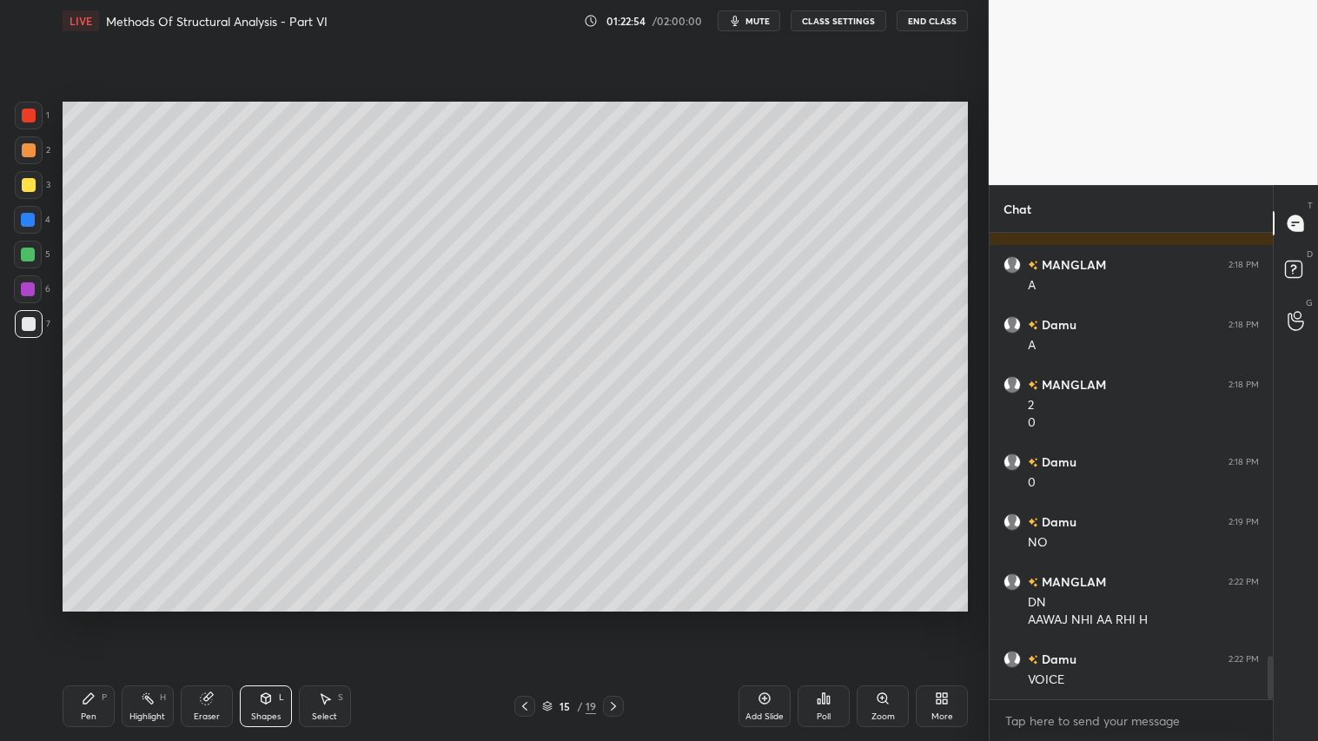
scroll to position [4616, 0]
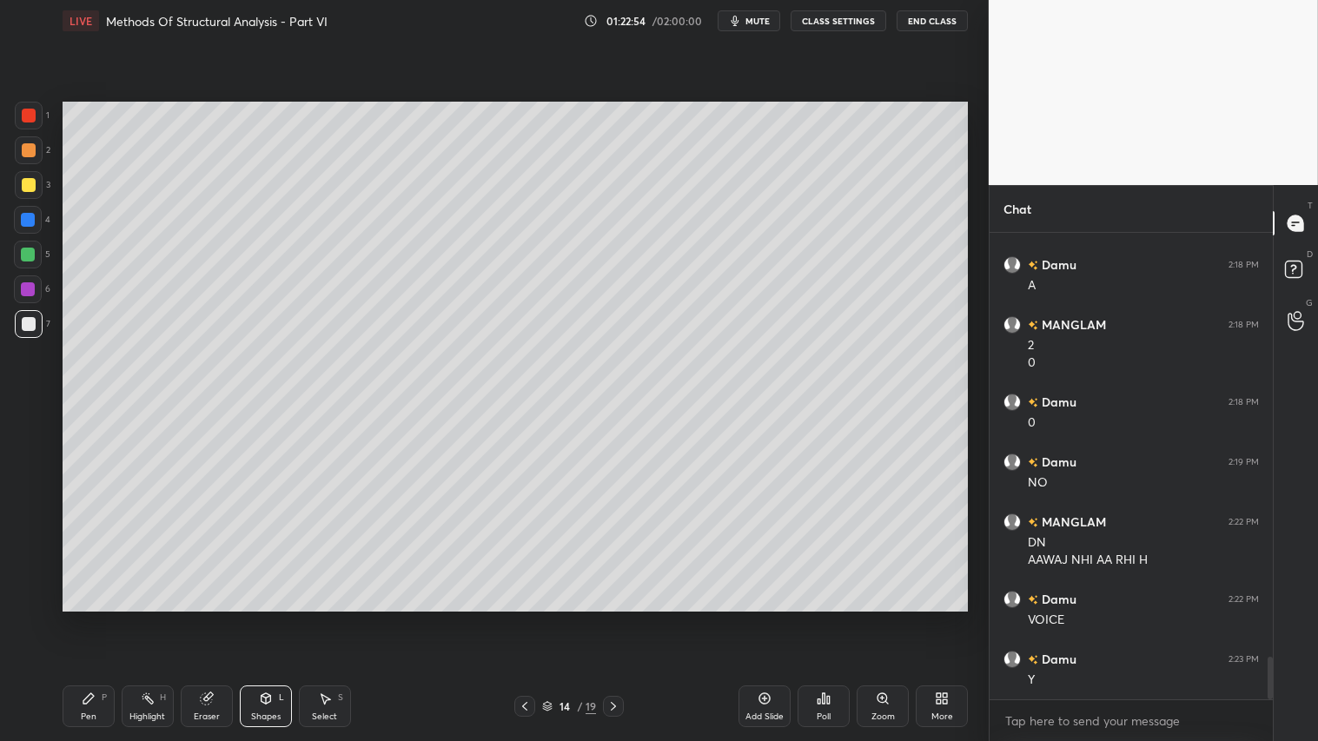
click at [524, 618] on icon at bounding box center [524, 706] width 5 height 9
click at [524, 618] on icon at bounding box center [525, 706] width 14 height 14
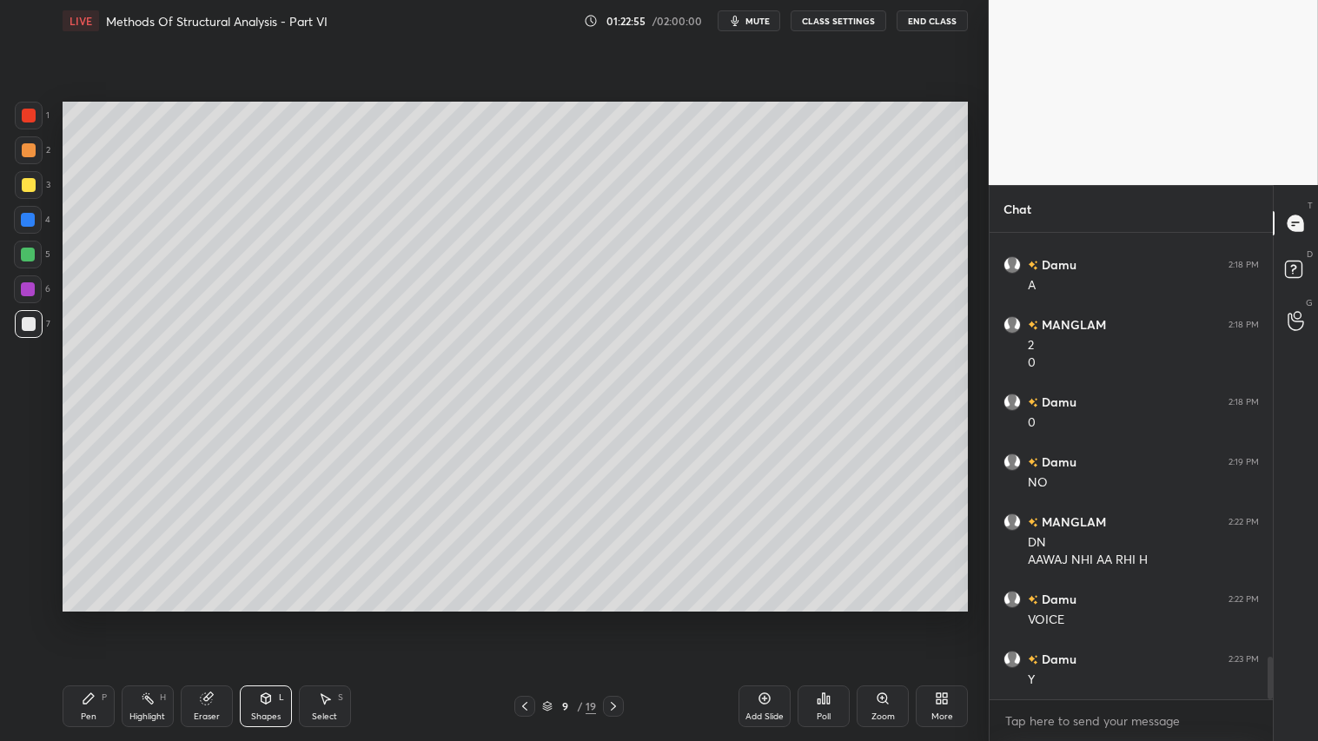
click at [524, 618] on icon at bounding box center [525, 706] width 14 height 14
click at [523, 618] on icon at bounding box center [525, 706] width 14 height 14
click at [522, 618] on icon at bounding box center [525, 706] width 14 height 14
click at [523, 618] on icon at bounding box center [525, 706] width 14 height 14
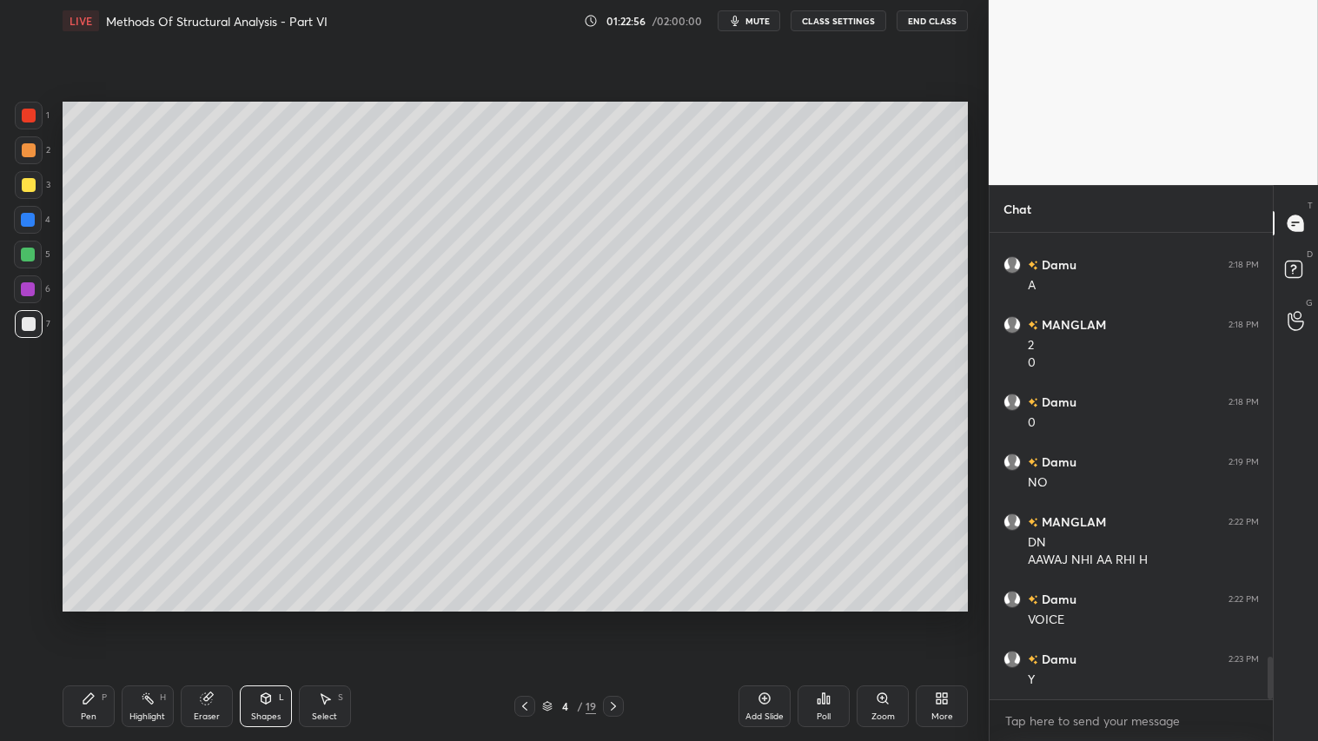
click at [523, 618] on icon at bounding box center [525, 706] width 14 height 14
click at [522, 618] on icon at bounding box center [525, 706] width 14 height 14
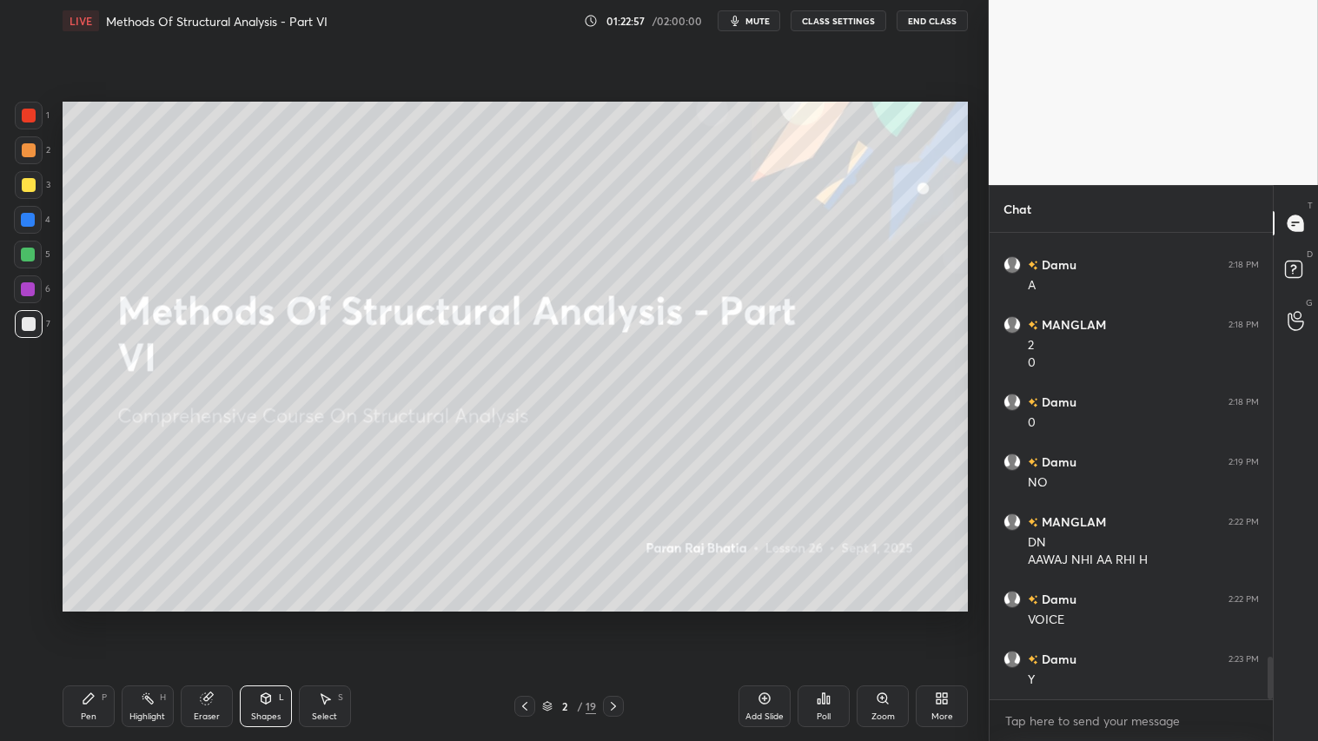
click at [523, 618] on icon at bounding box center [525, 706] width 14 height 14
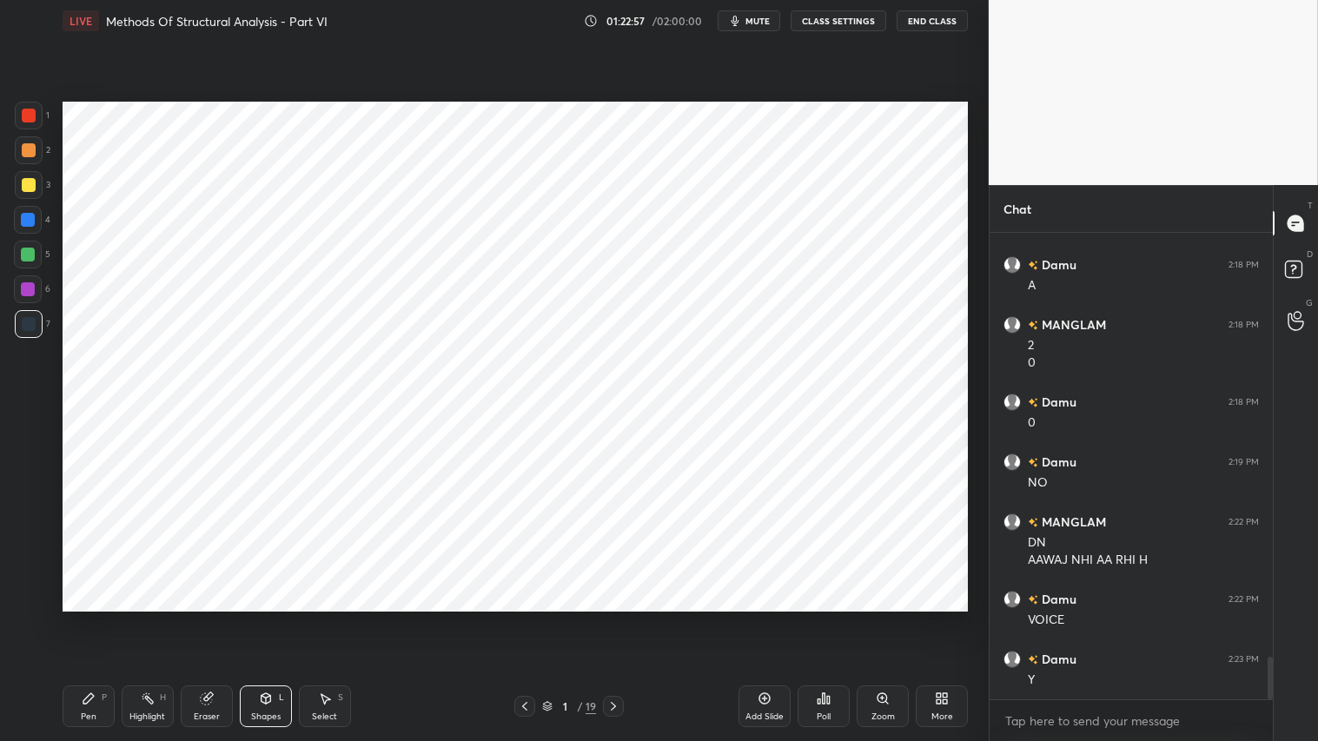
click at [608, 618] on icon at bounding box center [613, 706] width 14 height 14
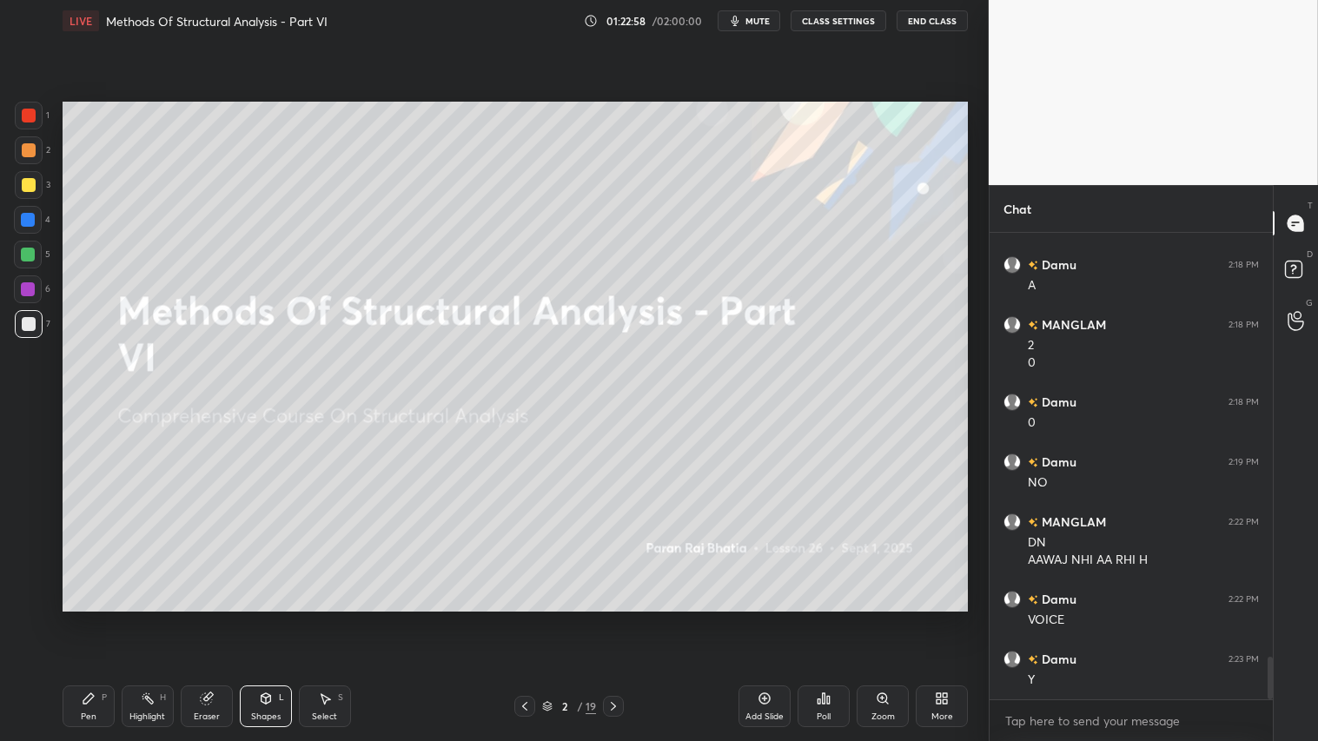
click at [615, 618] on icon at bounding box center [613, 706] width 14 height 14
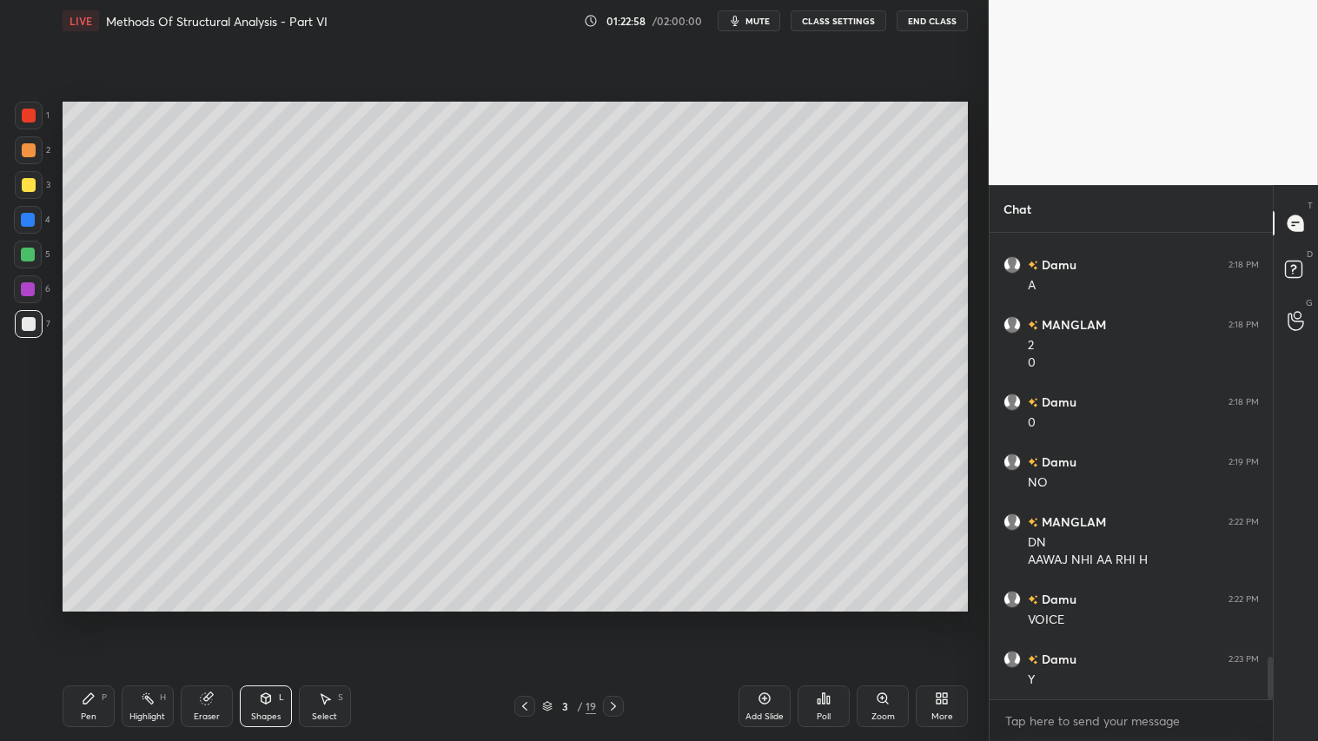
click at [612, 618] on icon at bounding box center [613, 706] width 14 height 14
click at [518, 618] on icon at bounding box center [525, 706] width 14 height 14
click at [619, 618] on div at bounding box center [613, 706] width 21 height 21
click at [614, 618] on icon at bounding box center [613, 706] width 14 height 14
click at [613, 618] on icon at bounding box center [613, 706] width 14 height 14
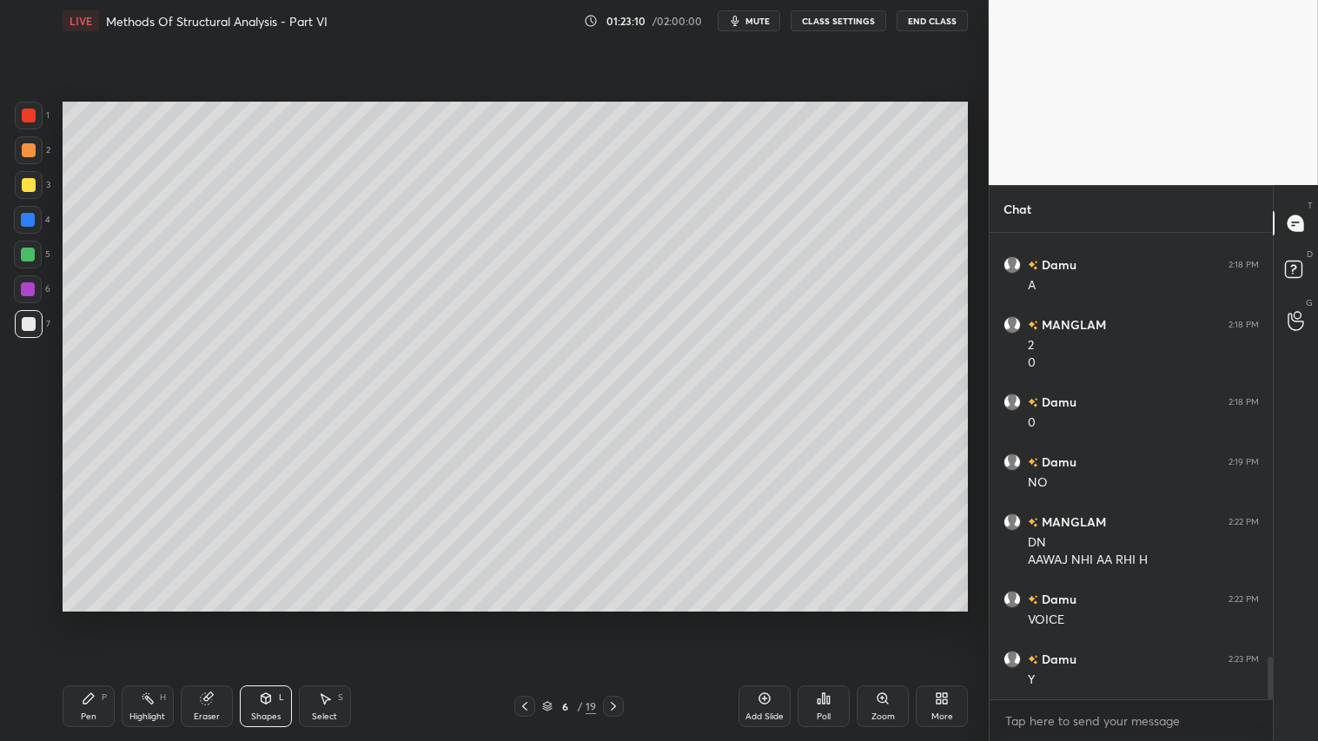
click at [611, 618] on icon at bounding box center [613, 706] width 14 height 14
click at [612, 618] on icon at bounding box center [613, 706] width 14 height 14
click at [619, 618] on icon at bounding box center [613, 706] width 14 height 14
click at [613, 618] on icon at bounding box center [613, 706] width 14 height 14
click at [614, 618] on icon at bounding box center [613, 706] width 14 height 14
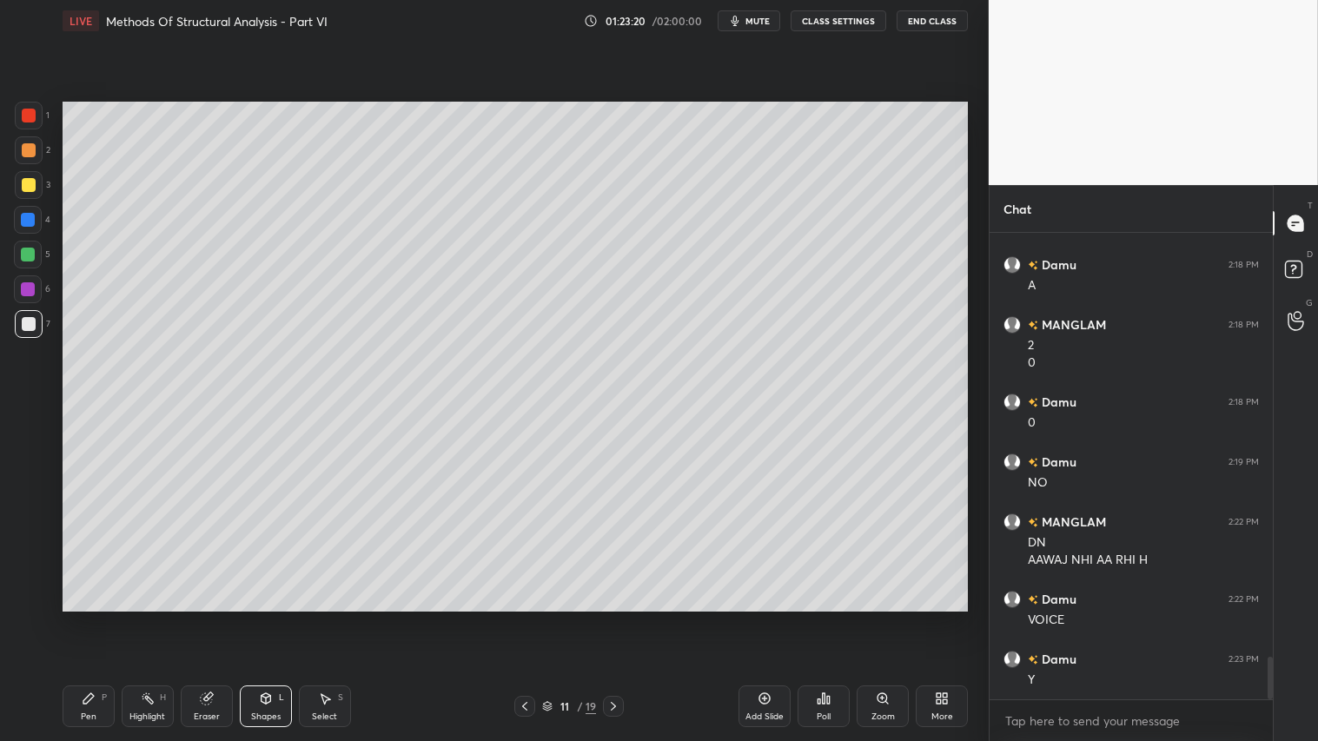
click at [621, 618] on div at bounding box center [613, 706] width 21 height 21
click at [612, 618] on icon at bounding box center [613, 706] width 14 height 14
click at [611, 618] on icon at bounding box center [613, 706] width 14 height 14
click at [610, 618] on icon at bounding box center [613, 706] width 14 height 14
click at [614, 618] on icon at bounding box center [613, 706] width 14 height 14
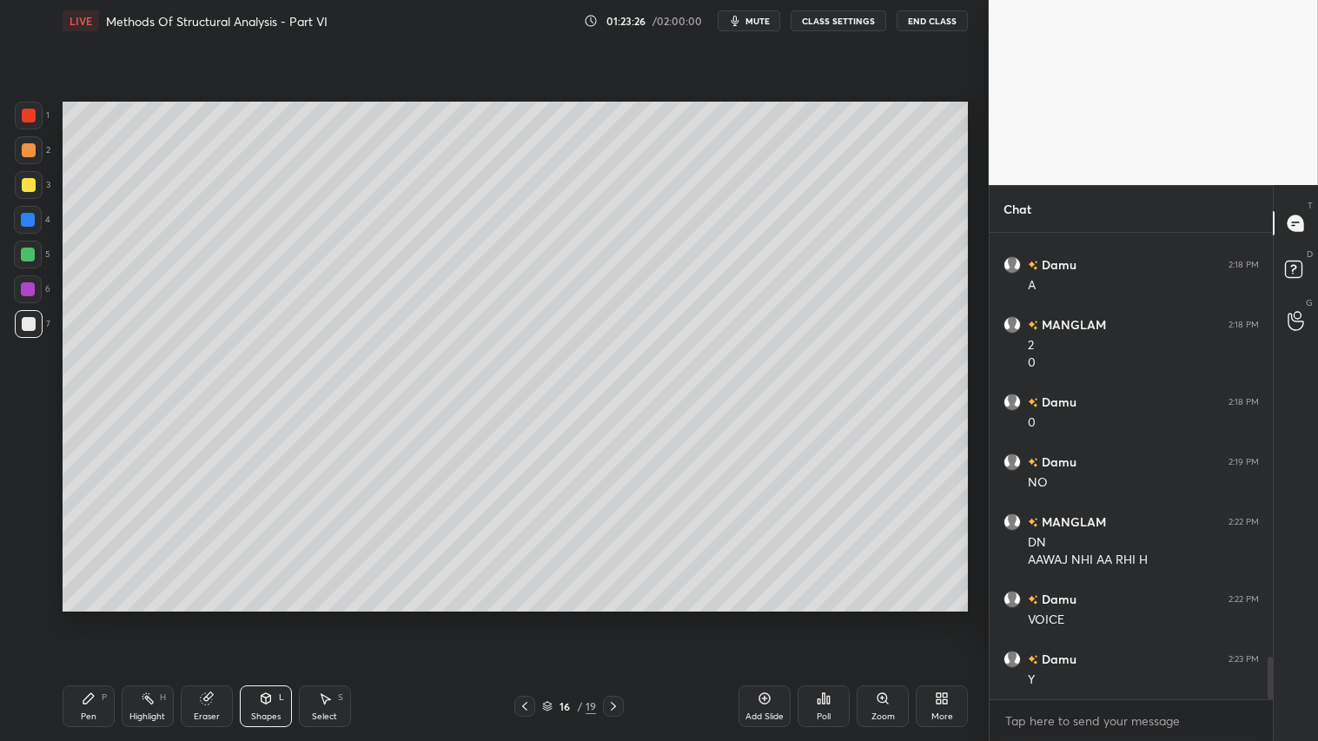
click at [617, 618] on icon at bounding box center [613, 706] width 14 height 14
click at [613, 618] on icon at bounding box center [613, 706] width 14 height 14
click at [613, 618] on icon at bounding box center [613, 706] width 5 height 9
click at [532, 618] on div at bounding box center [524, 706] width 21 height 21
click at [612, 618] on icon at bounding box center [613, 706] width 14 height 14
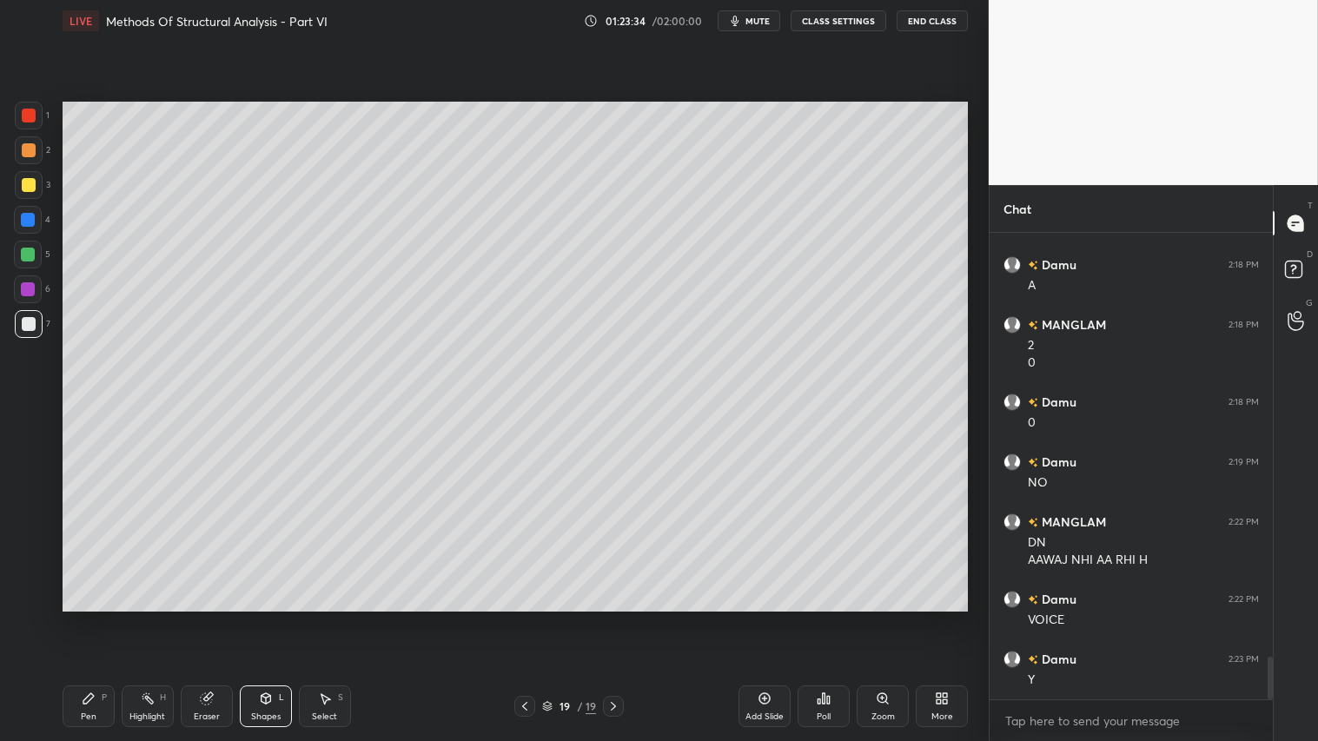
click at [523, 618] on icon at bounding box center [525, 706] width 14 height 14
click at [602, 618] on div "18 / 19" at bounding box center [568, 706] width 109 height 21
click at [612, 618] on icon at bounding box center [613, 706] width 14 height 14
click at [522, 618] on icon at bounding box center [525, 706] width 14 height 14
click at [614, 618] on icon at bounding box center [613, 706] width 14 height 14
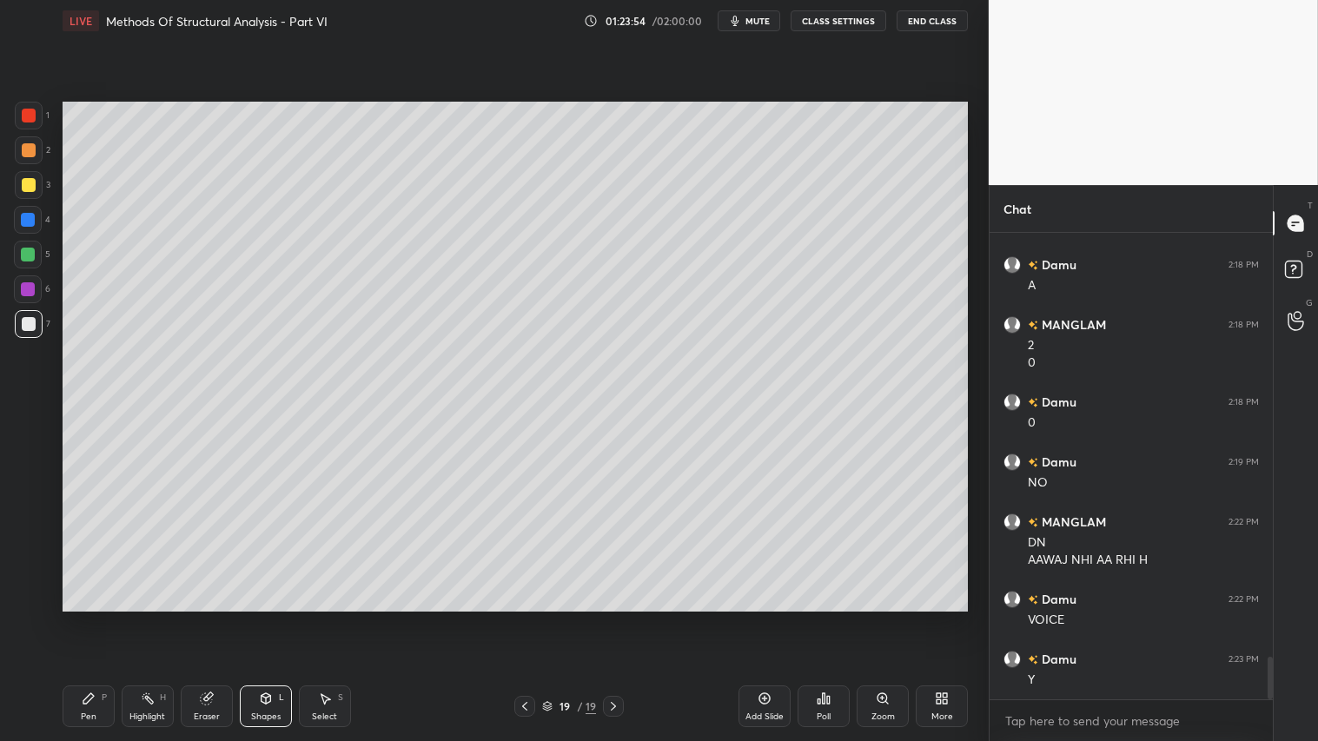
click at [519, 618] on icon at bounding box center [525, 706] width 14 height 14
click at [608, 618] on icon at bounding box center [613, 706] width 14 height 14
click at [519, 618] on icon at bounding box center [525, 706] width 14 height 14
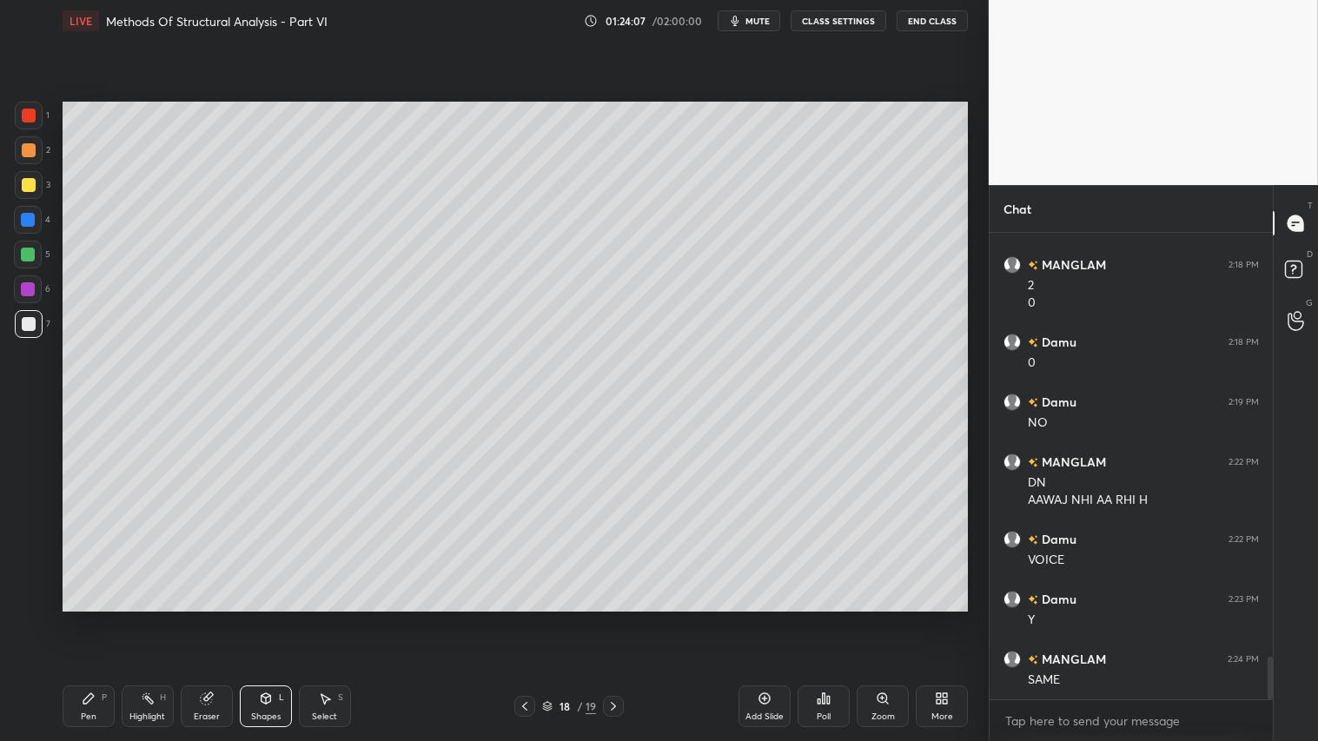
scroll to position [4736, 0]
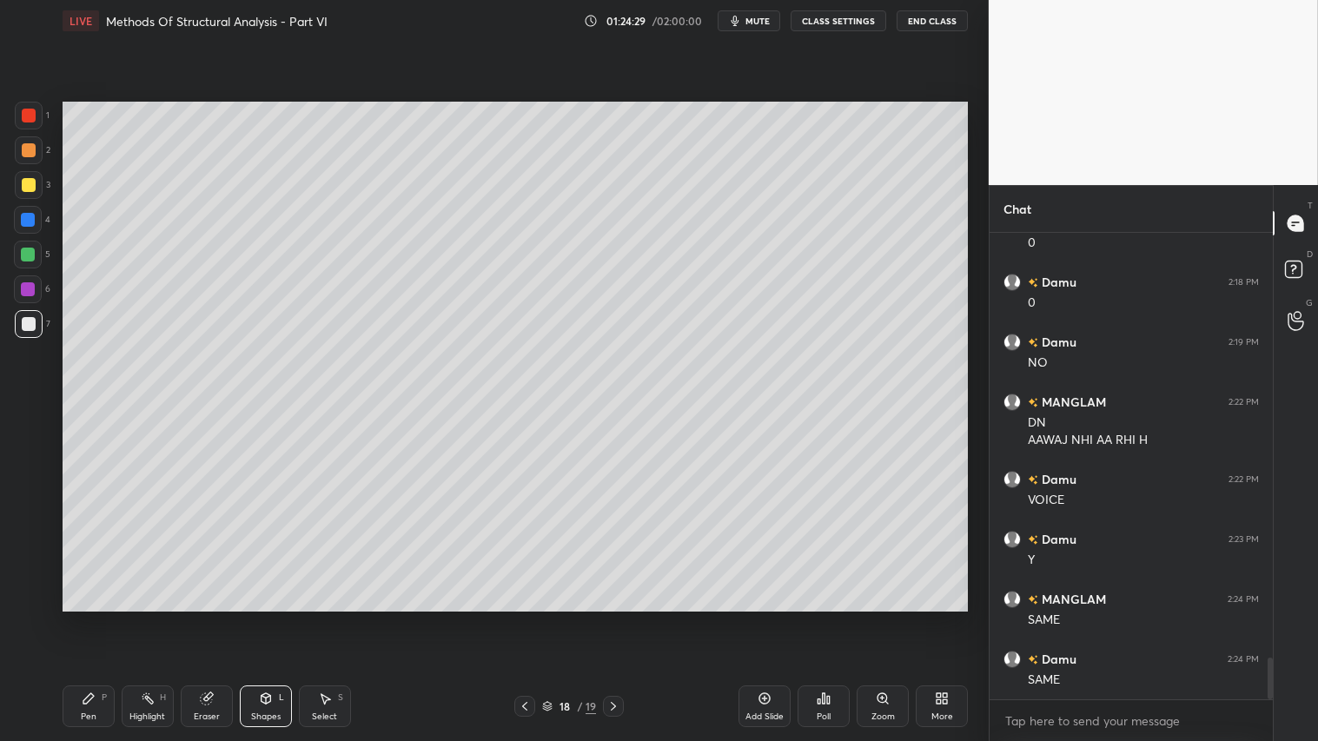
click at [610, 618] on icon at bounding box center [613, 706] width 14 height 14
click at [612, 618] on icon at bounding box center [613, 706] width 5 height 9
click at [771, 618] on div "Add Slide" at bounding box center [764, 706] width 52 height 42
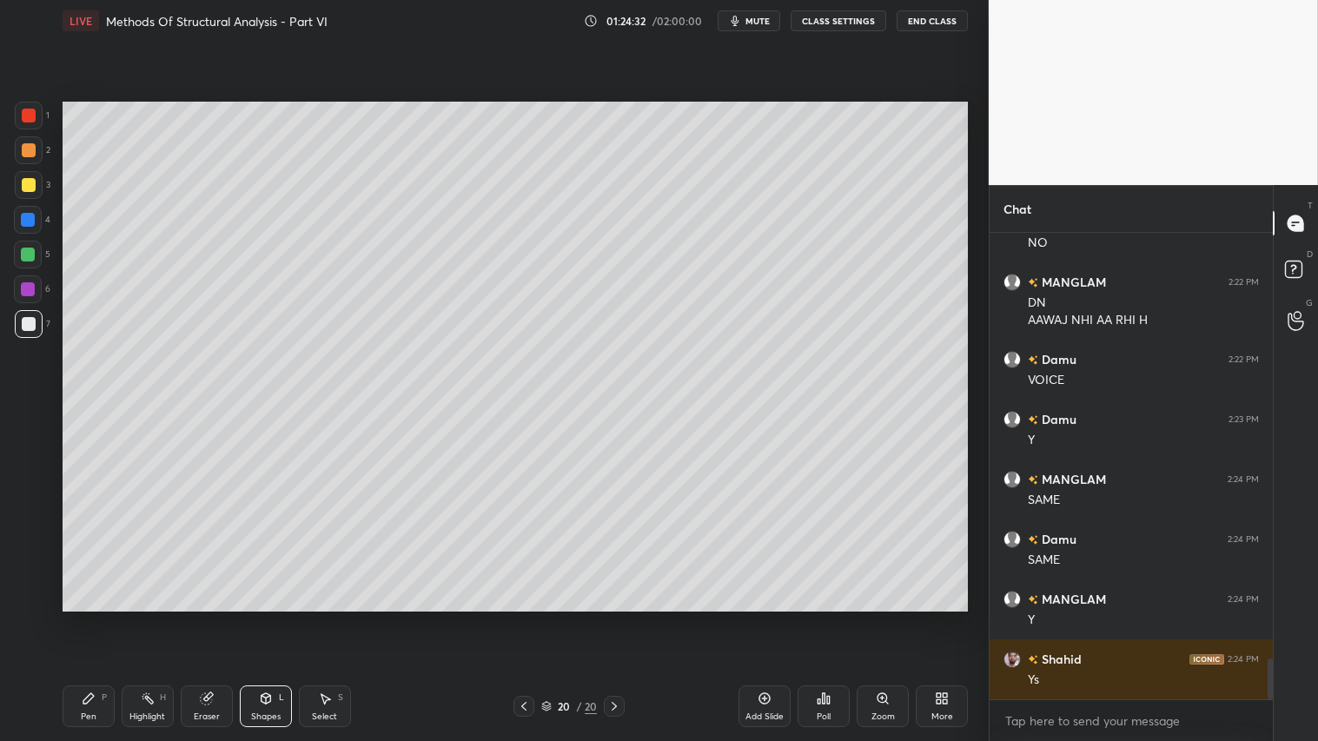
click at [31, 254] on div at bounding box center [28, 255] width 14 height 14
drag, startPoint x: 81, startPoint y: 705, endPoint x: 83, endPoint y: 692, distance: 13.1
click at [83, 618] on icon at bounding box center [89, 698] width 14 height 14
click at [269, 618] on div "Shapes L" at bounding box center [266, 706] width 52 height 42
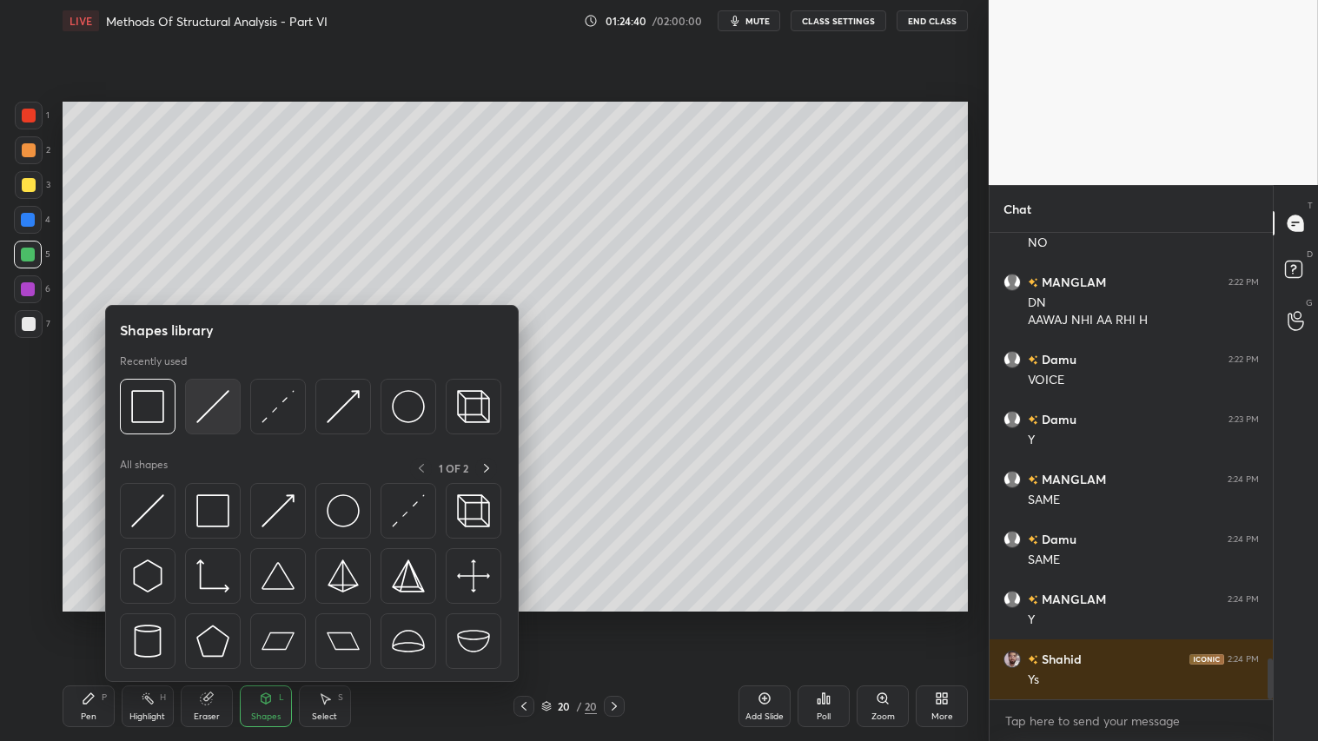
click at [217, 420] on img at bounding box center [212, 406] width 33 height 33
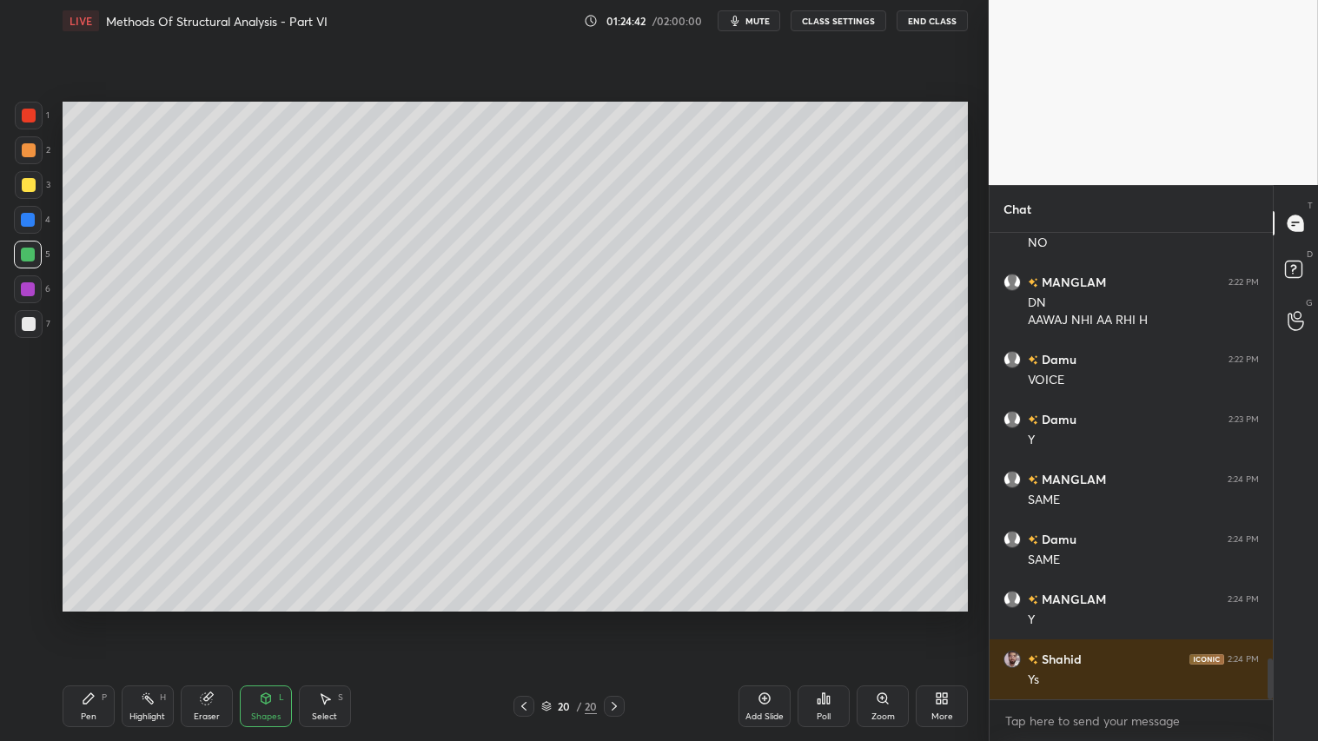
click at [23, 182] on div at bounding box center [29, 185] width 14 height 14
click at [91, 618] on icon at bounding box center [89, 698] width 14 height 14
click at [749, 21] on span "mute" at bounding box center [757, 21] width 24 height 12
click at [275, 618] on div "Shapes L" at bounding box center [266, 706] width 52 height 42
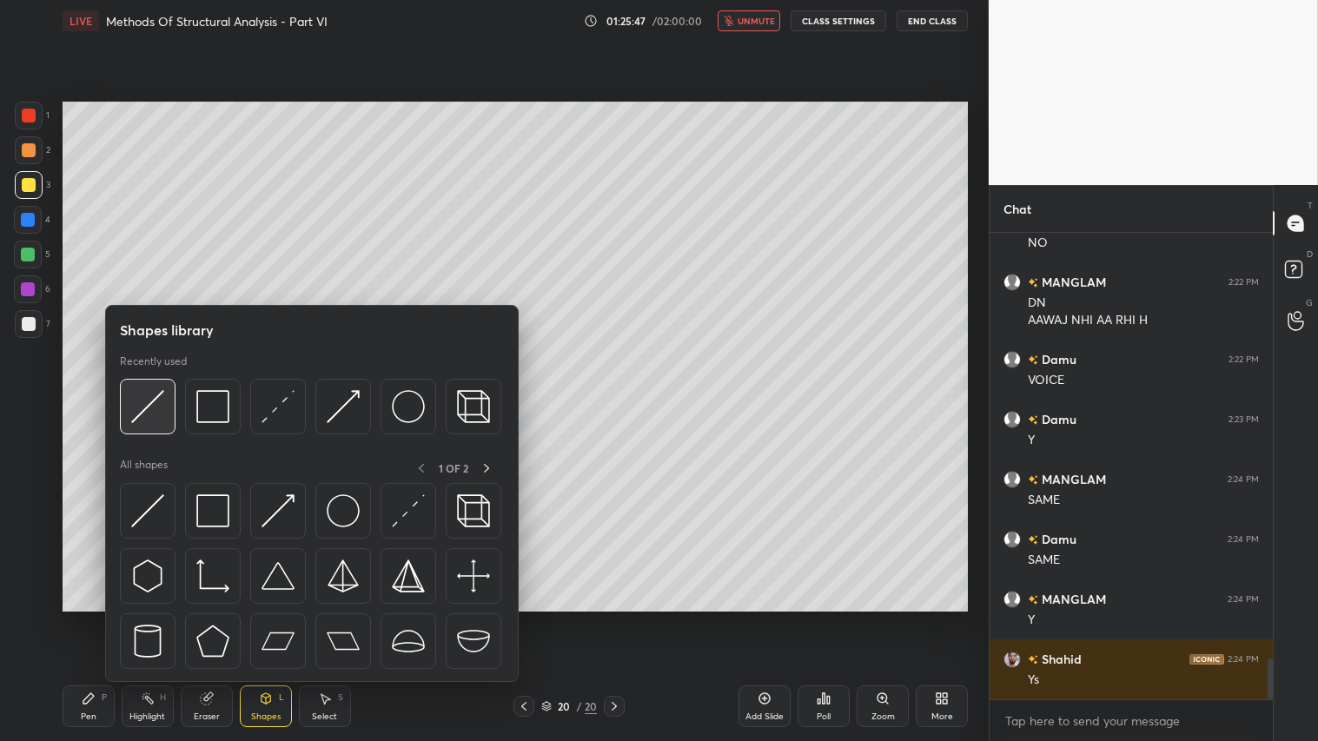
click at [157, 398] on img at bounding box center [147, 406] width 33 height 33
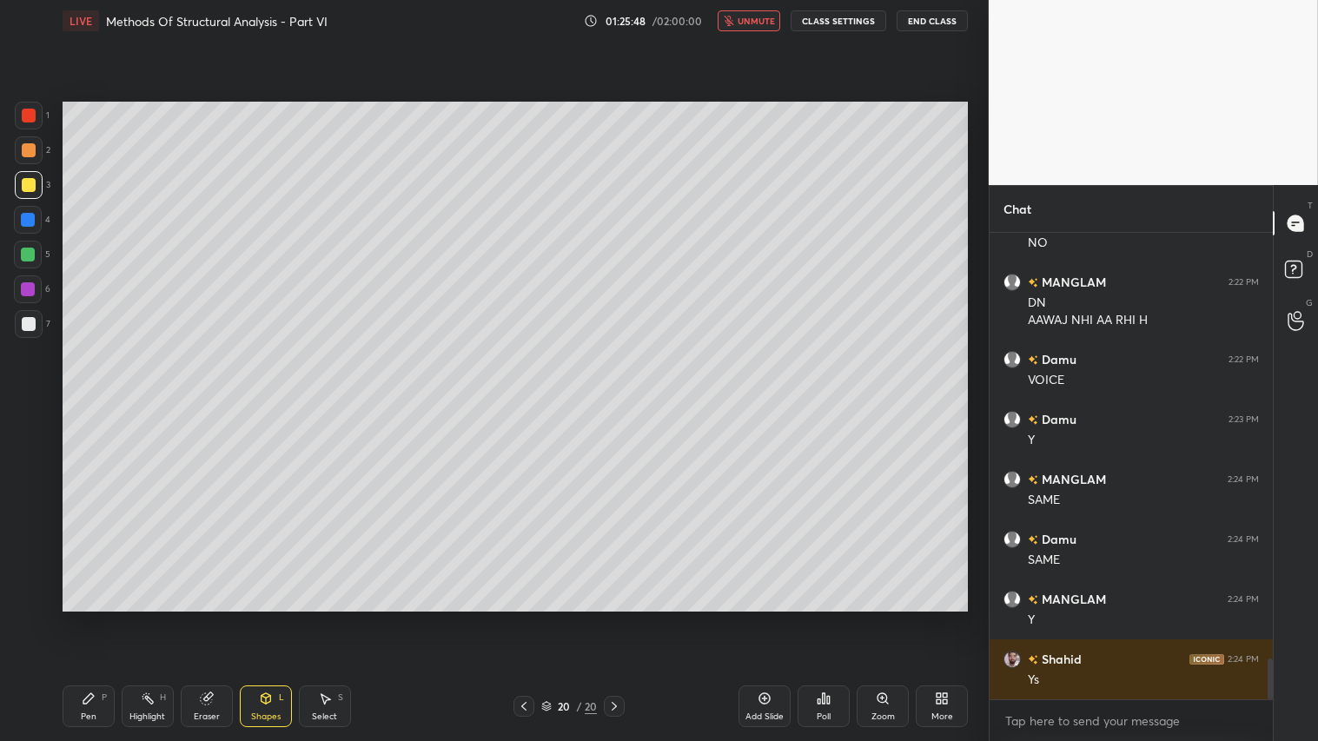
click at [27, 143] on div at bounding box center [29, 150] width 28 height 28
click at [96, 618] on div "Pen" at bounding box center [89, 716] width 16 height 9
click at [744, 15] on span "unmute" at bounding box center [755, 21] width 37 height 12
click at [26, 149] on div at bounding box center [29, 150] width 14 height 14
drag, startPoint x: 517, startPoint y: 708, endPoint x: 527, endPoint y: 709, distance: 10.5
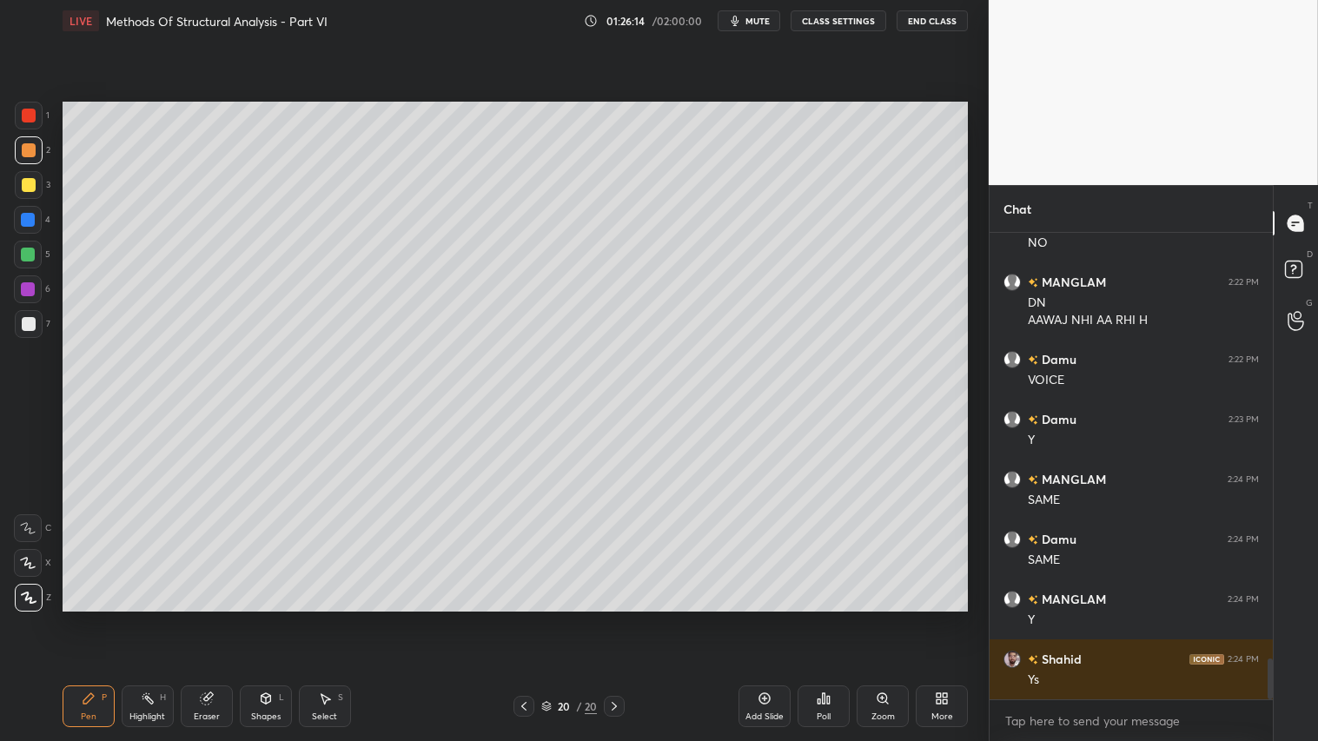
click at [517, 618] on icon at bounding box center [524, 706] width 14 height 14
click at [526, 618] on icon at bounding box center [524, 706] width 14 height 14
click at [527, 618] on icon at bounding box center [524, 706] width 14 height 14
click at [530, 618] on icon at bounding box center [524, 706] width 14 height 14
click at [518, 618] on icon at bounding box center [524, 706] width 14 height 14
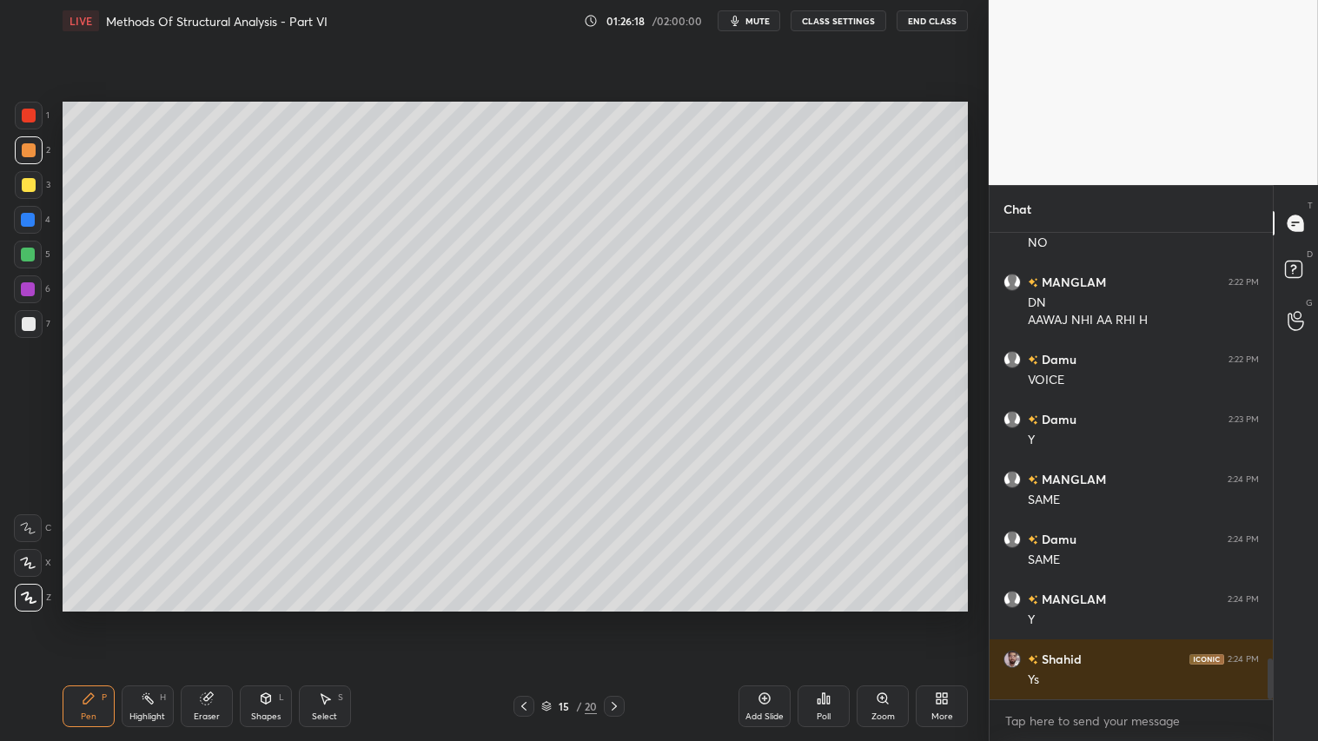
click at [524, 618] on icon at bounding box center [524, 706] width 14 height 14
click at [620, 618] on icon at bounding box center [614, 706] width 14 height 14
click at [615, 618] on icon at bounding box center [614, 706] width 5 height 9
click at [615, 618] on icon at bounding box center [614, 706] width 14 height 14
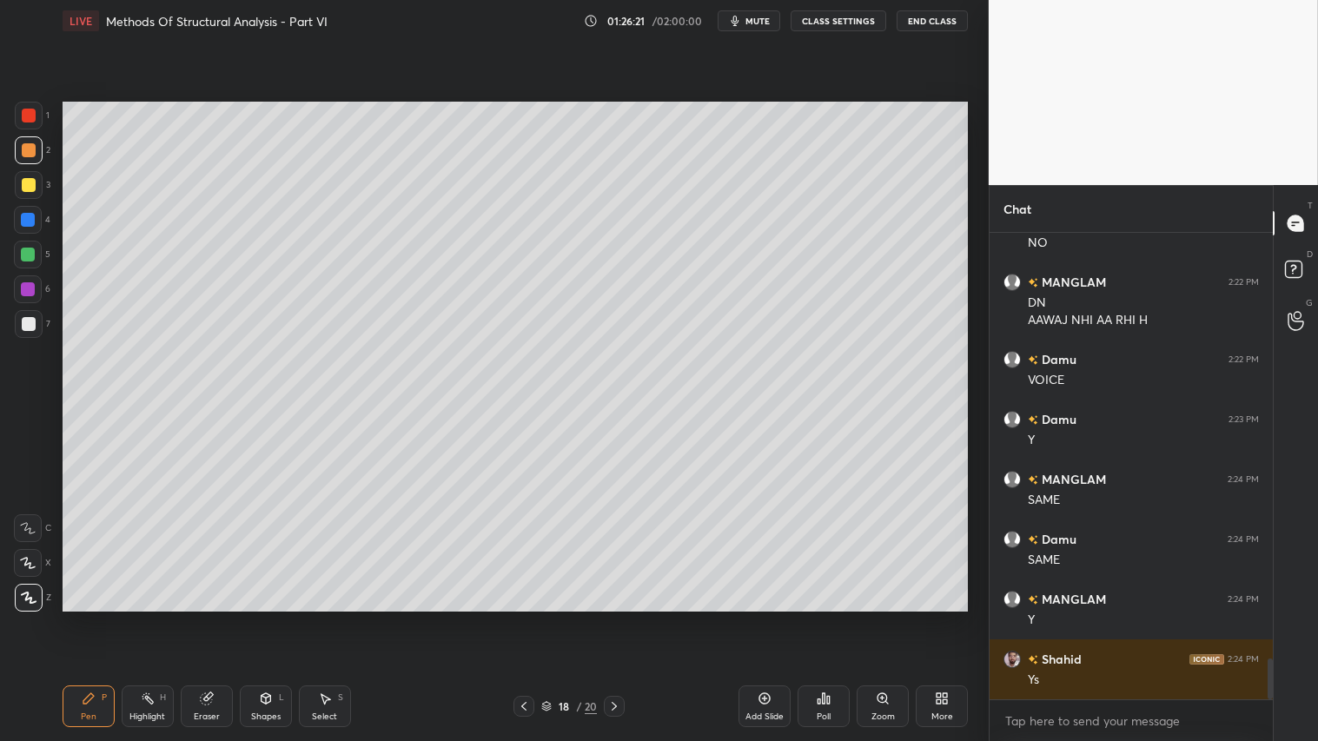
click at [610, 618] on icon at bounding box center [614, 706] width 14 height 14
click at [615, 618] on icon at bounding box center [614, 706] width 5 height 9
click at [617, 618] on icon at bounding box center [614, 706] width 14 height 14
click at [768, 618] on icon at bounding box center [764, 698] width 14 height 14
click at [33, 148] on div at bounding box center [29, 150] width 14 height 14
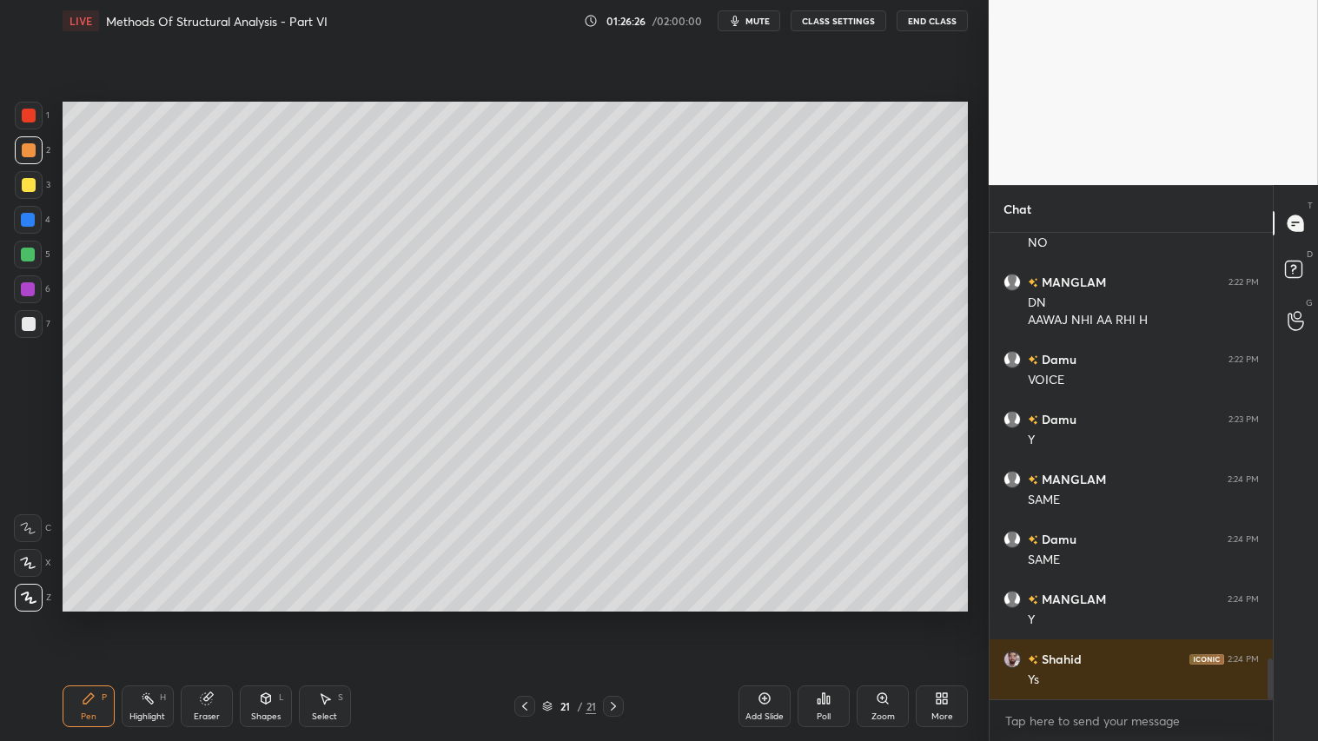
click at [89, 618] on icon at bounding box center [88, 698] width 10 height 10
click at [282, 618] on div "Shapes L" at bounding box center [266, 706] width 52 height 42
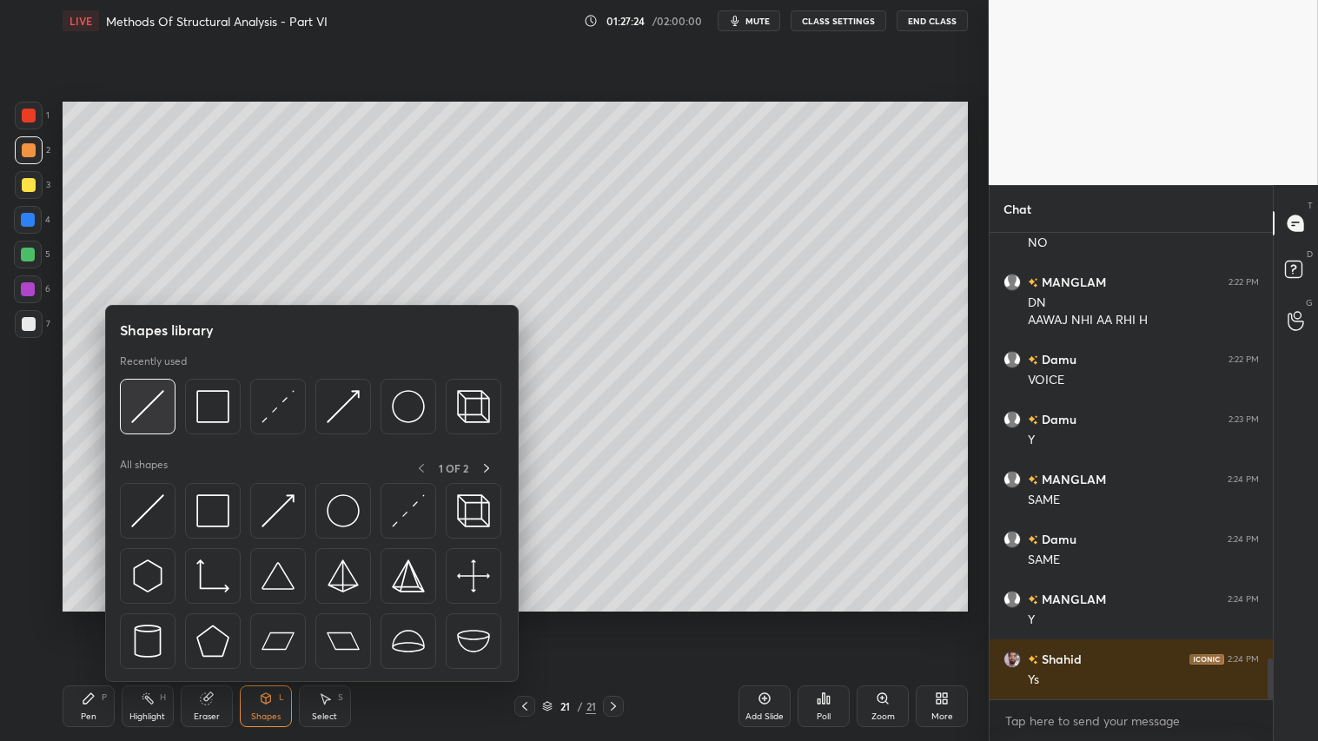
click at [156, 395] on img at bounding box center [147, 406] width 33 height 33
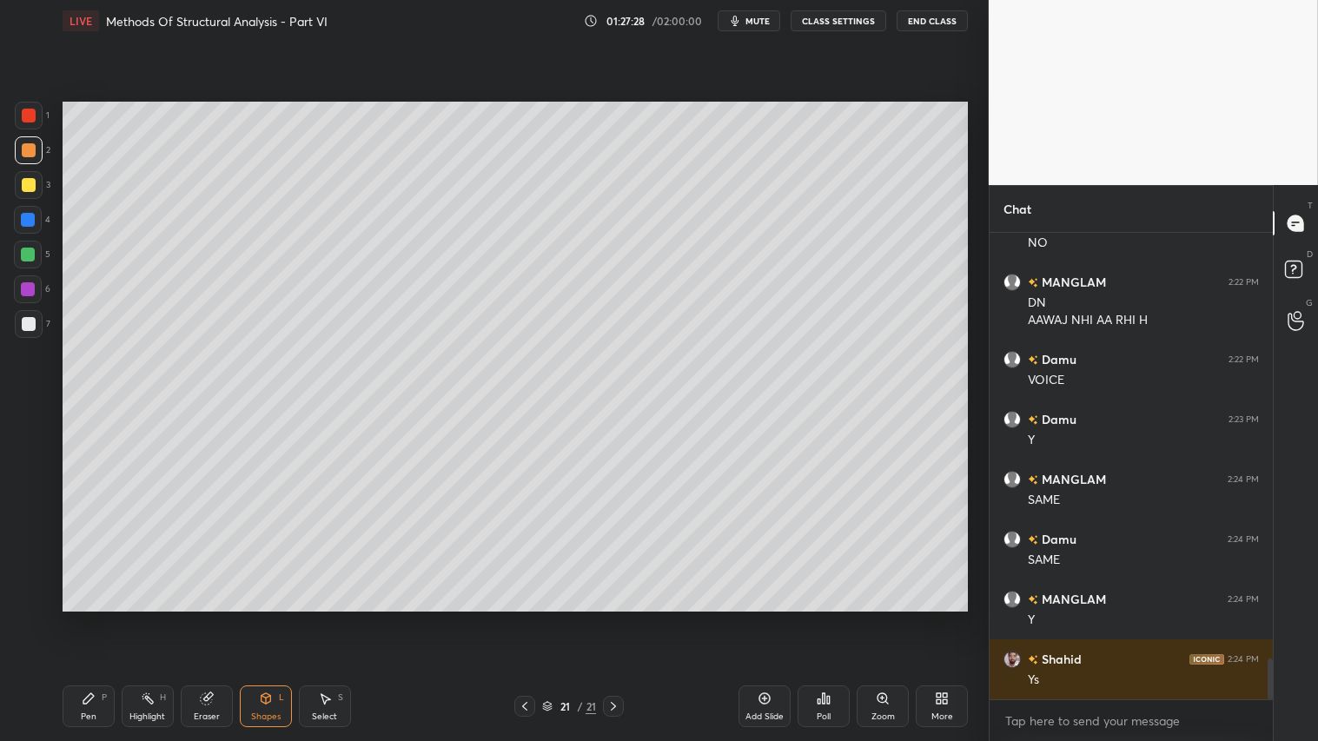
drag, startPoint x: 262, startPoint y: 707, endPoint x: 267, endPoint y: 696, distance: 12.1
click at [263, 618] on div "Shapes L" at bounding box center [266, 706] width 52 height 42
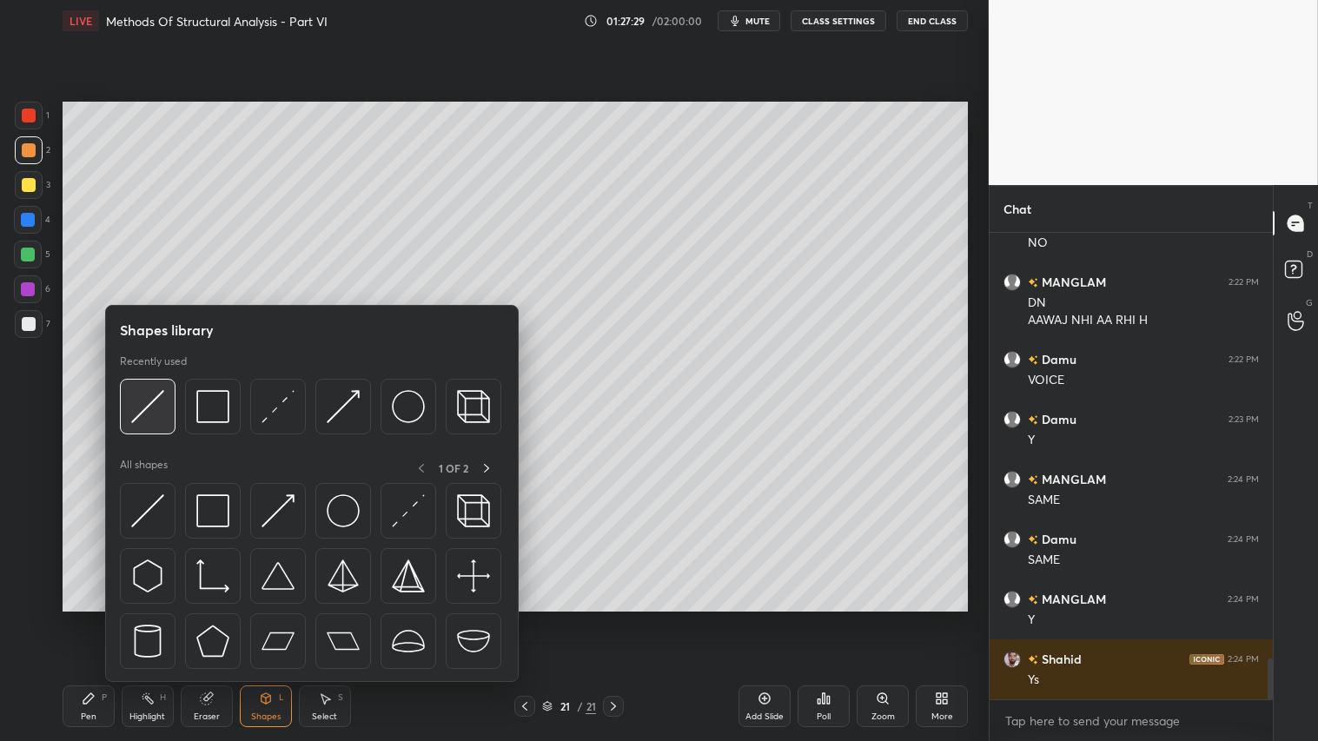
click at [142, 409] on img at bounding box center [147, 406] width 33 height 33
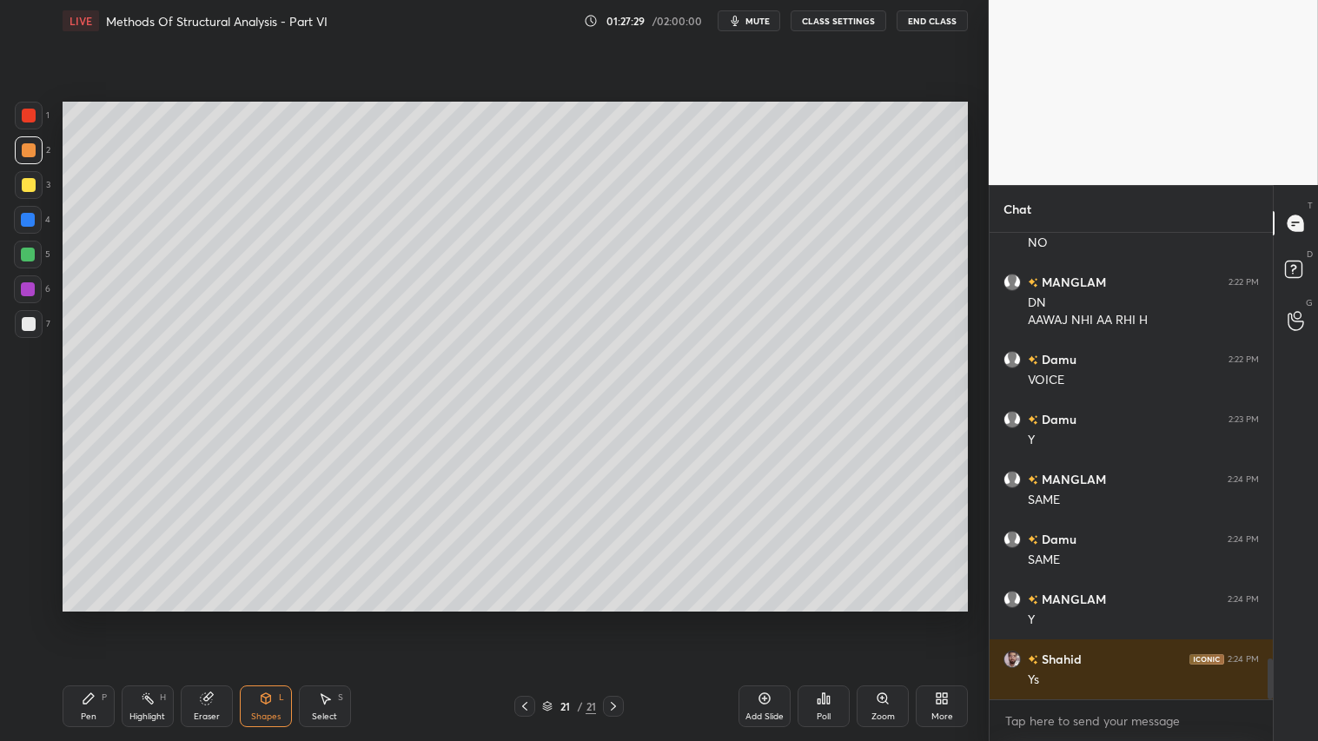
click at [28, 148] on div at bounding box center [29, 150] width 14 height 14
click at [266, 618] on icon at bounding box center [266, 701] width 0 height 6
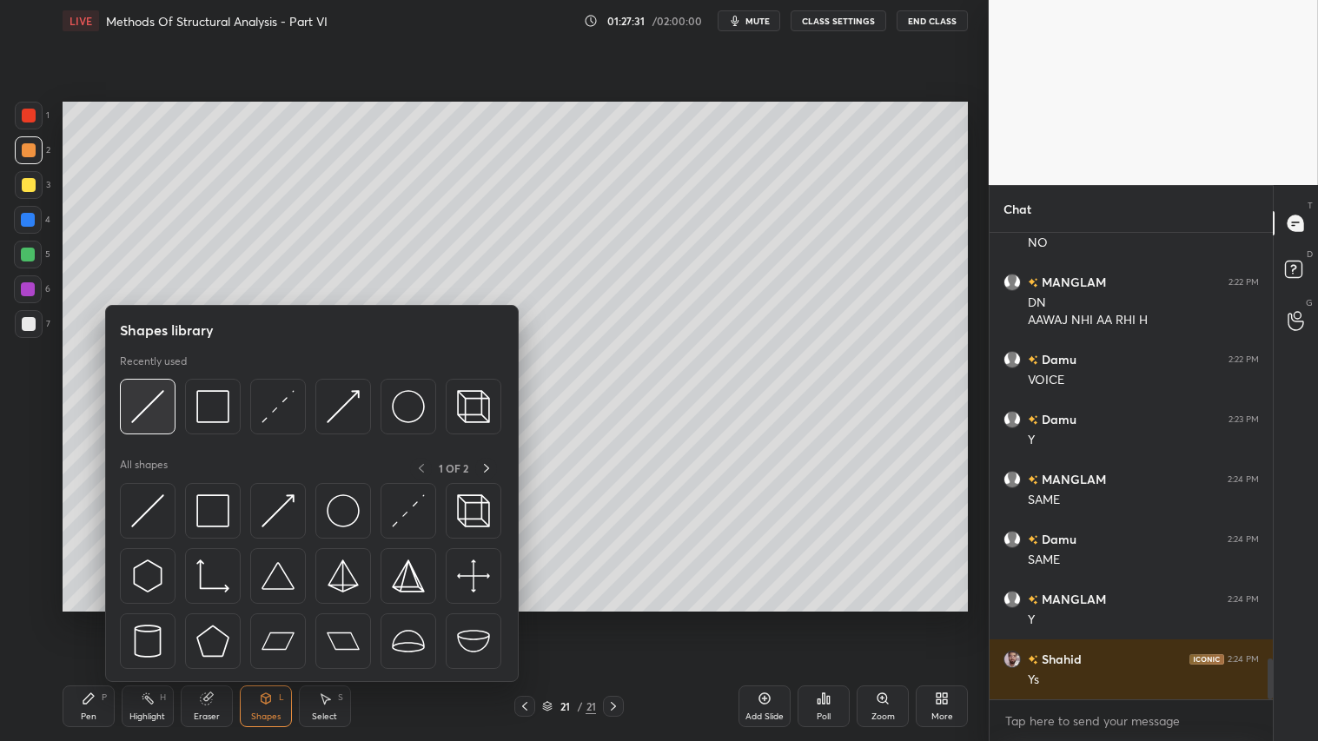
click at [151, 391] on img at bounding box center [147, 406] width 33 height 33
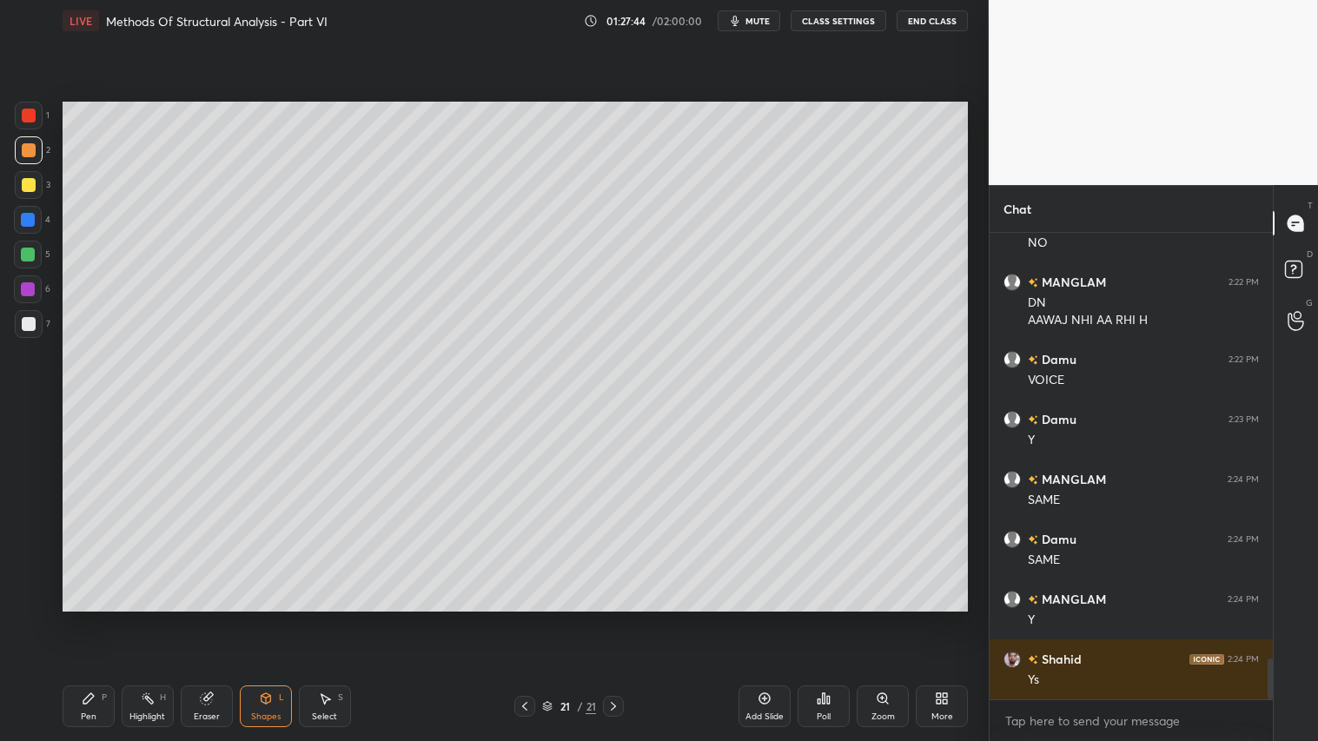
click at [248, 618] on div "Shapes L" at bounding box center [266, 706] width 52 height 42
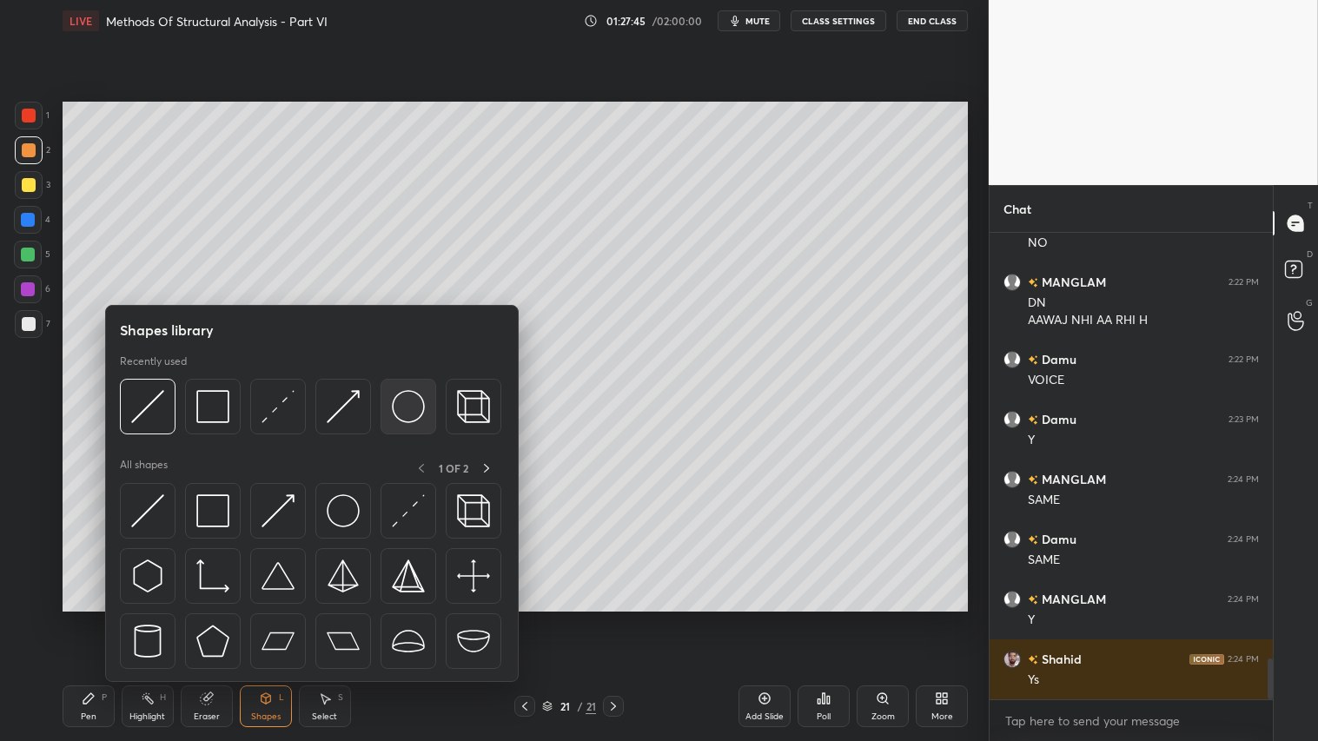
click at [406, 407] on img at bounding box center [408, 406] width 33 height 33
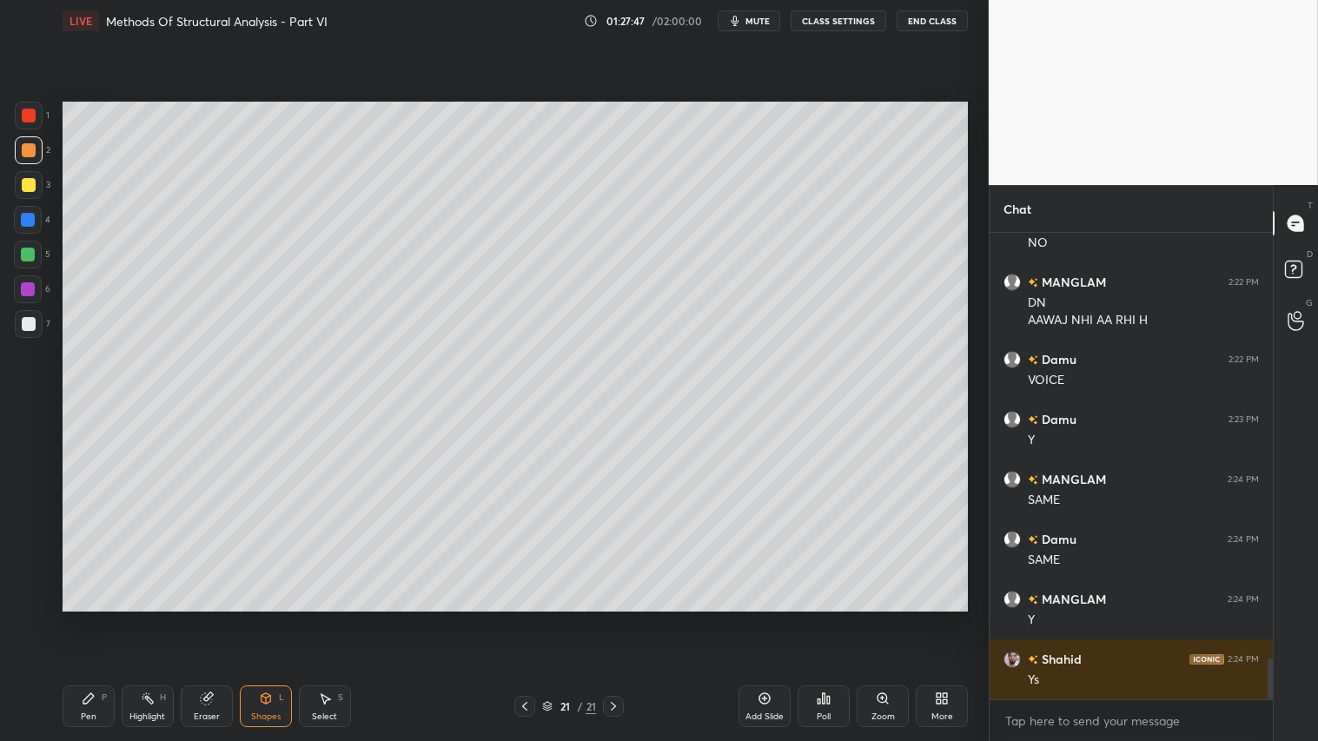
click at [267, 618] on div "Shapes L" at bounding box center [266, 706] width 52 height 42
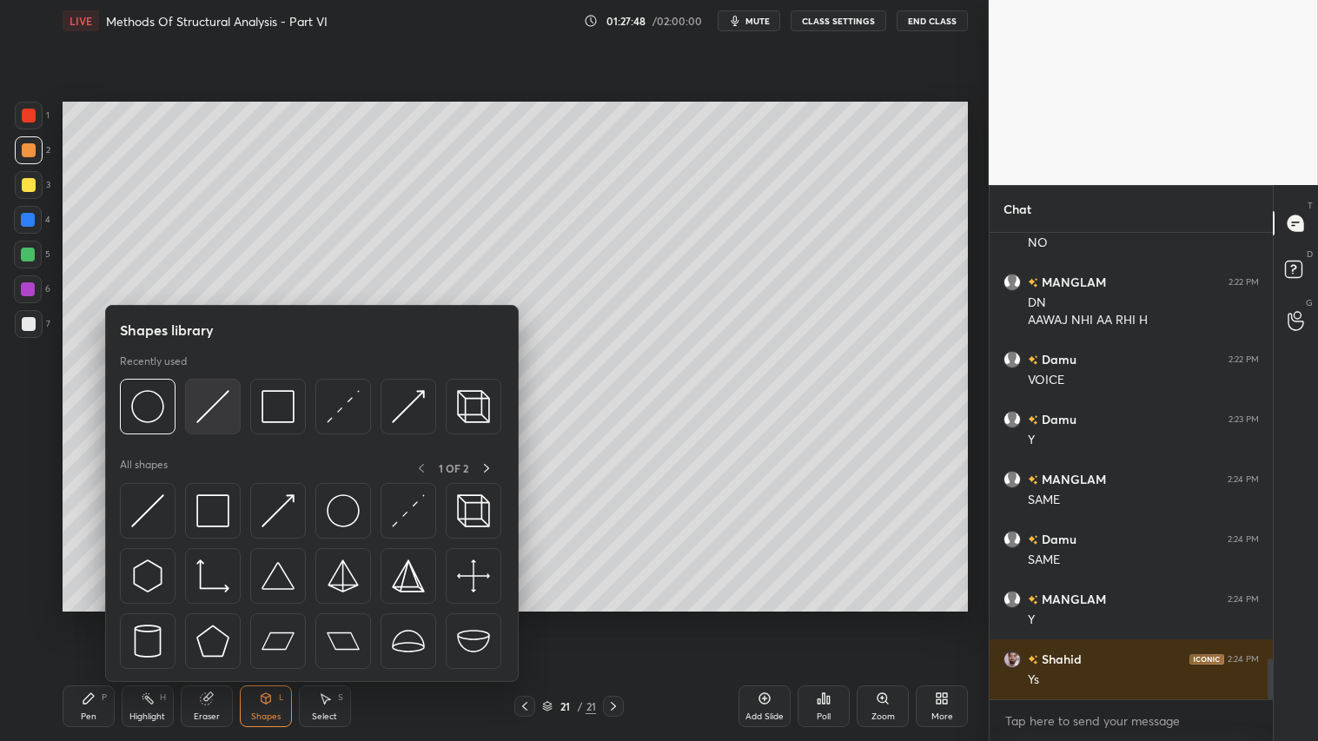
click at [217, 398] on img at bounding box center [212, 406] width 33 height 33
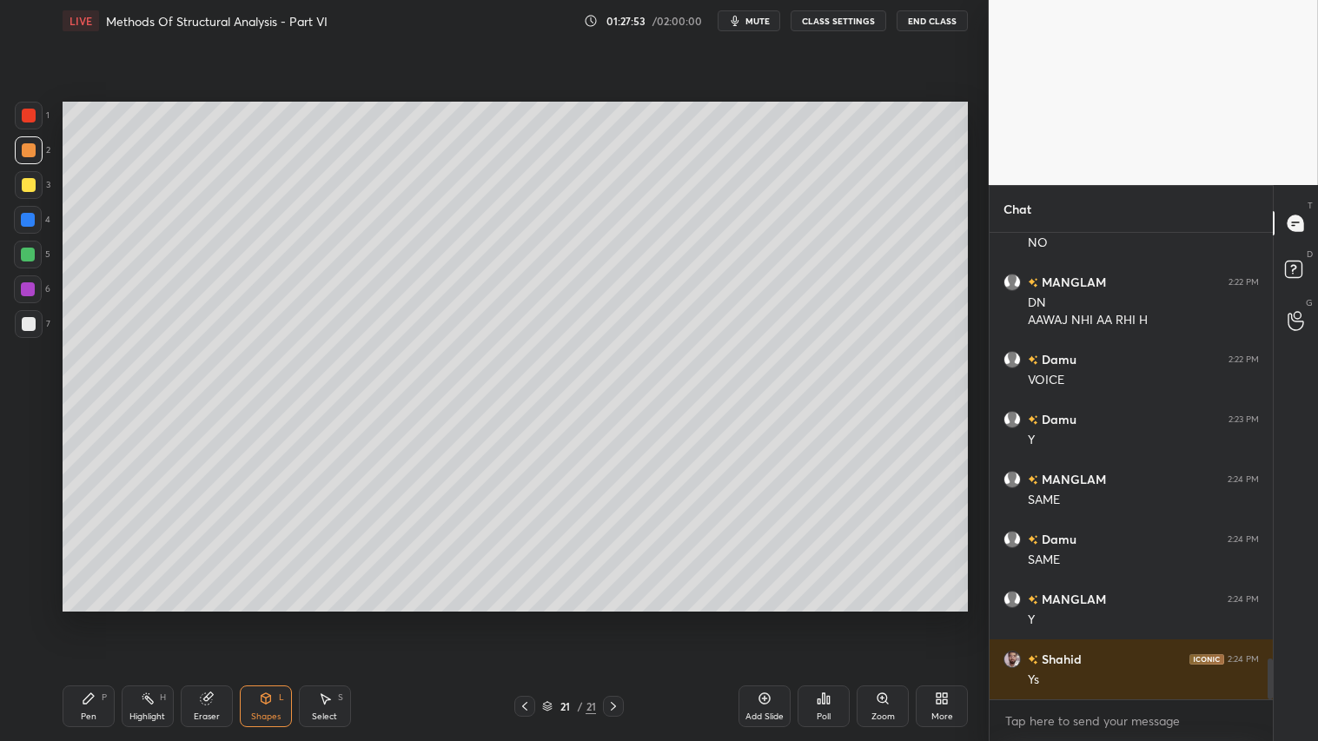
click at [243, 618] on div "Shapes L" at bounding box center [266, 706] width 52 height 42
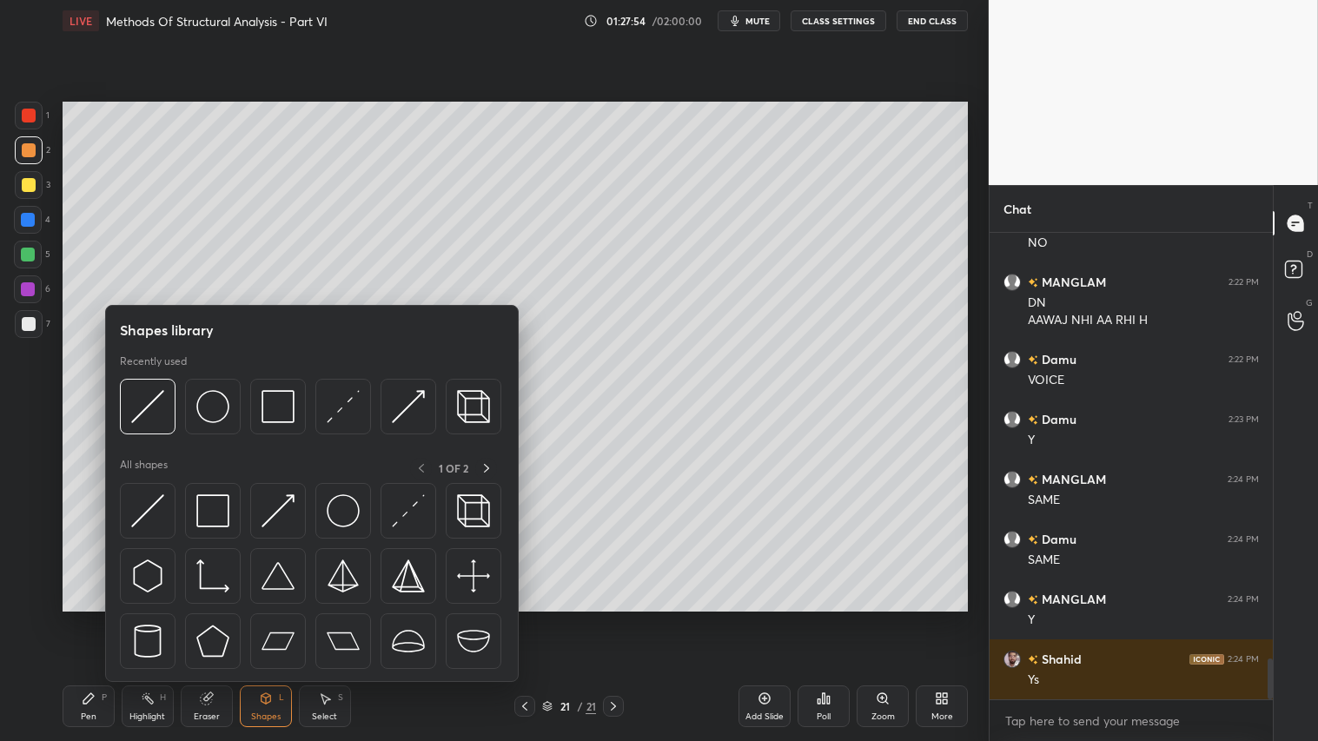
click at [100, 618] on div "Pen P" at bounding box center [89, 706] width 52 height 42
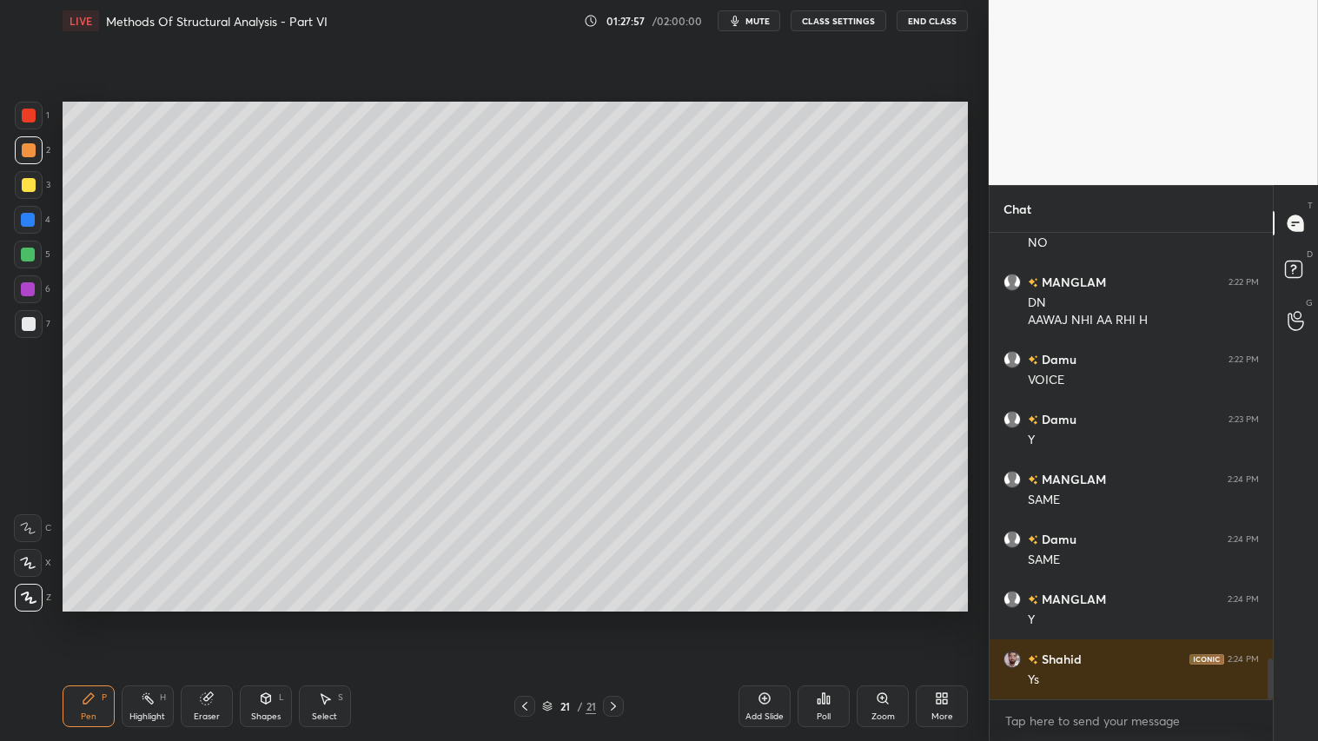
click at [262, 618] on icon at bounding box center [266, 698] width 14 height 14
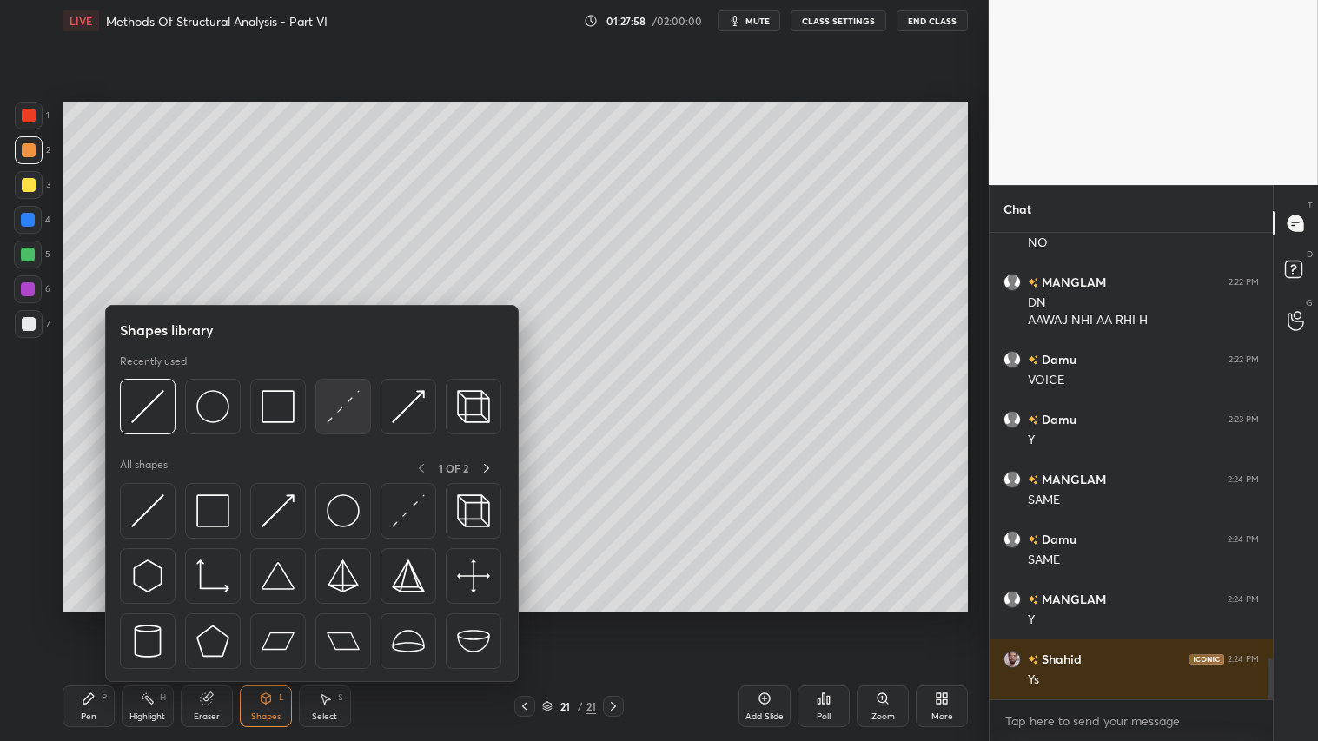
click at [345, 402] on img at bounding box center [343, 406] width 33 height 33
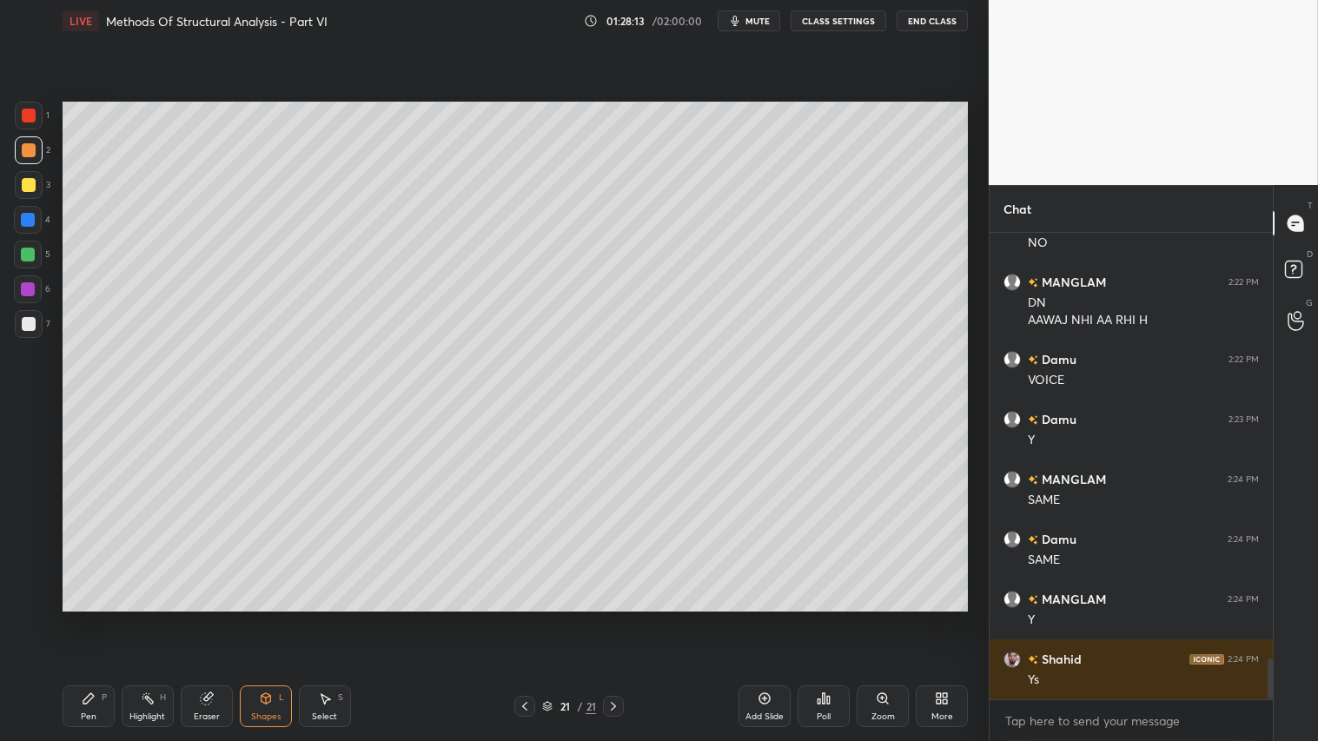
click at [283, 618] on div "Shapes L" at bounding box center [266, 706] width 52 height 42
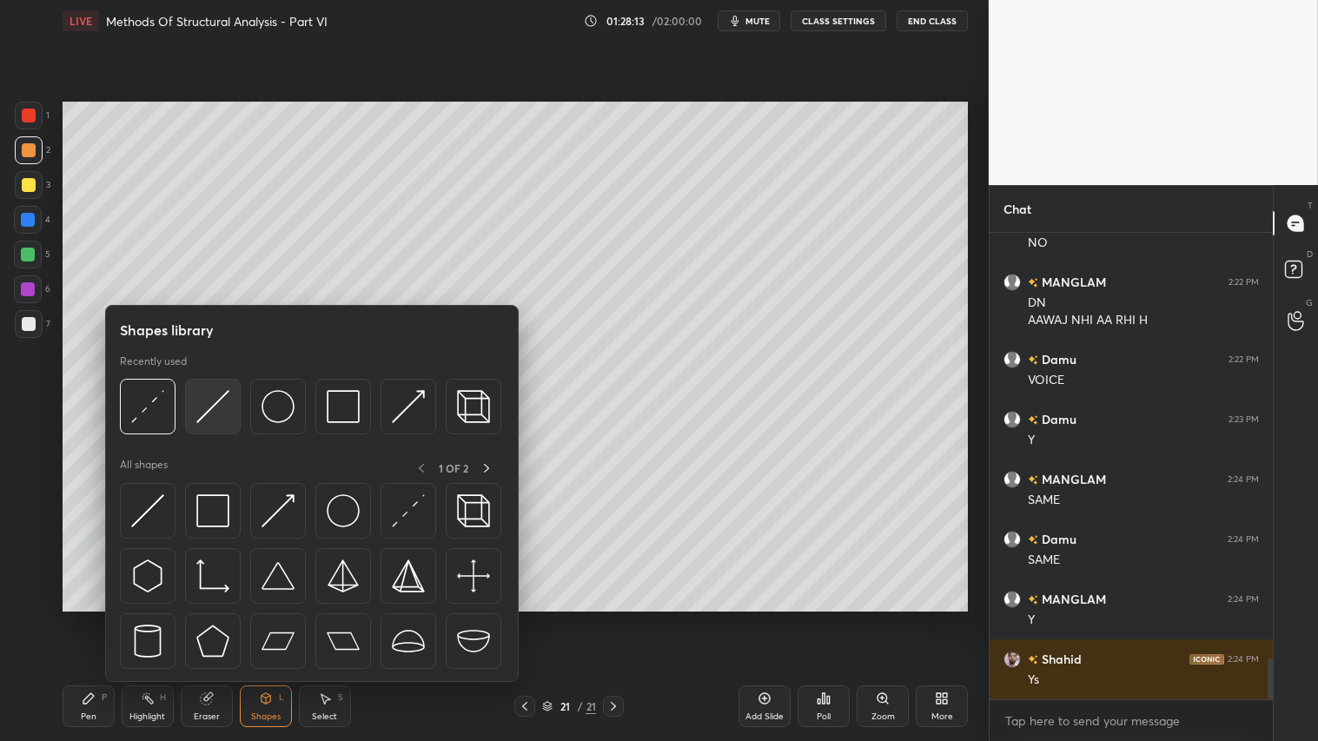
click at [211, 426] on div at bounding box center [213, 407] width 56 height 56
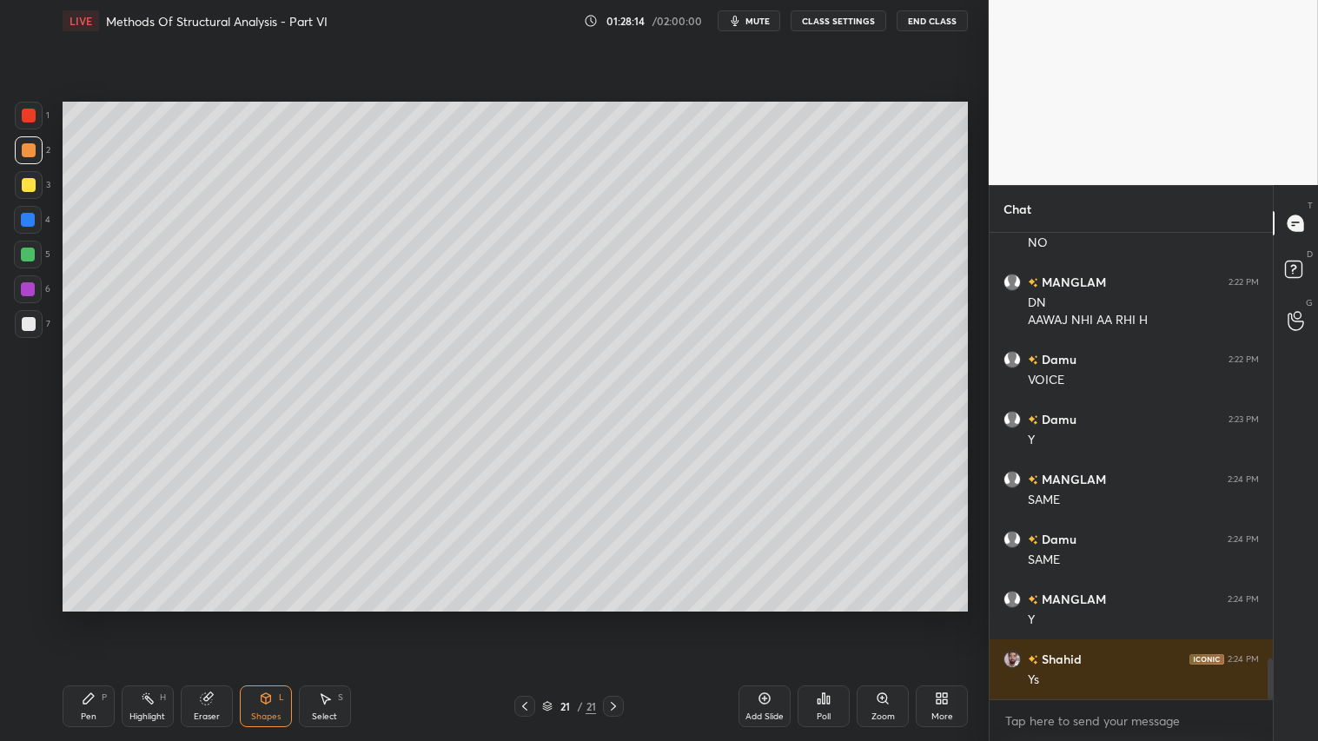
drag, startPoint x: 32, startPoint y: 152, endPoint x: 61, endPoint y: 171, distance: 34.5
click at [33, 153] on div at bounding box center [29, 150] width 14 height 14
drag, startPoint x: 26, startPoint y: 179, endPoint x: 50, endPoint y: 289, distance: 112.8
click at [24, 186] on div at bounding box center [29, 185] width 14 height 14
drag, startPoint x: 288, startPoint y: 714, endPoint x: 299, endPoint y: 682, distance: 34.1
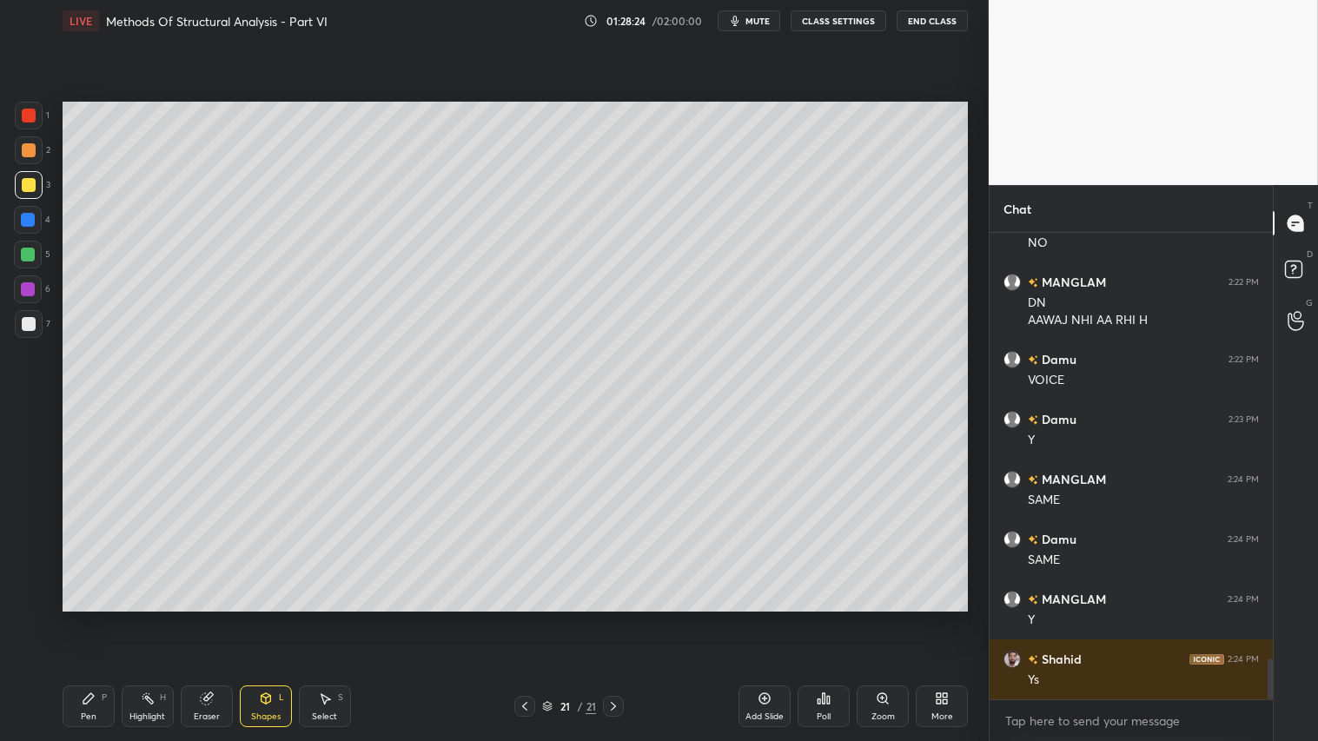
click at [285, 618] on div "Shapes L" at bounding box center [266, 706] width 52 height 42
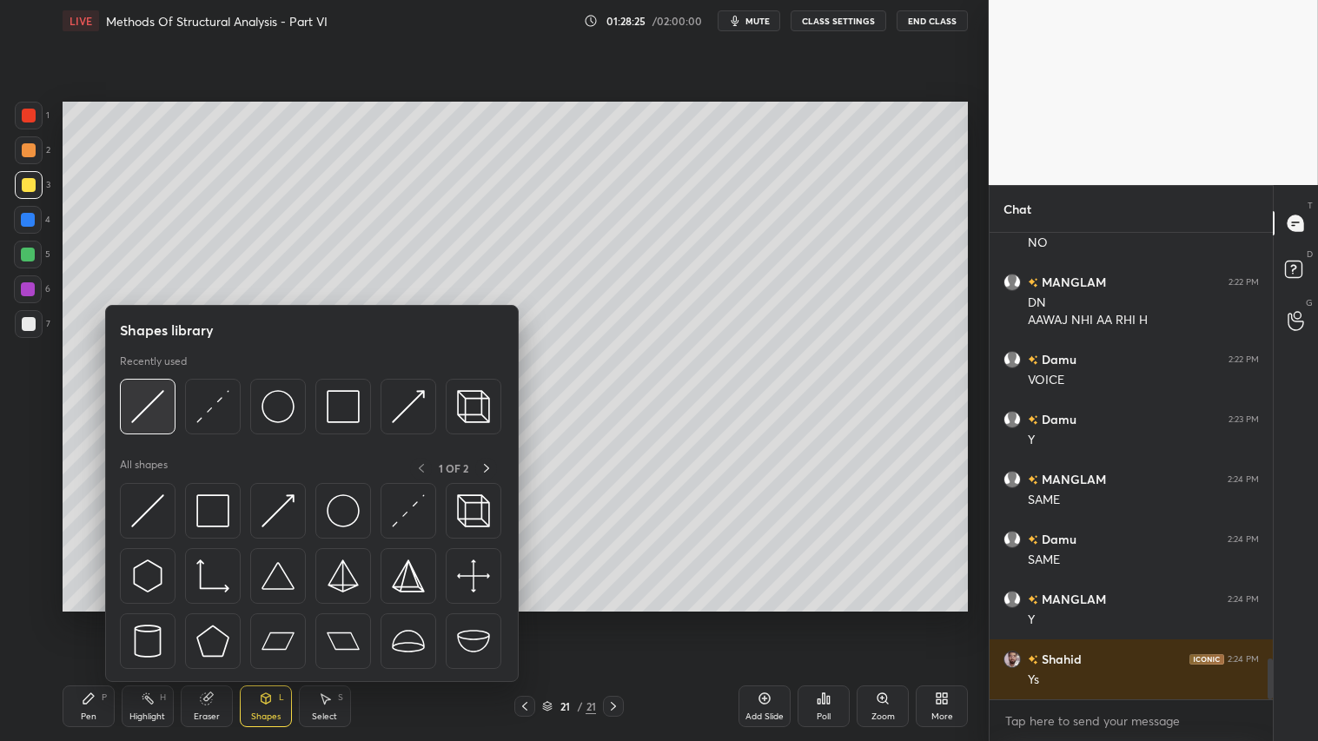
click at [141, 393] on img at bounding box center [147, 406] width 33 height 33
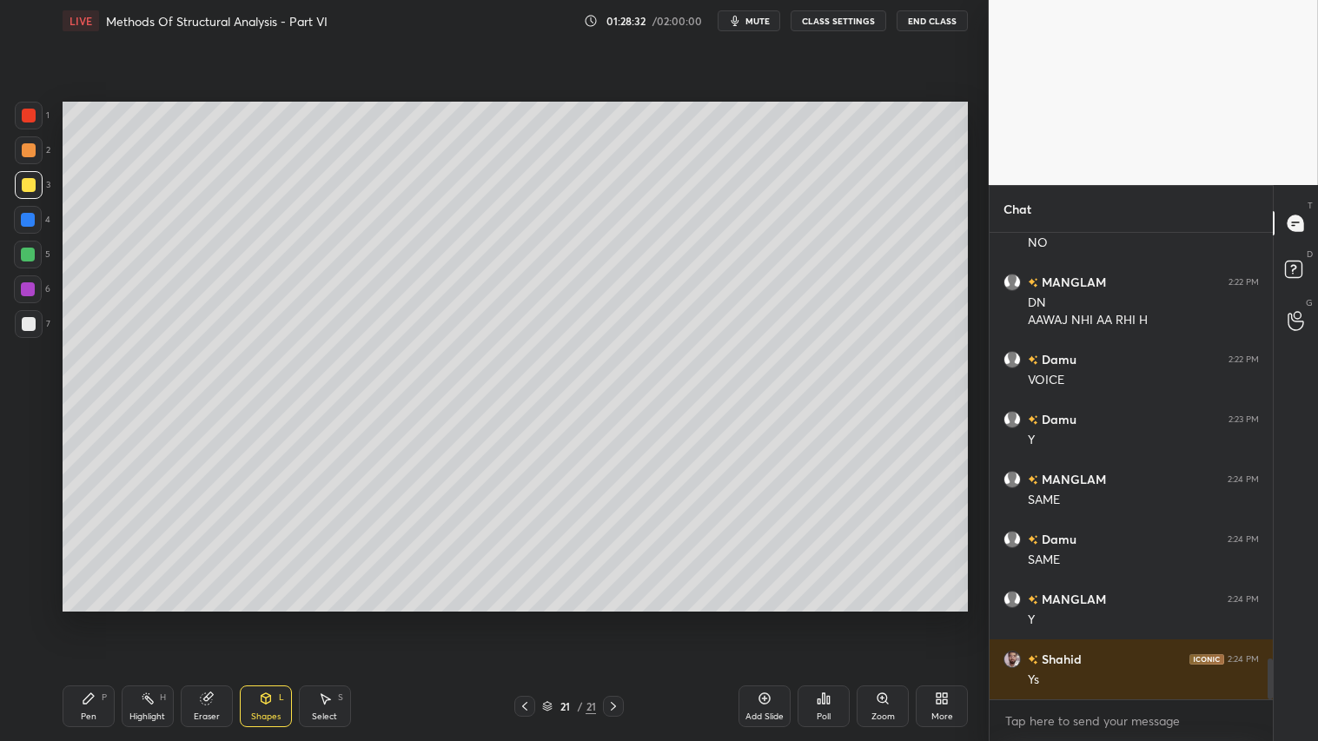
drag, startPoint x: 26, startPoint y: 116, endPoint x: 36, endPoint y: 116, distance: 9.6
click at [29, 116] on div at bounding box center [29, 116] width 14 height 14
drag, startPoint x: 102, startPoint y: 713, endPoint x: 108, endPoint y: 704, distance: 10.1
click at [104, 618] on div "Pen P" at bounding box center [89, 706] width 52 height 42
drag, startPoint x: 266, startPoint y: 712, endPoint x: 274, endPoint y: 686, distance: 27.5
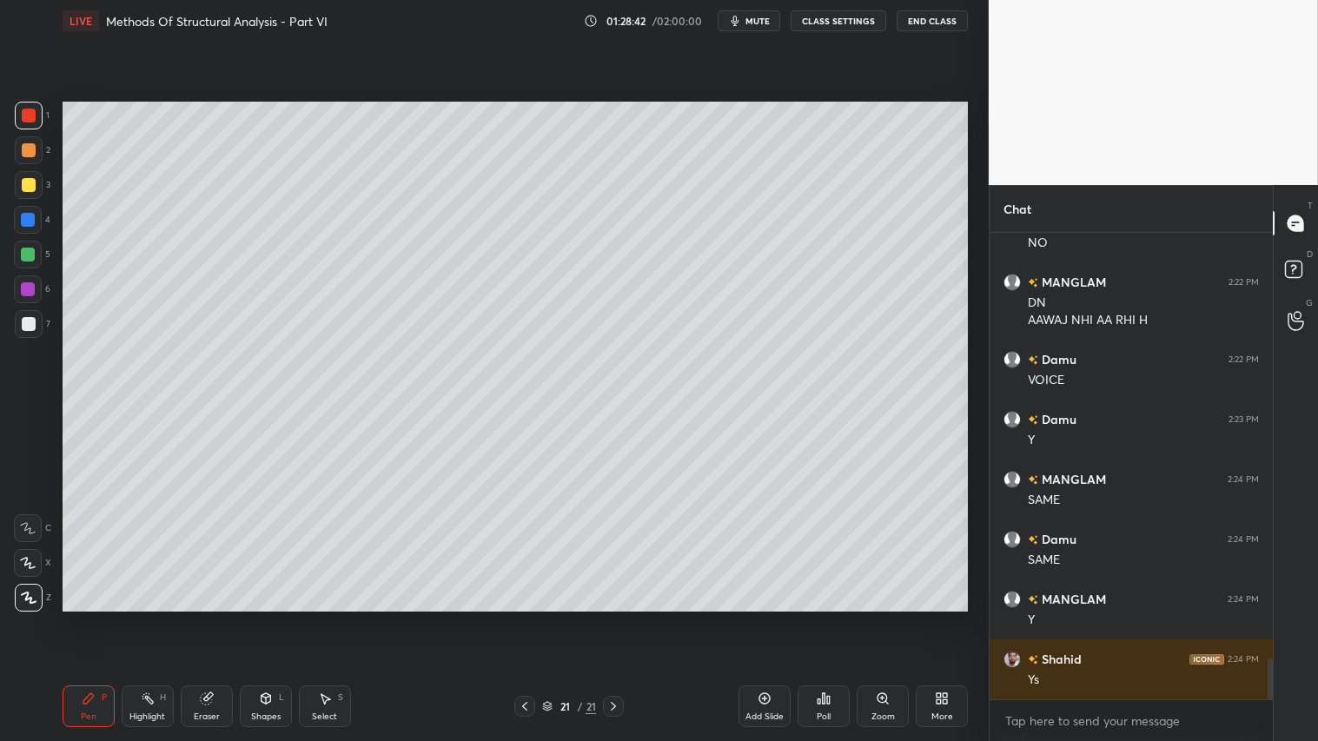
click at [267, 618] on div "Shapes" at bounding box center [266, 716] width 30 height 9
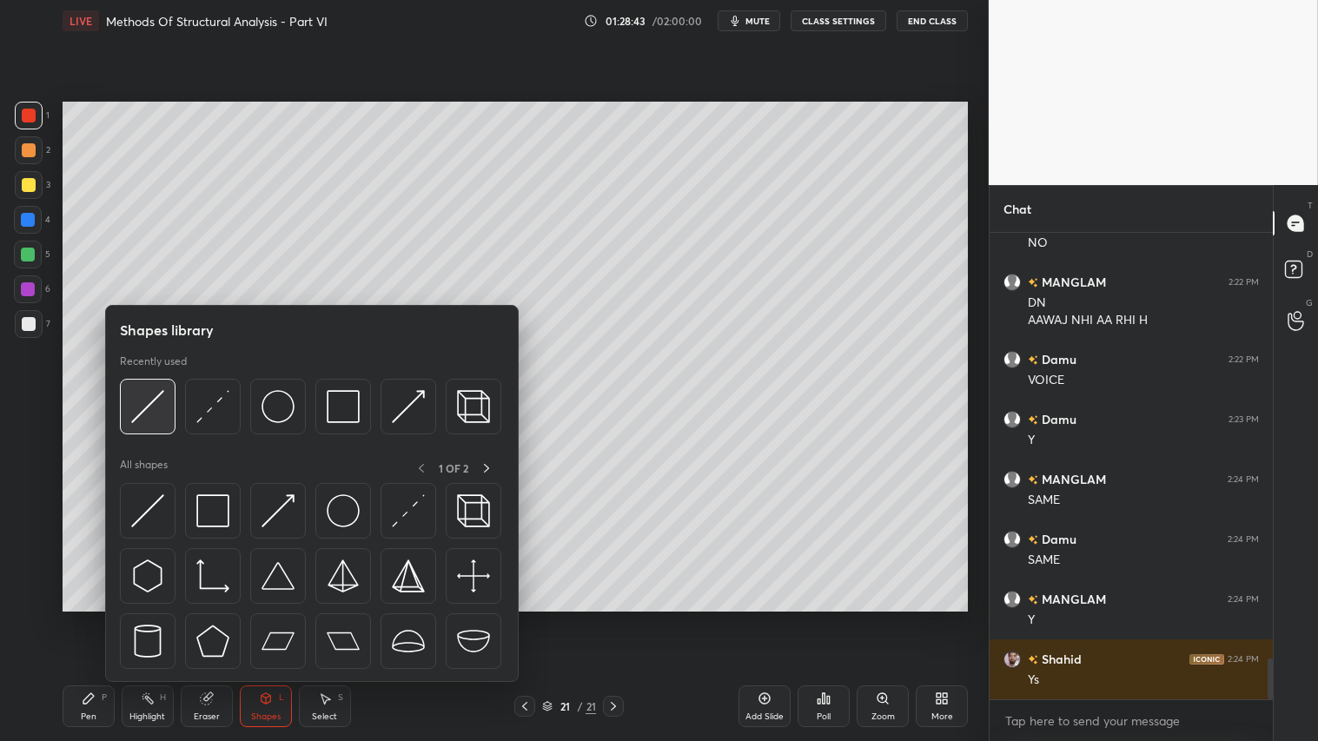
click at [149, 401] on img at bounding box center [147, 406] width 33 height 33
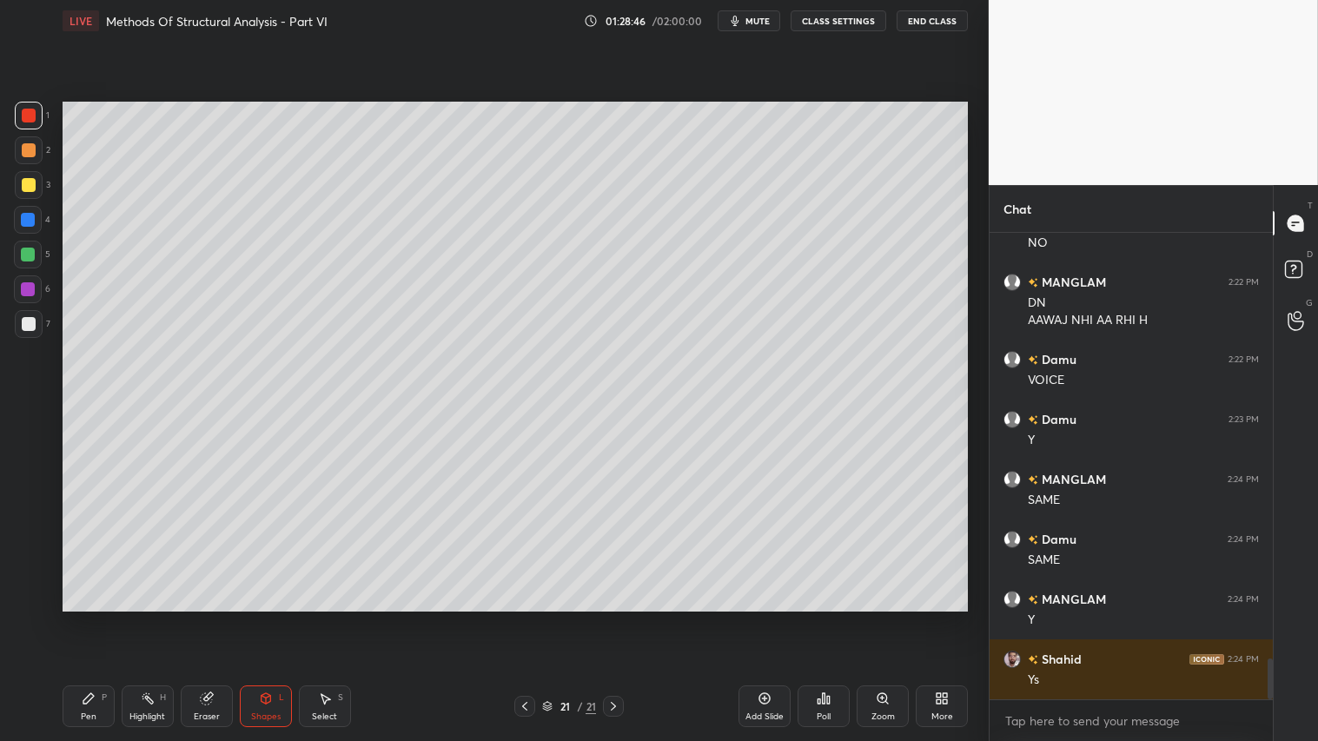
click at [96, 618] on div "Pen P" at bounding box center [89, 706] width 52 height 42
click at [206, 618] on icon at bounding box center [205, 698] width 11 height 11
click at [98, 618] on div "Pen P" at bounding box center [89, 706] width 52 height 42
drag, startPoint x: 27, startPoint y: 177, endPoint x: 43, endPoint y: 282, distance: 106.4
click at [27, 180] on div at bounding box center [29, 185] width 14 height 14
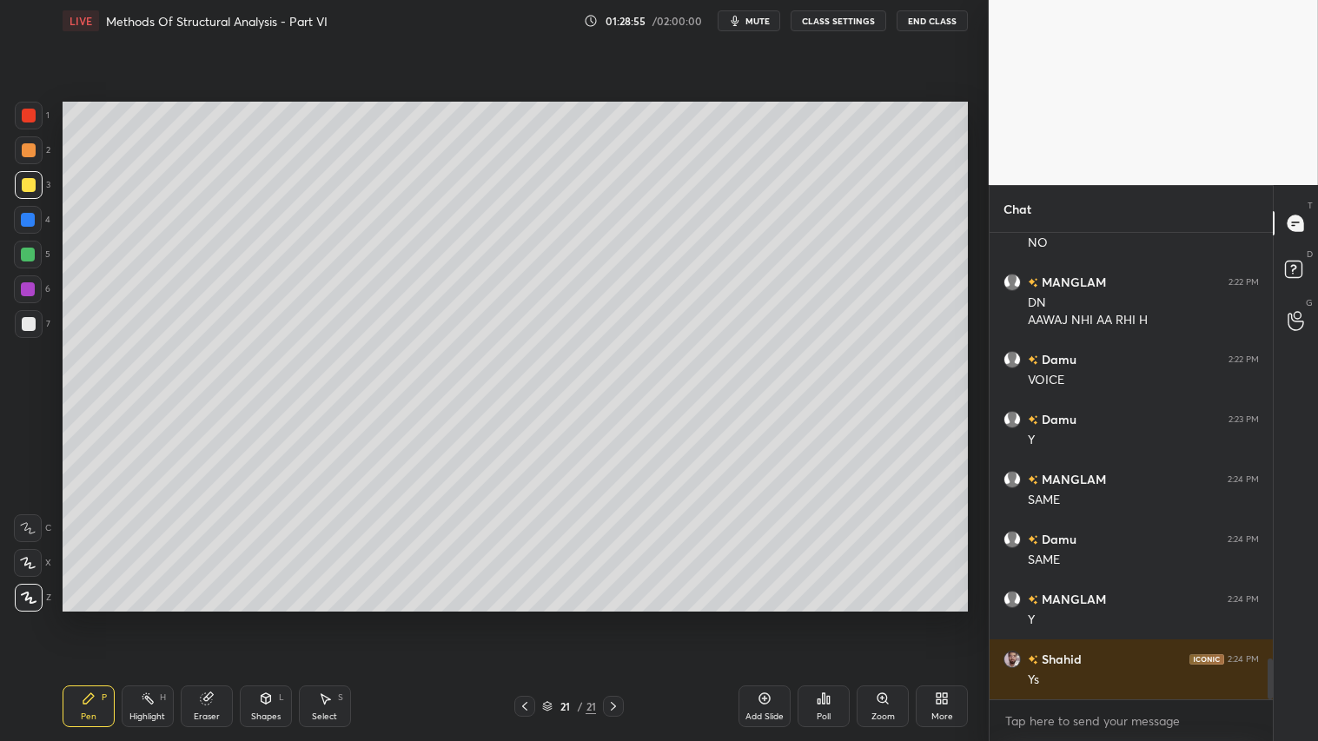
click at [89, 618] on div "Pen P" at bounding box center [89, 706] width 52 height 42
click at [24, 146] on div at bounding box center [29, 150] width 14 height 14
drag, startPoint x: 89, startPoint y: 716, endPoint x: 142, endPoint y: 695, distance: 56.1
click at [93, 618] on div "Pen" at bounding box center [89, 716] width 16 height 9
click at [266, 618] on div "Shapes L" at bounding box center [266, 706] width 52 height 42
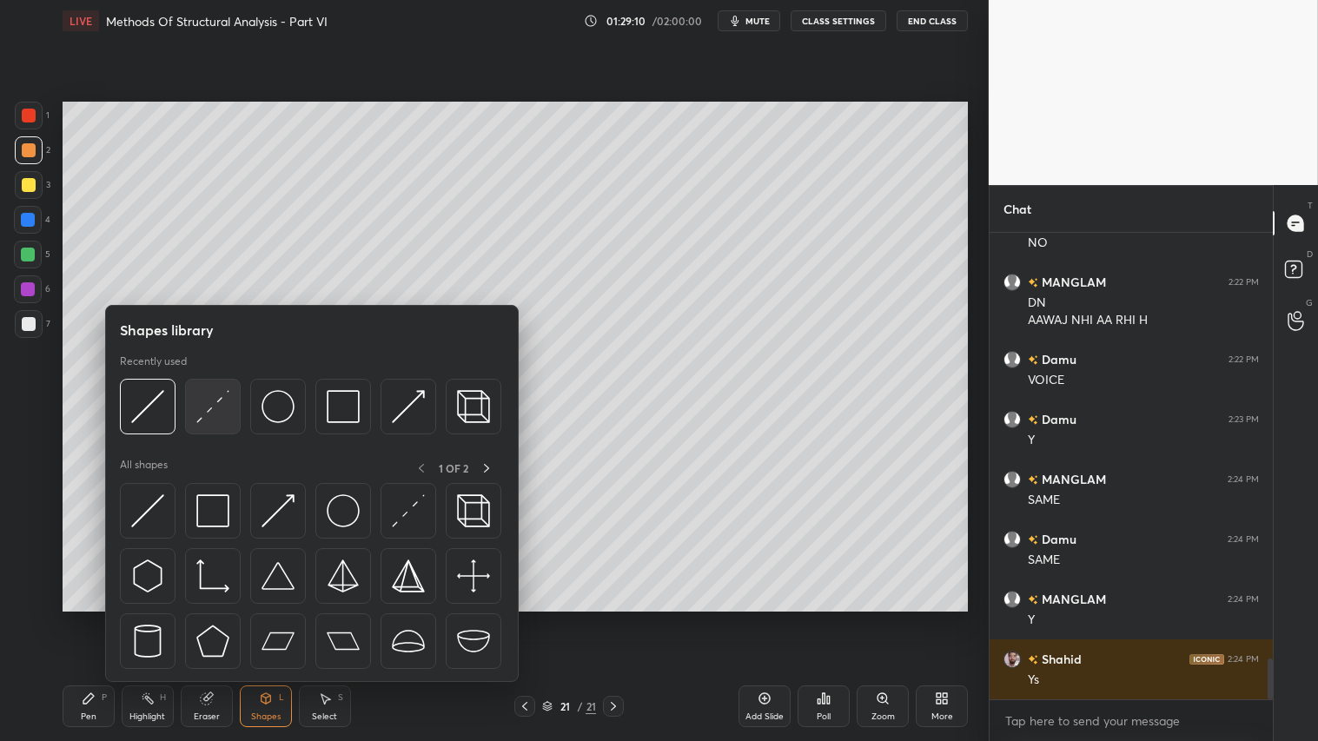
click at [217, 397] on img at bounding box center [212, 406] width 33 height 33
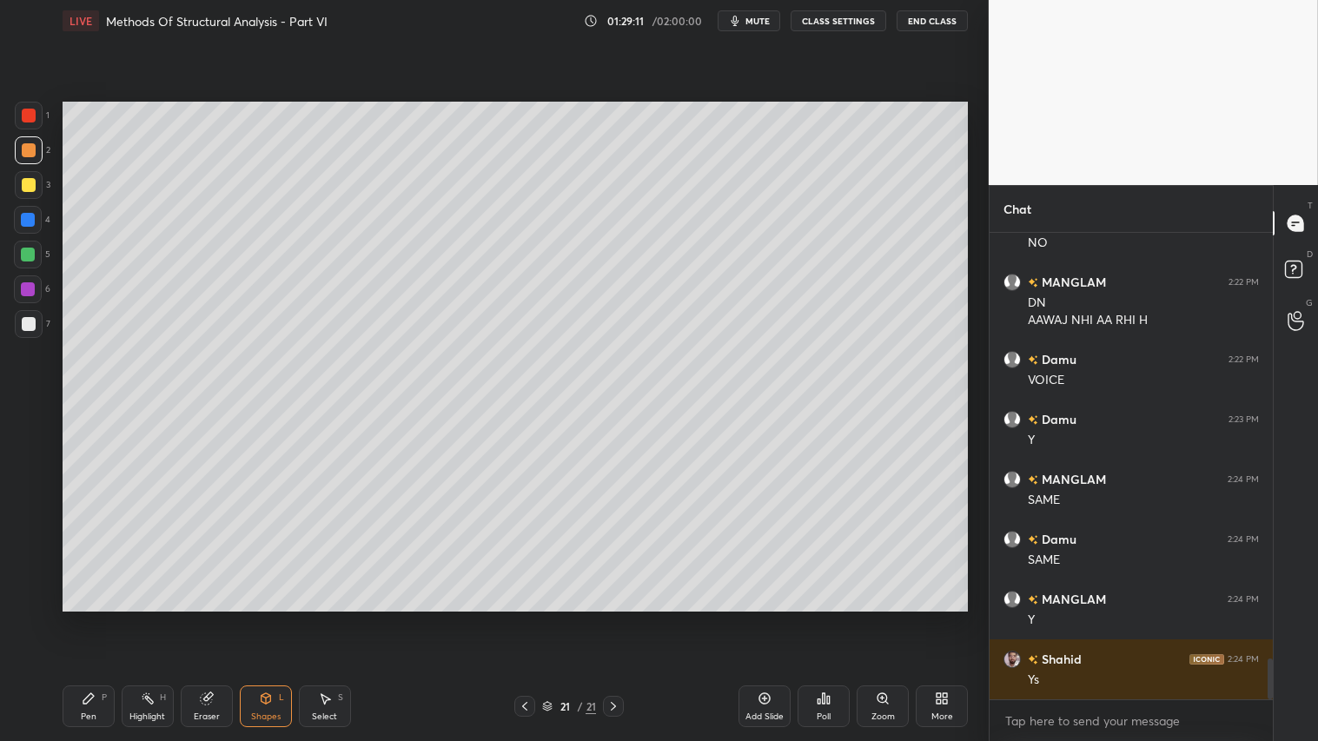
click at [33, 157] on div at bounding box center [29, 150] width 28 height 28
click at [512, 618] on div "21 / 21" at bounding box center [569, 706] width 338 height 21
click at [519, 618] on icon at bounding box center [525, 706] width 14 height 14
click at [526, 618] on icon at bounding box center [524, 706] width 5 height 9
click at [525, 618] on icon at bounding box center [524, 706] width 5 height 9
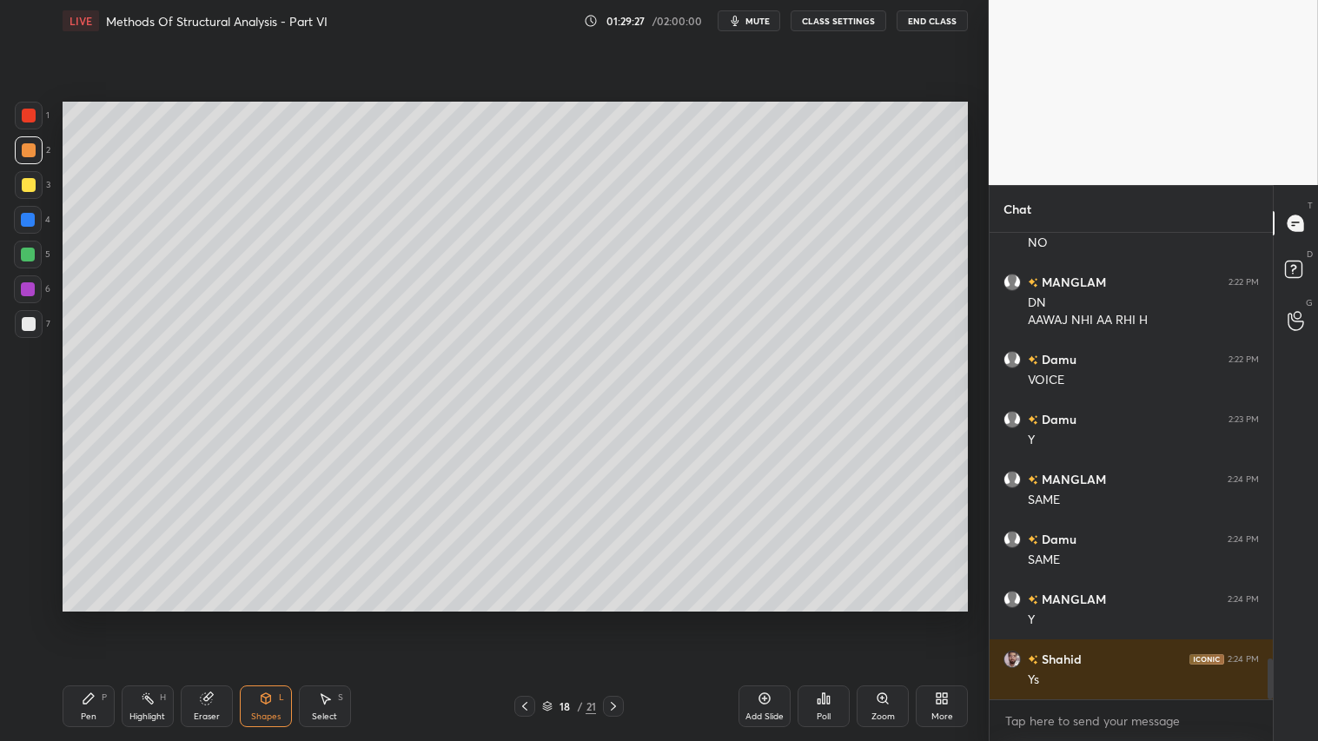
drag, startPoint x: 527, startPoint y: 705, endPoint x: 569, endPoint y: 705, distance: 41.7
click at [527, 618] on icon at bounding box center [525, 706] width 14 height 14
click at [525, 618] on icon at bounding box center [525, 706] width 14 height 14
click at [528, 618] on icon at bounding box center [525, 706] width 14 height 14
click at [614, 618] on icon at bounding box center [613, 706] width 14 height 14
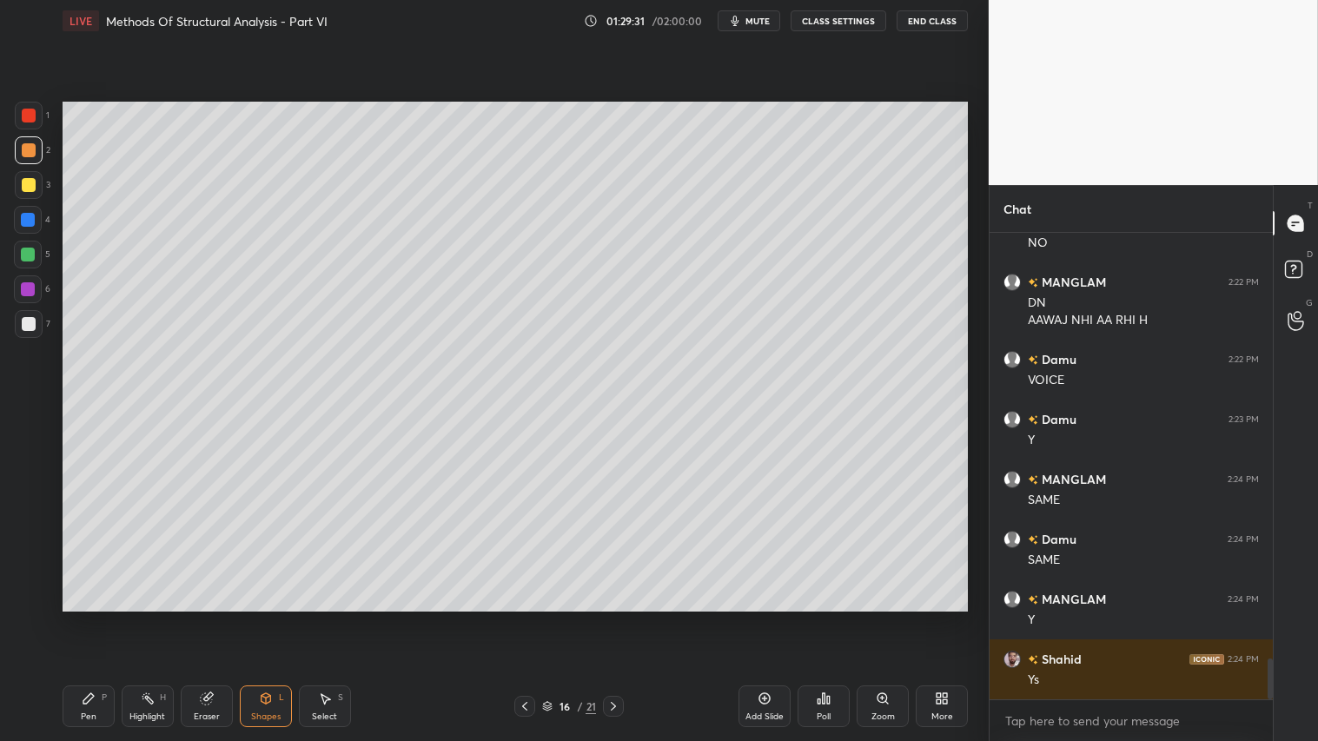
click at [615, 618] on icon at bounding box center [613, 706] width 14 height 14
click at [614, 618] on icon at bounding box center [613, 706] width 14 height 14
click at [615, 618] on icon at bounding box center [613, 706] width 14 height 14
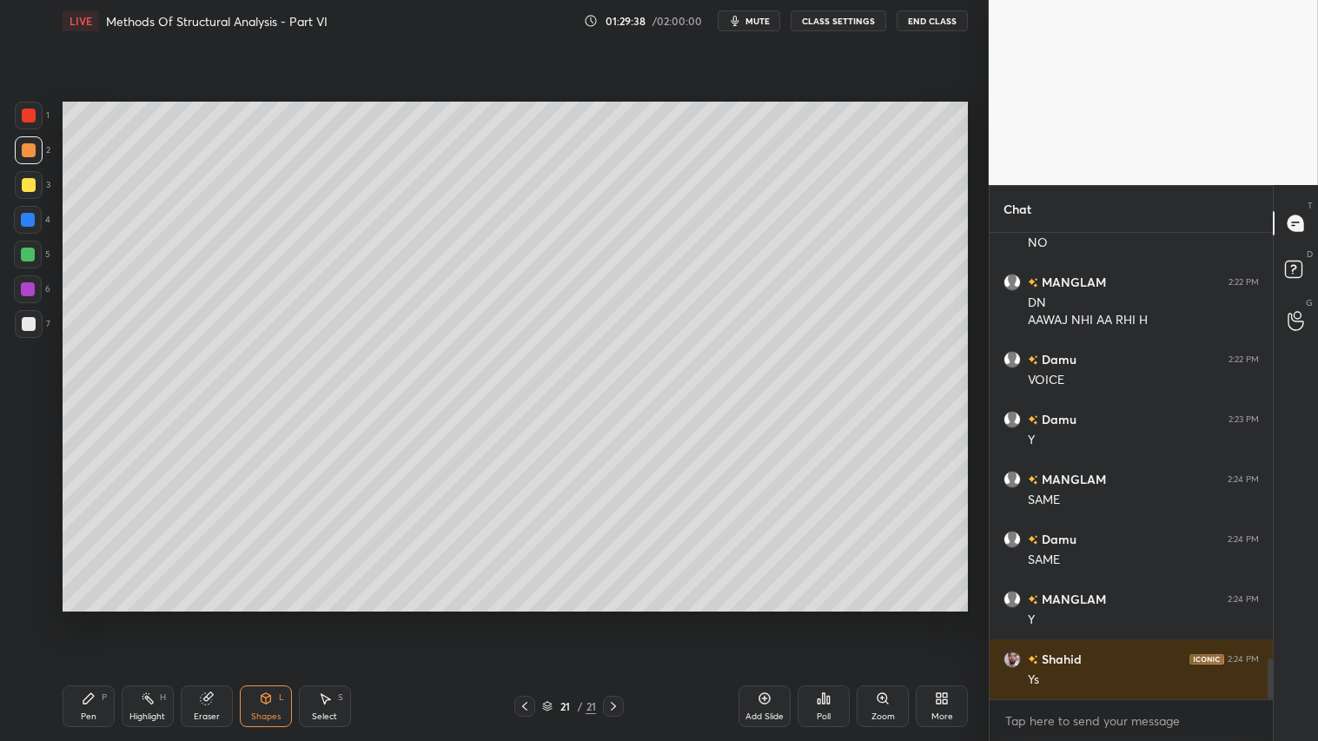
click at [30, 128] on div at bounding box center [29, 116] width 28 height 28
click at [96, 618] on div "Pen P" at bounding box center [89, 706] width 52 height 42
drag, startPoint x: 255, startPoint y: 708, endPoint x: 256, endPoint y: 697, distance: 11.3
click at [256, 618] on div "Shapes L" at bounding box center [266, 706] width 52 height 42
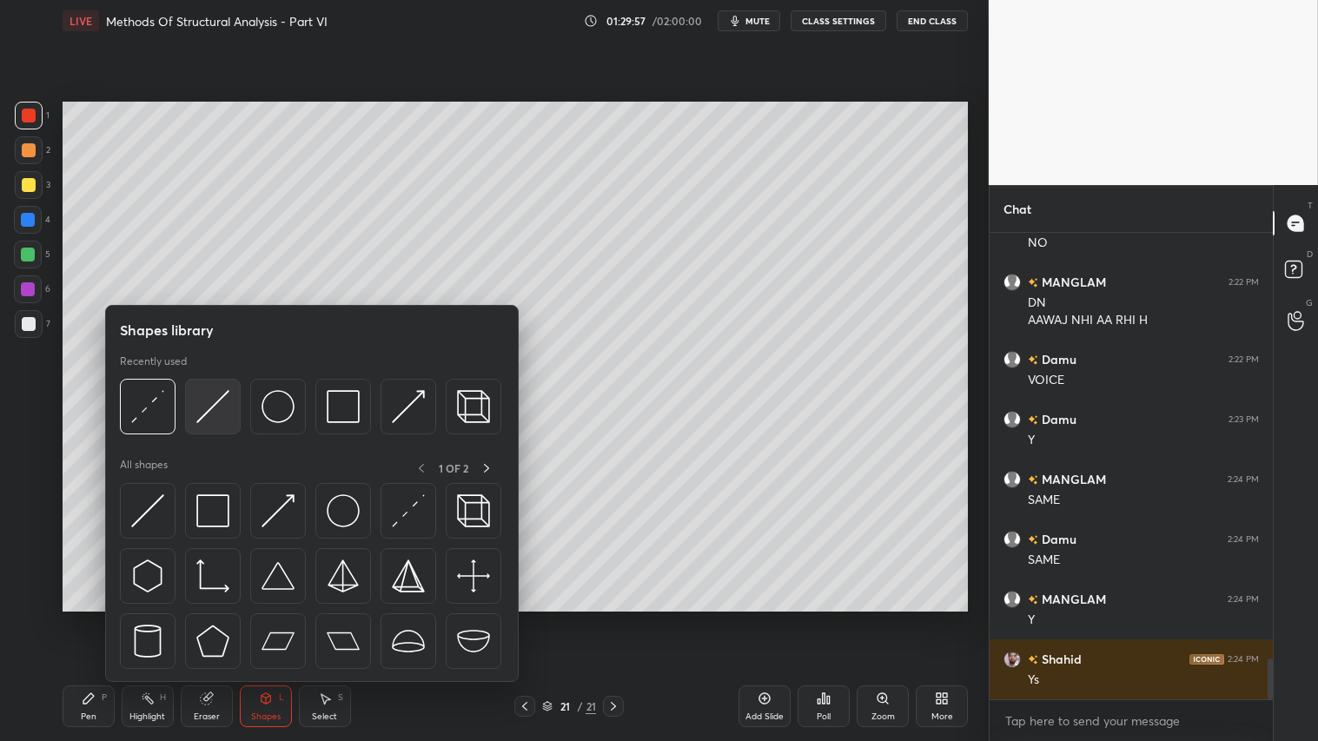
click at [200, 410] on img at bounding box center [212, 406] width 33 height 33
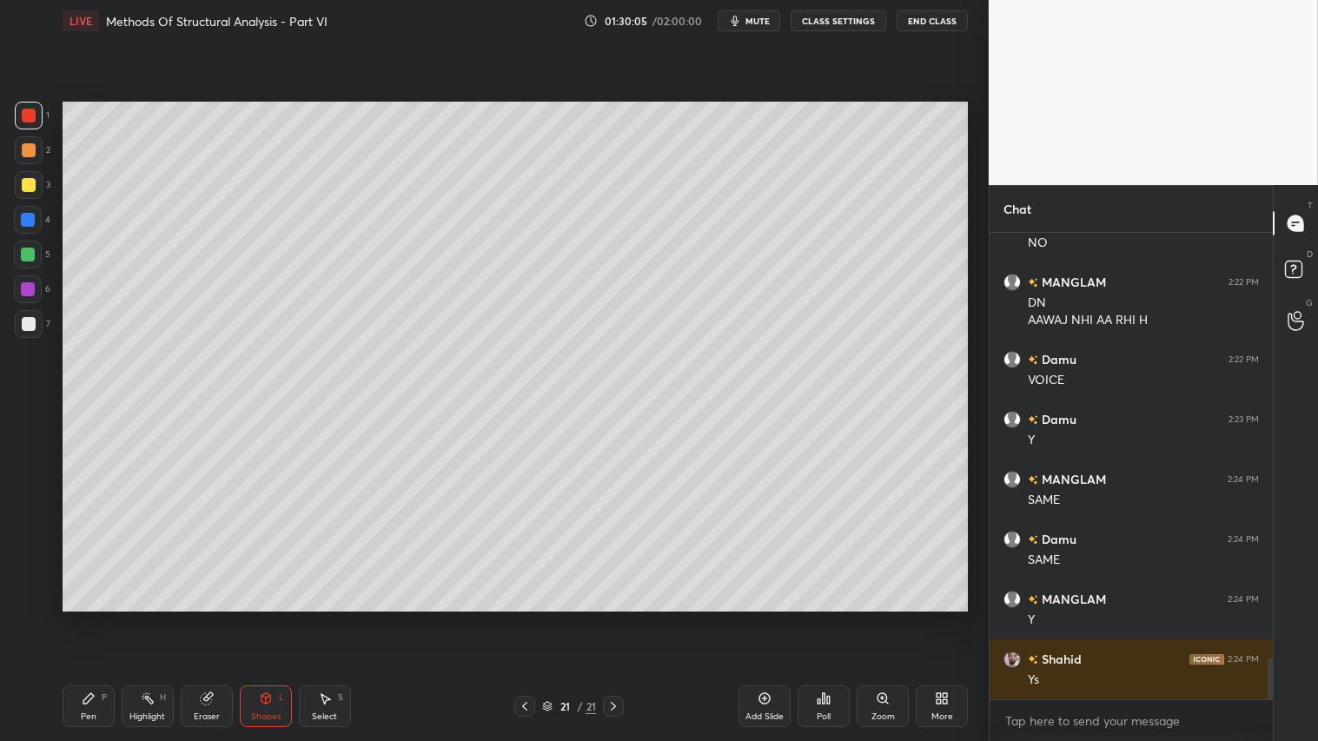
drag, startPoint x: 101, startPoint y: 692, endPoint x: 249, endPoint y: 638, distance: 158.3
click at [102, 618] on div "P" at bounding box center [104, 697] width 5 height 9
click at [270, 618] on div "Shapes L" at bounding box center [266, 706] width 52 height 42
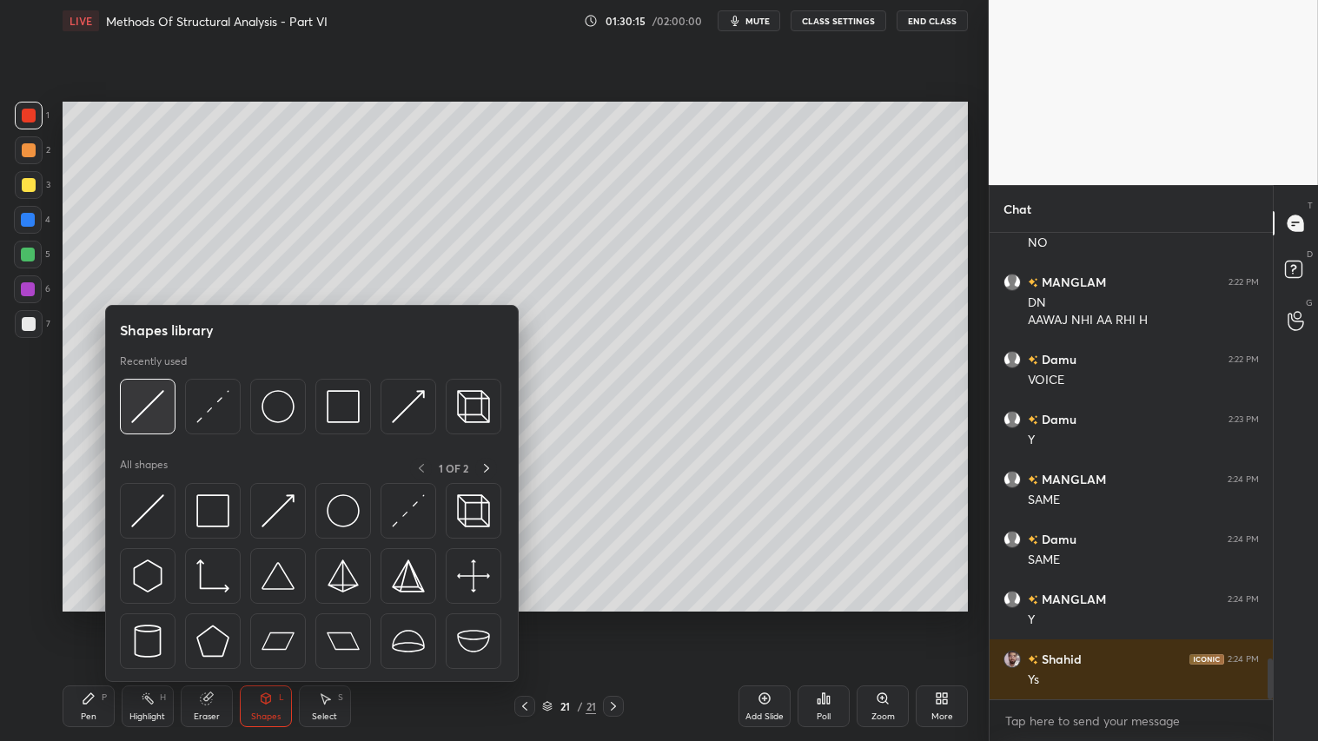
click at [148, 408] on img at bounding box center [147, 406] width 33 height 33
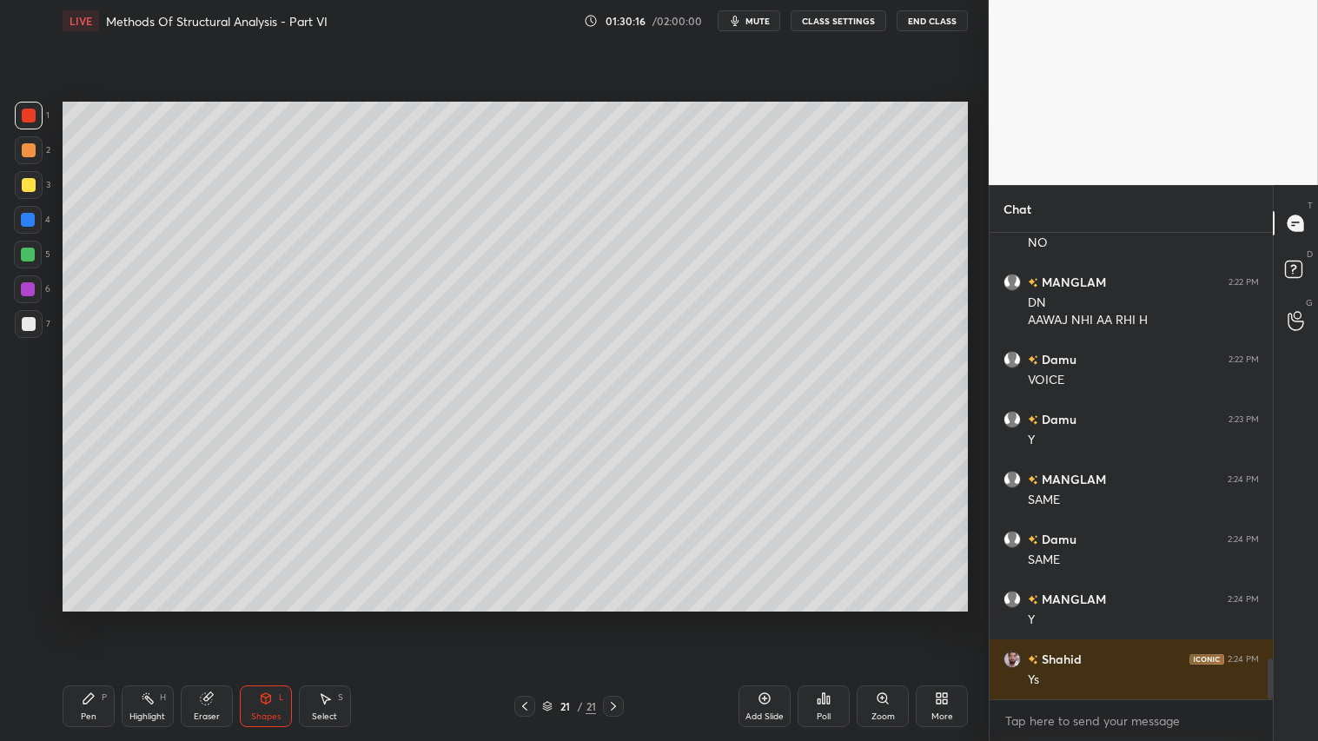
click at [21, 315] on div at bounding box center [29, 324] width 28 height 28
click at [265, 618] on icon at bounding box center [266, 698] width 10 height 10
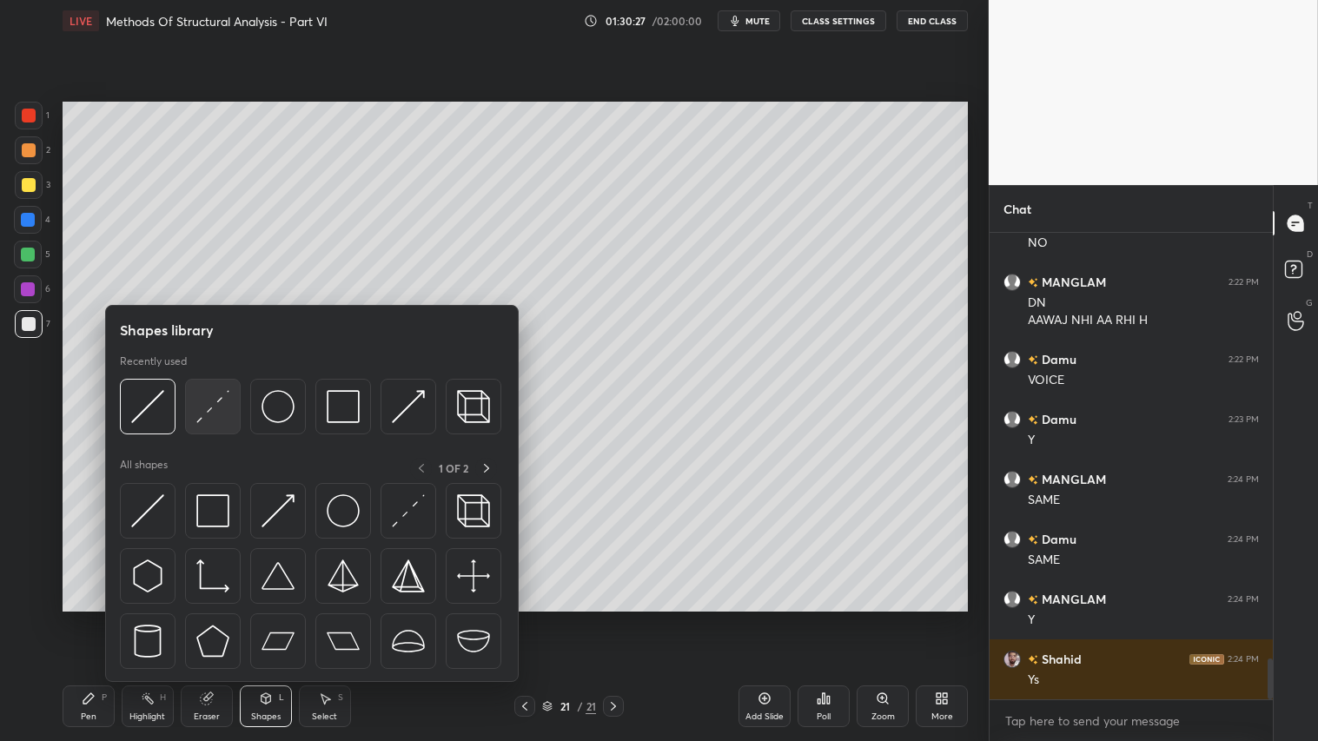
click at [205, 418] on img at bounding box center [212, 406] width 33 height 33
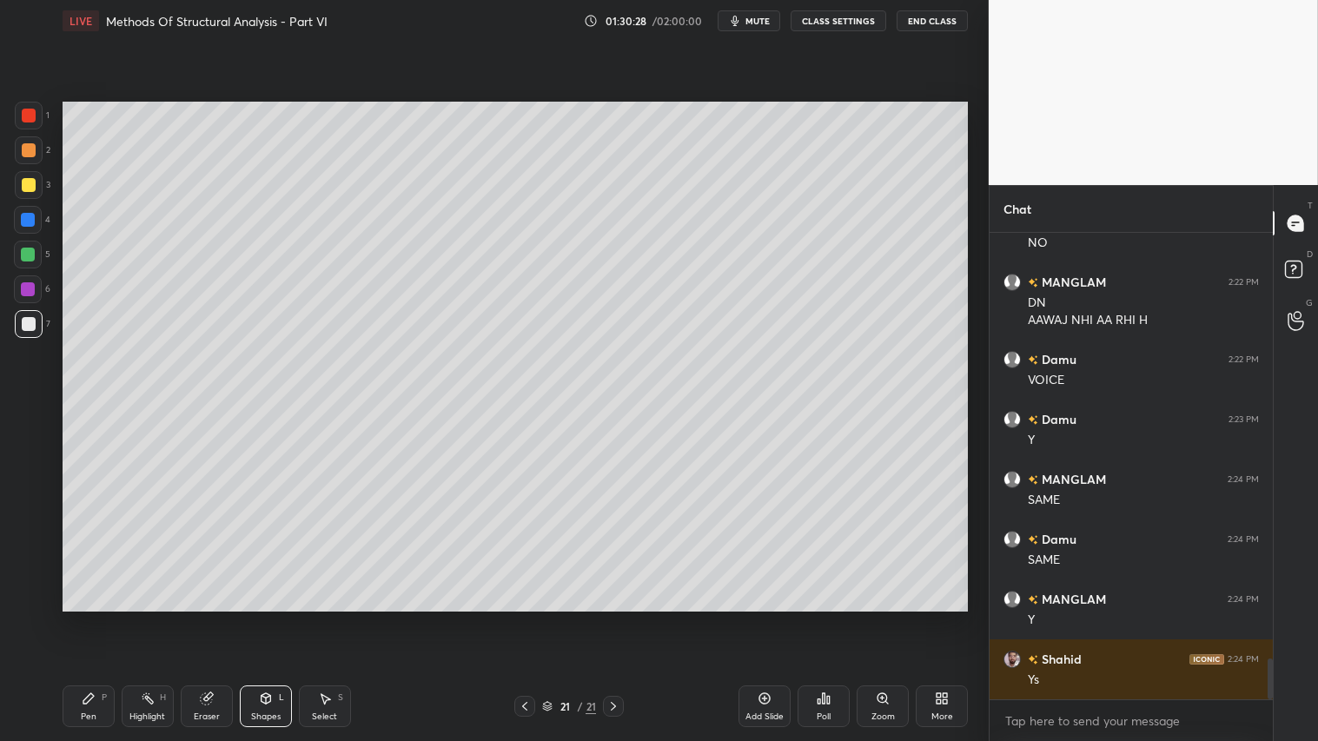
click at [36, 314] on div at bounding box center [29, 324] width 28 height 28
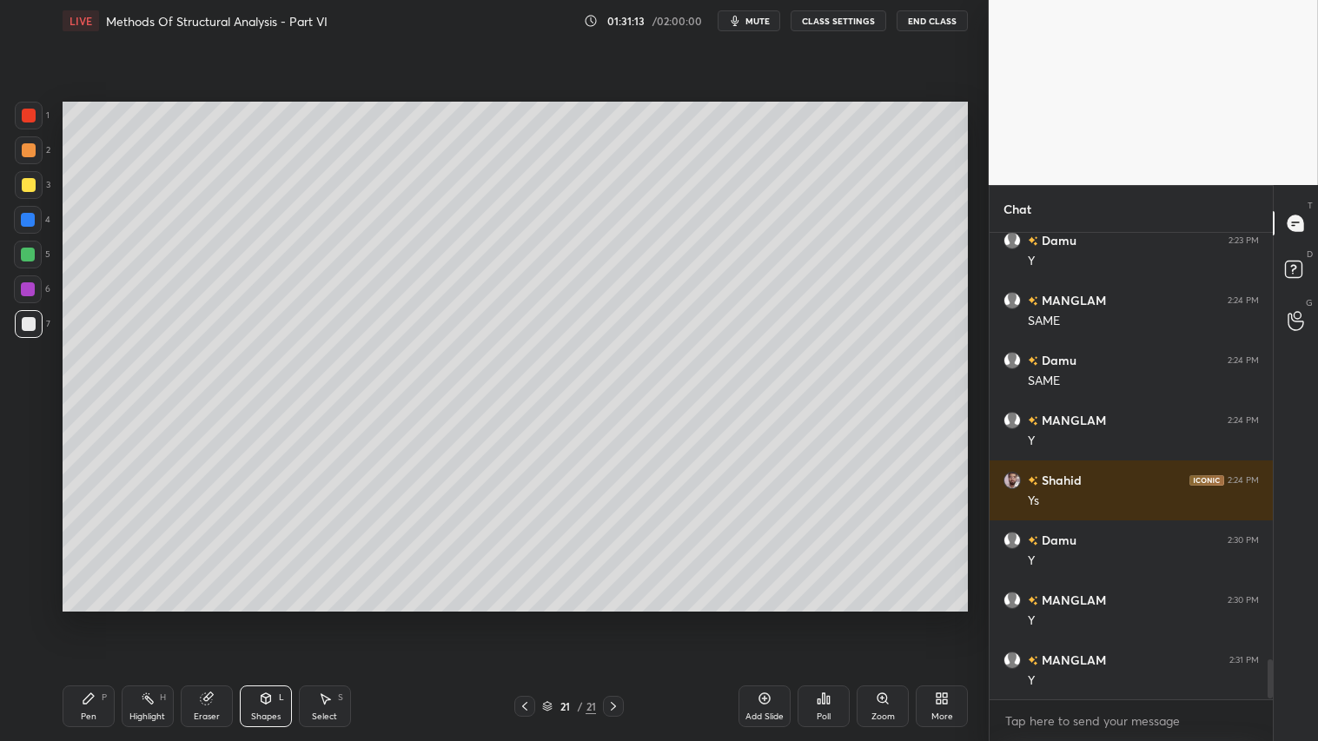
scroll to position [5095, 0]
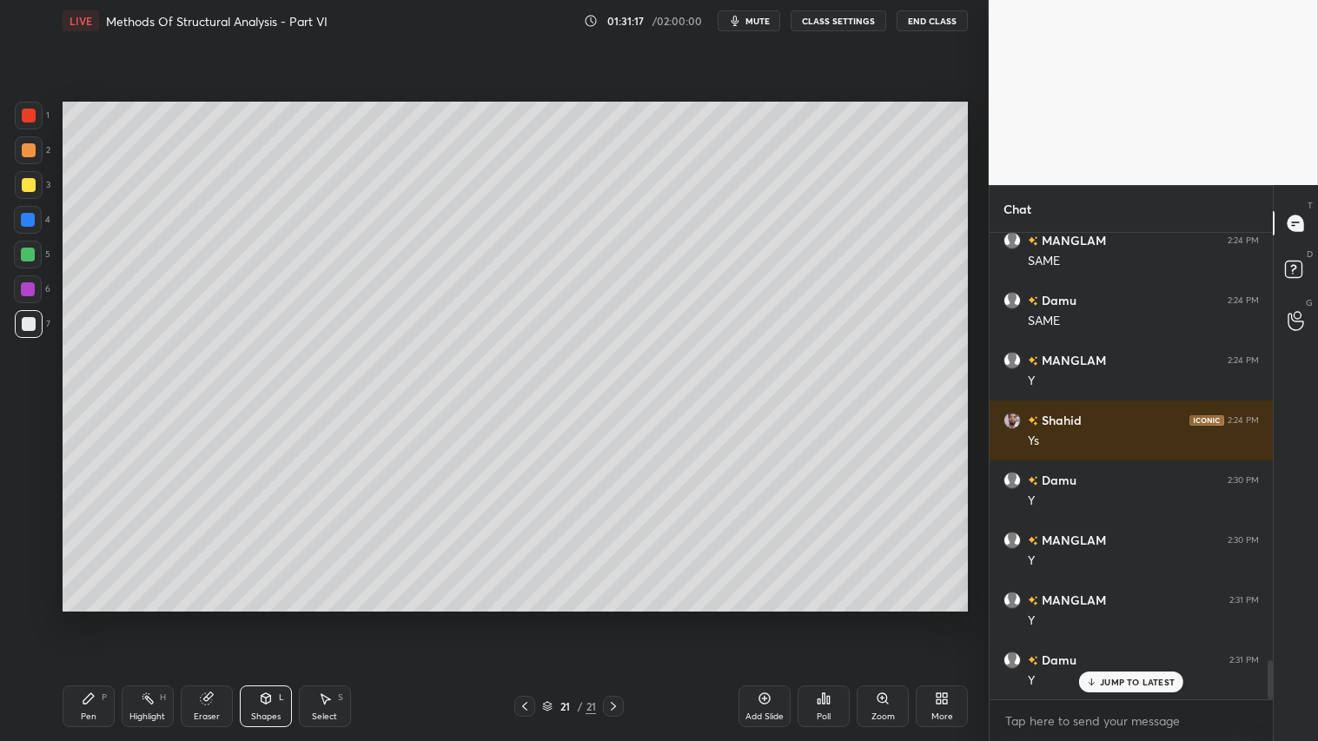
click at [22, 162] on div at bounding box center [29, 150] width 28 height 28
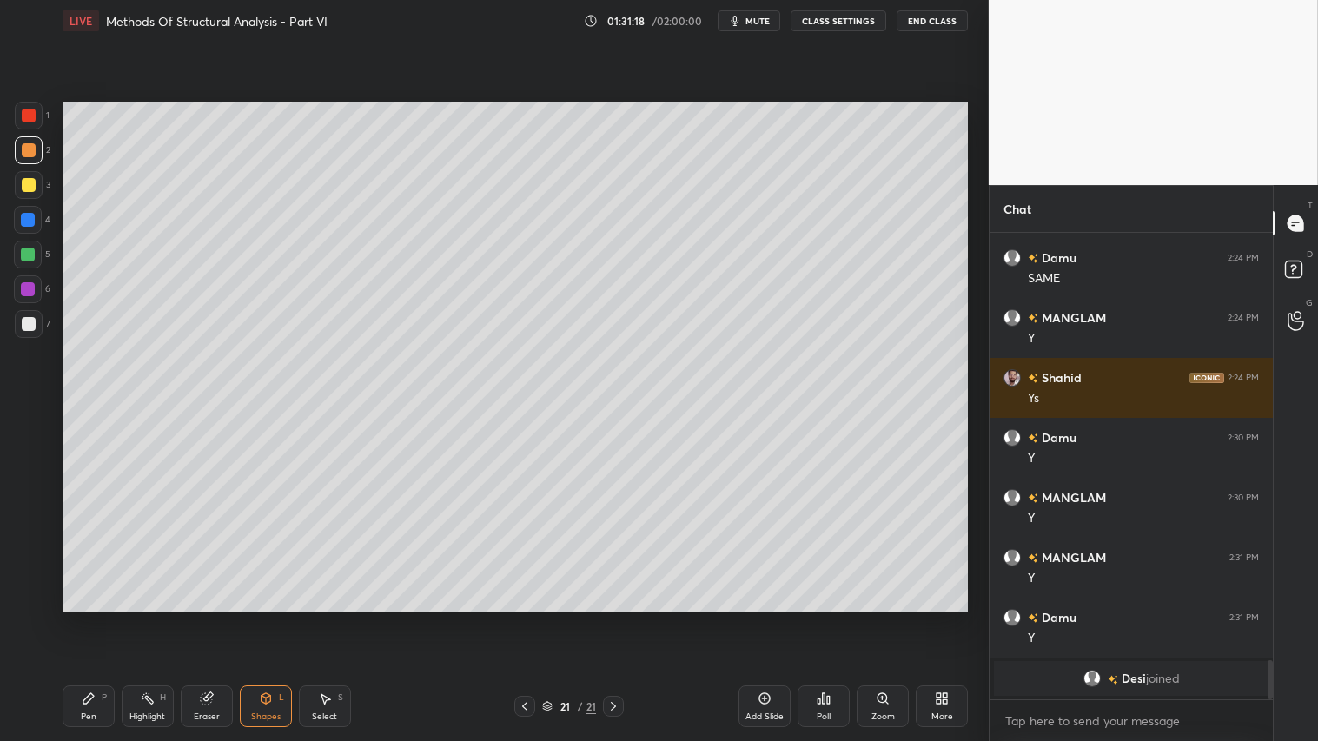
drag, startPoint x: 89, startPoint y: 704, endPoint x: 85, endPoint y: 683, distance: 21.3
click at [89, 618] on icon at bounding box center [89, 698] width 14 height 14
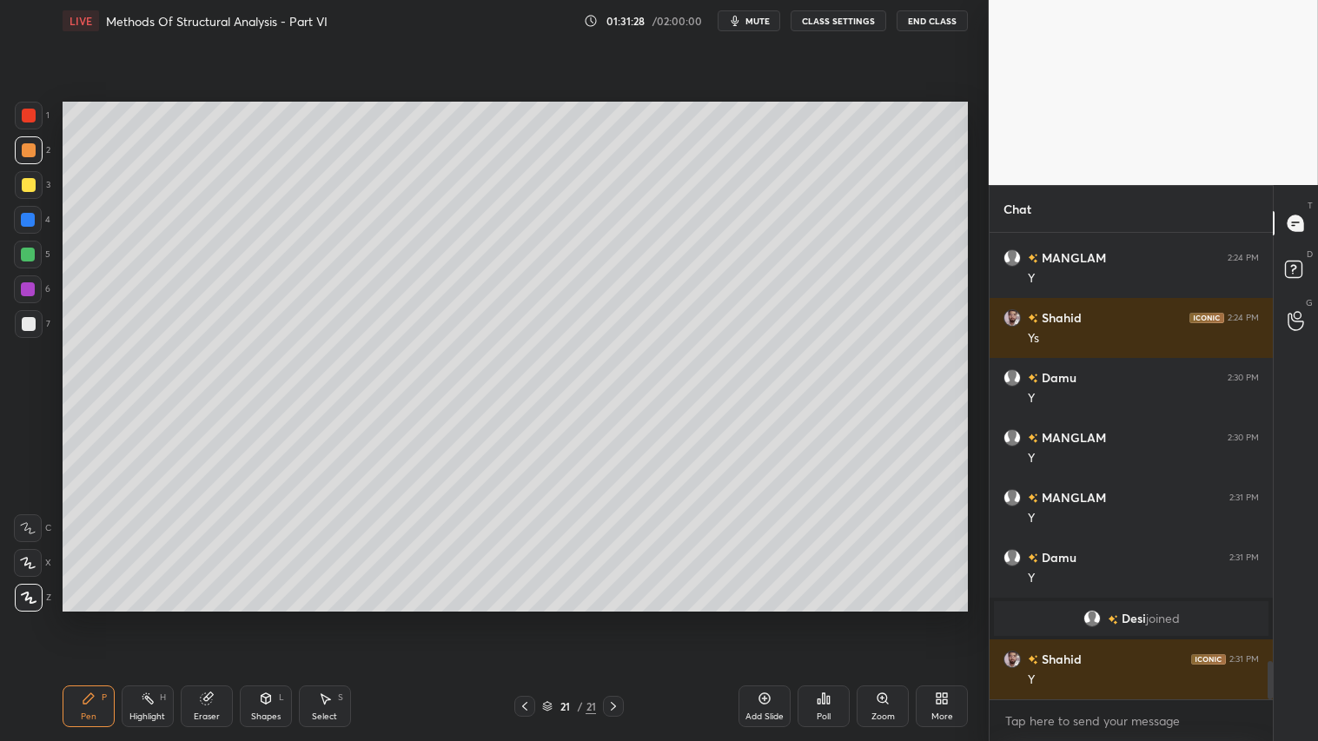
click at [29, 145] on div at bounding box center [29, 150] width 14 height 14
click at [81, 618] on div "Pen" at bounding box center [89, 716] width 16 height 9
drag, startPoint x: 28, startPoint y: 149, endPoint x: 68, endPoint y: 683, distance: 535.7
click at [30, 161] on div at bounding box center [29, 150] width 28 height 28
click at [79, 618] on div "Pen P" at bounding box center [89, 706] width 52 height 42
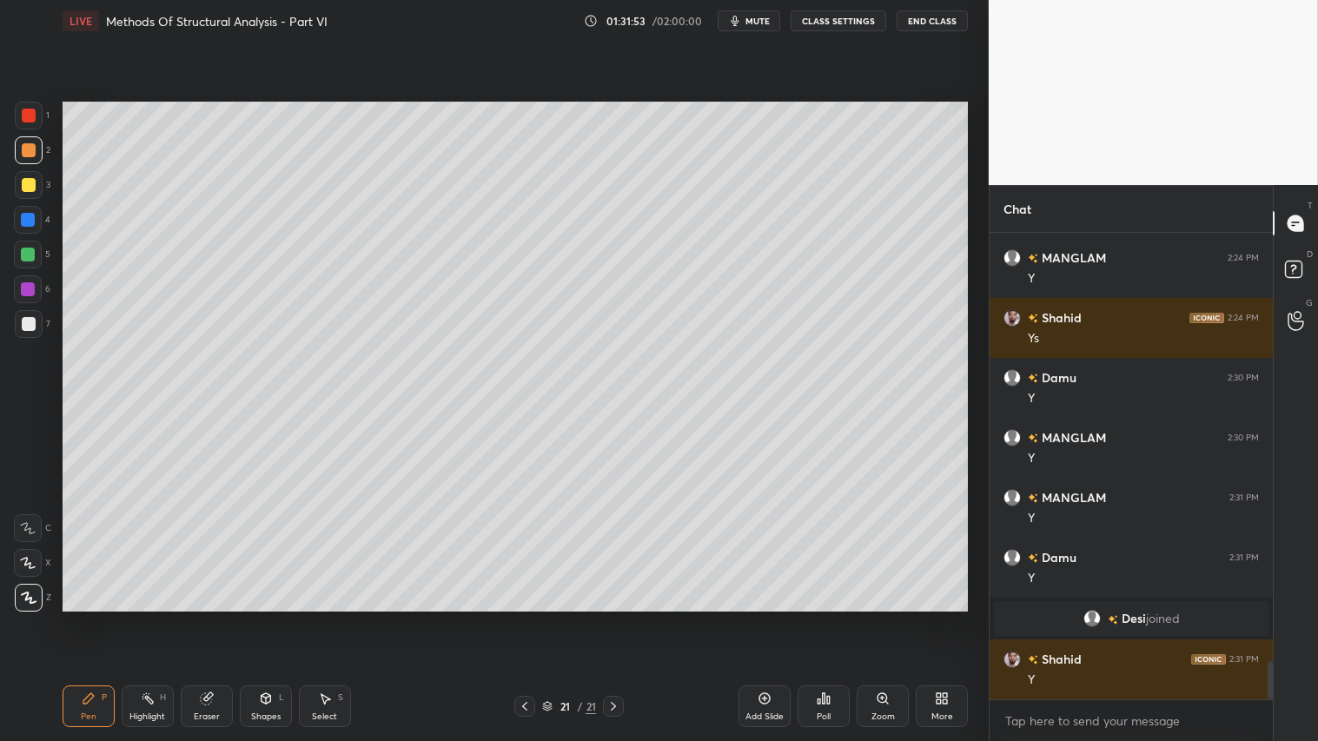
click at [30, 181] on div at bounding box center [29, 185] width 14 height 14
click at [27, 156] on div at bounding box center [29, 150] width 14 height 14
click at [104, 618] on div "Pen P" at bounding box center [89, 706] width 52 height 42
drag, startPoint x: 35, startPoint y: 152, endPoint x: 56, endPoint y: 319, distance: 168.2
click at [37, 154] on div at bounding box center [29, 150] width 28 height 28
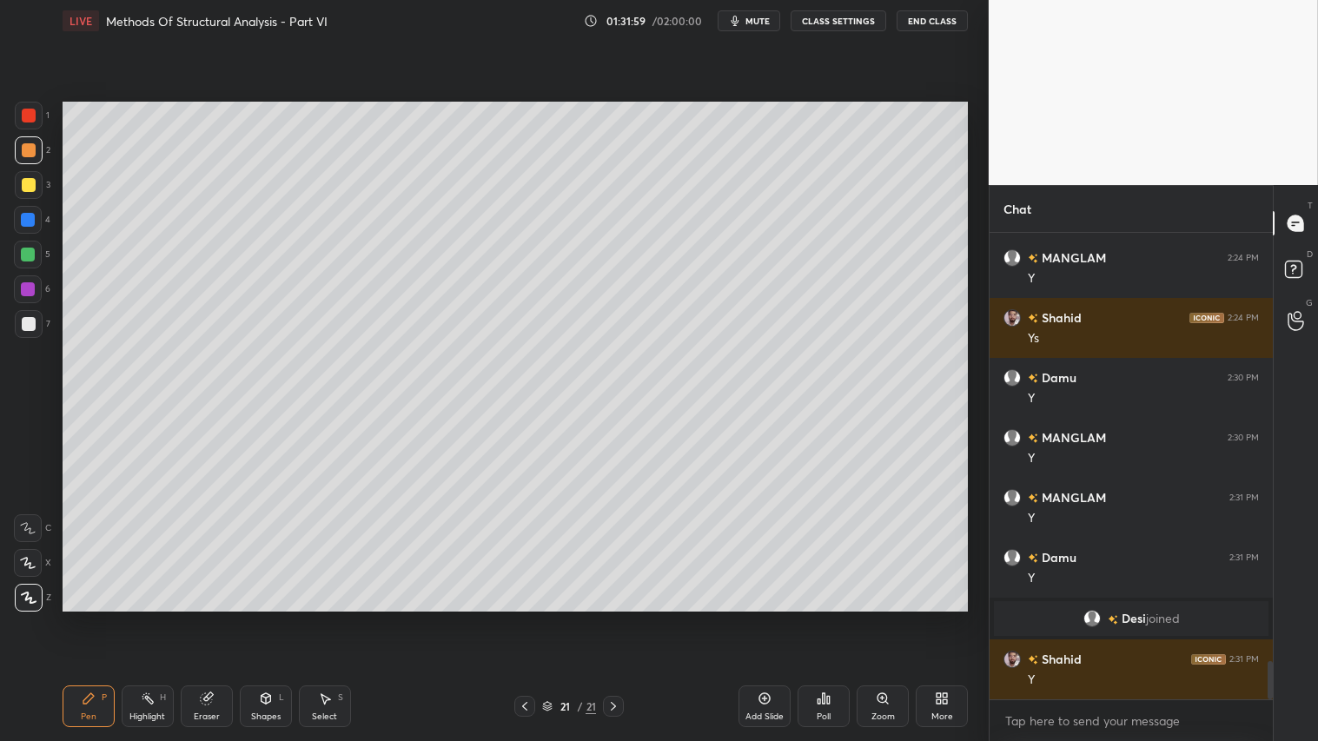
click at [93, 618] on div "Pen P" at bounding box center [89, 706] width 52 height 42
click at [29, 315] on div at bounding box center [29, 324] width 28 height 28
drag, startPoint x: 24, startPoint y: 152, endPoint x: 29, endPoint y: 162, distance: 10.5
click at [24, 154] on div at bounding box center [29, 150] width 14 height 14
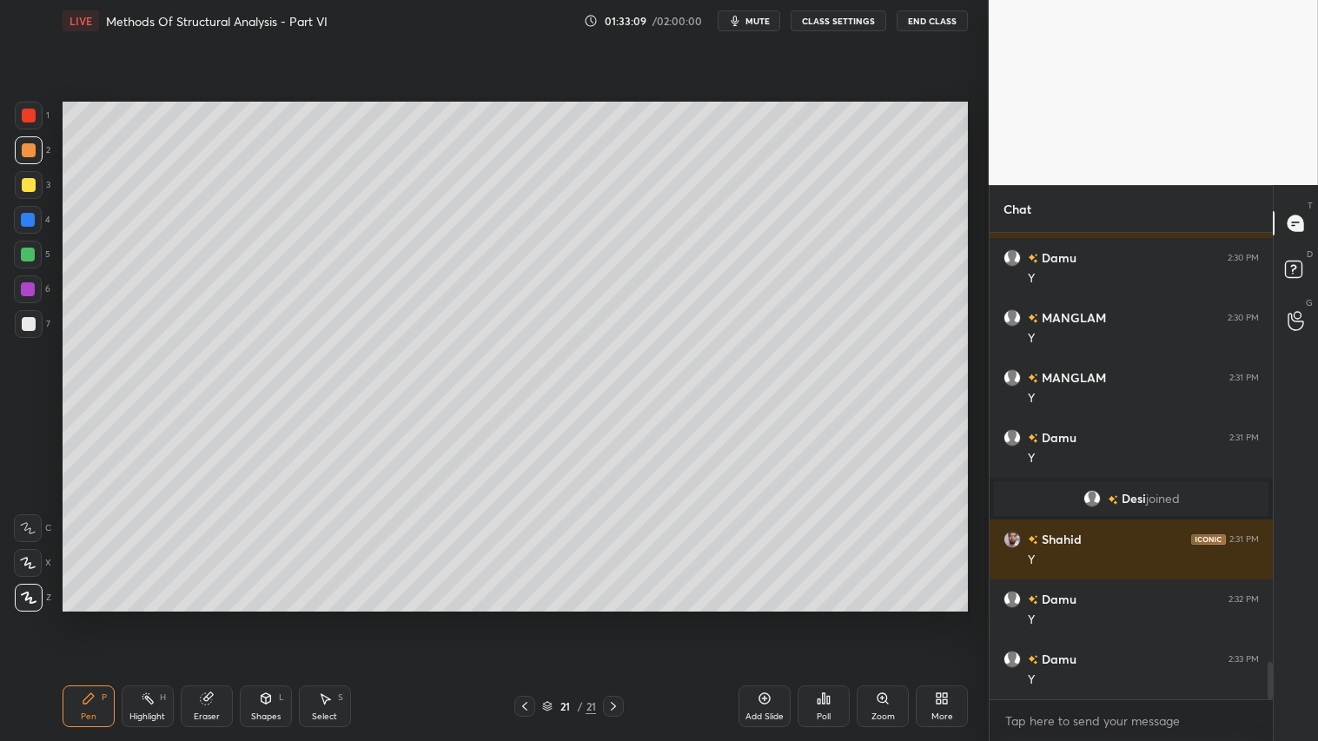
scroll to position [5377, 0]
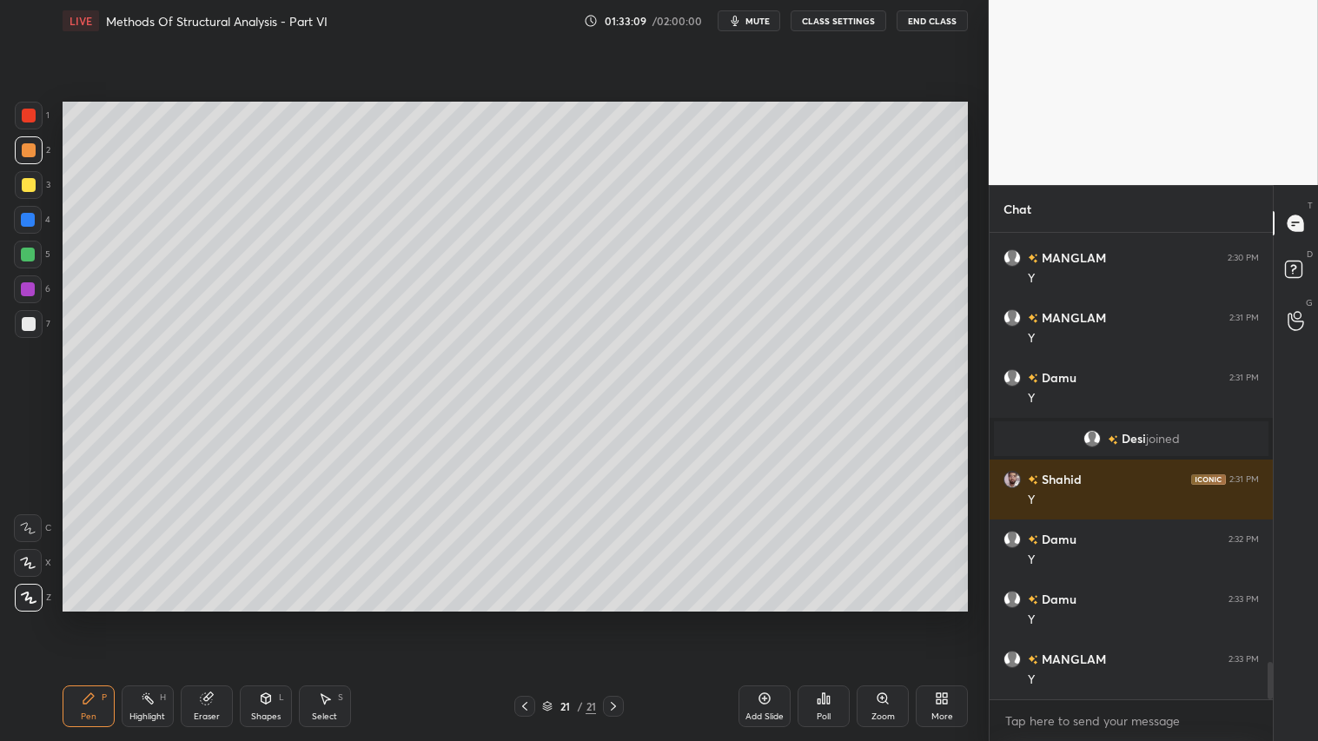
click at [28, 154] on div at bounding box center [29, 150] width 14 height 14
click at [100, 618] on div "Pen P" at bounding box center [89, 706] width 52 height 42
click at [760, 618] on div "Add Slide" at bounding box center [764, 706] width 52 height 42
click at [531, 618] on icon at bounding box center [525, 706] width 14 height 14
click at [621, 618] on div at bounding box center [613, 706] width 21 height 21
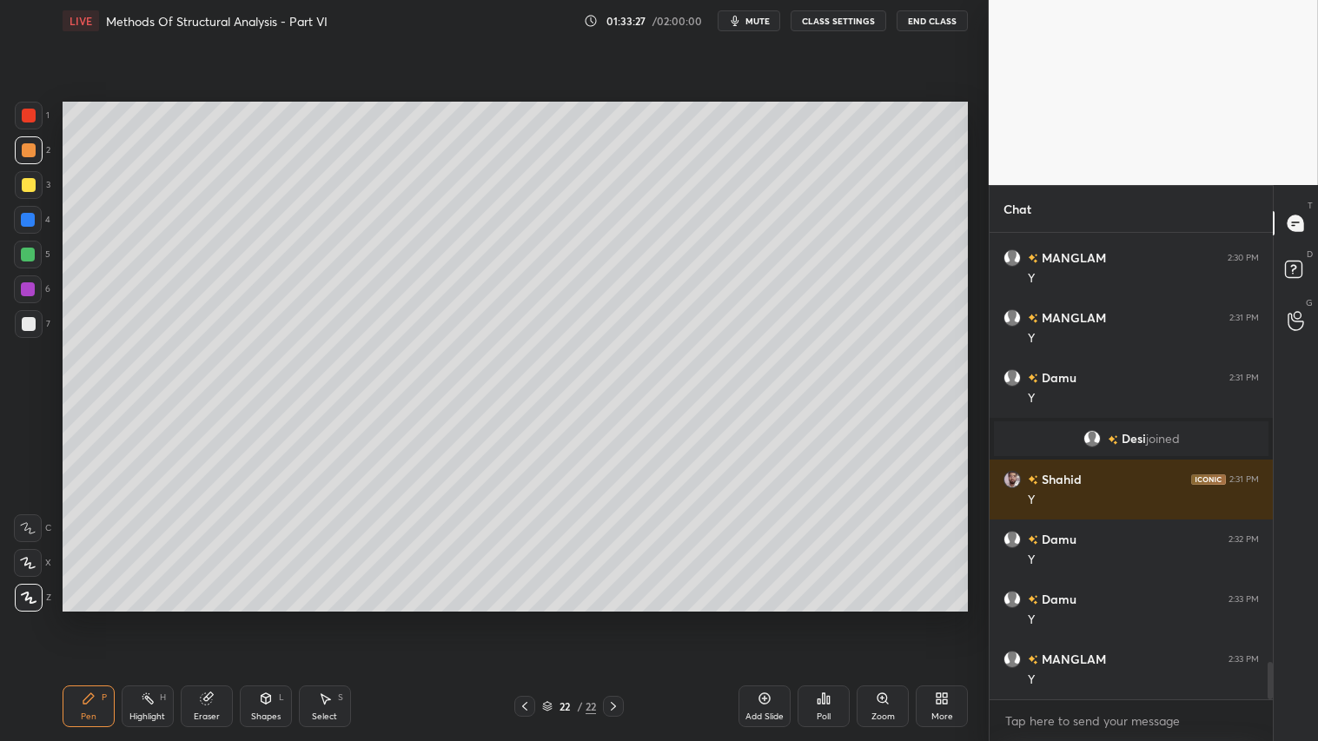
click at [526, 618] on icon at bounding box center [525, 706] width 14 height 14
click at [612, 618] on icon at bounding box center [613, 706] width 14 height 14
click at [517, 618] on div at bounding box center [524, 706] width 21 height 21
click at [615, 618] on icon at bounding box center [613, 706] width 14 height 14
drag, startPoint x: 521, startPoint y: 704, endPoint x: 530, endPoint y: 699, distance: 10.1
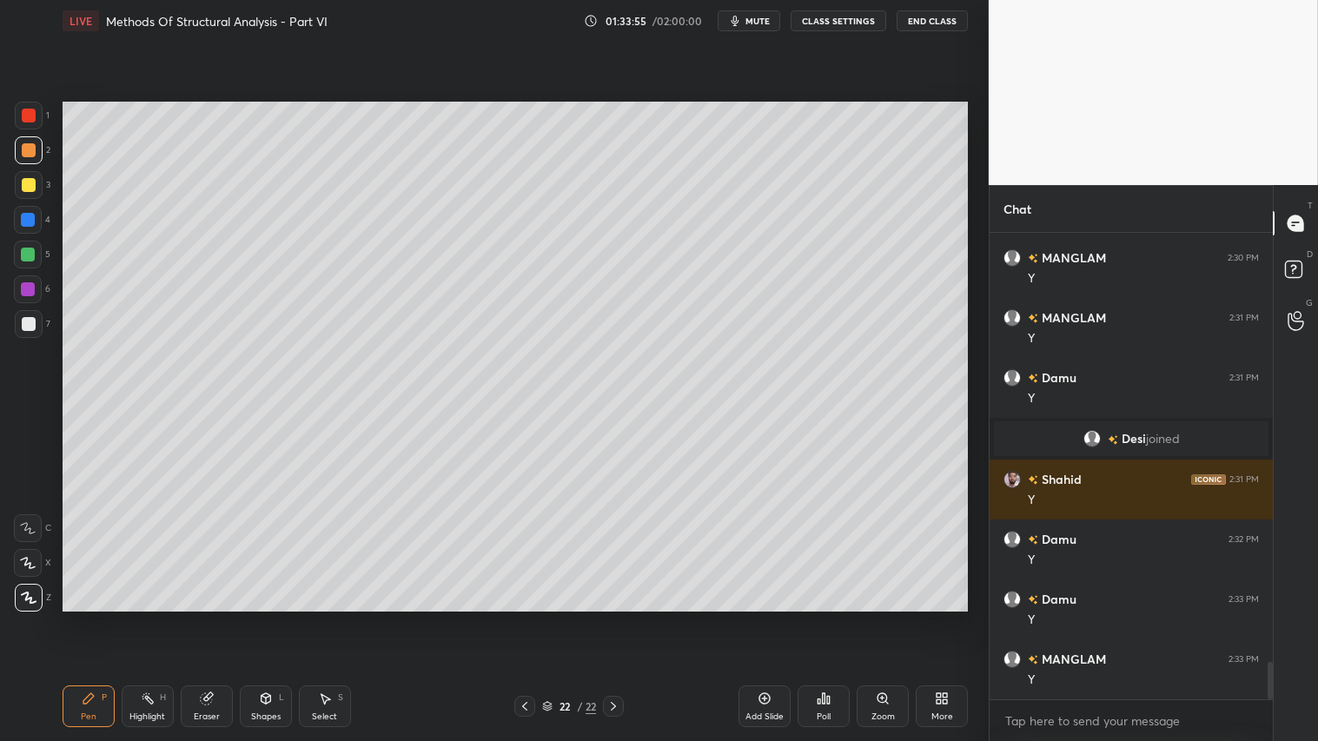
click at [522, 618] on icon at bounding box center [525, 706] width 14 height 14
click at [620, 618] on icon at bounding box center [613, 706] width 14 height 14
click at [281, 618] on div "L" at bounding box center [281, 697] width 5 height 9
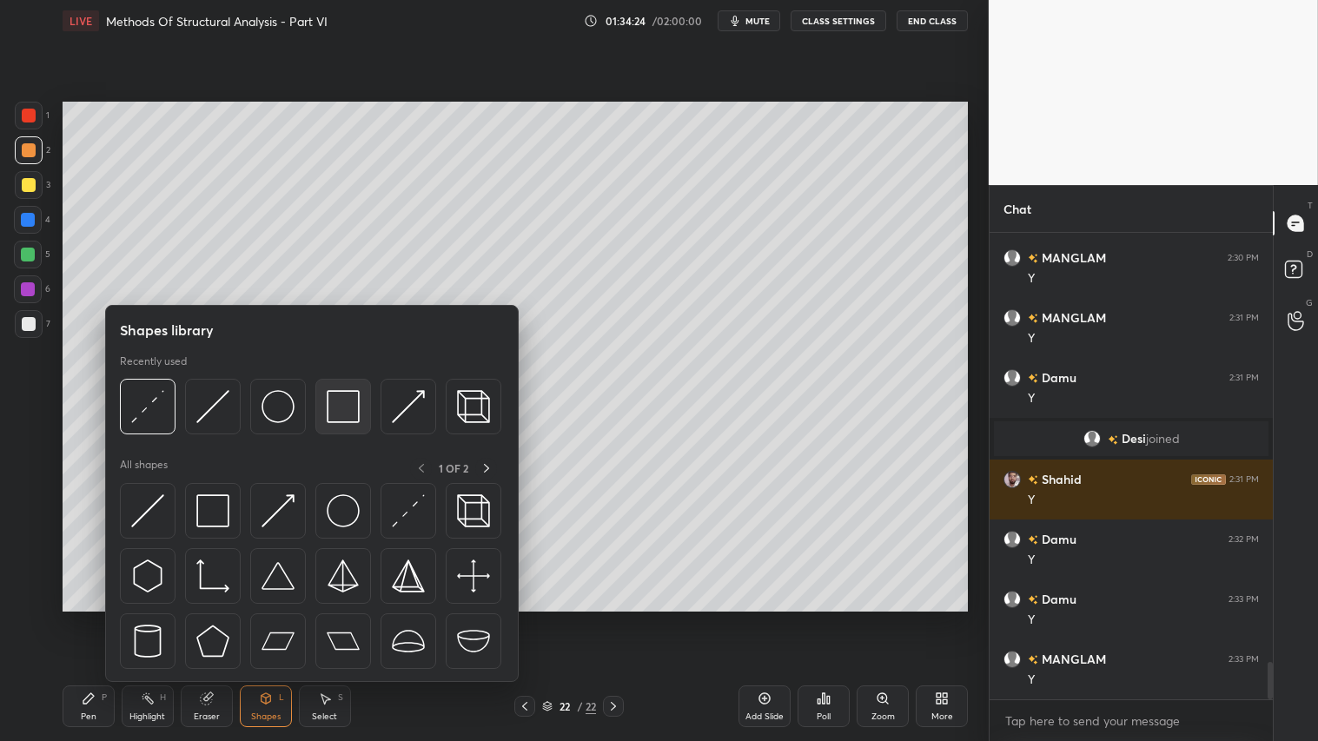
click at [353, 400] on img at bounding box center [343, 406] width 33 height 33
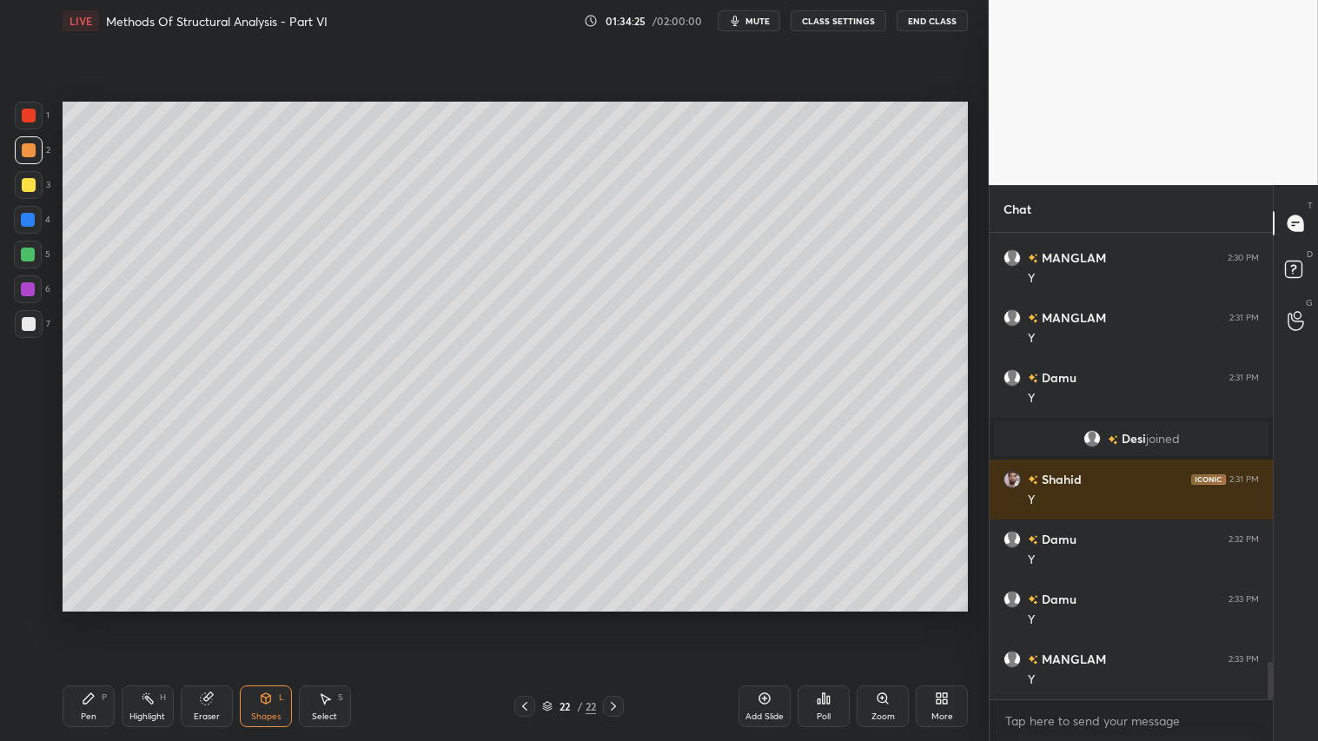
click at [37, 324] on div at bounding box center [29, 324] width 28 height 28
click at [518, 618] on div at bounding box center [524, 706] width 21 height 21
drag, startPoint x: 613, startPoint y: 708, endPoint x: 613, endPoint y: 698, distance: 9.6
click at [614, 618] on icon at bounding box center [613, 706] width 14 height 14
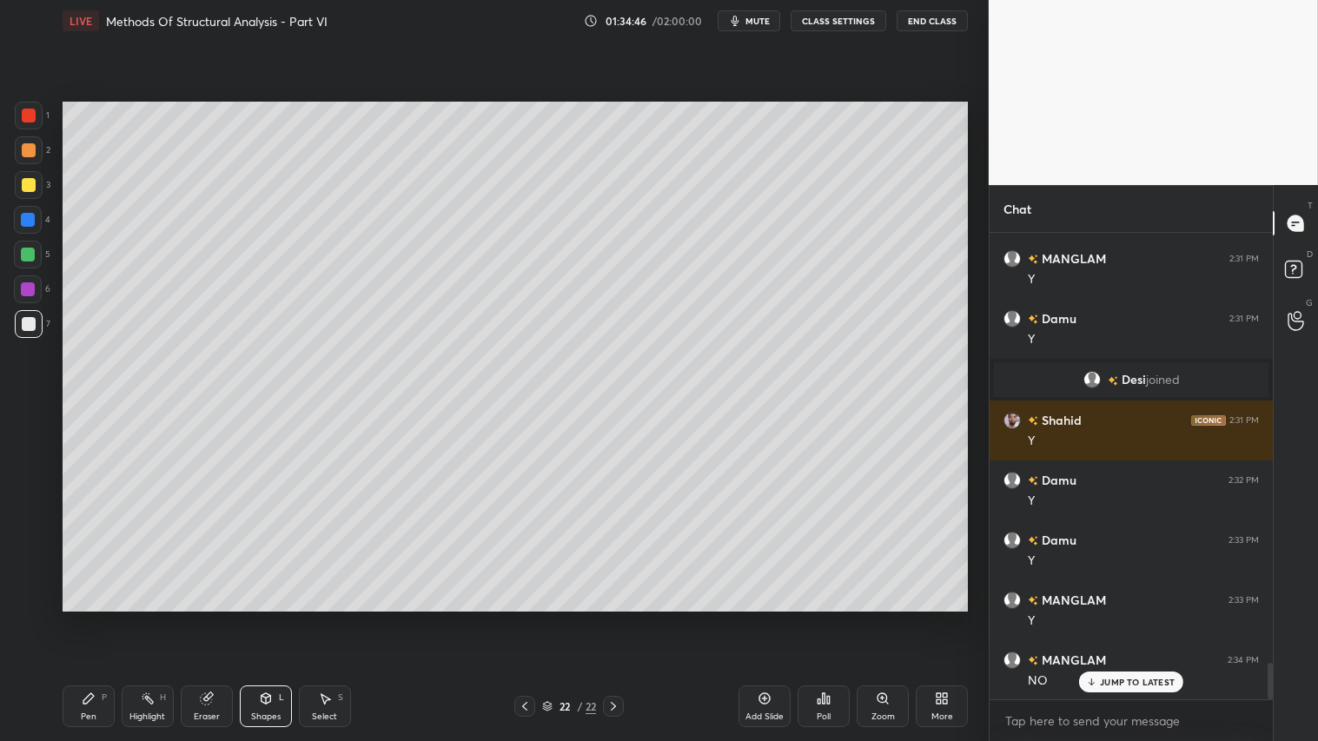
scroll to position [5496, 0]
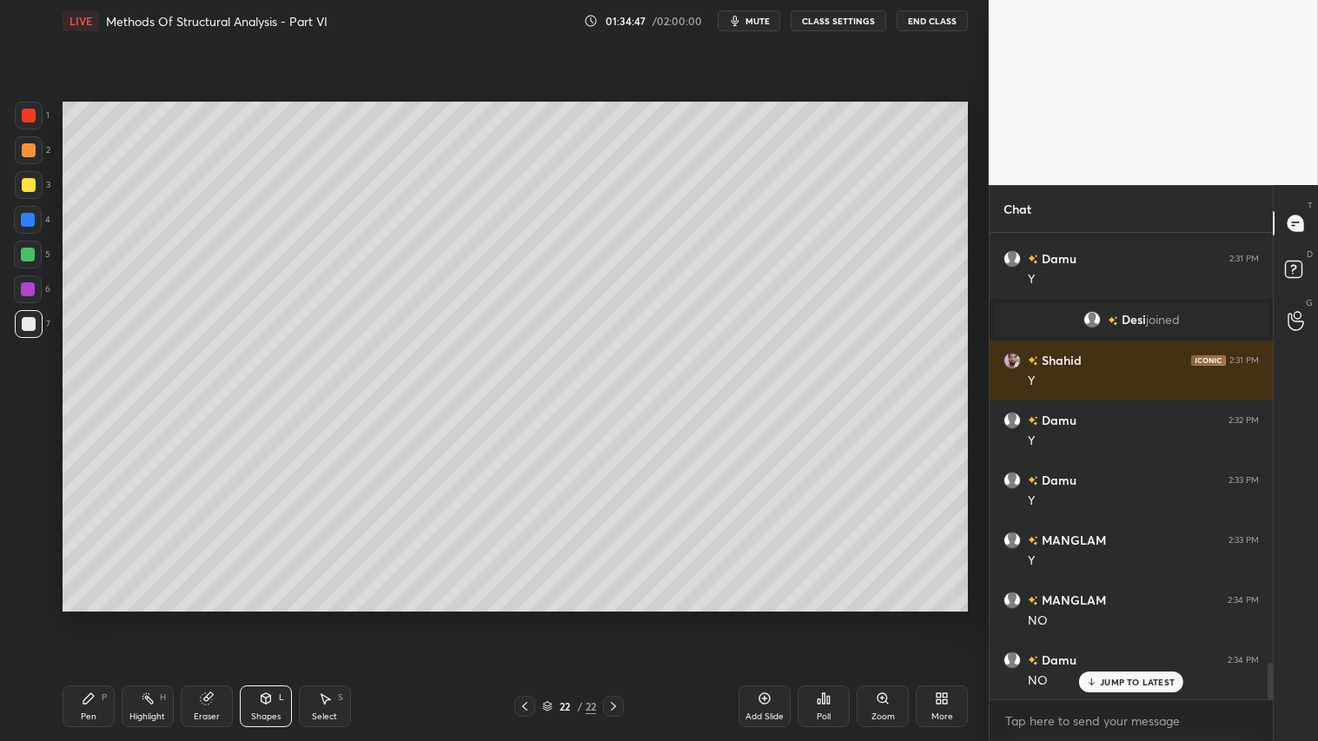
click at [274, 618] on div "Shapes L" at bounding box center [266, 706] width 52 height 42
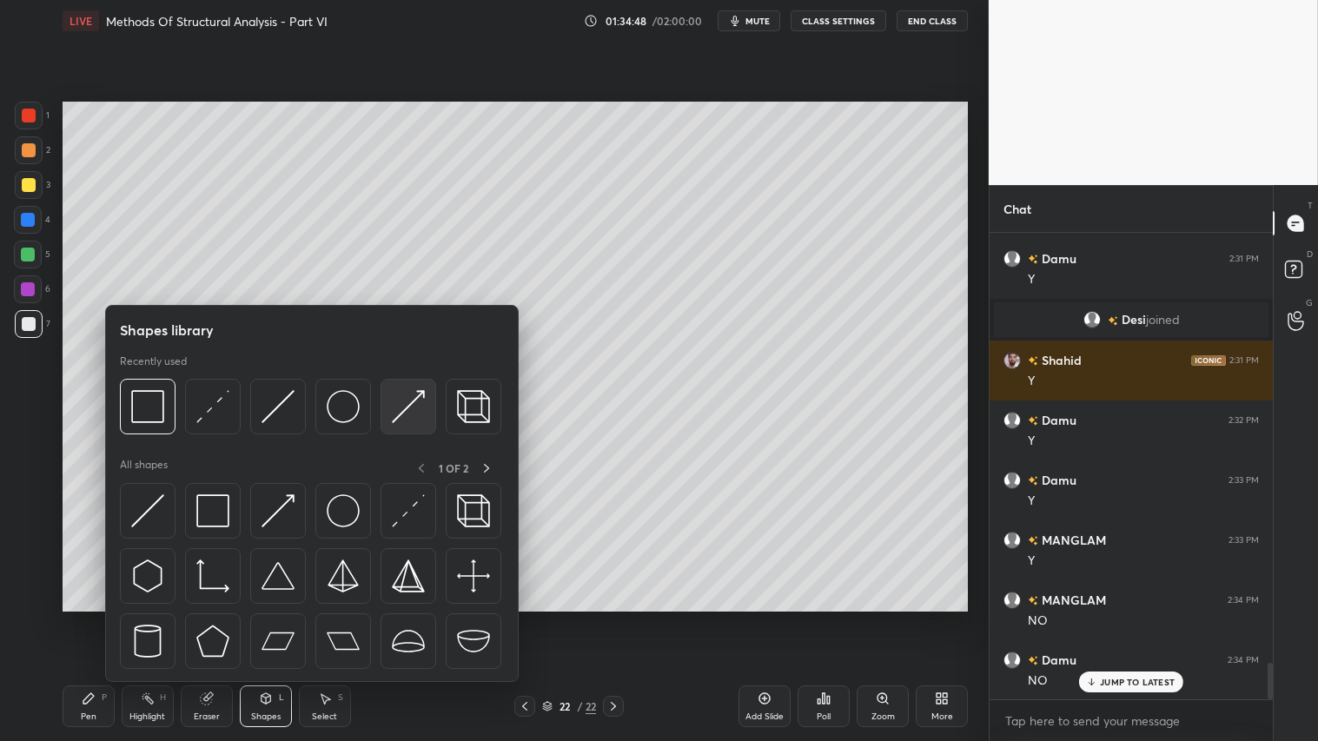
click at [413, 403] on img at bounding box center [408, 406] width 33 height 33
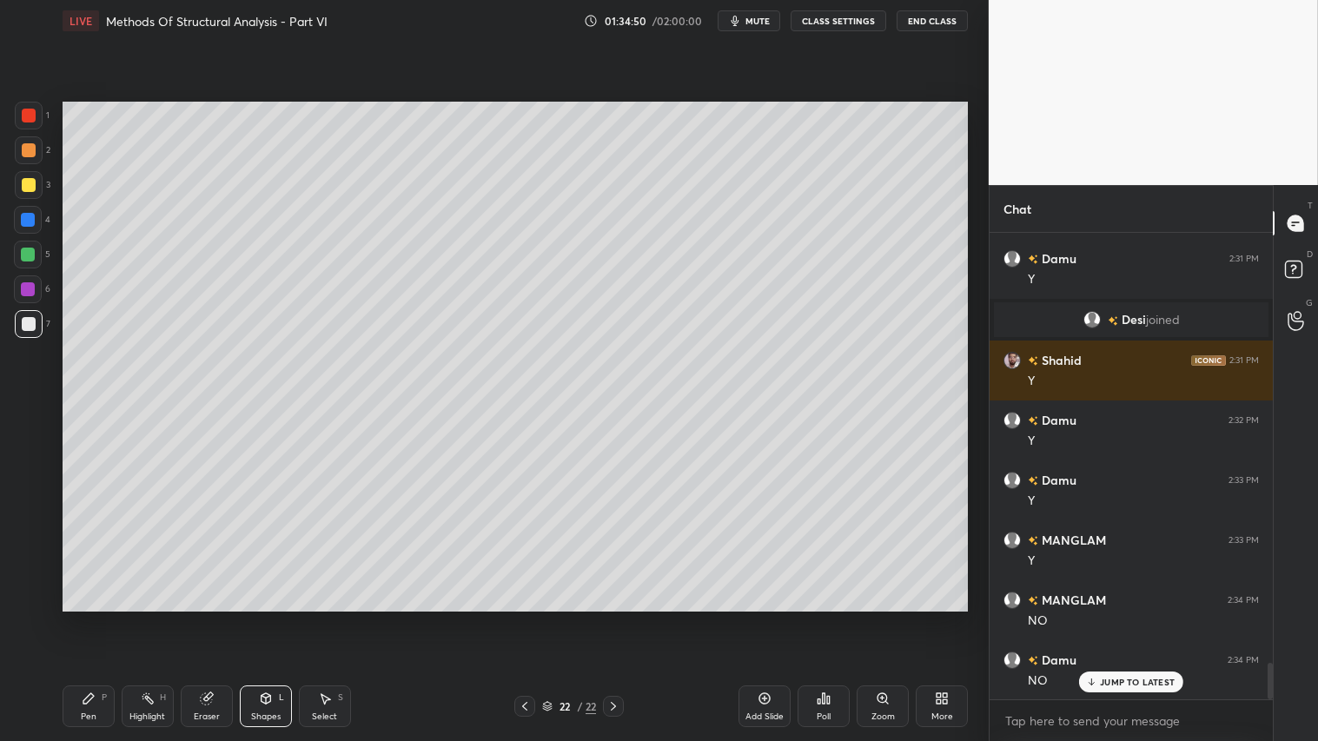
click at [75, 618] on div "Pen P" at bounding box center [89, 706] width 52 height 42
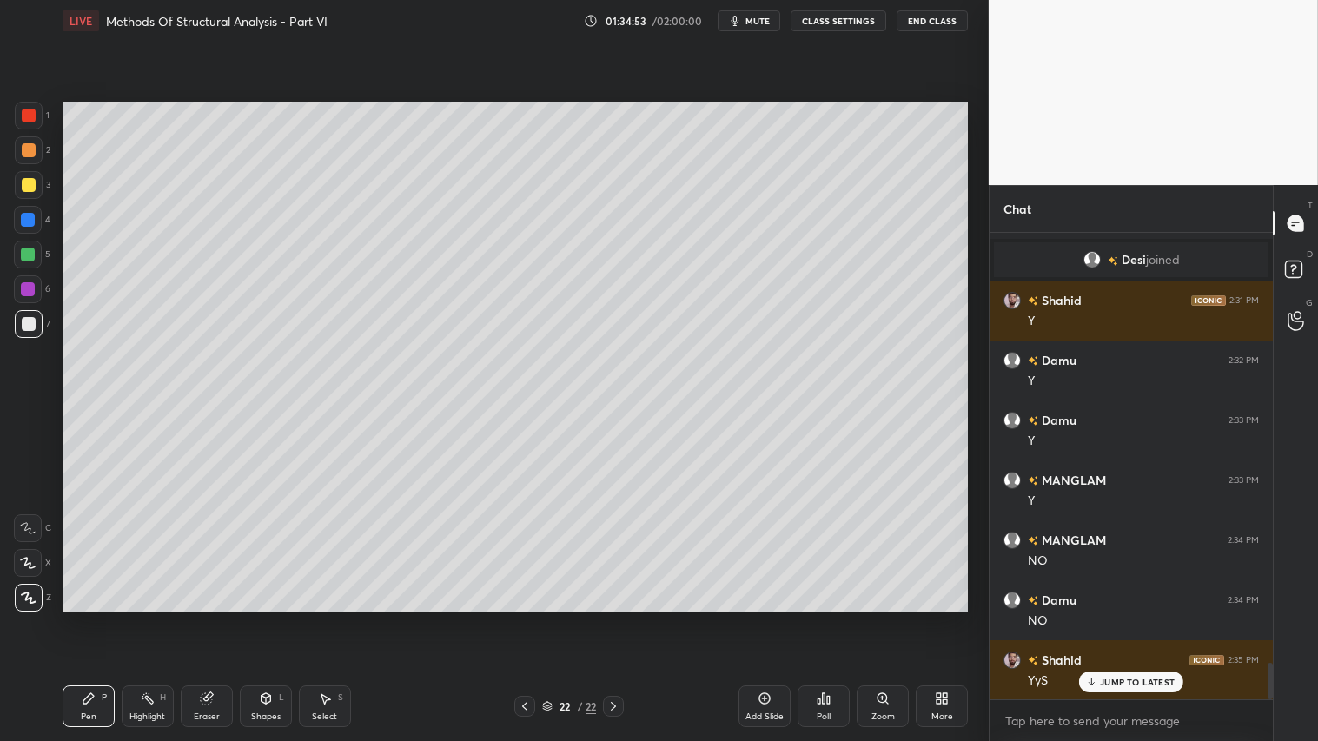
click at [30, 149] on div at bounding box center [29, 150] width 14 height 14
click at [96, 618] on div "Pen P" at bounding box center [89, 706] width 52 height 42
click at [24, 144] on div at bounding box center [29, 150] width 28 height 28
drag, startPoint x: 100, startPoint y: 711, endPoint x: 471, endPoint y: 643, distance: 377.0
click at [100, 618] on div "Pen P" at bounding box center [89, 706] width 52 height 42
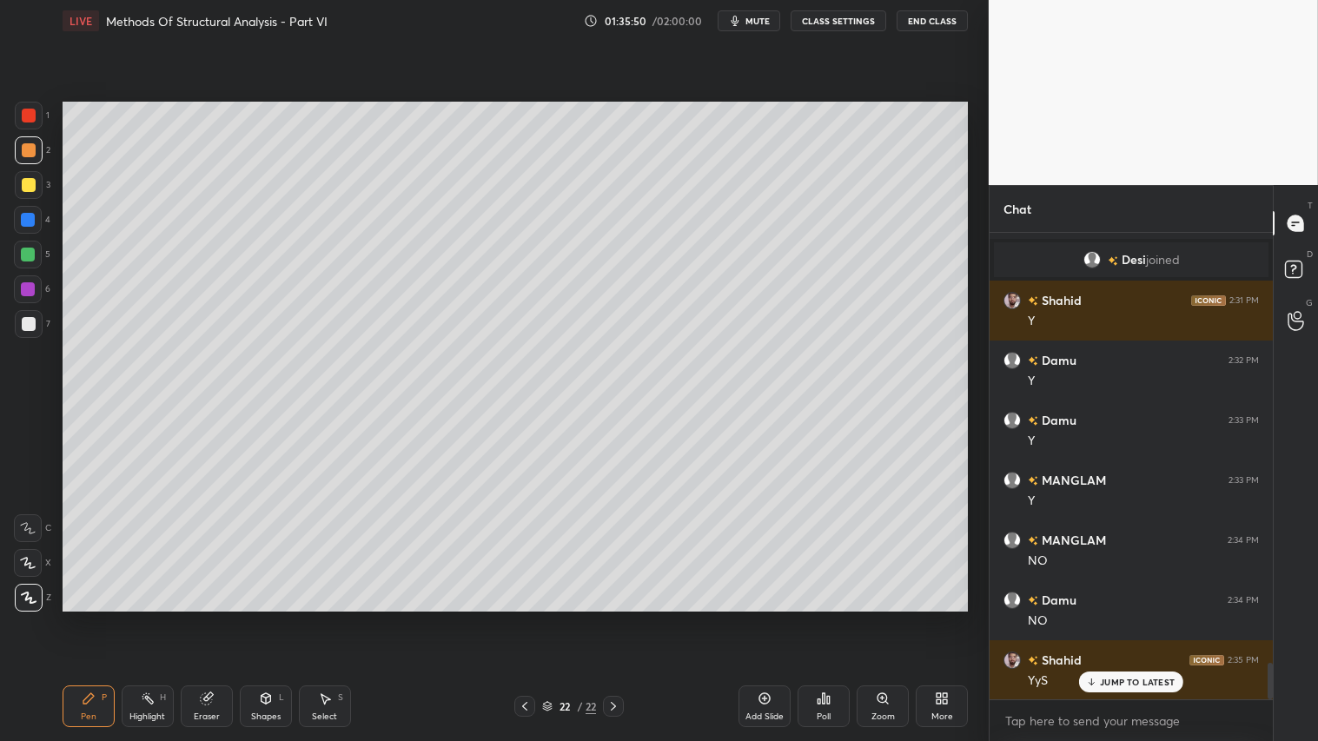
click at [612, 618] on icon at bounding box center [613, 706] width 14 height 14
click at [516, 618] on div at bounding box center [524, 706] width 21 height 21
click at [279, 618] on div "Shapes L" at bounding box center [266, 706] width 52 height 42
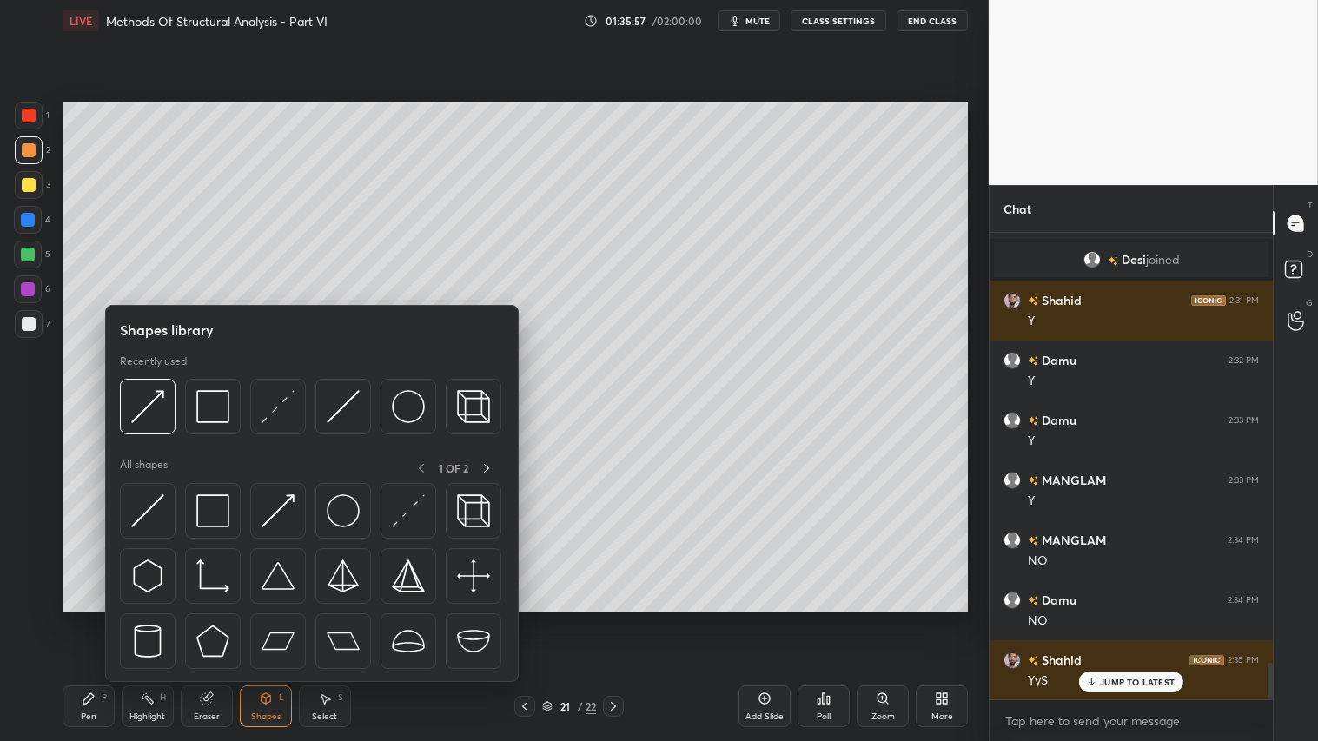
click at [618, 618] on icon at bounding box center [613, 706] width 14 height 14
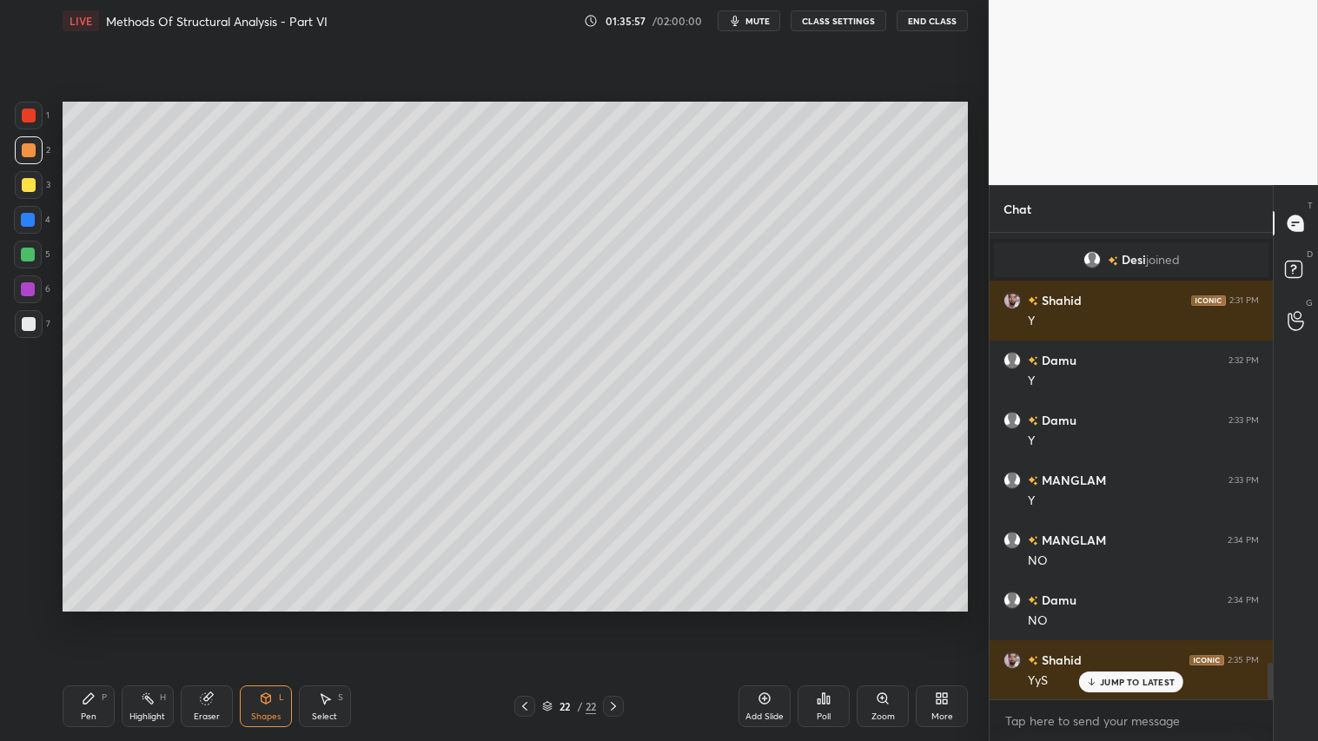
click at [618, 618] on icon at bounding box center [613, 706] width 14 height 14
click at [773, 618] on div "Add Slide" at bounding box center [764, 706] width 52 height 42
click at [91, 618] on div "Pen" at bounding box center [89, 716] width 16 height 9
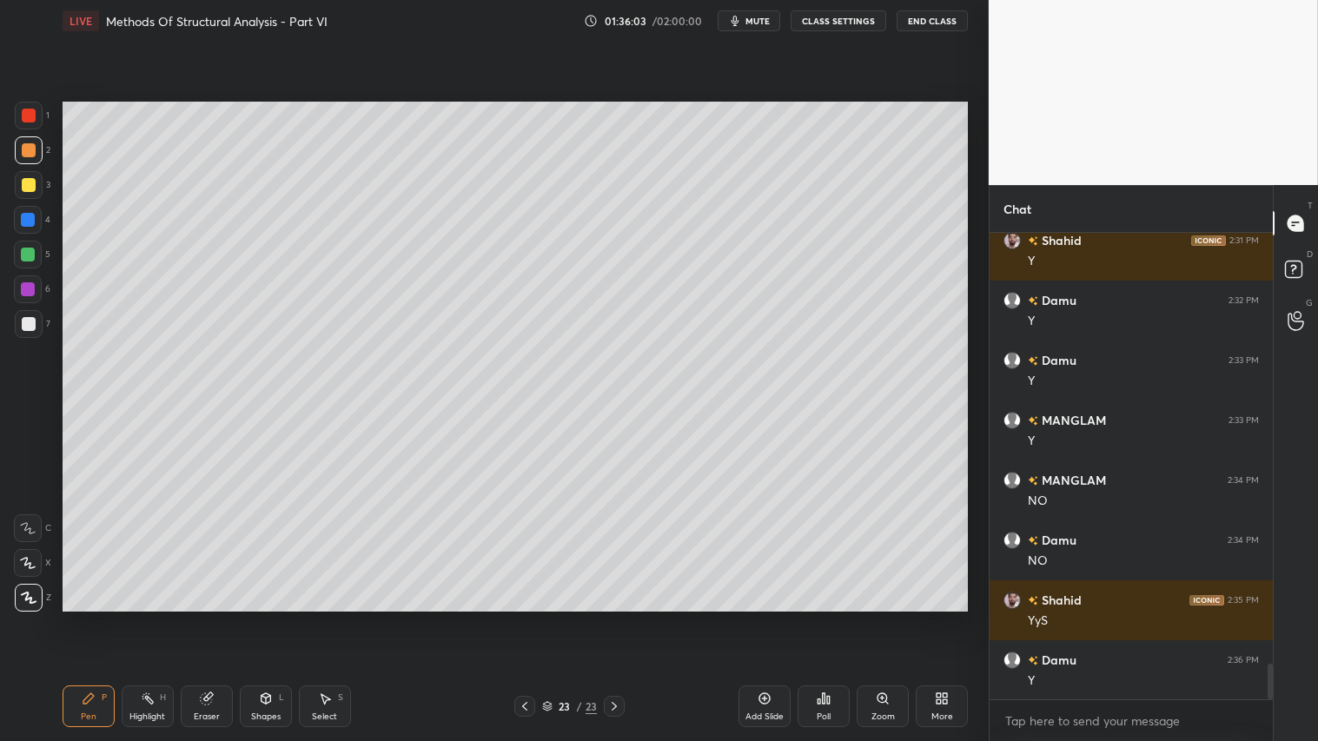
click at [265, 618] on div "Shapes" at bounding box center [266, 716] width 30 height 9
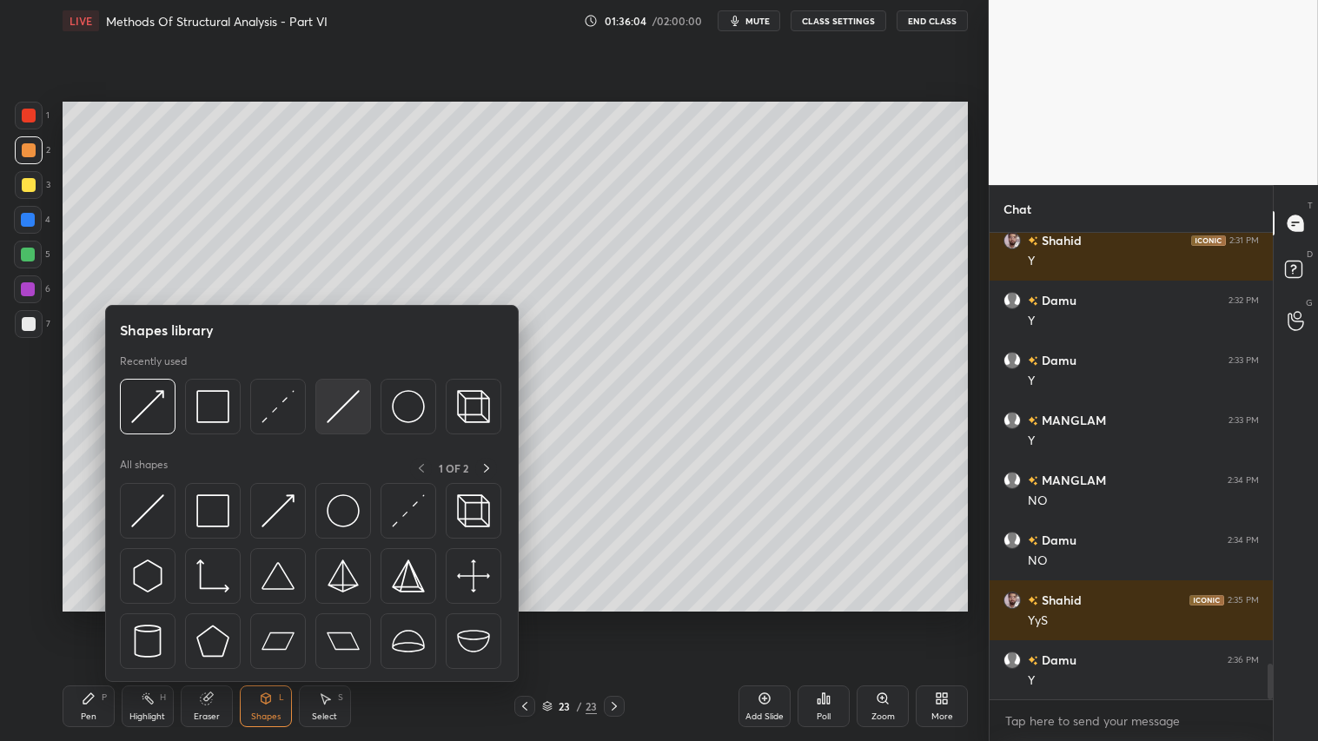
click at [334, 398] on img at bounding box center [343, 406] width 33 height 33
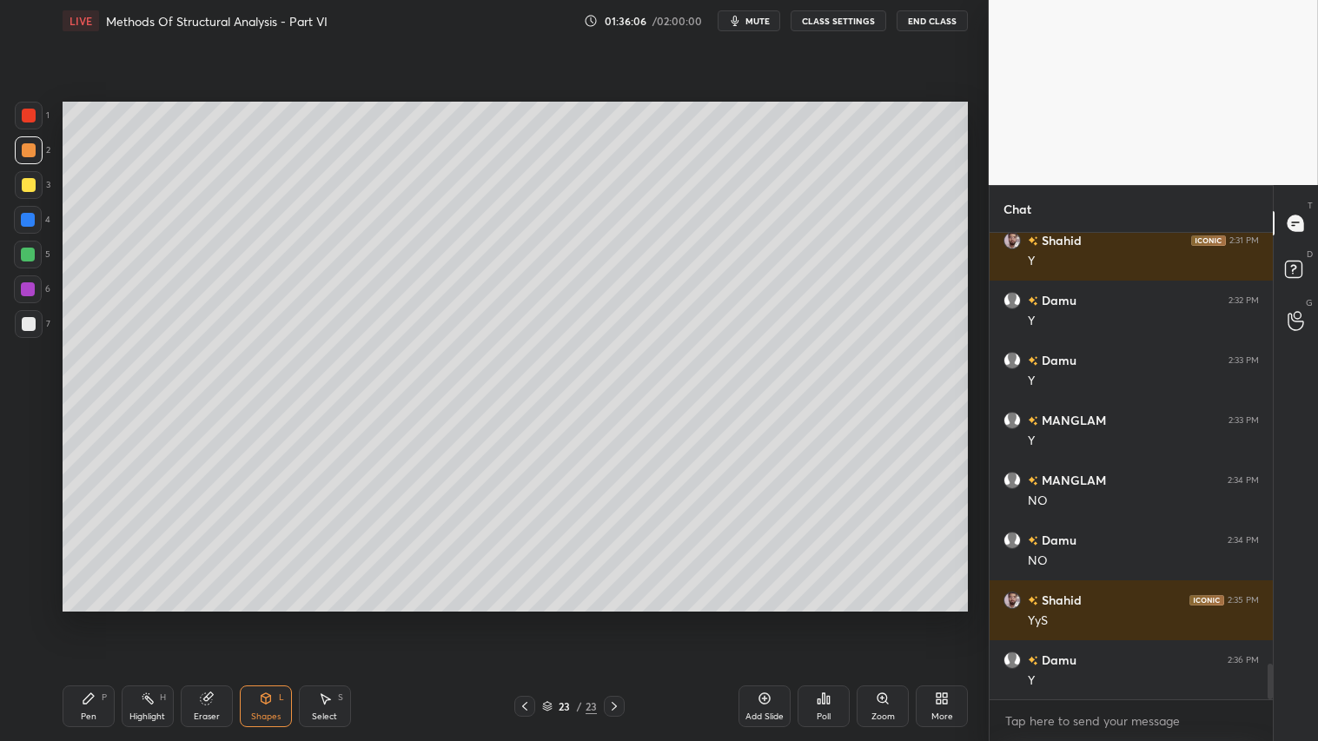
click at [35, 150] on div at bounding box center [29, 150] width 14 height 14
click at [85, 618] on icon at bounding box center [88, 698] width 10 height 10
click at [523, 618] on icon at bounding box center [525, 706] width 14 height 14
click at [527, 618] on icon at bounding box center [525, 706] width 14 height 14
click at [611, 618] on icon at bounding box center [614, 706] width 14 height 14
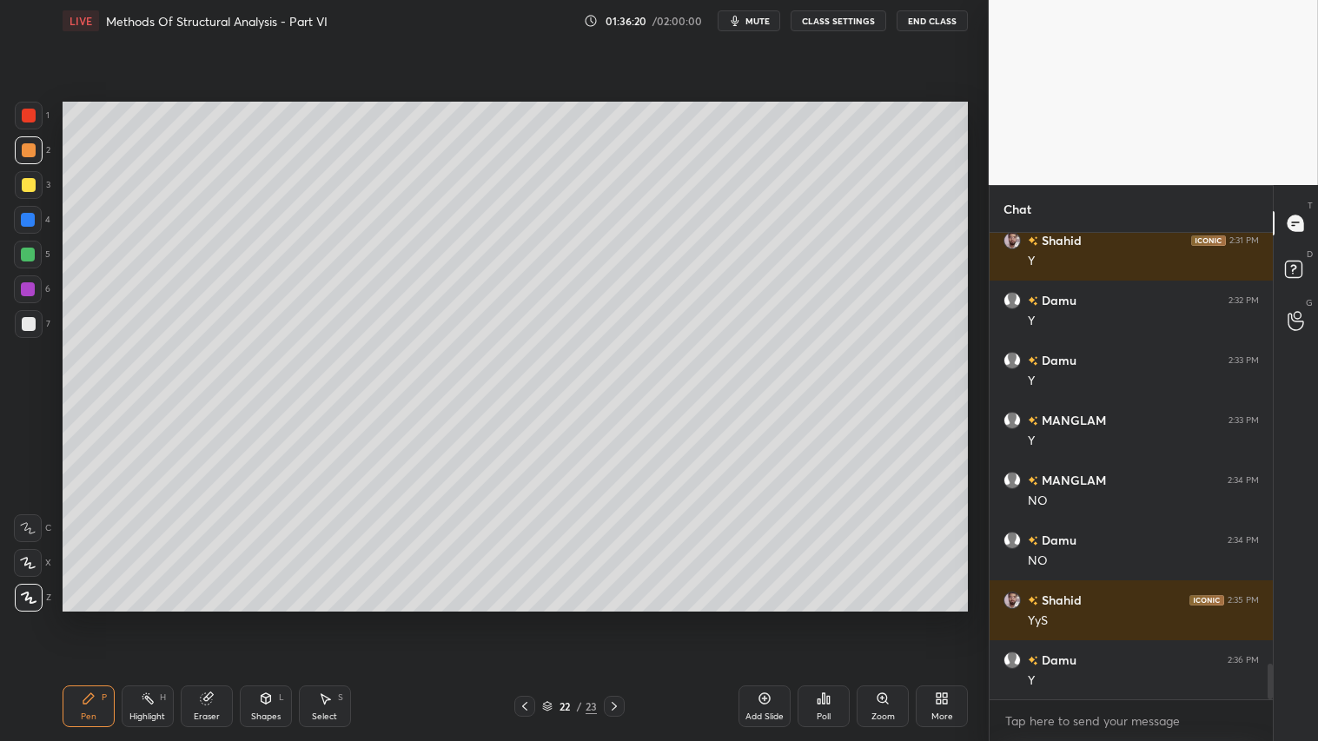
click at [618, 618] on icon at bounding box center [614, 706] width 14 height 14
click at [276, 618] on div "Shapes L" at bounding box center [266, 706] width 52 height 42
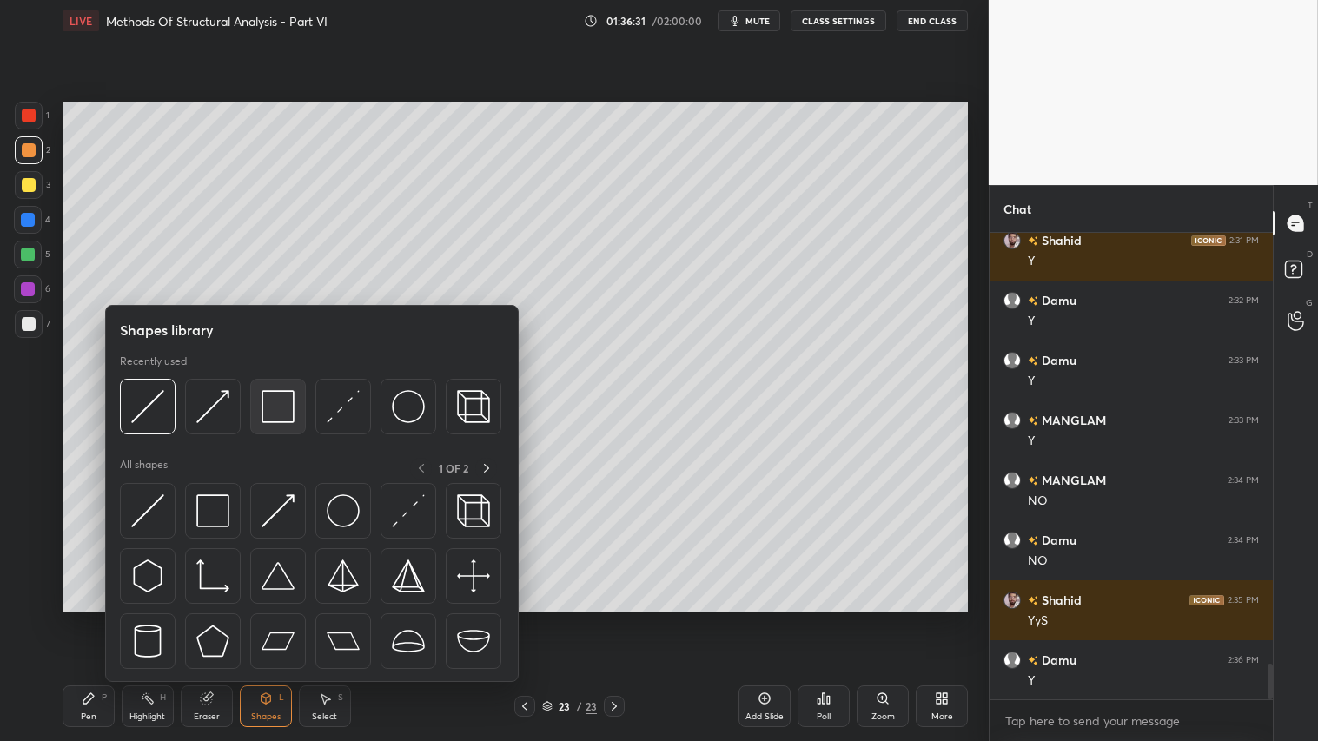
click at [275, 396] on img at bounding box center [277, 406] width 33 height 33
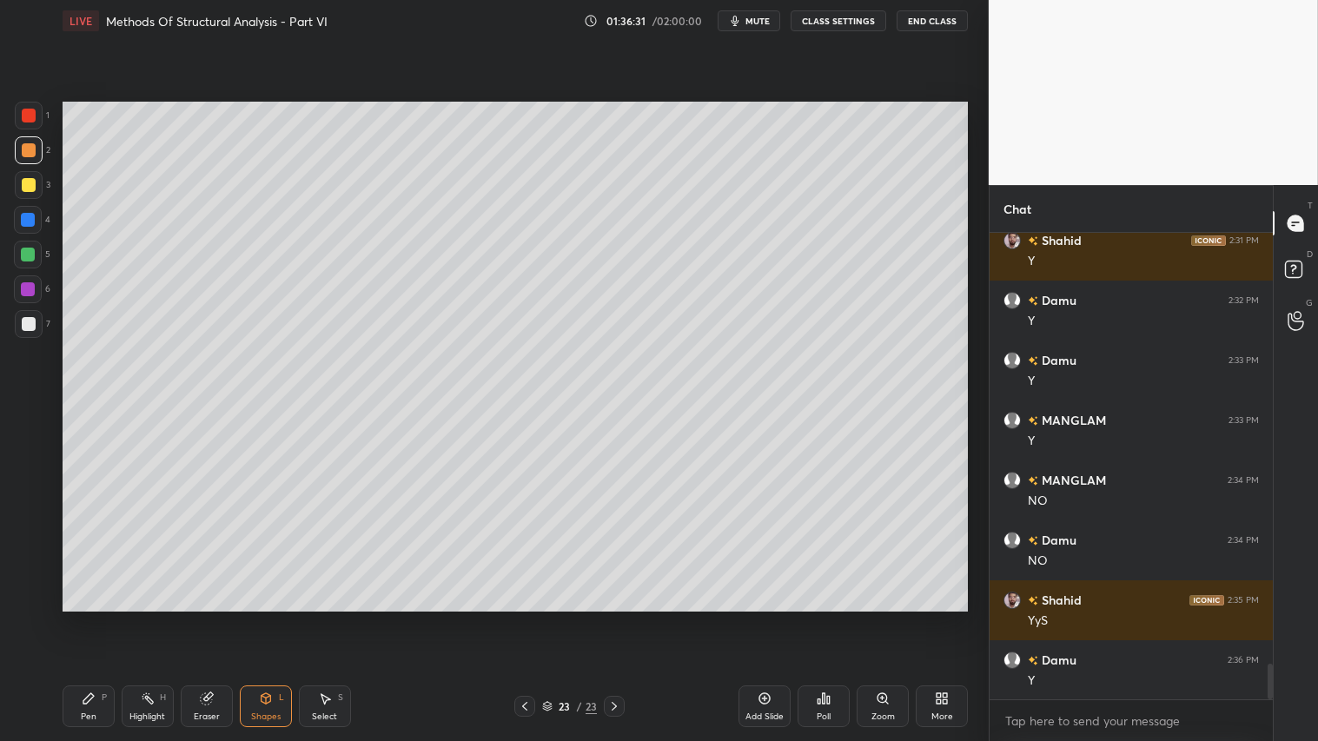
click at [32, 319] on div at bounding box center [29, 324] width 14 height 14
drag, startPoint x: 31, startPoint y: 145, endPoint x: 30, endPoint y: 158, distance: 13.1
click at [30, 150] on div at bounding box center [29, 150] width 14 height 14
click at [111, 618] on div "Pen P" at bounding box center [89, 706] width 52 height 42
click at [524, 618] on icon at bounding box center [525, 706] width 14 height 14
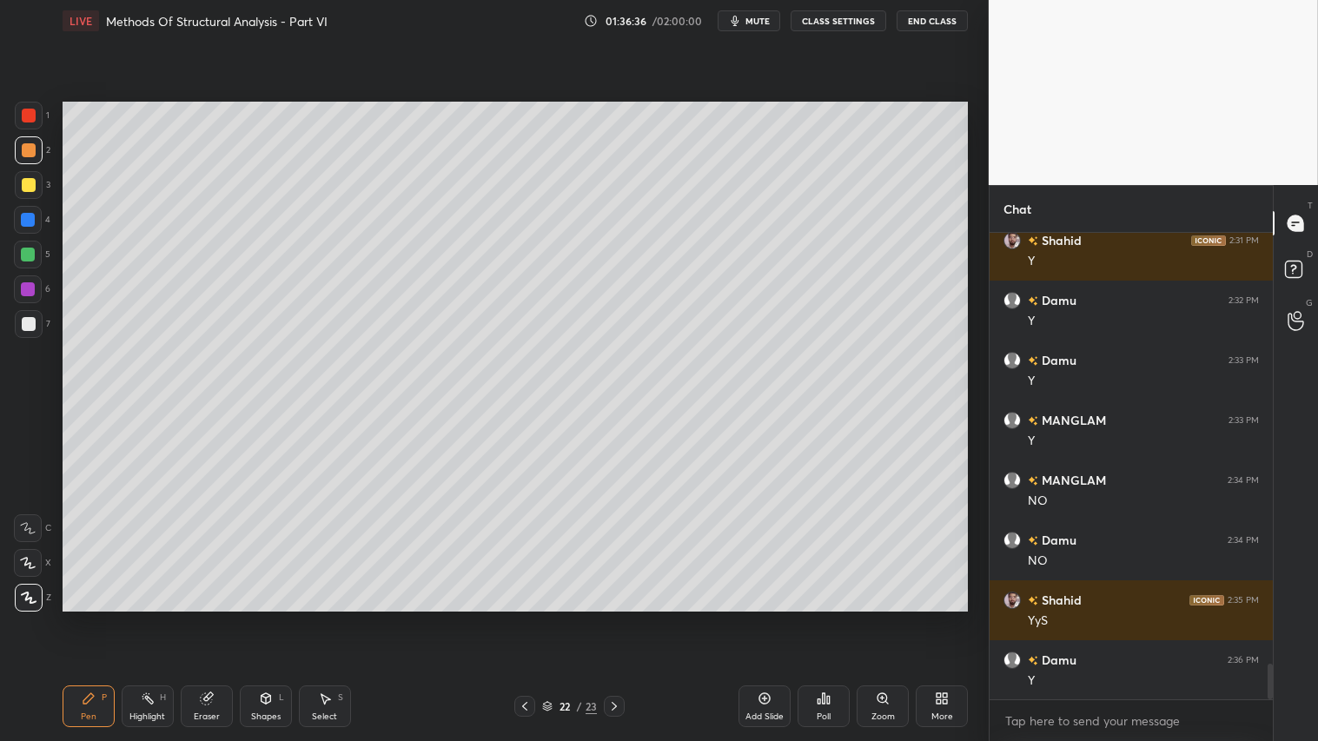
click at [526, 618] on icon at bounding box center [524, 706] width 5 height 9
click at [527, 618] on icon at bounding box center [525, 706] width 14 height 14
click at [615, 618] on icon at bounding box center [614, 706] width 14 height 14
click at [618, 618] on icon at bounding box center [614, 706] width 14 height 14
click at [615, 618] on icon at bounding box center [614, 706] width 14 height 14
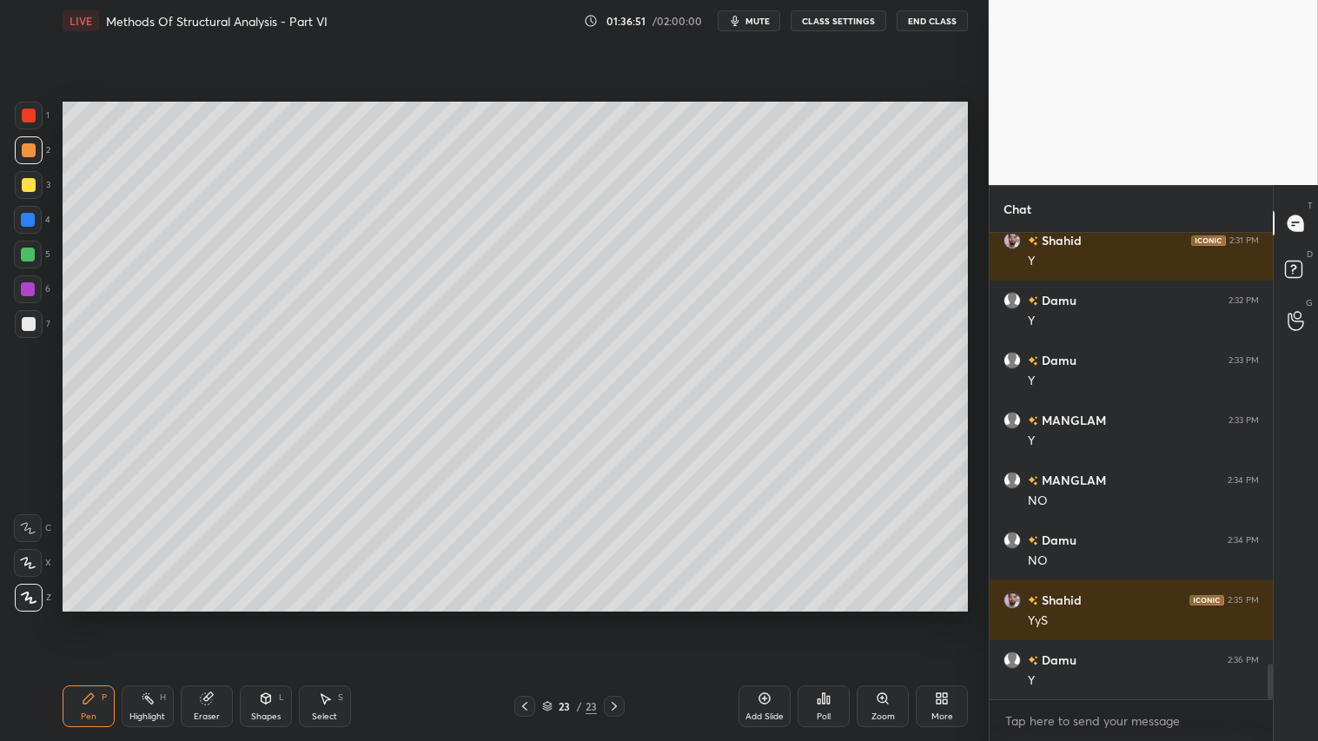
click at [265, 618] on icon at bounding box center [266, 698] width 14 height 14
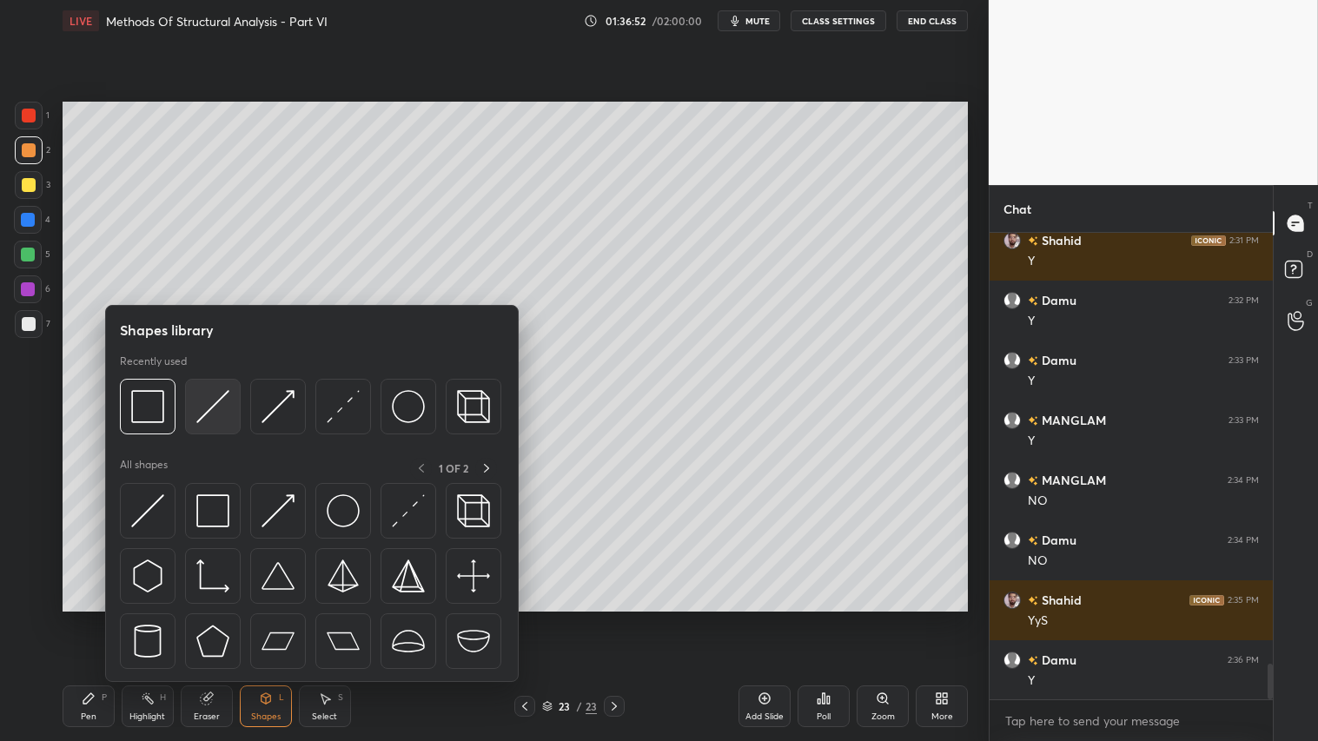
click at [208, 402] on img at bounding box center [212, 406] width 33 height 33
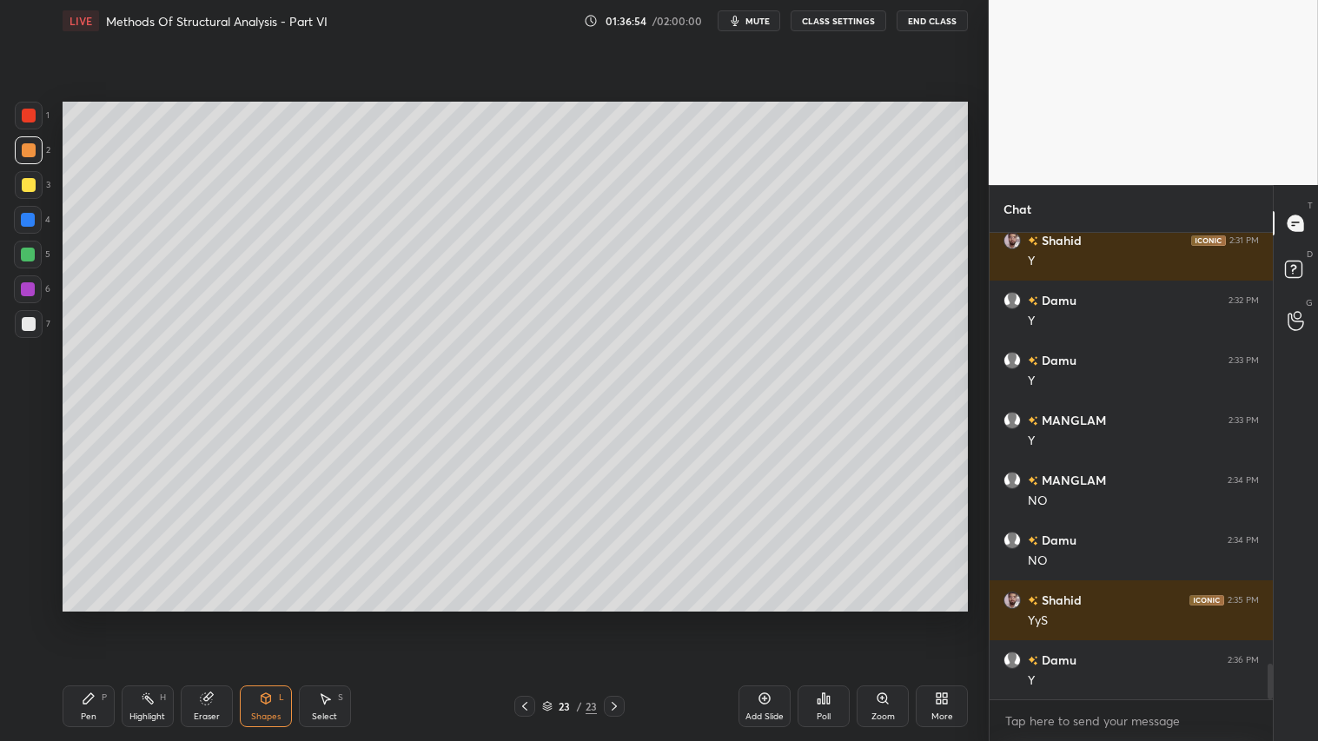
click at [527, 618] on icon at bounding box center [525, 706] width 14 height 14
click at [533, 618] on div at bounding box center [524, 706] width 21 height 21
click at [611, 618] on icon at bounding box center [614, 706] width 14 height 14
click at [615, 618] on icon at bounding box center [614, 706] width 14 height 14
click at [102, 618] on div "Pen P" at bounding box center [89, 706] width 52 height 42
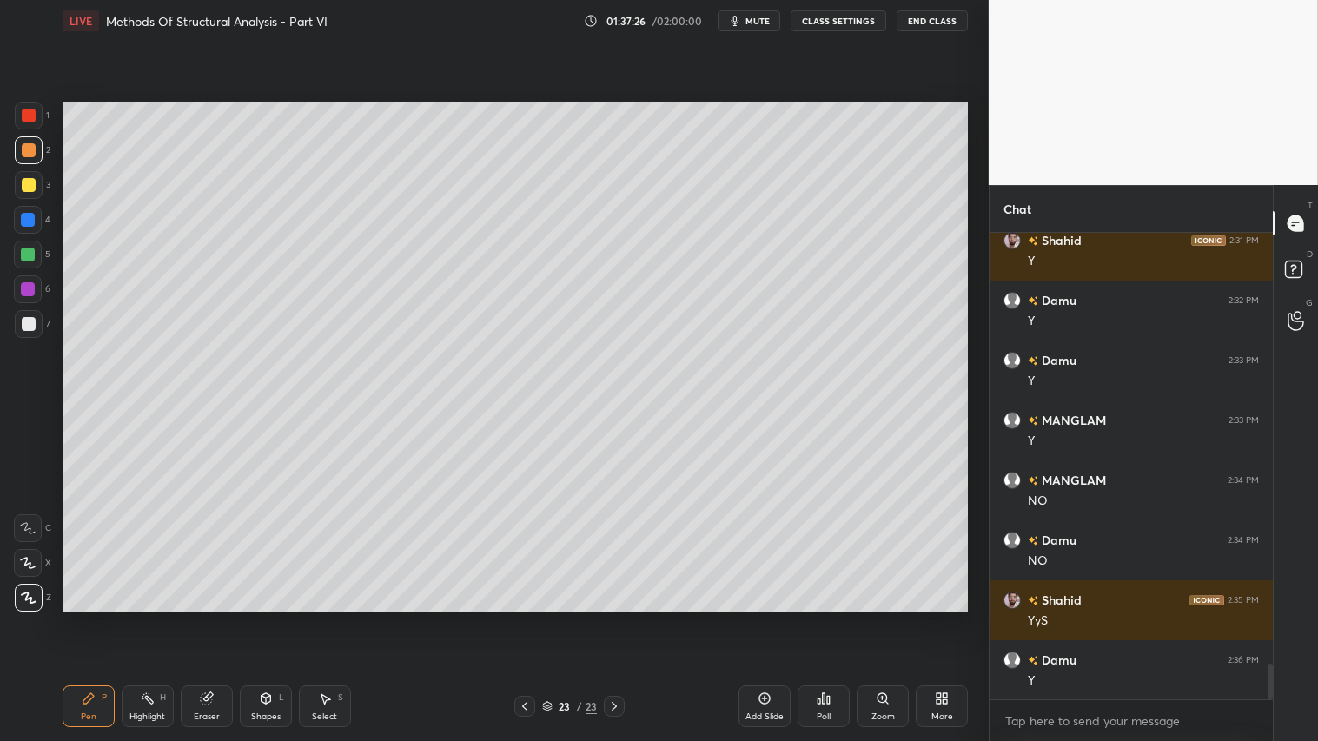
click at [273, 618] on div "Shapes" at bounding box center [266, 716] width 30 height 9
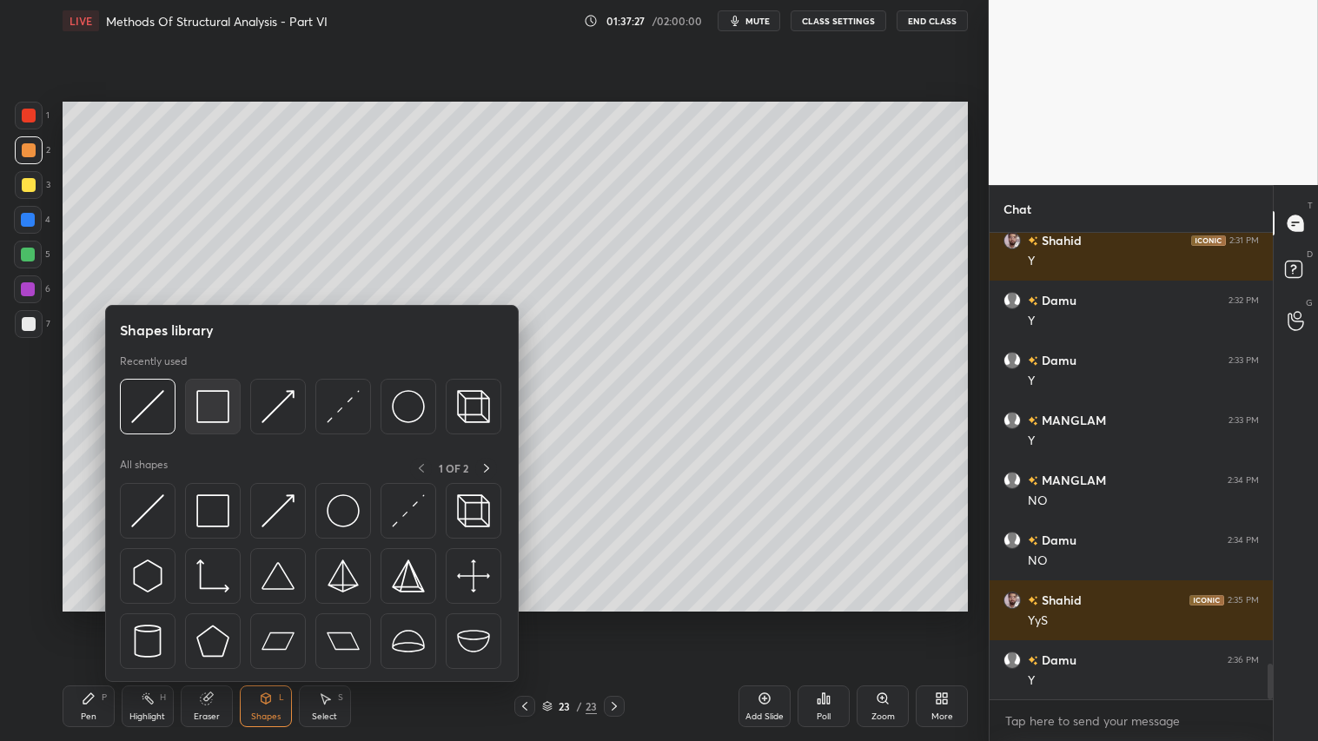
click at [214, 400] on img at bounding box center [212, 406] width 33 height 33
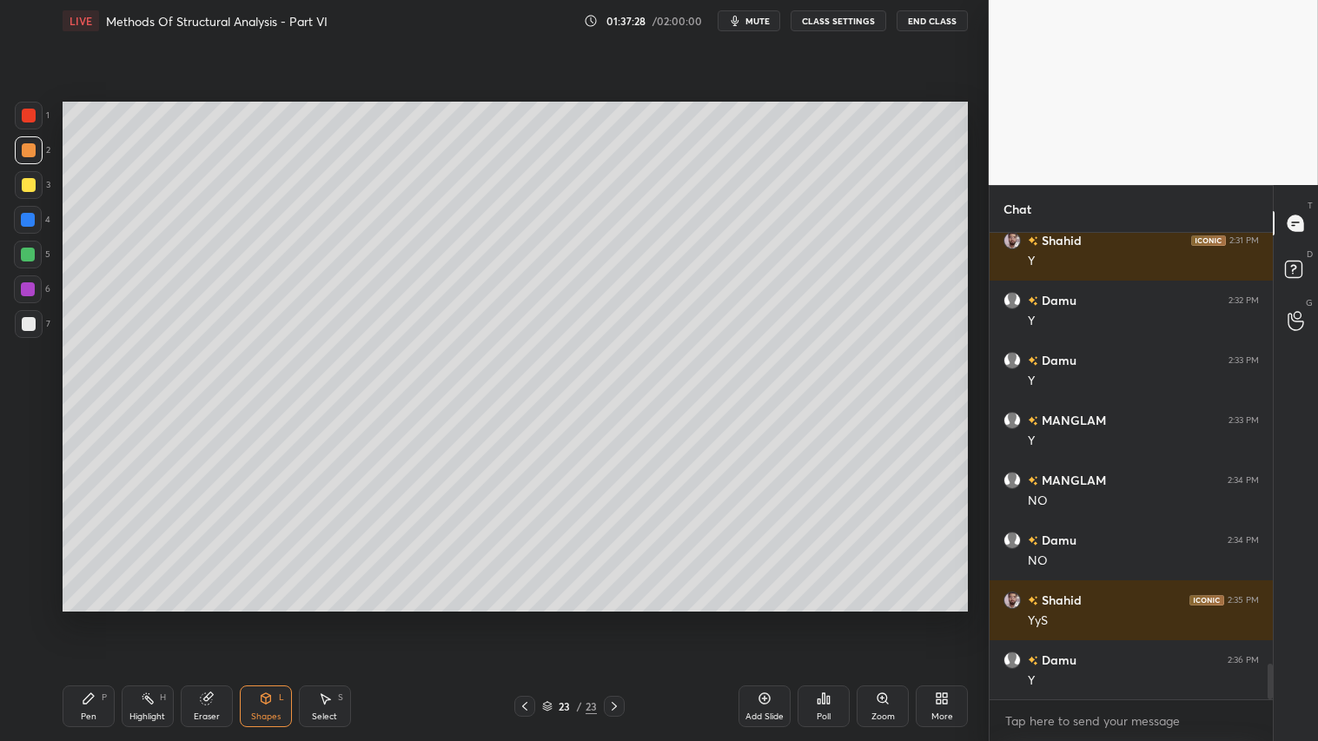
click at [27, 321] on div at bounding box center [29, 324] width 14 height 14
click at [27, 154] on div at bounding box center [29, 150] width 14 height 14
drag, startPoint x: 84, startPoint y: 716, endPoint x: 83, endPoint y: 698, distance: 18.3
click at [85, 618] on div "Pen" at bounding box center [89, 716] width 16 height 9
drag, startPoint x: 618, startPoint y: 704, endPoint x: 743, endPoint y: 719, distance: 126.1
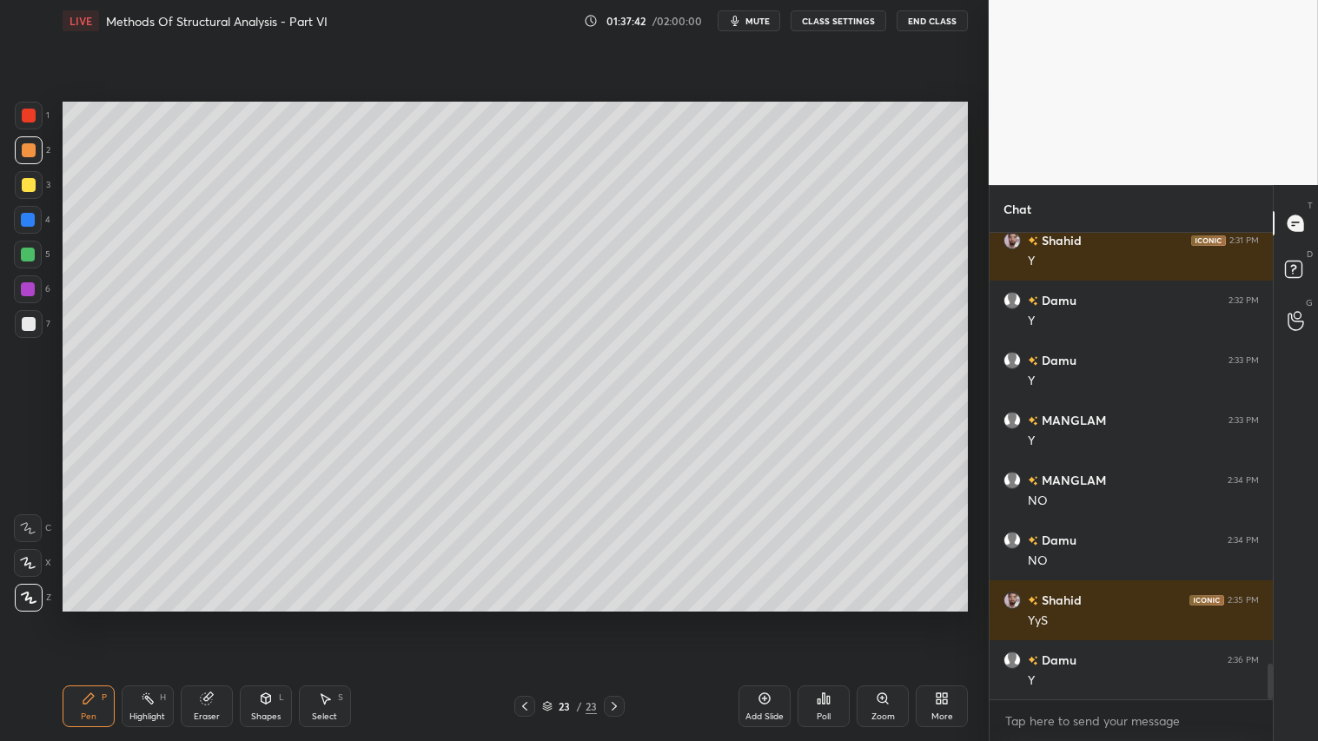
click at [631, 618] on div "23 / 23" at bounding box center [569, 706] width 338 height 21
click at [758, 618] on div "Add Slide" at bounding box center [764, 716] width 38 height 9
drag, startPoint x: 24, startPoint y: 322, endPoint x: 61, endPoint y: 254, distance: 77.7
click at [28, 320] on div at bounding box center [29, 324] width 14 height 14
click at [30, 148] on div at bounding box center [29, 150] width 14 height 14
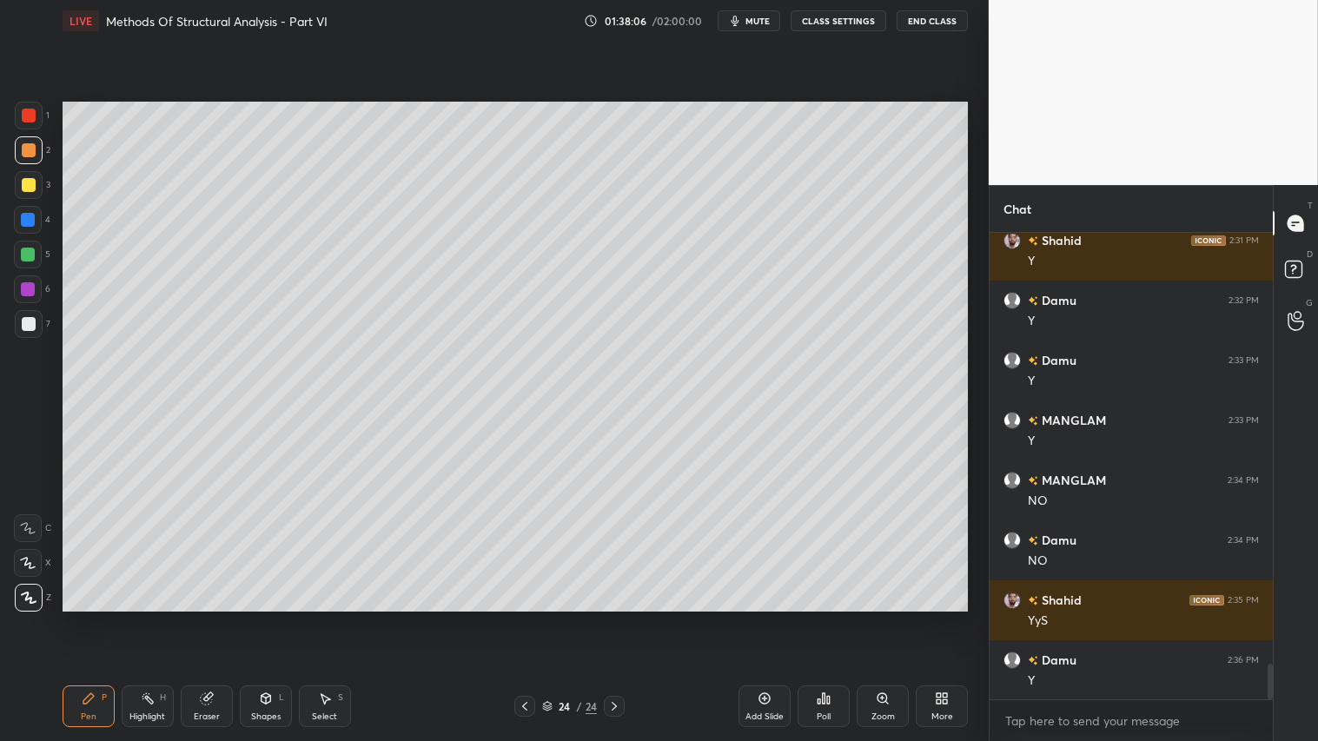
click at [94, 618] on div "Pen P" at bounding box center [89, 706] width 52 height 42
click at [266, 618] on div "Shapes" at bounding box center [266, 716] width 30 height 9
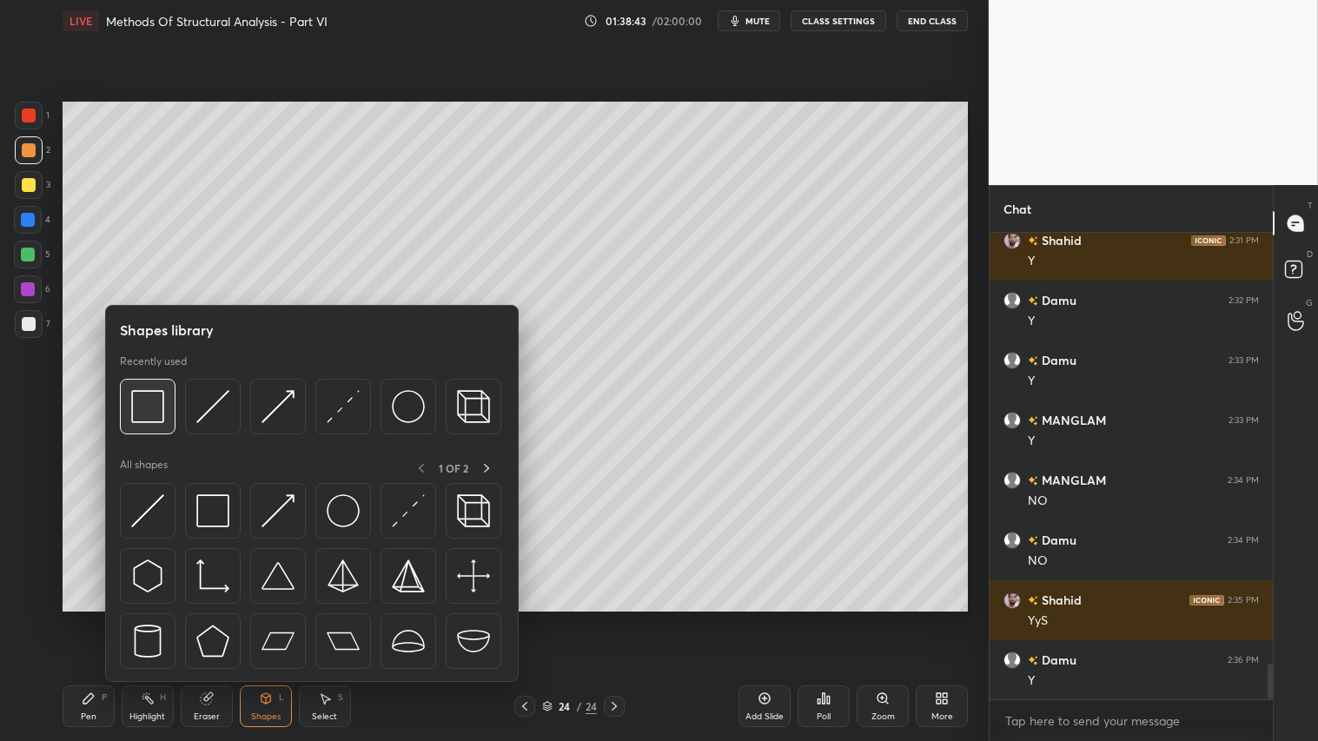
click at [152, 410] on img at bounding box center [147, 406] width 33 height 33
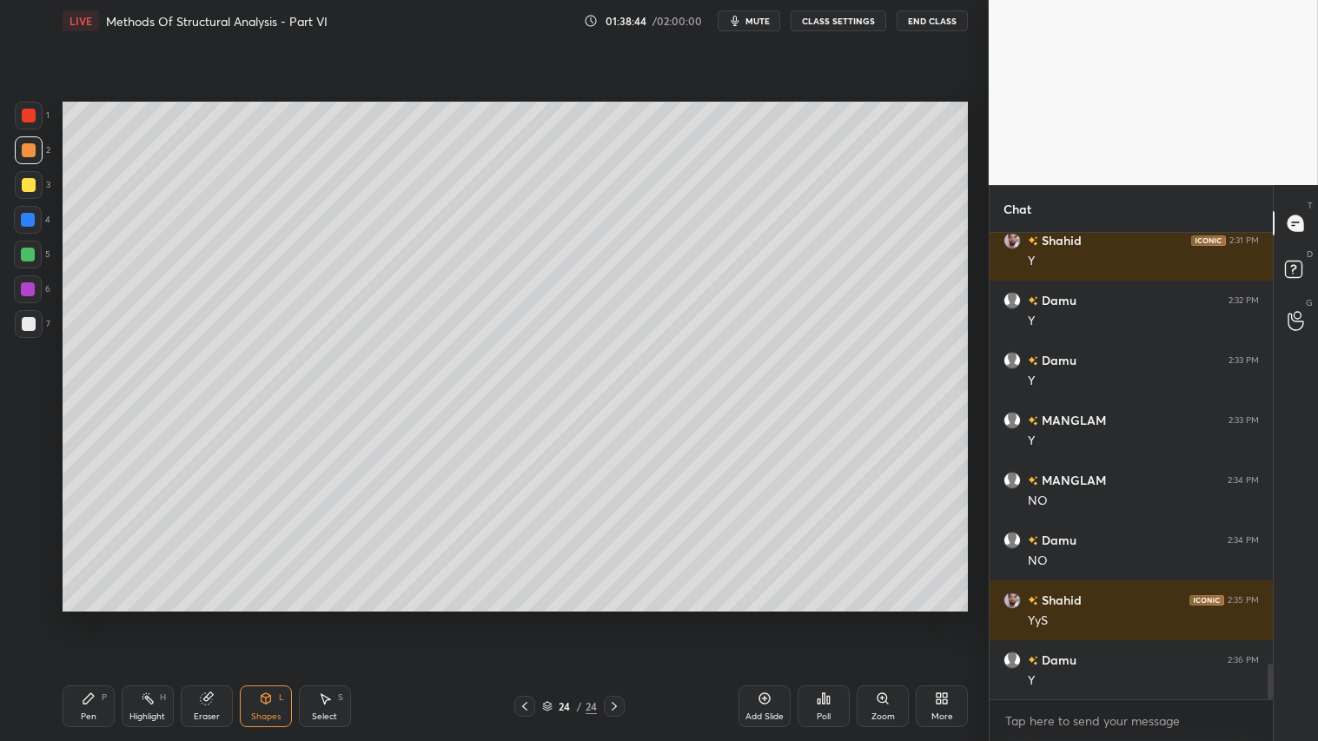
click at [29, 323] on div at bounding box center [29, 324] width 14 height 14
click at [269, 618] on div "Shapes L" at bounding box center [266, 706] width 52 height 42
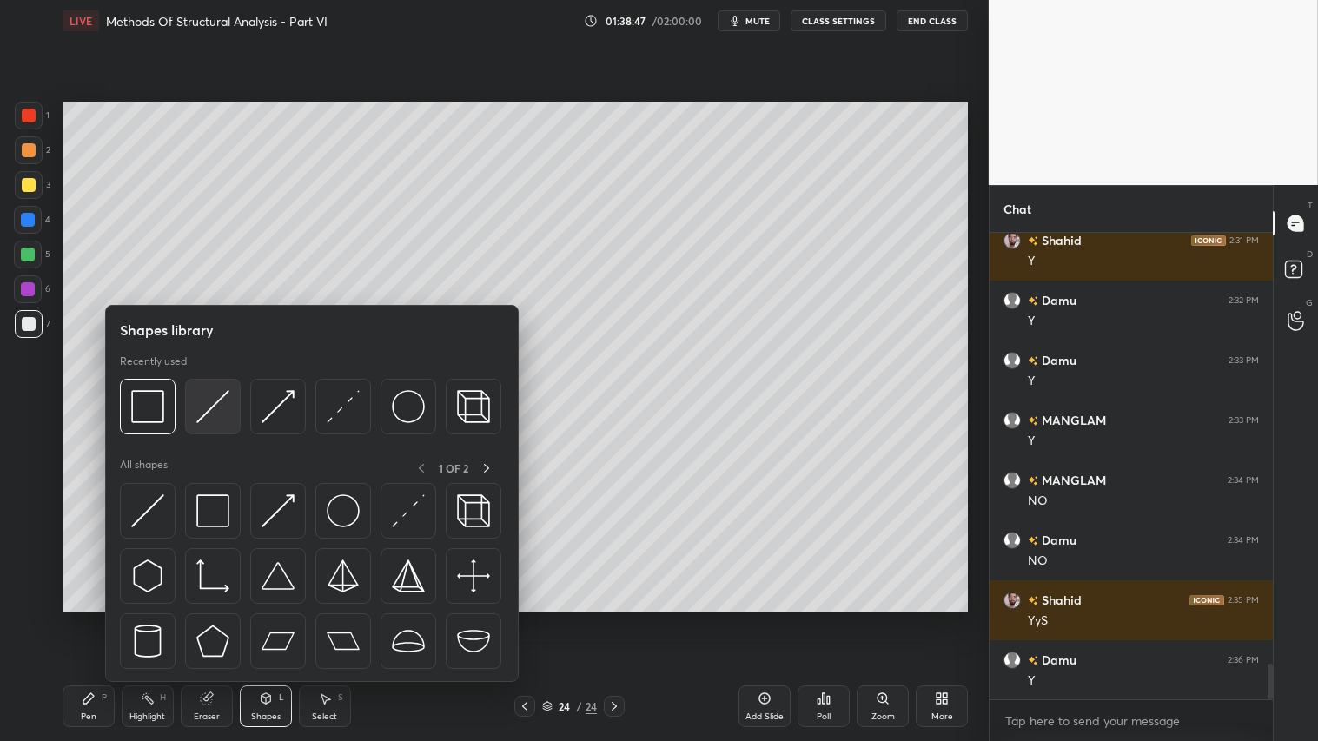
click at [218, 400] on img at bounding box center [212, 406] width 33 height 33
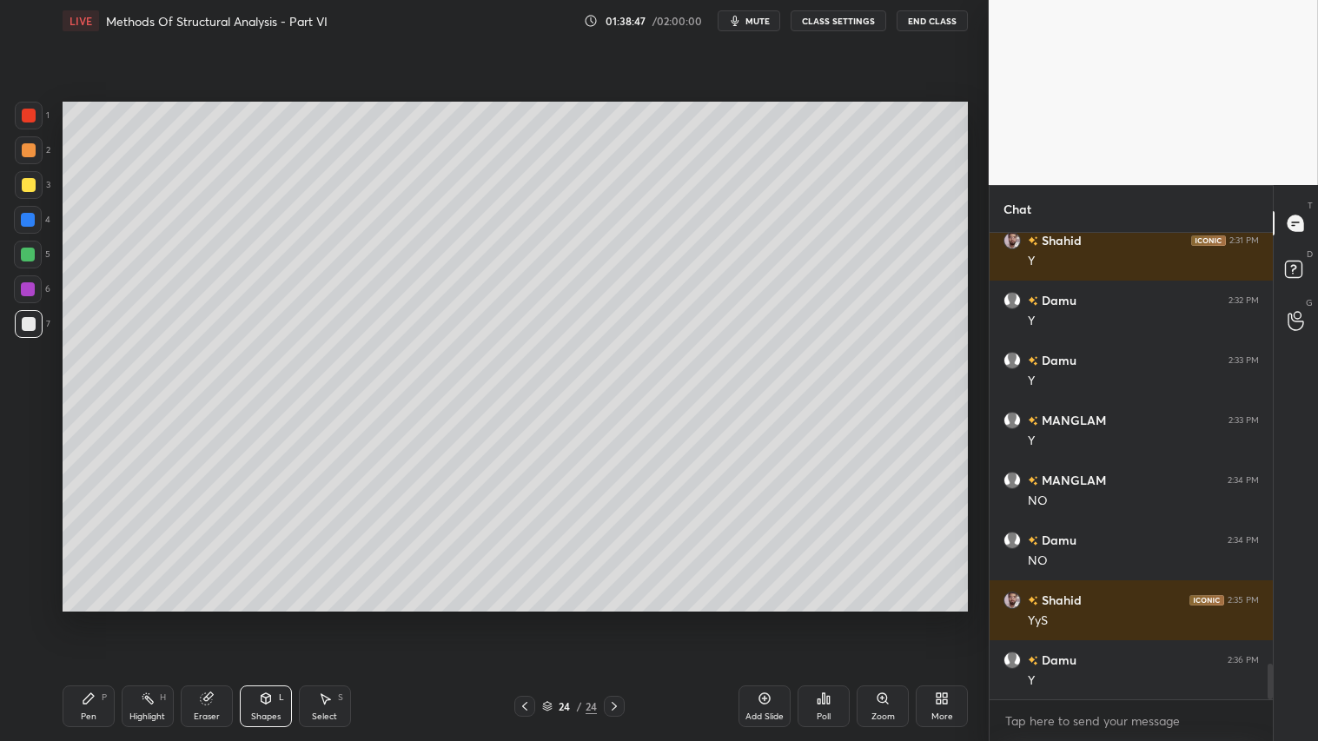
click at [22, 144] on div at bounding box center [29, 150] width 28 height 28
click at [23, 143] on div at bounding box center [29, 150] width 14 height 14
click at [29, 116] on div at bounding box center [29, 116] width 14 height 14
click at [92, 618] on div "Pen P" at bounding box center [89, 706] width 52 height 42
click at [24, 188] on div at bounding box center [29, 185] width 14 height 14
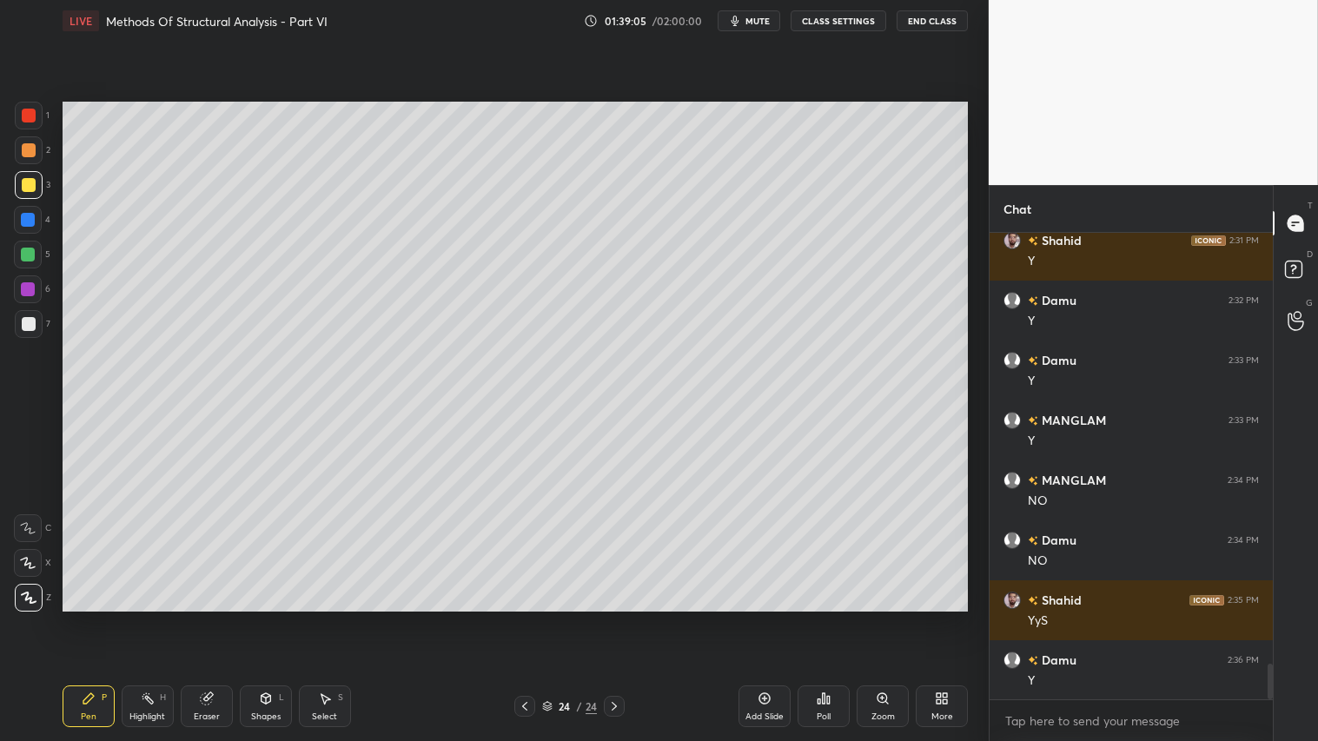
click at [261, 618] on div "Shapes L" at bounding box center [266, 706] width 52 height 42
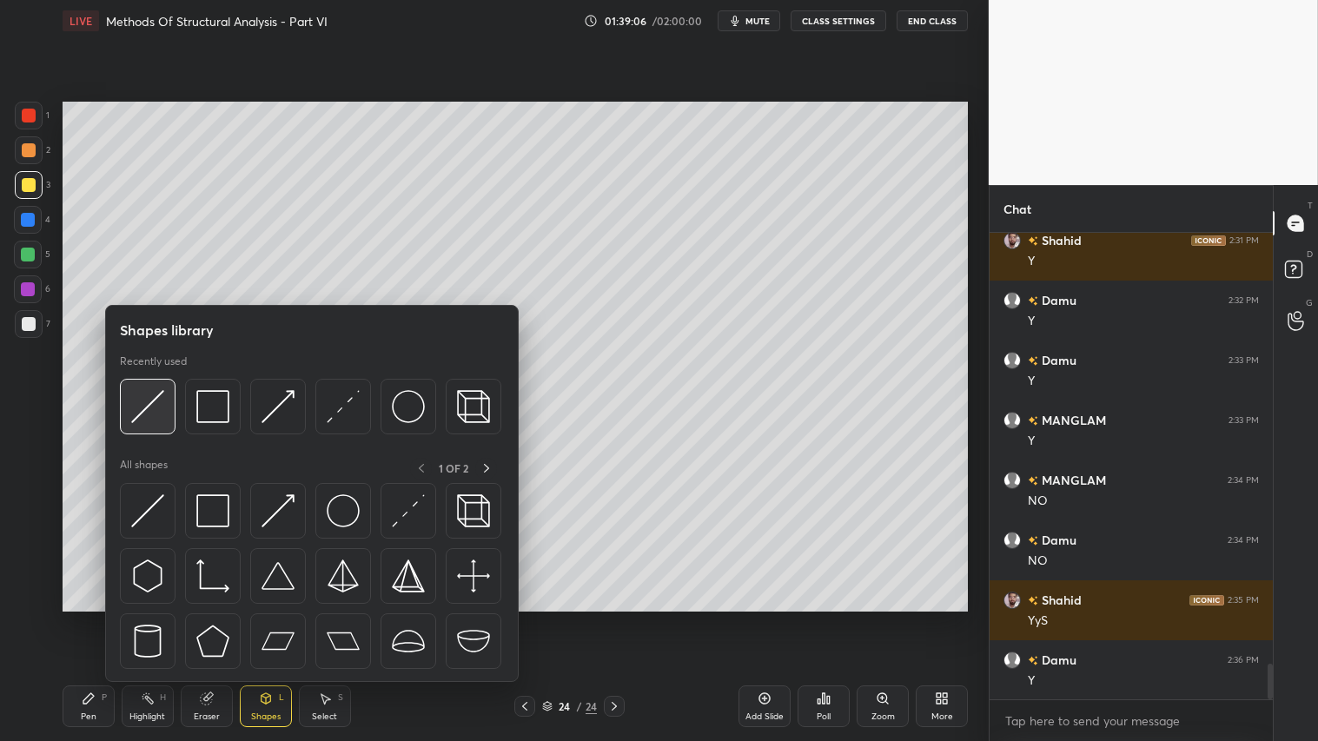
click at [160, 397] on img at bounding box center [147, 406] width 33 height 33
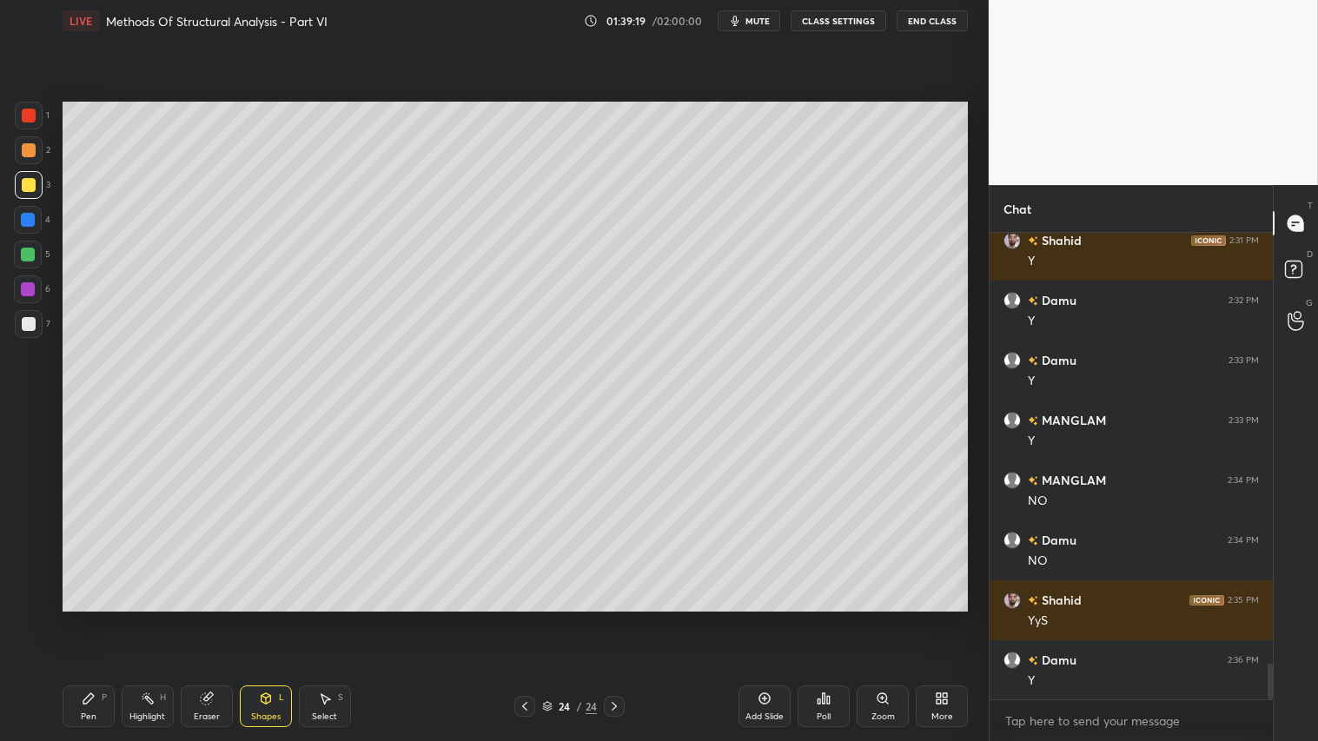
click at [27, 118] on div at bounding box center [29, 116] width 14 height 14
click at [76, 618] on div "Pen P" at bounding box center [89, 706] width 52 height 42
drag, startPoint x: 29, startPoint y: 182, endPoint x: 38, endPoint y: 188, distance: 11.3
click at [31, 183] on div at bounding box center [29, 185] width 14 height 14
click at [31, 114] on div at bounding box center [29, 116] width 14 height 14
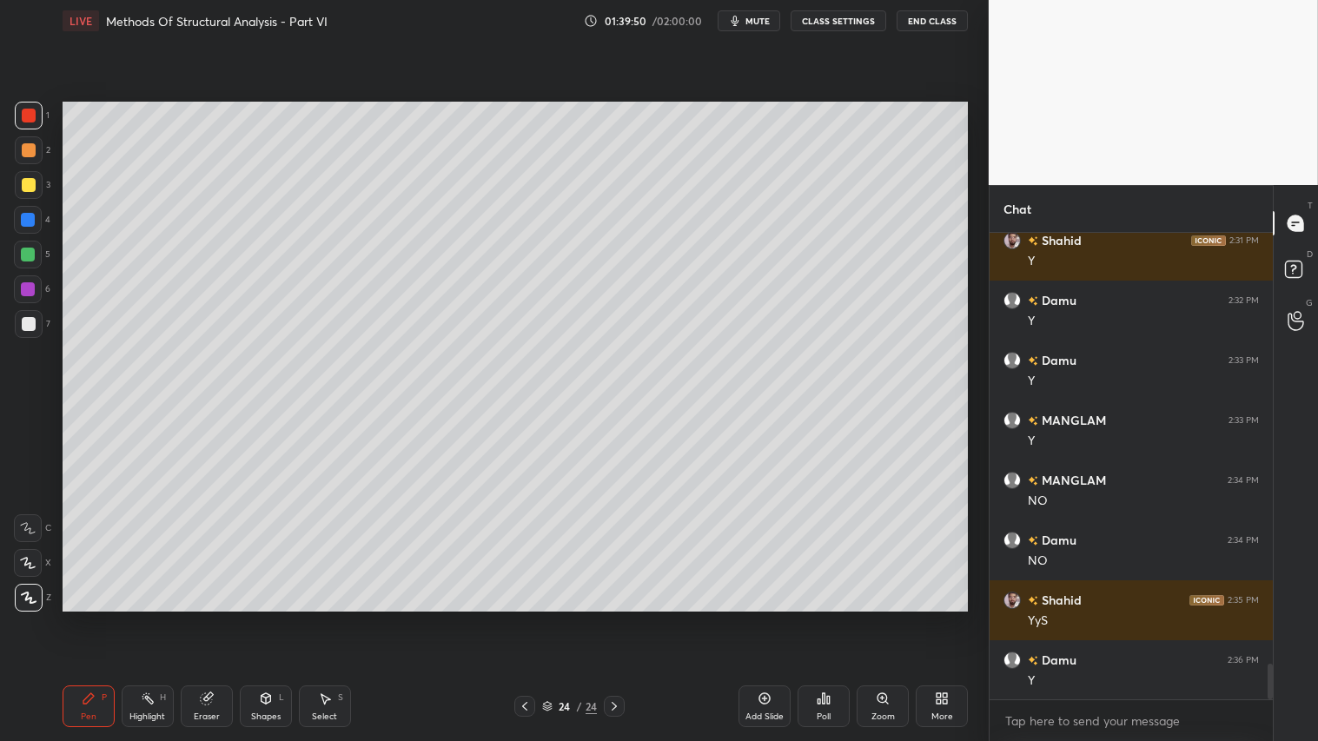
click at [265, 618] on div "Shapes L" at bounding box center [266, 706] width 52 height 42
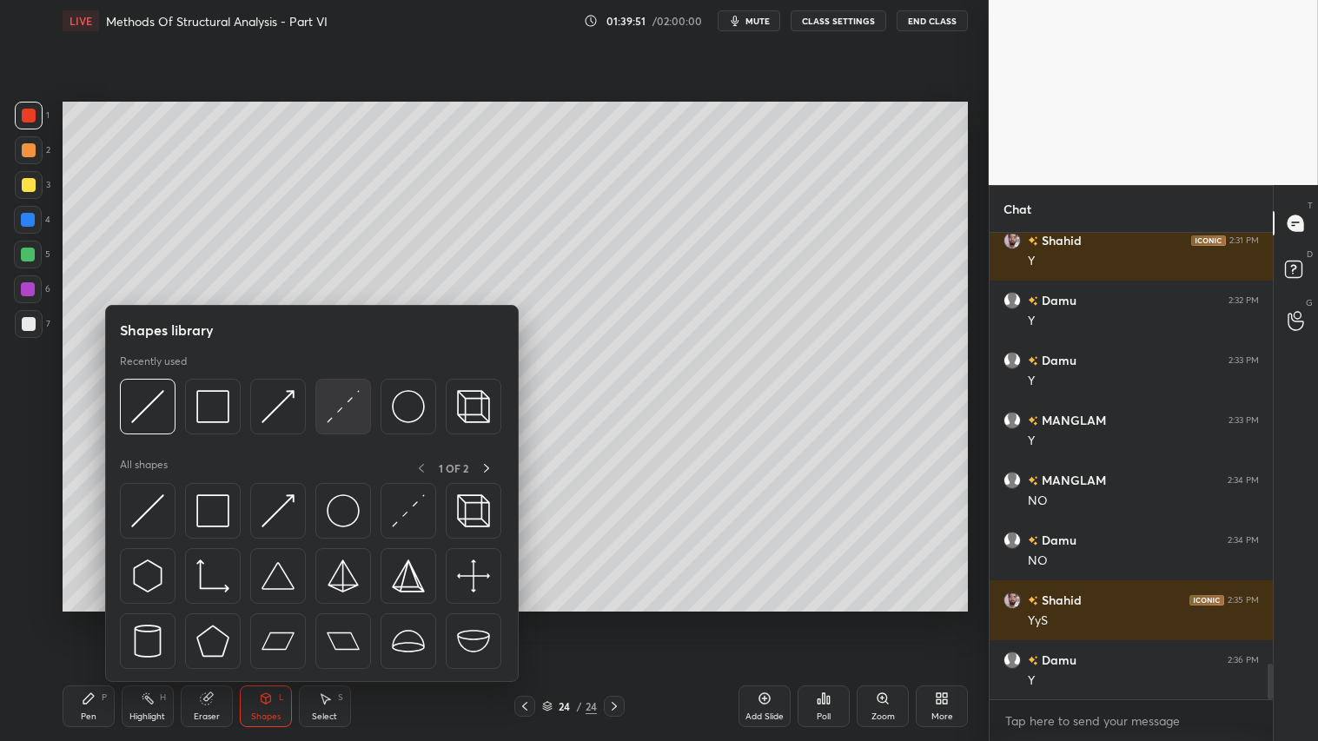
click at [347, 402] on img at bounding box center [343, 406] width 33 height 33
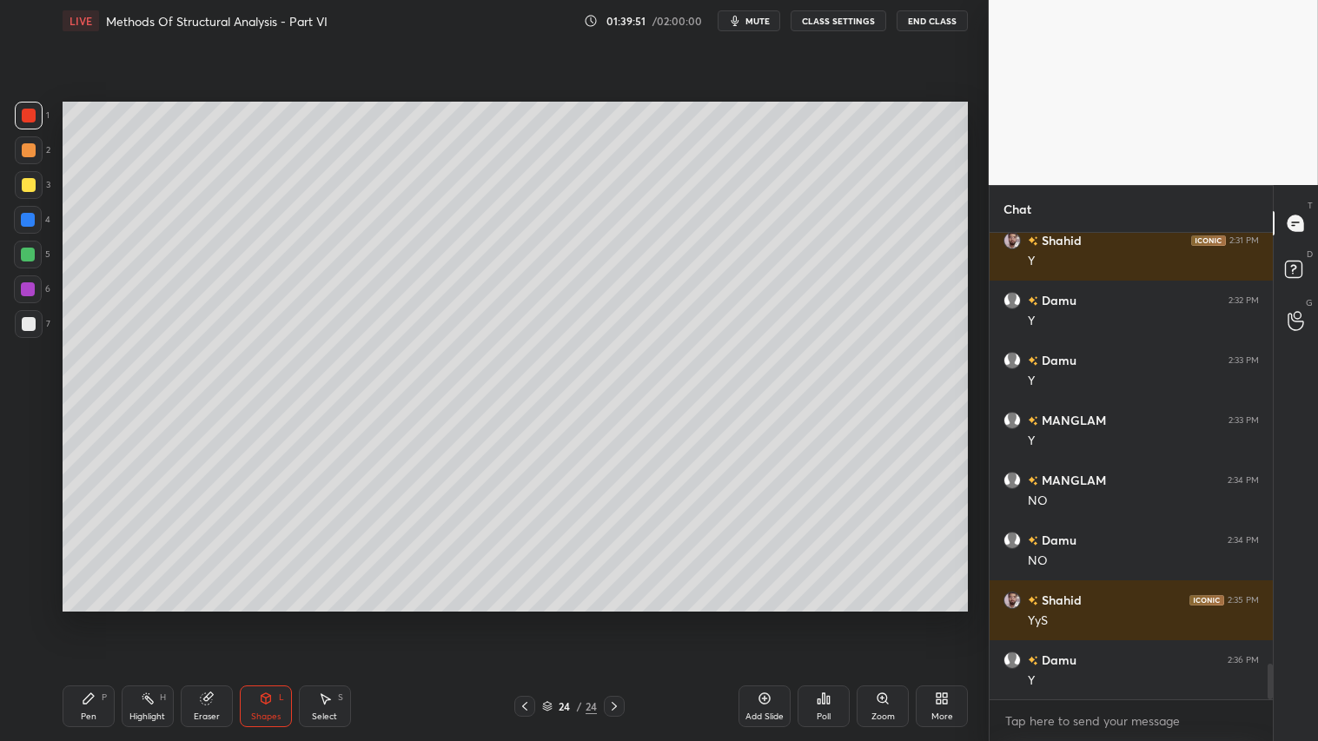
click at [14, 307] on div "6" at bounding box center [32, 292] width 36 height 35
click at [102, 618] on div "Pen P" at bounding box center [89, 706] width 52 height 42
click at [526, 618] on icon at bounding box center [525, 706] width 14 height 14
click at [523, 618] on icon at bounding box center [525, 706] width 14 height 14
click at [526, 618] on icon at bounding box center [524, 706] width 5 height 9
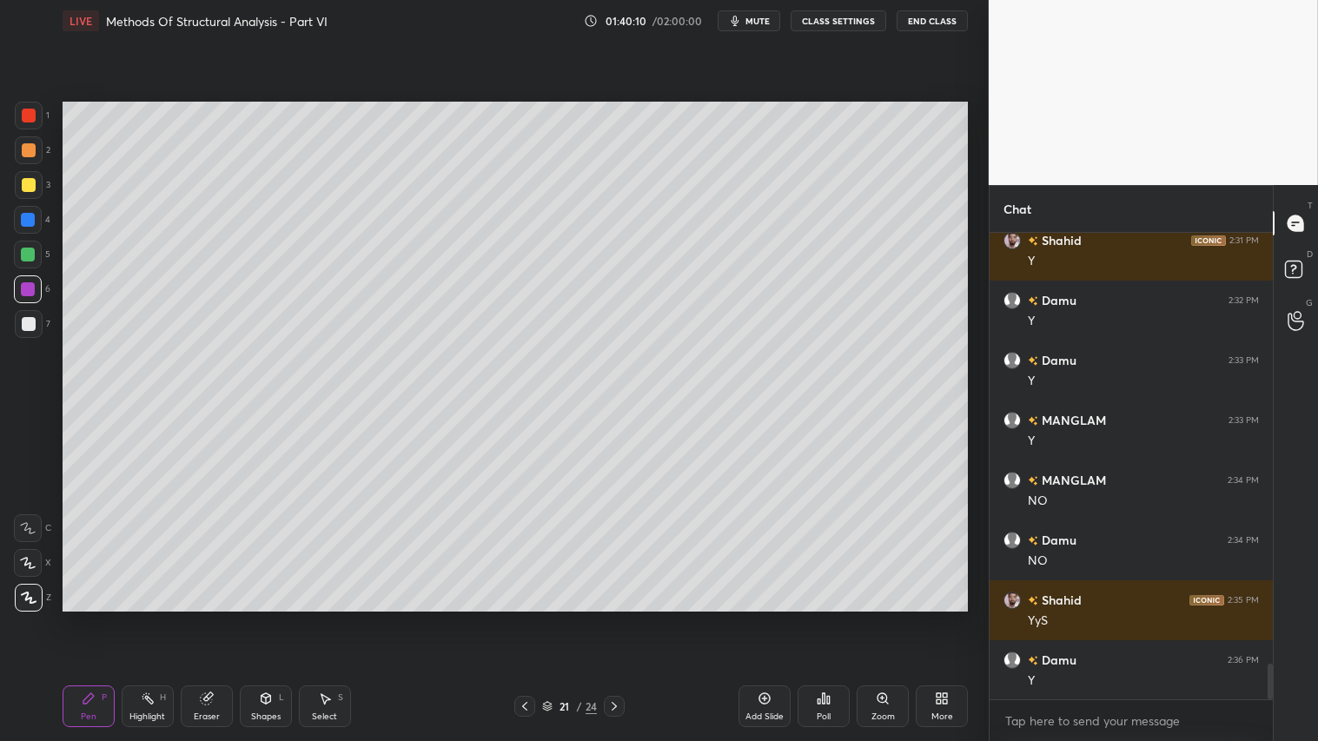
click at [612, 618] on icon at bounding box center [614, 706] width 14 height 14
click at [614, 618] on icon at bounding box center [614, 706] width 5 height 9
click at [618, 618] on icon at bounding box center [614, 706] width 14 height 14
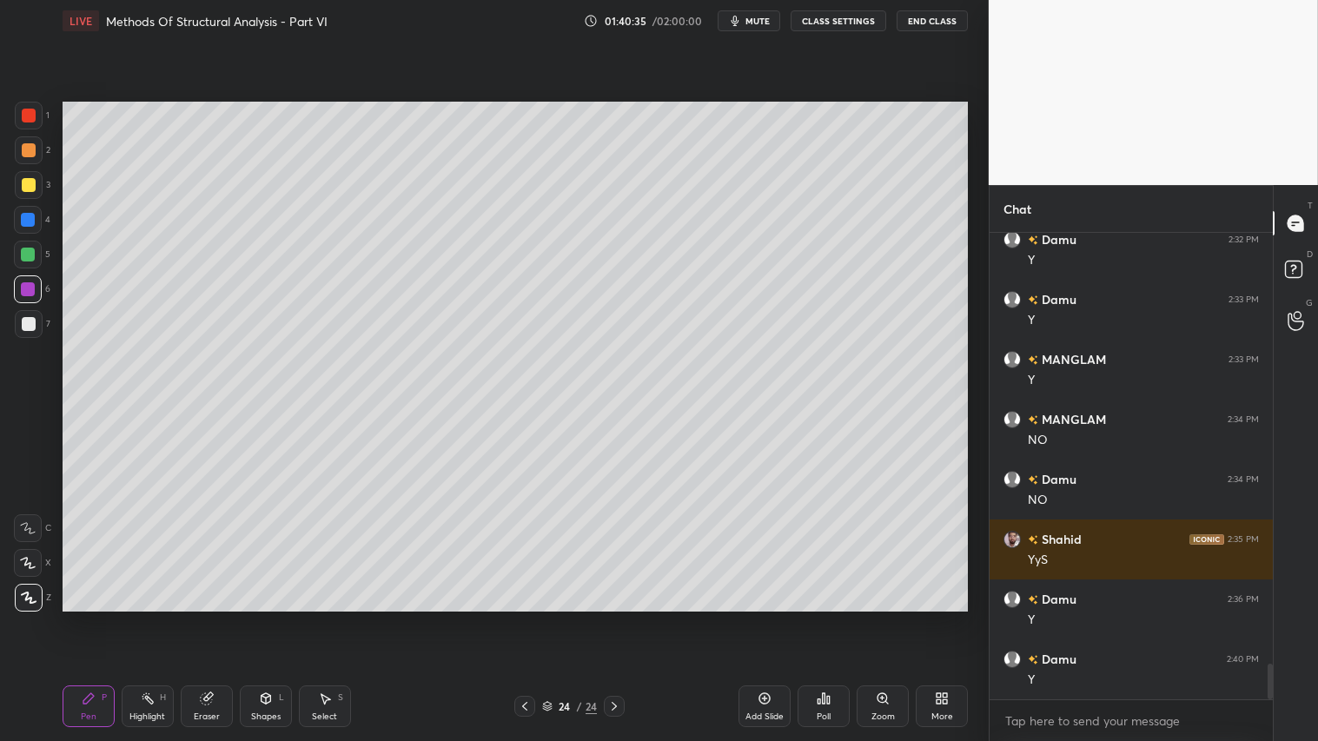
click at [29, 140] on div at bounding box center [29, 150] width 28 height 28
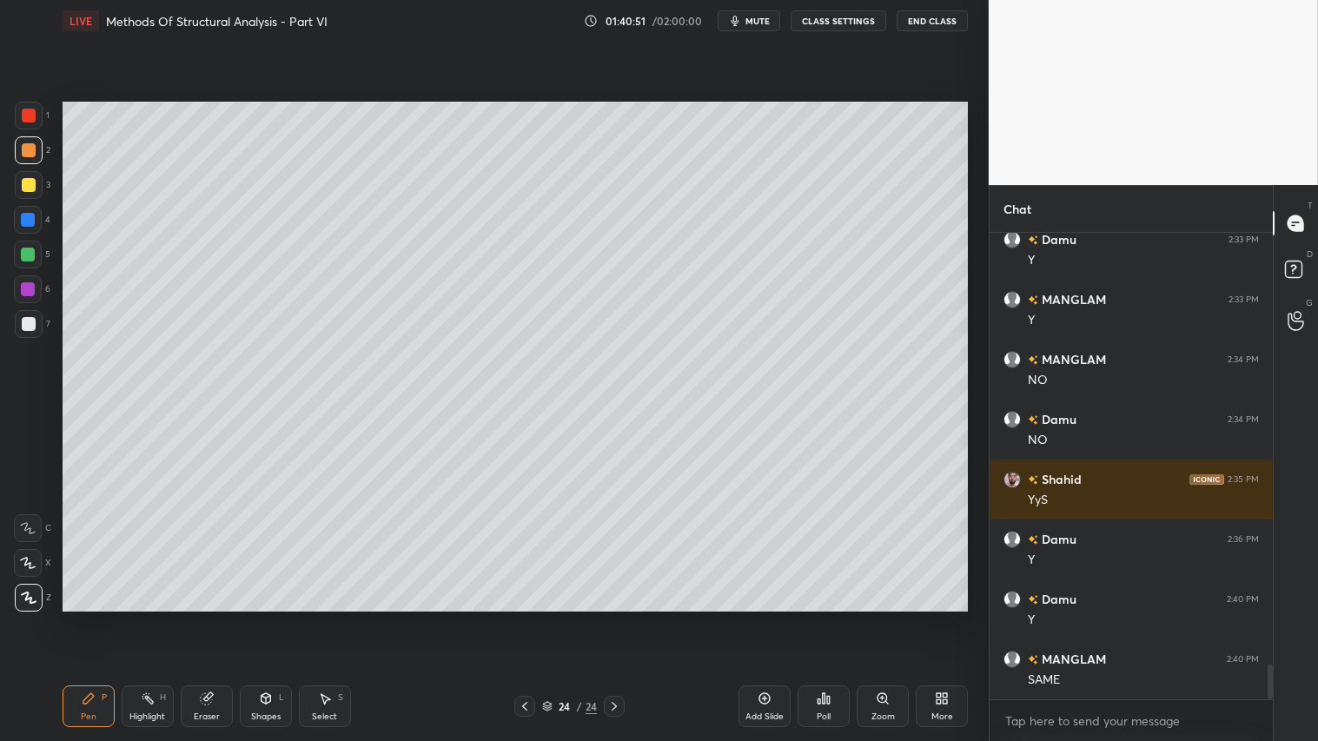
scroll to position [5796, 0]
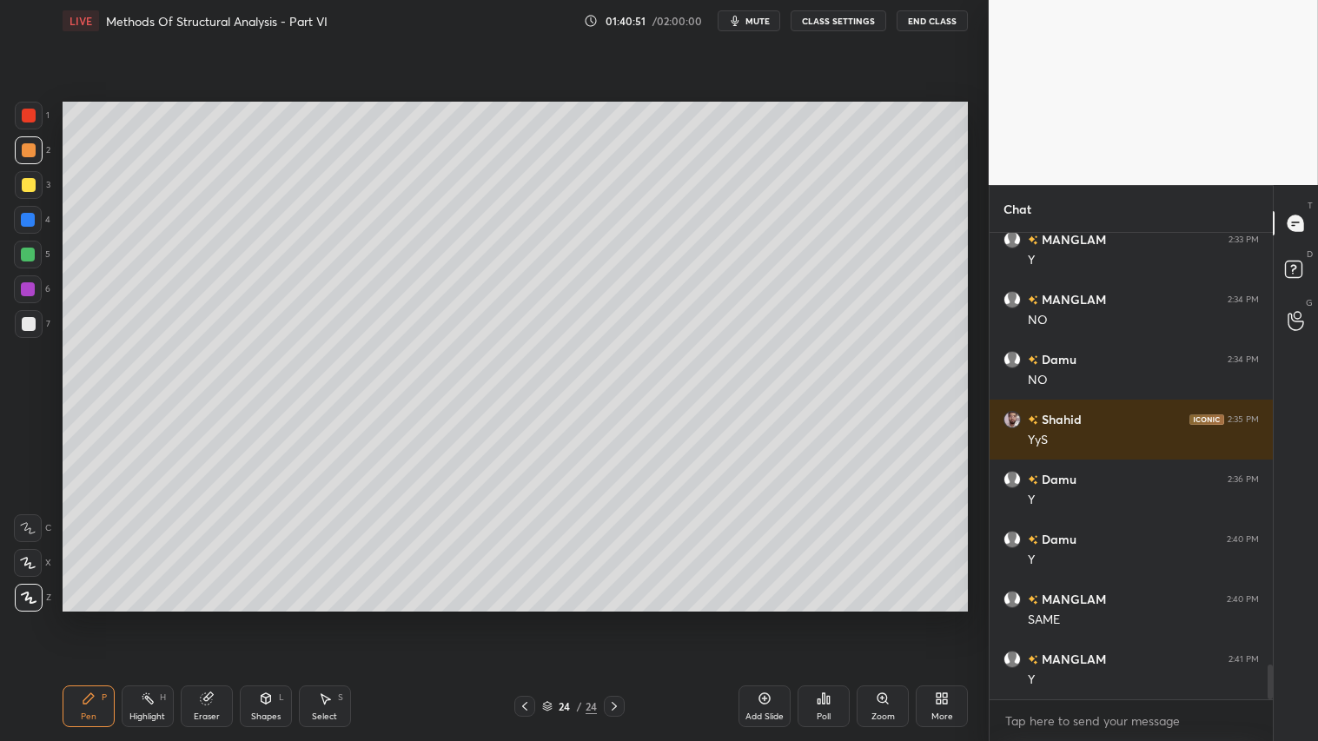
click at [256, 618] on div "Shapes L" at bounding box center [266, 706] width 52 height 42
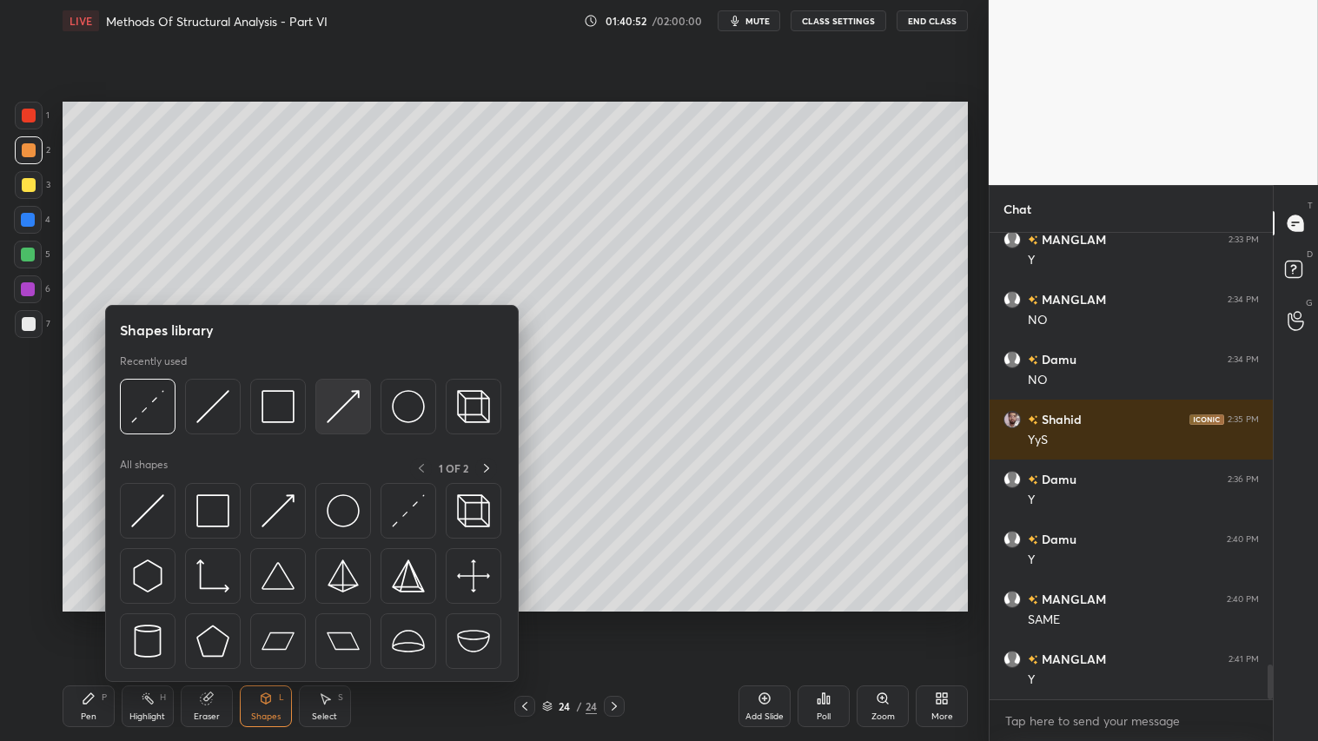
click at [336, 413] on img at bounding box center [343, 406] width 33 height 33
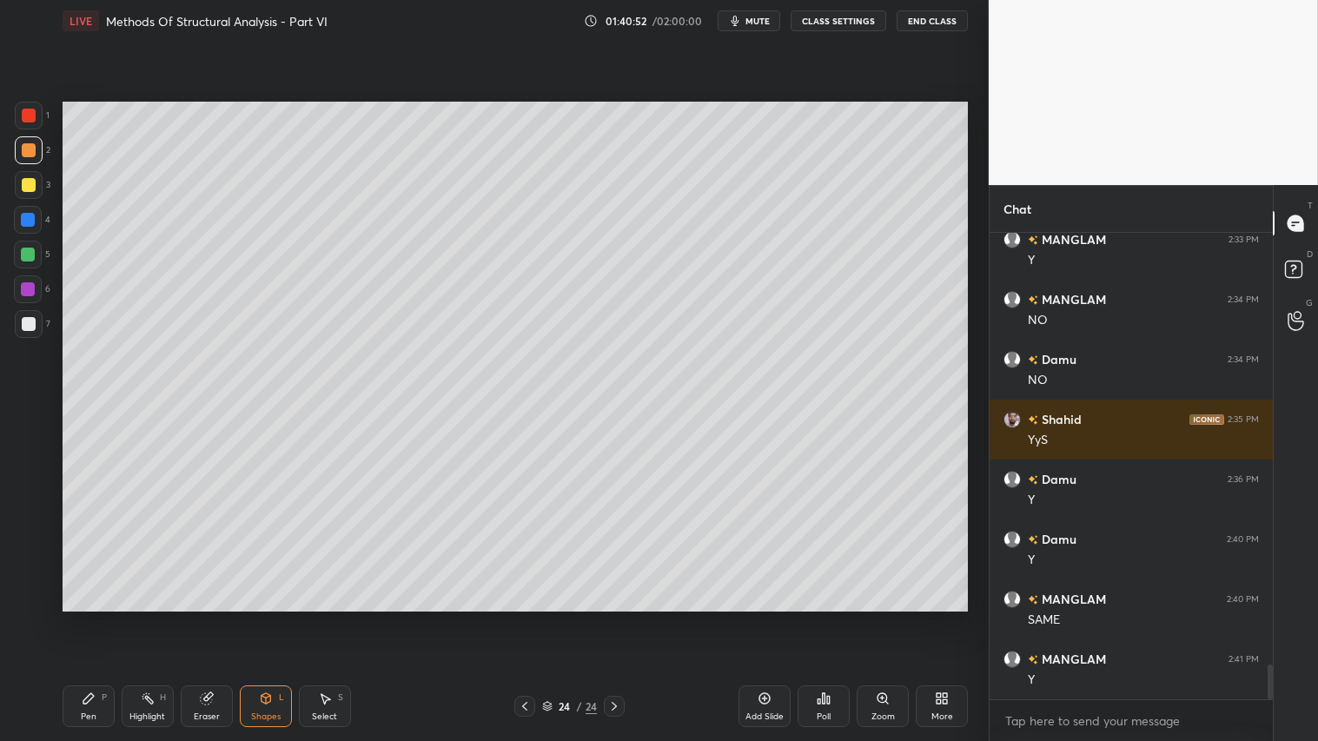
scroll to position [5856, 0]
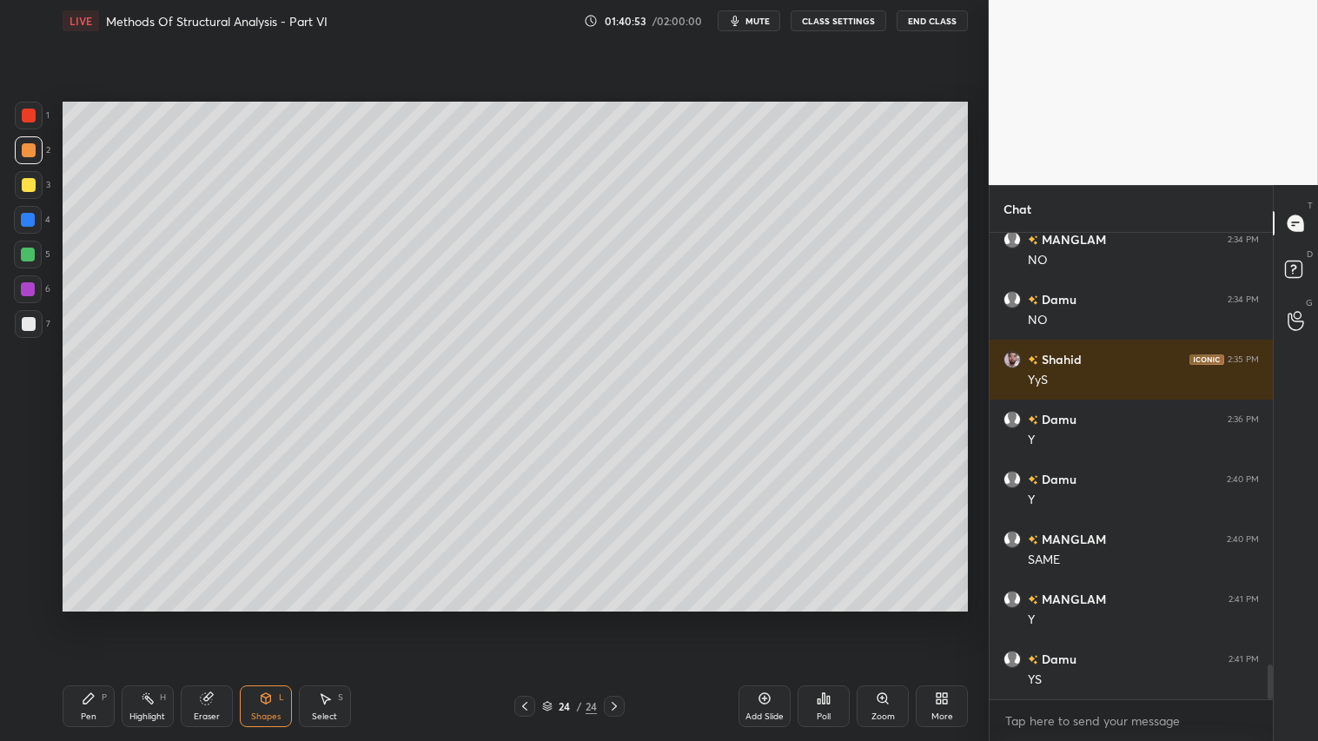
click at [29, 320] on div at bounding box center [29, 324] width 14 height 14
drag, startPoint x: 101, startPoint y: 693, endPoint x: 188, endPoint y: 621, distance: 113.6
click at [102, 618] on div "Pen P" at bounding box center [89, 706] width 52 height 42
click at [26, 139] on div at bounding box center [29, 150] width 28 height 28
click at [89, 618] on div "Pen P" at bounding box center [89, 706] width 52 height 42
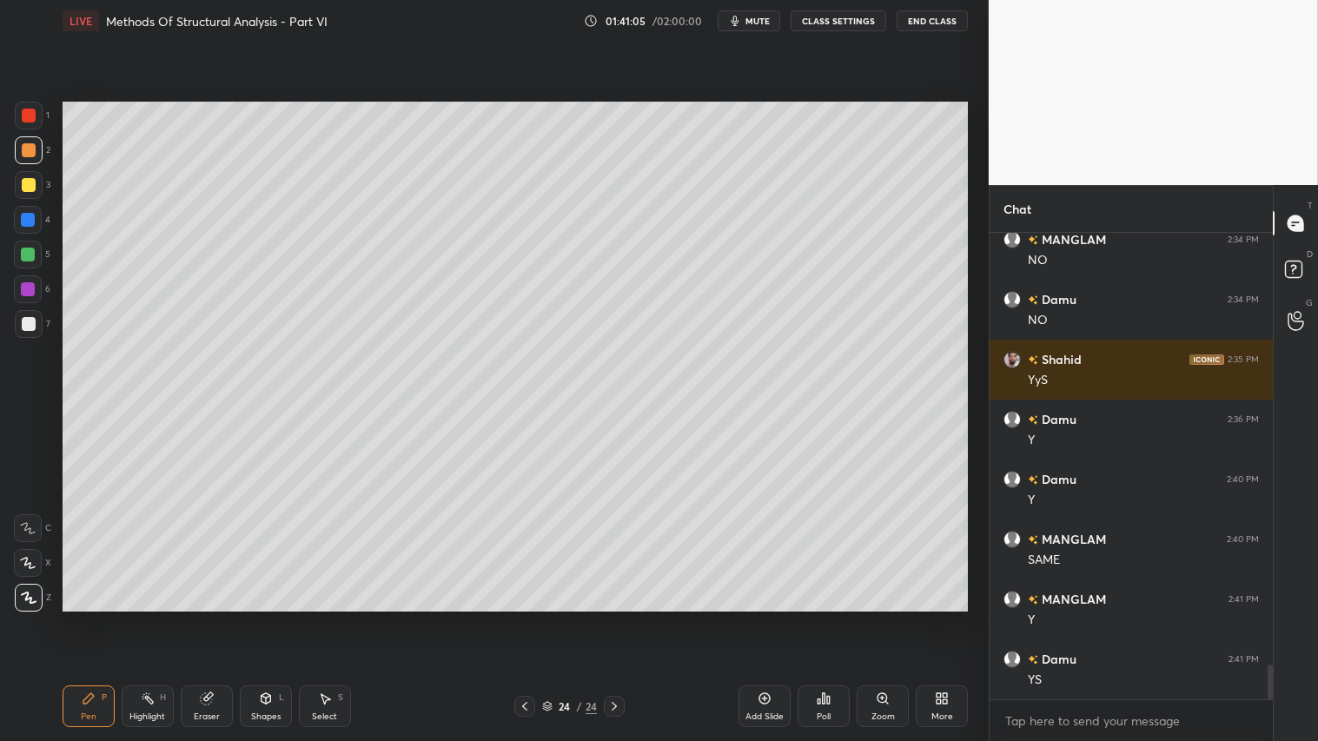
click at [618, 618] on icon at bounding box center [614, 706] width 14 height 14
click at [775, 618] on div "Add Slide" at bounding box center [764, 706] width 52 height 42
click at [257, 618] on div "Shapes L" at bounding box center [266, 706] width 52 height 42
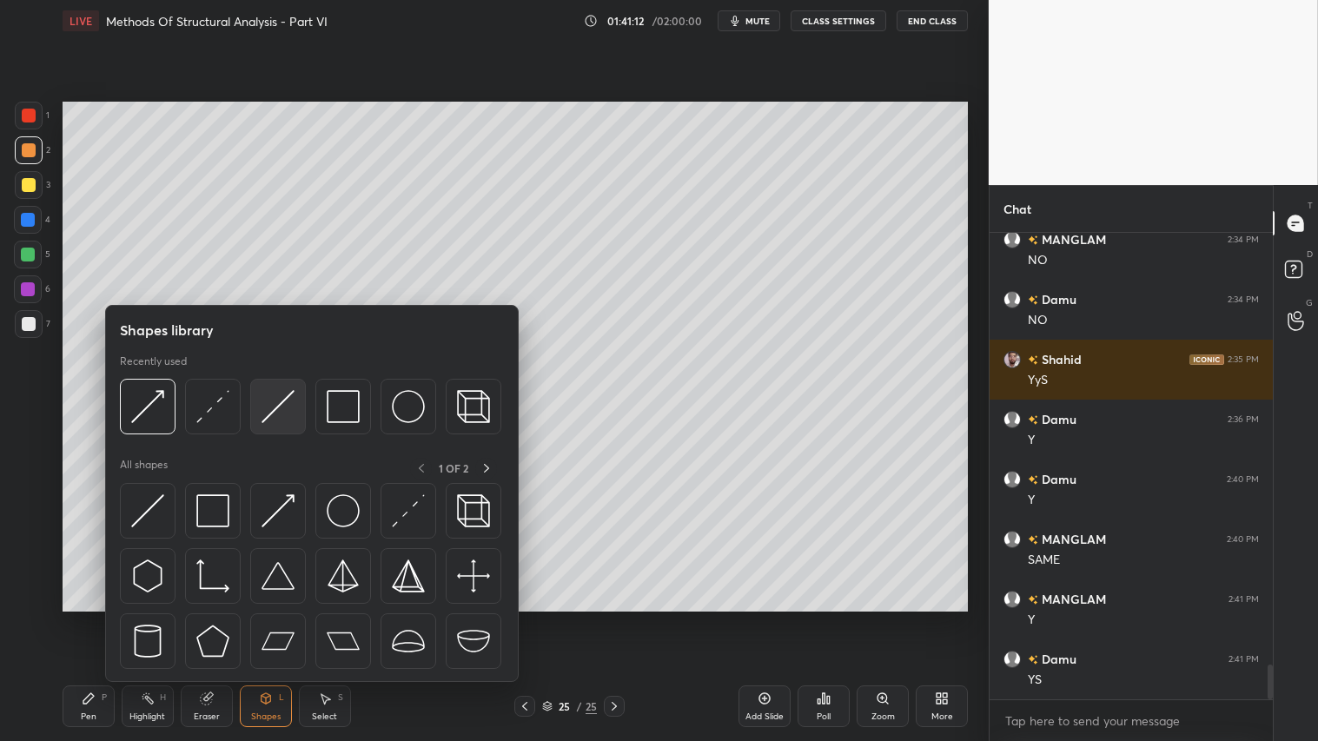
click at [281, 413] on img at bounding box center [277, 406] width 33 height 33
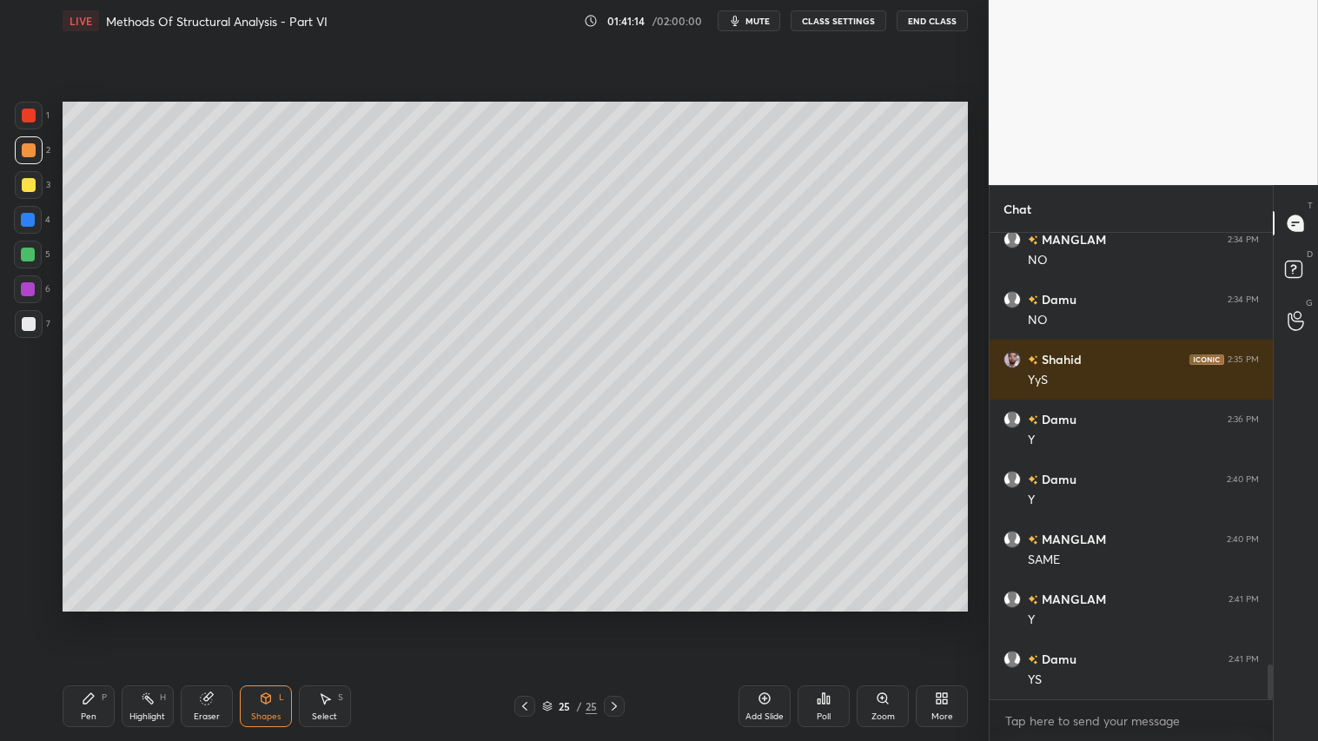
click at [184, 159] on div "Setting up your live class Poll for secs No correct answer Start poll" at bounding box center [515, 357] width 919 height 630
click at [90, 618] on icon at bounding box center [89, 698] width 14 height 14
click at [32, 156] on div at bounding box center [29, 150] width 14 height 14
drag, startPoint x: 516, startPoint y: 705, endPoint x: 535, endPoint y: 702, distance: 19.4
click at [517, 618] on div at bounding box center [524, 706] width 21 height 21
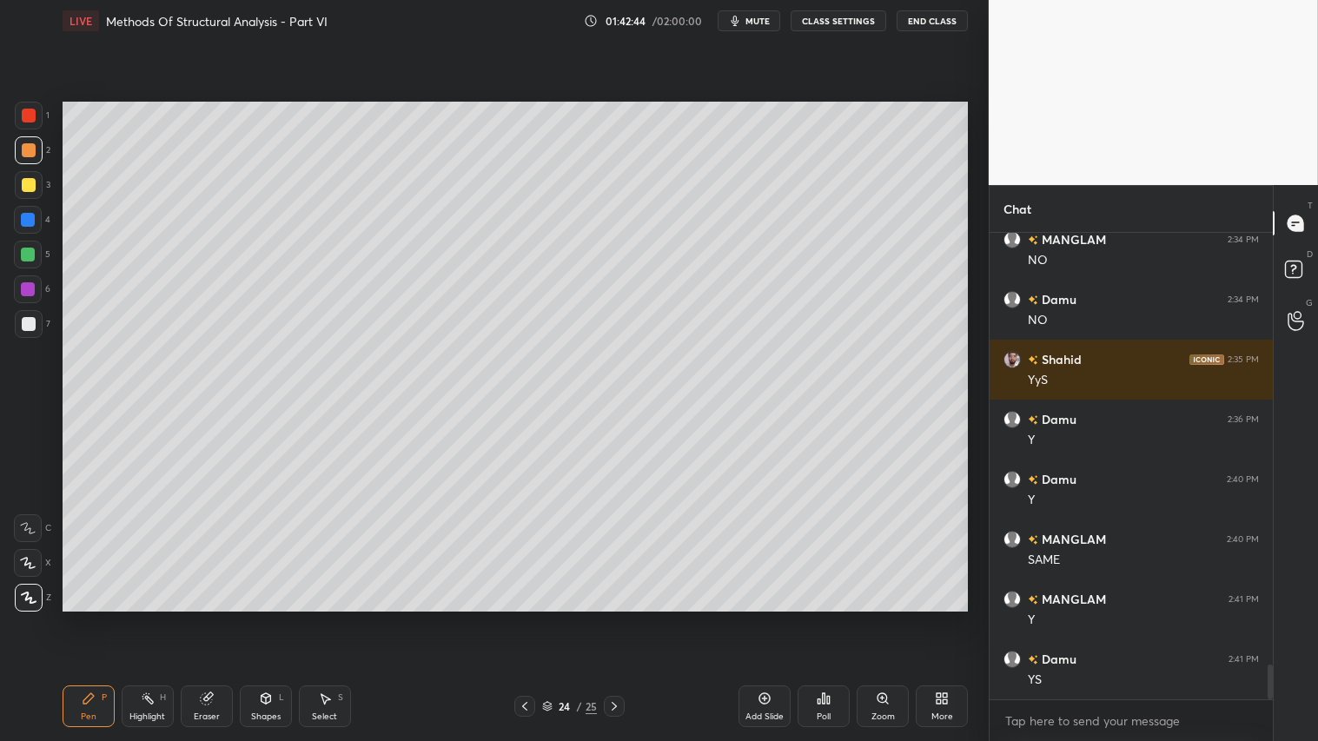
click at [618, 618] on icon at bounding box center [614, 706] width 14 height 14
click at [24, 156] on div at bounding box center [29, 150] width 14 height 14
drag, startPoint x: 75, startPoint y: 691, endPoint x: 71, endPoint y: 666, distance: 25.4
click at [76, 618] on div "Pen P" at bounding box center [89, 706] width 52 height 42
drag, startPoint x: 271, startPoint y: 702, endPoint x: 272, endPoint y: 687, distance: 14.8
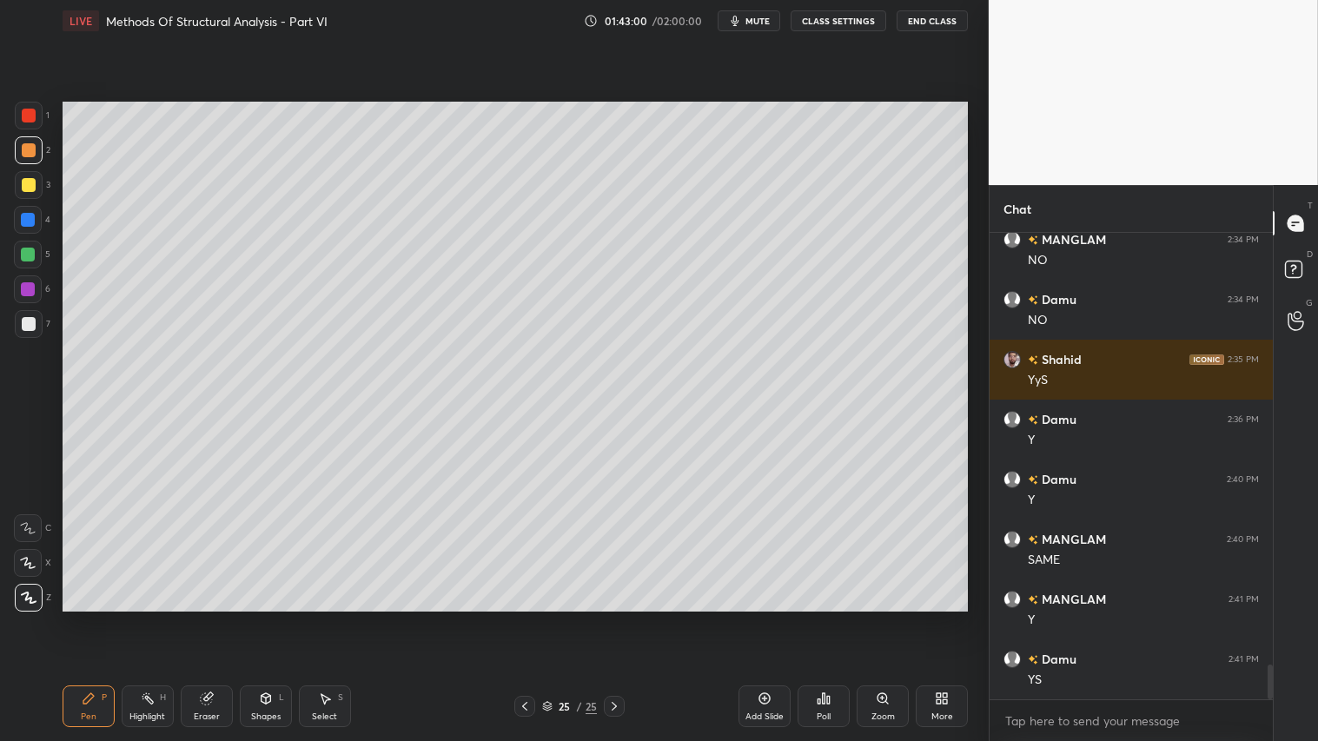
click at [272, 618] on div "Shapes L" at bounding box center [266, 706] width 52 height 42
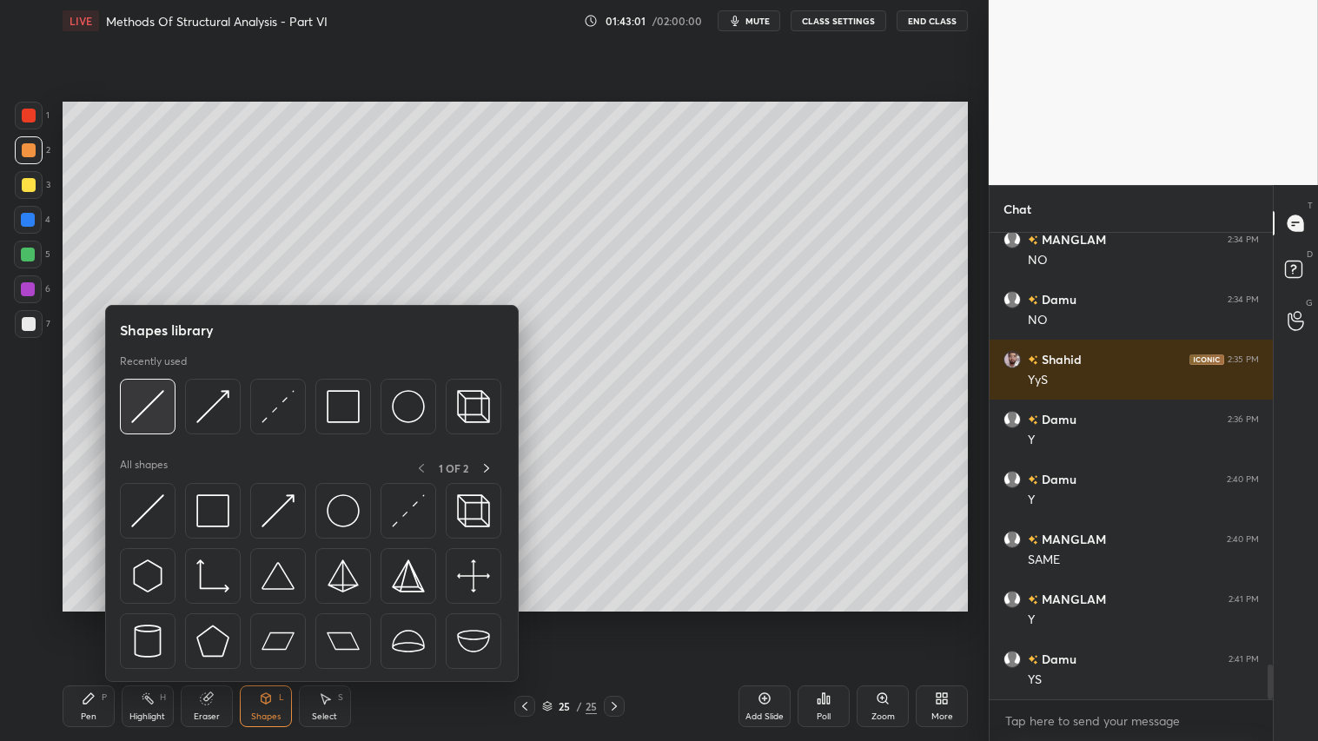
click at [149, 395] on img at bounding box center [147, 406] width 33 height 33
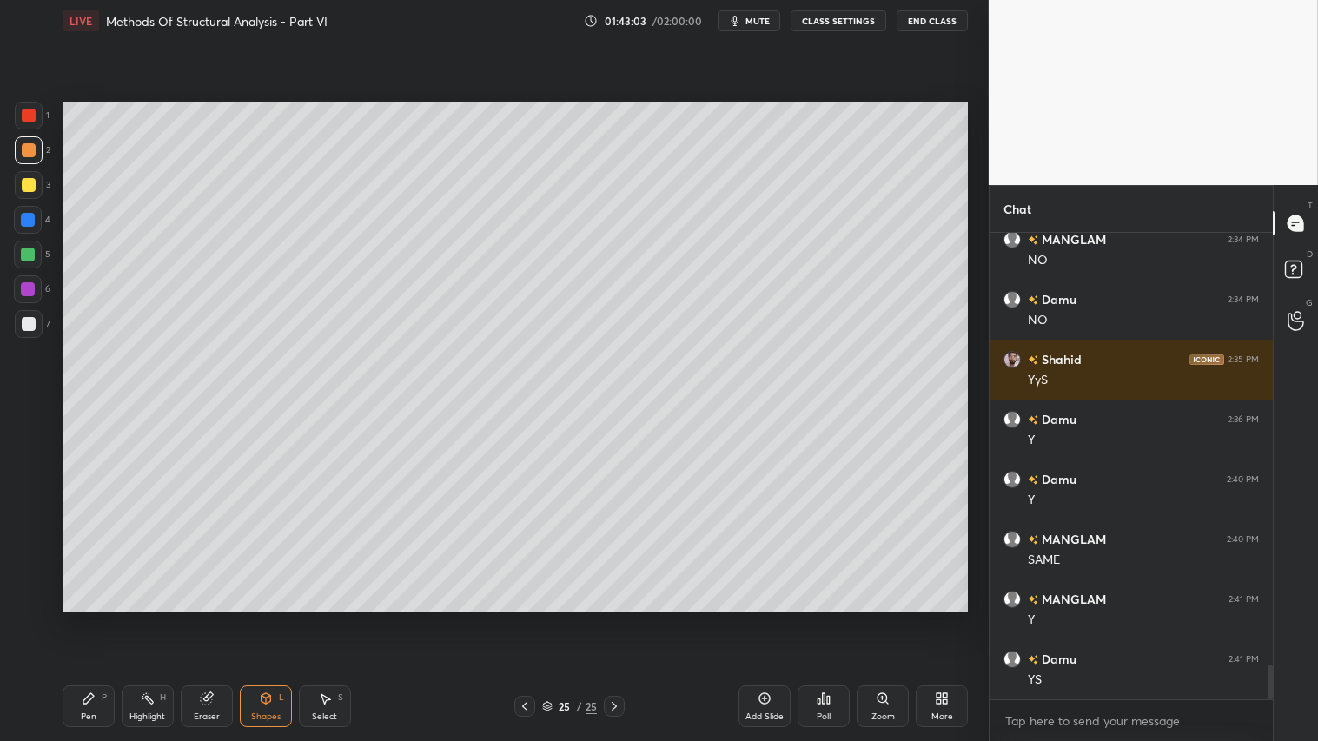
click at [81, 618] on div "Pen" at bounding box center [89, 716] width 16 height 9
click at [31, 178] on div at bounding box center [29, 185] width 14 height 14
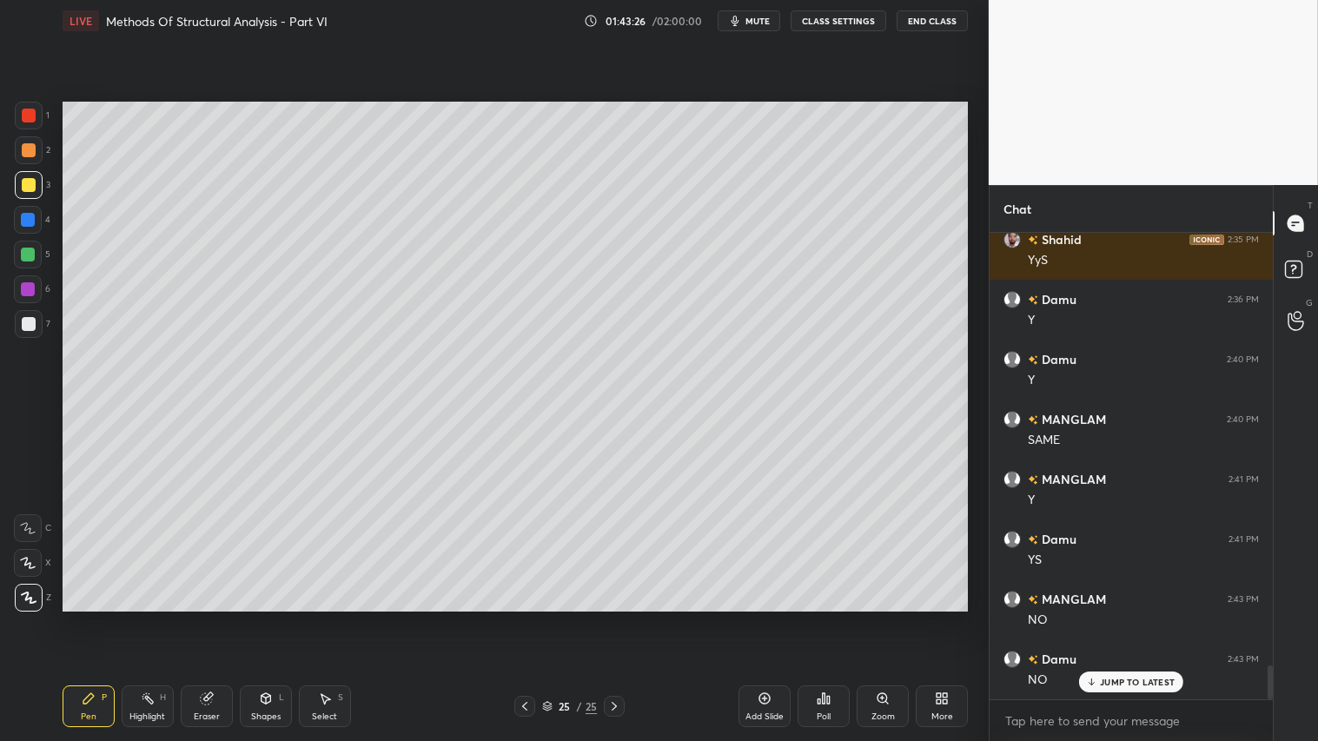
scroll to position [6035, 0]
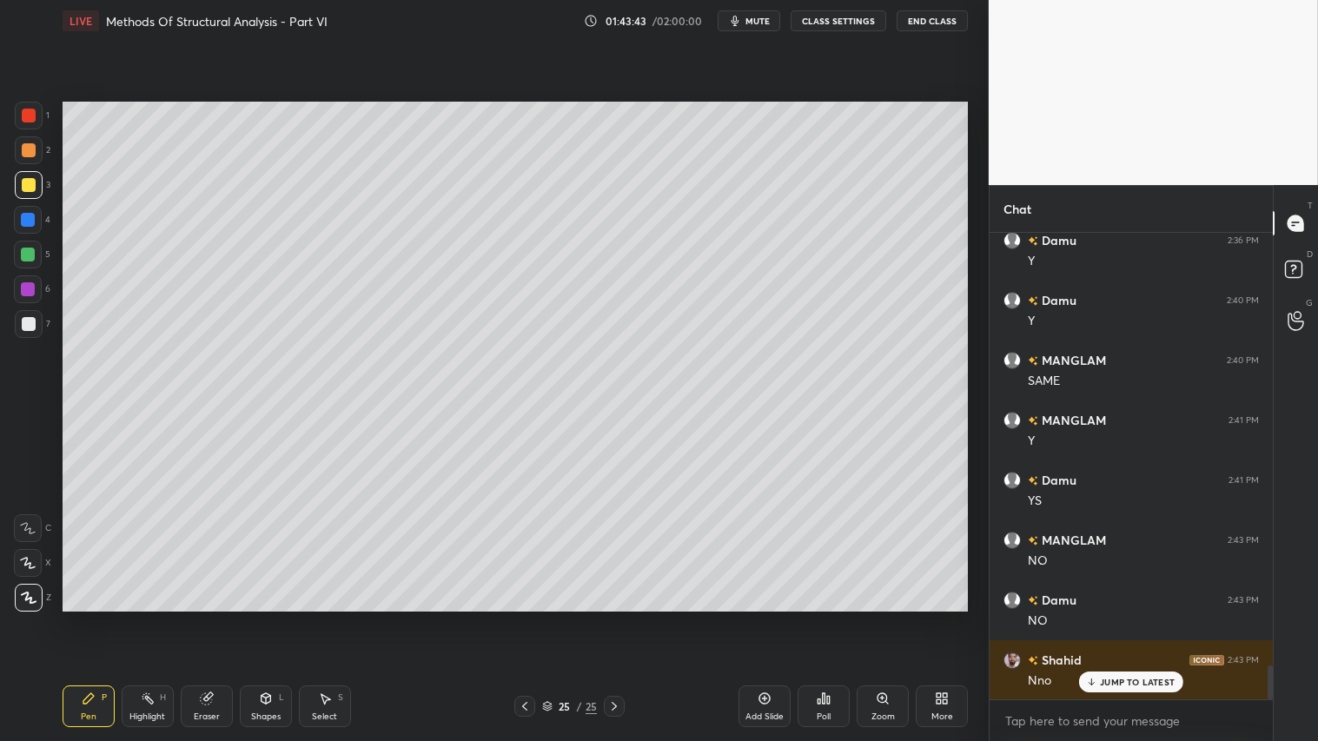
drag, startPoint x: 79, startPoint y: 691, endPoint x: 183, endPoint y: 617, distance: 127.7
click at [88, 618] on div "Pen P Highlight H Eraser Shapes L Select S 25 / 25 Add Slide Poll Zoom More" at bounding box center [515, 705] width 905 height 69
click at [522, 618] on icon at bounding box center [525, 706] width 14 height 14
click at [525, 618] on icon at bounding box center [525, 706] width 14 height 14
click at [523, 618] on icon at bounding box center [525, 706] width 14 height 14
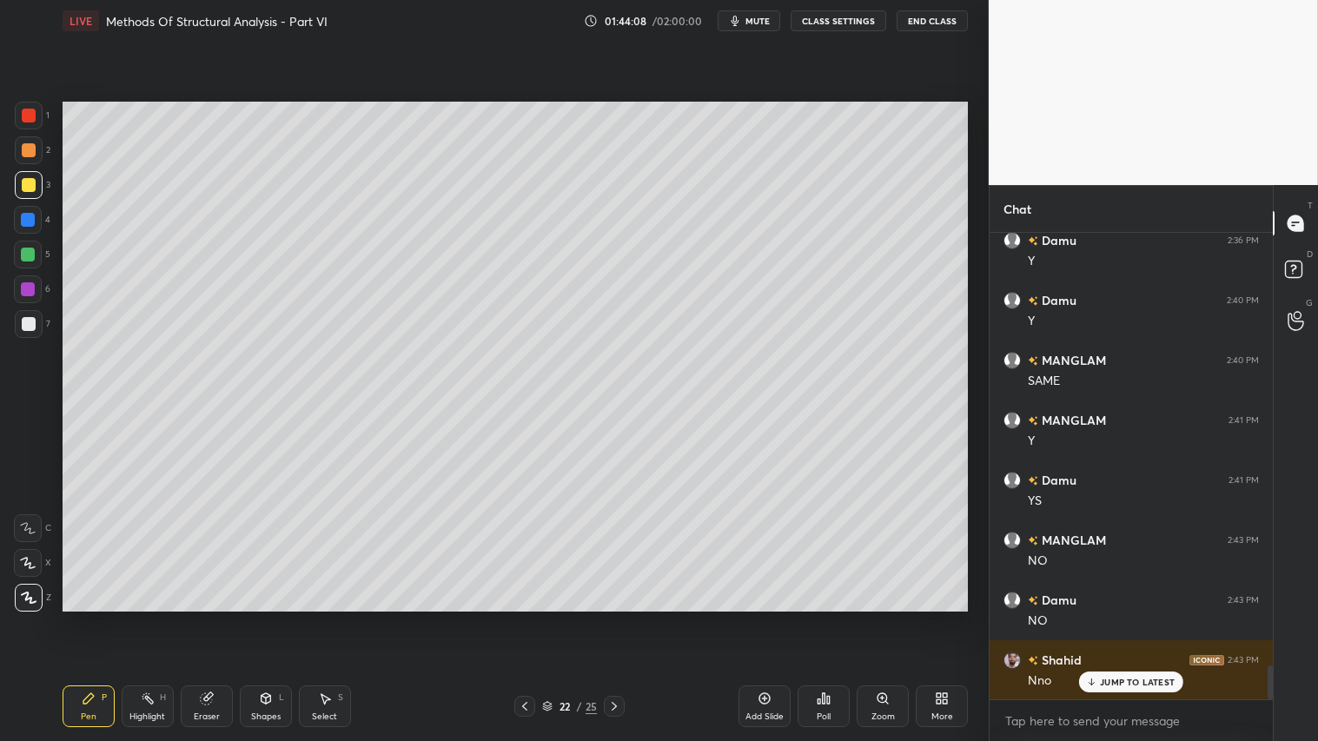
click at [526, 618] on icon at bounding box center [525, 706] width 14 height 14
click at [613, 618] on icon at bounding box center [614, 706] width 14 height 14
click at [612, 618] on icon at bounding box center [614, 706] width 5 height 9
click at [614, 618] on icon at bounding box center [614, 706] width 14 height 14
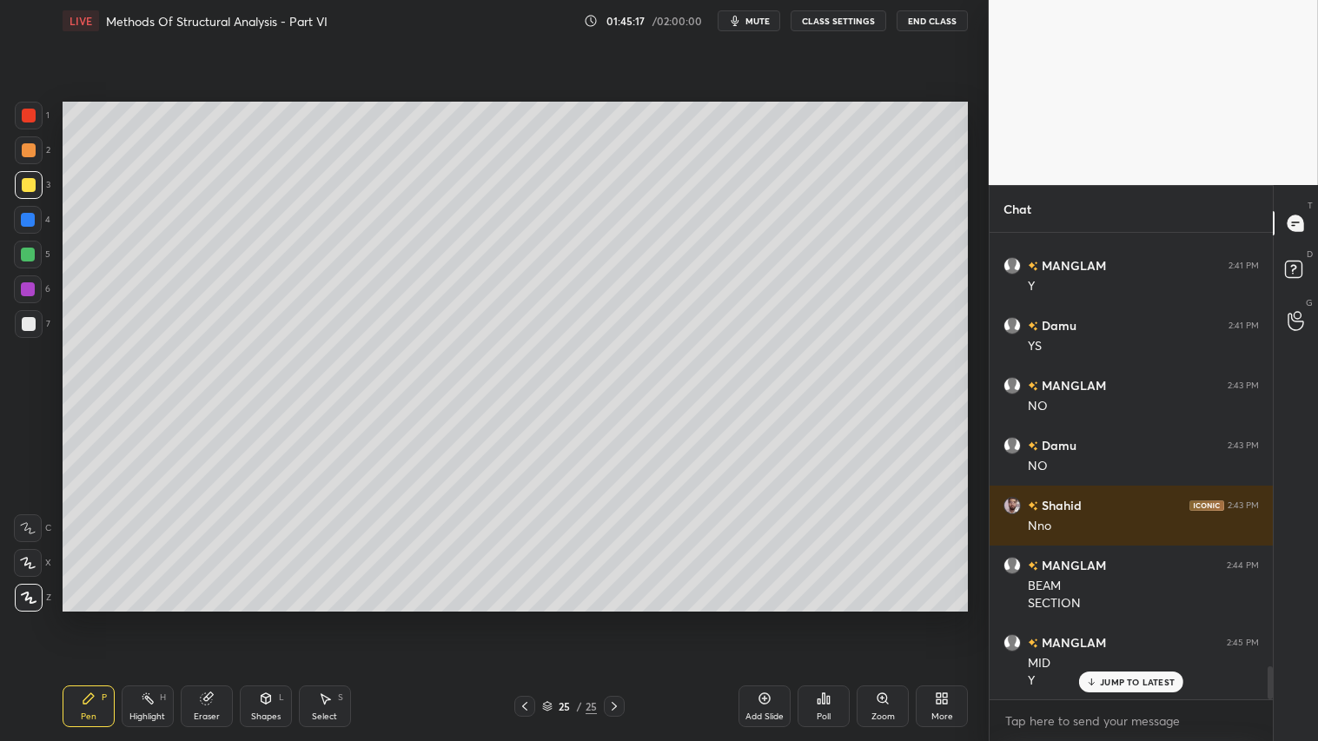
scroll to position [6250, 0]
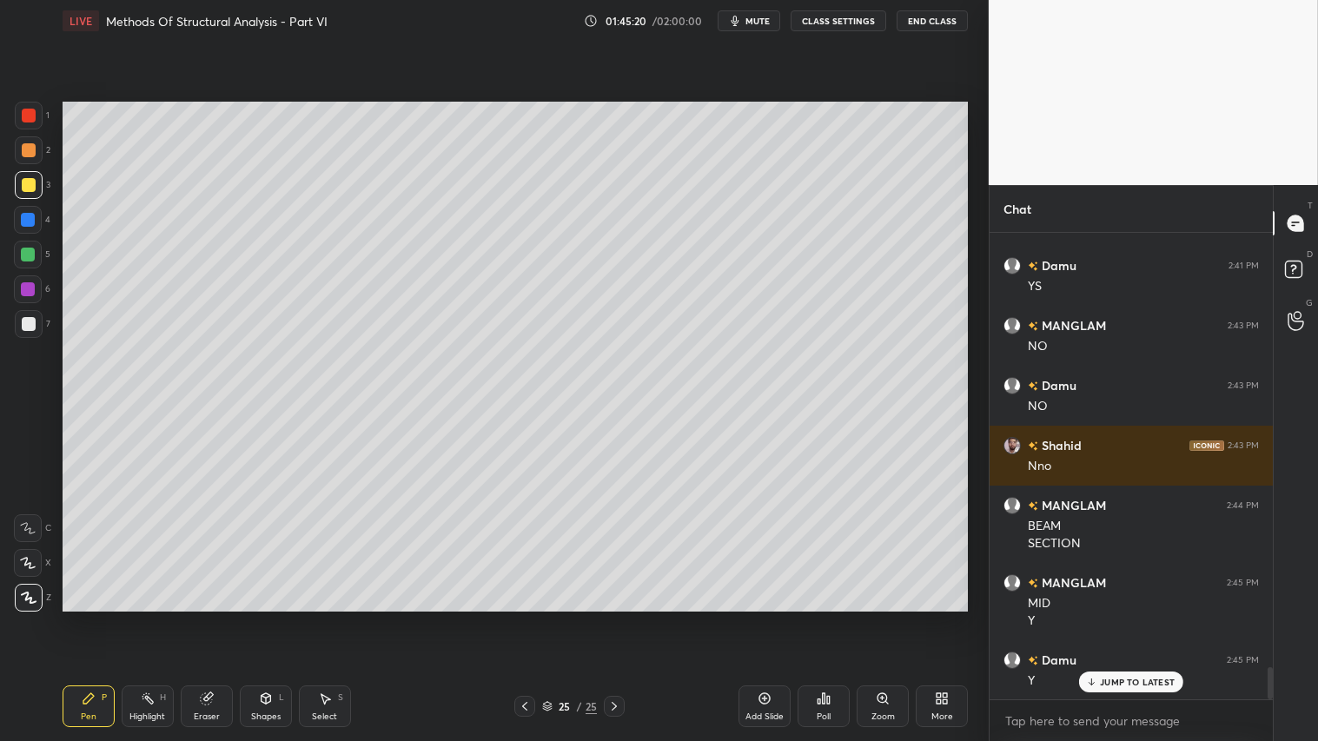
click at [264, 618] on div "Shapes" at bounding box center [266, 716] width 30 height 9
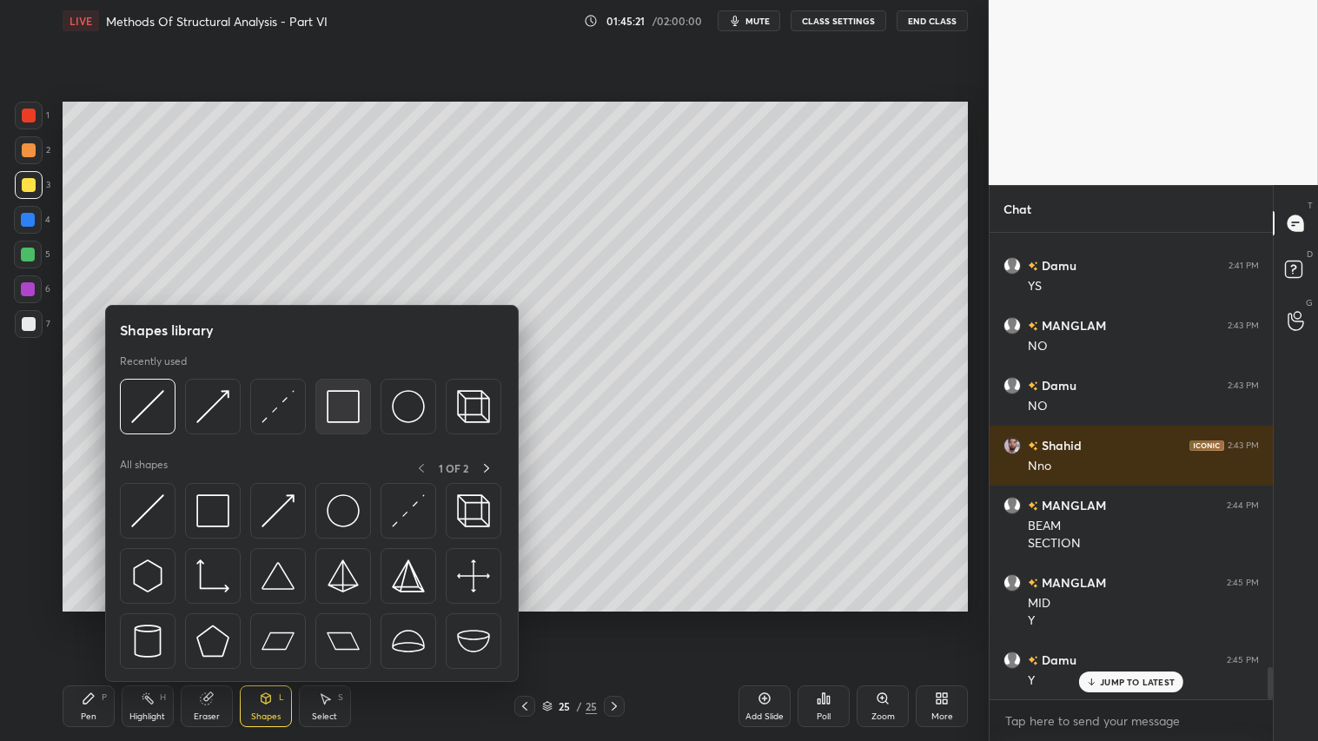
click at [354, 426] on div at bounding box center [343, 407] width 56 height 56
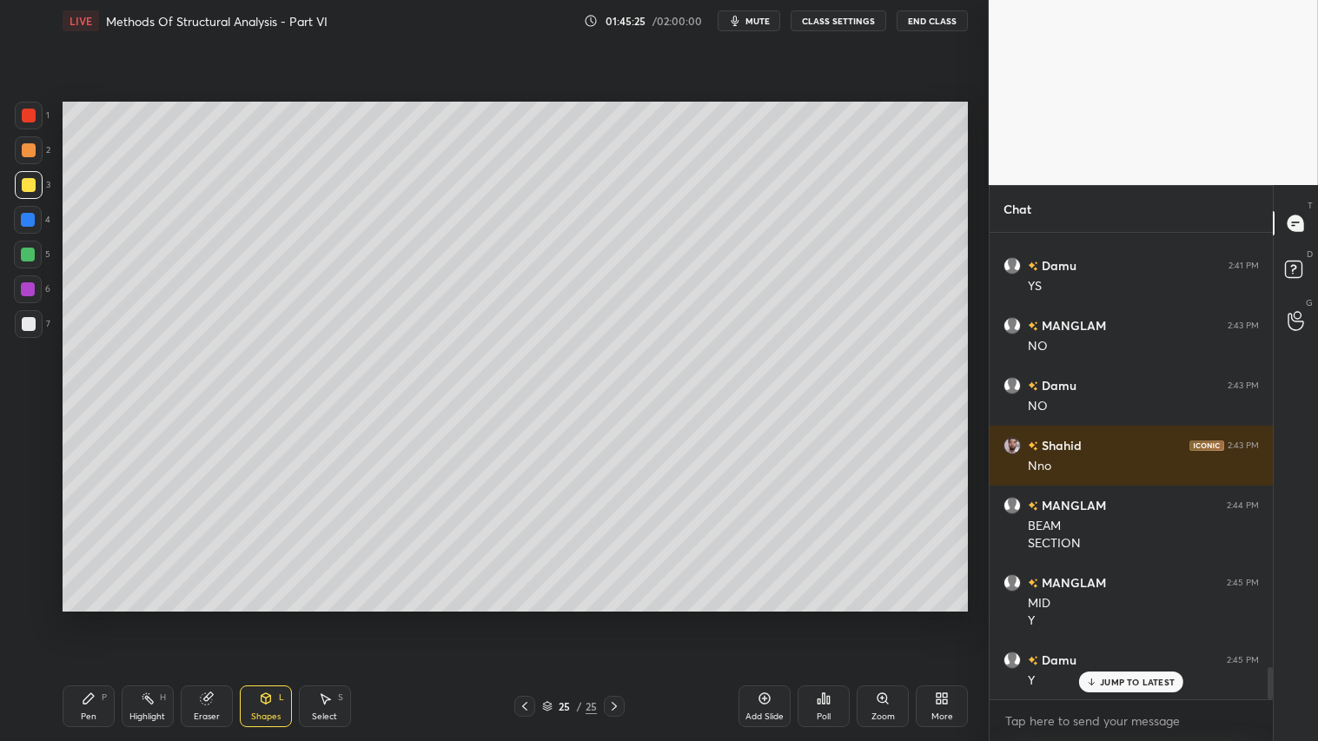
drag, startPoint x: 29, startPoint y: 314, endPoint x: 42, endPoint y: 315, distance: 13.1
click at [32, 314] on div at bounding box center [29, 324] width 28 height 28
click at [526, 618] on icon at bounding box center [525, 706] width 14 height 14
click at [527, 618] on icon at bounding box center [525, 706] width 14 height 14
click at [523, 618] on icon at bounding box center [525, 706] width 14 height 14
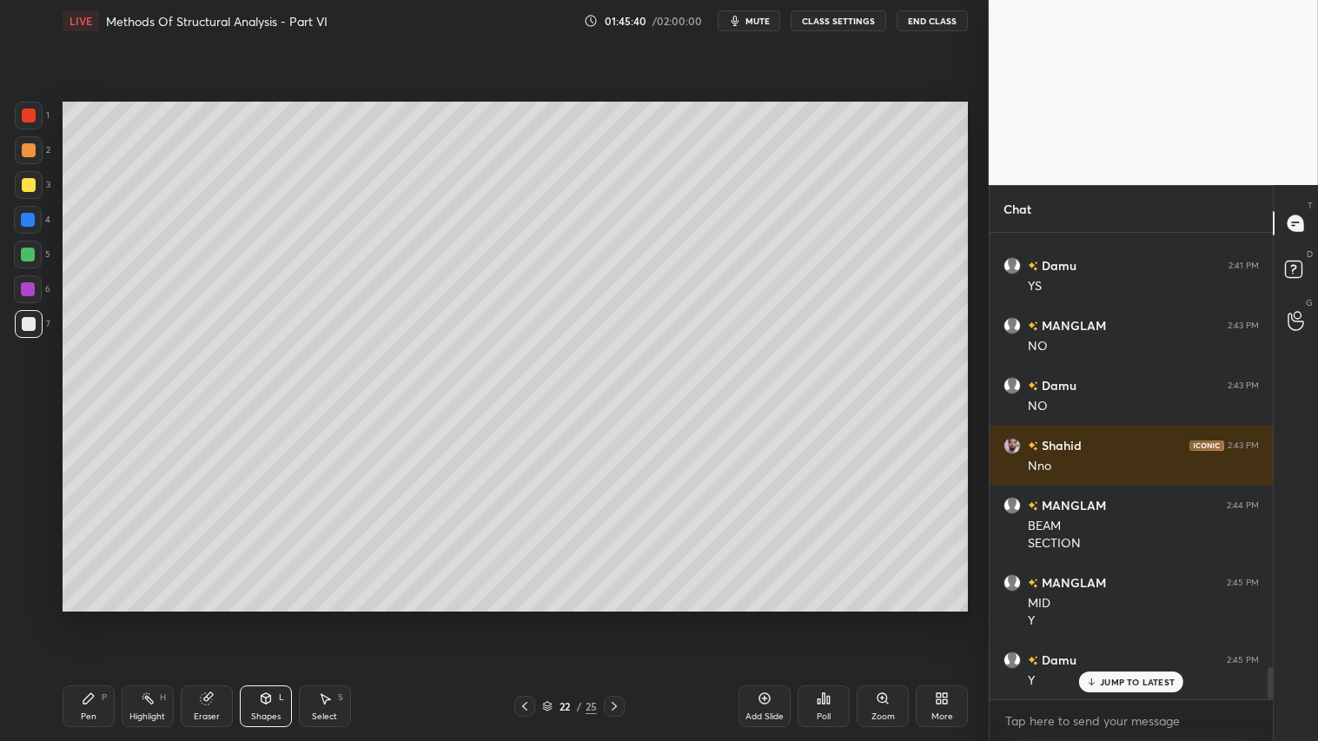
click at [530, 618] on div at bounding box center [524, 706] width 21 height 21
click at [96, 618] on div "Pen P" at bounding box center [89, 706] width 52 height 42
click at [618, 618] on icon at bounding box center [614, 706] width 14 height 14
click at [620, 618] on icon at bounding box center [614, 706] width 14 height 14
click at [627, 618] on div "23 / 25" at bounding box center [569, 706] width 338 height 21
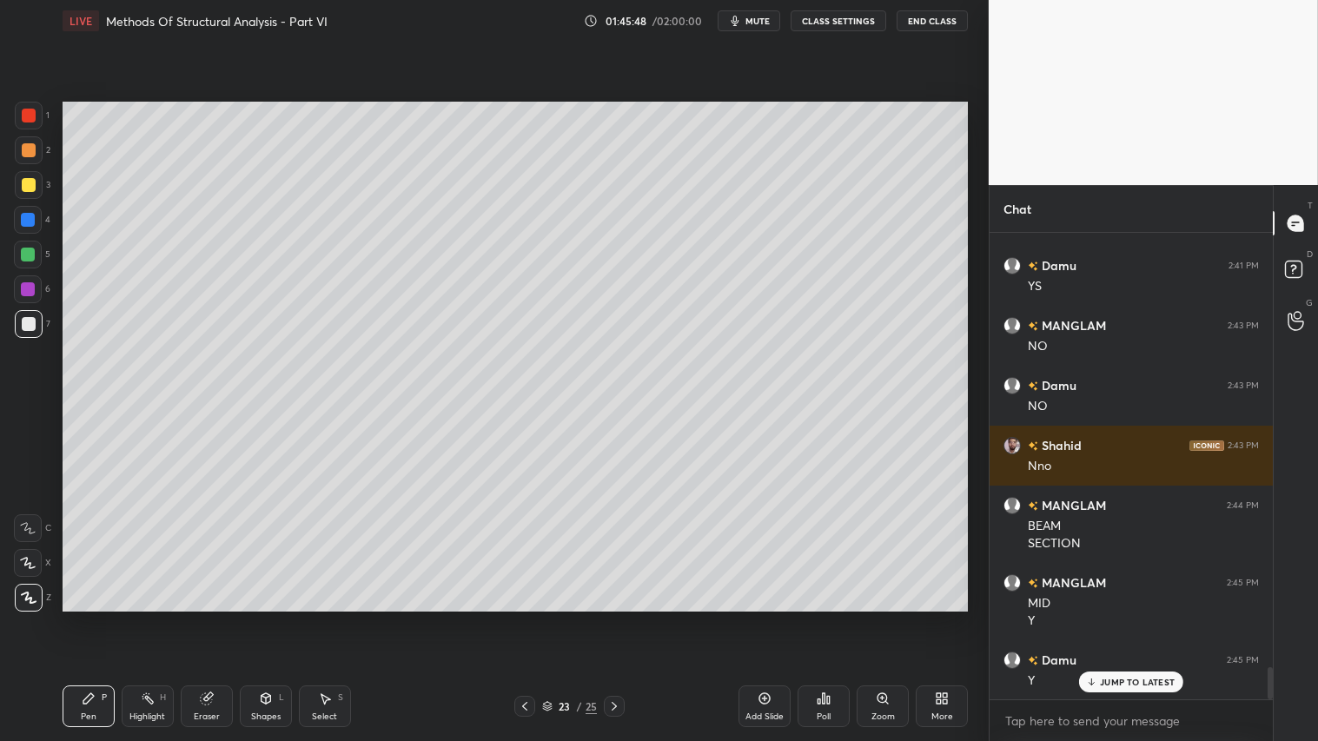
click at [622, 618] on div at bounding box center [614, 706] width 21 height 21
click at [620, 618] on icon at bounding box center [614, 706] width 14 height 14
click at [526, 618] on icon at bounding box center [524, 706] width 5 height 9
click at [528, 618] on icon at bounding box center [525, 706] width 14 height 14
click at [531, 618] on icon at bounding box center [525, 706] width 14 height 14
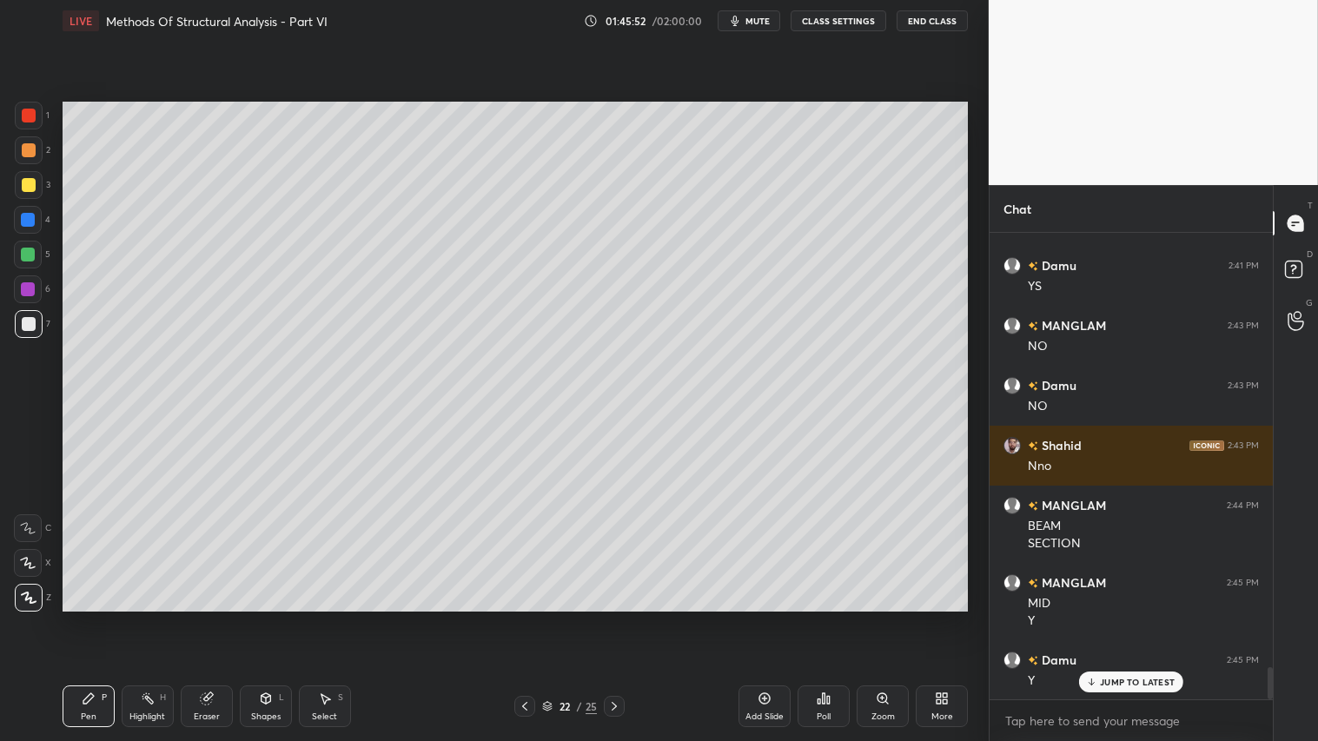
click at [532, 618] on div at bounding box center [524, 706] width 21 height 21
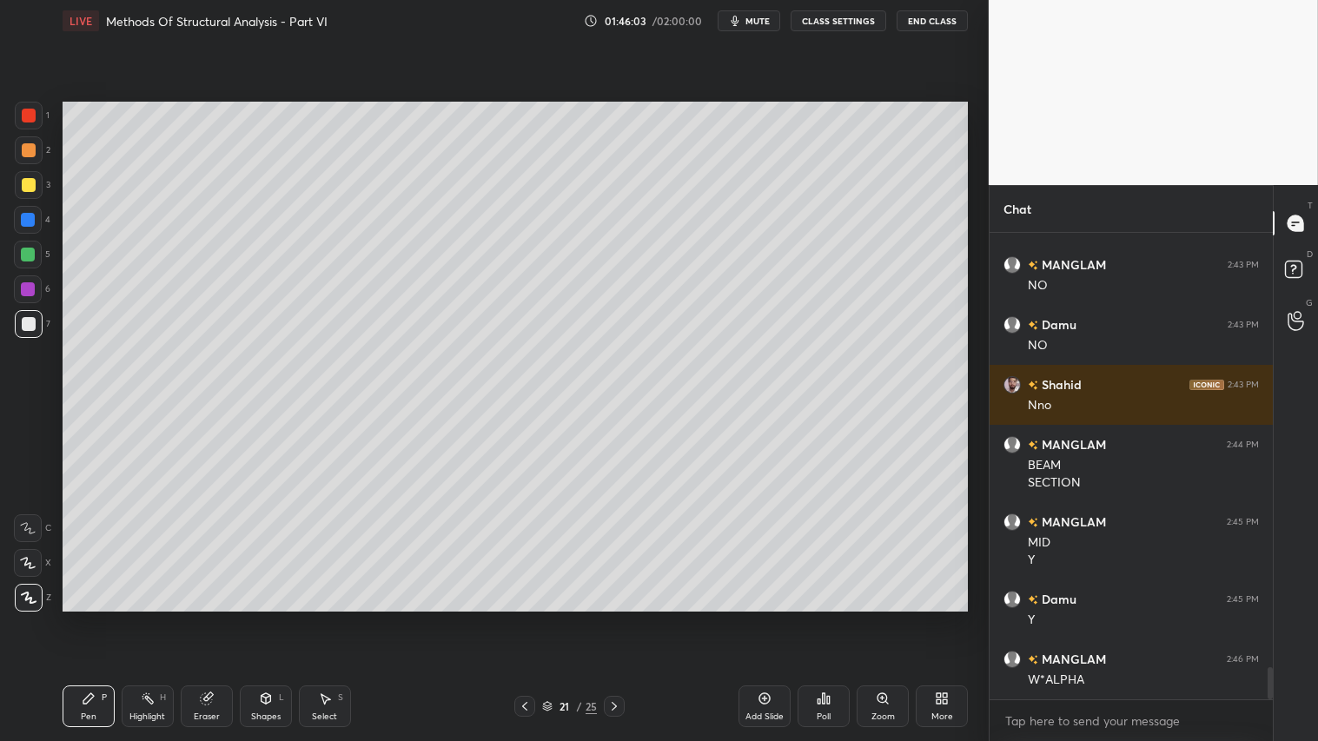
scroll to position [6328, 0]
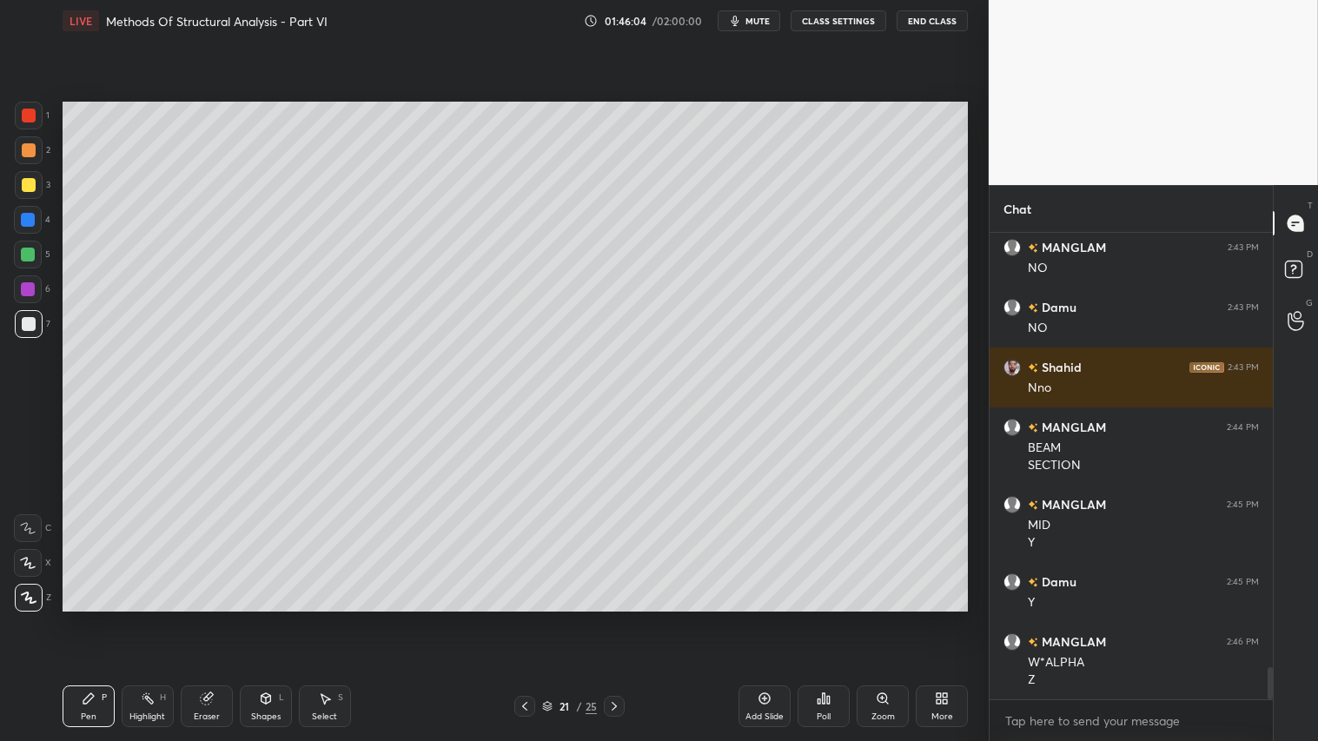
click at [615, 618] on icon at bounding box center [614, 706] width 14 height 14
click at [614, 618] on icon at bounding box center [614, 706] width 14 height 14
click at [612, 618] on icon at bounding box center [614, 706] width 14 height 14
click at [615, 618] on icon at bounding box center [614, 706] width 14 height 14
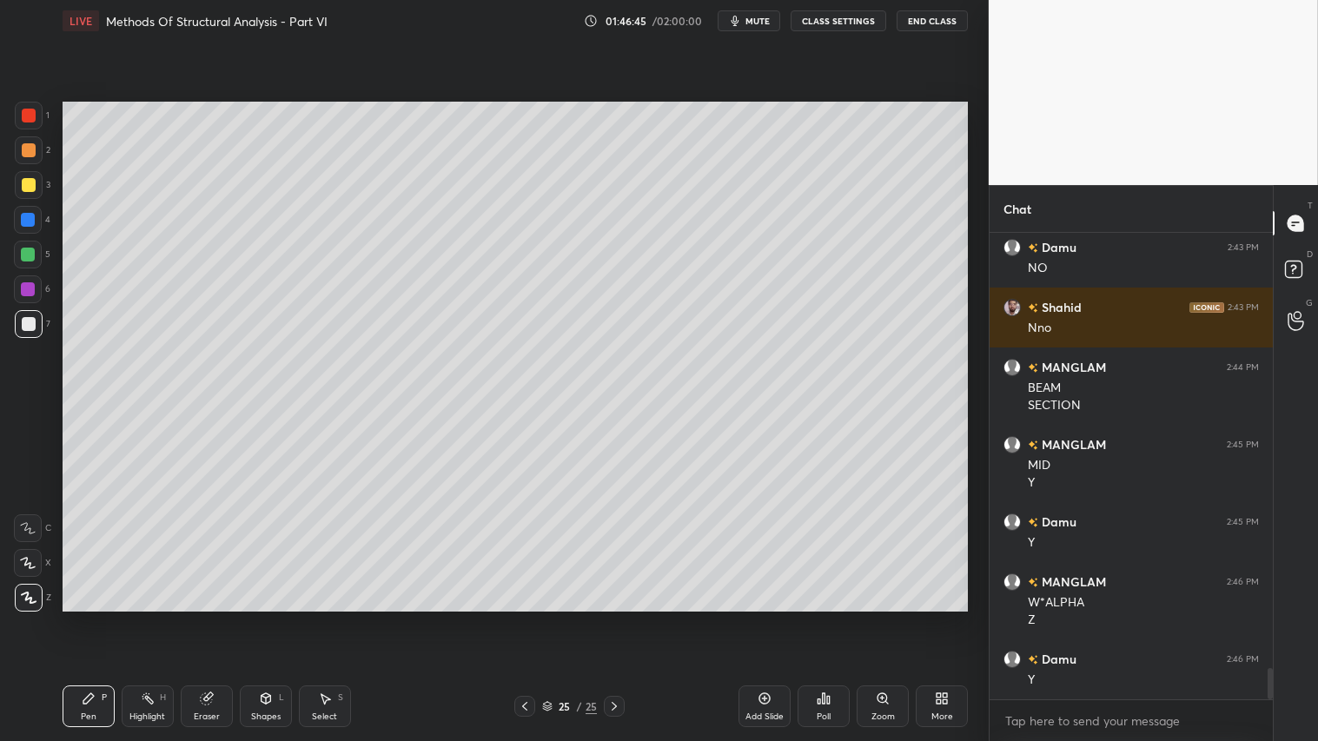
click at [195, 618] on div "Eraser" at bounding box center [207, 706] width 52 height 42
drag, startPoint x: 28, startPoint y: 469, endPoint x: 48, endPoint y: 473, distance: 20.4
click at [31, 469] on icon at bounding box center [29, 472] width 16 height 16
click at [270, 618] on icon at bounding box center [266, 698] width 14 height 14
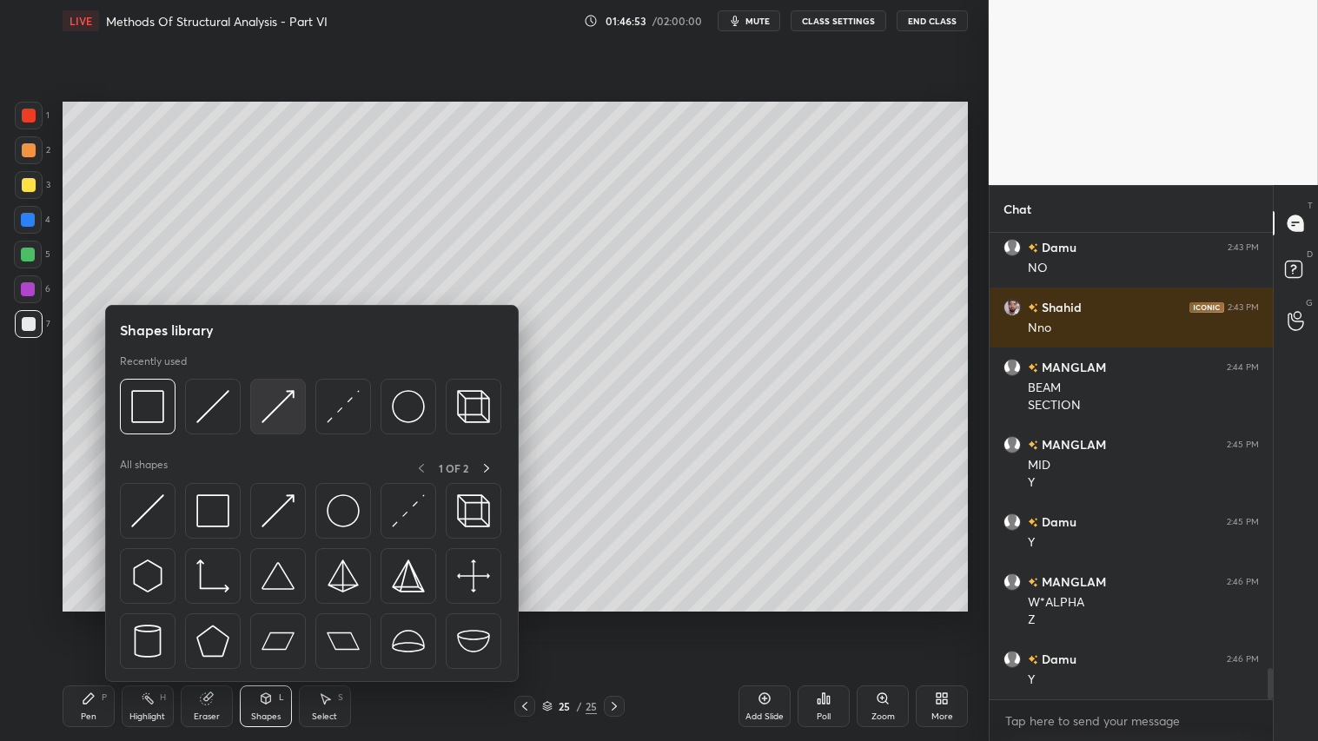
click at [274, 405] on img at bounding box center [277, 406] width 33 height 33
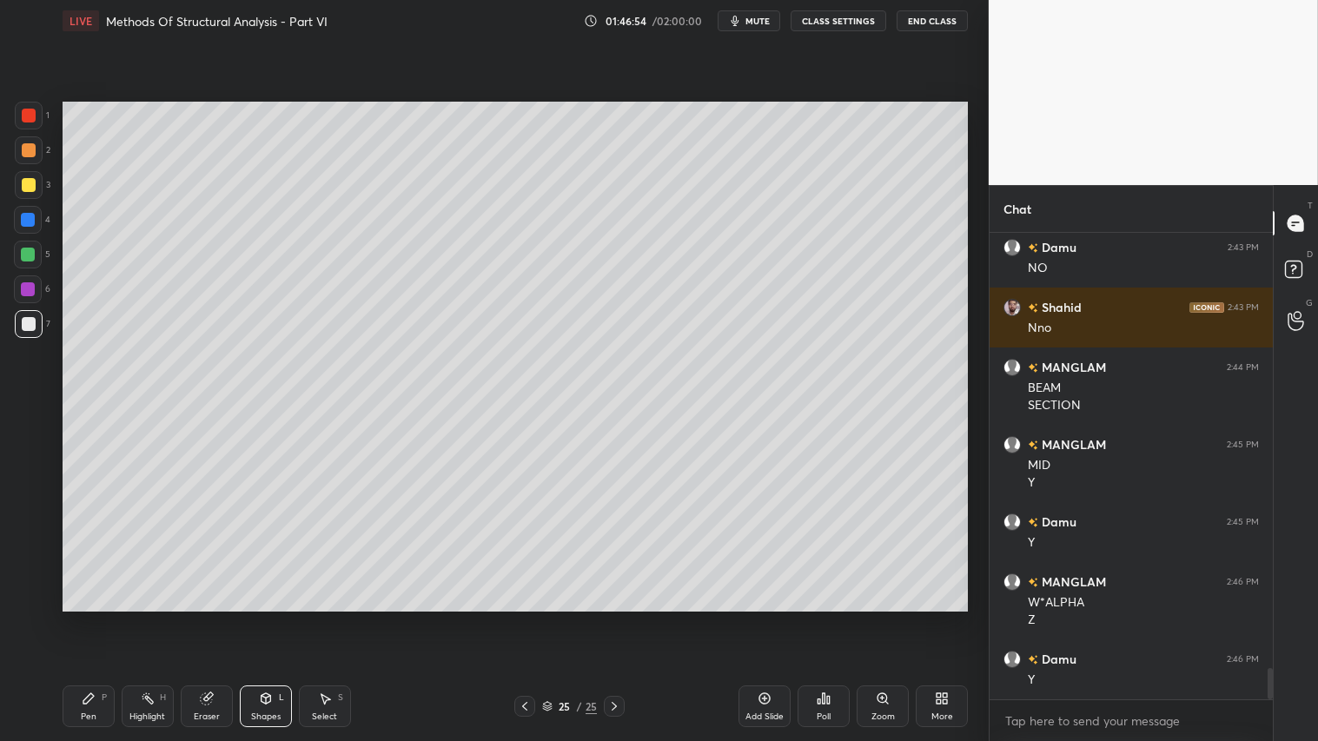
click at [37, 178] on div at bounding box center [29, 185] width 28 height 28
click at [99, 618] on div "Pen P" at bounding box center [89, 706] width 52 height 42
drag, startPoint x: 30, startPoint y: 149, endPoint x: 43, endPoint y: 149, distance: 13.9
click at [33, 149] on div at bounding box center [29, 150] width 14 height 14
drag, startPoint x: 32, startPoint y: 178, endPoint x: 37, endPoint y: 186, distance: 9.4
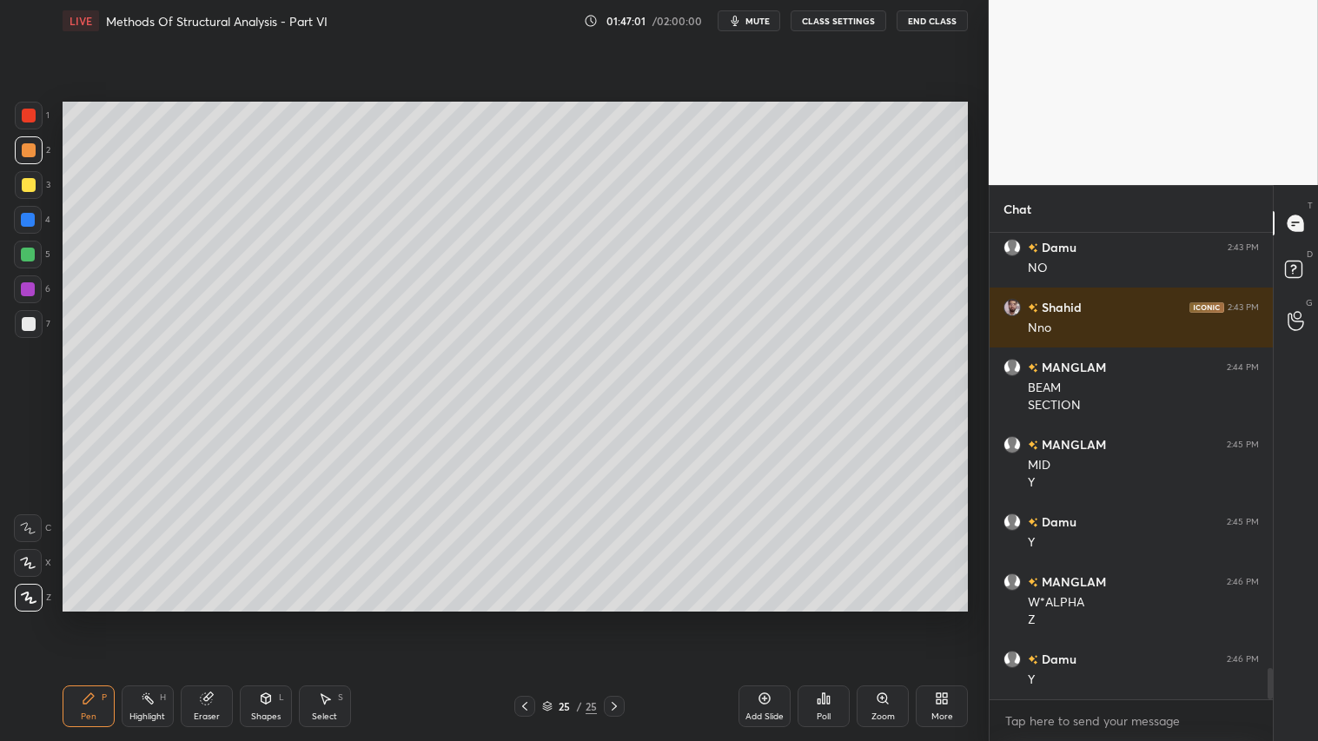
click at [35, 181] on div at bounding box center [29, 185] width 28 height 28
drag, startPoint x: 29, startPoint y: 145, endPoint x: 29, endPoint y: 162, distance: 17.4
click at [29, 154] on div at bounding box center [29, 150] width 14 height 14
click at [88, 618] on icon at bounding box center [88, 698] width 10 height 10
click at [757, 618] on div "Add Slide" at bounding box center [764, 706] width 52 height 42
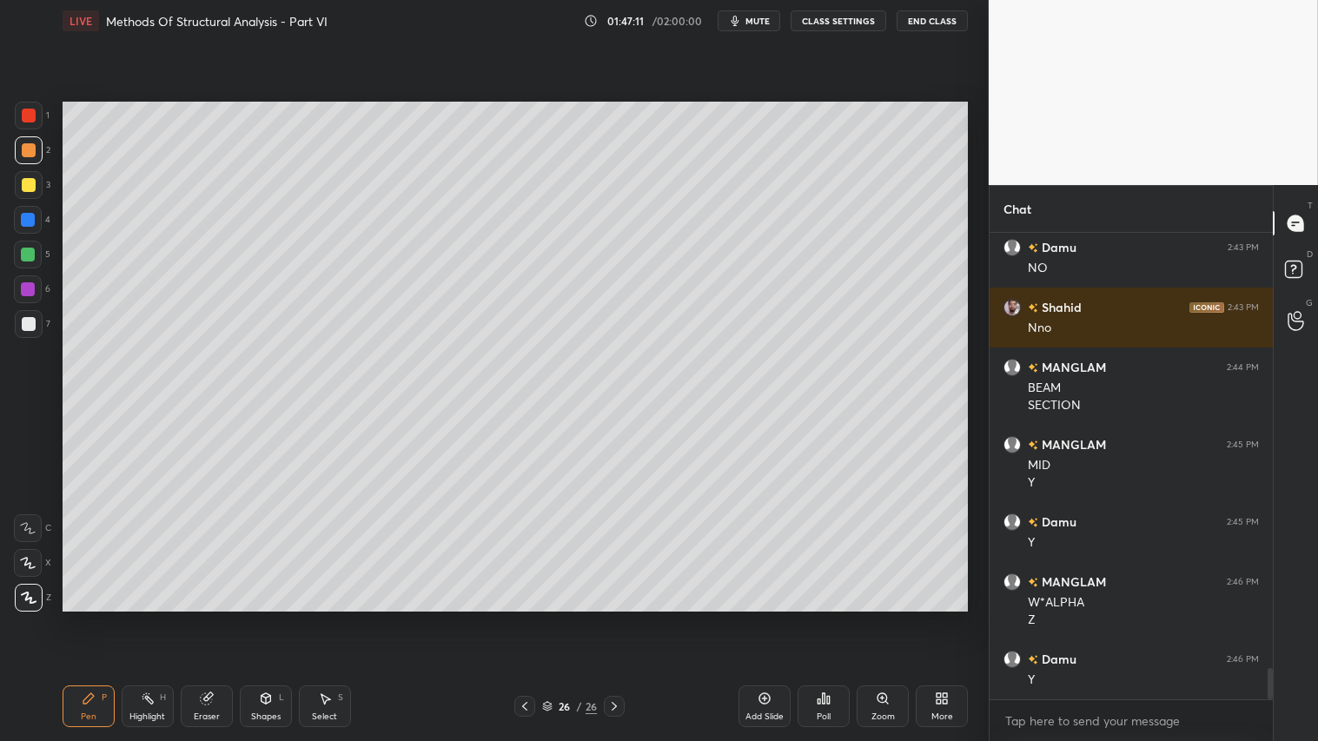
click at [261, 618] on div "Shapes" at bounding box center [266, 716] width 30 height 9
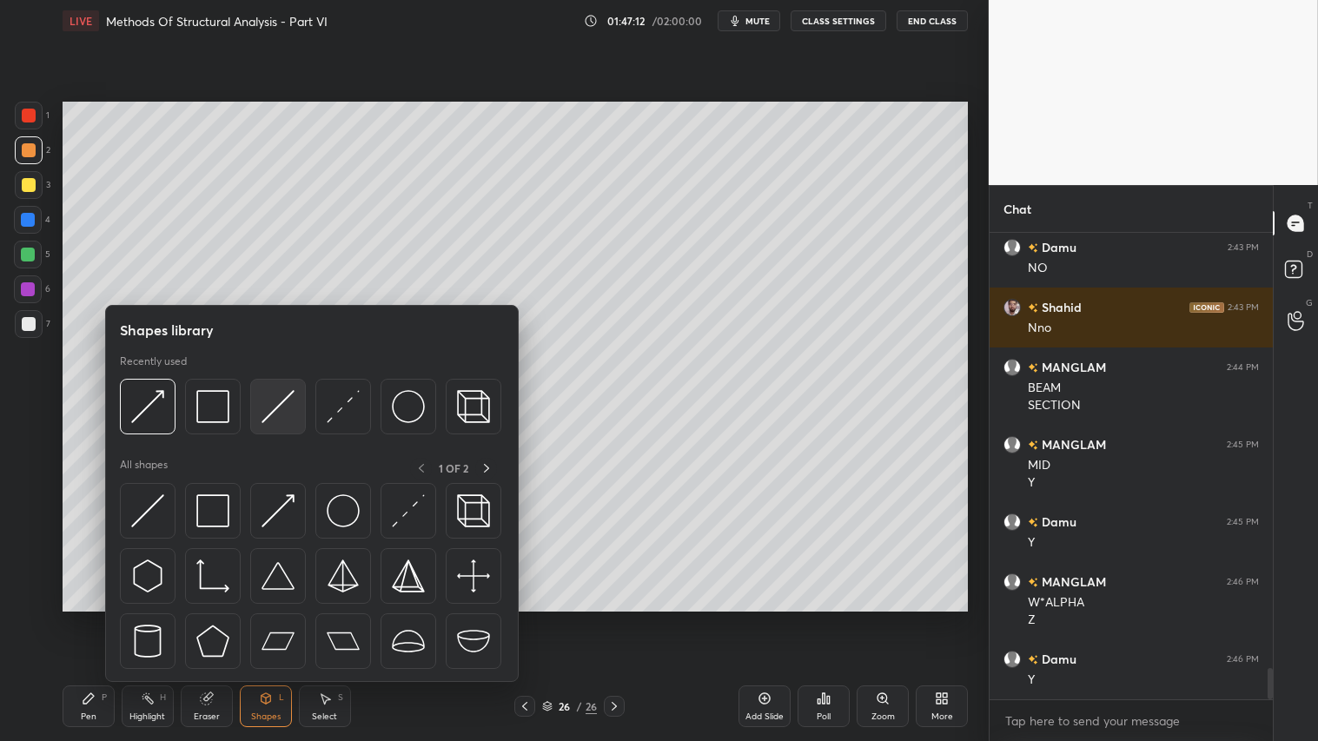
click at [284, 409] on img at bounding box center [277, 406] width 33 height 33
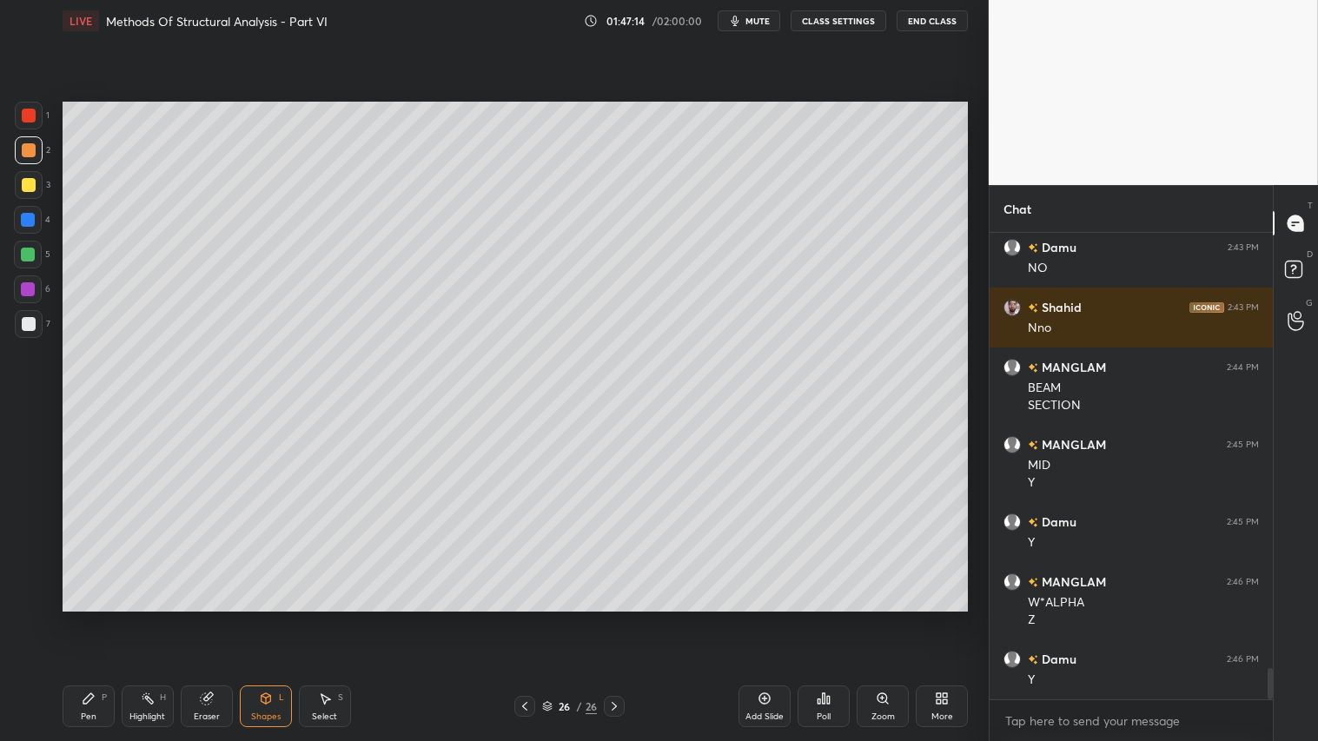
click at [36, 160] on div at bounding box center [29, 150] width 28 height 28
drag, startPoint x: 85, startPoint y: 693, endPoint x: 144, endPoint y: 618, distance: 95.2
click at [88, 618] on icon at bounding box center [89, 698] width 14 height 14
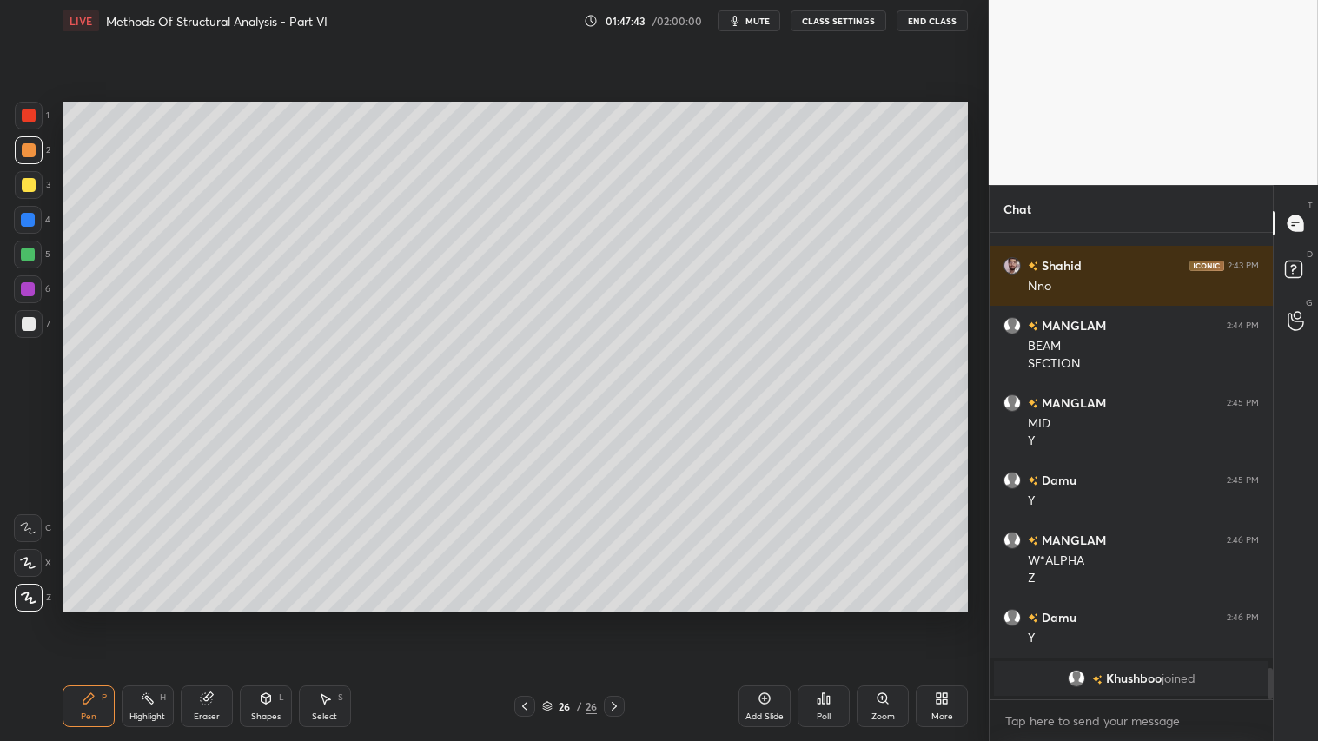
scroll to position [6450, 0]
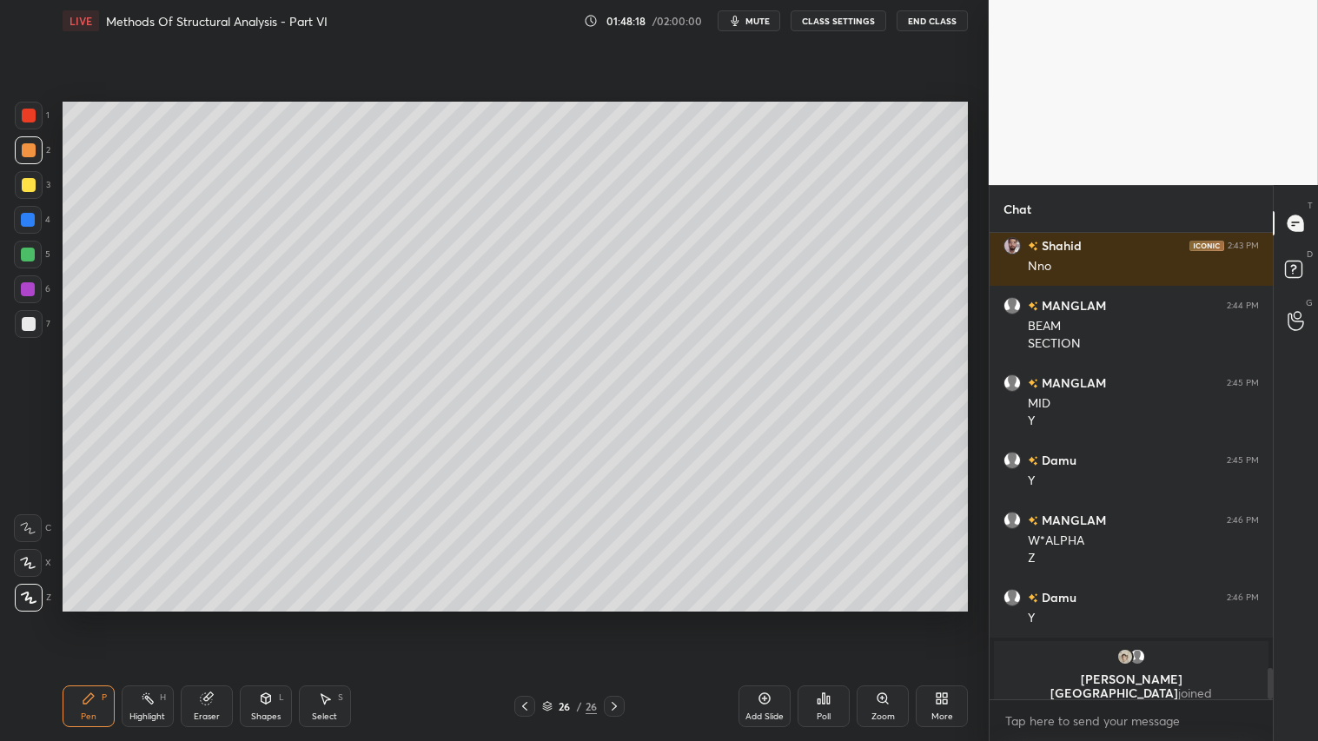
click at [523, 618] on icon at bounding box center [525, 706] width 14 height 14
click at [619, 618] on div at bounding box center [614, 706] width 21 height 21
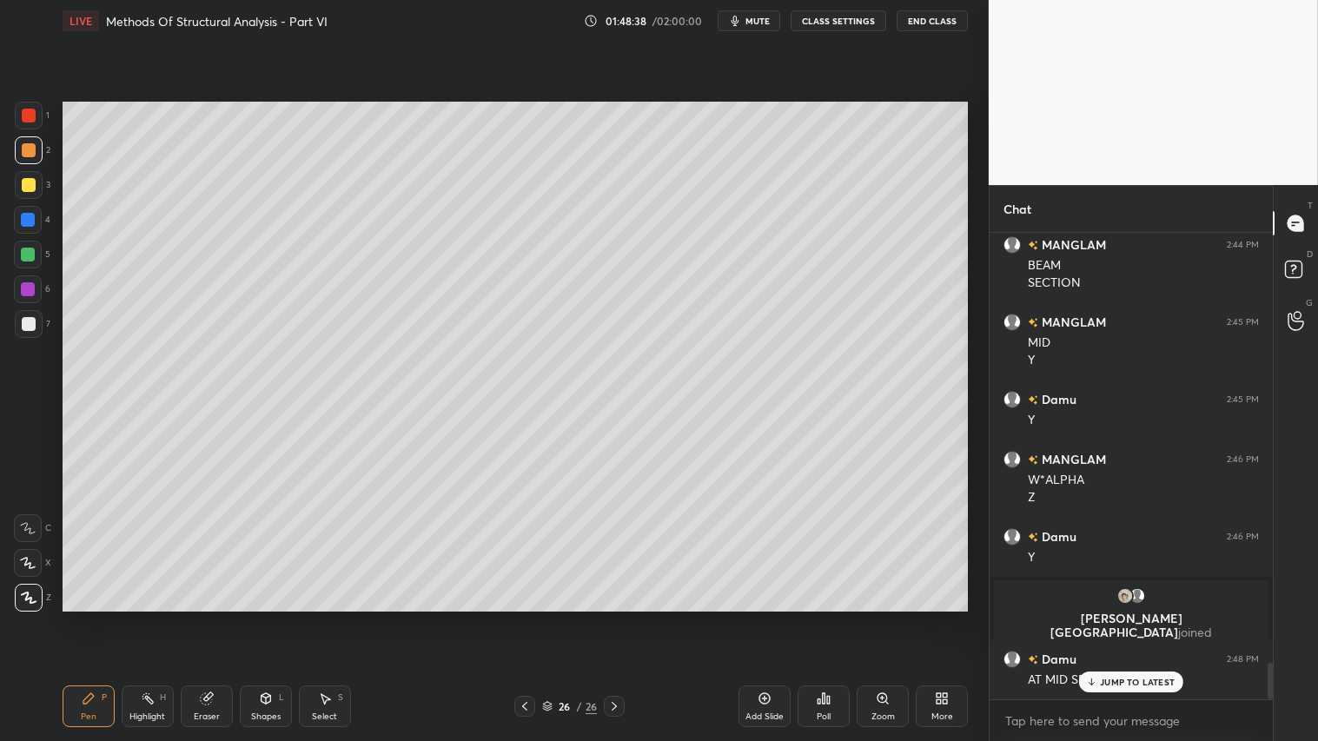
scroll to position [5504, 0]
drag, startPoint x: 23, startPoint y: 149, endPoint x: 35, endPoint y: 210, distance: 61.8
click at [24, 150] on div at bounding box center [29, 150] width 14 height 14
click at [1112, 618] on div "JUMP TO LATEST" at bounding box center [1131, 681] width 104 height 21
click at [85, 618] on div "Pen P Highlight H Eraser Shapes L Select S 26 / 26 Add Slide Poll Zoom More" at bounding box center [515, 705] width 905 height 69
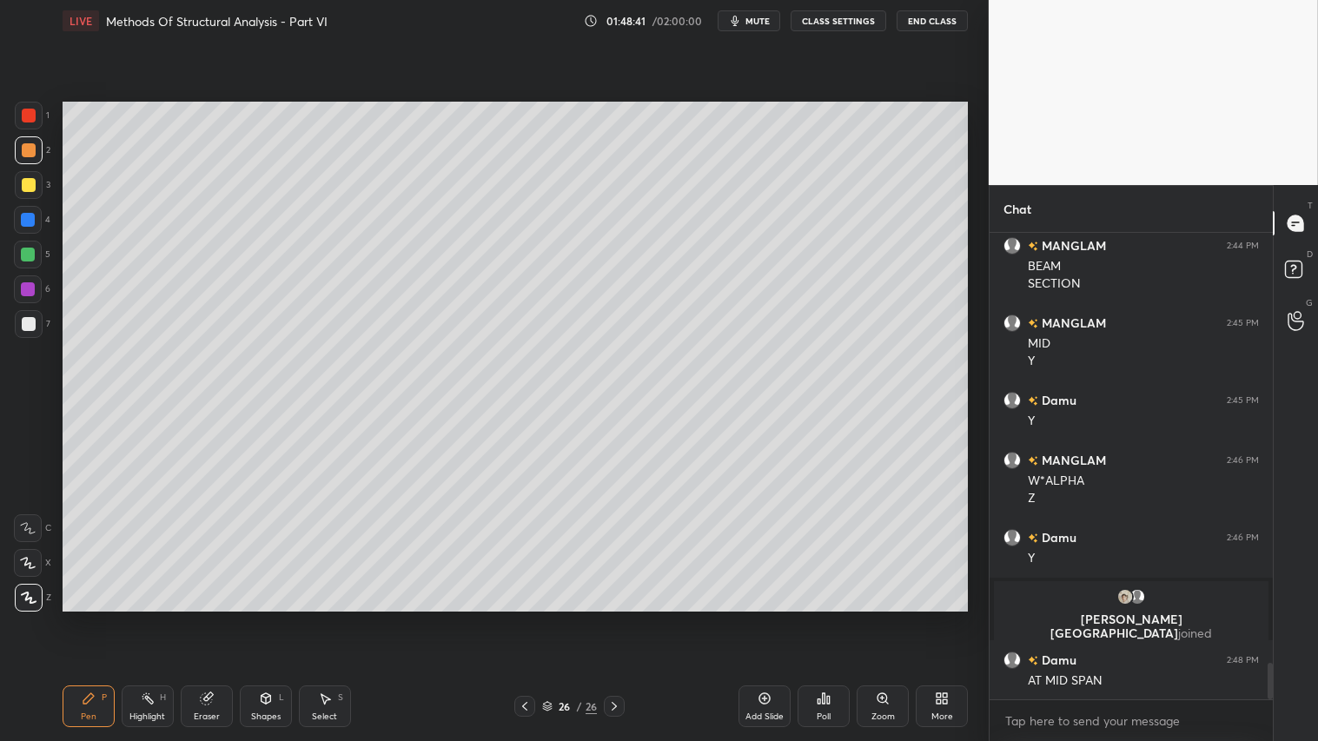
click at [255, 618] on div "Shapes L" at bounding box center [266, 706] width 52 height 42
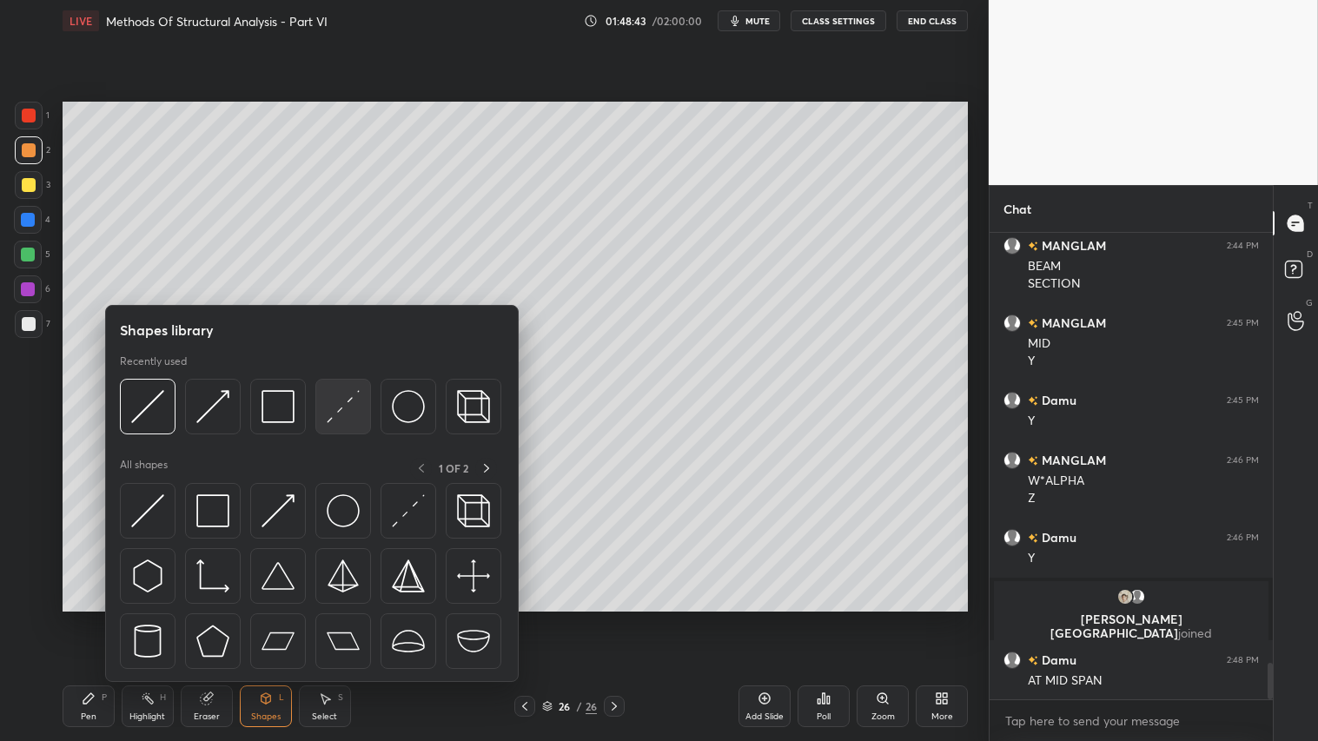
click at [346, 412] on img at bounding box center [343, 406] width 33 height 33
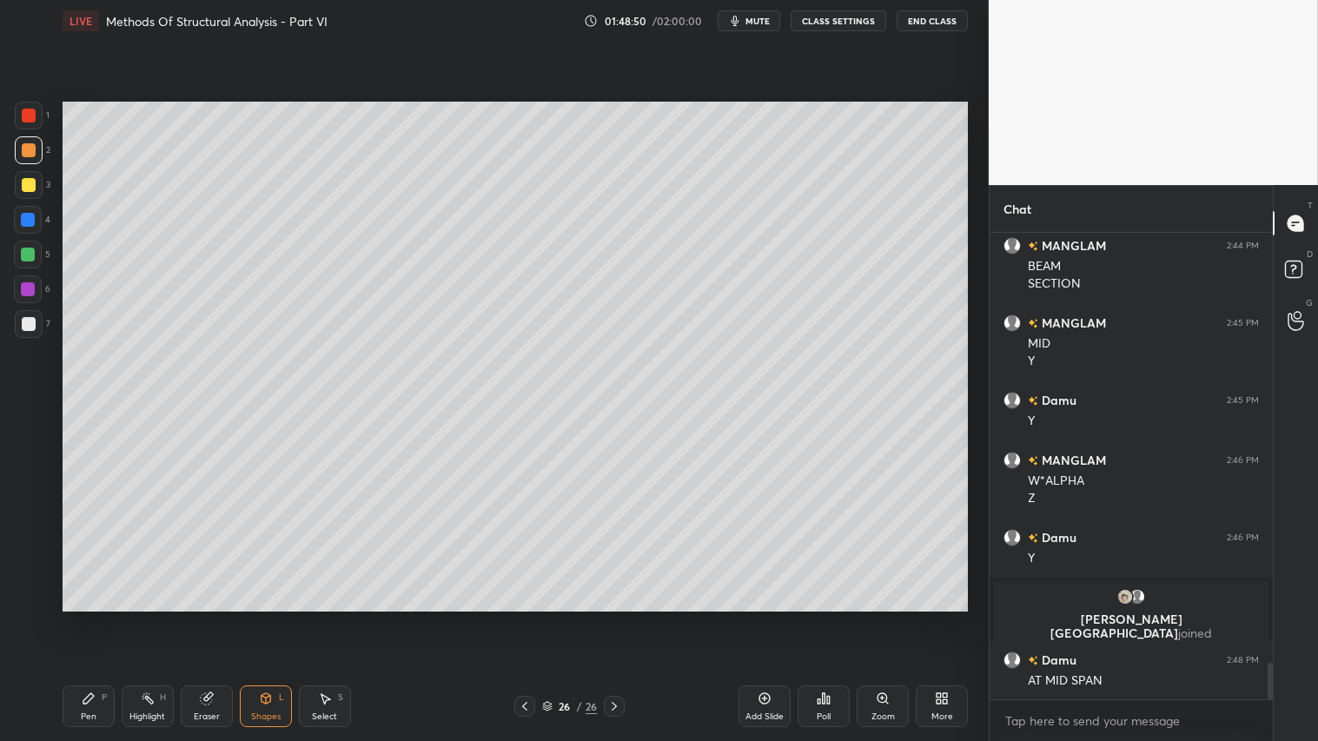
click at [22, 150] on div at bounding box center [29, 150] width 14 height 14
click at [84, 618] on icon at bounding box center [89, 698] width 14 height 14
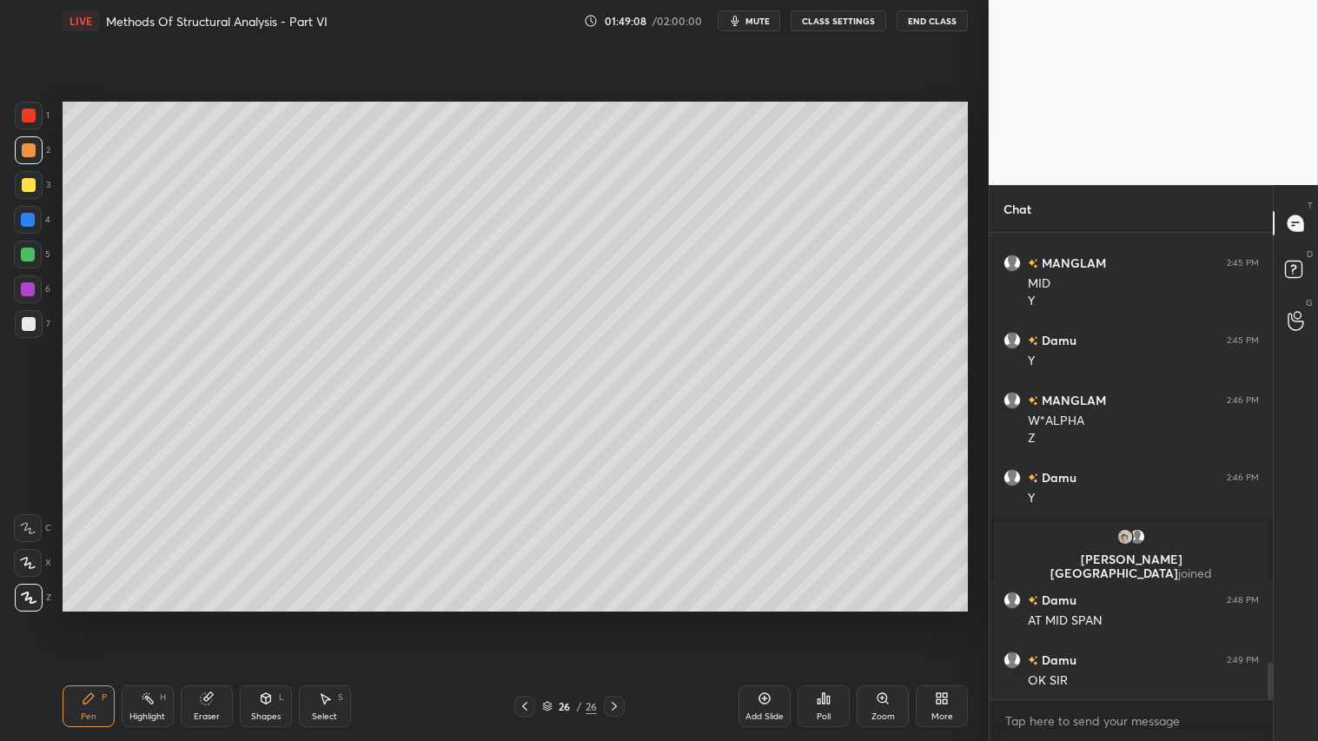
click at [255, 618] on div "Shapes" at bounding box center [266, 716] width 30 height 9
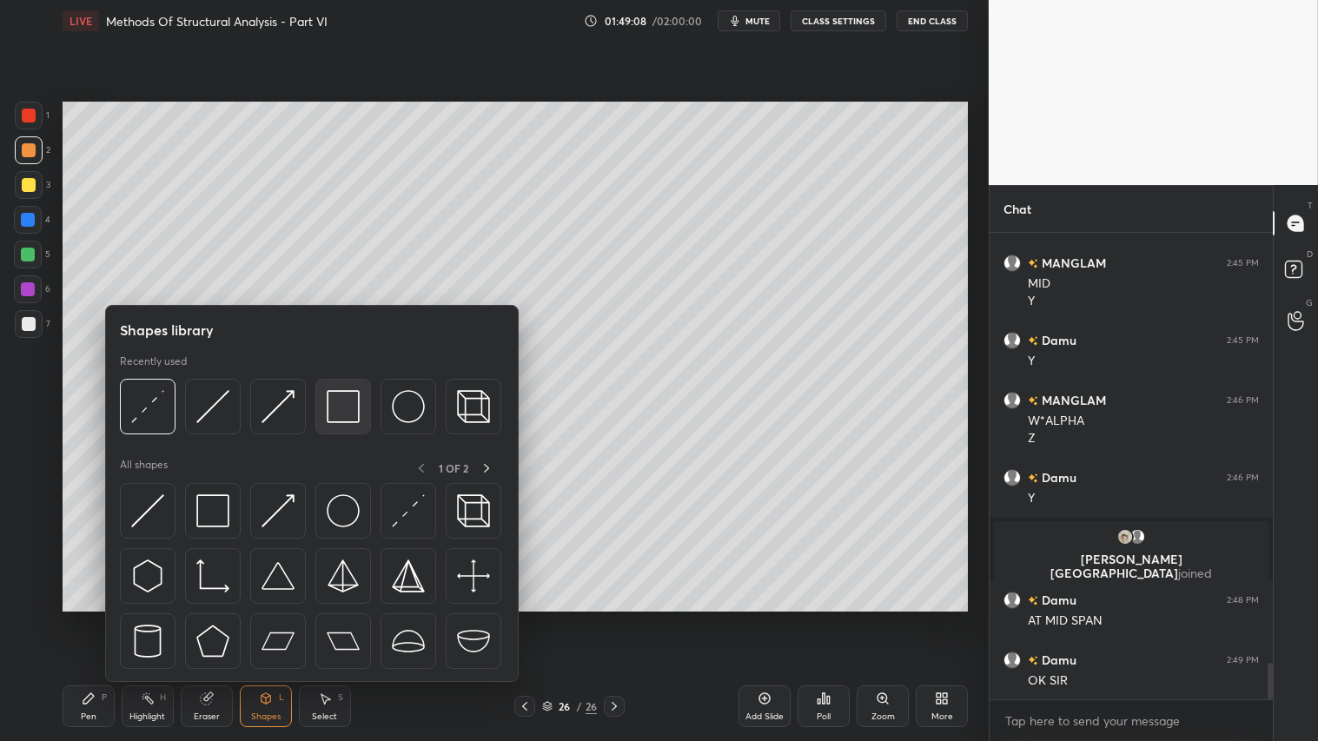
click at [319, 400] on div at bounding box center [343, 407] width 56 height 56
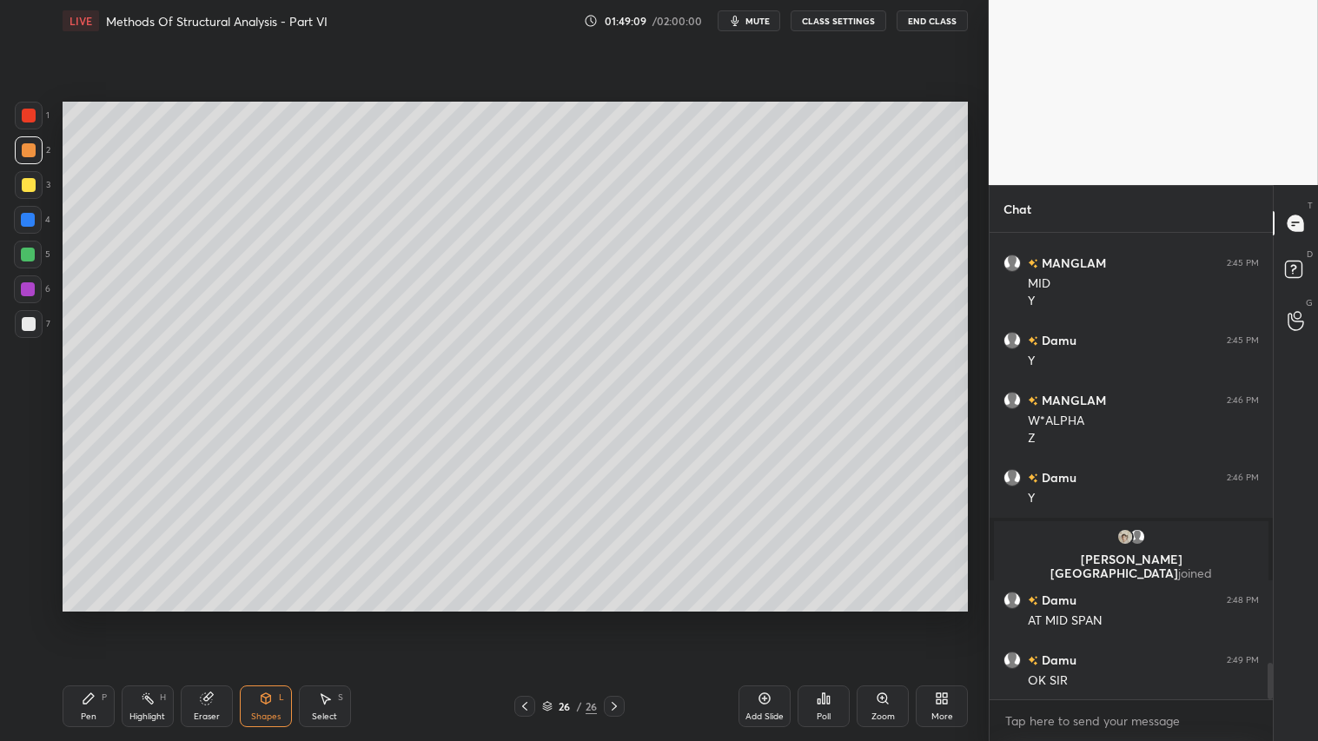
click at [32, 317] on div at bounding box center [29, 324] width 14 height 14
click at [26, 149] on div at bounding box center [29, 150] width 14 height 14
click at [93, 618] on icon at bounding box center [89, 698] width 14 height 14
click at [758, 18] on span "mute" at bounding box center [757, 21] width 24 height 12
click at [761, 27] on button "unmute" at bounding box center [748, 20] width 63 height 21
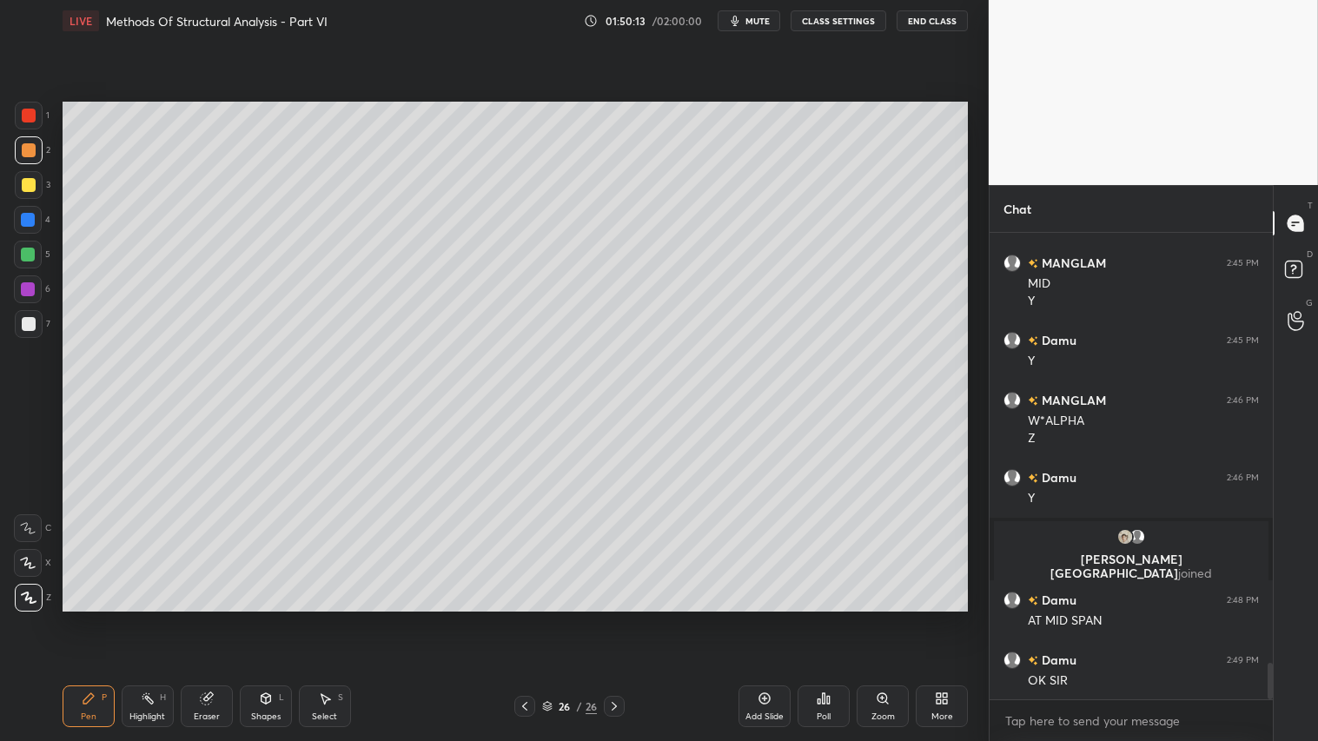
drag, startPoint x: 20, startPoint y: 150, endPoint x: 52, endPoint y: 192, distance: 52.6
click at [22, 150] on div at bounding box center [29, 150] width 14 height 14
click at [82, 618] on div "Pen P" at bounding box center [89, 706] width 52 height 42
click at [31, 150] on div at bounding box center [29, 150] width 14 height 14
click at [24, 146] on div at bounding box center [29, 150] width 14 height 14
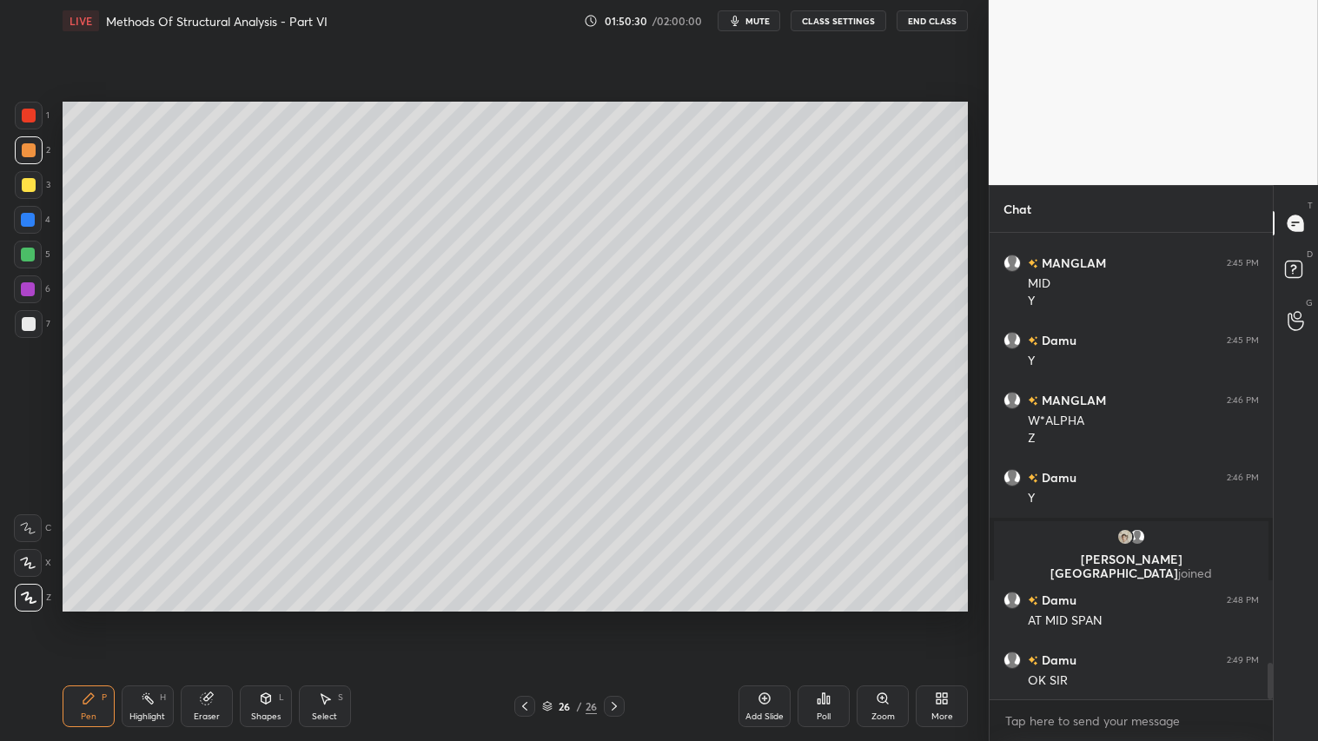
click at [31, 150] on div at bounding box center [29, 150] width 14 height 14
click at [521, 618] on icon at bounding box center [525, 706] width 14 height 14
click at [615, 618] on icon at bounding box center [614, 706] width 14 height 14
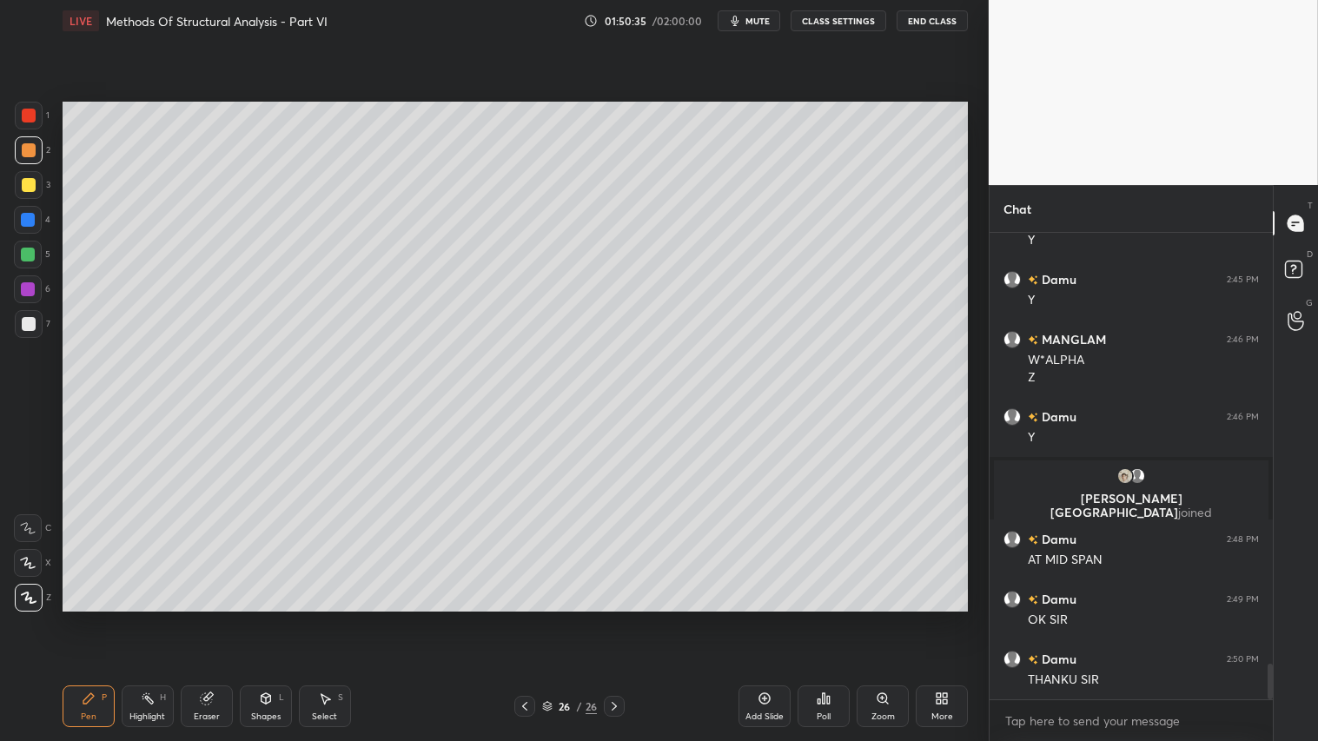
drag, startPoint x: 35, startPoint y: 146, endPoint x: 40, endPoint y: 158, distance: 13.2
click at [36, 146] on div at bounding box center [29, 150] width 28 height 28
click at [29, 153] on div at bounding box center [29, 150] width 14 height 14
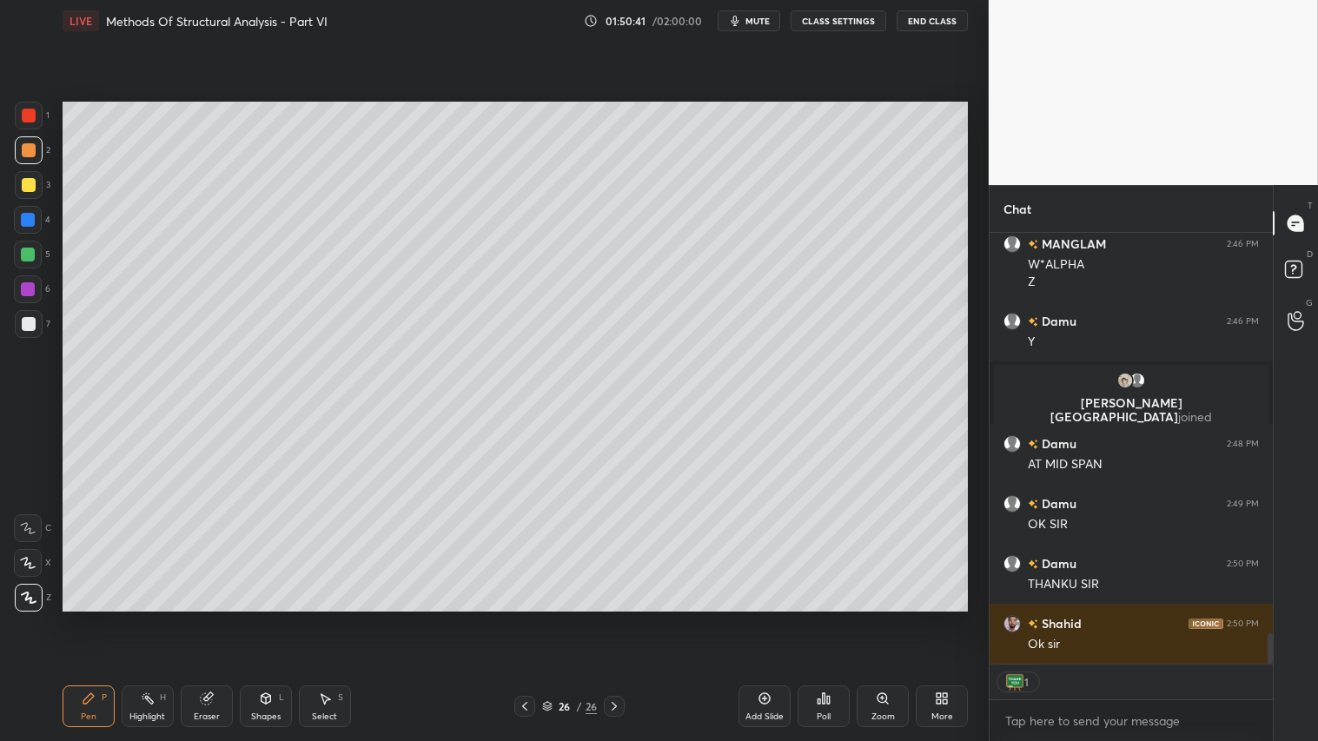
drag, startPoint x: 760, startPoint y: 10, endPoint x: 775, endPoint y: 17, distance: 16.3
click at [761, 10] on button "mute" at bounding box center [748, 20] width 63 height 21
type textarea "x"
click at [838, 23] on button "CLASS SETTINGS" at bounding box center [838, 20] width 96 height 21
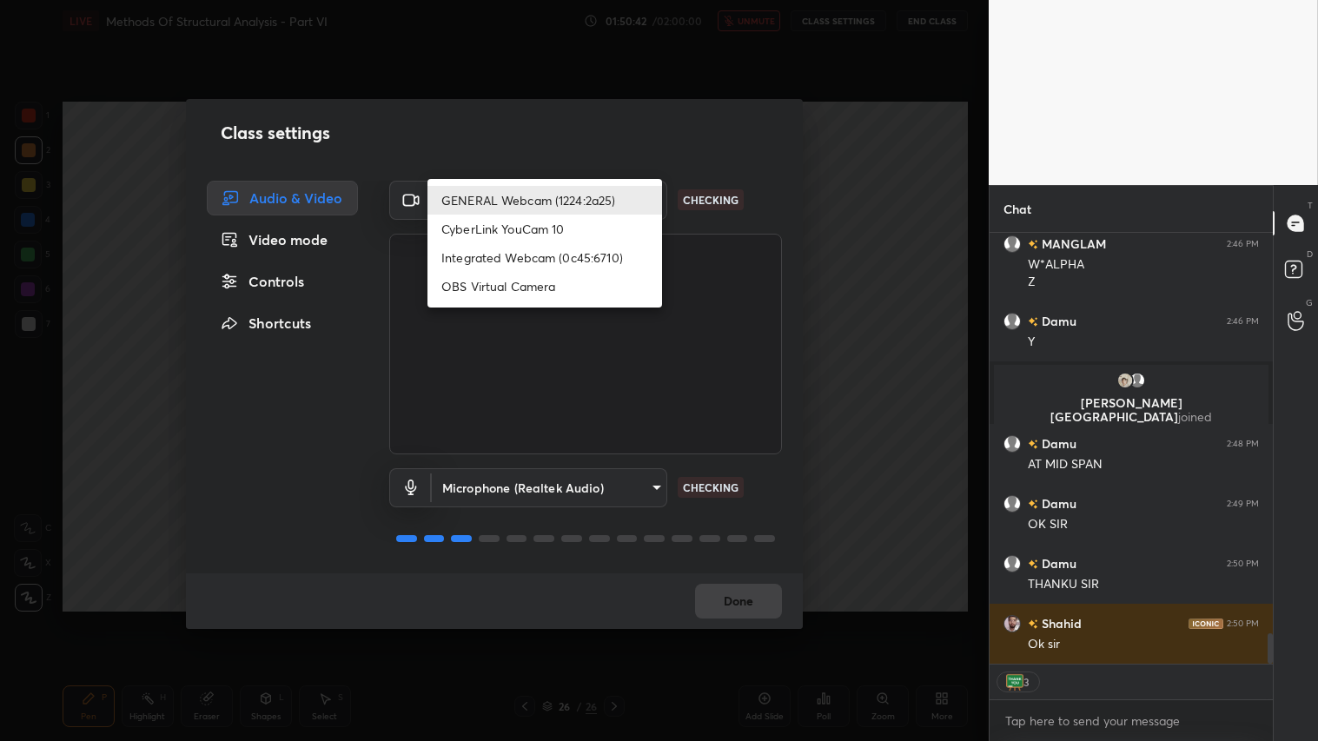
drag, startPoint x: 658, startPoint y: 202, endPoint x: 629, endPoint y: 224, distance: 36.0
click at [655, 202] on body "1 2 3 4 5 6 7 C X Z C X Z E E Erase all H H LIVE Methods Of Structural Analysis…" at bounding box center [659, 370] width 1318 height 741
drag, startPoint x: 588, startPoint y: 255, endPoint x: 625, endPoint y: 383, distance: 133.9
click at [588, 256] on li "Integrated Webcam (0c45:6710)" at bounding box center [544, 257] width 235 height 29
type input "c5c2f7231e9952ba016bf395f8d23ccccda43c405848800533c4c3fa58e8e242"
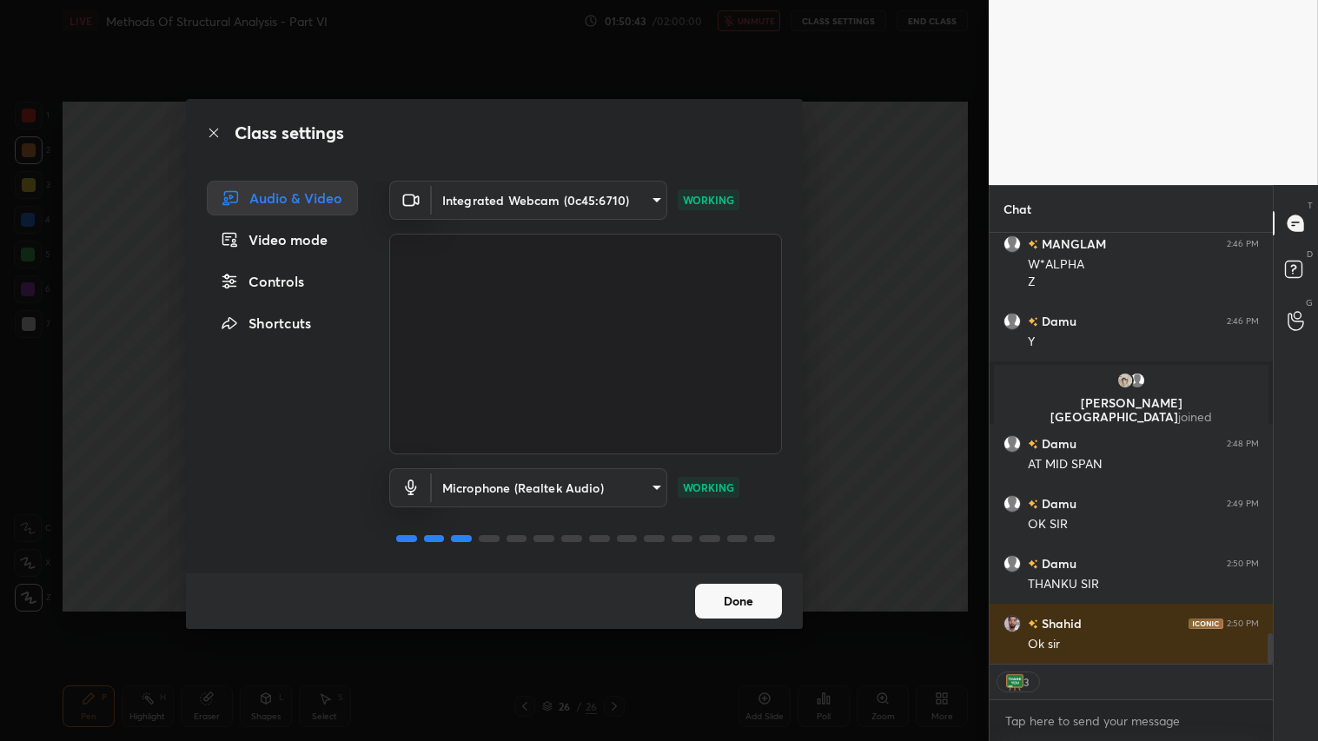
click at [739, 615] on button "Done" at bounding box center [738, 601] width 87 height 35
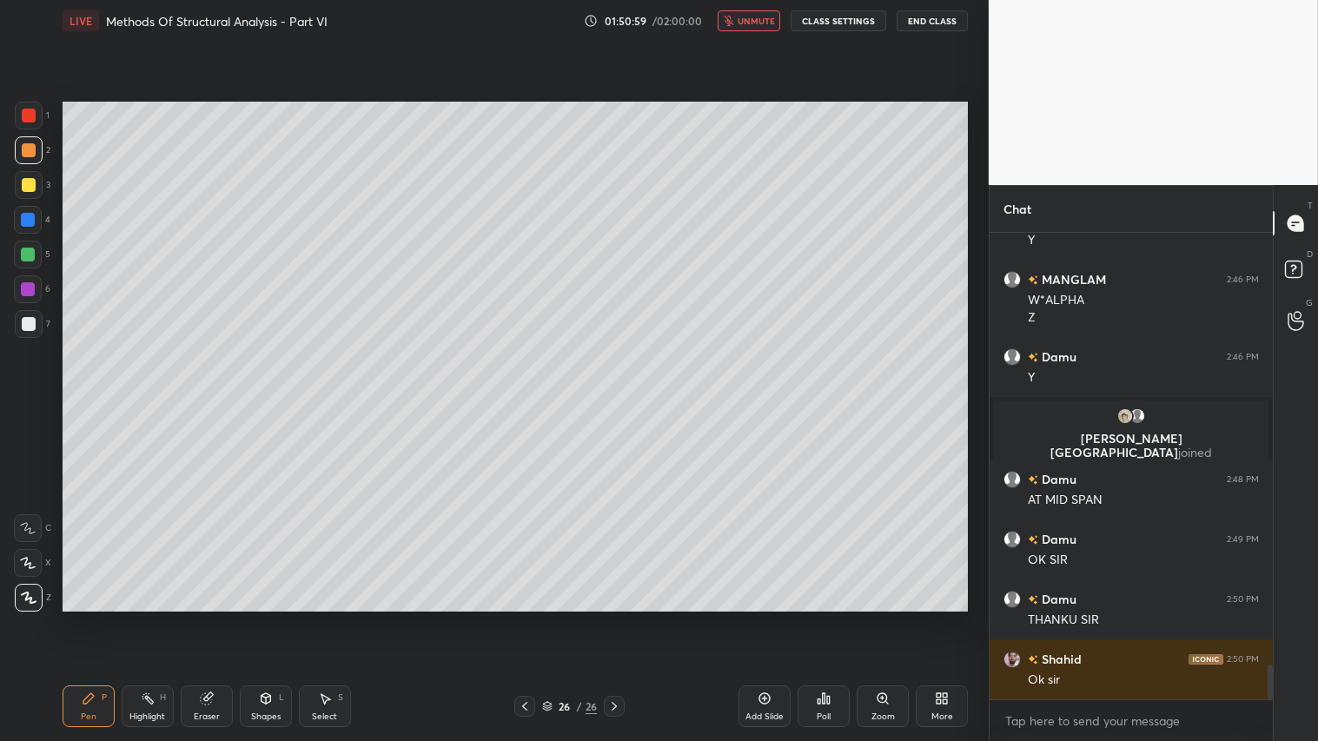
scroll to position [461, 278]
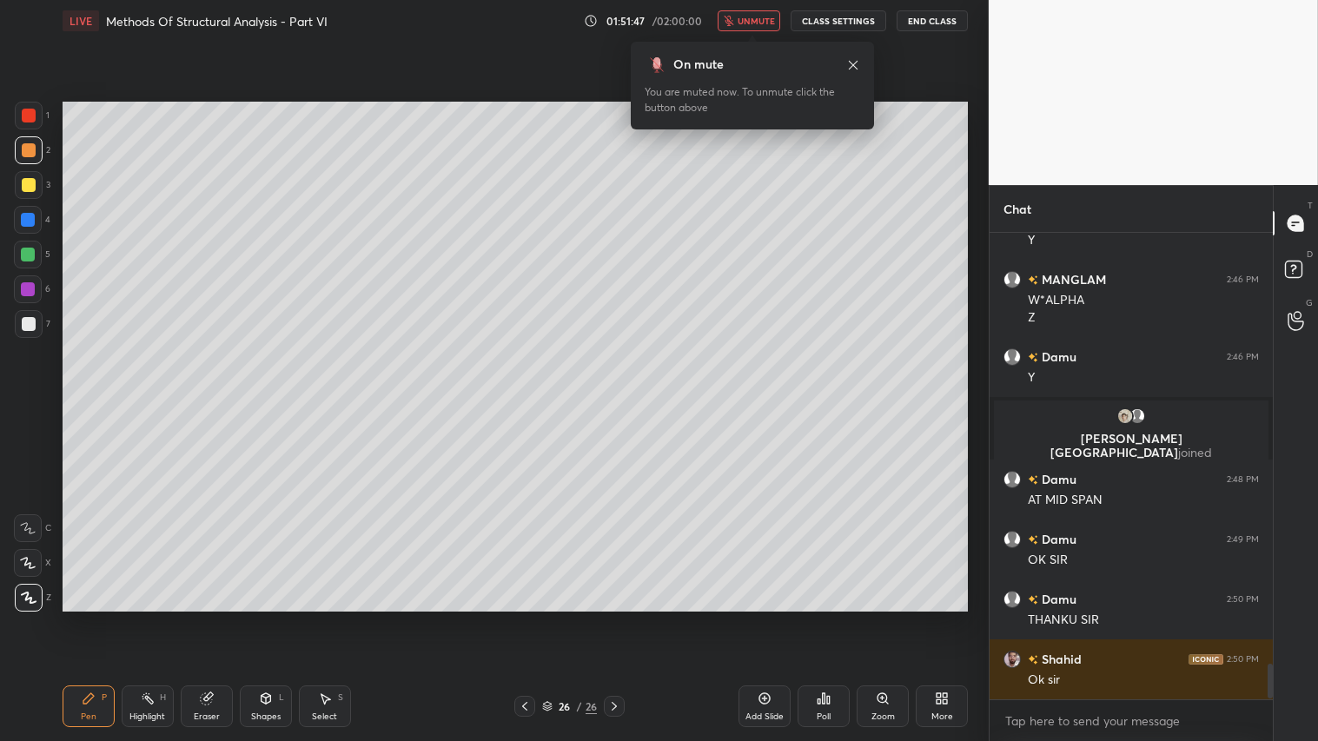
click at [942, 23] on button "End Class" at bounding box center [931, 20] width 71 height 21
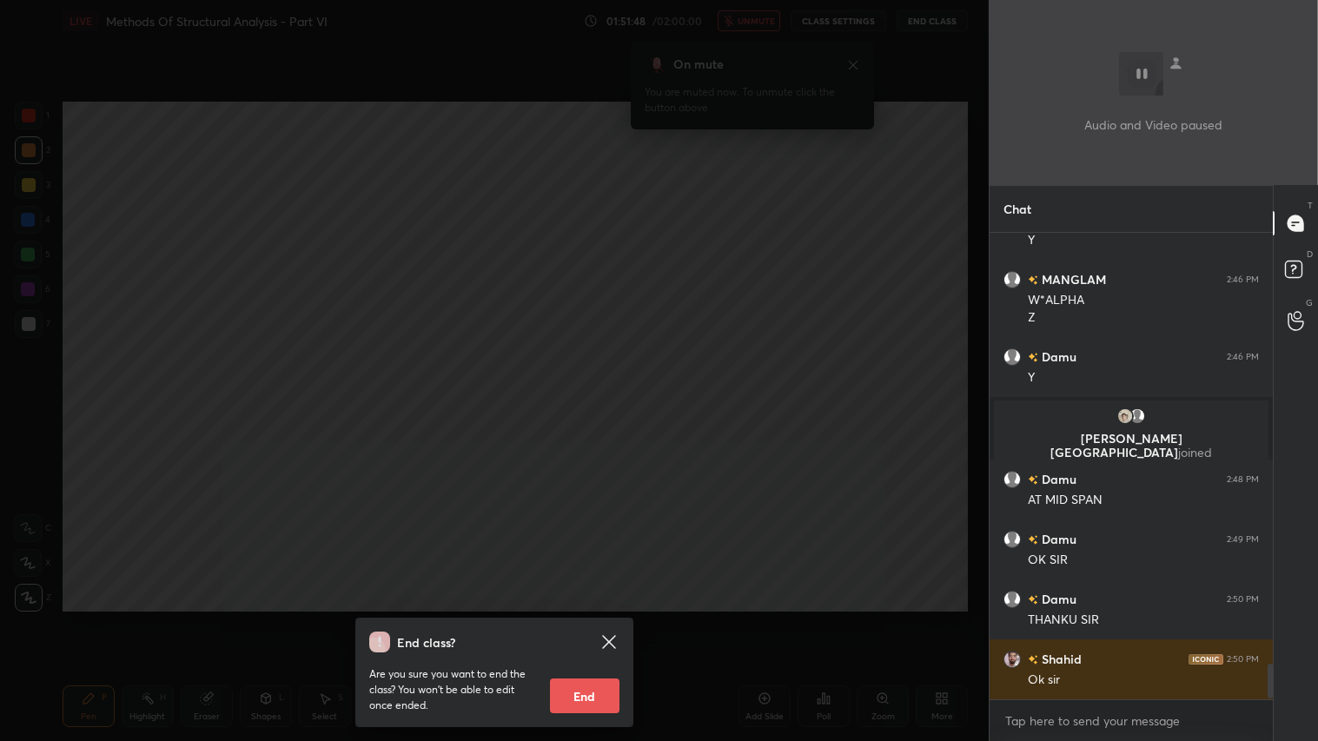
click at [596, 618] on button "End" at bounding box center [584, 695] width 69 height 35
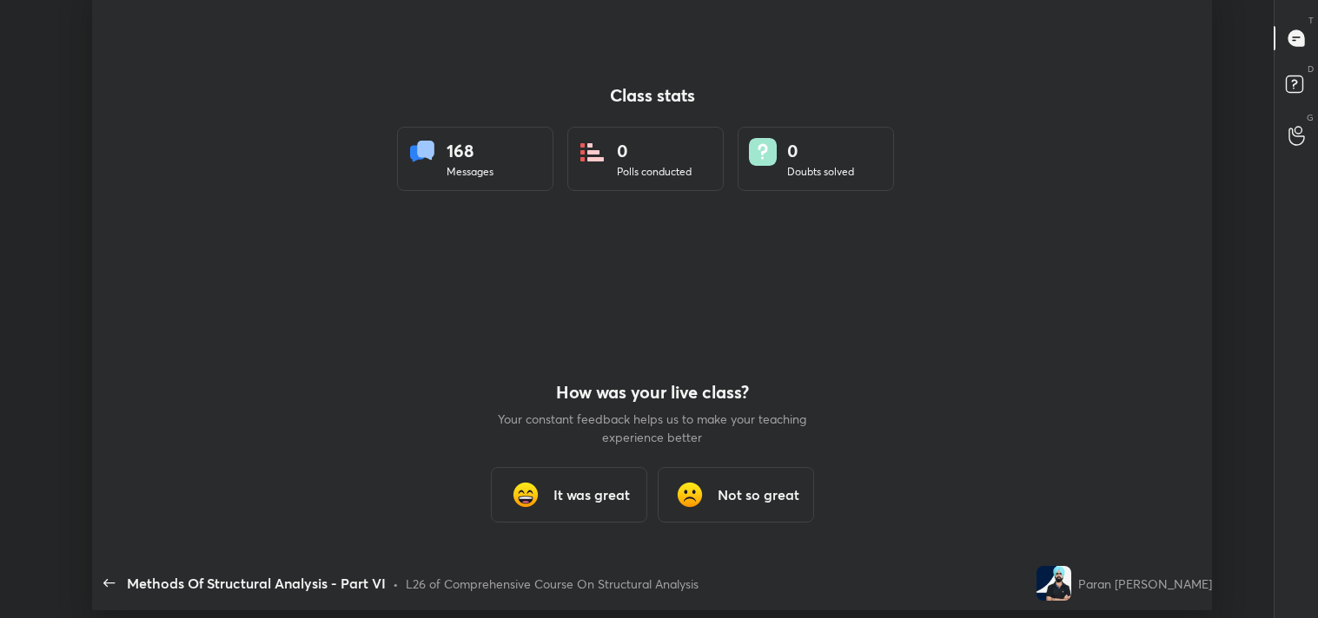
scroll to position [86356, 85558]
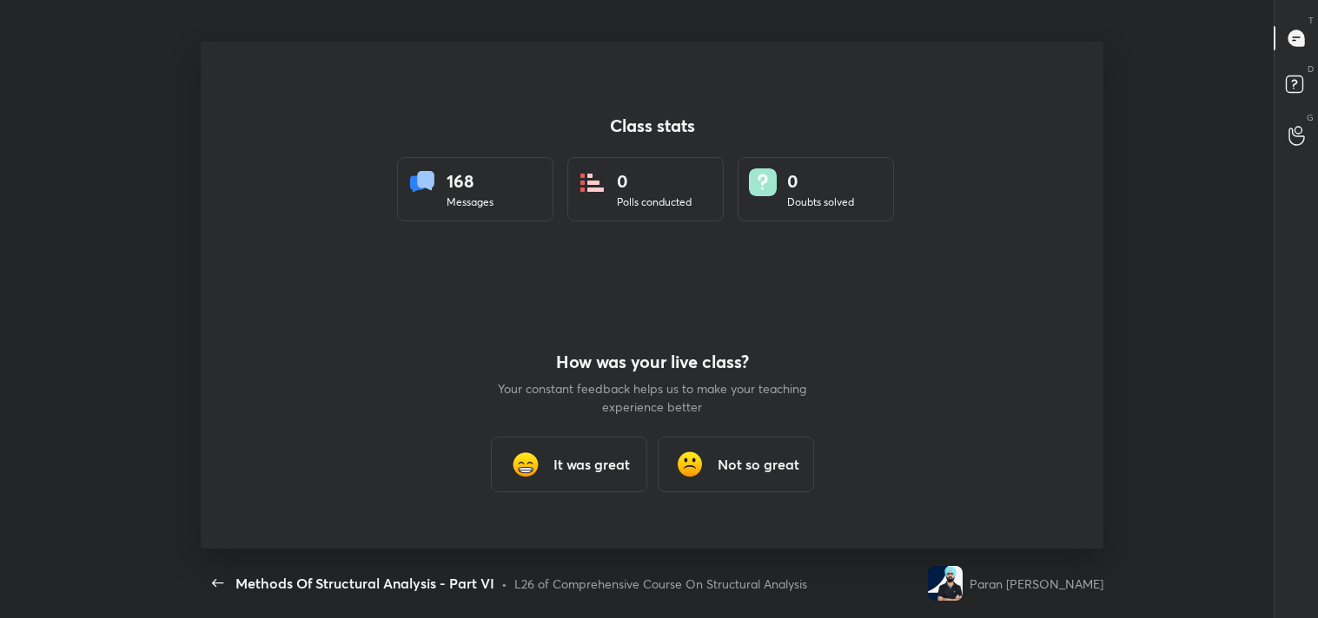
type textarea "x"
